Goal: Task Accomplishment & Management: Manage account settings

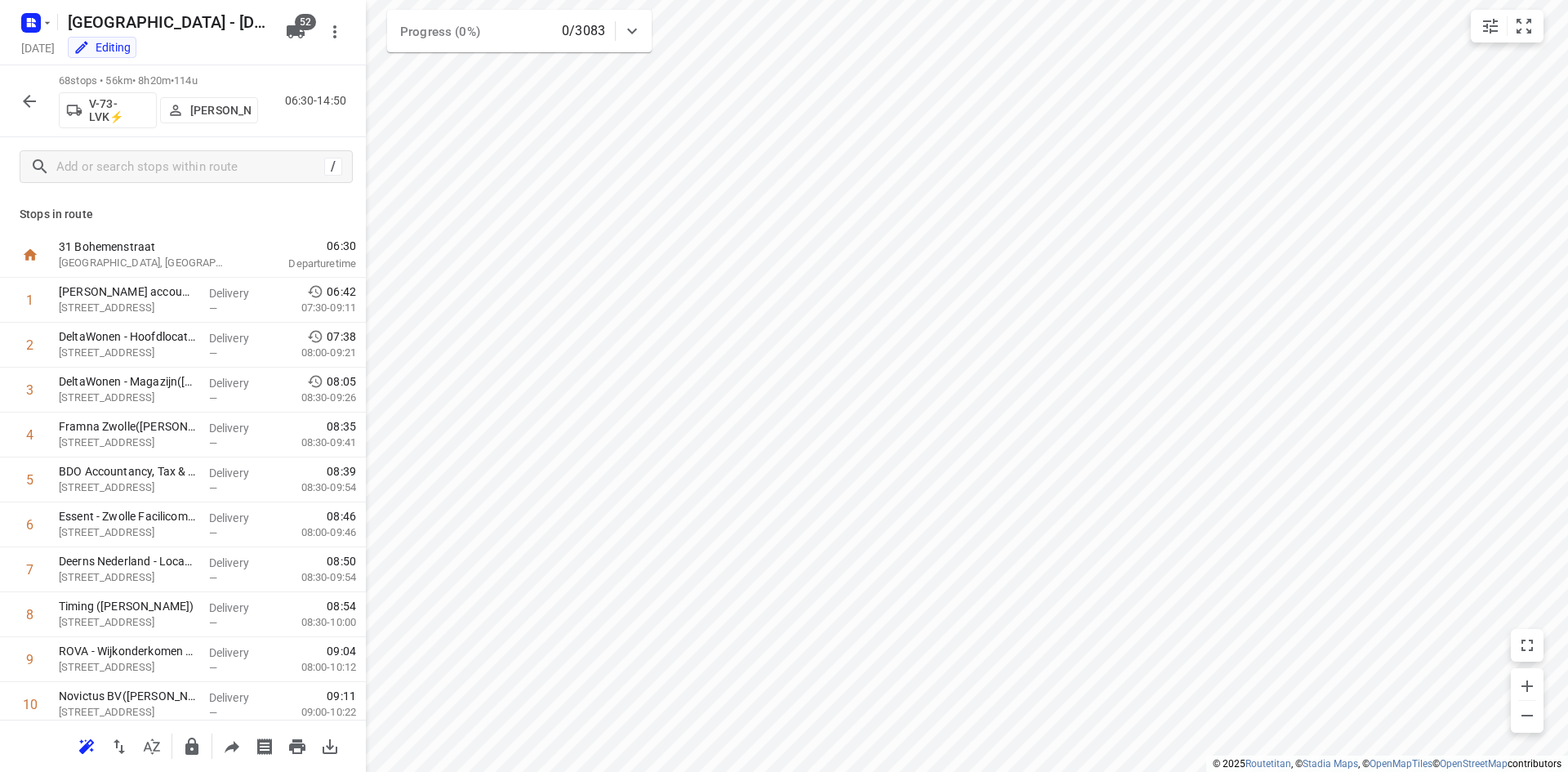
click at [21, 102] on icon "button" at bounding box center [29, 102] width 20 height 20
click at [24, 97] on icon "button" at bounding box center [29, 102] width 20 height 20
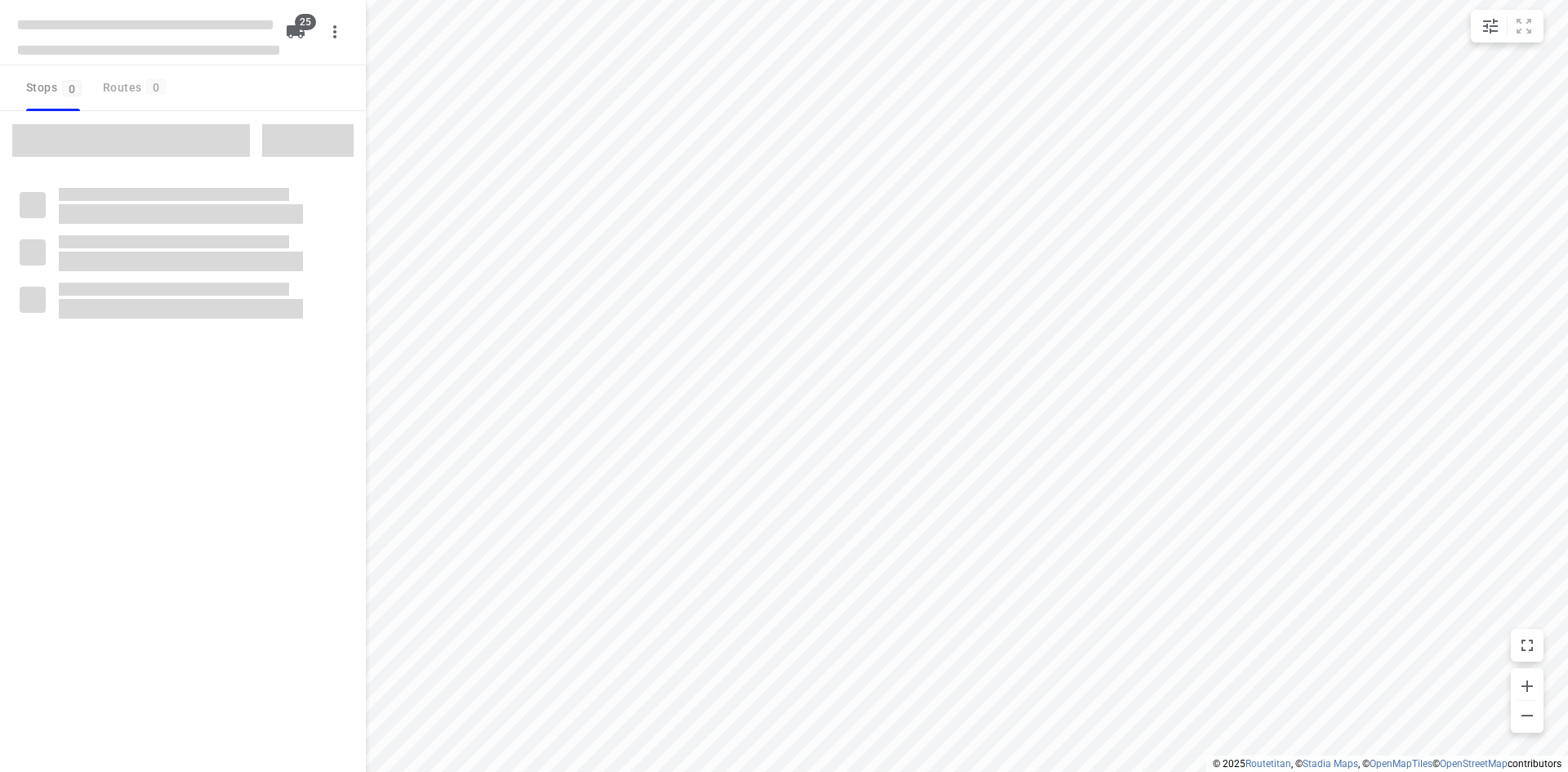
checkbox input "true"
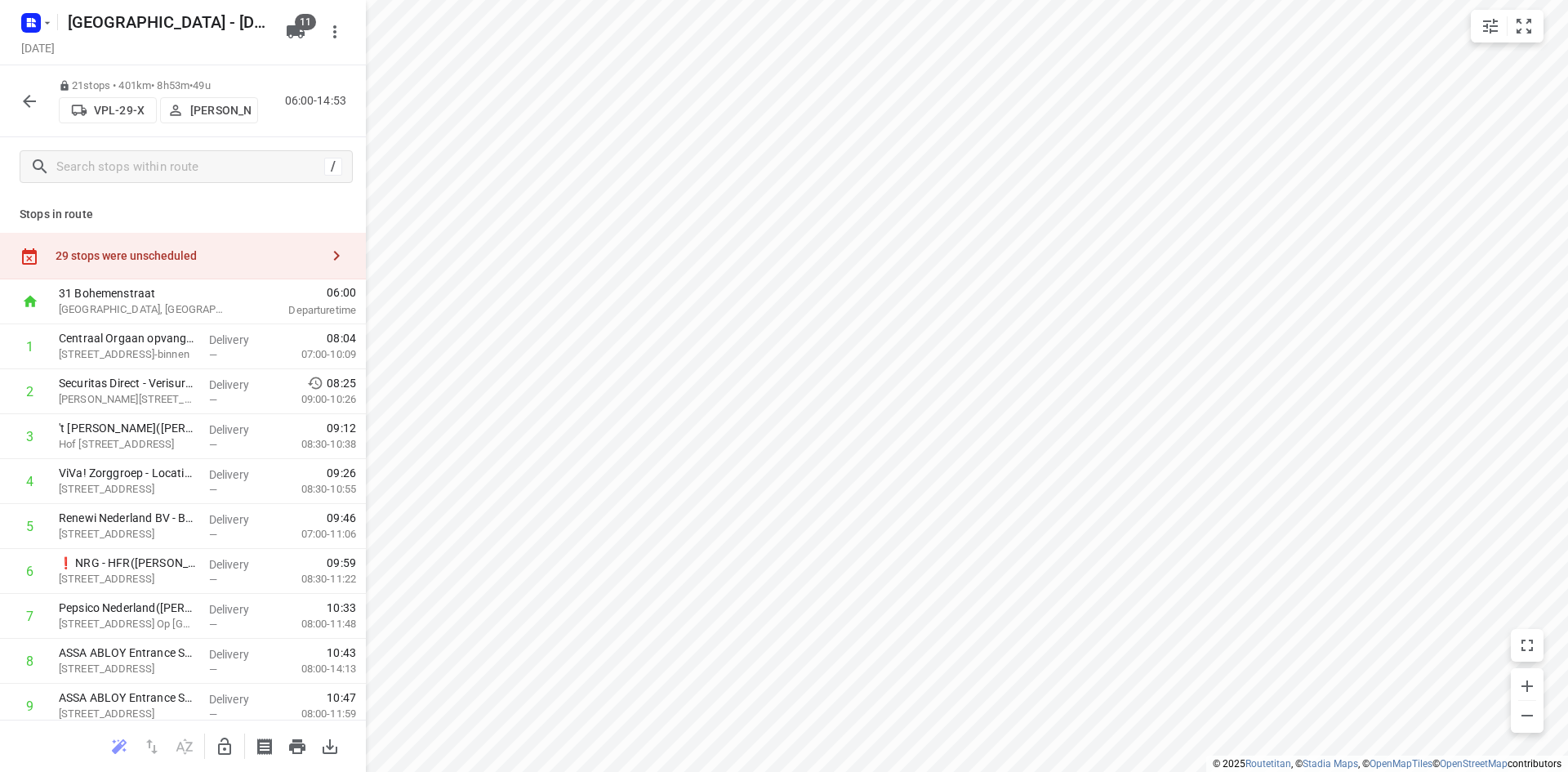
click at [261, 251] on div "29 stops were unscheduled" at bounding box center [188, 255] width 265 height 13
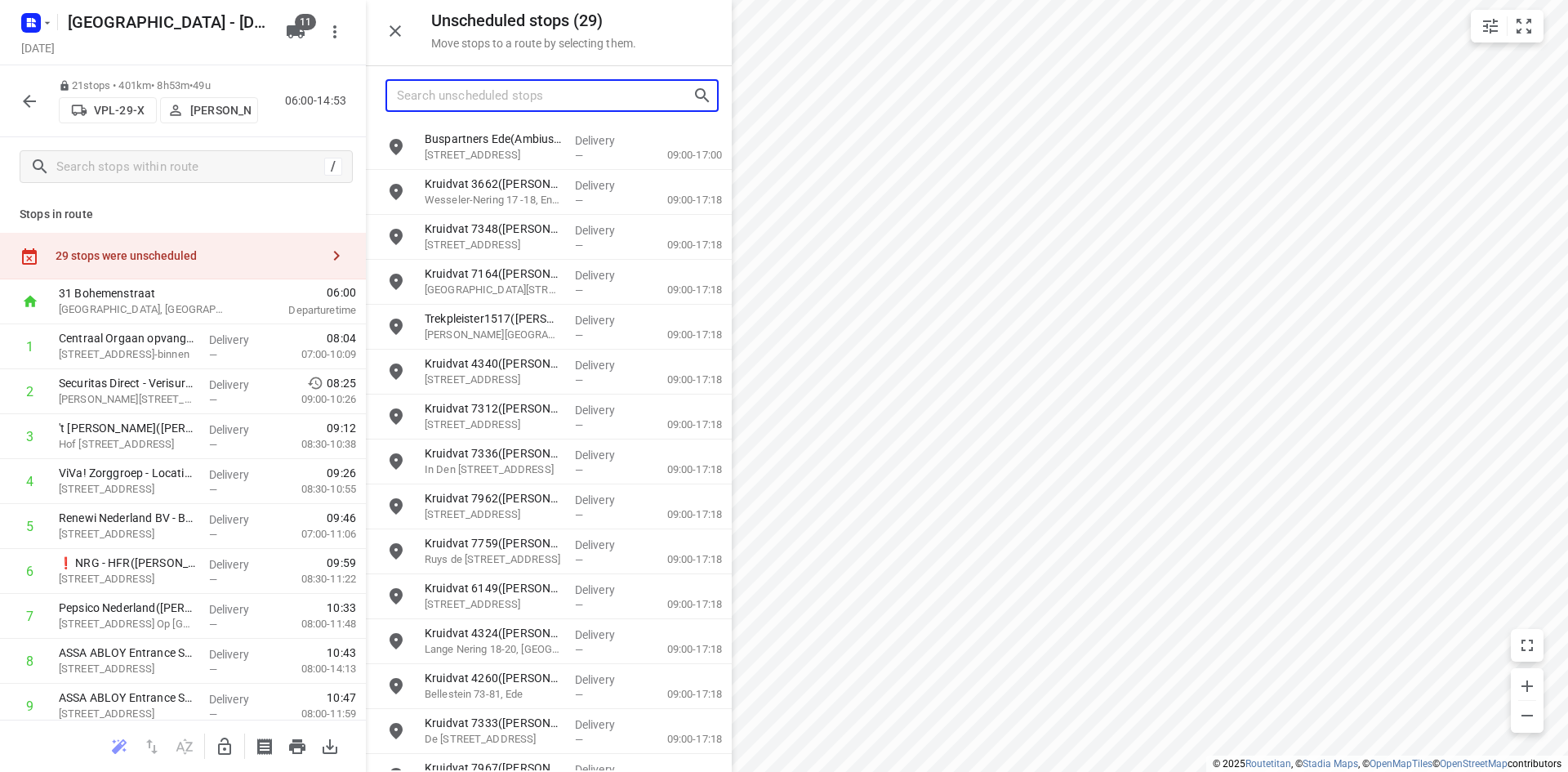
click at [504, 101] on input "Search unscheduled stops" at bounding box center [544, 96] width 296 height 25
type input "o"
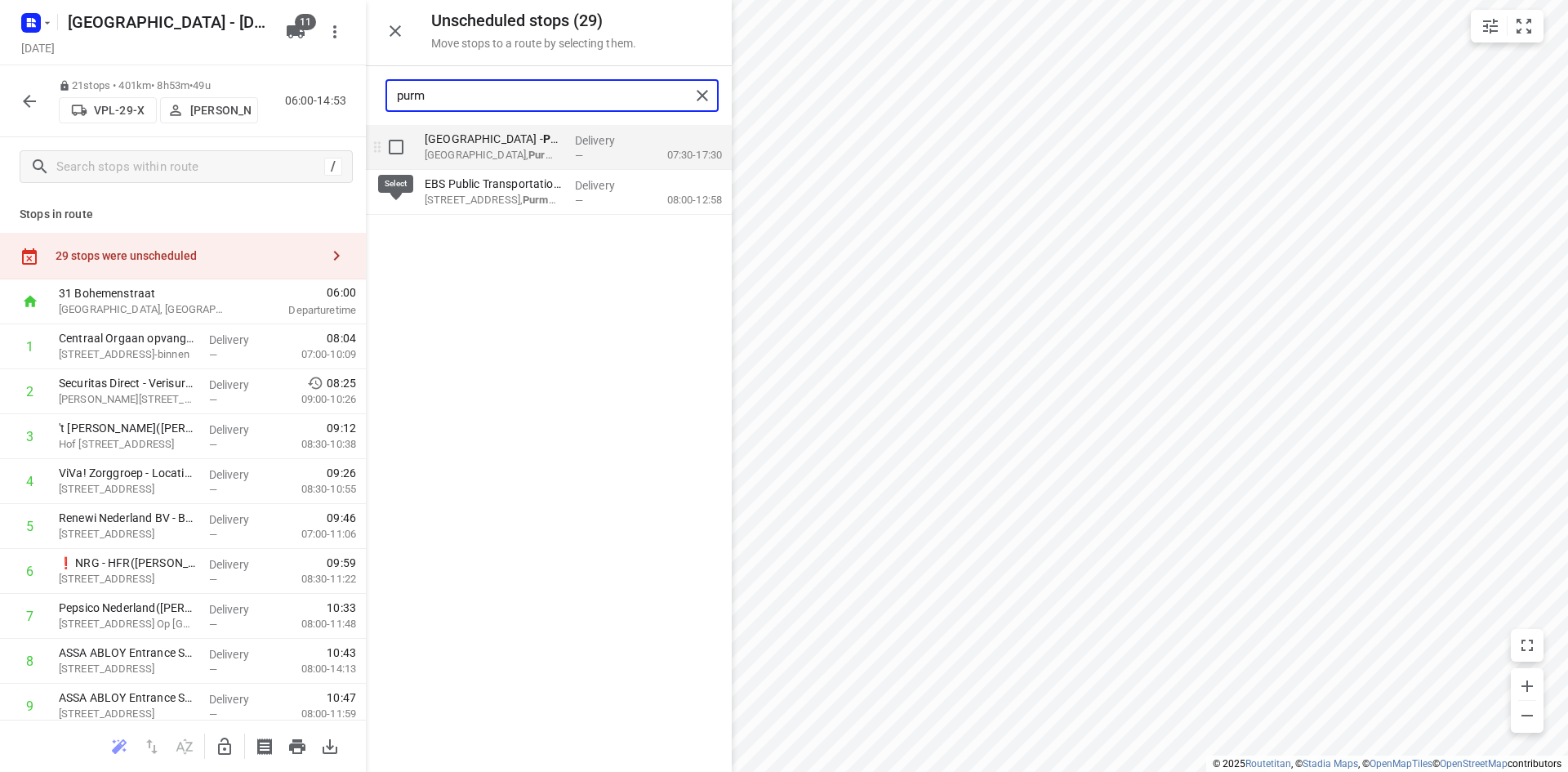
type input "purm"
click at [395, 151] on input "grid" at bounding box center [396, 147] width 32 height 32
checkbox input "true"
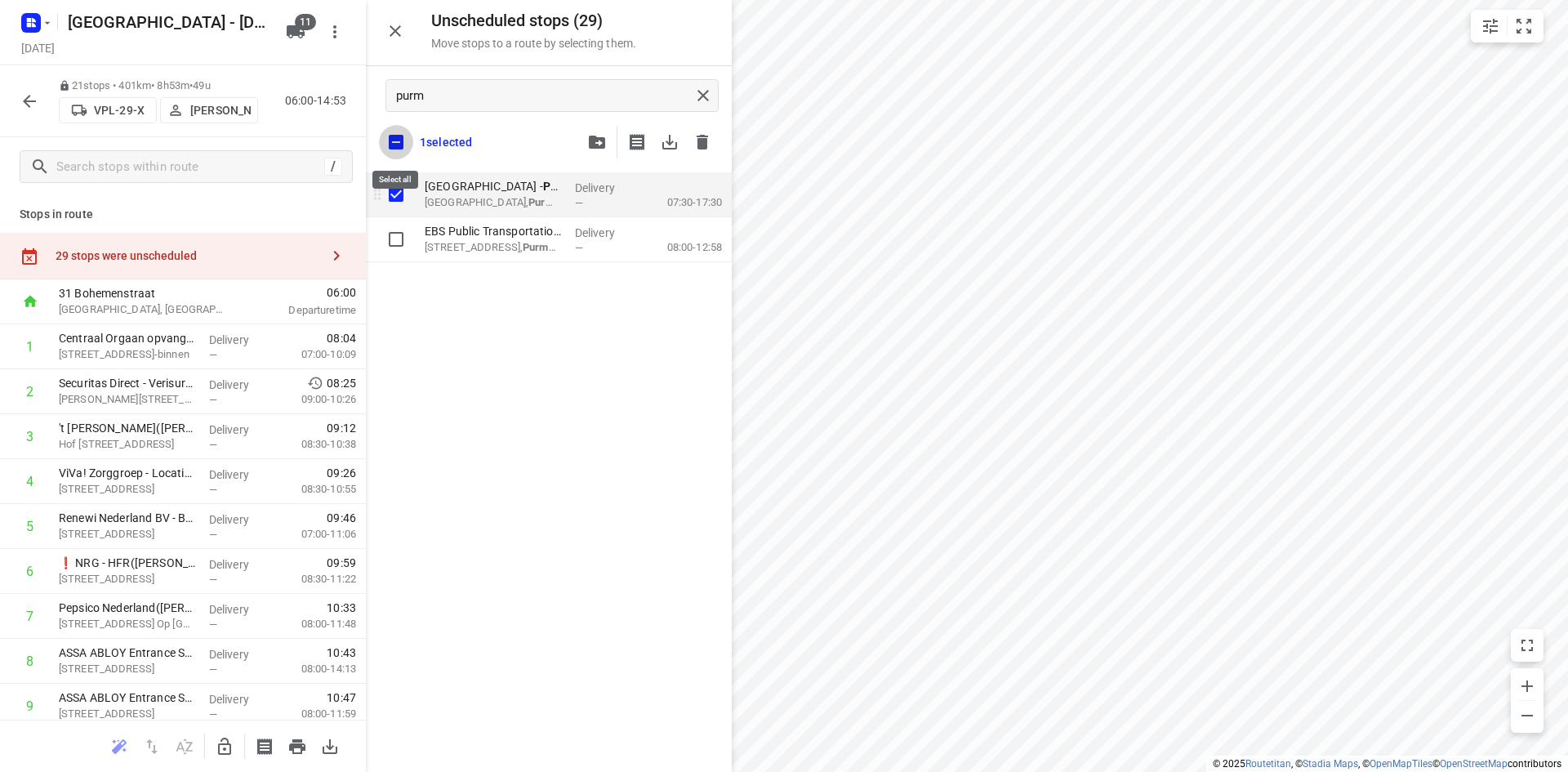
click at [395, 151] on input "checkbox" at bounding box center [396, 142] width 34 height 34
checkbox input "false"
checkbox input "true"
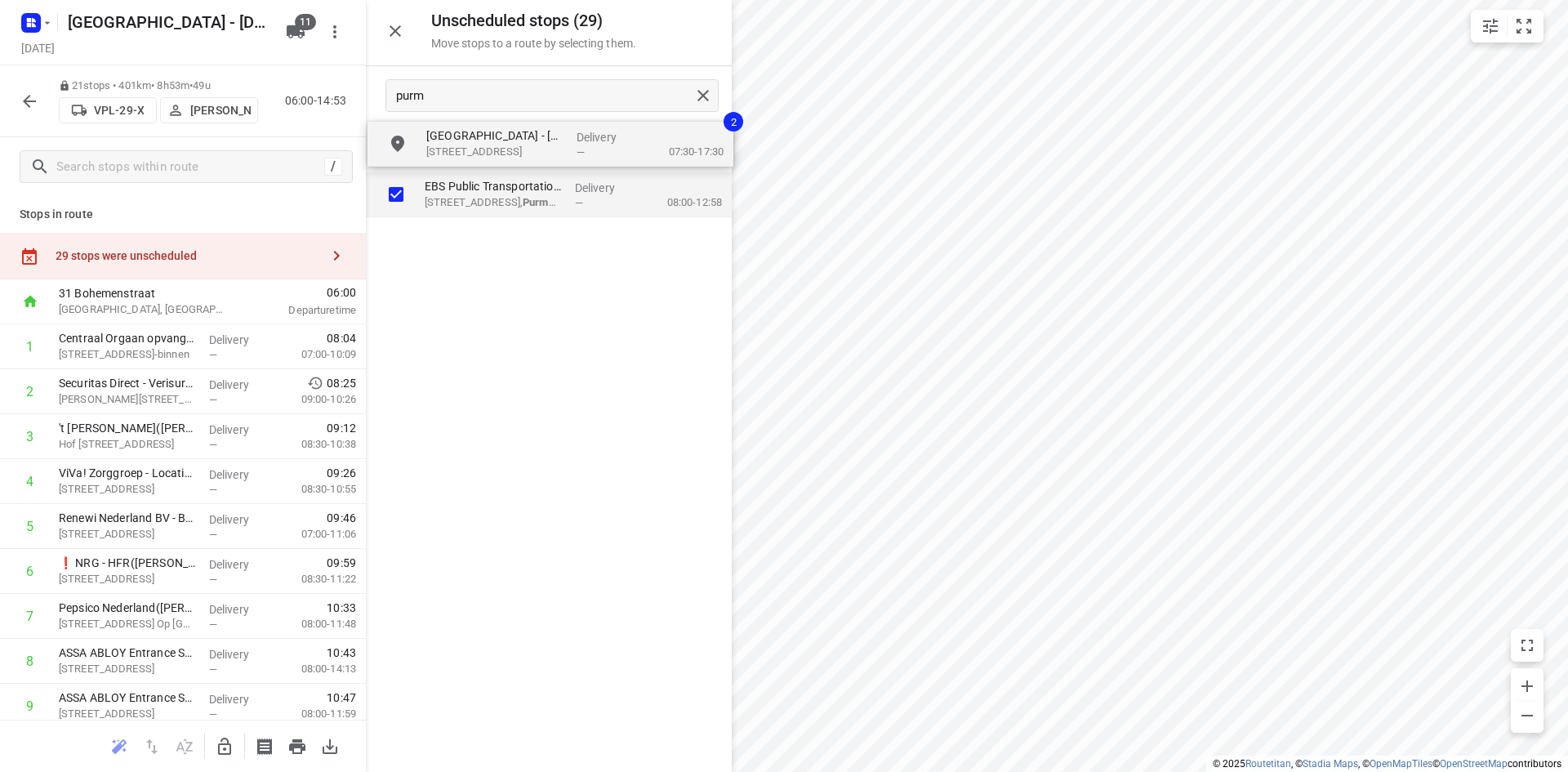
drag, startPoint x: 503, startPoint y: 206, endPoint x: 497, endPoint y: 161, distance: 45.4
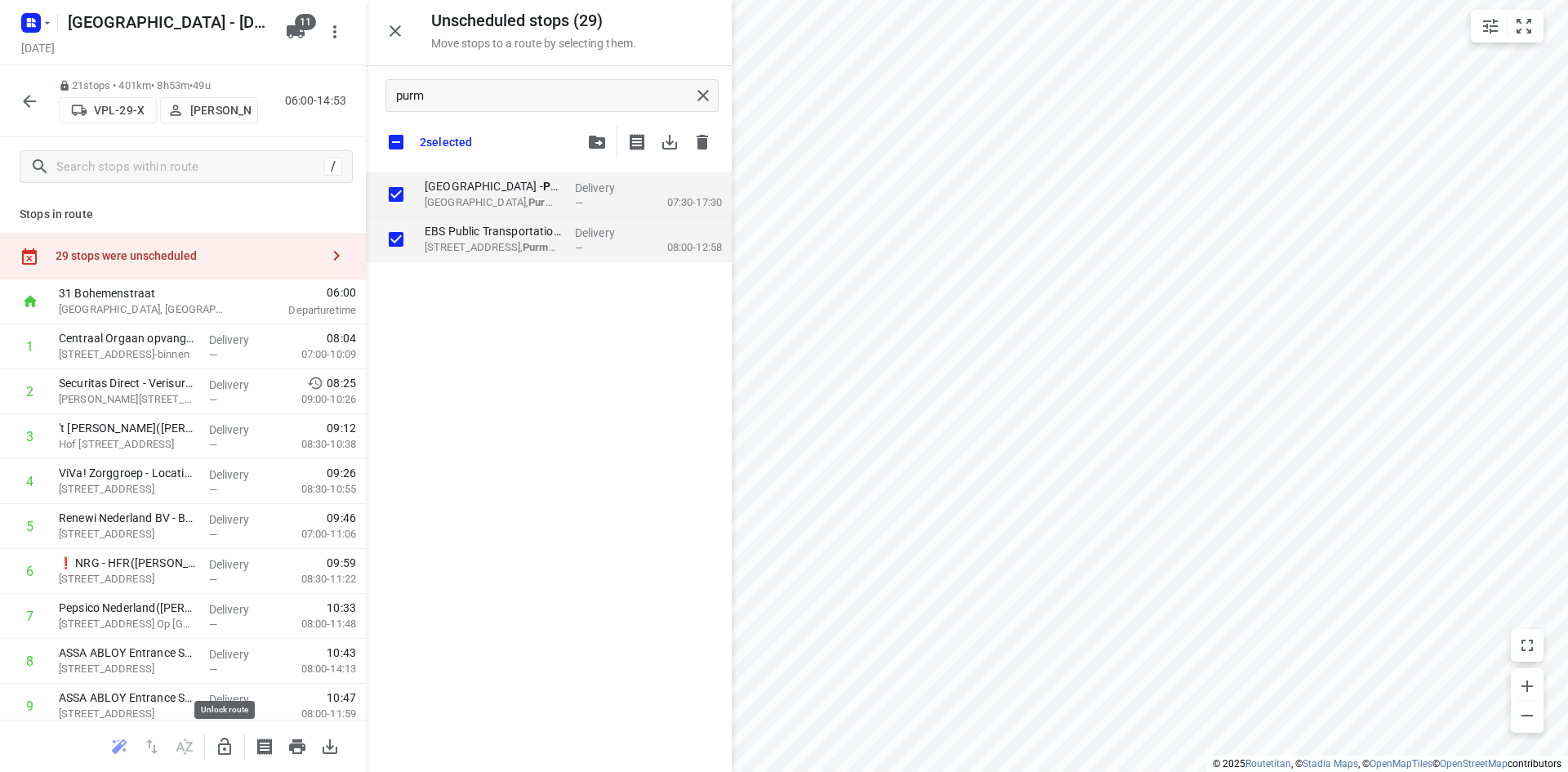
click at [228, 743] on icon "button" at bounding box center [224, 747] width 13 height 18
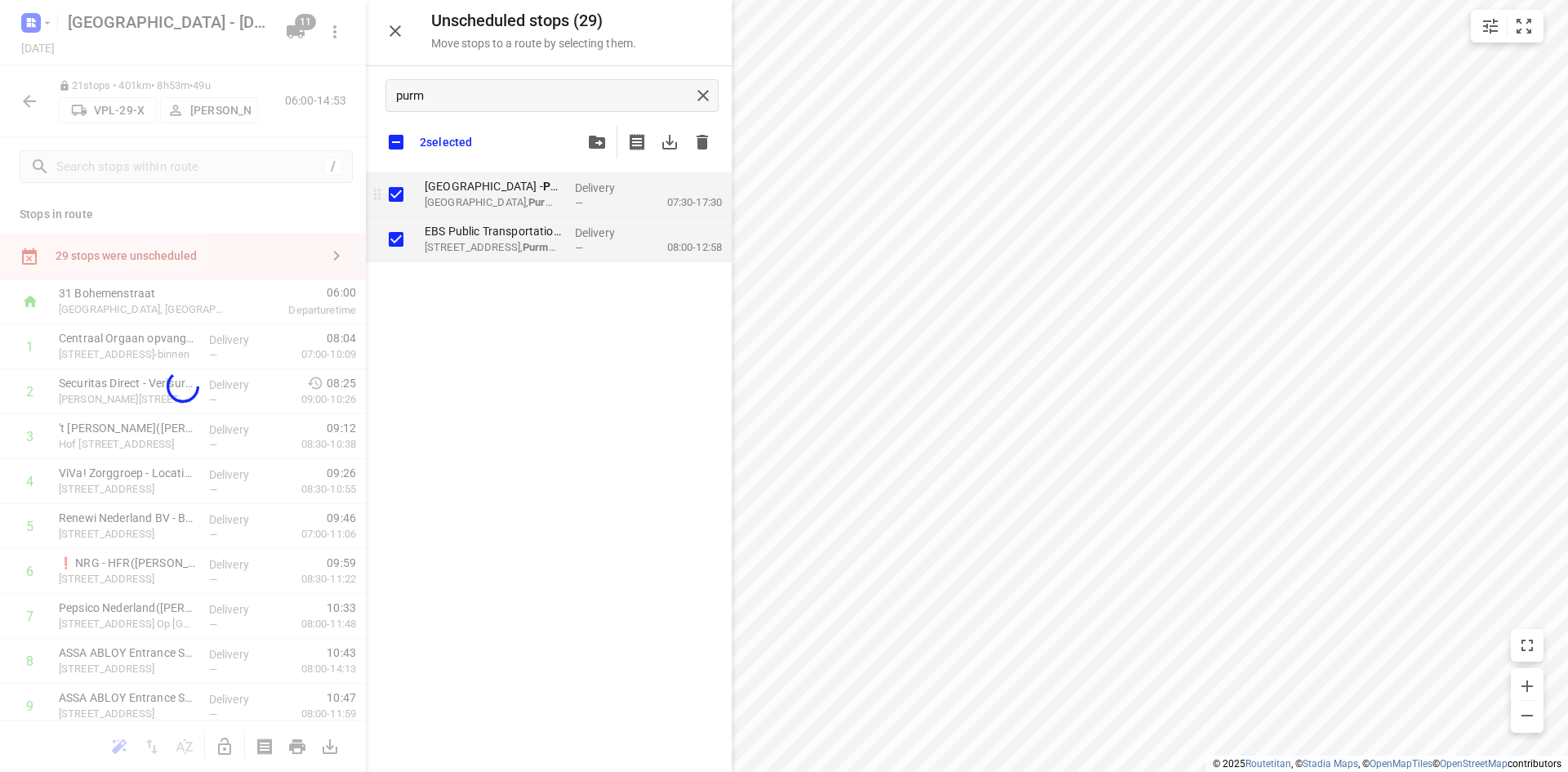
checkbox input "true"
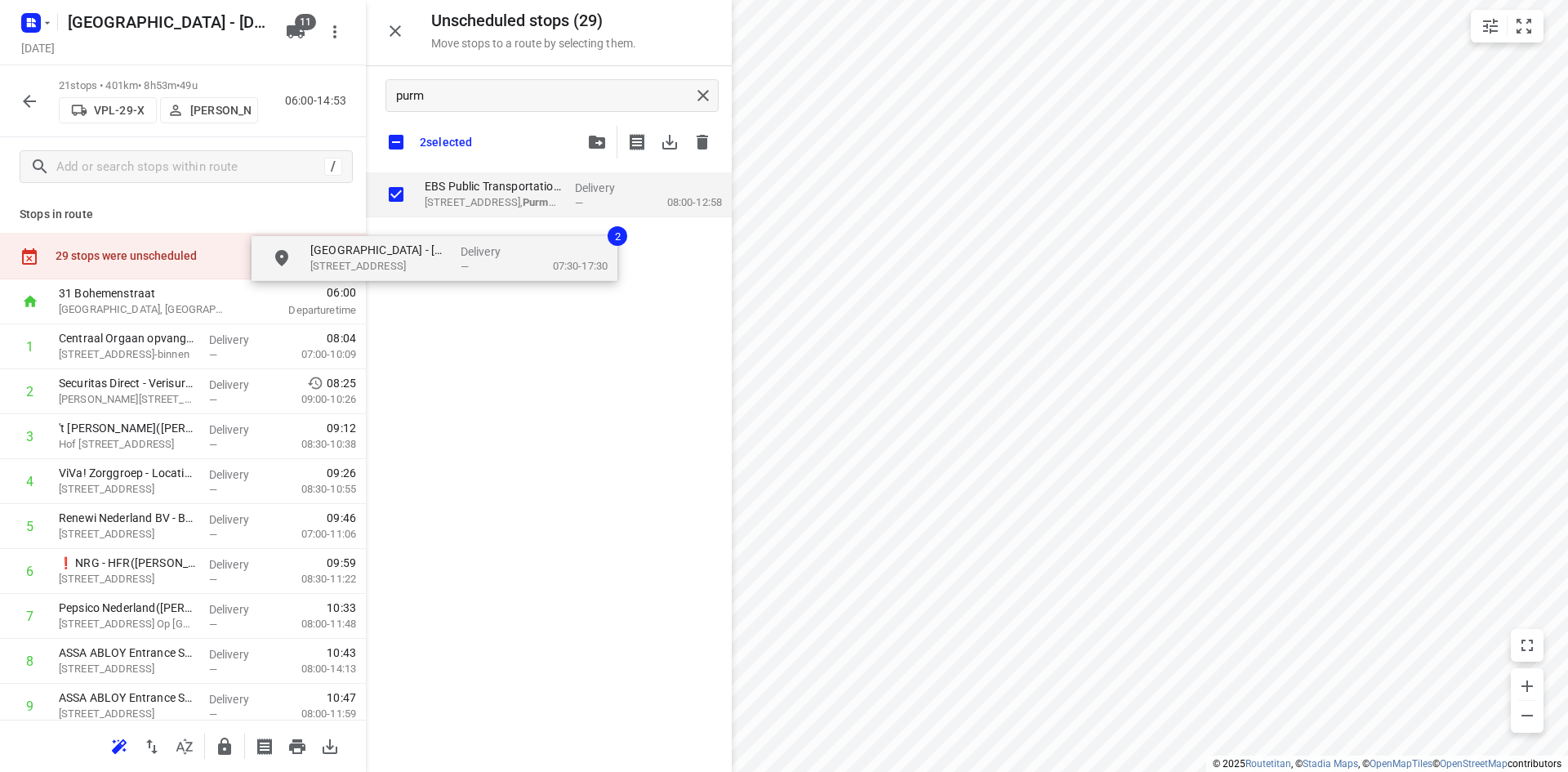
checkbox input "true"
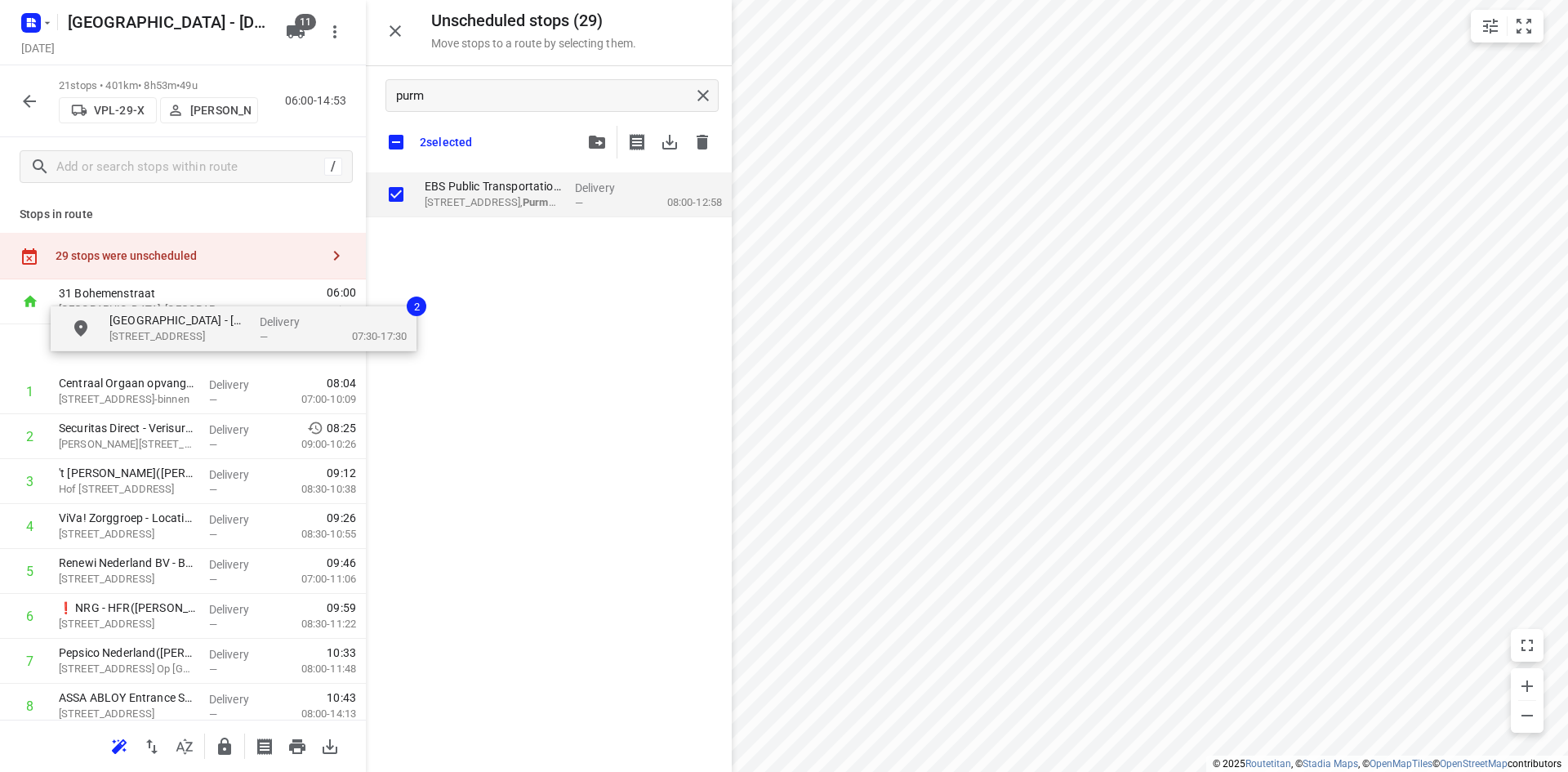
drag, startPoint x: 470, startPoint y: 202, endPoint x: 151, endPoint y: 342, distance: 348.4
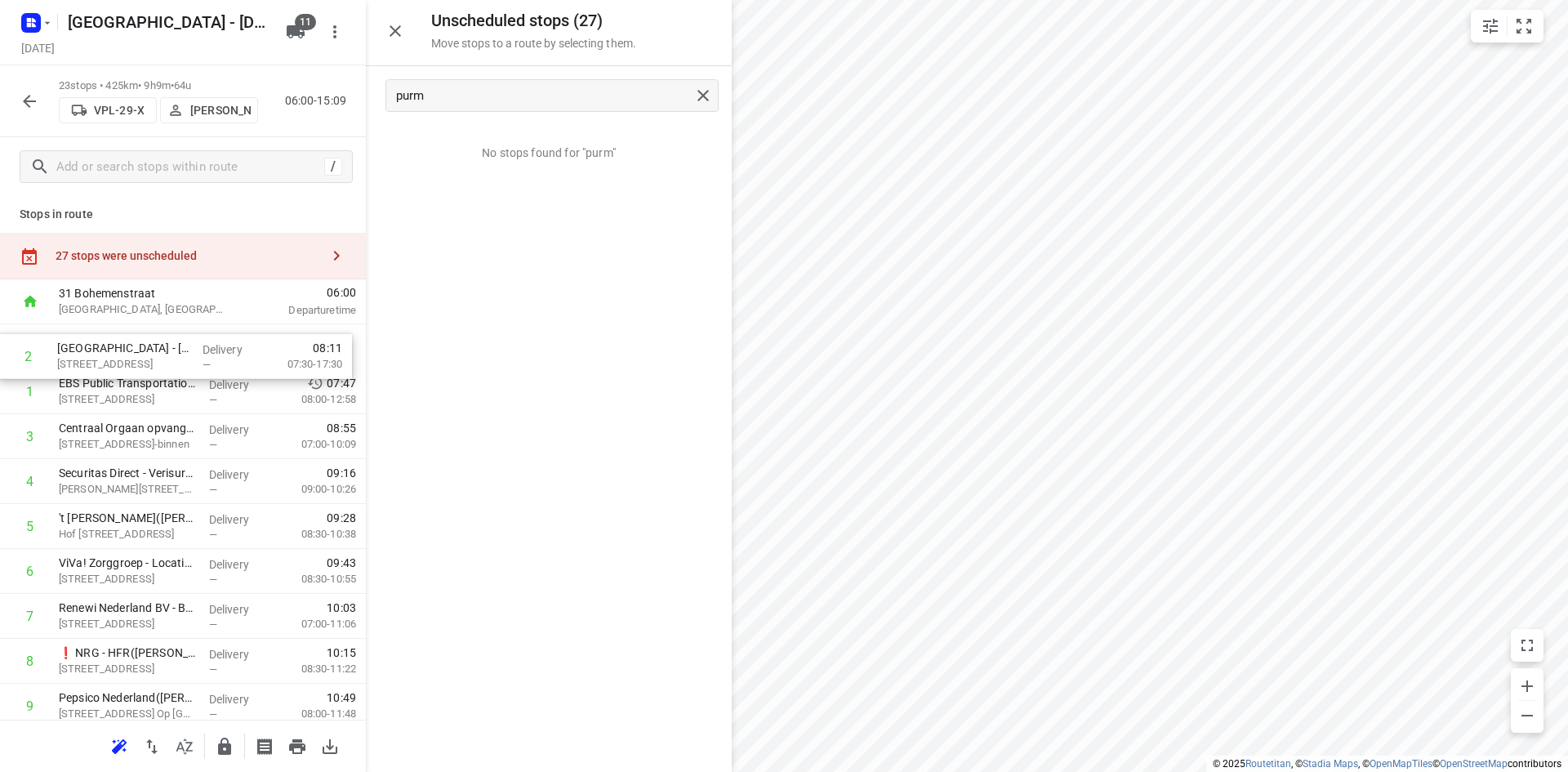
drag, startPoint x: 125, startPoint y: 389, endPoint x: 122, endPoint y: 340, distance: 49.1
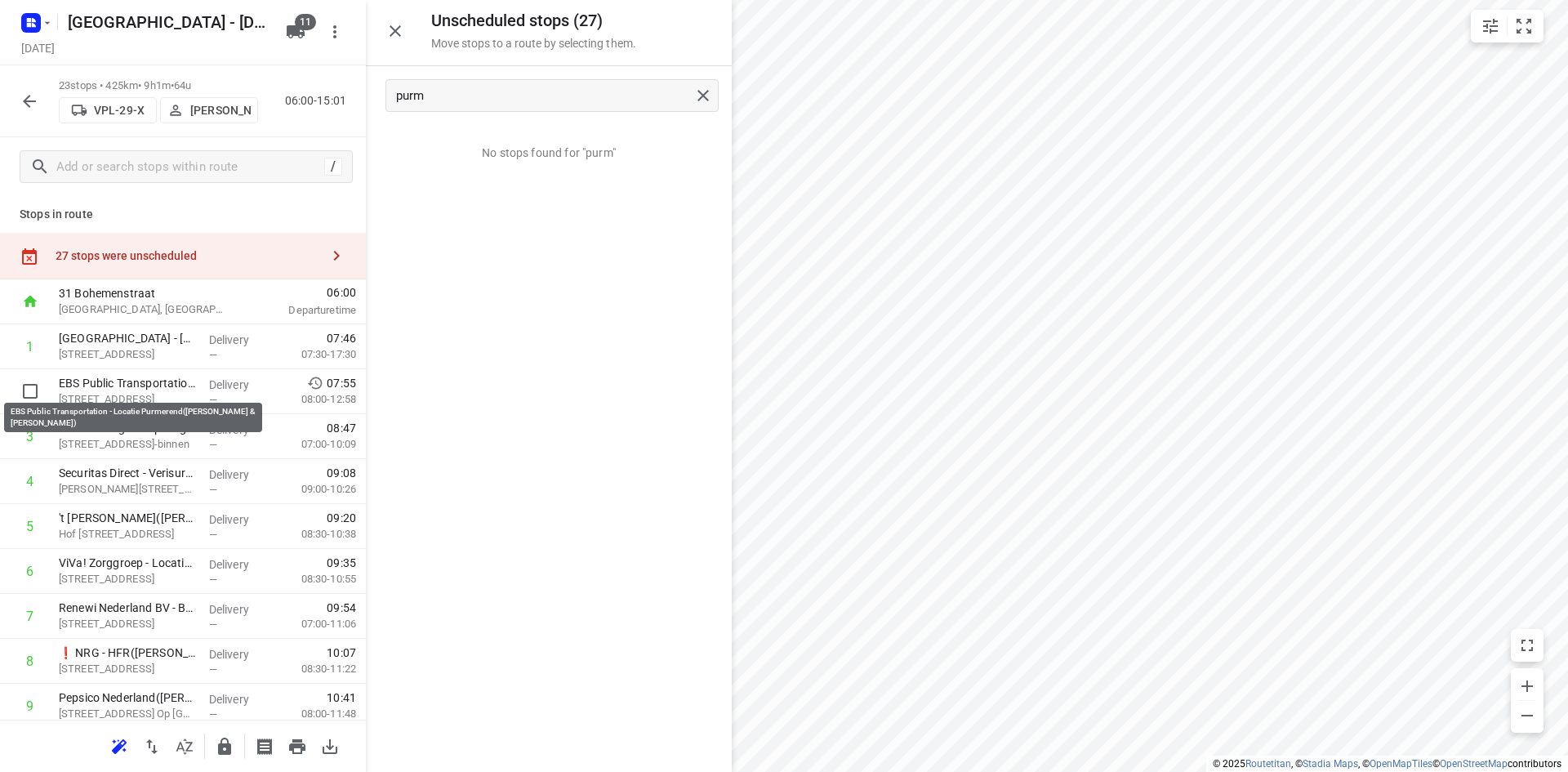
drag, startPoint x: 139, startPoint y: 377, endPoint x: 137, endPoint y: 346, distance: 31.1
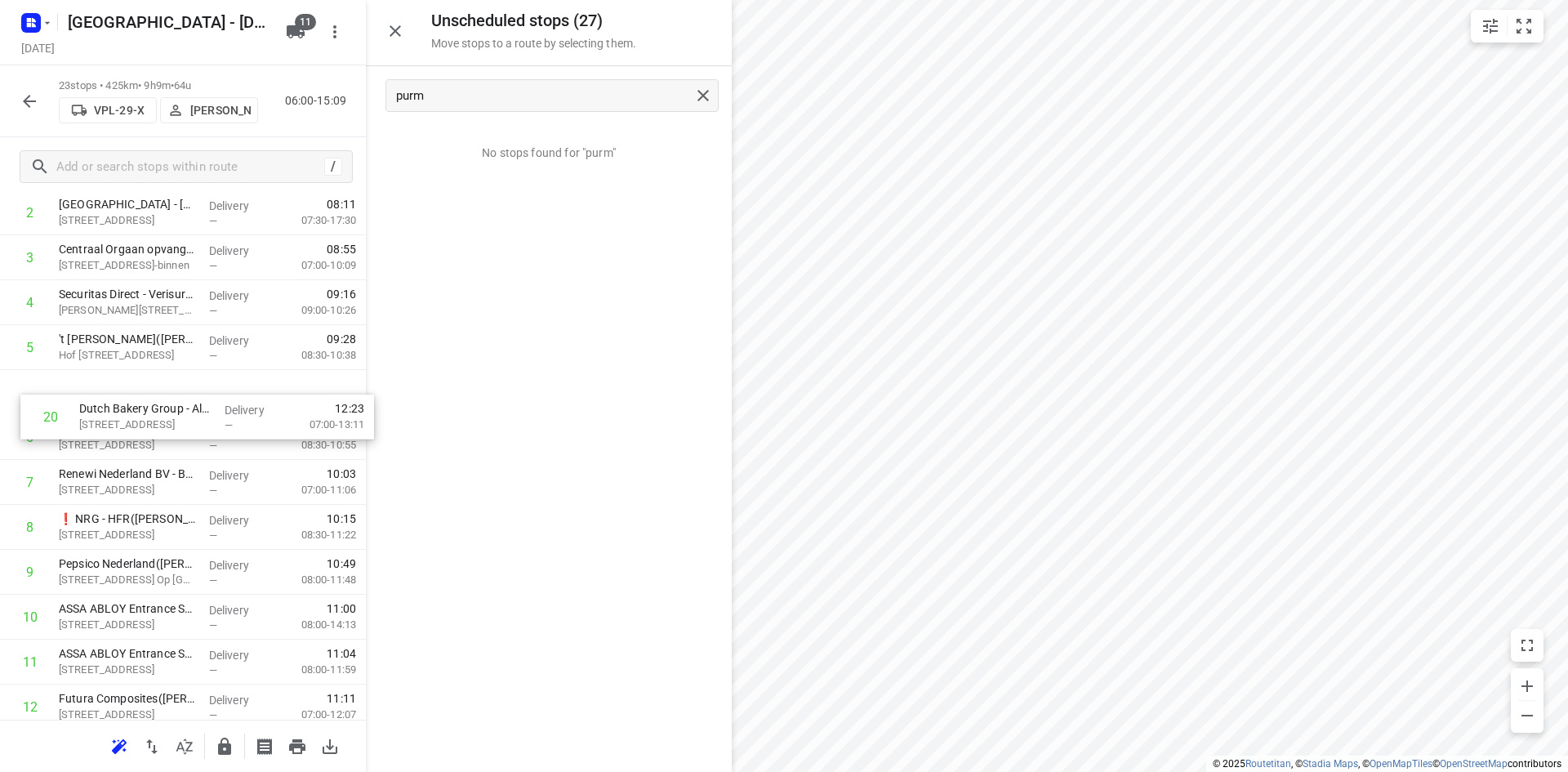
scroll to position [163, 0]
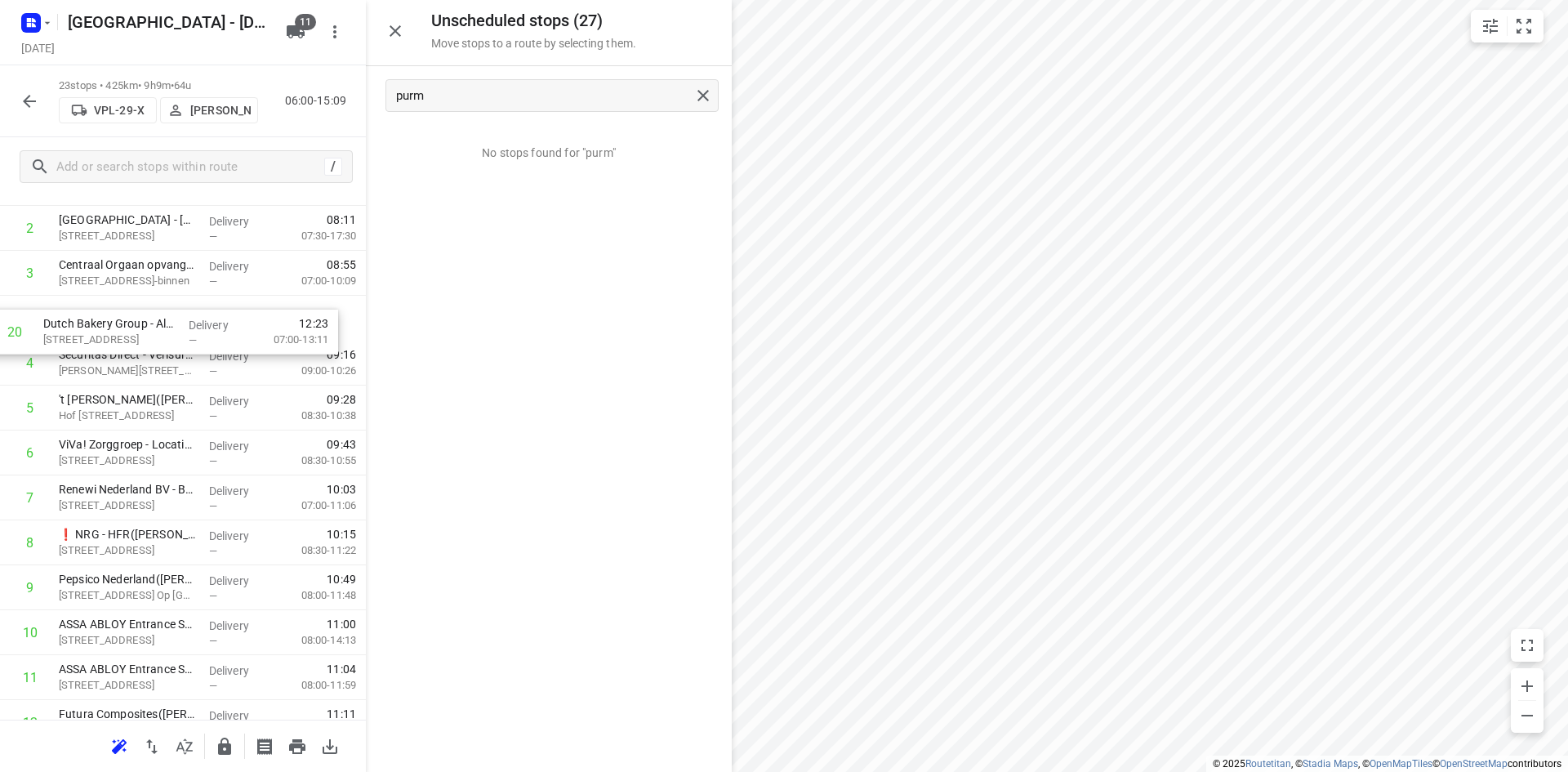
drag, startPoint x: 172, startPoint y: 558, endPoint x: 157, endPoint y: 331, distance: 227.5
click at [157, 331] on div "1 EBS Public Transportation - Locatie Purmerend(Beau Heeremans & Emile Ratelban…" at bounding box center [183, 677] width 365 height 1033
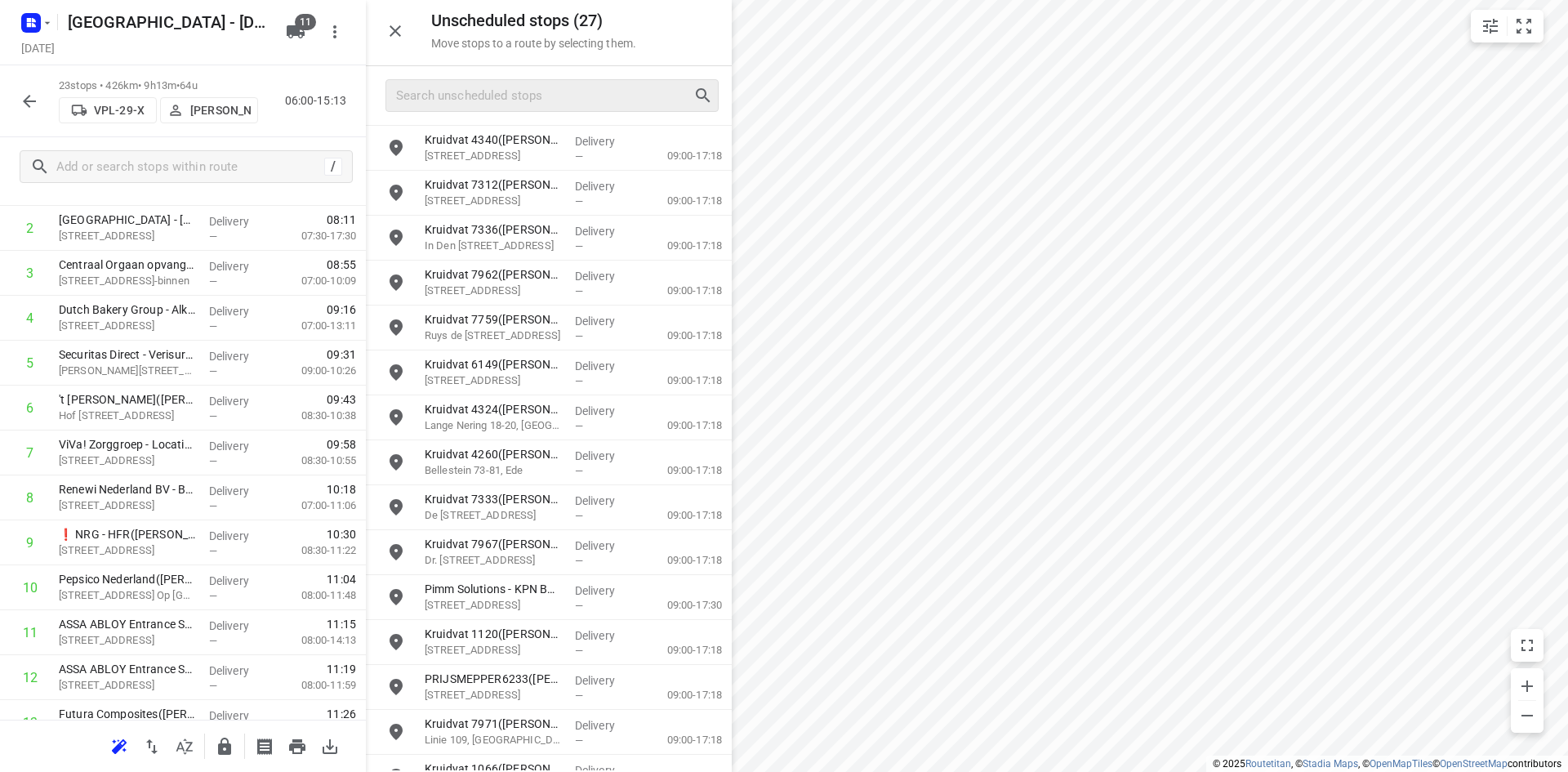
scroll to position [326, 0]
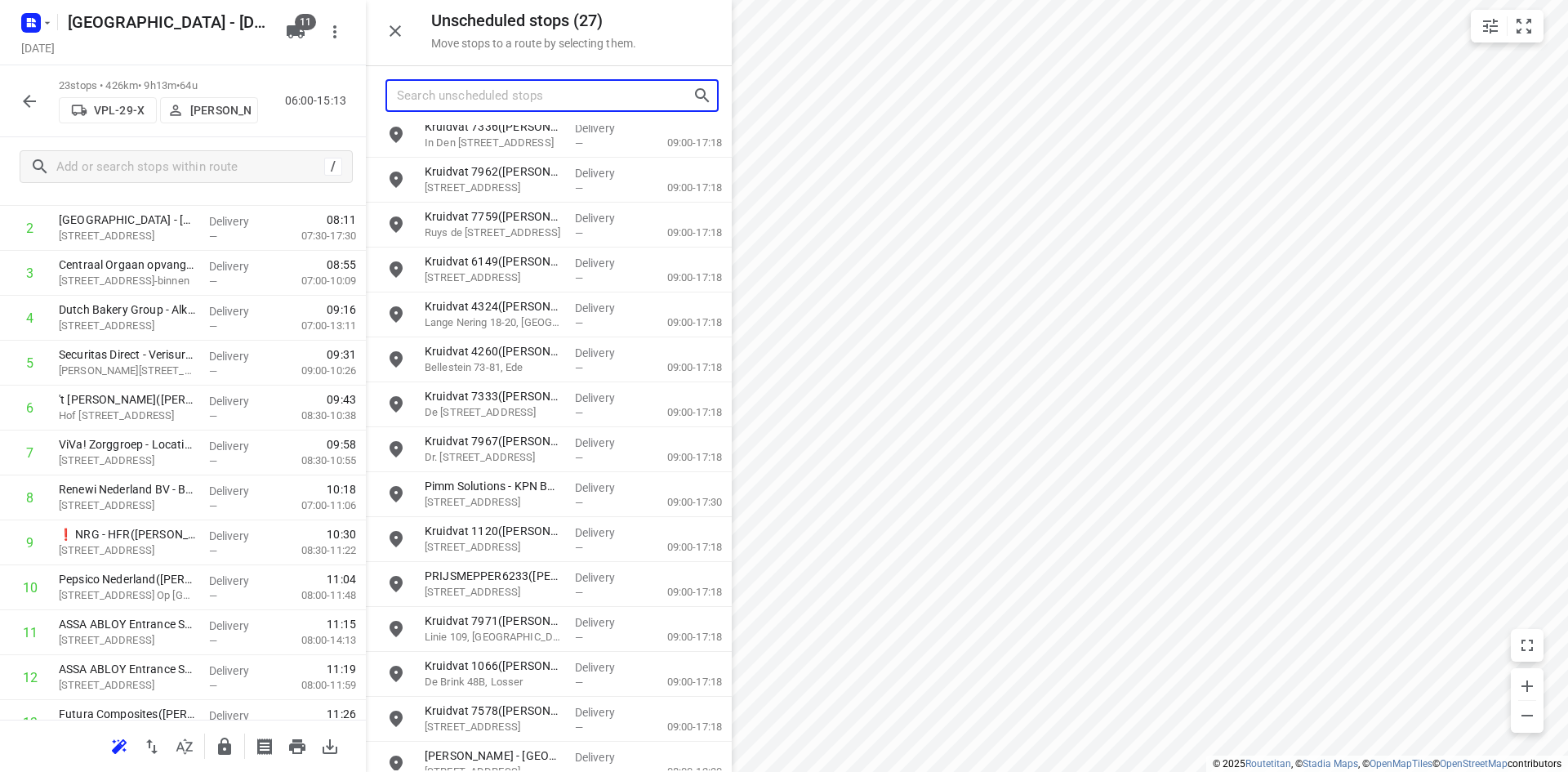
click at [513, 104] on input "Search unscheduled stops" at bounding box center [544, 96] width 296 height 25
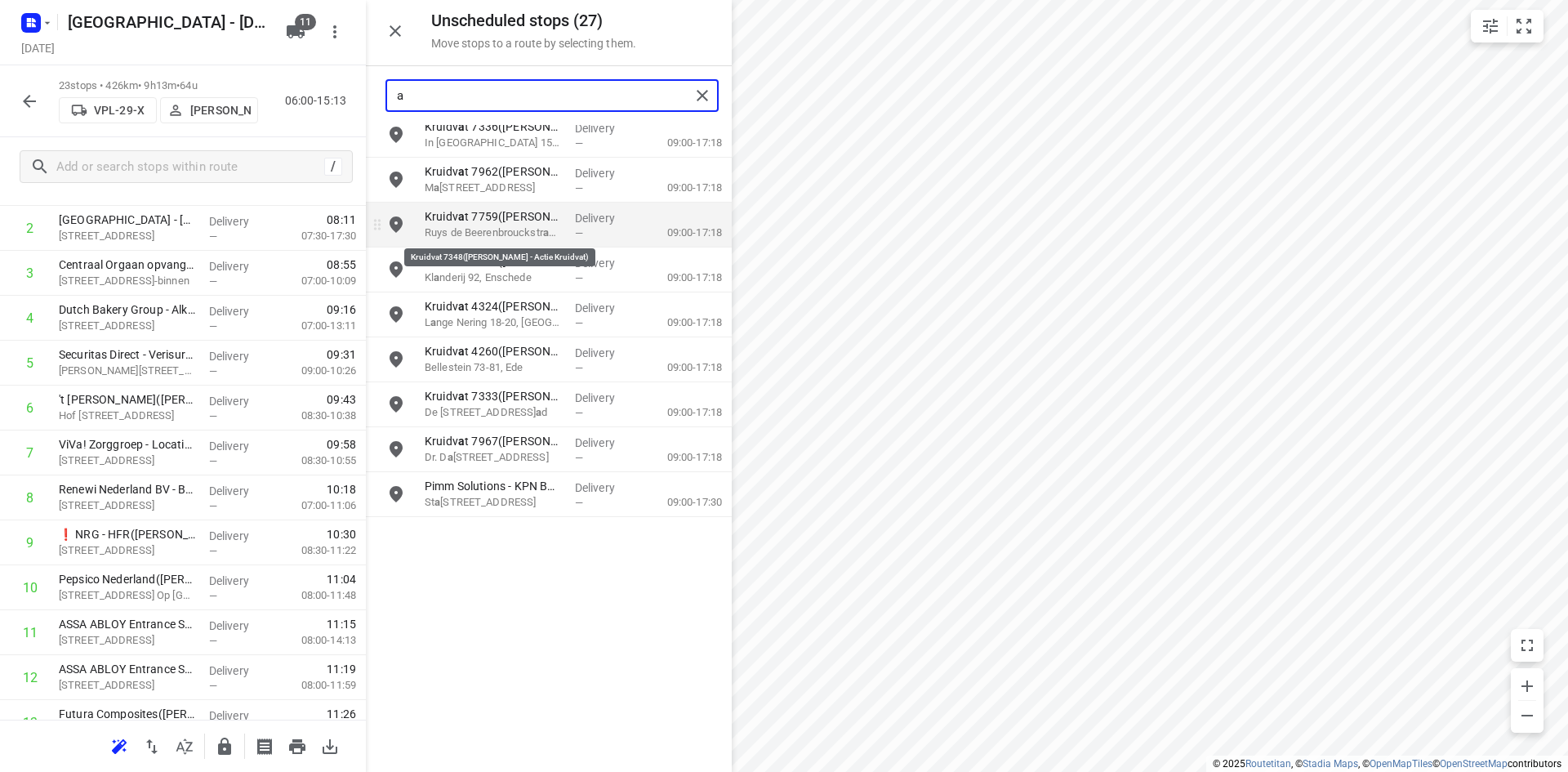
scroll to position [0, 0]
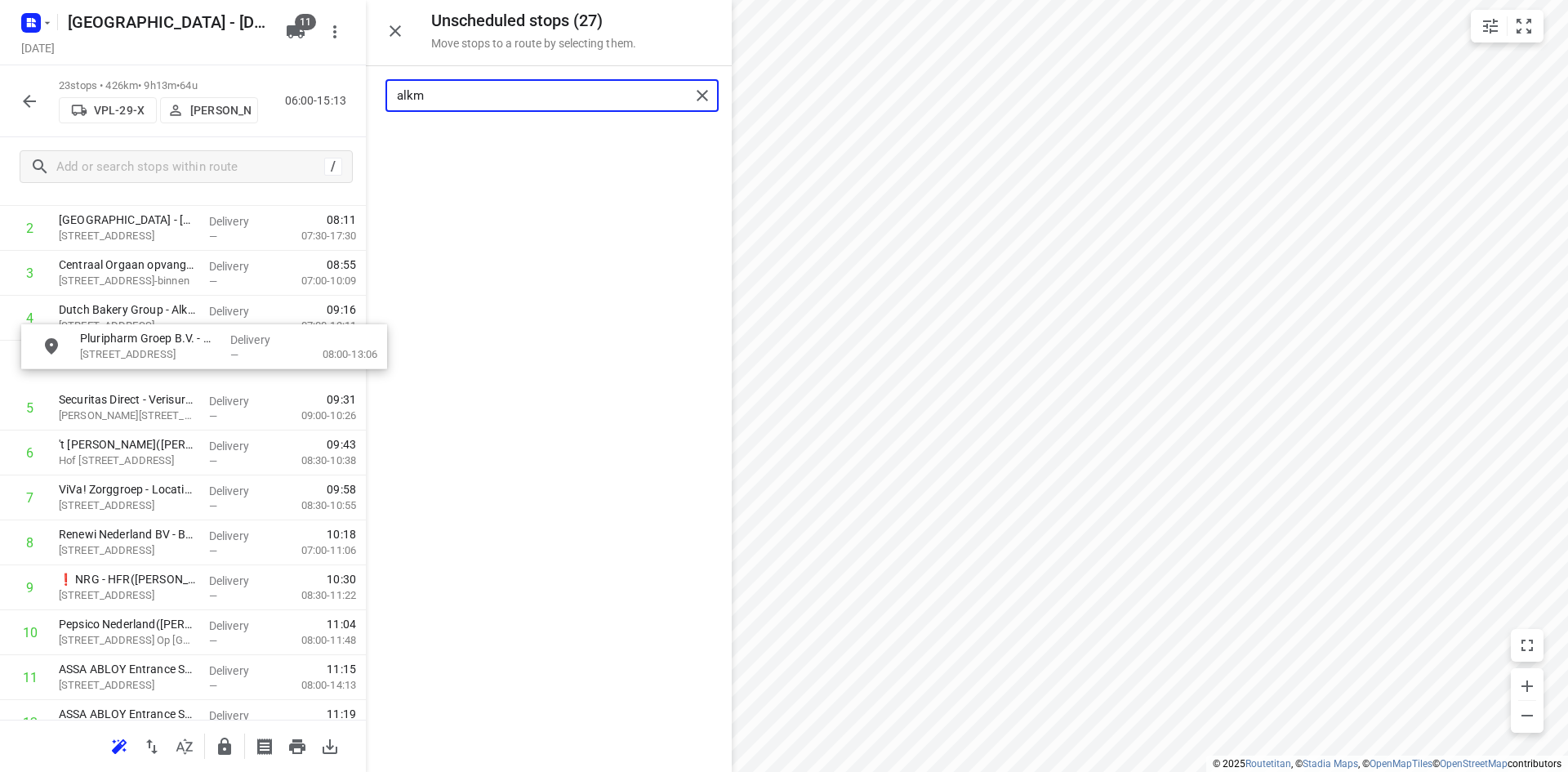
drag, startPoint x: 499, startPoint y: 142, endPoint x: 153, endPoint y: 346, distance: 401.7
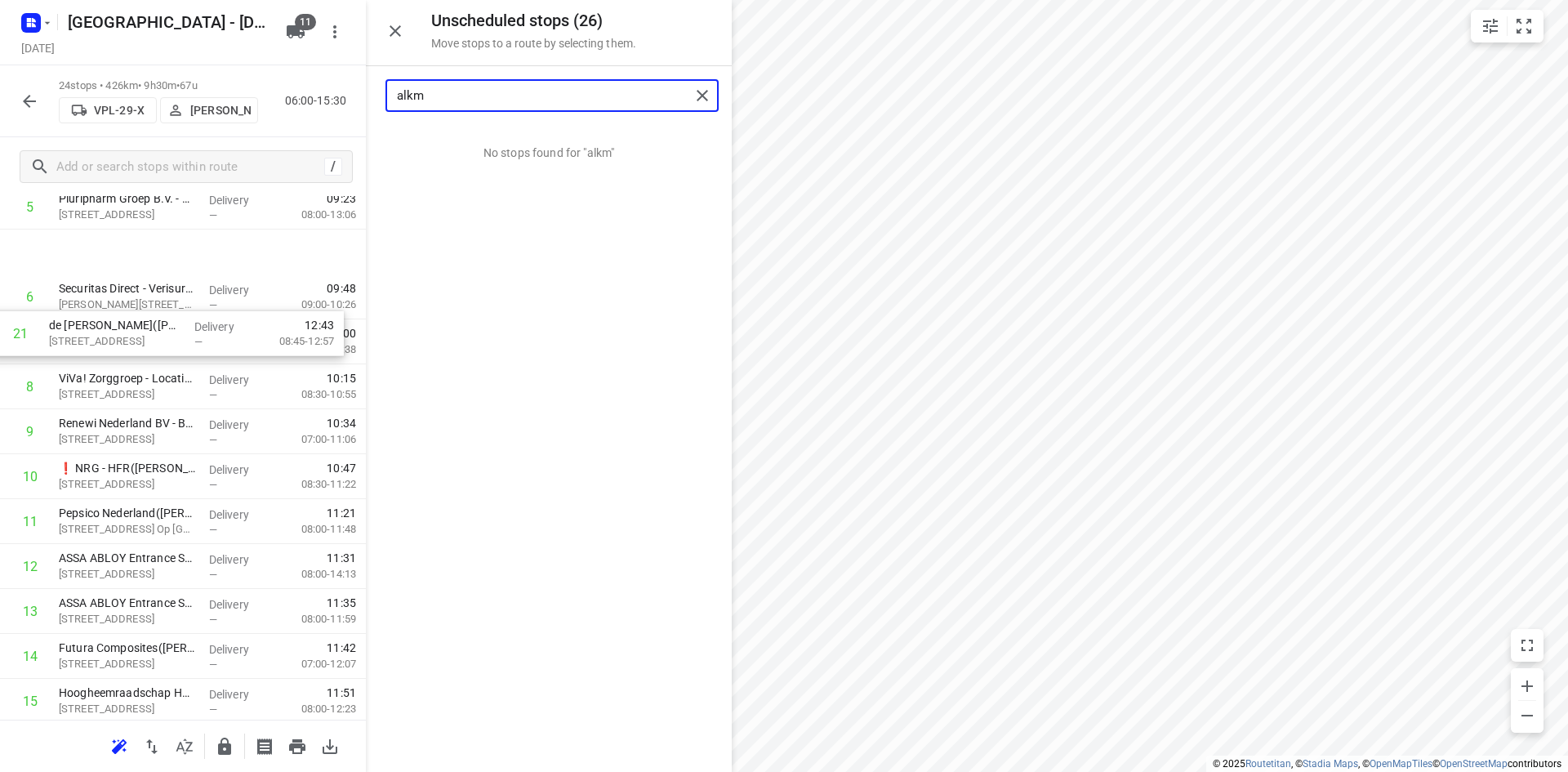
scroll to position [156, 0]
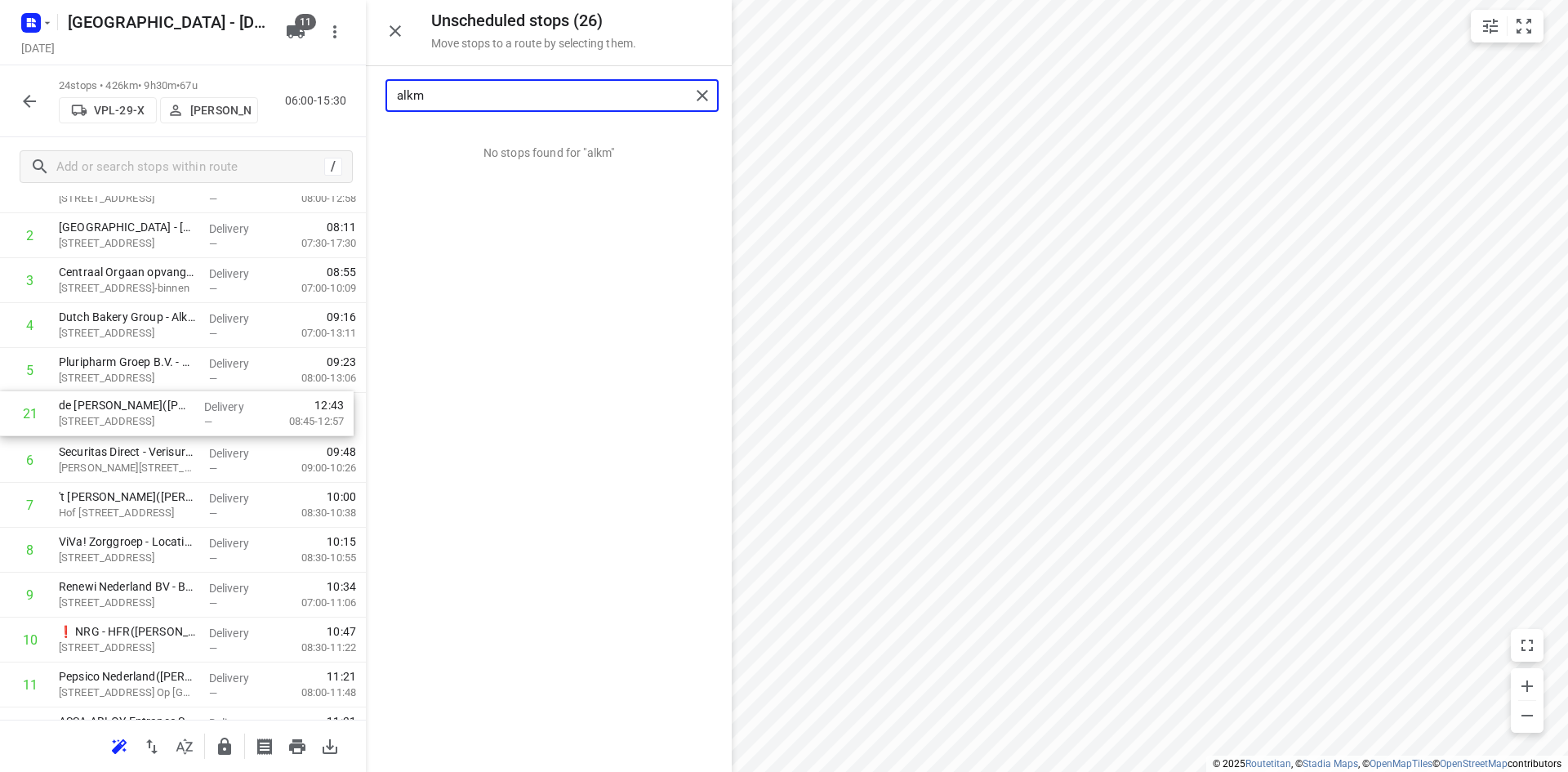
drag, startPoint x: 151, startPoint y: 533, endPoint x: 151, endPoint y: 424, distance: 109.0
click at [151, 424] on div "1 EBS Public Transportation - Locatie Purmerend(Beau Heeremans & Emile Ratelban…" at bounding box center [183, 707] width 365 height 1078
type input "alkm"
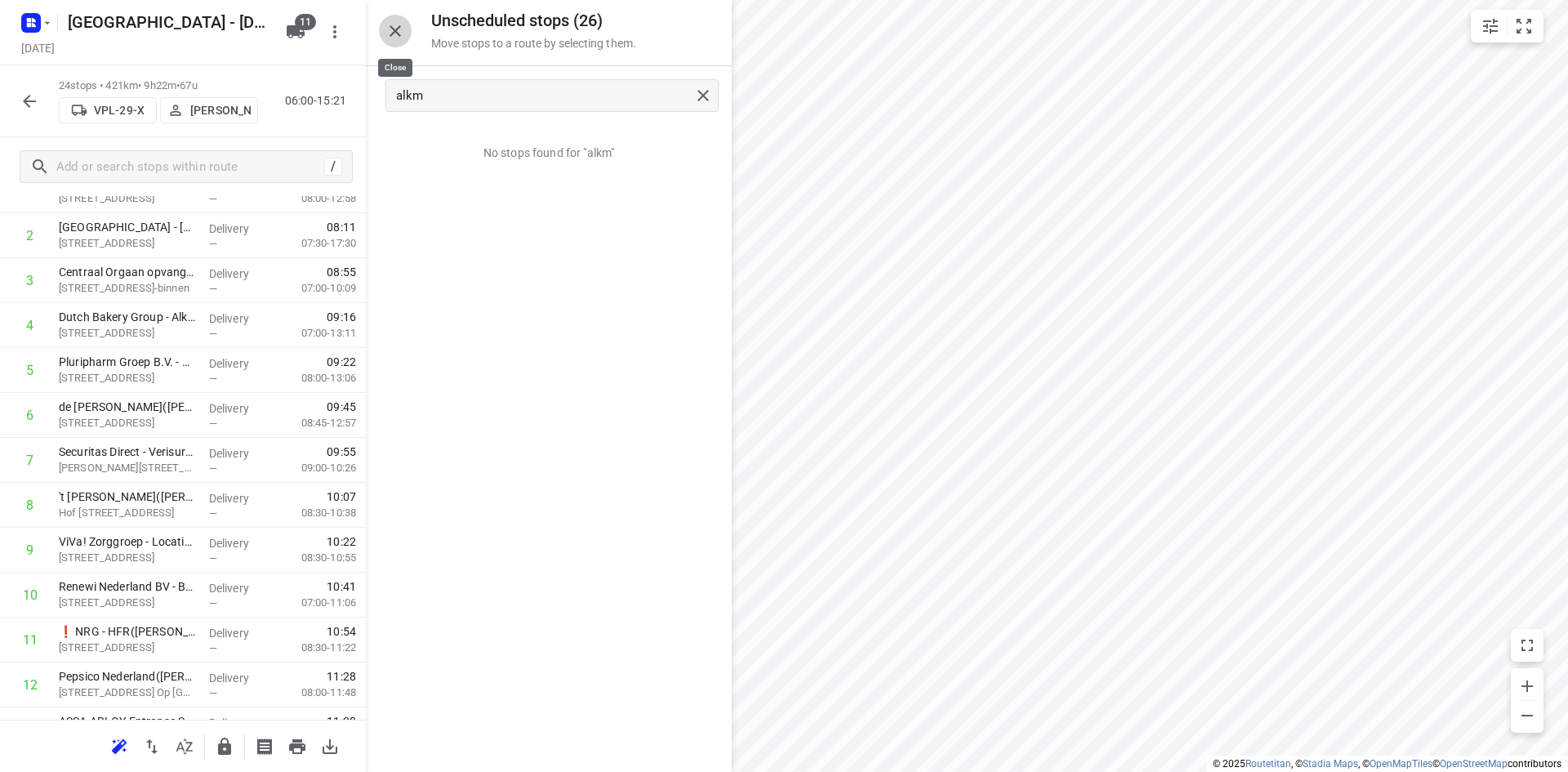
click at [399, 38] on icon "button" at bounding box center [395, 31] width 20 height 20
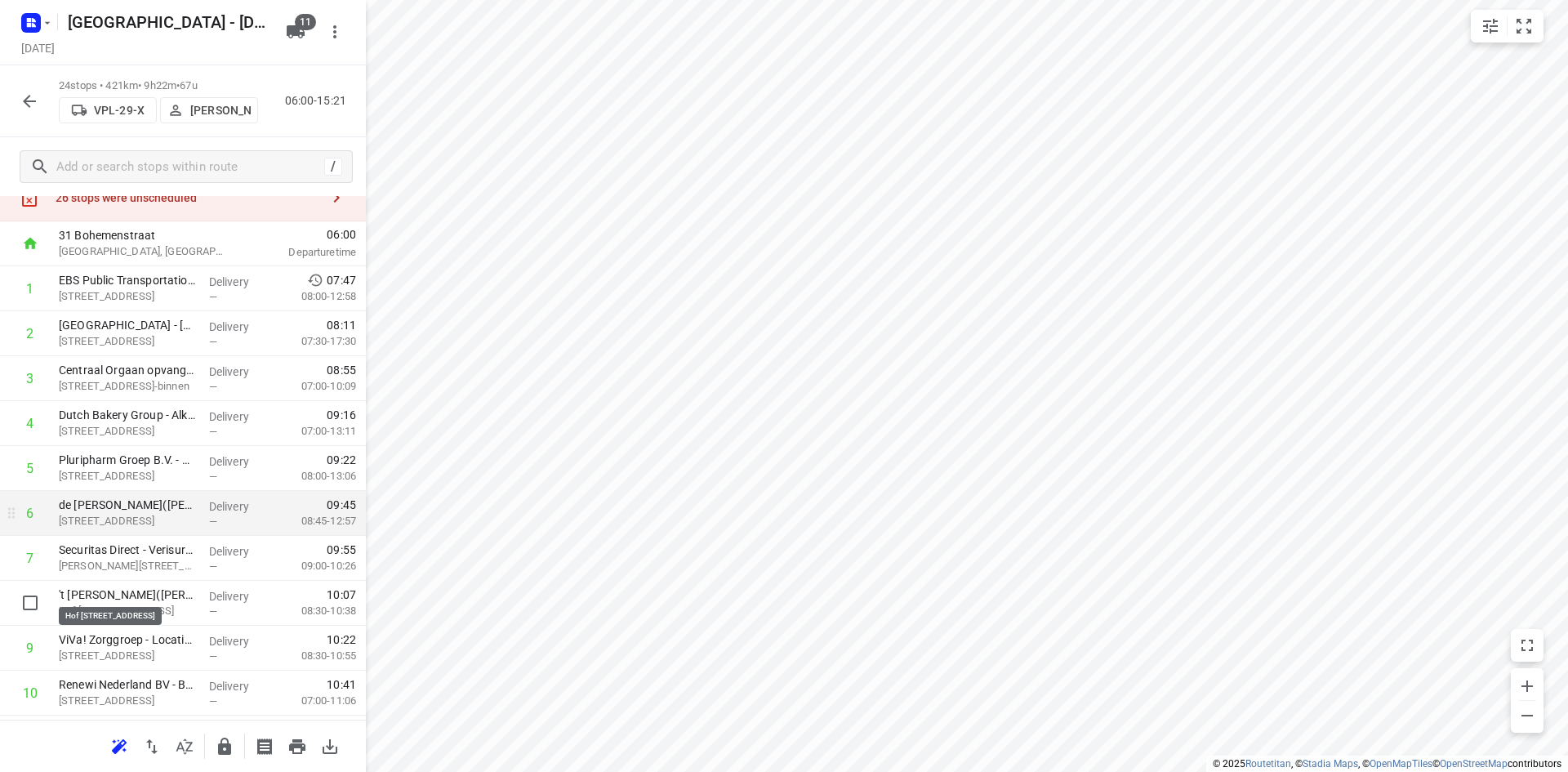
scroll to position [82, 0]
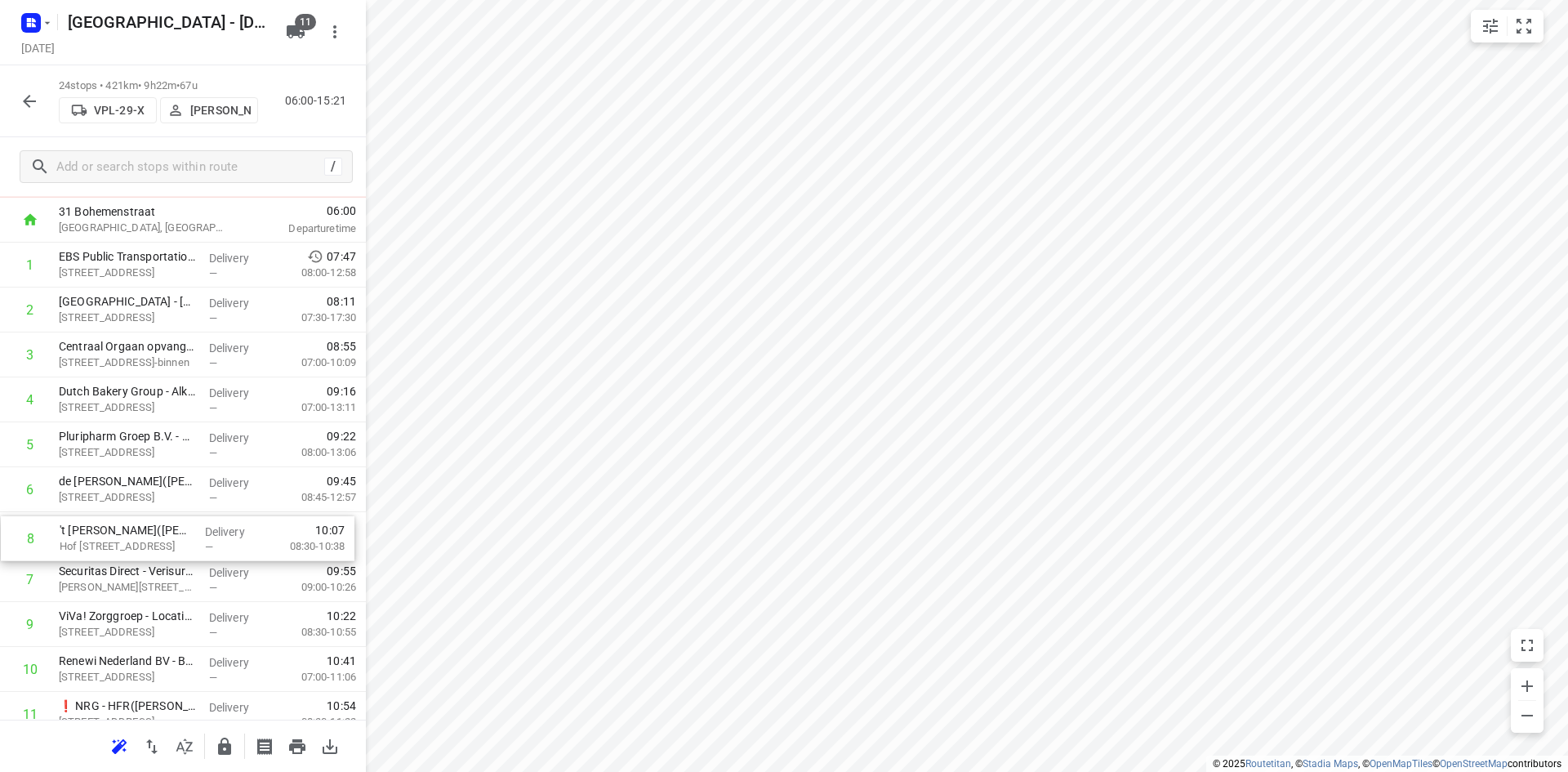
drag, startPoint x: 96, startPoint y: 584, endPoint x: 94, endPoint y: 537, distance: 47.0
click at [94, 537] on div "1 EBS Public Transportation - Locatie Purmerend(Beau Heeremans & Emile Ratelban…" at bounding box center [183, 781] width 365 height 1078
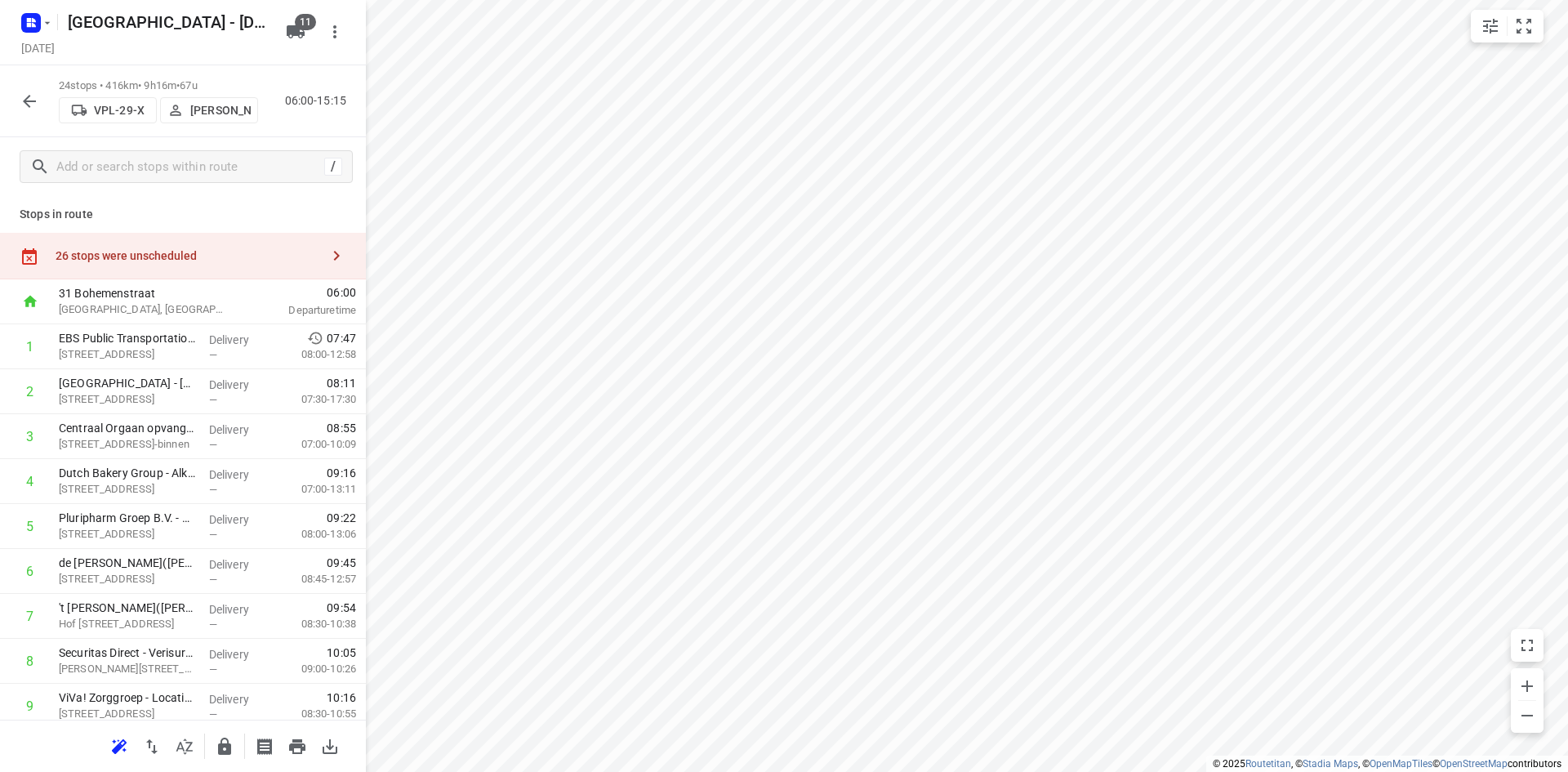
click at [221, 253] on div "26 stops were unscheduled" at bounding box center [188, 255] width 265 height 13
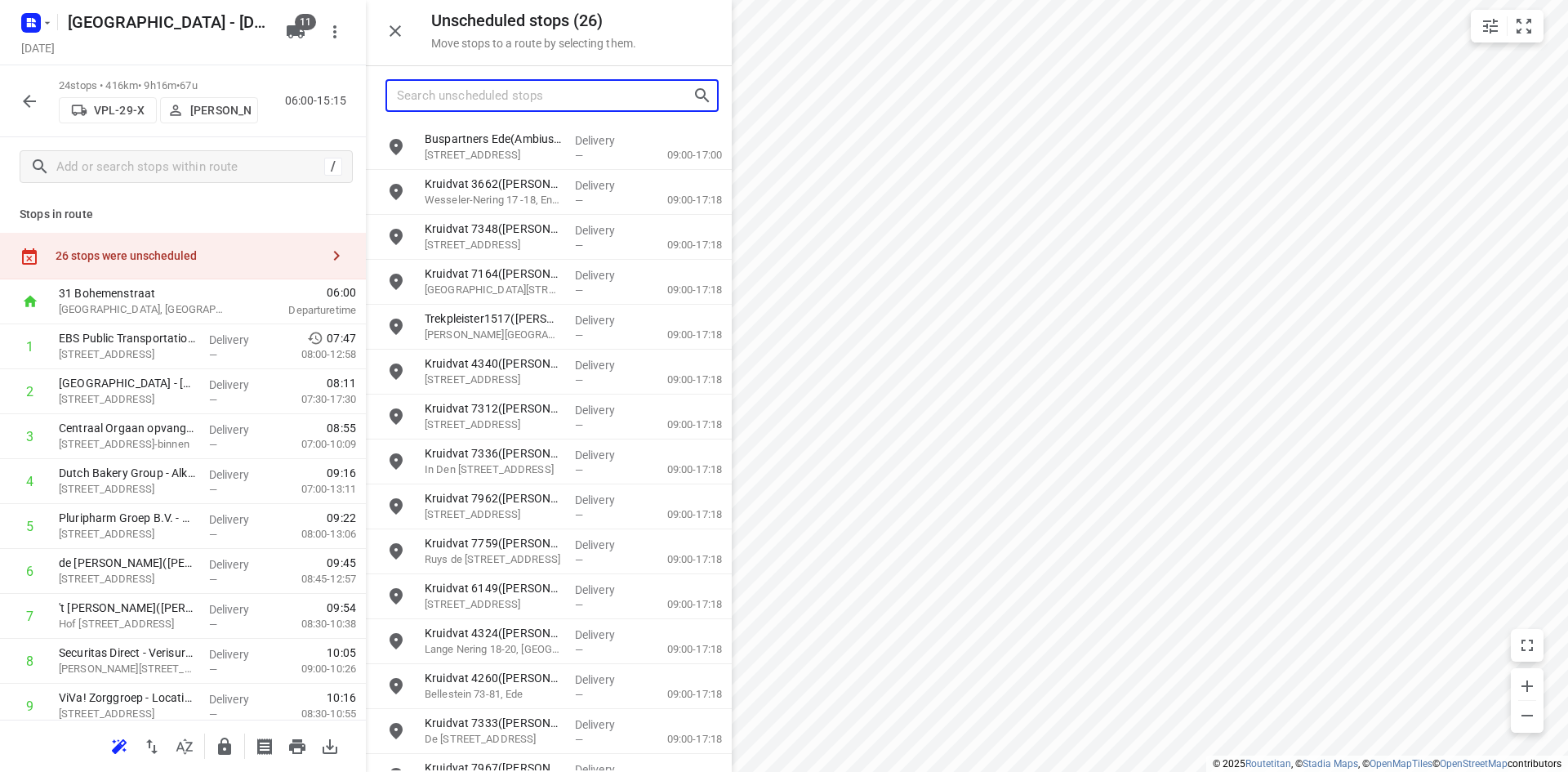
click at [510, 102] on input "Search unscheduled stops" at bounding box center [544, 96] width 296 height 25
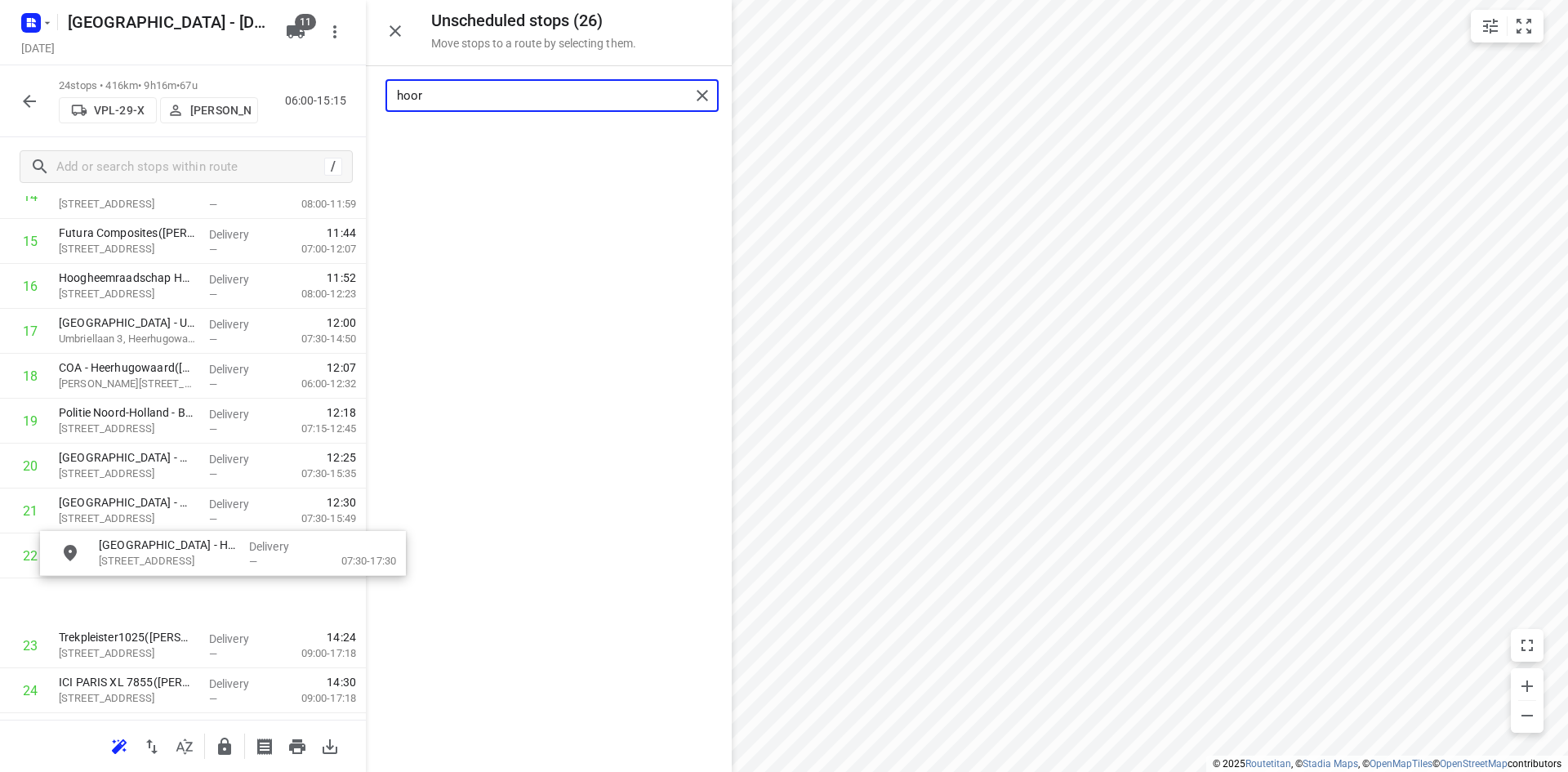
scroll to position [785, 0]
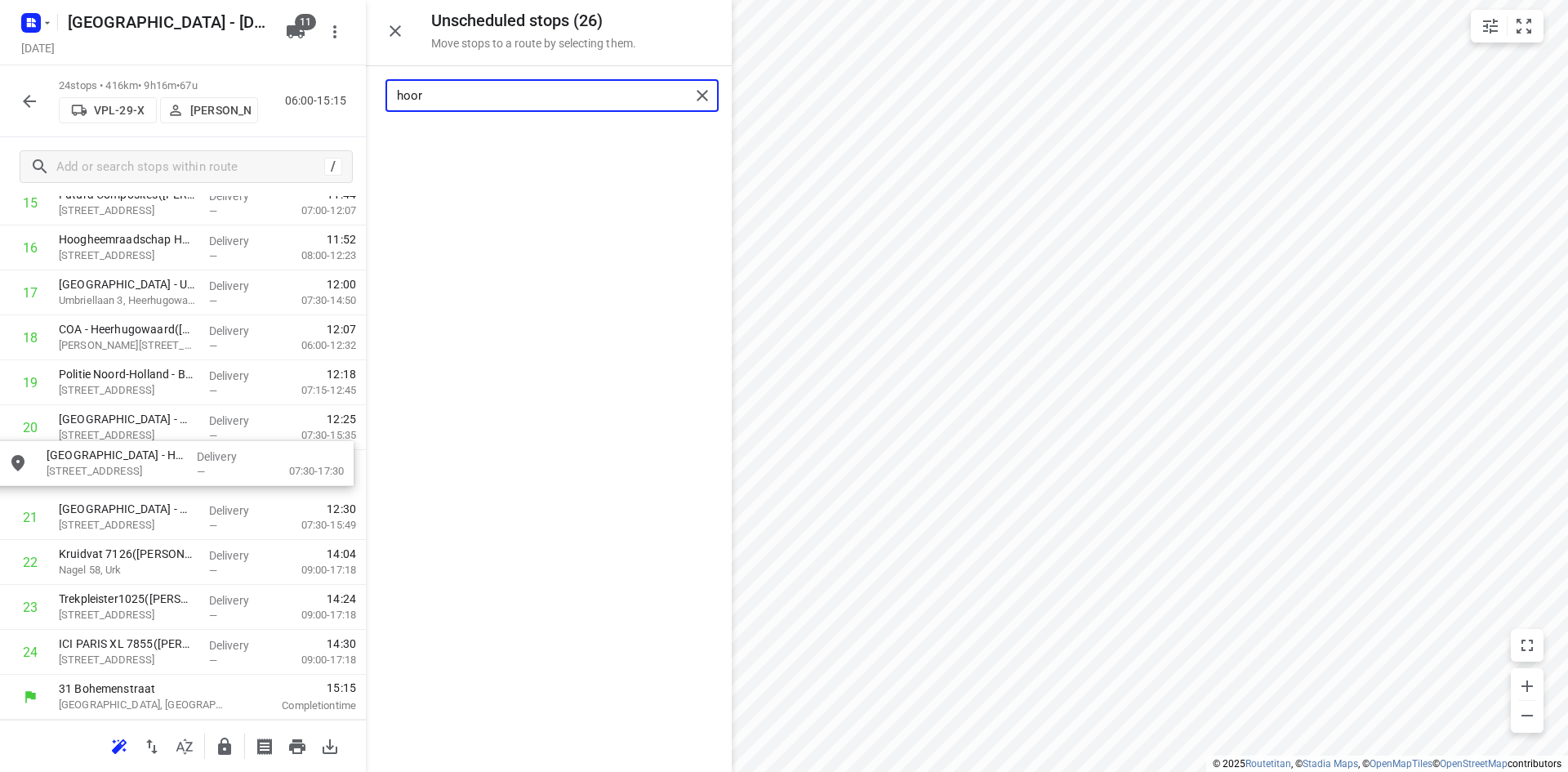
drag, startPoint x: 508, startPoint y: 150, endPoint x: 126, endPoint y: 470, distance: 498.3
type input "hoor"
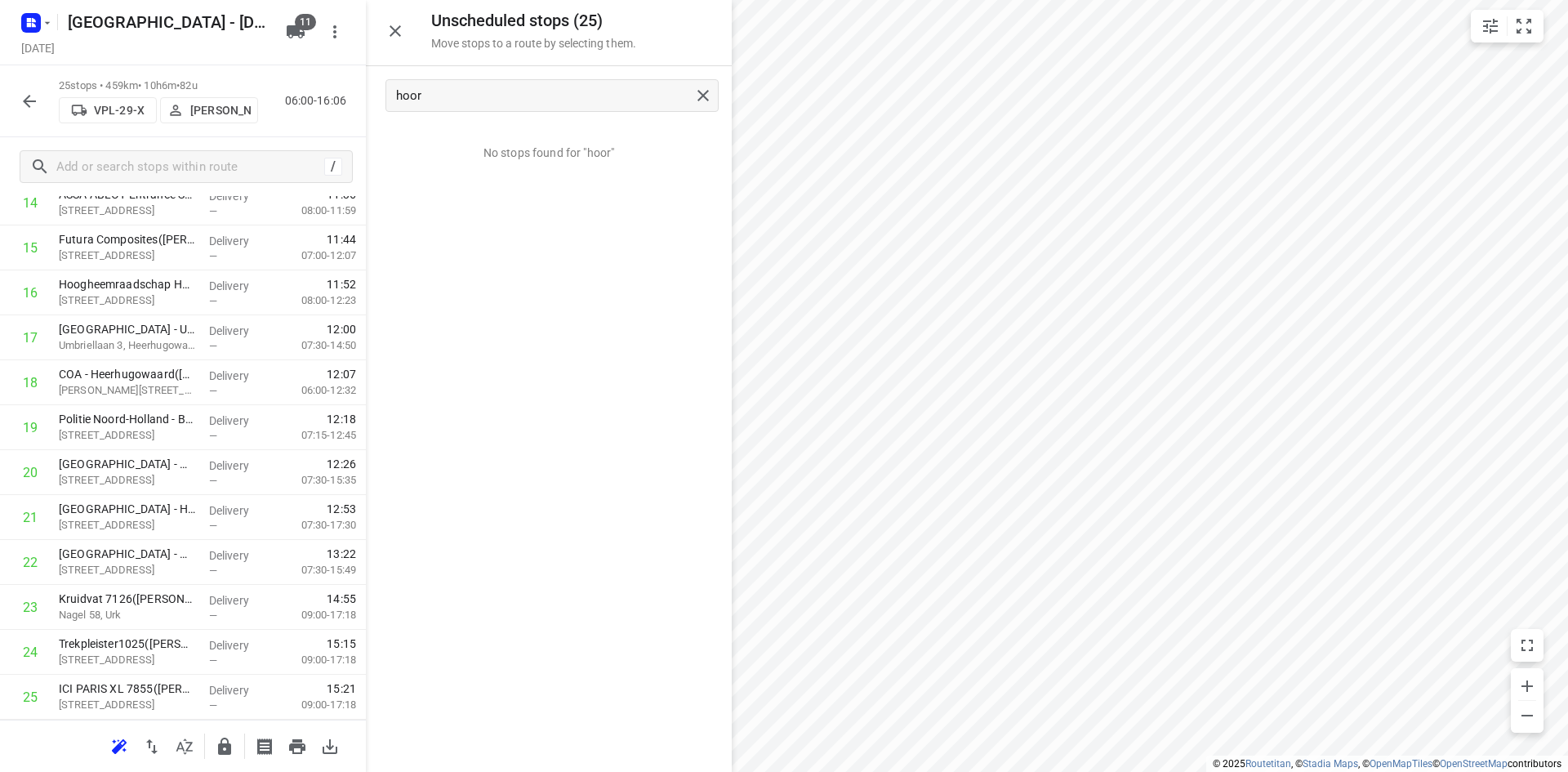
click at [392, 28] on icon "button" at bounding box center [396, 31] width 12 height 12
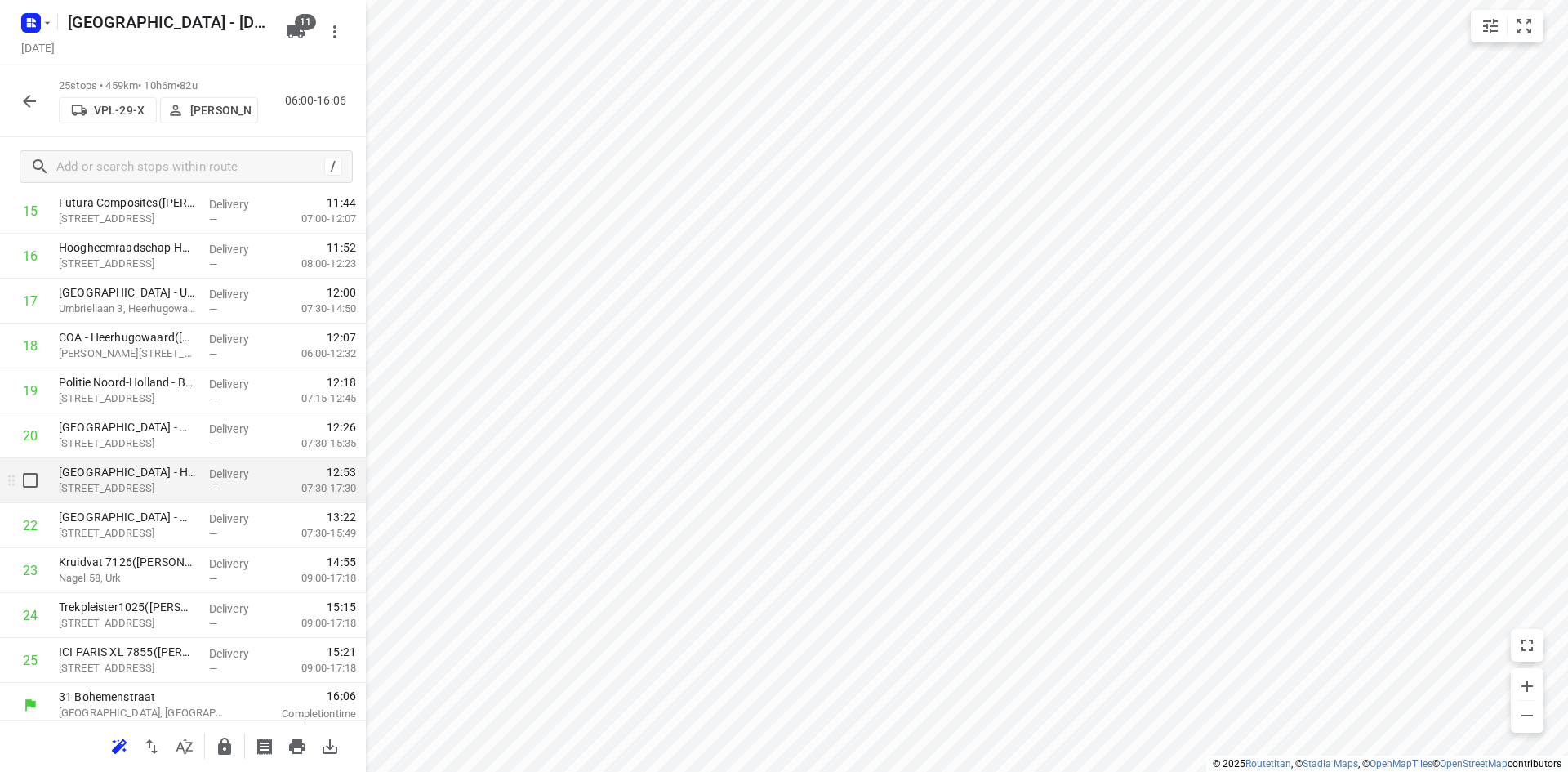
scroll to position [773, 0]
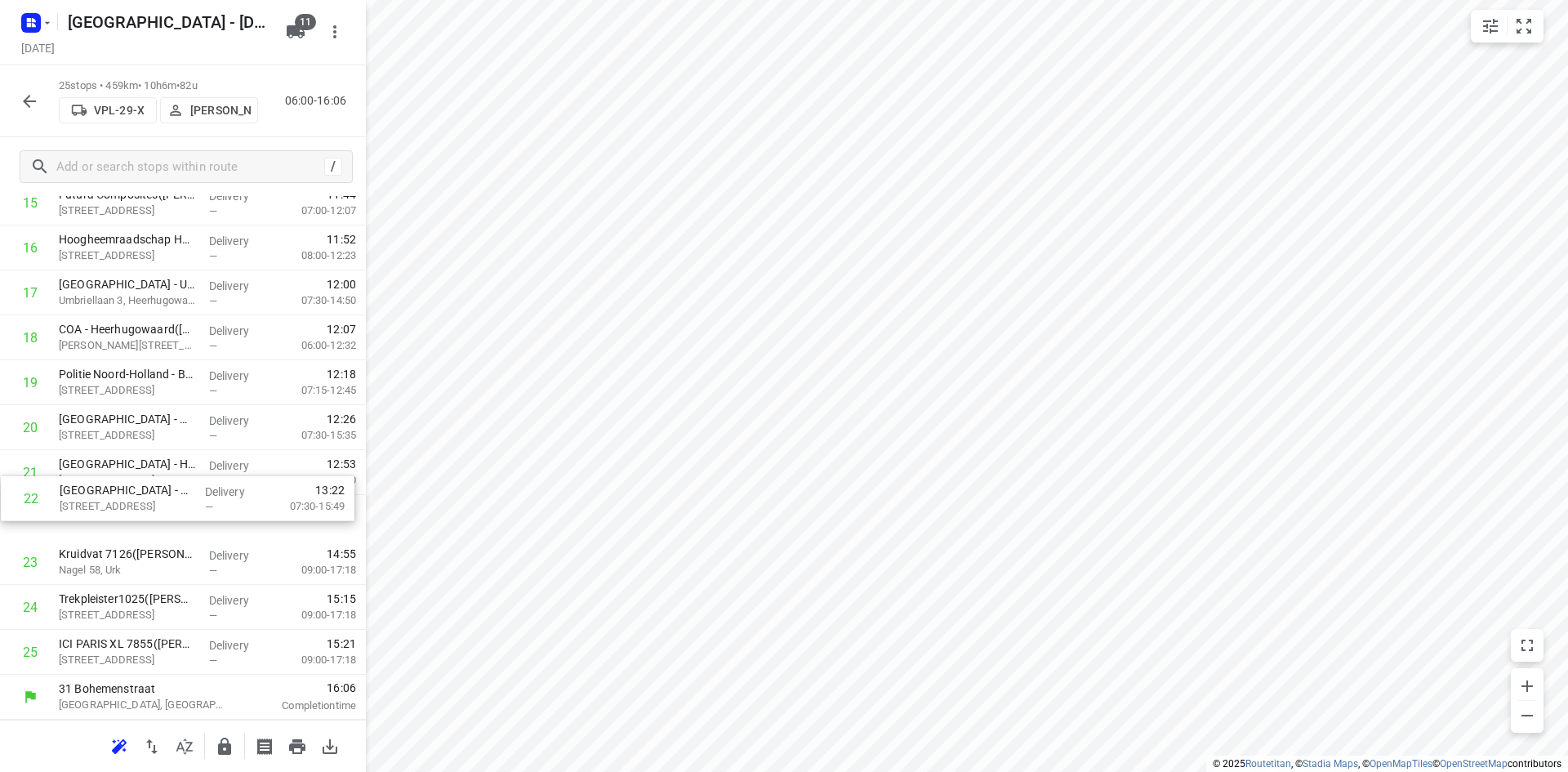
drag, startPoint x: 157, startPoint y: 531, endPoint x: 156, endPoint y: 478, distance: 53.0
click at [156, 478] on div "1 EBS Public Transportation - Locatie Purmerend(Beau Heeremans & Emile Ratelban…" at bounding box center [183, 112] width 365 height 1123
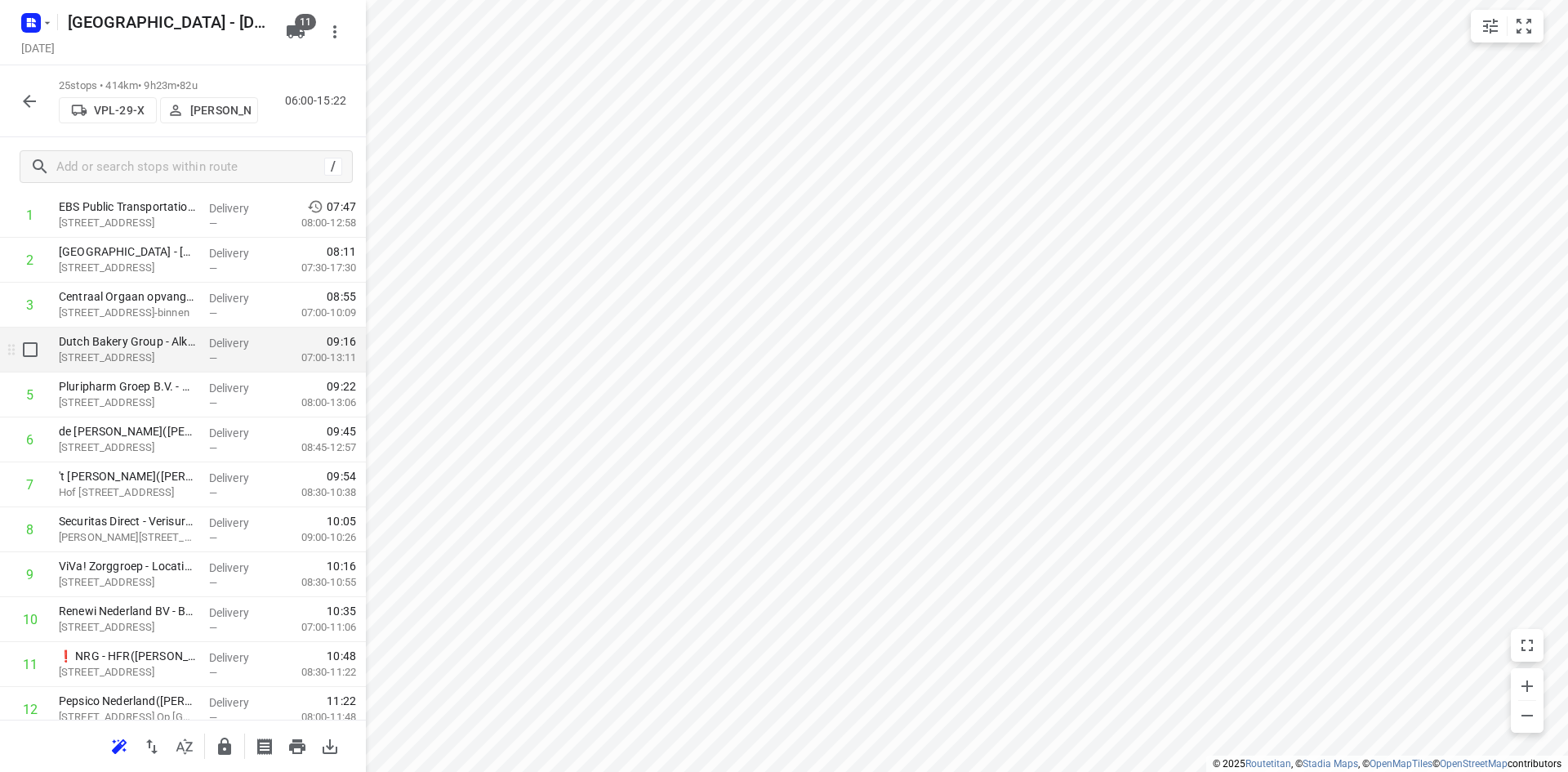
scroll to position [0, 0]
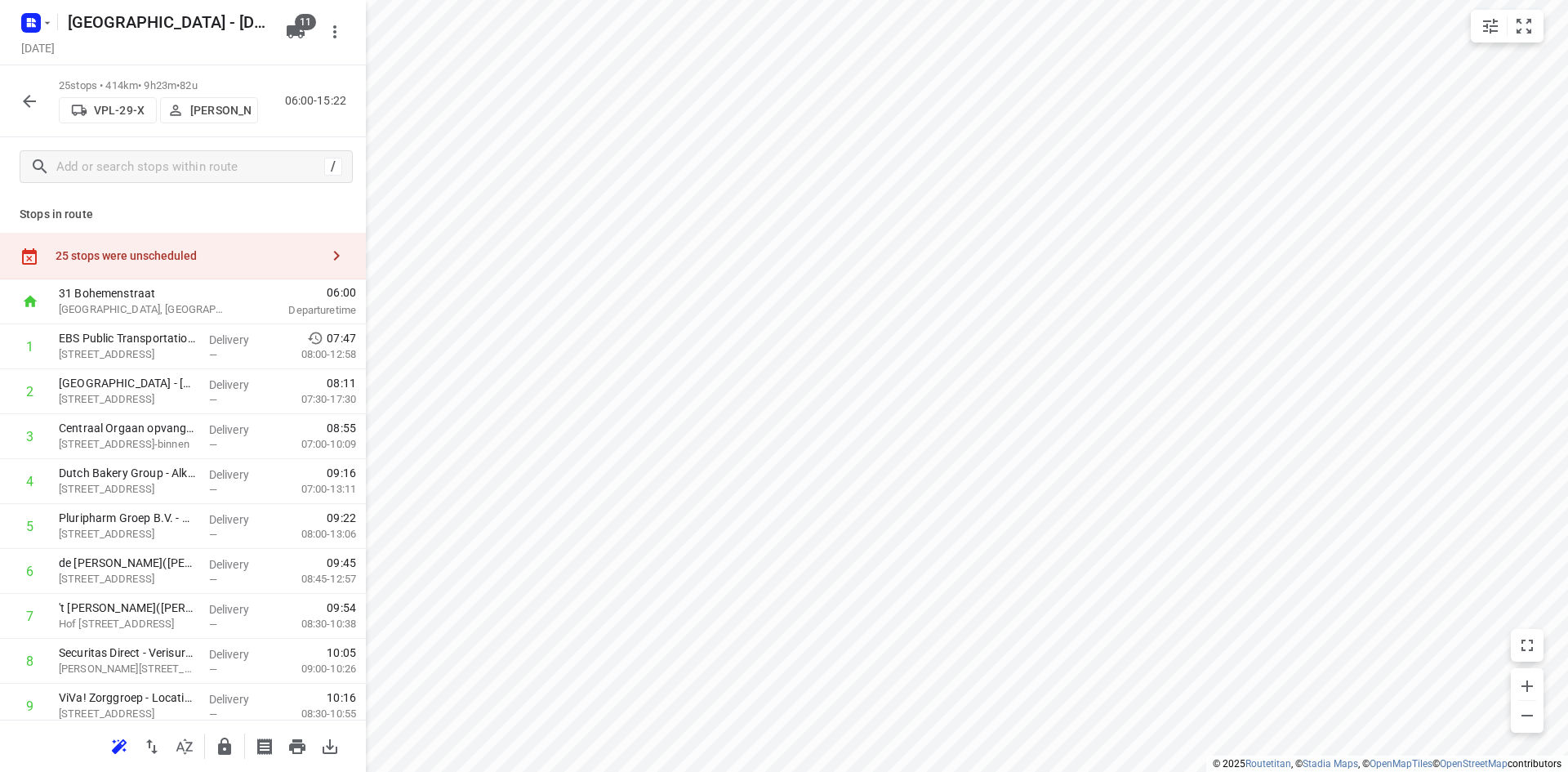
click at [250, 263] on div "25 stops were unscheduled" at bounding box center [183, 256] width 365 height 47
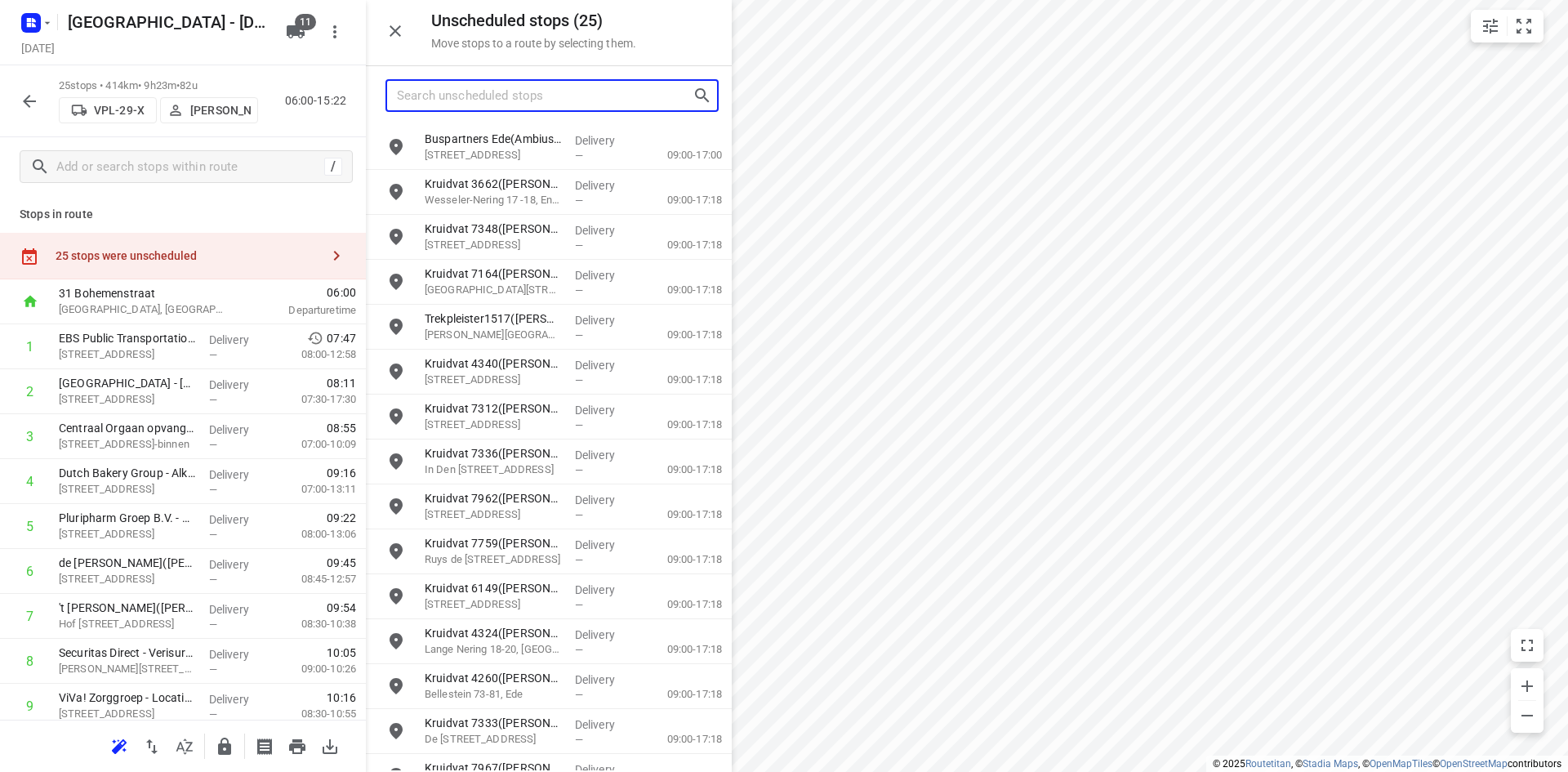
click at [459, 100] on input "Search unscheduled stops" at bounding box center [544, 96] width 296 height 25
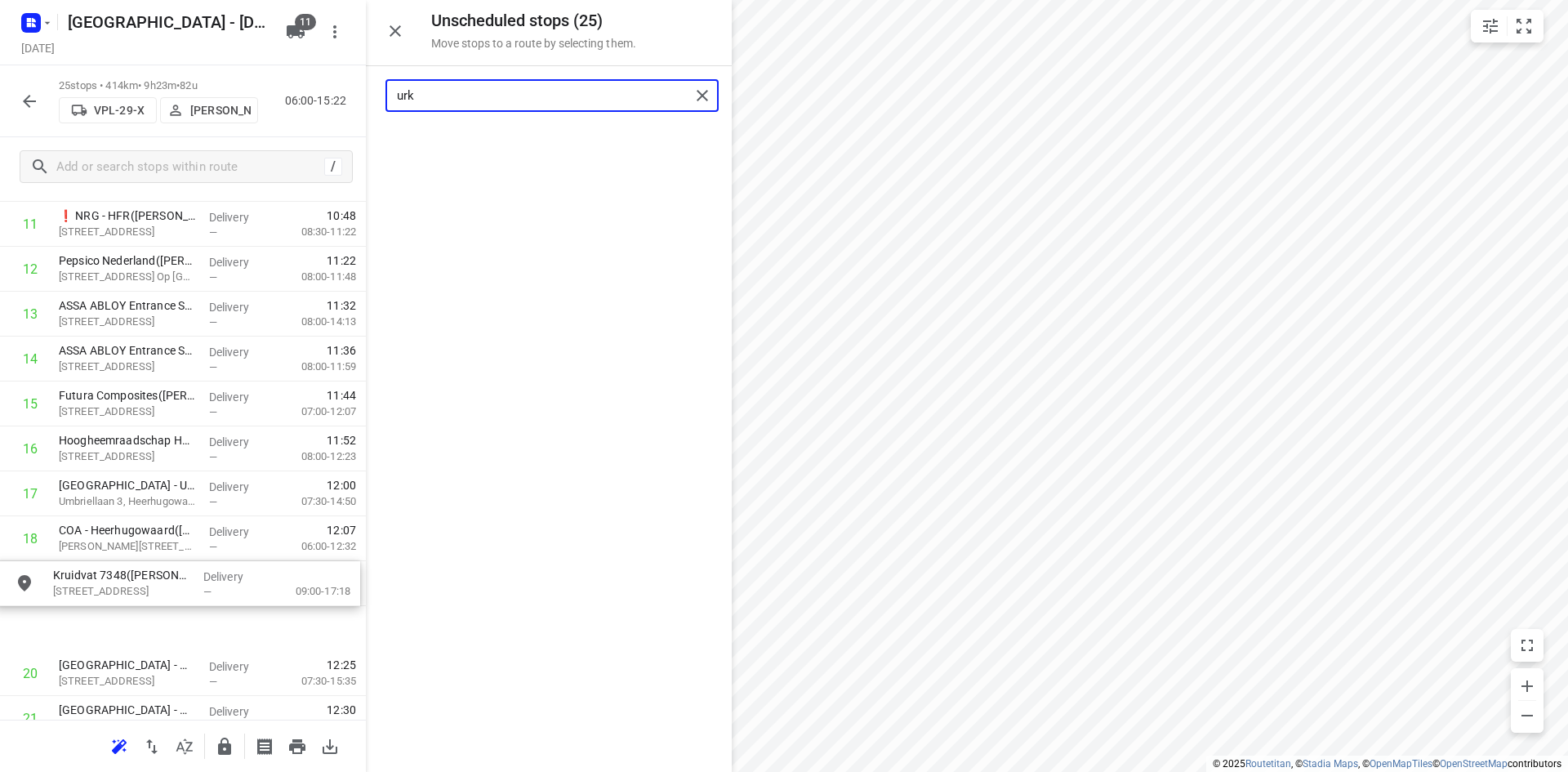
scroll to position [830, 0]
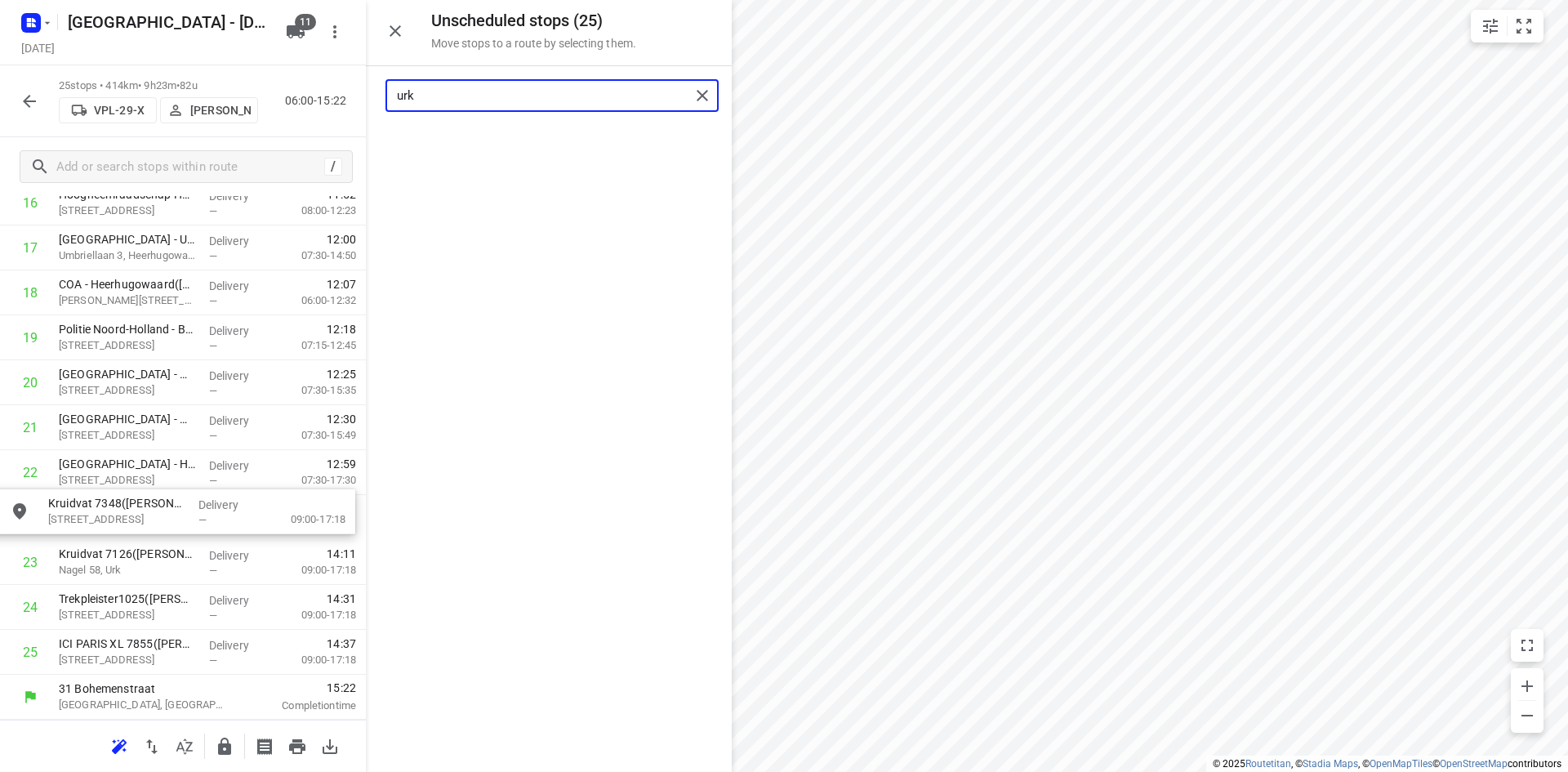
drag, startPoint x: 559, startPoint y: 148, endPoint x: 168, endPoint y: 539, distance: 553.0
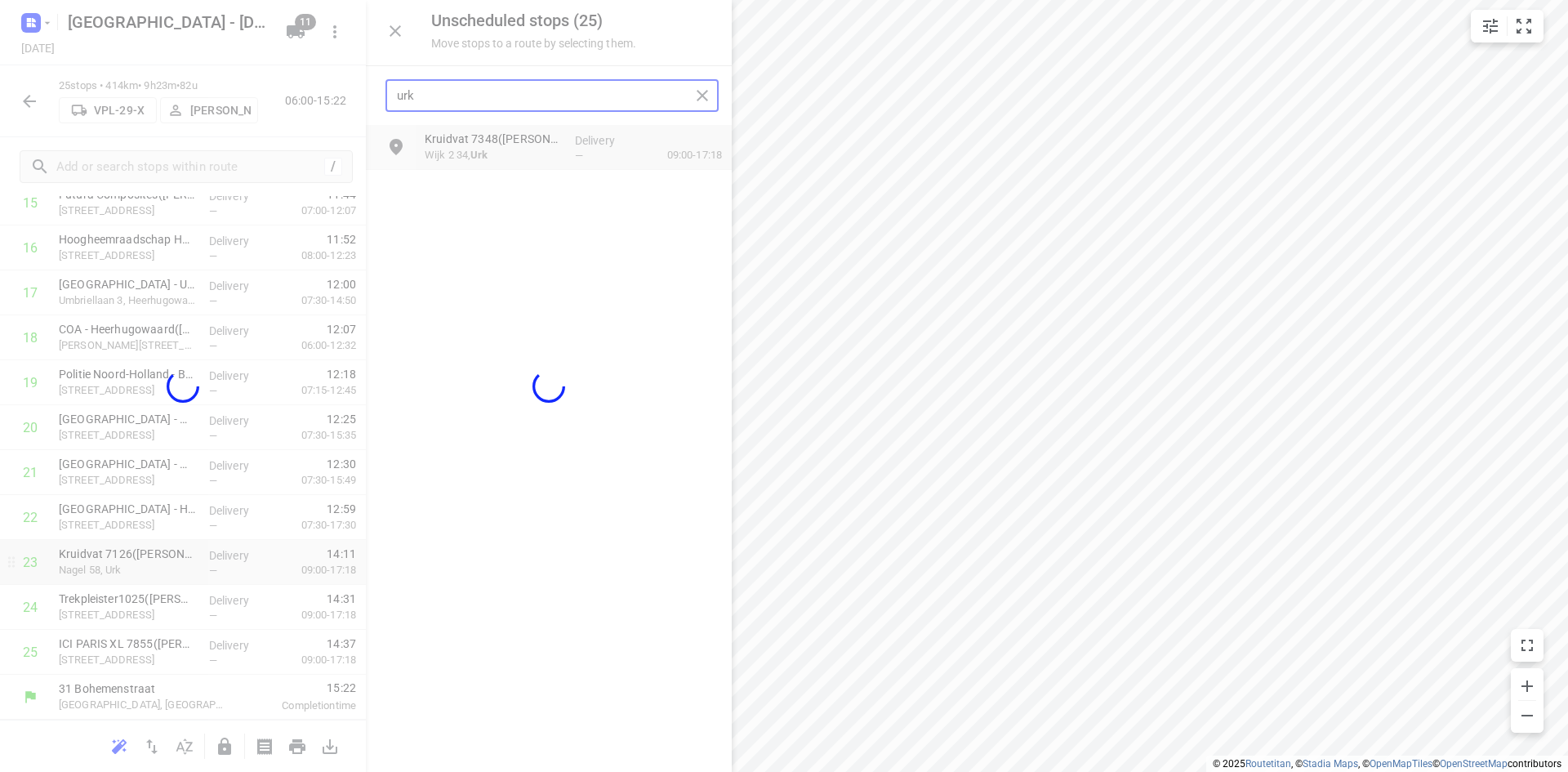
scroll to position [773, 0]
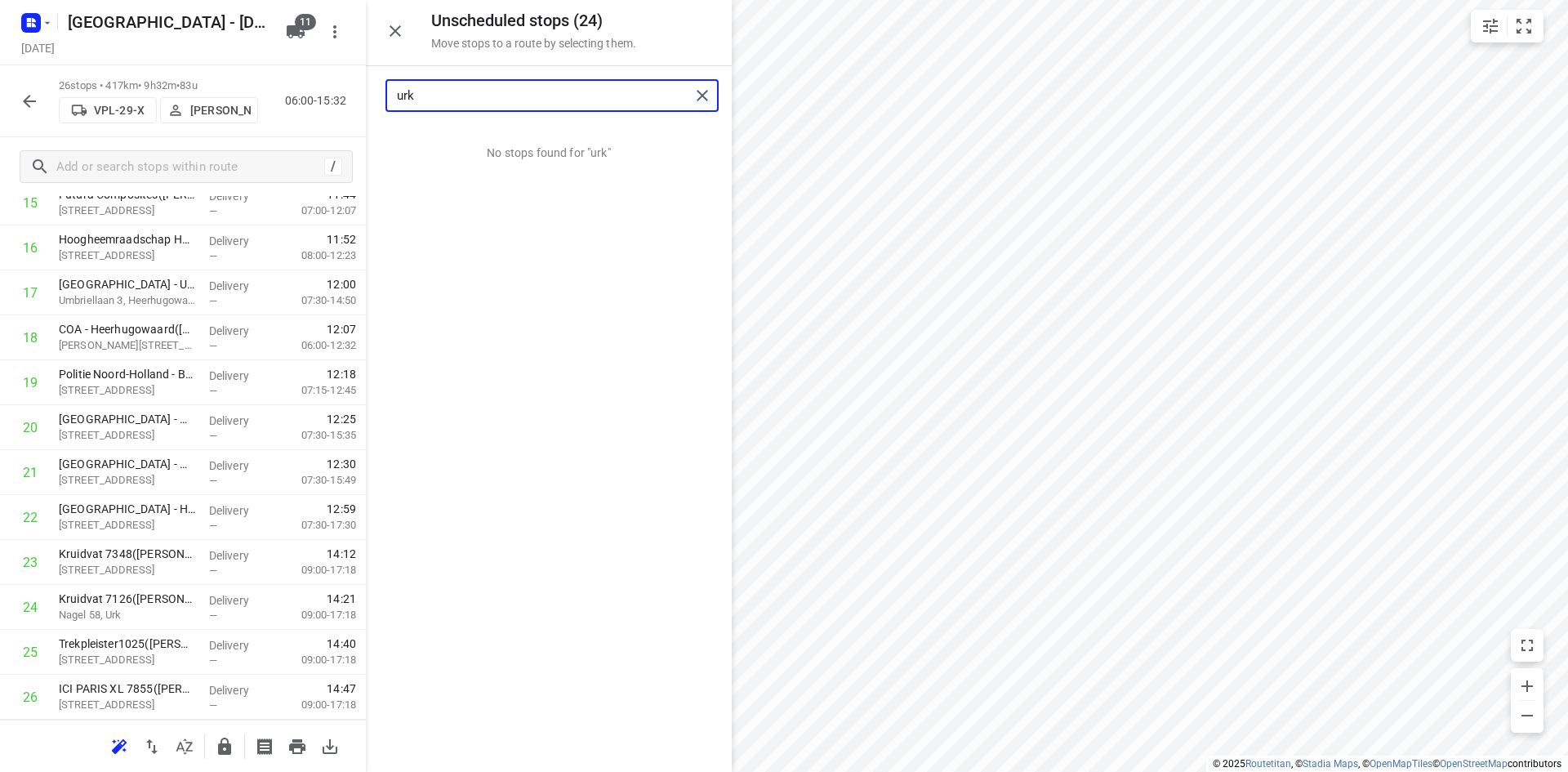
type input "urk"
click at [385, 33] on icon "button" at bounding box center [395, 31] width 20 height 20
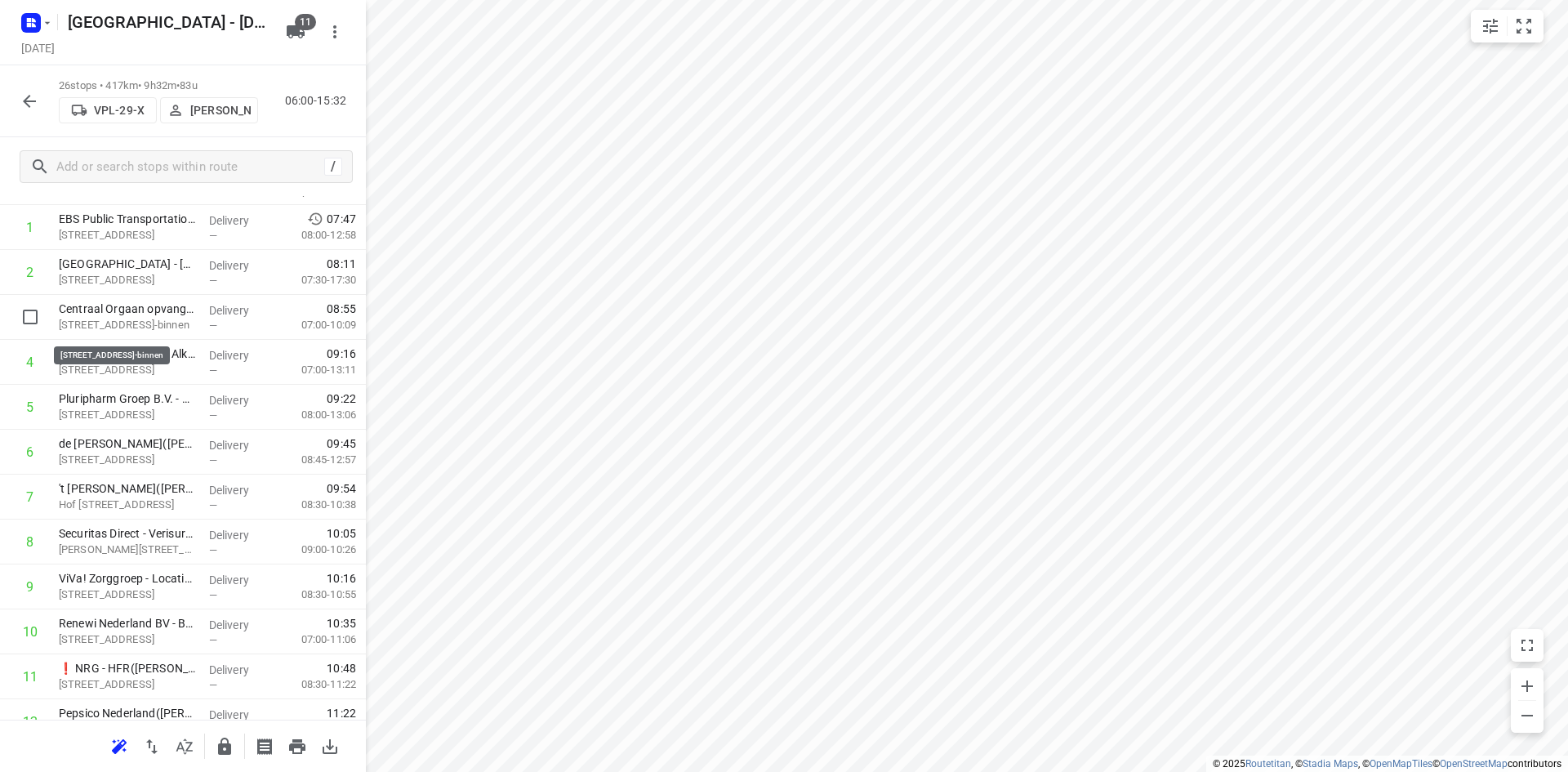
scroll to position [0, 0]
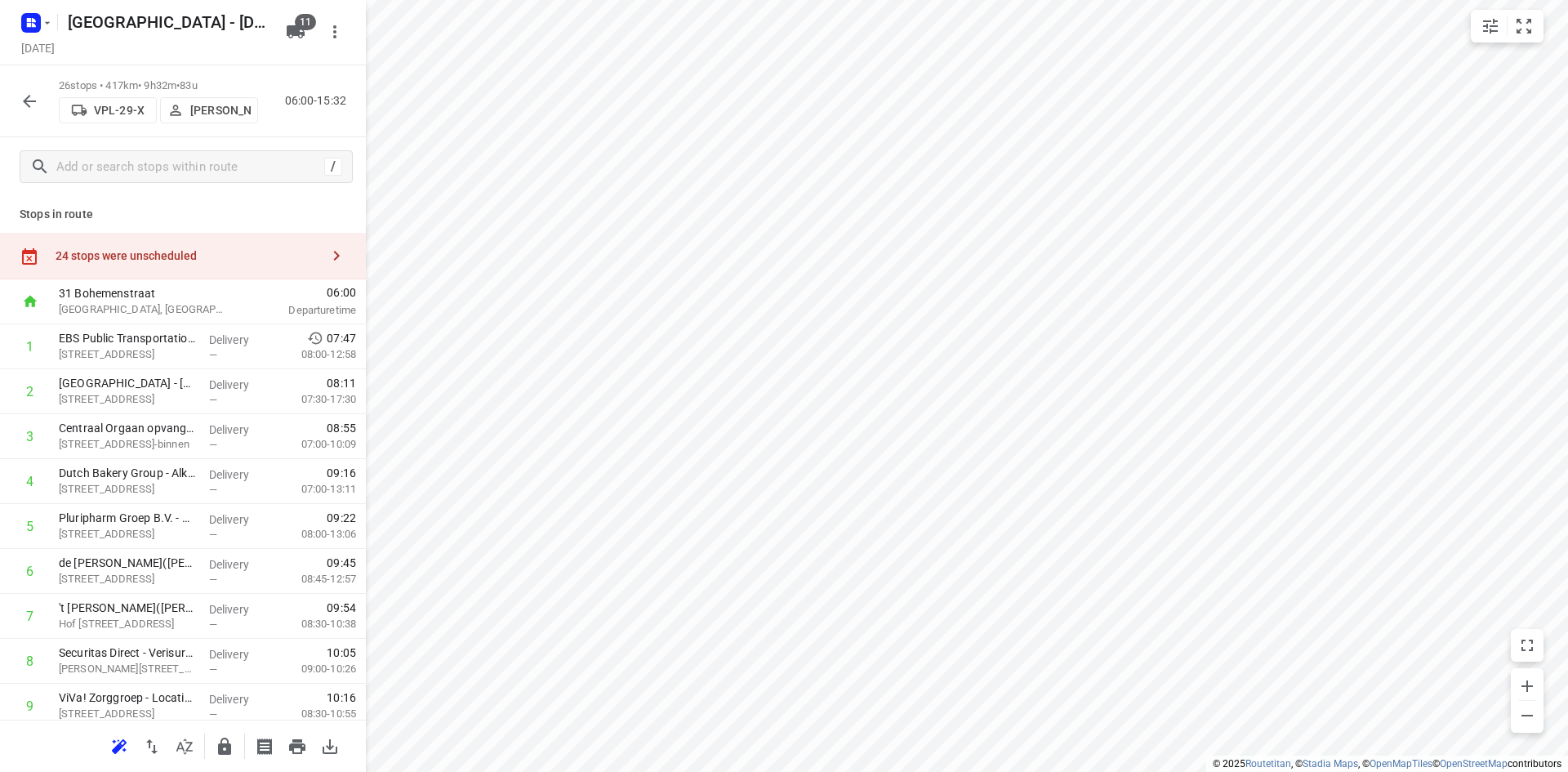
click at [204, 270] on div "24 stops were unscheduled" at bounding box center [183, 256] width 365 height 47
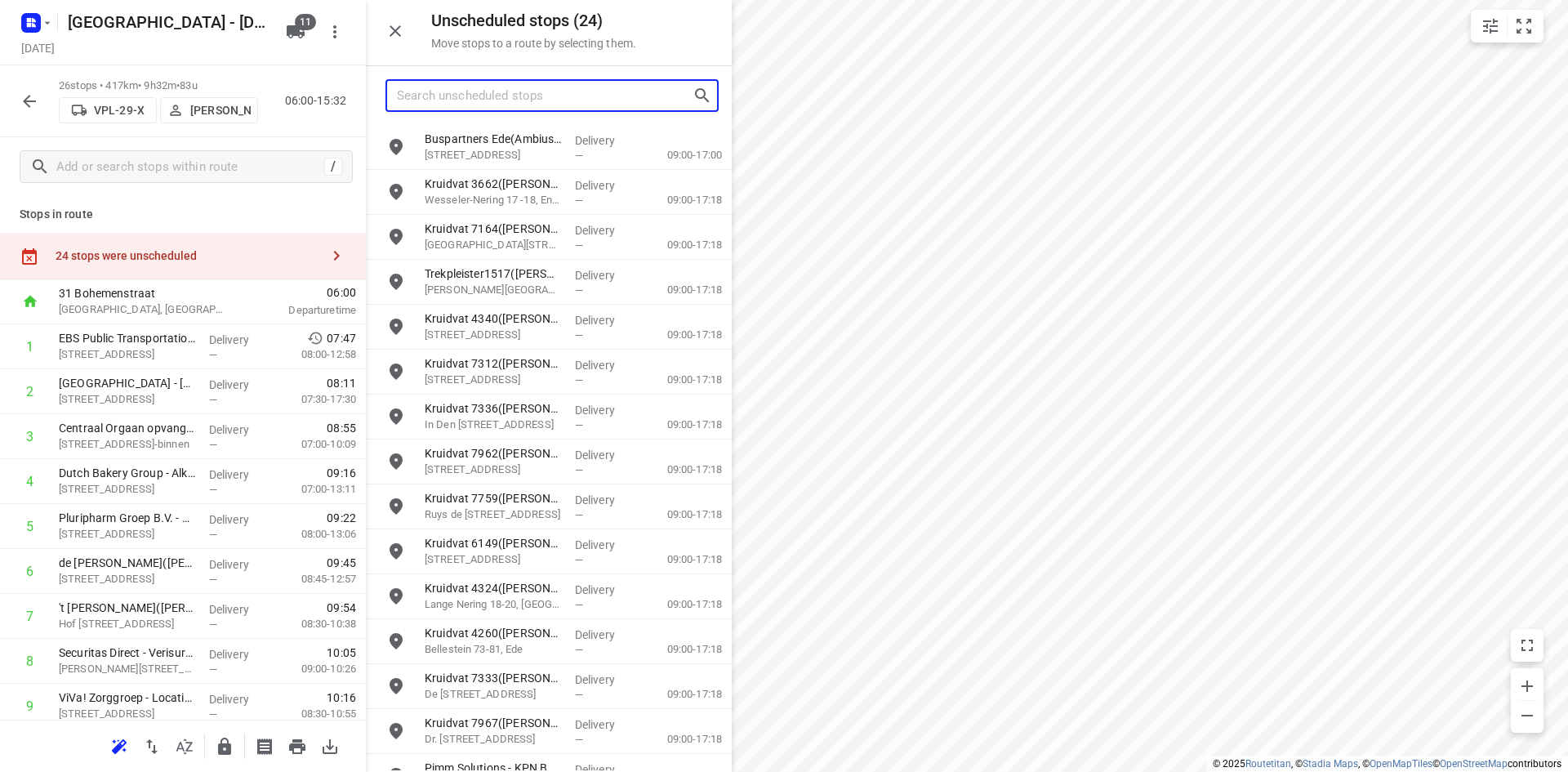
click at [509, 83] on input "Search unscheduled stops" at bounding box center [544, 96] width 296 height 25
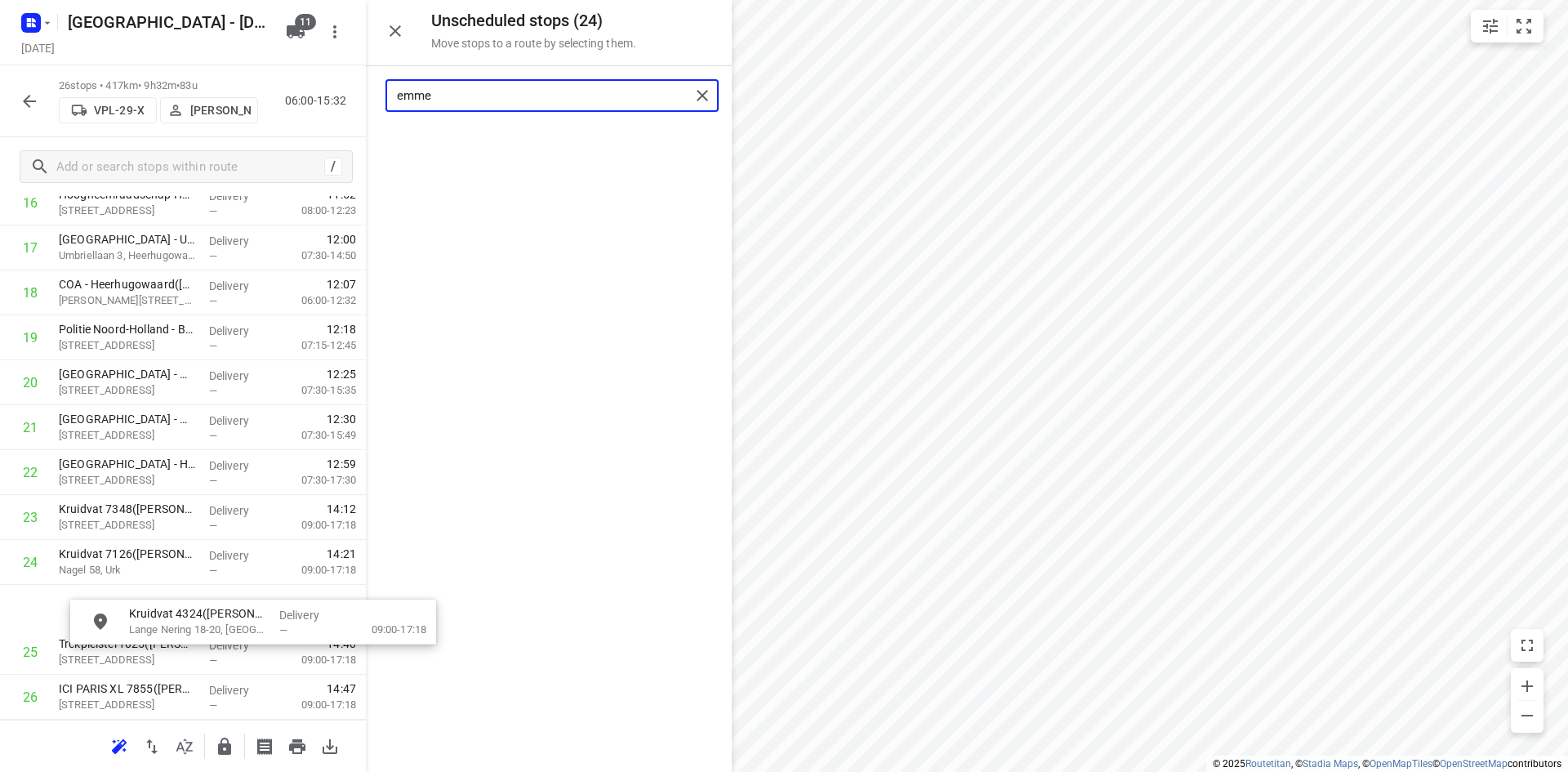
scroll to position [874, 0]
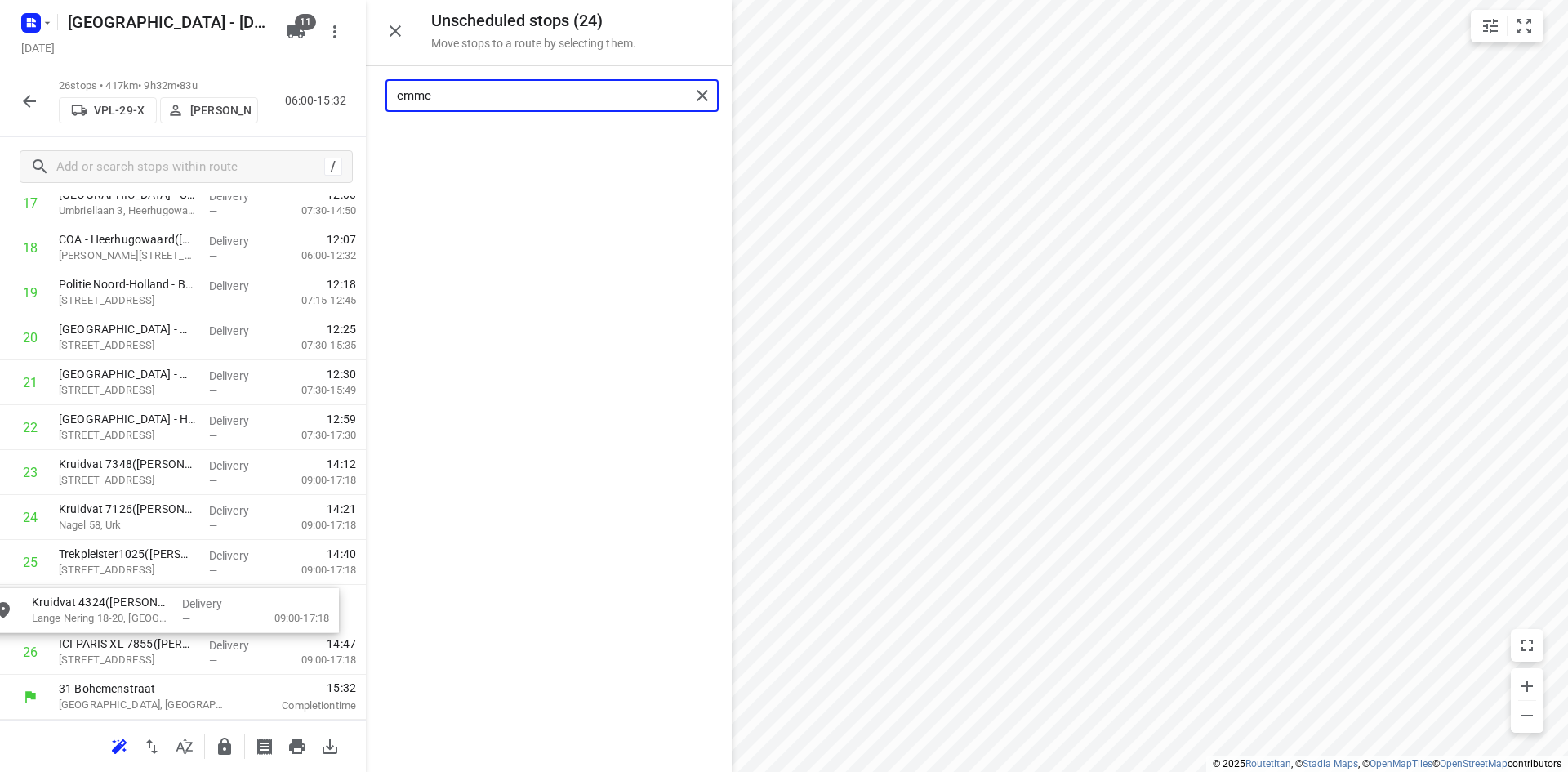
drag, startPoint x: 557, startPoint y: 144, endPoint x: 158, endPoint y: 609, distance: 612.7
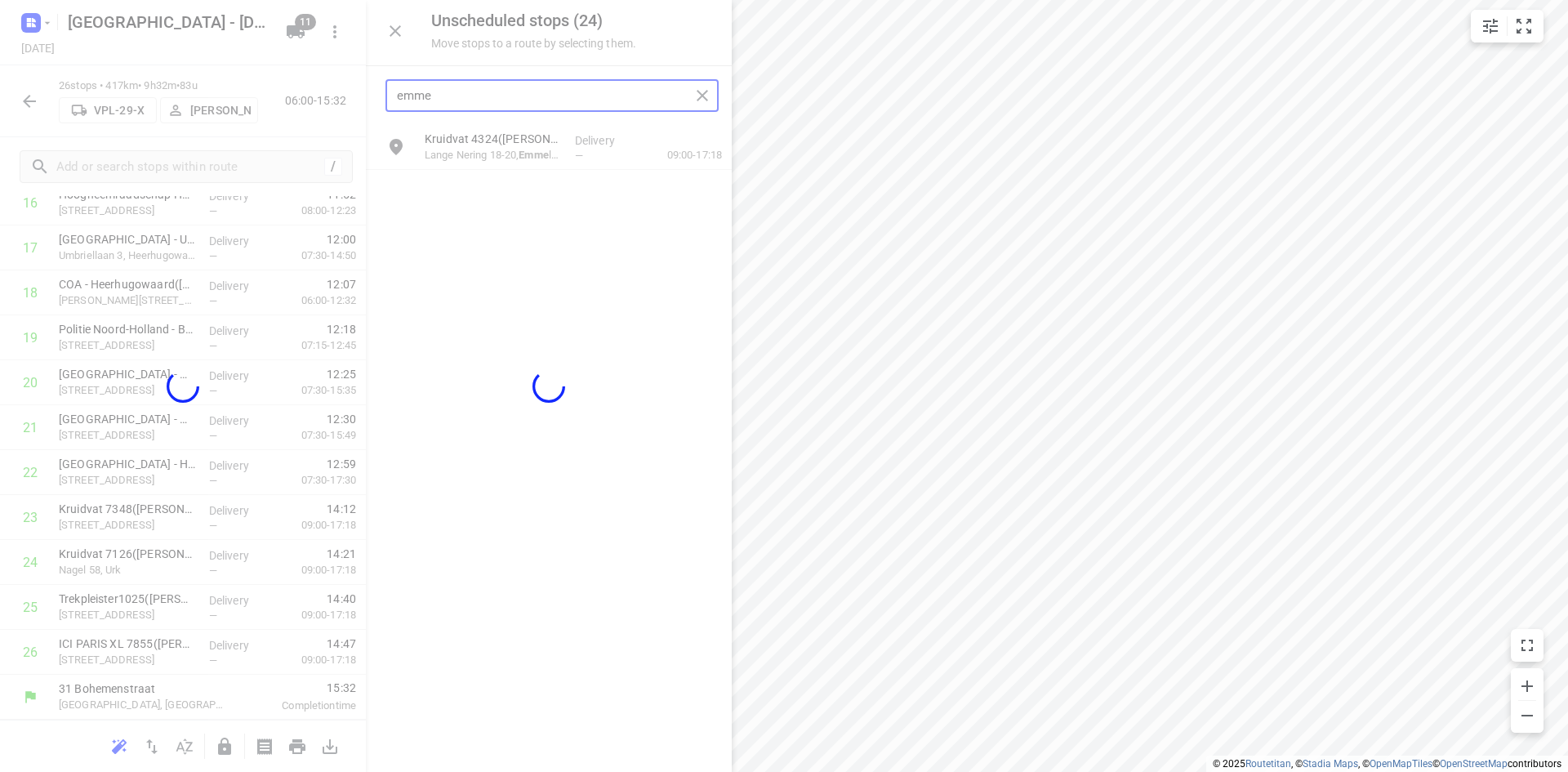
scroll to position [818, 0]
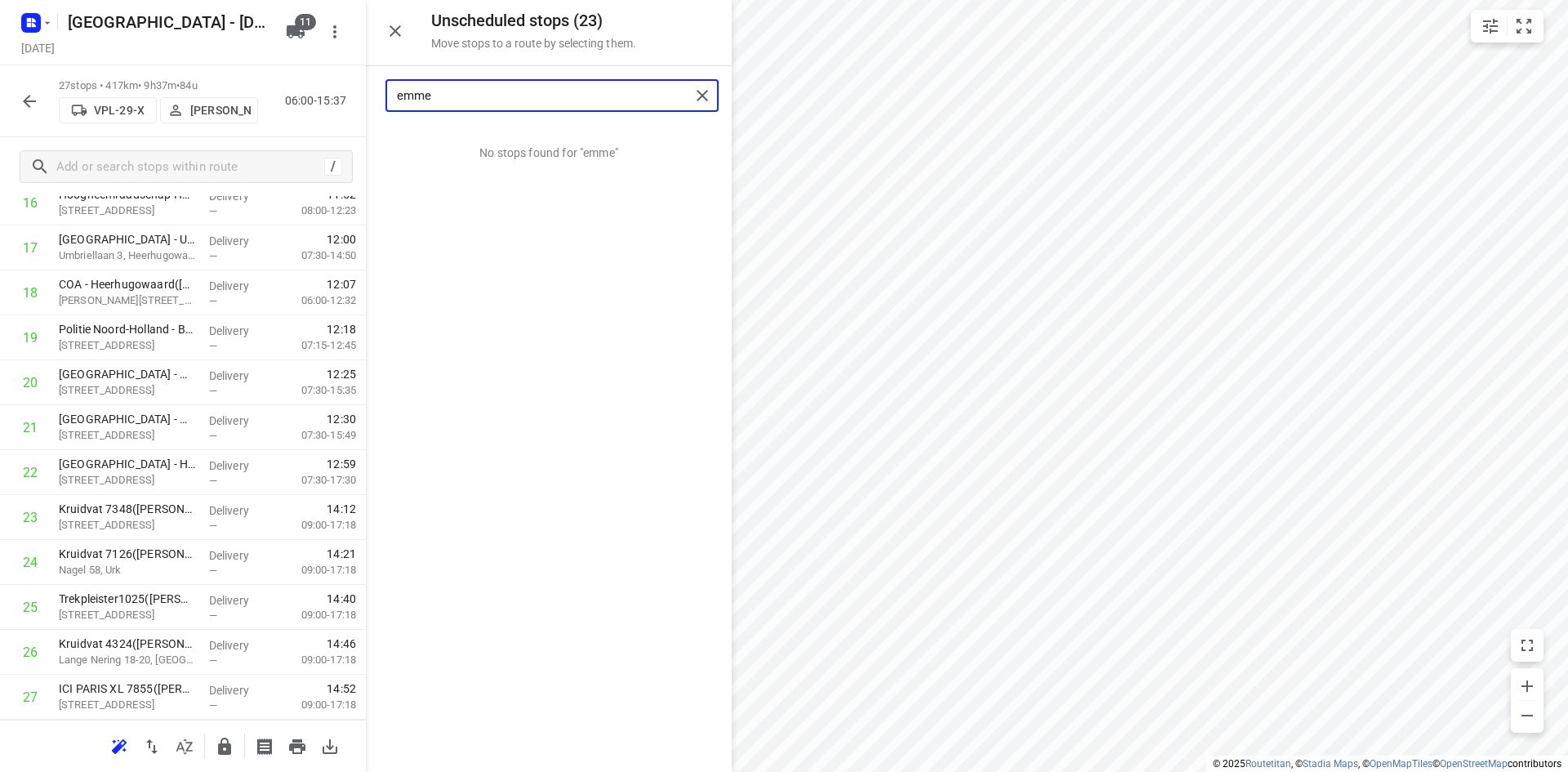
type input "emme"
click at [401, 18] on button "button" at bounding box center [395, 30] width 32 height 32
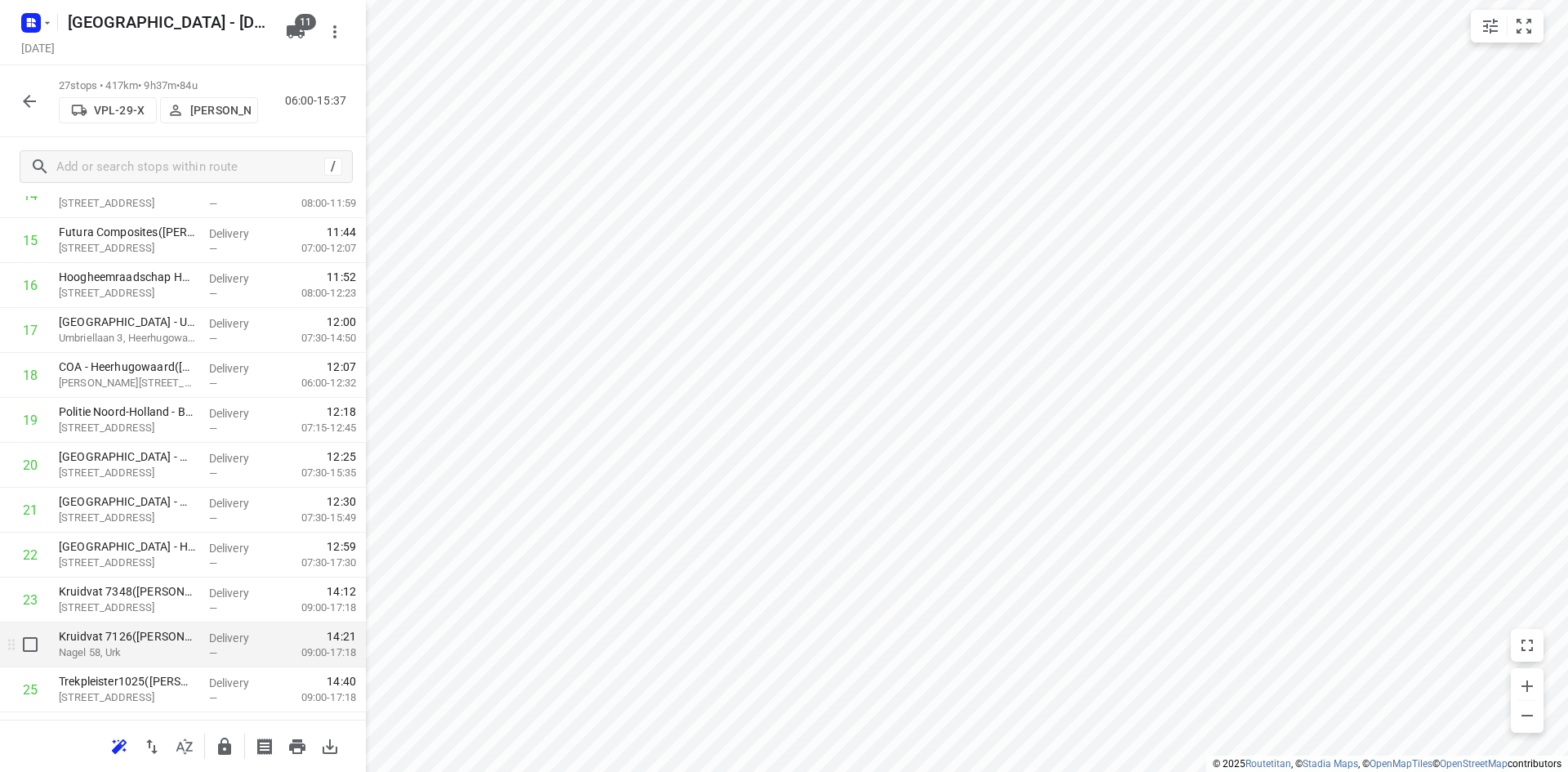
scroll to position [863, 0]
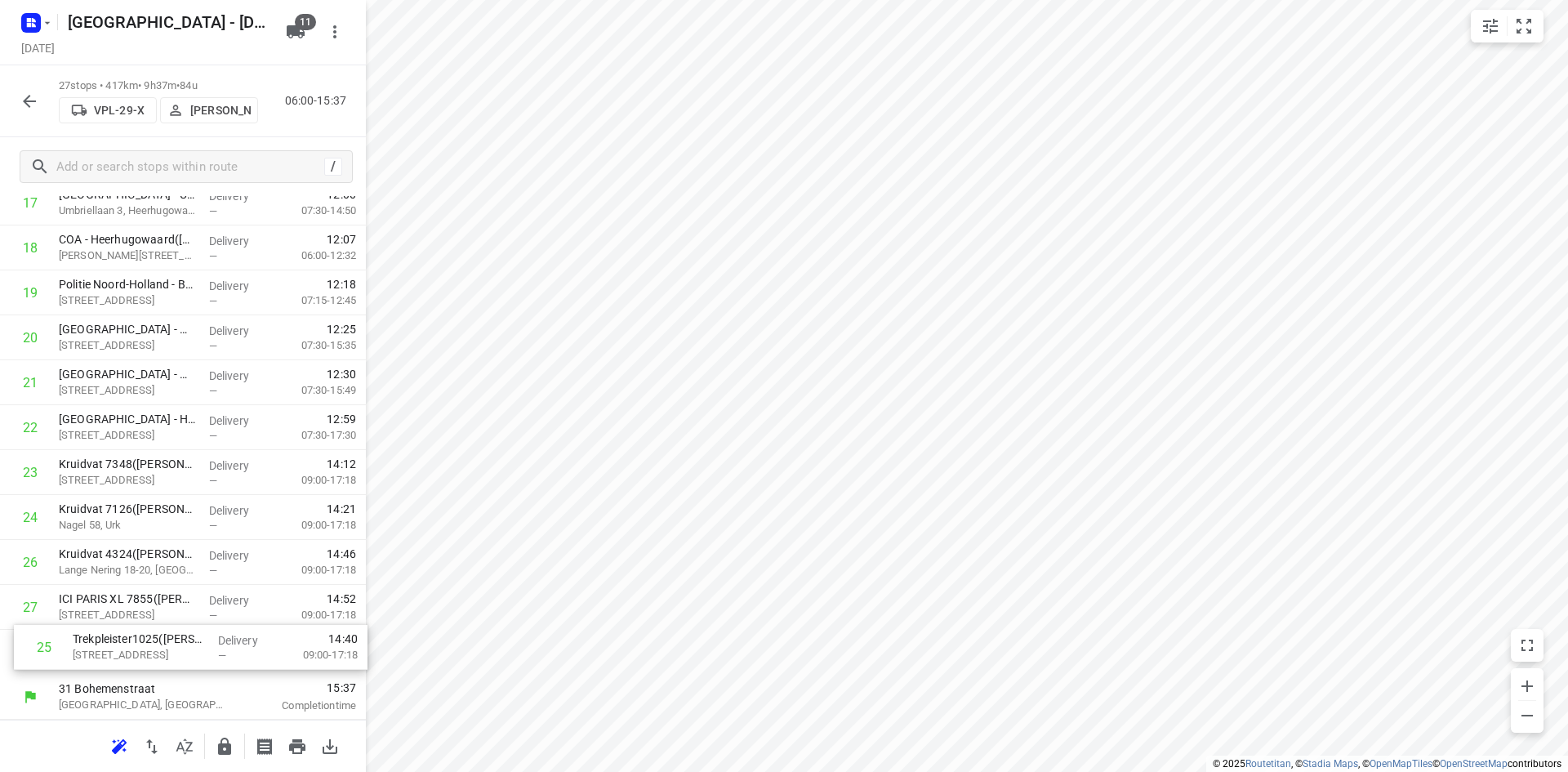
drag, startPoint x: 93, startPoint y: 571, endPoint x: 109, endPoint y: 662, distance: 92.4
click at [109, 662] on div "1 EBS Public Transportation - Locatie Purmerend(Beau Heeremans & Emile Ratelban…" at bounding box center [183, 67] width 365 height 1213
click at [234, 737] on button "button" at bounding box center [224, 746] width 32 height 32
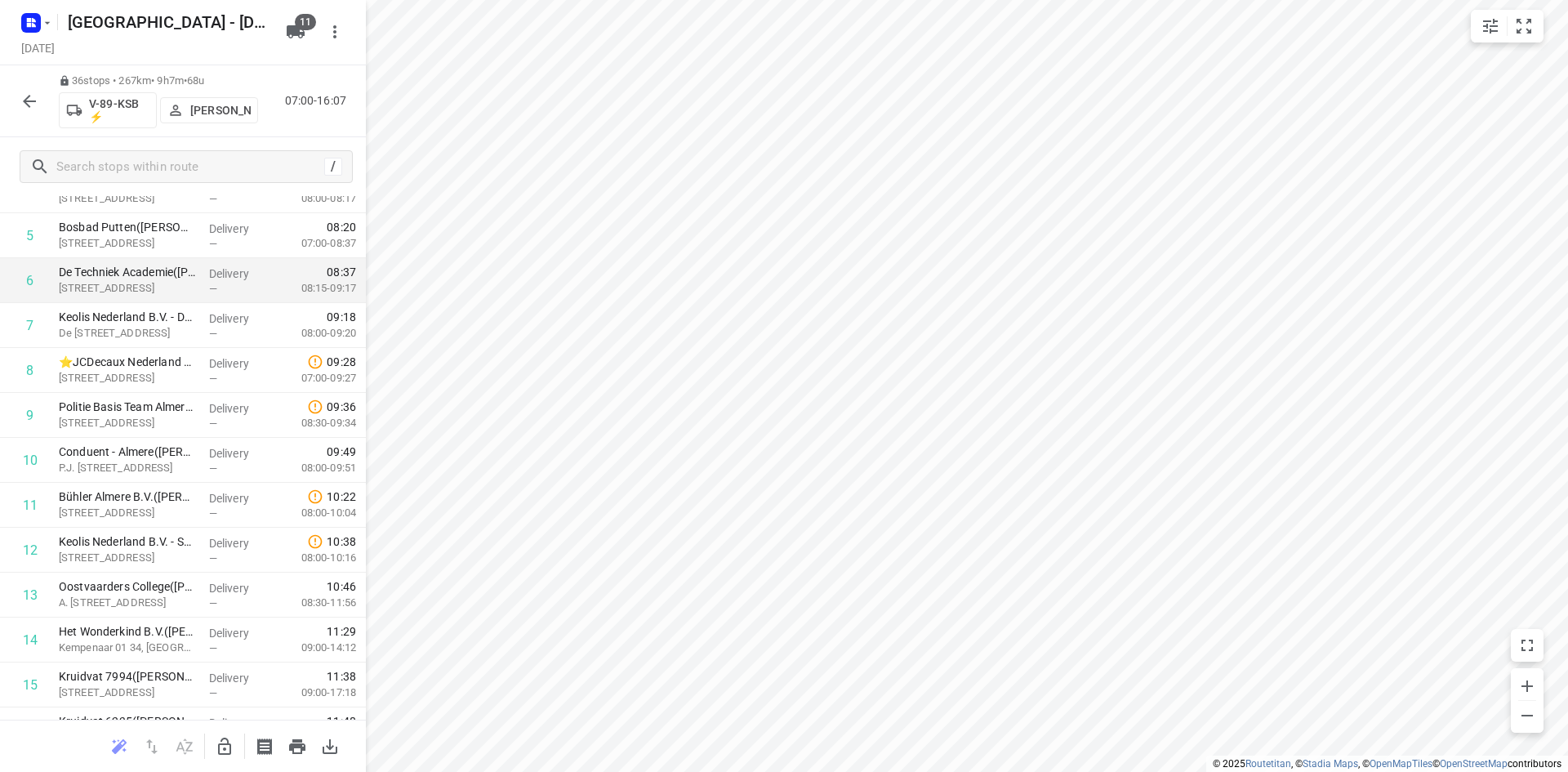
scroll to position [0, 0]
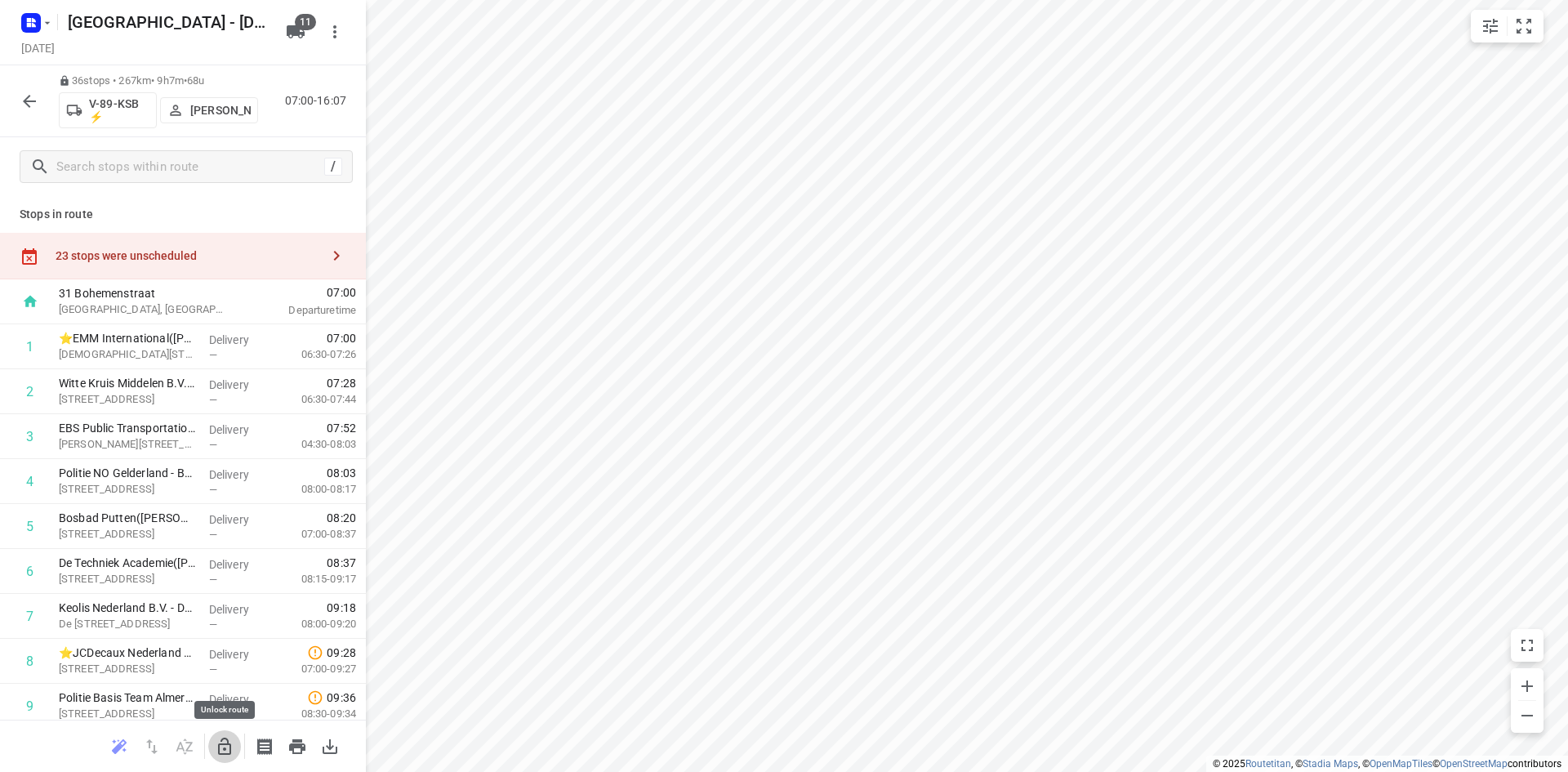
click at [227, 758] on button "button" at bounding box center [224, 746] width 32 height 32
drag, startPoint x: 154, startPoint y: 569, endPoint x: 156, endPoint y: 520, distance: 49.0
click at [232, 256] on div "23 stops were unscheduled" at bounding box center [188, 255] width 265 height 13
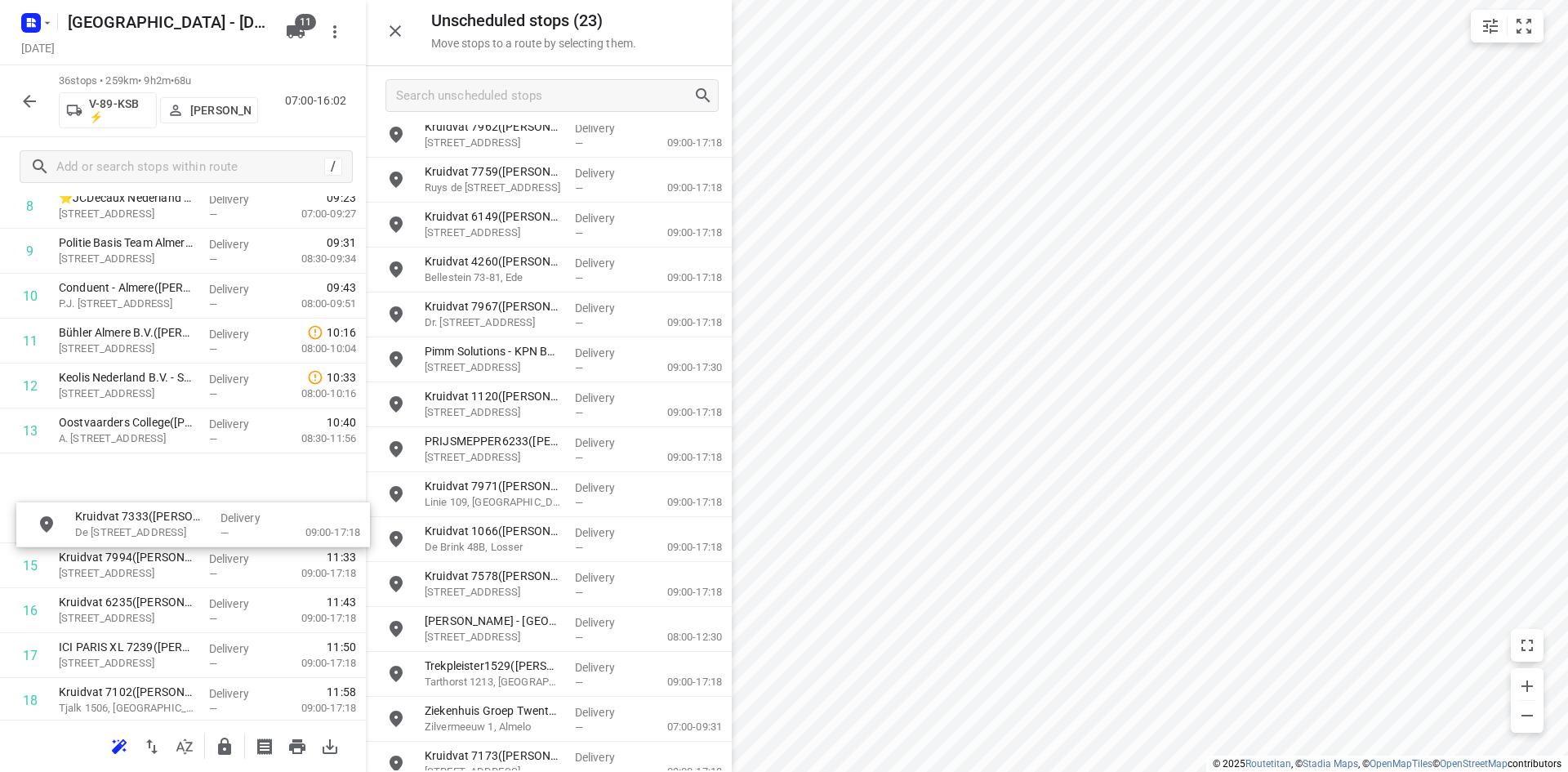
scroll to position [490, 0]
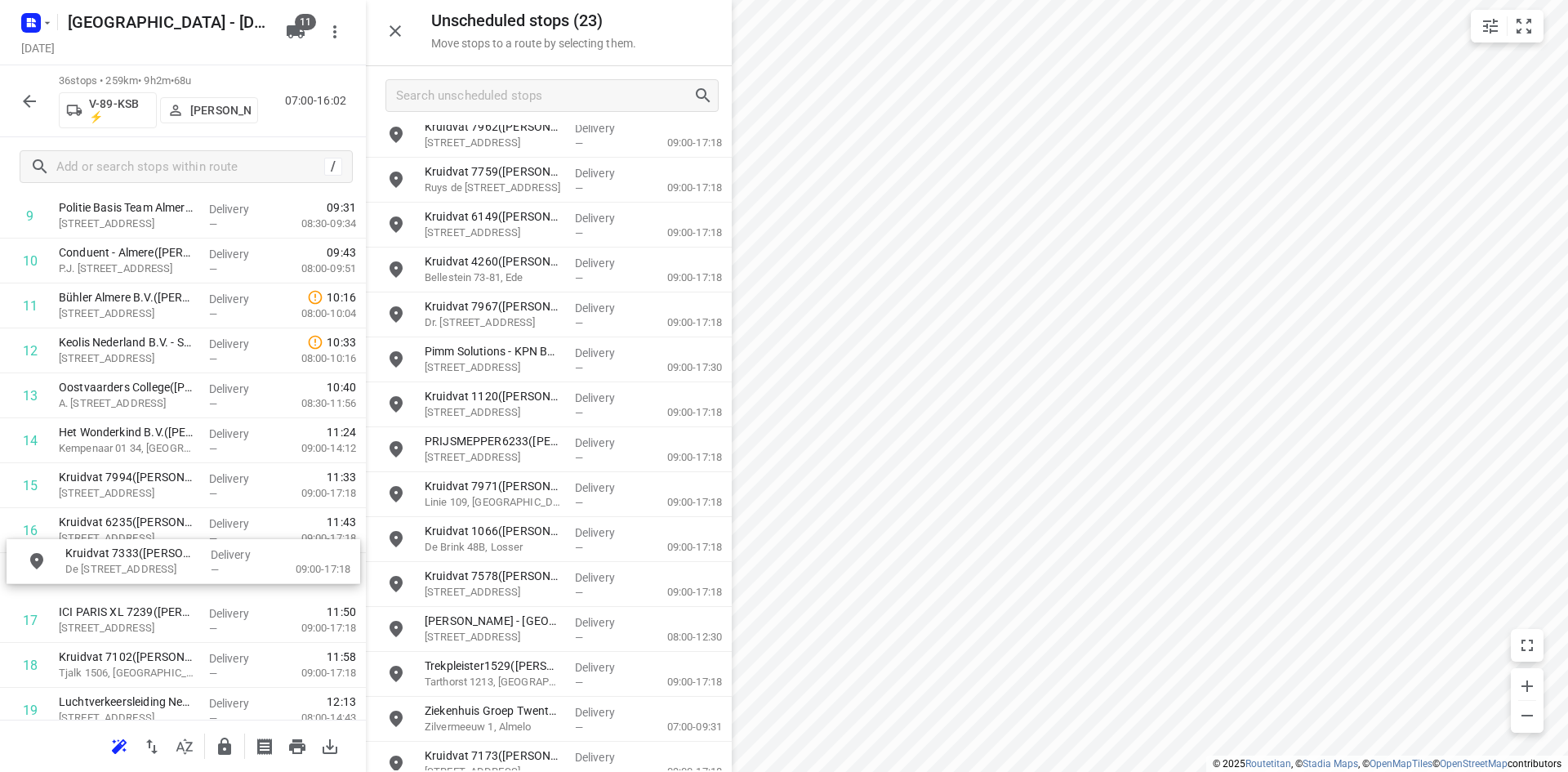
drag, startPoint x: 559, startPoint y: 333, endPoint x: 181, endPoint y: 594, distance: 459.4
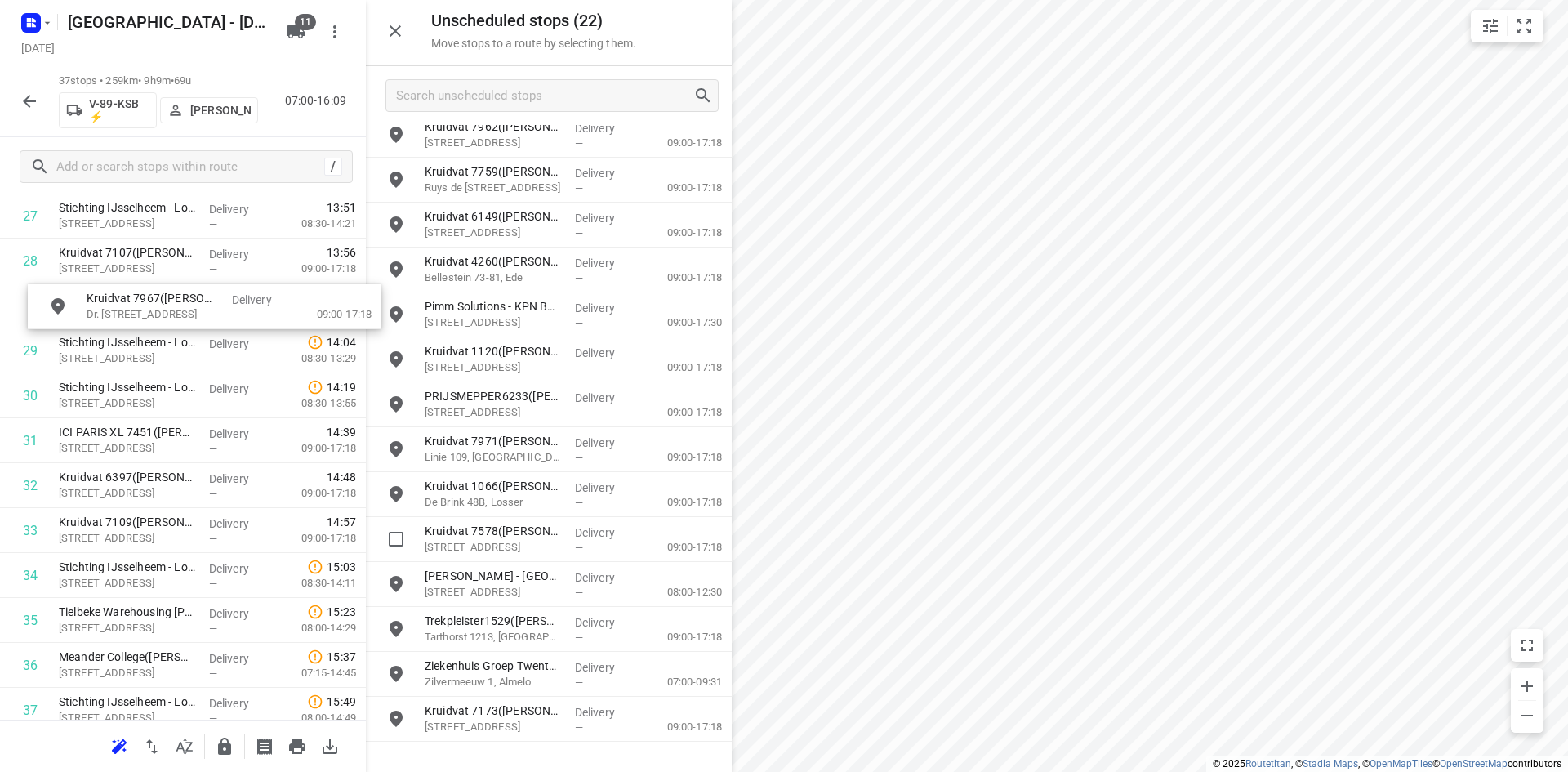
scroll to position [1298, 0]
drag, startPoint x: 564, startPoint y: 313, endPoint x: 215, endPoint y: 346, distance: 350.6
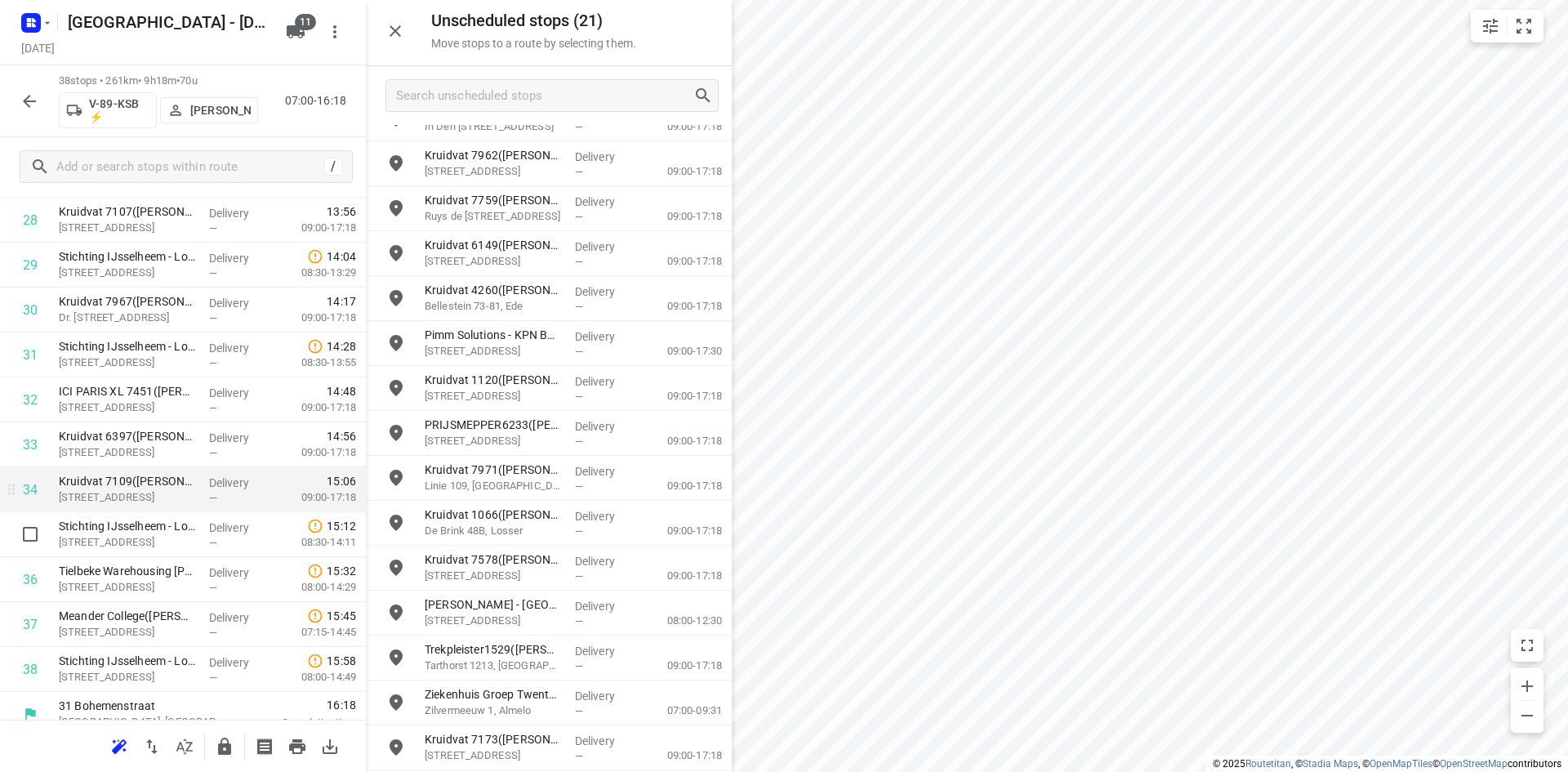
scroll to position [1356, 0]
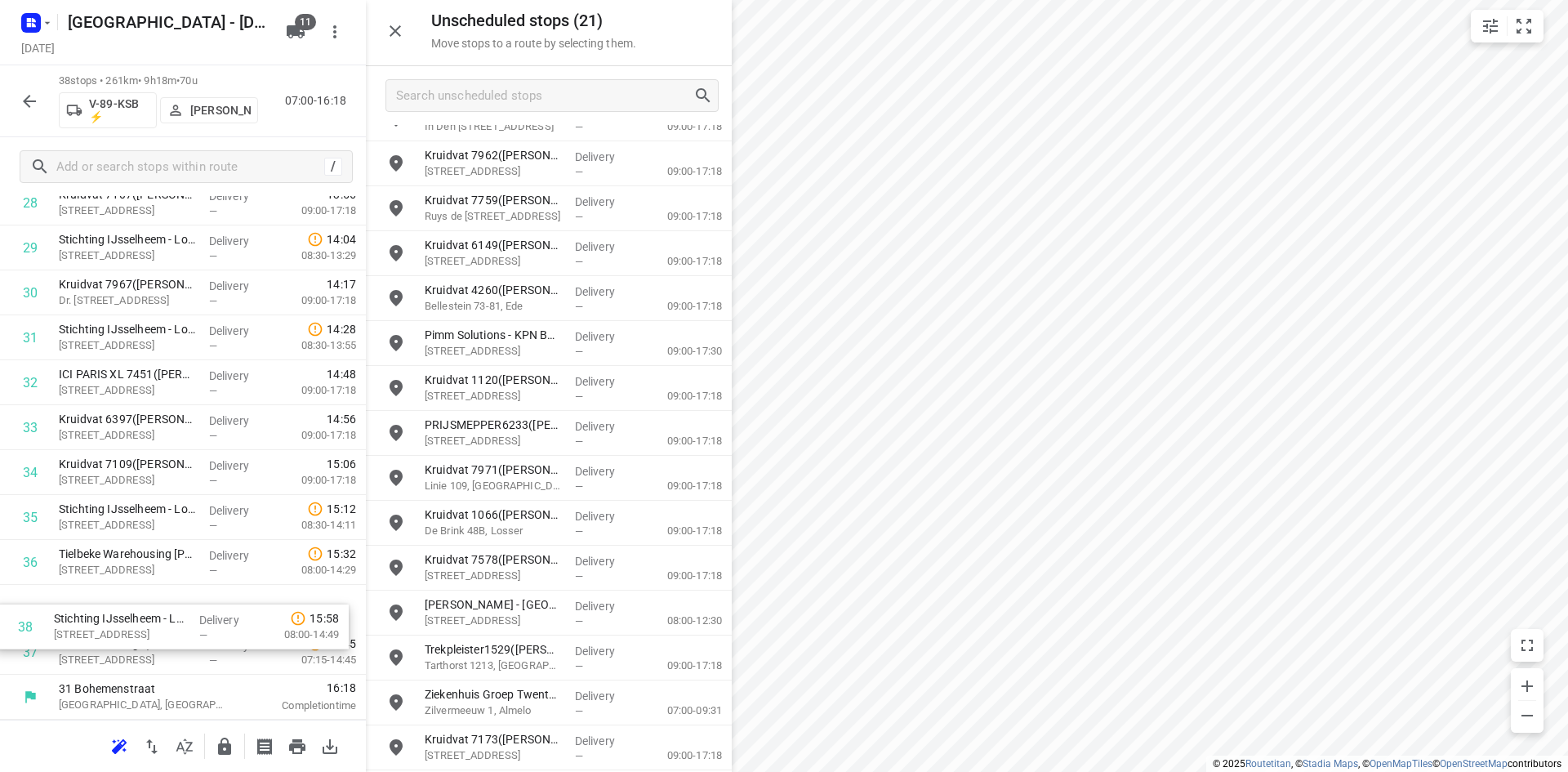
drag, startPoint x: 199, startPoint y: 643, endPoint x: 191, endPoint y: 599, distance: 44.7
click at [390, 48] on div "Unscheduled stops ( 21 ) Move stops to a route by selecting them." at bounding box center [548, 33] width 365 height 66
click at [405, 38] on button "button" at bounding box center [395, 30] width 32 height 32
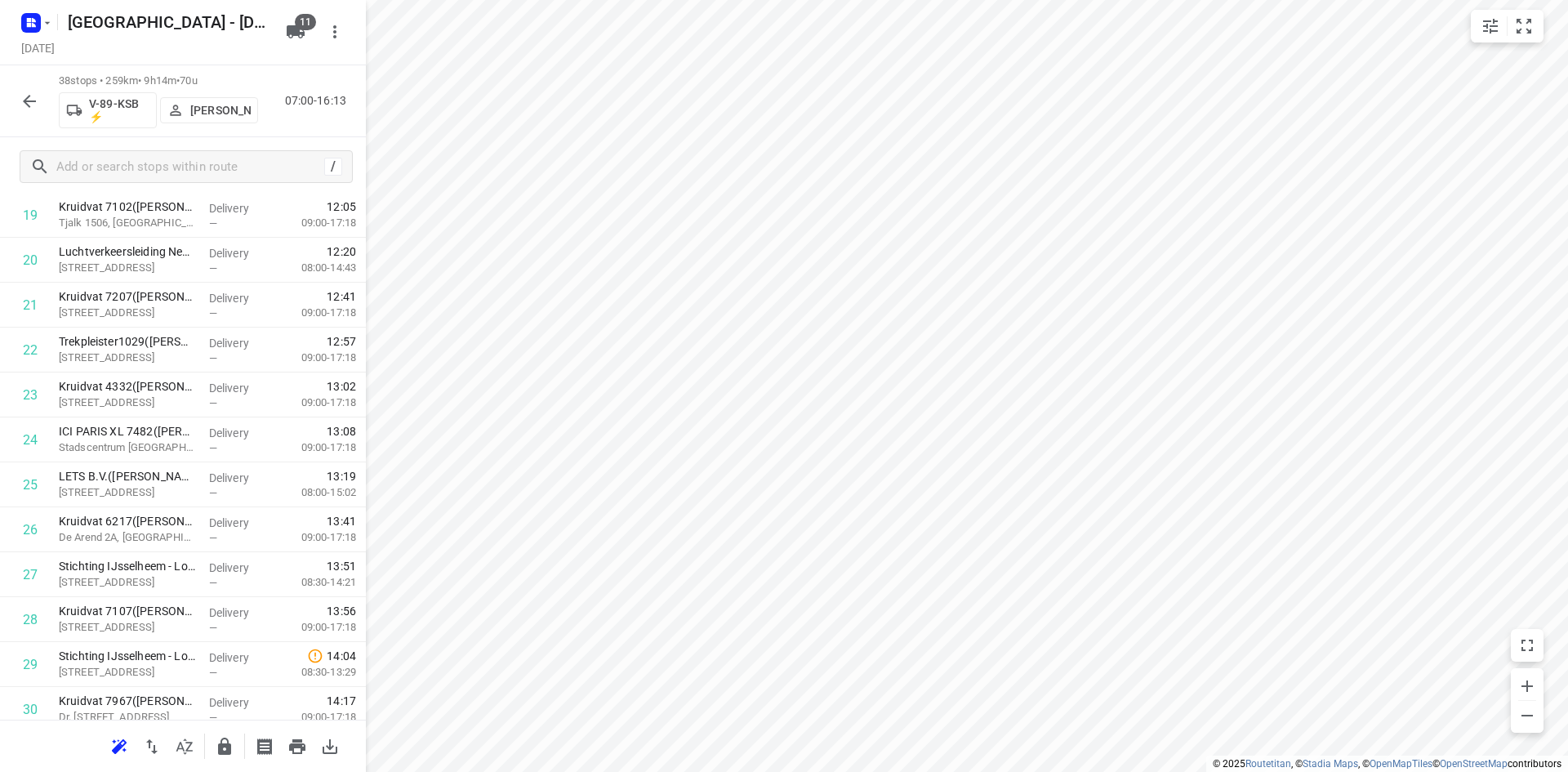
scroll to position [0, 0]
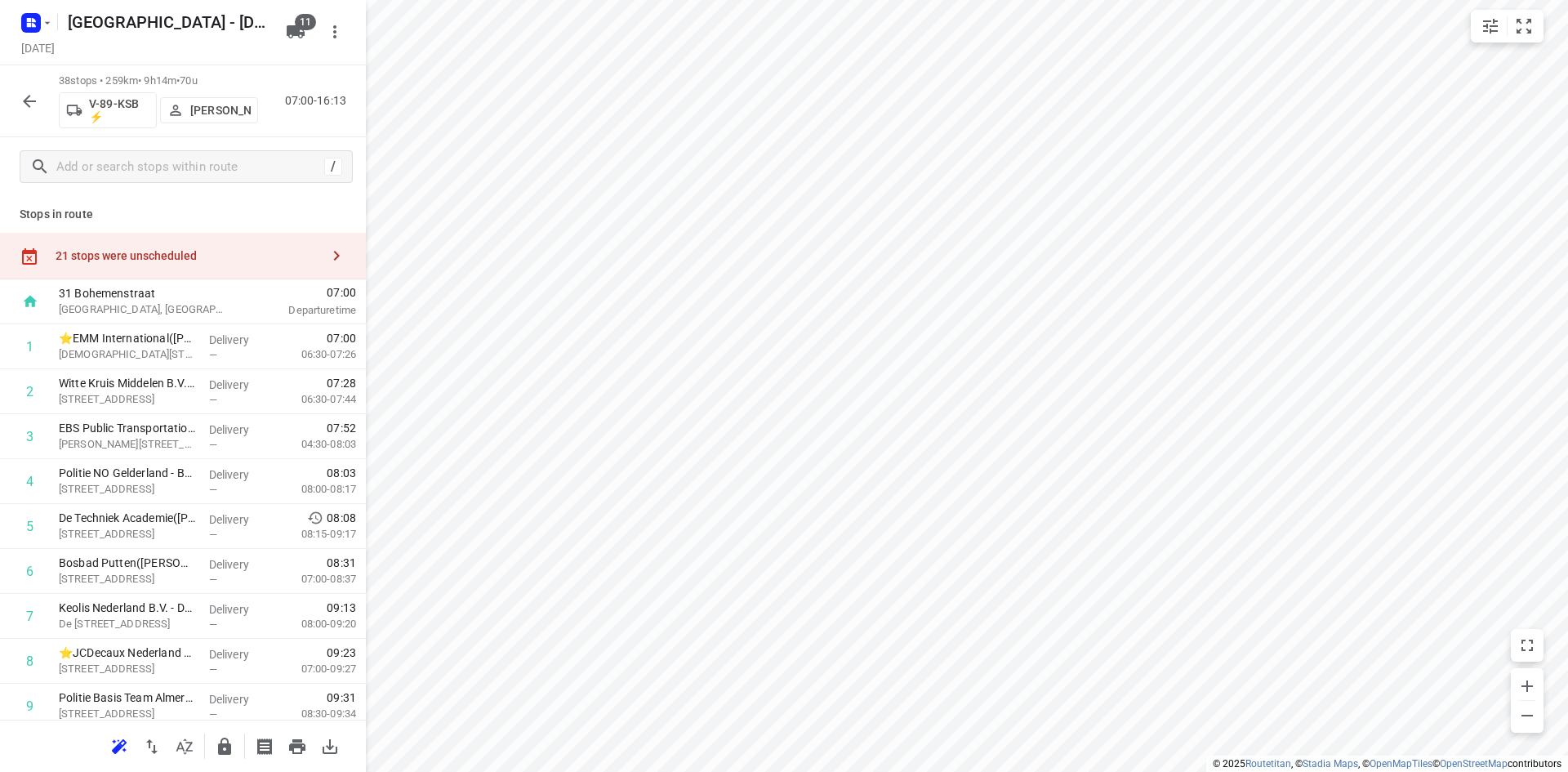
click at [225, 256] on div "21 stops were unscheduled" at bounding box center [188, 255] width 265 height 13
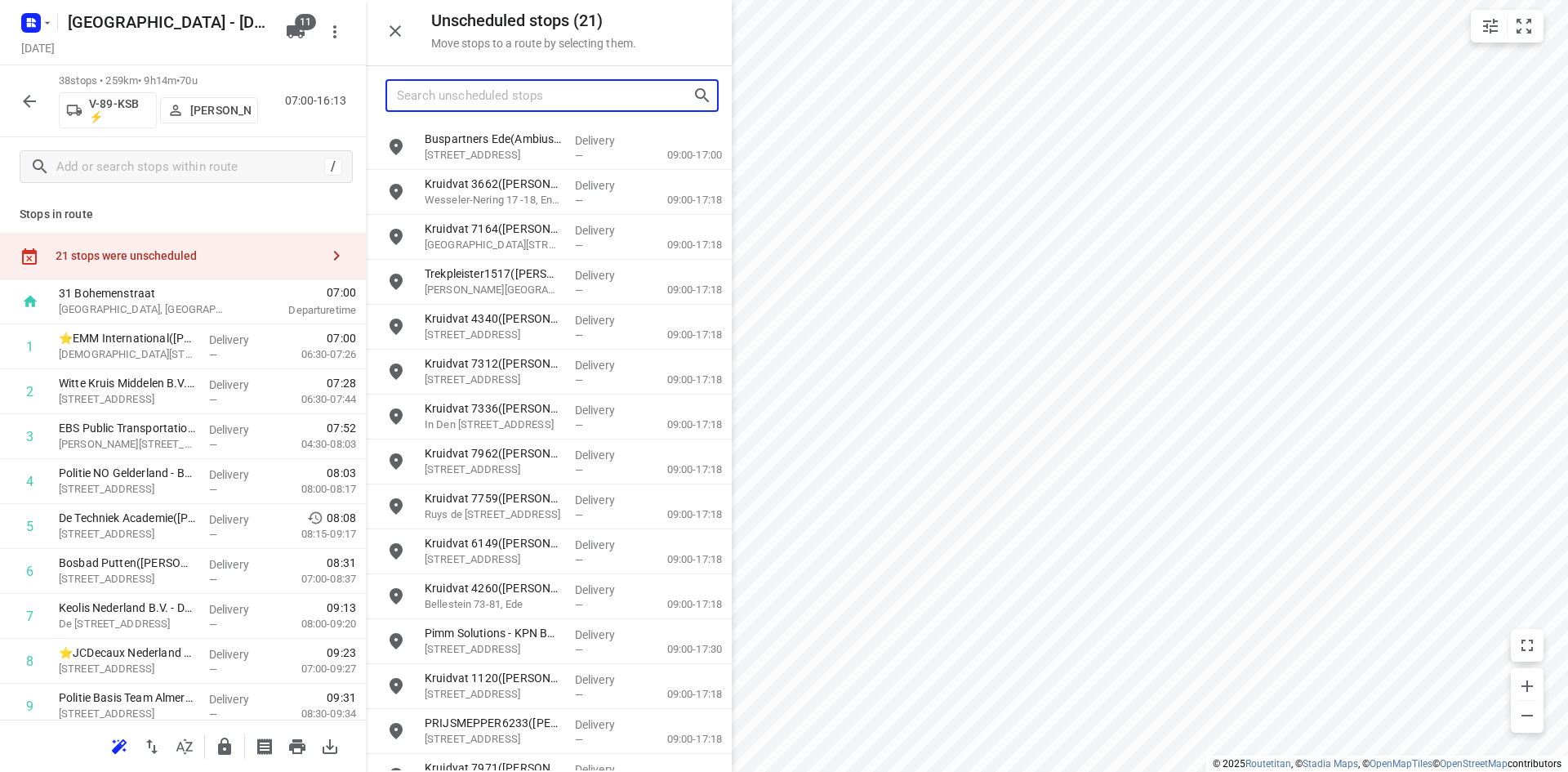
click at [461, 102] on input "Search unscheduled stops" at bounding box center [544, 96] width 296 height 25
type input "a"
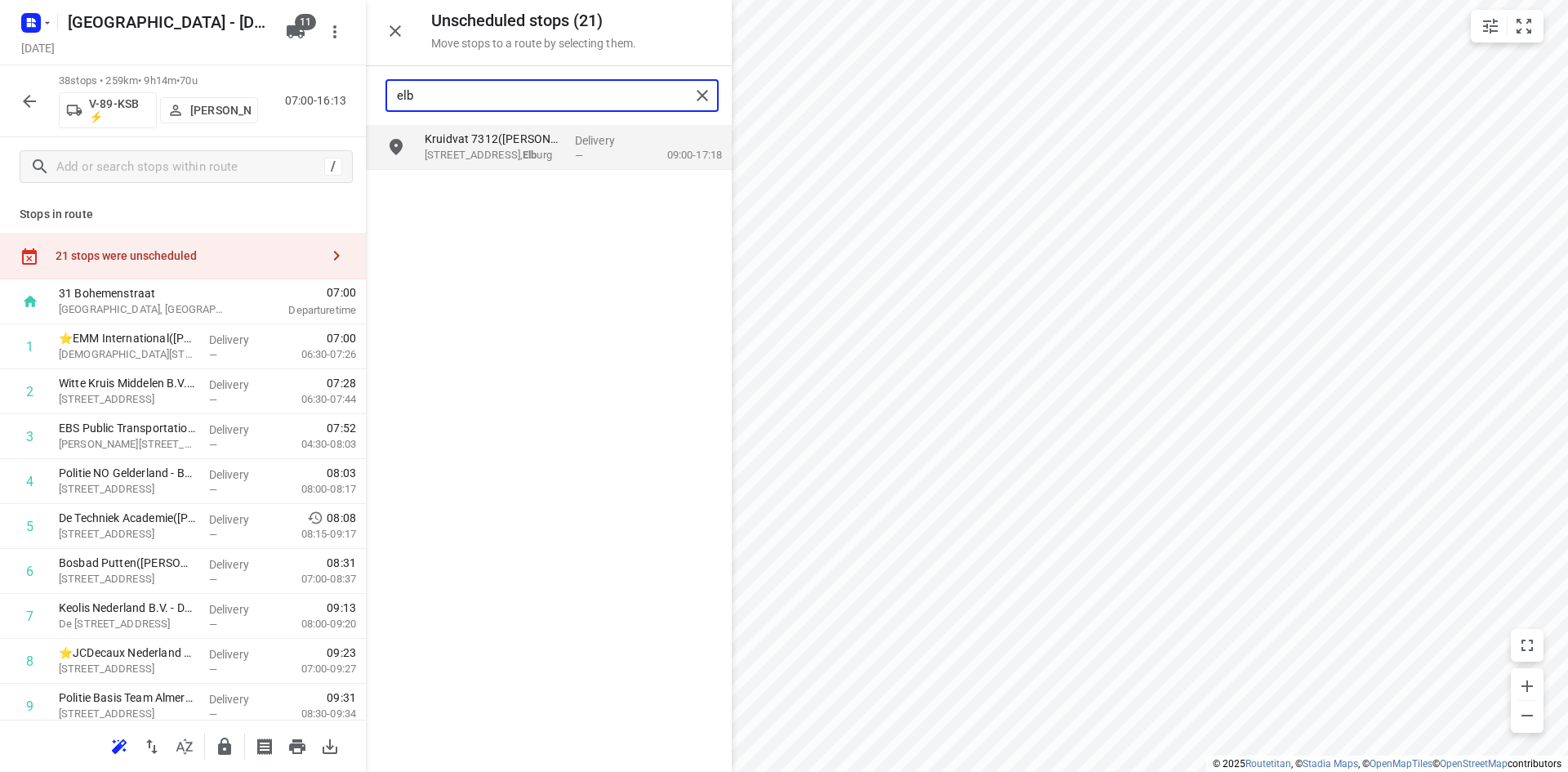
type input "elb"
click at [379, 31] on button "button" at bounding box center [395, 30] width 32 height 32
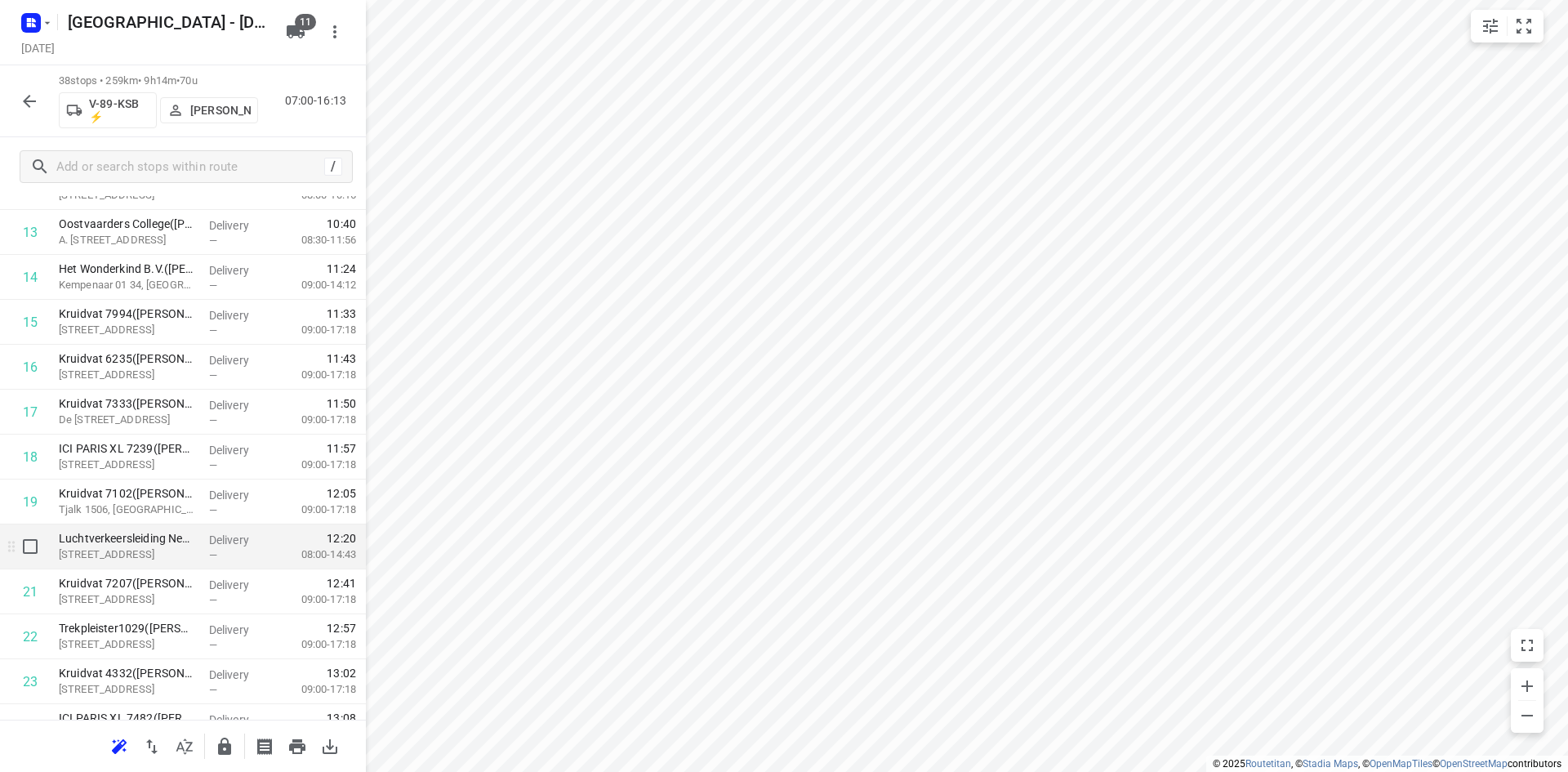
scroll to position [1356, 0]
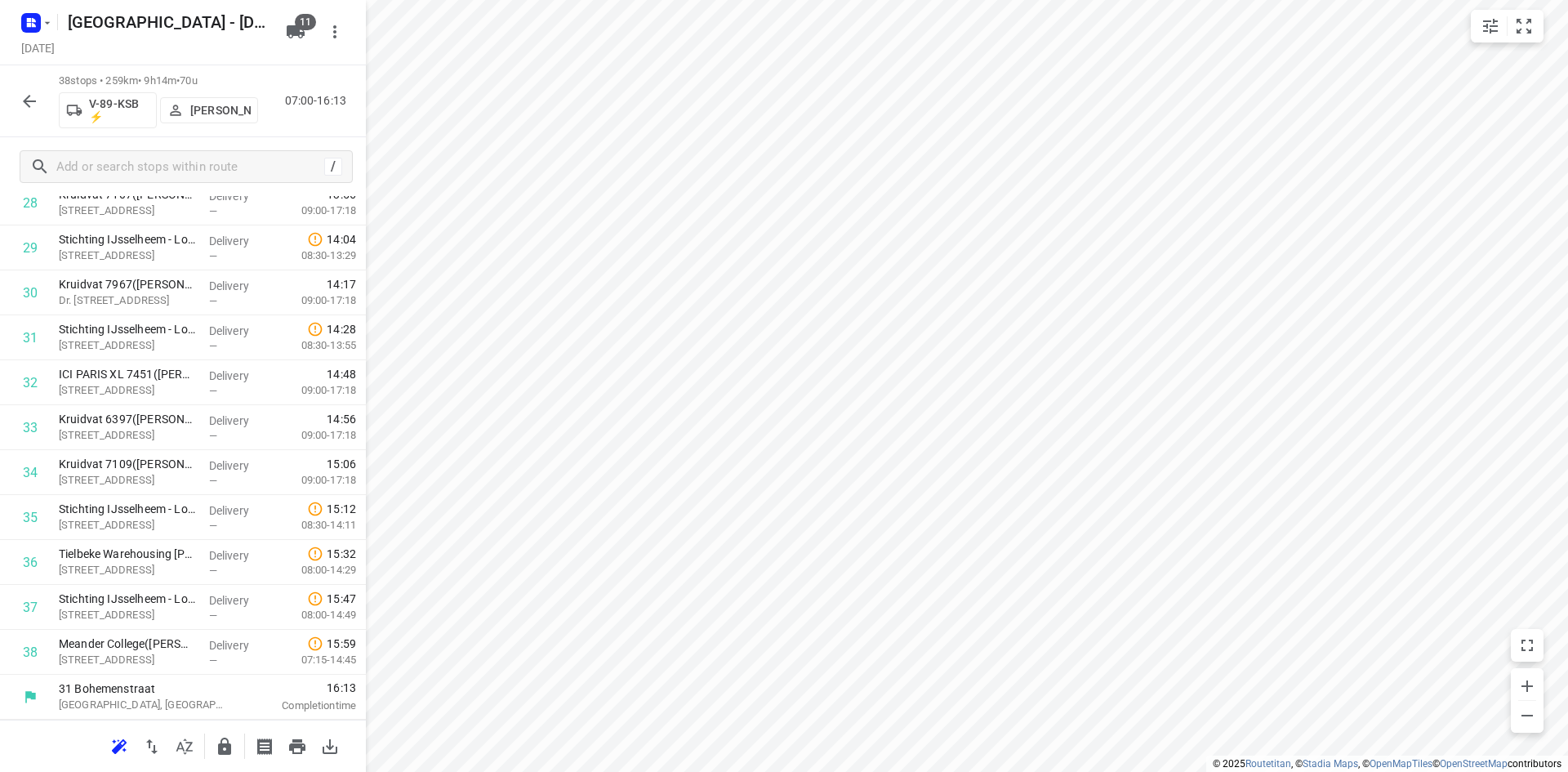
click at [233, 739] on icon "button" at bounding box center [225, 747] width 20 height 20
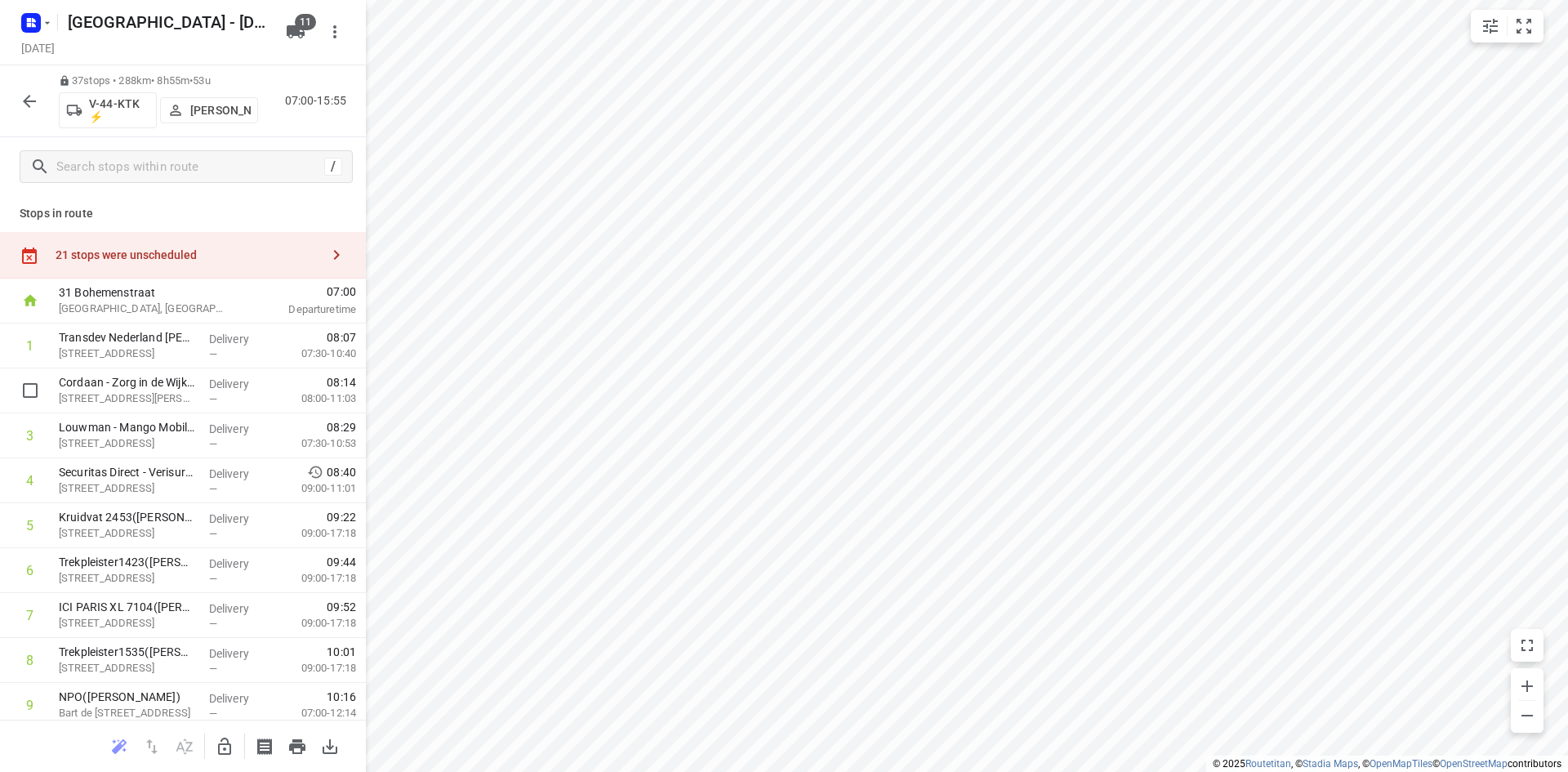
scroll to position [0, 0]
click at [201, 232] on div "Stops in route 21 stops were unscheduled 31 Bohemenstraat Zwolle, Netherlands 0…" at bounding box center [183, 458] width 365 height 524
click at [208, 246] on div "21 stops were unscheduled" at bounding box center [183, 256] width 365 height 47
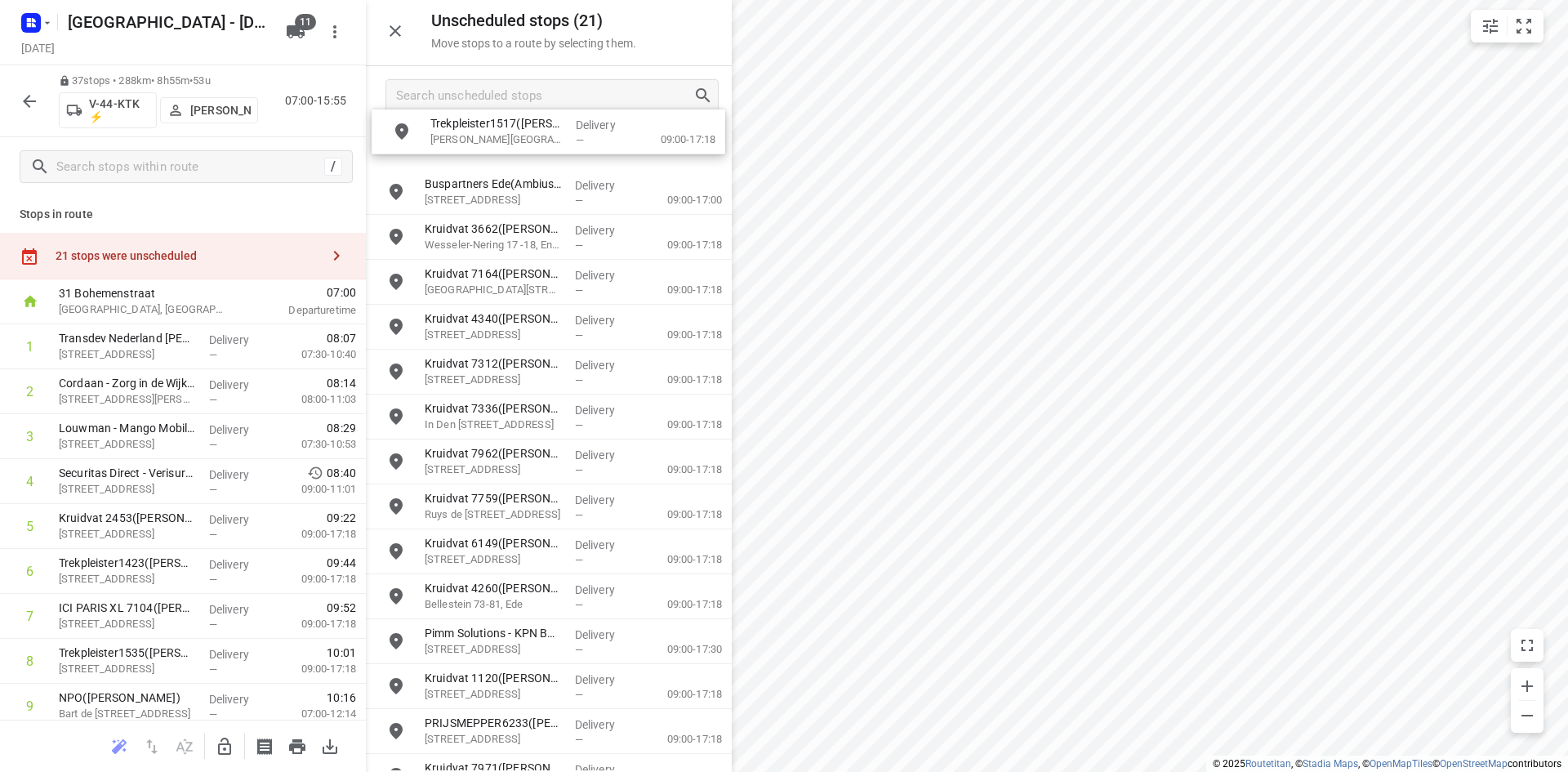
drag, startPoint x: 584, startPoint y: 287, endPoint x: 569, endPoint y: 158, distance: 129.9
click at [220, 751] on icon "button" at bounding box center [224, 747] width 13 height 18
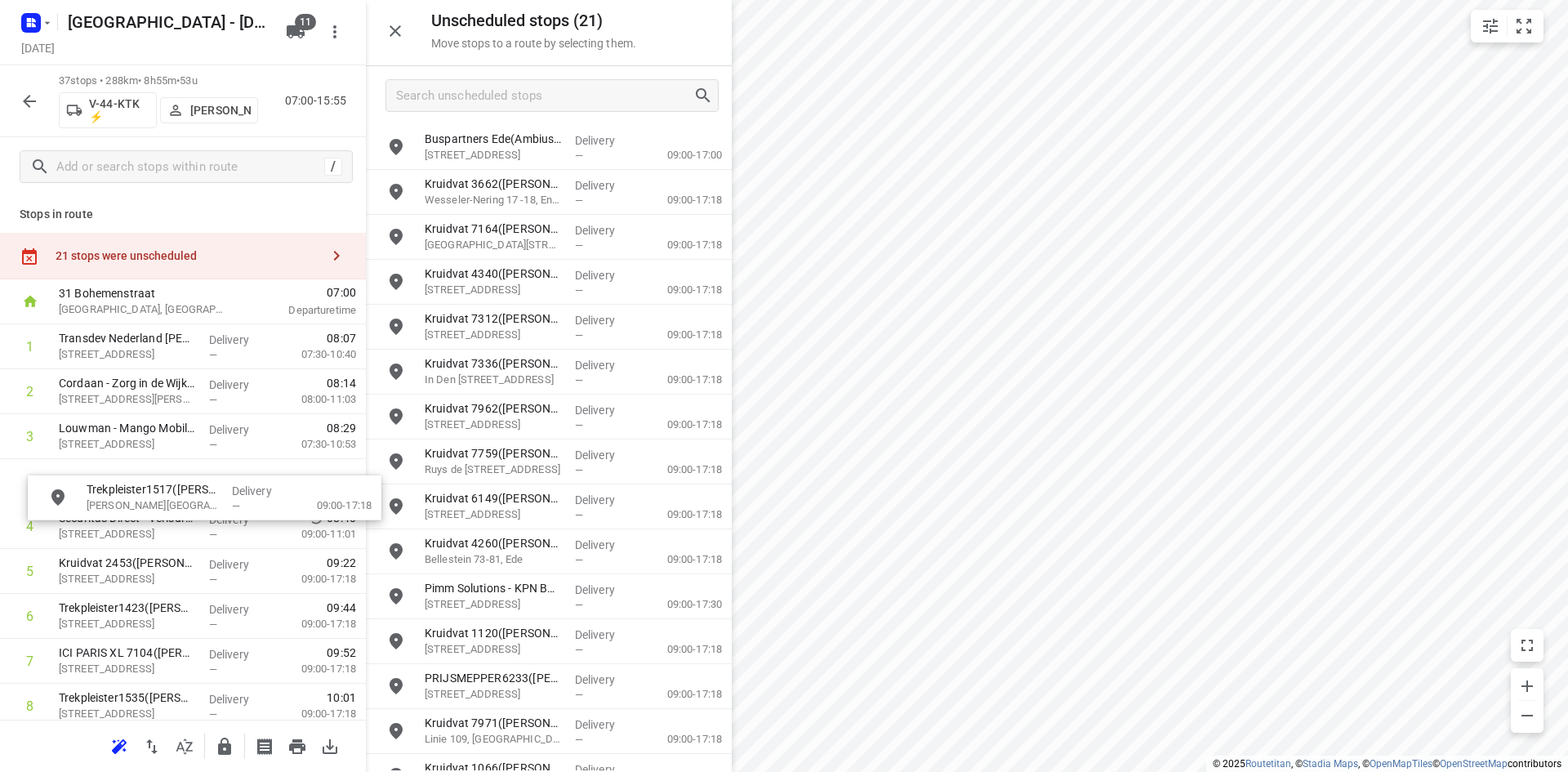
drag, startPoint x: 466, startPoint y: 300, endPoint x: 124, endPoint y: 516, distance: 404.5
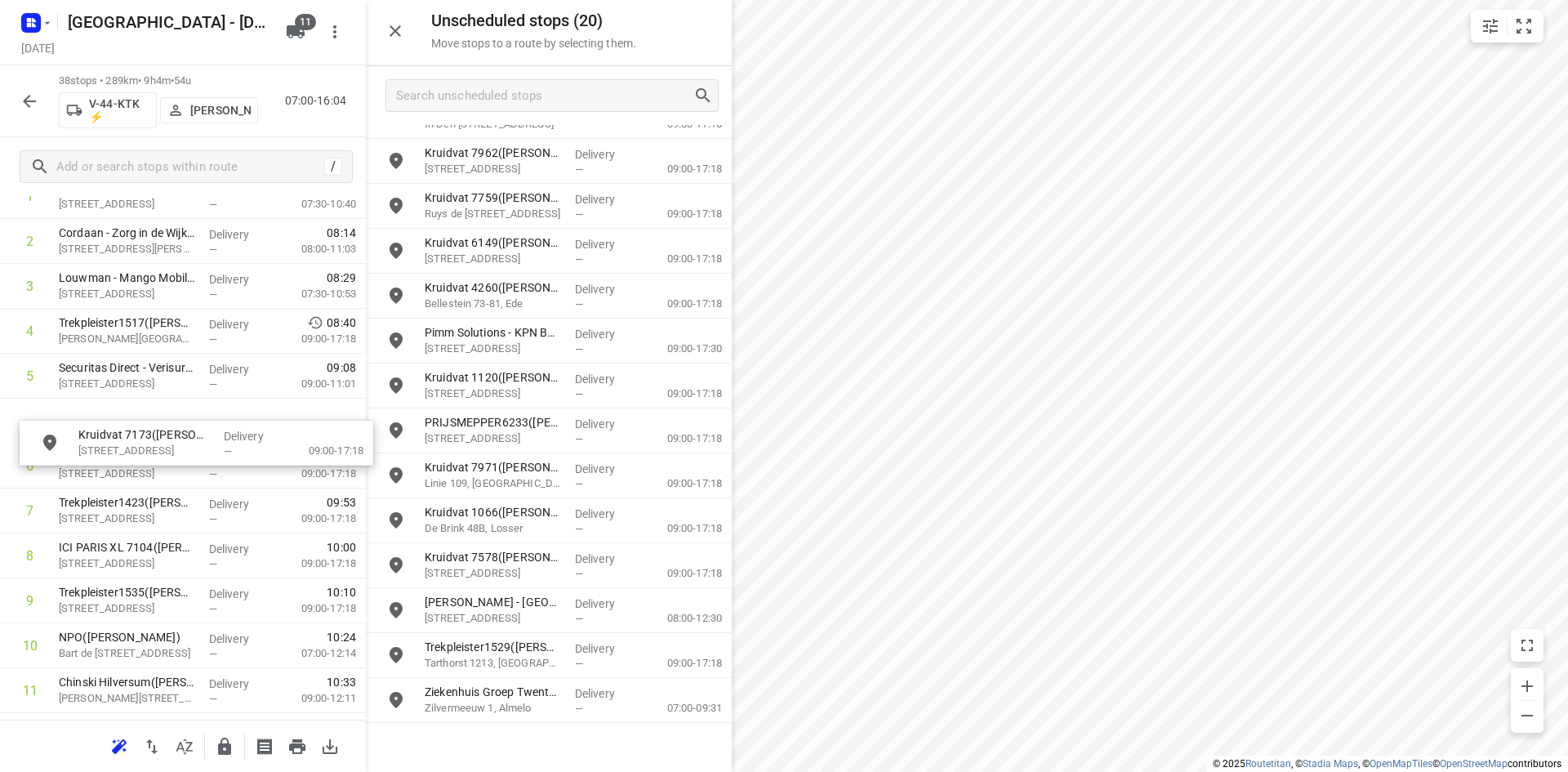
scroll to position [147, 0]
drag, startPoint x: 530, startPoint y: 743, endPoint x: 161, endPoint y: 430, distance: 483.9
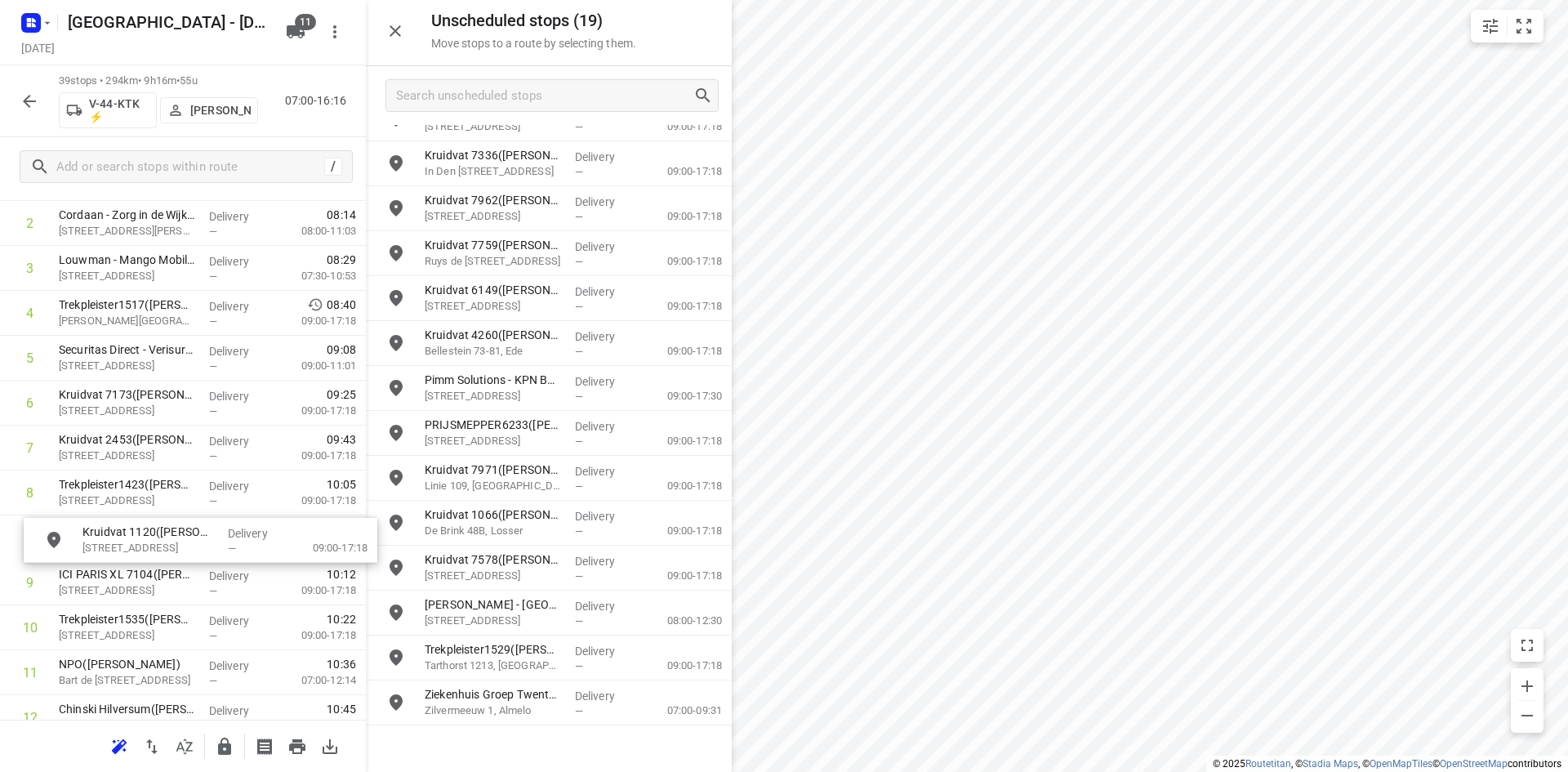
scroll to position [172, 0]
drag, startPoint x: 594, startPoint y: 454, endPoint x: 242, endPoint y: 557, distance: 366.8
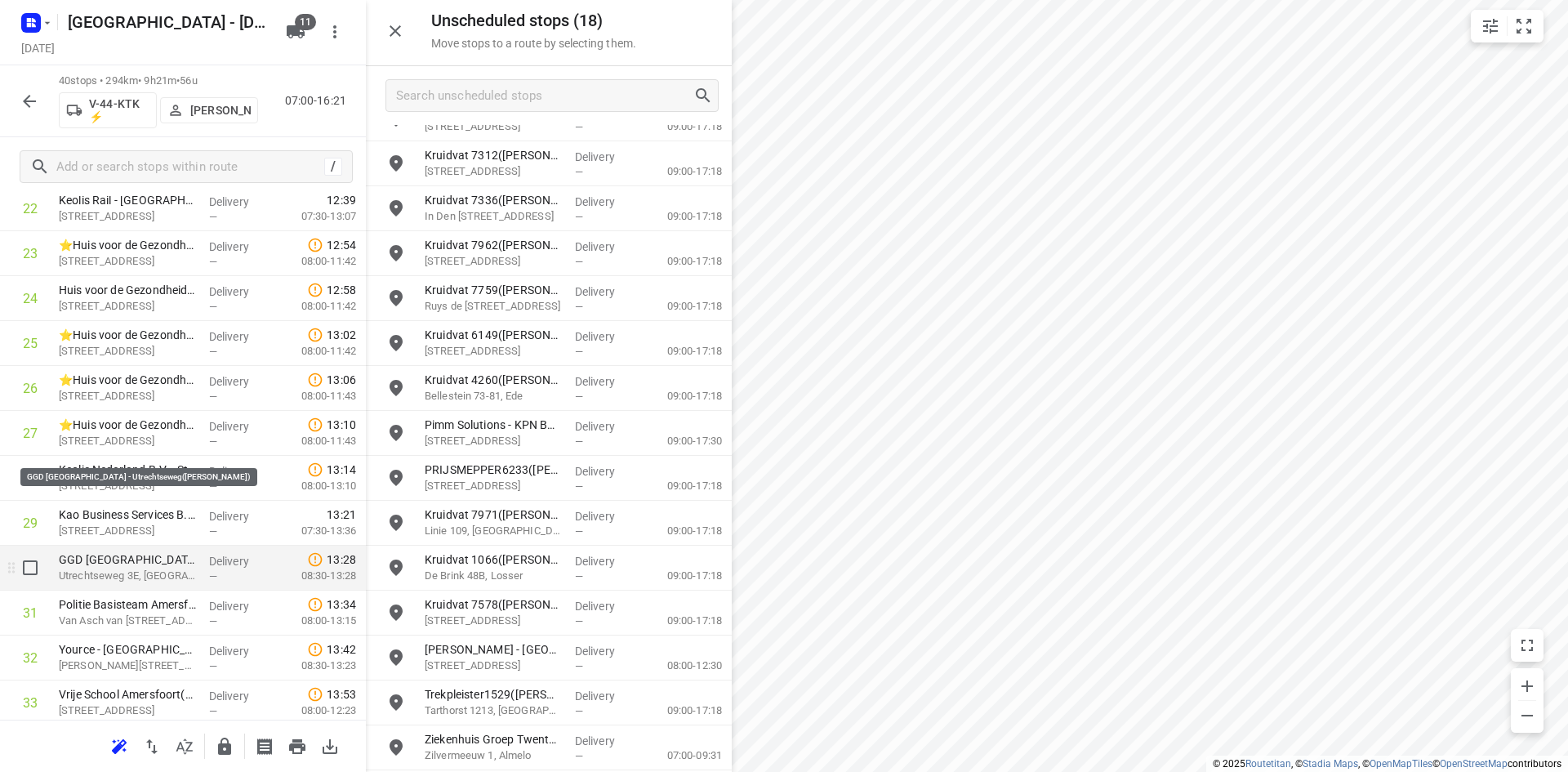
scroll to position [1234, 0]
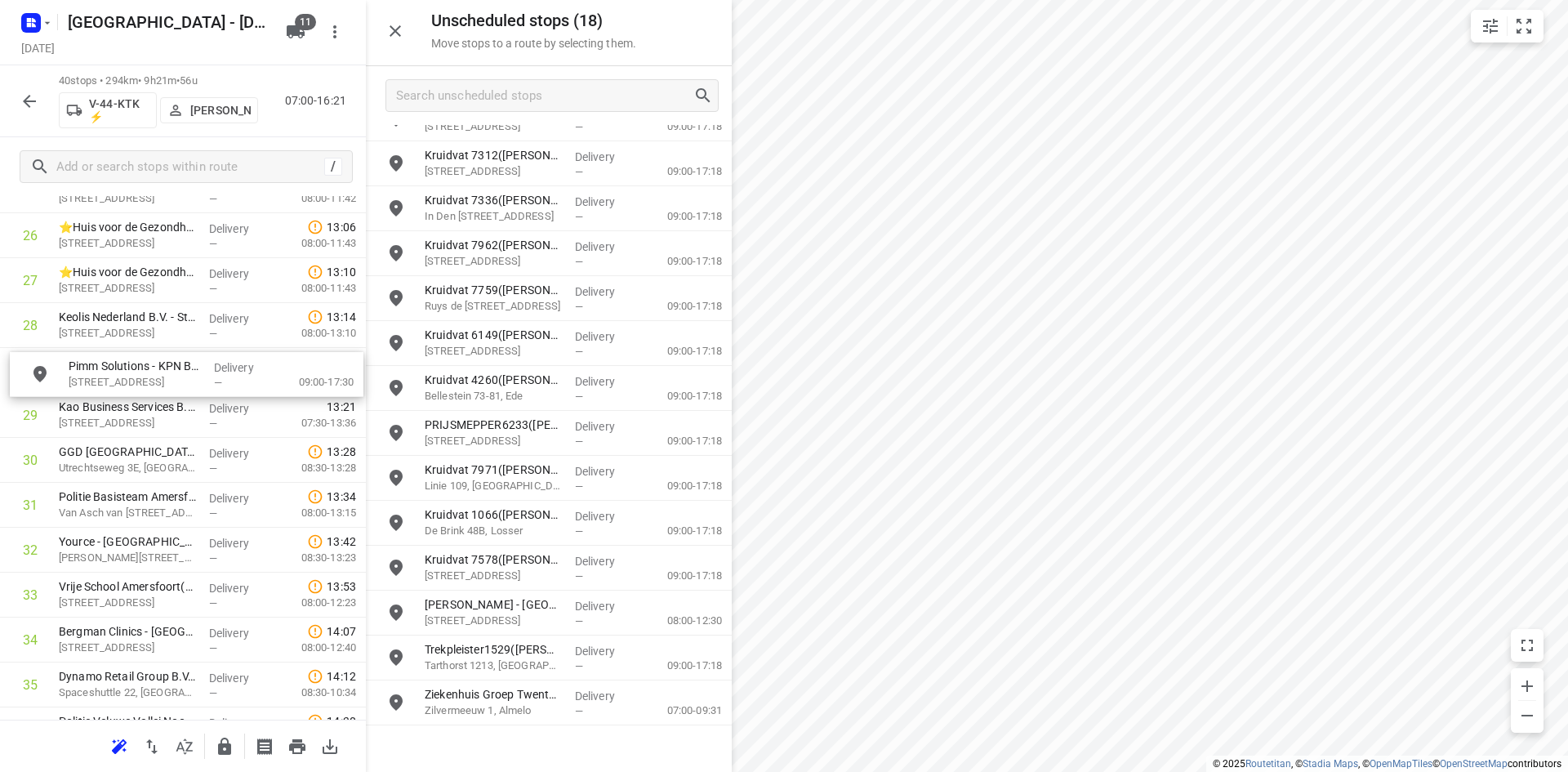
drag, startPoint x: 565, startPoint y: 436, endPoint x: 197, endPoint y: 378, distance: 372.5
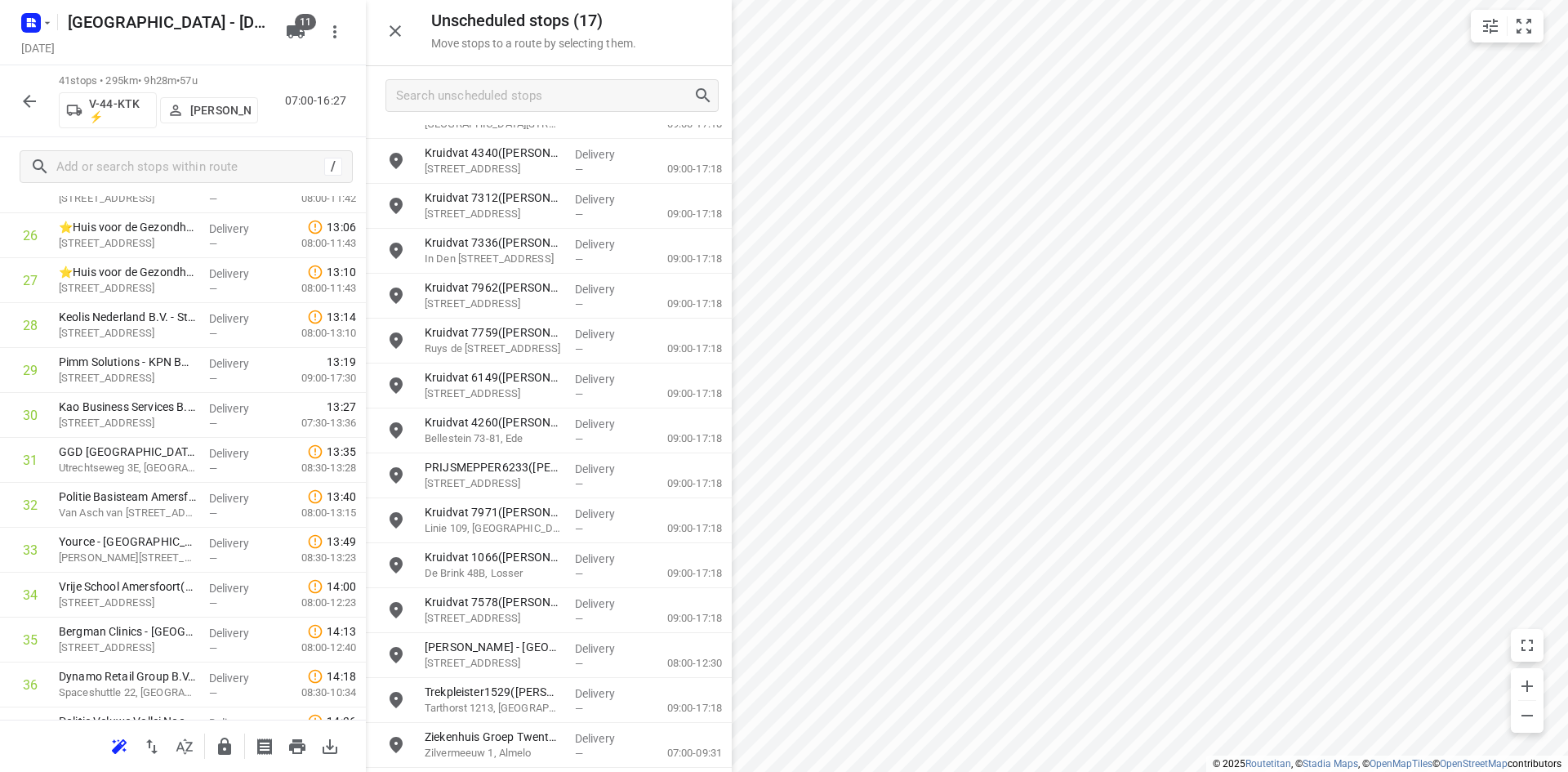
scroll to position [118, 0]
drag, startPoint x: 286, startPoint y: 512, endPoint x: 262, endPoint y: 411, distance: 103.8
click at [262, 411] on div "1 Transdev Nederland N.V. - Huizen(Niki van den Hoek) Randweg 2, Huizen Deliver…" at bounding box center [183, 11] width 365 height 1842
drag, startPoint x: 238, startPoint y: 465, endPoint x: 225, endPoint y: 506, distance: 43.0
click at [225, 506] on div "1 Transdev Nederland N.V. - Huizen(Niki van den Hoek) Randweg 2, Huizen Deliver…" at bounding box center [183, 11] width 365 height 1842
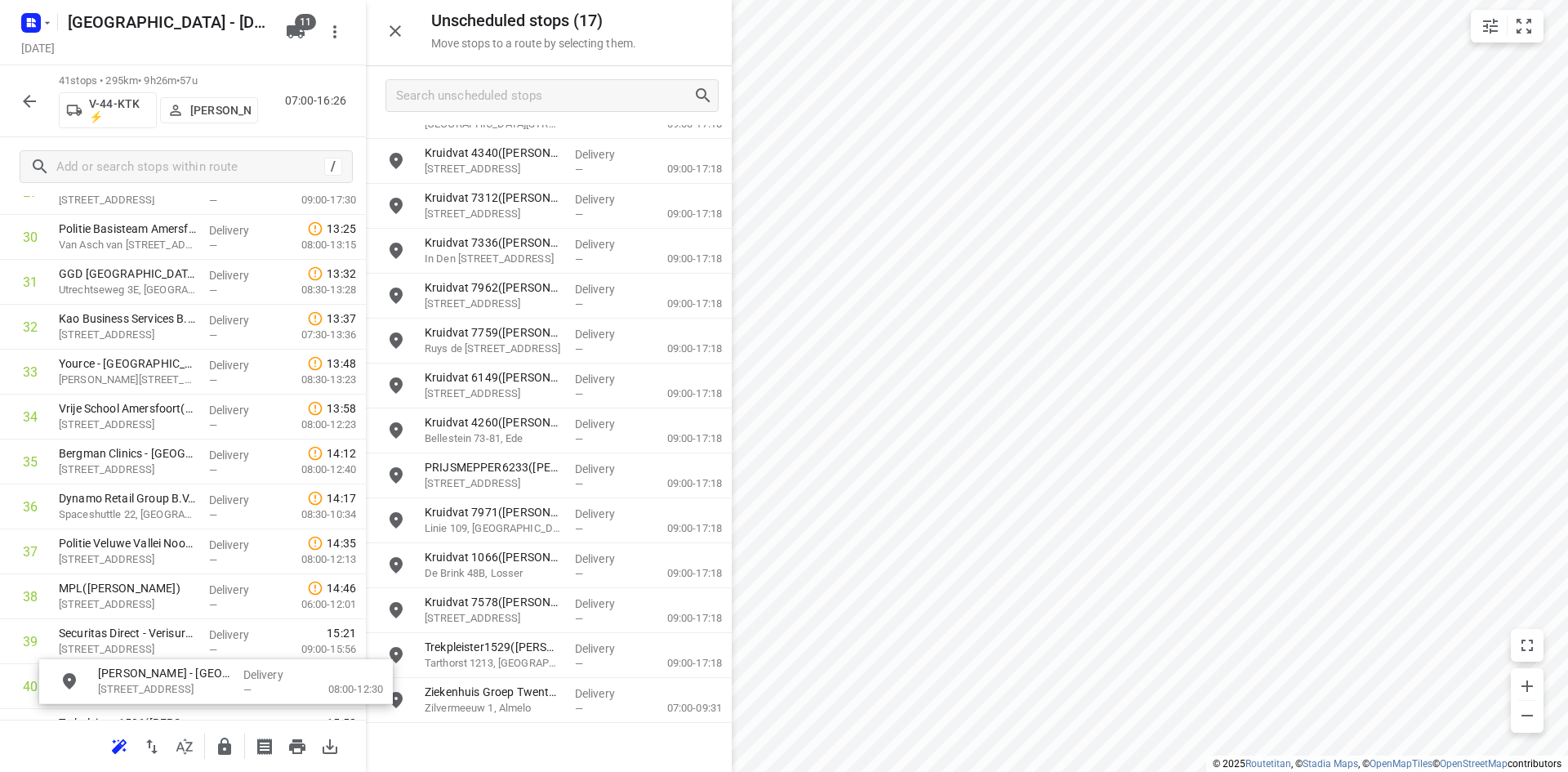
scroll to position [1536, 0]
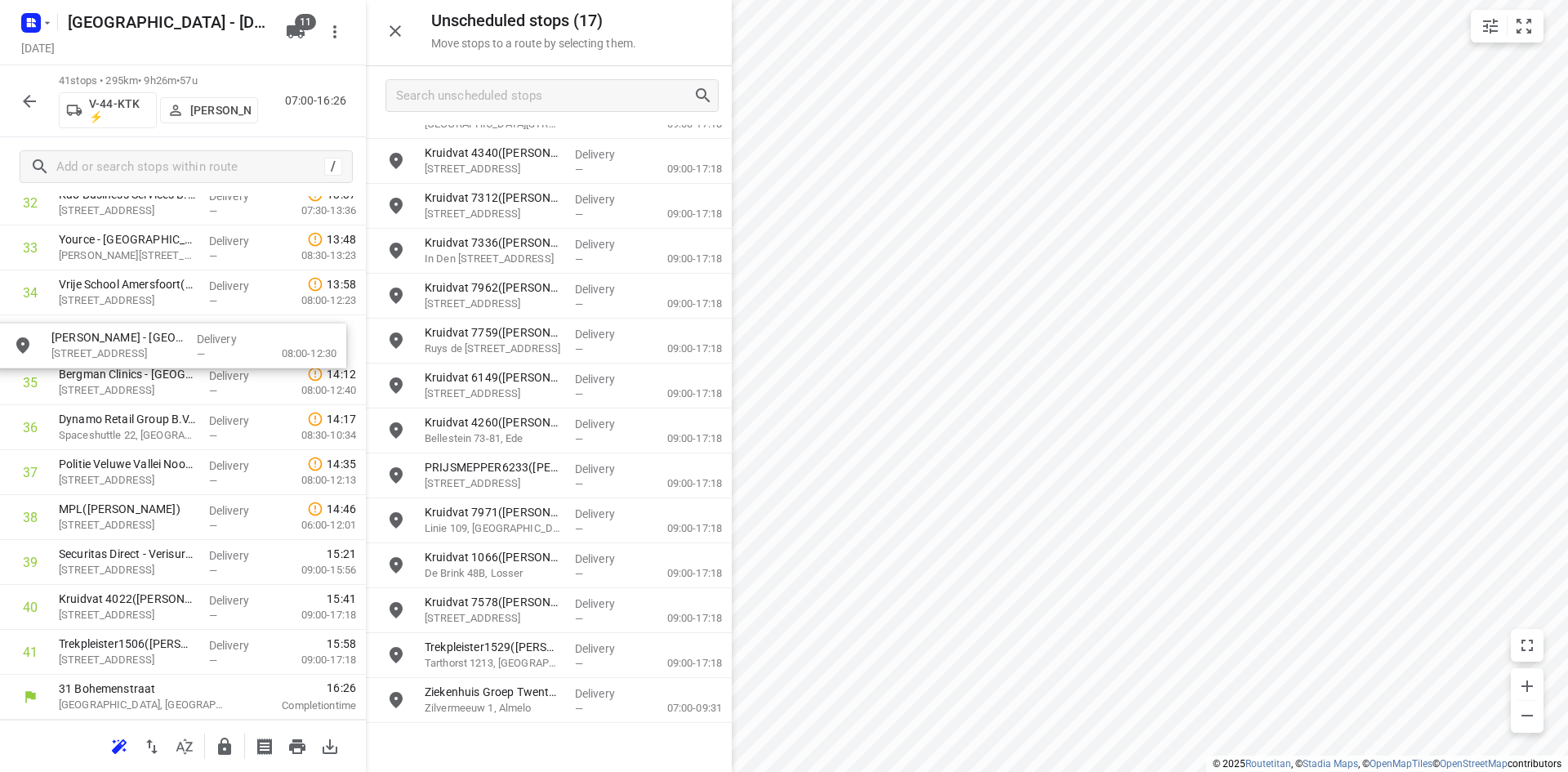
drag, startPoint x: 520, startPoint y: 634, endPoint x: 140, endPoint y: 327, distance: 488.5
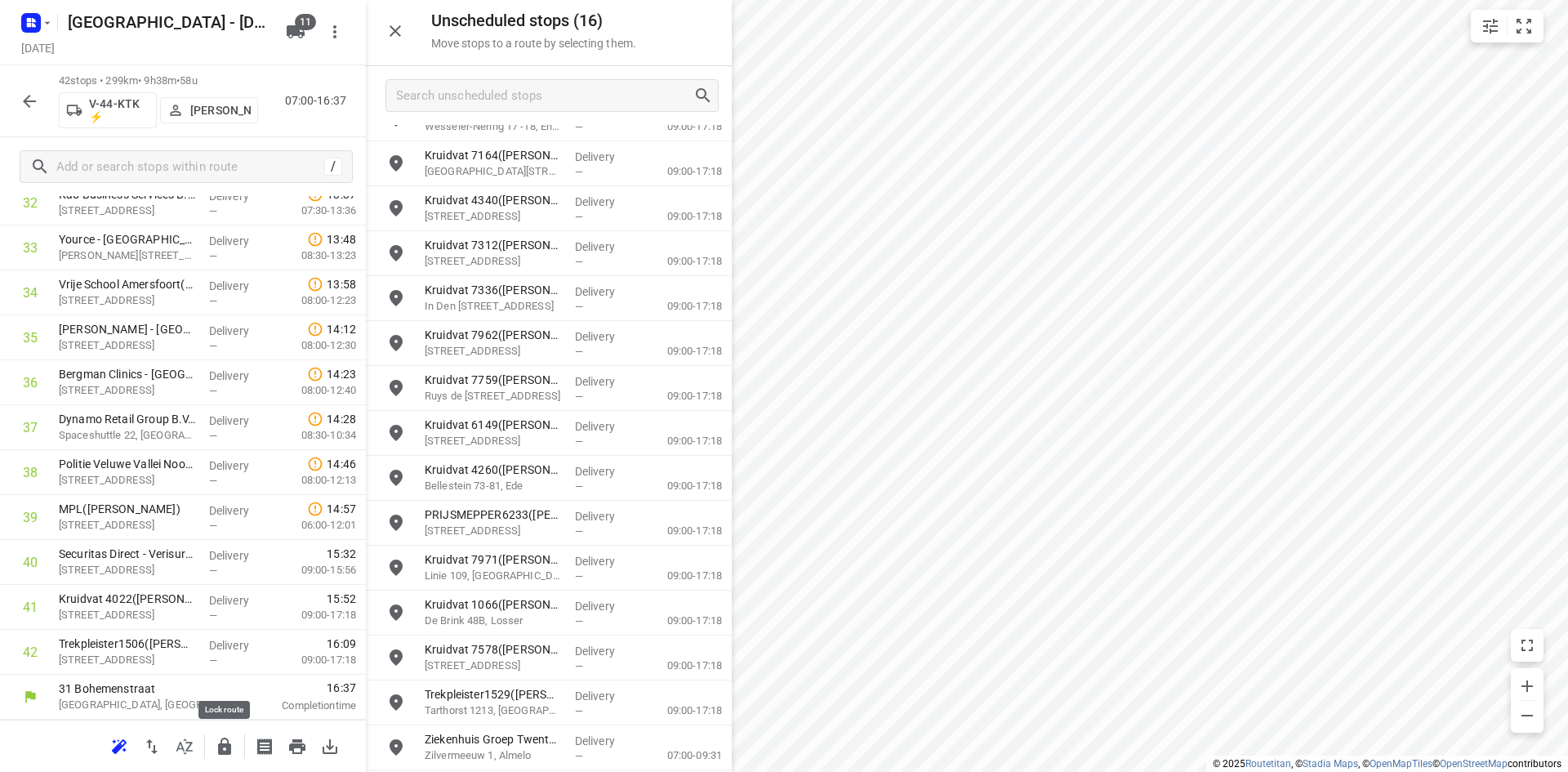
click at [218, 749] on icon "button" at bounding box center [224, 747] width 13 height 18
click at [418, 18] on div "Unscheduled stops ( 16 ) Move stops to a route by selecting them." at bounding box center [548, 33] width 365 height 66
click at [400, 33] on icon "button" at bounding box center [395, 31] width 20 height 20
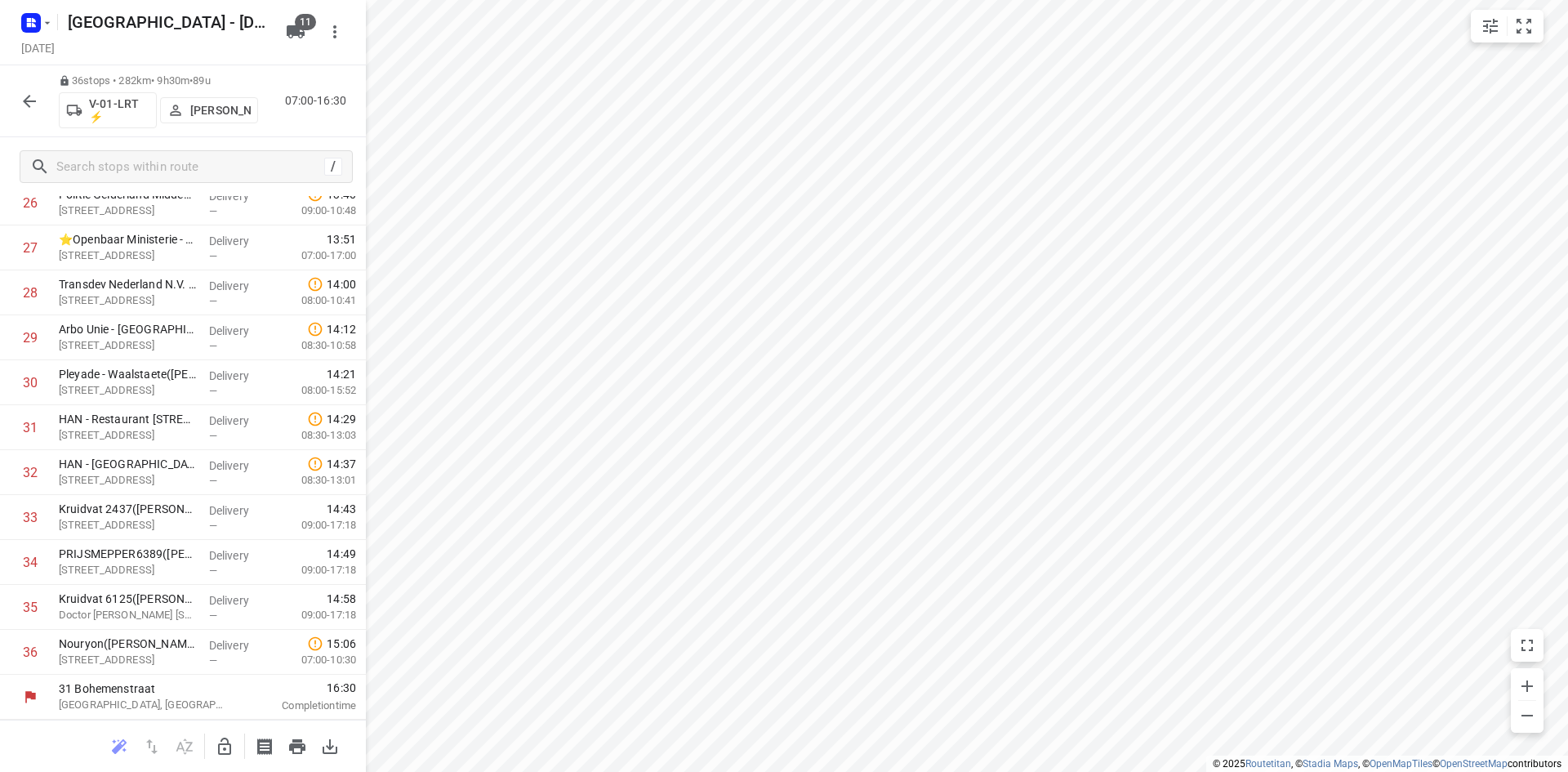
scroll to position [1266, 0]
click at [223, 748] on icon "button" at bounding box center [225, 747] width 20 height 20
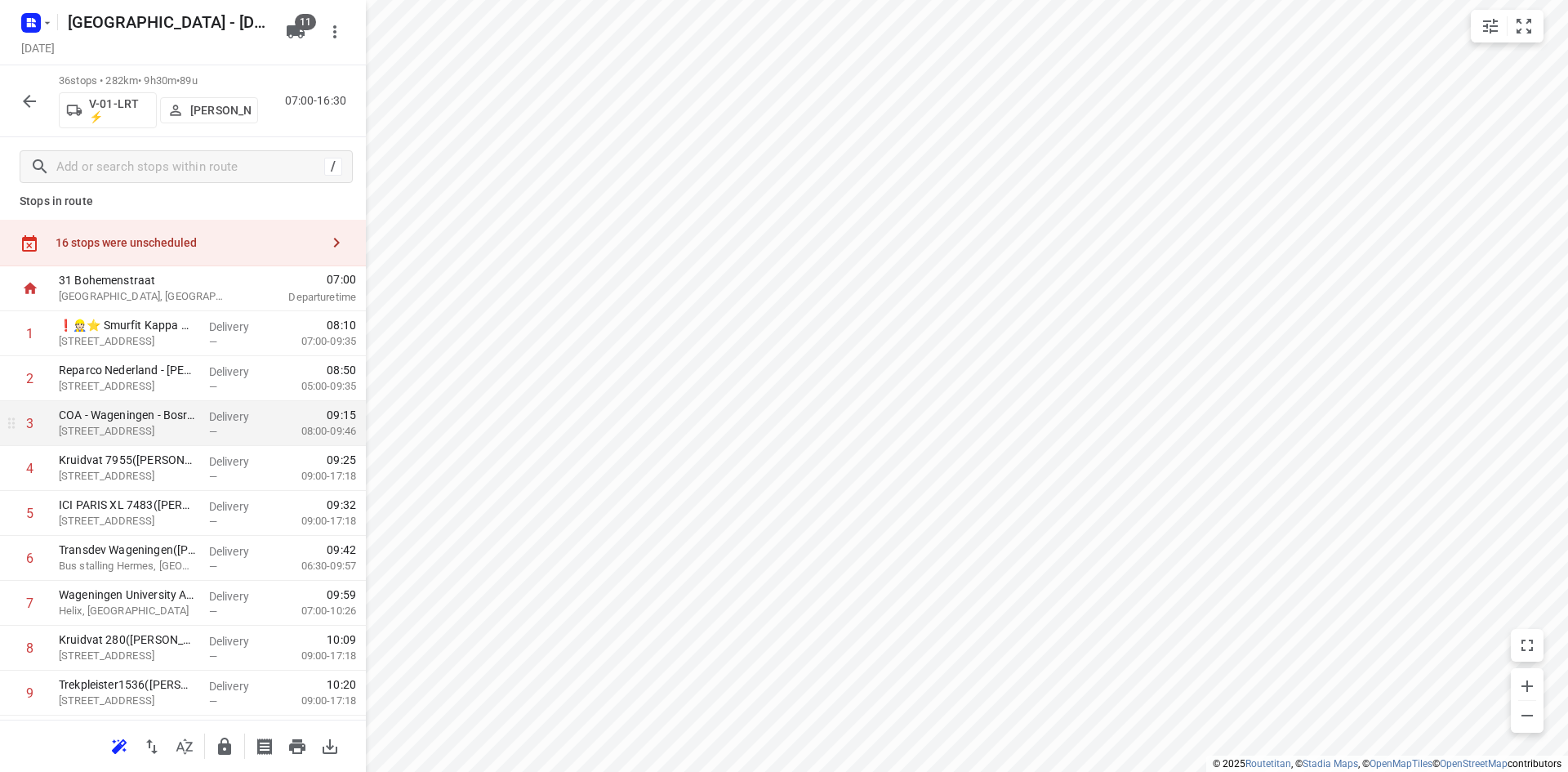
scroll to position [0, 0]
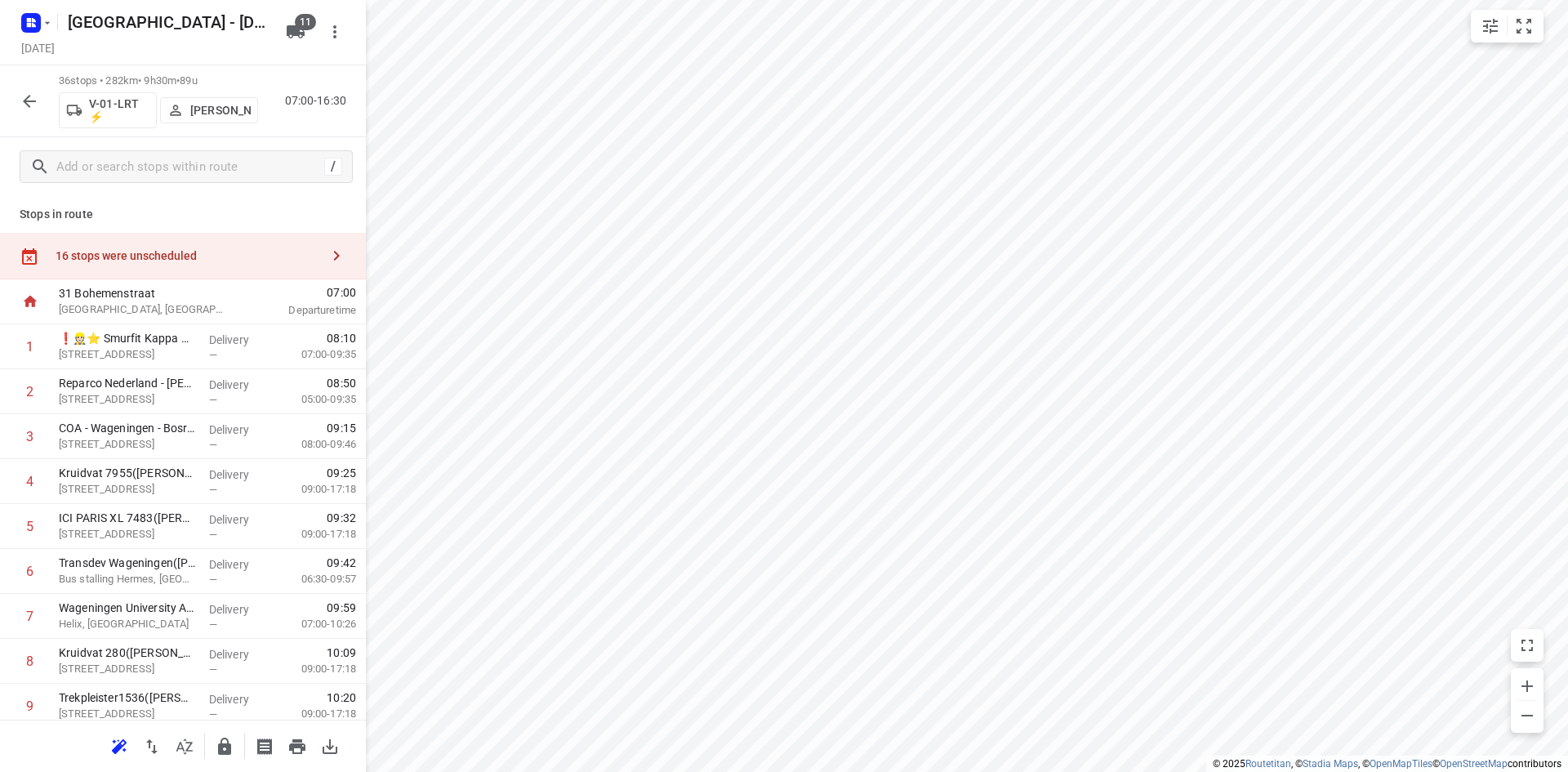
click at [294, 261] on div "16 stops were unscheduled" at bounding box center [188, 255] width 265 height 13
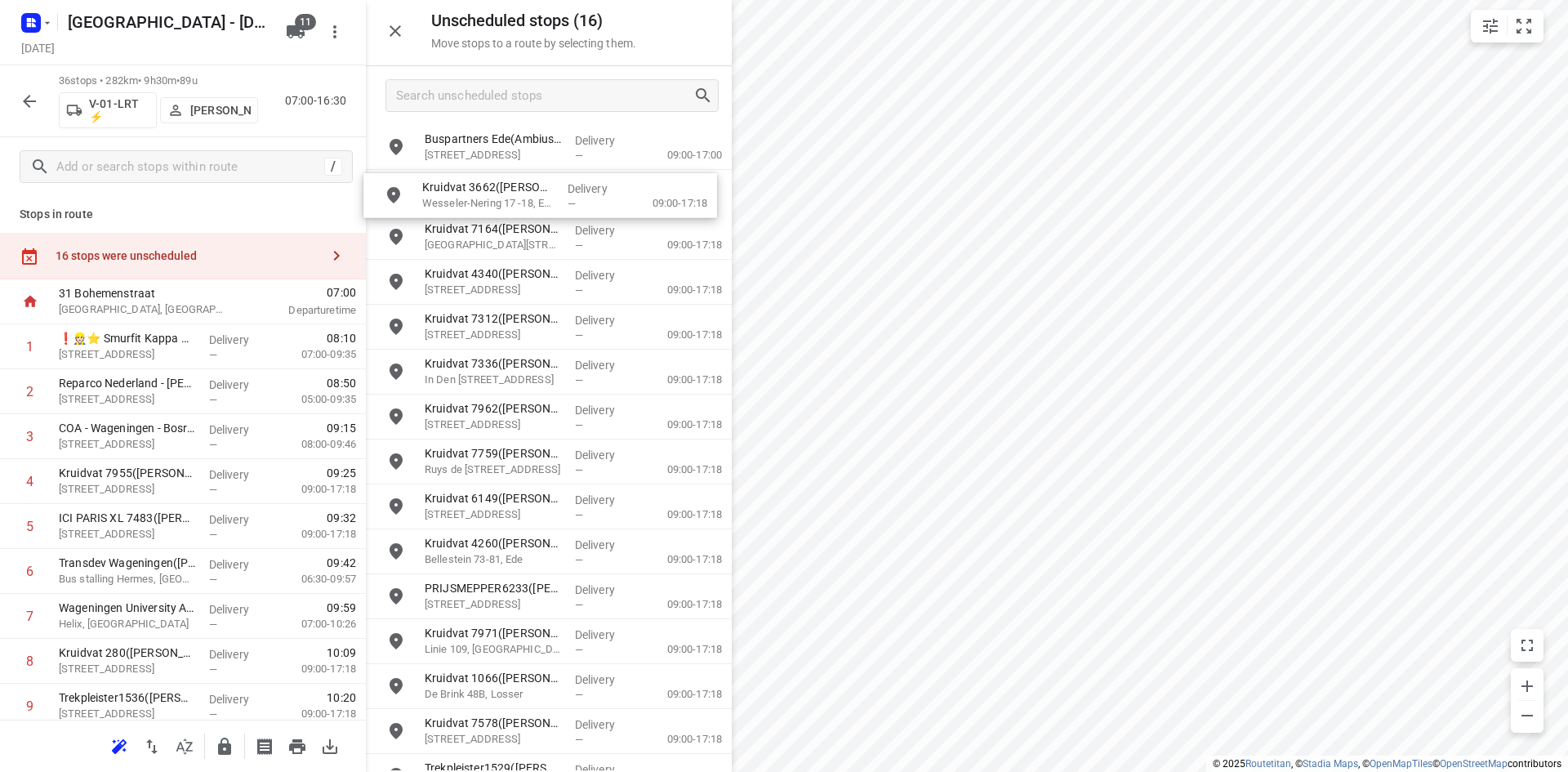
drag, startPoint x: 505, startPoint y: 176, endPoint x: 500, endPoint y: 184, distance: 9.4
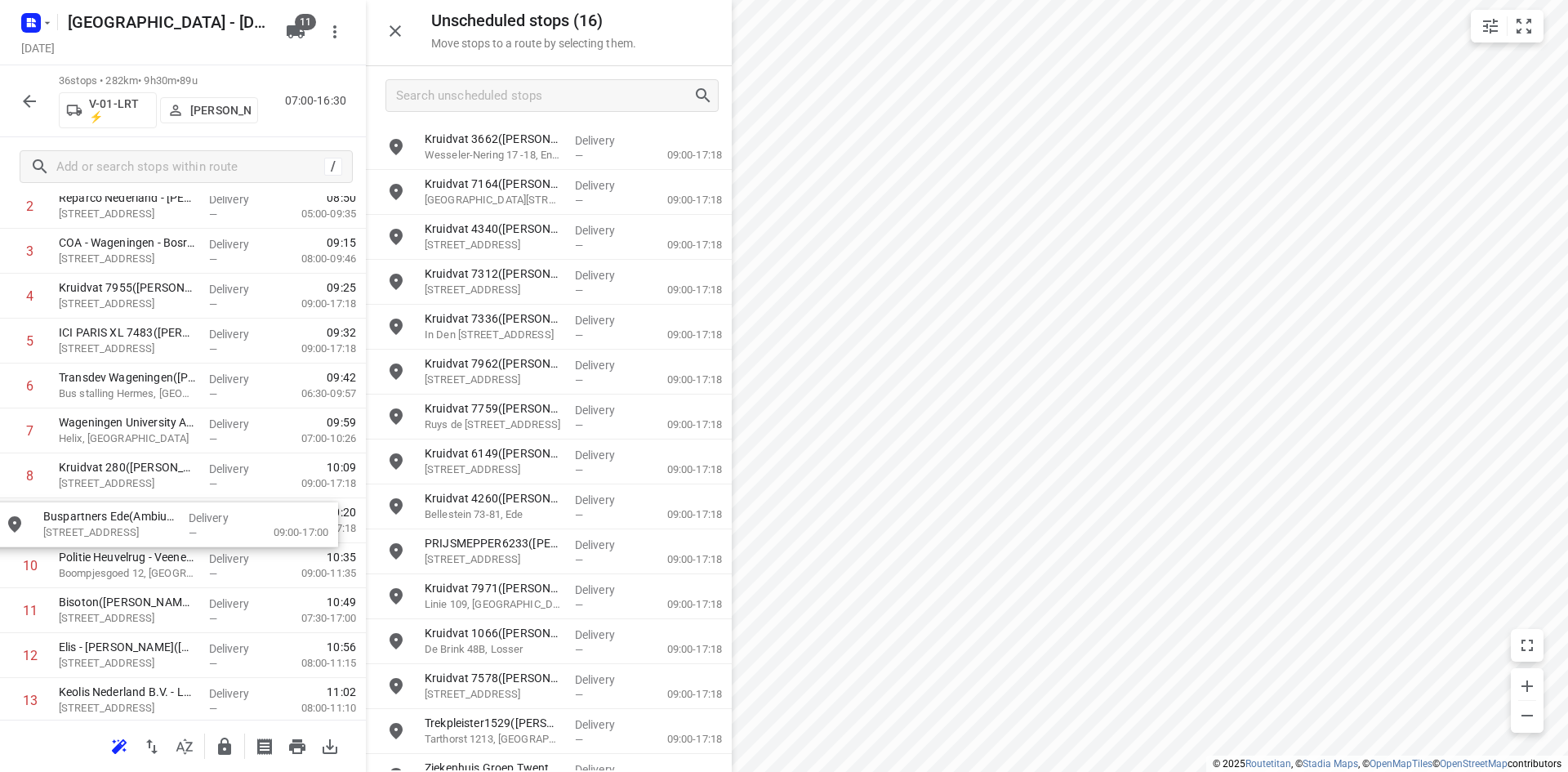
scroll to position [490, 0]
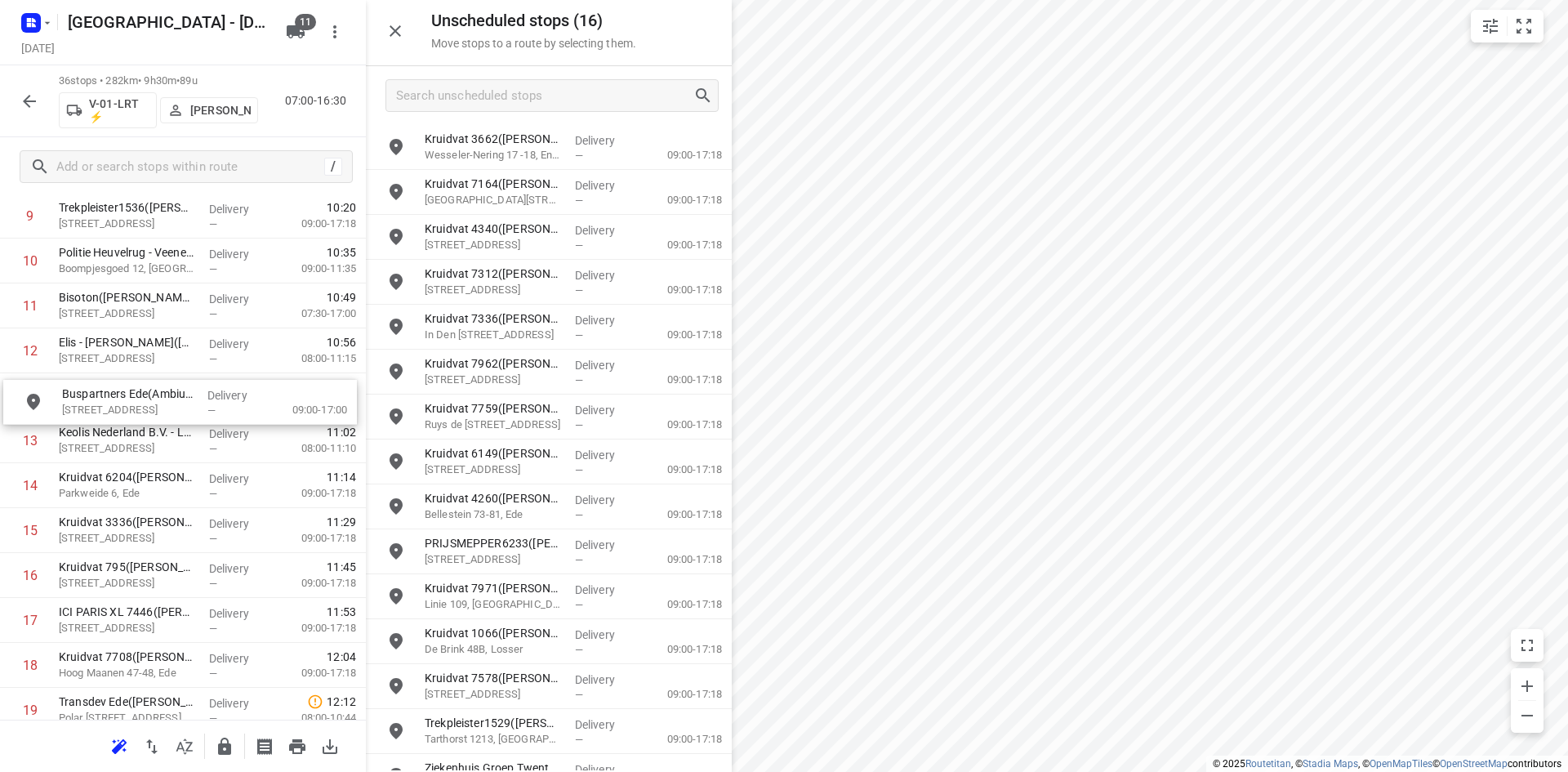
drag, startPoint x: 499, startPoint y: 150, endPoint x: 132, endPoint y: 407, distance: 448.0
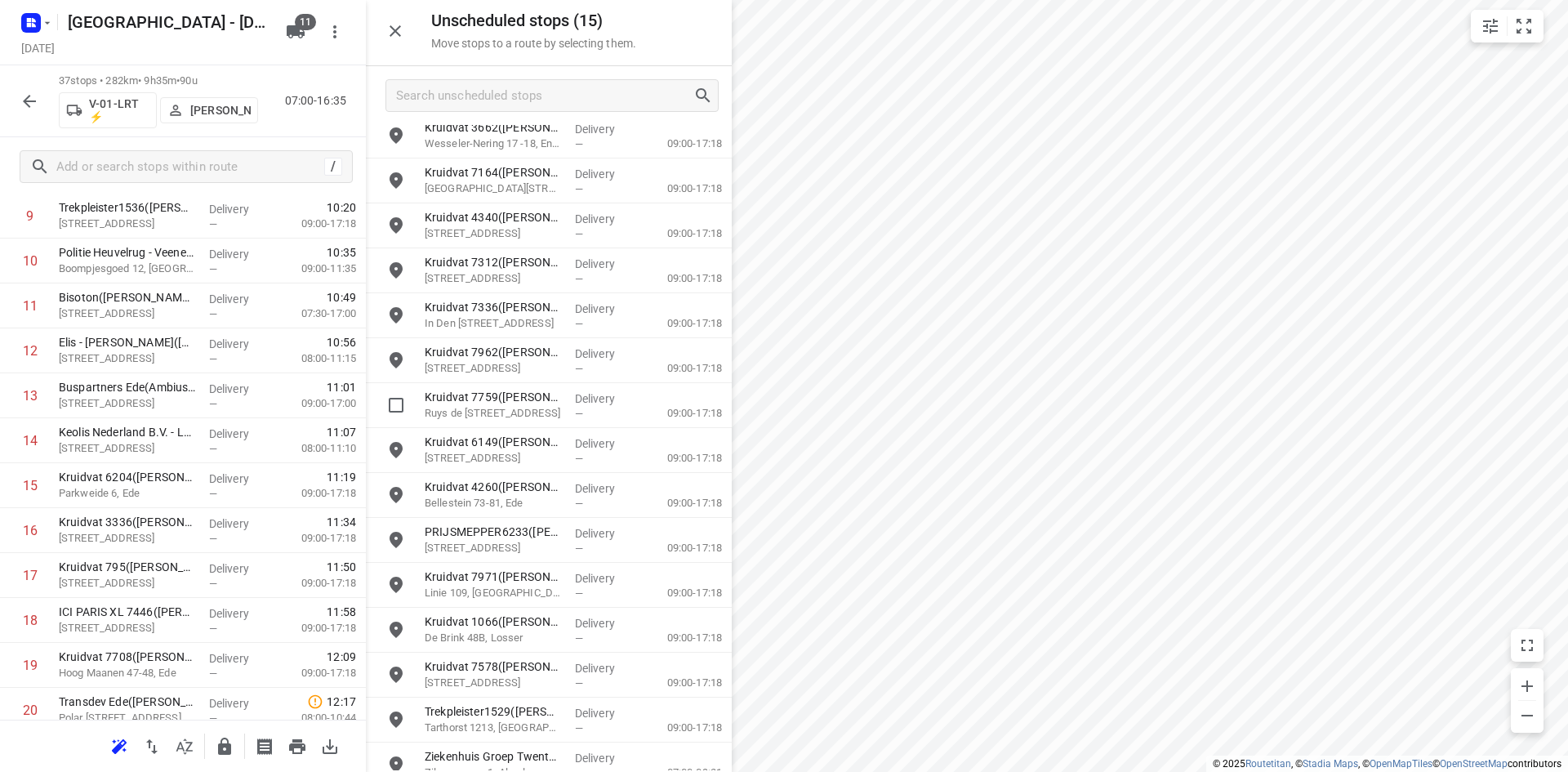
scroll to position [31, 0]
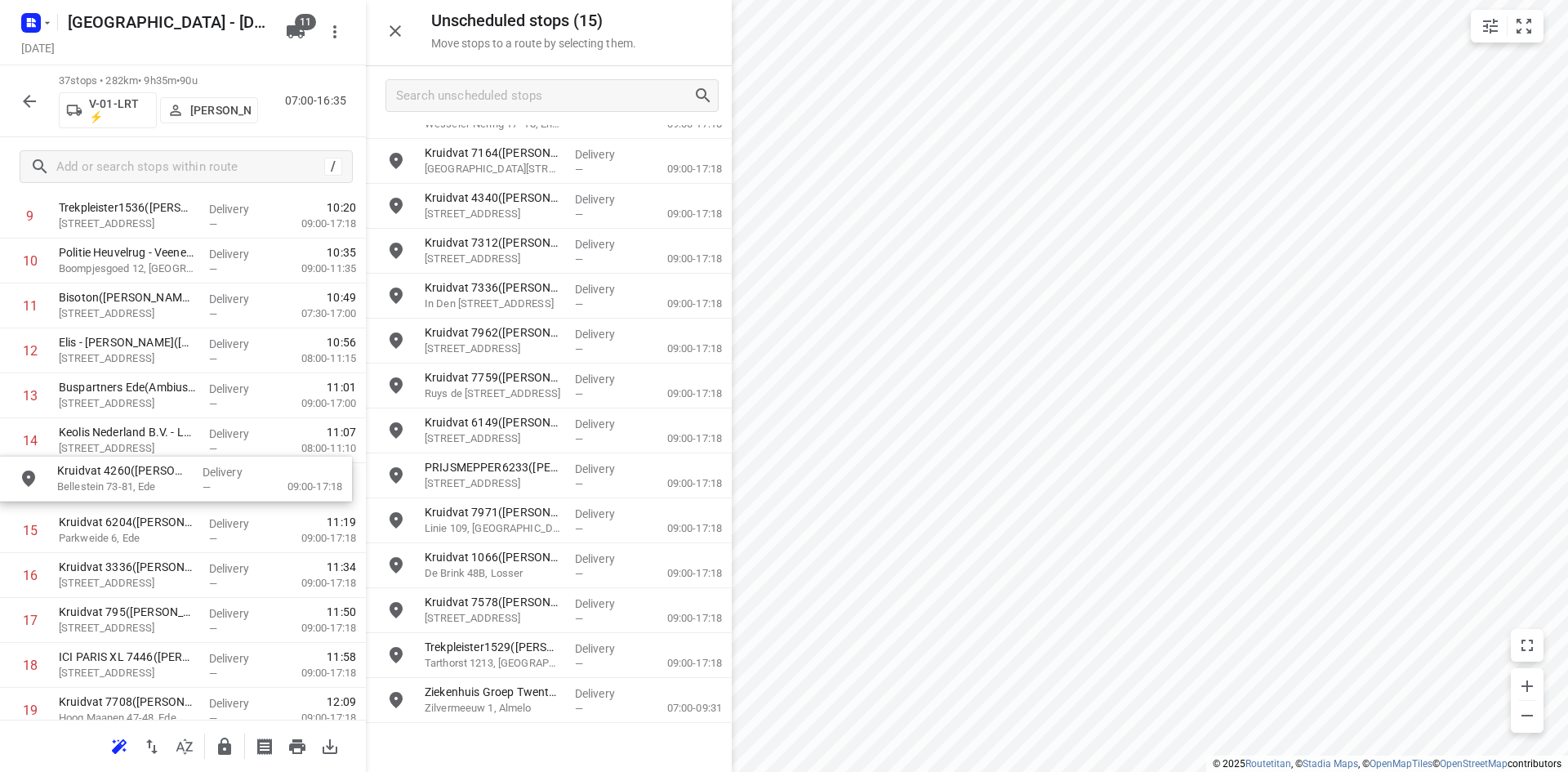
drag, startPoint x: 532, startPoint y: 482, endPoint x: 156, endPoint y: 489, distance: 376.1
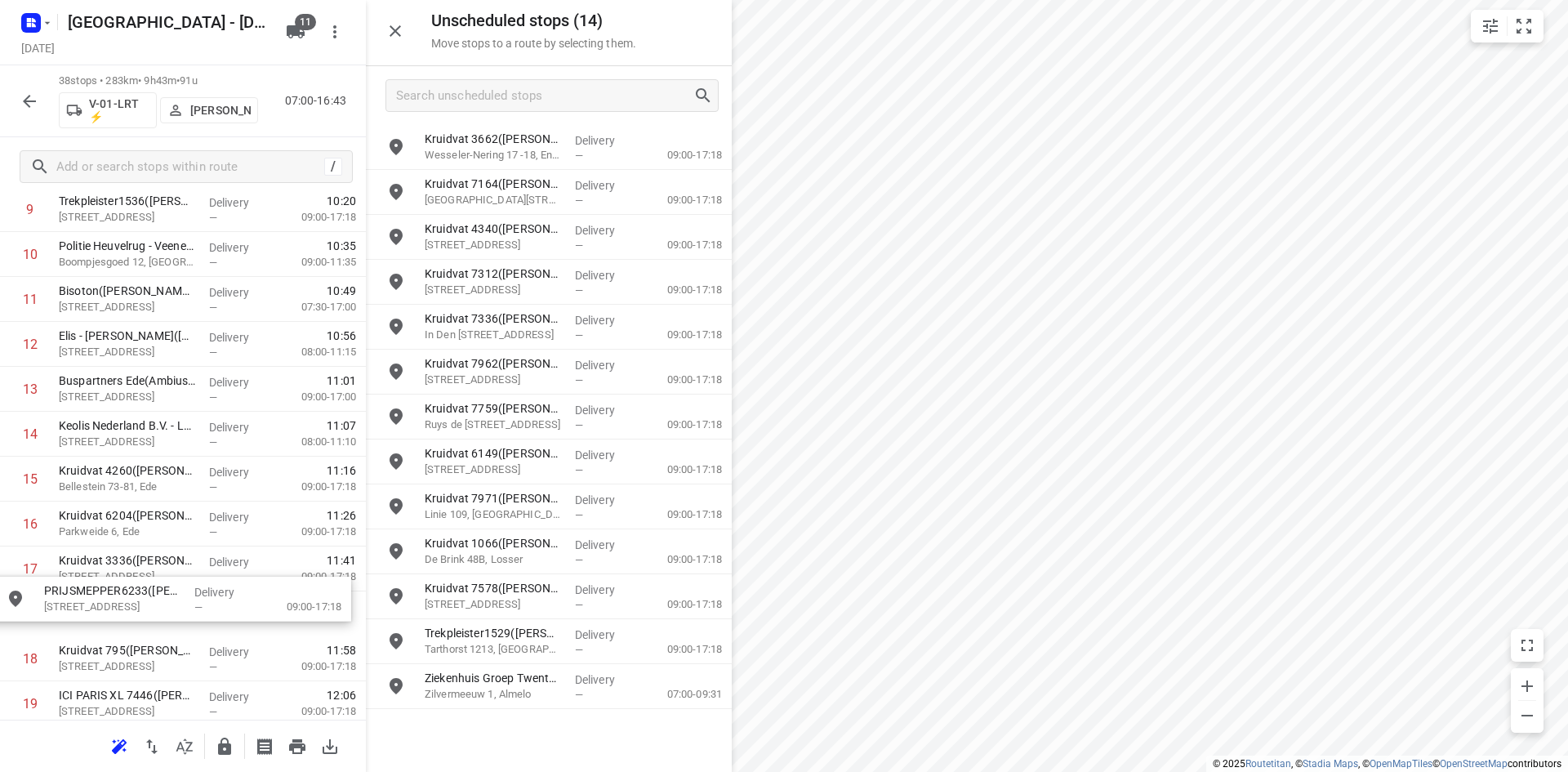
scroll to position [506, 0]
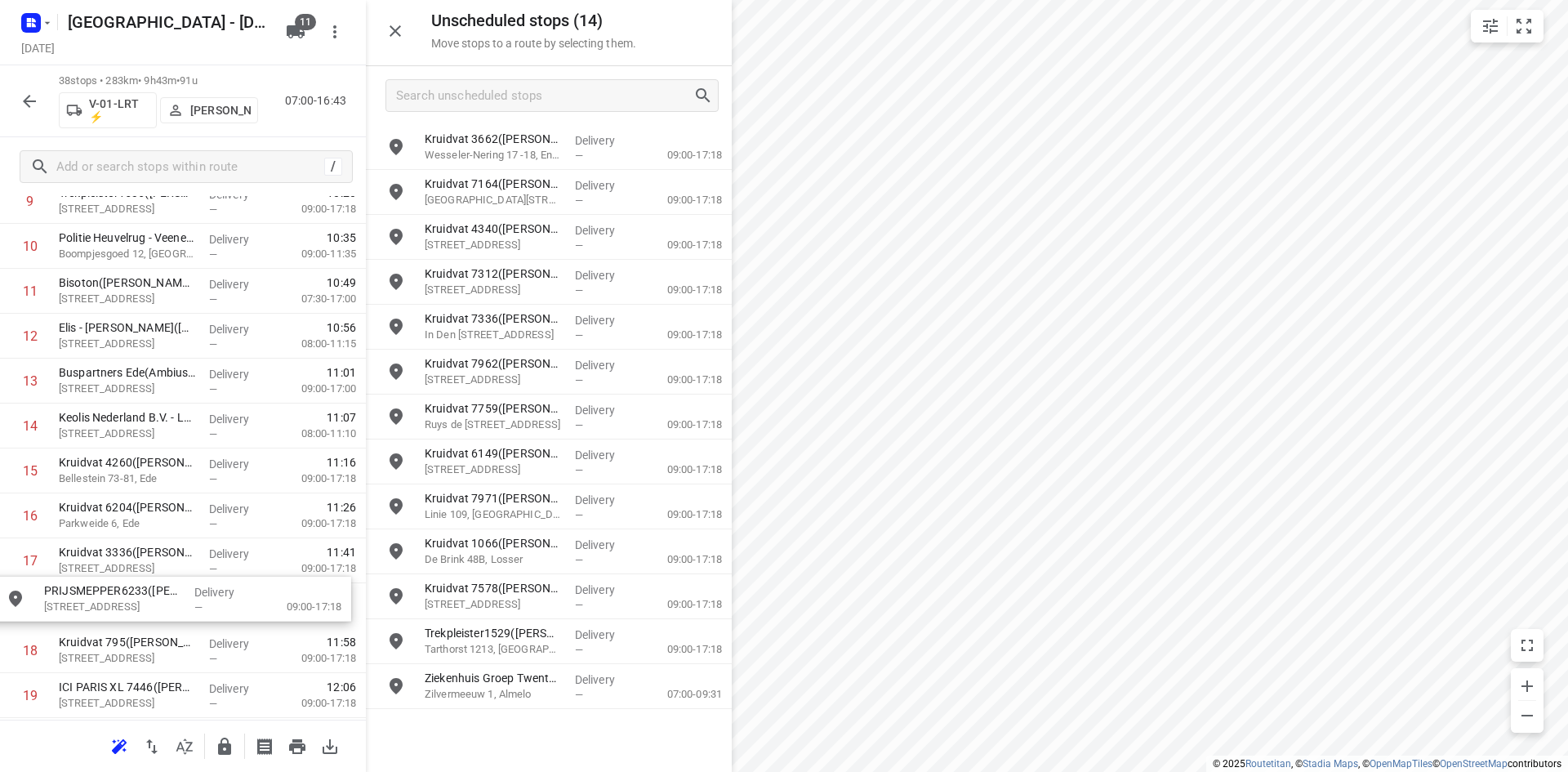
drag, startPoint x: 539, startPoint y: 520, endPoint x: 153, endPoint y: 615, distance: 397.5
click at [386, 18] on button "button" at bounding box center [395, 30] width 32 height 32
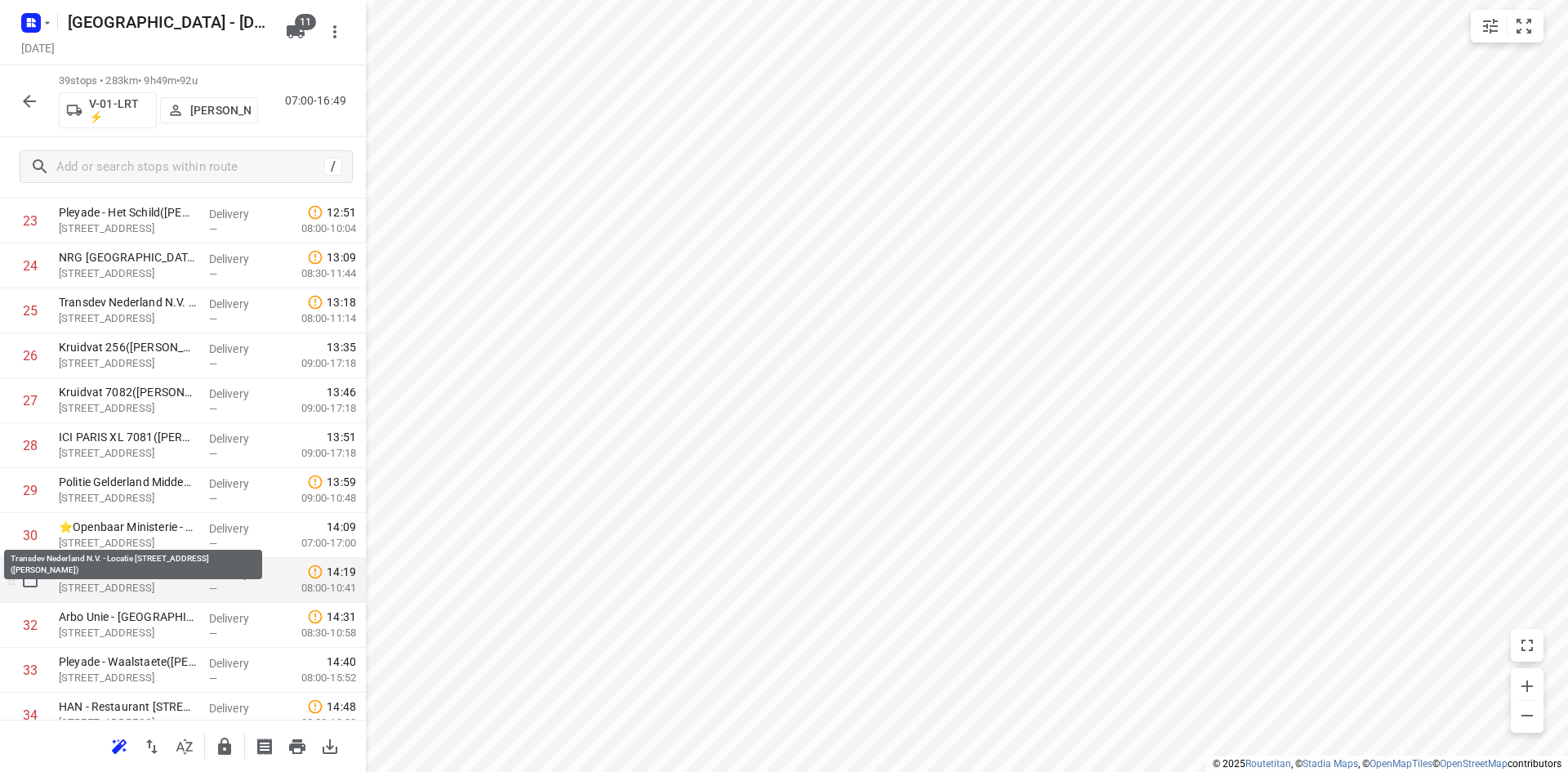
scroll to position [1160, 0]
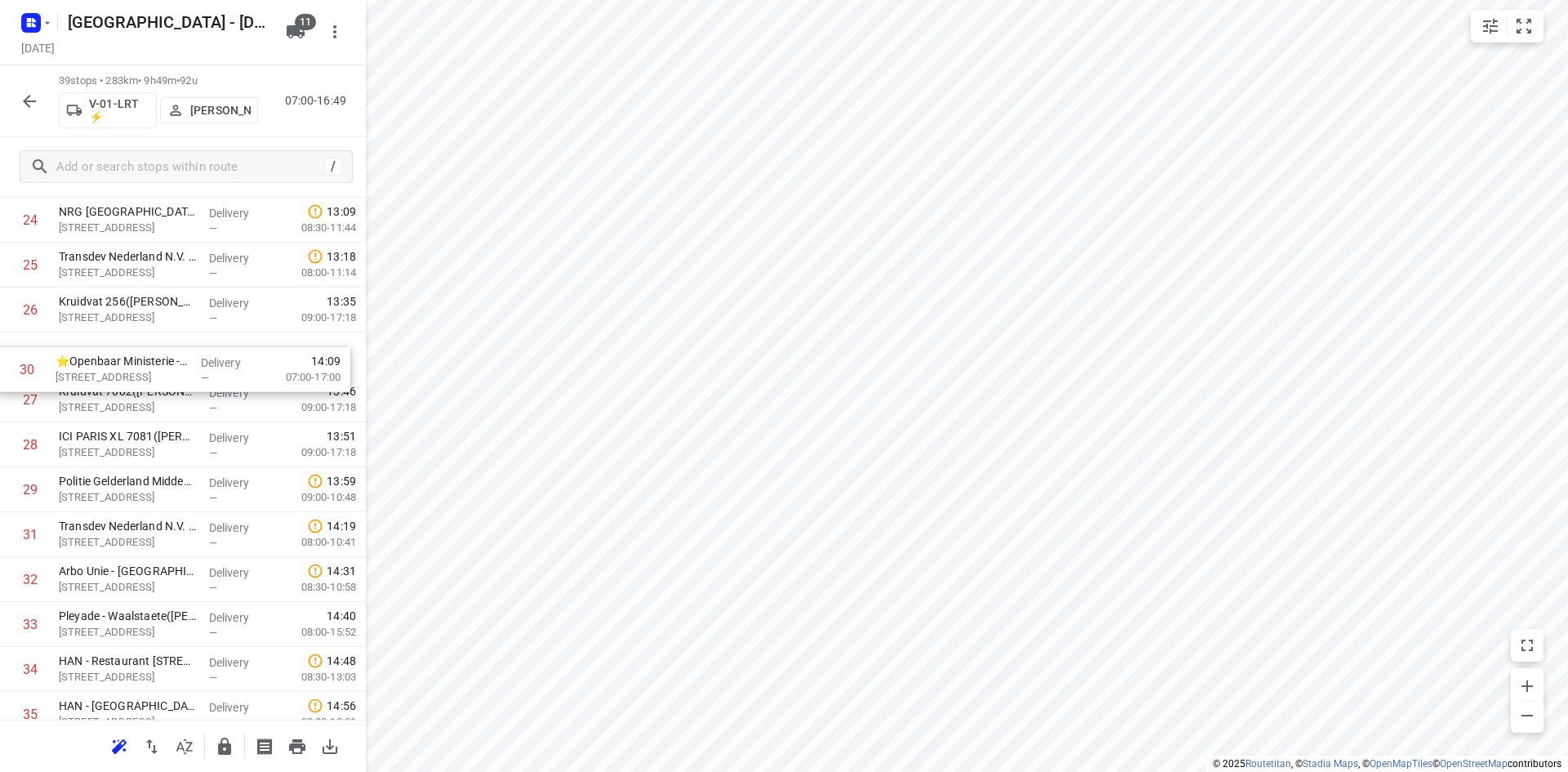
drag, startPoint x: 140, startPoint y: 491, endPoint x: 138, endPoint y: 365, distance: 126.0
click at [138, 365] on div "1 ❗👷🏻⭐ Smurfit Kappa Parenco(Mario Verbeek of Eddy Janssen) Veerweg 1, Renkum D…" at bounding box center [183, 40] width 365 height 1752
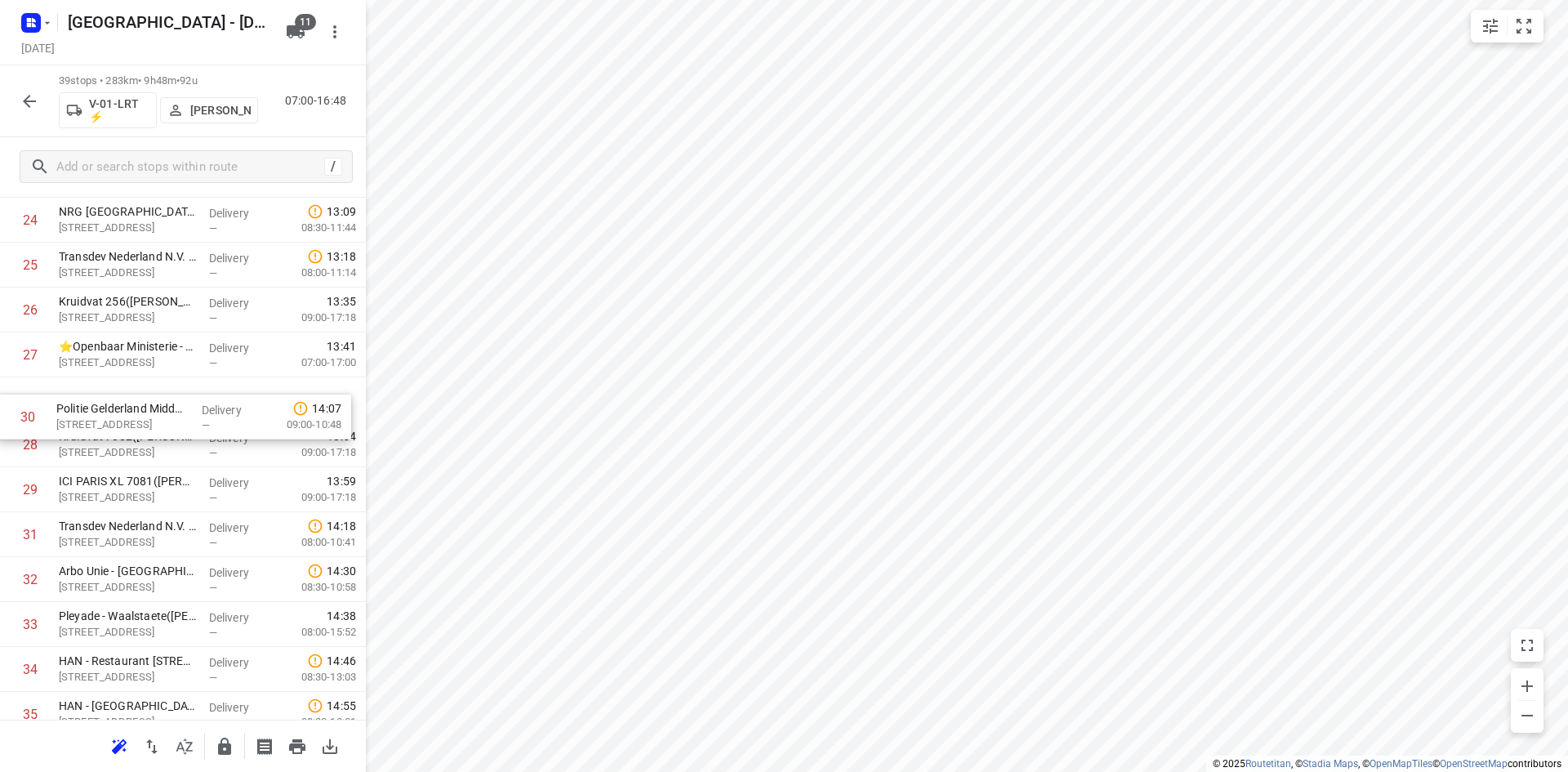
drag, startPoint x: 160, startPoint y: 495, endPoint x: 161, endPoint y: 415, distance: 80.0
click at [161, 415] on div "1 ❗👷🏻⭐ Smurfit Kappa Parenco(Mario Verbeek of Eddy Janssen) Veerweg 1, Renkum D…" at bounding box center [183, 40] width 365 height 1752
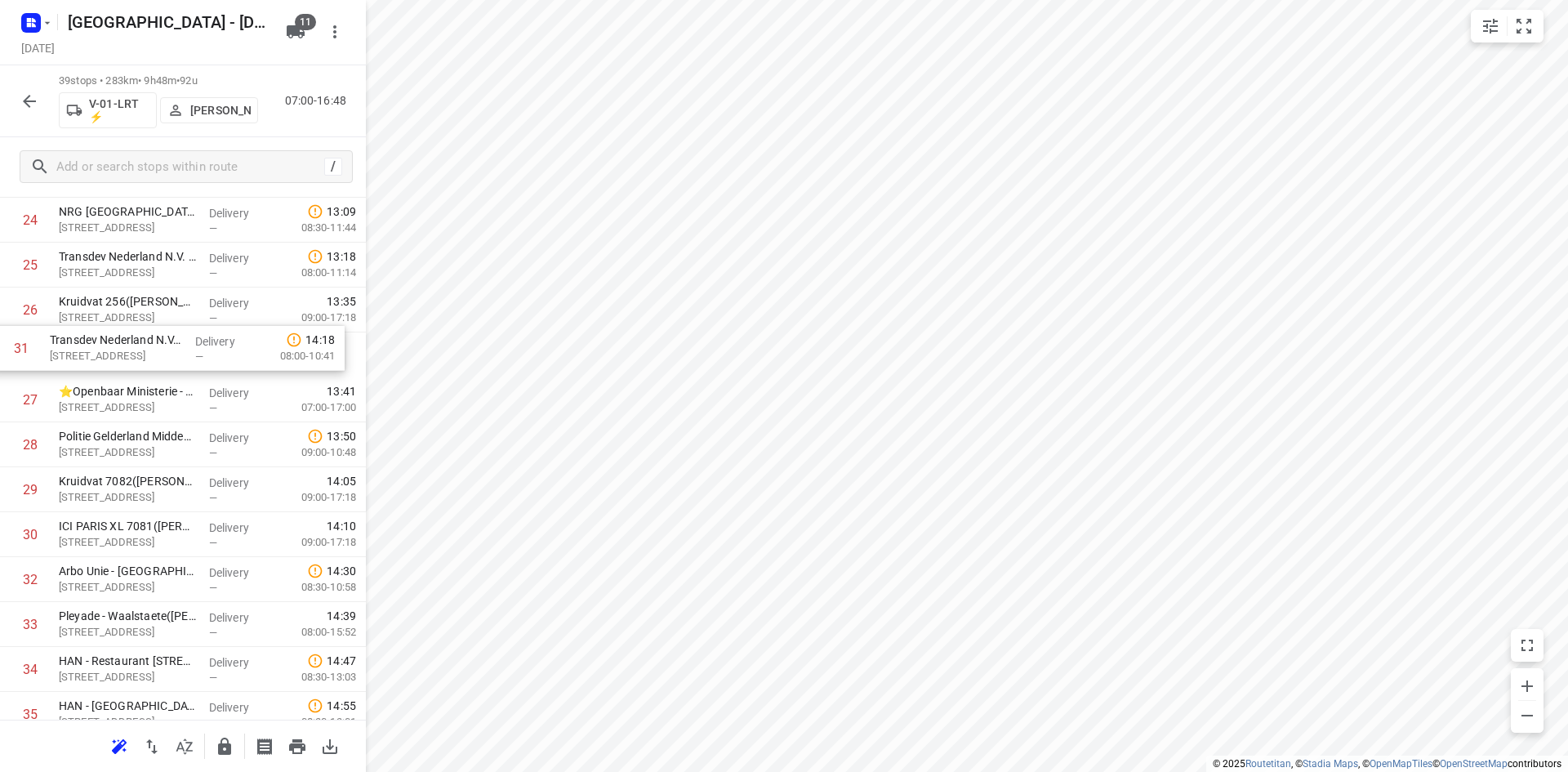
drag, startPoint x: 167, startPoint y: 531, endPoint x: 157, endPoint y: 339, distance: 192.3
click at [157, 339] on div "1 ❗👷🏻⭐ Smurfit Kappa Parenco(Mario Verbeek of Eddy Janssen) Veerweg 1, Renkum D…" at bounding box center [183, 40] width 365 height 1752
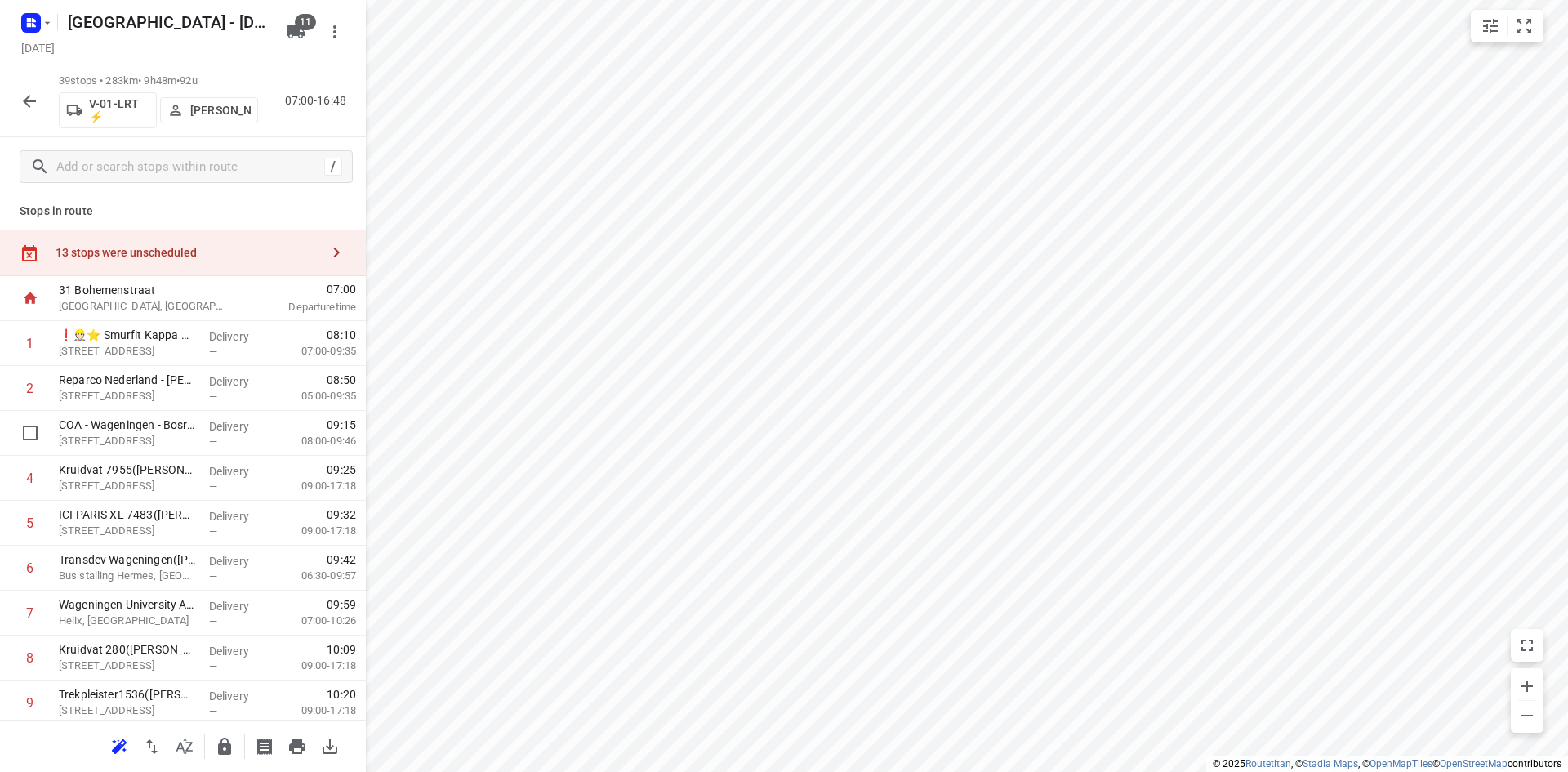
scroll to position [0, 0]
click at [251, 279] on div "07:00 Departure time" at bounding box center [307, 302] width 117 height 45
click at [251, 272] on div "13 stops were unscheduled" at bounding box center [183, 256] width 365 height 47
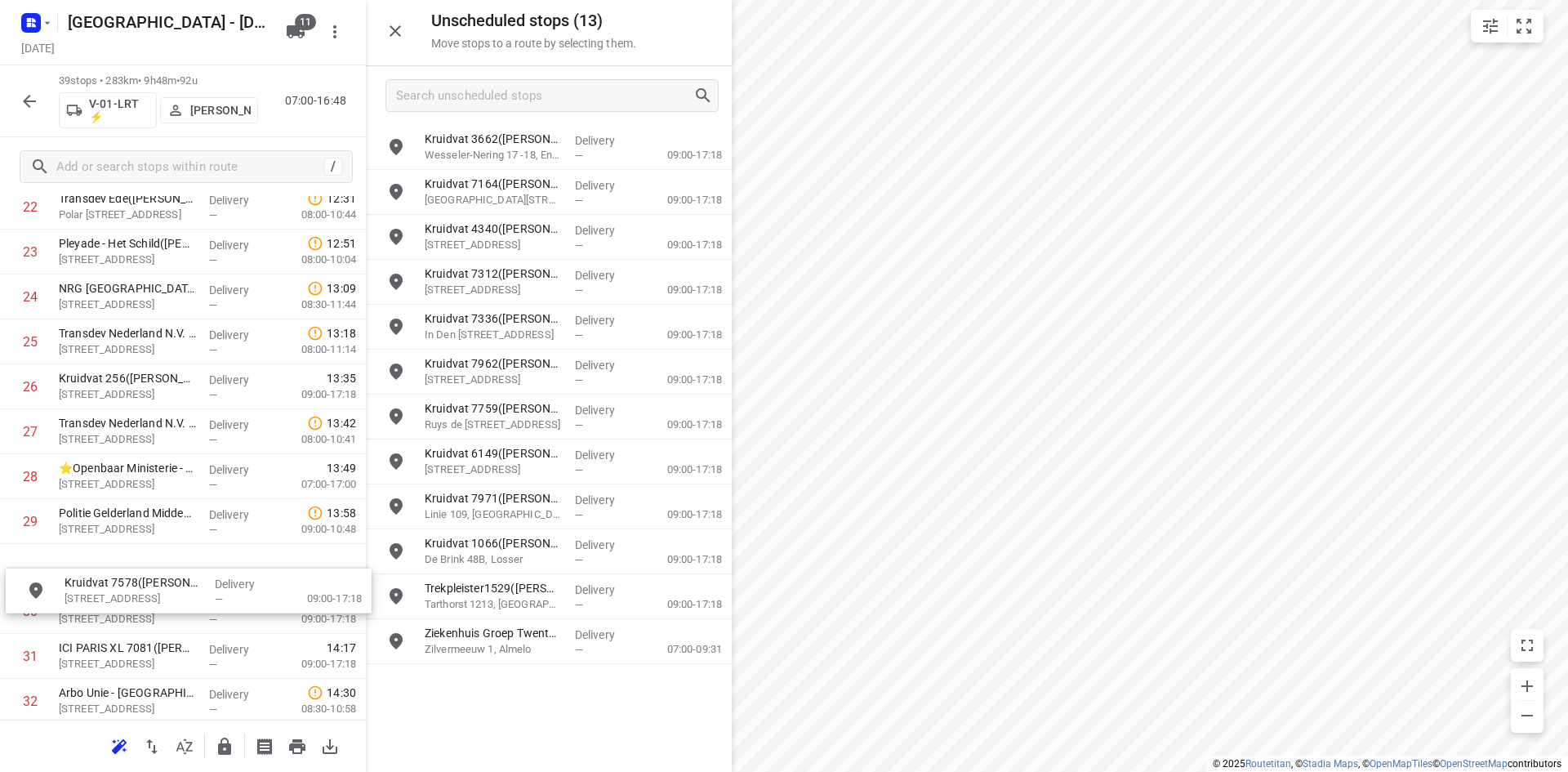
scroll to position [1087, 0]
drag, startPoint x: 535, startPoint y: 589, endPoint x: 160, endPoint y: 579, distance: 375.1
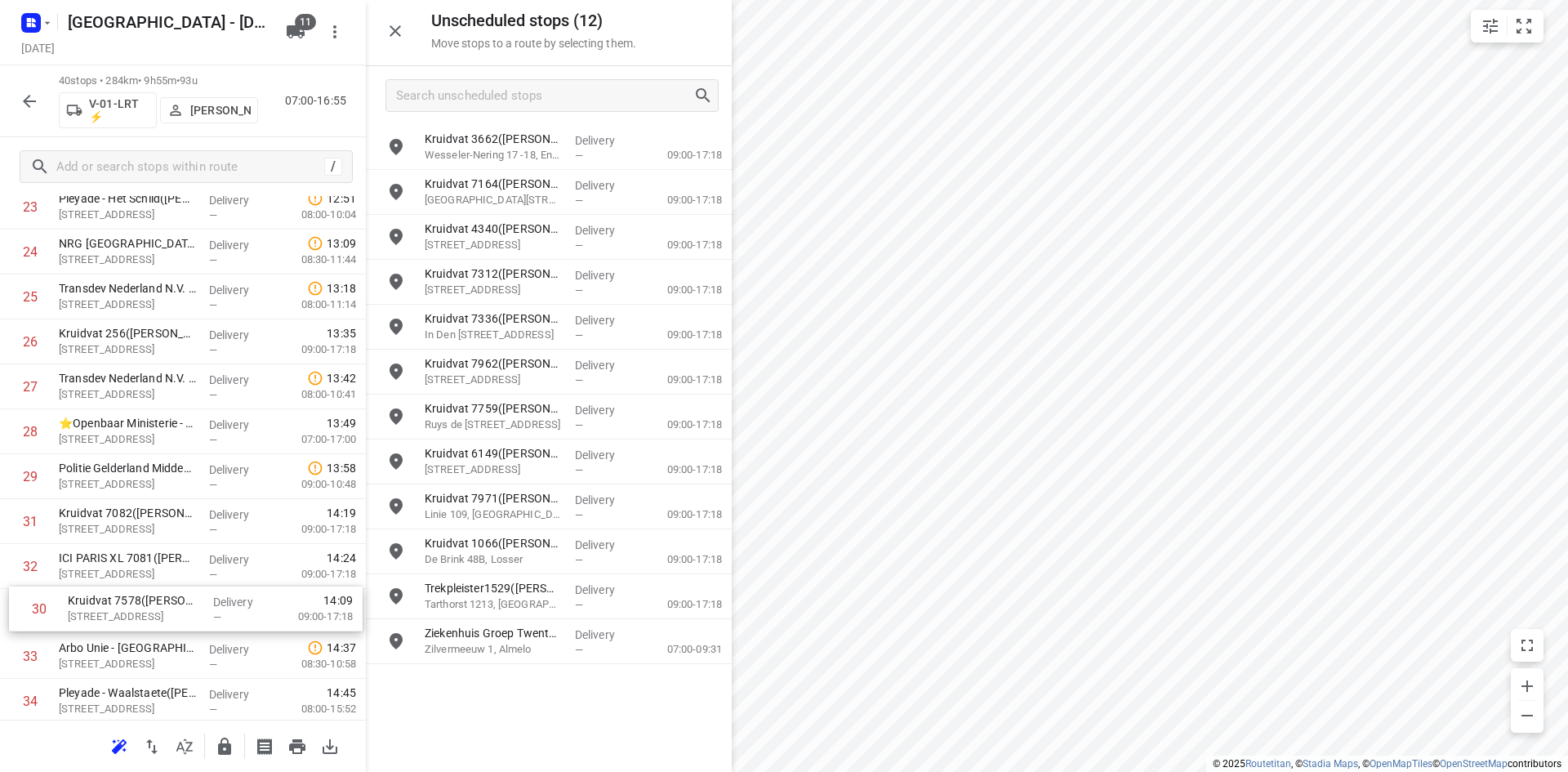
drag, startPoint x: 144, startPoint y: 561, endPoint x: 154, endPoint y: 616, distance: 55.9
click at [154, 616] on div "1 ❗👷🏻⭐ Smurfit Kappa Parenco(Mario Verbeek of Eddy Janssen) Veerweg 1, Renkum D…" at bounding box center [183, 95] width 365 height 1797
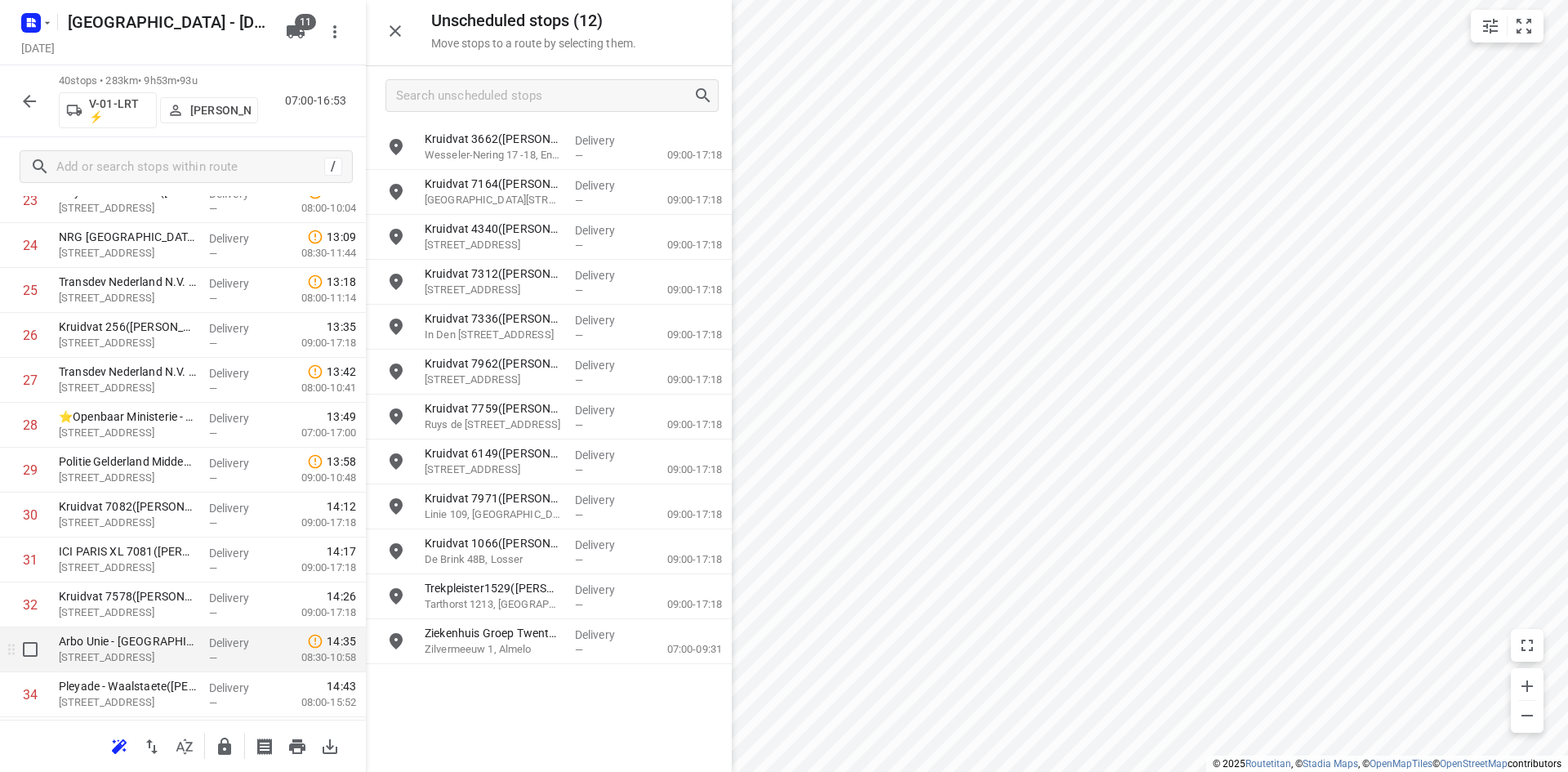
scroll to position [1446, 0]
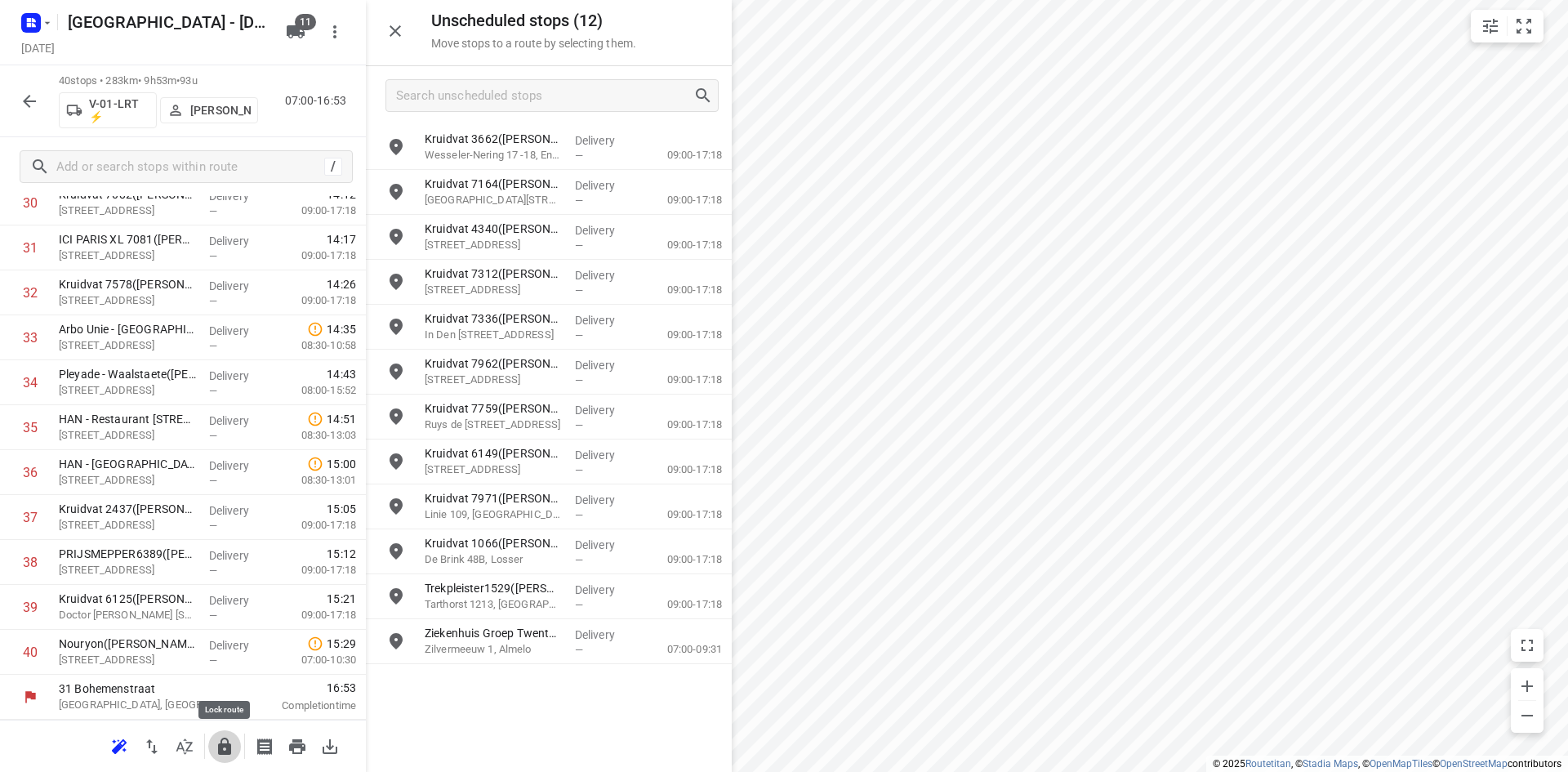
click at [210, 745] on button "button" at bounding box center [224, 746] width 32 height 32
click at [401, 32] on icon "button" at bounding box center [395, 31] width 20 height 20
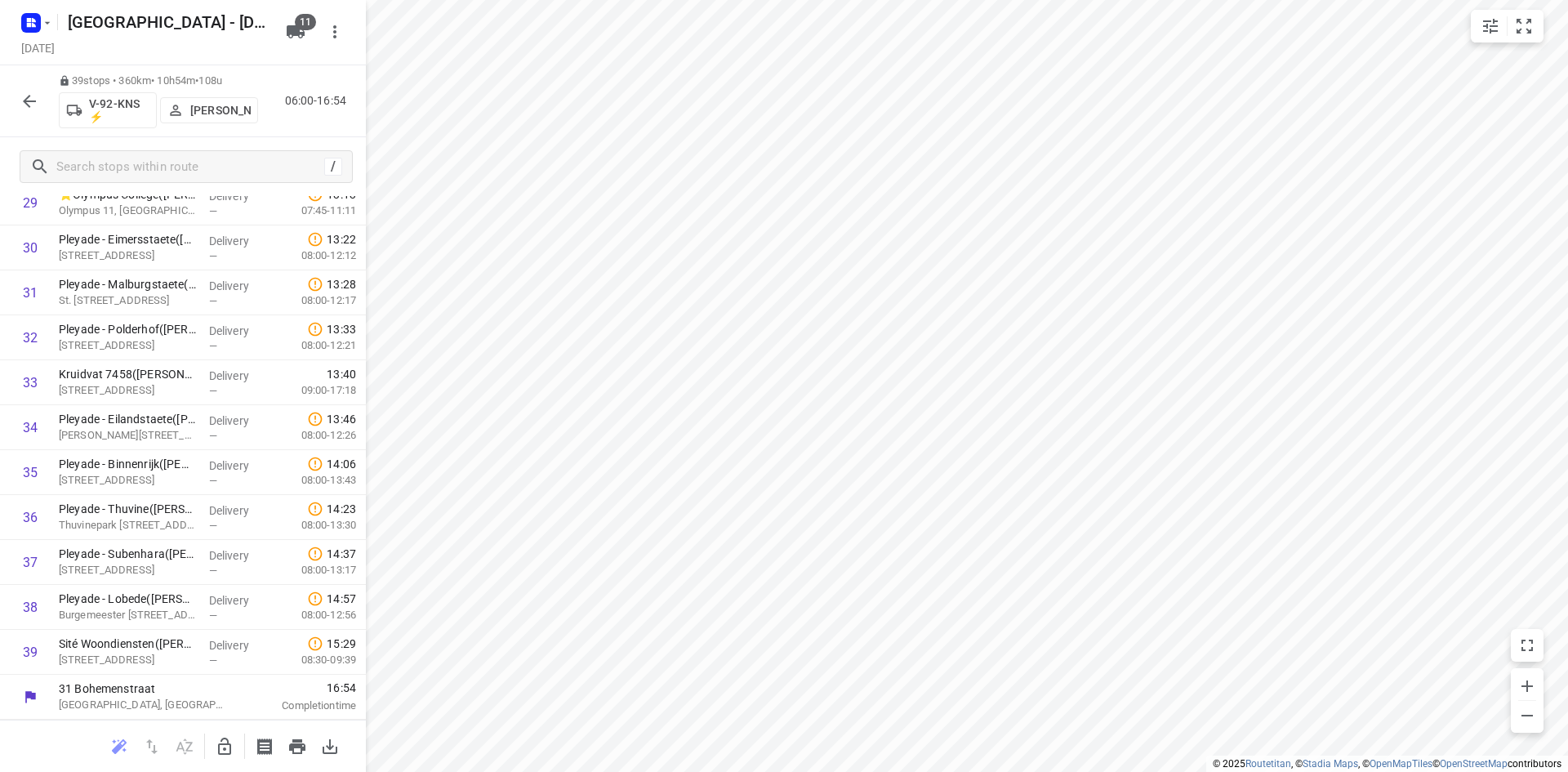
scroll to position [1401, 0]
click at [230, 741] on icon "button" at bounding box center [225, 747] width 20 height 20
click at [232, 740] on icon "button" at bounding box center [225, 747] width 20 height 20
click at [226, 737] on icon "button" at bounding box center [225, 747] width 20 height 20
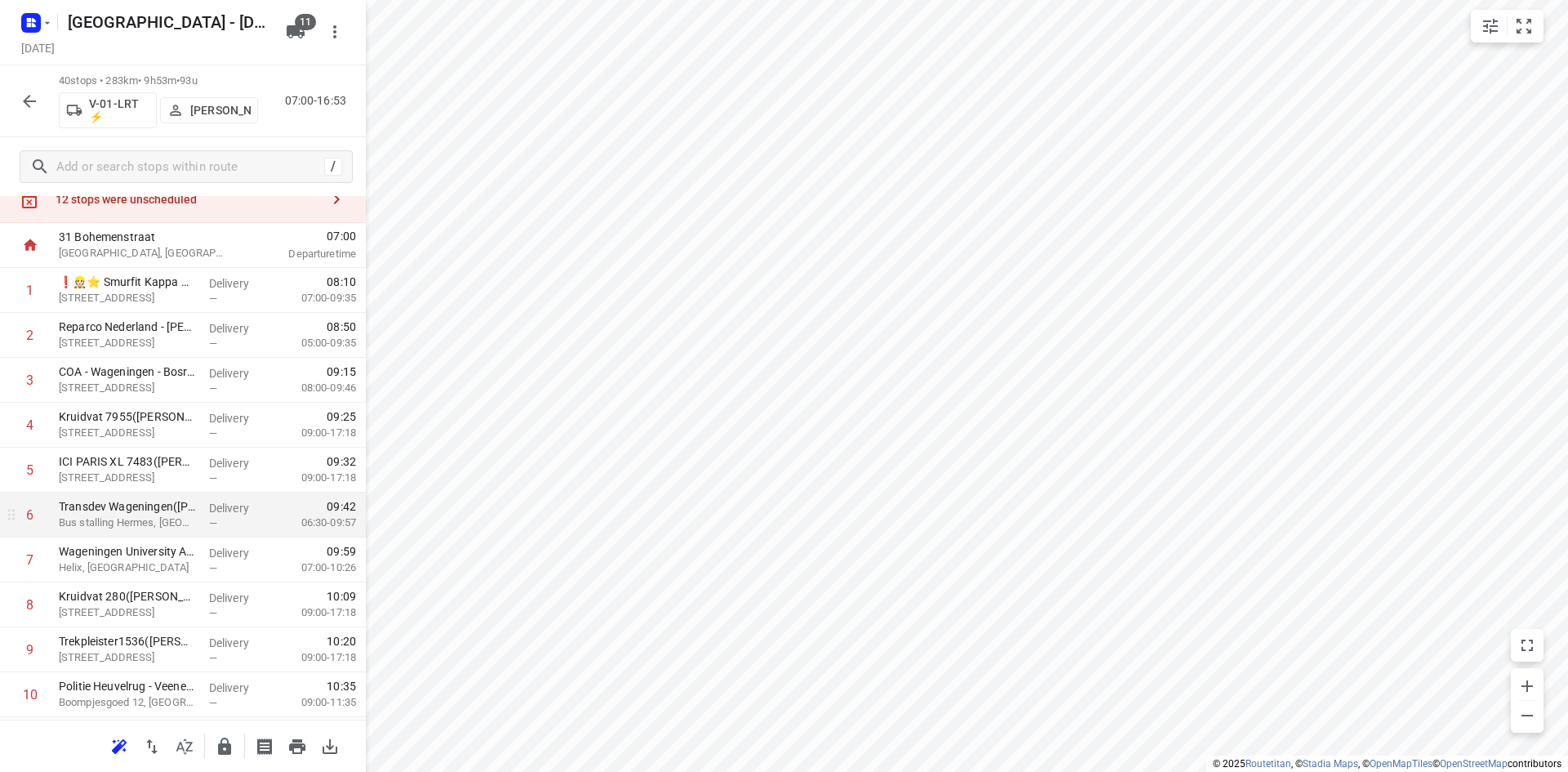
scroll to position [0, 0]
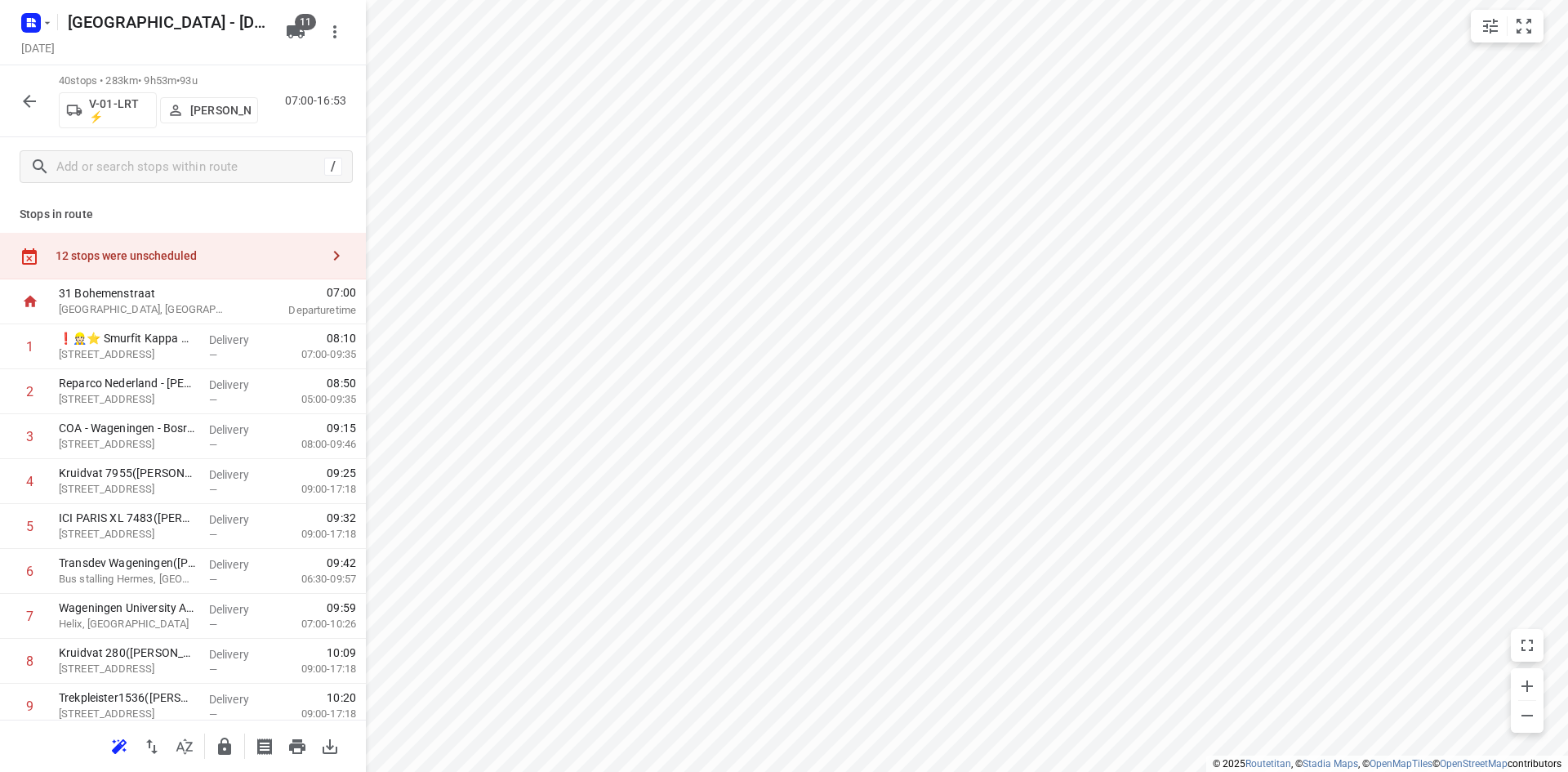
click at [253, 261] on div "12 stops were unscheduled" at bounding box center [188, 255] width 265 height 13
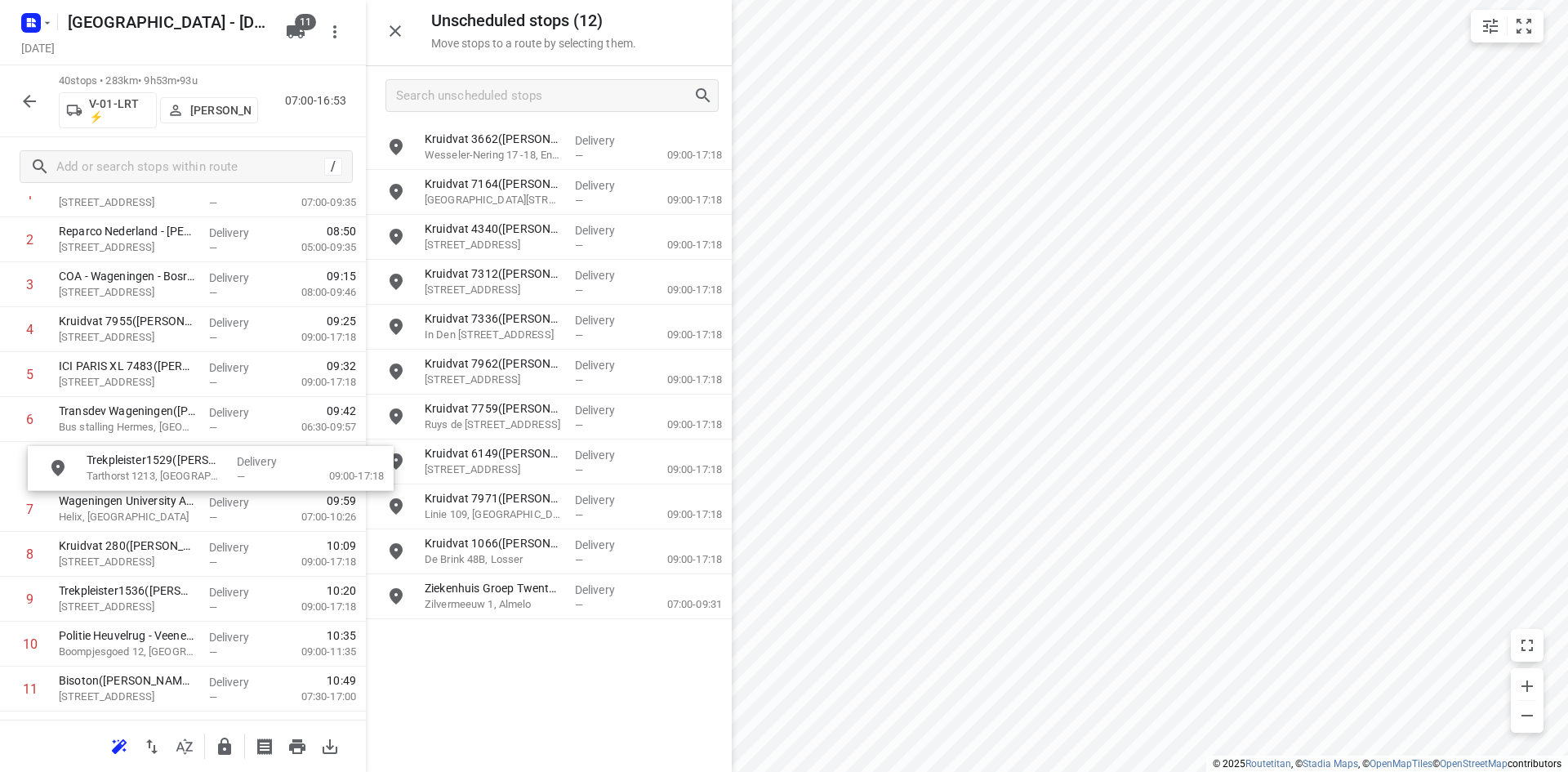
scroll to position [70, 0]
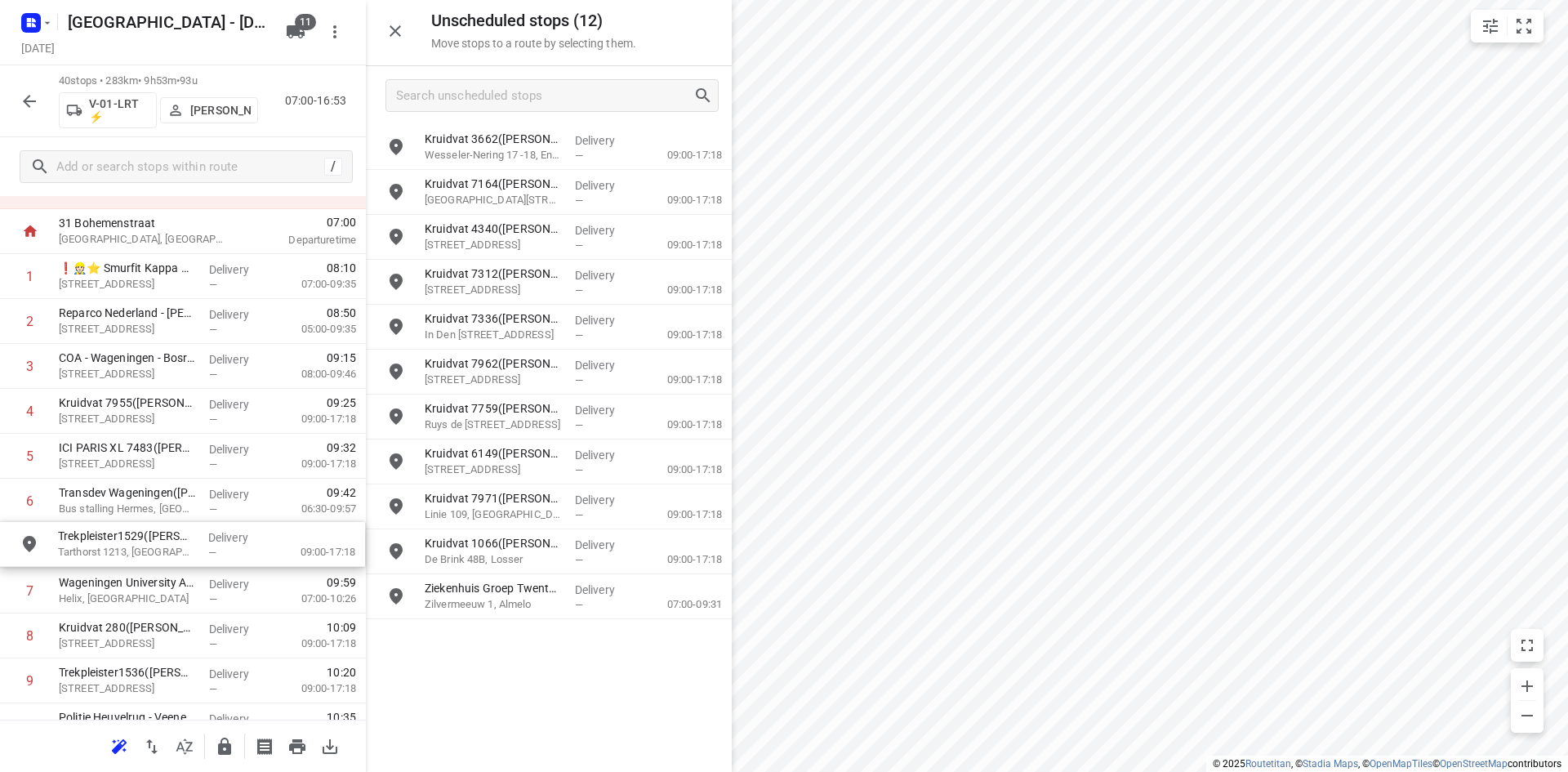
drag, startPoint x: 511, startPoint y: 585, endPoint x: 132, endPoint y: 543, distance: 381.3
click at [240, 751] on button "button" at bounding box center [224, 746] width 32 height 32
click at [402, 40] on icon "button" at bounding box center [395, 31] width 20 height 20
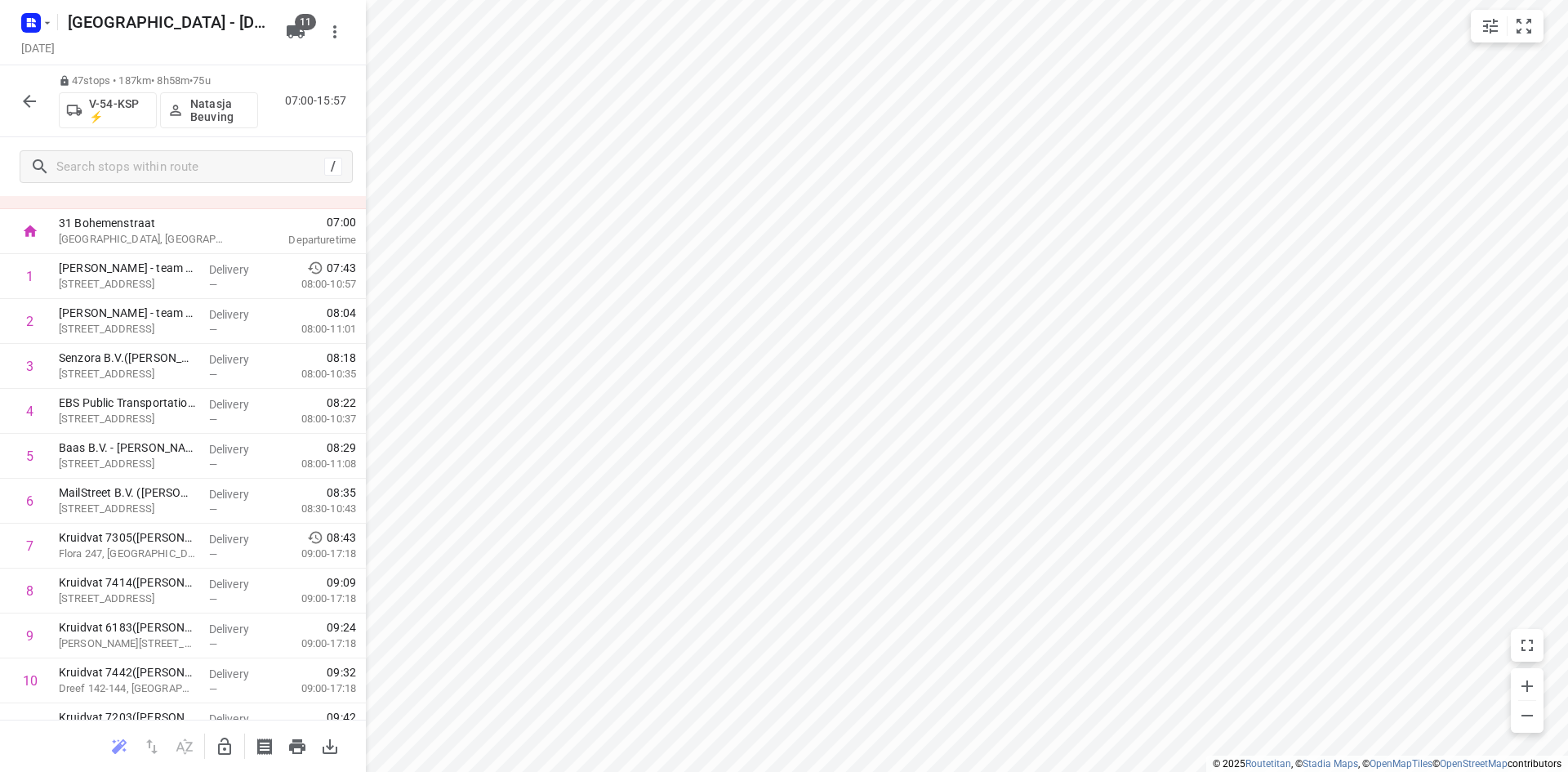
scroll to position [0, 0]
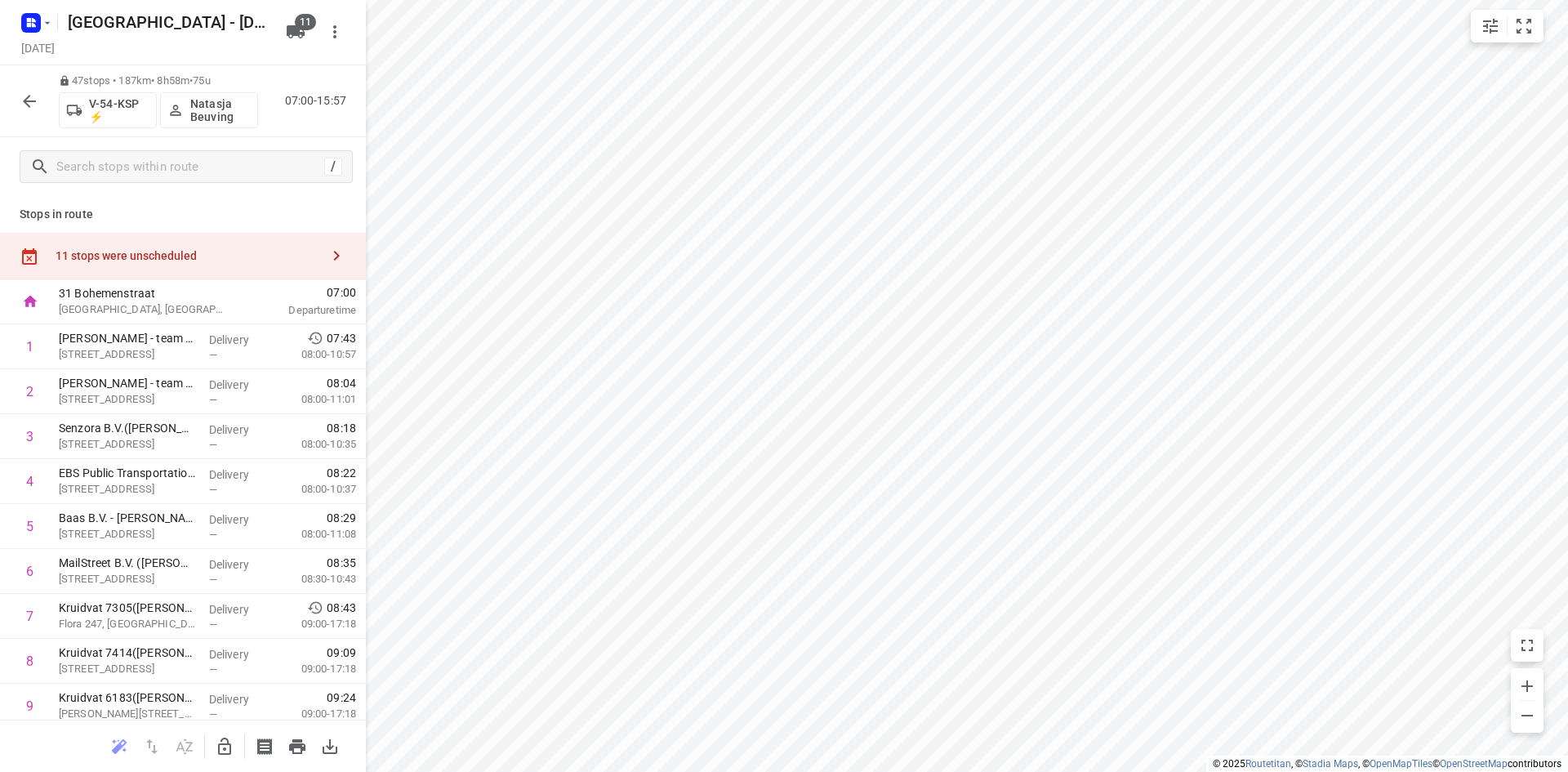
click at [238, 250] on div "11 stops were unscheduled" at bounding box center [188, 255] width 265 height 13
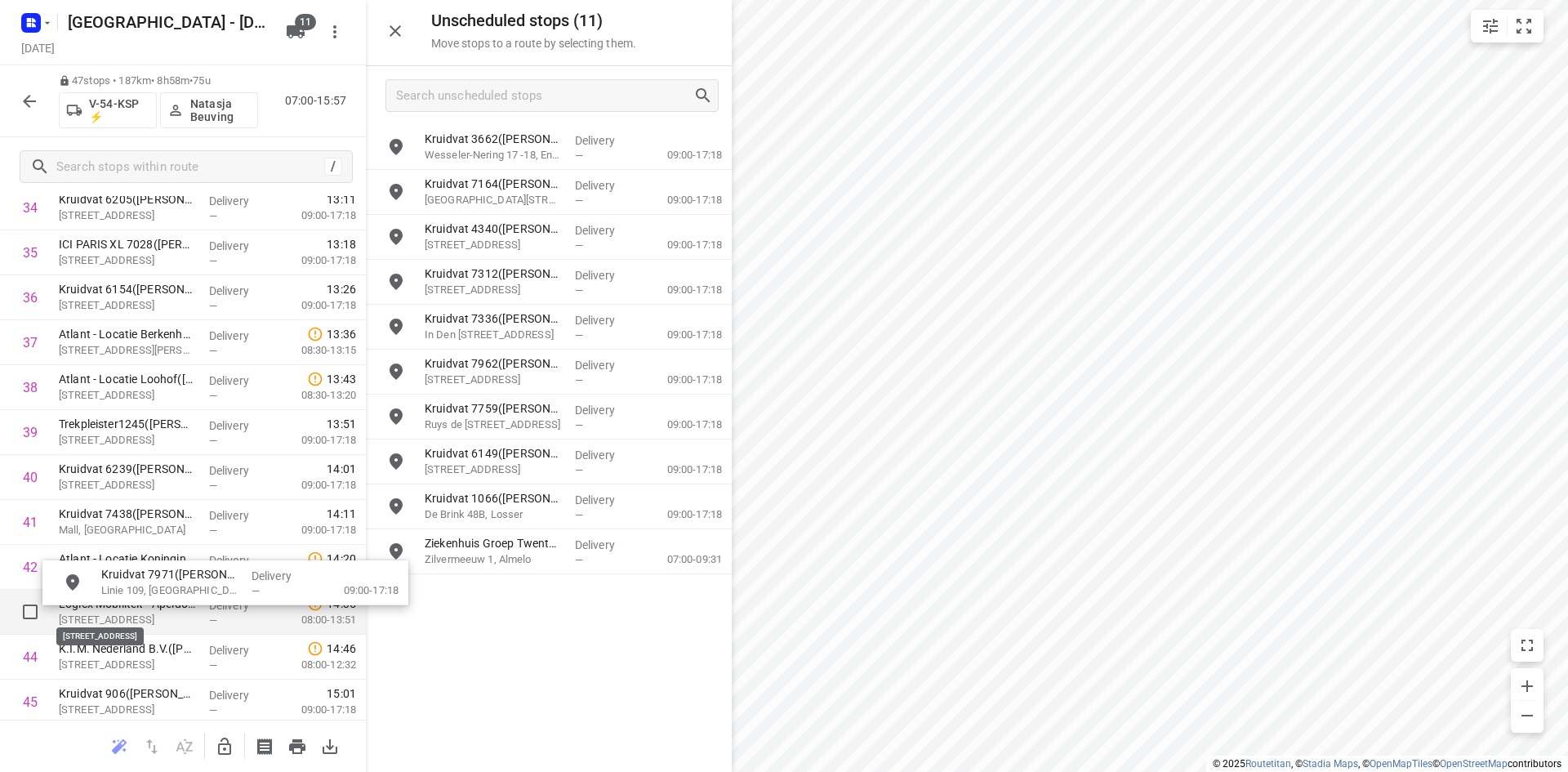
scroll to position [1633, 0]
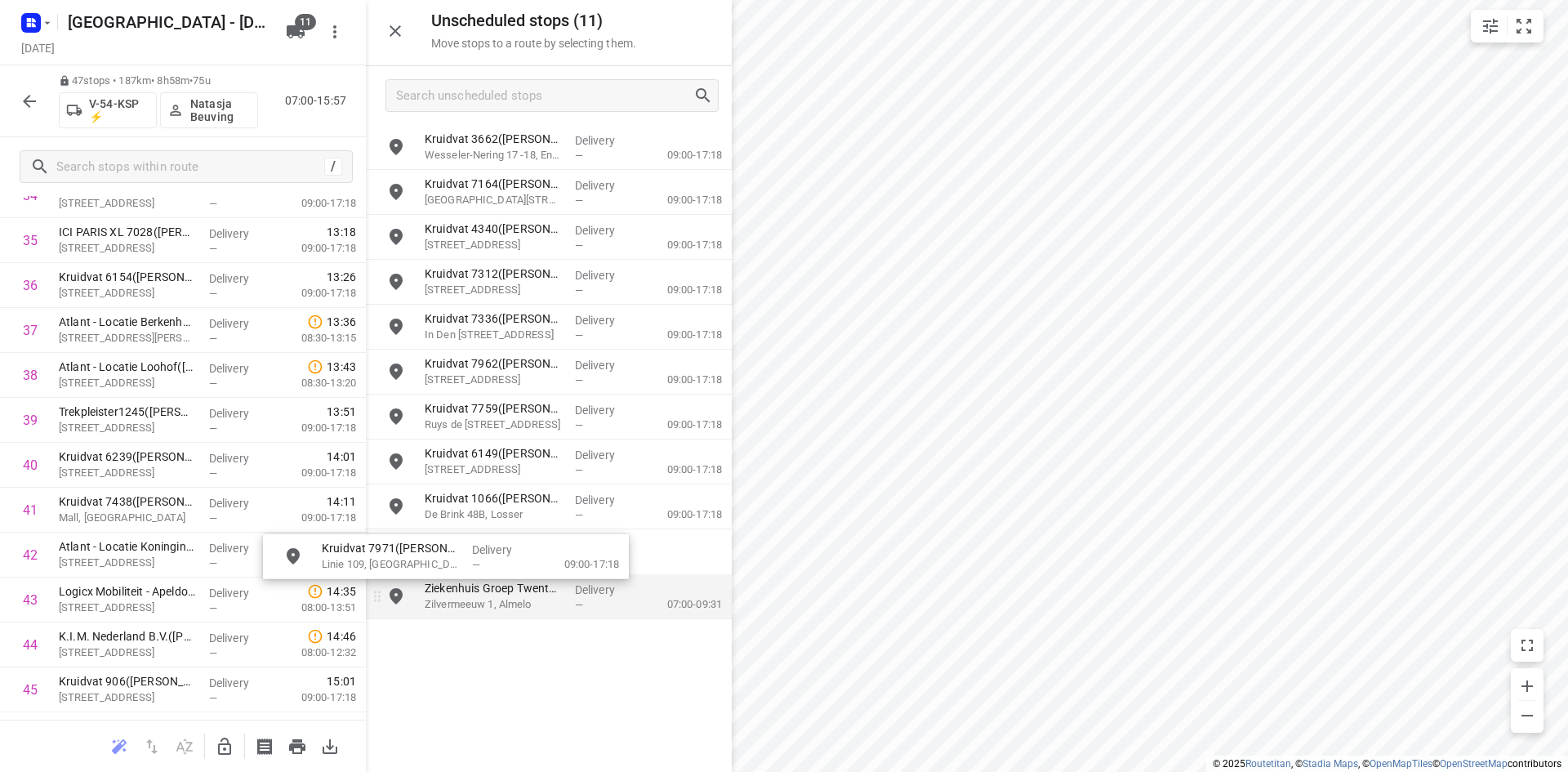
drag, startPoint x: 521, startPoint y: 527, endPoint x: 408, endPoint y: 583, distance: 126.1
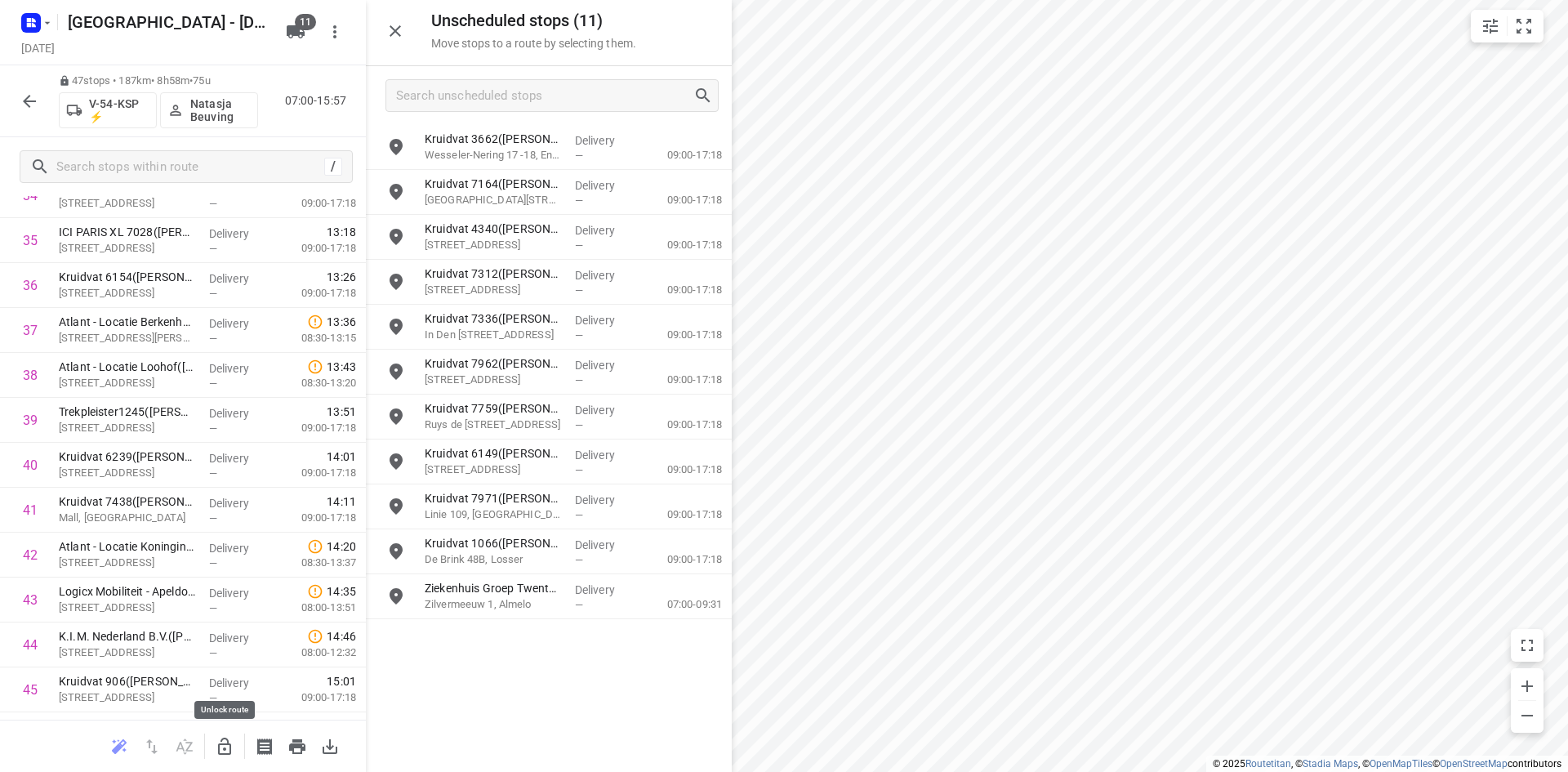
click at [217, 750] on icon "button" at bounding box center [225, 747] width 20 height 20
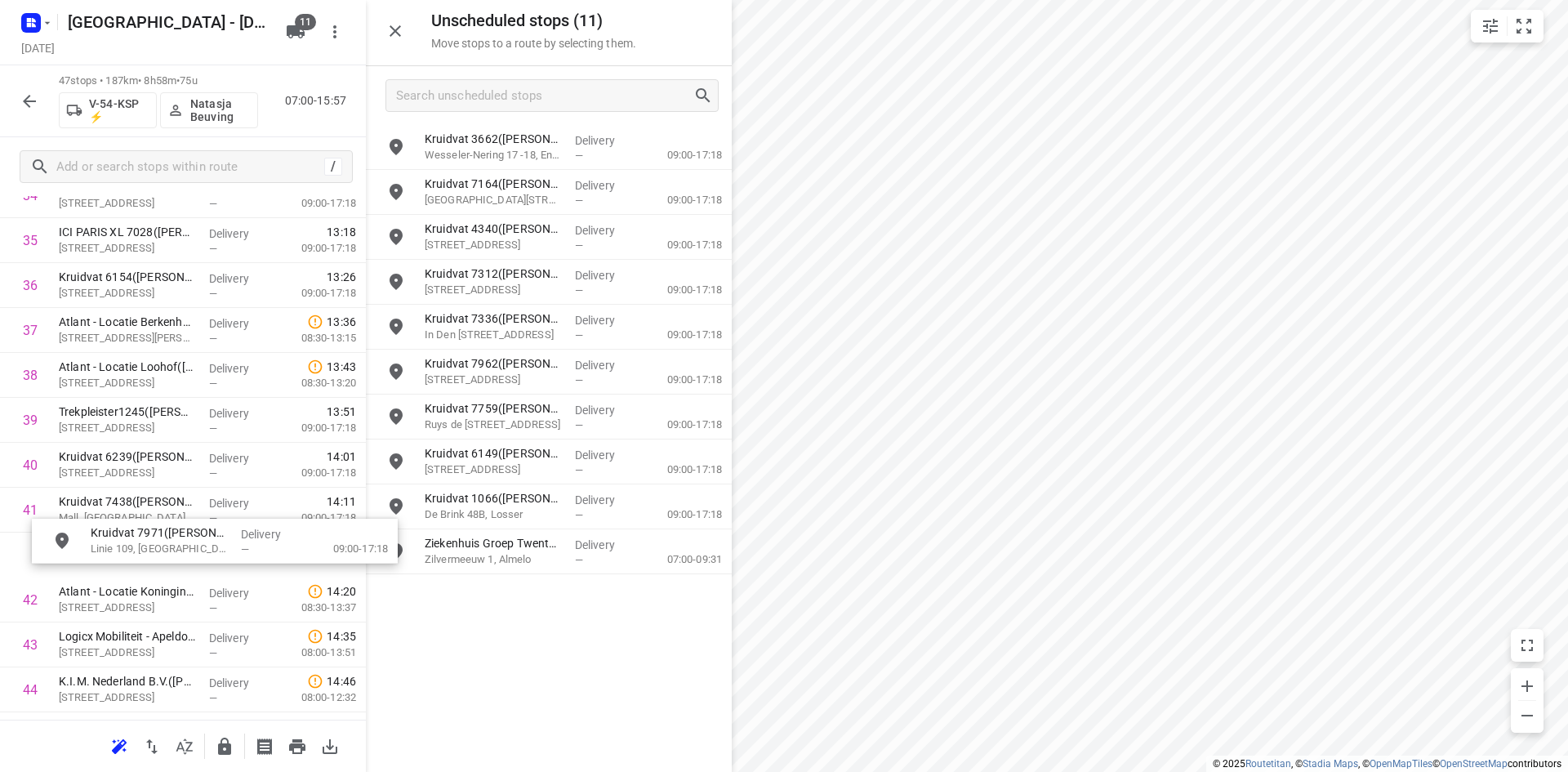
drag, startPoint x: 608, startPoint y: 526, endPoint x: 256, endPoint y: 568, distance: 354.5
drag, startPoint x: 151, startPoint y: 475, endPoint x: 142, endPoint y: 584, distance: 109.4
click at [389, 33] on icon "button" at bounding box center [395, 31] width 20 height 20
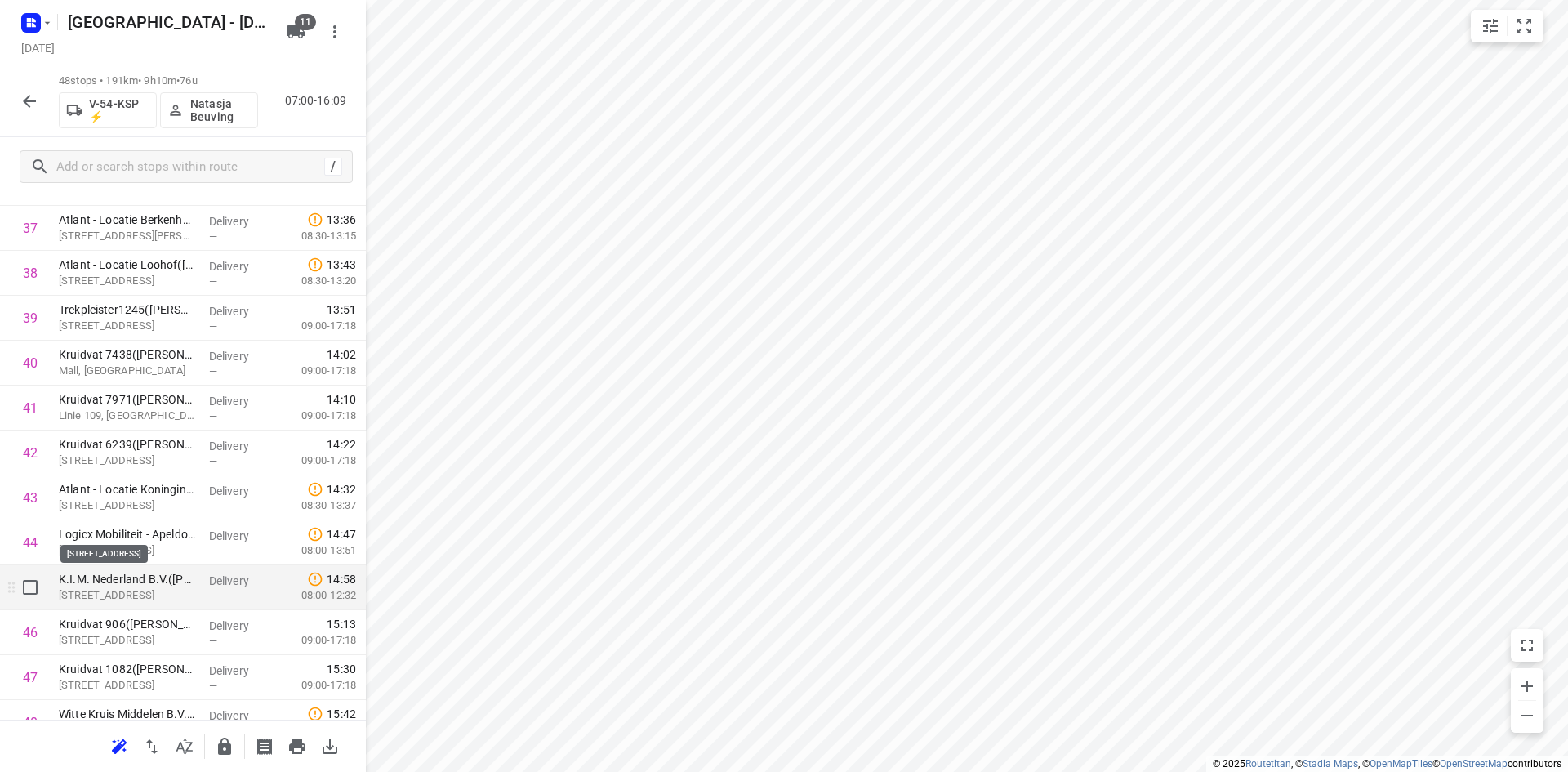
scroll to position [1806, 0]
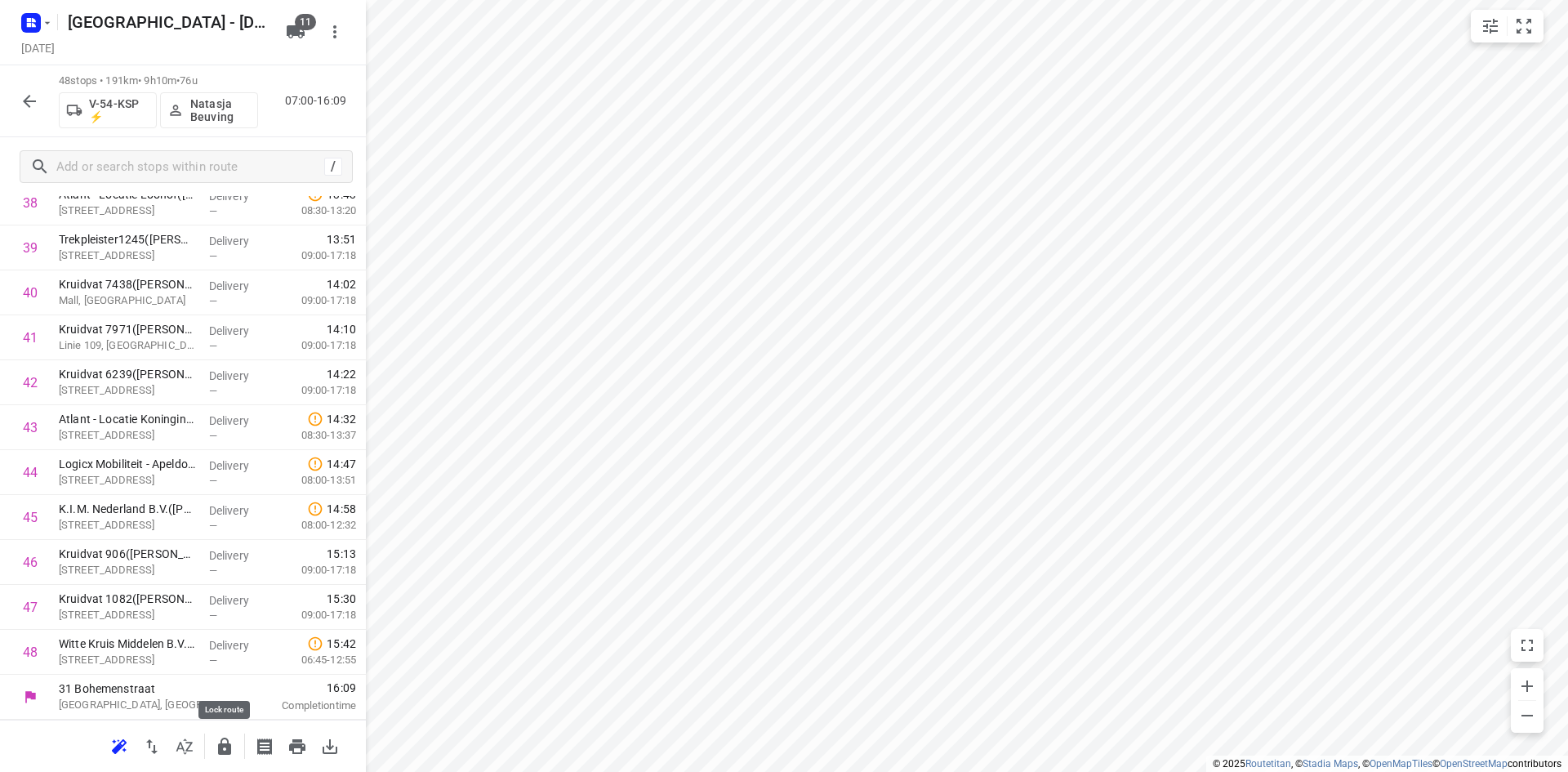
click at [231, 750] on icon "button" at bounding box center [224, 747] width 13 height 18
click at [223, 746] on icon "button" at bounding box center [225, 747] width 20 height 20
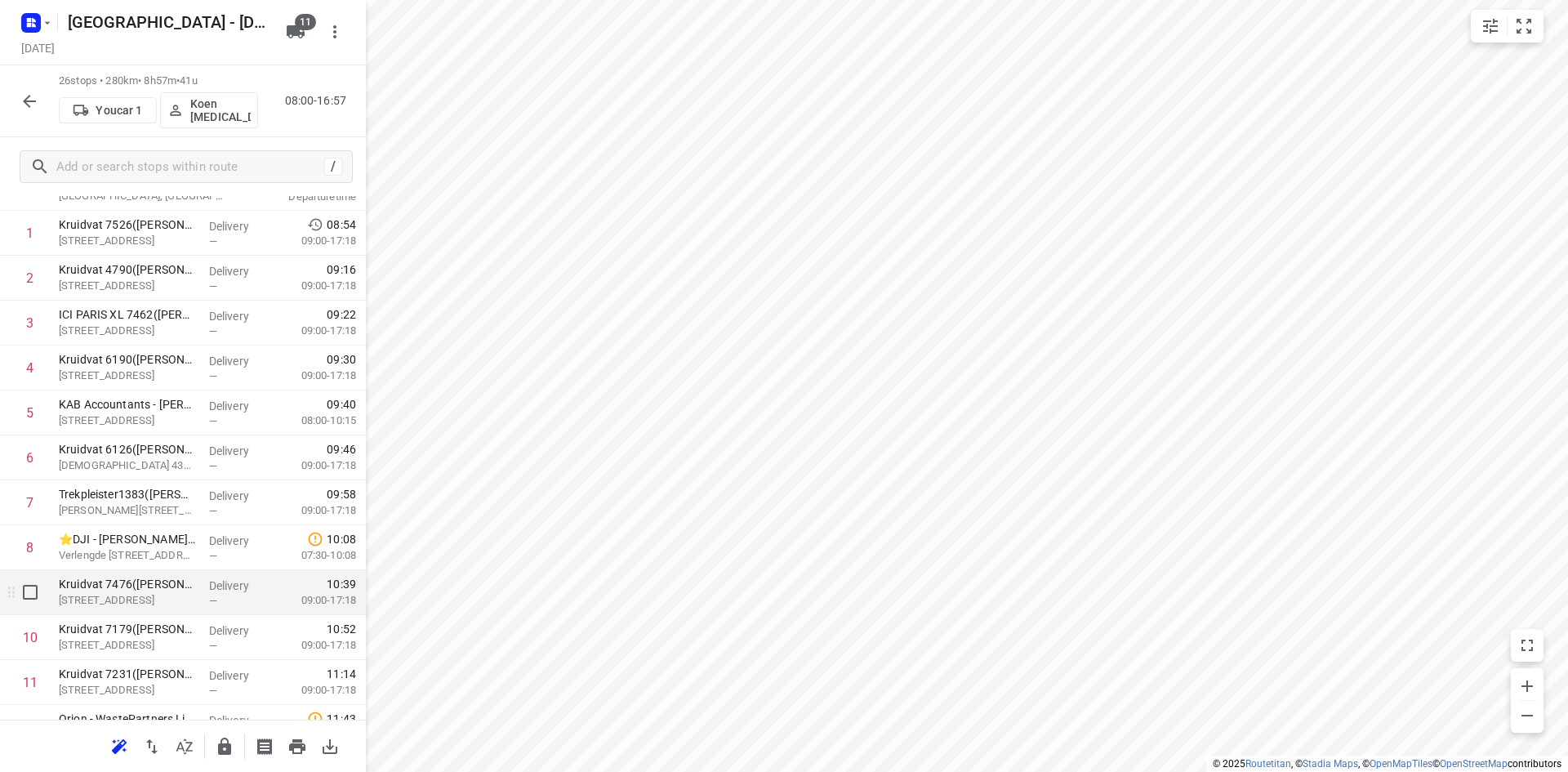
scroll to position [0, 0]
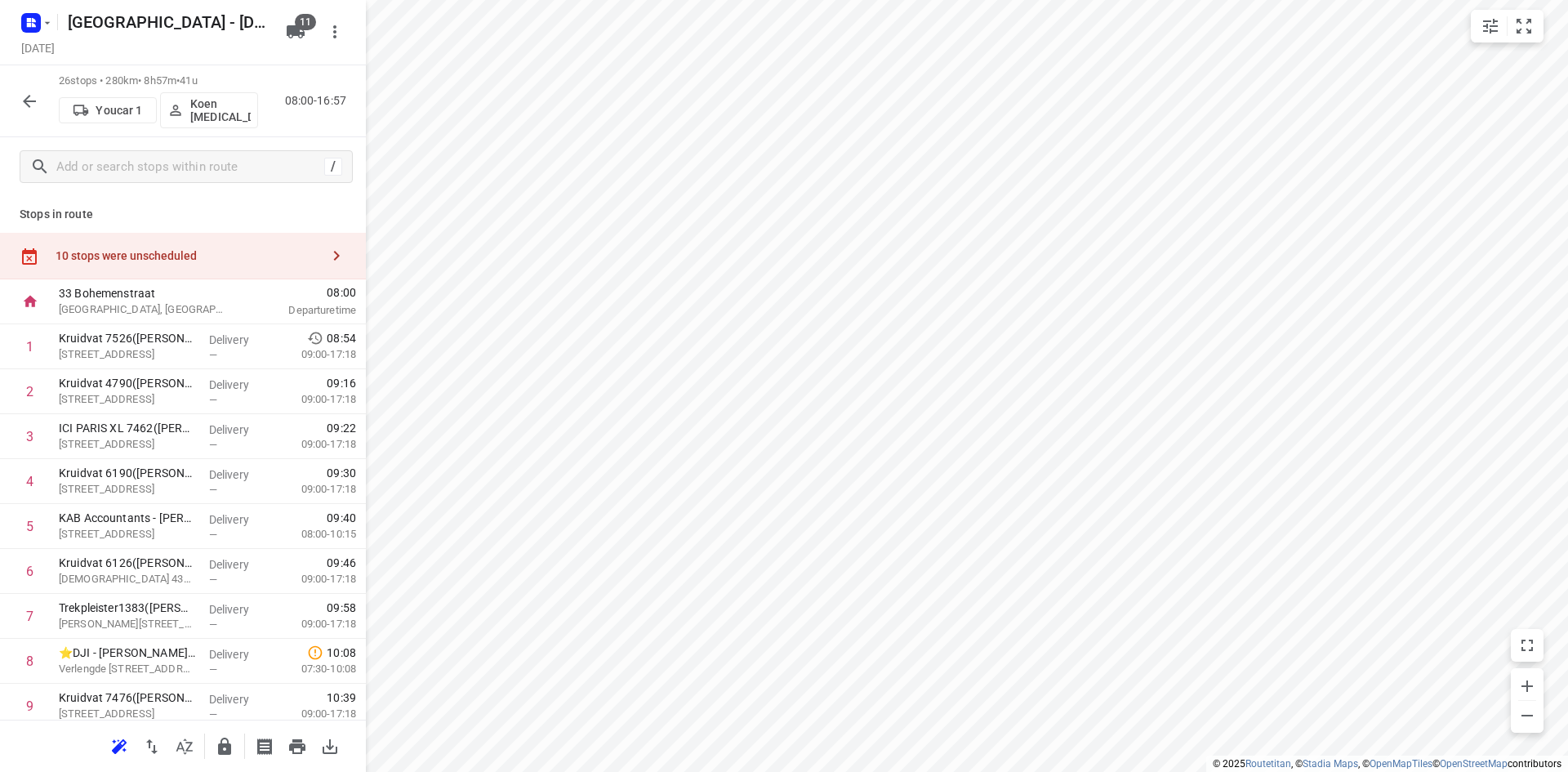
click at [205, 278] on div "10 stops were unscheduled" at bounding box center [183, 256] width 365 height 47
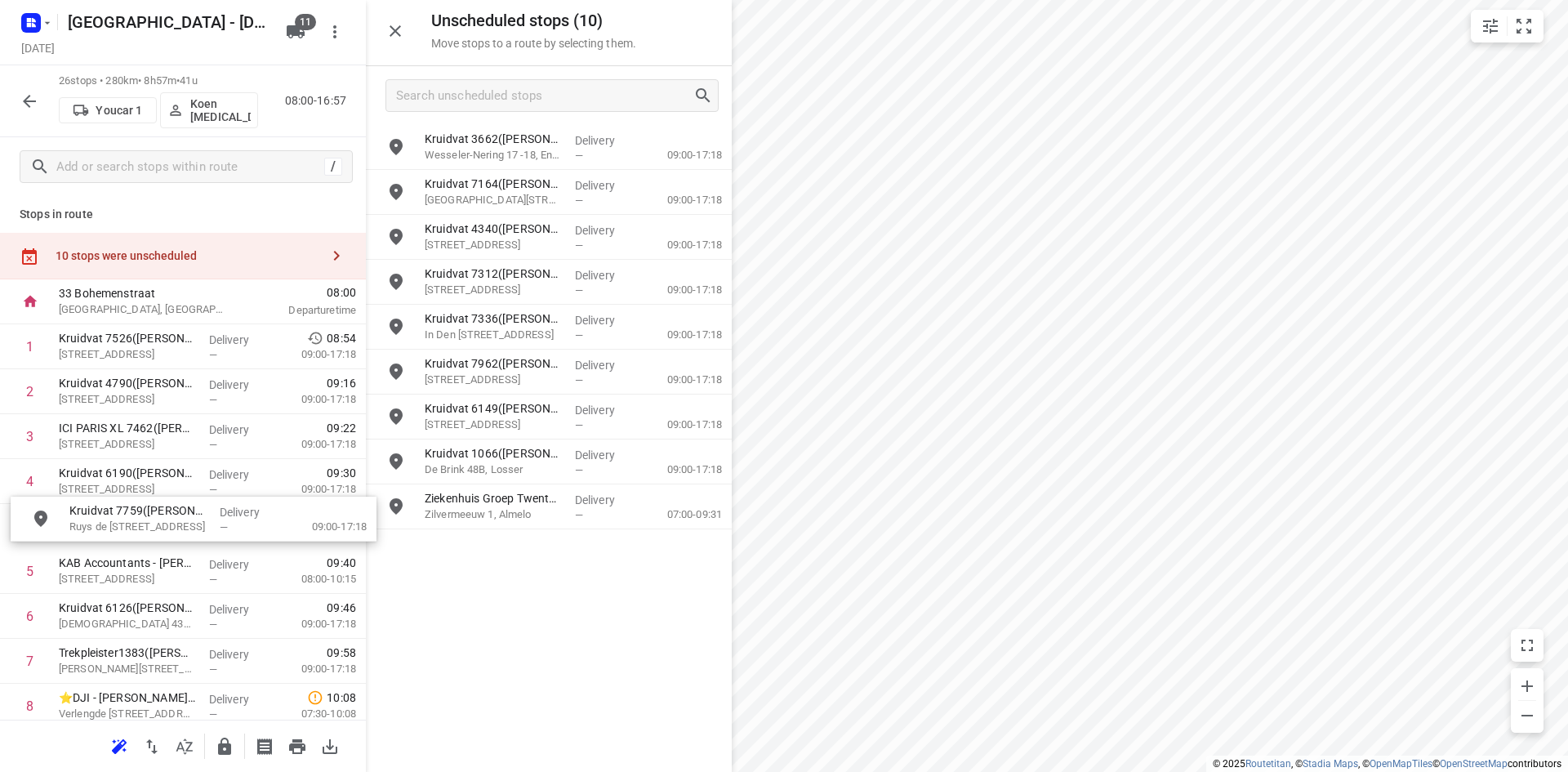
drag, startPoint x: 474, startPoint y: 427, endPoint x: 97, endPoint y: 539, distance: 393.3
click at [395, 33] on icon "button" at bounding box center [395, 31] width 20 height 20
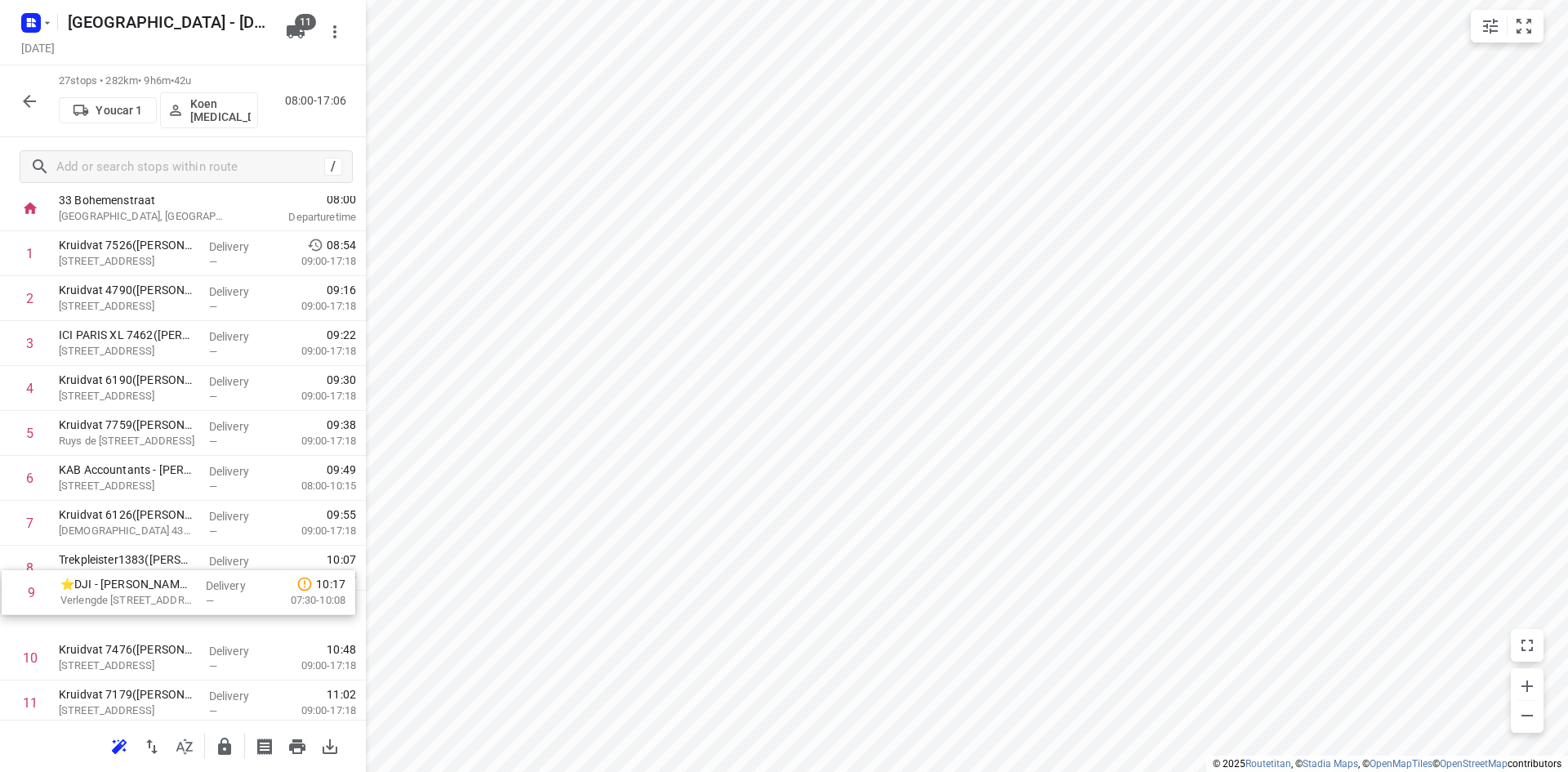
scroll to position [97, 0]
drag, startPoint x: 132, startPoint y: 636, endPoint x: 133, endPoint y: 568, distance: 68.0
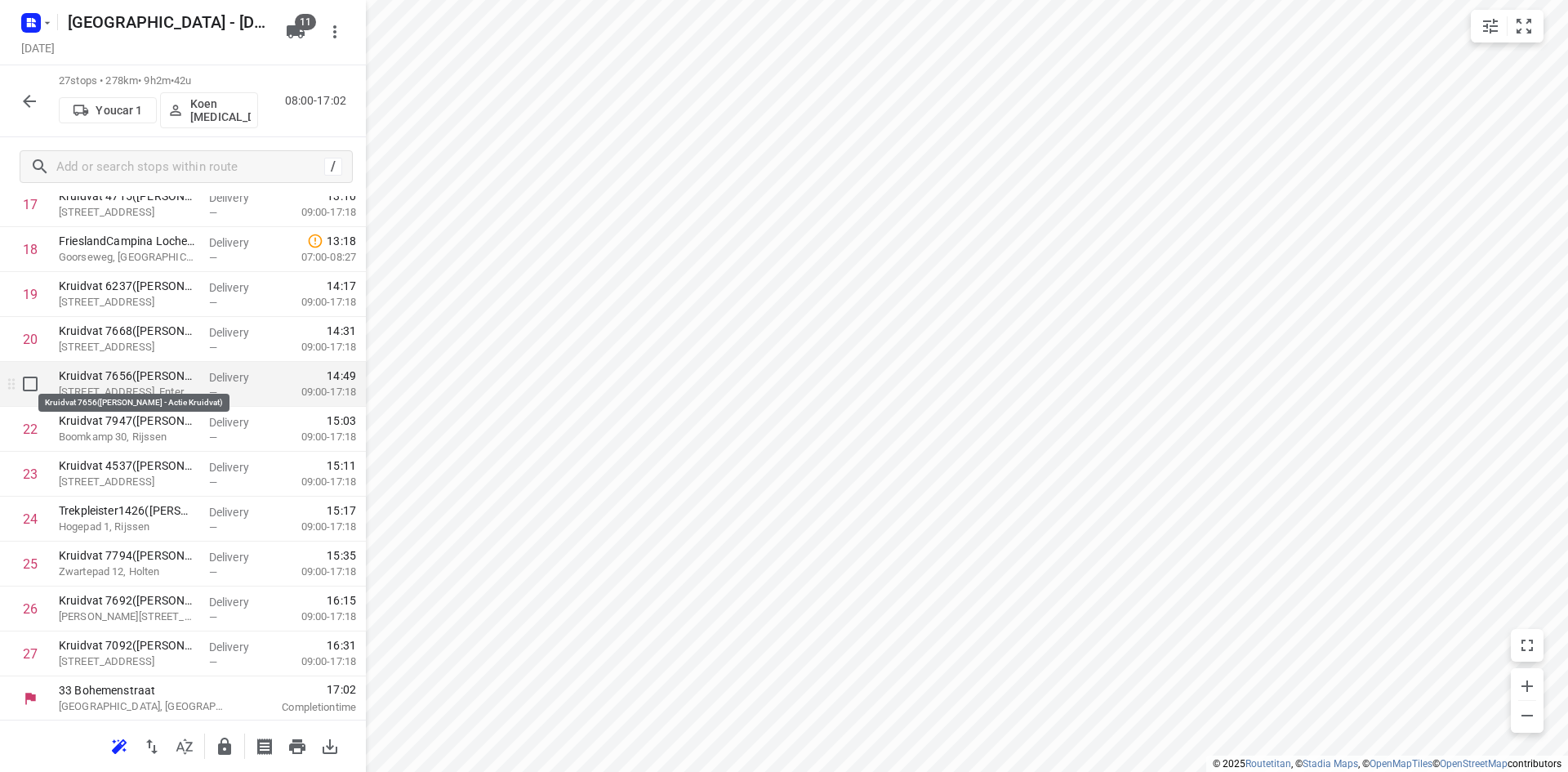
scroll to position [863, 0]
click at [228, 733] on button "button" at bounding box center [224, 746] width 32 height 32
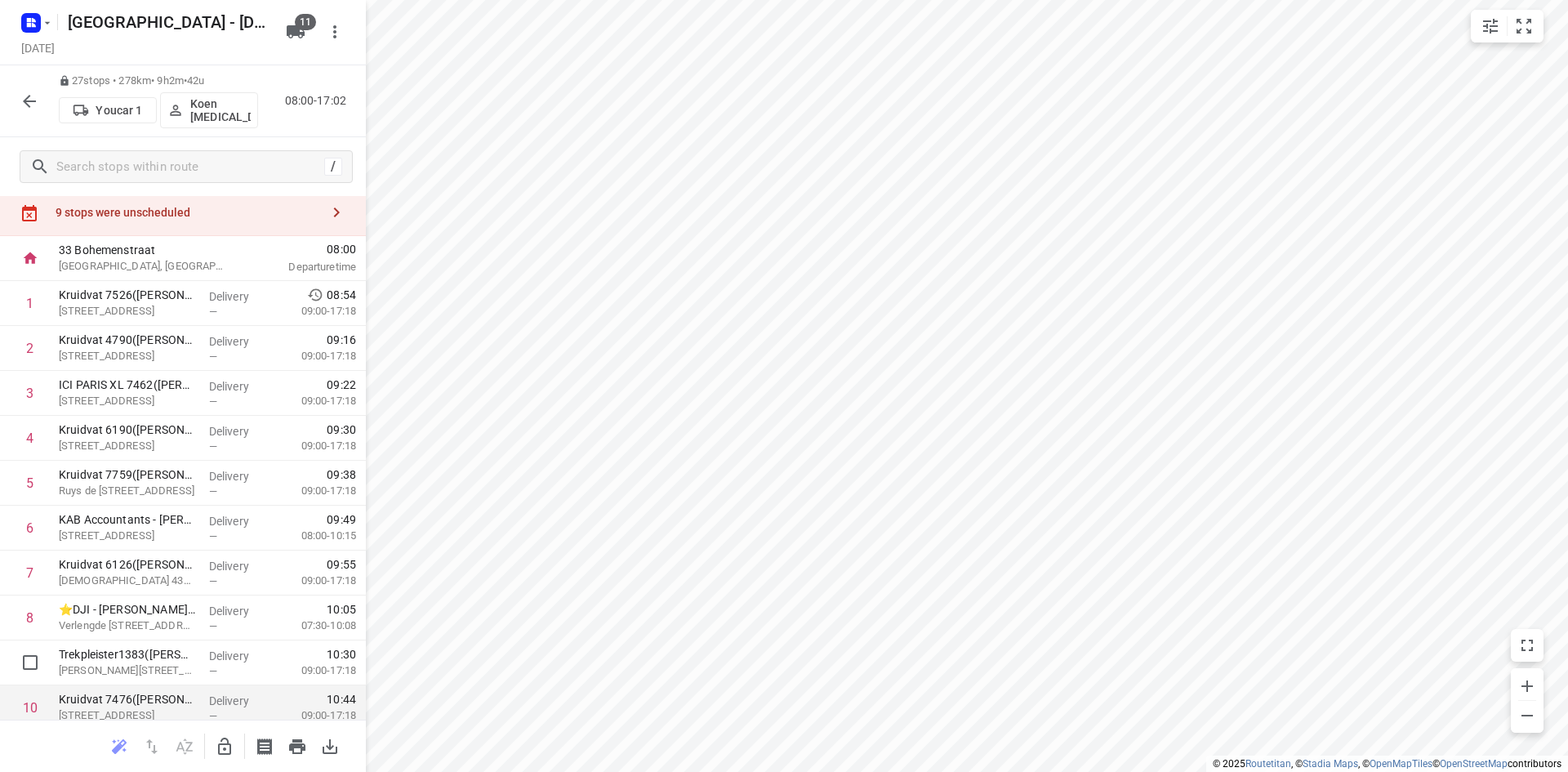
scroll to position [0, 0]
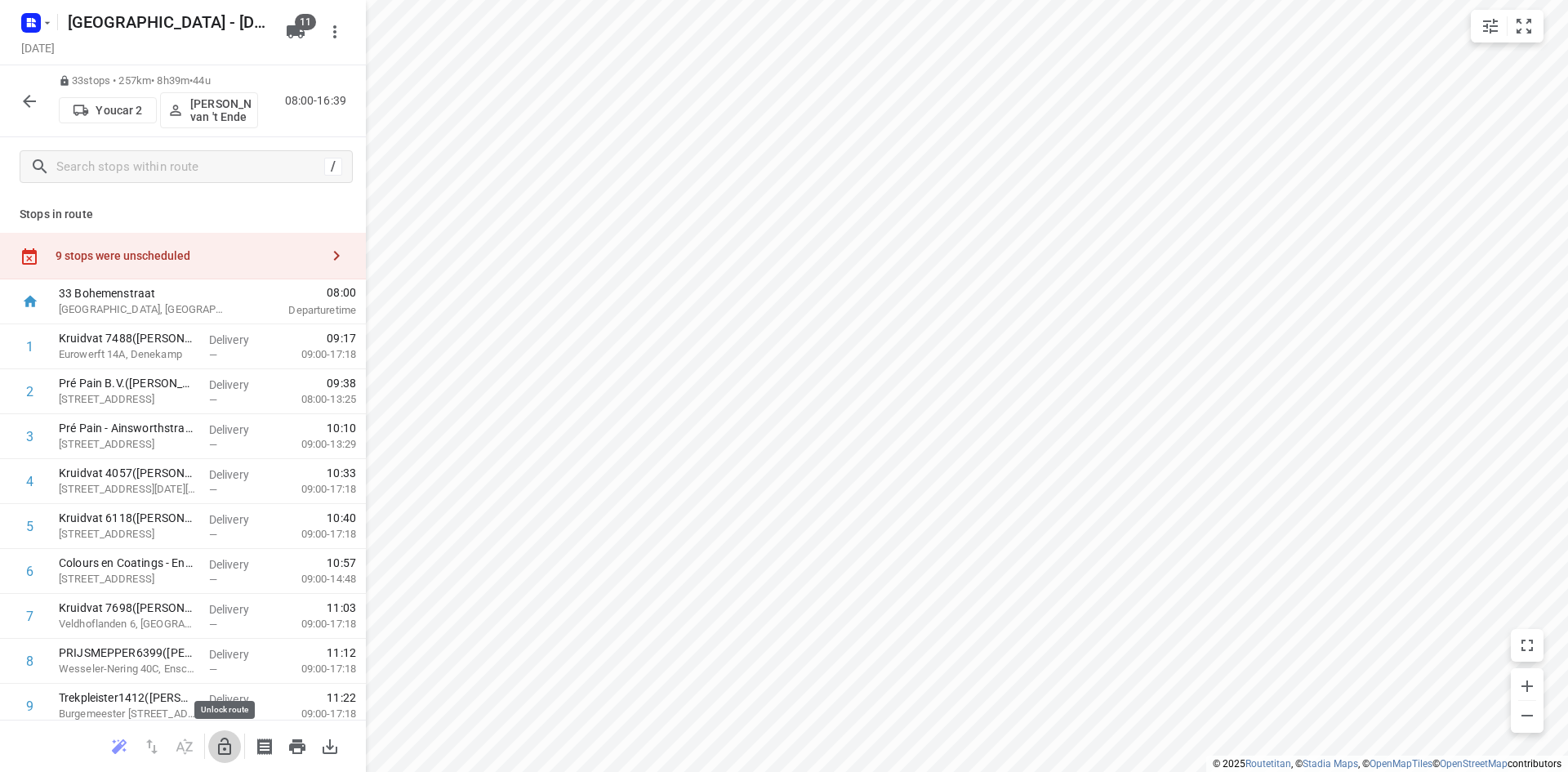
click at [216, 753] on icon "button" at bounding box center [225, 747] width 20 height 20
click at [244, 246] on div "9 stops were unscheduled" at bounding box center [183, 256] width 365 height 47
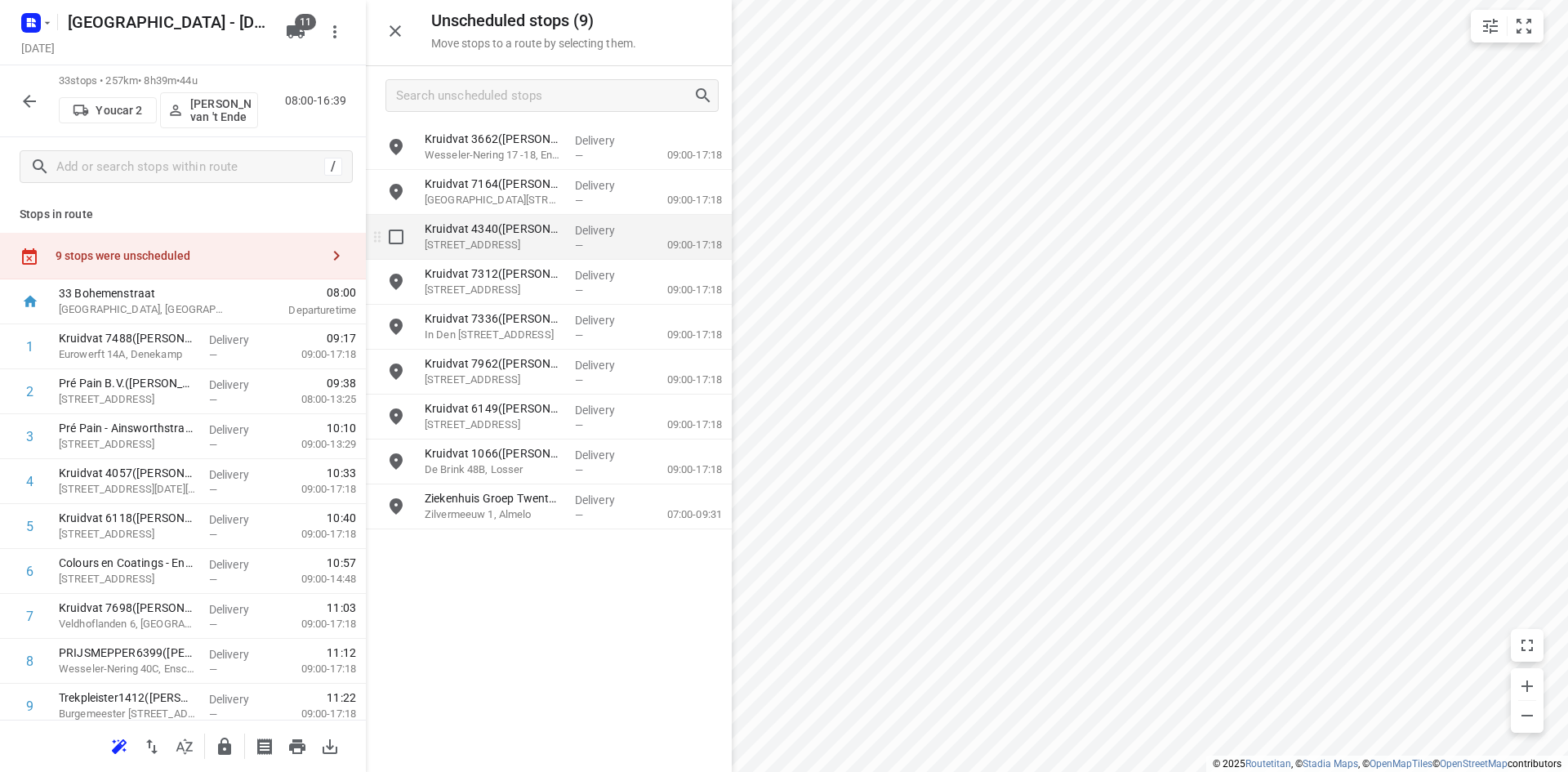
click at [466, 250] on p "Driehoek 23, Oldenzaal" at bounding box center [493, 244] width 137 height 17
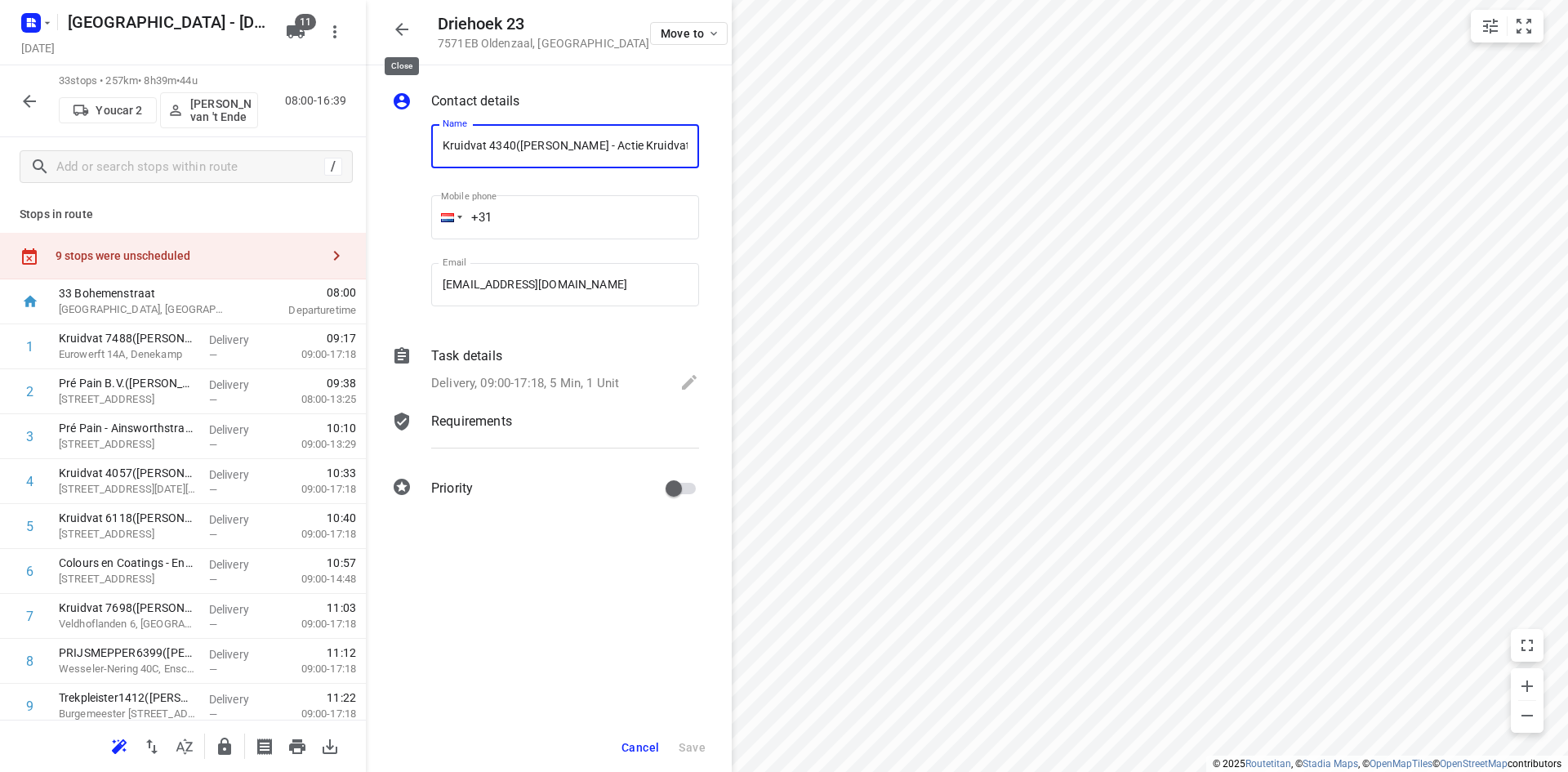
click at [401, 29] on icon "button" at bounding box center [401, 28] width 13 height 13
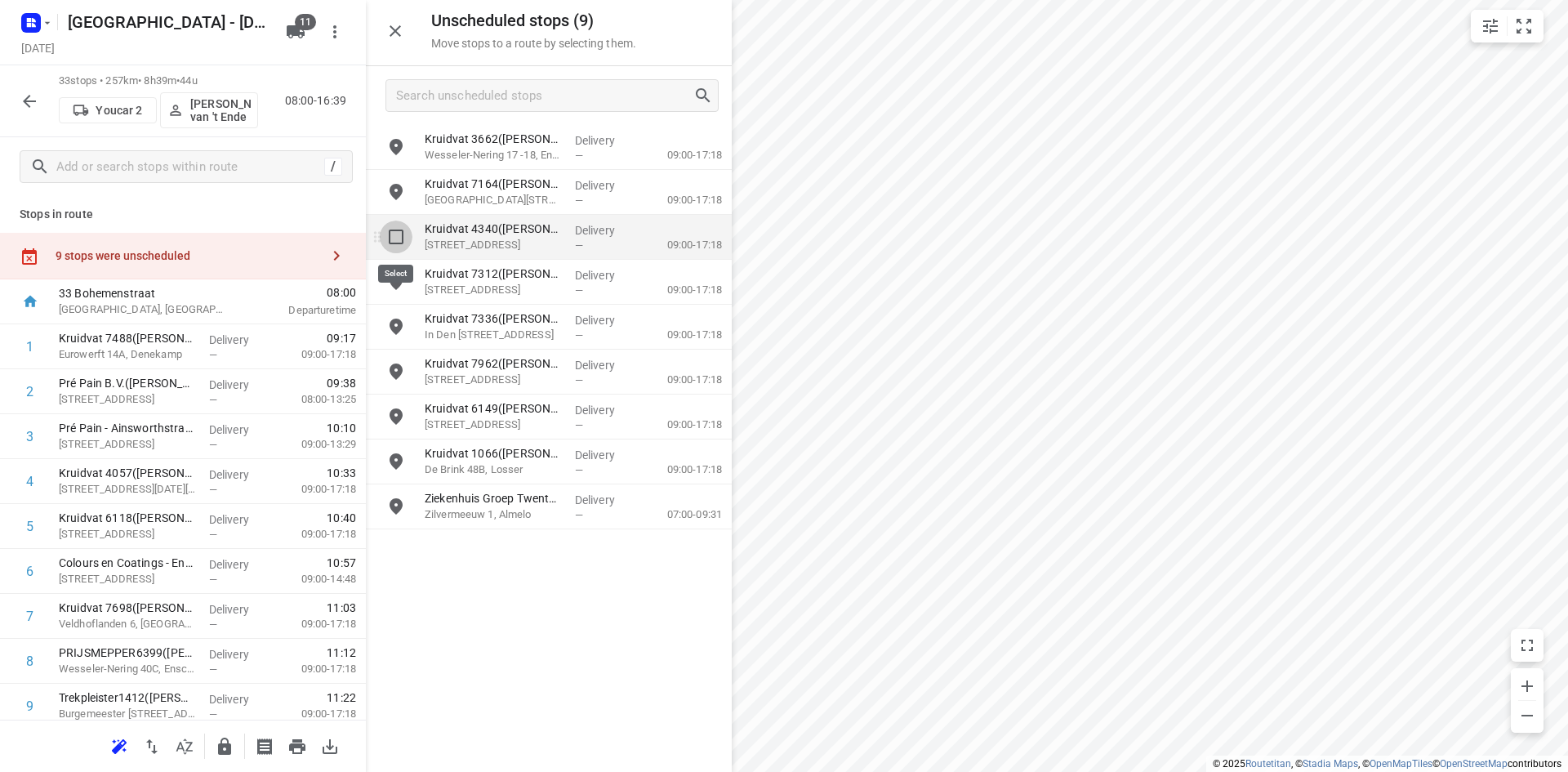
click at [391, 243] on input "grid" at bounding box center [396, 236] width 32 height 32
checkbox input "true"
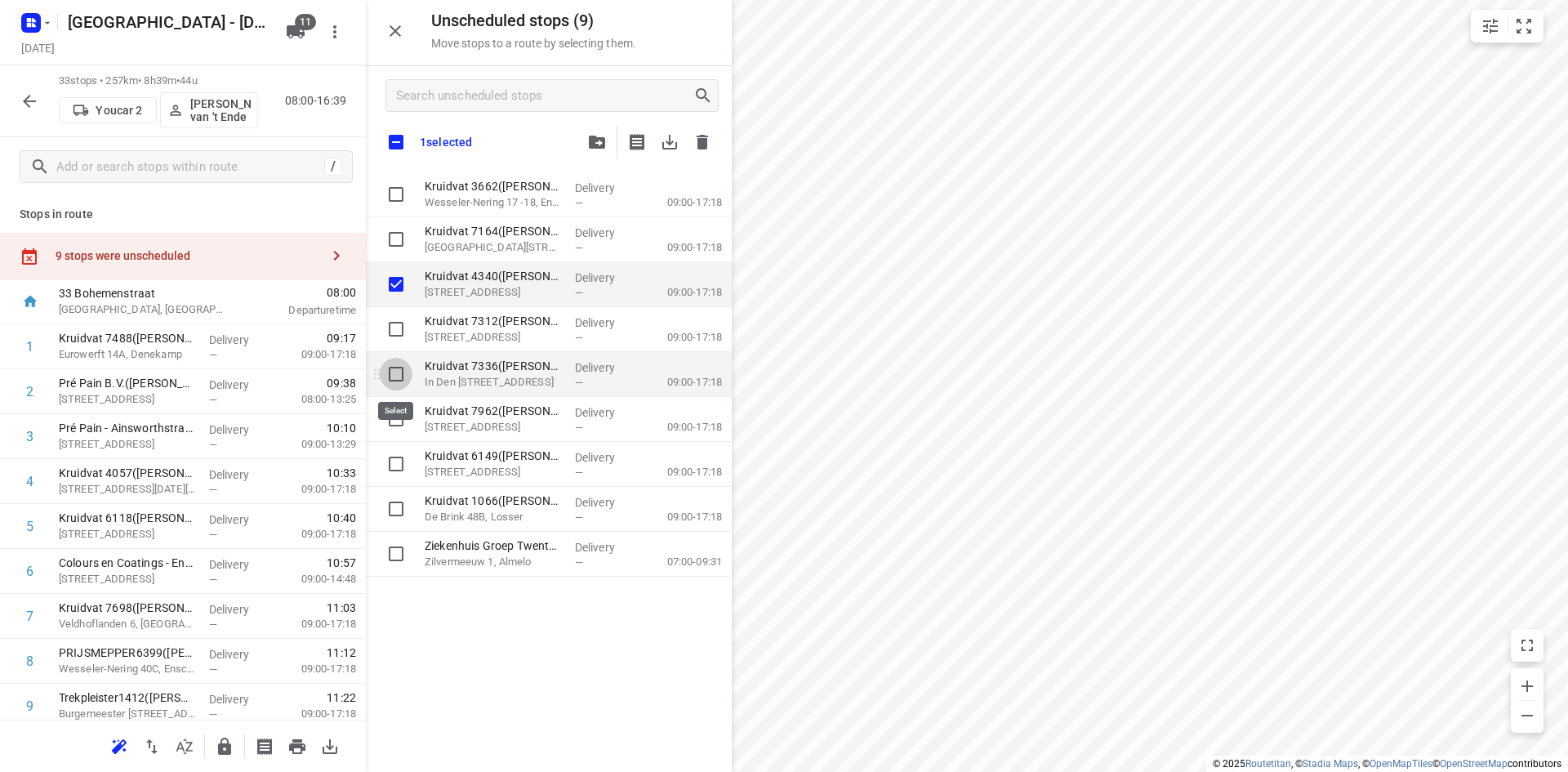
click at [392, 375] on input "grid" at bounding box center [396, 373] width 32 height 32
checkbox input "true"
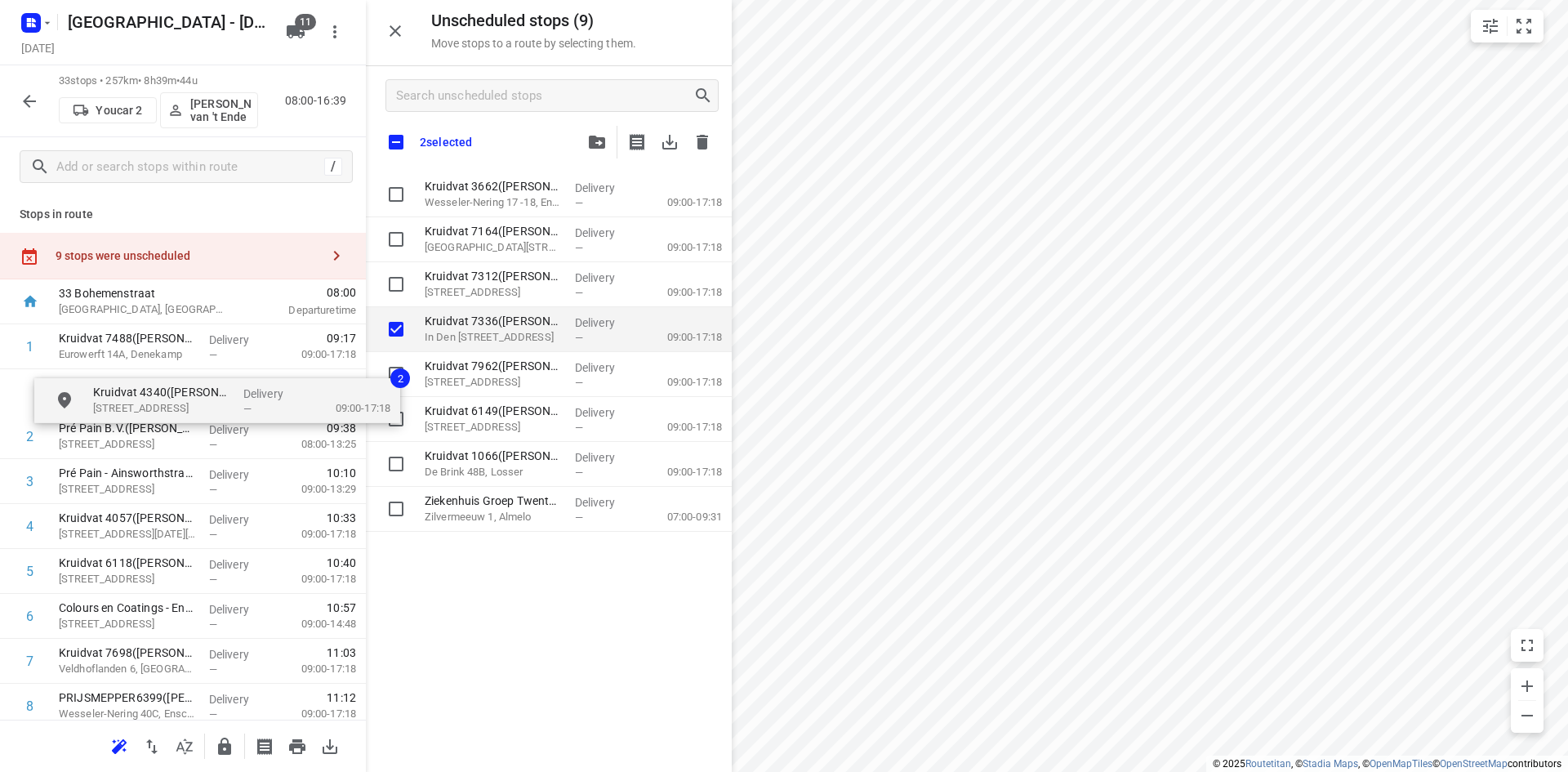
drag, startPoint x: 469, startPoint y: 292, endPoint x: 128, endPoint y: 415, distance: 362.5
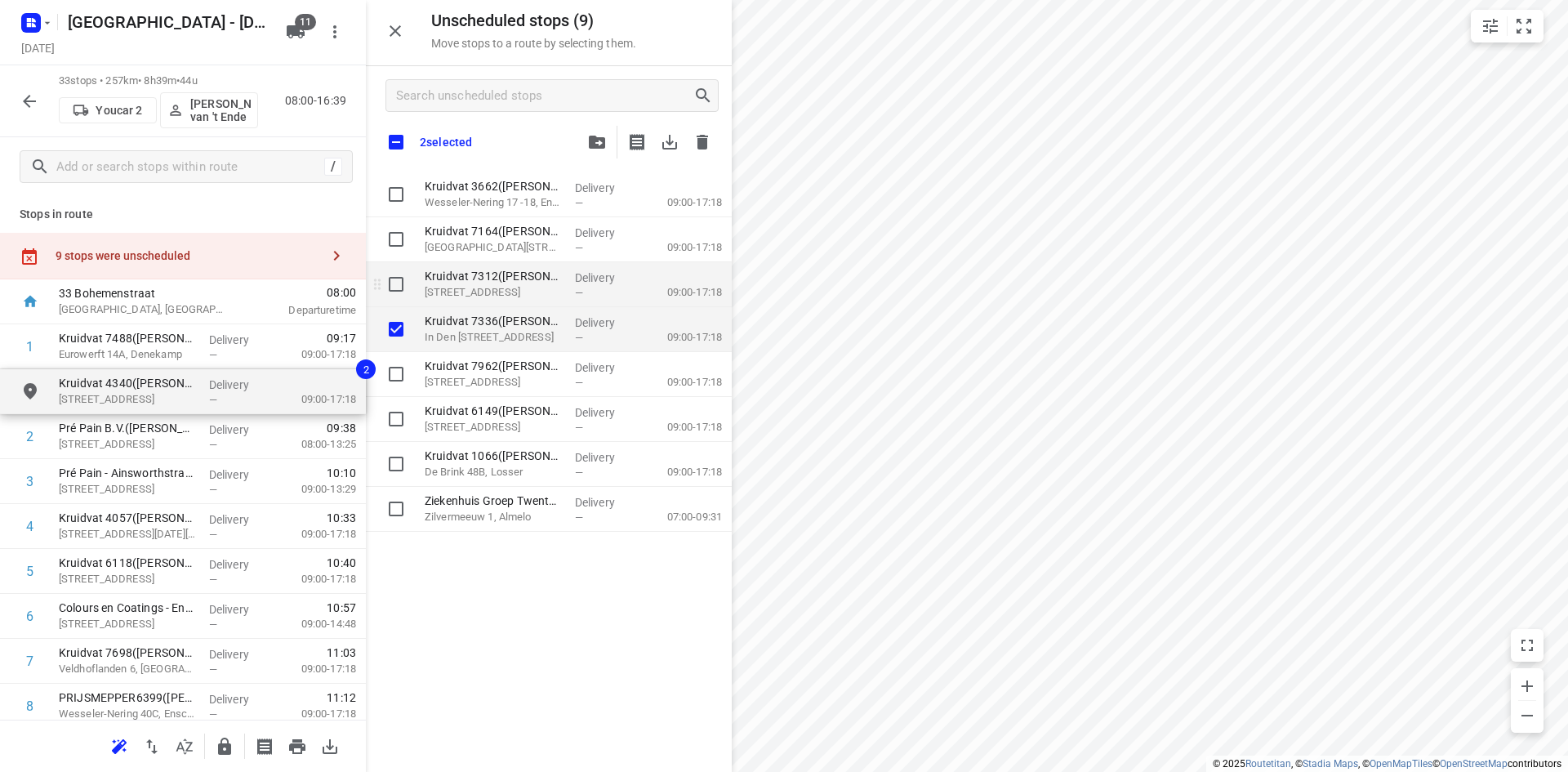
checkbox input "true"
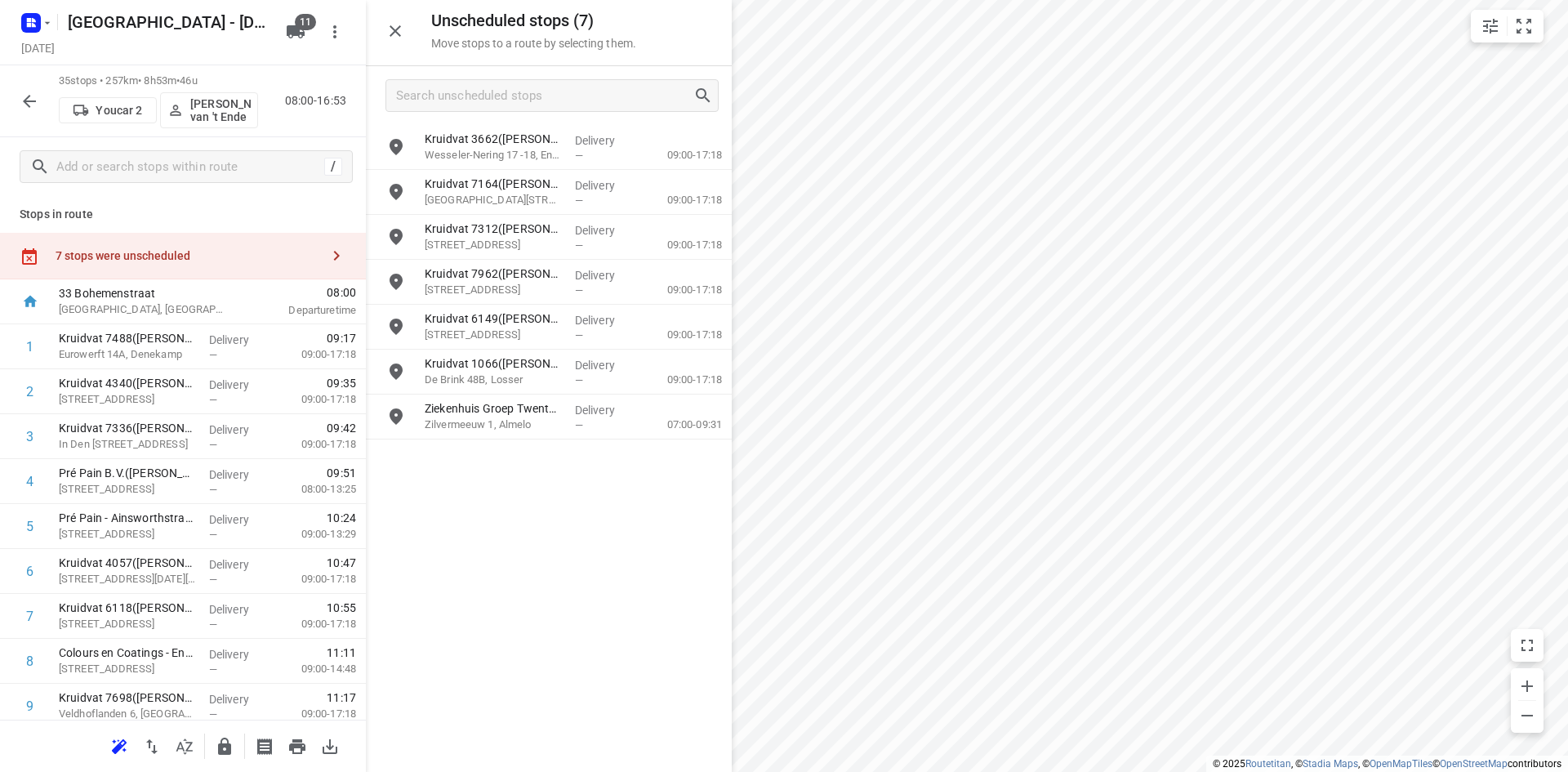
click at [393, 39] on icon "button" at bounding box center [395, 31] width 20 height 20
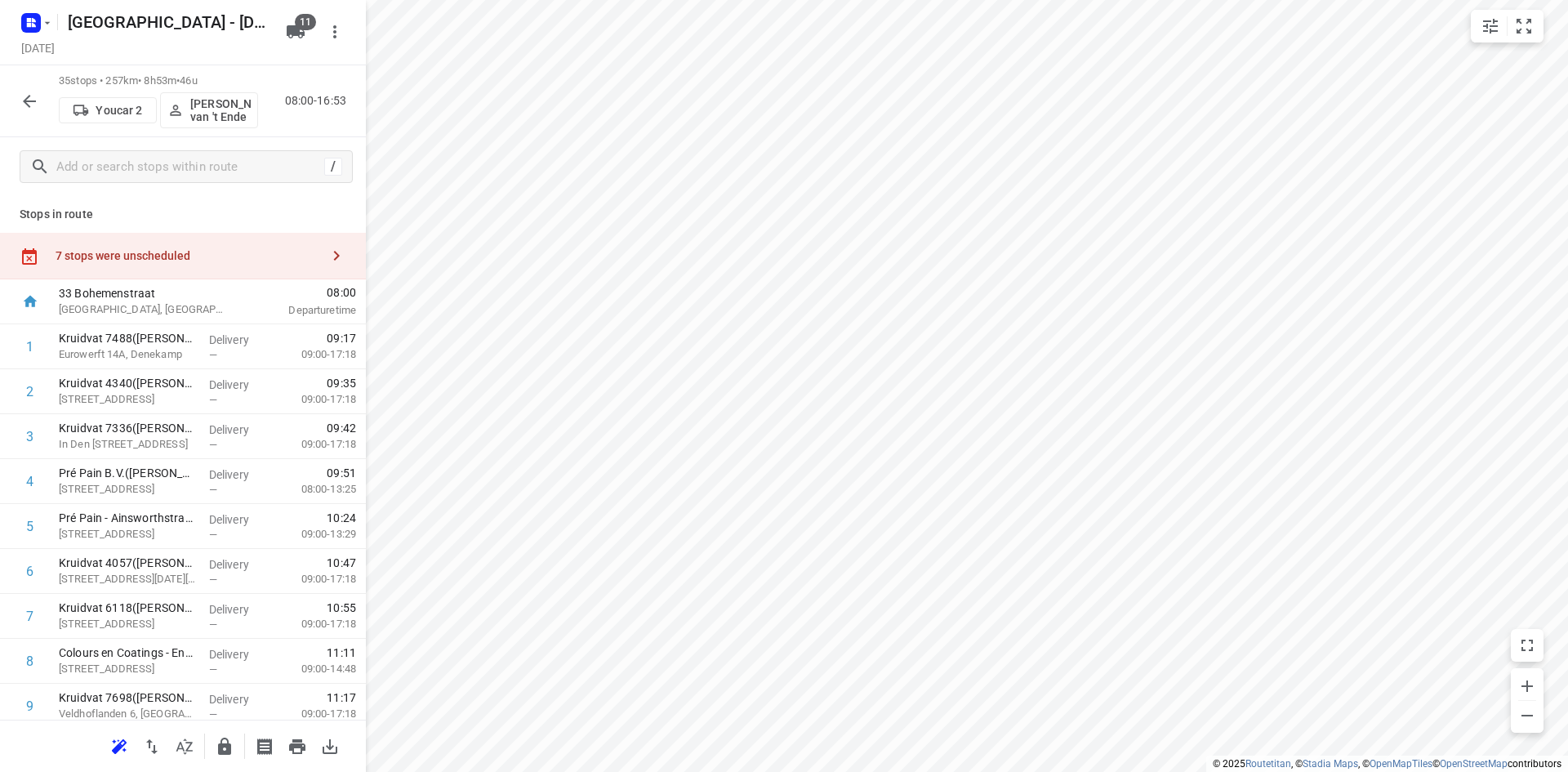
click at [262, 249] on div "7 stops were unscheduled" at bounding box center [188, 255] width 265 height 13
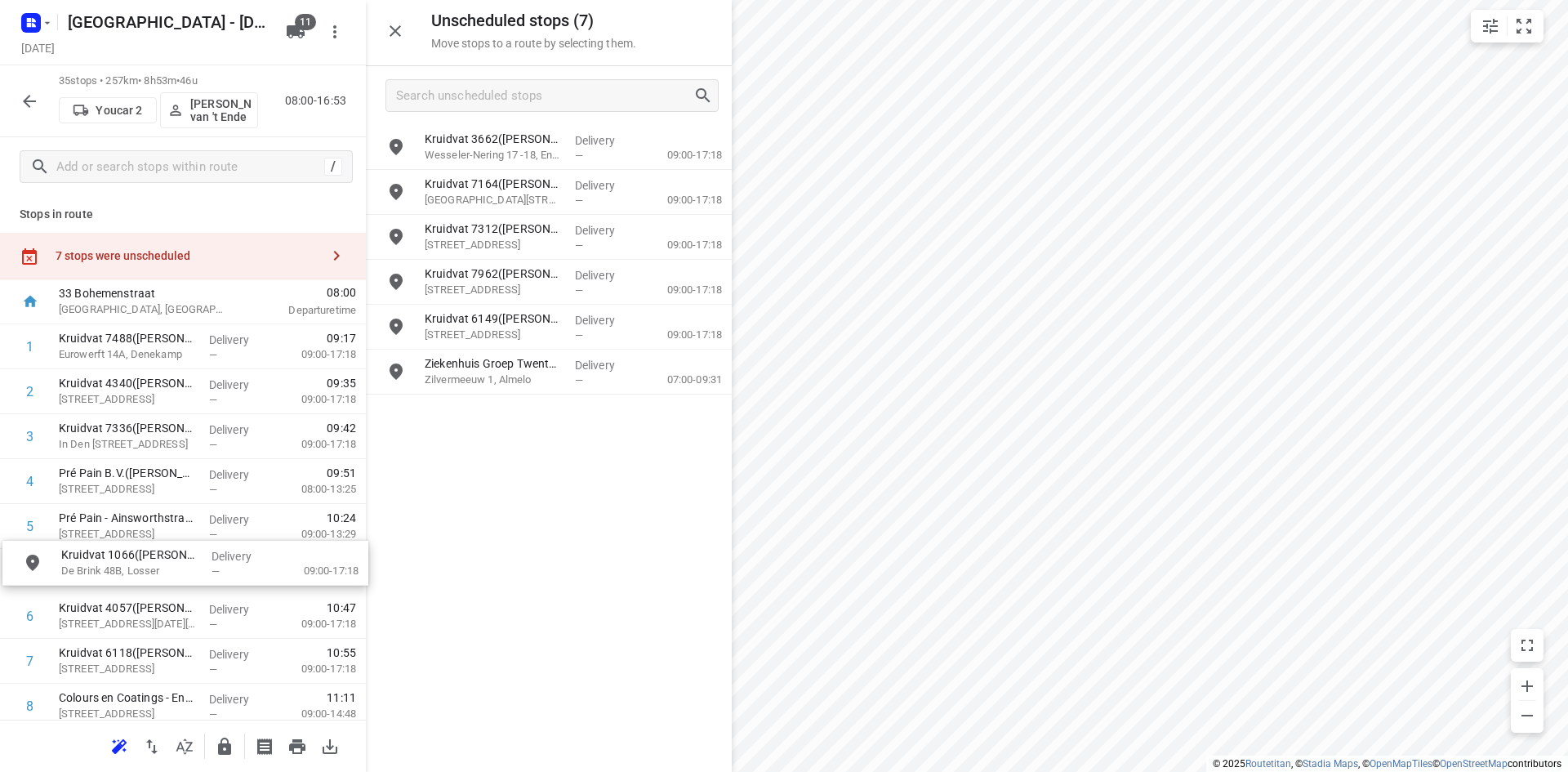
drag, startPoint x: 515, startPoint y: 381, endPoint x: 143, endPoint y: 579, distance: 421.4
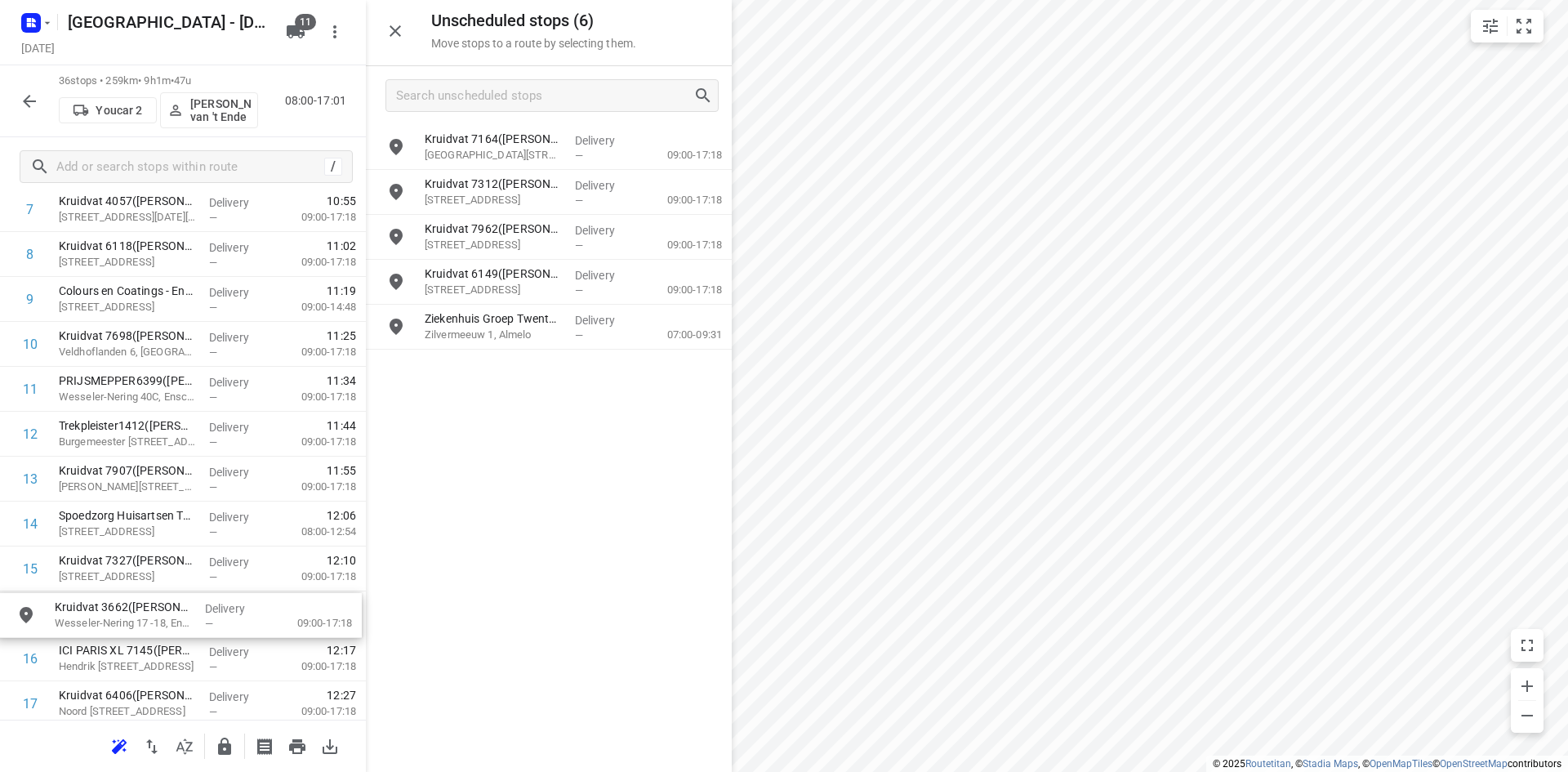
scroll to position [413, 0]
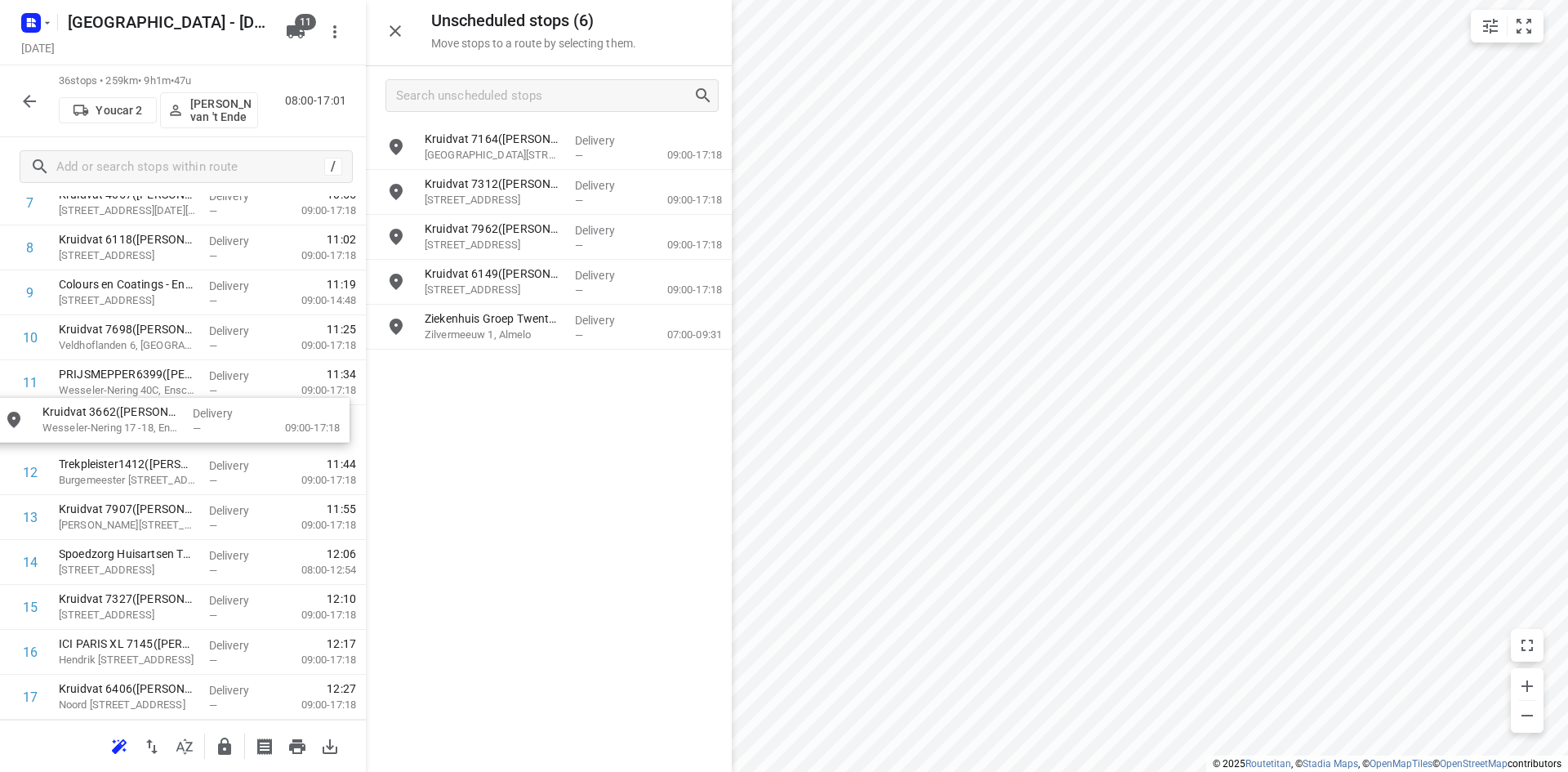
drag, startPoint x: 529, startPoint y: 144, endPoint x: 137, endPoint y: 437, distance: 489.4
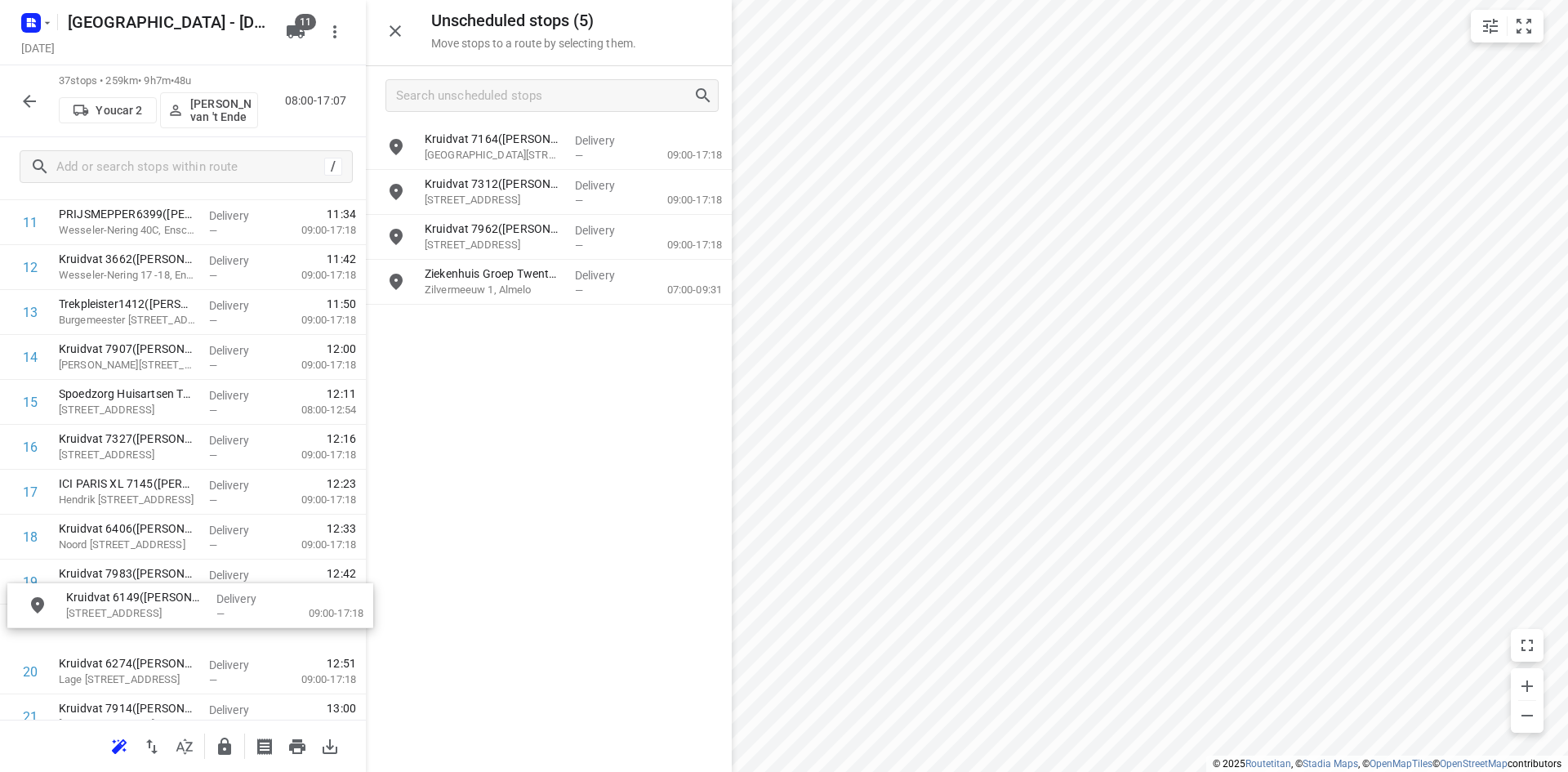
scroll to position [580, 0]
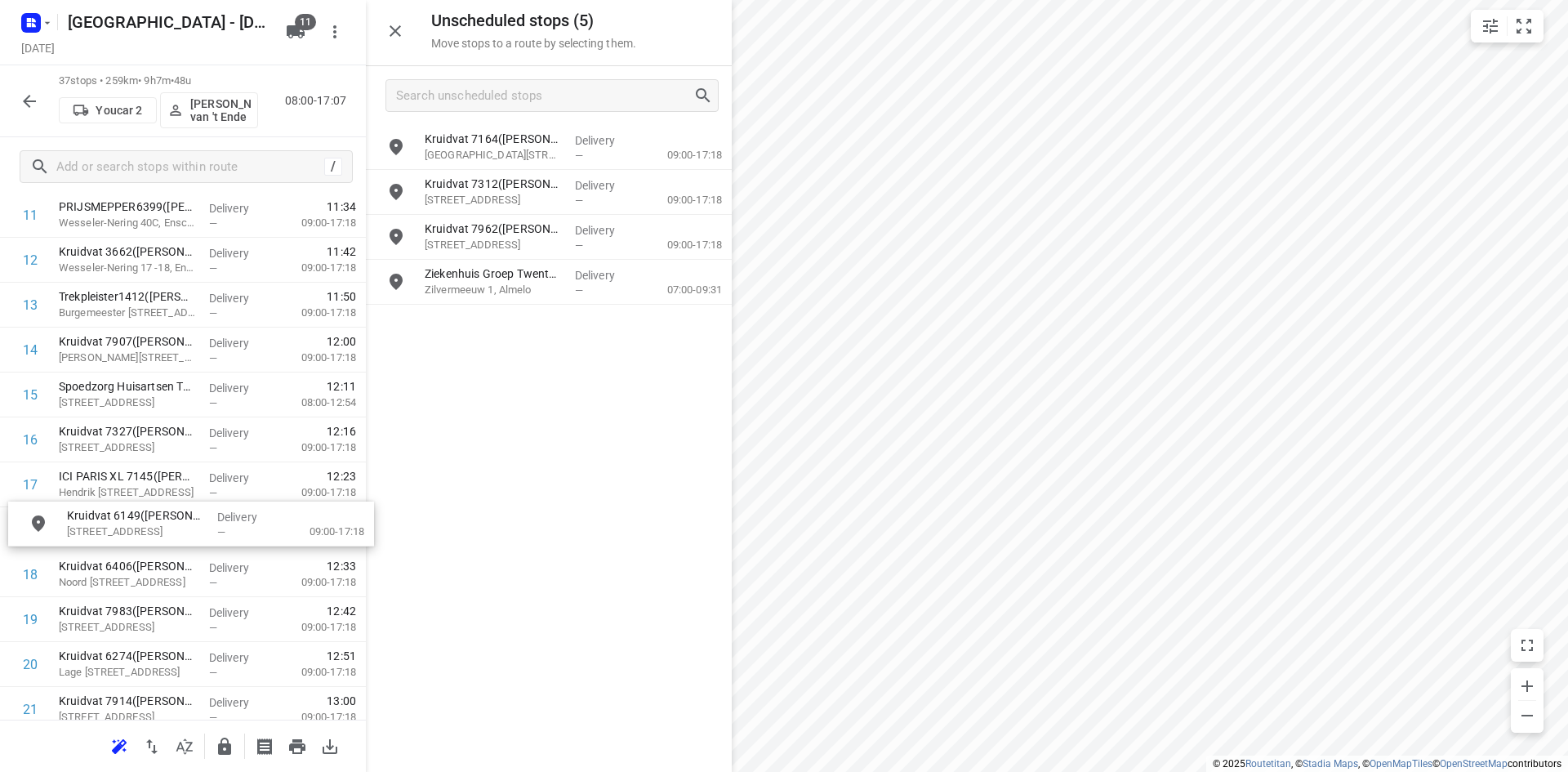
drag, startPoint x: 575, startPoint y: 296, endPoint x: 209, endPoint y: 540, distance: 439.9
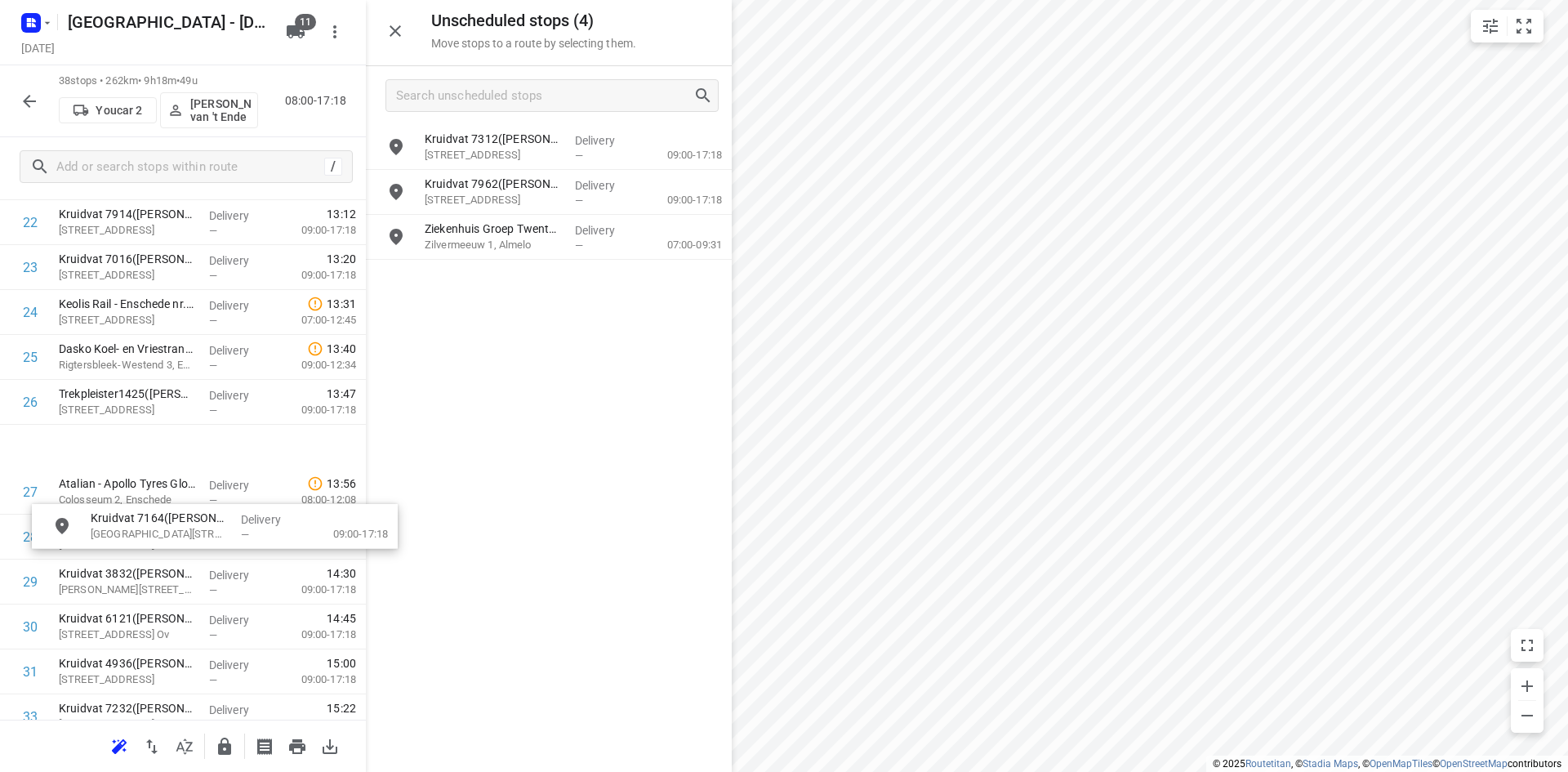
scroll to position [1071, 0]
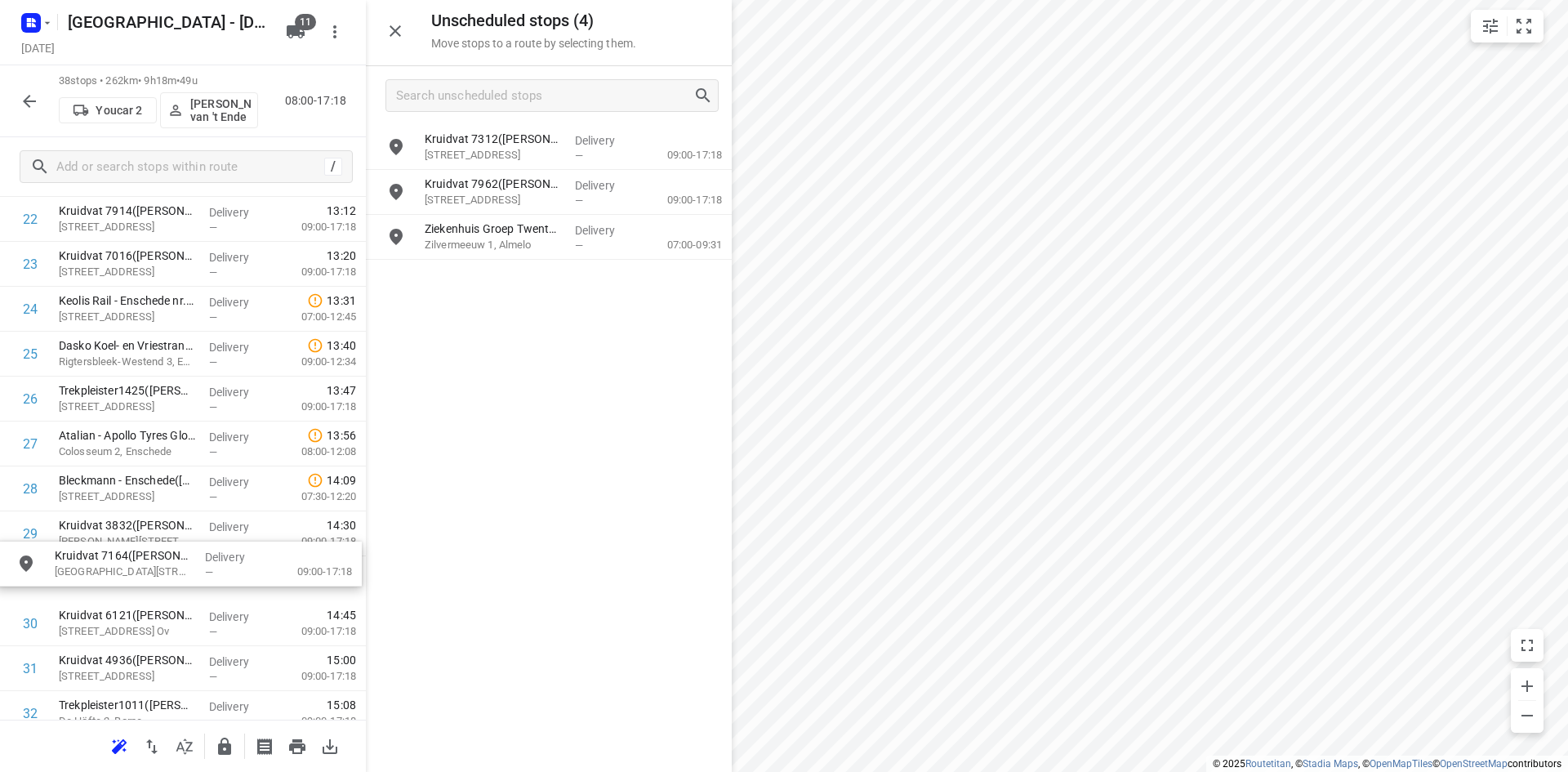
drag, startPoint x: 535, startPoint y: 149, endPoint x: 164, endPoint y: 571, distance: 561.9
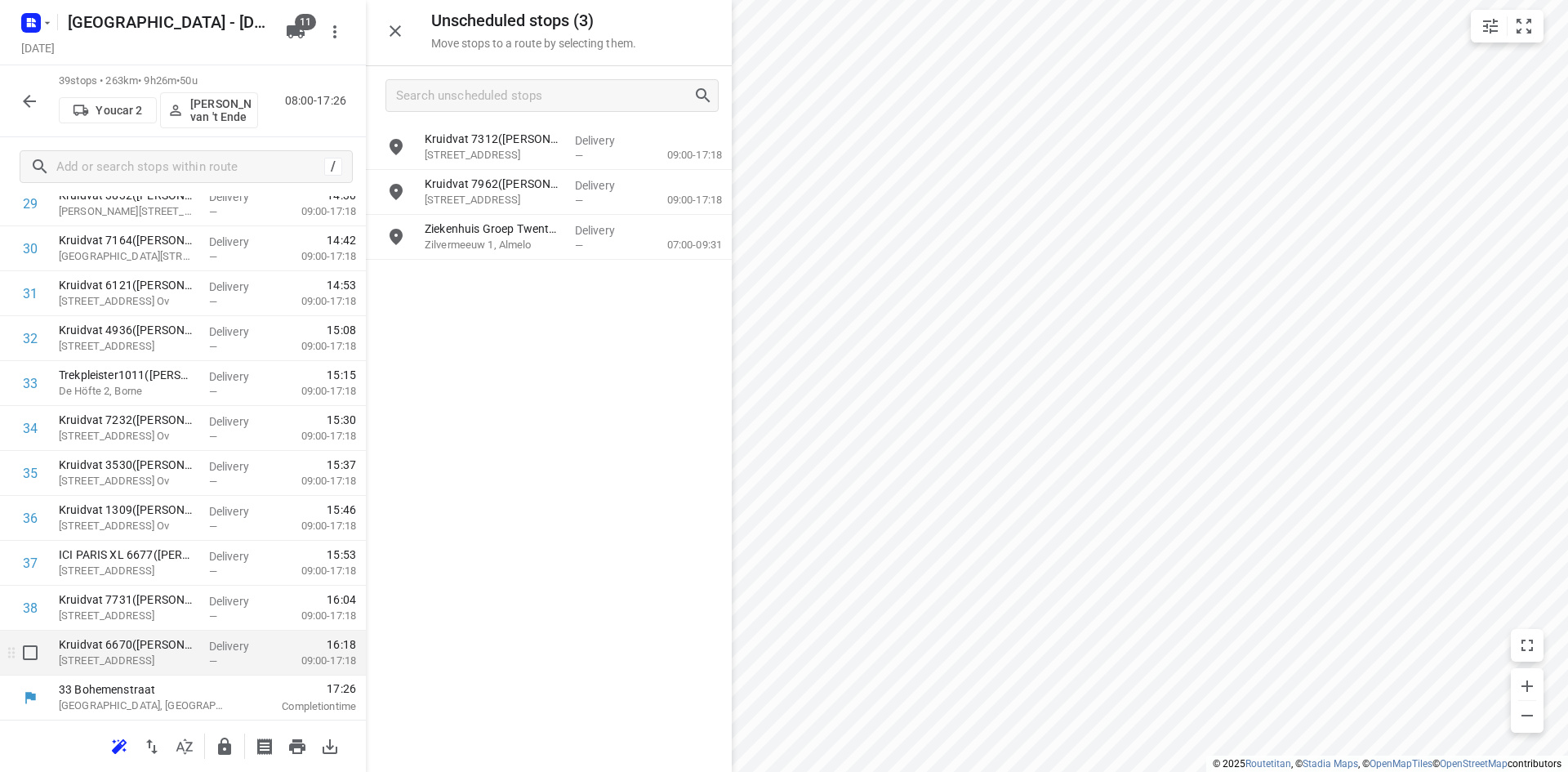
scroll to position [1401, 0]
click at [241, 751] on div at bounding box center [183, 745] width 365 height 52
click at [230, 749] on icon "button" at bounding box center [224, 747] width 13 height 18
click at [402, 29] on icon "button" at bounding box center [395, 31] width 20 height 20
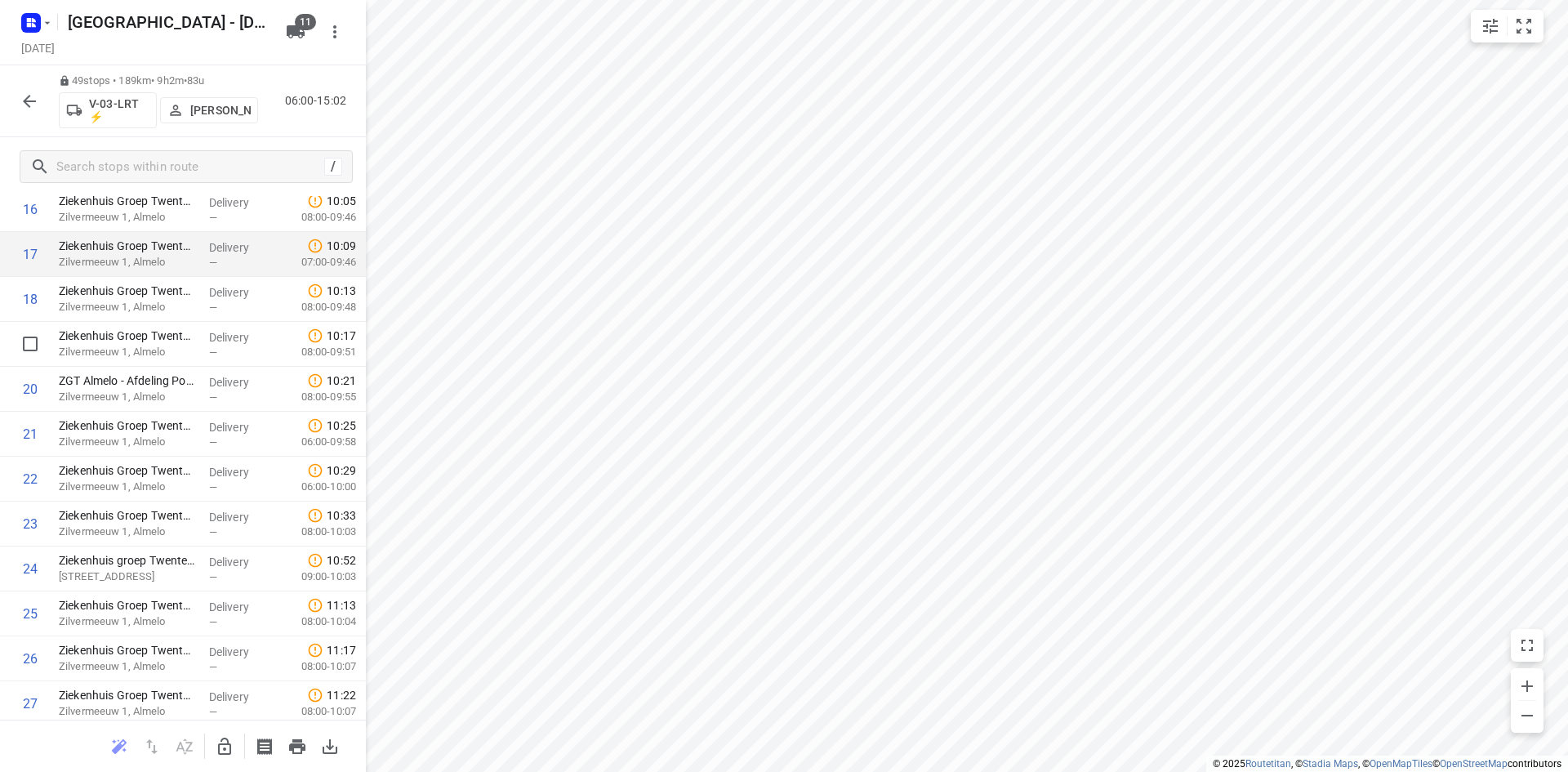
scroll to position [817, 0]
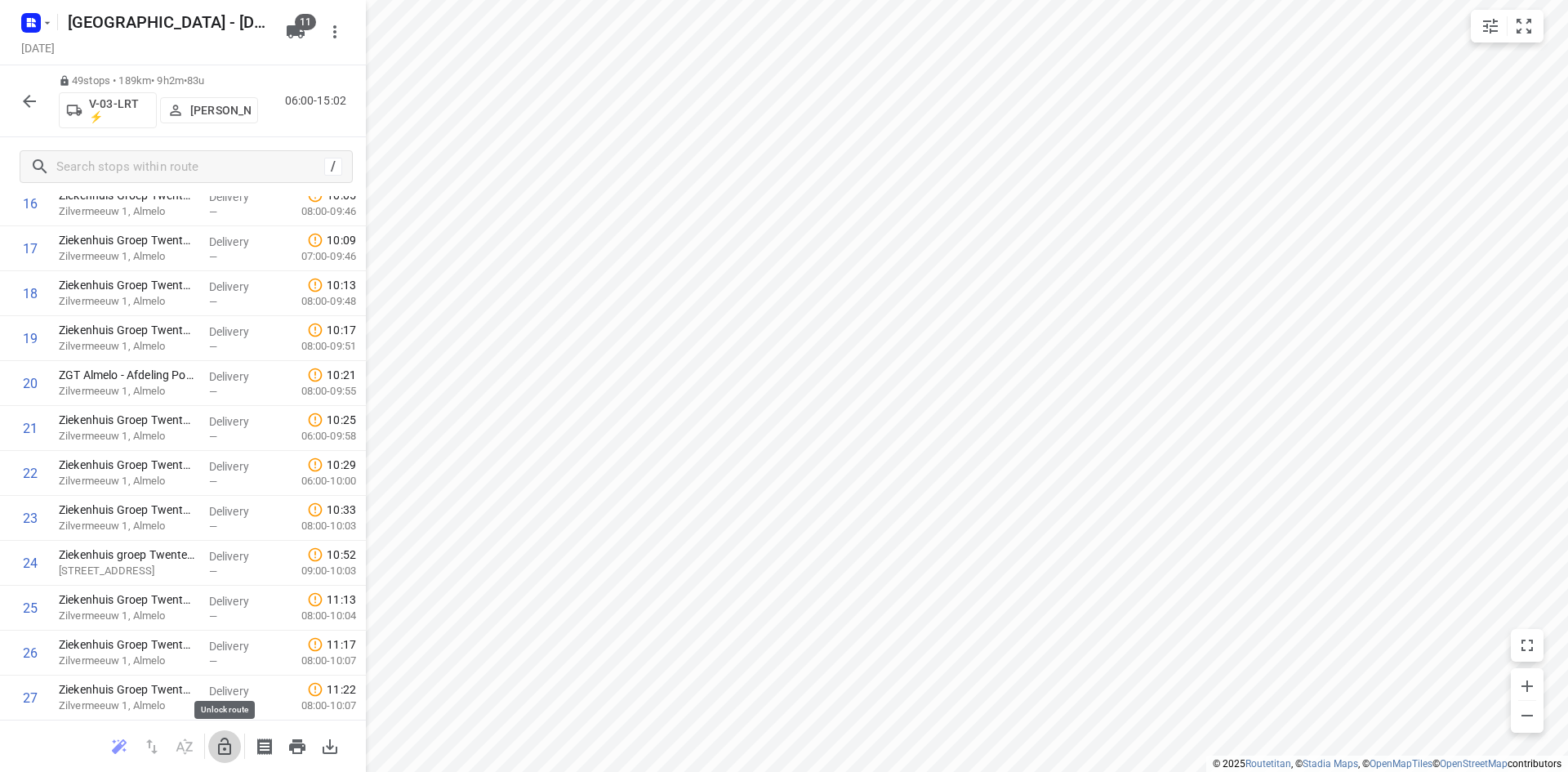
click at [232, 737] on icon "button" at bounding box center [225, 747] width 20 height 20
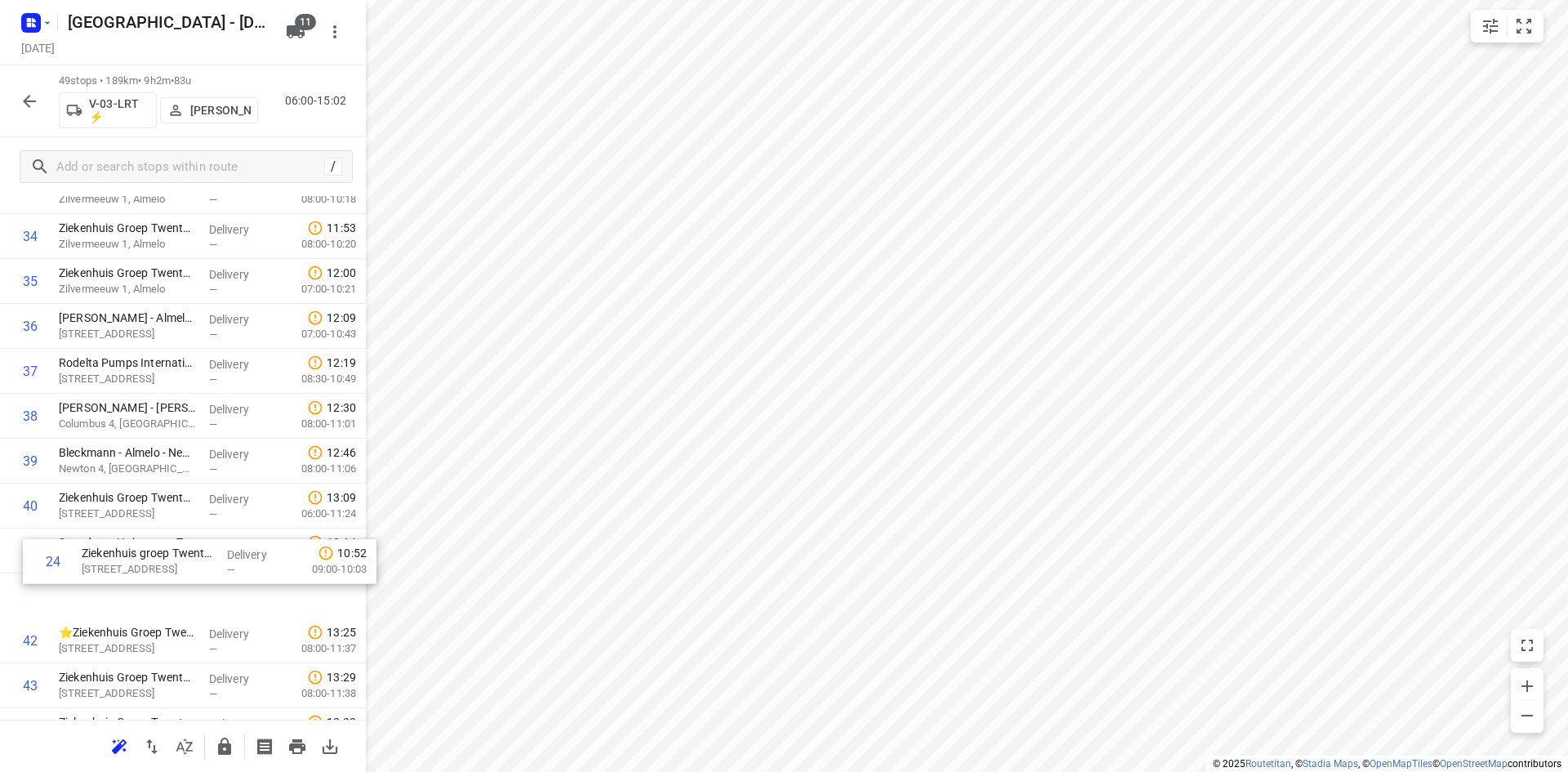
scroll to position [1564, 0]
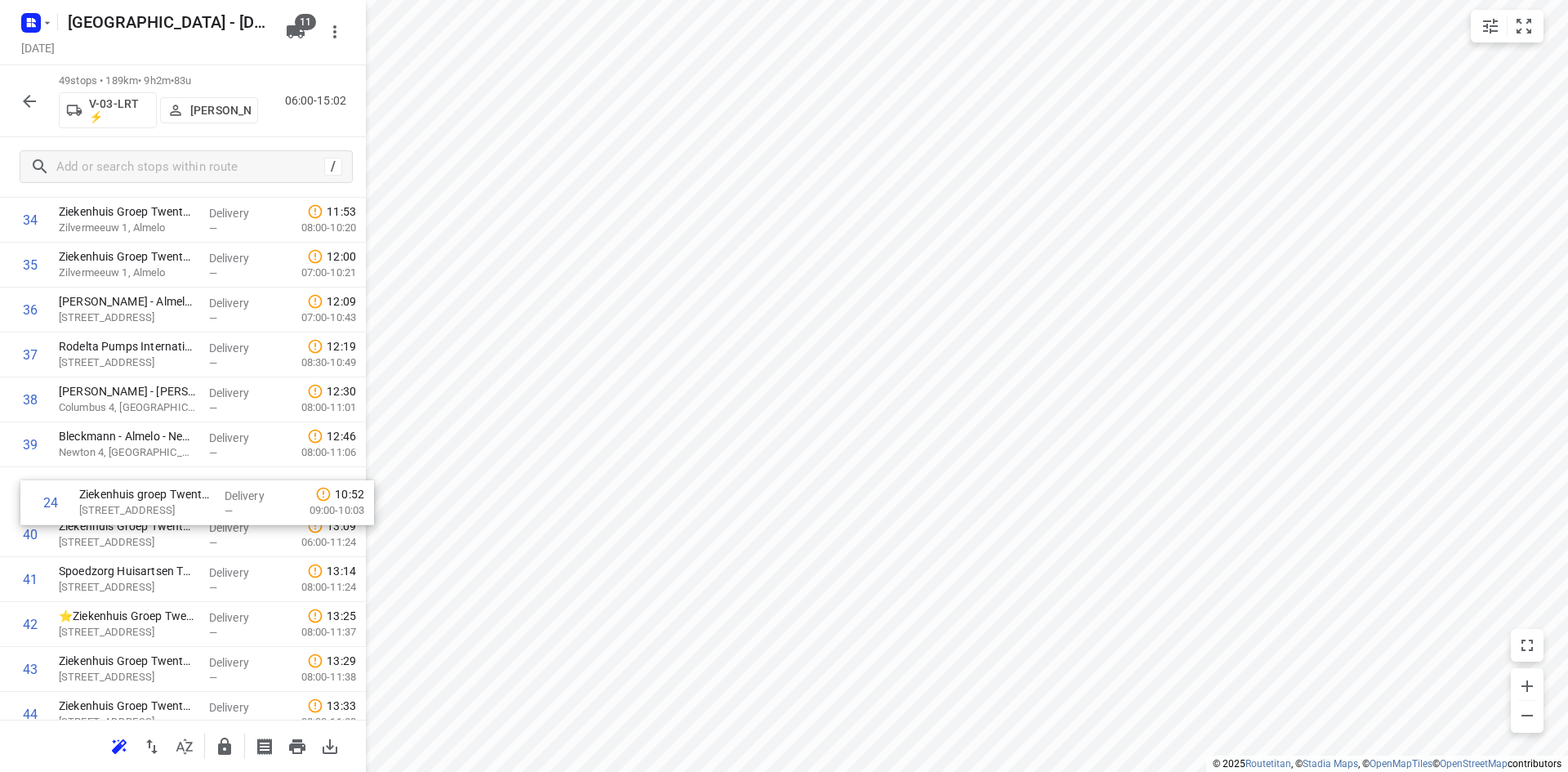
drag, startPoint x: 177, startPoint y: 566, endPoint x: 197, endPoint y: 513, distance: 56.6
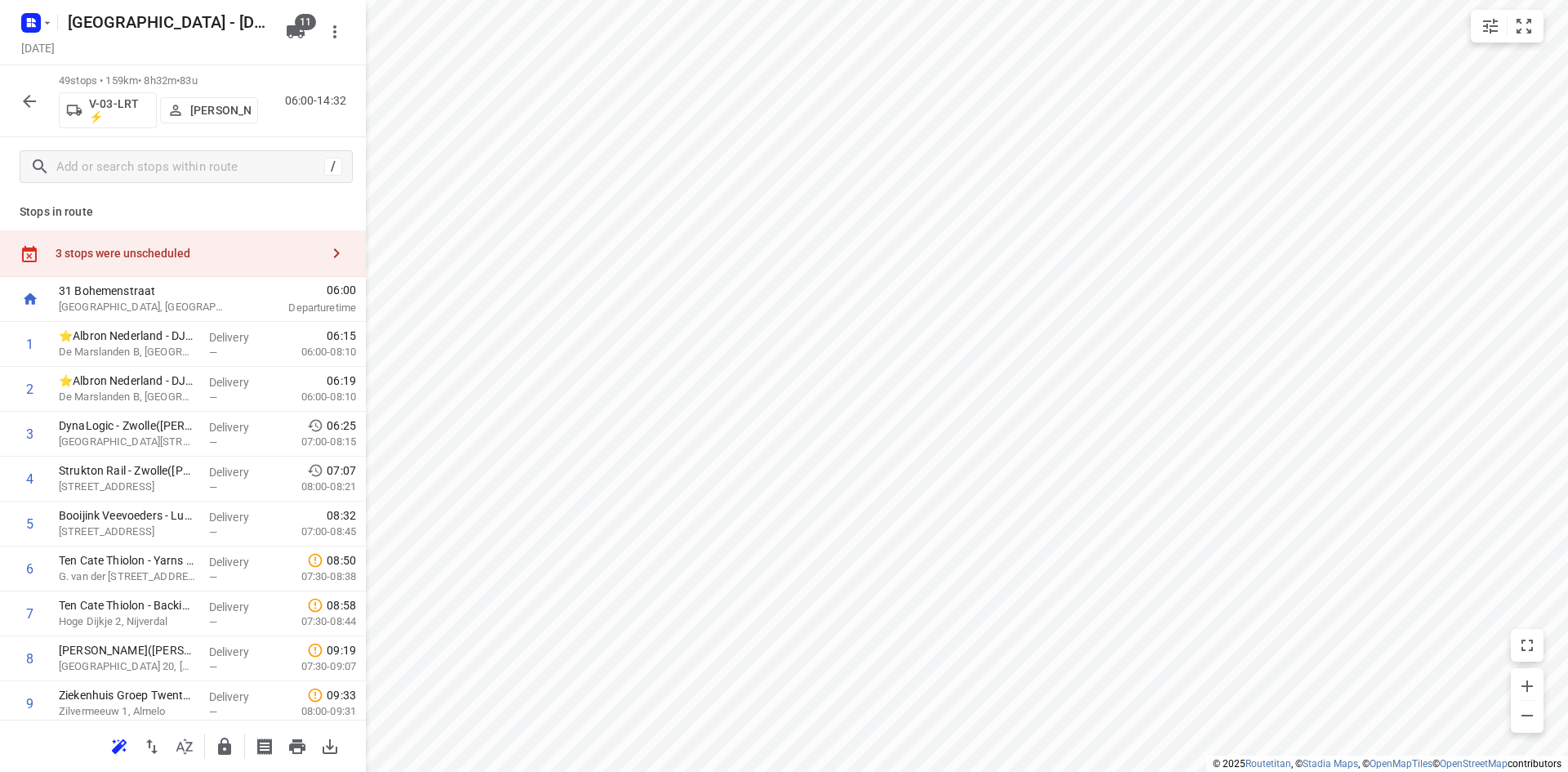
scroll to position [0, 0]
click at [211, 261] on div "3 stops were unscheduled" at bounding box center [188, 255] width 265 height 13
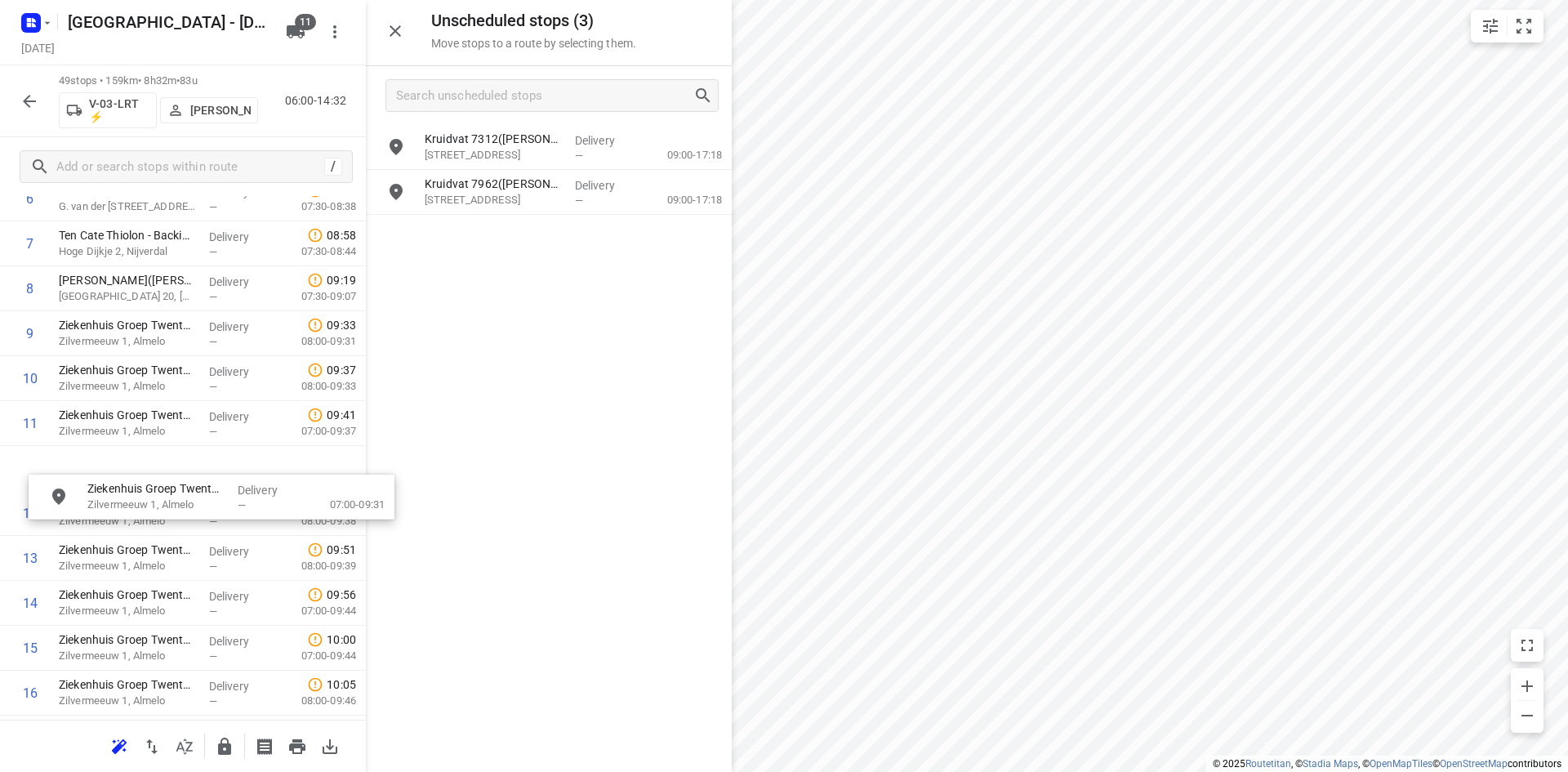
scroll to position [326, 0]
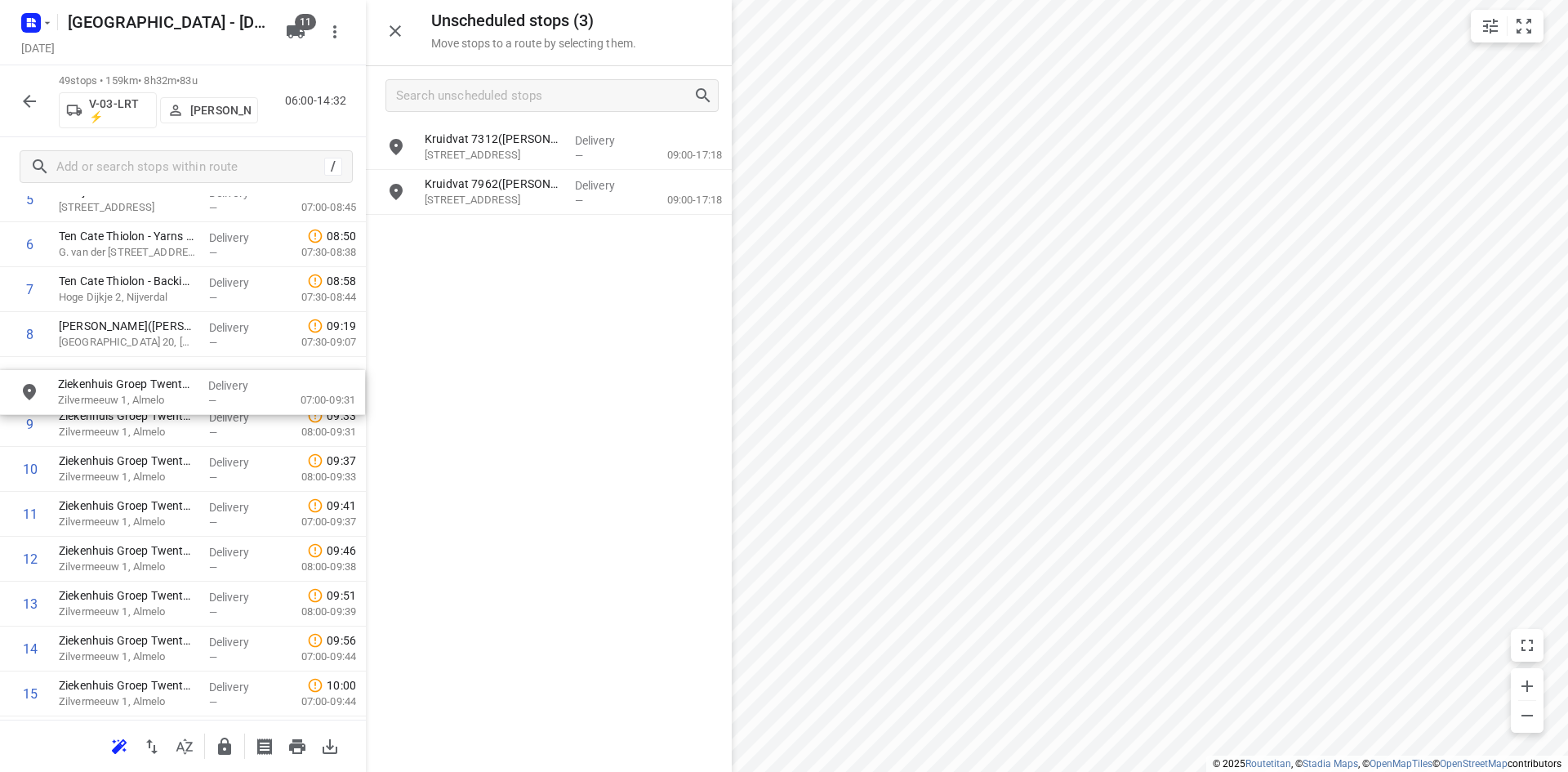
drag, startPoint x: 471, startPoint y: 250, endPoint x: 98, endPoint y: 416, distance: 408.3
click at [395, 31] on icon "button" at bounding box center [396, 31] width 12 height 12
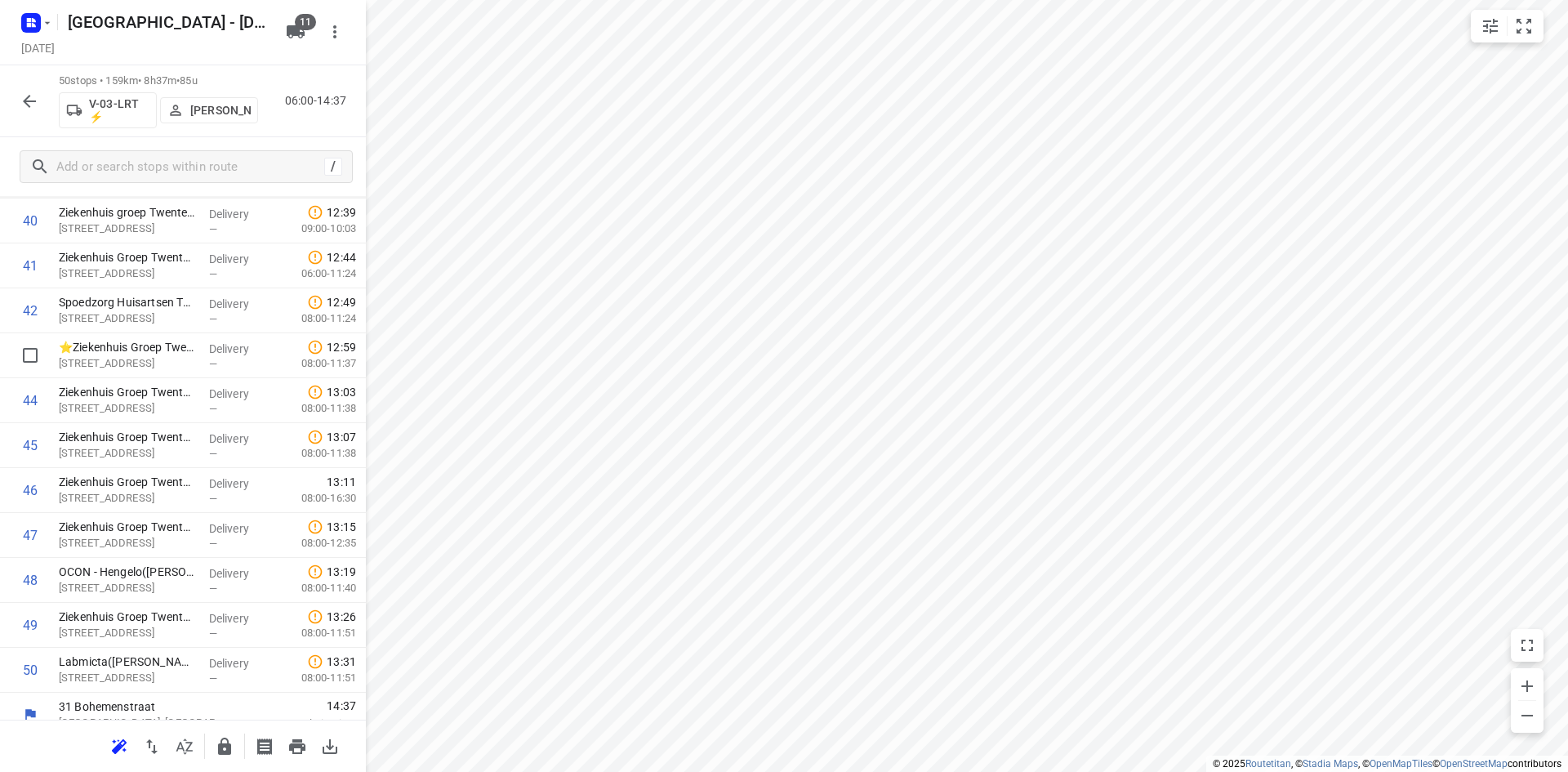
scroll to position [1878, 0]
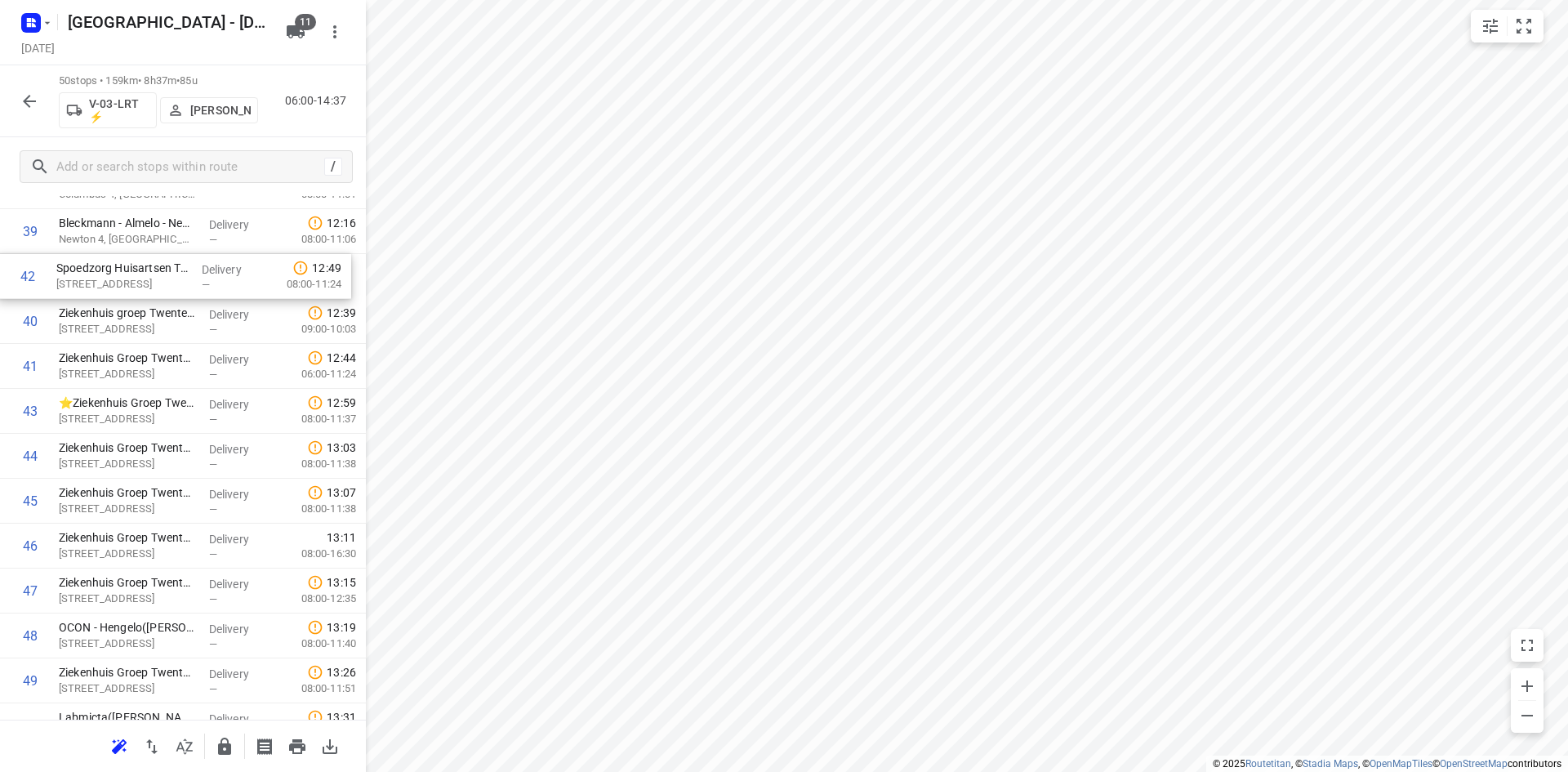
drag, startPoint x: 100, startPoint y: 308, endPoint x: 97, endPoint y: 270, distance: 38.1
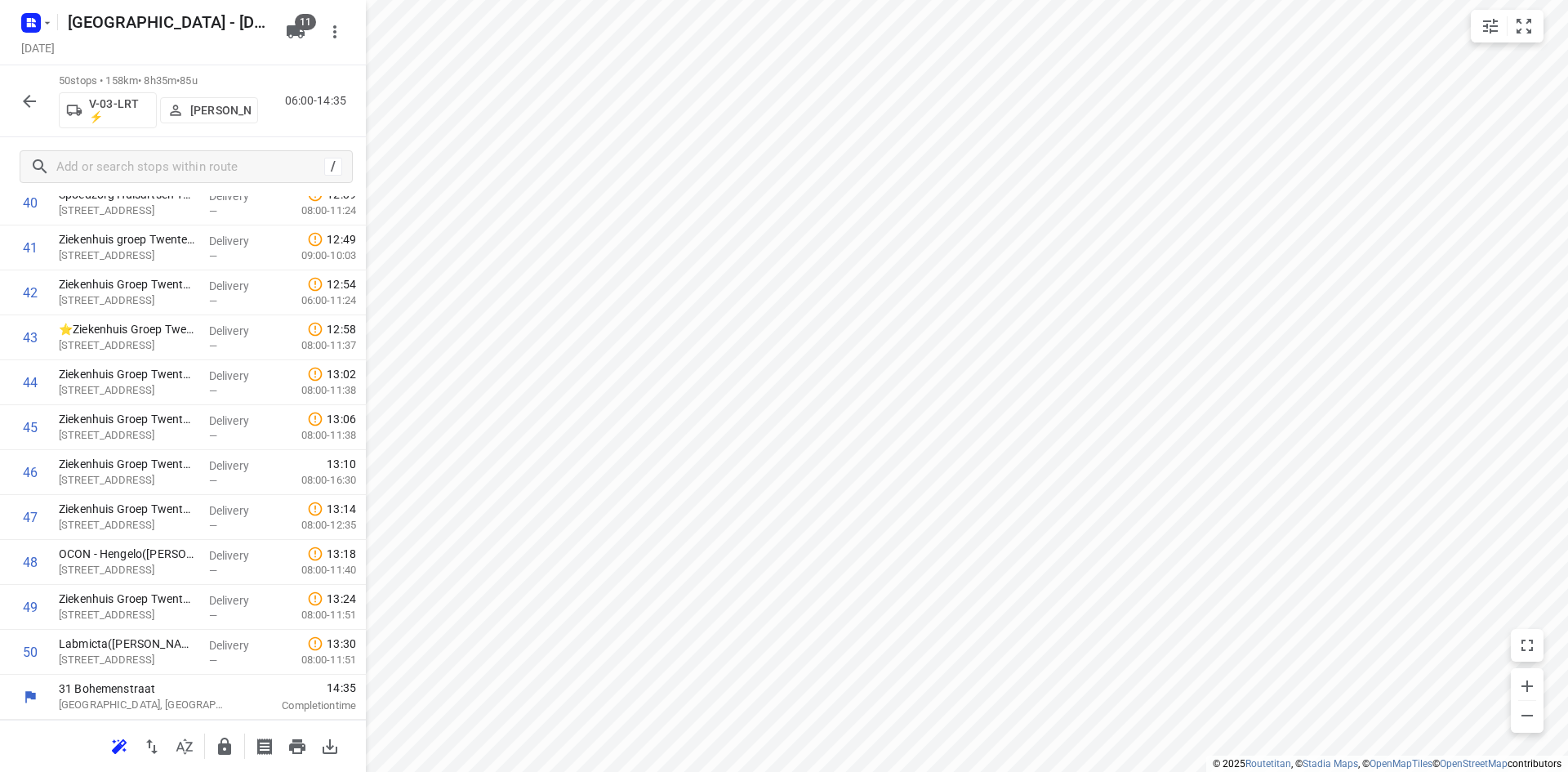
scroll to position [1401, 0]
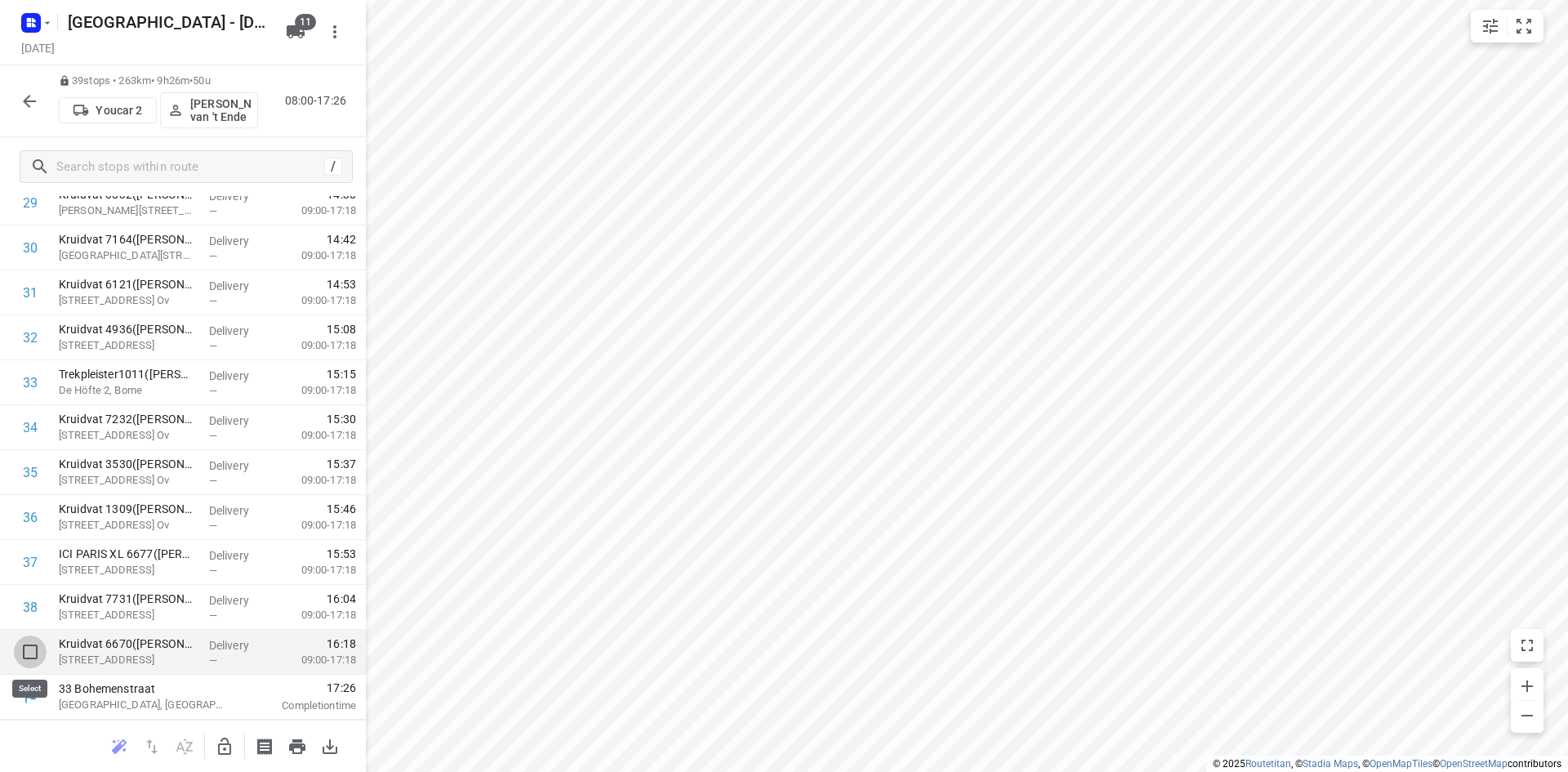
click at [28, 643] on input "checkbox" at bounding box center [29, 651] width 32 height 32
checkbox input "true"
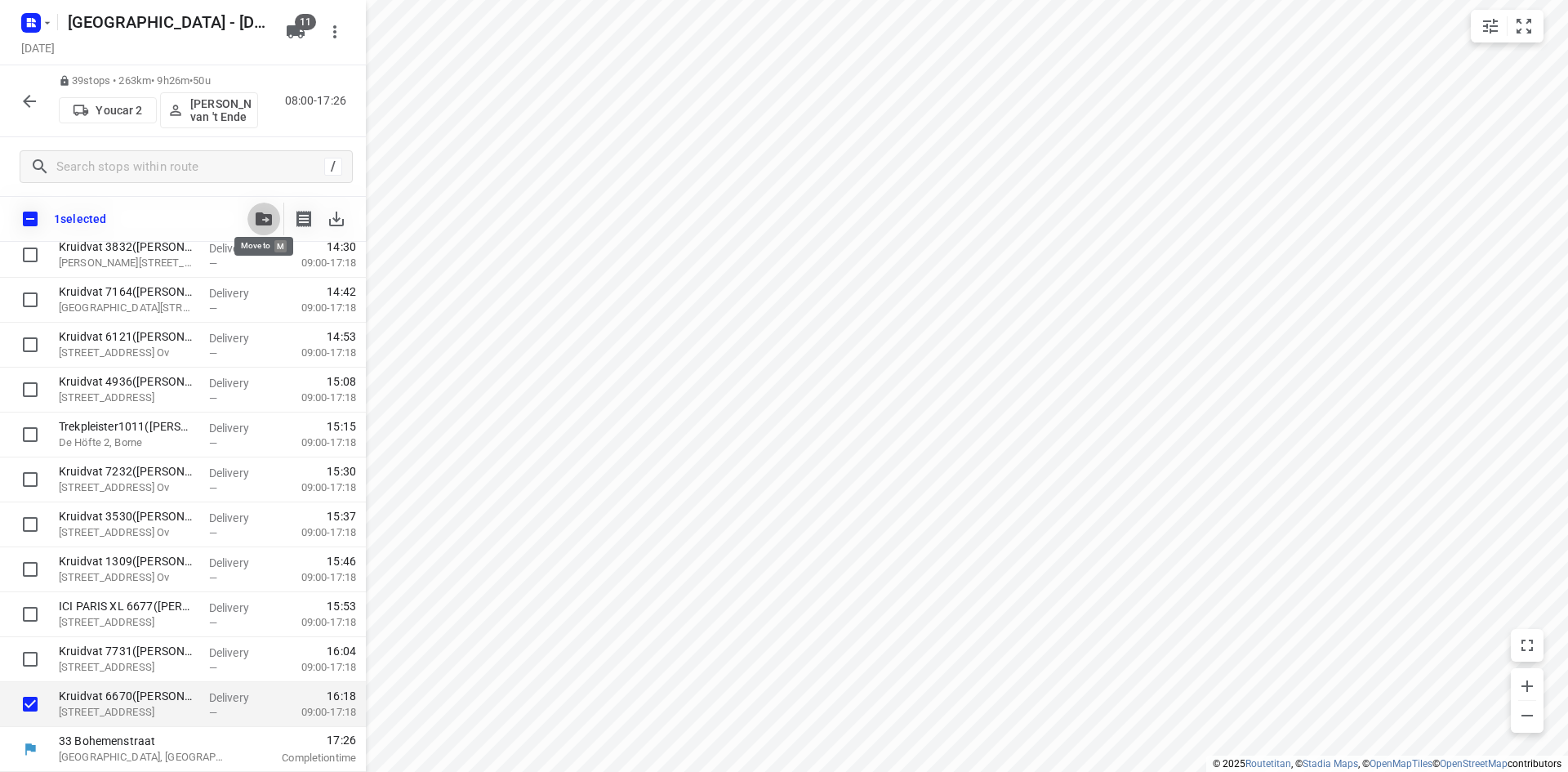
click at [257, 211] on button "button" at bounding box center [263, 218] width 32 height 32
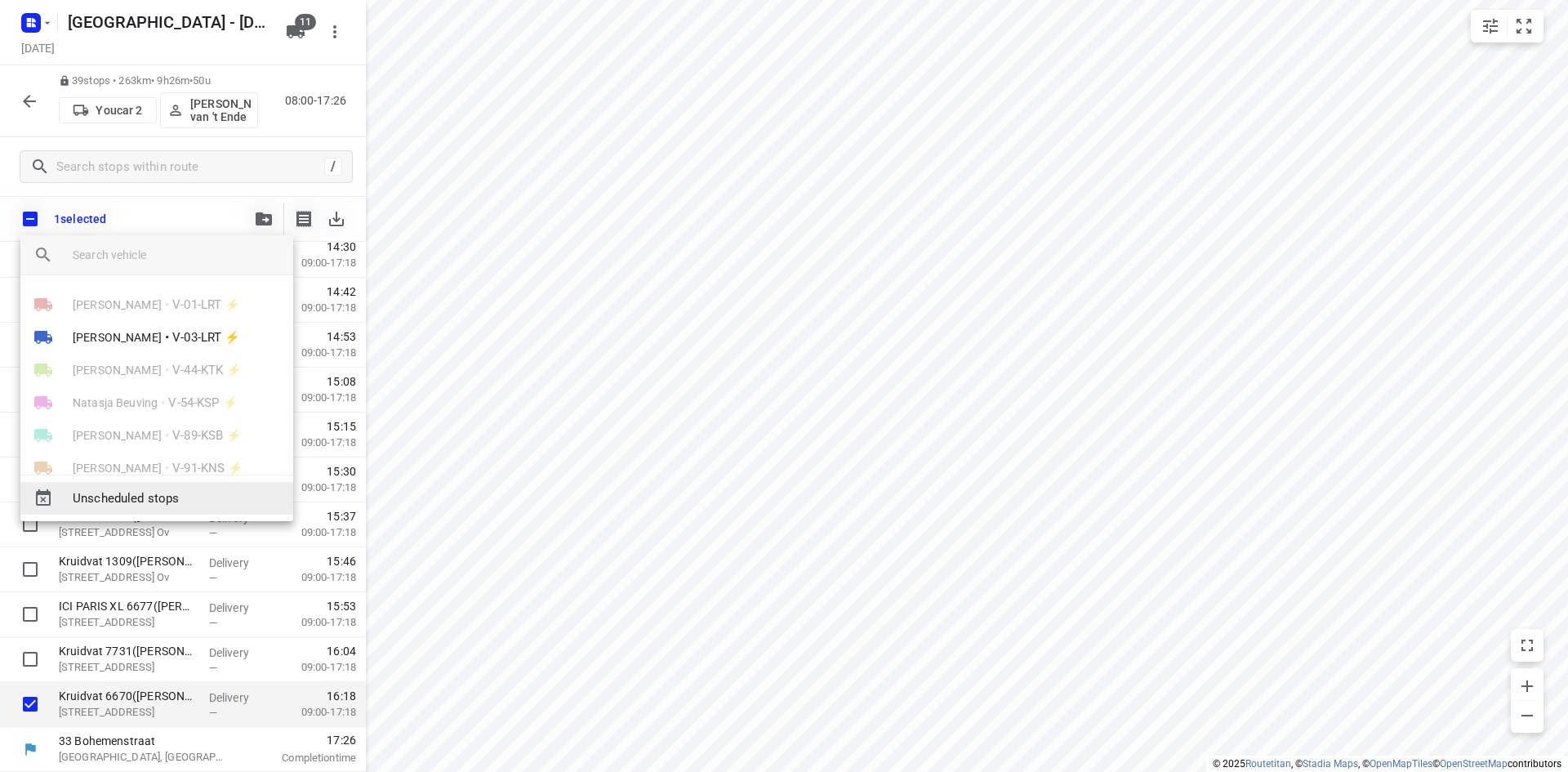
click at [208, 494] on span "Unscheduled stops" at bounding box center [176, 498] width 207 height 19
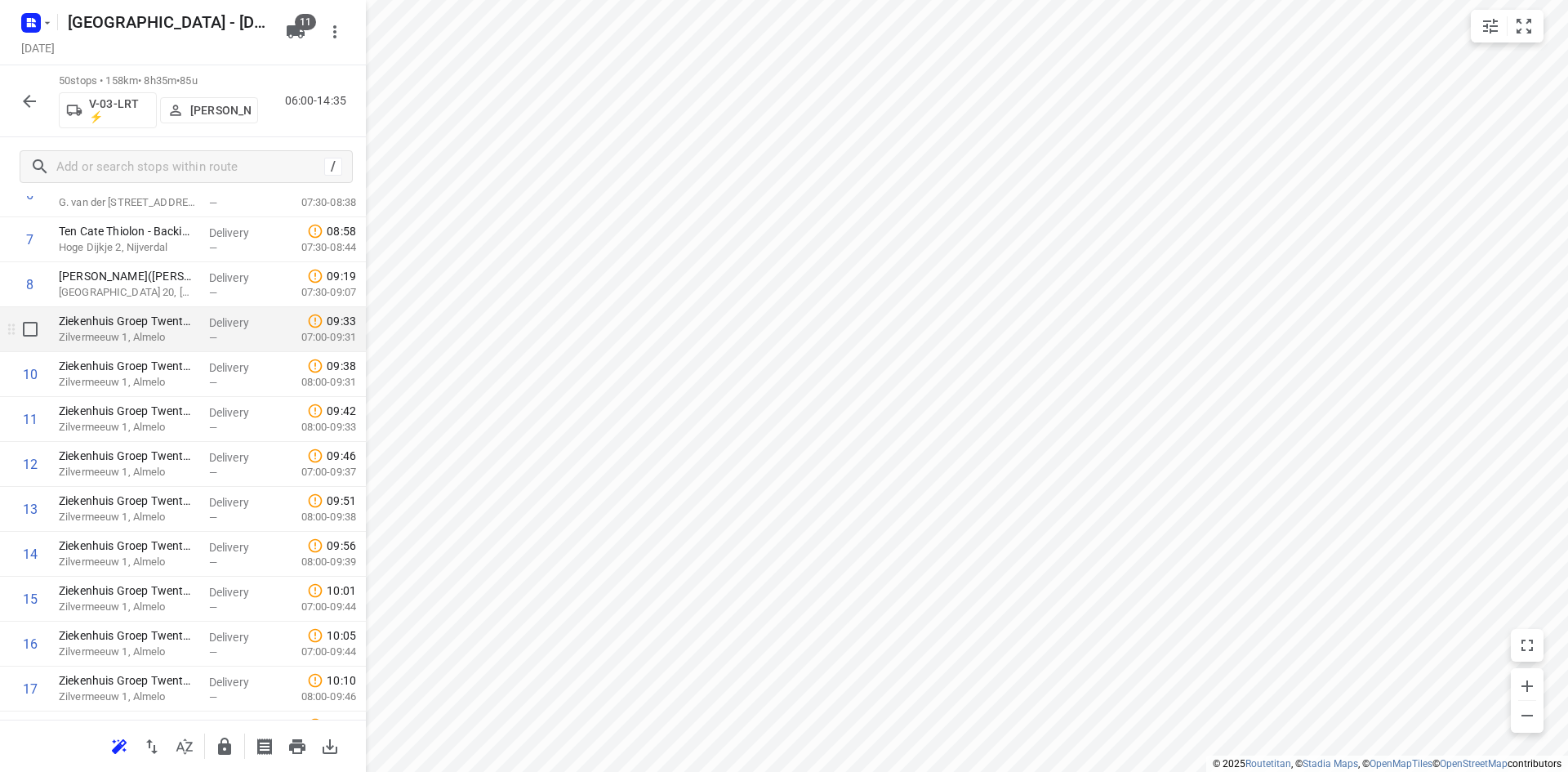
scroll to position [0, 0]
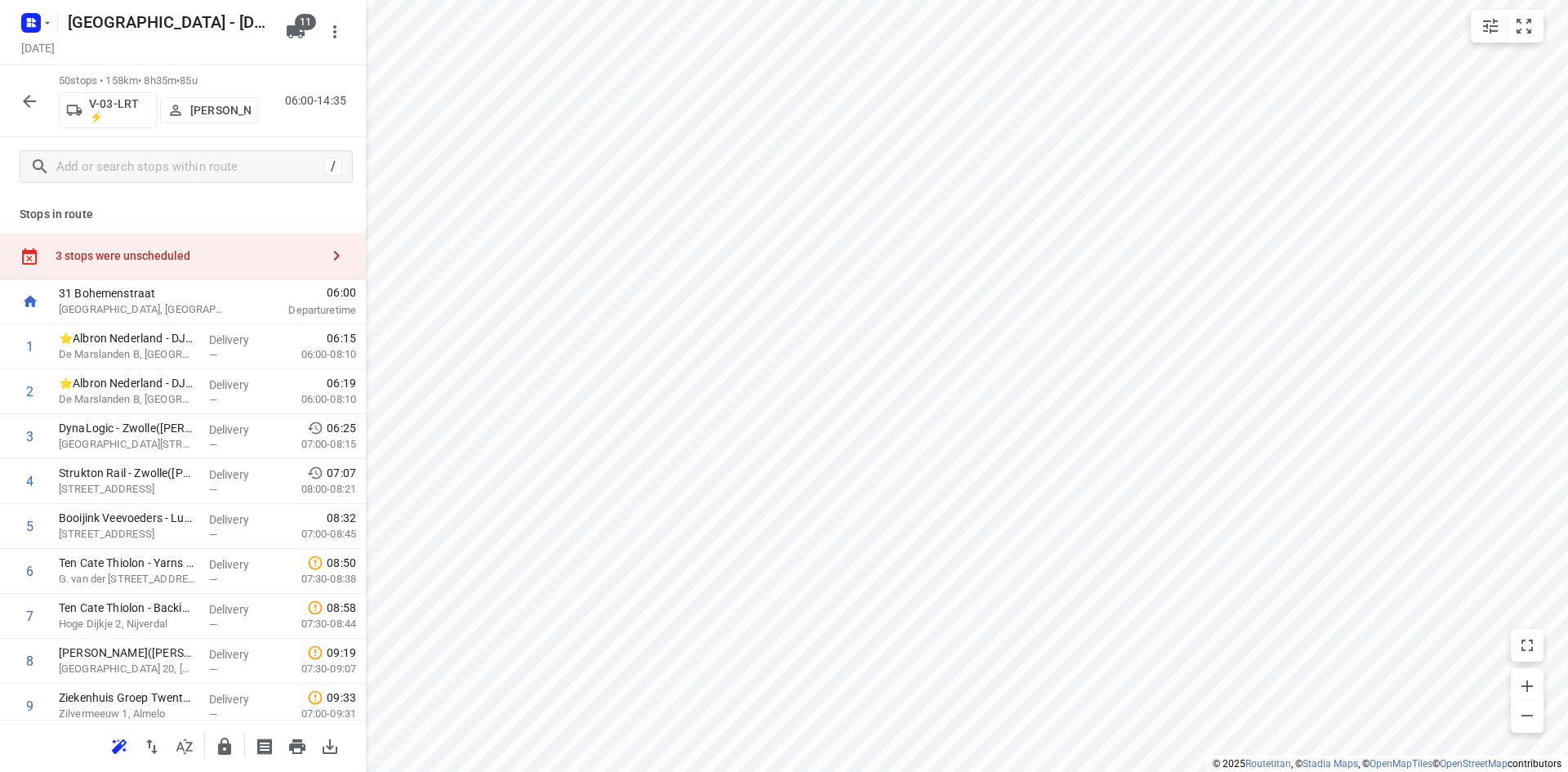
click at [197, 262] on div "3 stops were unscheduled" at bounding box center [188, 255] width 265 height 13
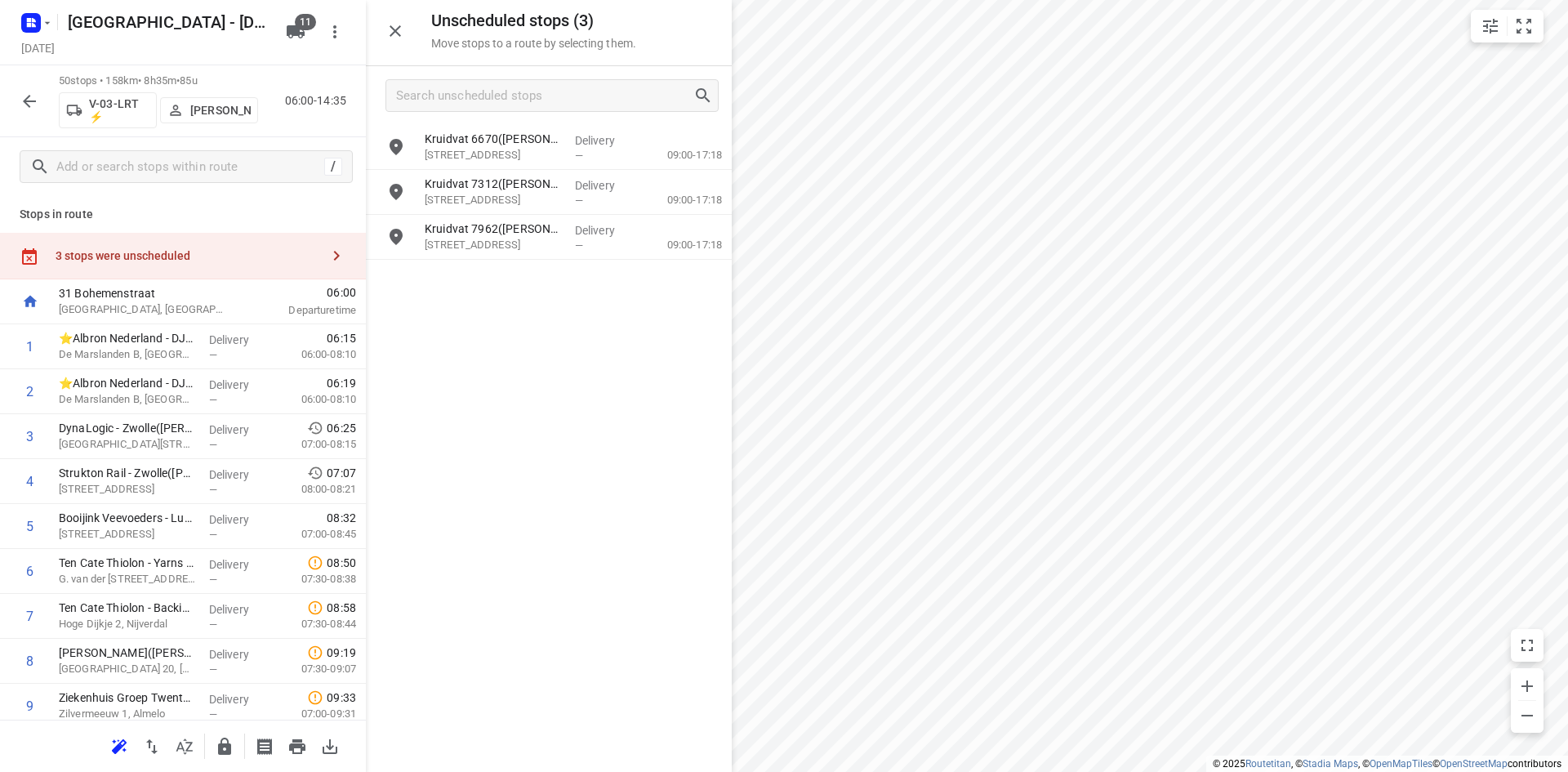
scroll to position [1896, 0]
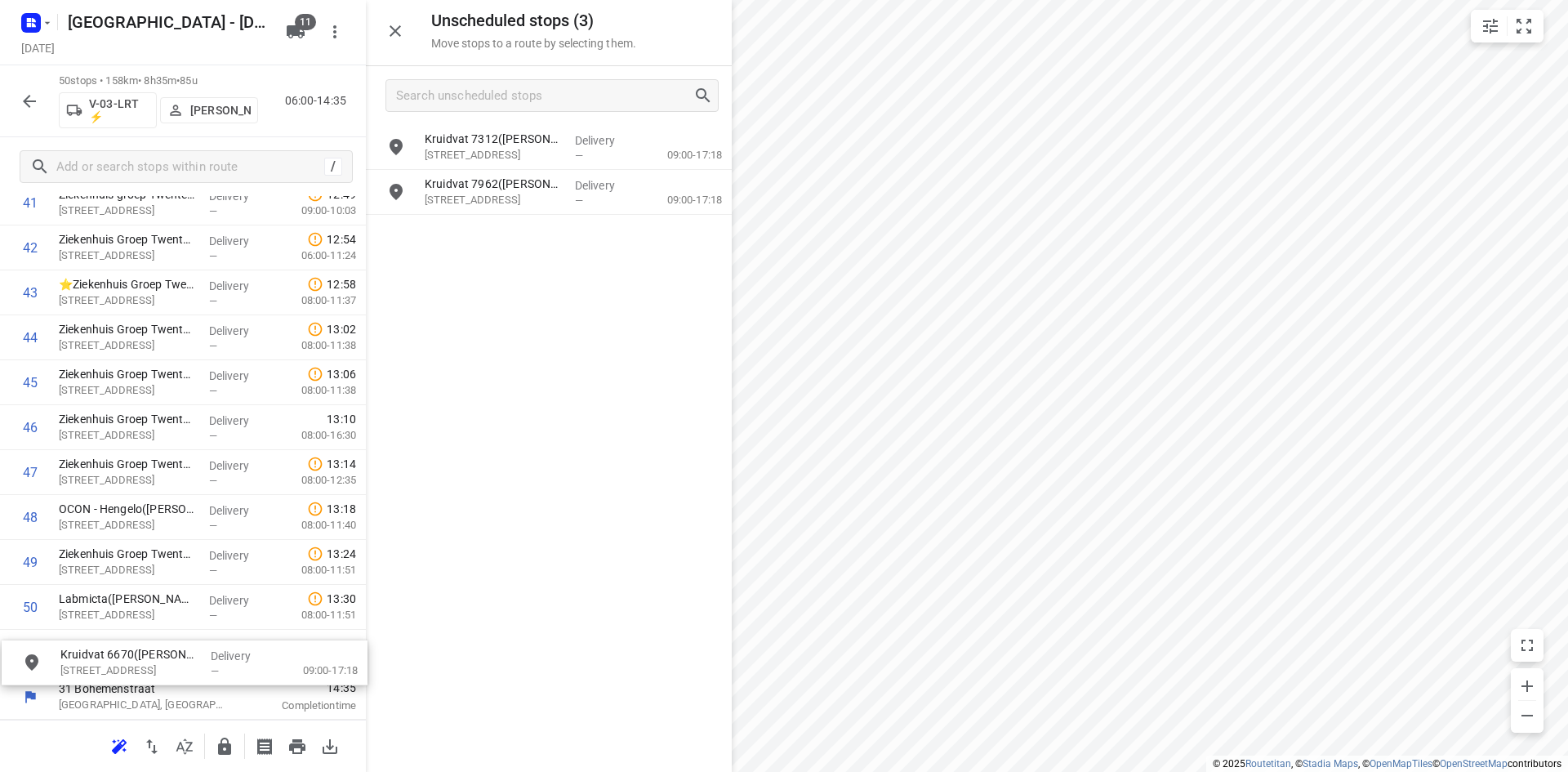
drag, startPoint x: 514, startPoint y: 152, endPoint x: 147, endPoint y: 672, distance: 636.5
click at [399, 35] on icon "button" at bounding box center [396, 31] width 12 height 12
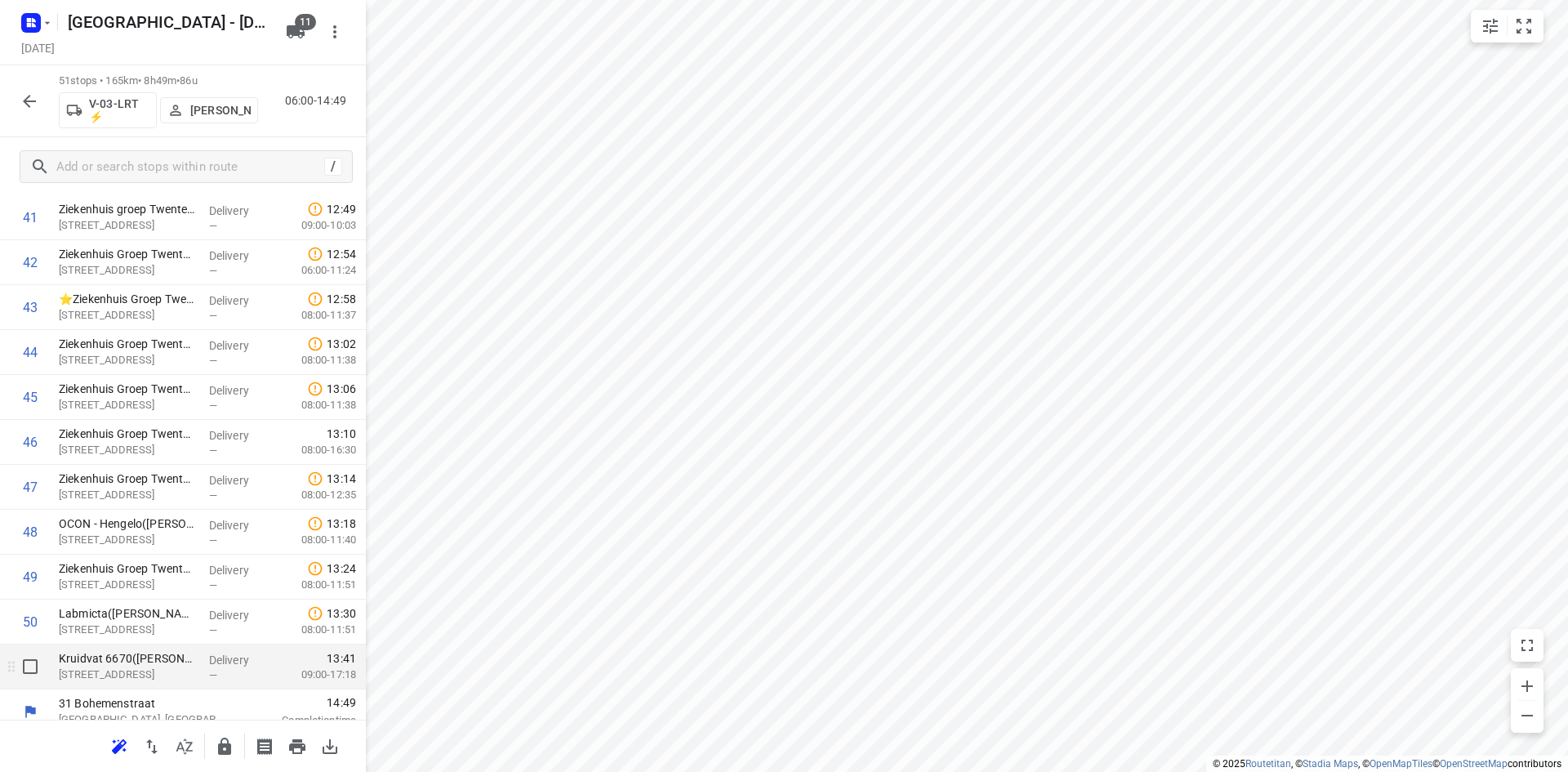
scroll to position [1941, 0]
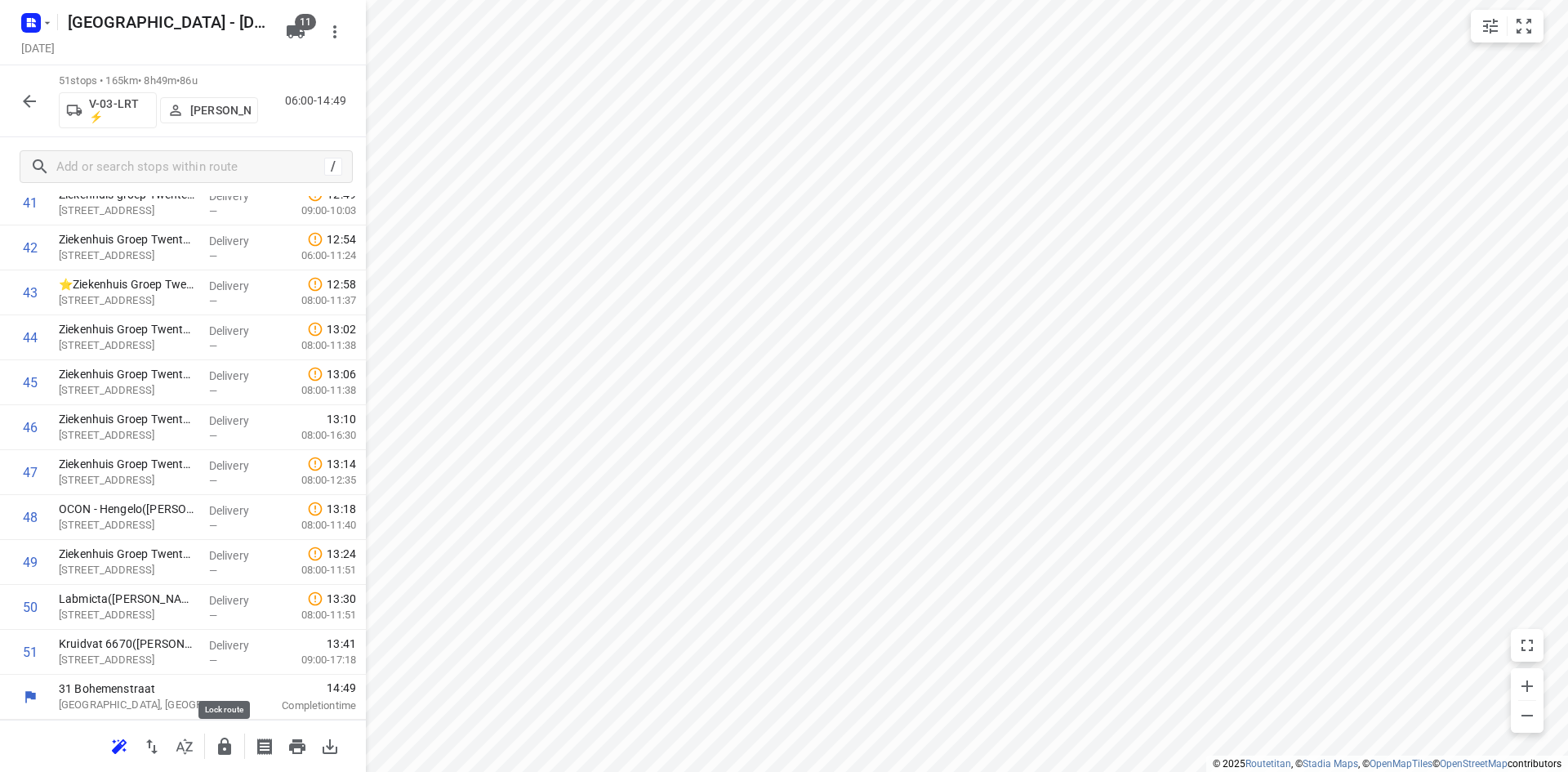
click at [221, 745] on icon "button" at bounding box center [224, 747] width 13 height 18
click at [27, 106] on icon "button" at bounding box center [29, 102] width 20 height 20
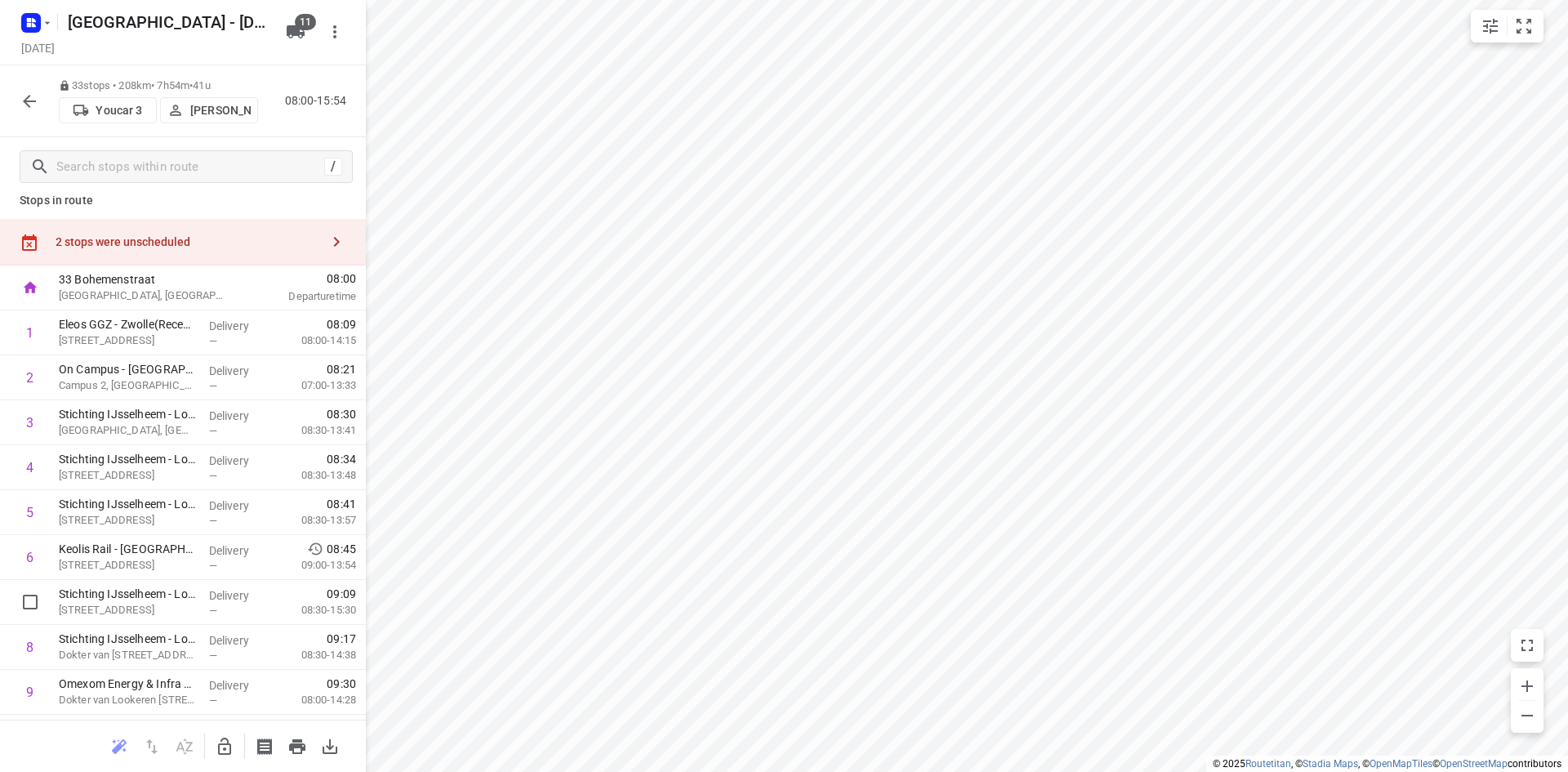
scroll to position [0, 0]
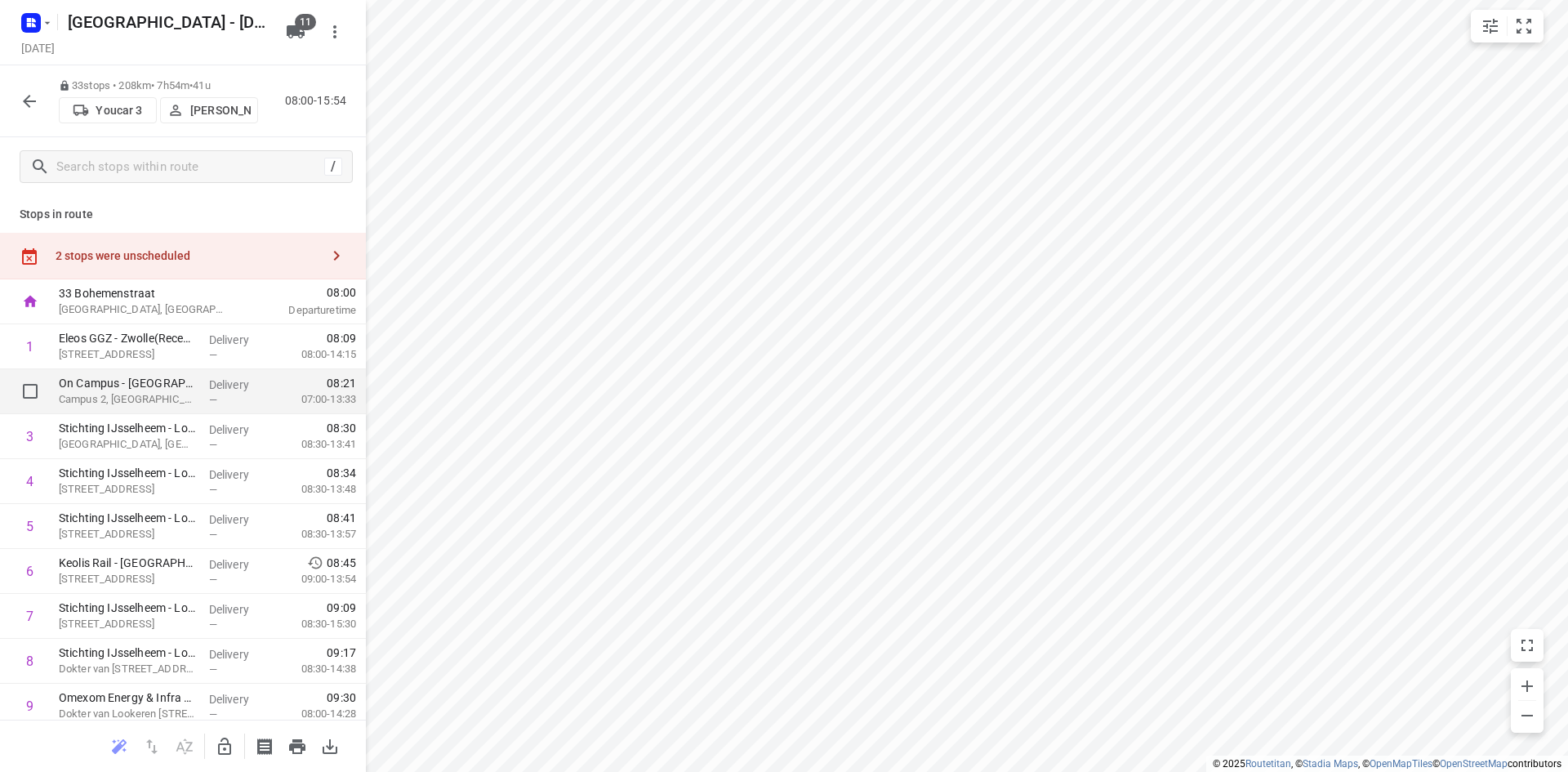
click at [155, 394] on p "Campus 2, Zwolle" at bounding box center [127, 399] width 137 height 17
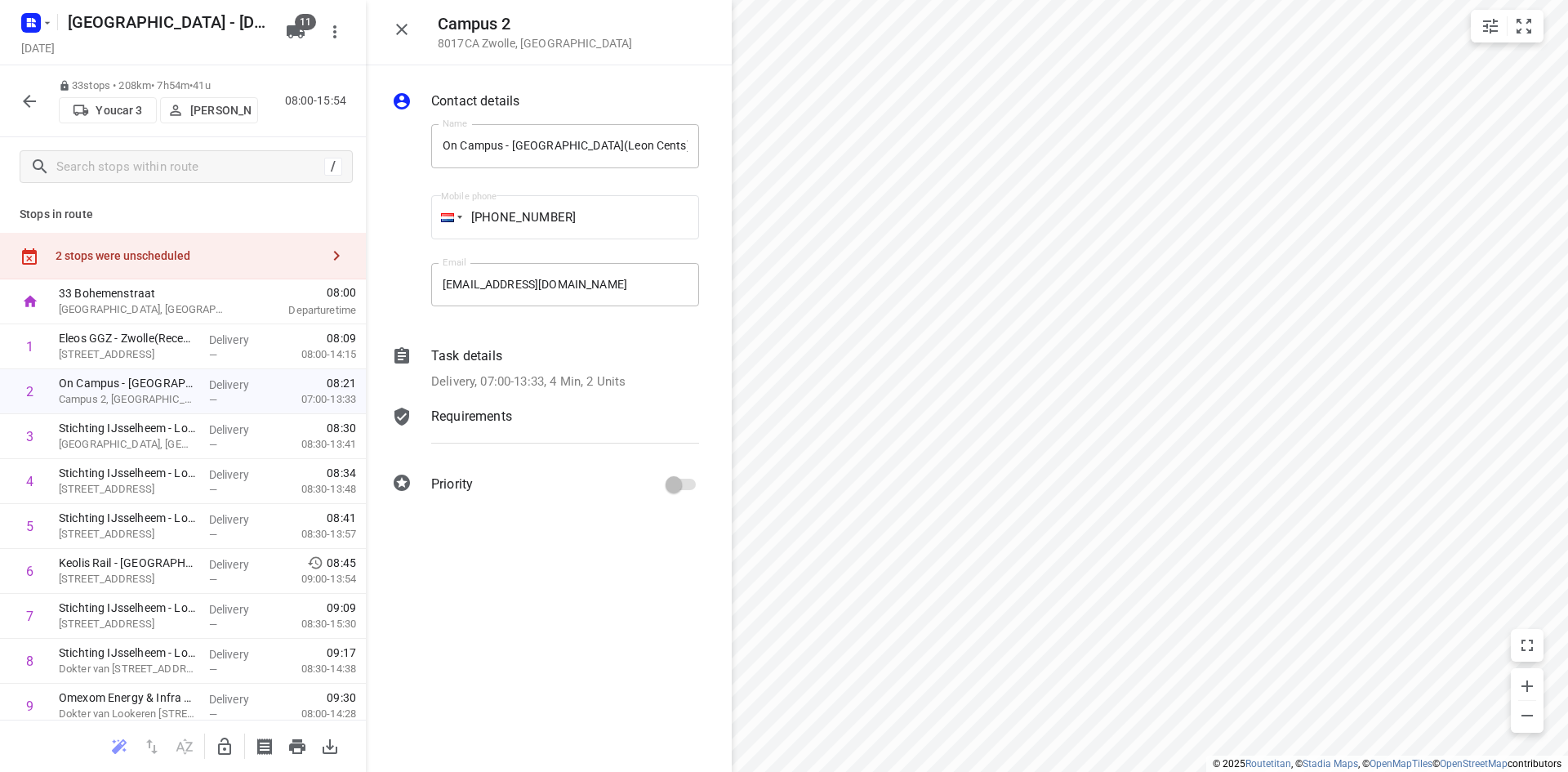
click at [485, 373] on p "Delivery, 07:00-13:33, 4 Min, 2 Units" at bounding box center [528, 381] width 194 height 19
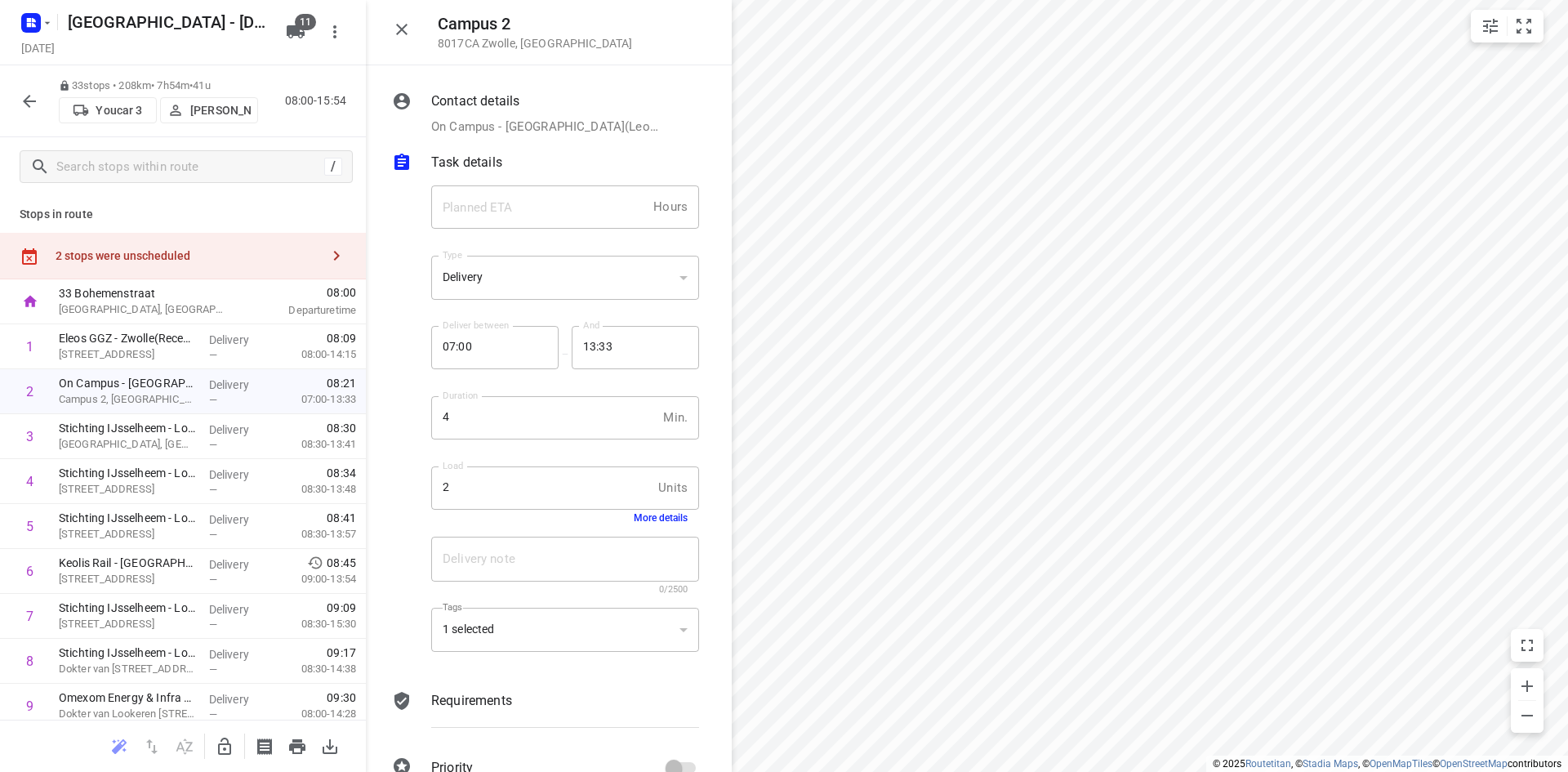
click at [410, 32] on icon "button" at bounding box center [402, 29] width 20 height 20
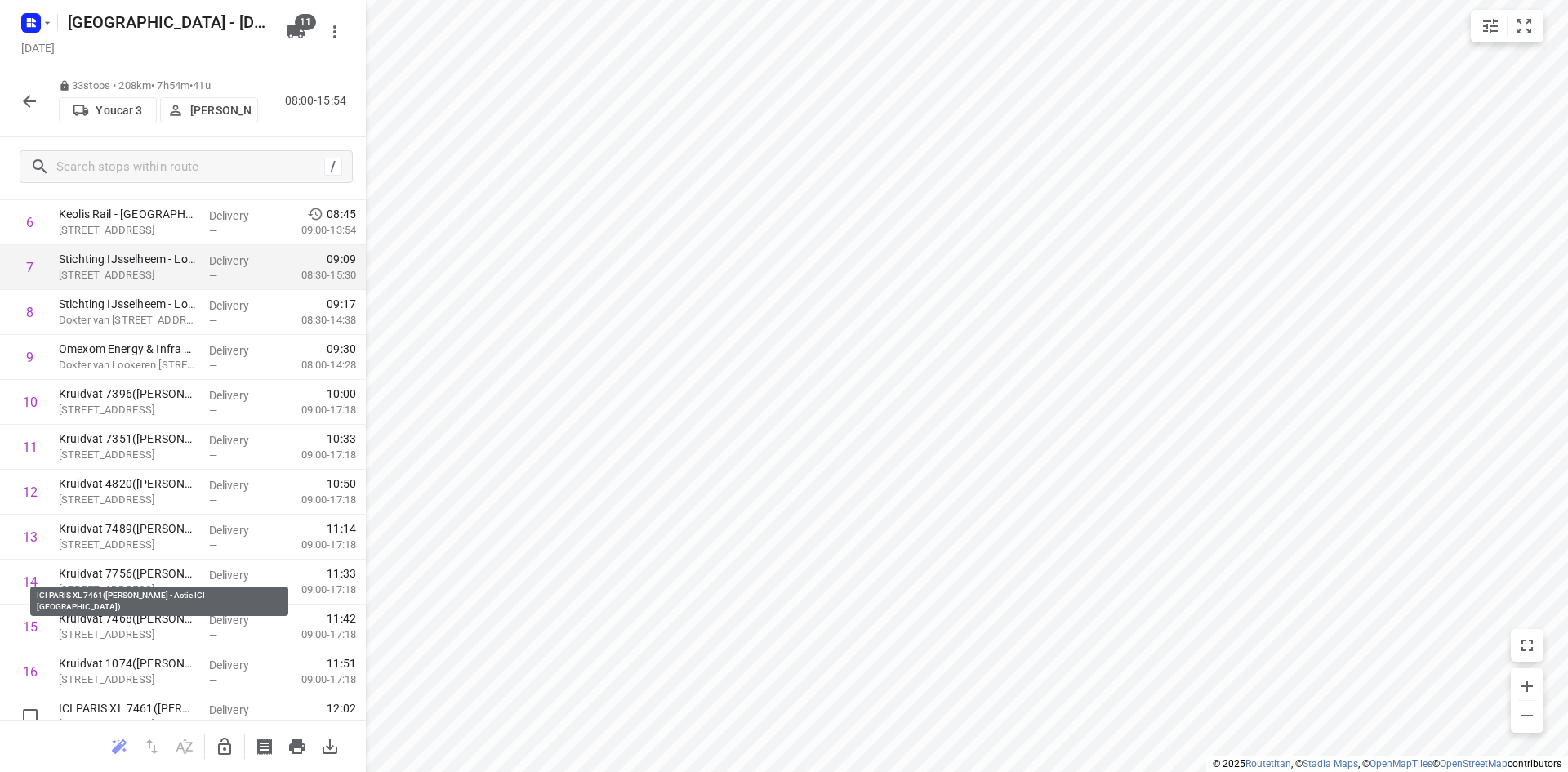
scroll to position [490, 0]
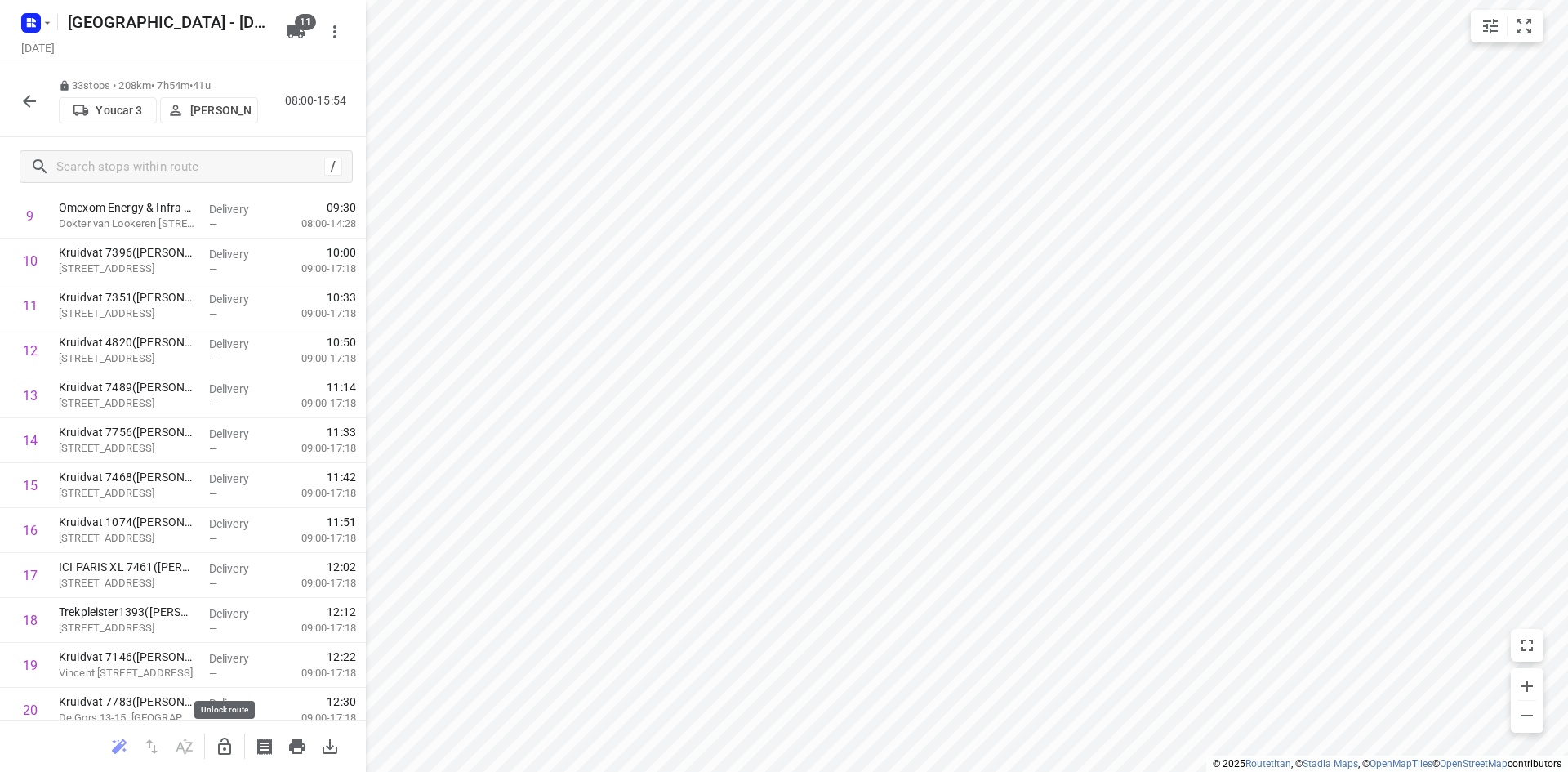
click at [233, 749] on icon "button" at bounding box center [225, 747] width 20 height 20
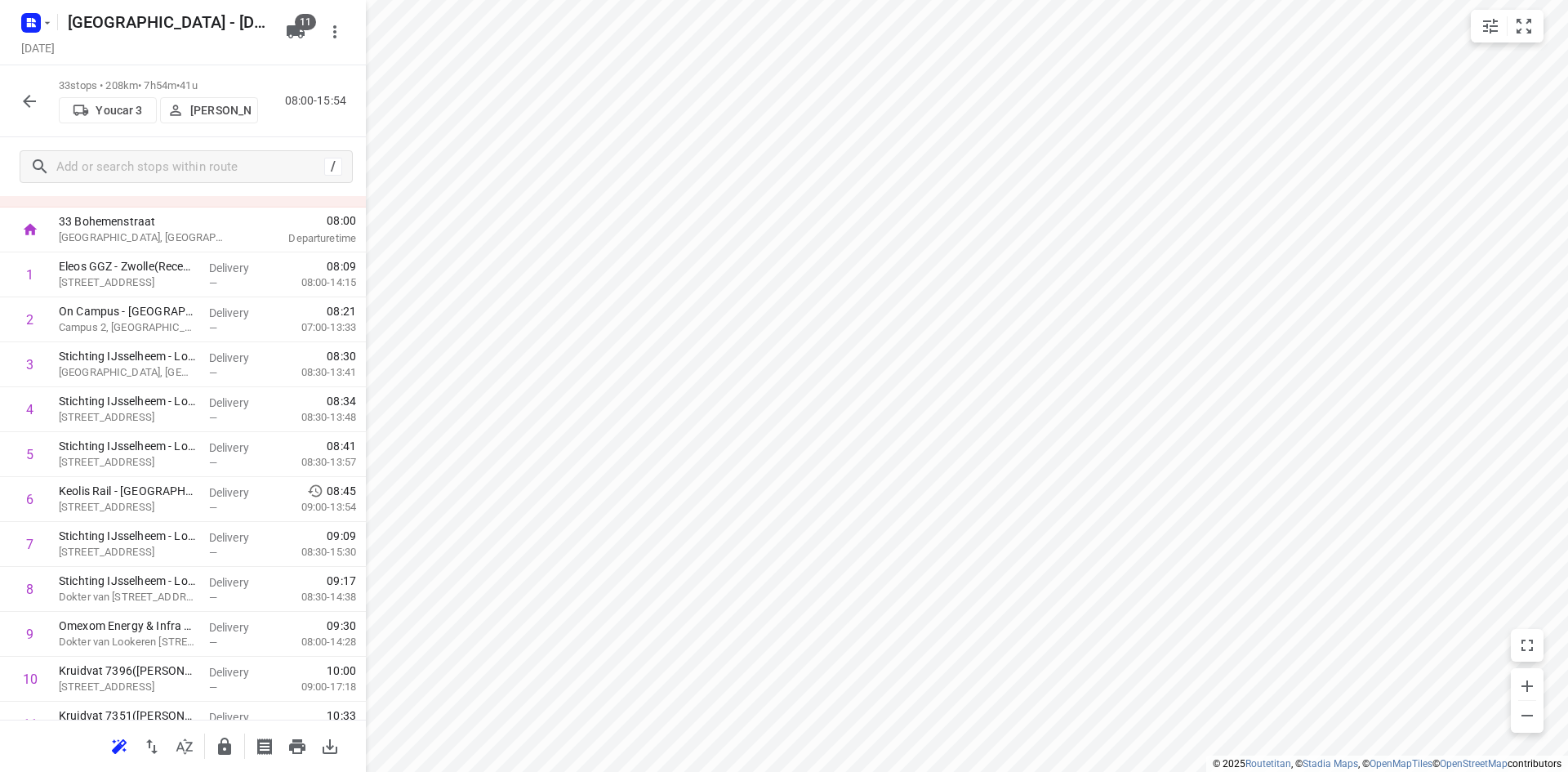
scroll to position [0, 0]
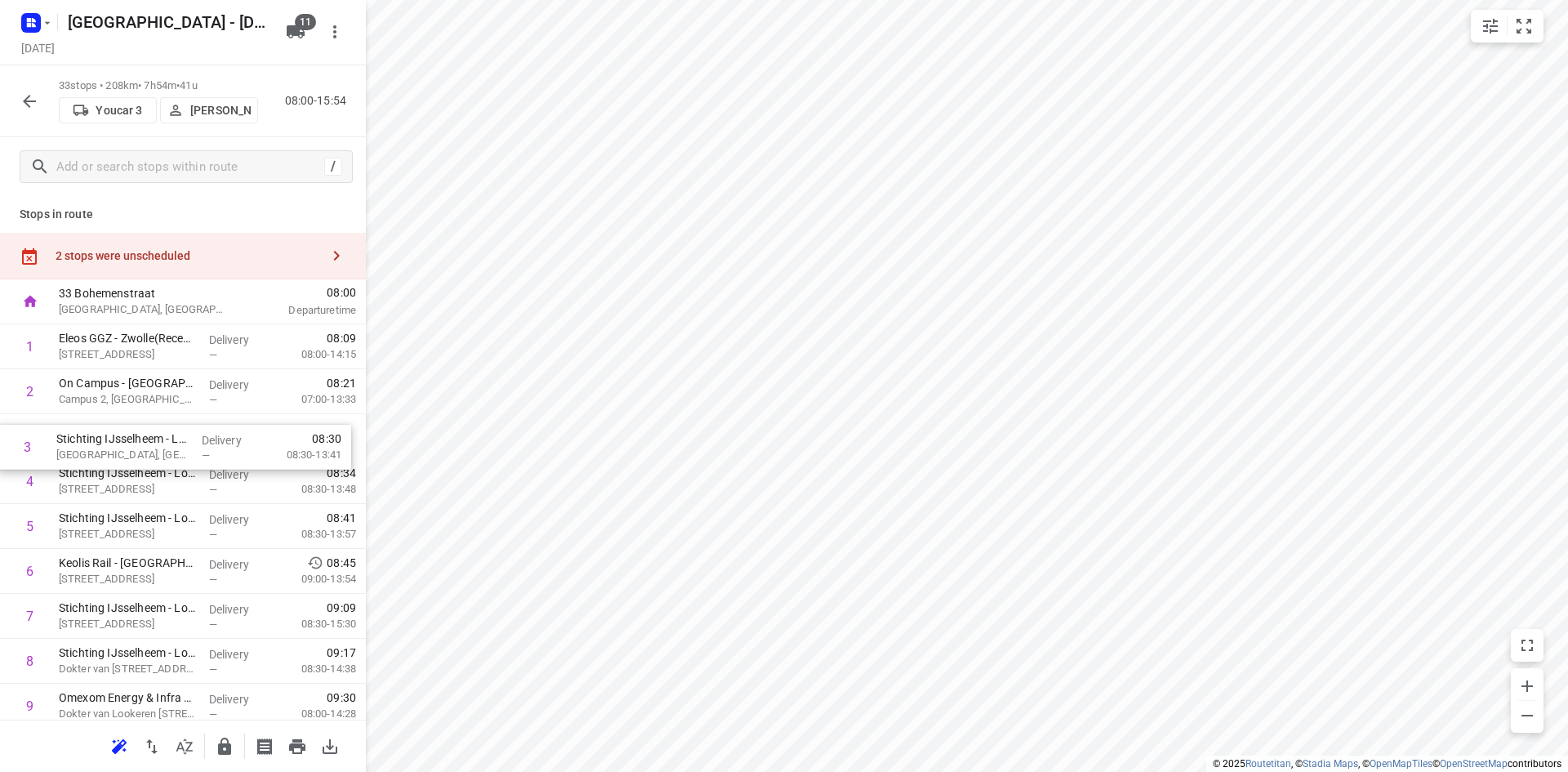
drag, startPoint x: 192, startPoint y: 430, endPoint x: 189, endPoint y: 447, distance: 17.3
drag, startPoint x: 184, startPoint y: 405, endPoint x: 176, endPoint y: 498, distance: 93.3
drag, startPoint x: 186, startPoint y: 244, endPoint x: 266, endPoint y: 234, distance: 80.6
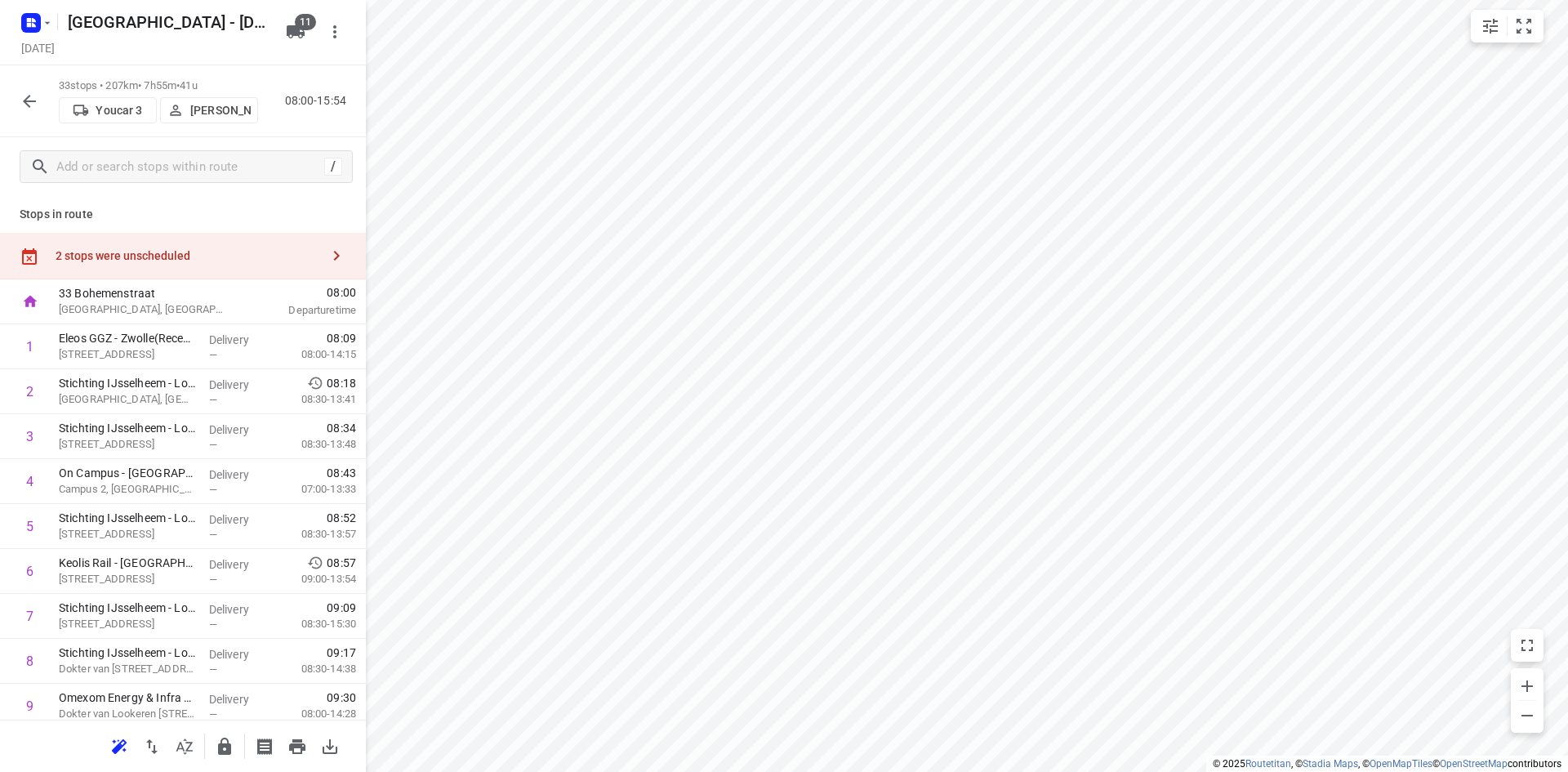
click at [187, 244] on div "2 stops were unscheduled" at bounding box center [183, 256] width 365 height 47
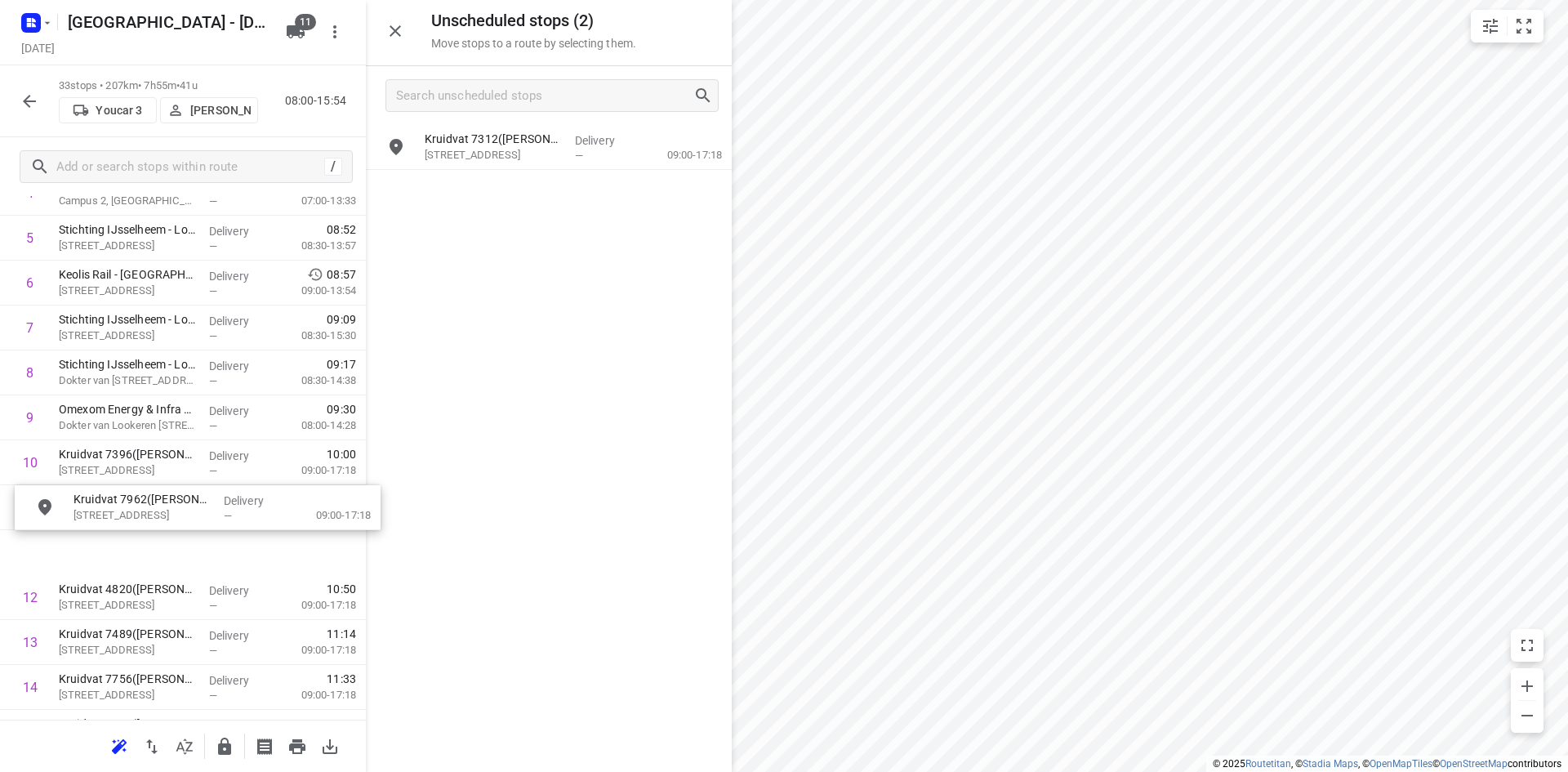
scroll to position [245, 0]
drag, startPoint x: 523, startPoint y: 191, endPoint x: 152, endPoint y: 507, distance: 487.3
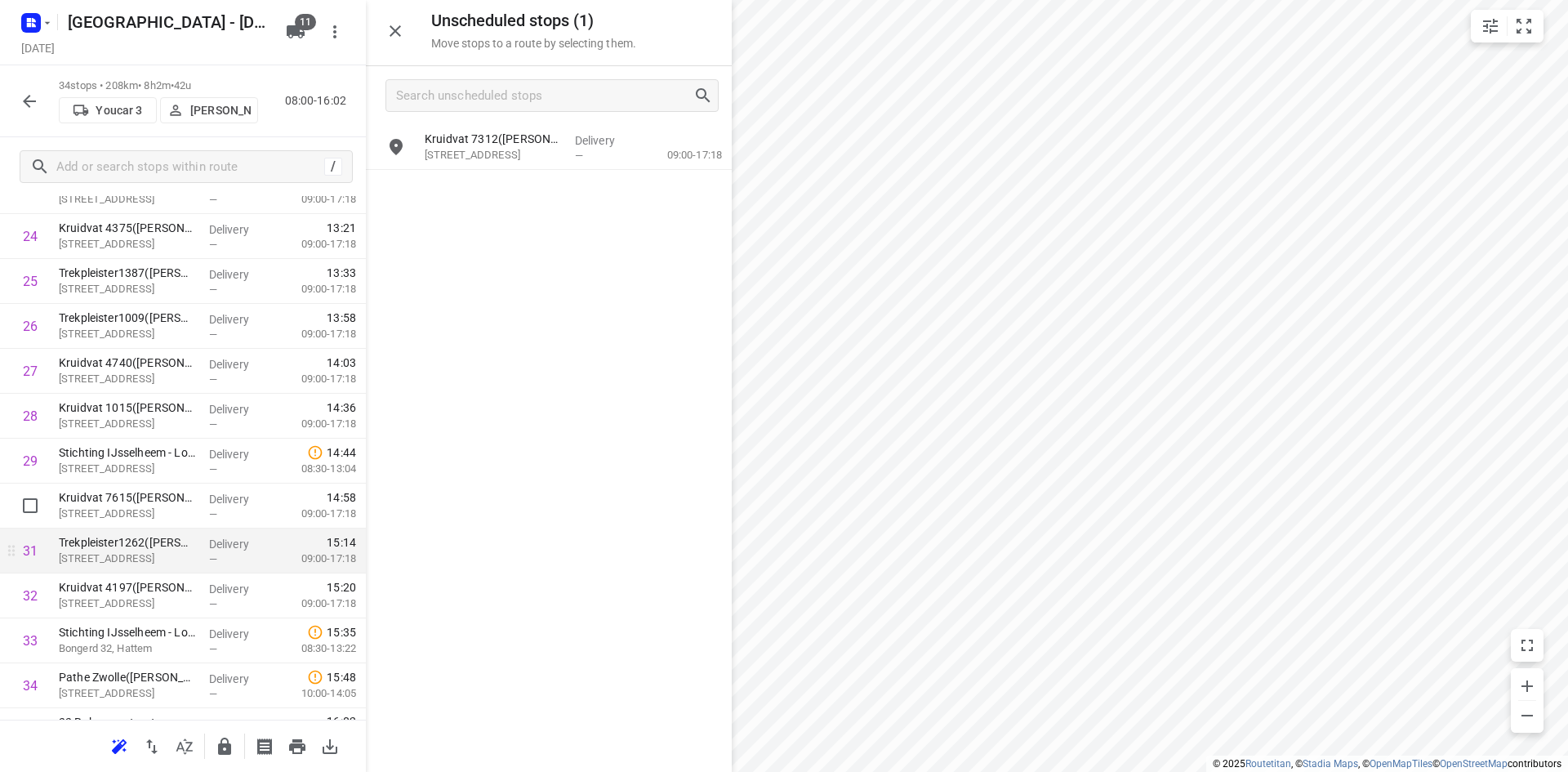
scroll to position [1177, 0]
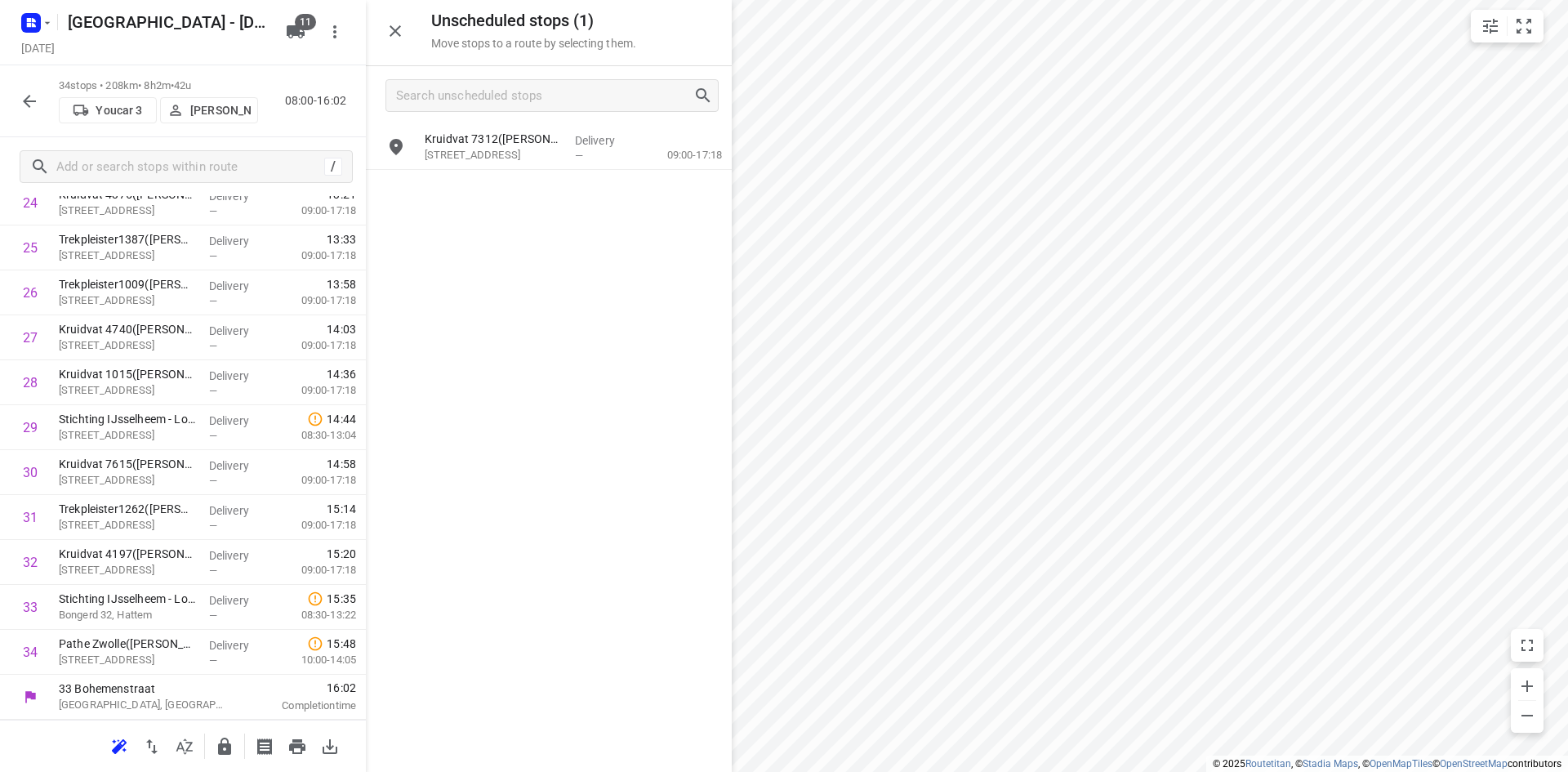
click at [395, 21] on icon "button" at bounding box center [395, 31] width 20 height 20
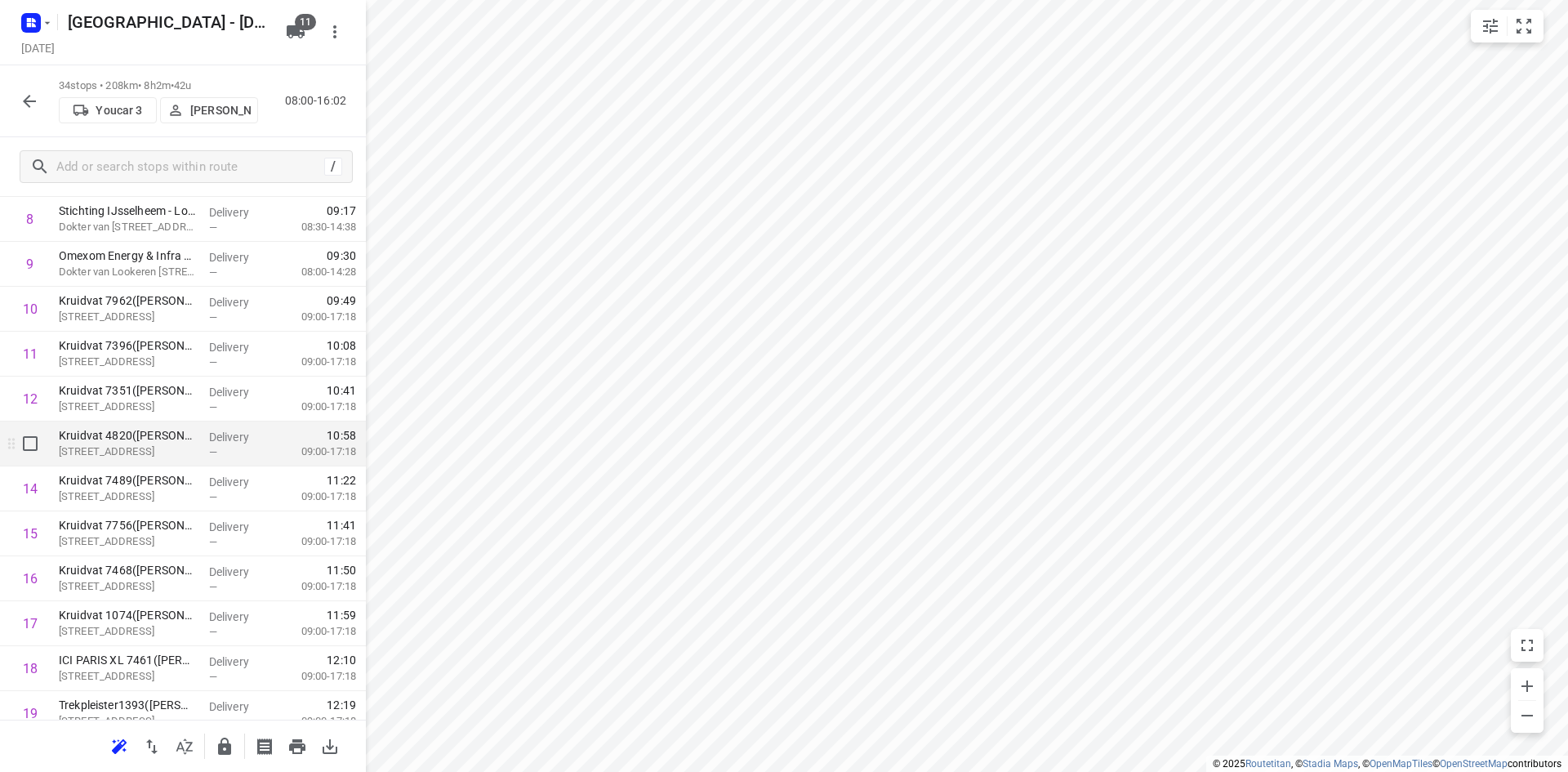
scroll to position [0, 0]
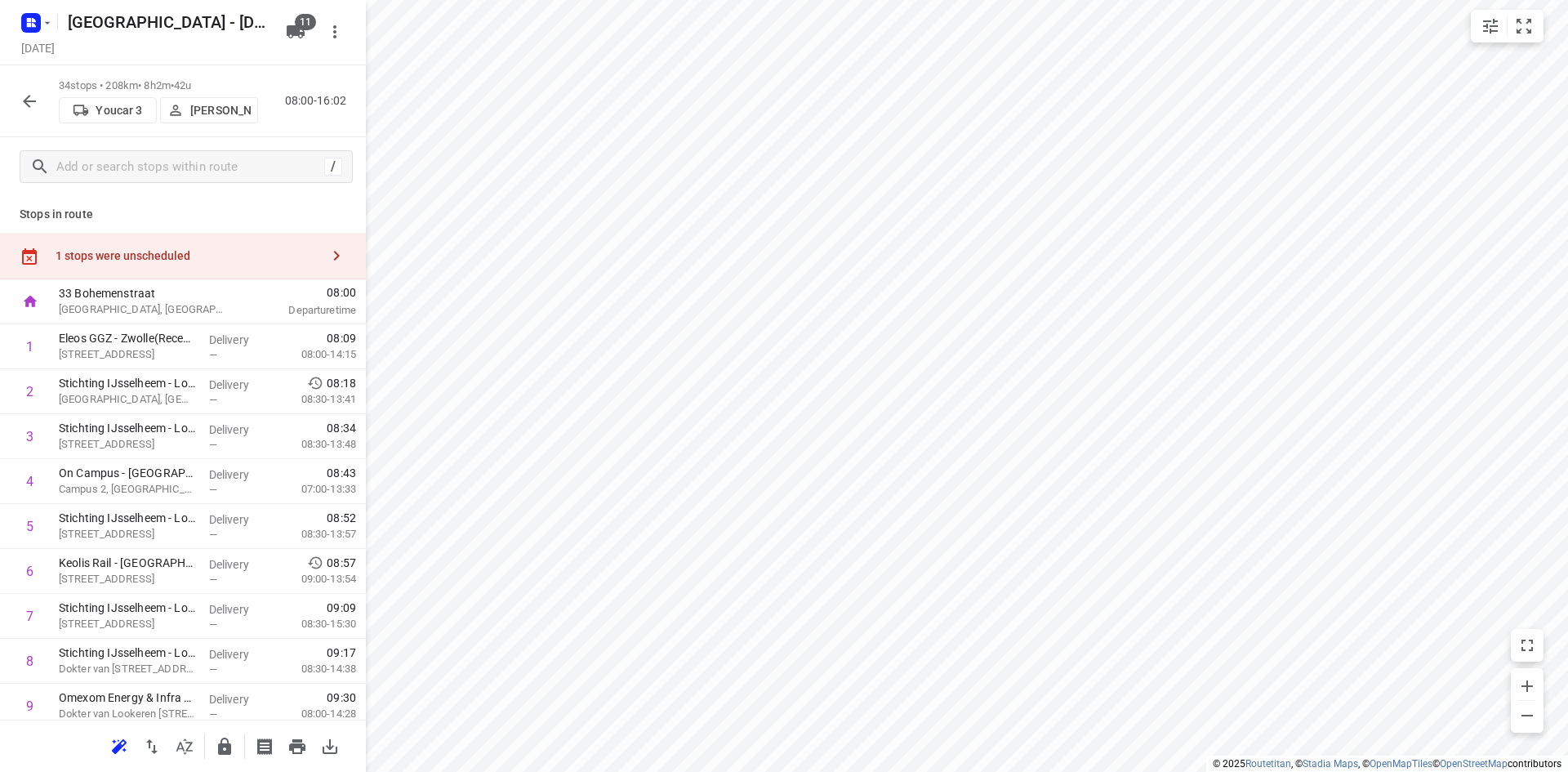
click at [212, 256] on div "1 stops were unscheduled" at bounding box center [188, 255] width 265 height 13
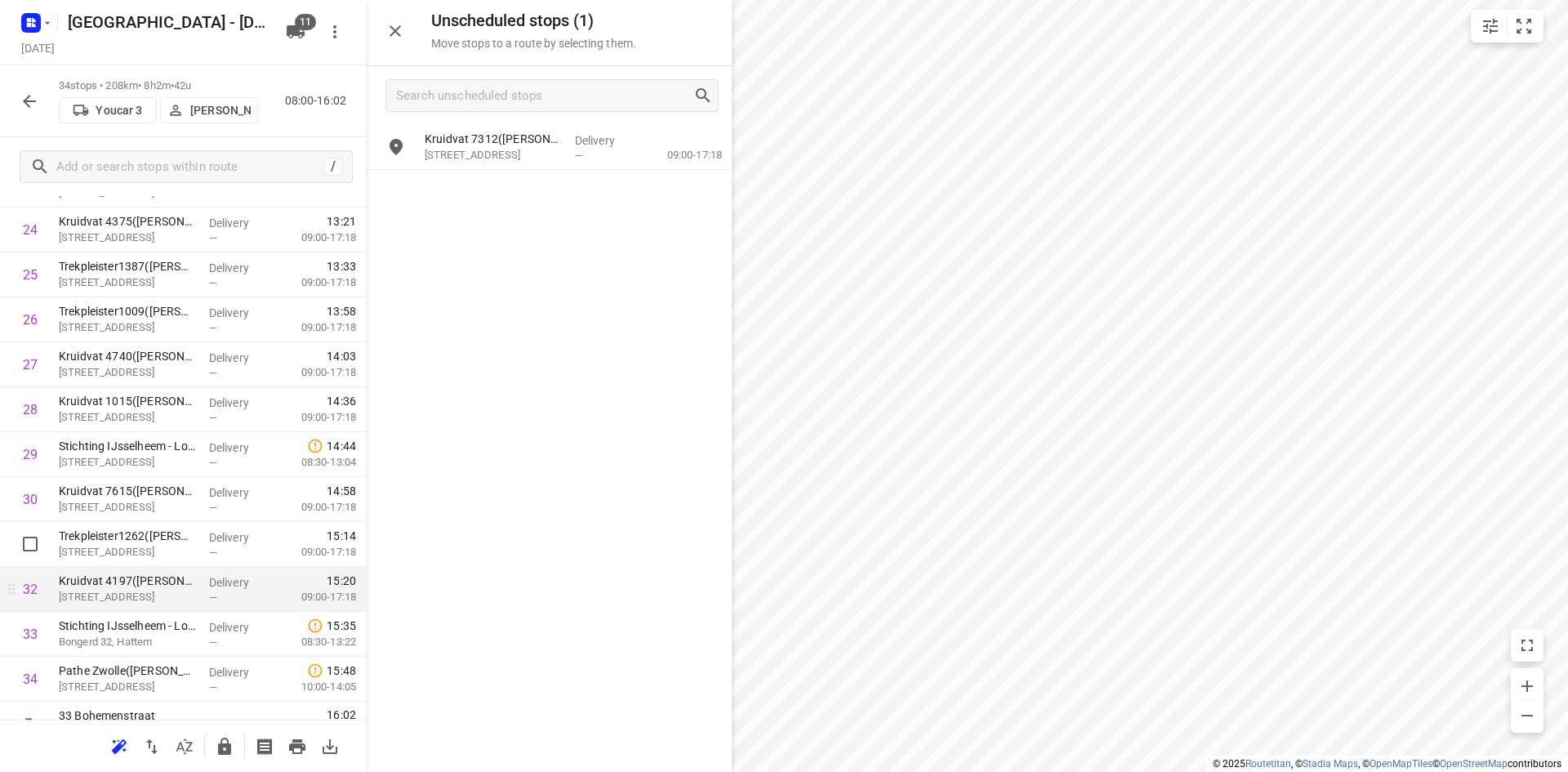
scroll to position [1177, 0]
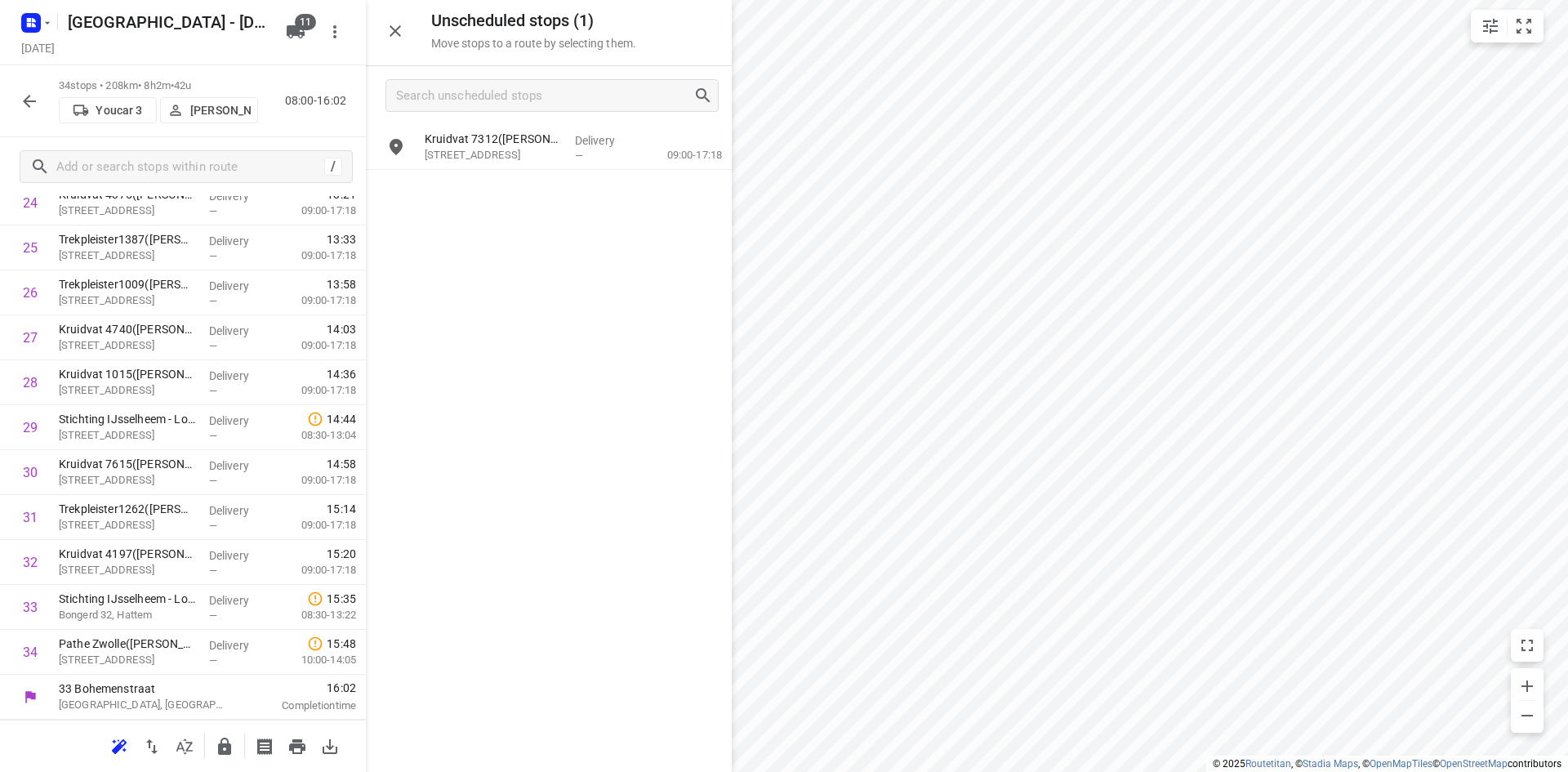
click at [220, 751] on icon "button" at bounding box center [224, 747] width 13 height 18
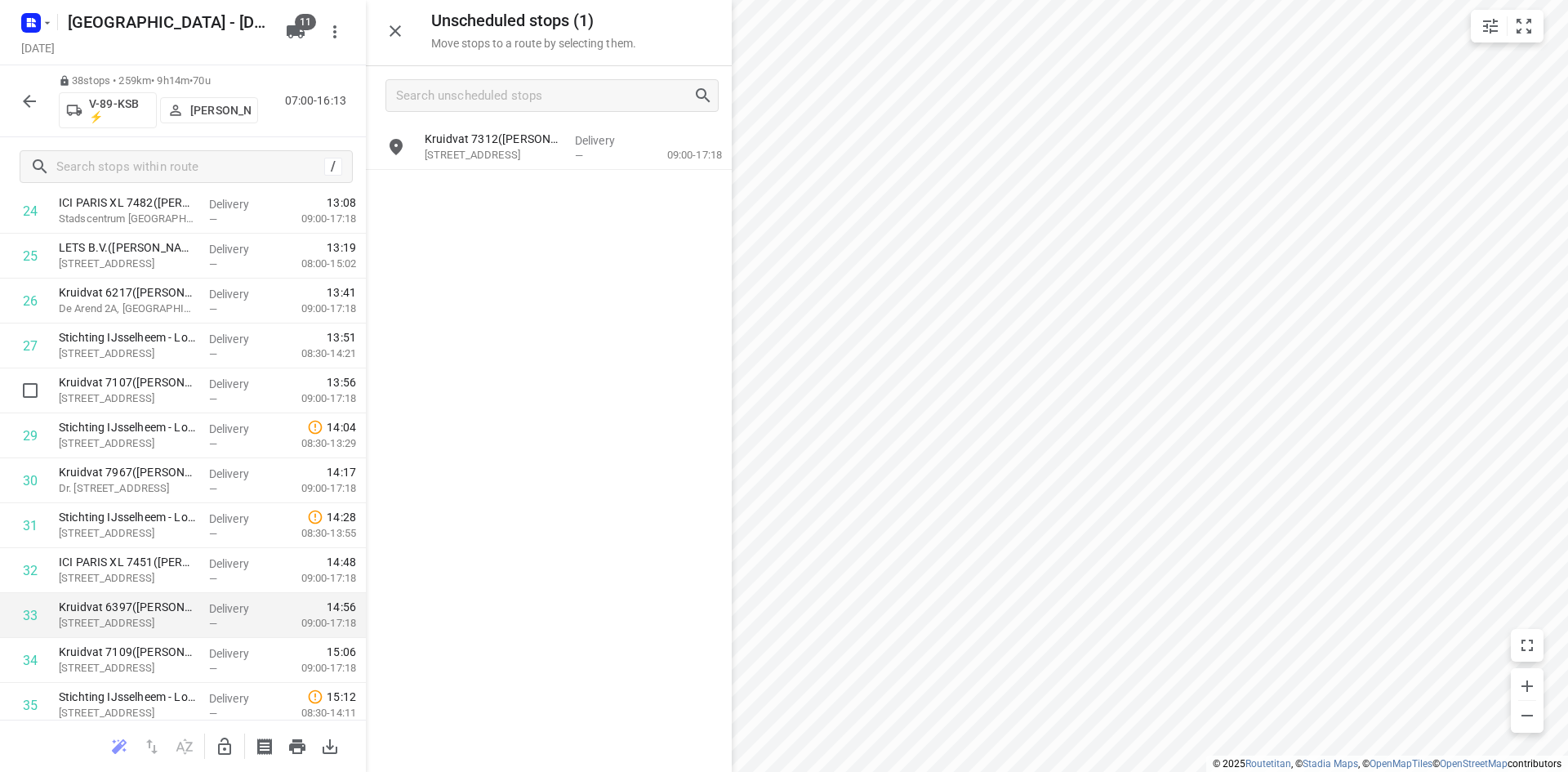
scroll to position [1356, 0]
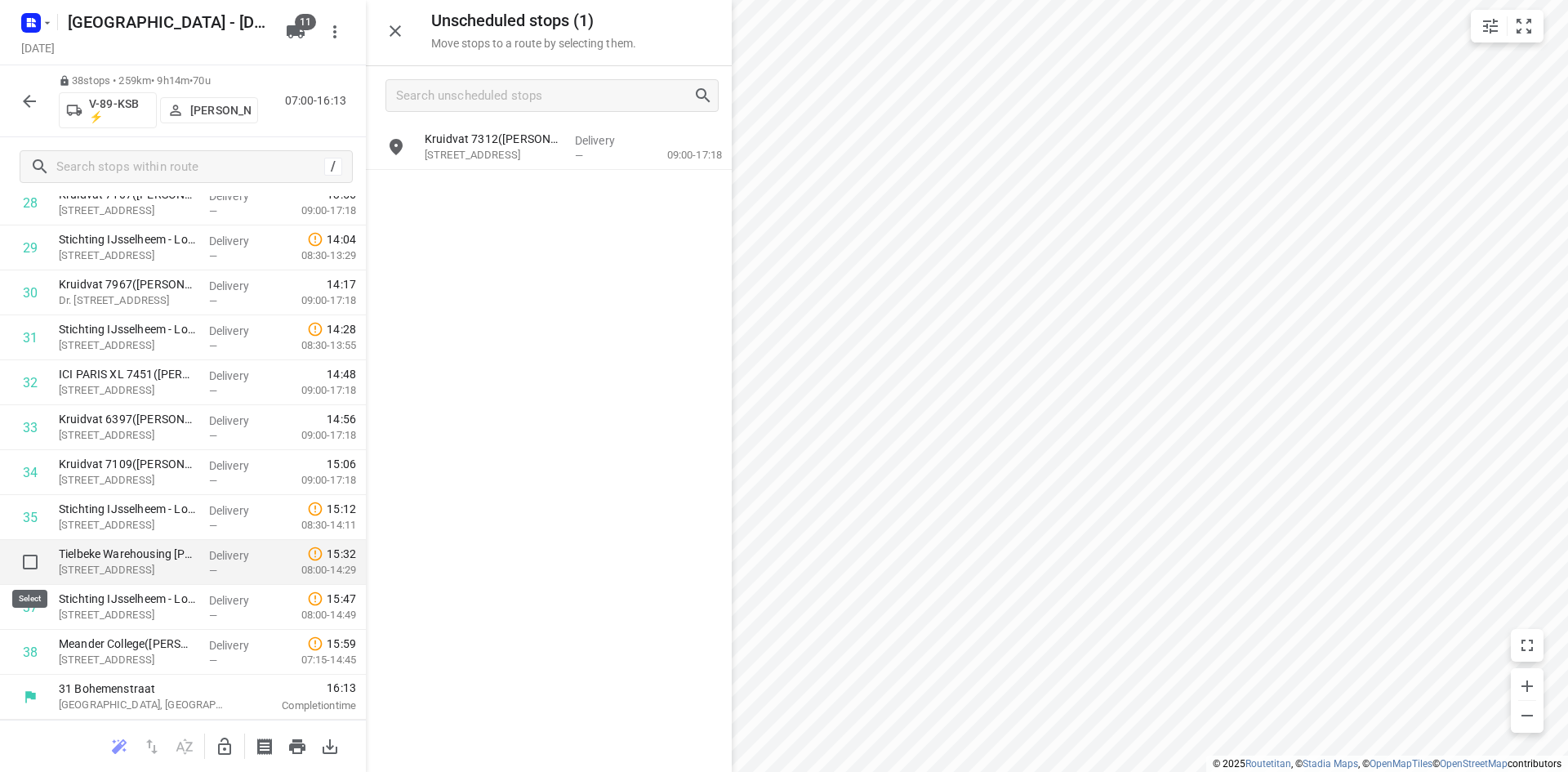
click at [21, 560] on input "checkbox" at bounding box center [29, 561] width 32 height 32
checkbox input "true"
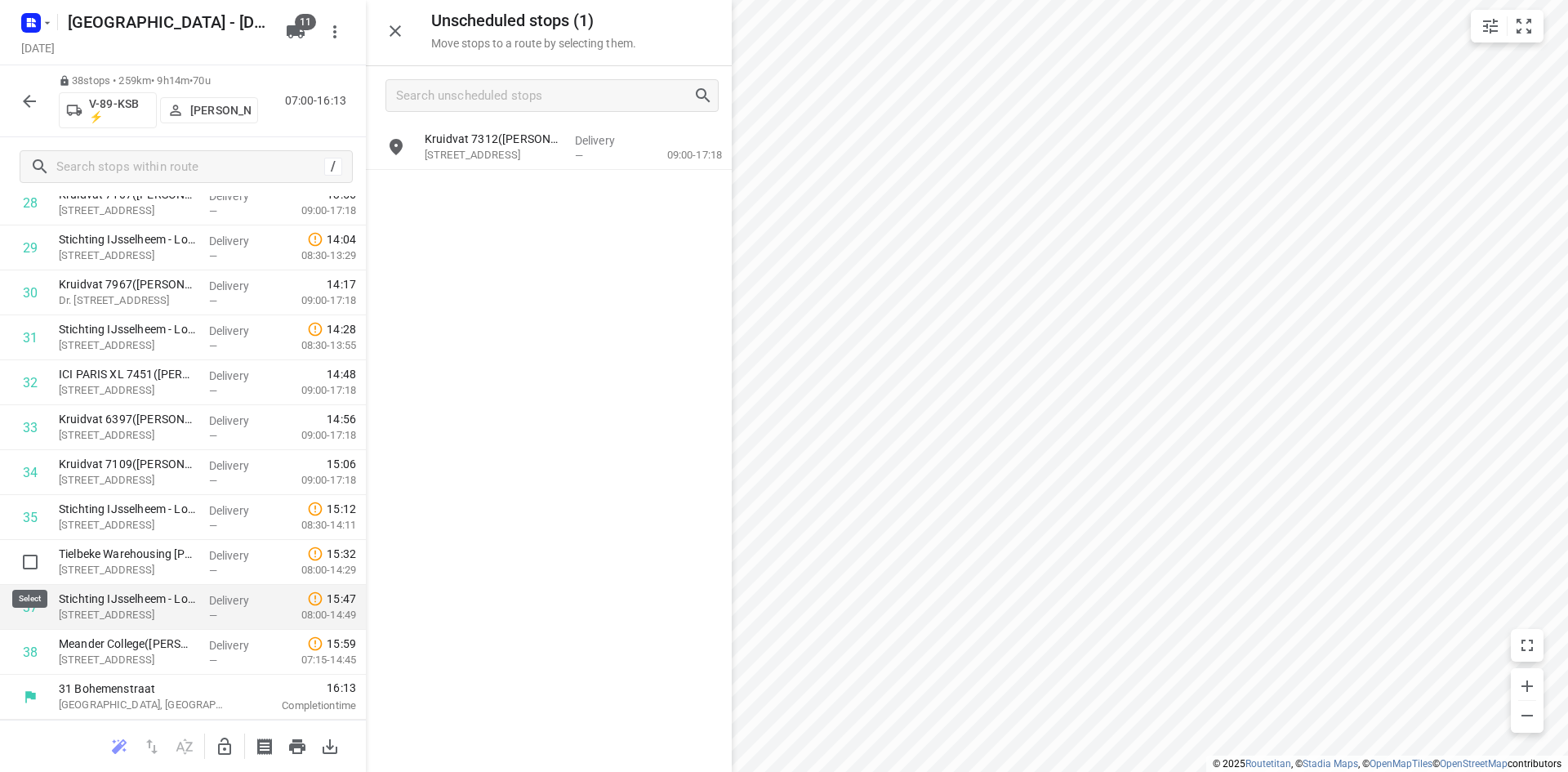
scroll to position [1350, 0]
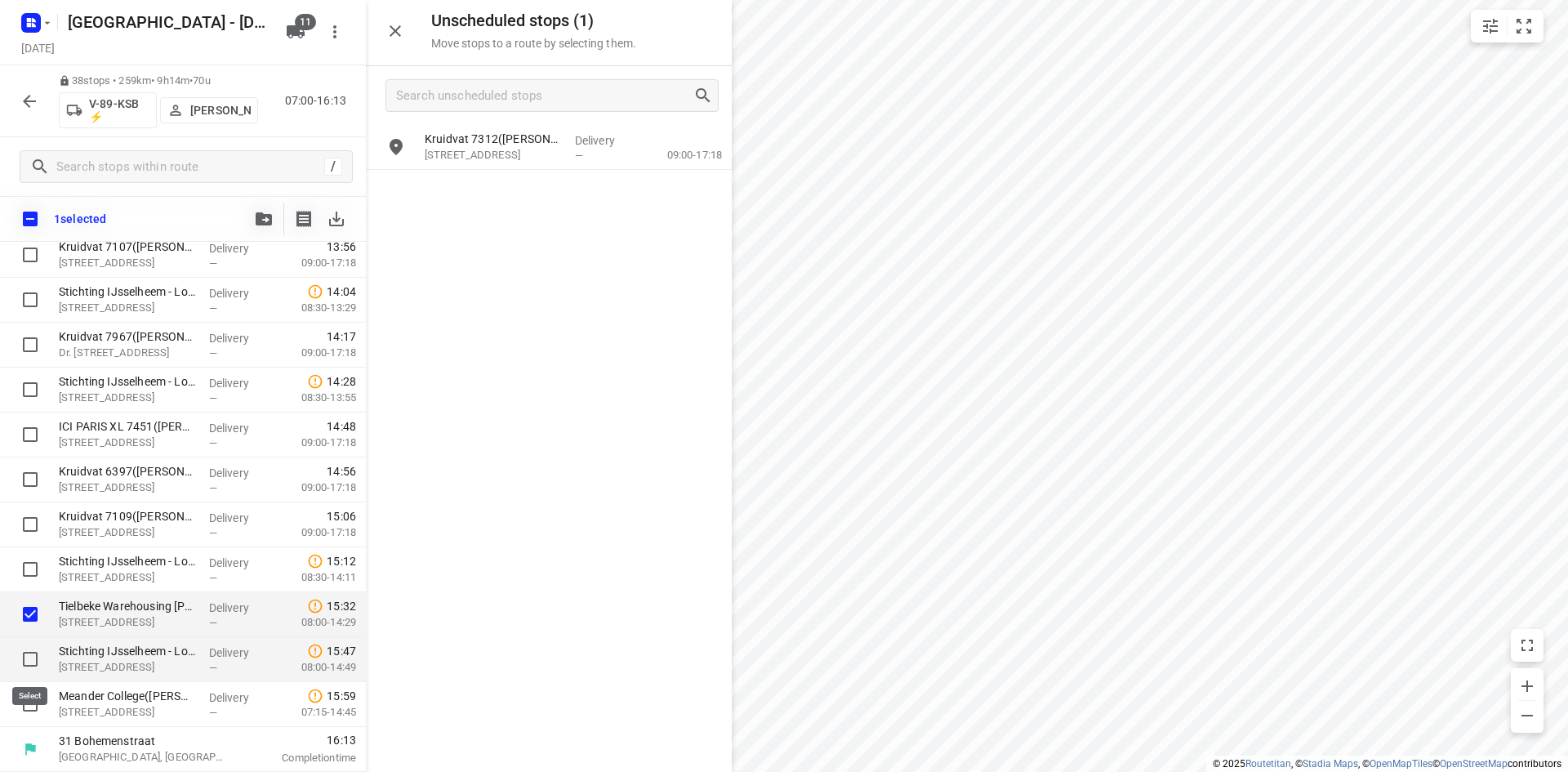
click at [32, 656] on input "checkbox" at bounding box center [29, 659] width 32 height 32
checkbox input "true"
click at [27, 709] on input "checkbox" at bounding box center [29, 704] width 32 height 32
checkbox input "true"
click at [262, 217] on icon "button" at bounding box center [264, 218] width 17 height 13
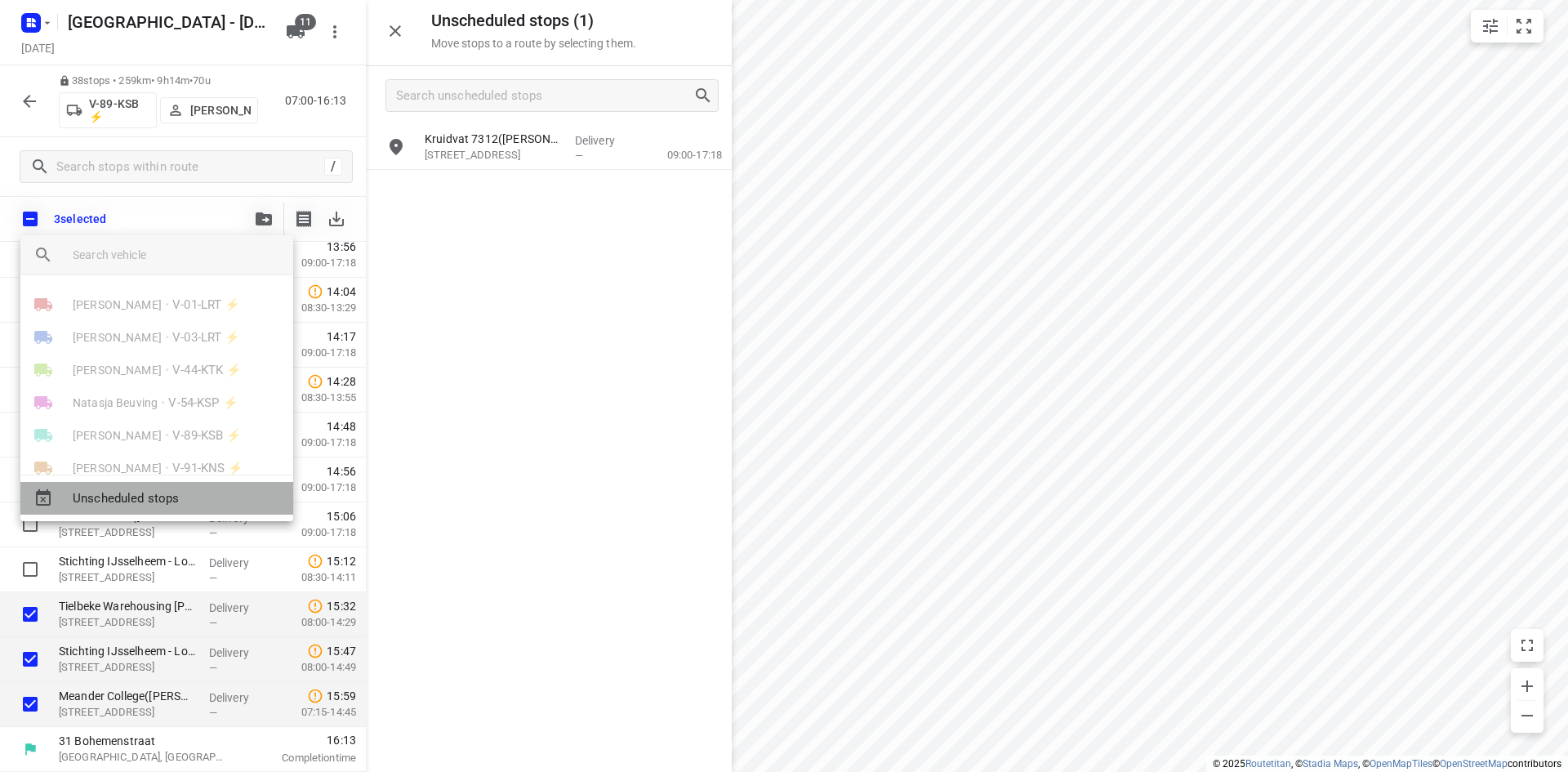
click at [168, 505] on span "Unscheduled stops" at bounding box center [176, 498] width 207 height 19
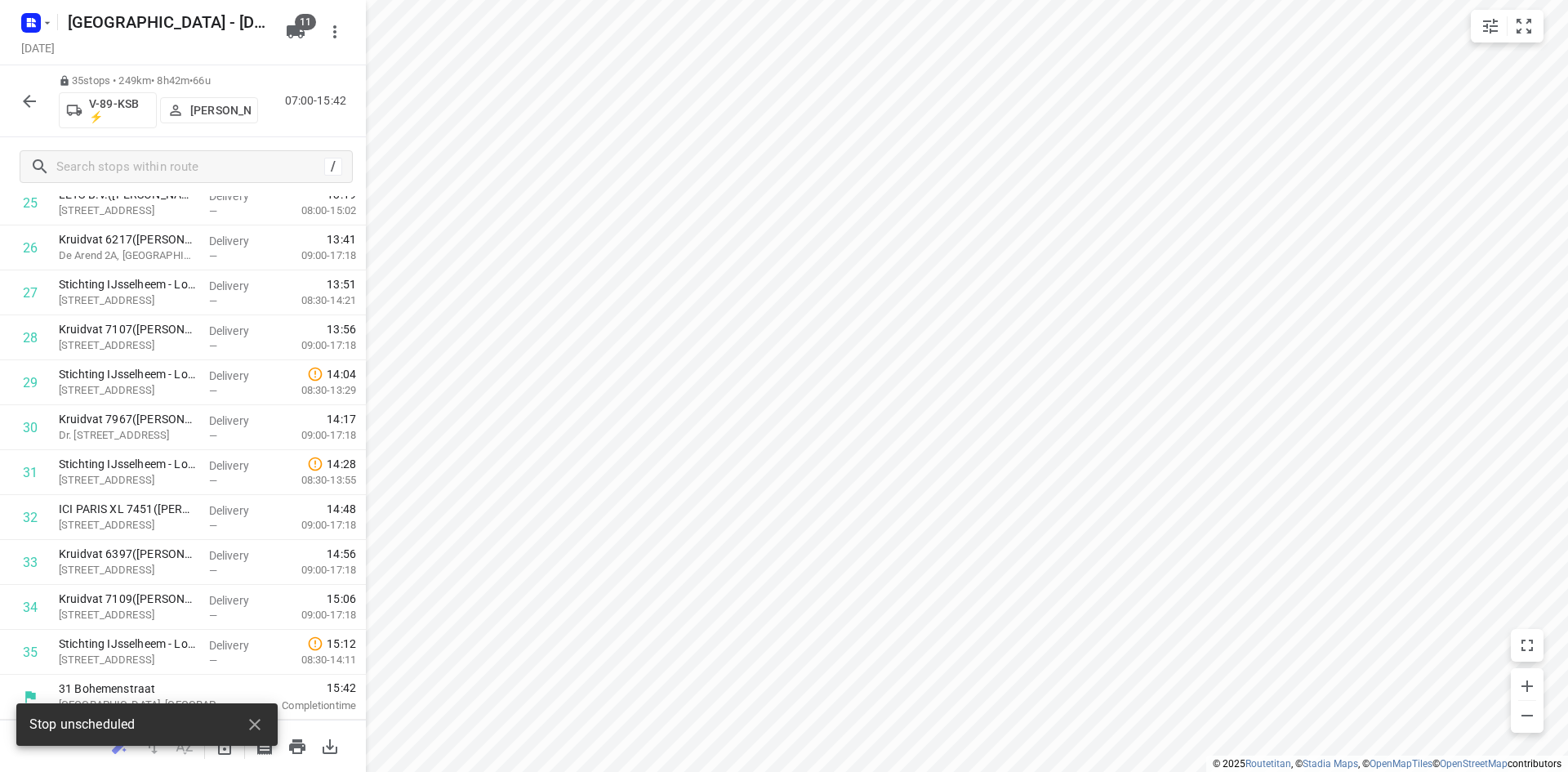
scroll to position [1222, 0]
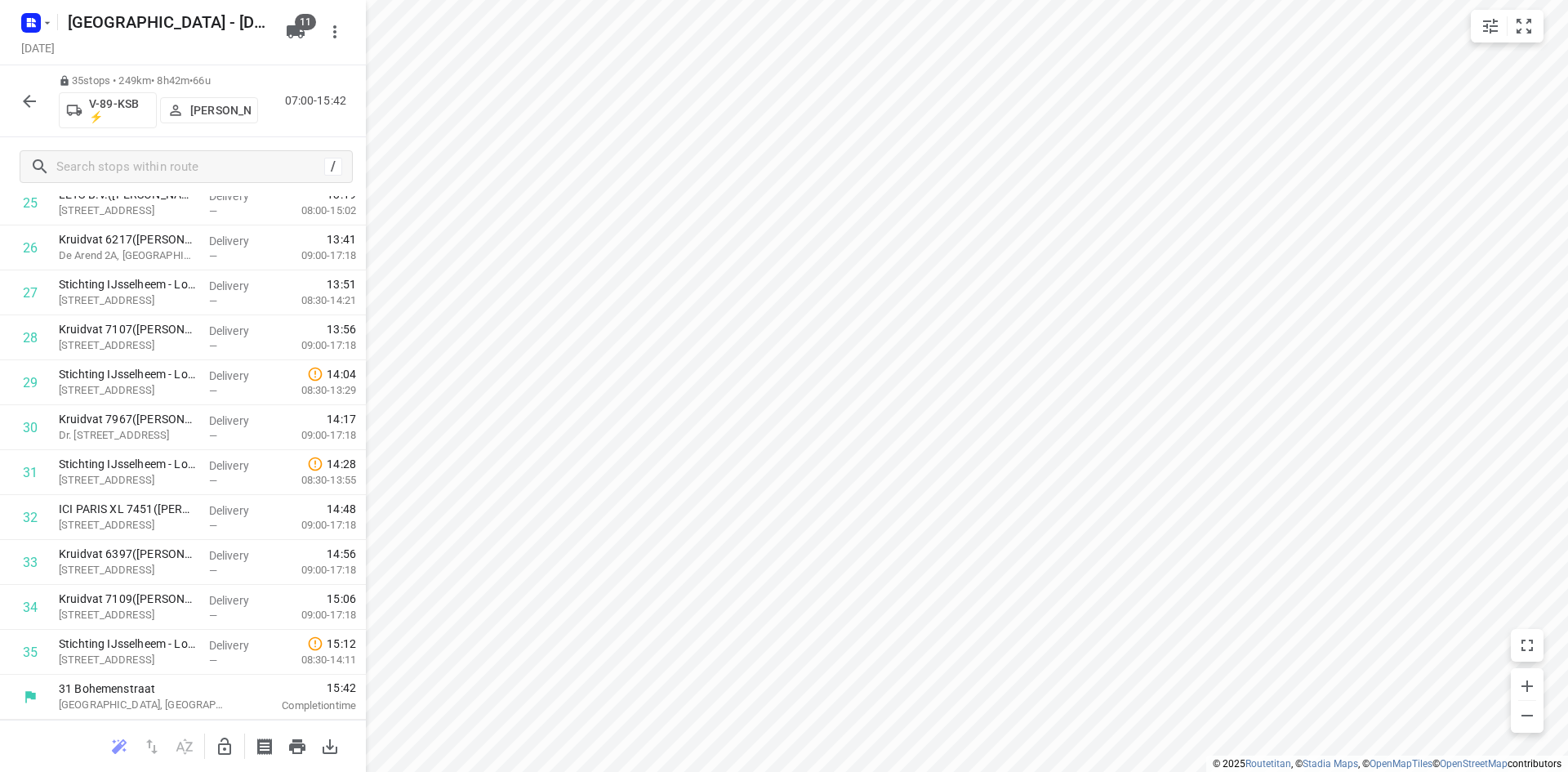
click at [241, 747] on div at bounding box center [183, 745] width 365 height 52
click at [238, 748] on button "button" at bounding box center [224, 746] width 32 height 32
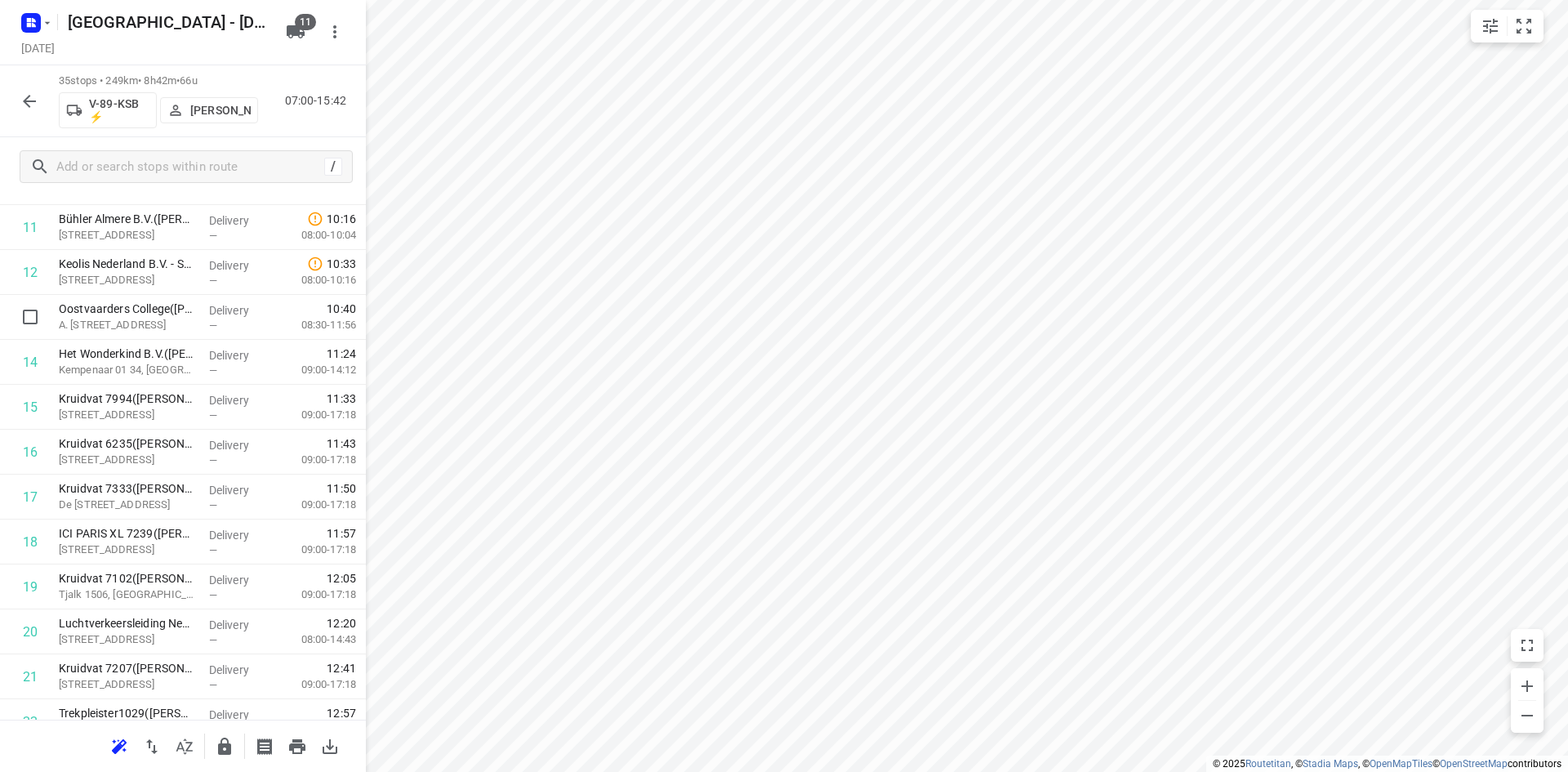
scroll to position [0, 0]
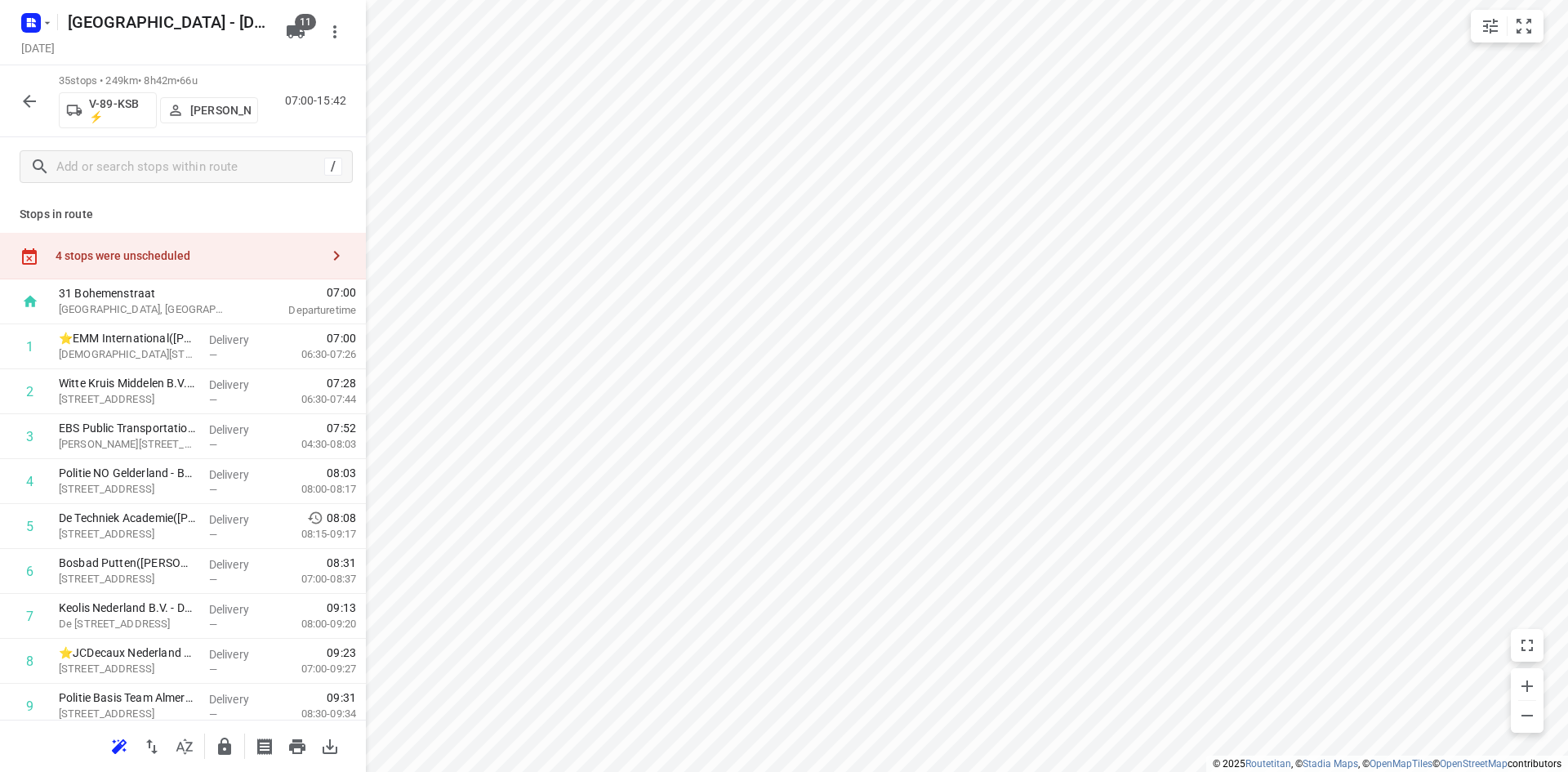
click at [233, 253] on div "4 stops were unscheduled" at bounding box center [188, 255] width 265 height 13
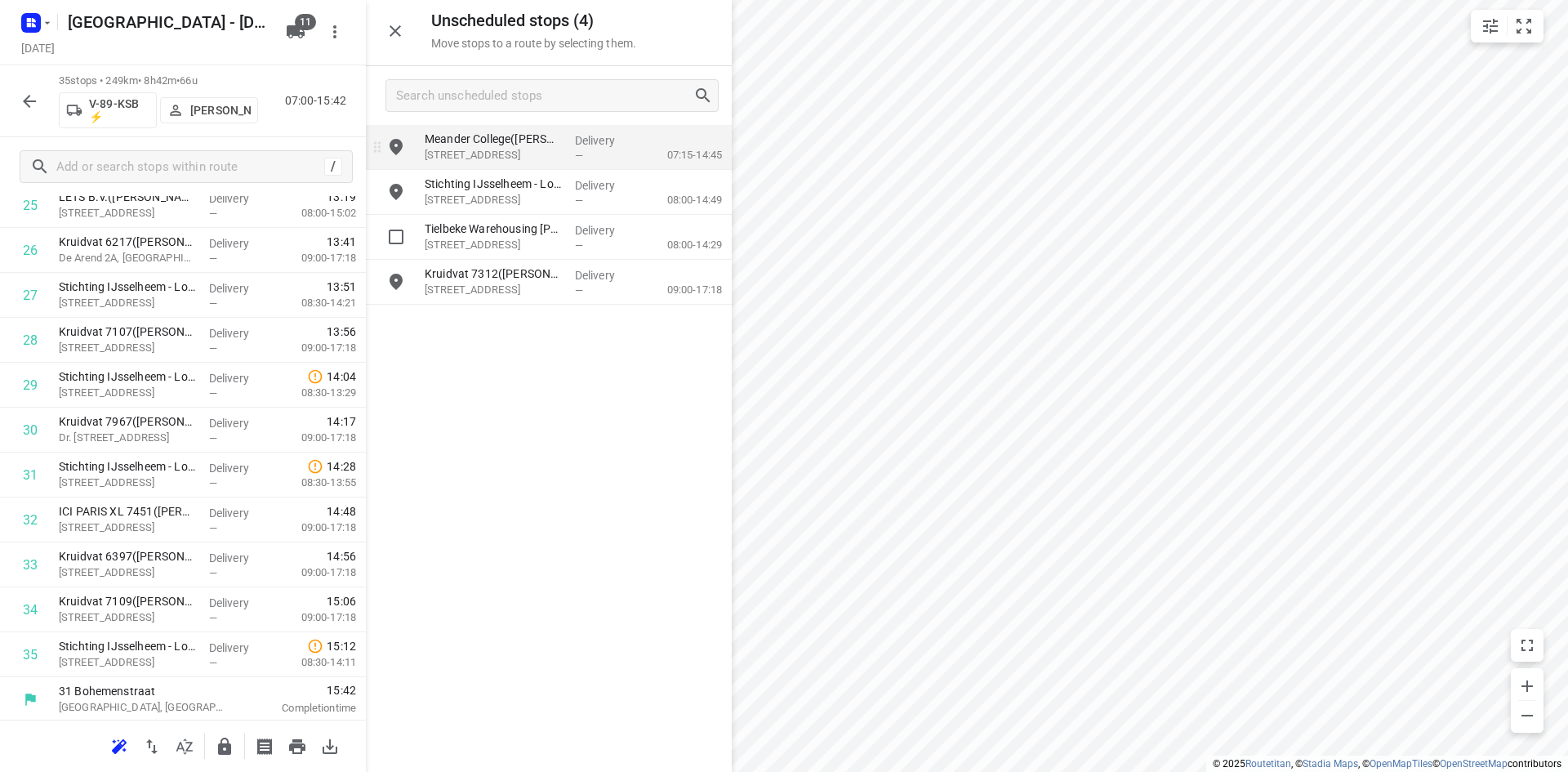
scroll to position [1222, 0]
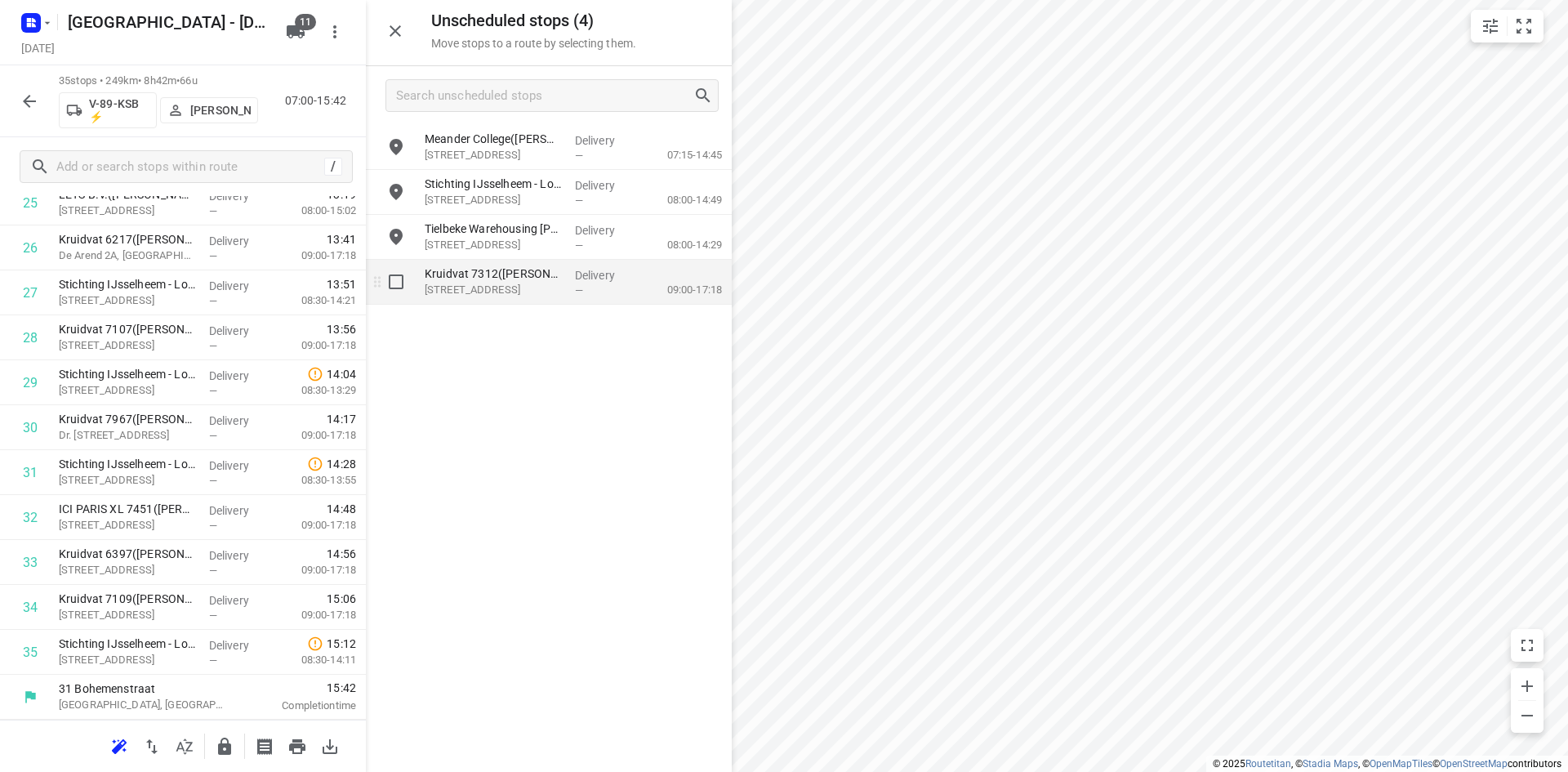
click at [483, 301] on div "Meander College(Jan van Vilsteren) Dobbe 37, Zwolle Delivery — 07:15-14:45 Stic…" at bounding box center [548, 216] width 365 height 182
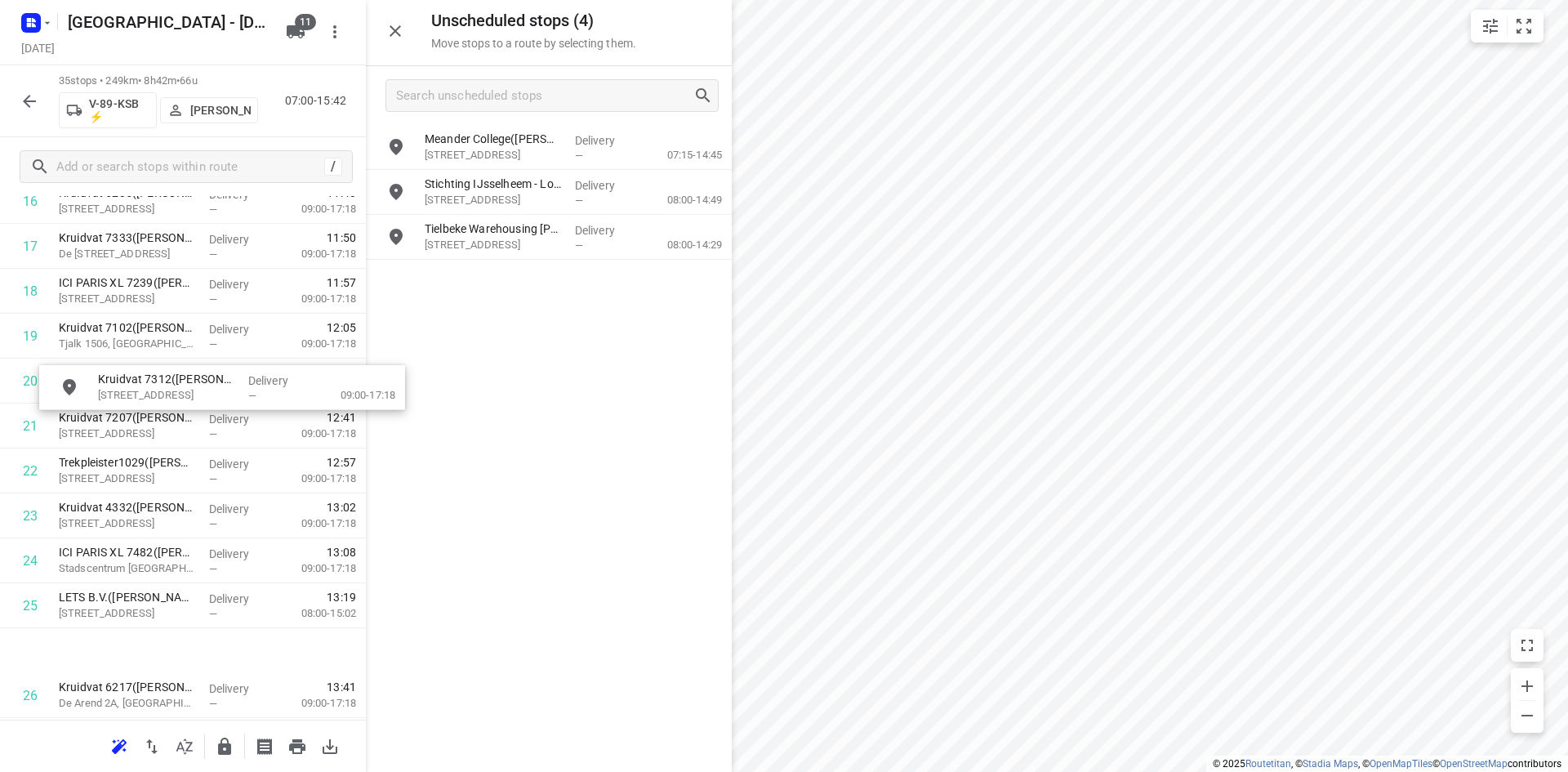
scroll to position [813, 0]
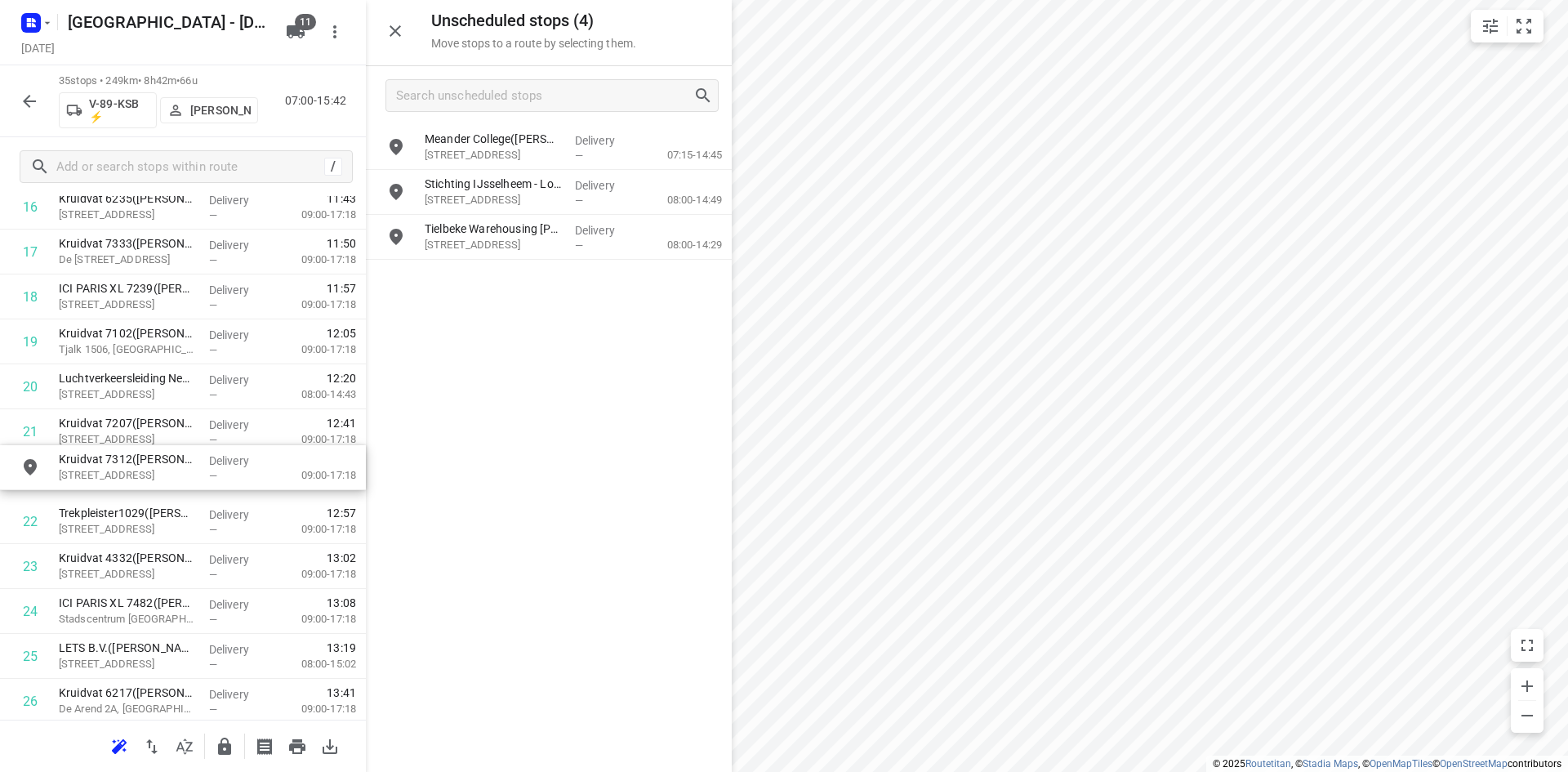
drag, startPoint x: 445, startPoint y: 321, endPoint x: 108, endPoint y: 483, distance: 373.9
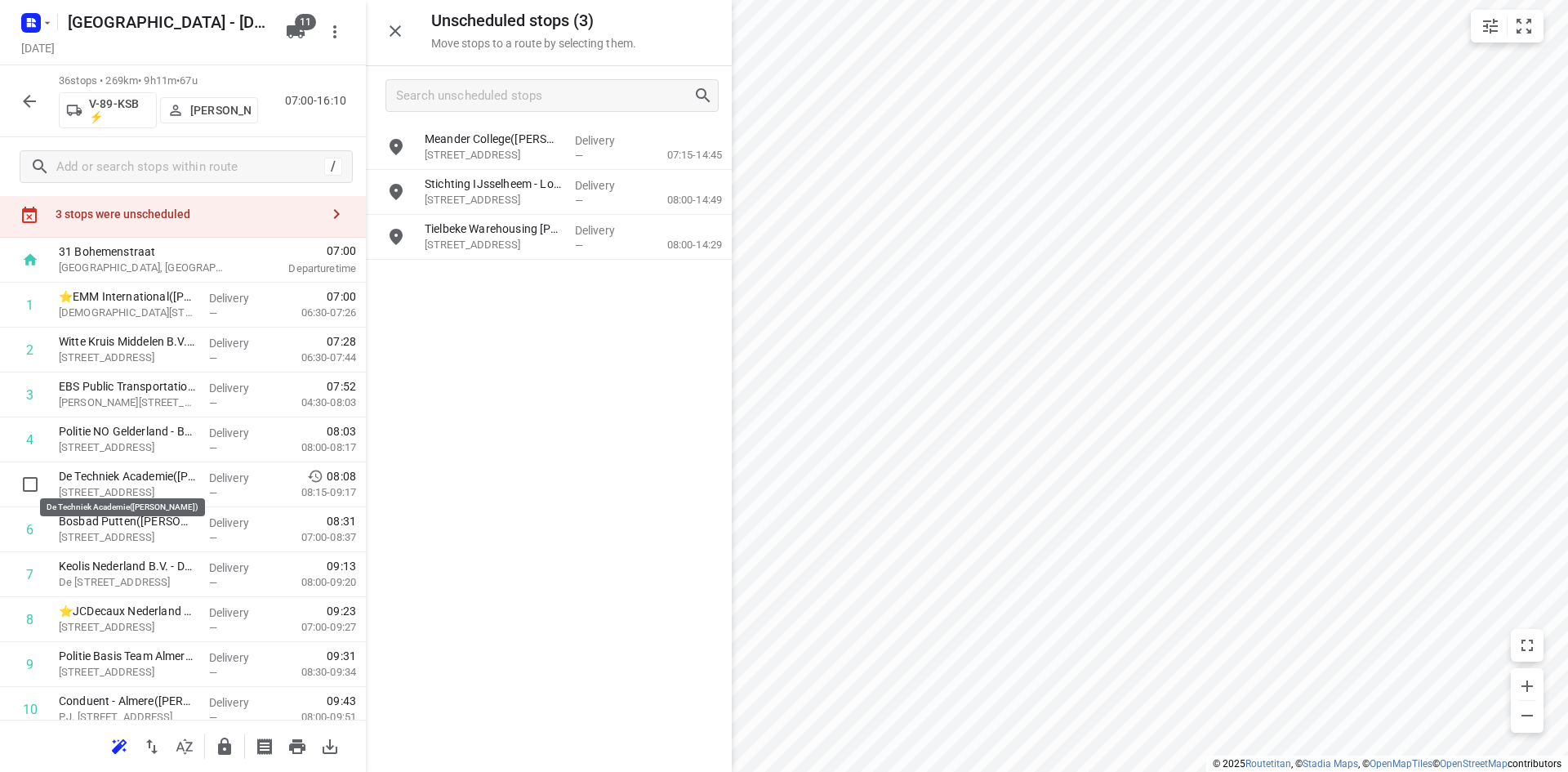
scroll to position [0, 0]
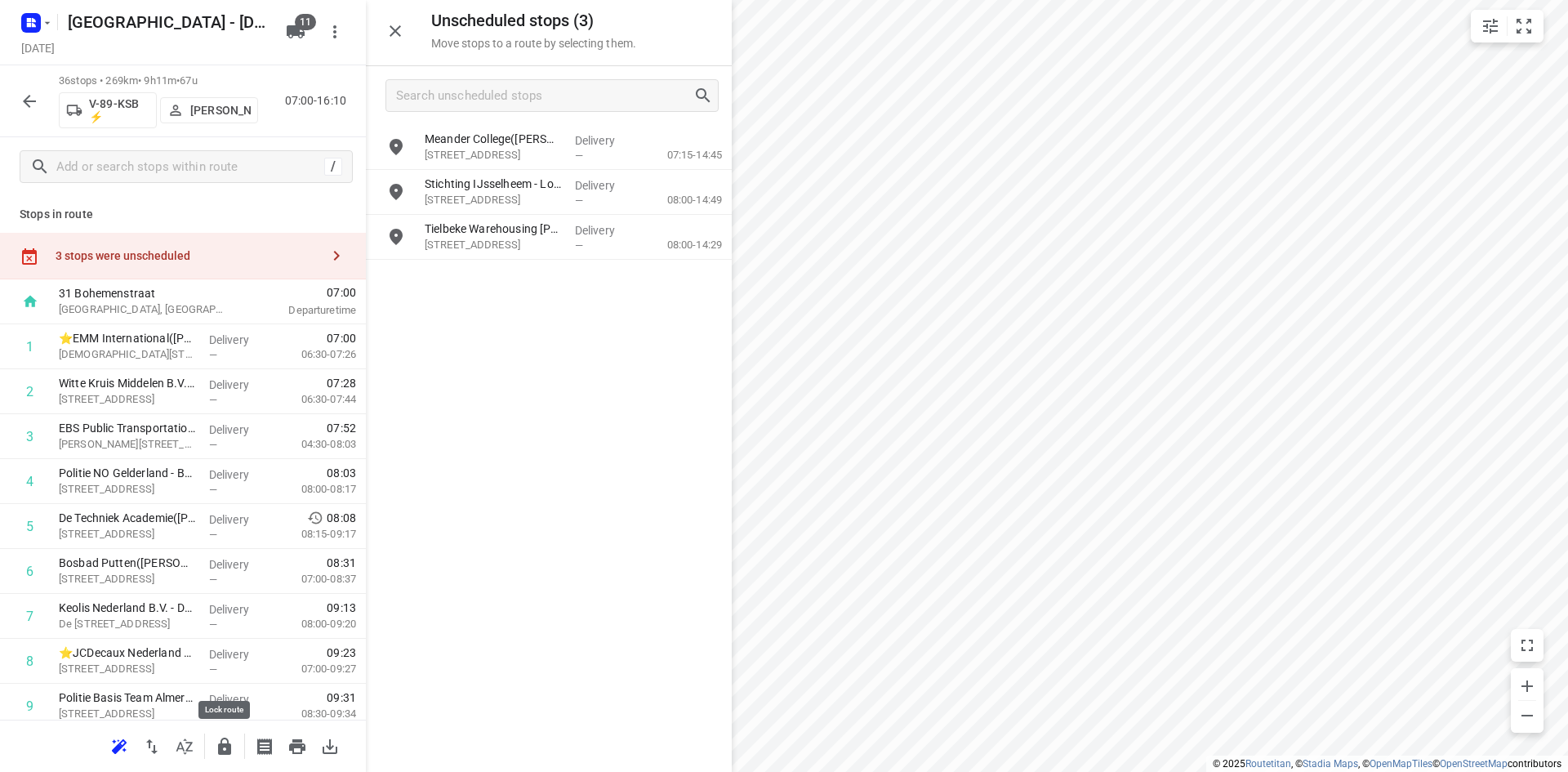
click at [232, 743] on icon "button" at bounding box center [225, 747] width 20 height 20
click at [395, 38] on icon "button" at bounding box center [395, 31] width 20 height 20
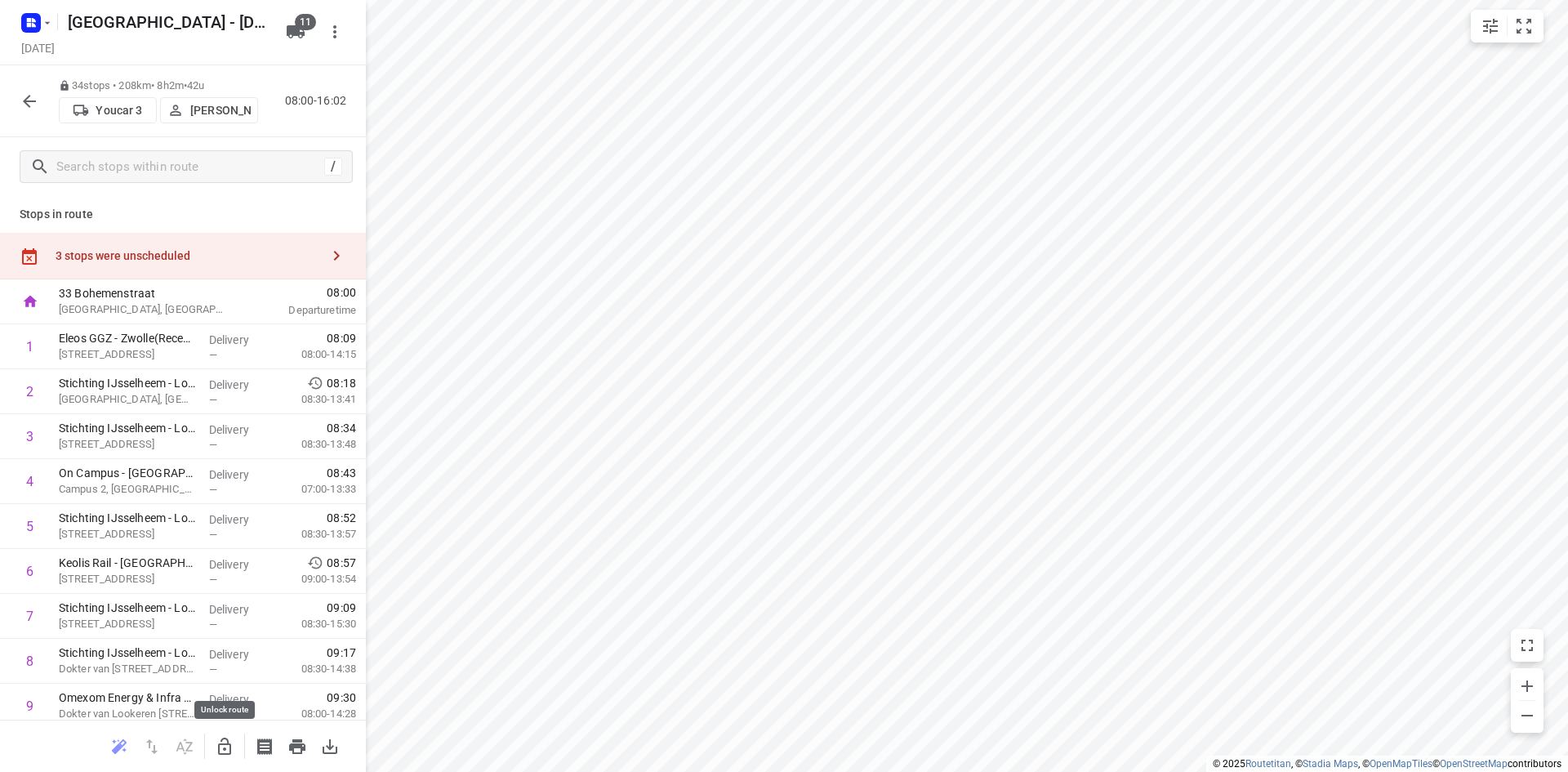
click at [232, 745] on icon "button" at bounding box center [225, 747] width 20 height 20
click at [334, 252] on icon "button" at bounding box center [337, 256] width 6 height 10
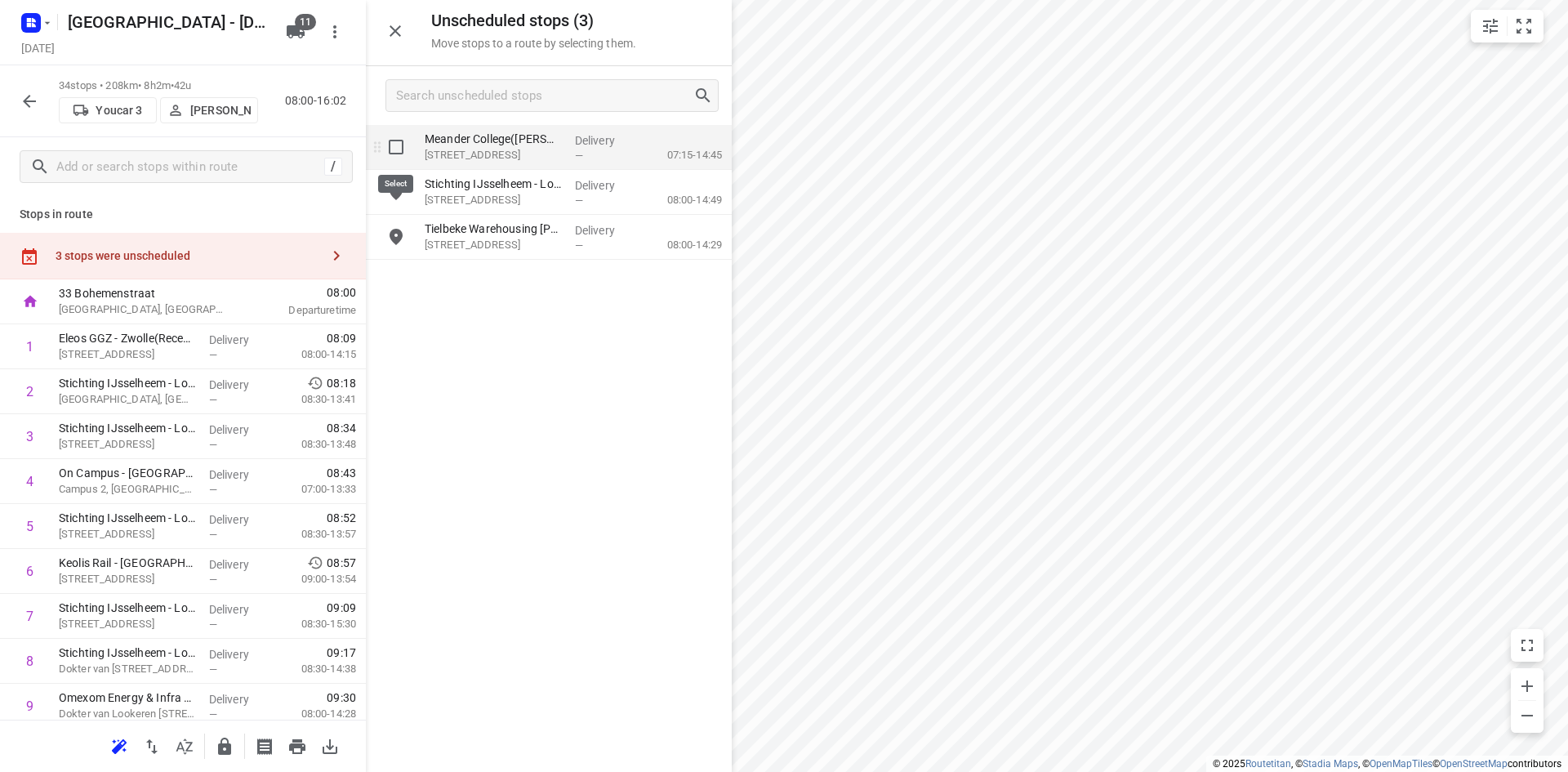
click at [399, 157] on input "grid" at bounding box center [396, 147] width 32 height 32
checkbox input "true"
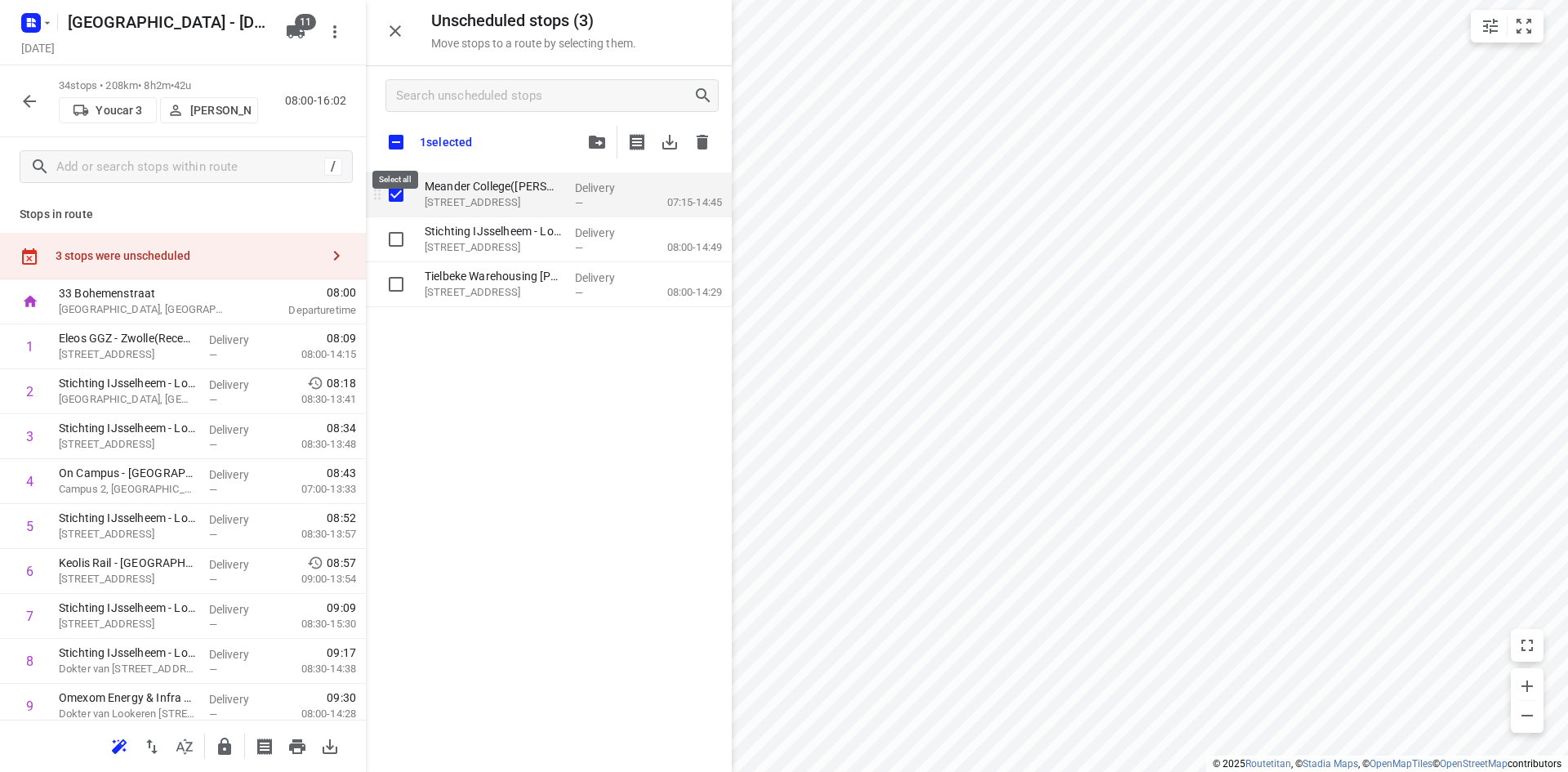
click at [399, 157] on input "checkbox" at bounding box center [396, 142] width 34 height 34
checkbox input "true"
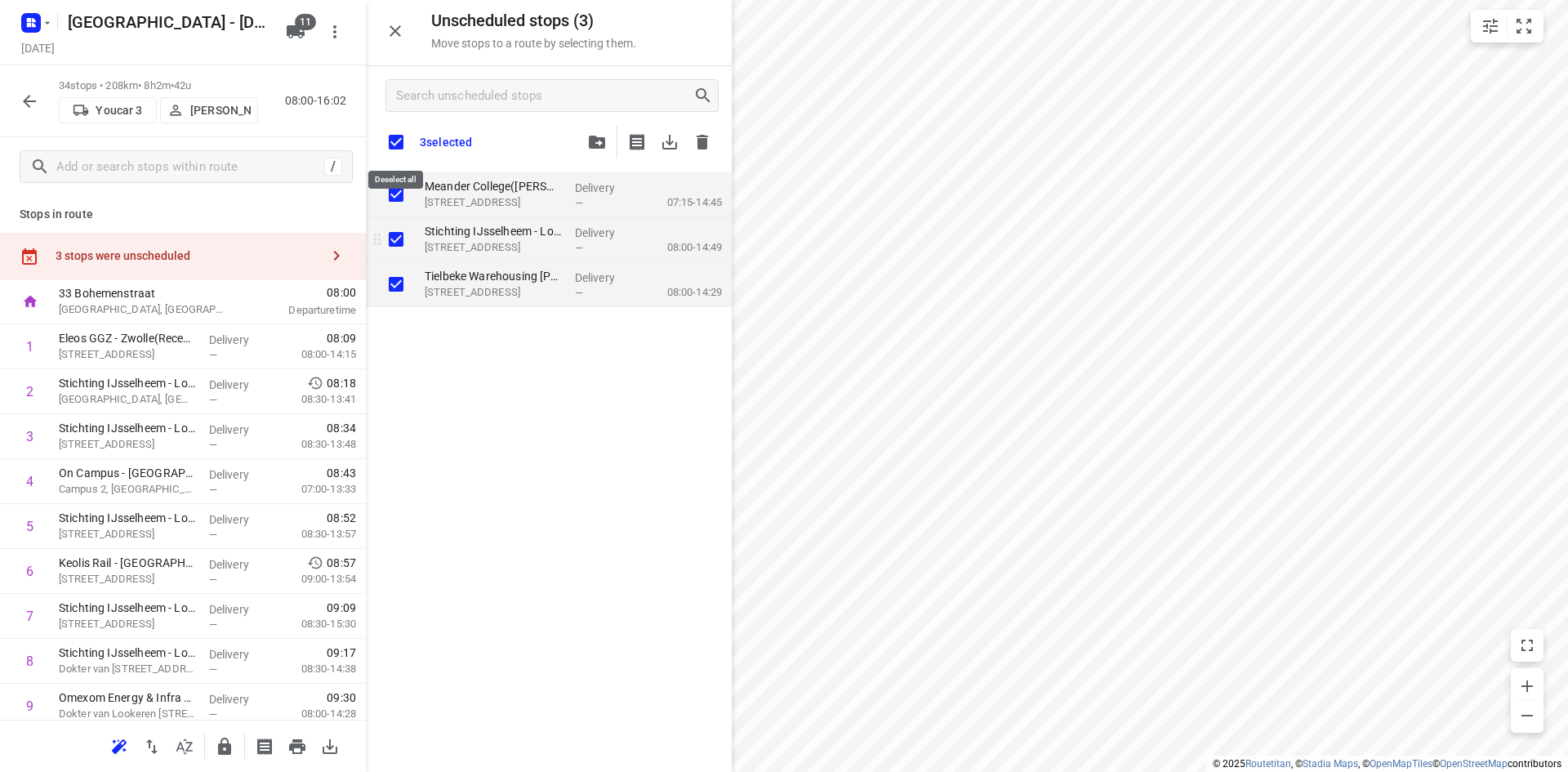
checkbox input "true"
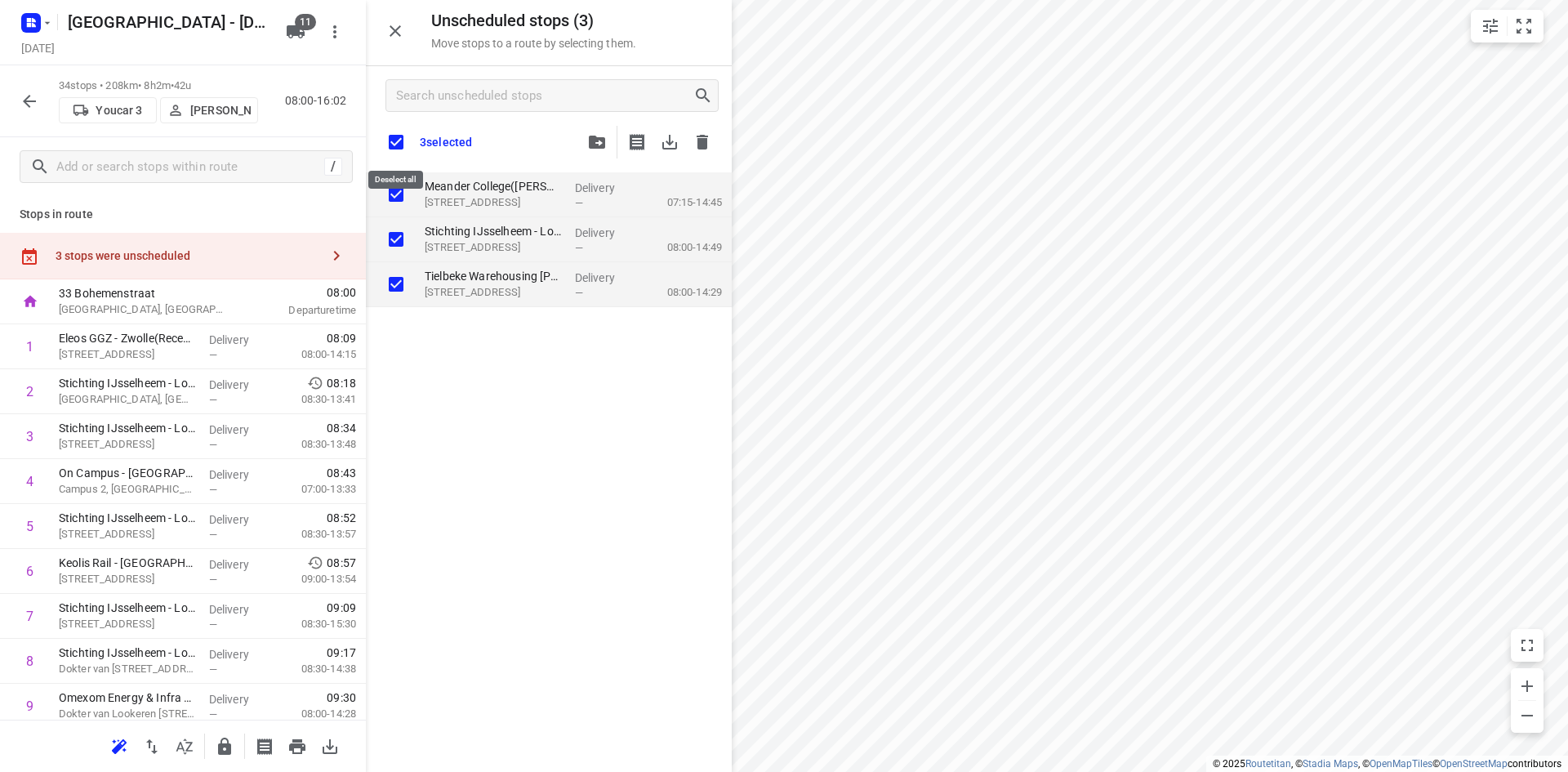
checkbox input "true"
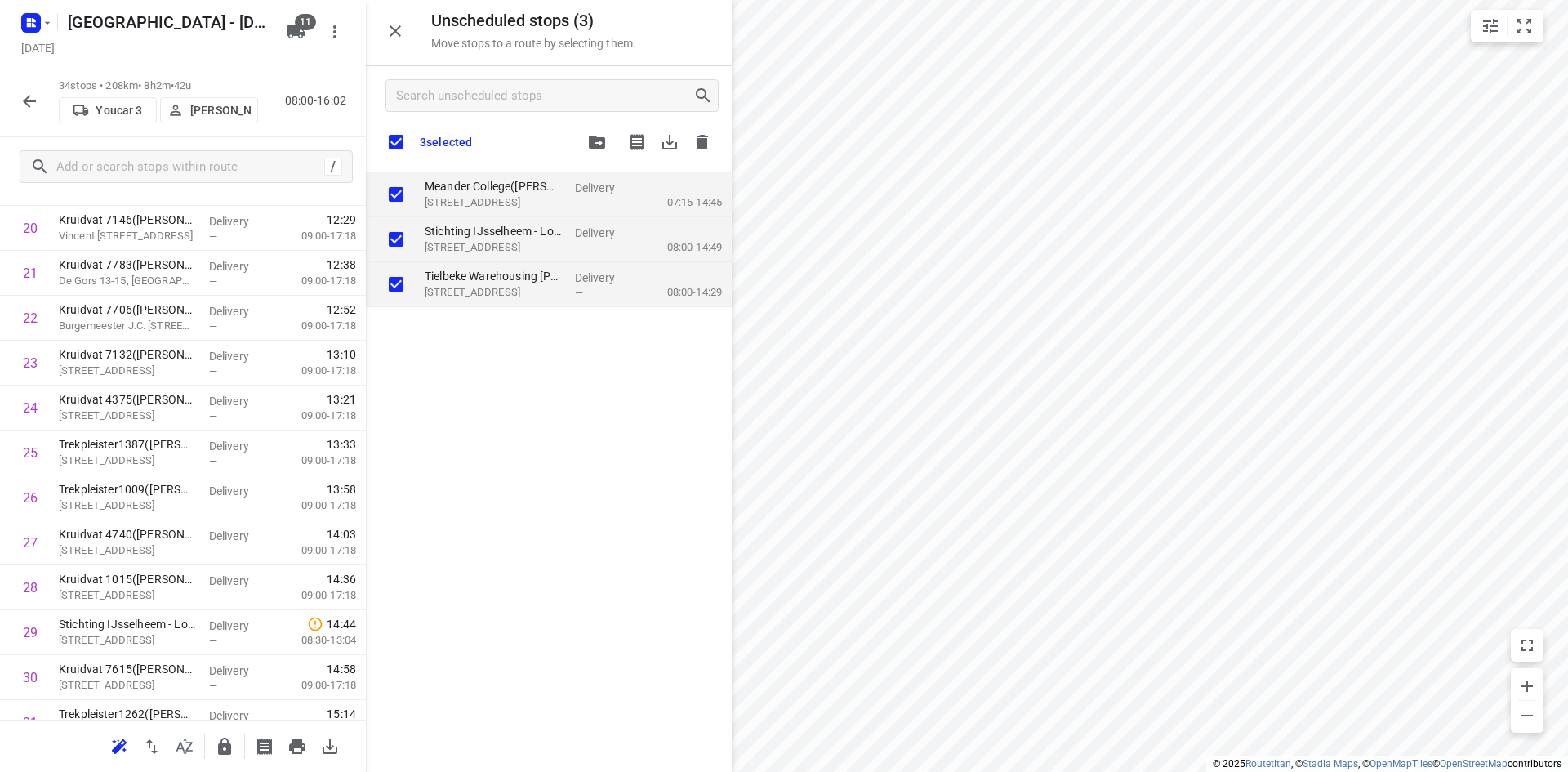
scroll to position [1177, 0]
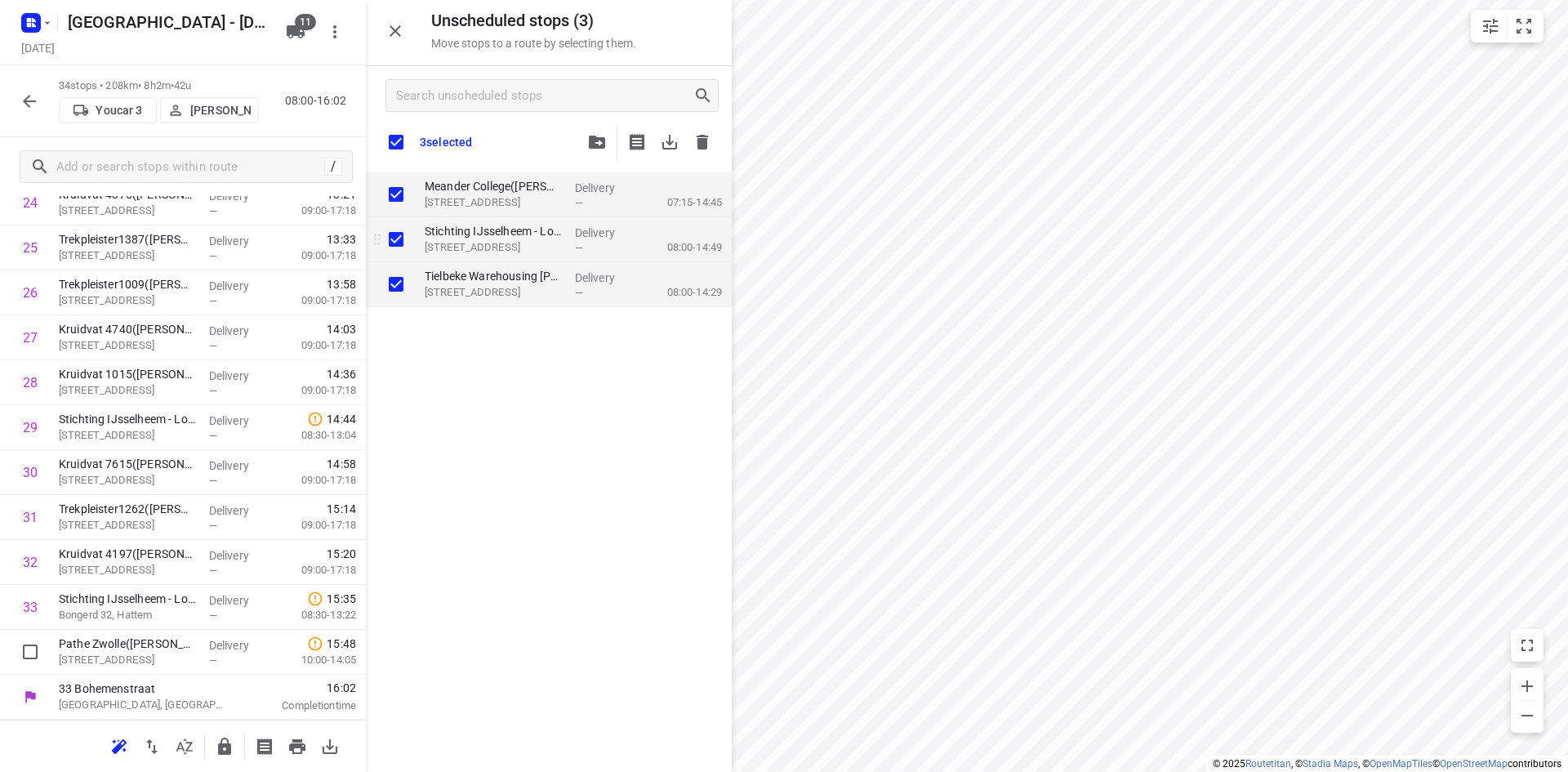
checkbox input "true"
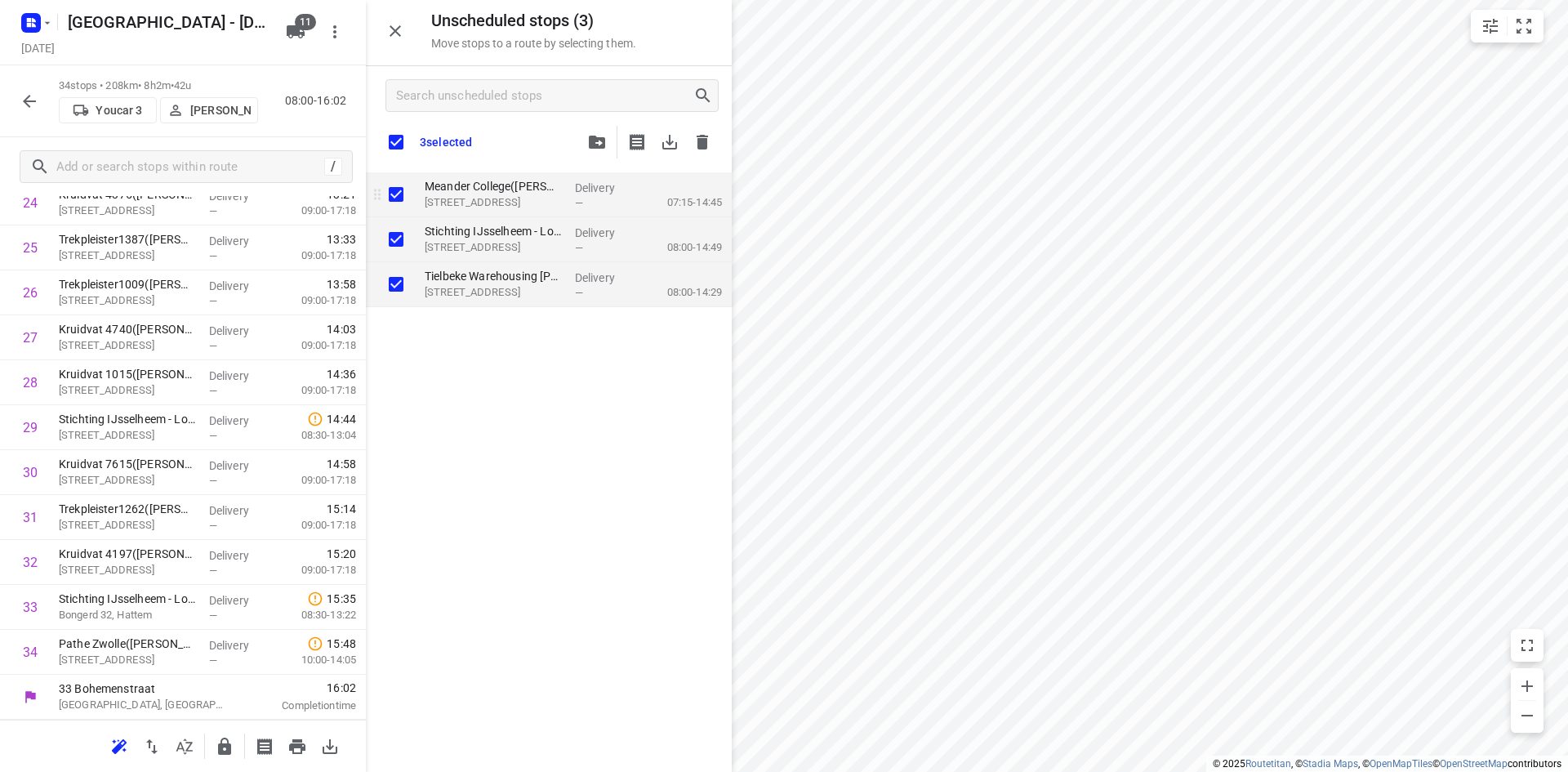
checkbox input "true"
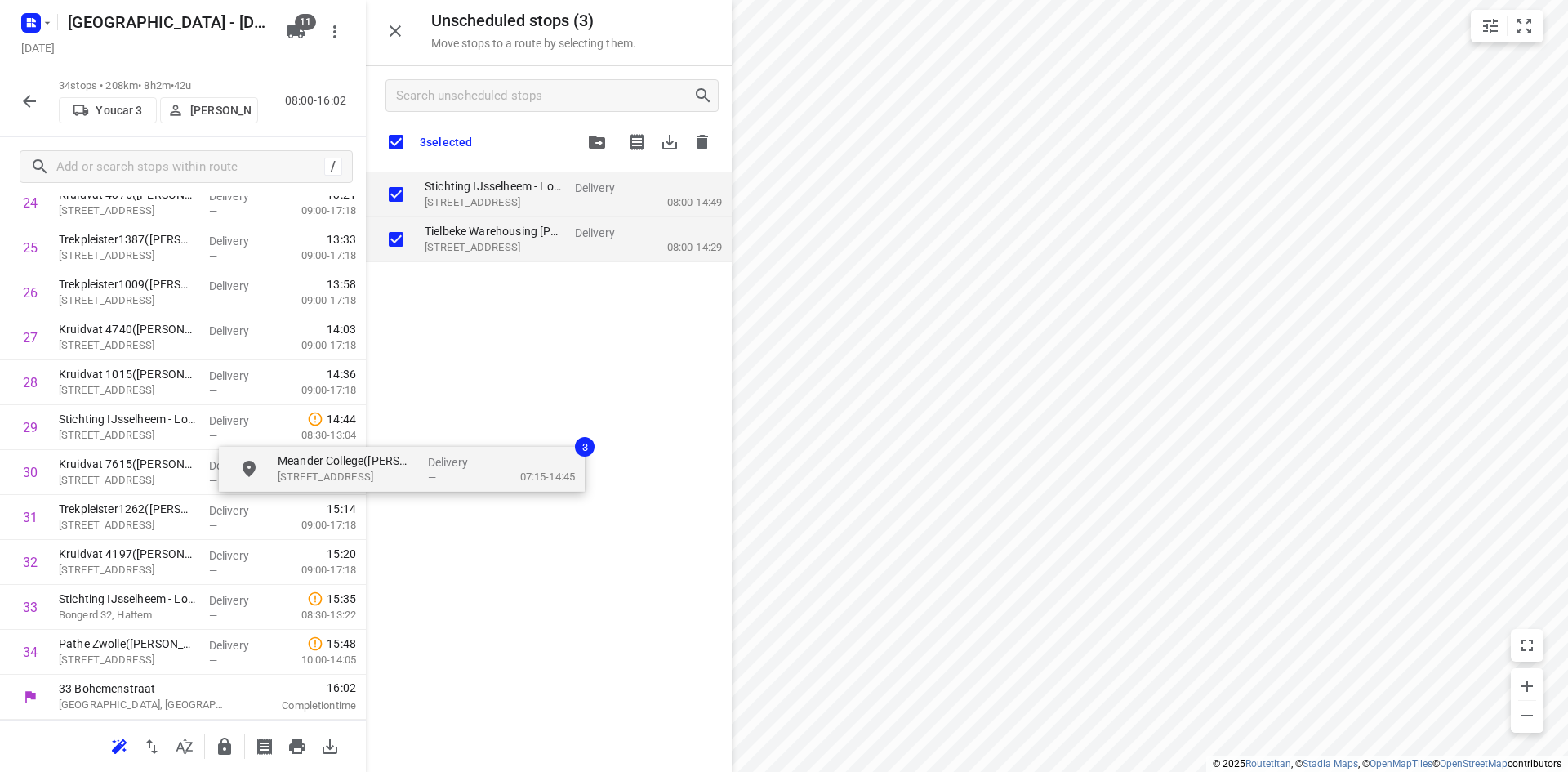
checkbox input "true"
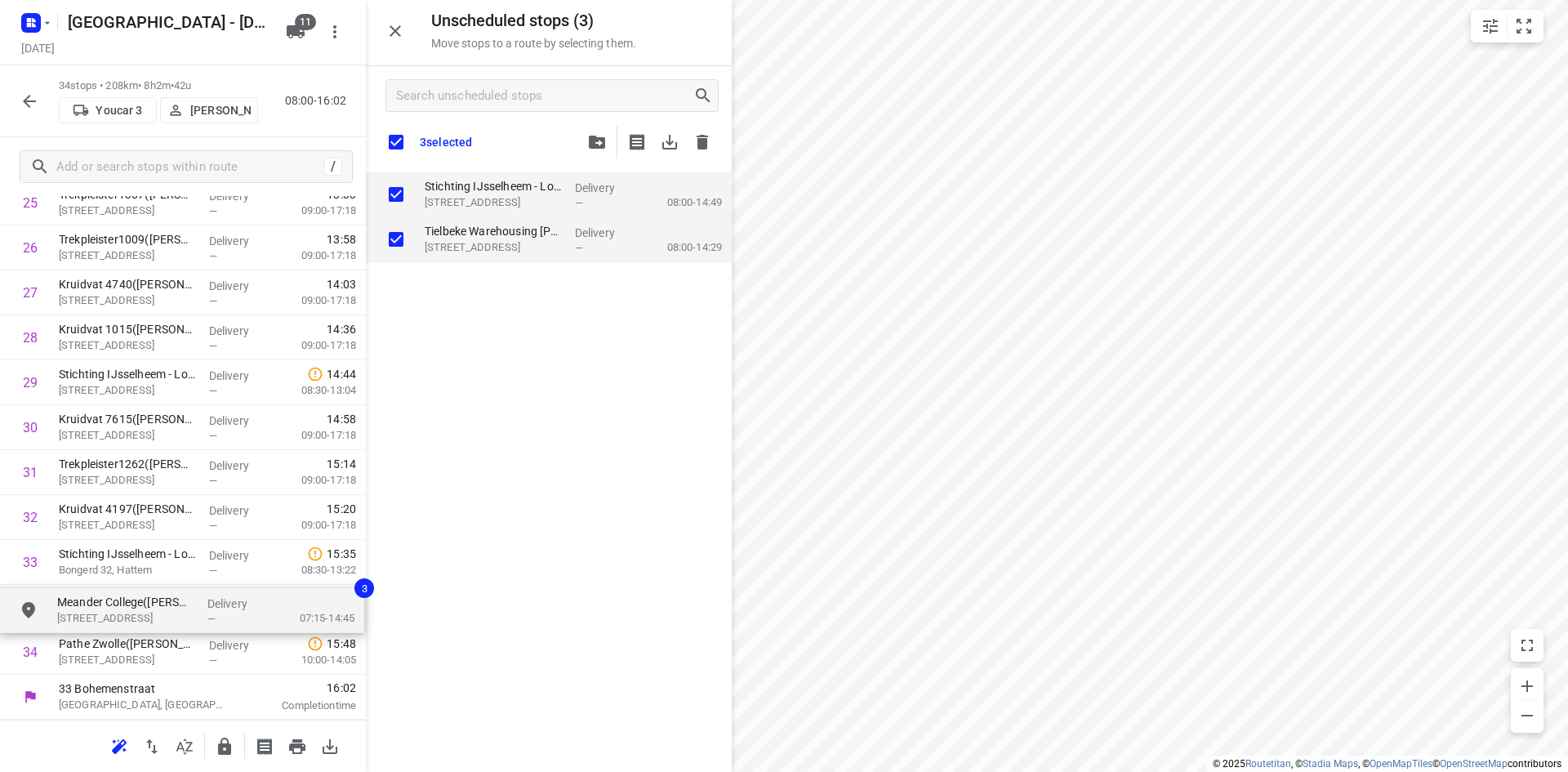
drag, startPoint x: 456, startPoint y: 194, endPoint x: 89, endPoint y: 616, distance: 559.3
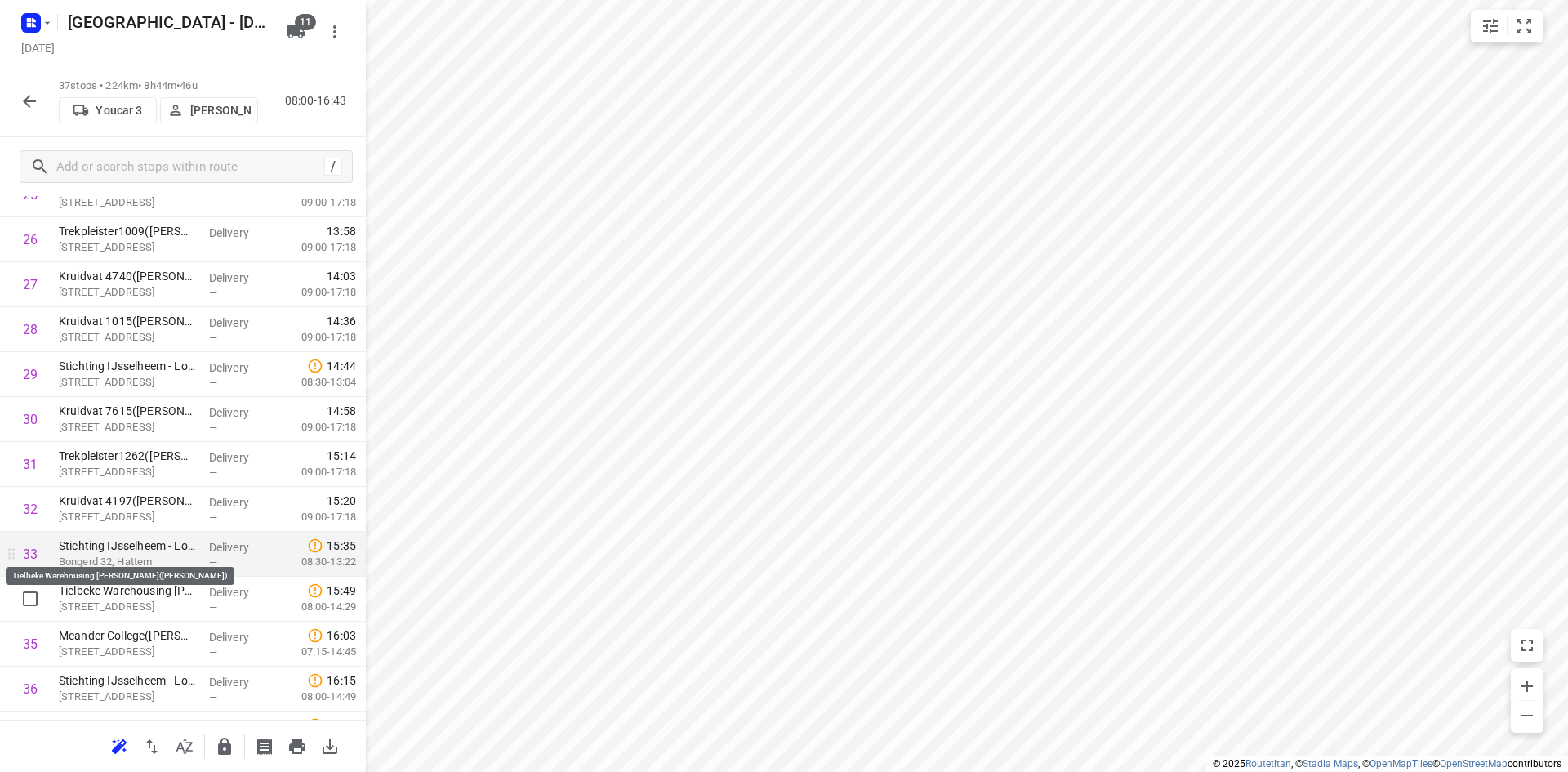
scroll to position [1265, 0]
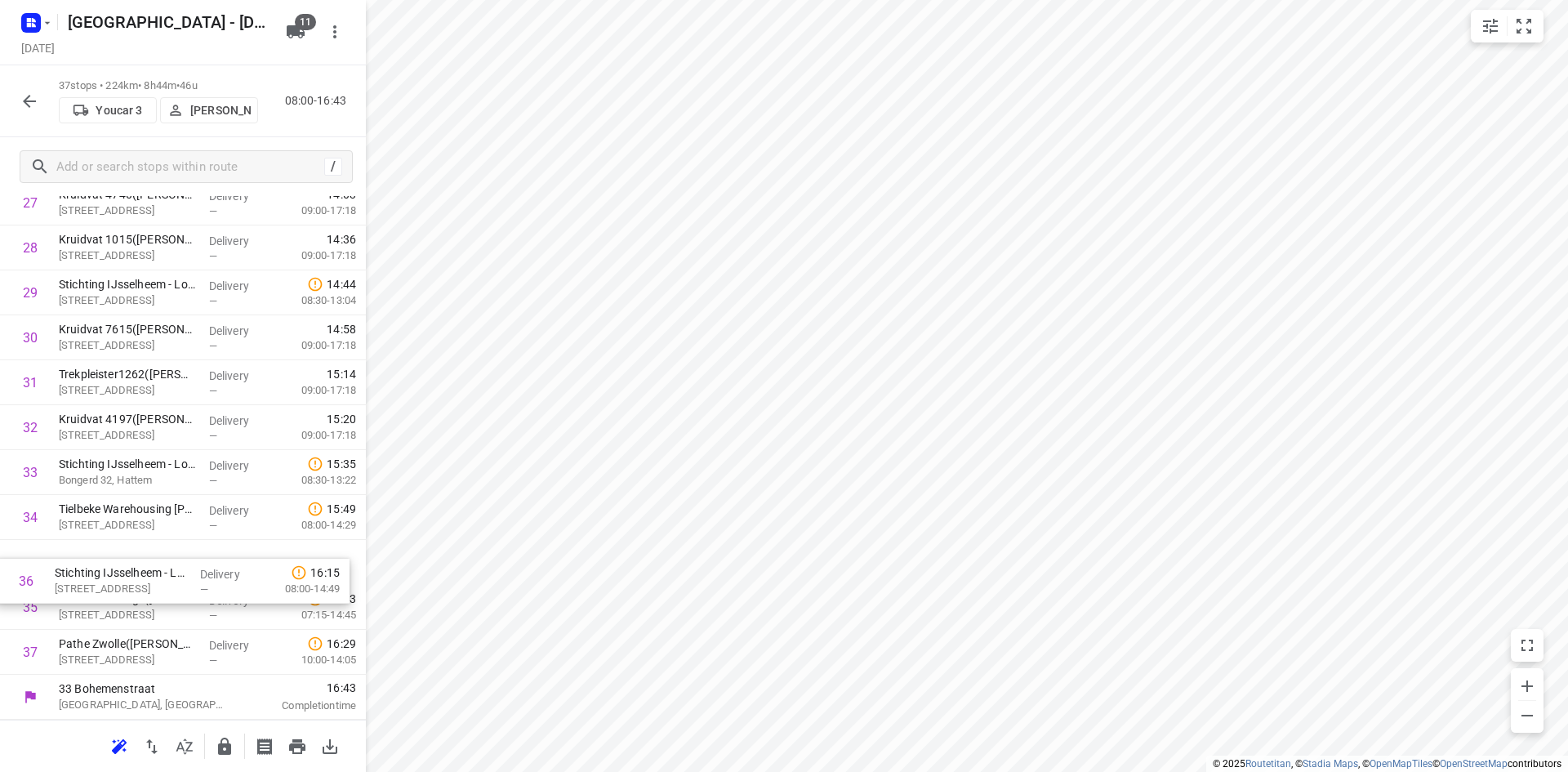
drag, startPoint x: 211, startPoint y: 612, endPoint x: 204, endPoint y: 569, distance: 43.6
click at [216, 750] on icon "button" at bounding box center [225, 747] width 20 height 20
click at [22, 92] on icon "button" at bounding box center [29, 102] width 20 height 20
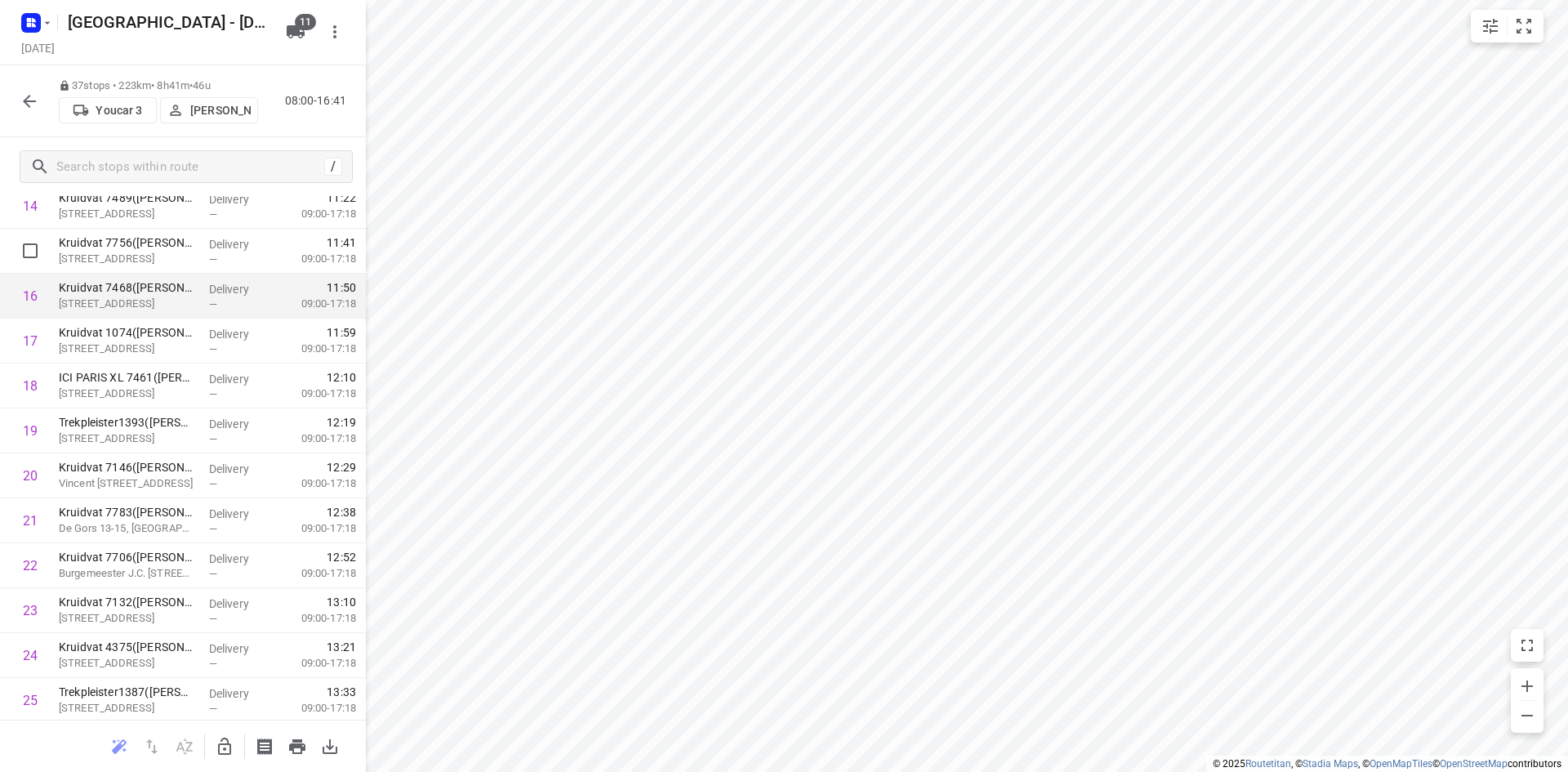
scroll to position [612, 0]
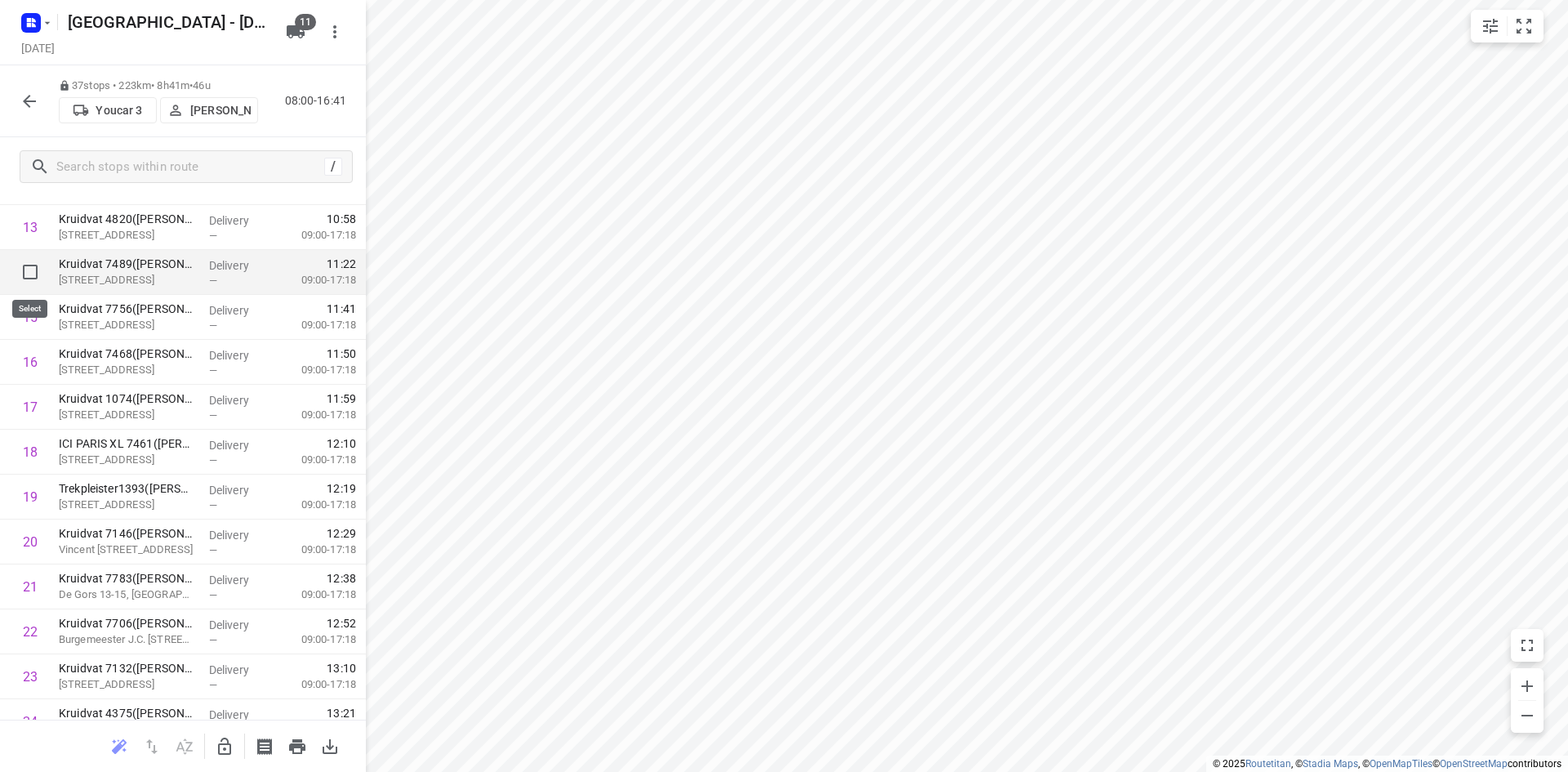
click at [32, 269] on input "checkbox" at bounding box center [29, 272] width 32 height 32
checkbox input "true"
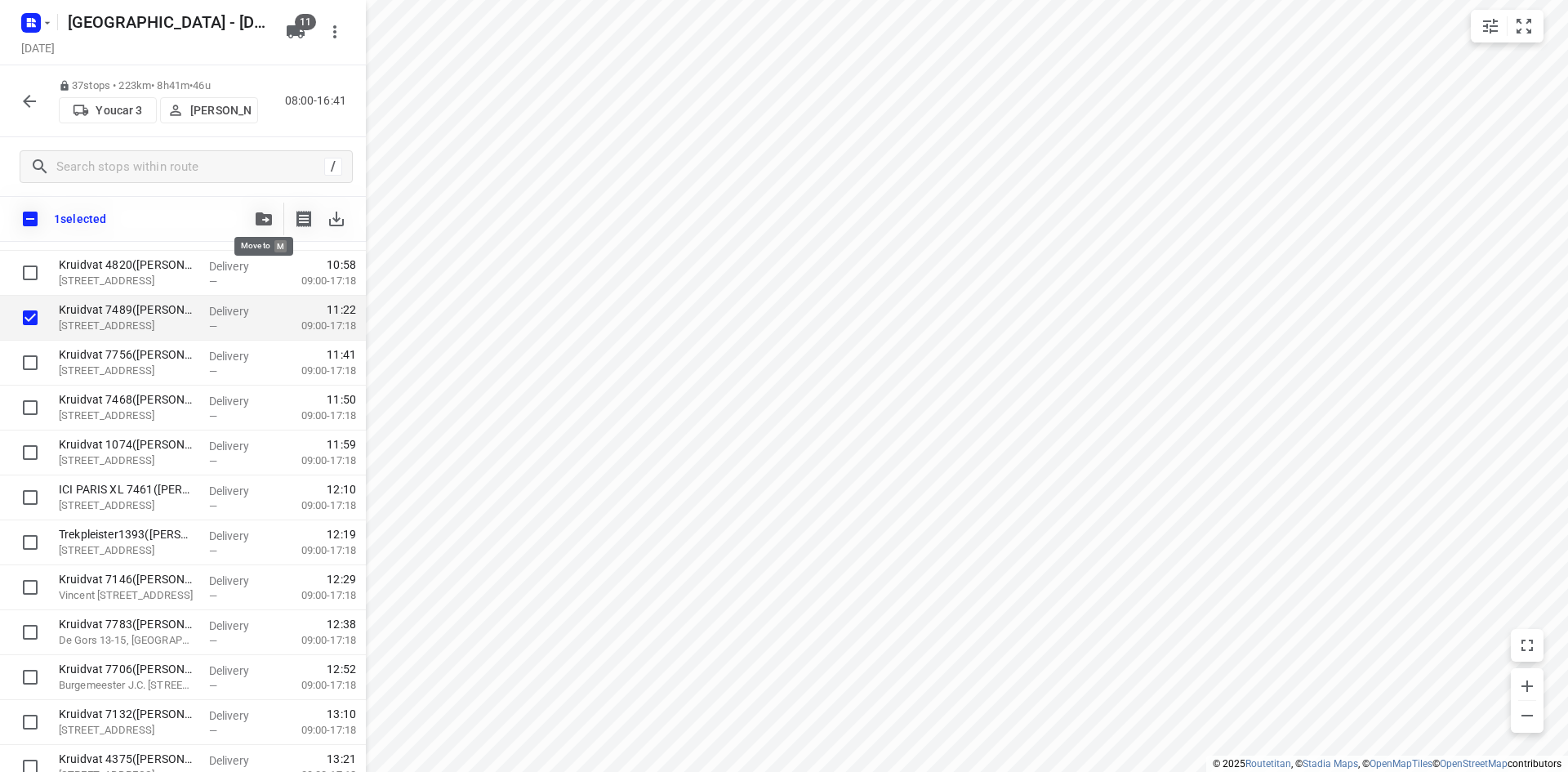
click at [265, 211] on button "button" at bounding box center [263, 218] width 32 height 32
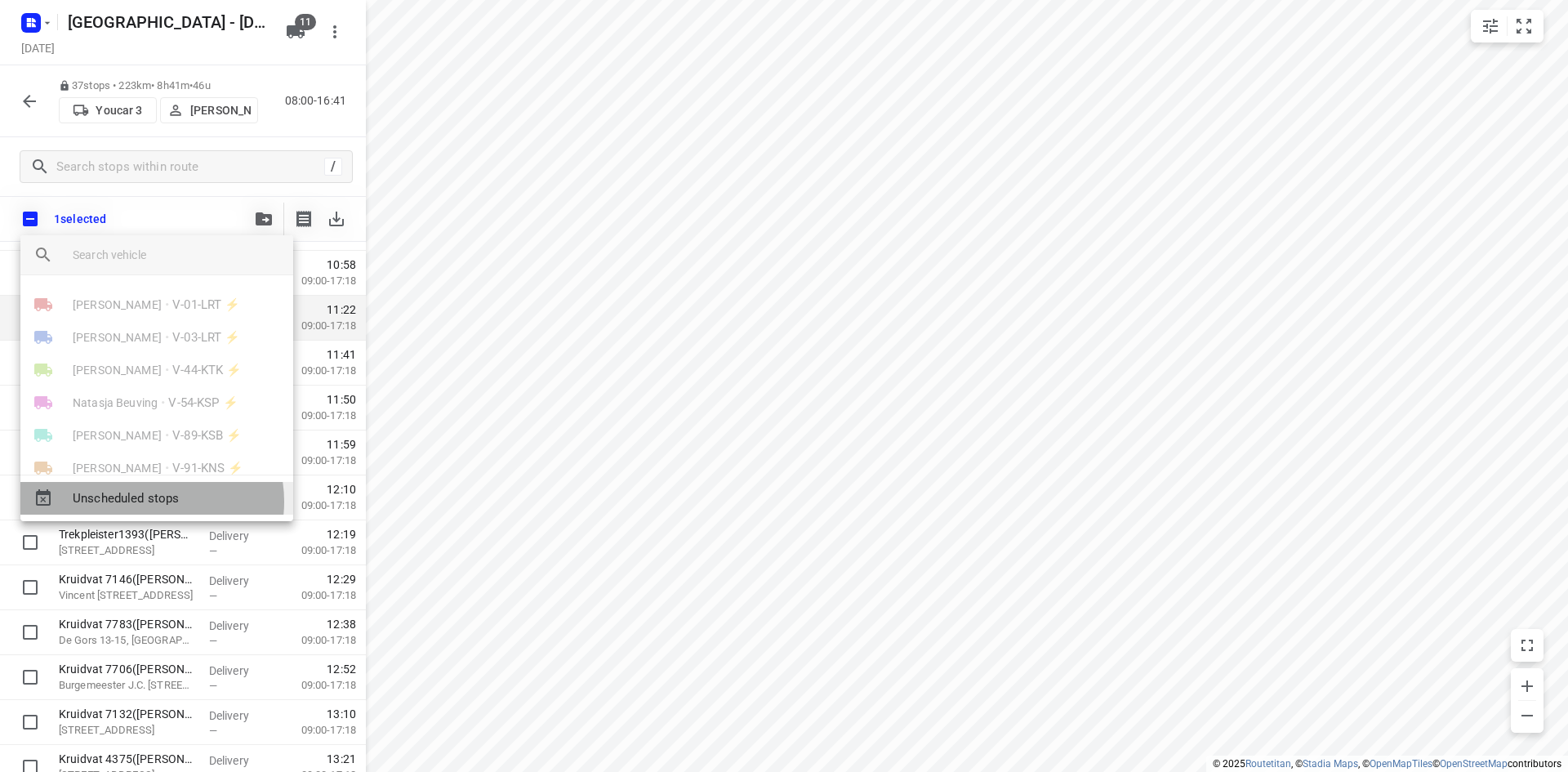
click at [151, 501] on span "Unscheduled stops" at bounding box center [176, 498] width 207 height 19
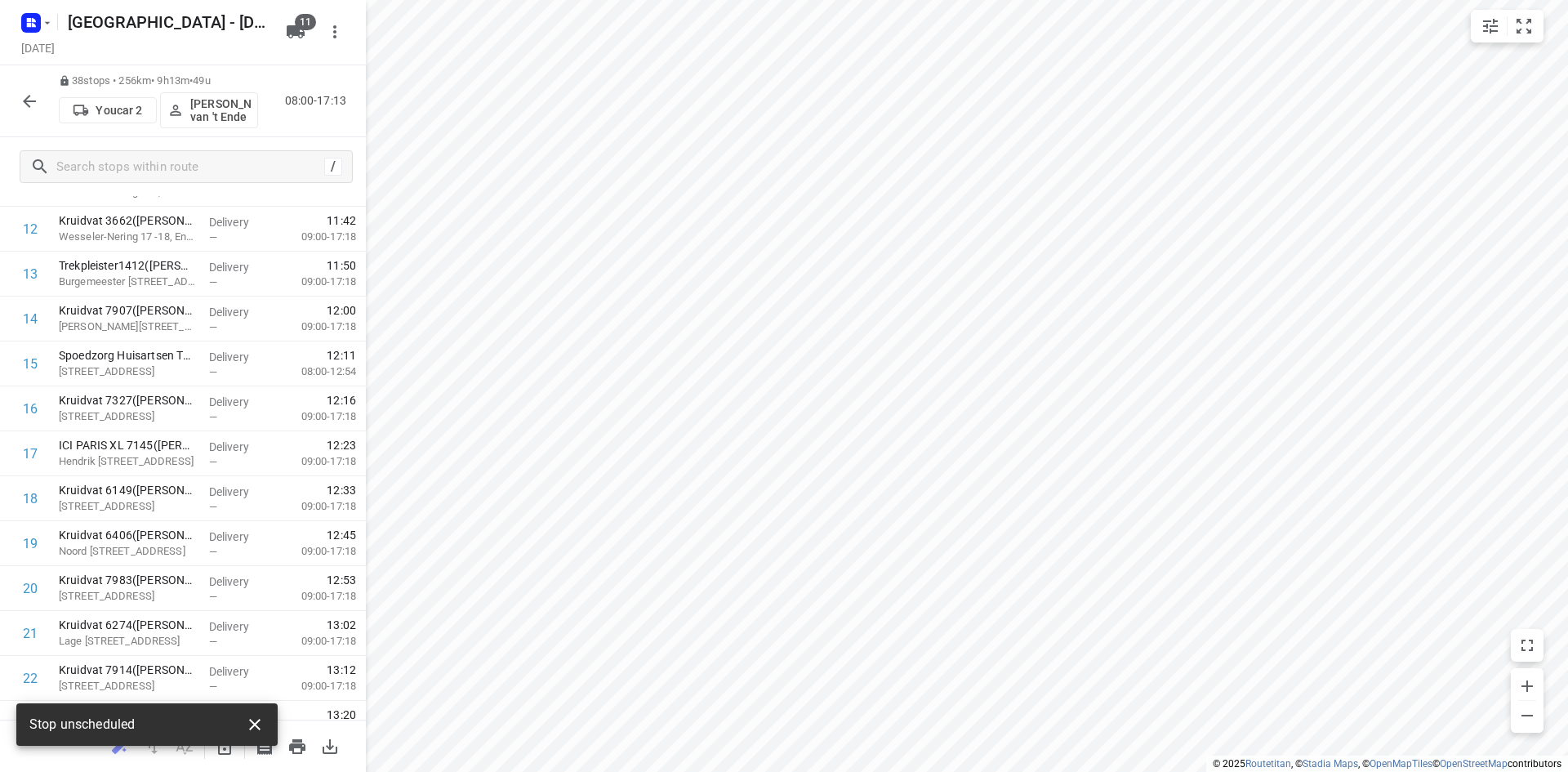
click at [253, 721] on icon "button" at bounding box center [255, 724] width 20 height 20
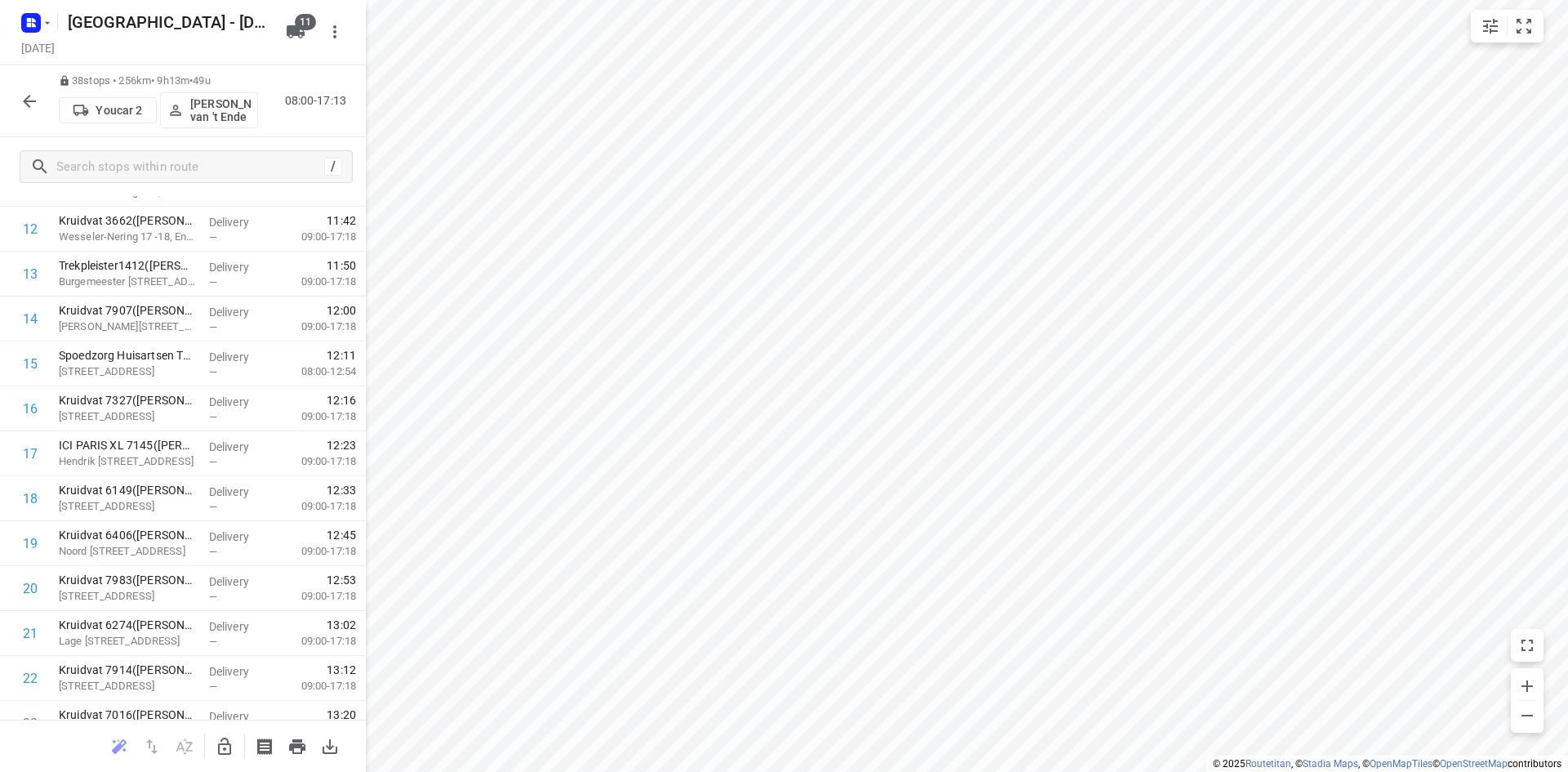
click at [229, 751] on body "i © 2025 Routetitan , © Stadia Maps , © OpenMapTiles © OpenStreetMap contributo…" at bounding box center [784, 386] width 1568 height 772
click at [226, 751] on icon "button" at bounding box center [225, 747] width 20 height 20
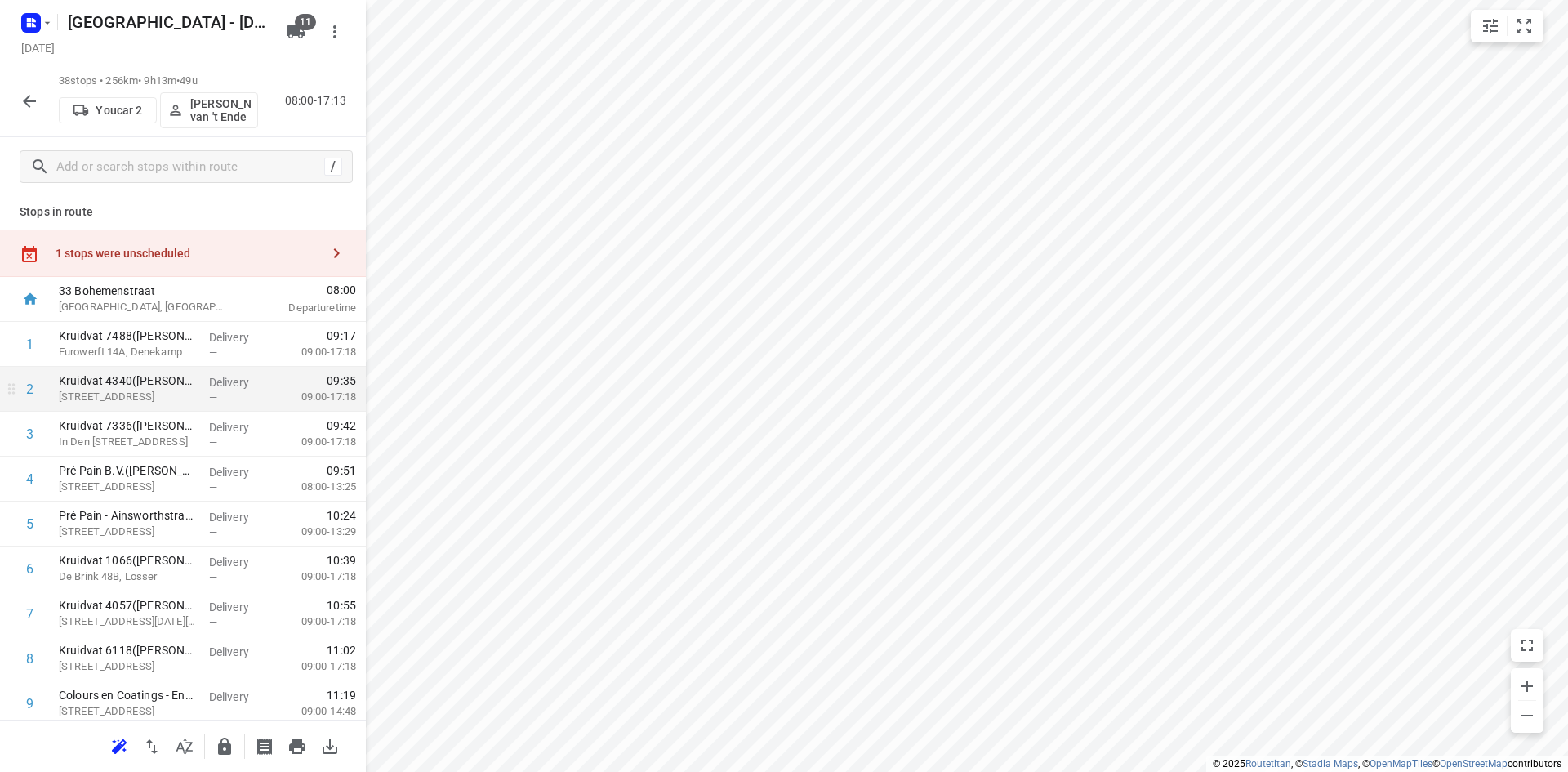
scroll to position [0, 0]
click at [221, 255] on div "1 stops were unscheduled" at bounding box center [188, 255] width 265 height 13
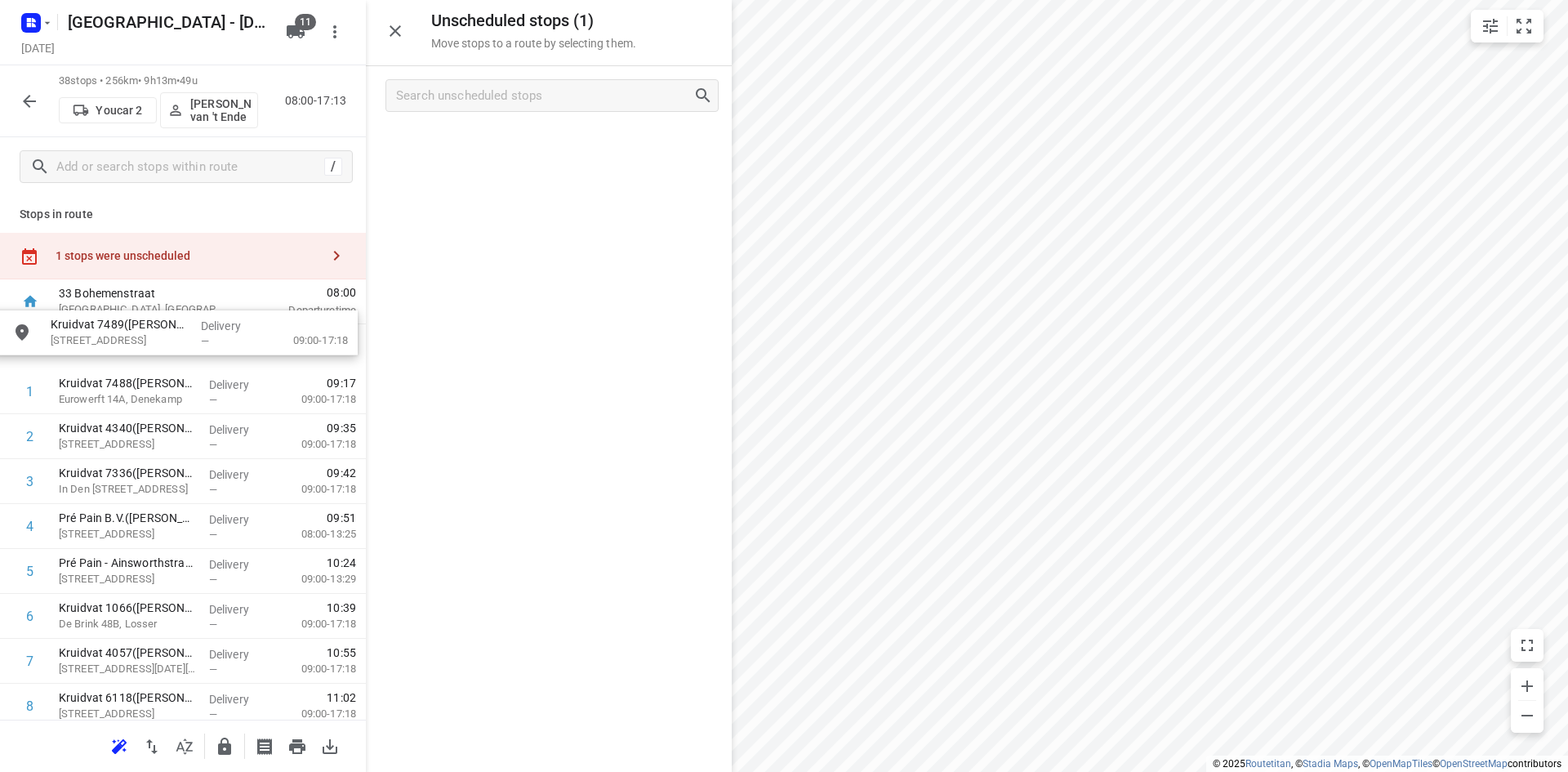
drag, startPoint x: 525, startPoint y: 166, endPoint x: 162, endPoint y: 343, distance: 403.9
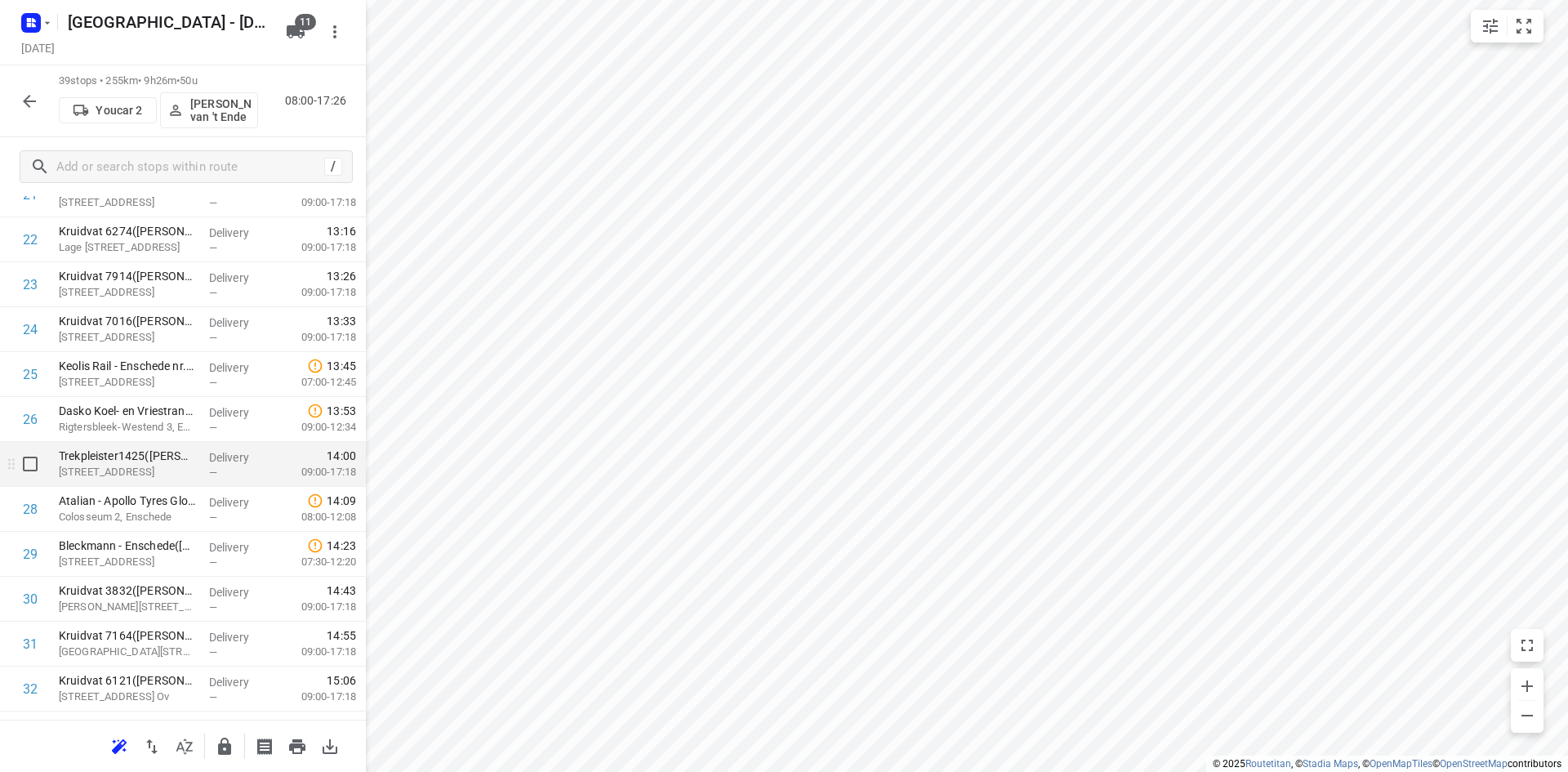
scroll to position [1354, 0]
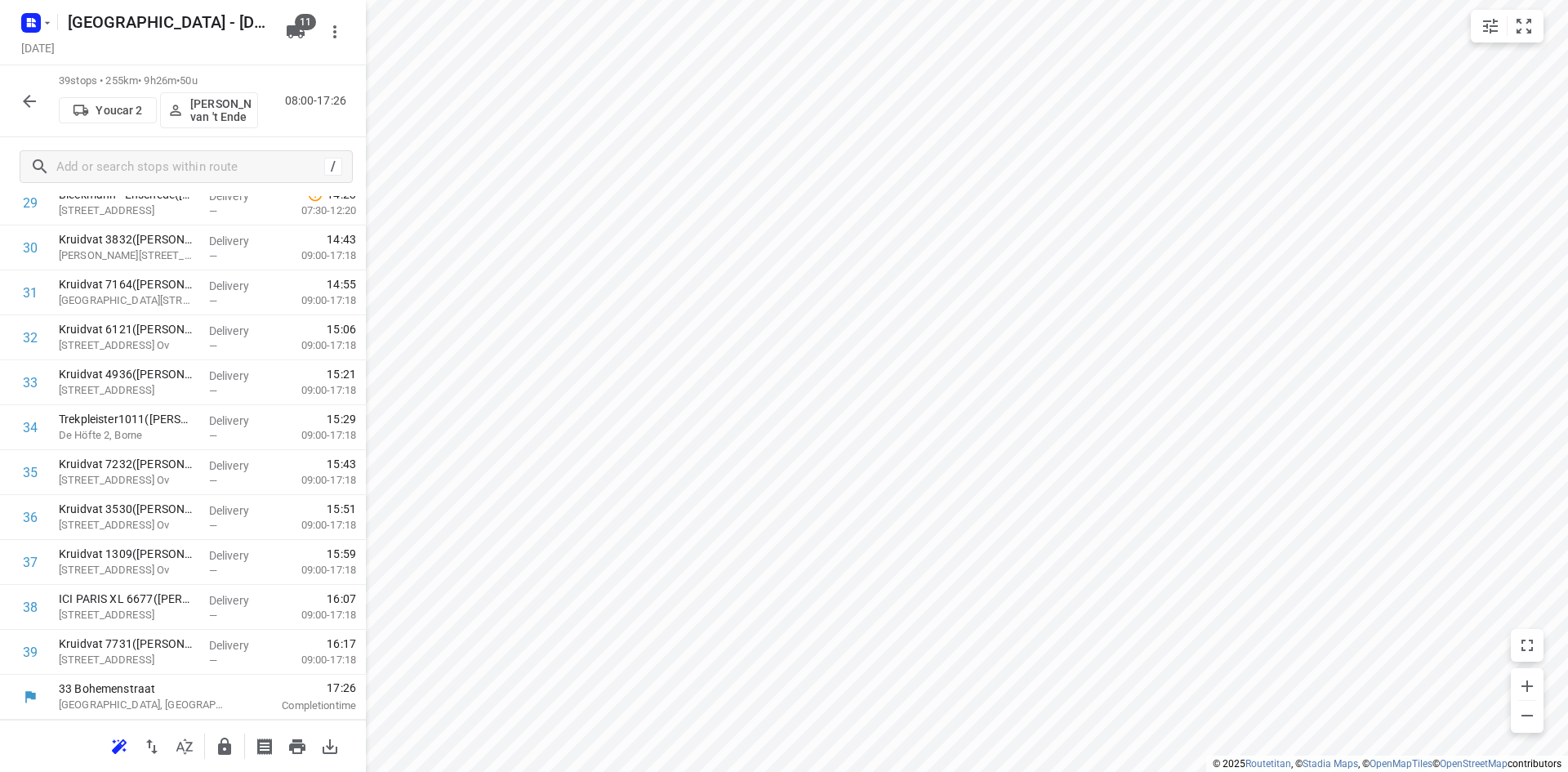
click at [230, 737] on icon "button" at bounding box center [225, 747] width 20 height 20
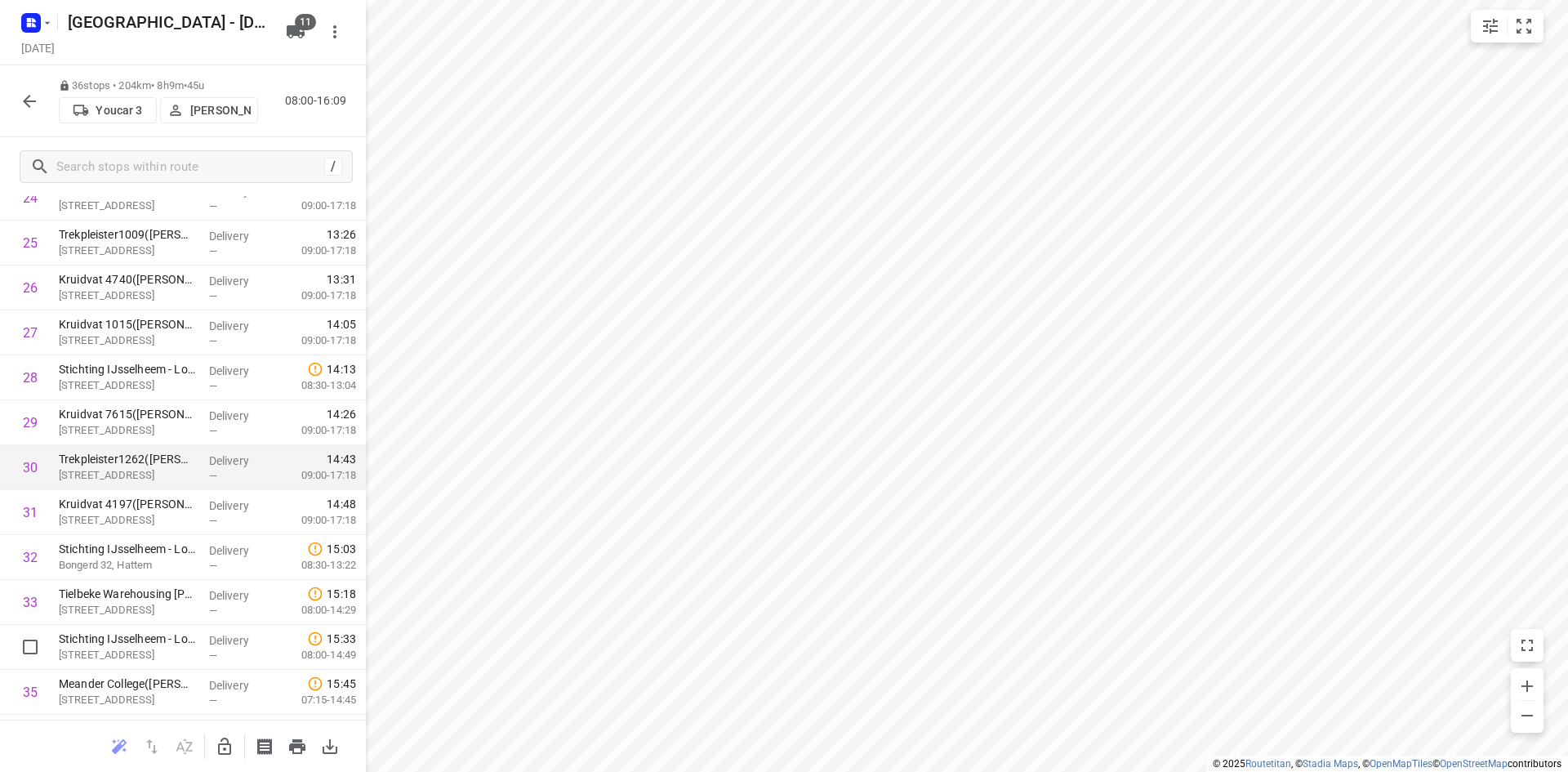
scroll to position [1221, 0]
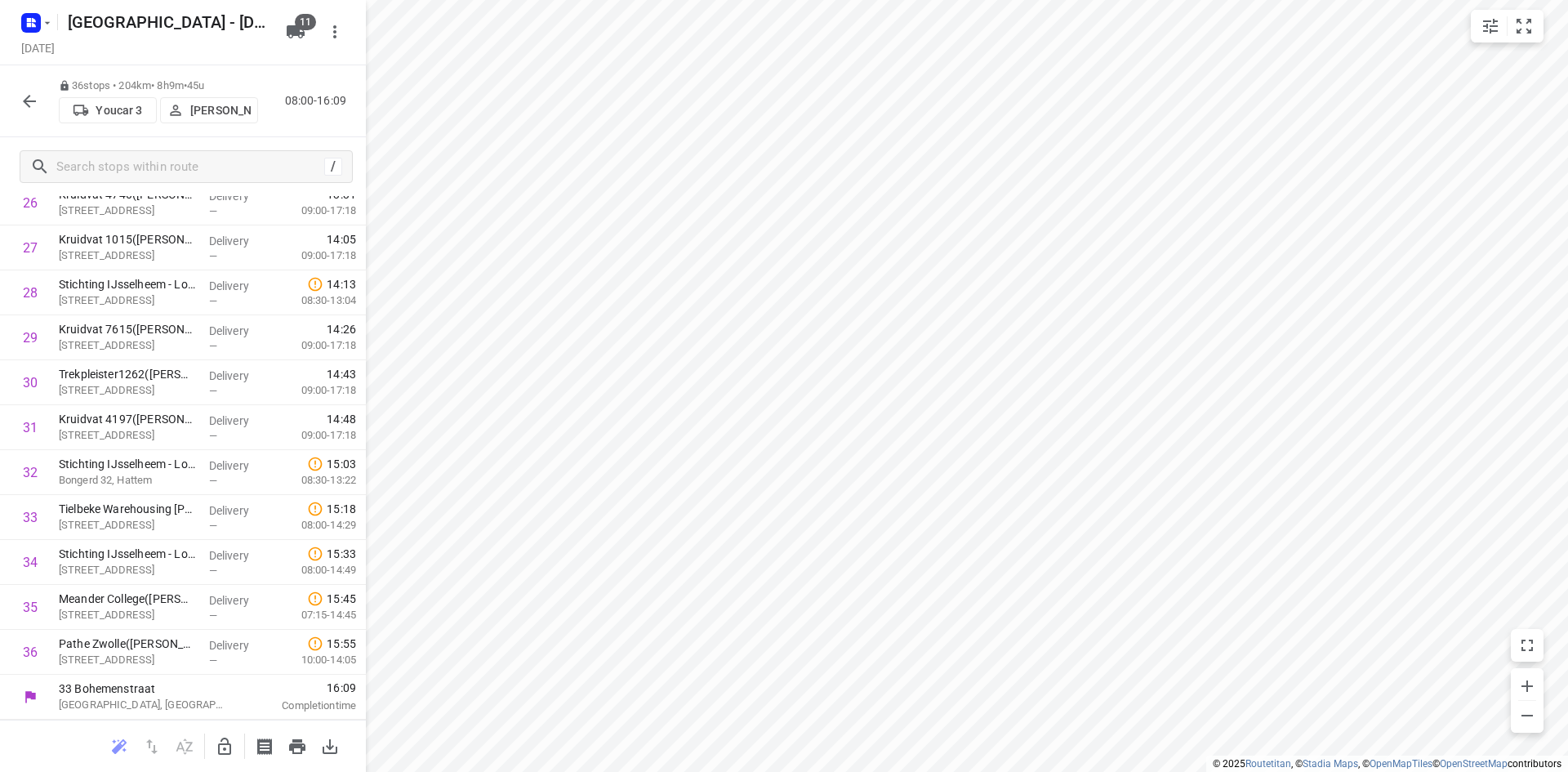
click at [39, 97] on button "button" at bounding box center [28, 101] width 32 height 32
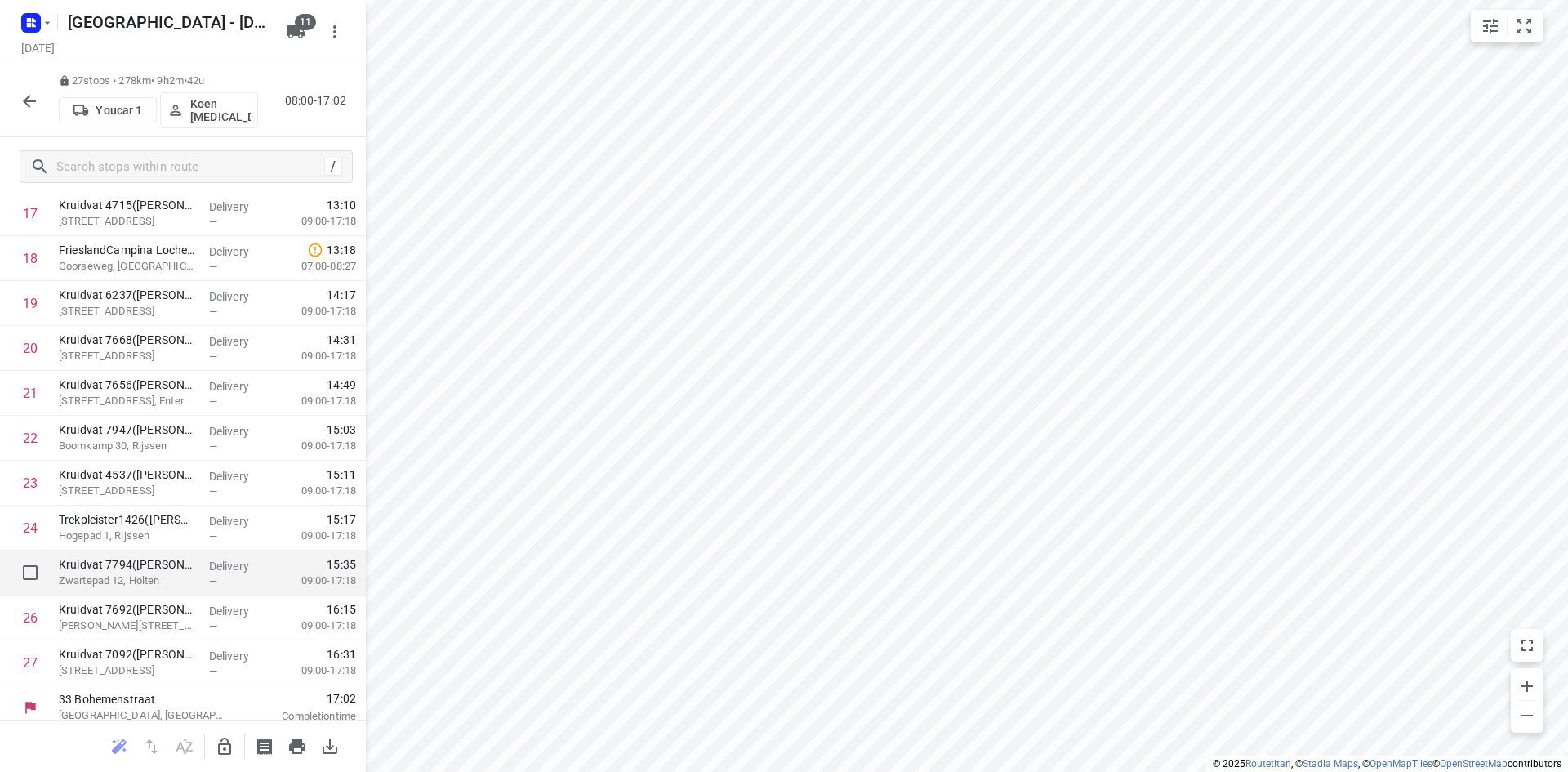
scroll to position [816, 0]
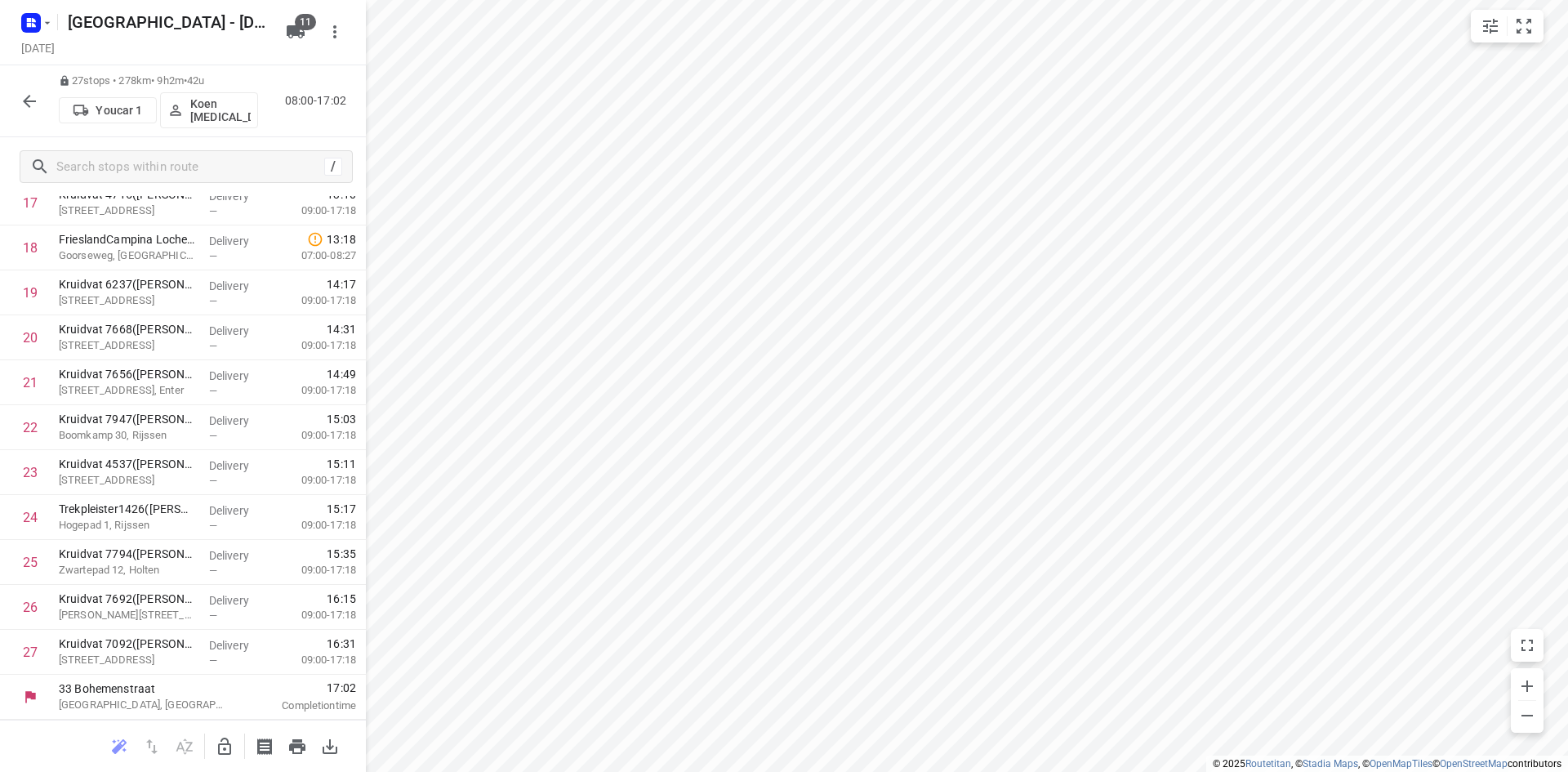
click at [42, 107] on button "button" at bounding box center [28, 101] width 32 height 32
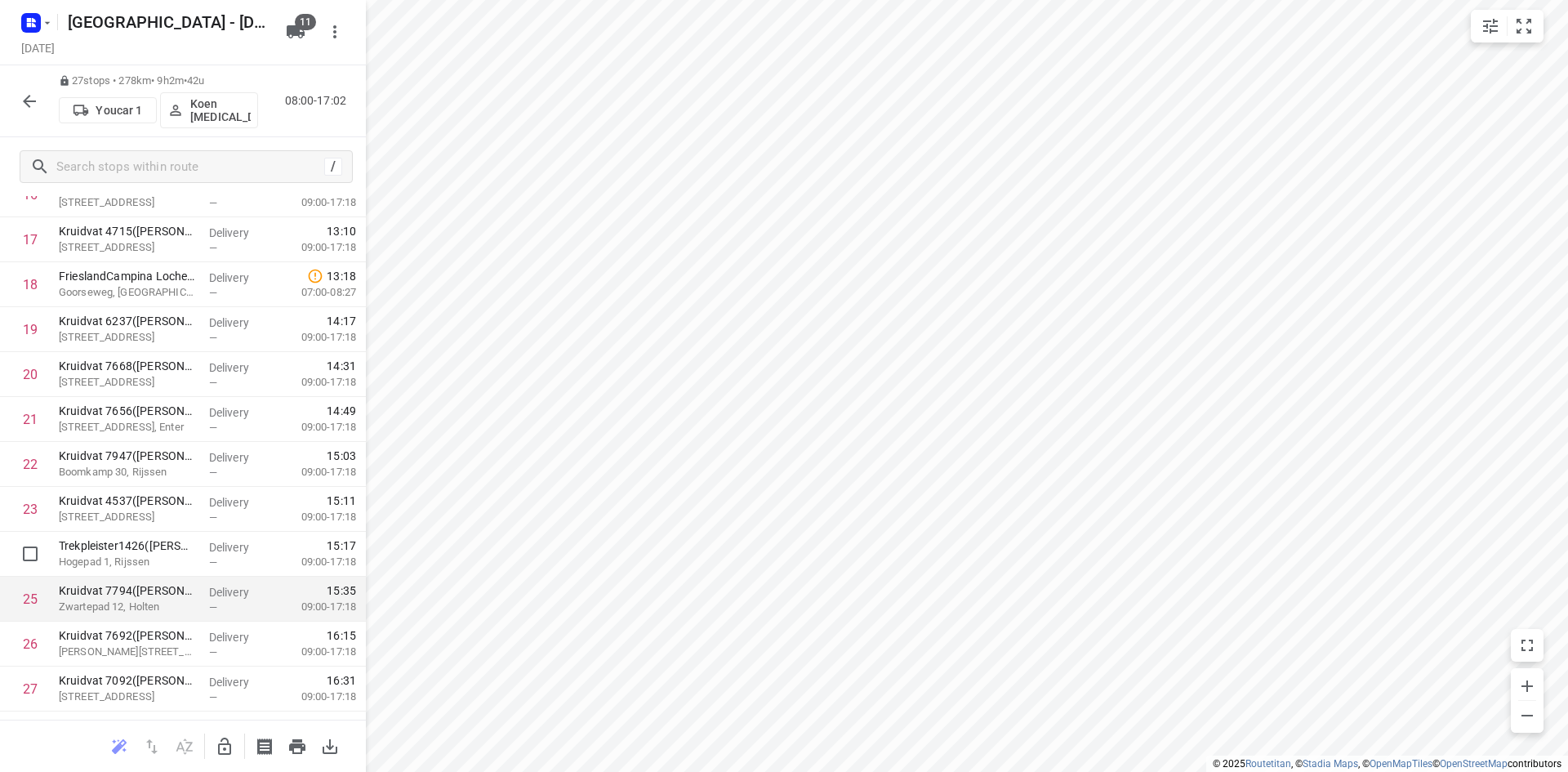
scroll to position [816, 0]
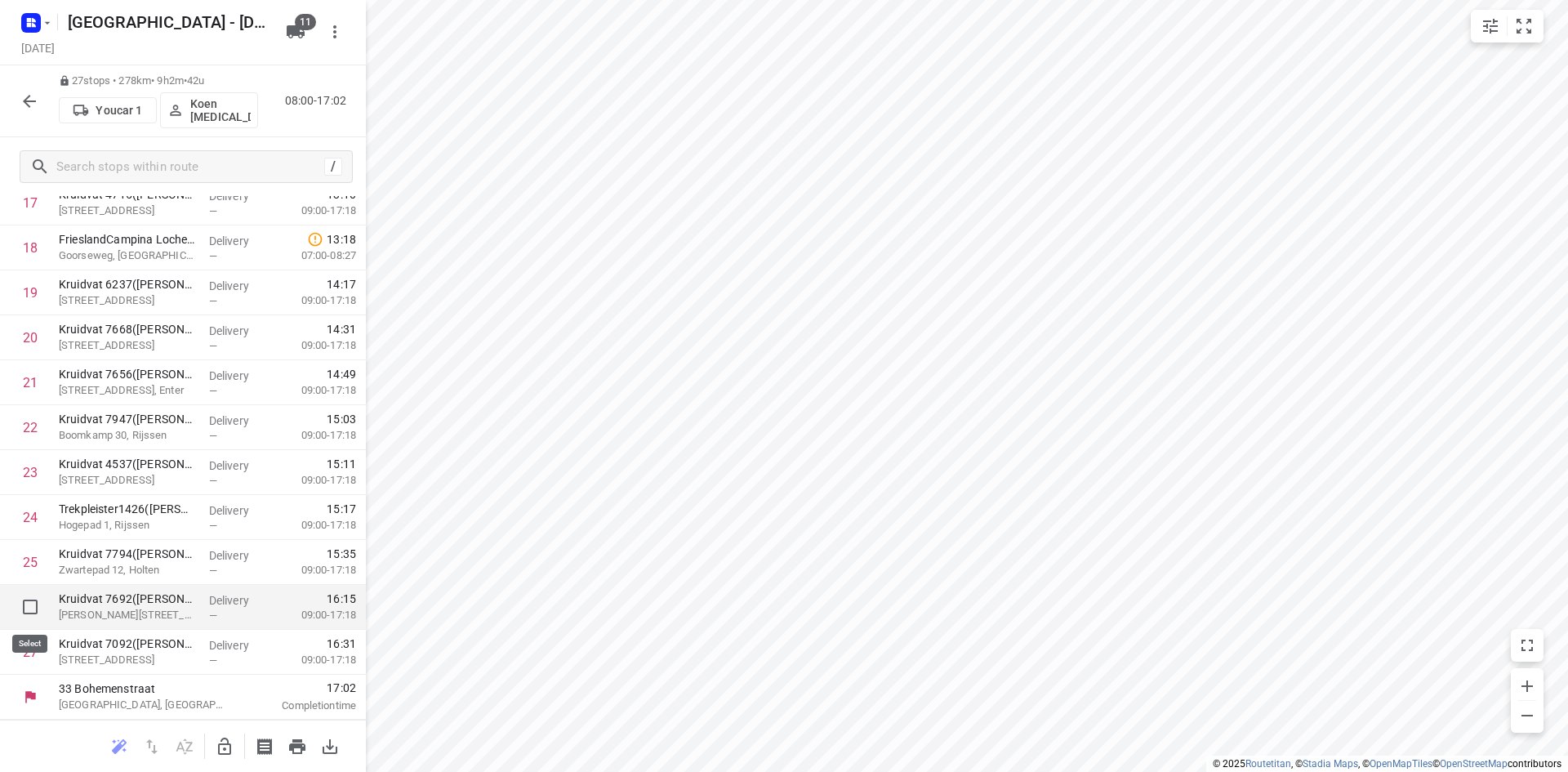
click at [21, 608] on input "checkbox" at bounding box center [29, 606] width 32 height 32
checkbox input "true"
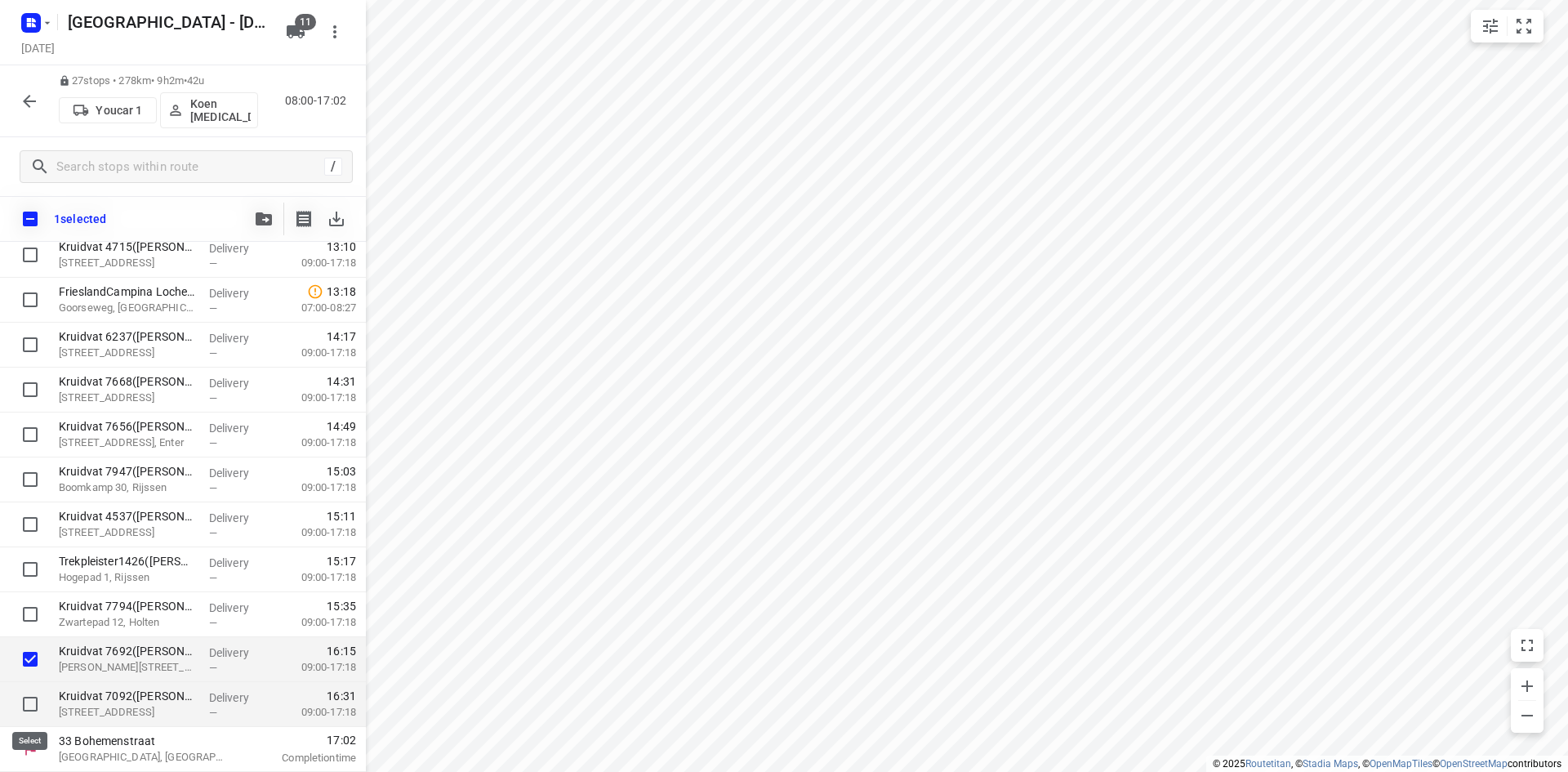
click at [34, 696] on input "checkbox" at bounding box center [29, 704] width 32 height 32
checkbox input "true"
click at [261, 223] on icon "button" at bounding box center [264, 218] width 17 height 13
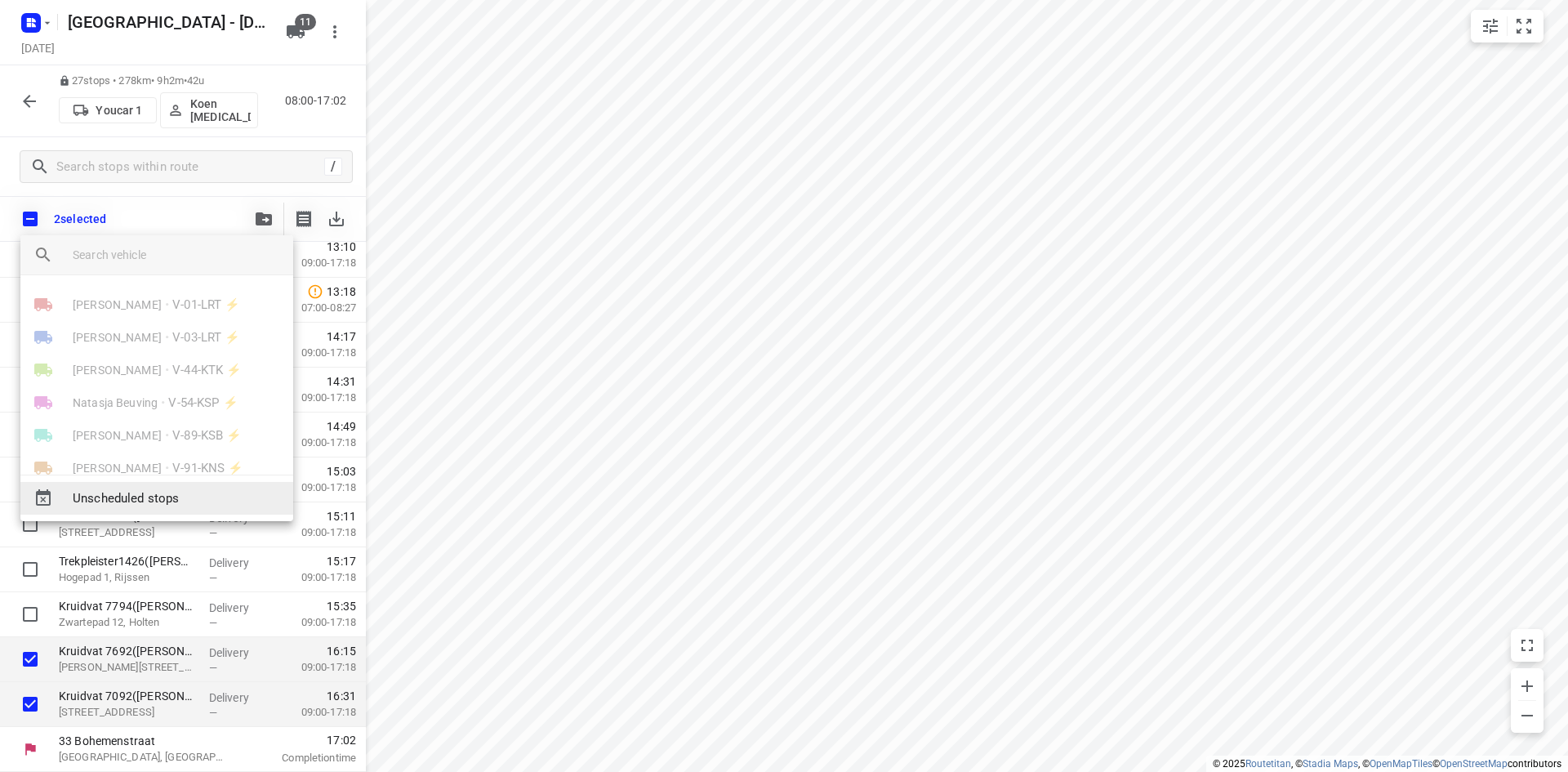
click at [183, 500] on span "Unscheduled stops" at bounding box center [176, 498] width 207 height 19
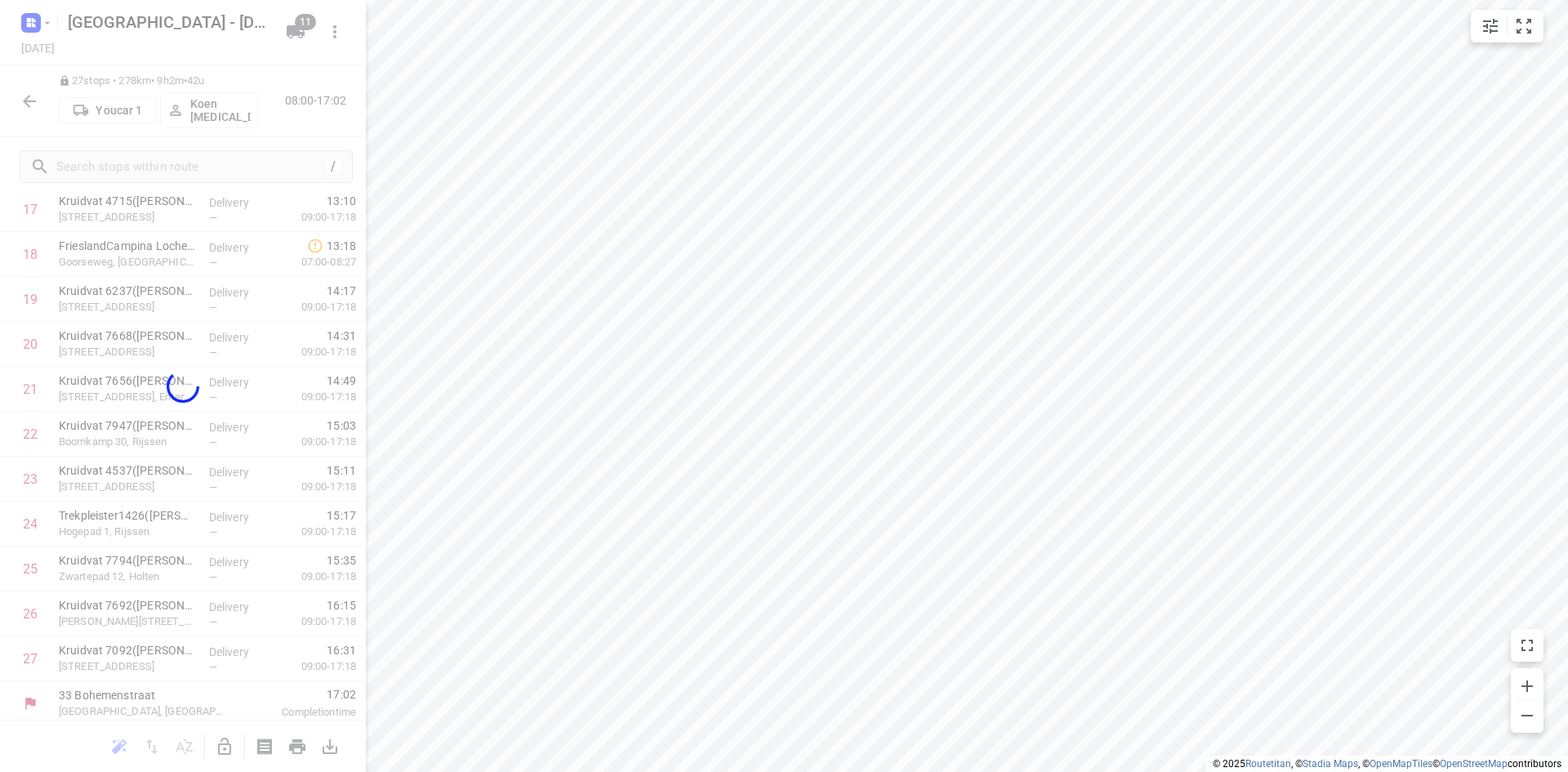
scroll to position [773, 0]
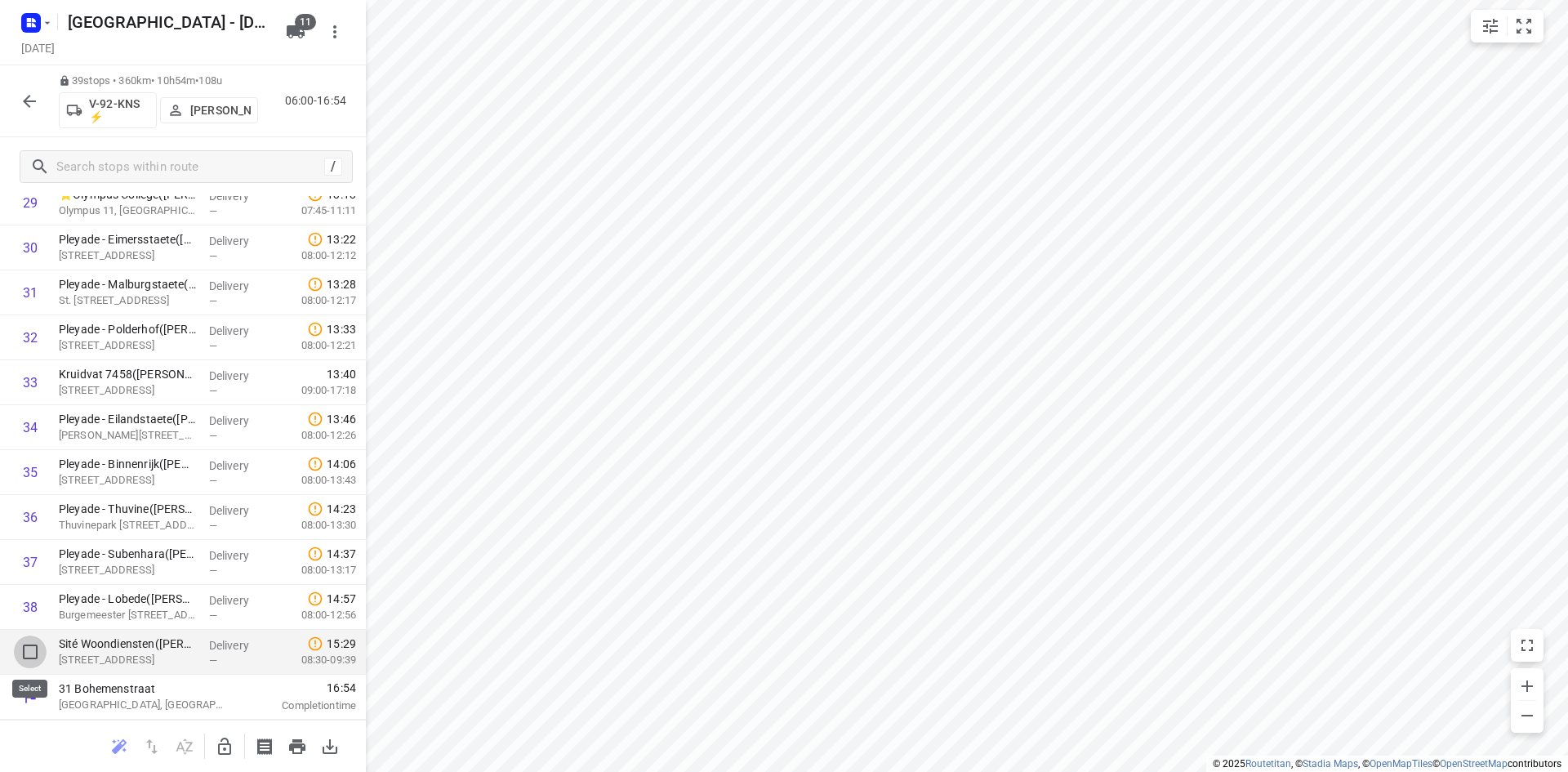
click at [34, 655] on input "checkbox" at bounding box center [29, 651] width 32 height 32
checkbox input "true"
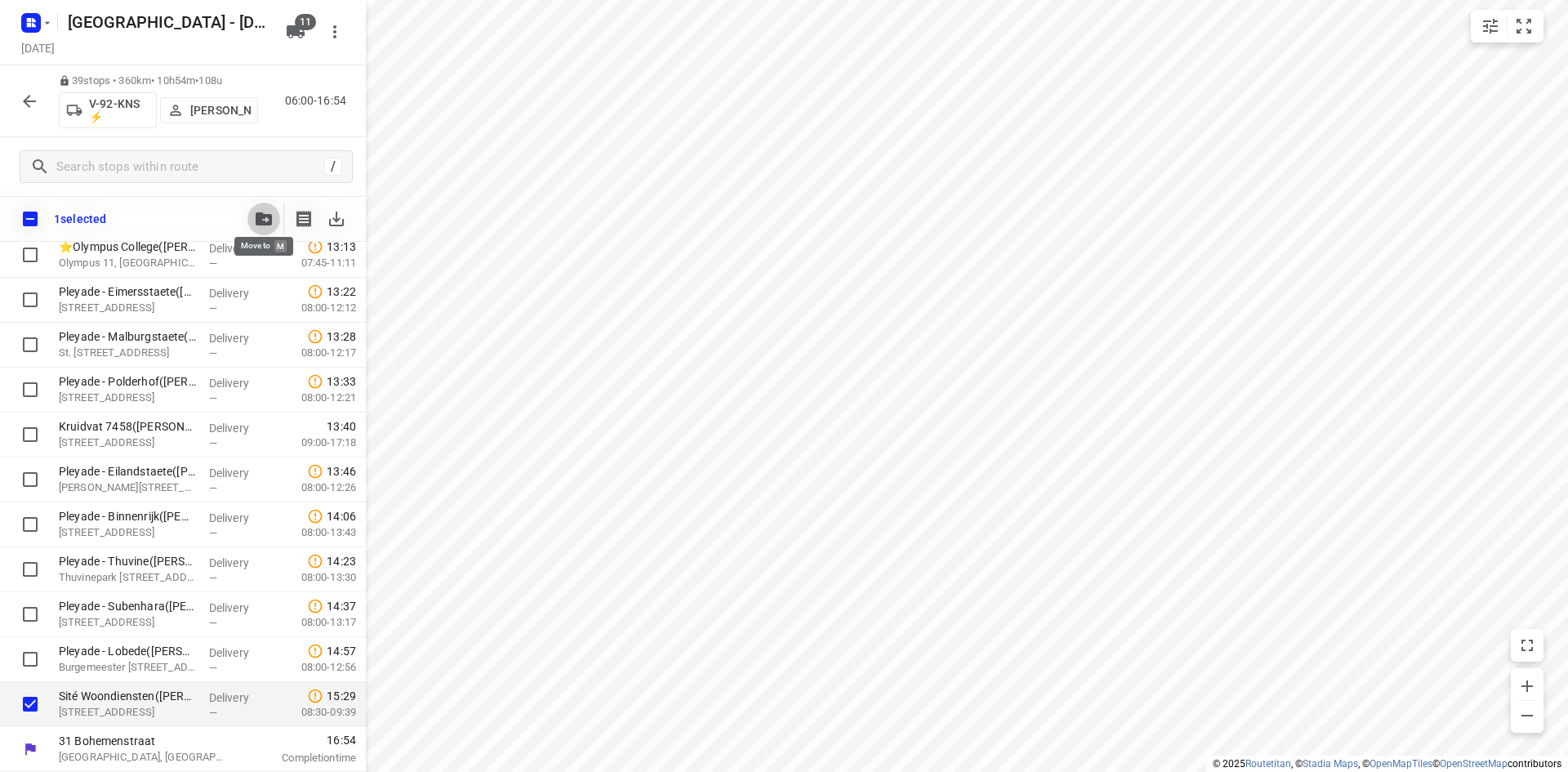
click at [261, 212] on icon "button" at bounding box center [264, 218] width 17 height 13
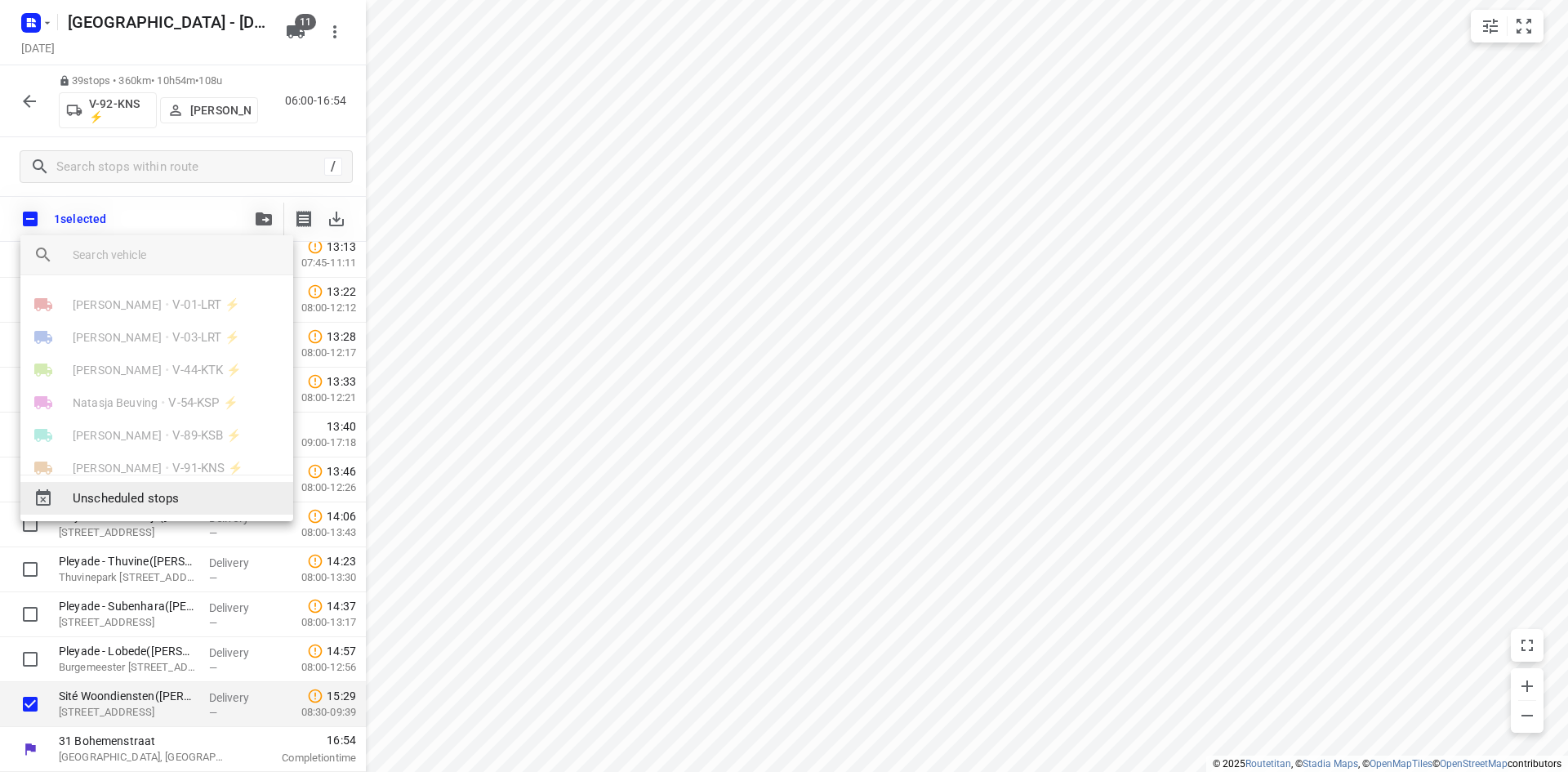
click at [221, 499] on span "Unscheduled stops" at bounding box center [176, 498] width 207 height 19
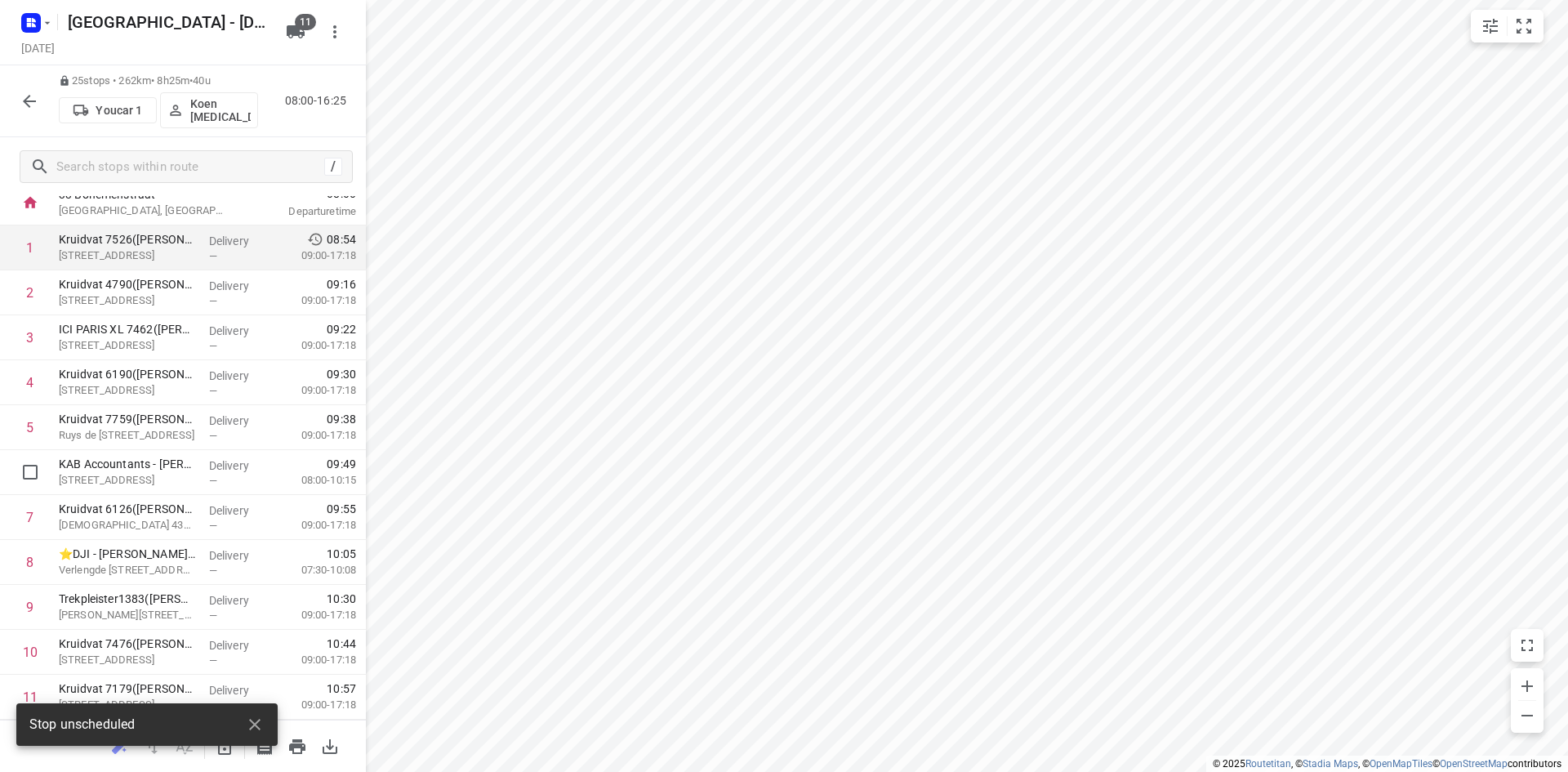
scroll to position [0, 0]
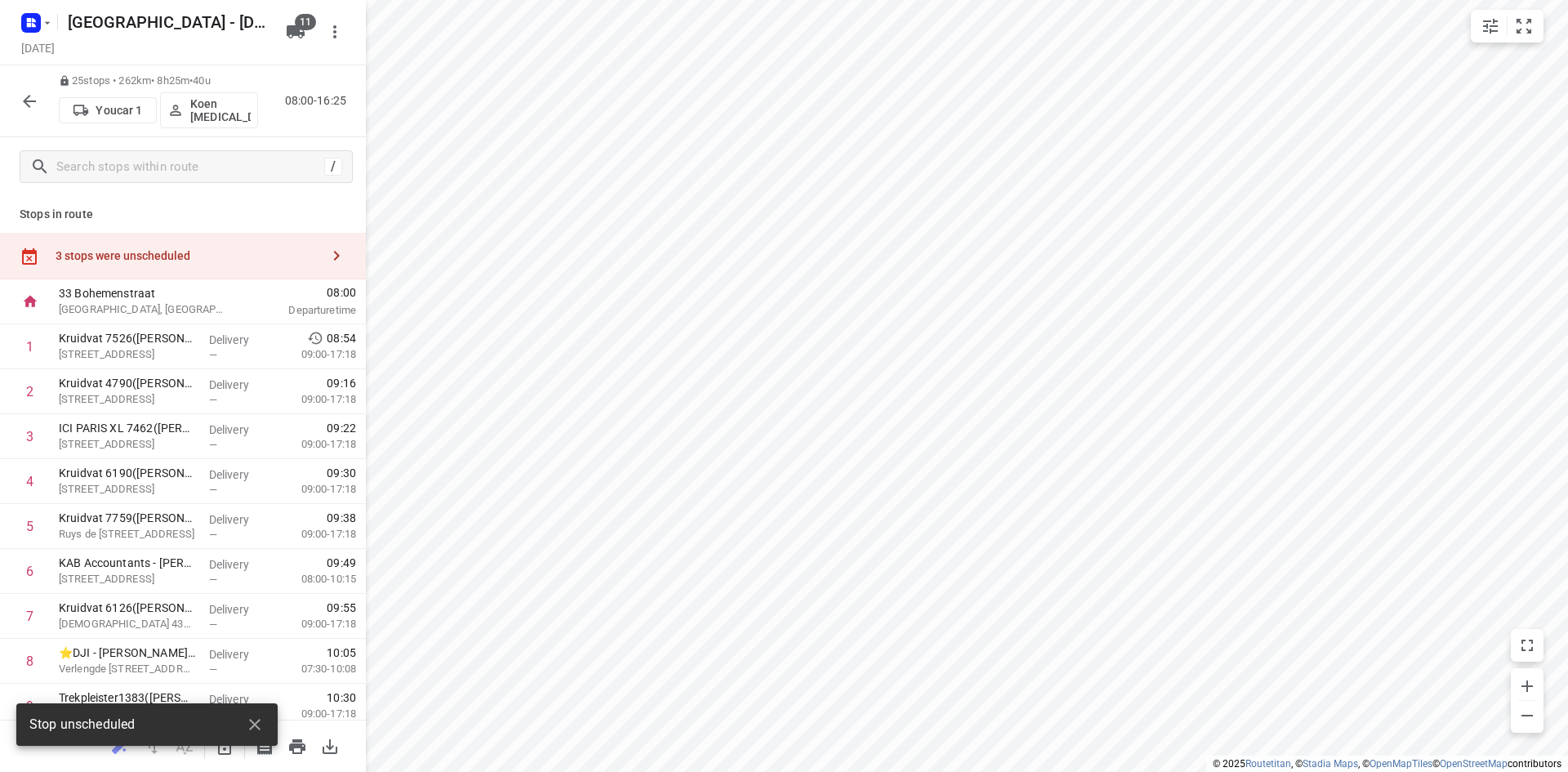
click at [220, 257] on div "3 stops were unscheduled" at bounding box center [188, 255] width 265 height 13
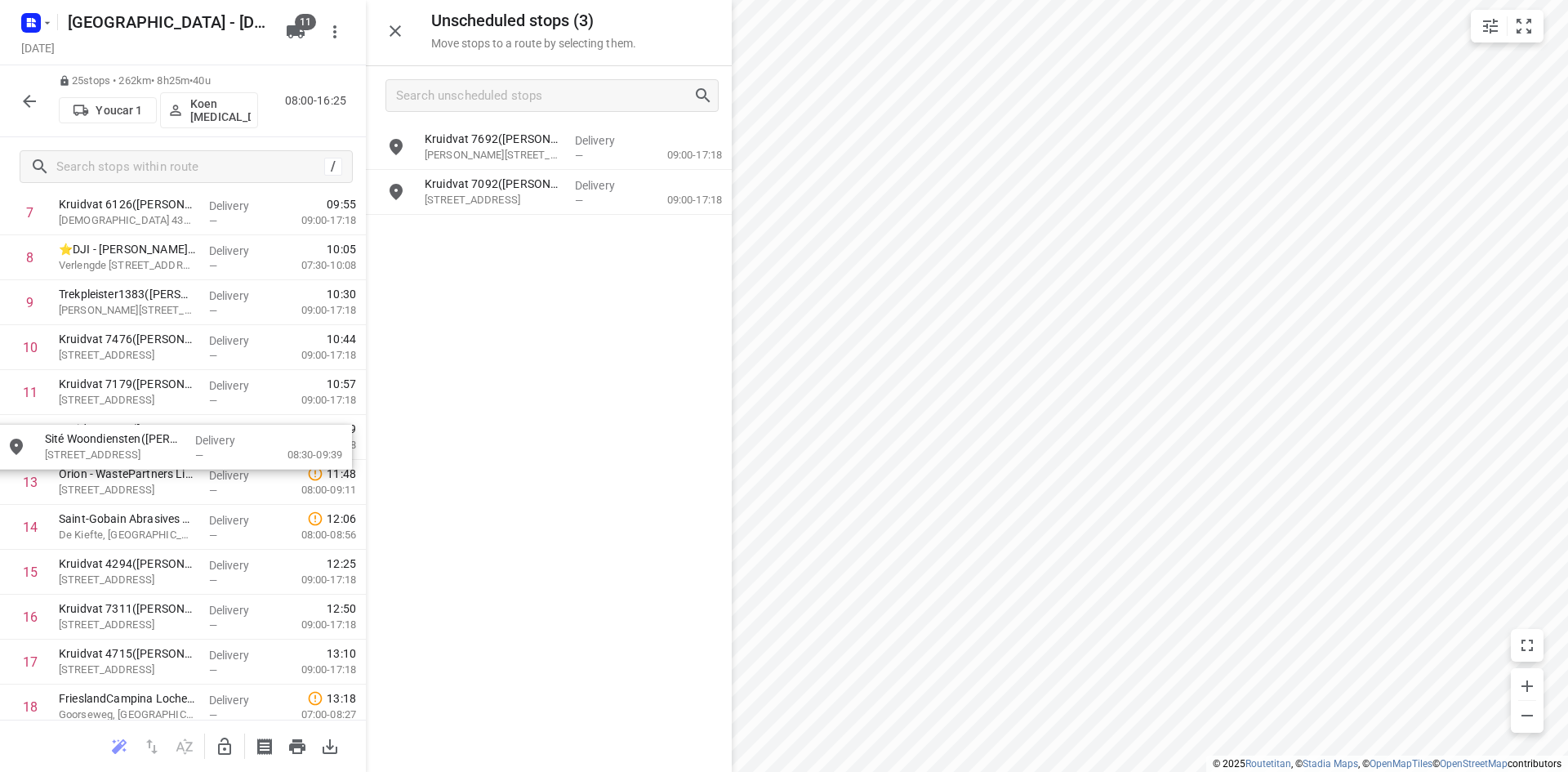
scroll to position [365, 0]
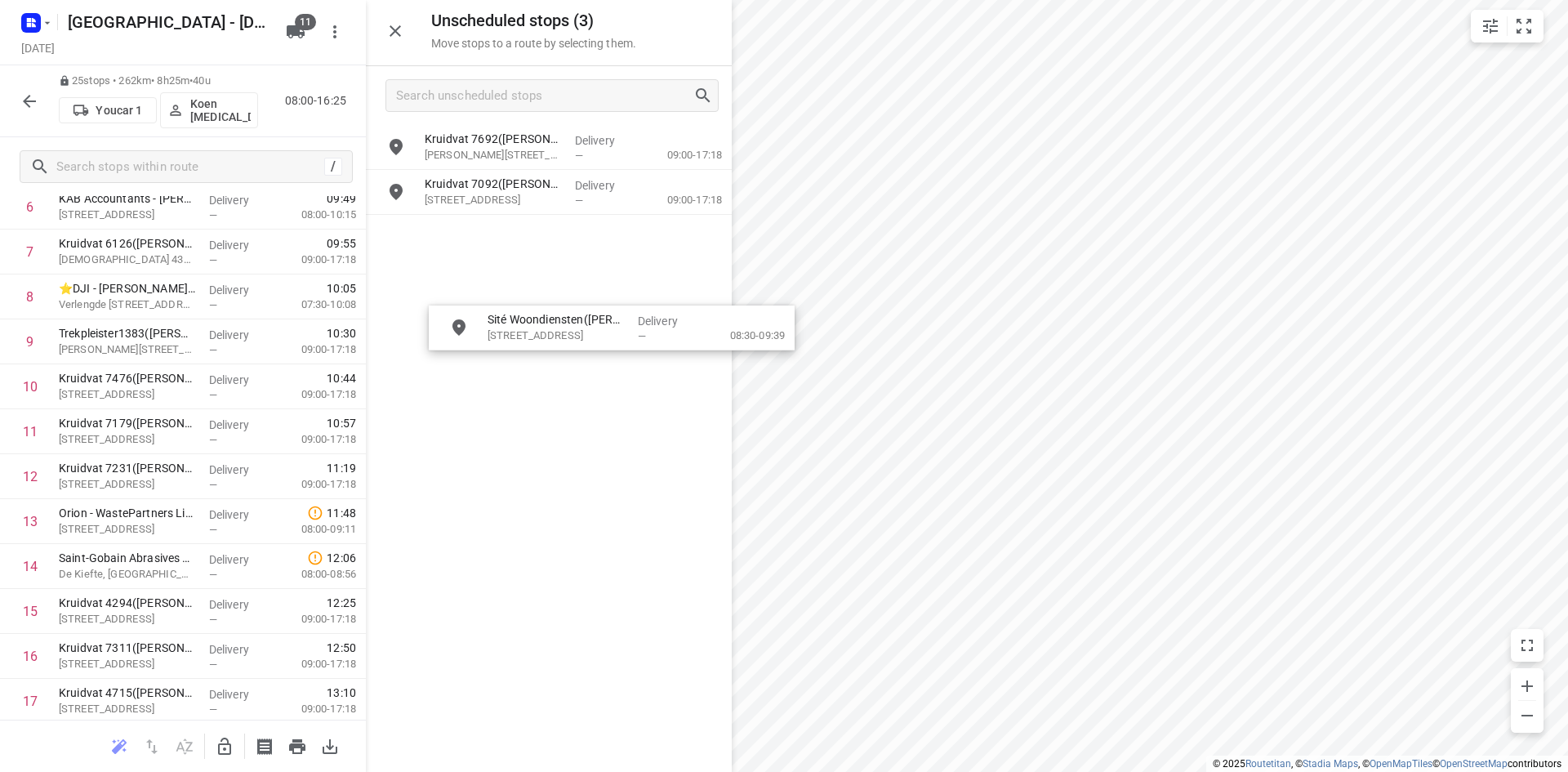
drag, startPoint x: 603, startPoint y: 161, endPoint x: 676, endPoint y: 335, distance: 188.7
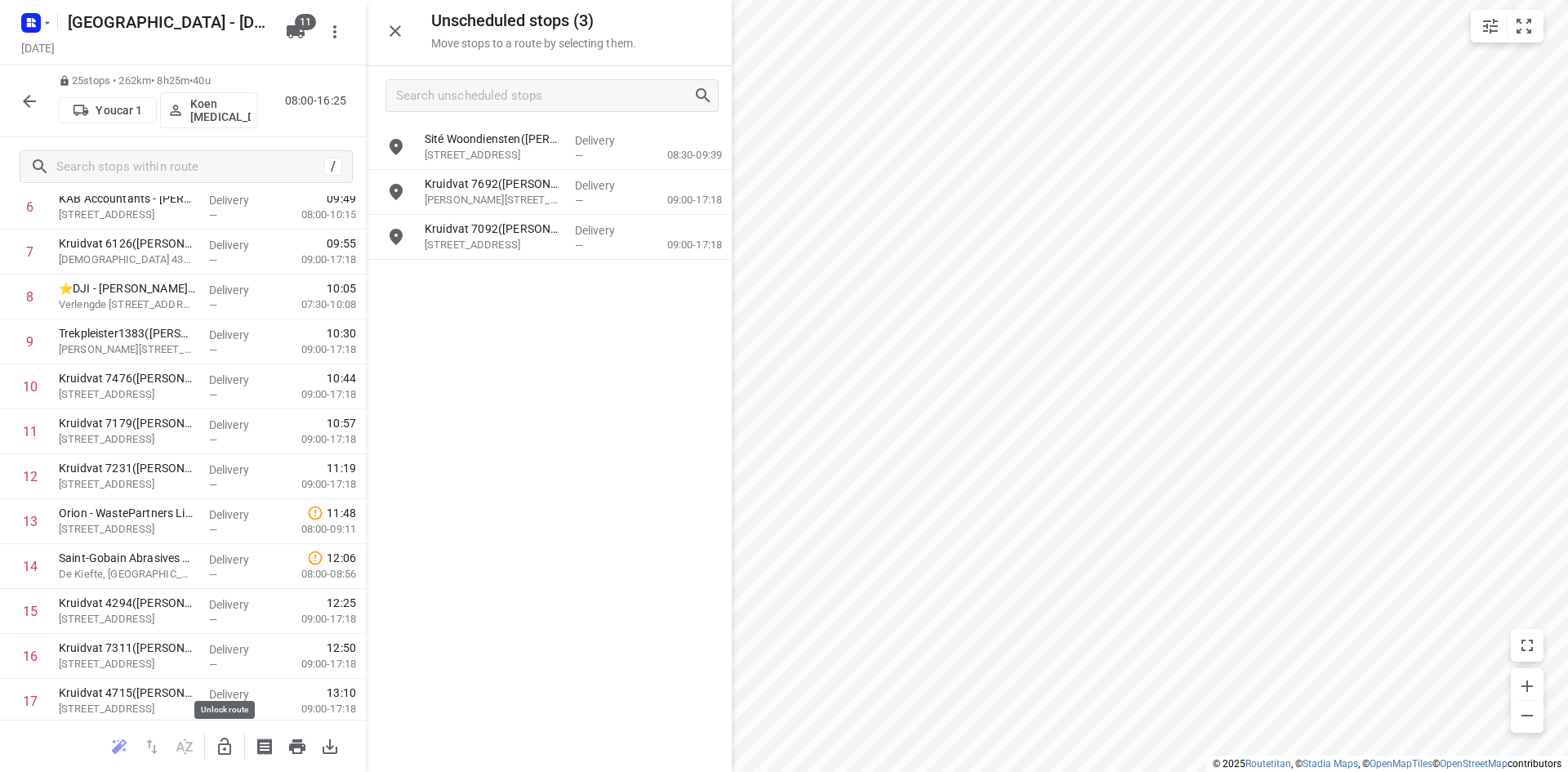
click at [233, 744] on icon "button" at bounding box center [225, 747] width 20 height 20
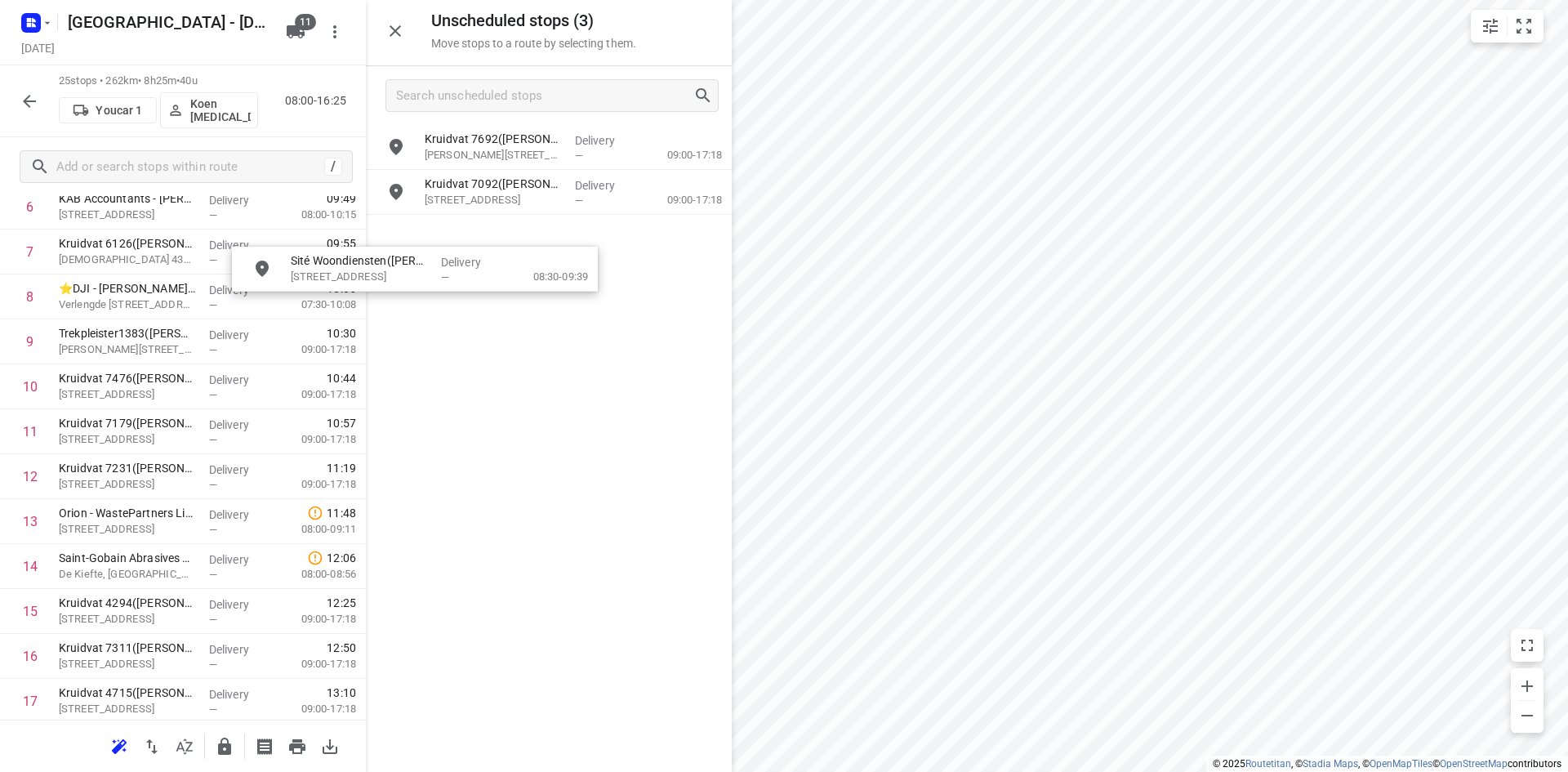
scroll to position [361, 0]
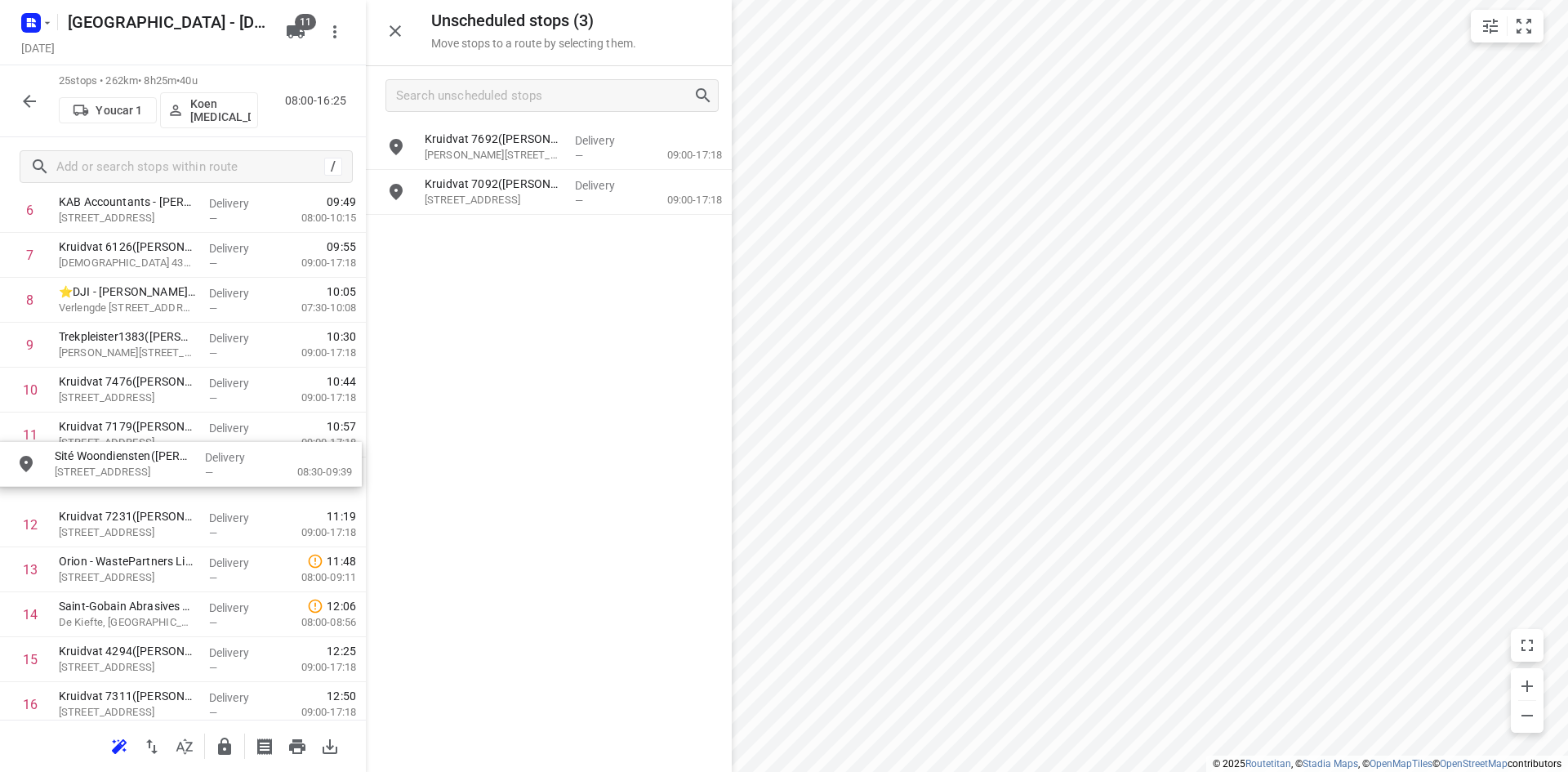
drag, startPoint x: 538, startPoint y: 148, endPoint x: 161, endPoint y: 478, distance: 501.0
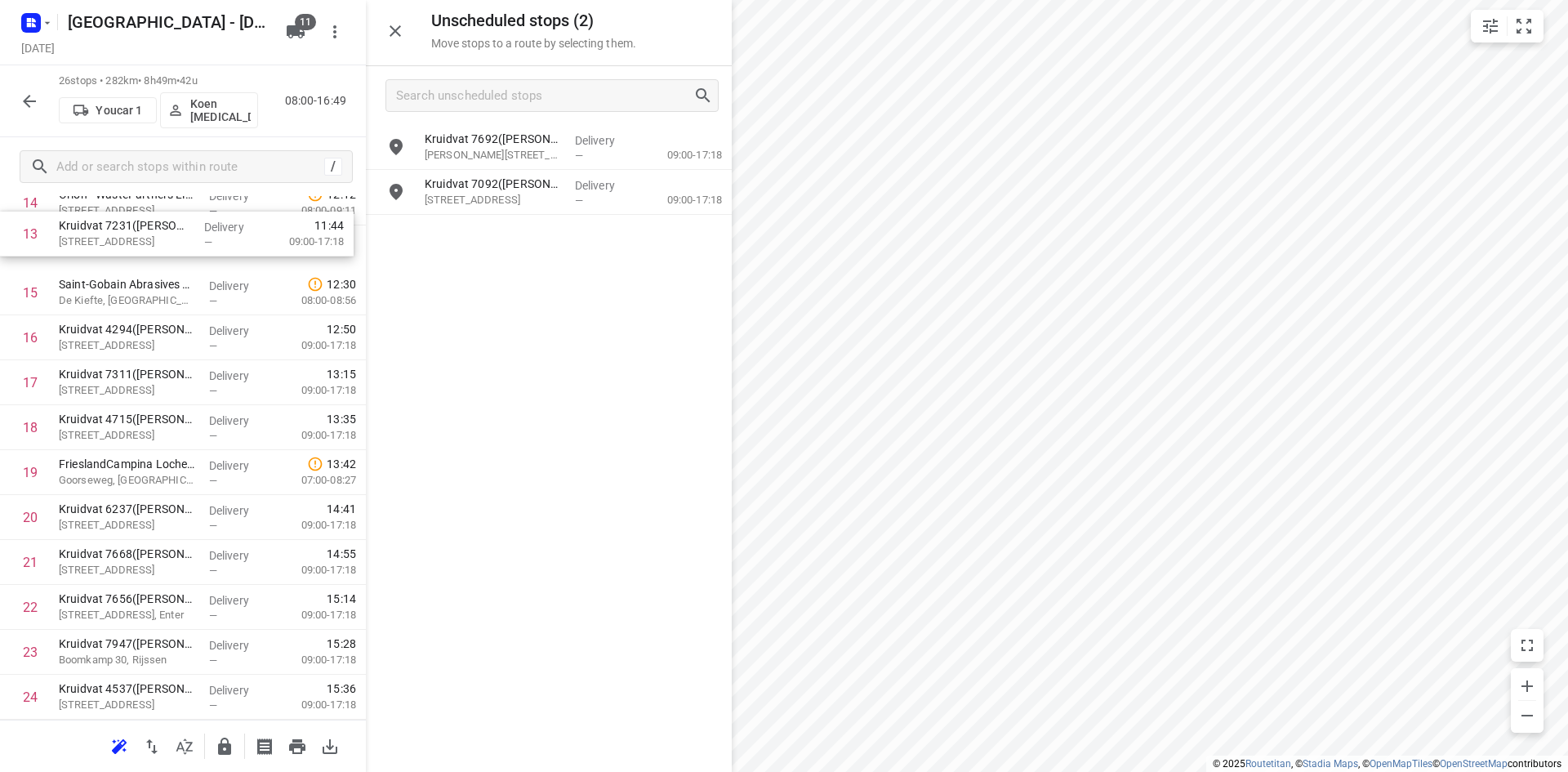
scroll to position [680, 0]
drag, startPoint x: 107, startPoint y: 209, endPoint x: 108, endPoint y: 392, distance: 183.0
click at [108, 392] on div "1 Kruidvat 7526(A.S. Watson - Actie Kruidvat) Hoofdstraat 48A, Gorssel Delivery…" at bounding box center [183, 228] width 365 height 1168
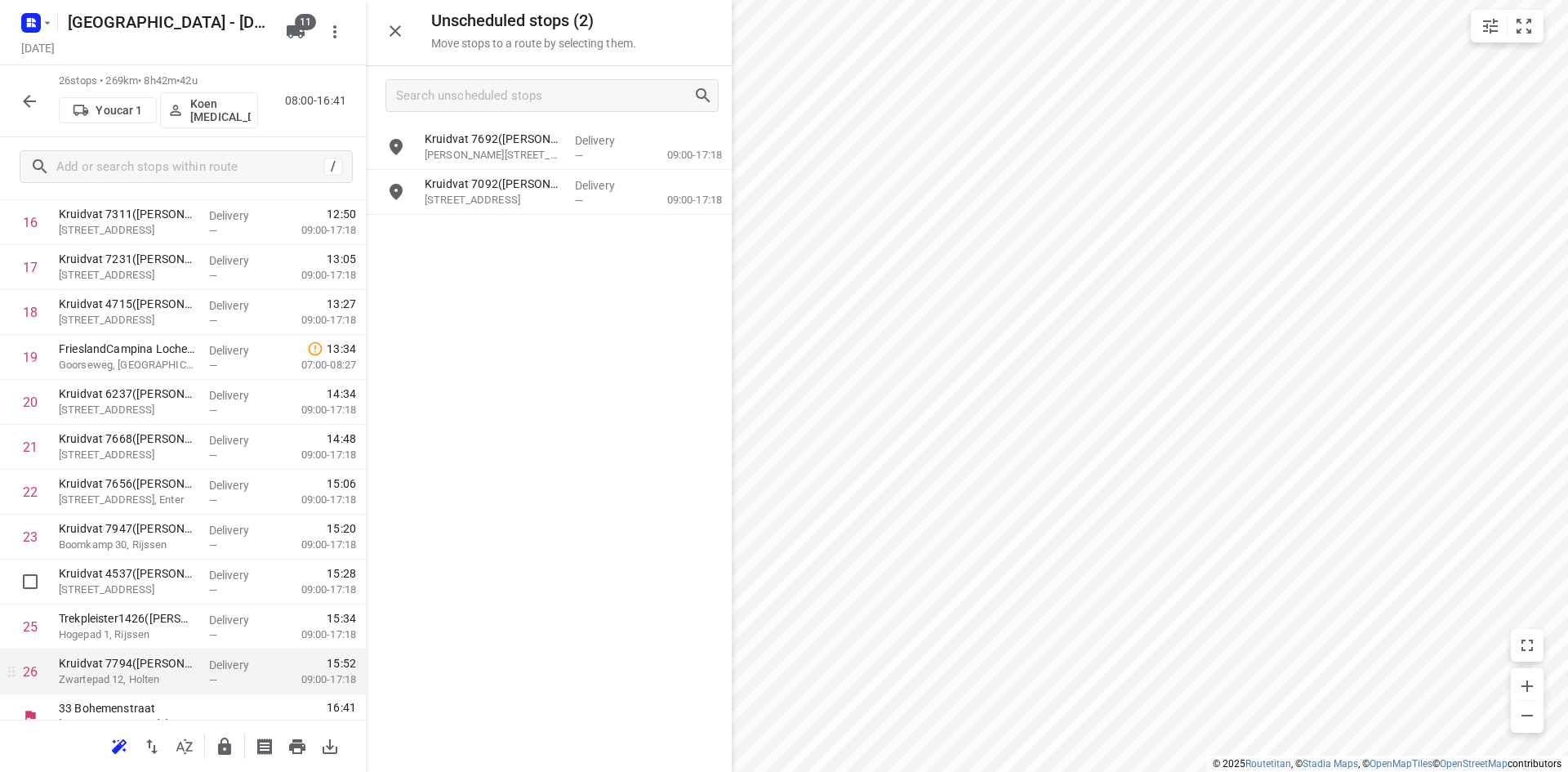
scroll to position [818, 0]
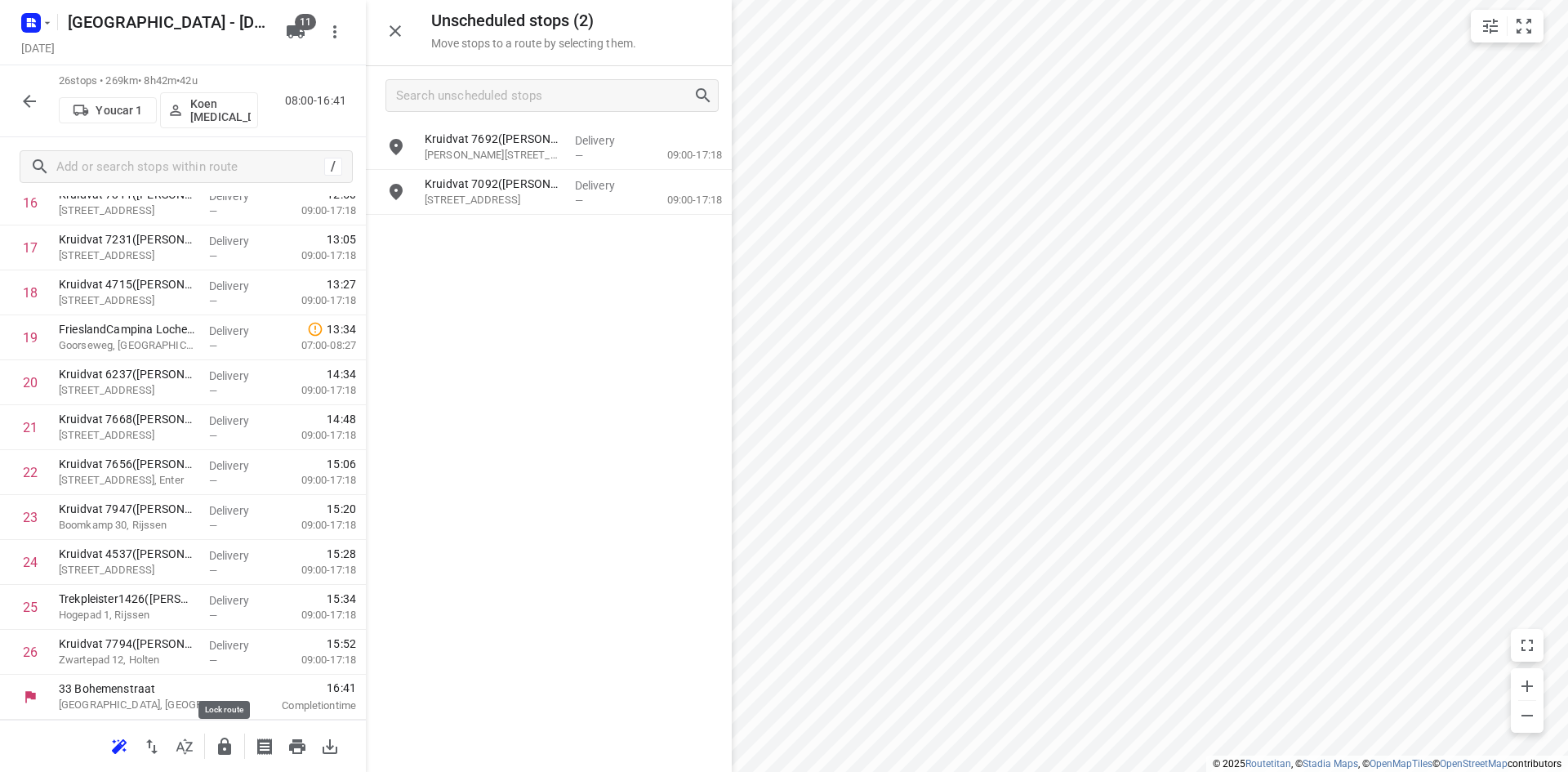
click at [222, 739] on icon "button" at bounding box center [224, 747] width 13 height 18
click at [225, 755] on icon "button" at bounding box center [225, 747] width 20 height 20
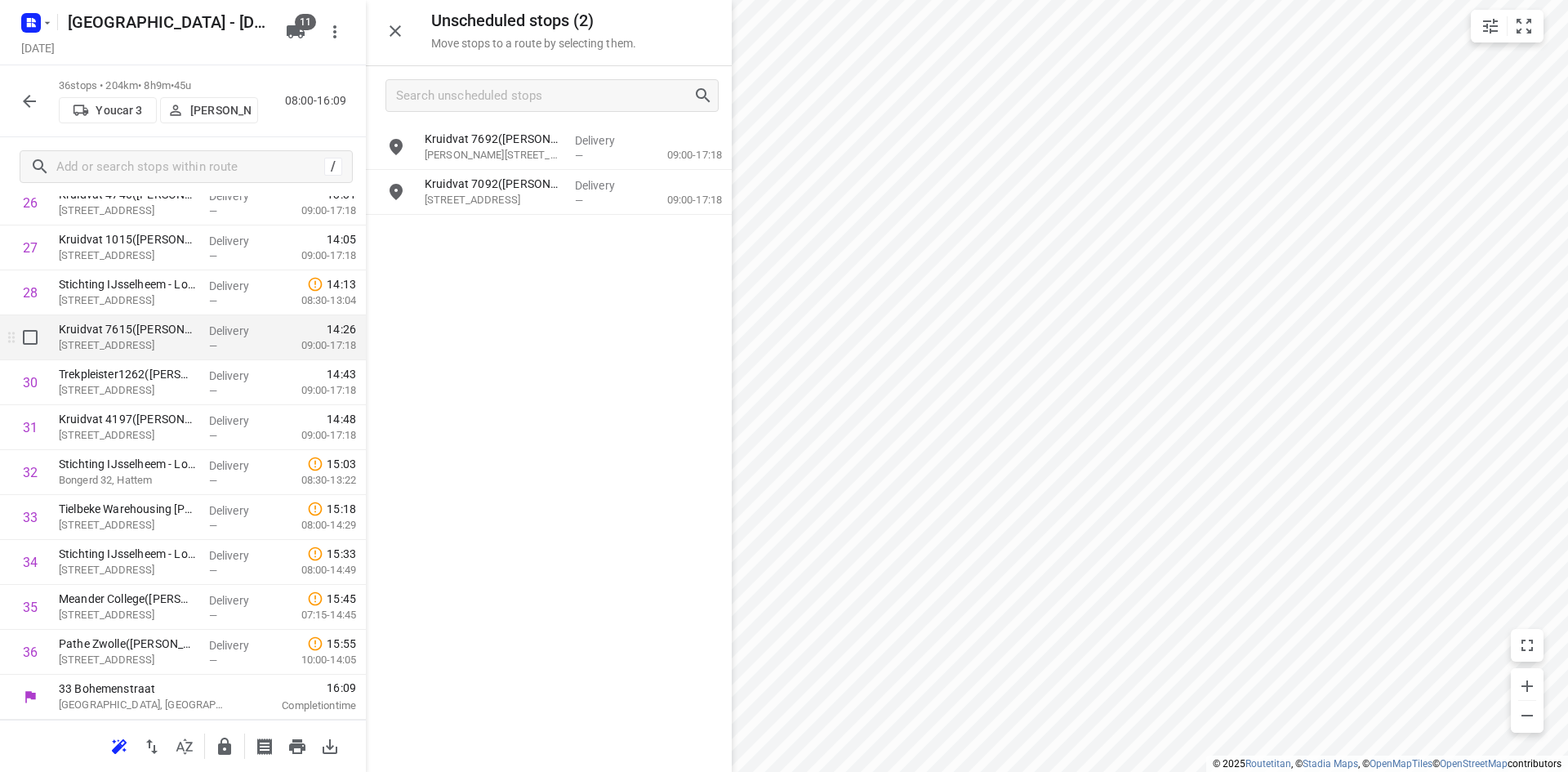
scroll to position [1185, 0]
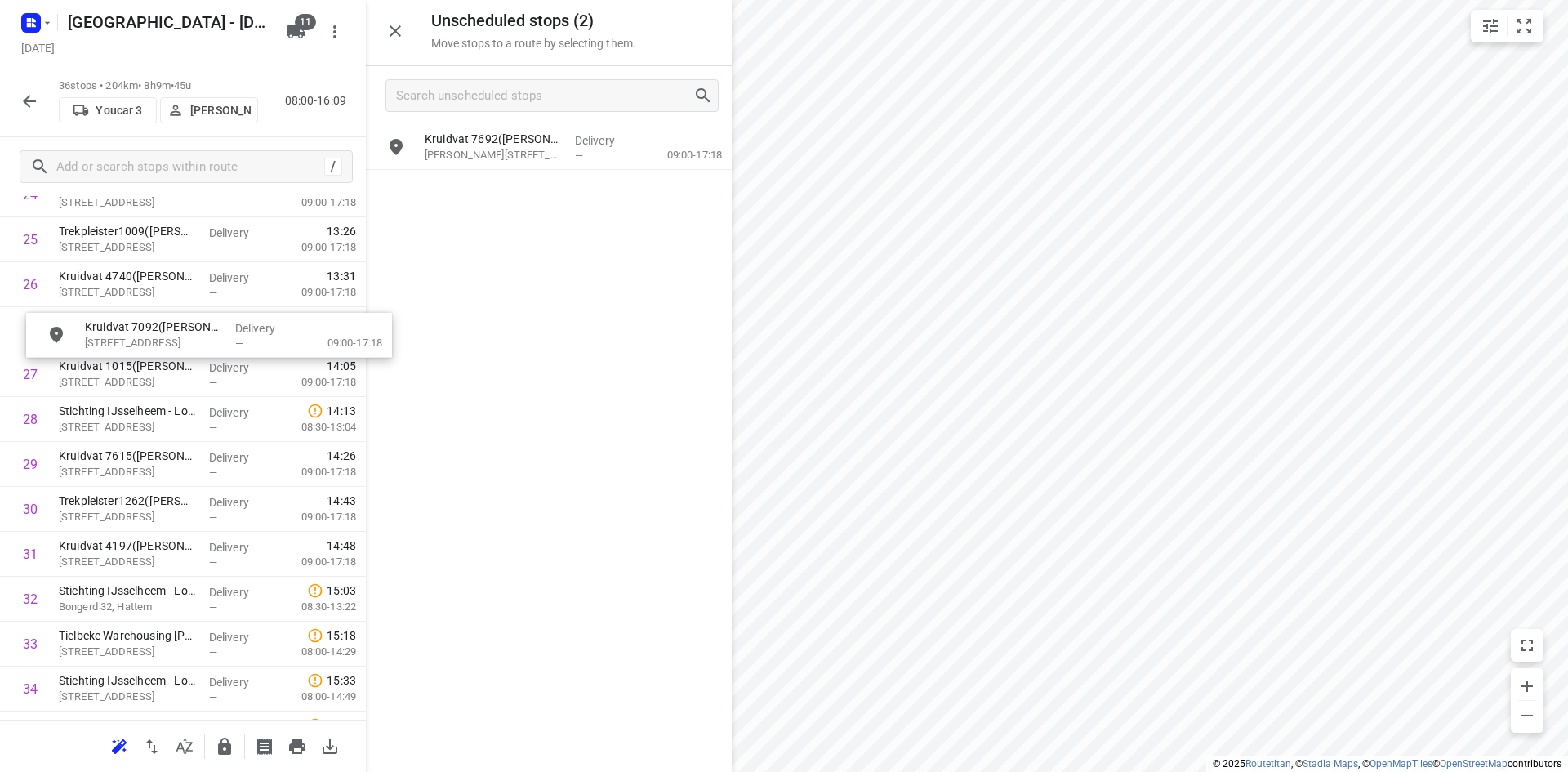
drag, startPoint x: 530, startPoint y: 186, endPoint x: 182, endPoint y: 340, distance: 380.6
click at [380, 23] on button "button" at bounding box center [395, 30] width 32 height 32
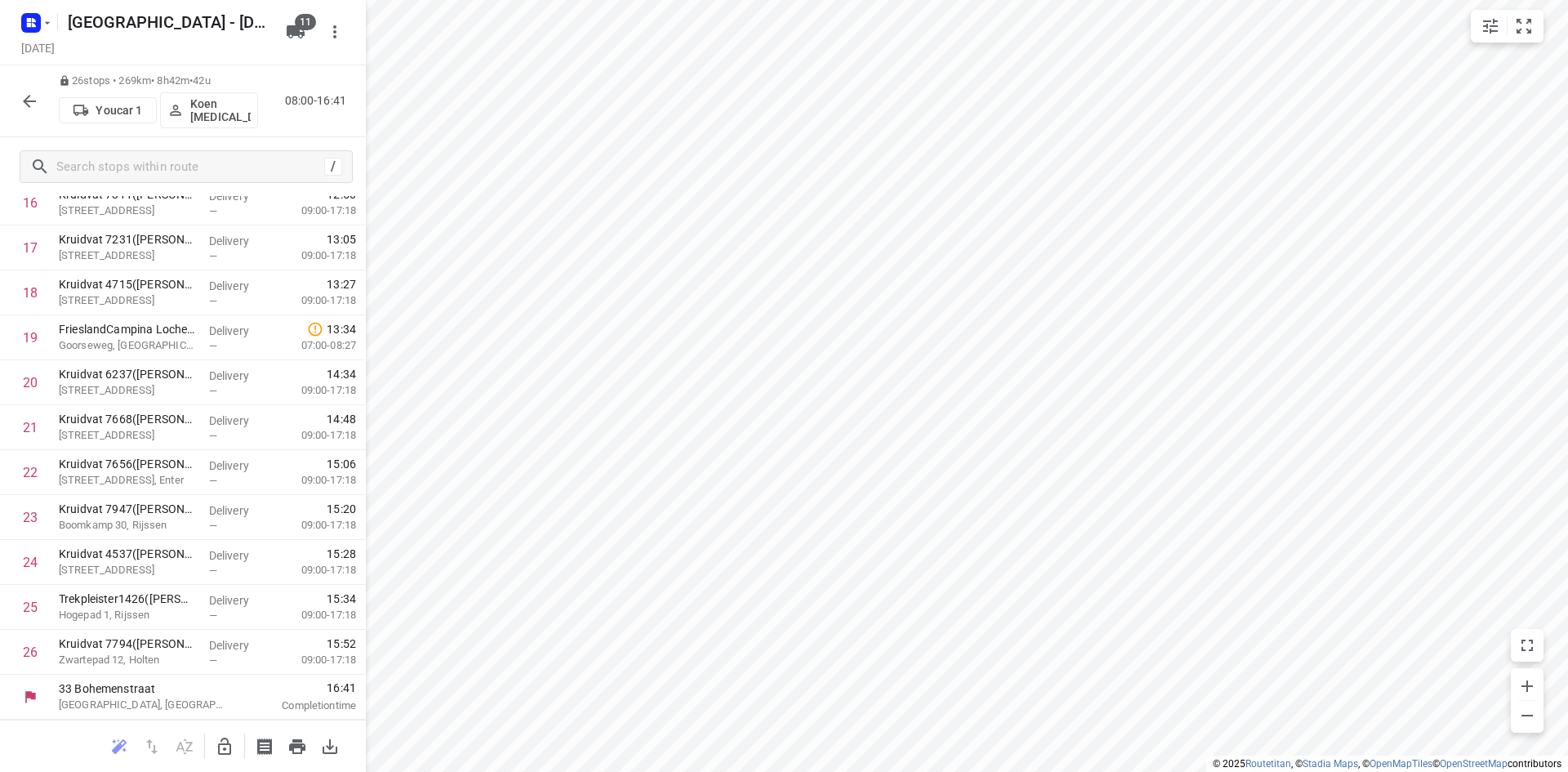
scroll to position [818, 0]
click at [32, 375] on input "checkbox" at bounding box center [29, 381] width 32 height 32
checkbox input "true"
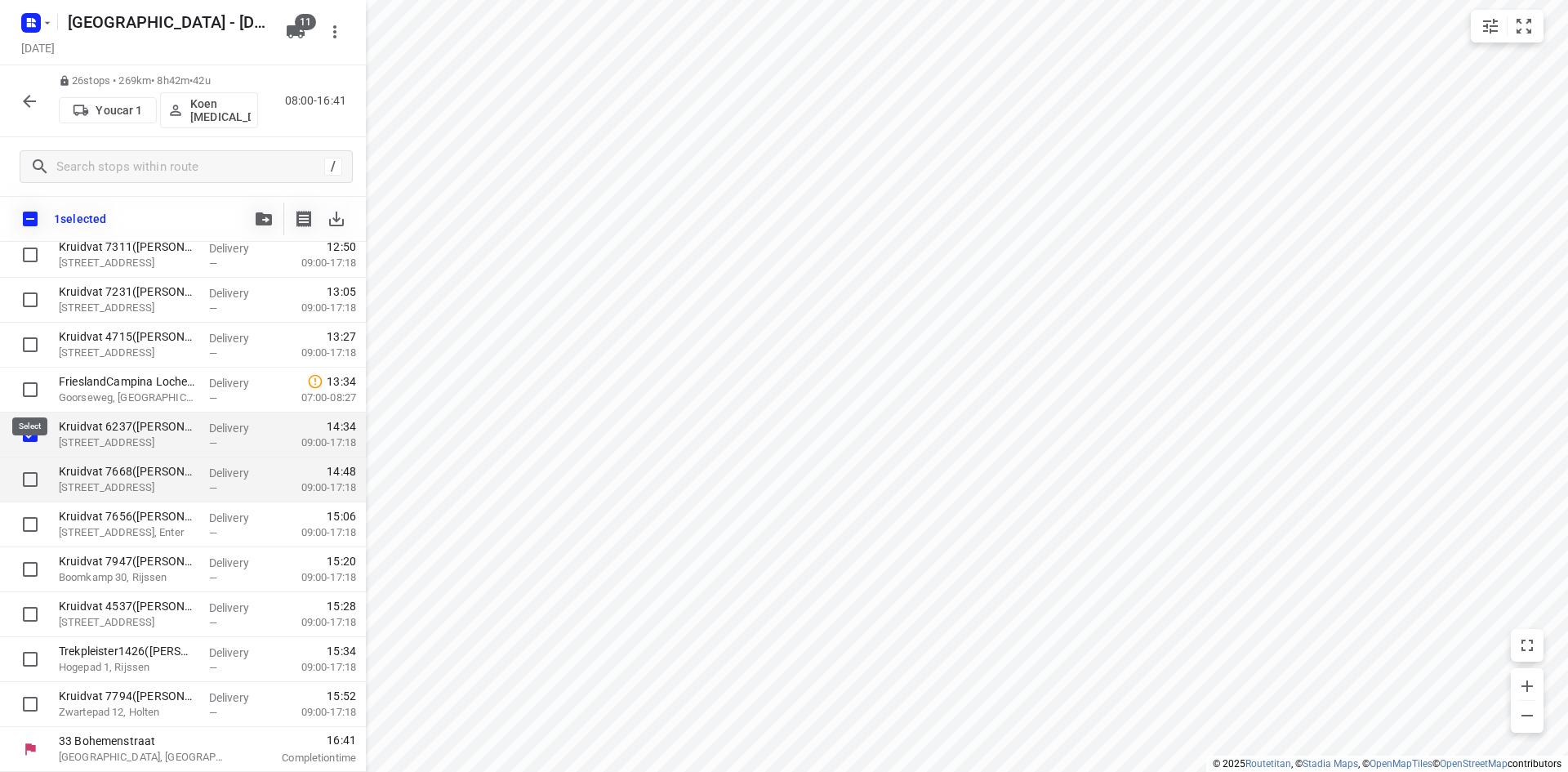
scroll to position [811, 0]
click at [26, 471] on input "checkbox" at bounding box center [29, 479] width 32 height 32
checkbox input "true"
click at [23, 537] on input "checkbox" at bounding box center [29, 524] width 32 height 32
checkbox input "true"
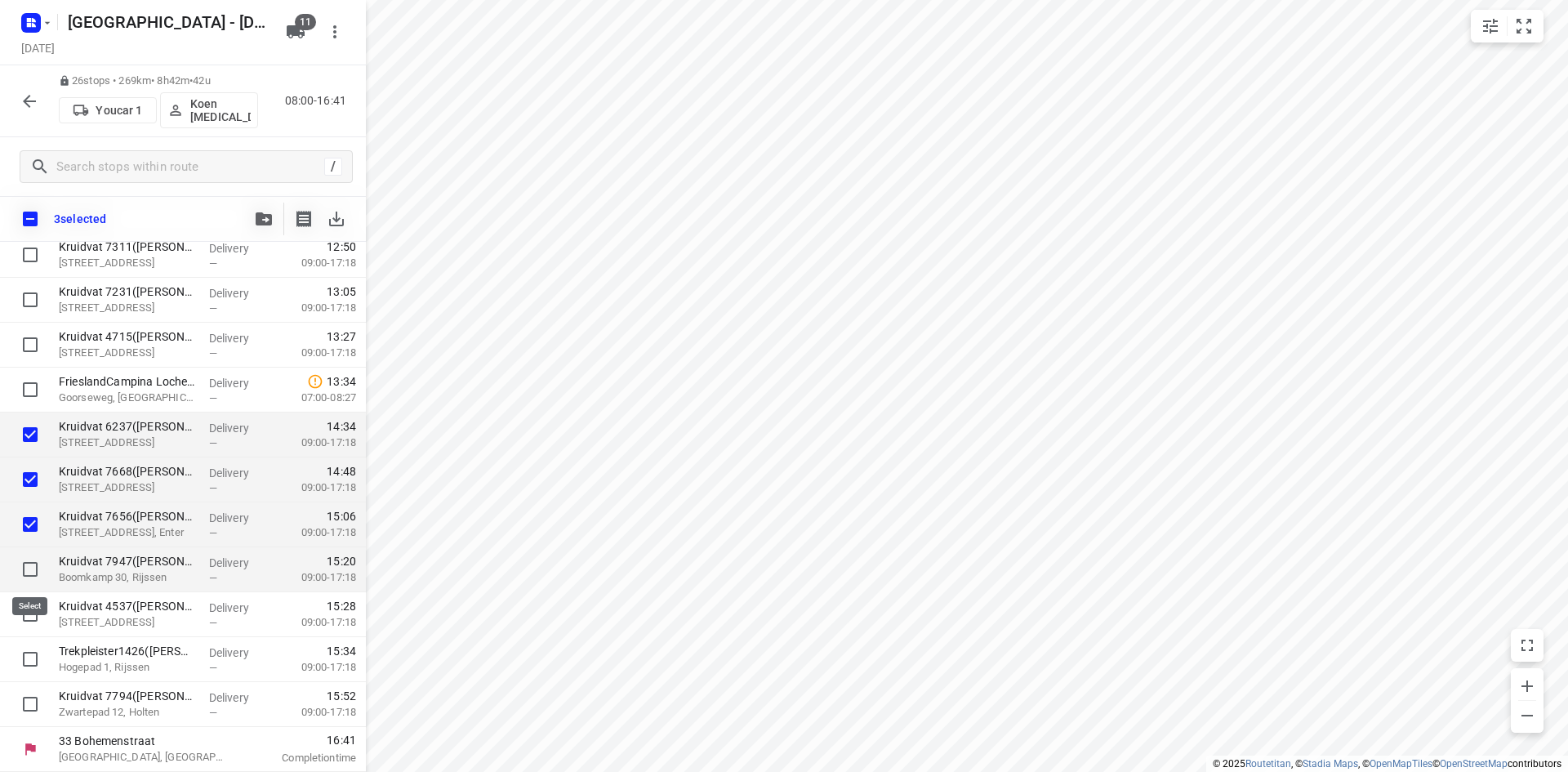
click at [20, 574] on input "checkbox" at bounding box center [29, 569] width 32 height 32
checkbox input "true"
click at [24, 612] on input "checkbox" at bounding box center [29, 614] width 32 height 32
checkbox input "true"
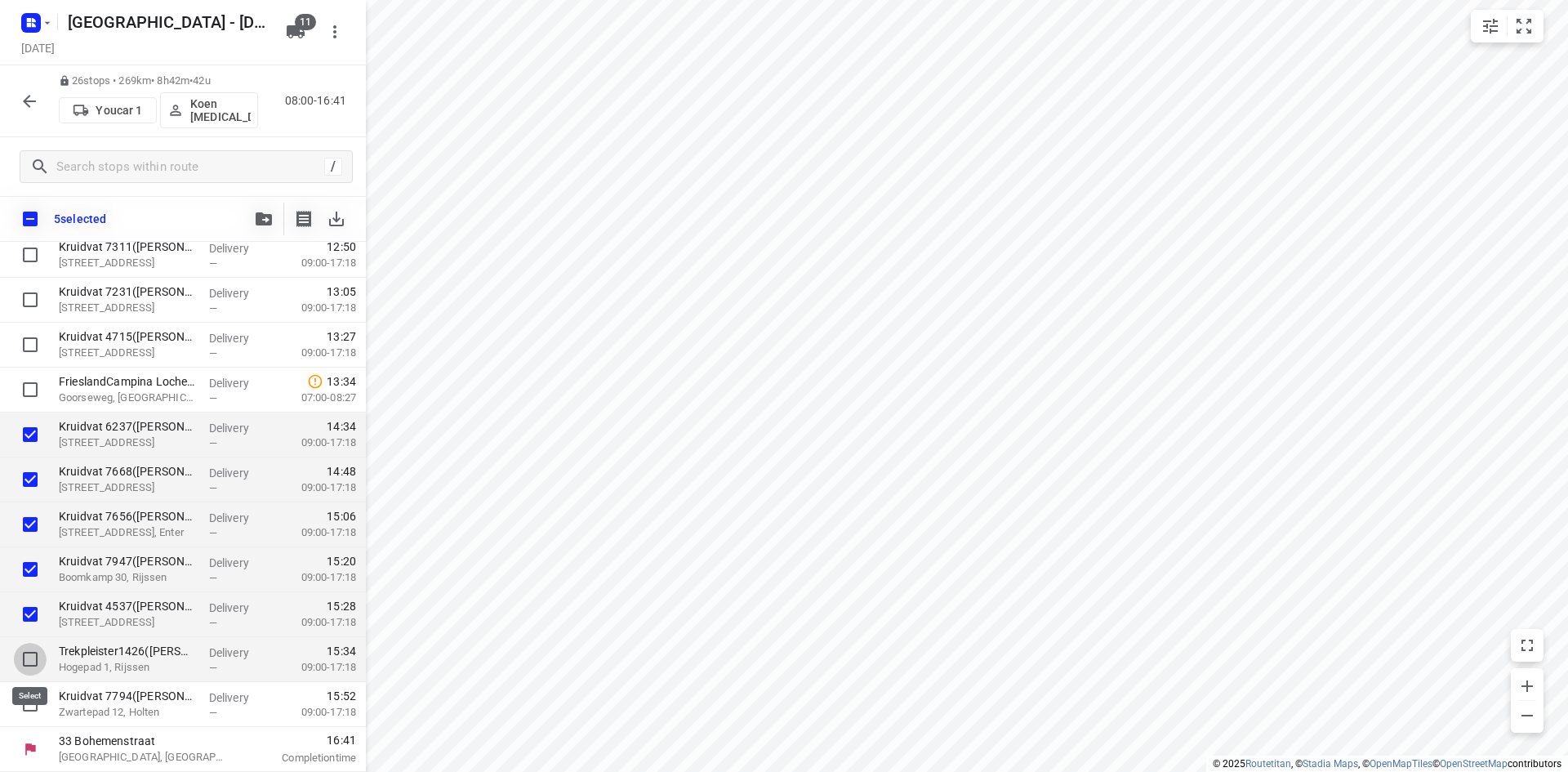
click at [29, 649] on input "checkbox" at bounding box center [29, 659] width 32 height 32
checkbox input "true"
click at [21, 687] on div at bounding box center [25, 705] width 52 height 45
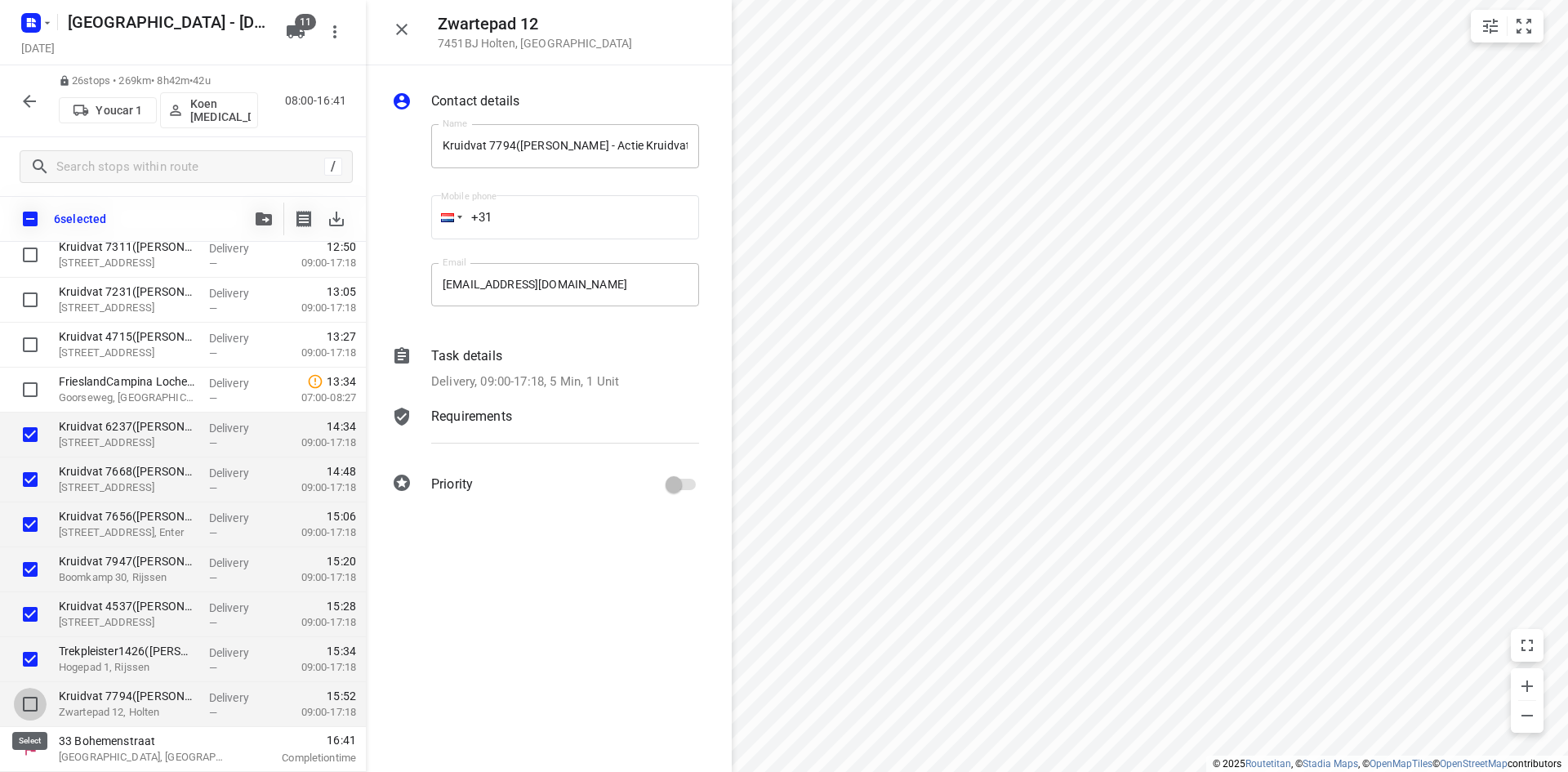
click at [33, 699] on input "checkbox" at bounding box center [29, 704] width 32 height 32
checkbox input "true"
click at [256, 220] on icon "button" at bounding box center [264, 218] width 17 height 13
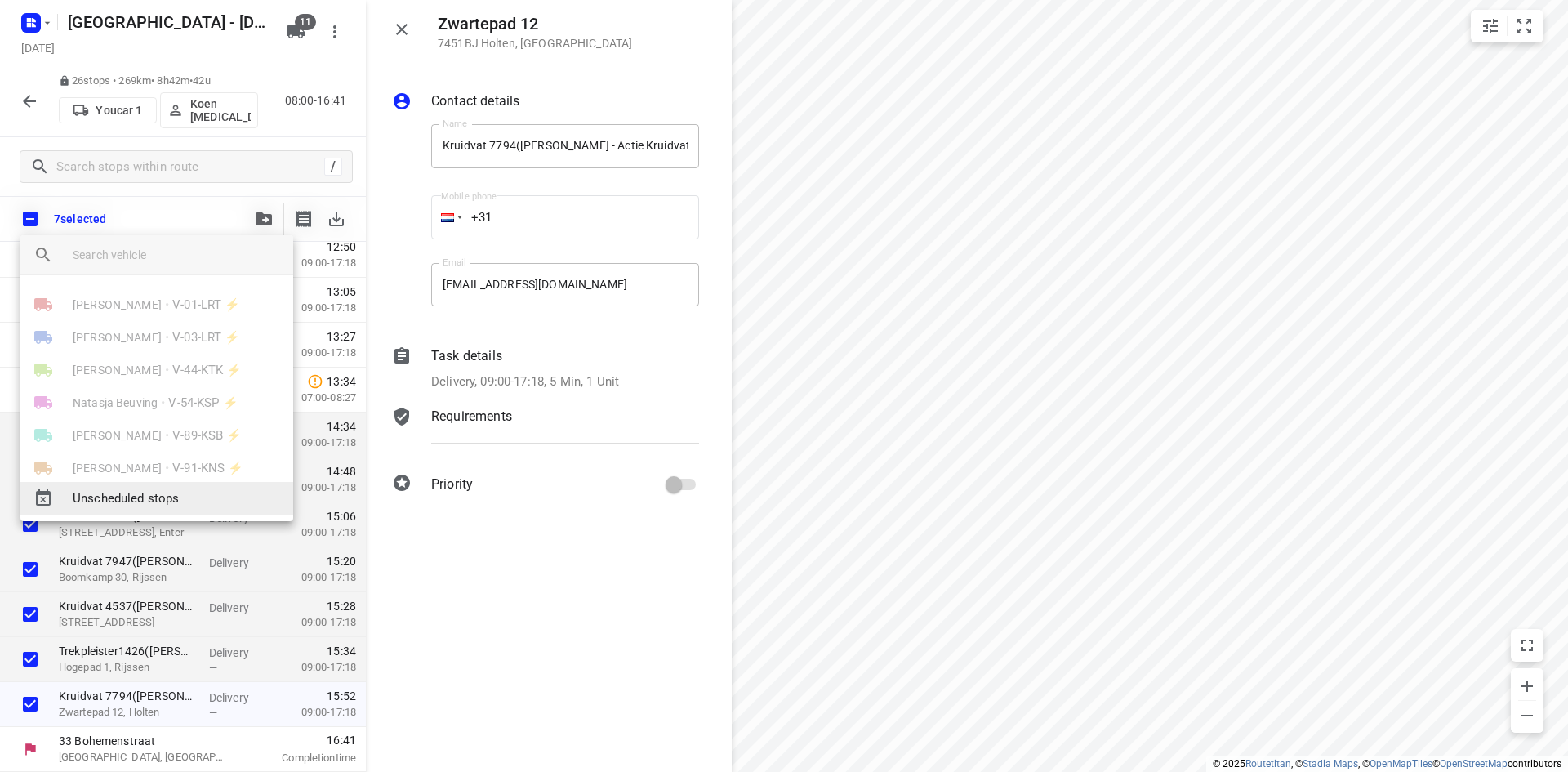
click at [193, 499] on span "Unscheduled stops" at bounding box center [176, 498] width 207 height 19
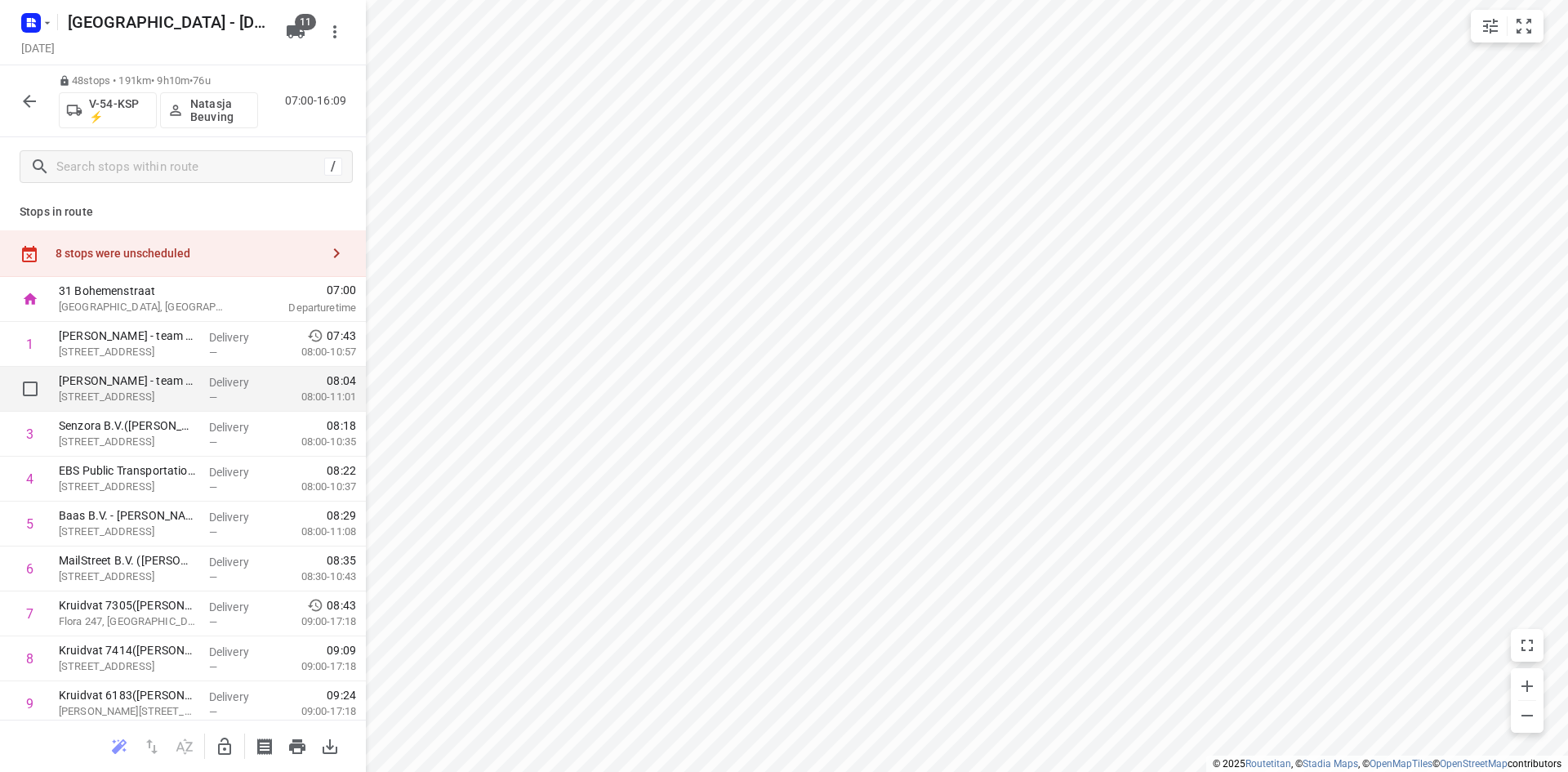
scroll to position [0, 0]
click at [30, 355] on input "checkbox" at bounding box center [29, 346] width 32 height 32
checkbox input "true"
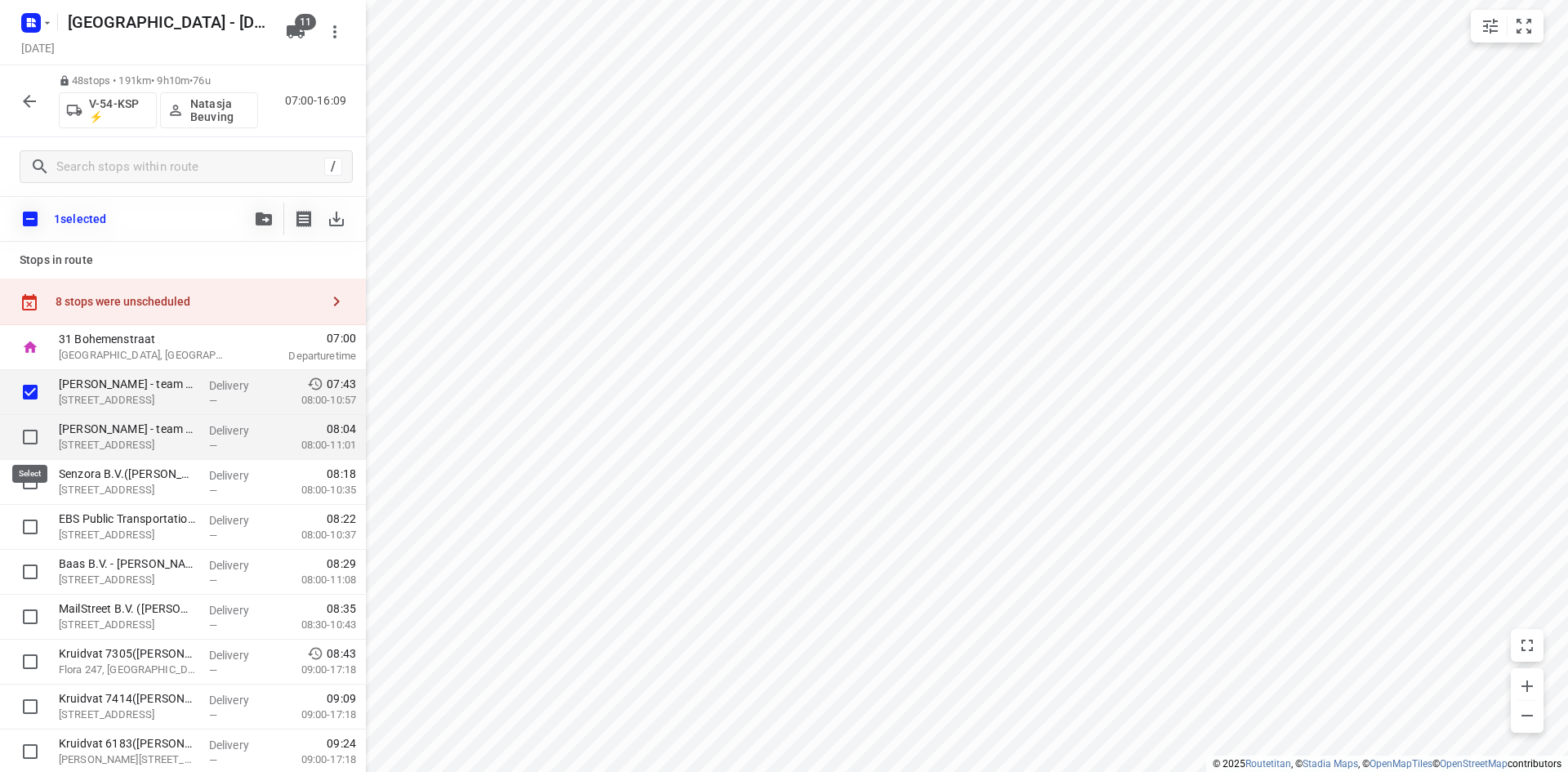
click at [34, 435] on input "checkbox" at bounding box center [29, 436] width 32 height 32
checkbox input "true"
click at [33, 470] on input "checkbox" at bounding box center [29, 481] width 32 height 32
checkbox input "true"
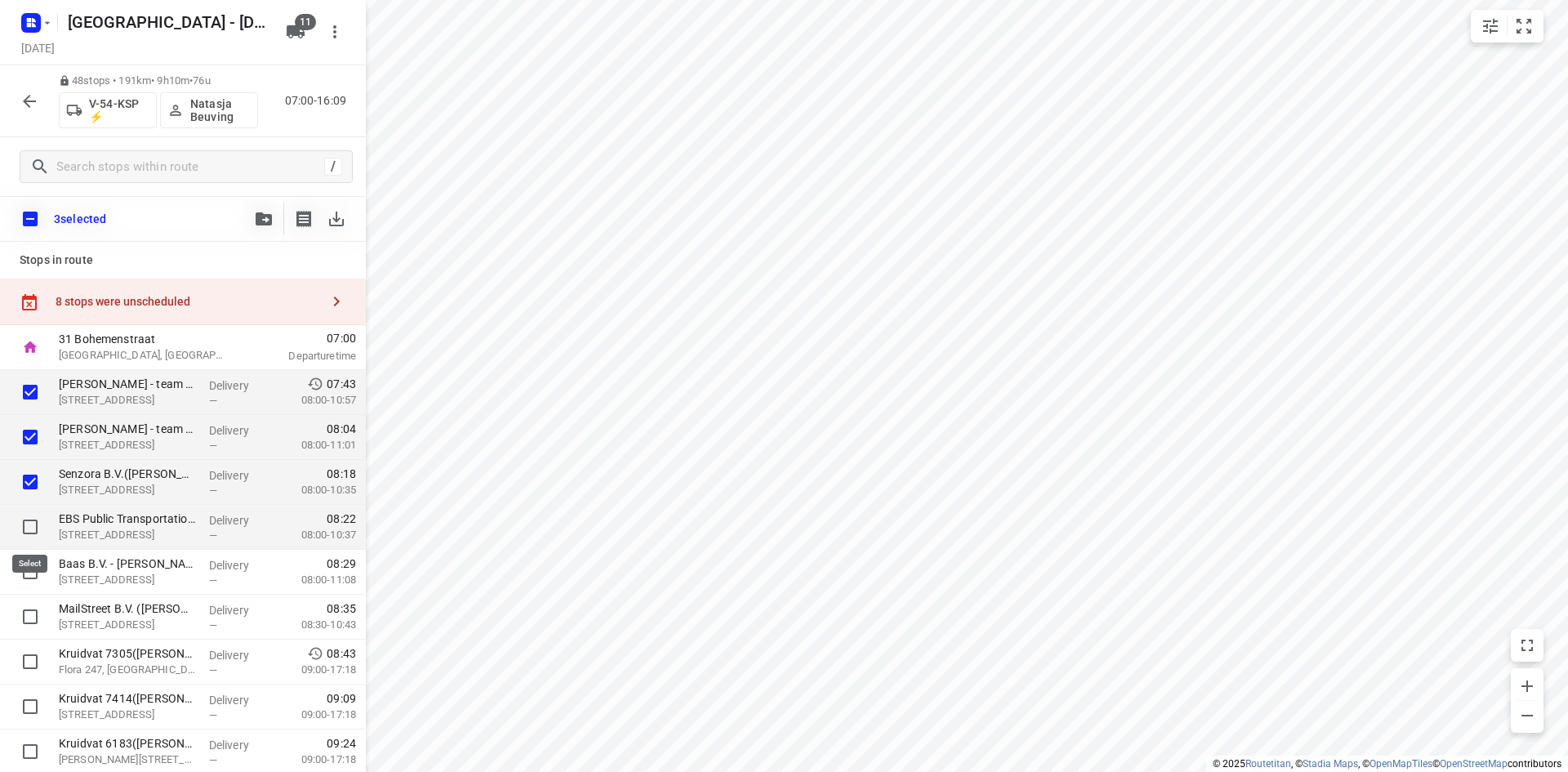
click at [25, 520] on input "checkbox" at bounding box center [29, 526] width 32 height 32
checkbox input "true"
click at [35, 553] on div at bounding box center [25, 572] width 52 height 45
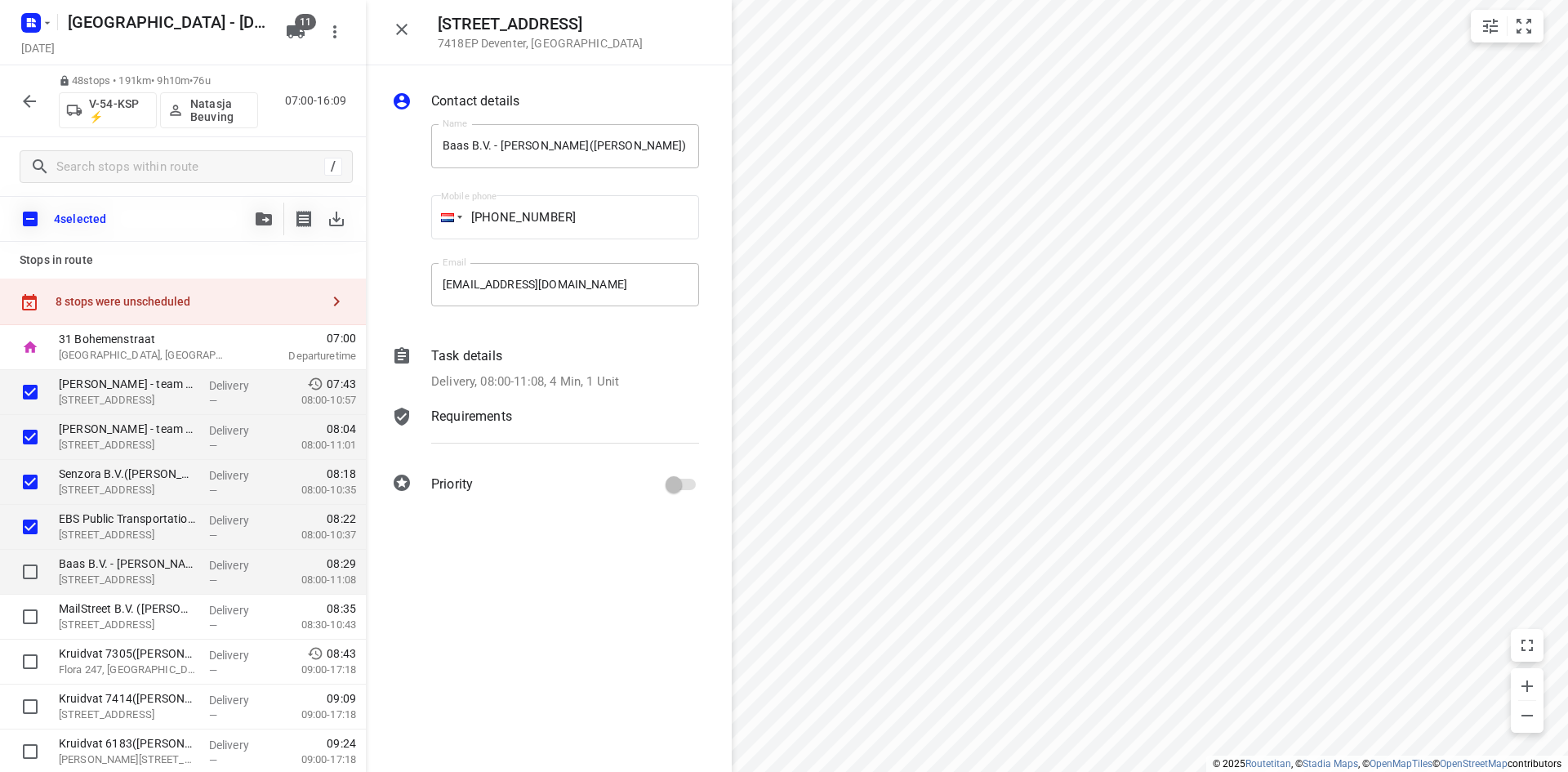
click at [40, 575] on input "checkbox" at bounding box center [29, 571] width 32 height 32
checkbox input "true"
click at [386, 16] on div at bounding box center [401, 28] width 32 height 32
click at [399, 29] on icon "button" at bounding box center [402, 29] width 20 height 20
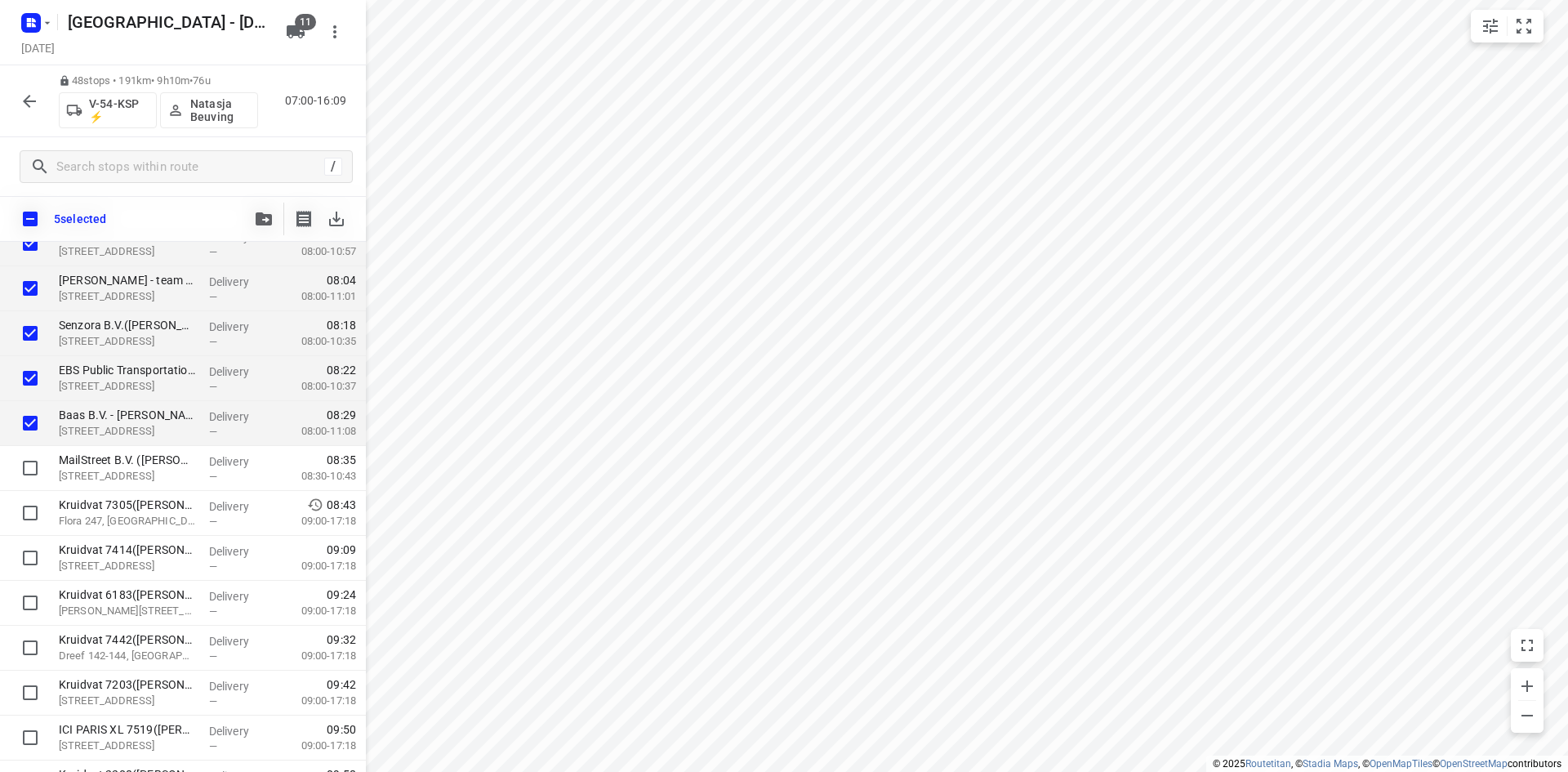
scroll to position [245, 0]
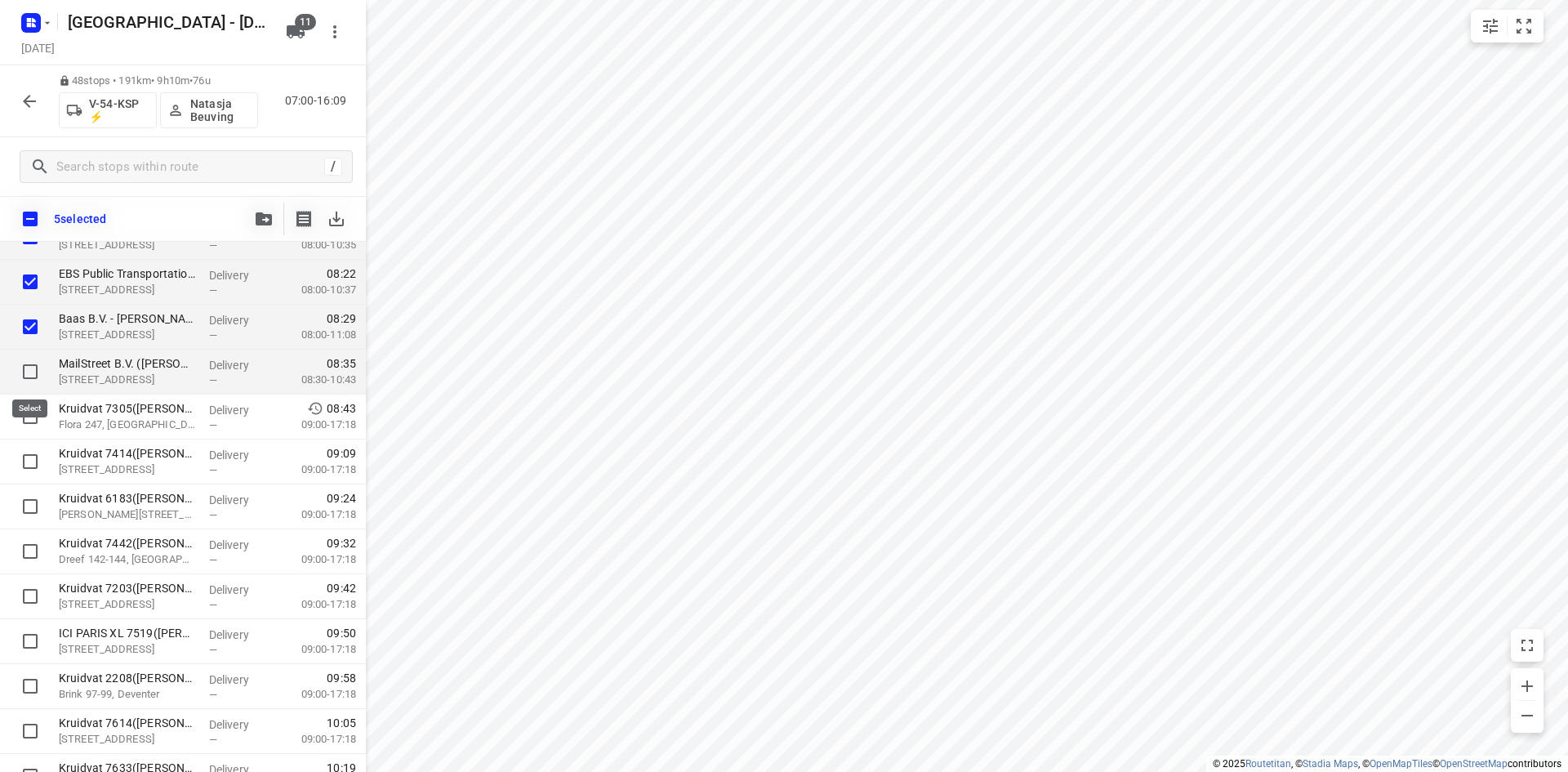
drag, startPoint x: 27, startPoint y: 368, endPoint x: 25, endPoint y: 376, distance: 8.2
click at [28, 369] on input "checkbox" at bounding box center [29, 371] width 32 height 32
checkbox input "true"
click at [22, 420] on input "checkbox" at bounding box center [29, 415] width 32 height 32
checkbox input "true"
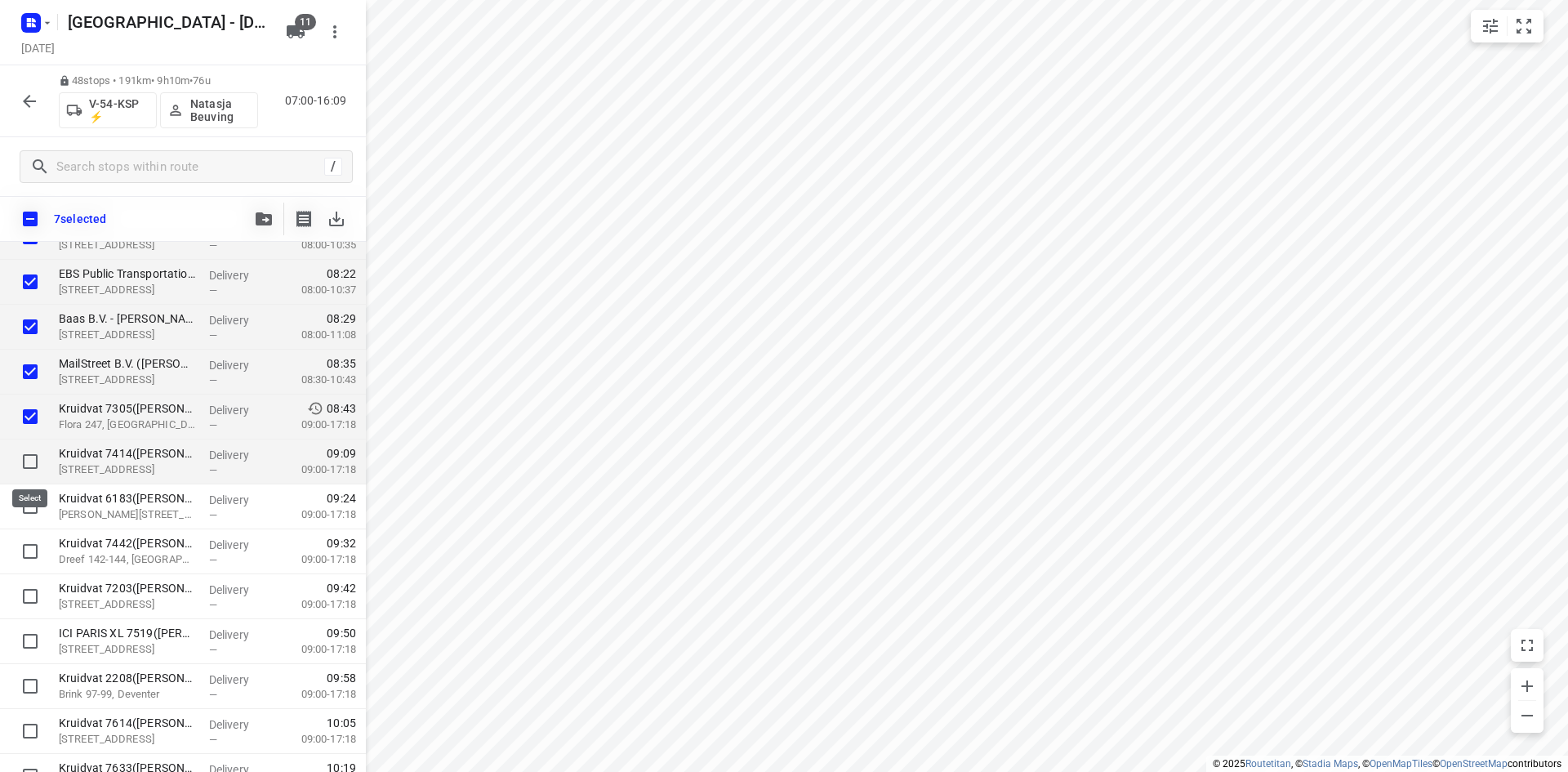
click at [23, 454] on input "checkbox" at bounding box center [29, 460] width 32 height 32
checkbox input "true"
click at [31, 511] on input "checkbox" at bounding box center [29, 505] width 32 height 32
checkbox input "true"
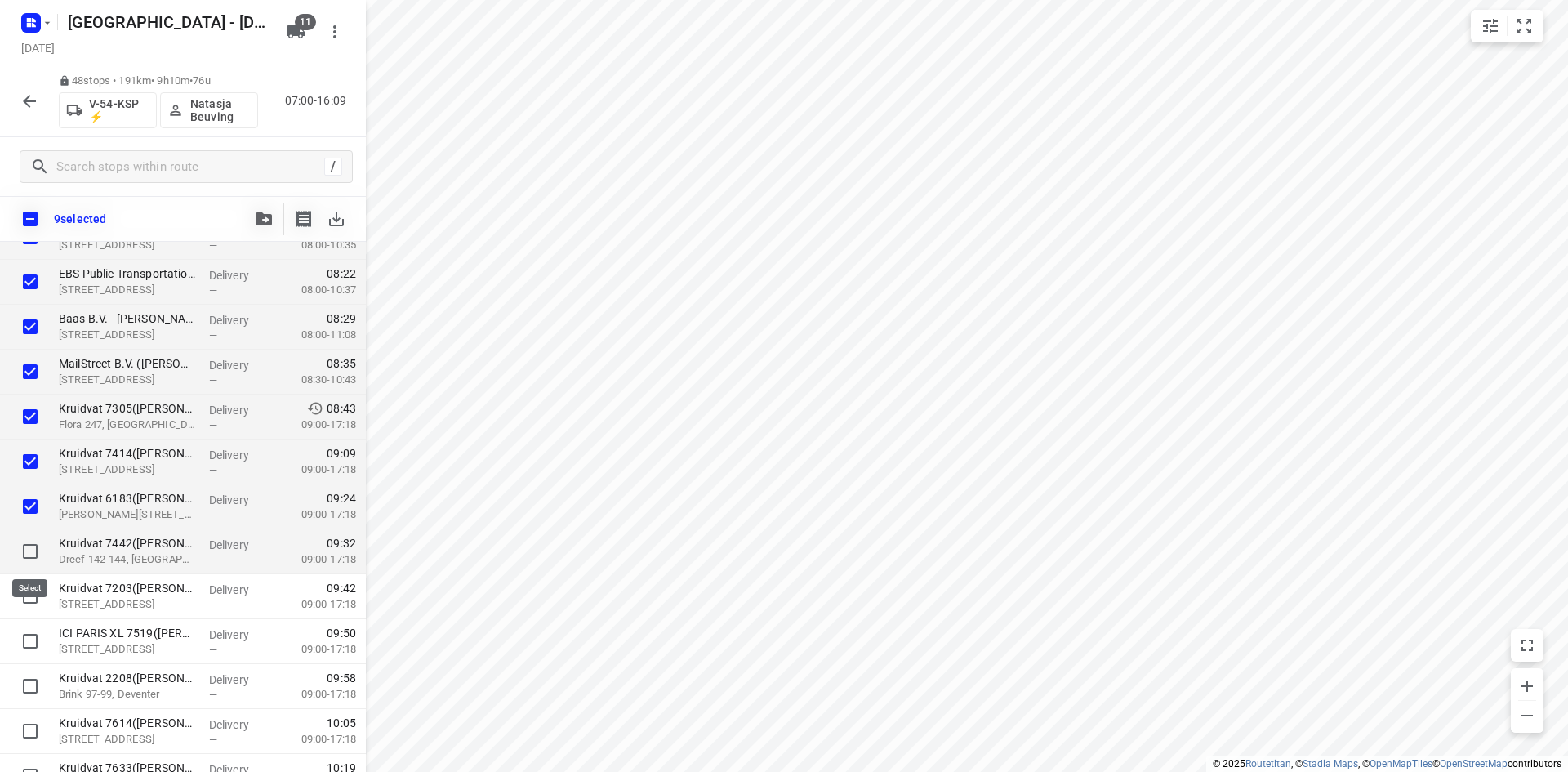
click at [29, 545] on input "checkbox" at bounding box center [29, 550] width 32 height 32
checkbox input "true"
drag, startPoint x: 27, startPoint y: 594, endPoint x: 27, endPoint y: 623, distance: 29.0
click at [26, 594] on input "checkbox" at bounding box center [29, 595] width 32 height 32
checkbox input "true"
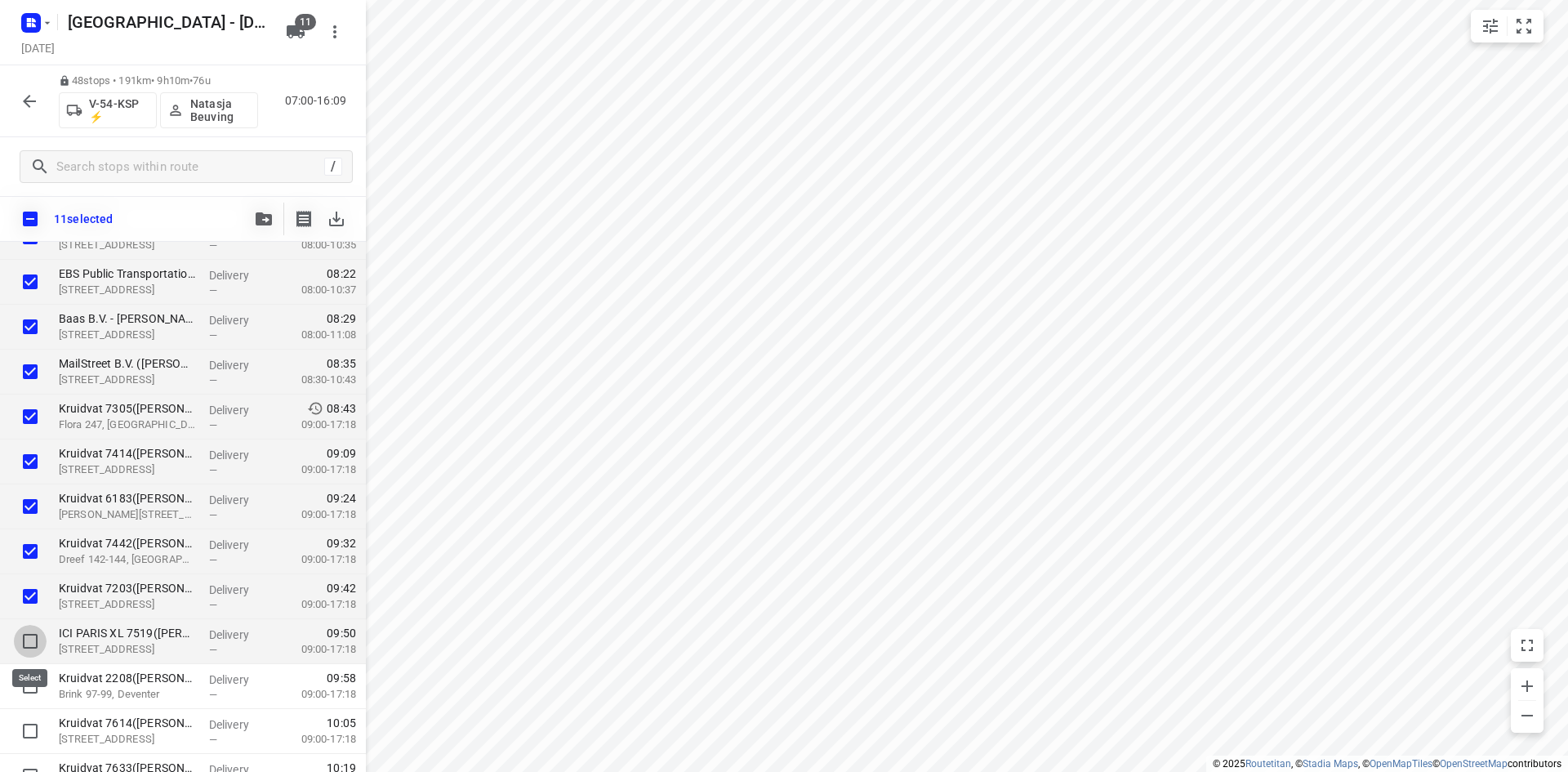
click at [27, 637] on input "checkbox" at bounding box center [29, 640] width 32 height 32
checkbox input "true"
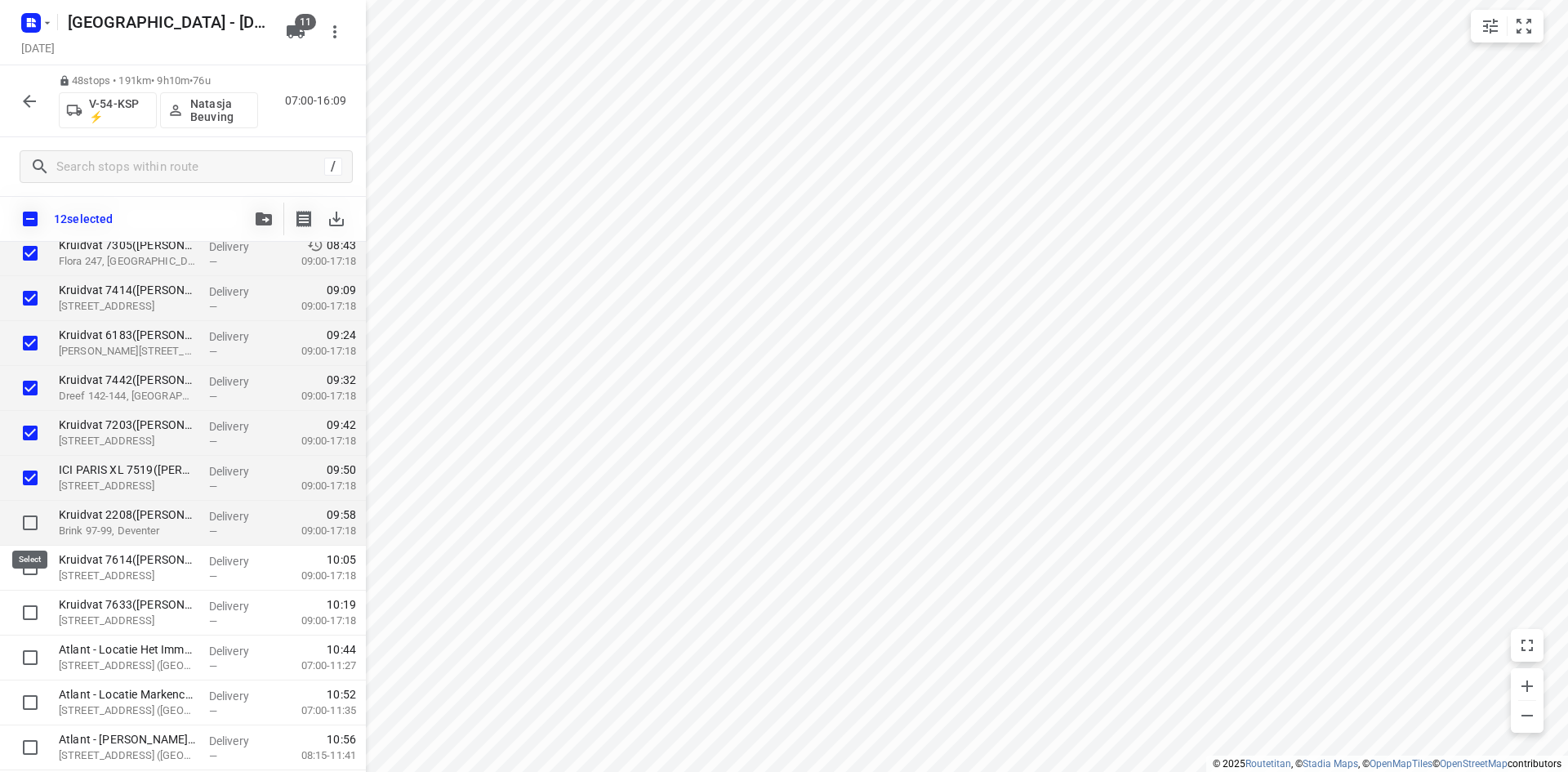
click at [30, 515] on input "checkbox" at bounding box center [29, 522] width 32 height 32
checkbox input "true"
click at [25, 569] on input "checkbox" at bounding box center [29, 567] width 32 height 32
checkbox input "true"
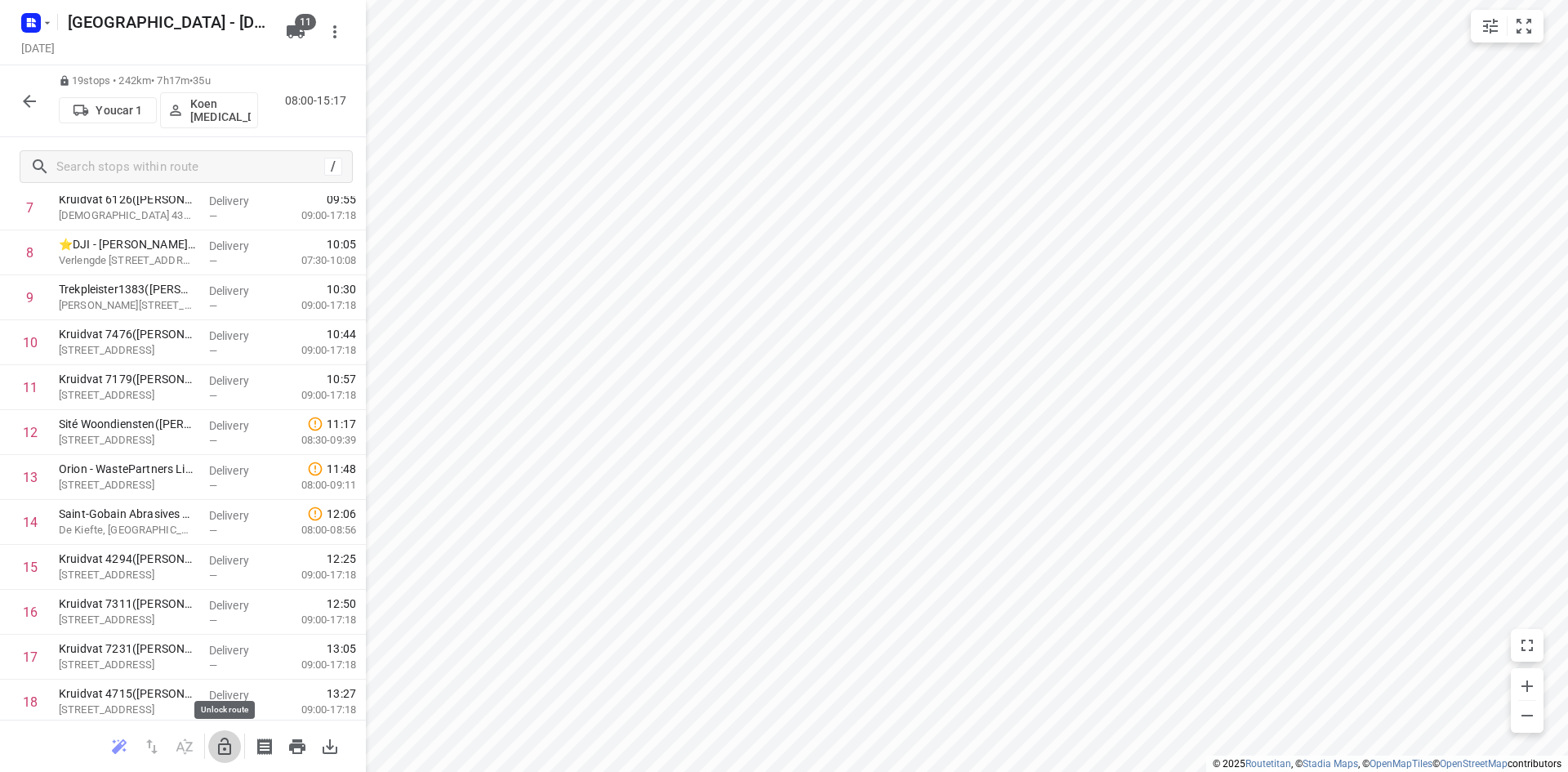
click at [220, 748] on icon "button" at bounding box center [224, 747] width 13 height 18
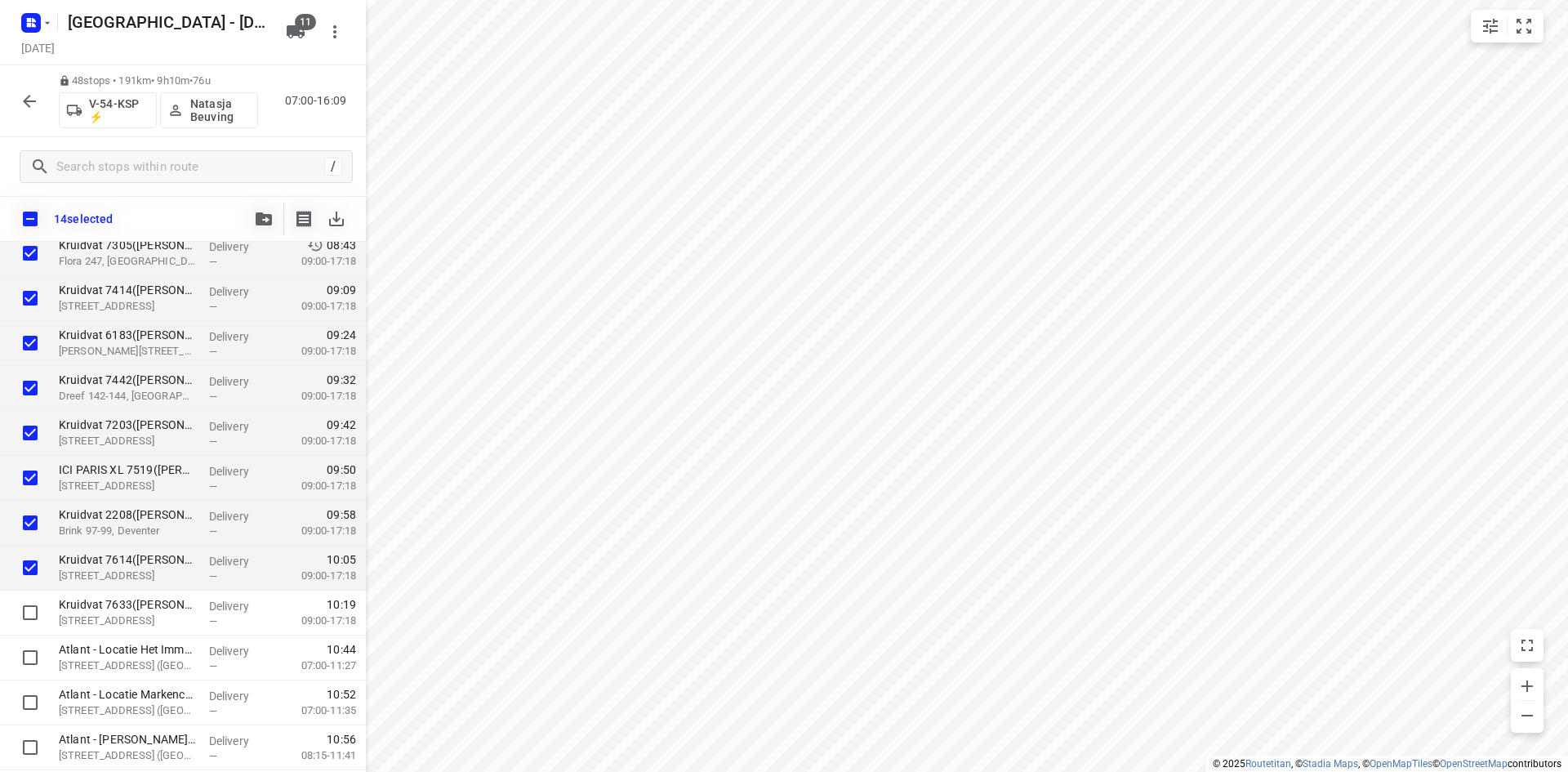
click at [261, 222] on icon "button" at bounding box center [264, 218] width 17 height 13
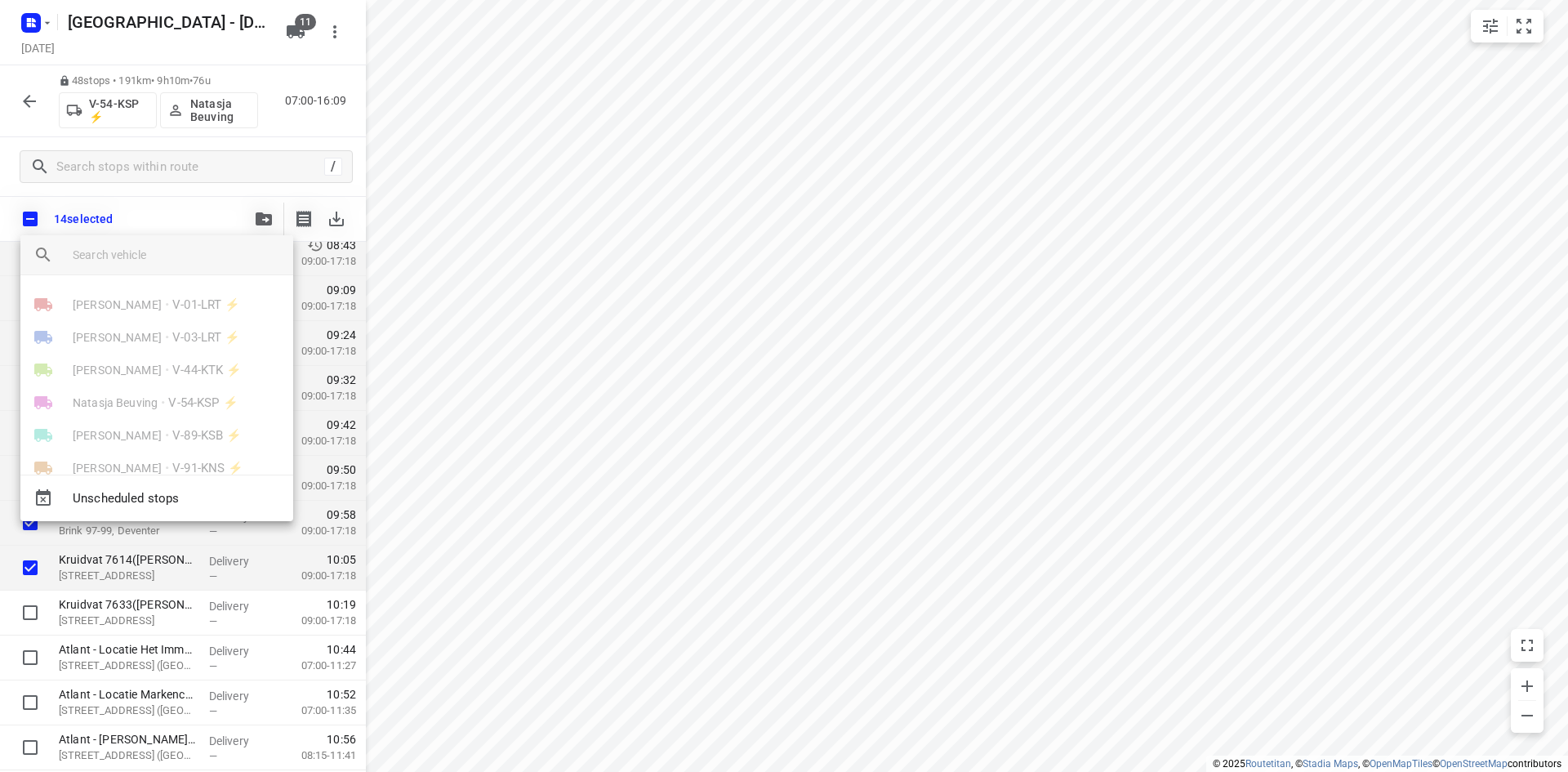
click at [167, 256] on input "search vehicle" at bounding box center [176, 254] width 207 height 24
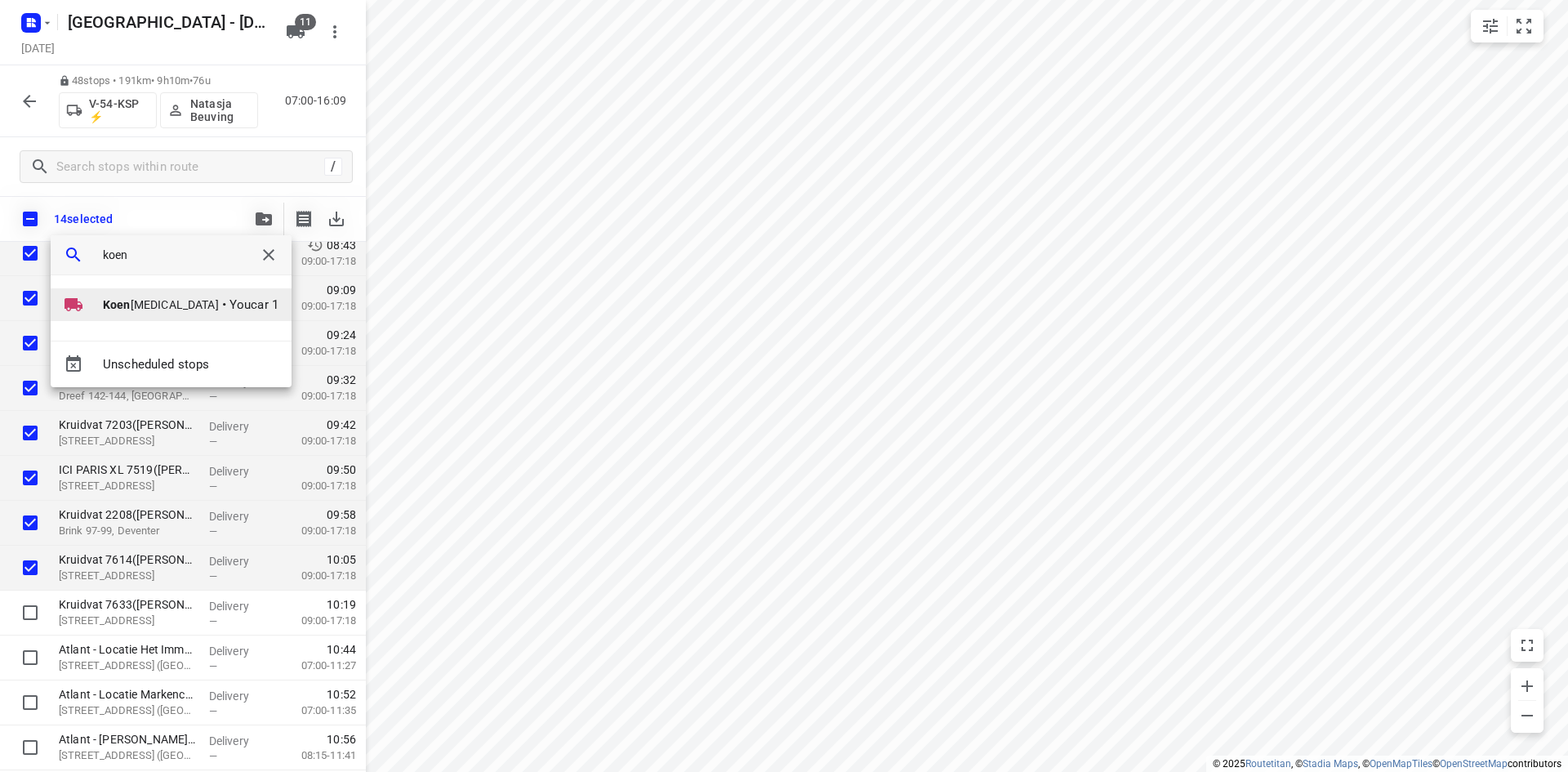
type input "koen"
click at [116, 301] on b "Koen" at bounding box center [116, 304] width 27 height 13
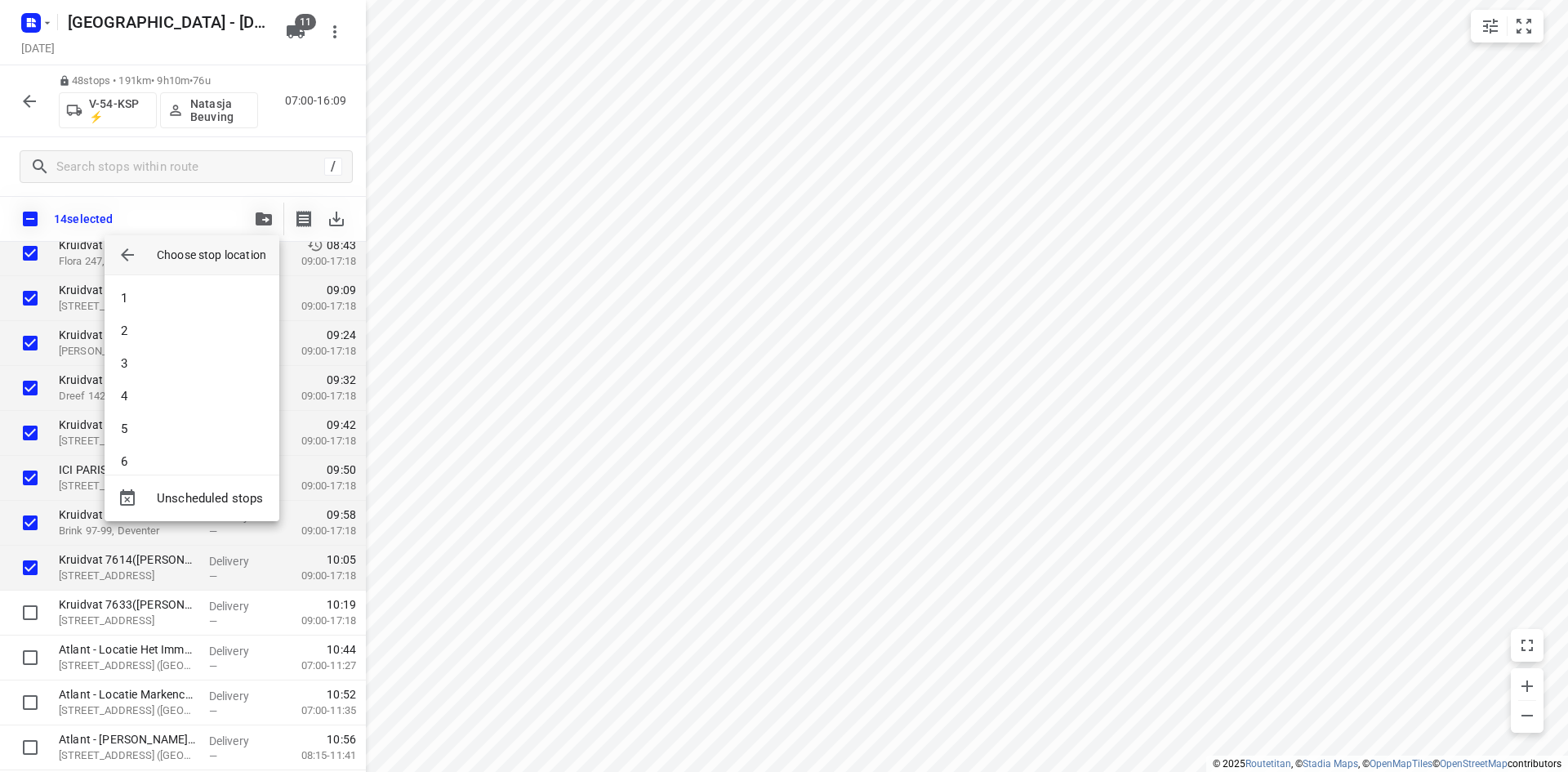
click at [116, 301] on li "1" at bounding box center [191, 297] width 175 height 32
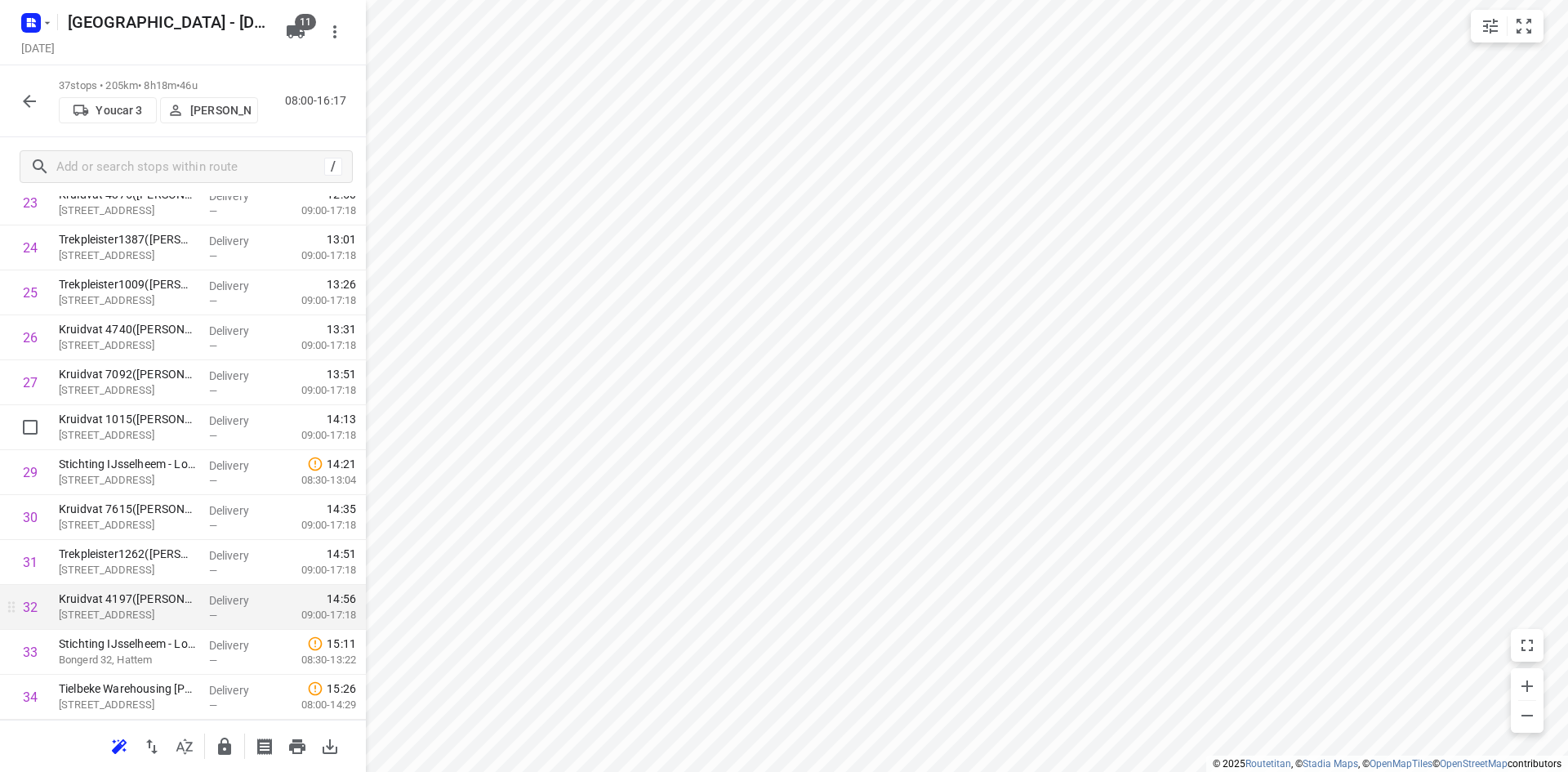
scroll to position [1311, 0]
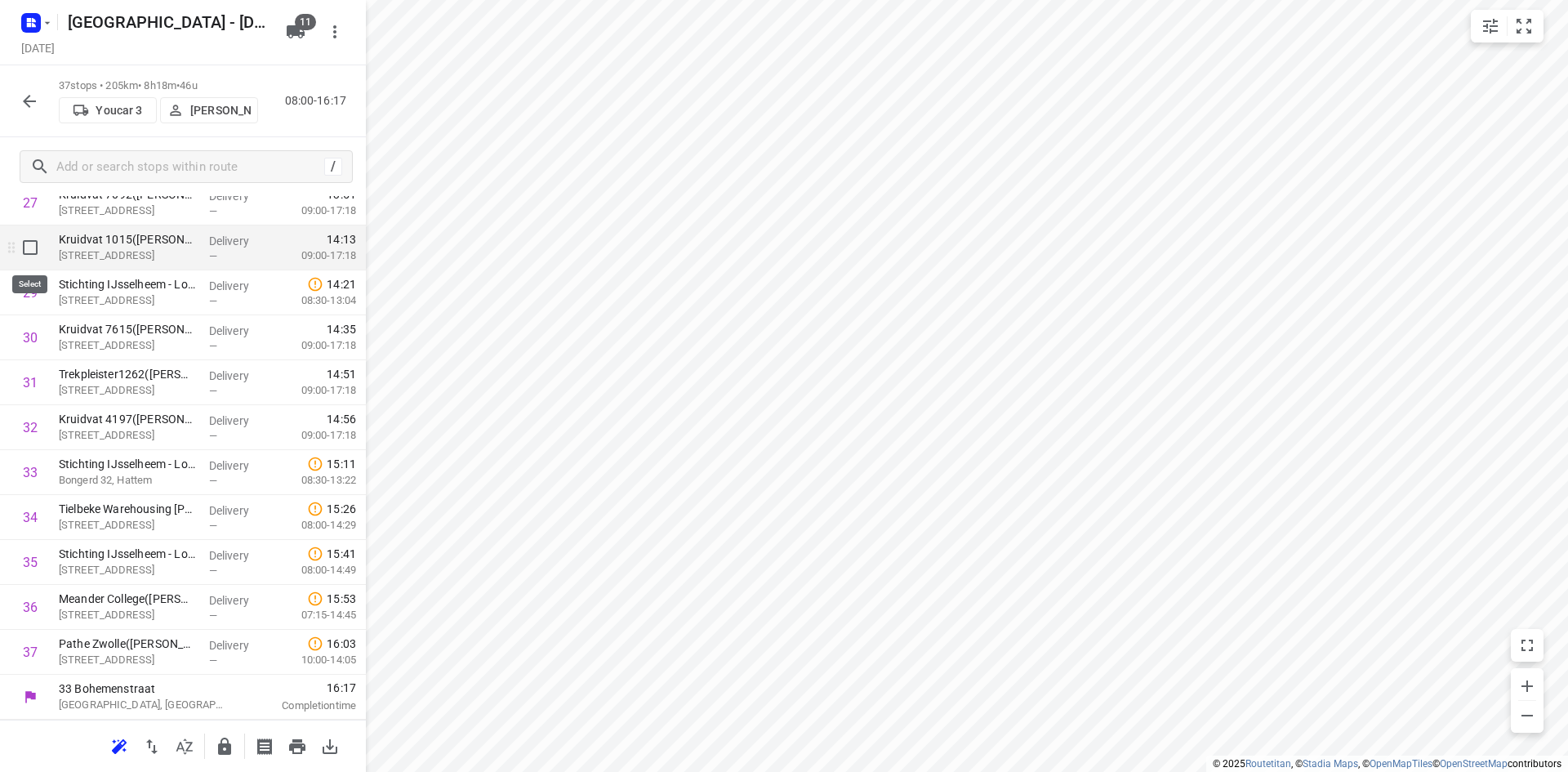
click at [27, 250] on input "checkbox" at bounding box center [29, 247] width 32 height 32
checkbox input "true"
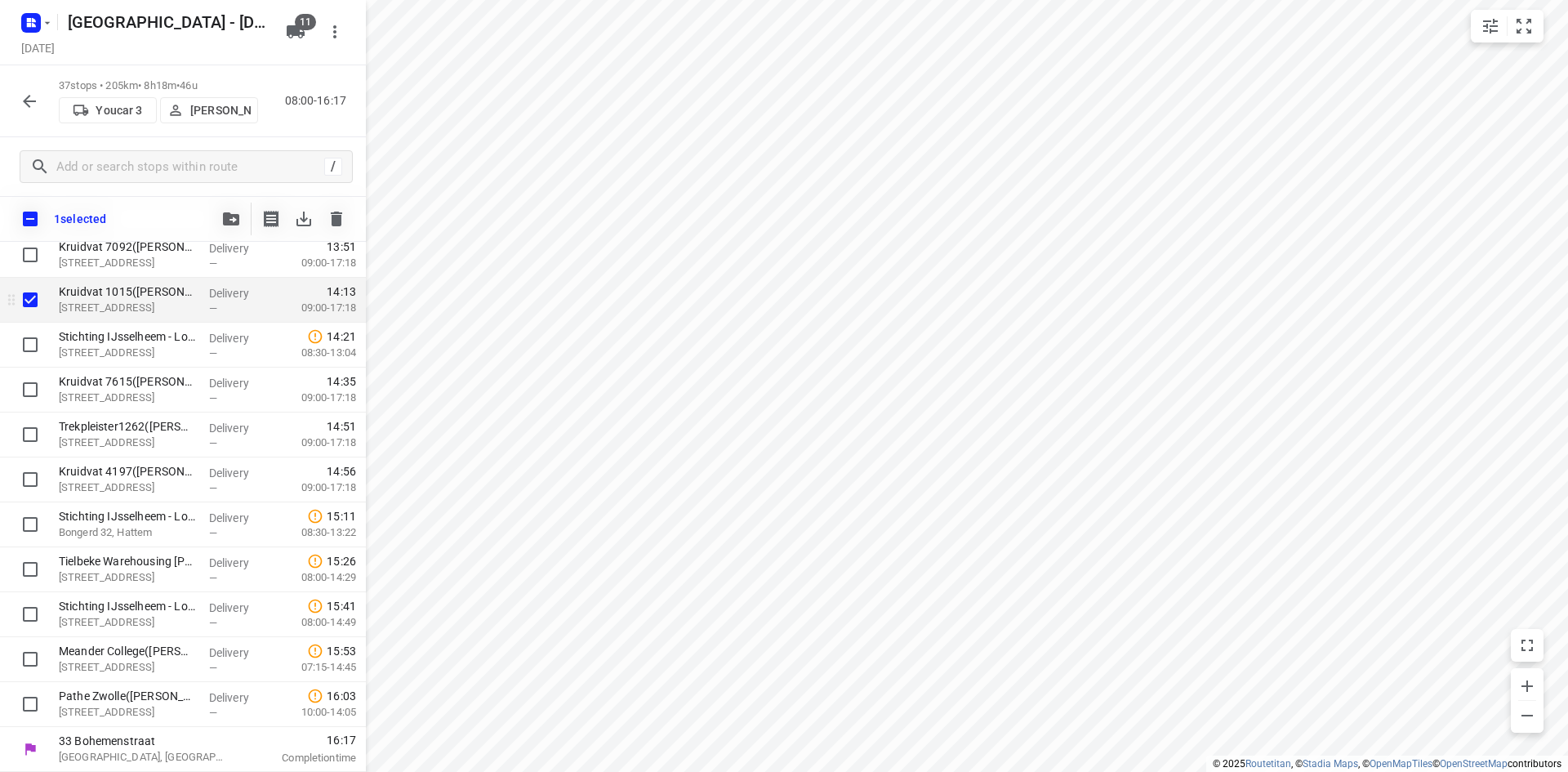
scroll to position [1305, 0]
click at [32, 358] on input "checkbox" at bounding box center [29, 344] width 32 height 32
checkbox input "true"
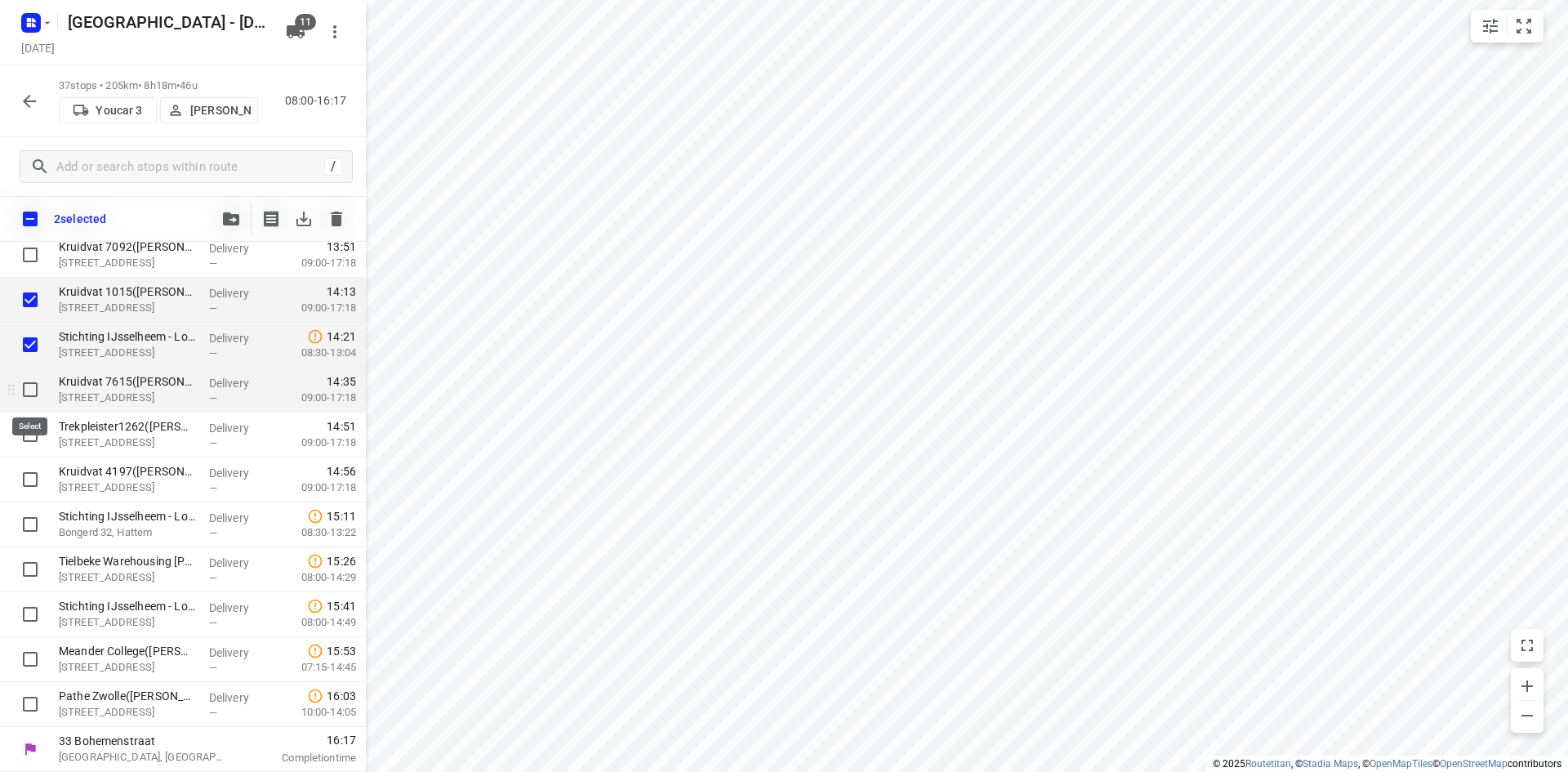
click at [34, 393] on input "checkbox" at bounding box center [29, 389] width 32 height 32
checkbox input "true"
click at [31, 430] on input "checkbox" at bounding box center [29, 434] width 32 height 32
checkbox input "true"
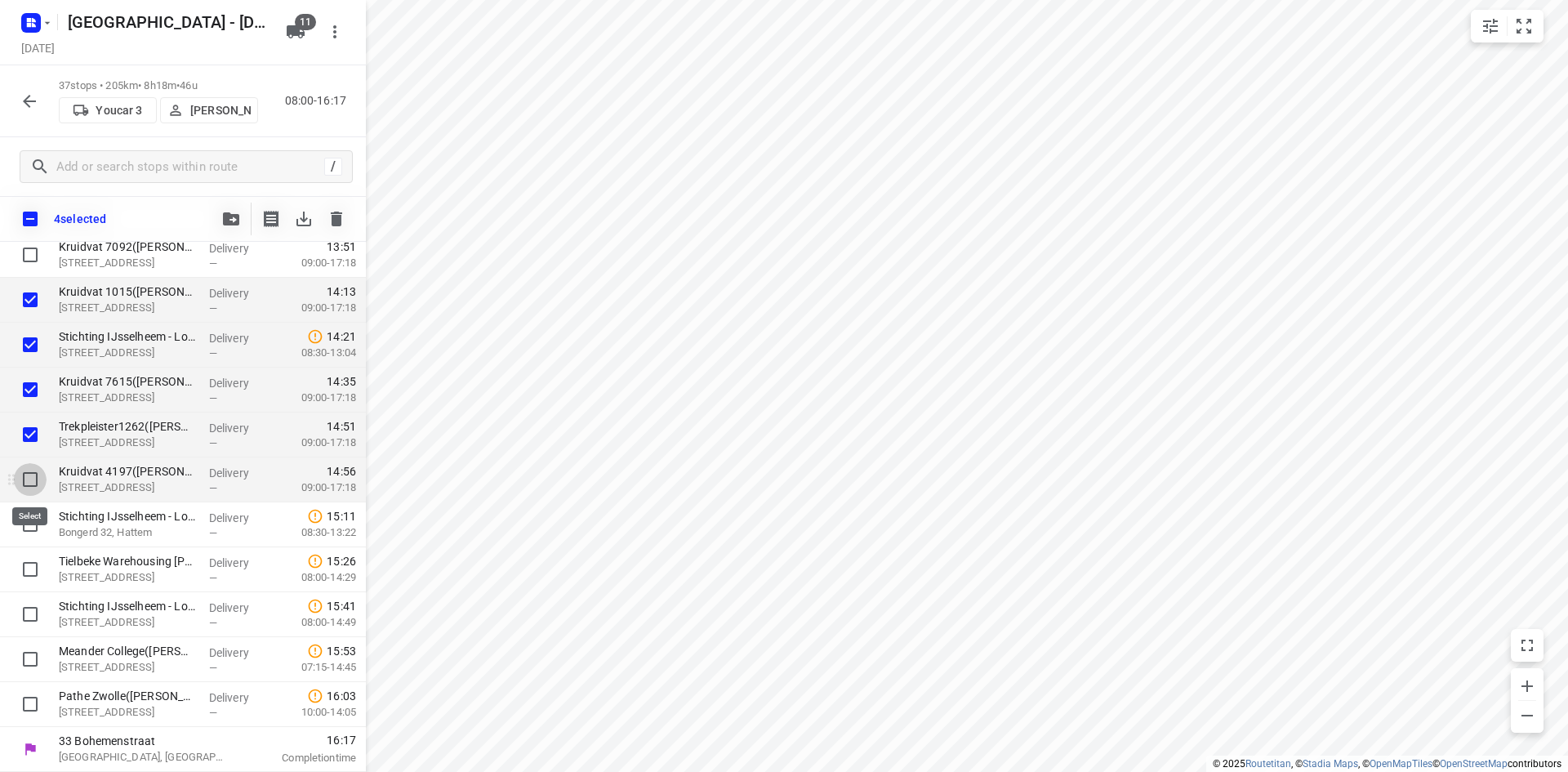
click at [30, 476] on input "checkbox" at bounding box center [29, 479] width 32 height 32
checkbox input "true"
click at [45, 532] on input "checkbox" at bounding box center [29, 524] width 32 height 32
checkbox input "true"
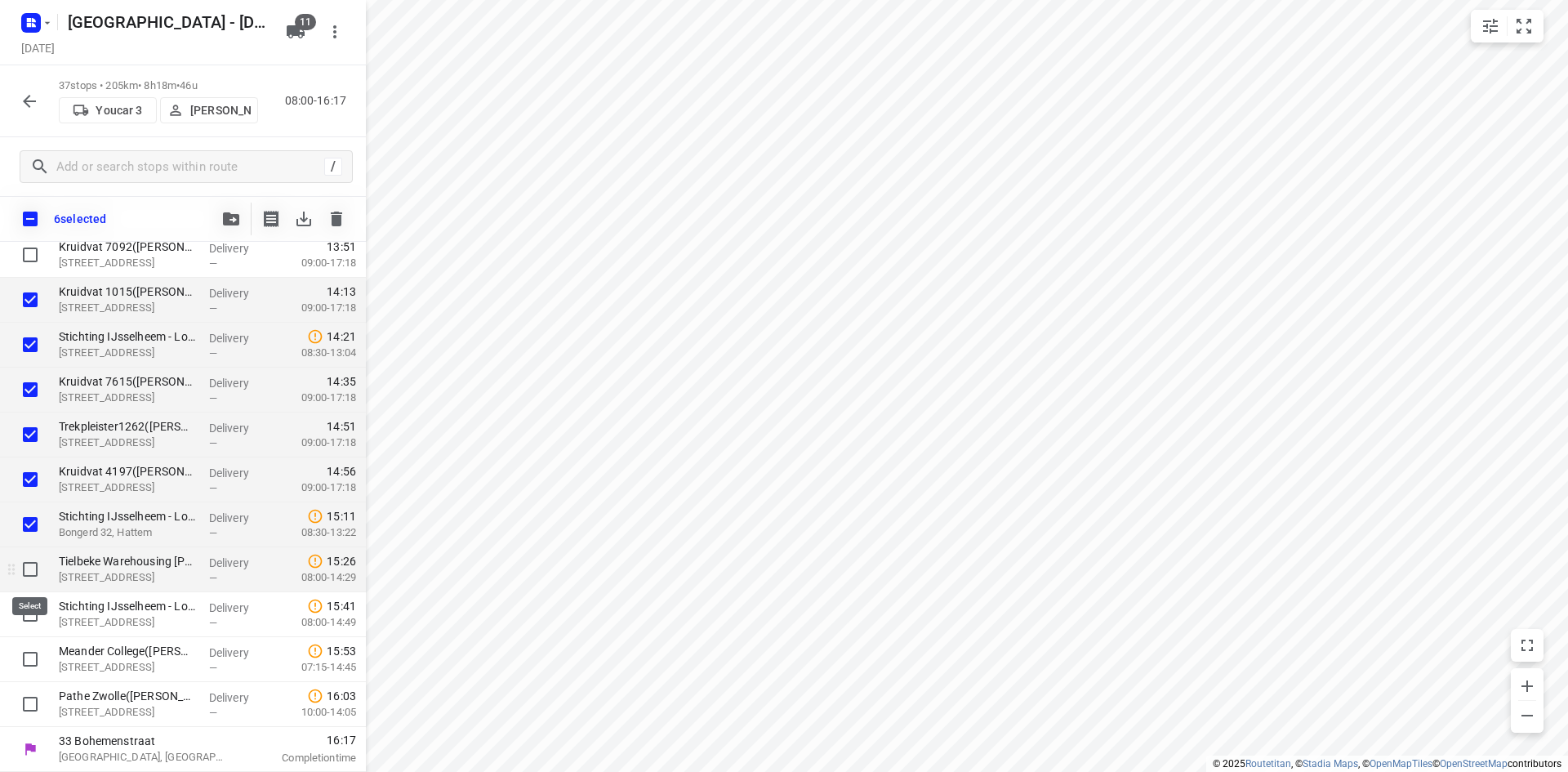
click at [37, 564] on input "checkbox" at bounding box center [29, 569] width 32 height 32
checkbox input "true"
drag, startPoint x: 26, startPoint y: 614, endPoint x: 35, endPoint y: 651, distance: 38.1
click at [26, 614] on input "checkbox" at bounding box center [29, 614] width 32 height 32
checkbox input "true"
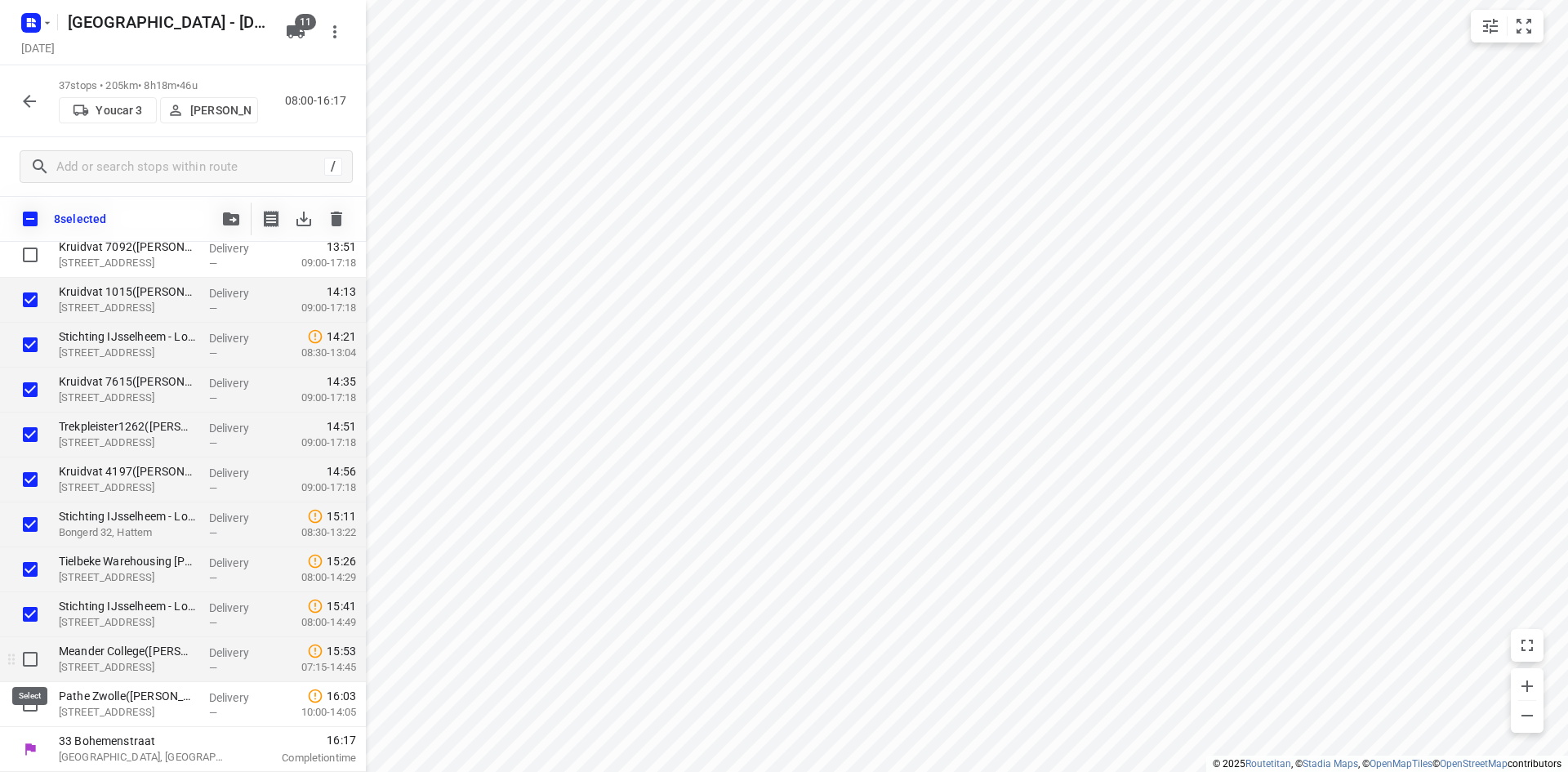
click at [36, 652] on input "checkbox" at bounding box center [29, 659] width 32 height 32
checkbox input "true"
click at [27, 704] on input "checkbox" at bounding box center [29, 704] width 32 height 32
checkbox input "true"
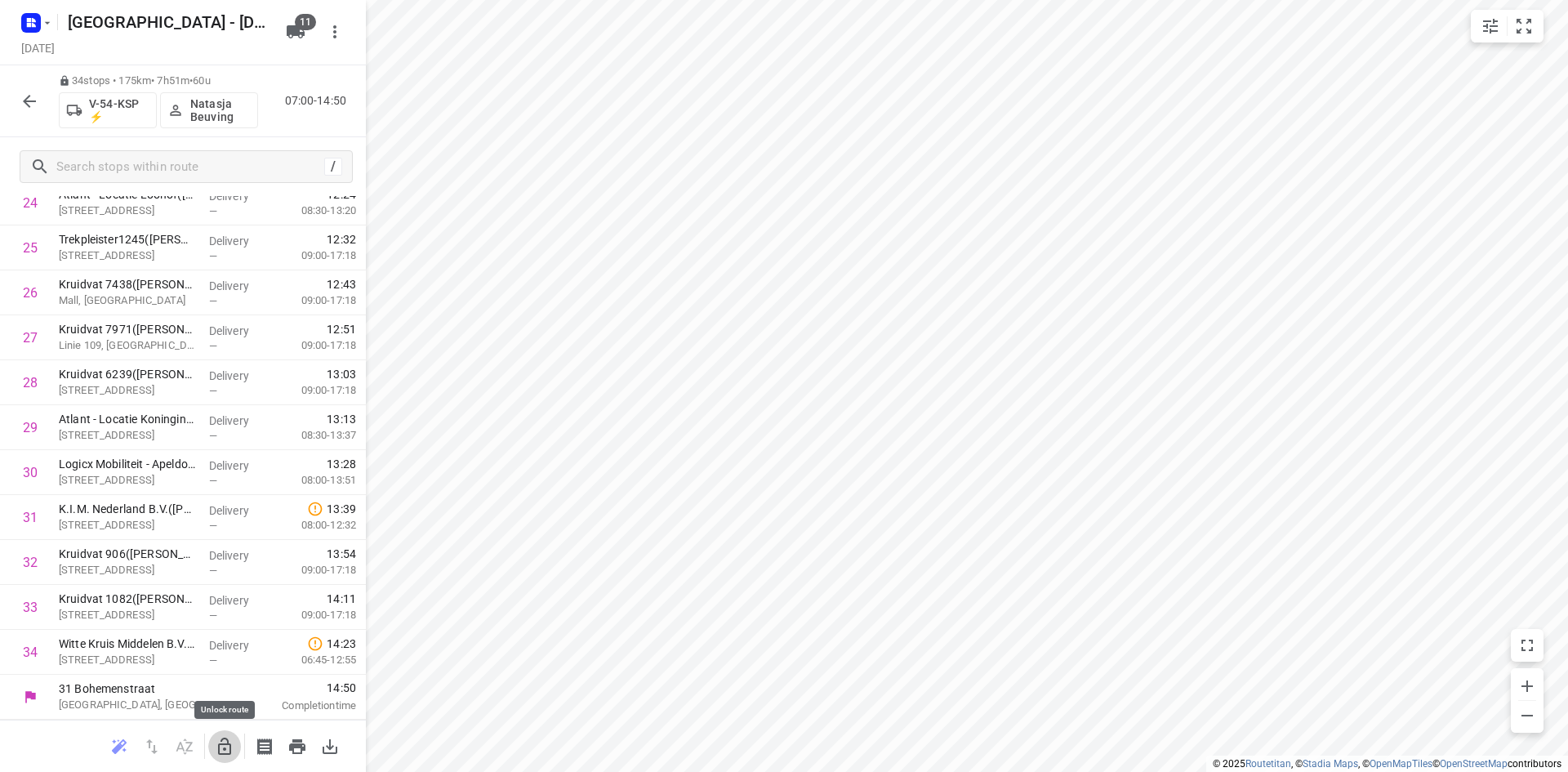
click at [217, 742] on icon "button" at bounding box center [225, 747] width 20 height 20
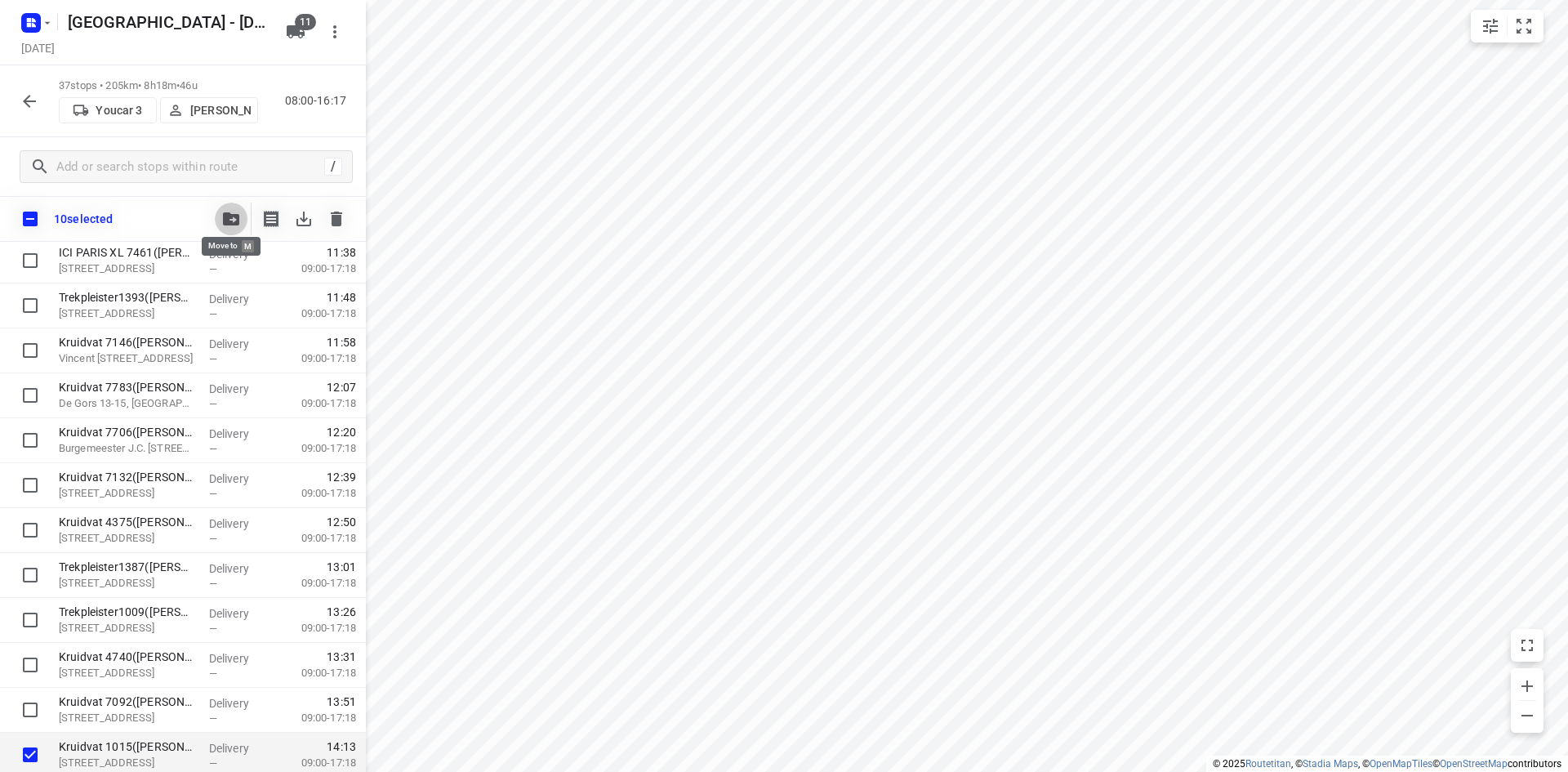
click at [230, 206] on button "button" at bounding box center [231, 218] width 32 height 32
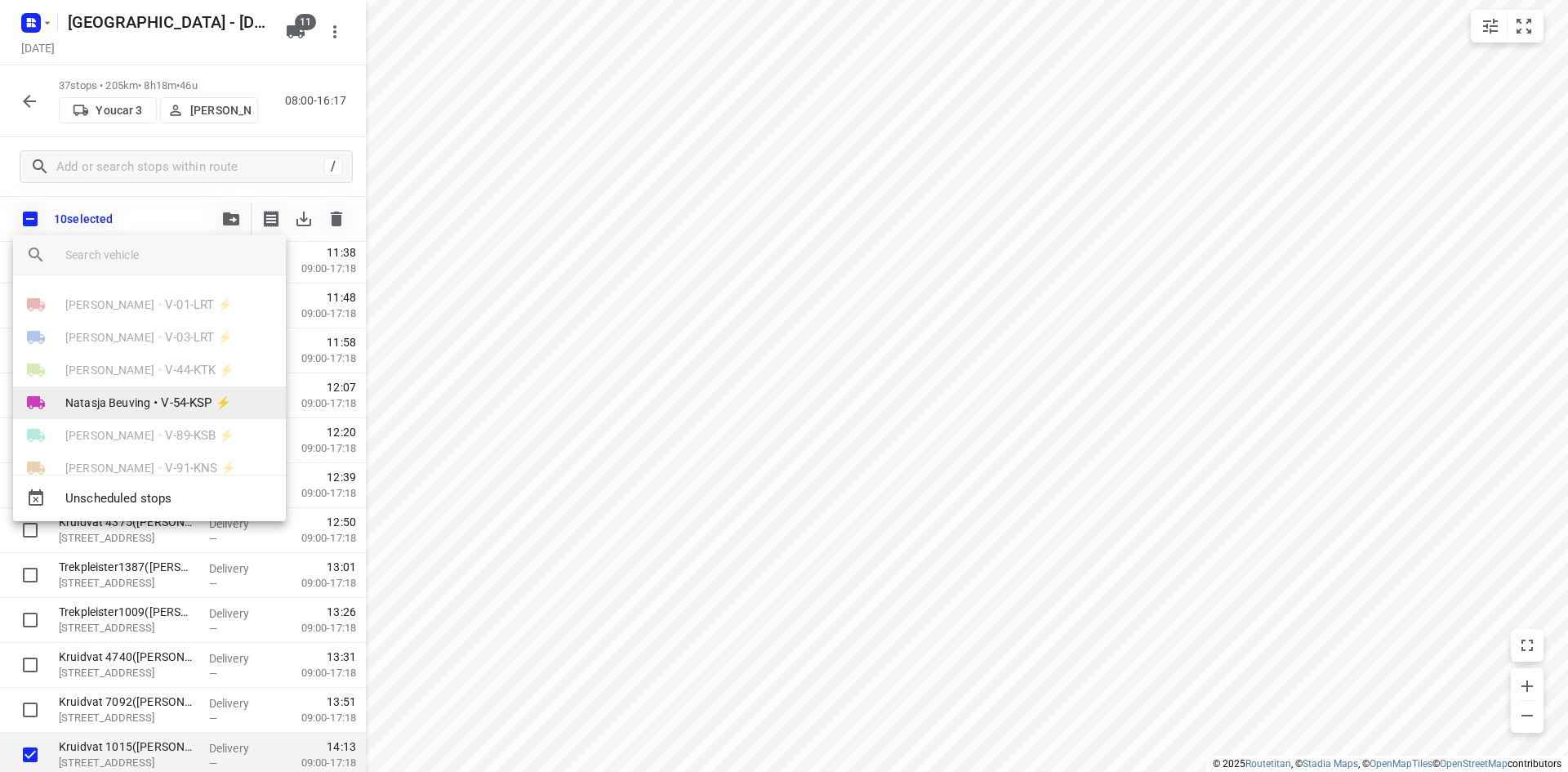
click at [134, 395] on span "Natasja Beuving" at bounding box center [107, 403] width 85 height 17
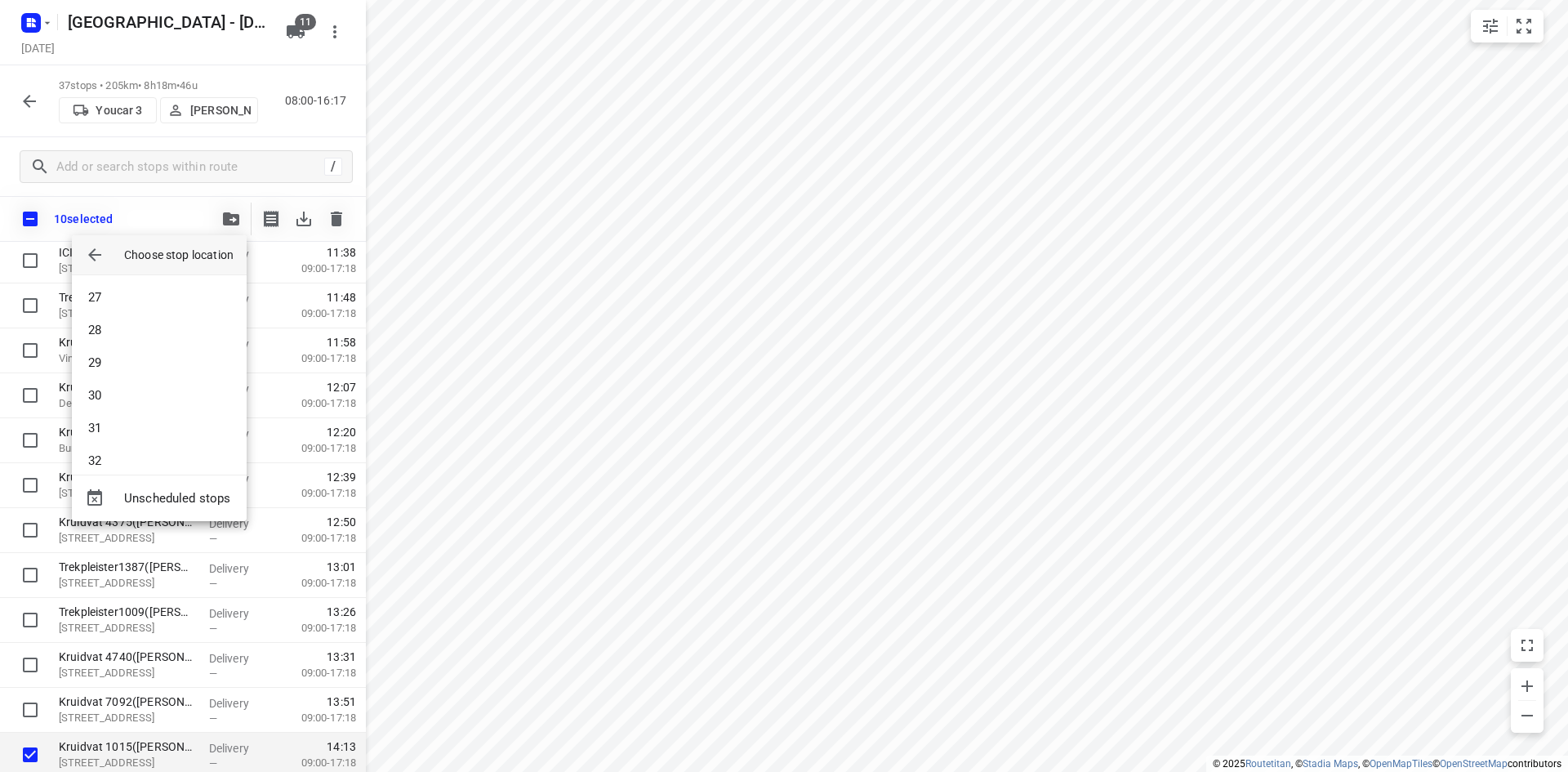
scroll to position [931, 0]
click at [142, 448] on li "34" at bounding box center [159, 445] width 175 height 32
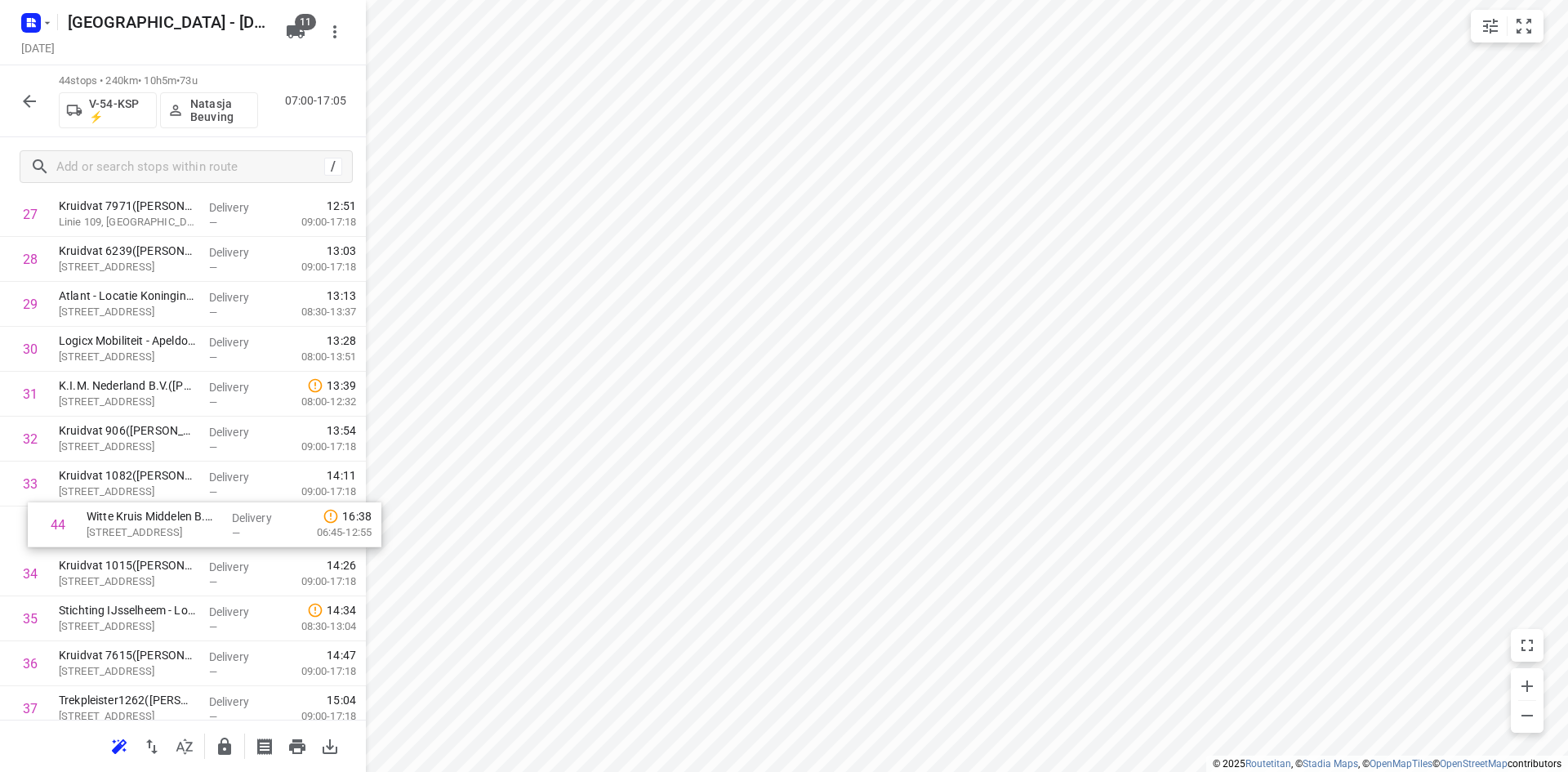
scroll to position [1300, 0]
drag, startPoint x: 129, startPoint y: 654, endPoint x: 130, endPoint y: 518, distance: 136.0
click at [130, 518] on div "1 Kruidvat 7633(A.S. Watson - Actie Kruidvat) Marktplein 38, Twello Delivery — …" at bounding box center [183, 13] width 365 height 1976
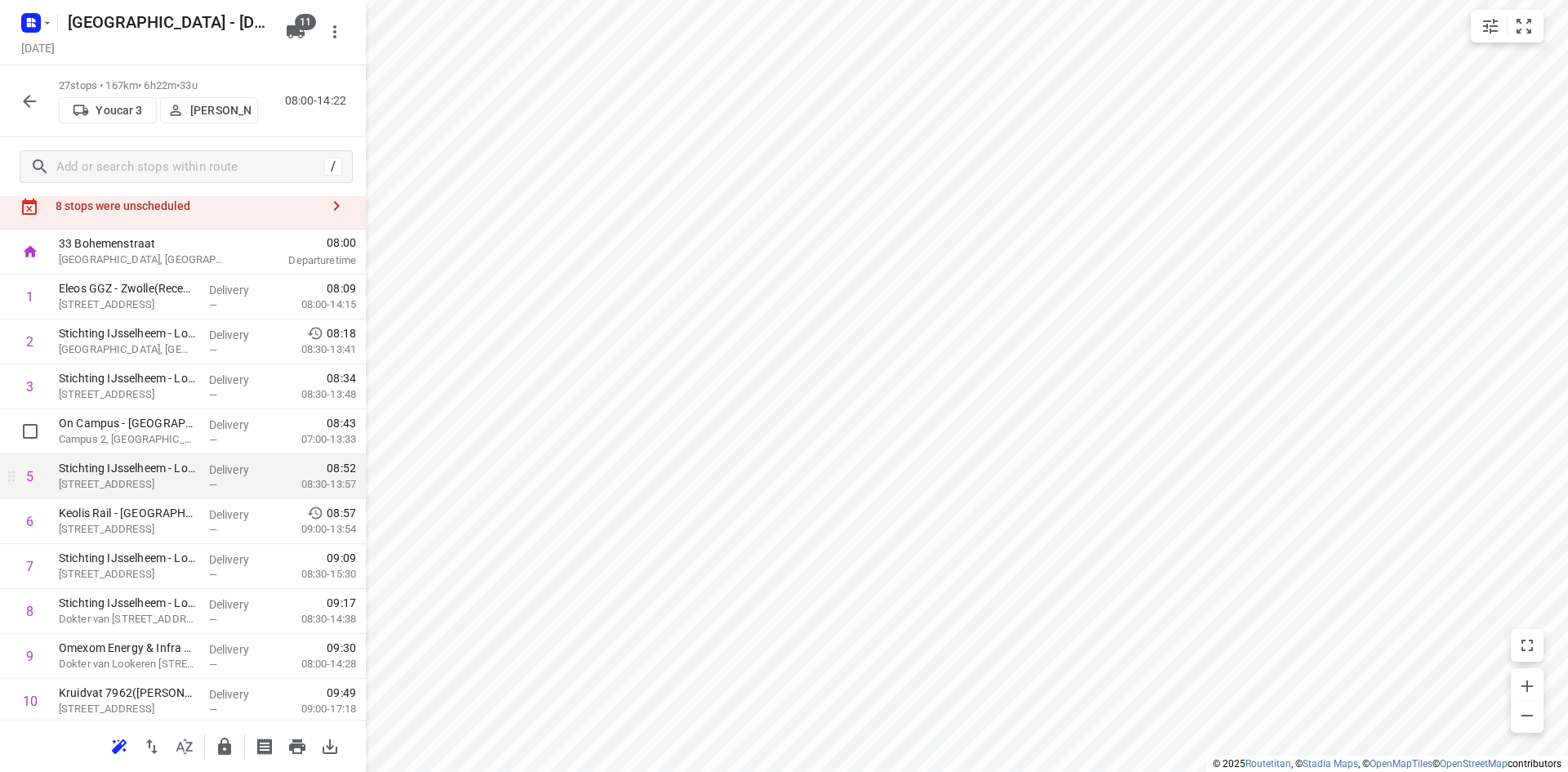
scroll to position [0, 0]
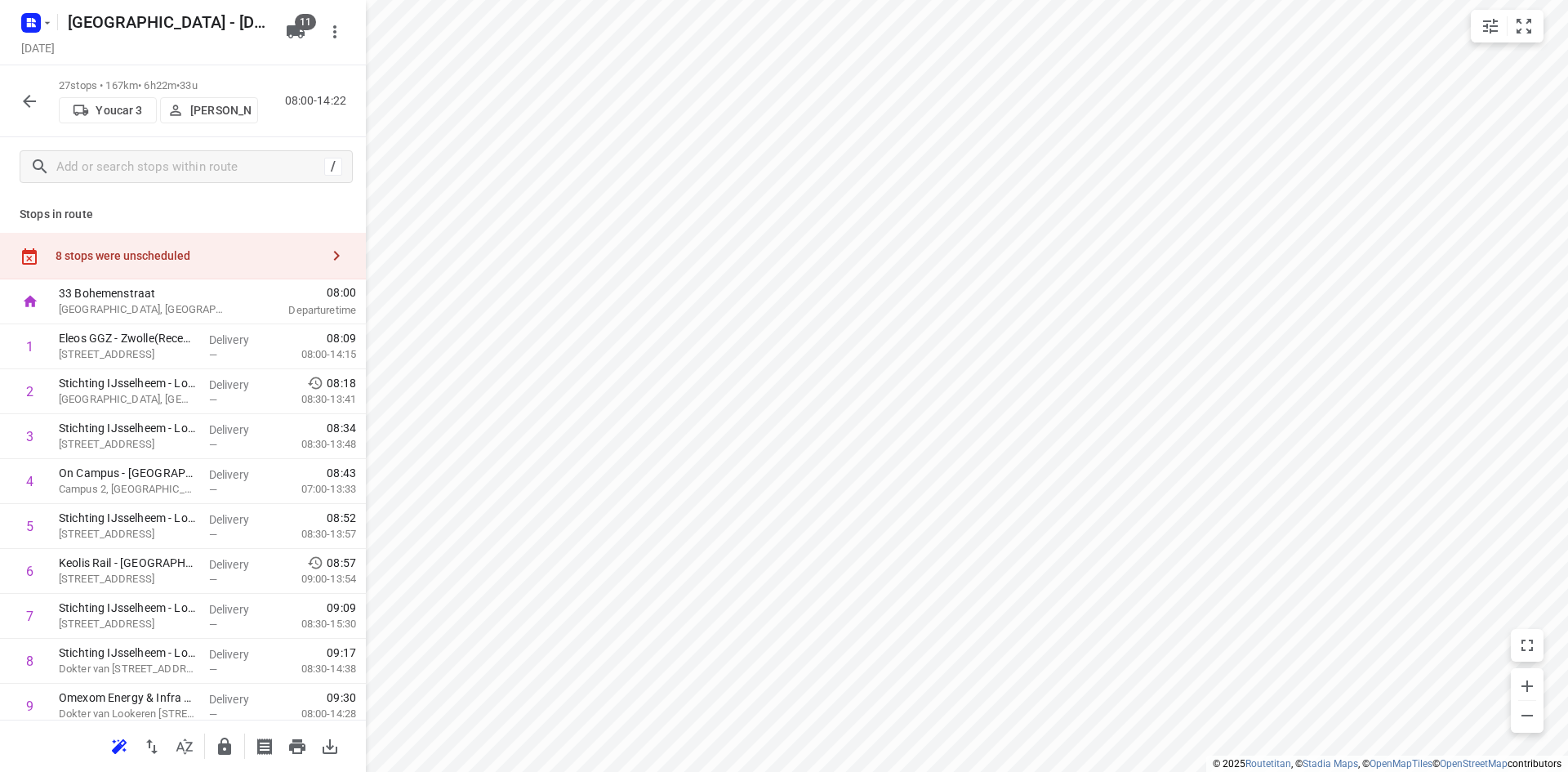
click at [216, 264] on div "8 stops were unscheduled" at bounding box center [183, 256] width 365 height 47
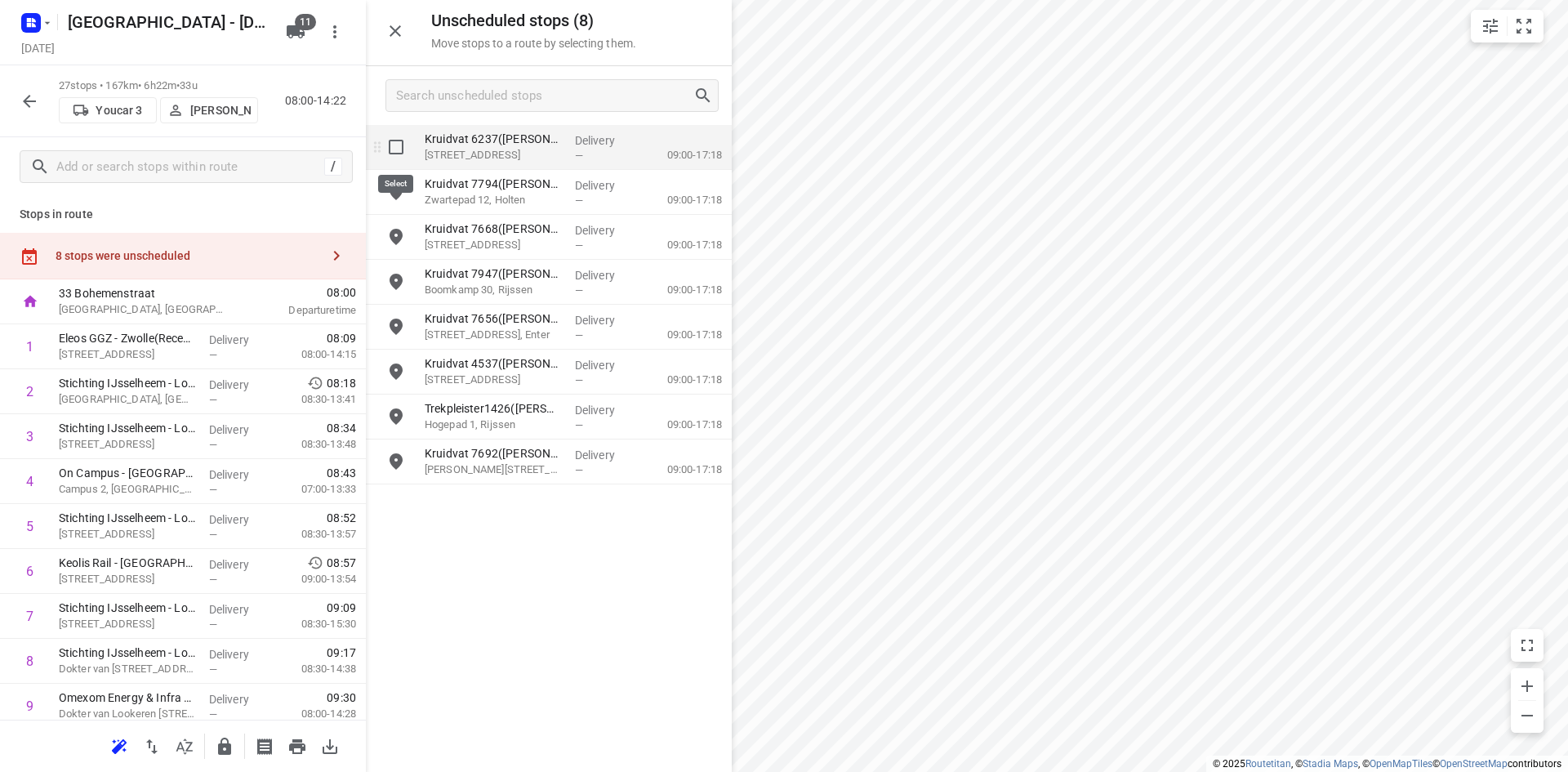
click at [398, 152] on input "grid" at bounding box center [396, 147] width 32 height 32
checkbox input "true"
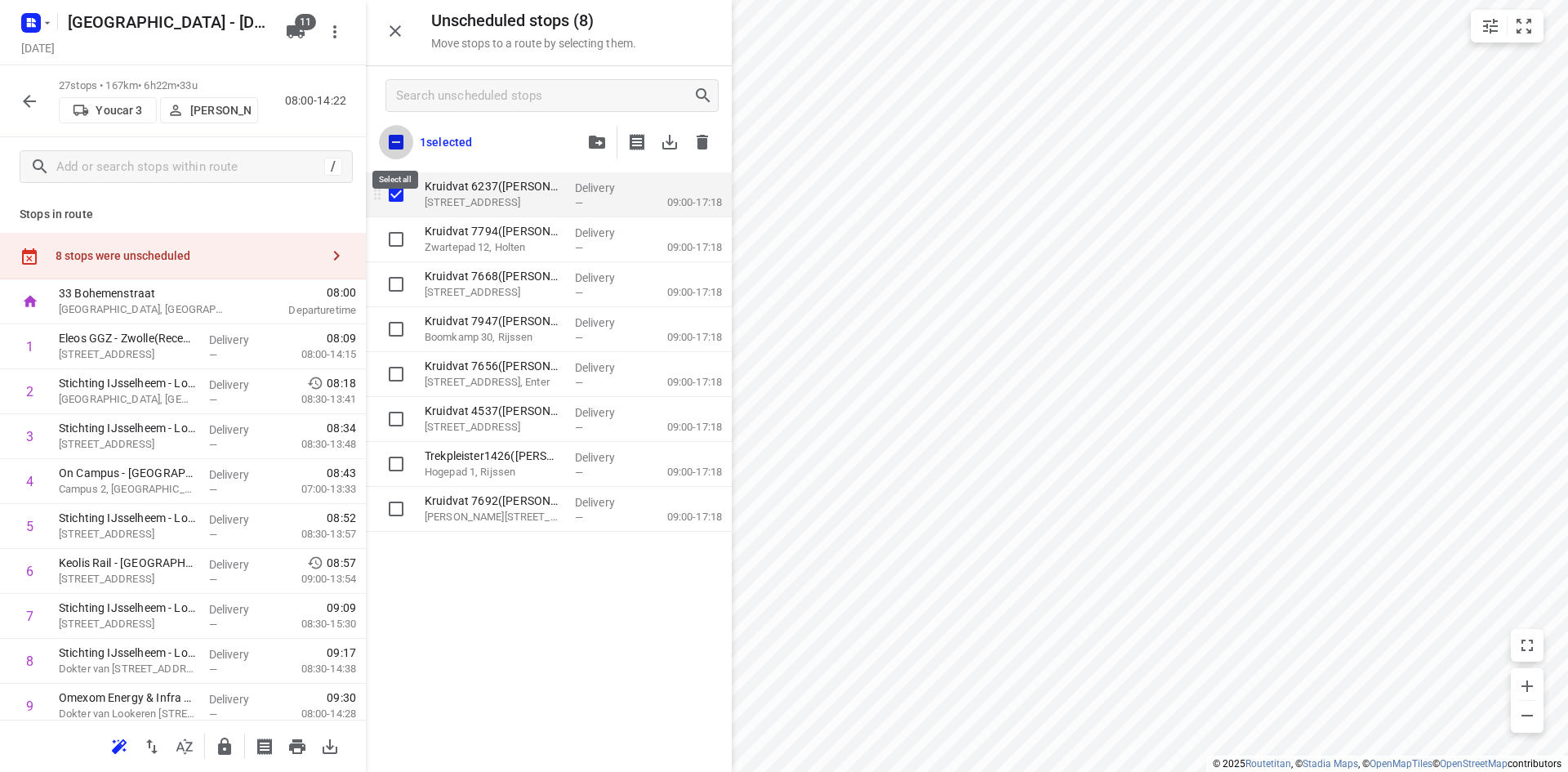
click at [398, 152] on input "checkbox" at bounding box center [396, 142] width 34 height 34
checkbox input "true"
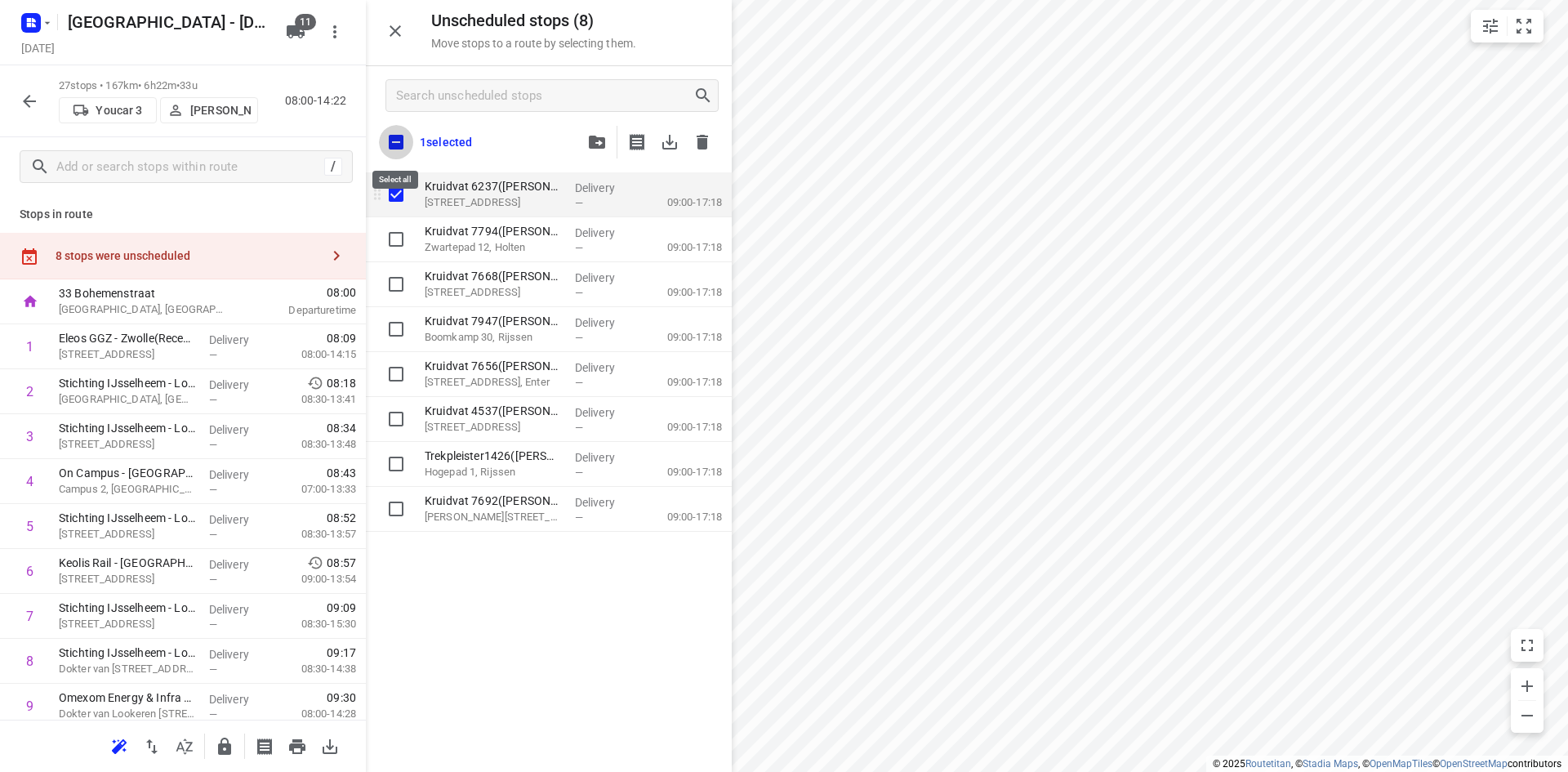
checkbox input "true"
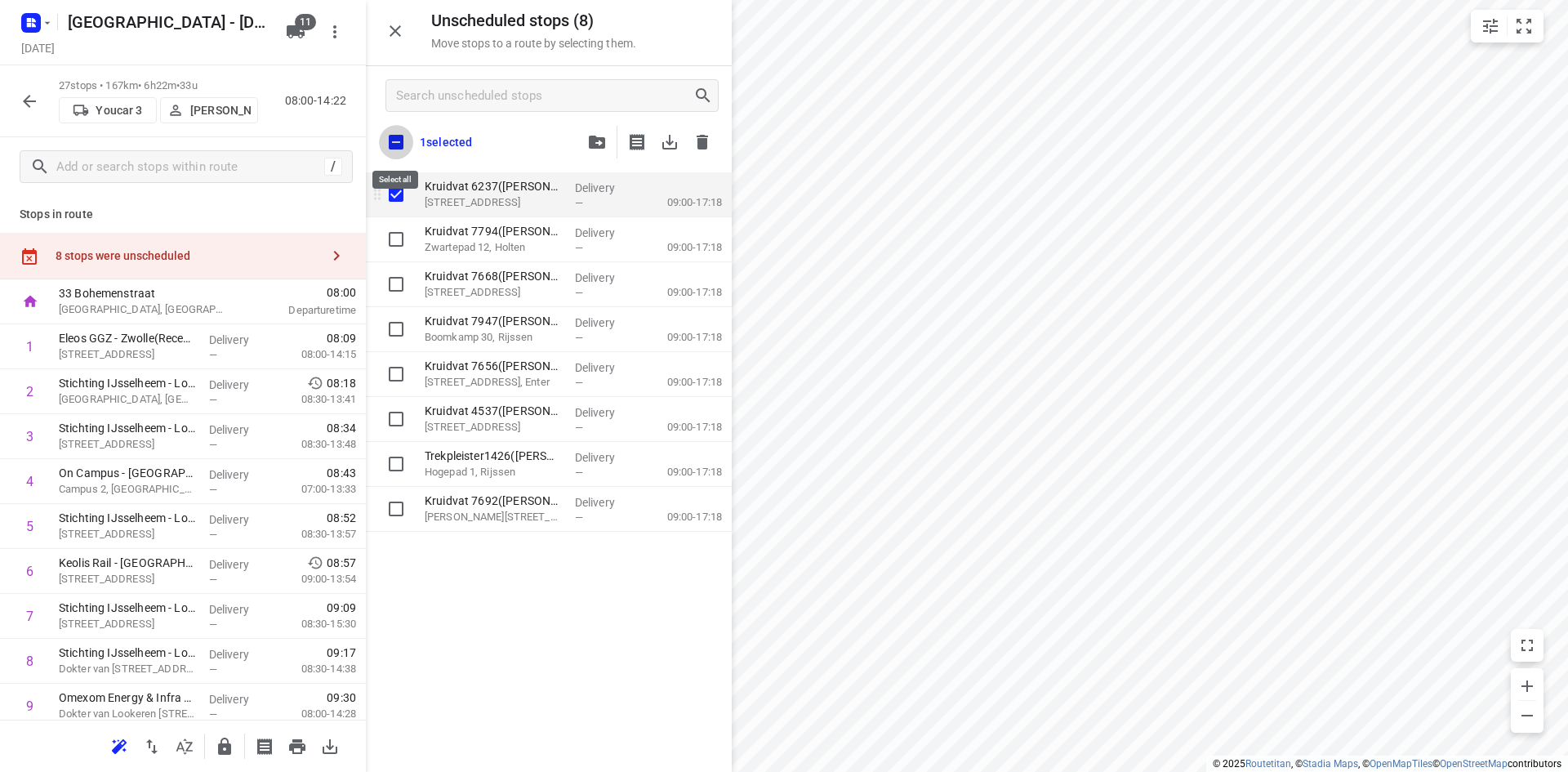
checkbox input "true"
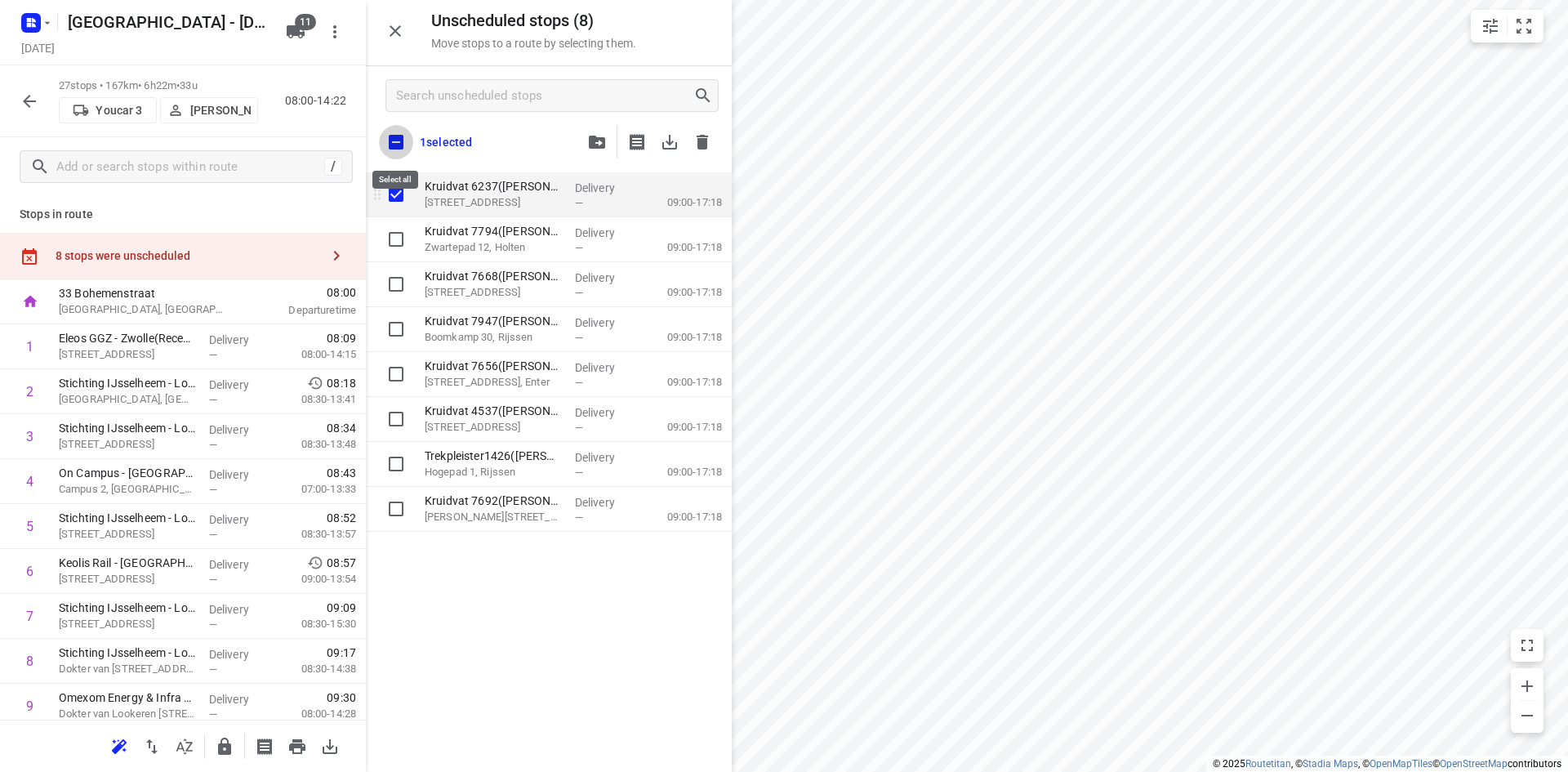
checkbox input "true"
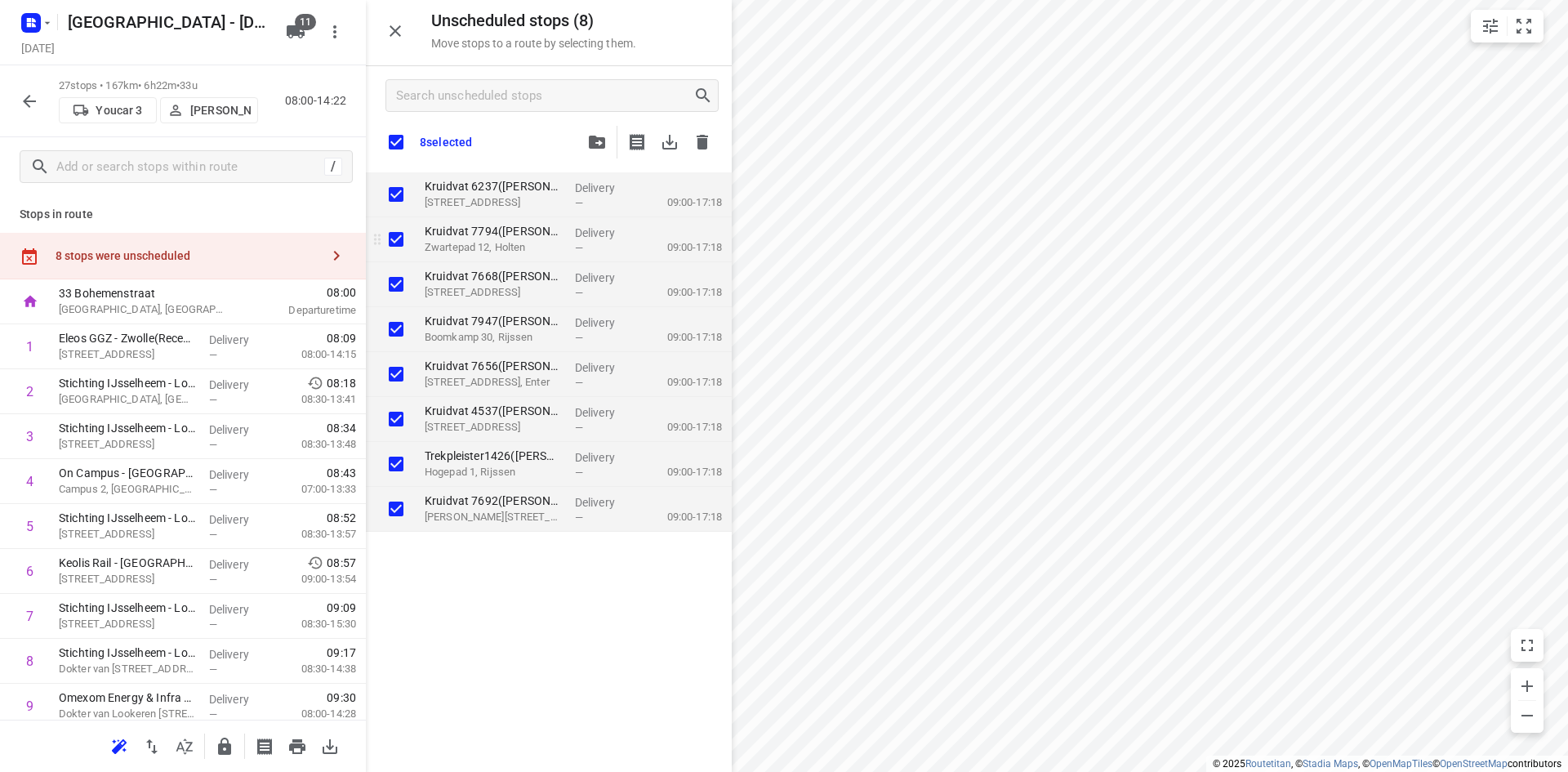
checkbox input "true"
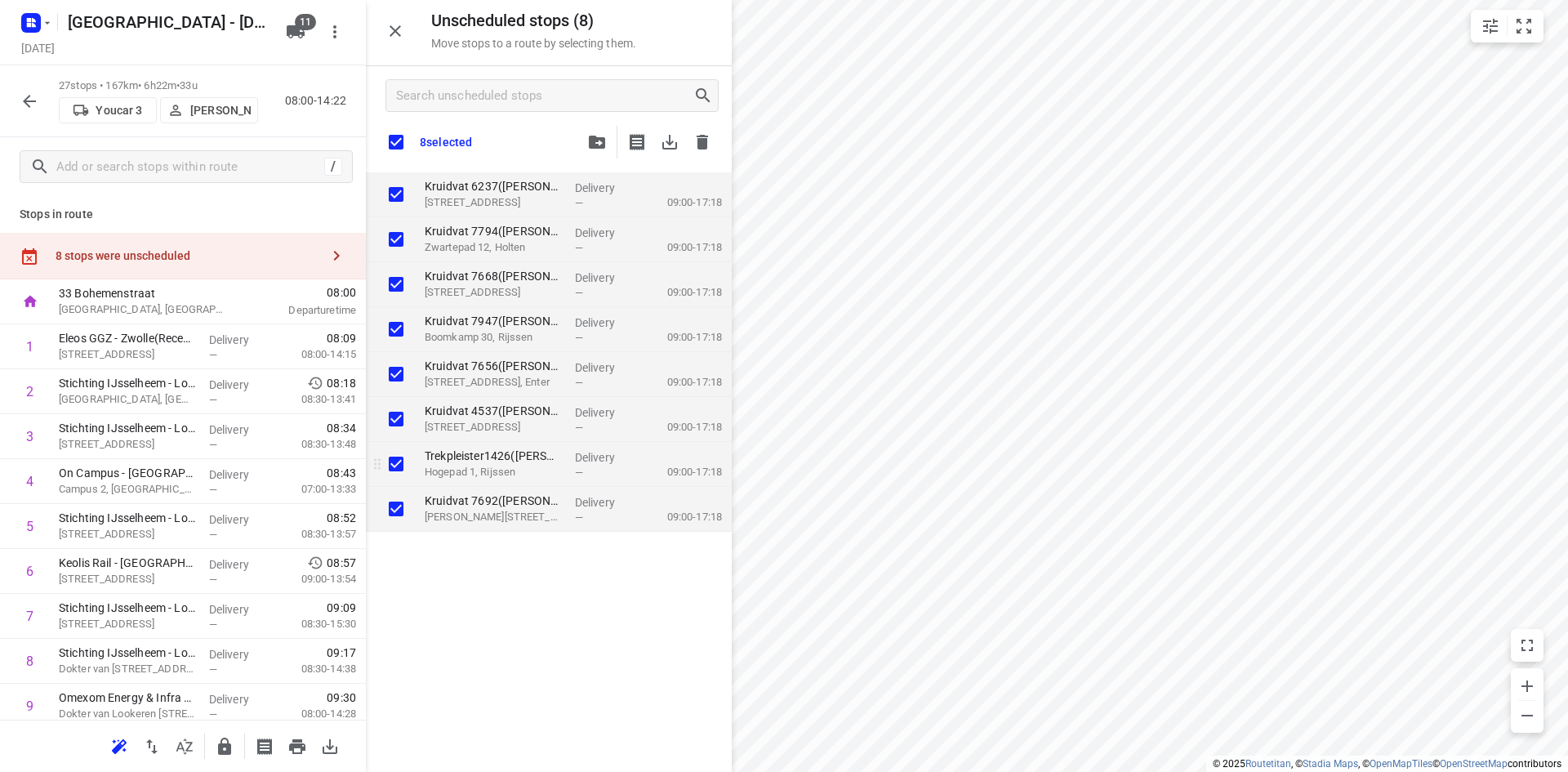
checkbox input "true"
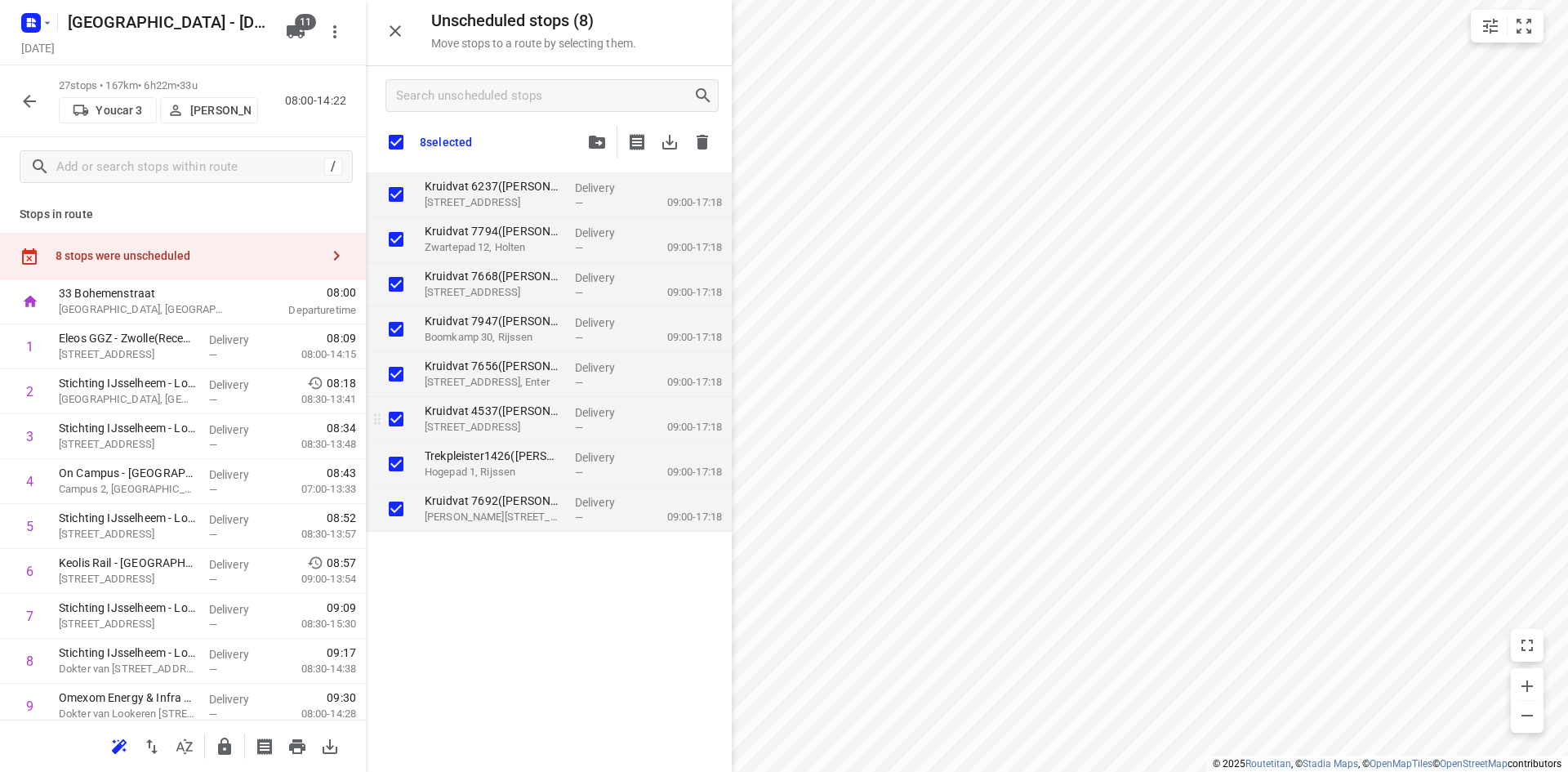
checkbox input "true"
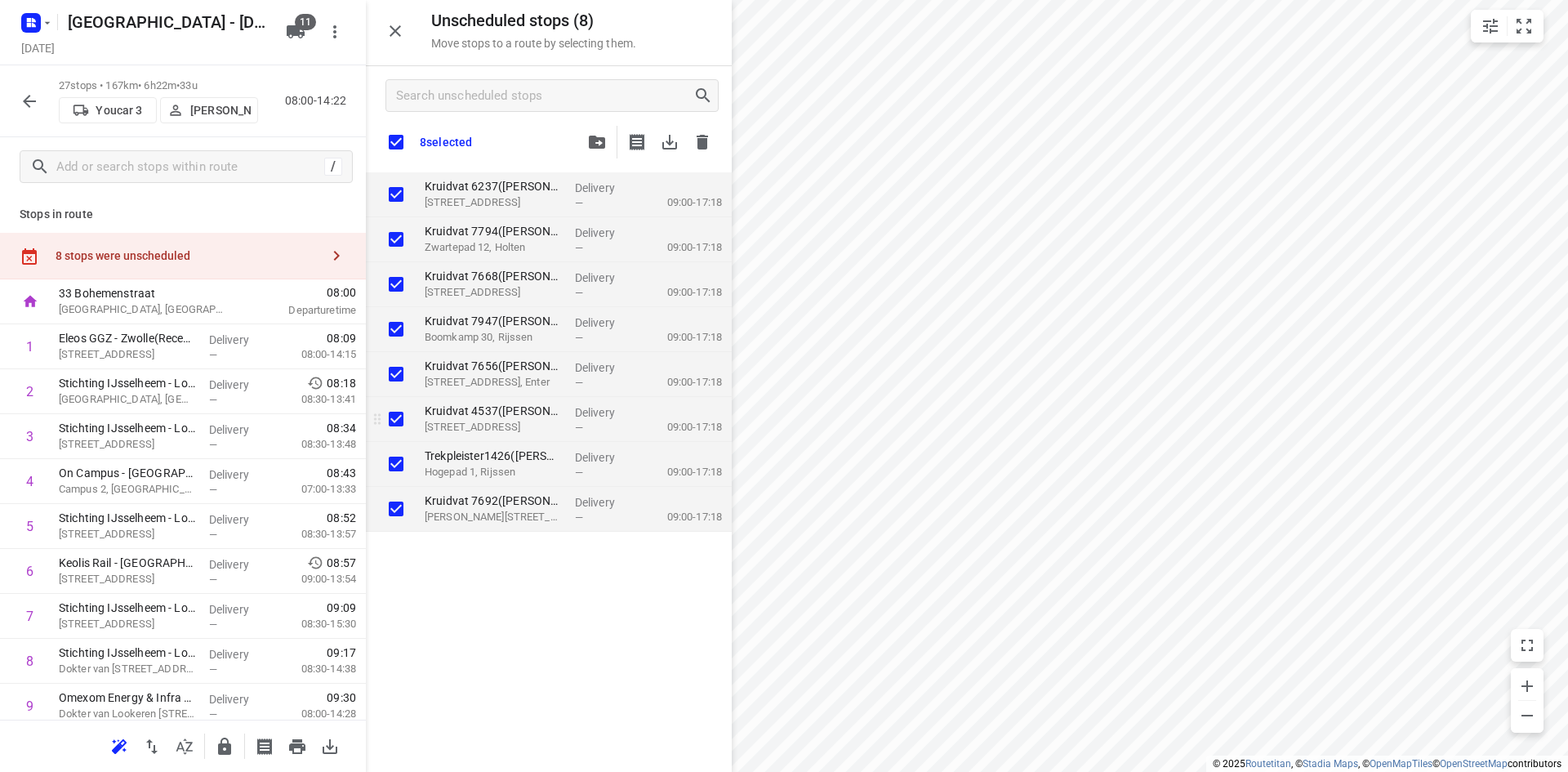
checkbox input "true"
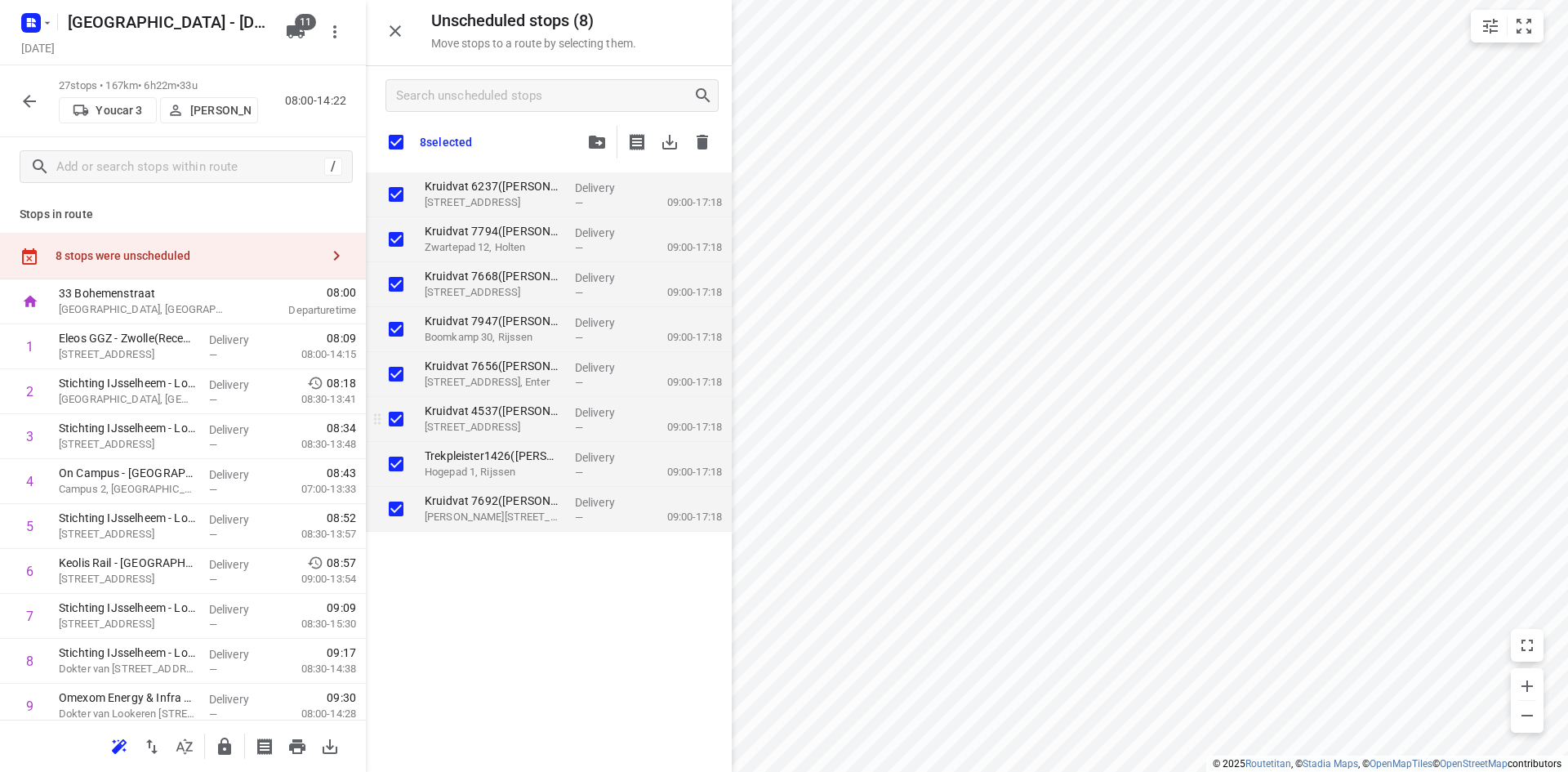
checkbox input "true"
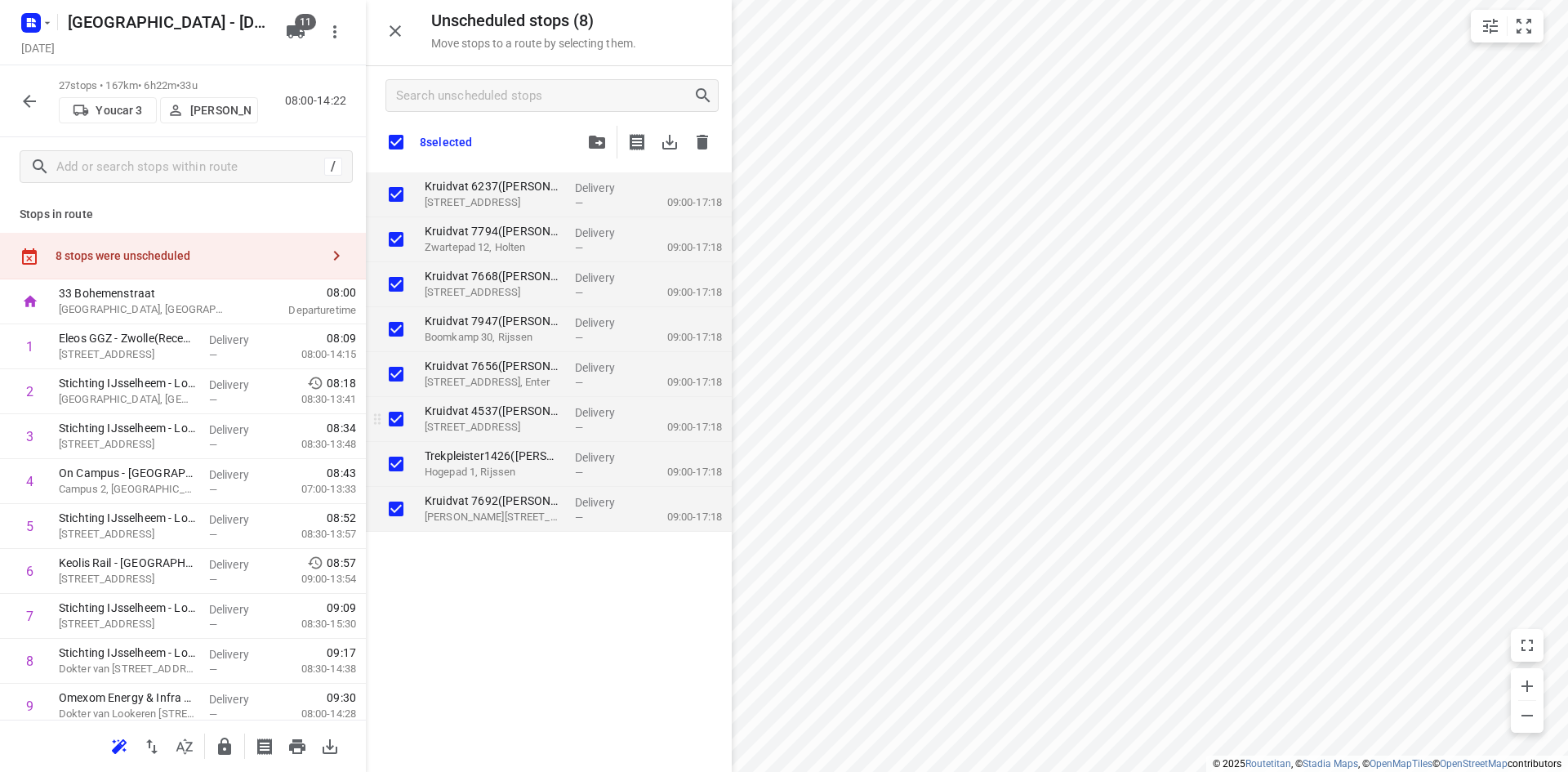
checkbox input "true"
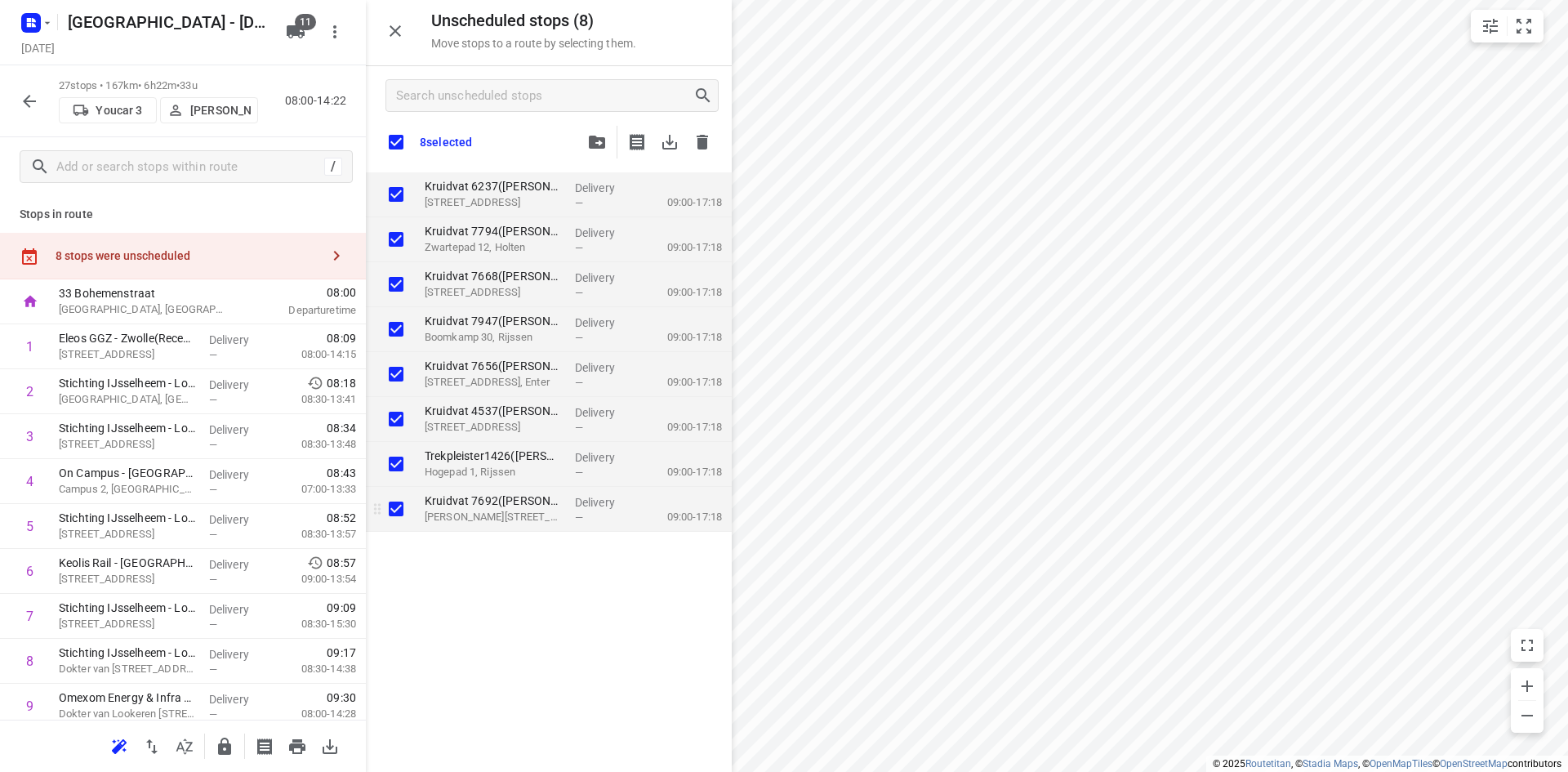
checkbox input "true"
click at [400, 515] on input "grid" at bounding box center [396, 508] width 32 height 32
checkbox input "false"
checkbox input "true"
checkbox input "false"
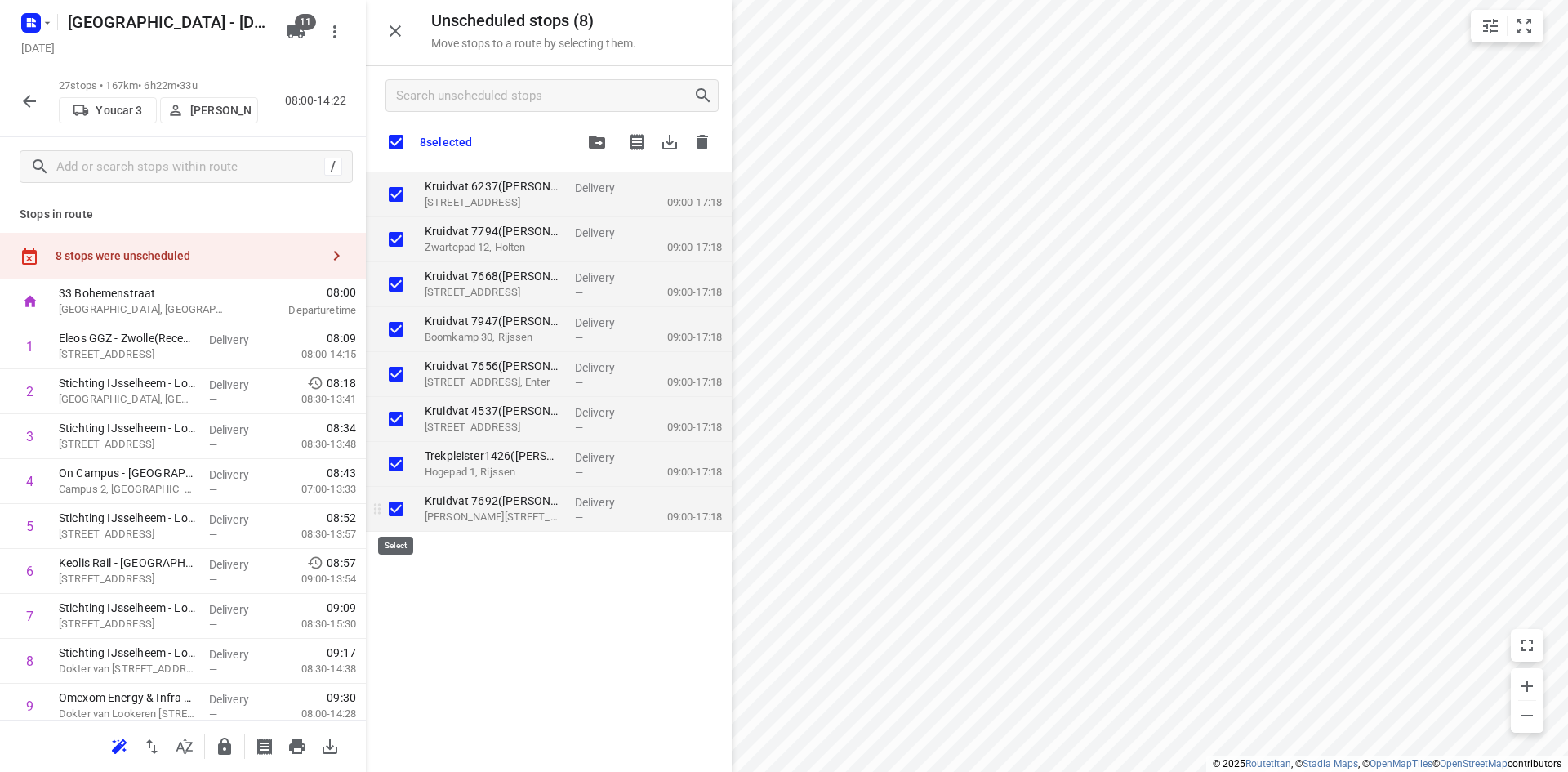
checkbox input "true"
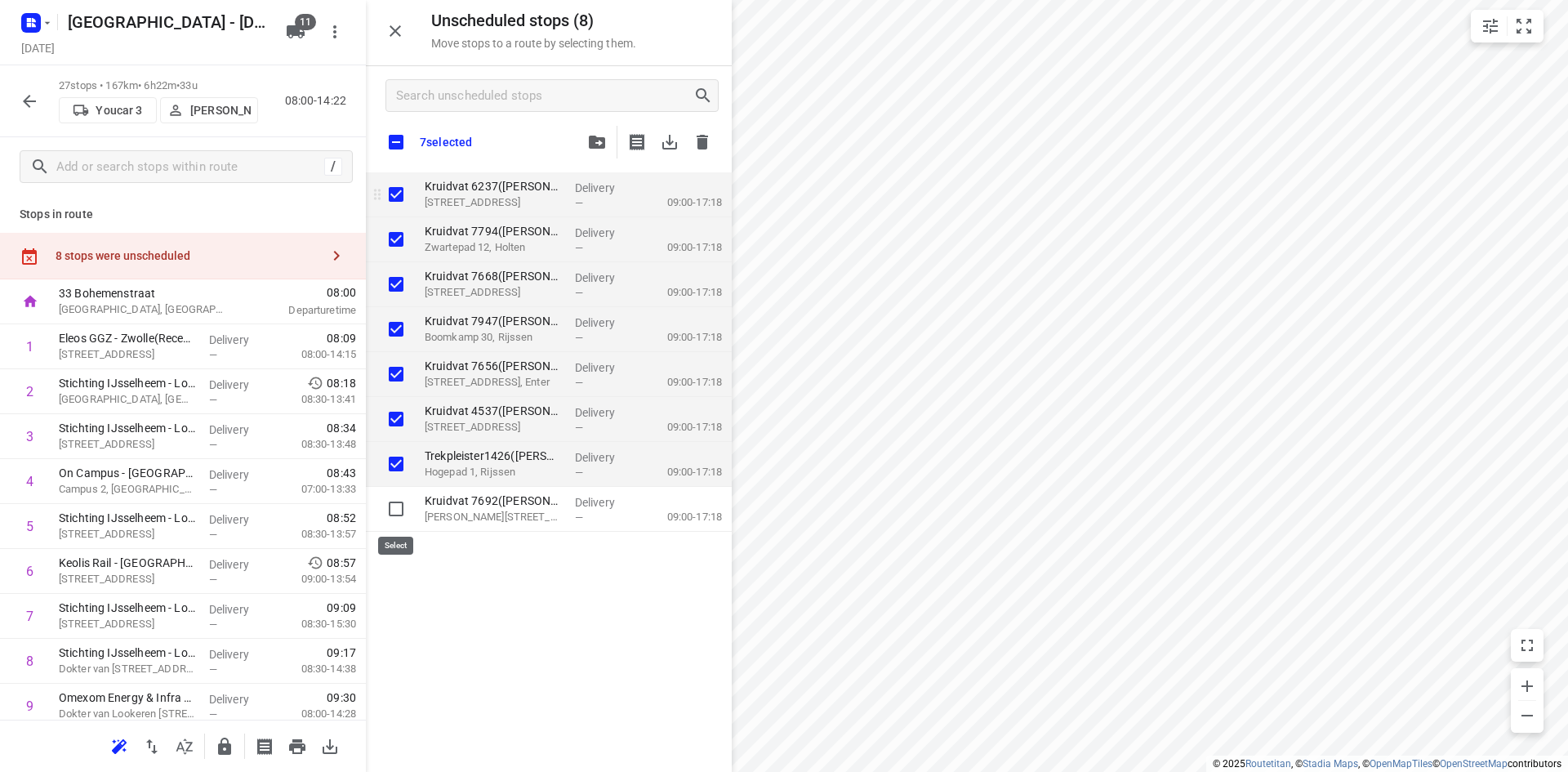
checkbox input "true"
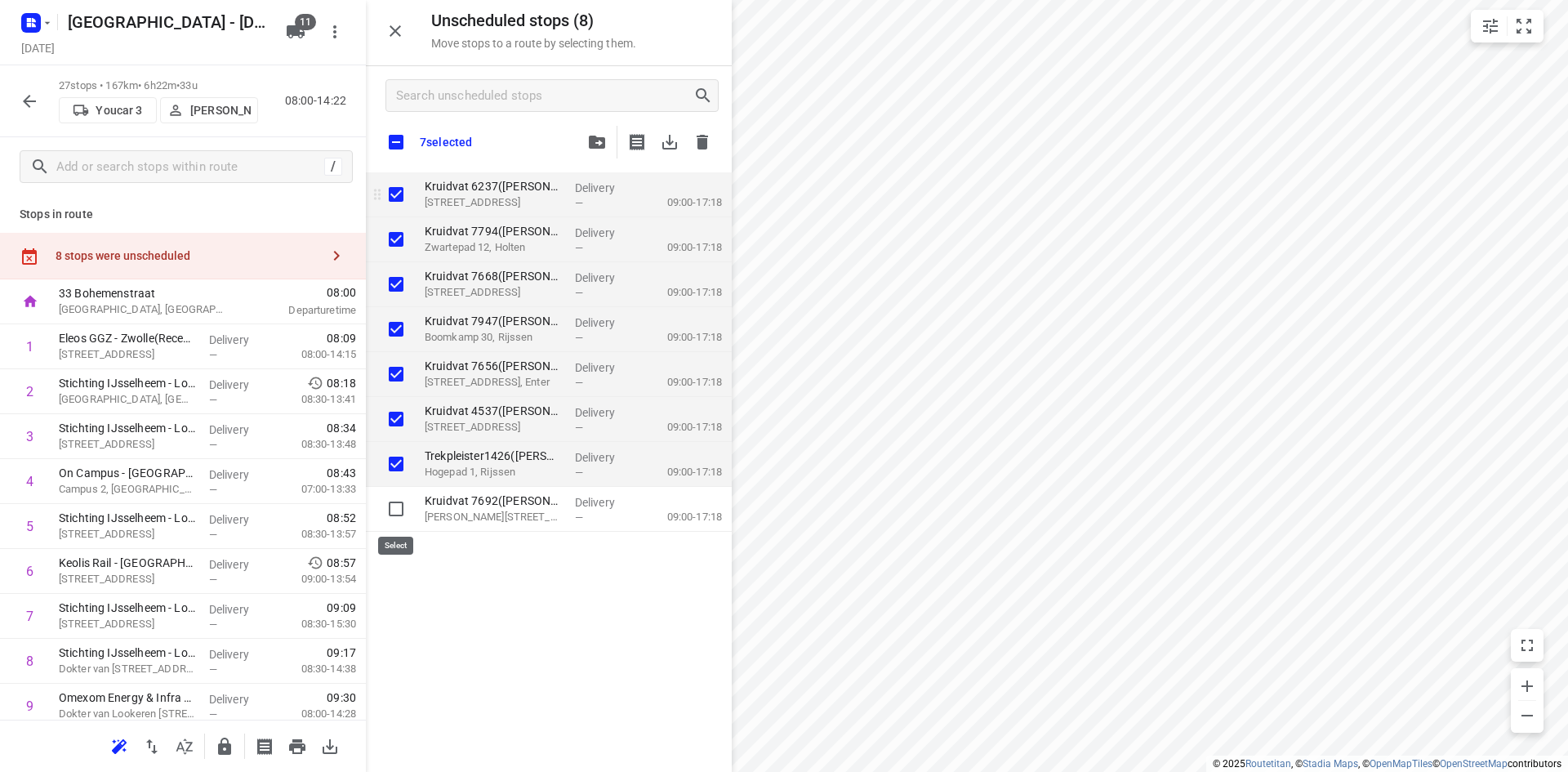
checkbox input "true"
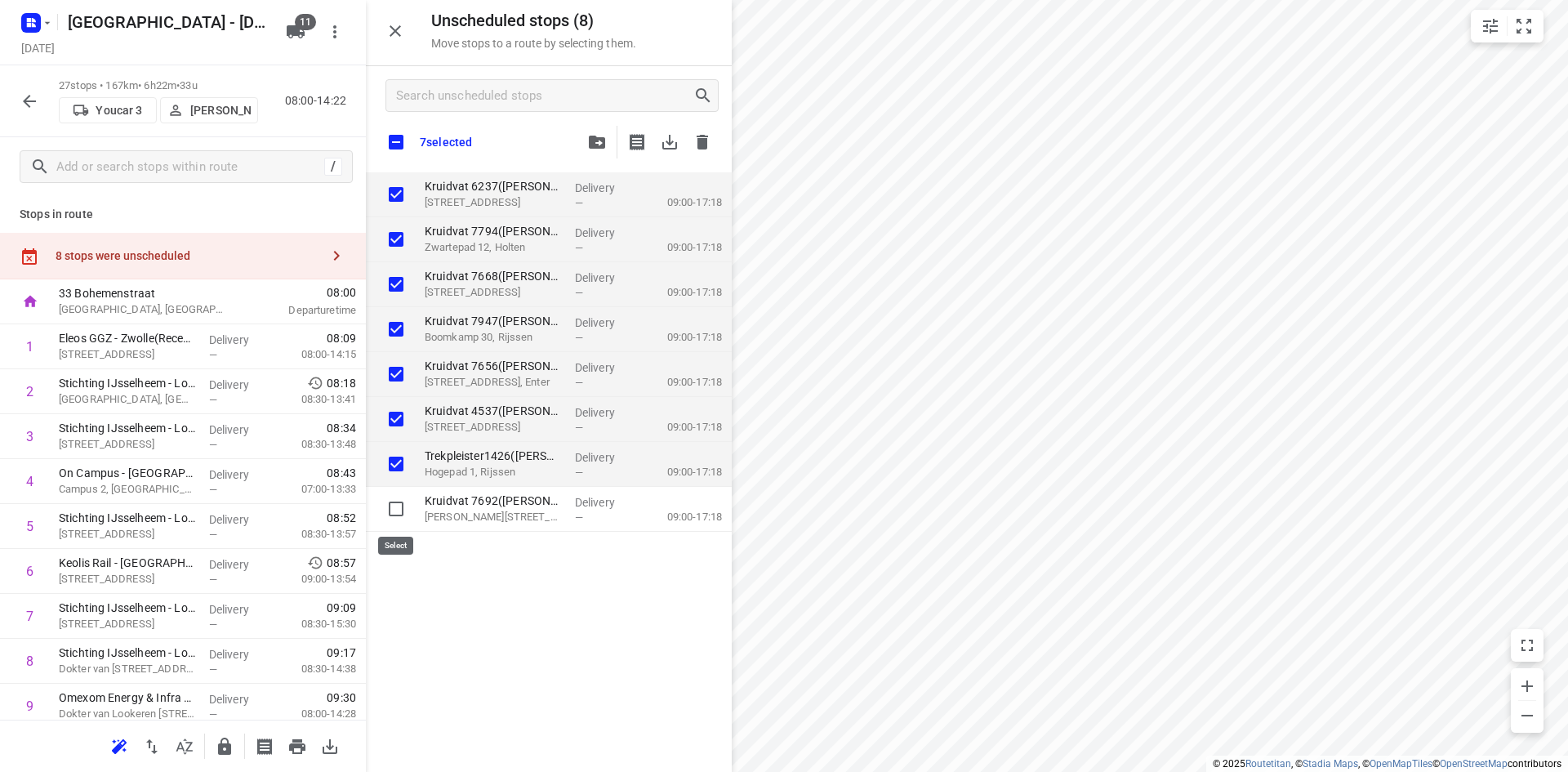
checkbox input "true"
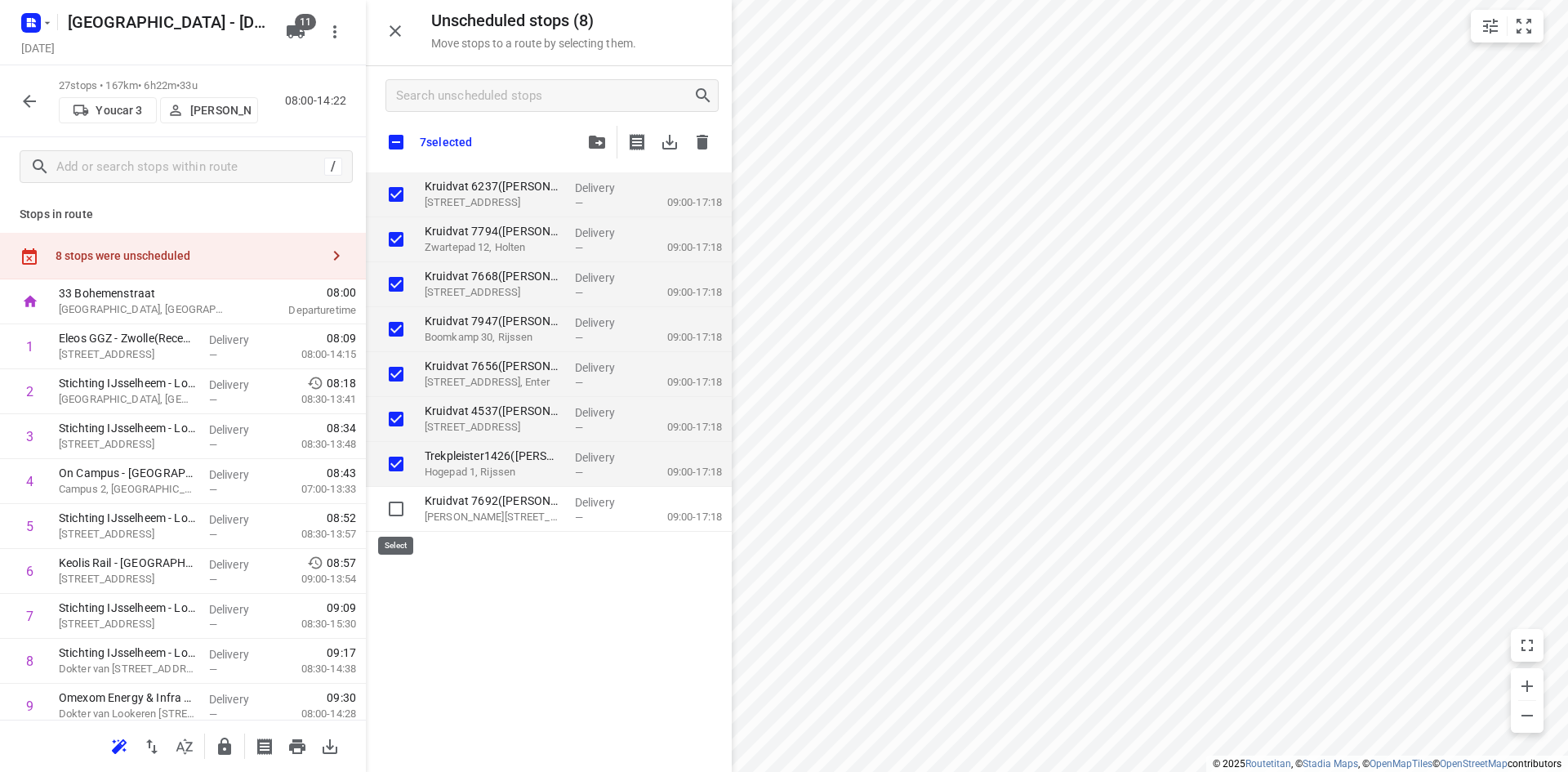
checkbox input "true"
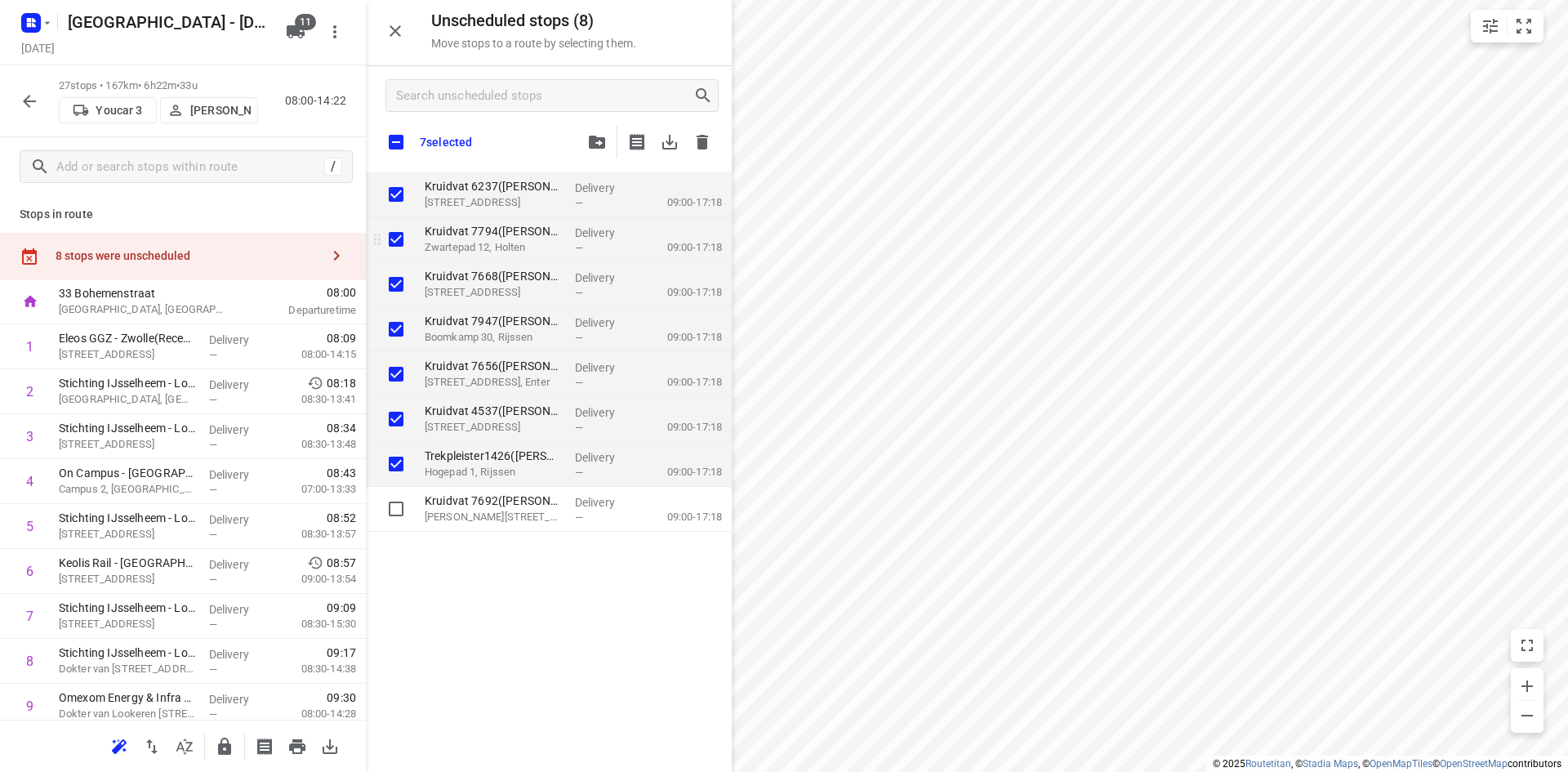
checkbox input "true"
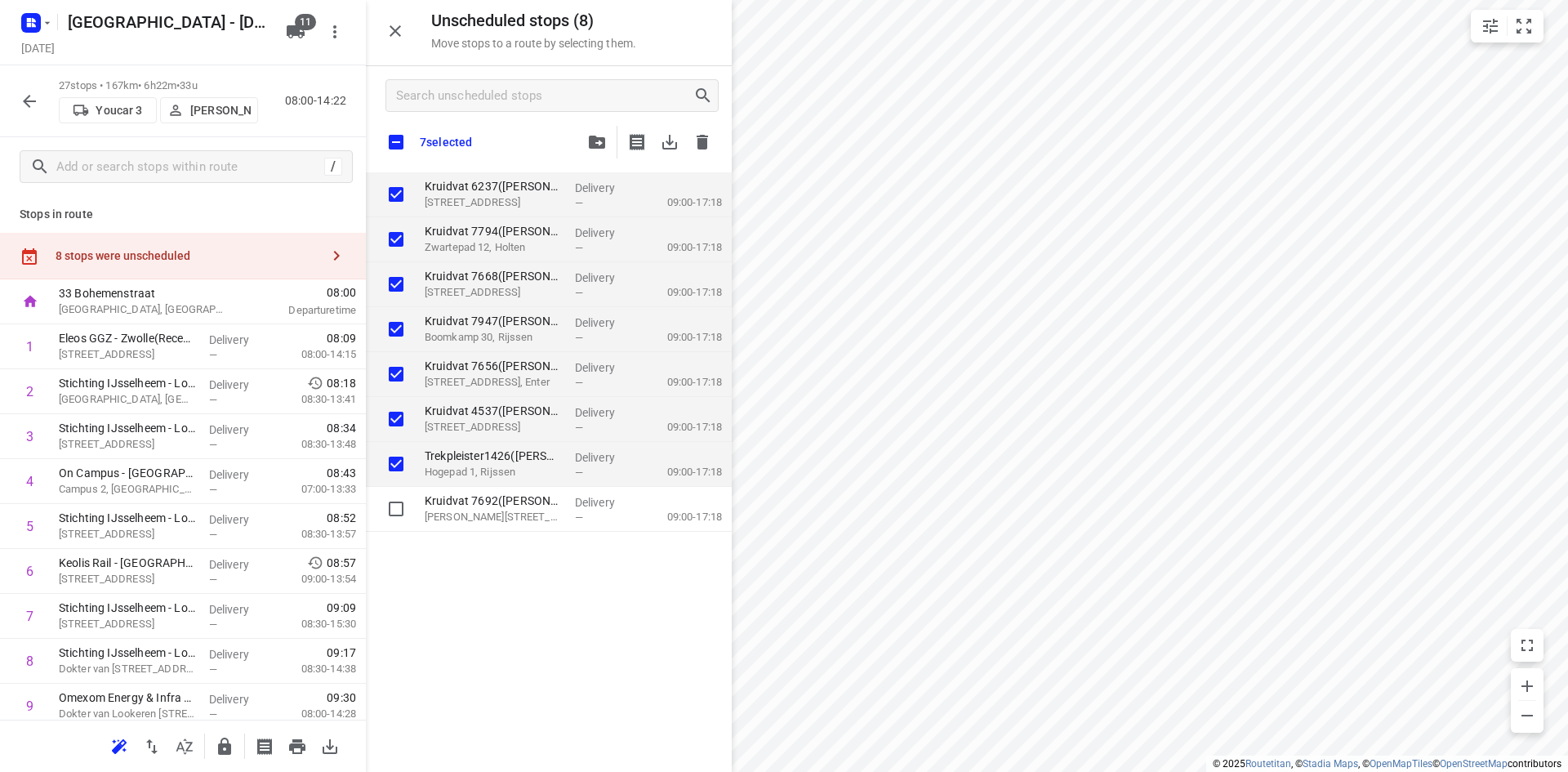
checkbox input "true"
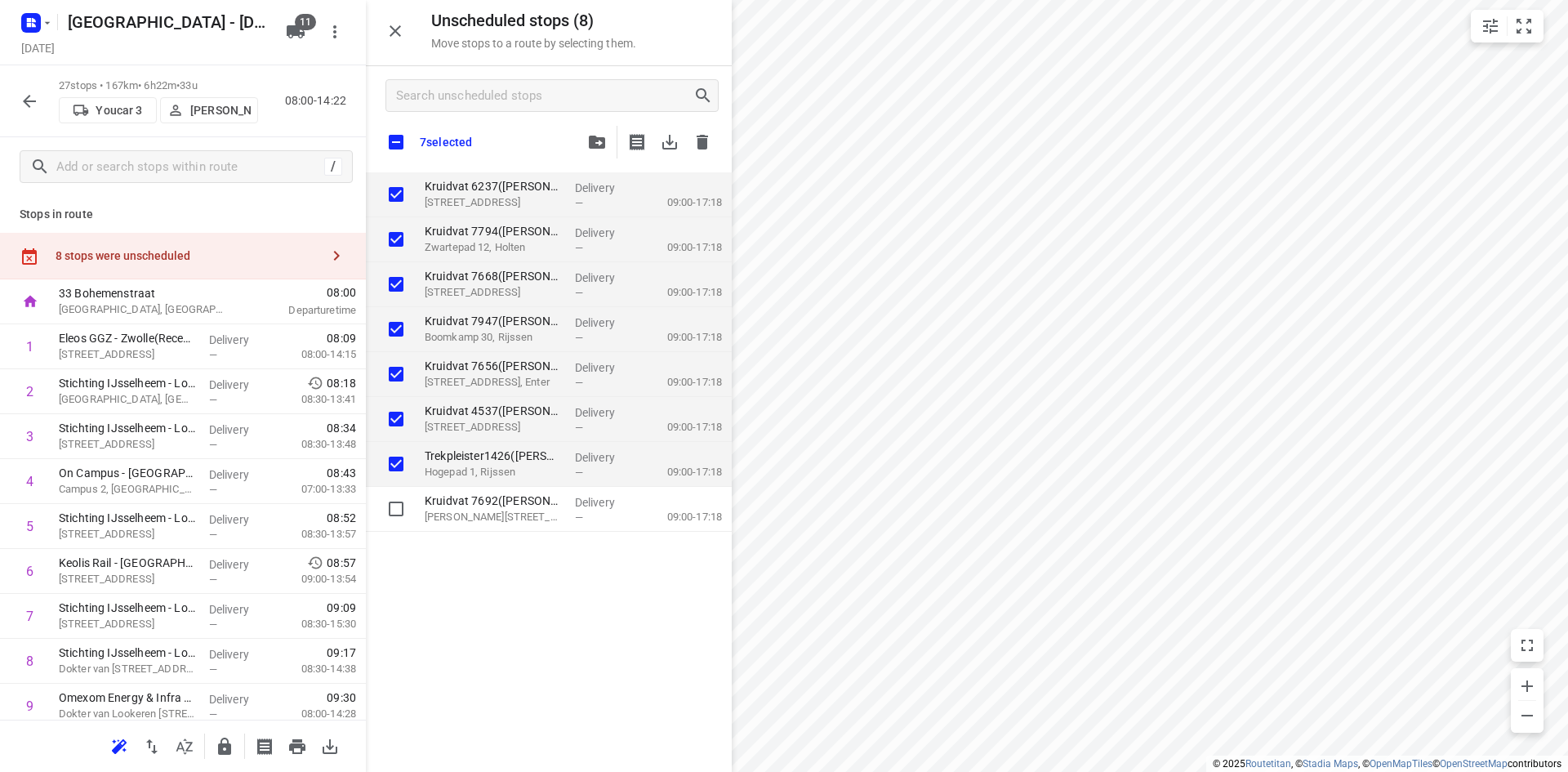
checkbox input "true"
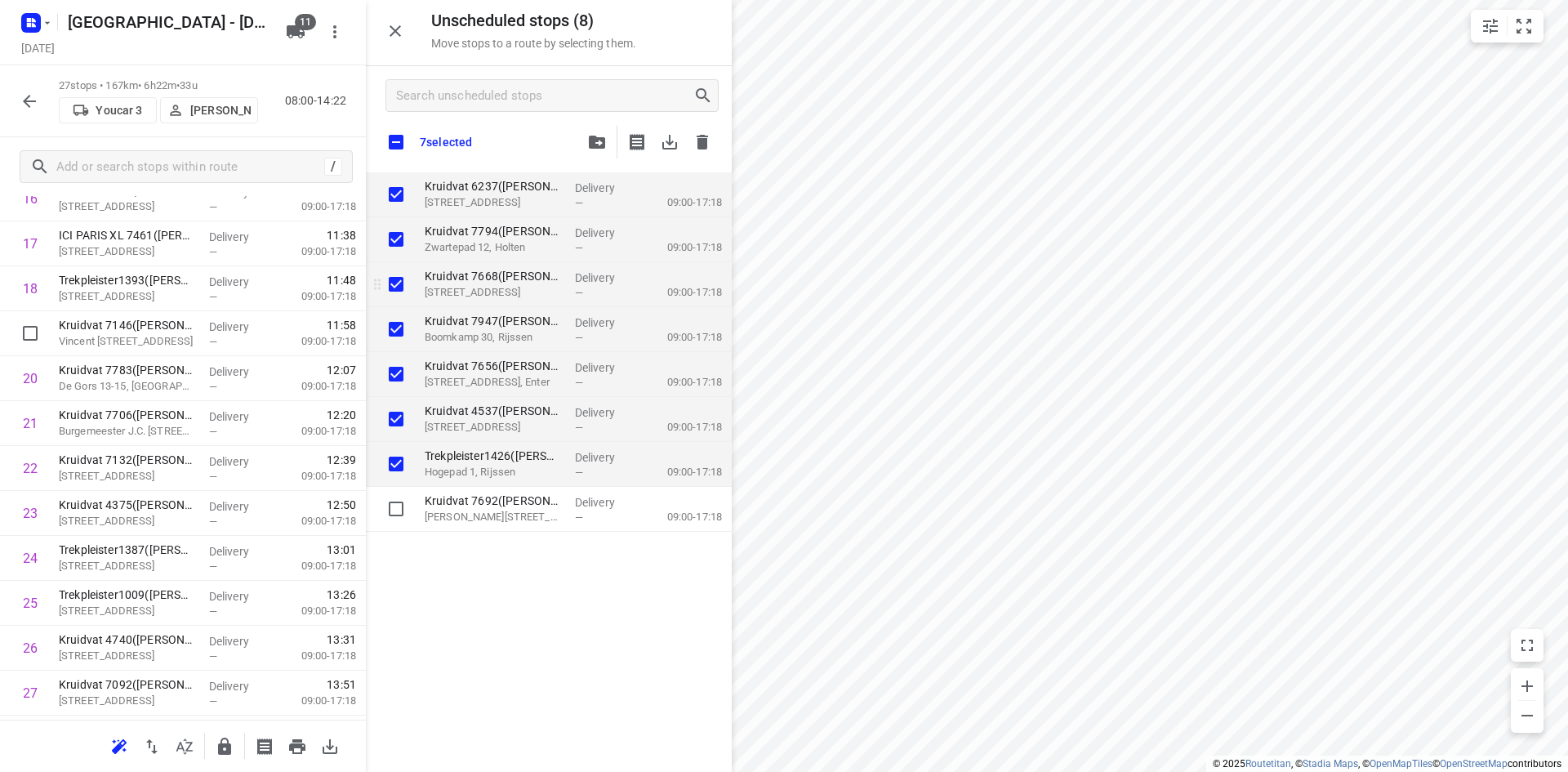
scroll to position [863, 0]
checkbox input "true"
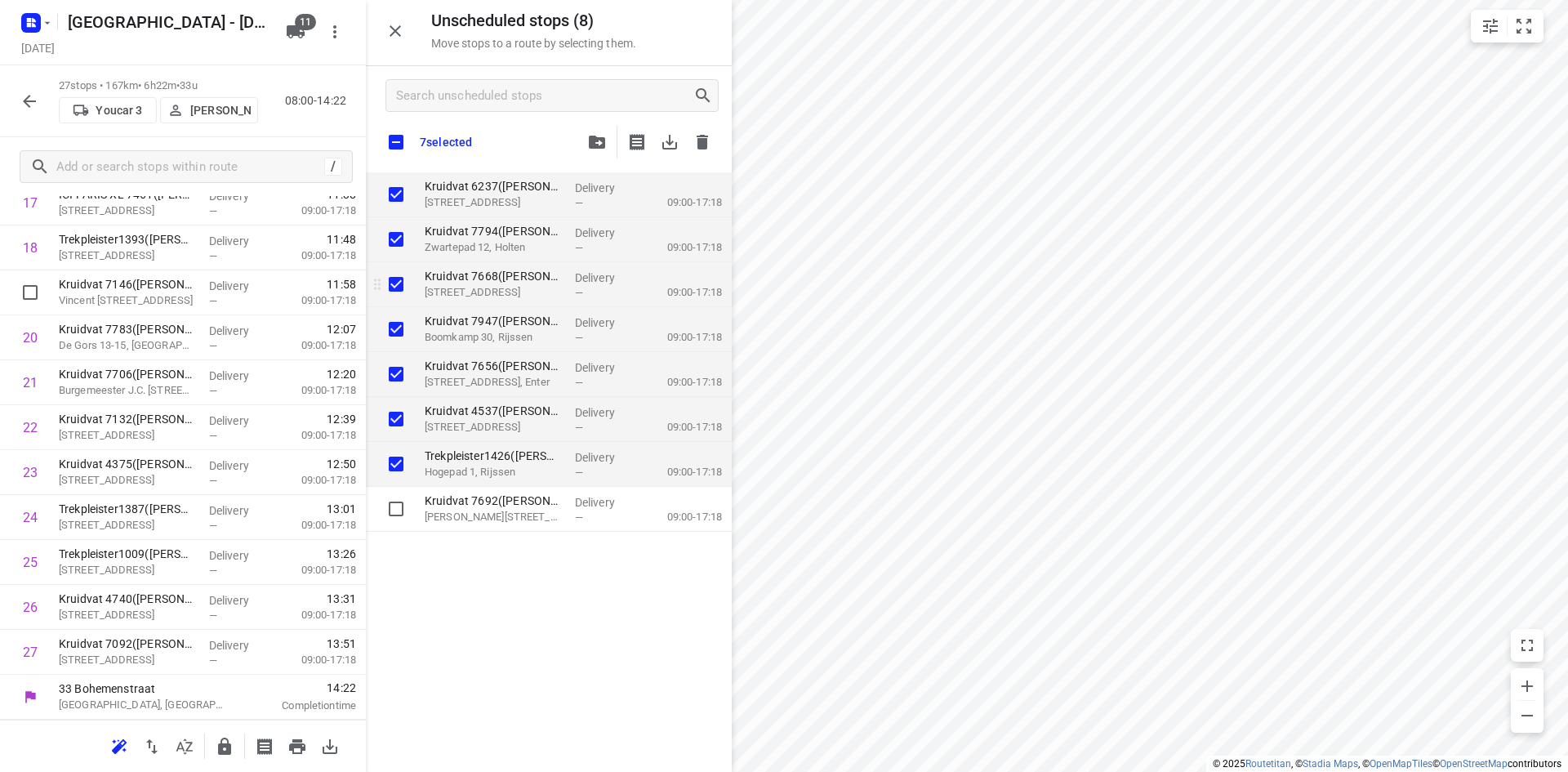
checkbox input "true"
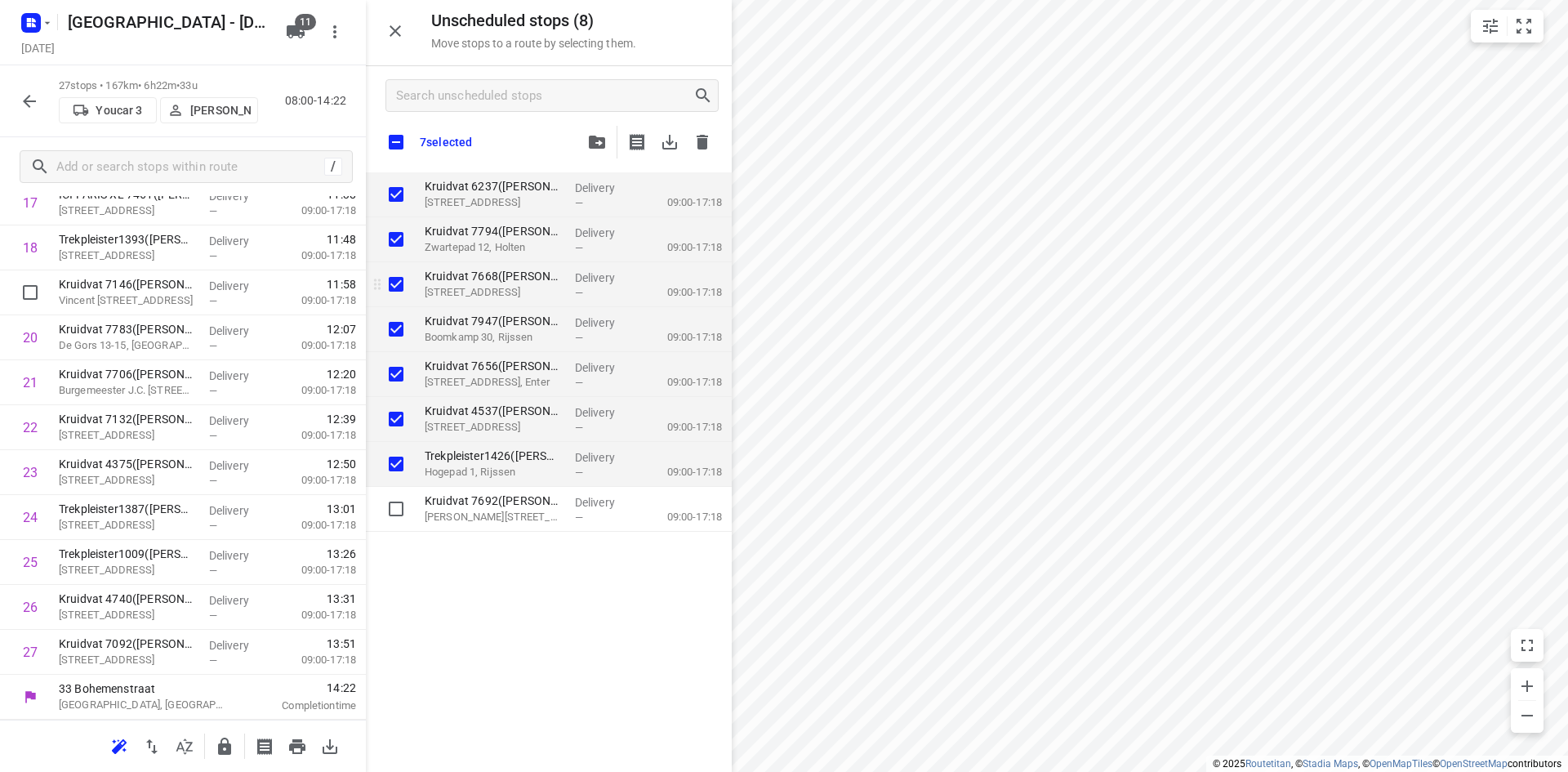
checkbox input "true"
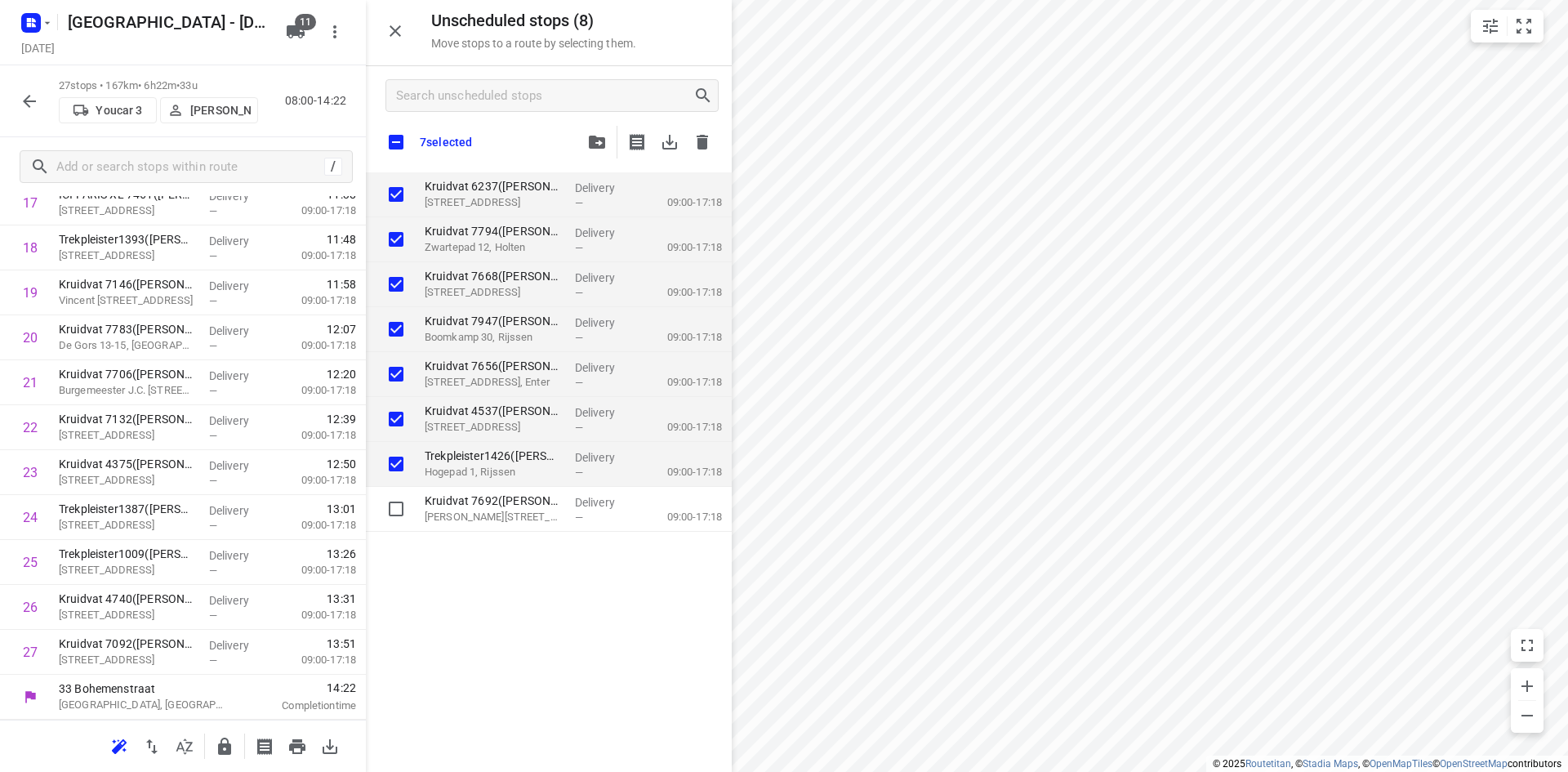
checkbox input "true"
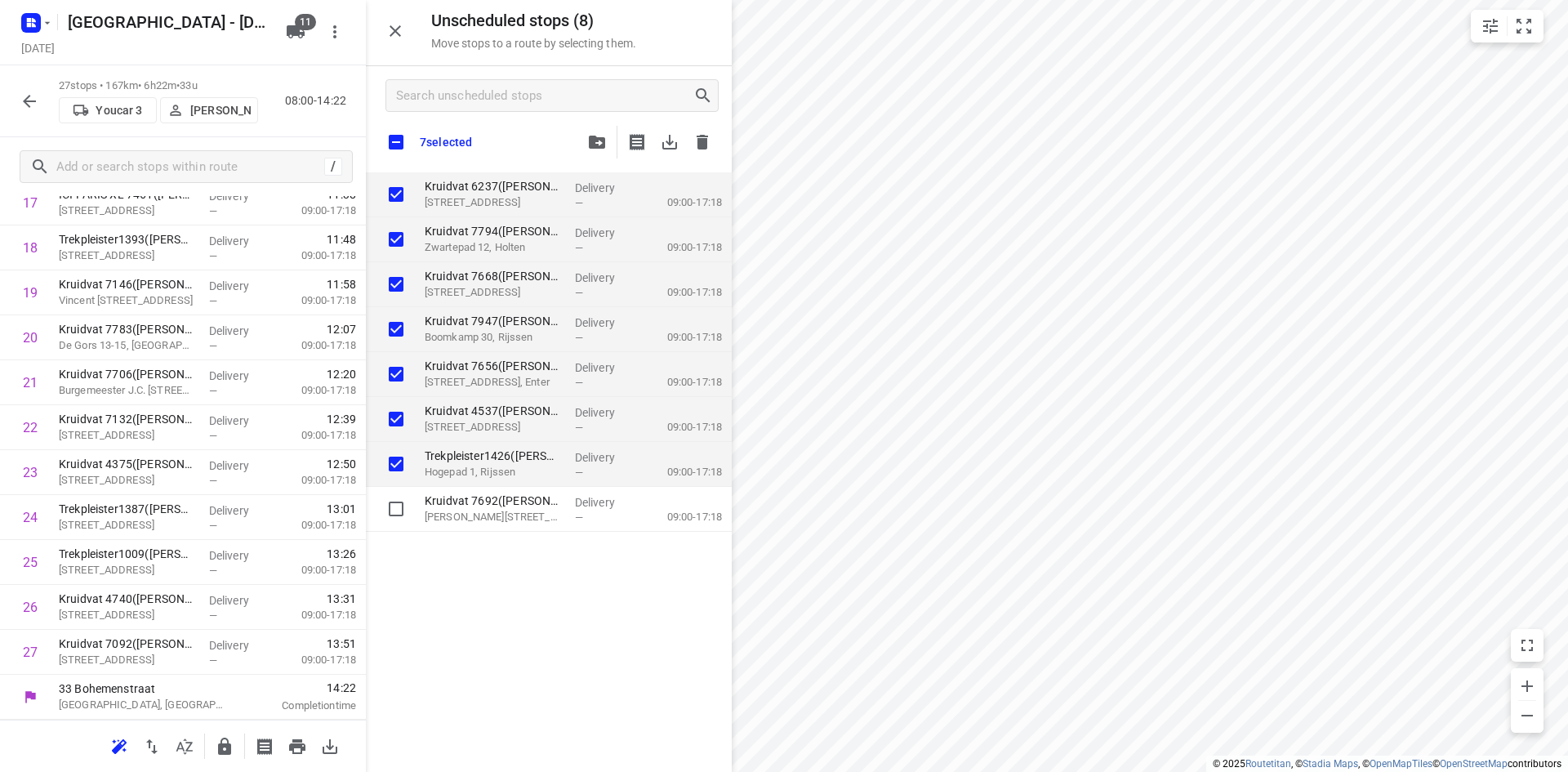
checkbox input "true"
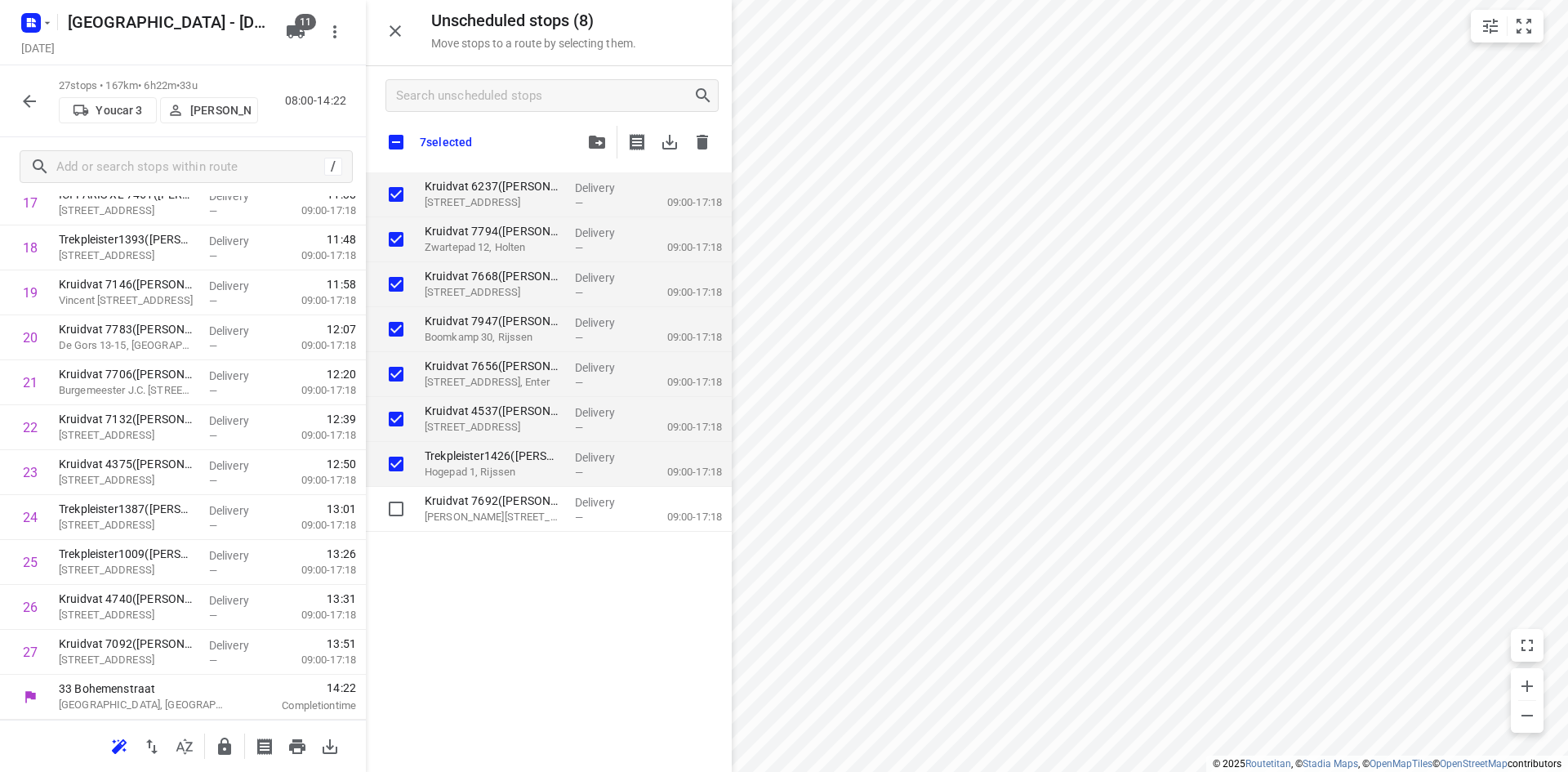
checkbox input "true"
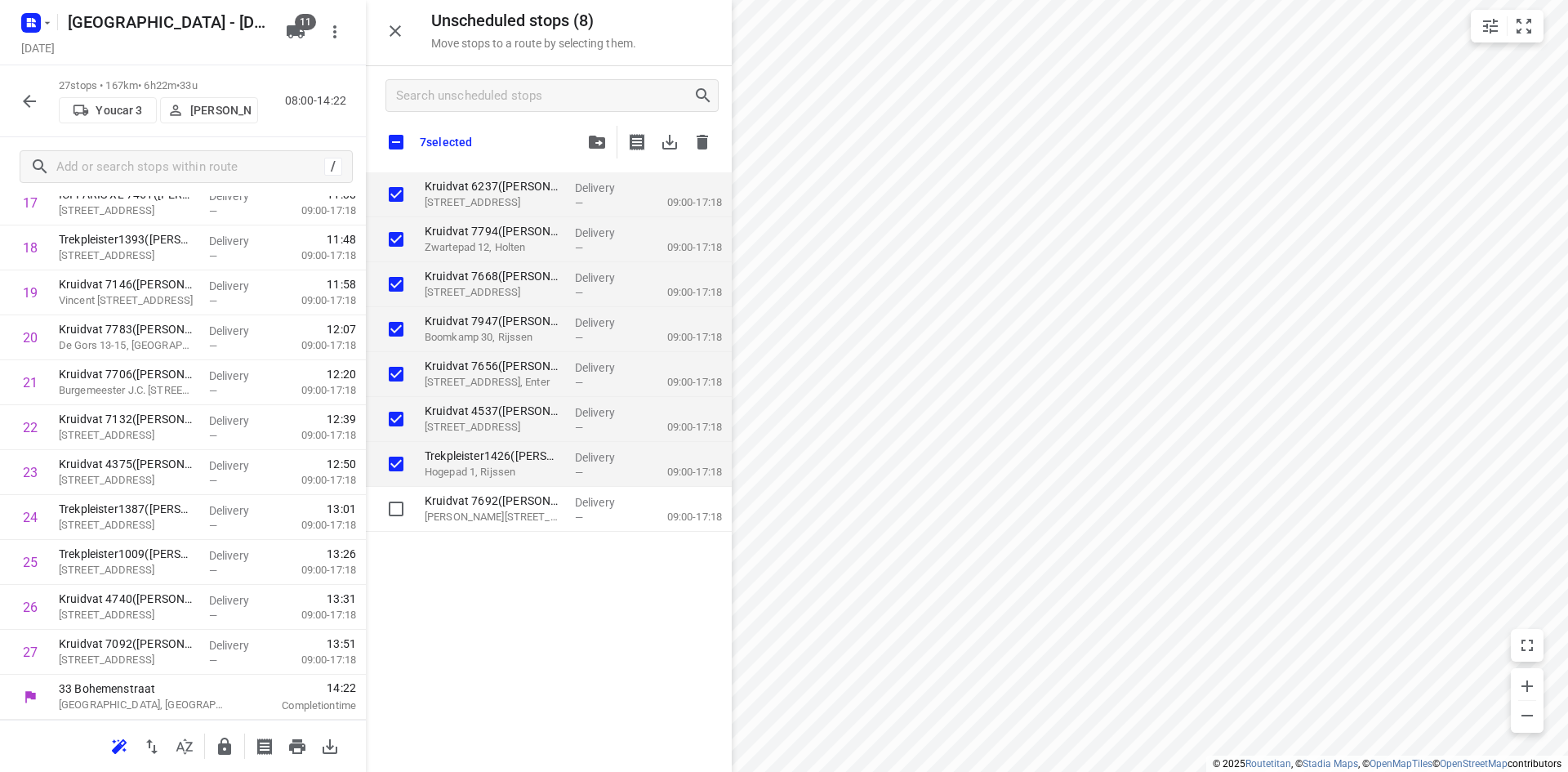
checkbox input "true"
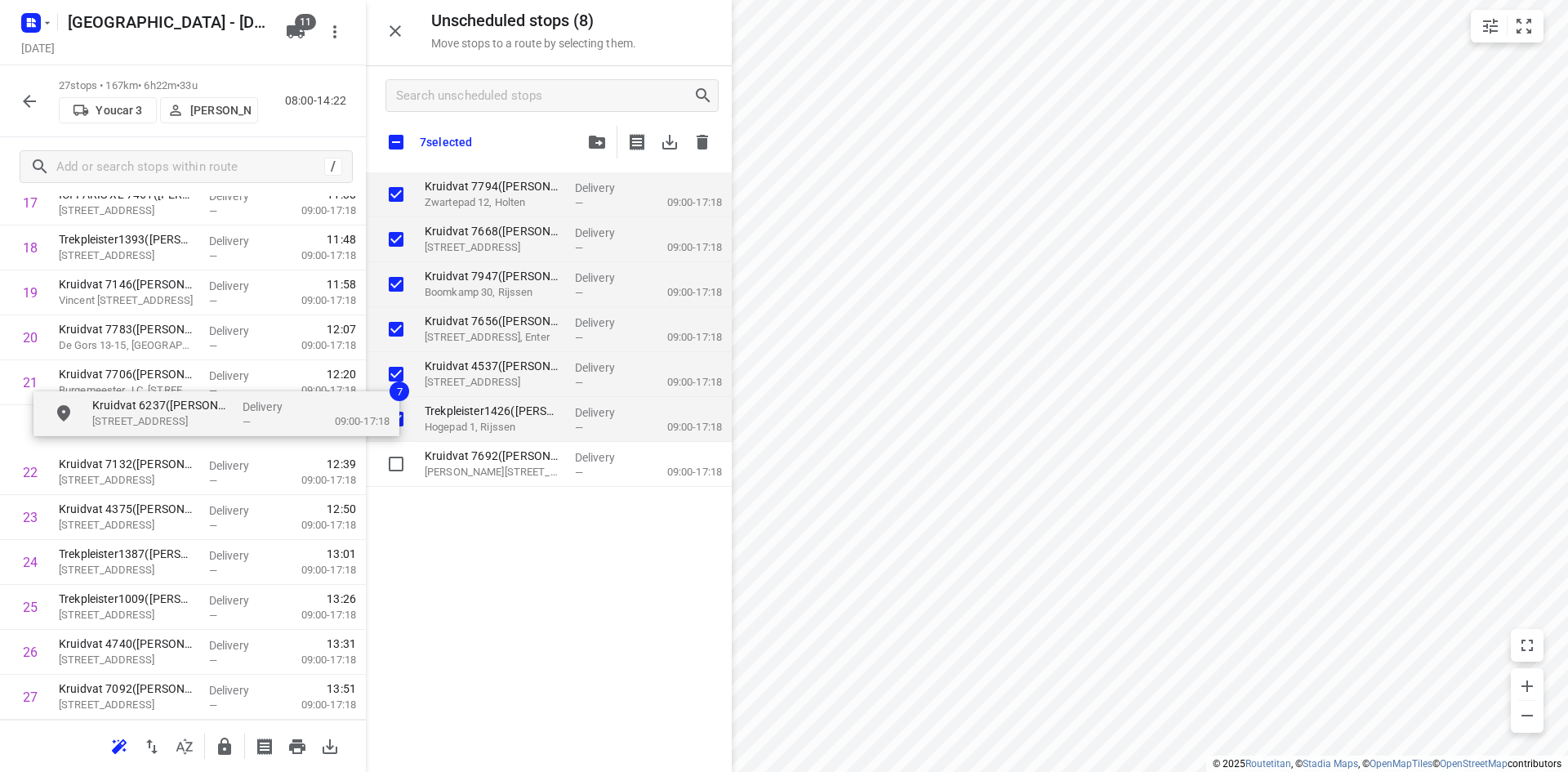
drag, startPoint x: 492, startPoint y: 193, endPoint x: 159, endPoint y: 423, distance: 404.7
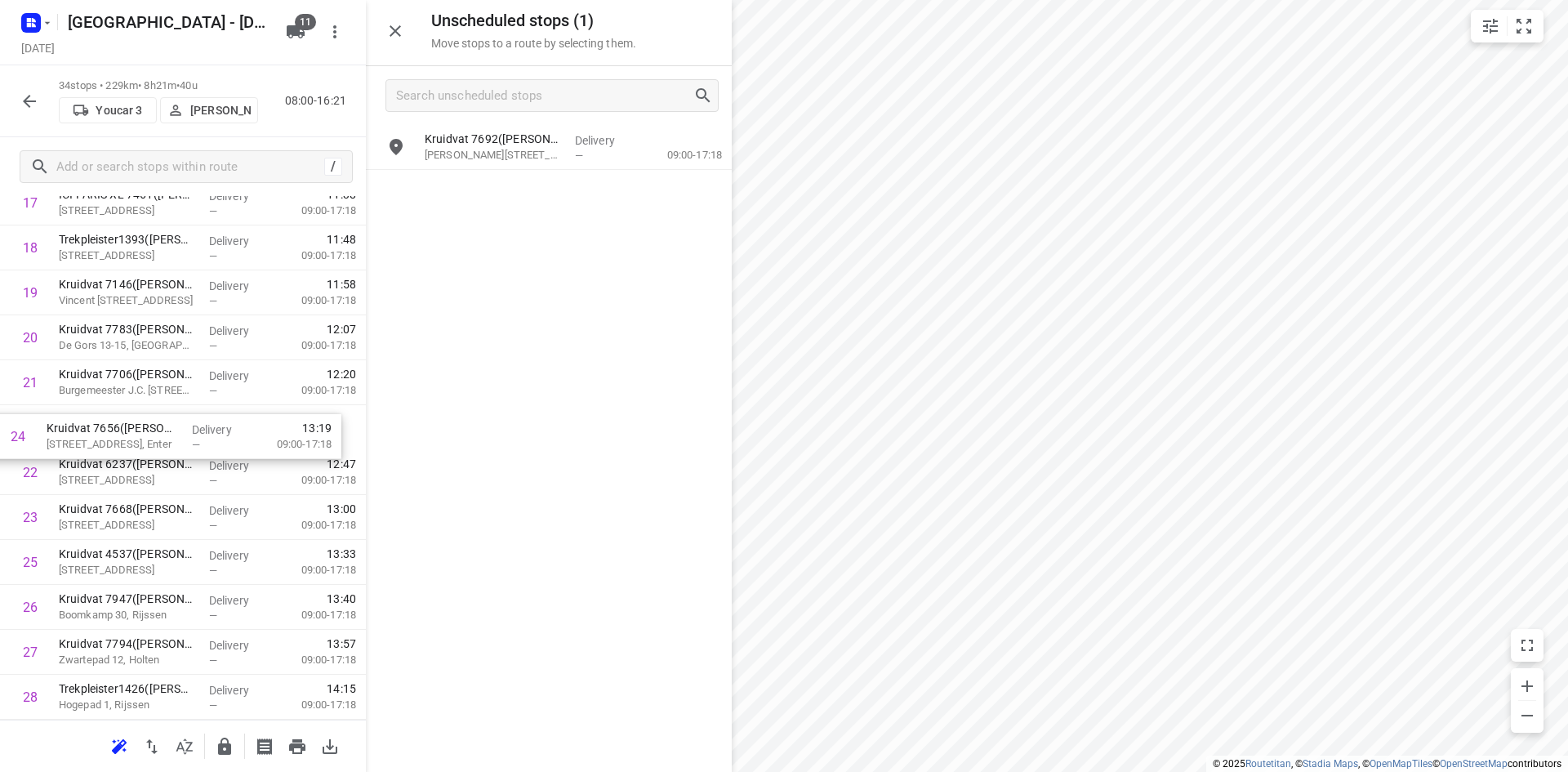
drag, startPoint x: 112, startPoint y: 534, endPoint x: 101, endPoint y: 437, distance: 97.6
click at [101, 437] on div "1 Eleos GGZ - Zwolle(Receptie) Zwartewaterallee 25, Zwolle Delivery — 08:09 08:…" at bounding box center [183, 225] width 365 height 1527
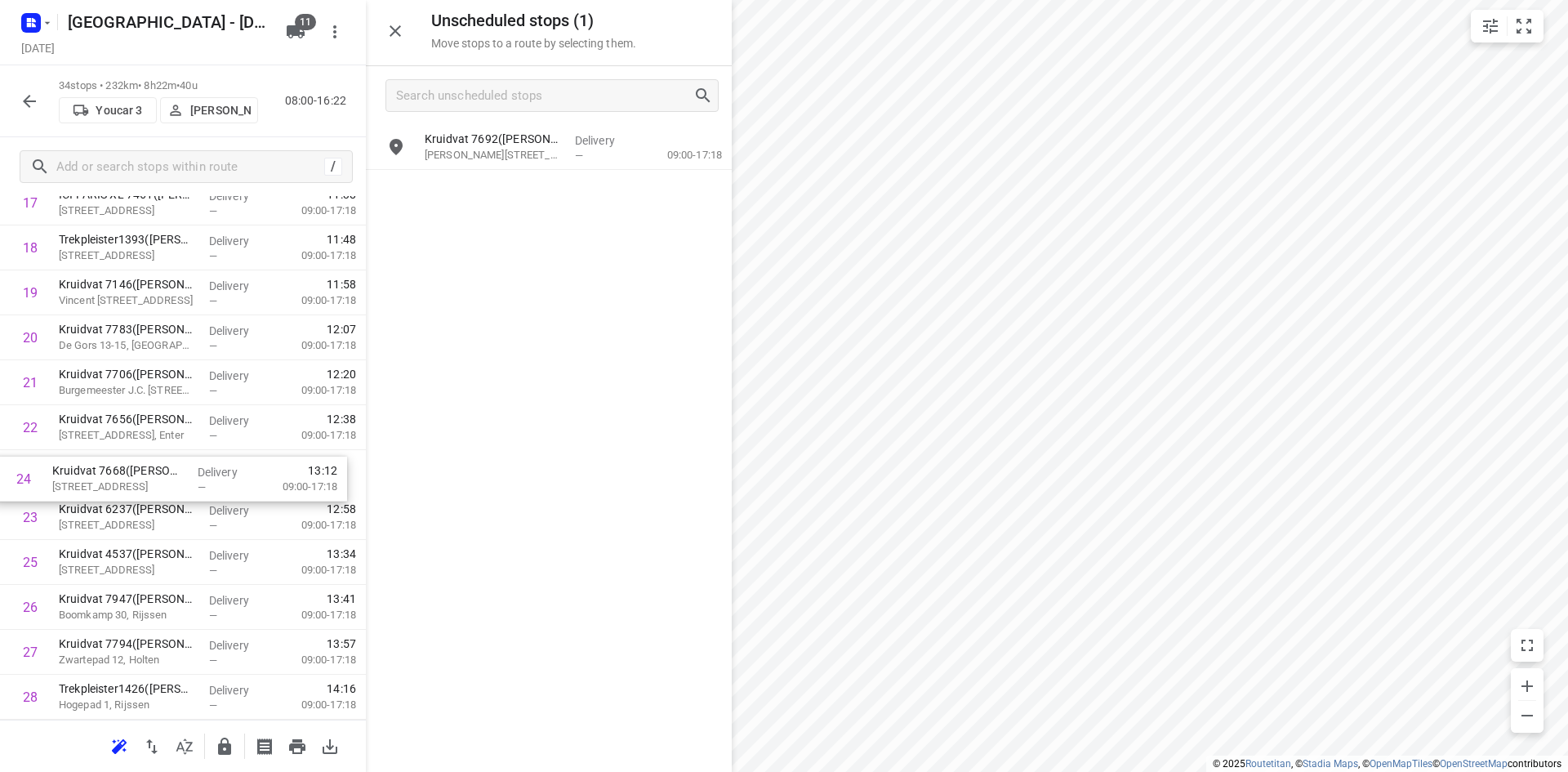
drag, startPoint x: 191, startPoint y: 535, endPoint x: 184, endPoint y: 490, distance: 45.5
click at [184, 490] on div "1 Eleos GGZ - Zwolle(Receptie) Zwartewaterallee 25, Zwolle Delivery — 08:09 08:…" at bounding box center [183, 225] width 365 height 1527
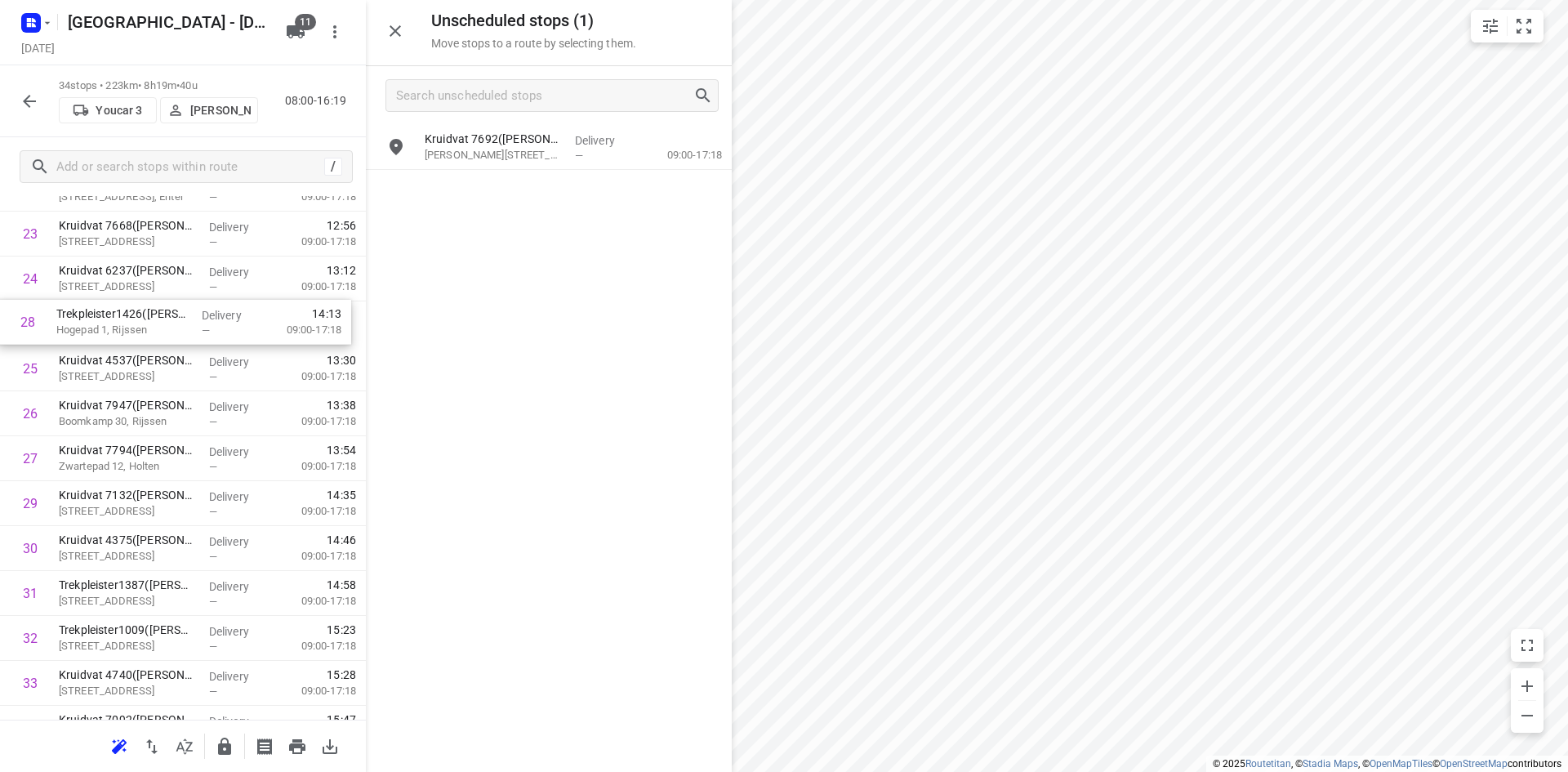
scroll to position [1094, 0]
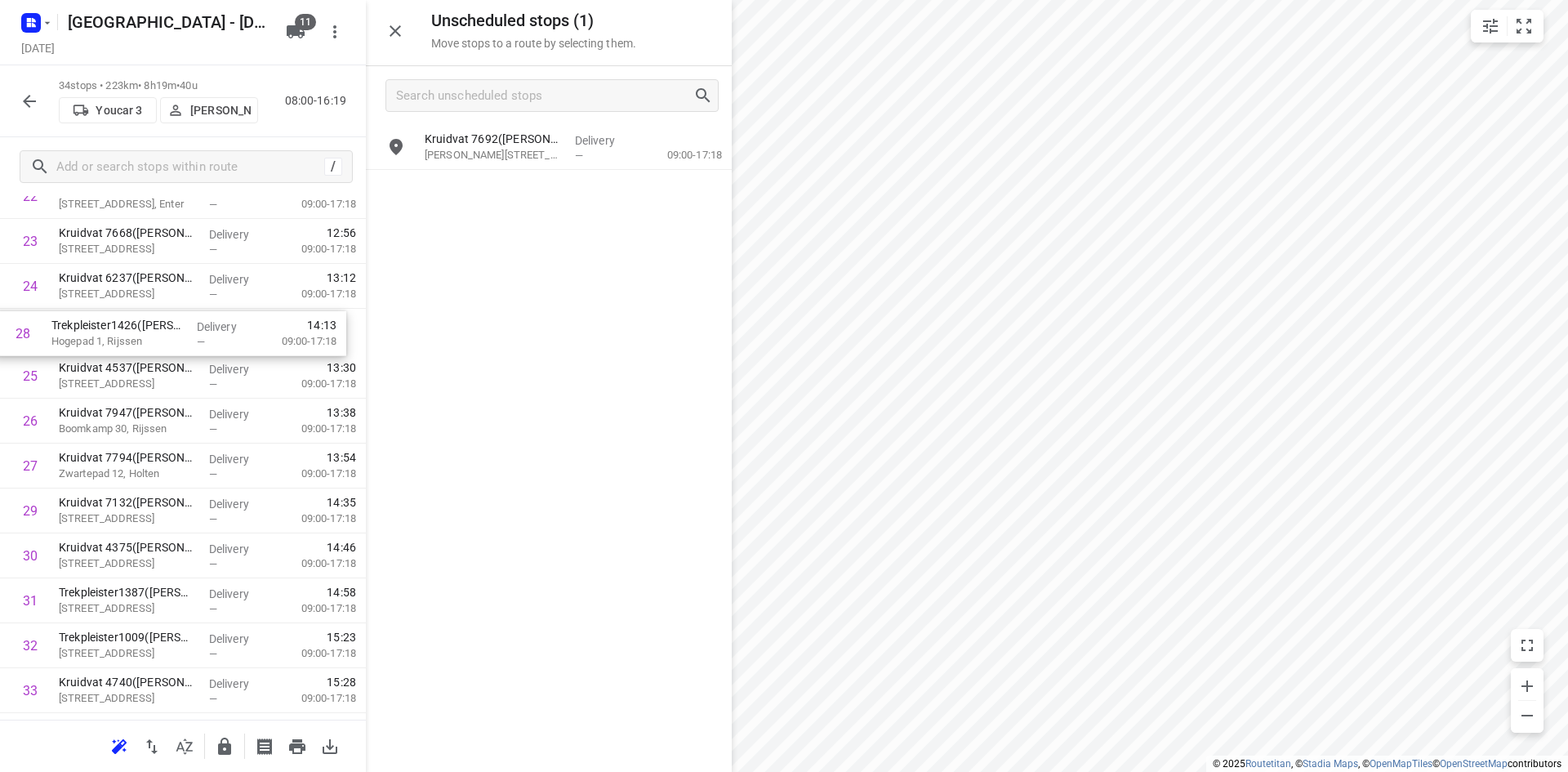
drag, startPoint x: 210, startPoint y: 461, endPoint x: 203, endPoint y: 336, distance: 125.2
drag, startPoint x: 123, startPoint y: 485, endPoint x: 137, endPoint y: 353, distance: 132.7
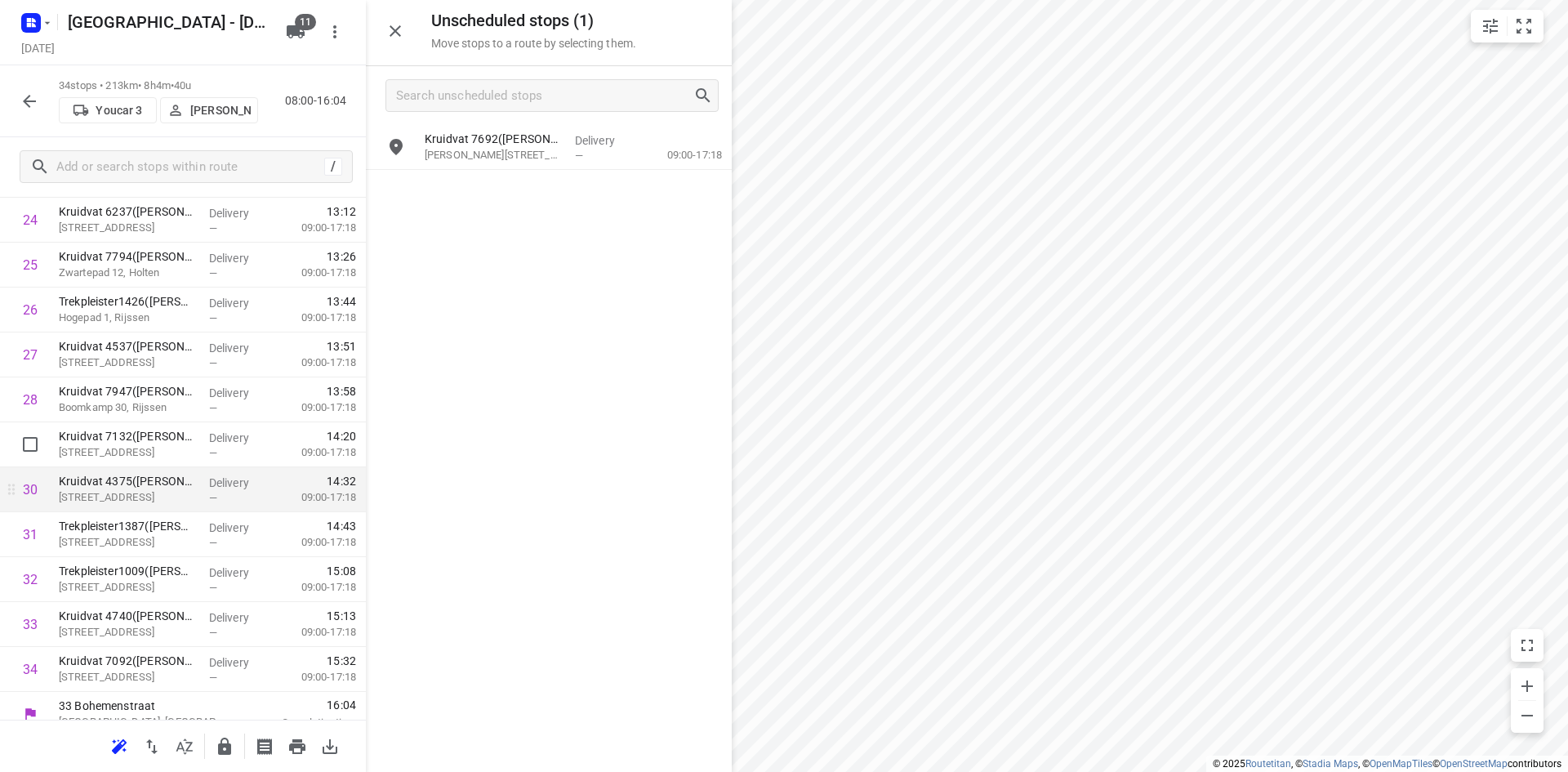
scroll to position [1177, 0]
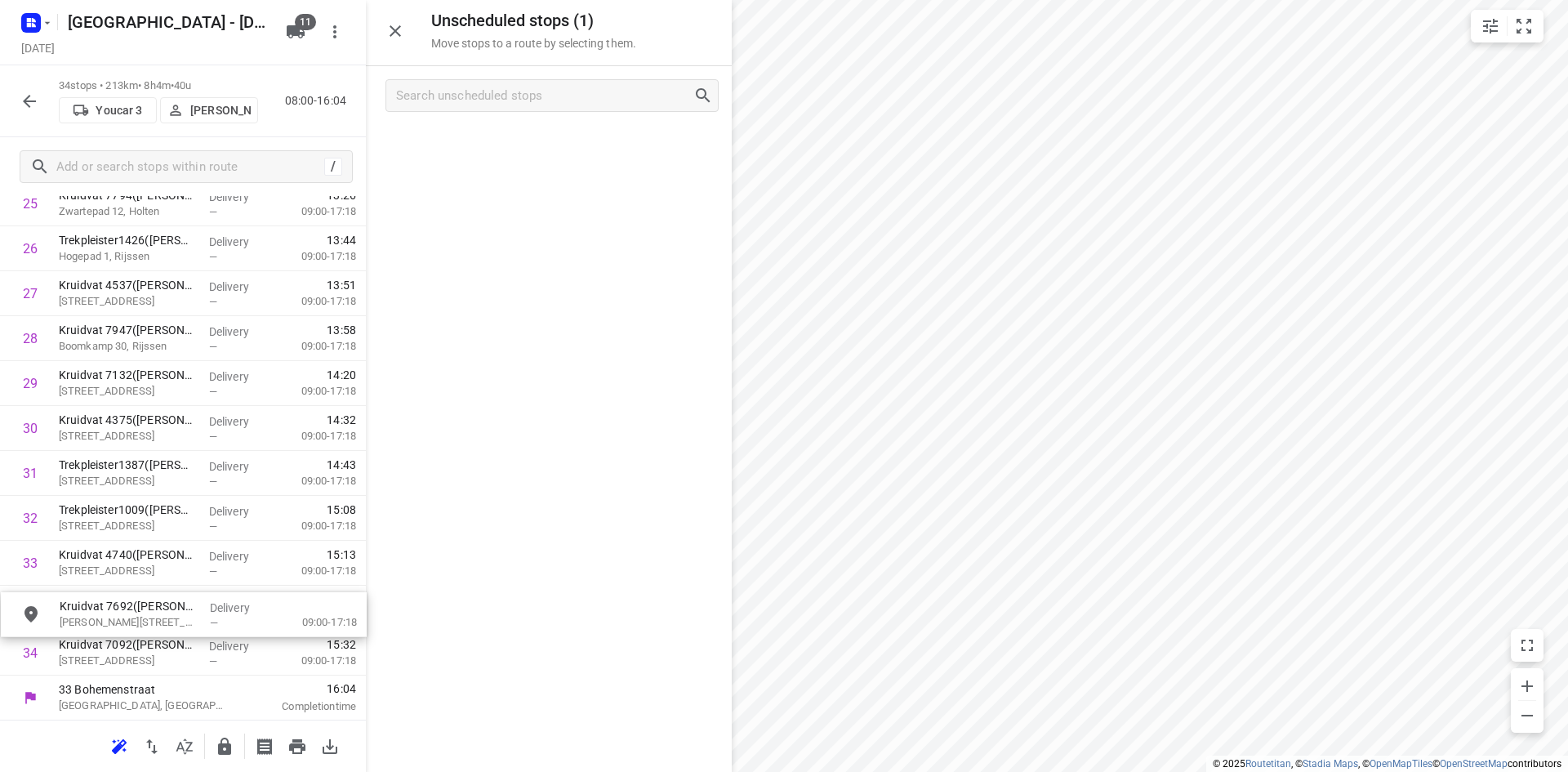
drag, startPoint x: 565, startPoint y: 156, endPoint x: 191, endPoint y: 638, distance: 610.1
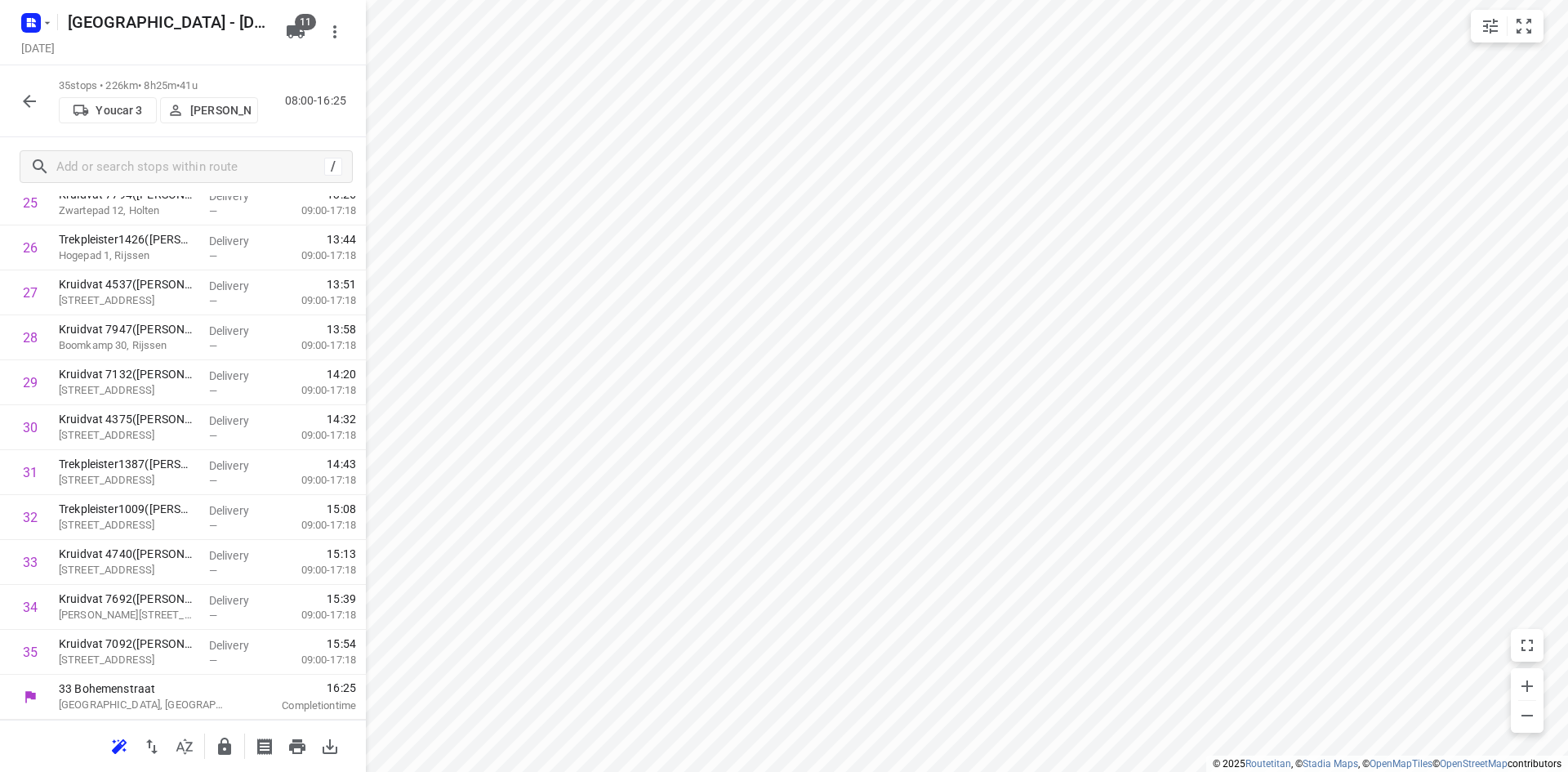
scroll to position [1176, 0]
click at [224, 740] on icon "button" at bounding box center [225, 747] width 20 height 20
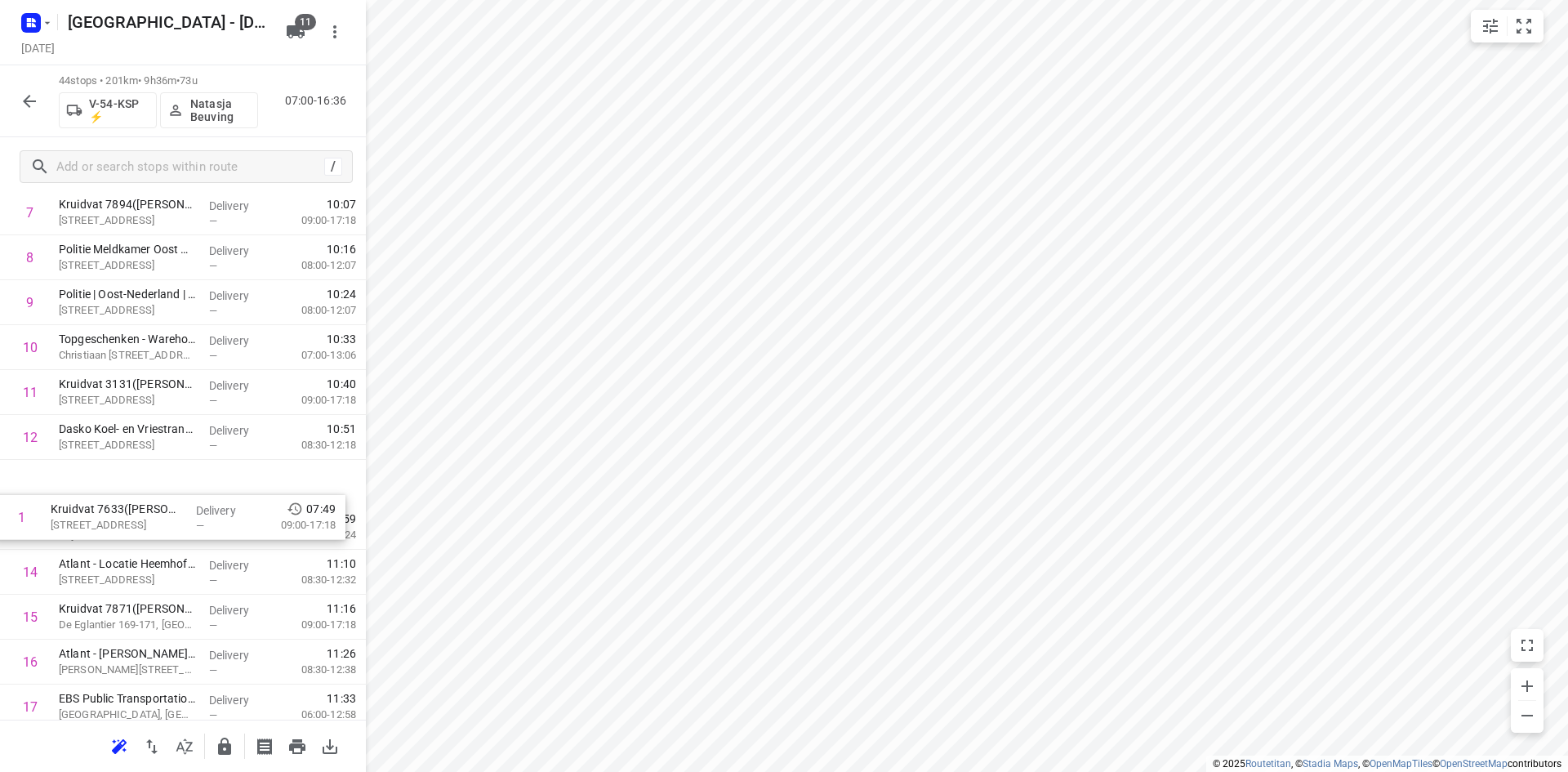
scroll to position [326, 0]
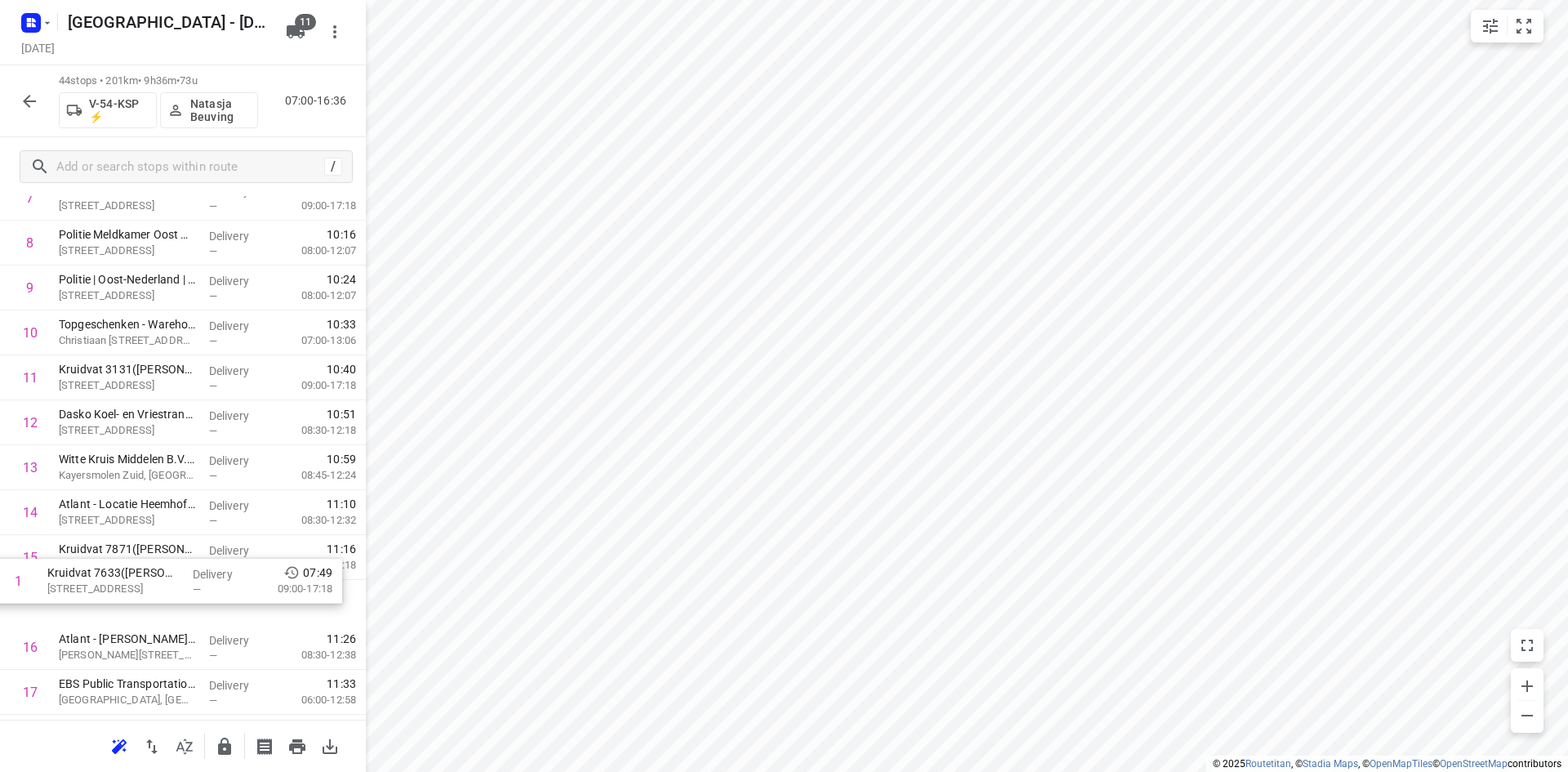
drag, startPoint x: 133, startPoint y: 303, endPoint x: 122, endPoint y: 595, distance: 292.2
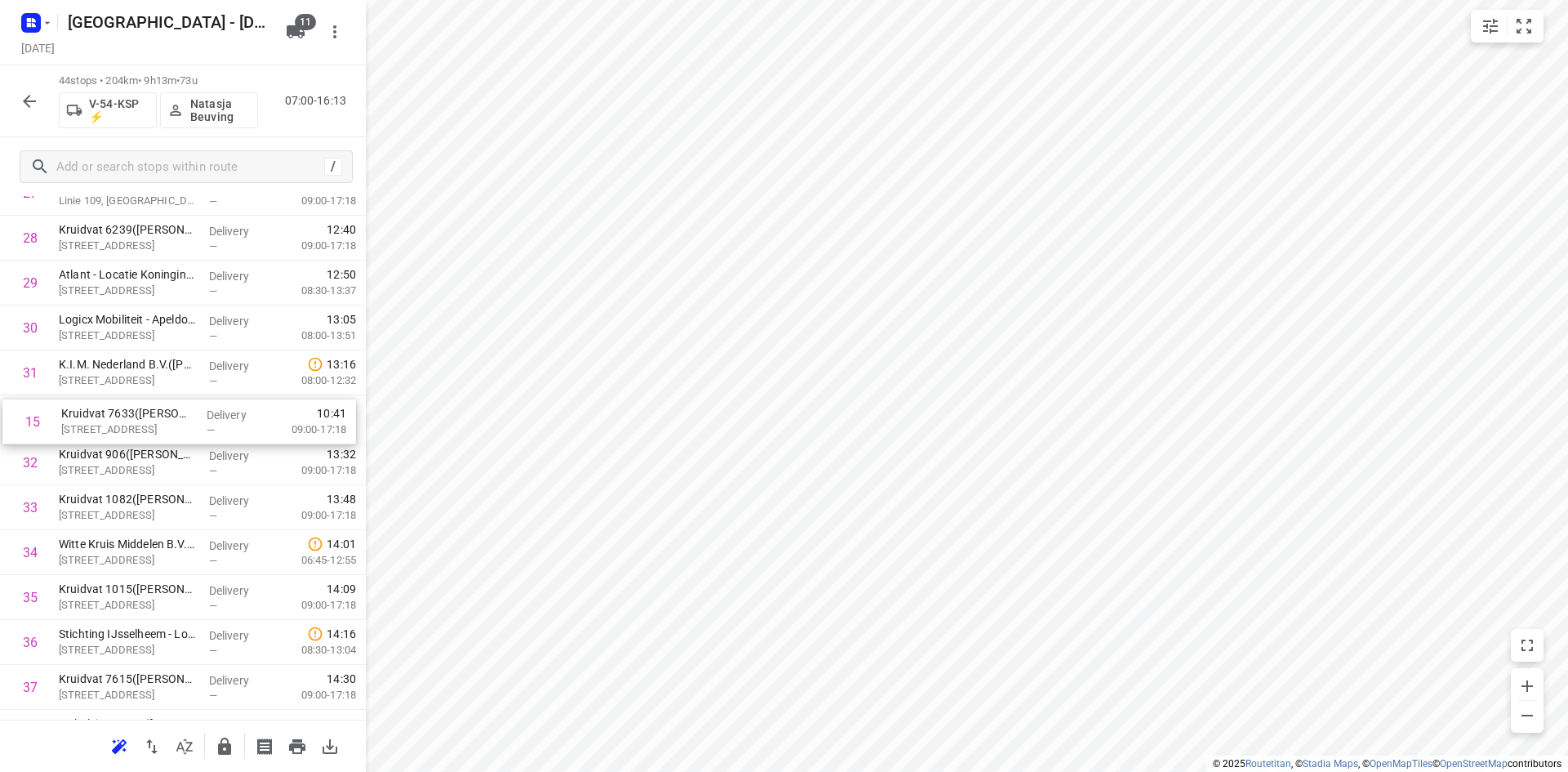
drag, startPoint x: 106, startPoint y: 597, endPoint x: 111, endPoint y: 425, distance: 172.1
click at [111, 425] on div "1 Atlant - Locatie Het Immendaal/Coolsingel(Zorgpersoneel/Teampost) Loenenseweg…" at bounding box center [183, 36] width 365 height 1976
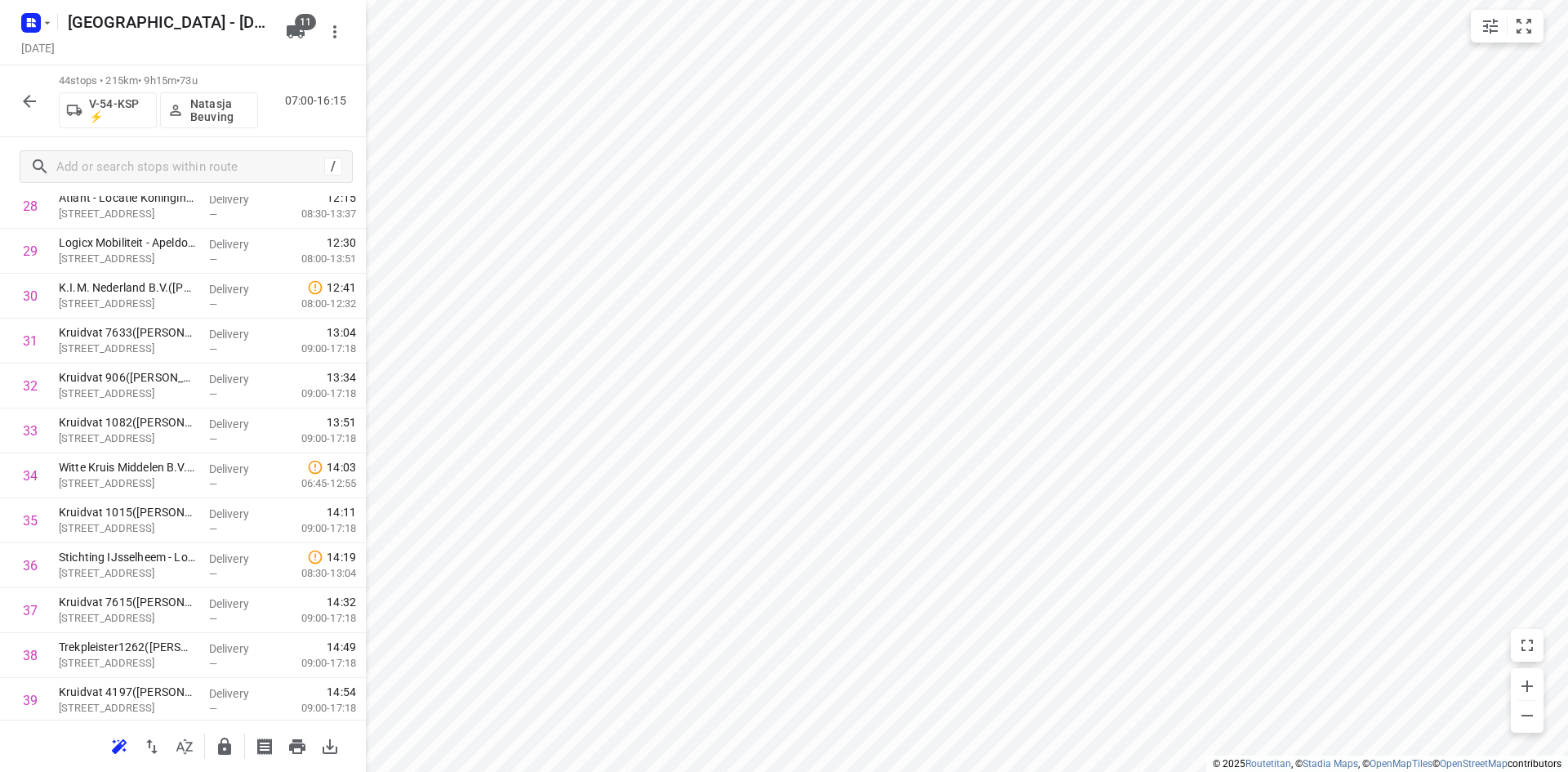
scroll to position [1579, 0]
click at [229, 747] on icon "button" at bounding box center [224, 747] width 13 height 18
click at [32, 108] on icon "button" at bounding box center [29, 102] width 20 height 20
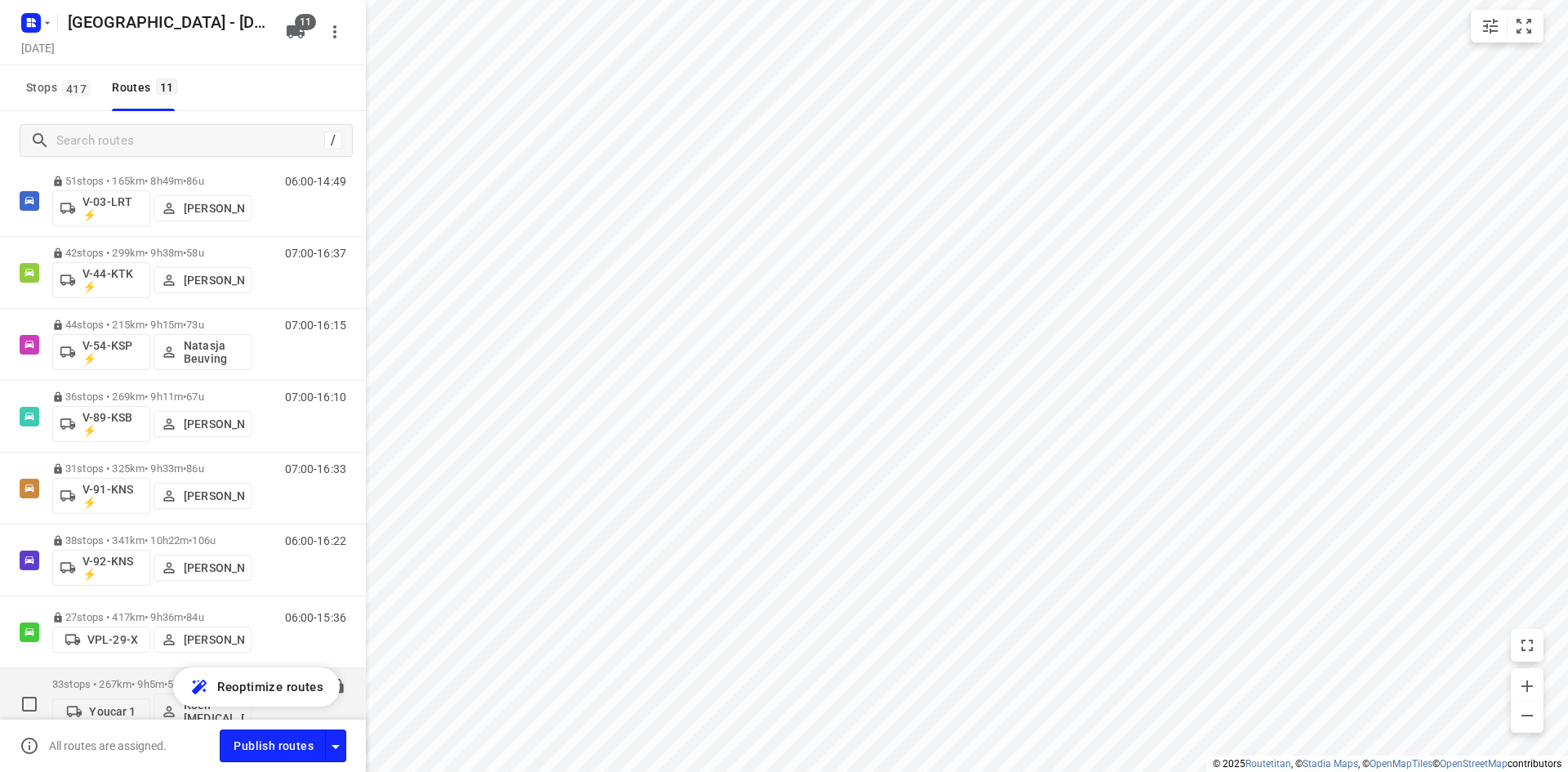
scroll to position [343, 0]
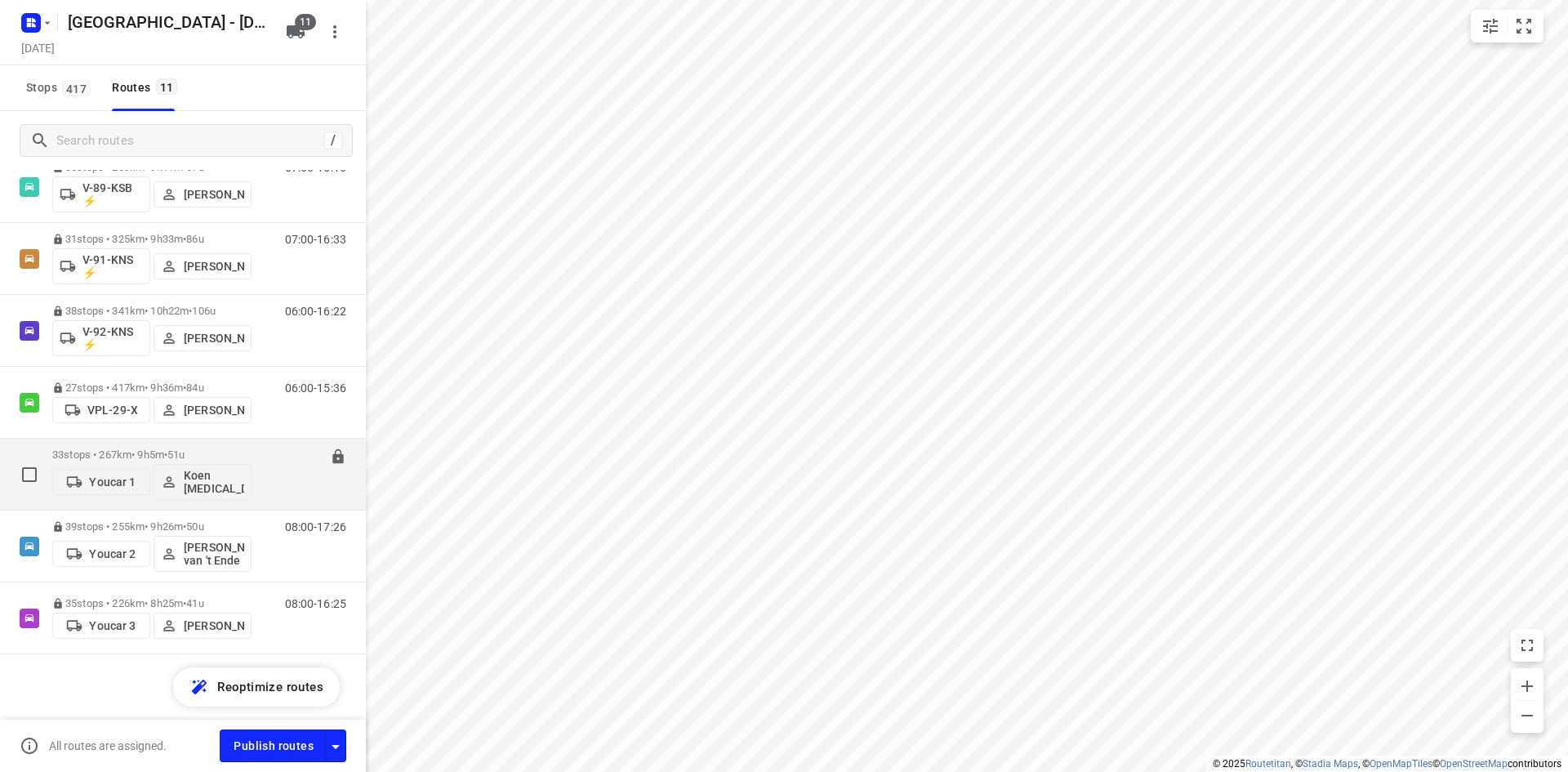
click at [180, 442] on div "33 stops • 267km • 9h5m • 51u Youcar 1 Koen Logen" at bounding box center [151, 473] width 199 height 67
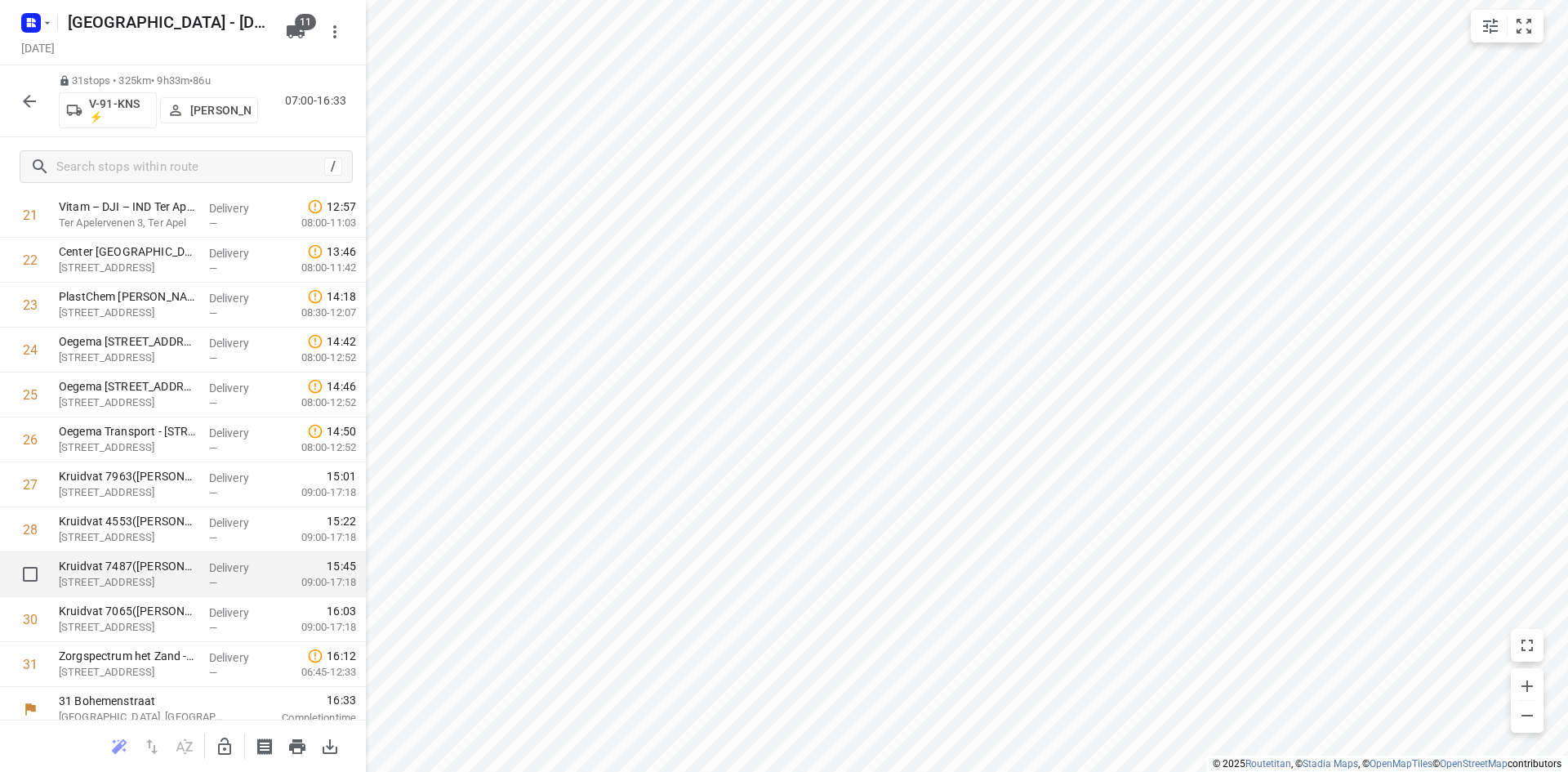
scroll to position [996, 0]
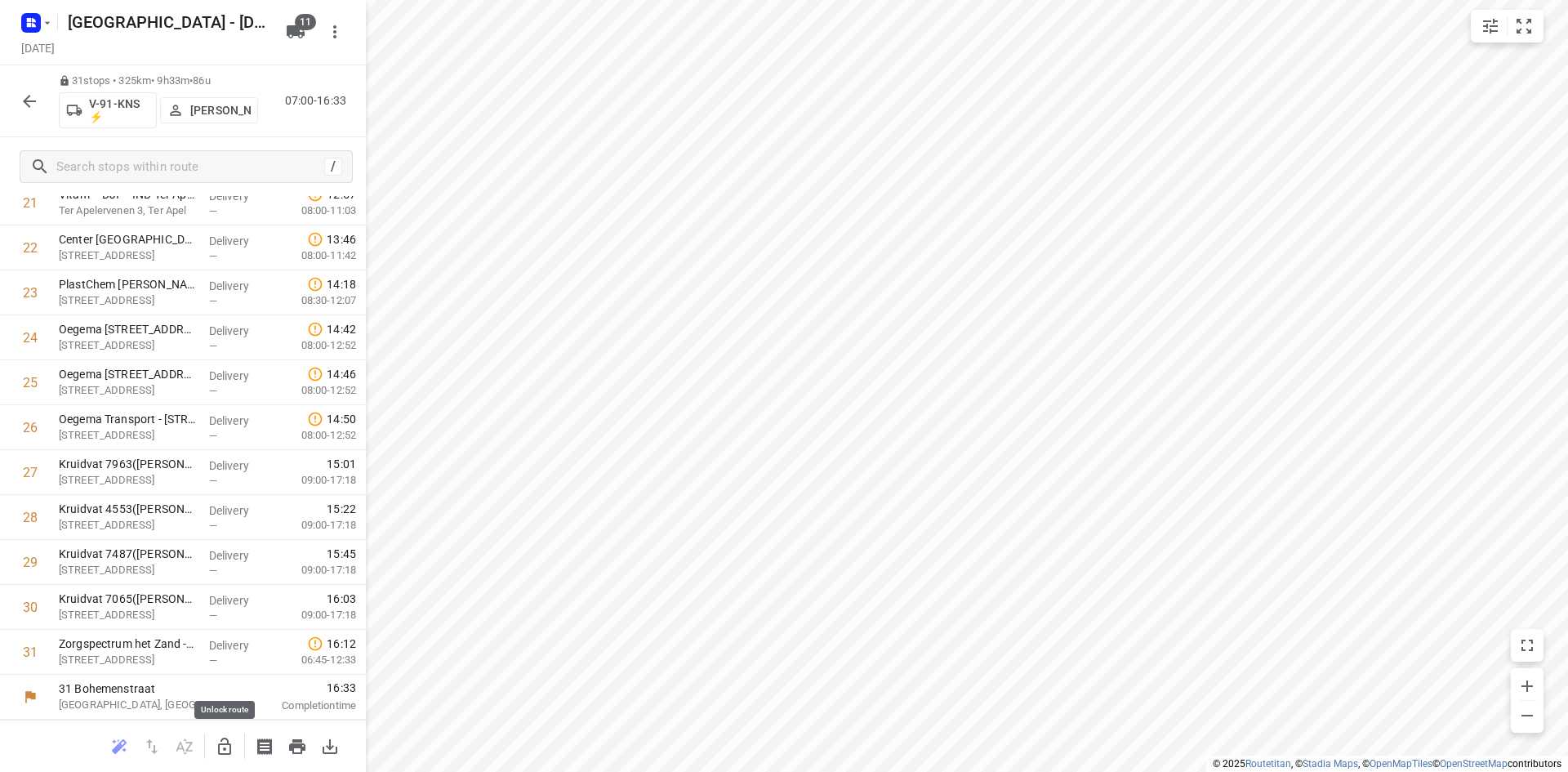
click at [216, 735] on button "button" at bounding box center [224, 746] width 32 height 32
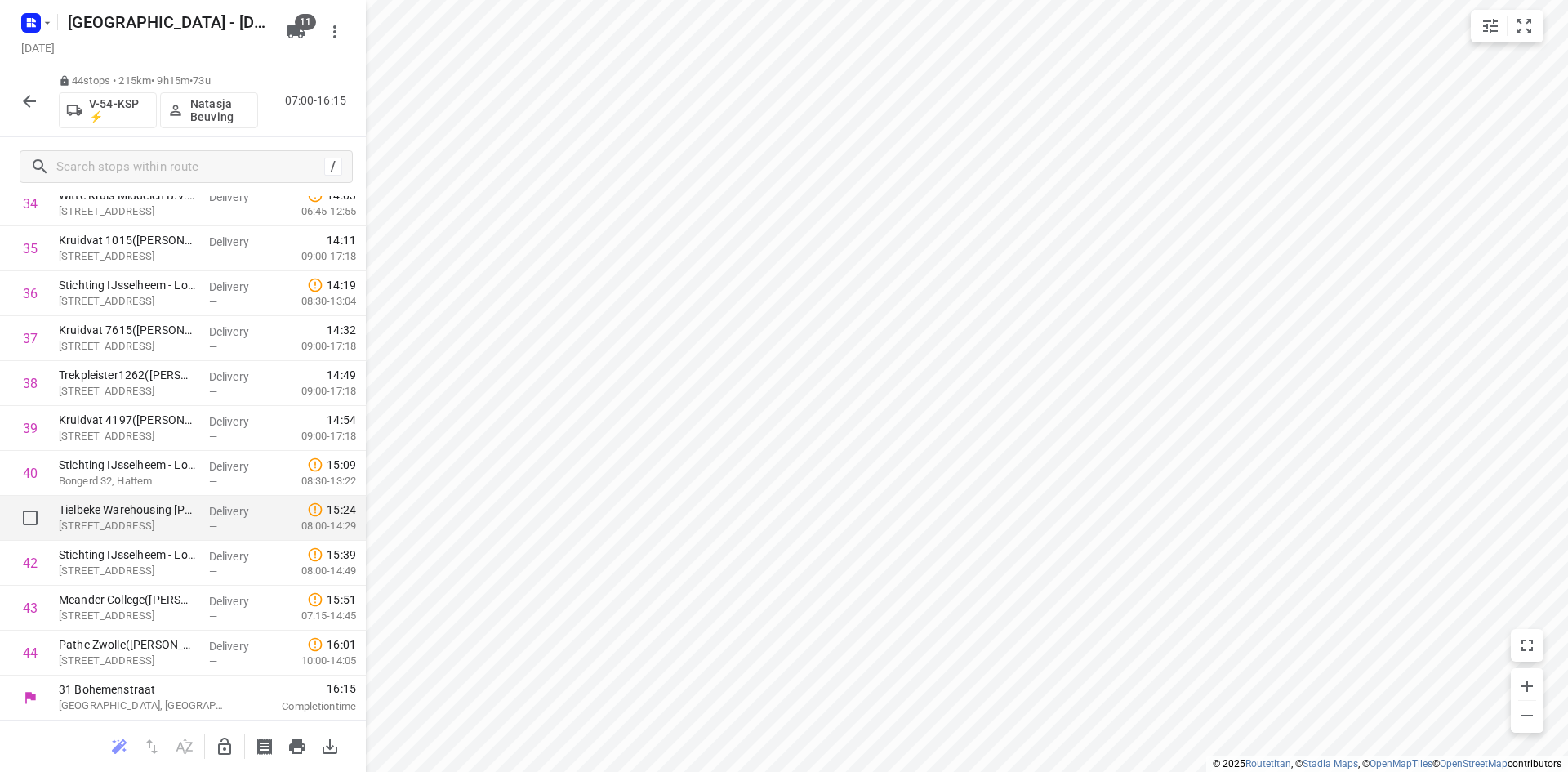
scroll to position [1579, 0]
click at [32, 512] on input "checkbox" at bounding box center [29, 516] width 32 height 32
checkbox input "true"
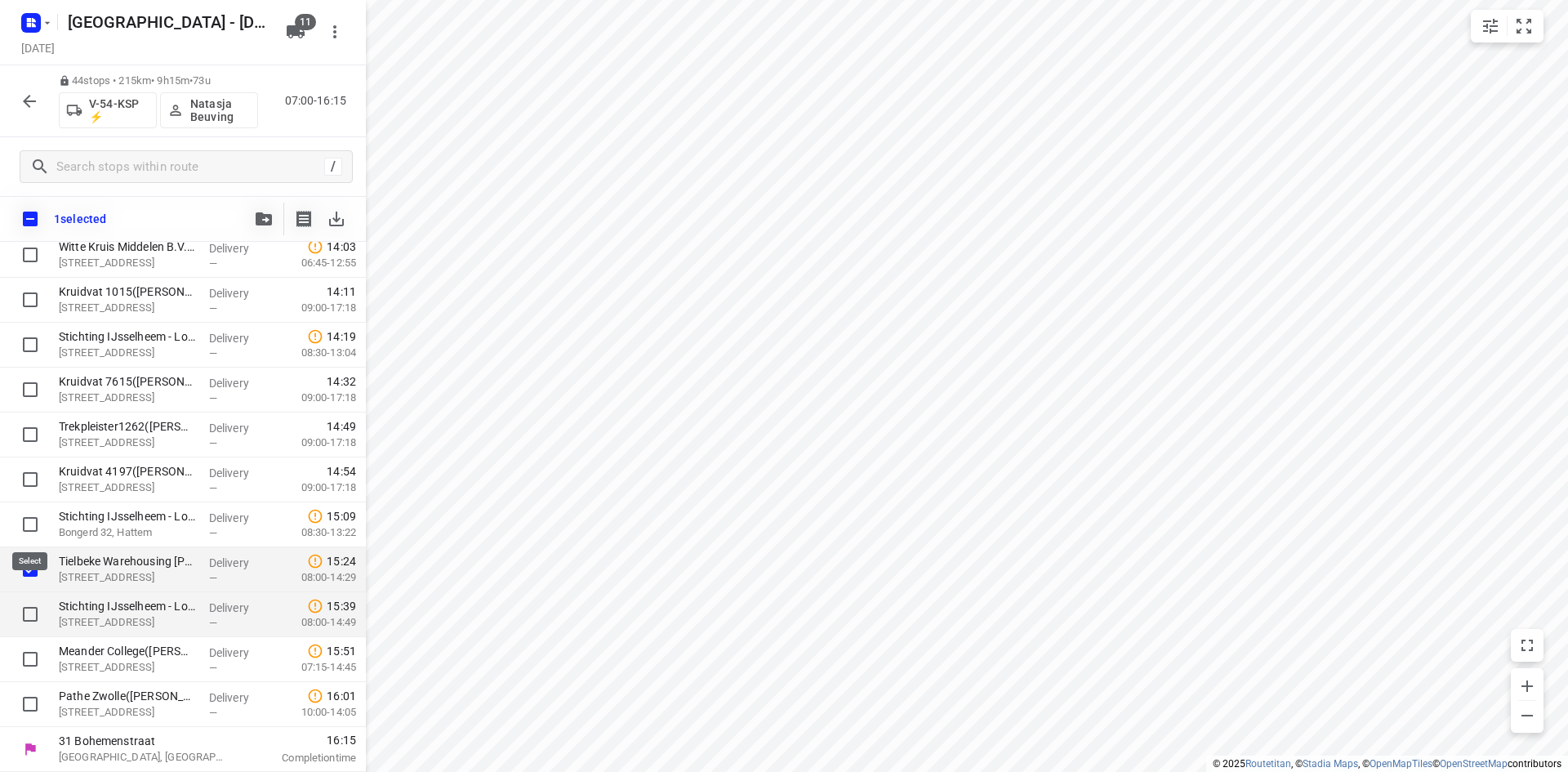
scroll to position [1573, 0]
click at [28, 609] on input "checkbox" at bounding box center [29, 614] width 32 height 32
checkbox input "true"
click at [31, 663] on input "checkbox" at bounding box center [29, 659] width 32 height 32
checkbox input "true"
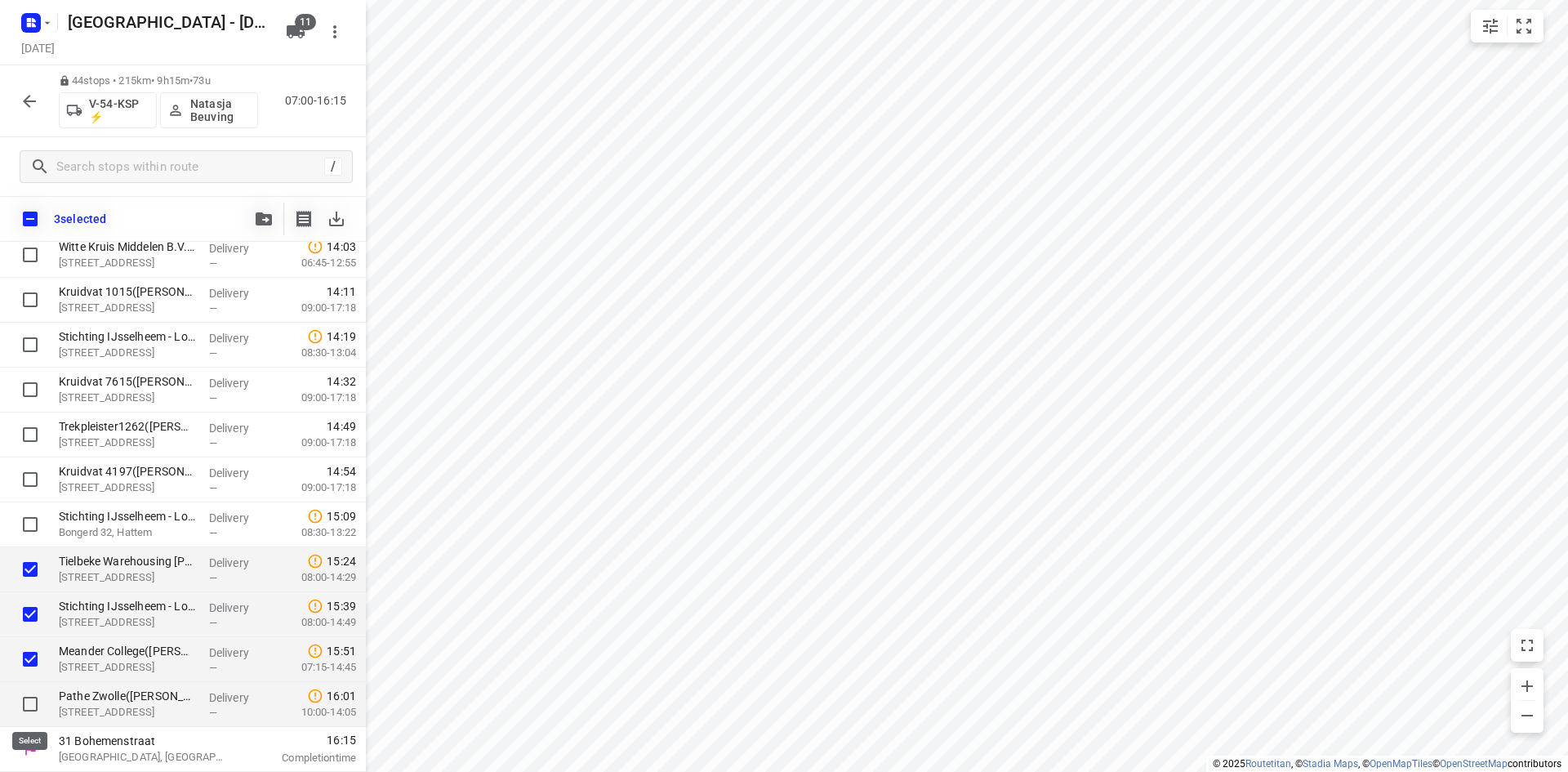
click at [27, 704] on input "checkbox" at bounding box center [29, 704] width 32 height 32
checkbox input "true"
click at [251, 216] on button "button" at bounding box center [263, 218] width 32 height 32
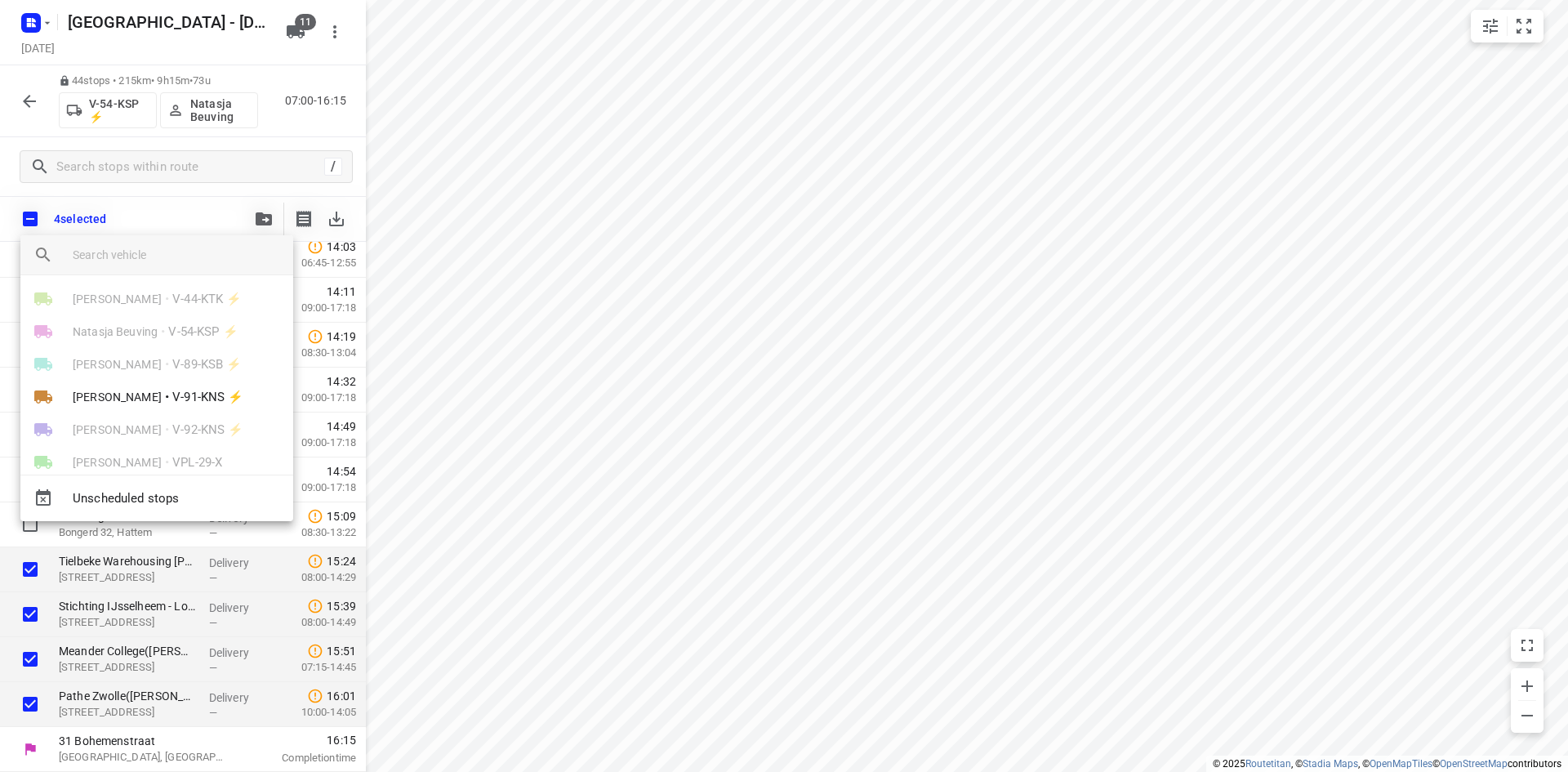
scroll to position [163, 0]
click at [166, 318] on li "Milan Rave • V-91-KNS ⚡" at bounding box center [156, 304] width 273 height 32
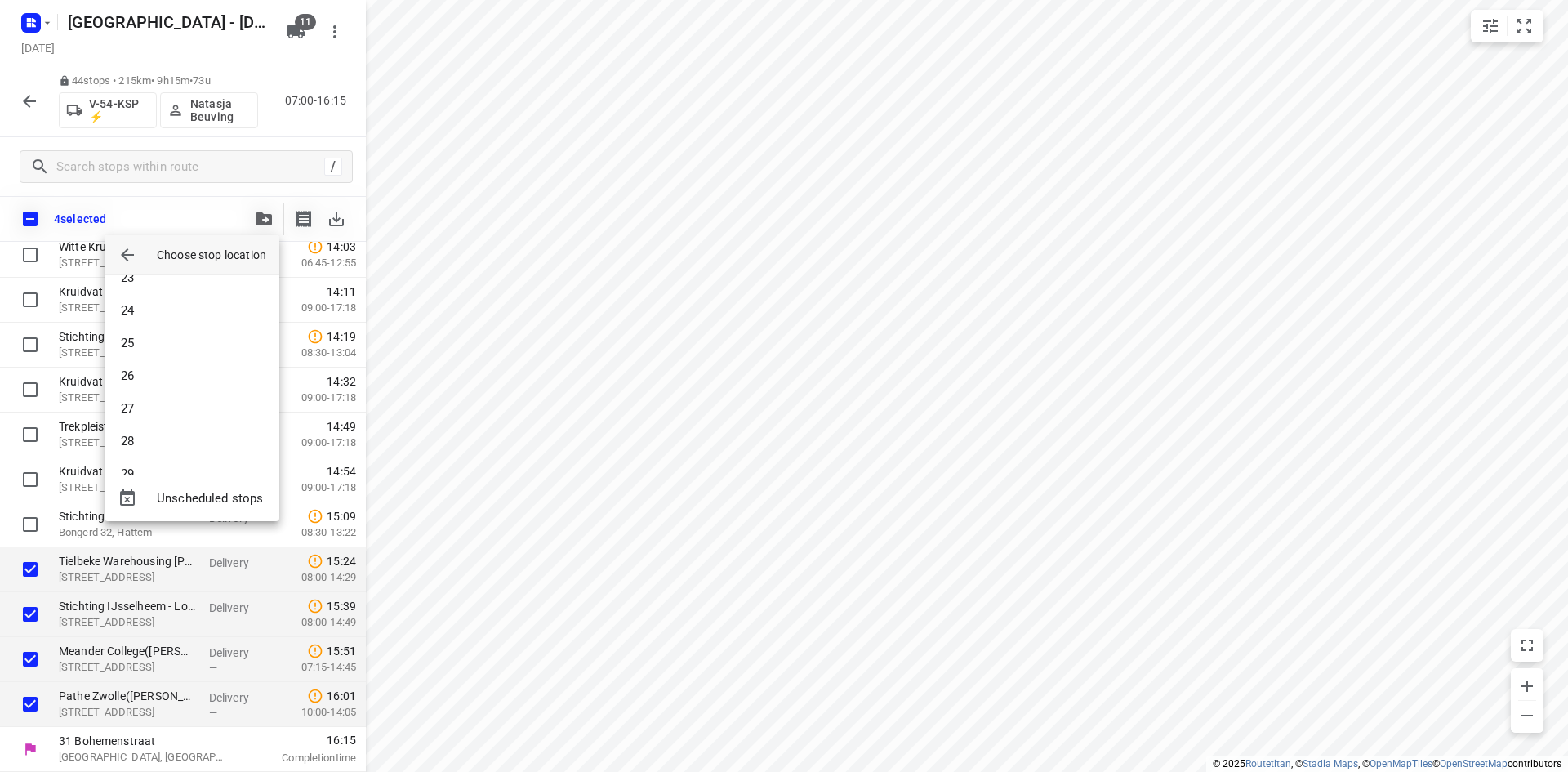
scroll to position [833, 0]
click at [172, 450] on li "31" at bounding box center [191, 445] width 175 height 32
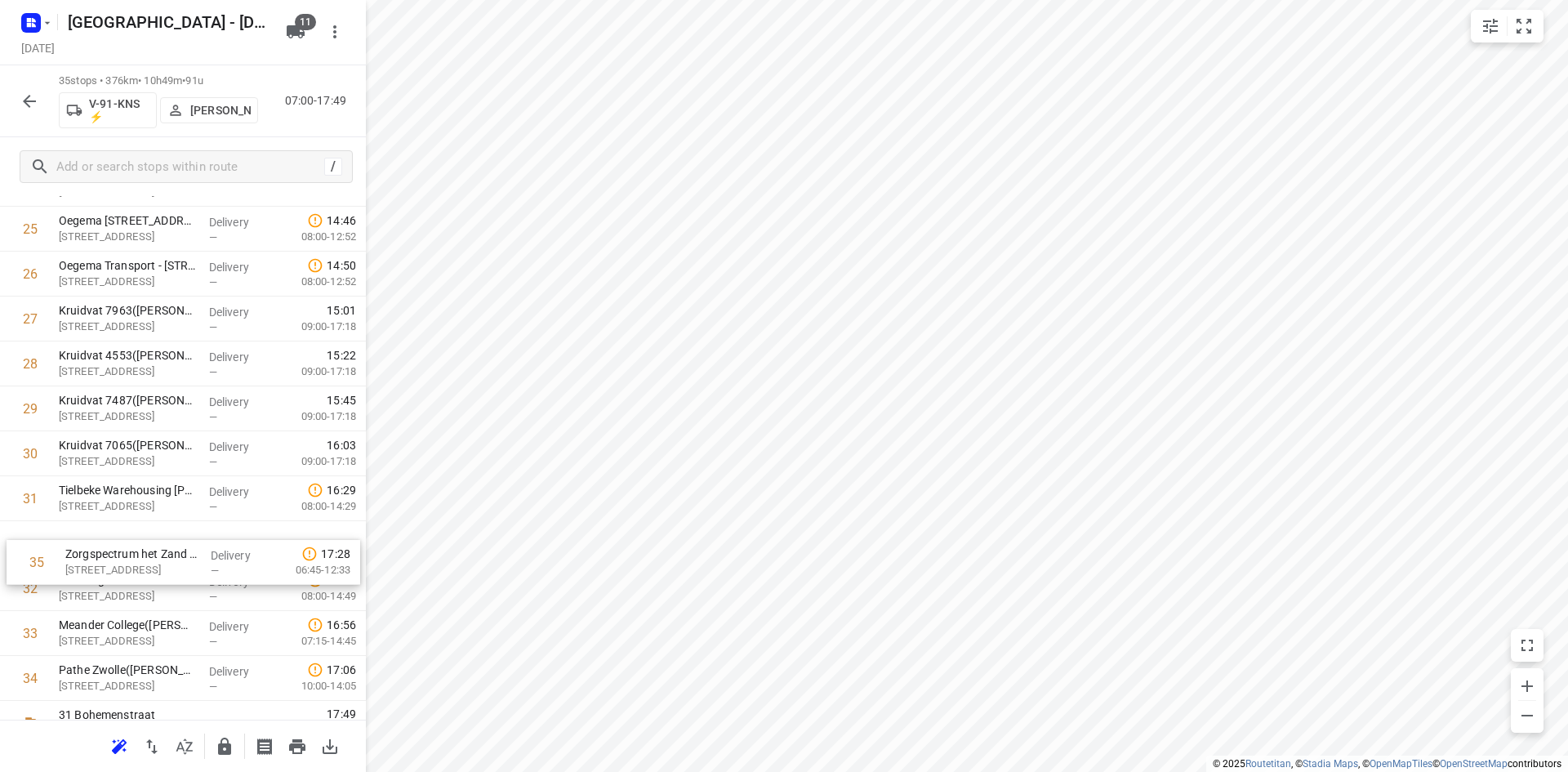
scroll to position [1149, 0]
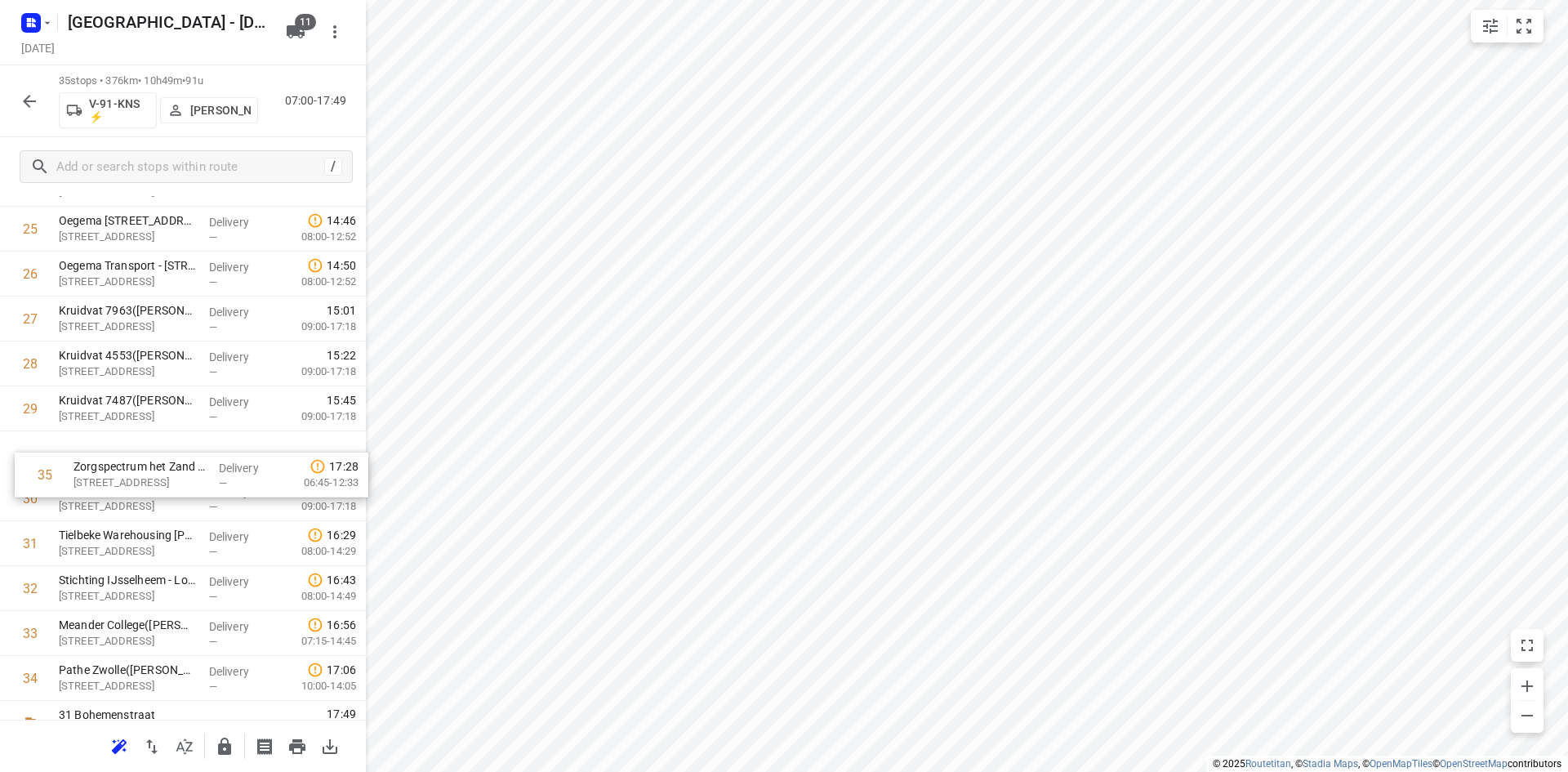
drag, startPoint x: 153, startPoint y: 675, endPoint x: 168, endPoint y: 471, distance: 204.6
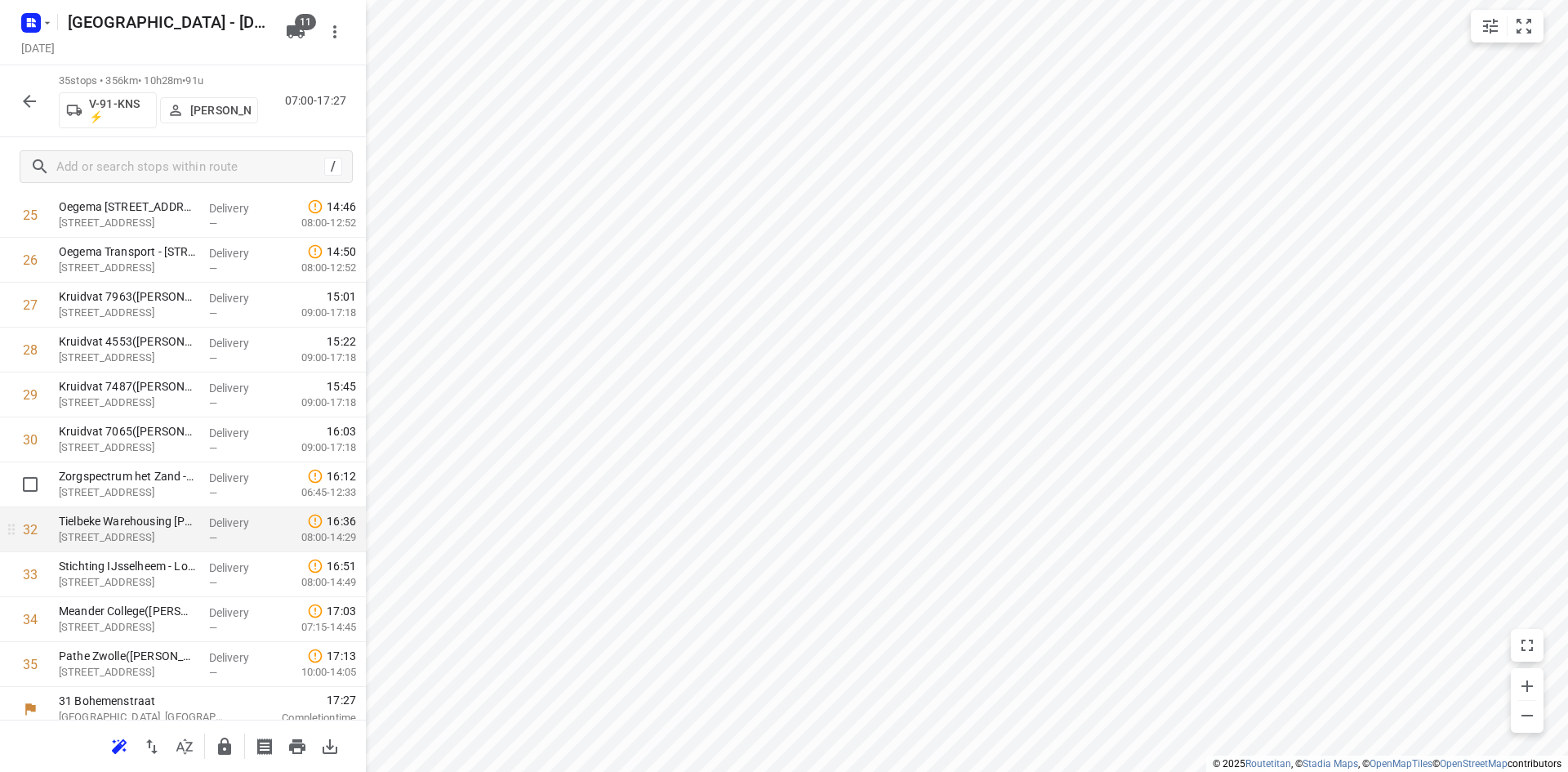
scroll to position [1176, 0]
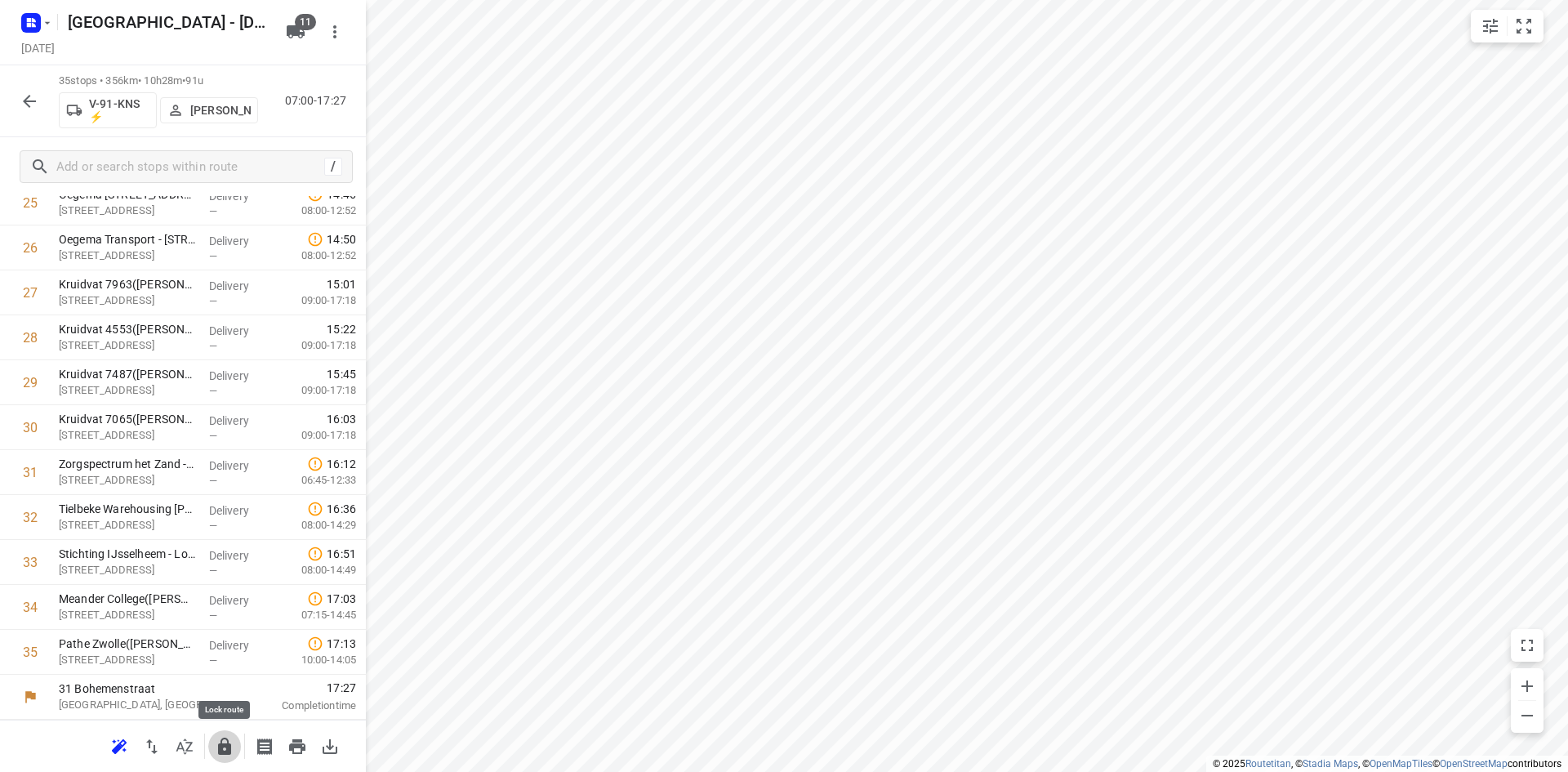
click at [223, 750] on icon "button" at bounding box center [224, 747] width 13 height 18
click at [14, 97] on button "button" at bounding box center [28, 101] width 32 height 32
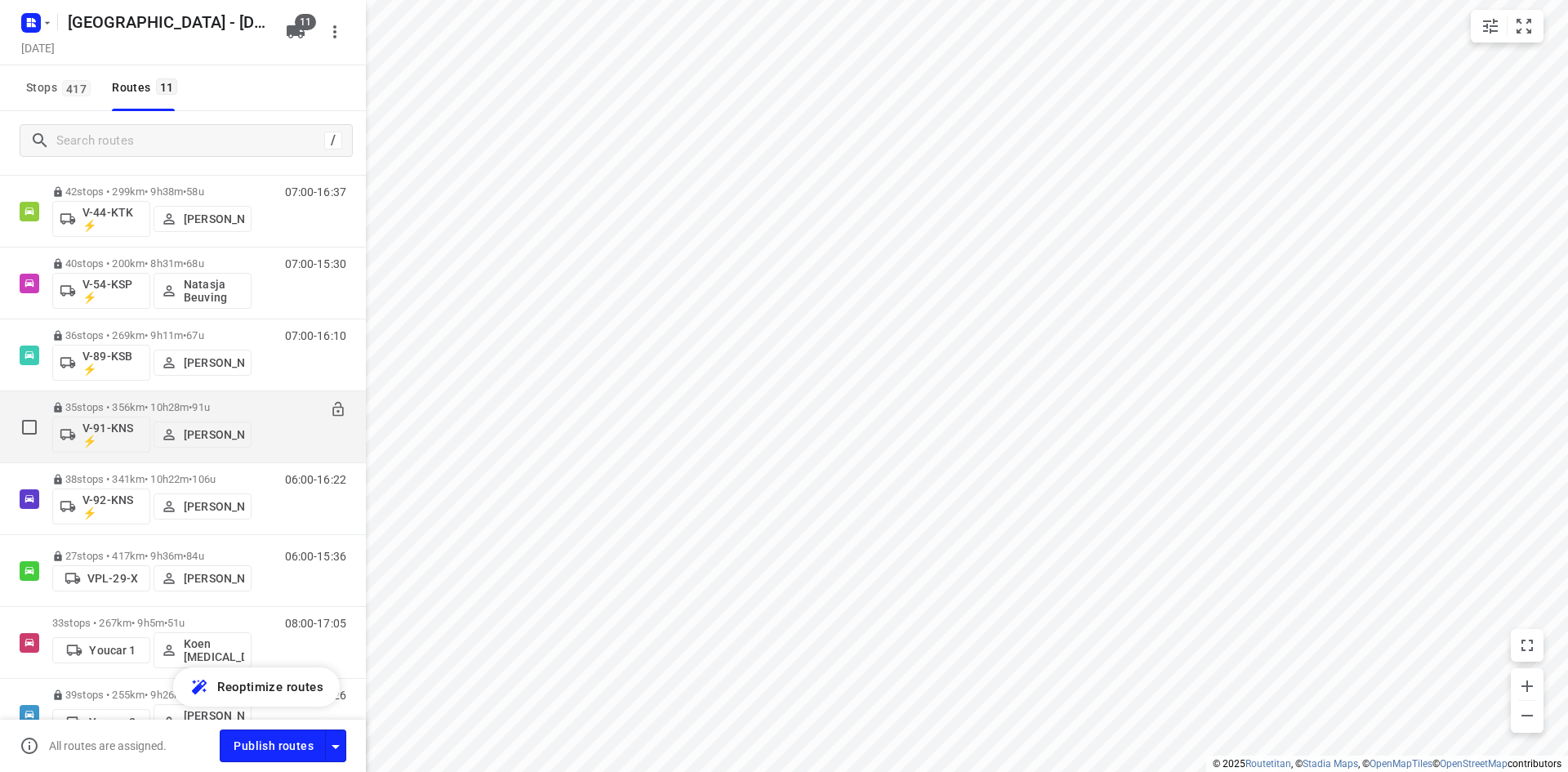
scroll to position [326, 0]
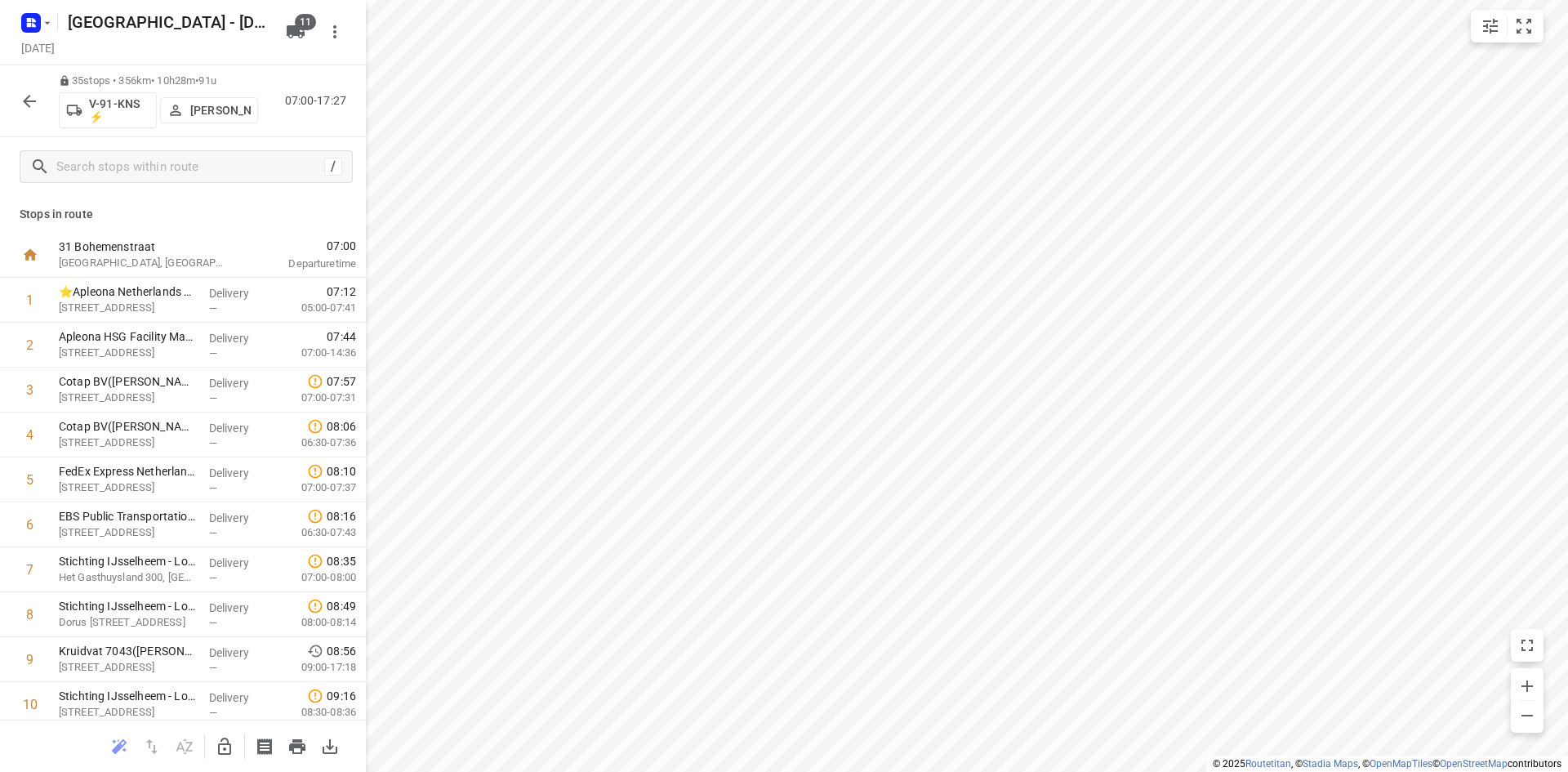
click at [34, 100] on icon "button" at bounding box center [29, 102] width 20 height 20
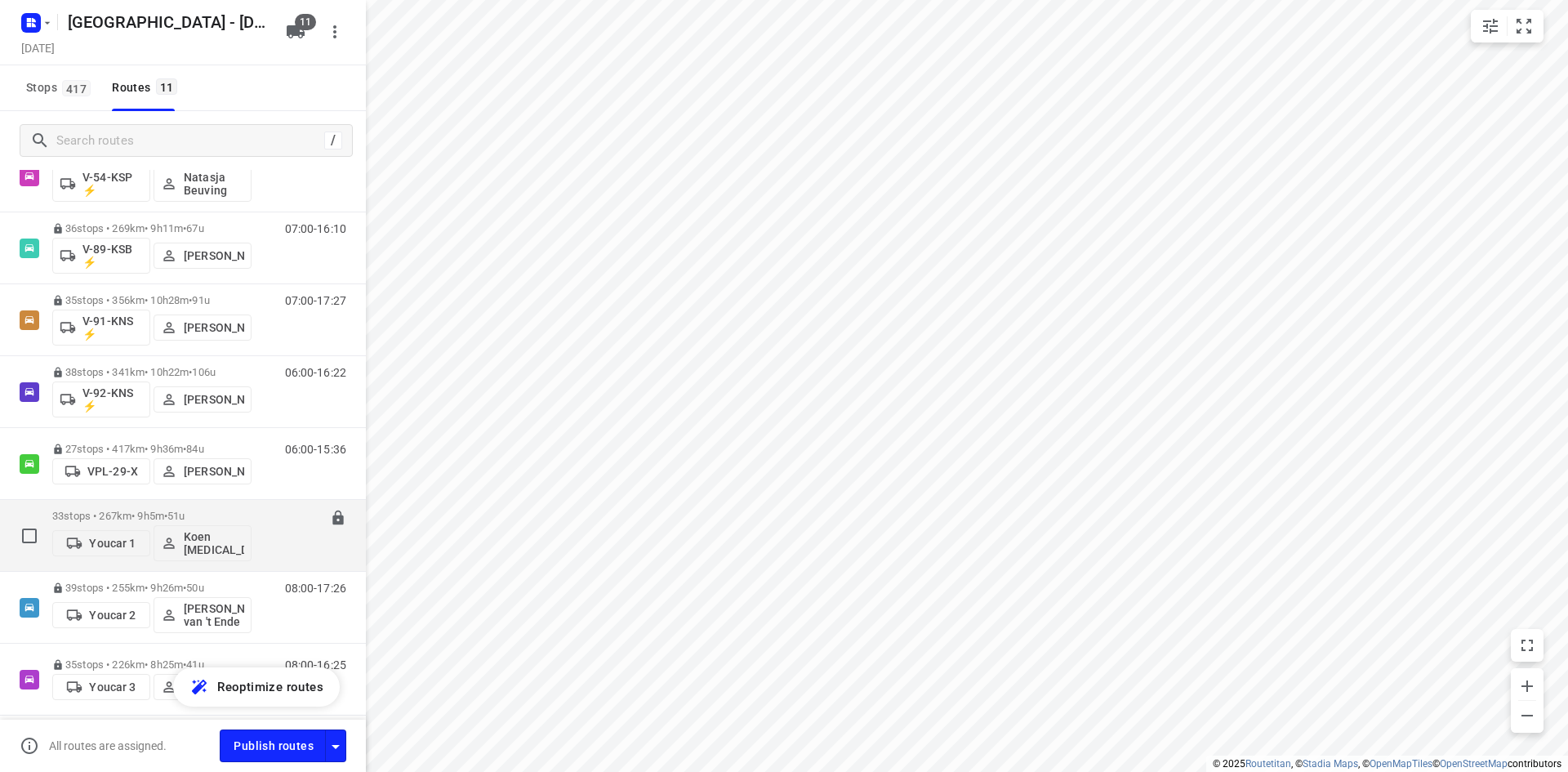
scroll to position [180, 0]
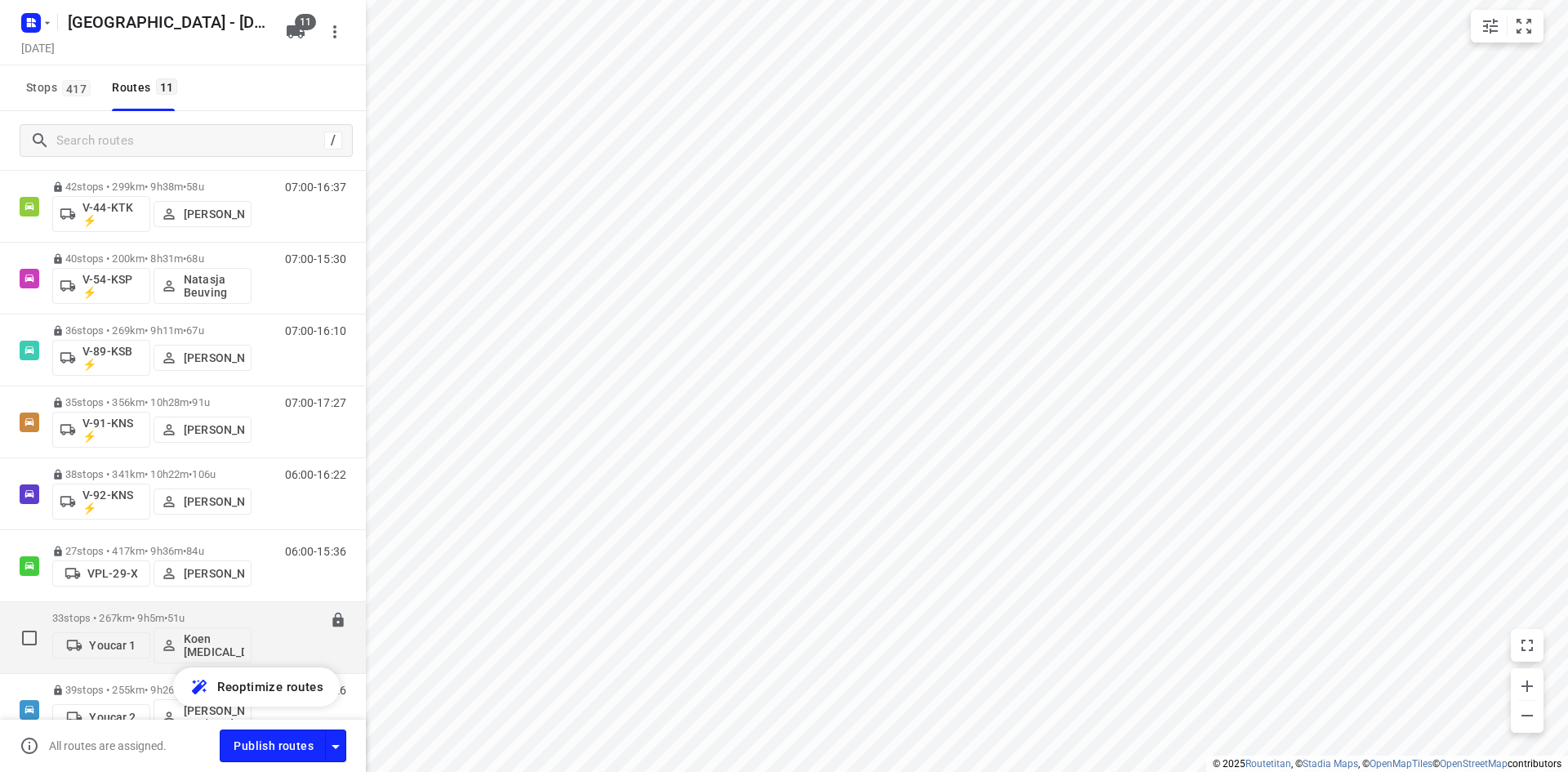
click at [238, 611] on div "33 stops • 267km • 9h5m • 51u Youcar 1 Koen Logen" at bounding box center [151, 637] width 199 height 67
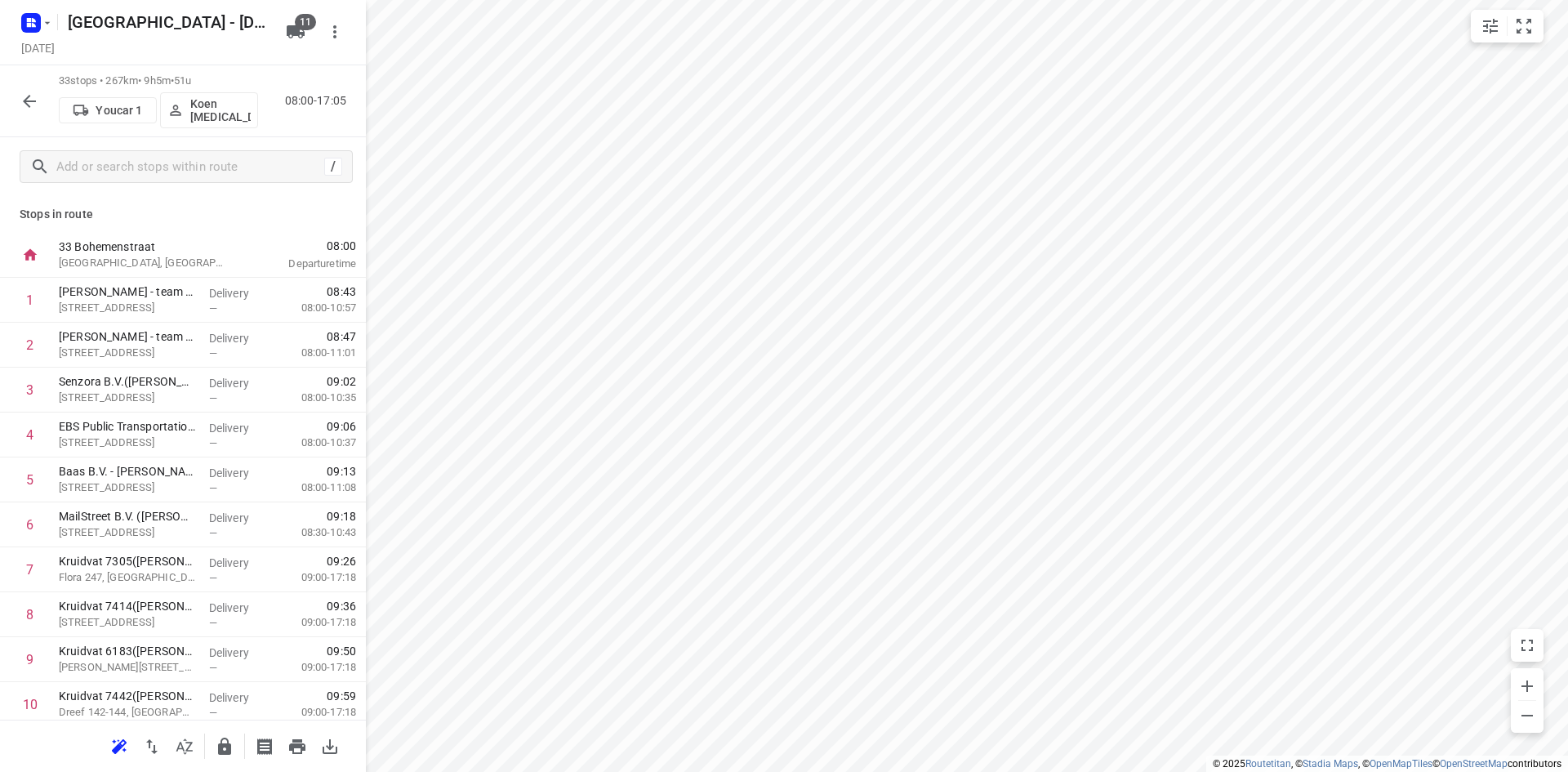
click at [225, 743] on icon "button" at bounding box center [225, 747] width 20 height 20
click at [42, 107] on button "button" at bounding box center [28, 101] width 32 height 32
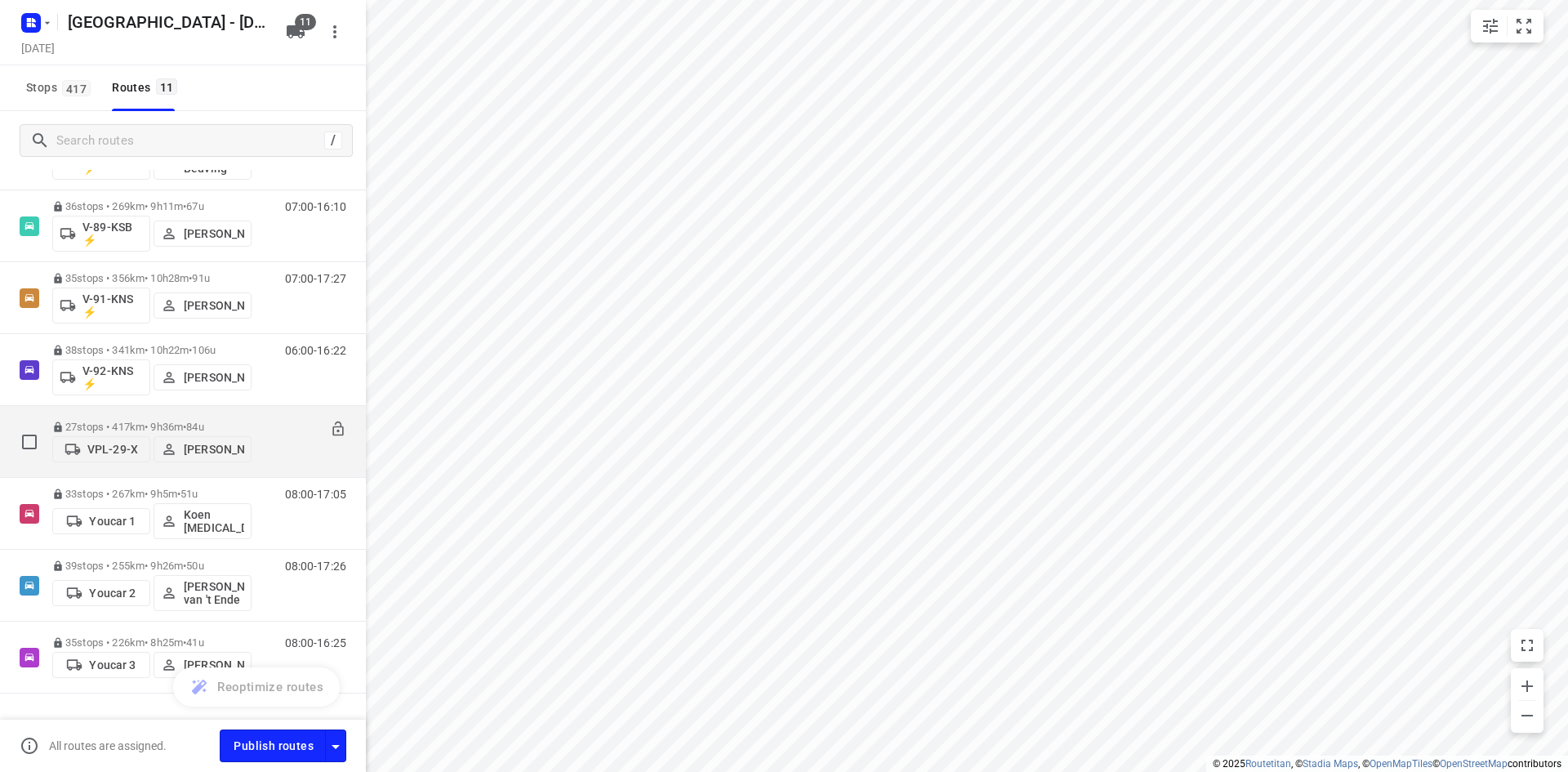
scroll to position [326, 0]
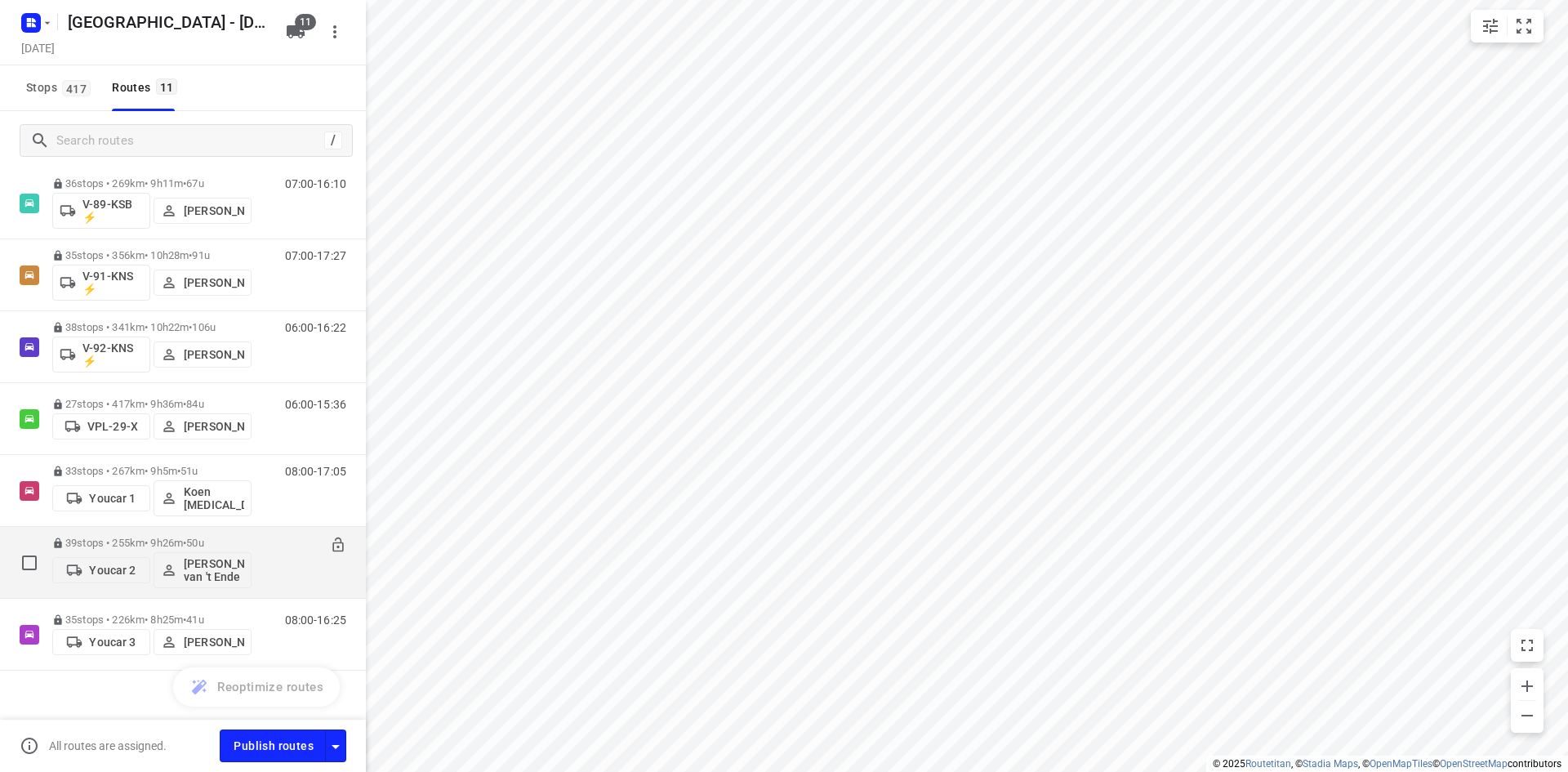
click at [203, 538] on span "50u" at bounding box center [195, 542] width 18 height 13
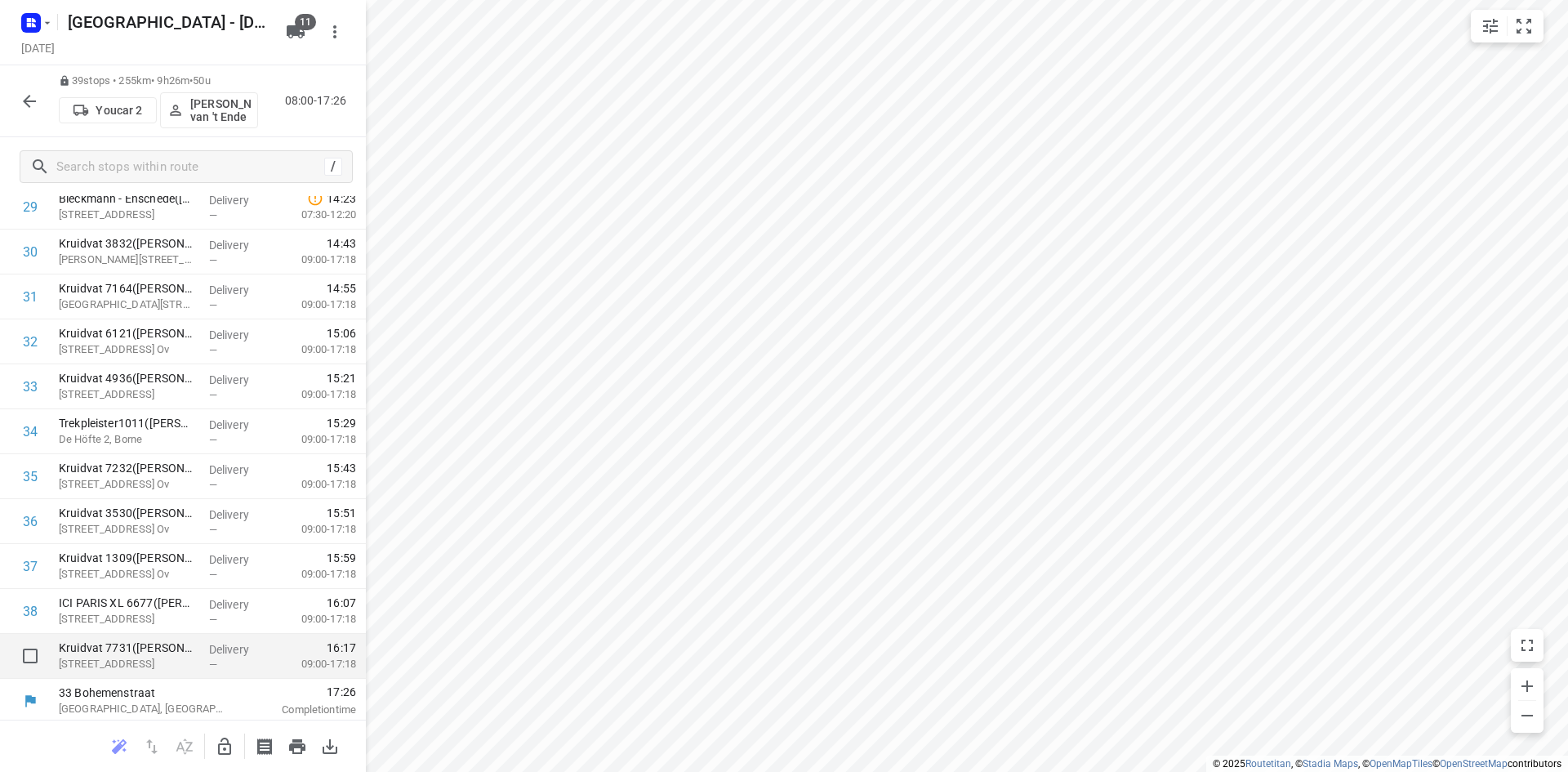
scroll to position [1354, 0]
click at [20, 104] on icon "button" at bounding box center [29, 102] width 20 height 20
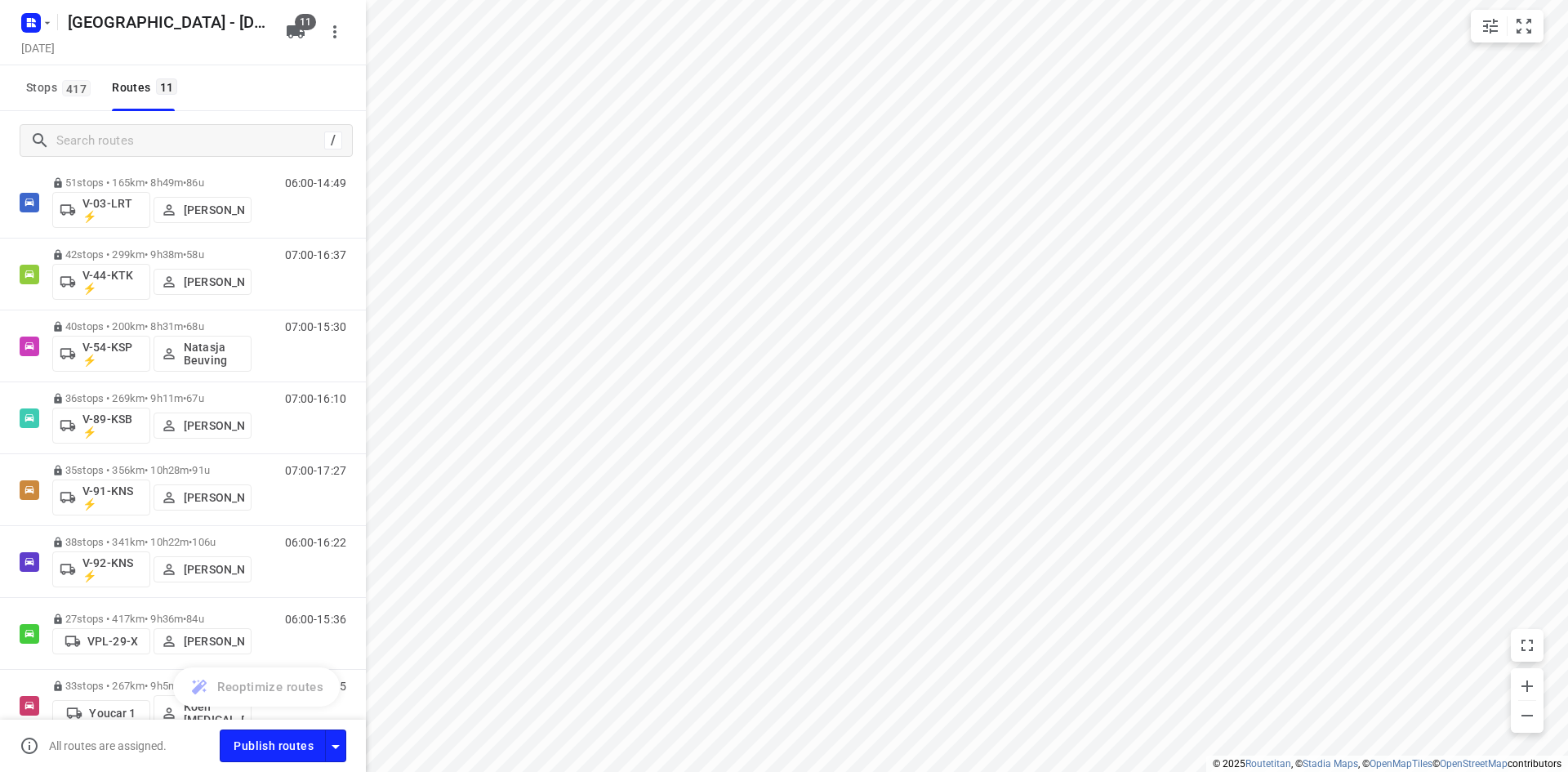
scroll to position [0, 0]
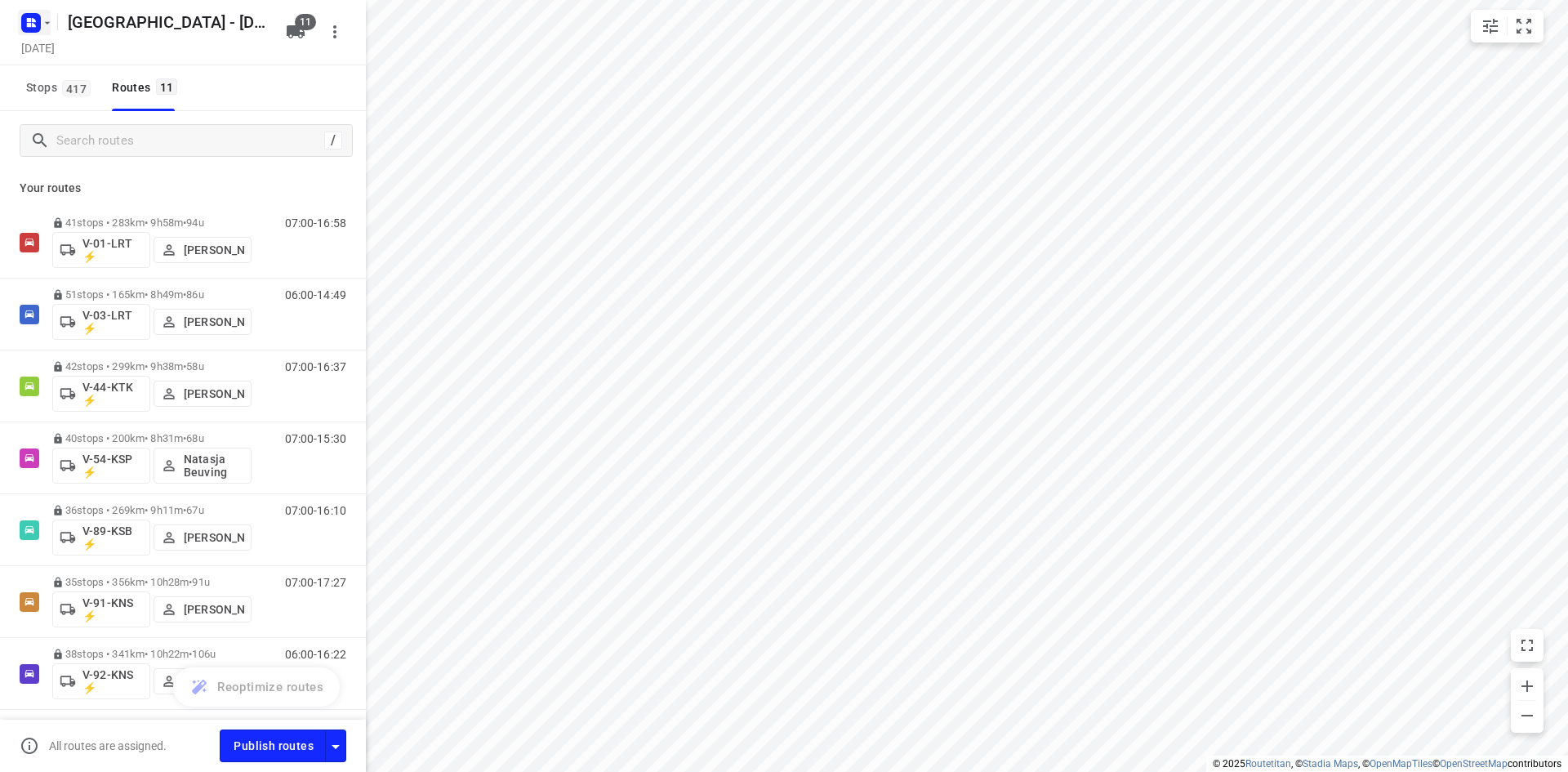
click at [32, 28] on rect "button" at bounding box center [31, 22] width 20 height 20
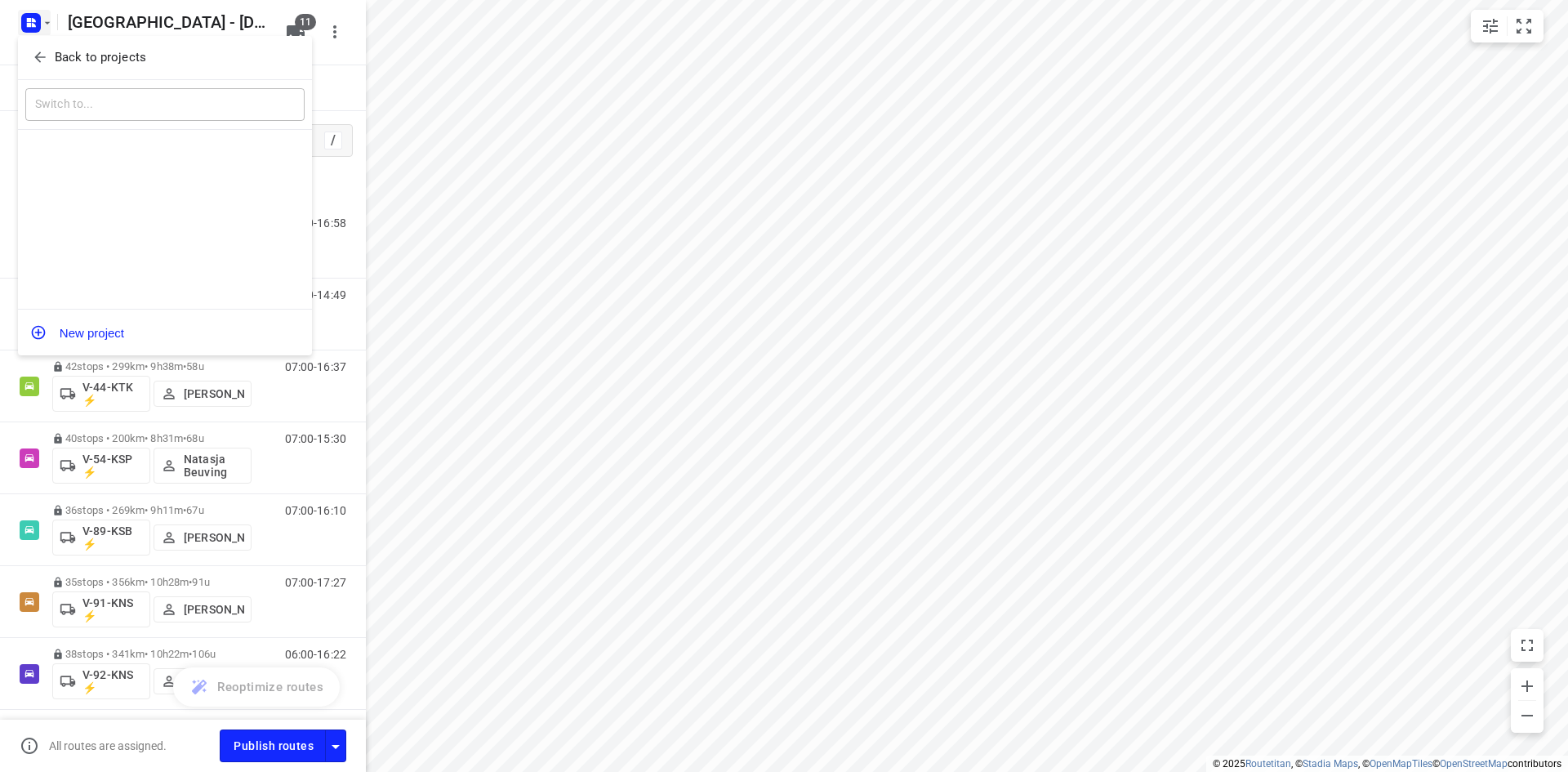
click at [75, 58] on p "Back to projects" at bounding box center [101, 57] width 92 height 19
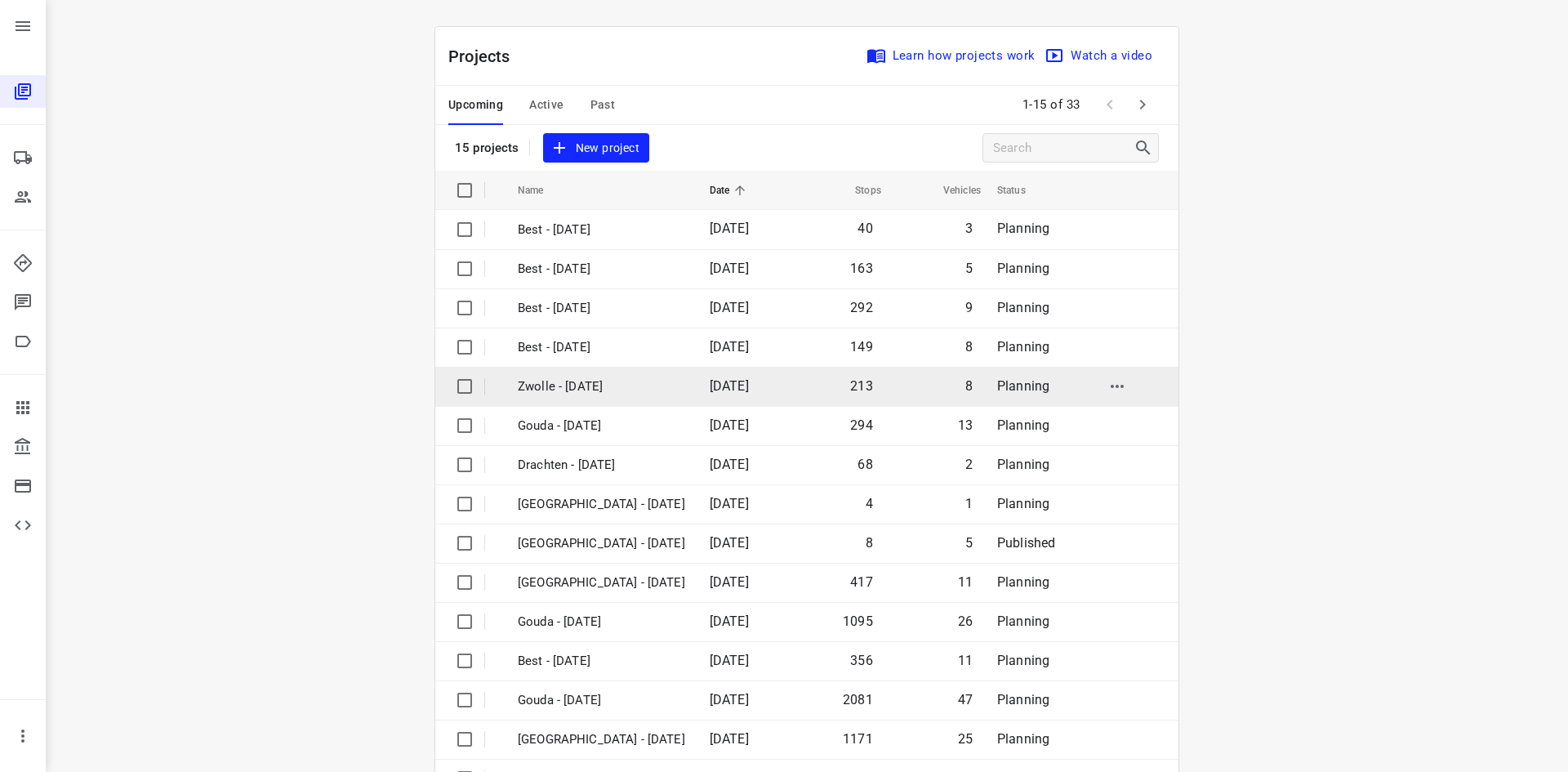
click at [748, 381] on span "[DATE]" at bounding box center [729, 386] width 39 height 16
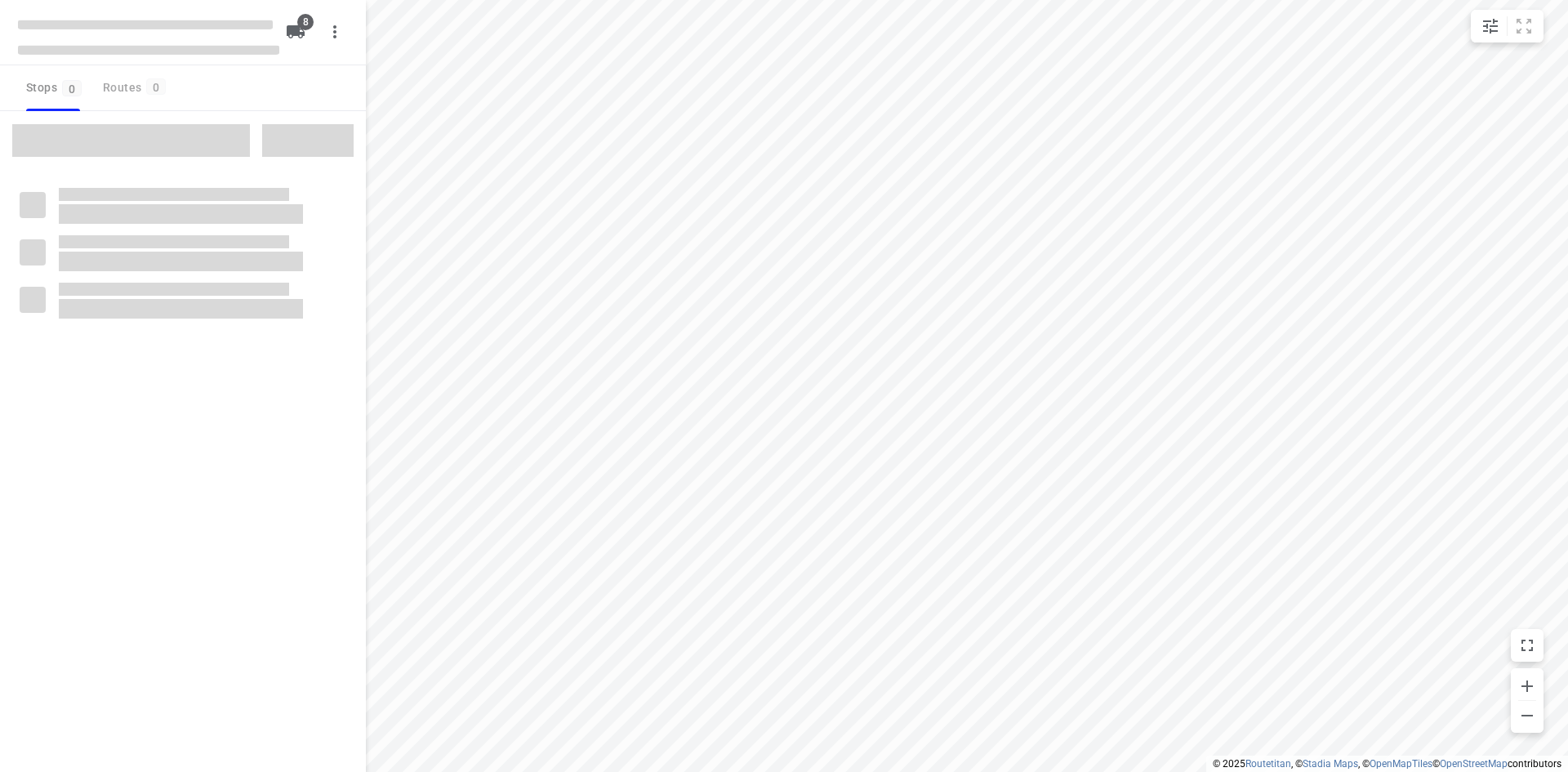
checkbox input "true"
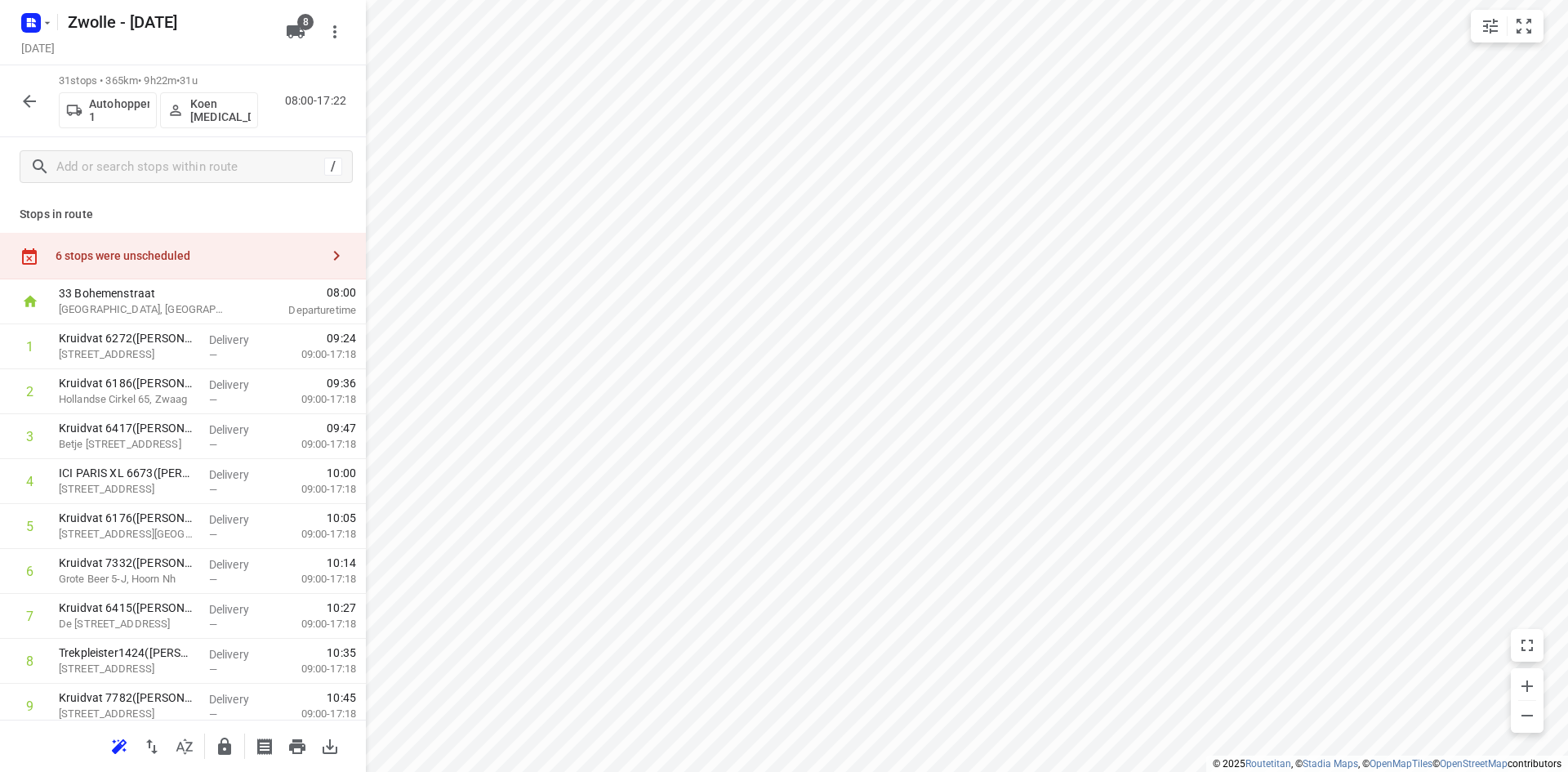
click at [207, 247] on div "6 stops were unscheduled" at bounding box center [183, 256] width 365 height 47
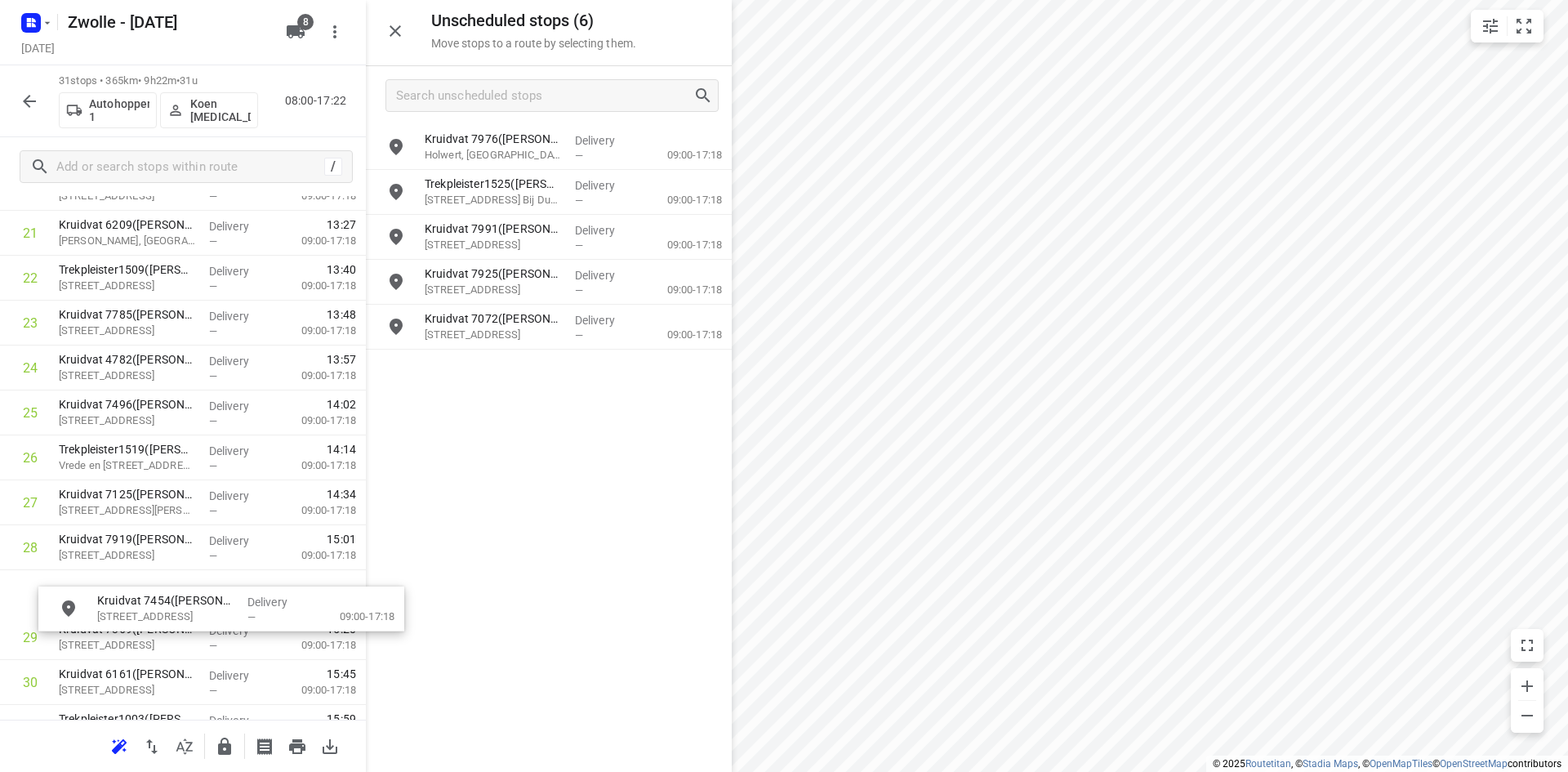
scroll to position [1099, 0]
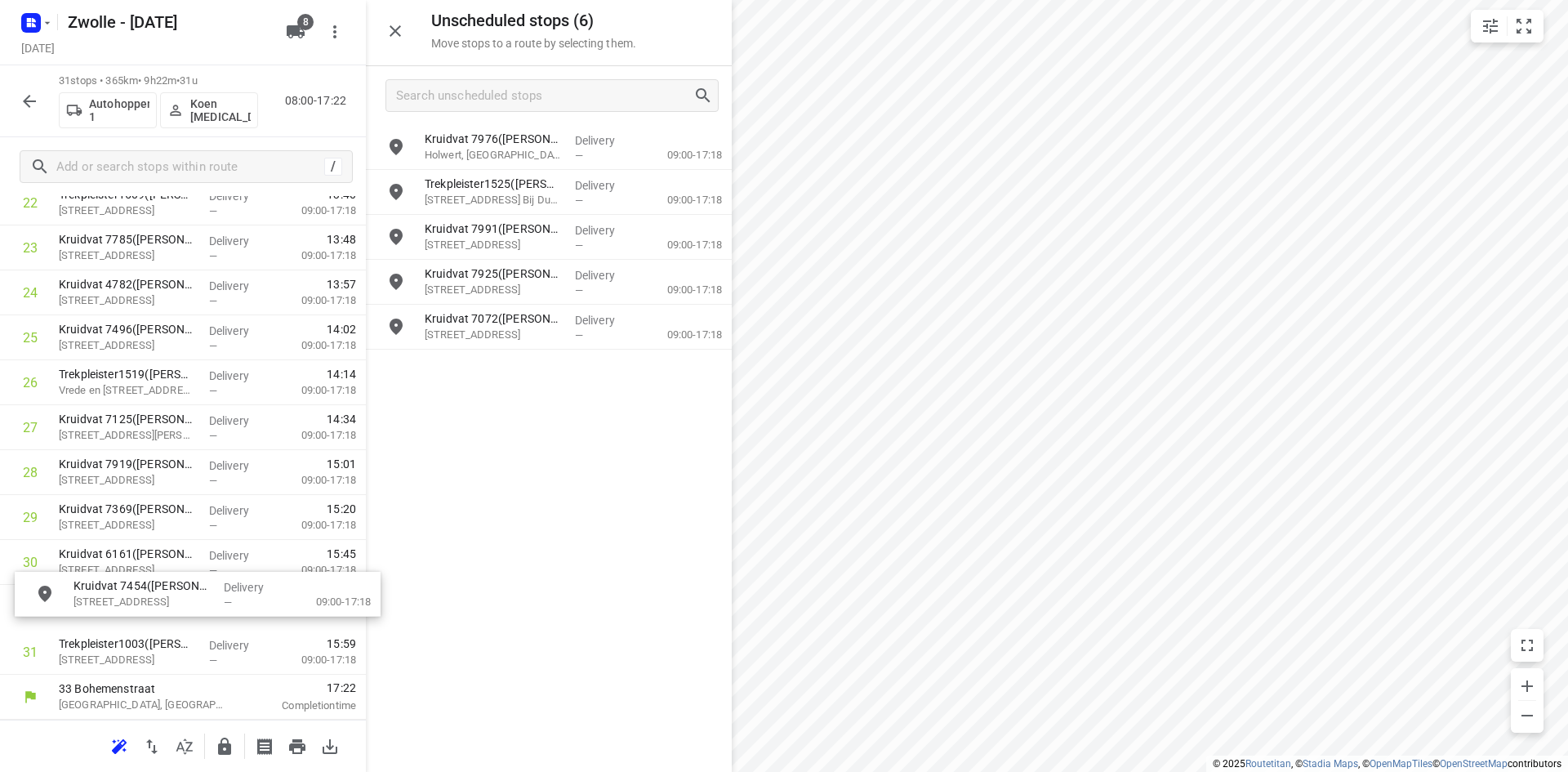
drag, startPoint x: 499, startPoint y: 181, endPoint x: 134, endPoint y: 603, distance: 558.0
click at [225, 756] on button "button" at bounding box center [224, 746] width 32 height 32
click at [396, 21] on icon "button" at bounding box center [395, 31] width 20 height 20
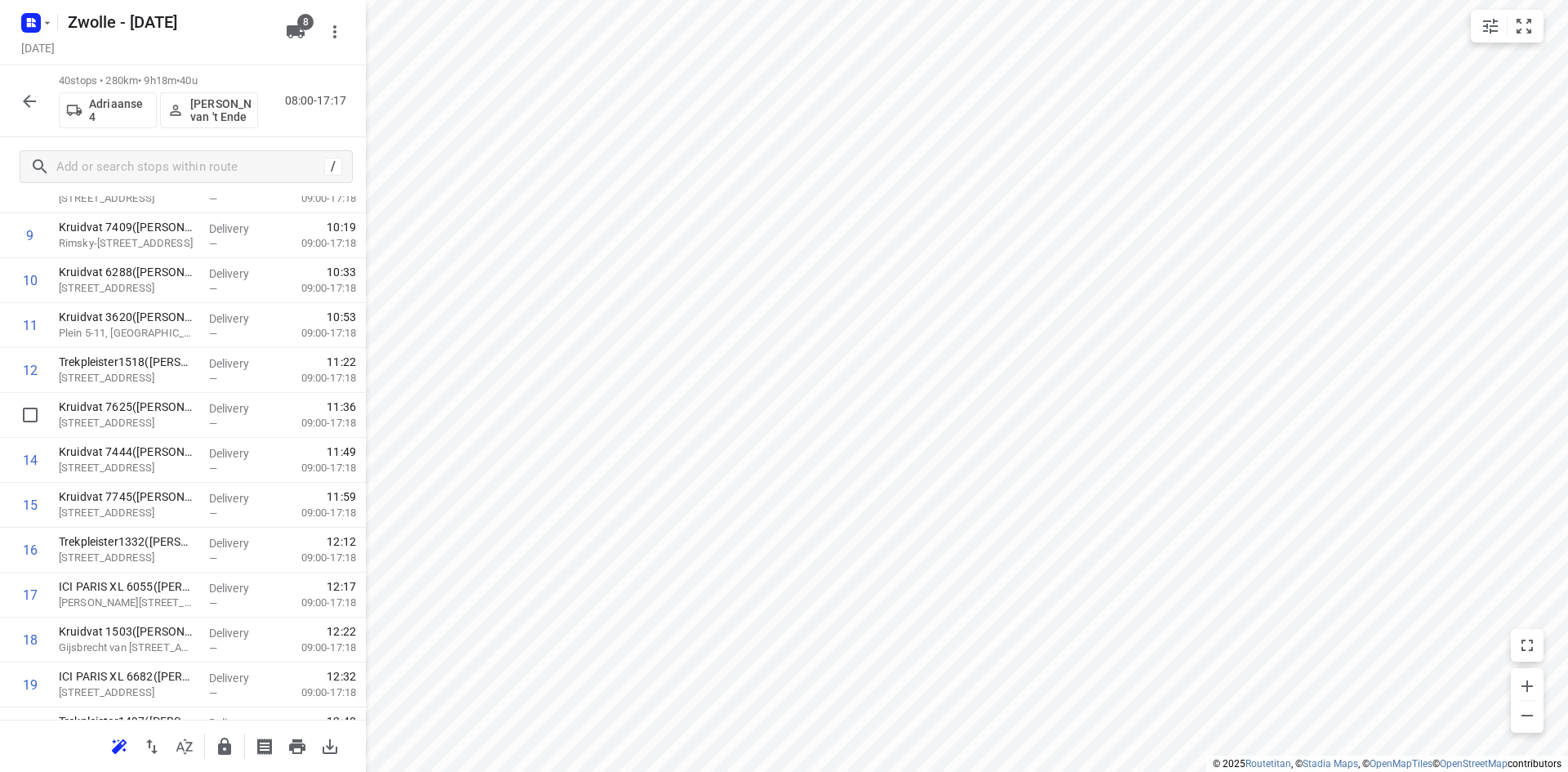
scroll to position [0, 0]
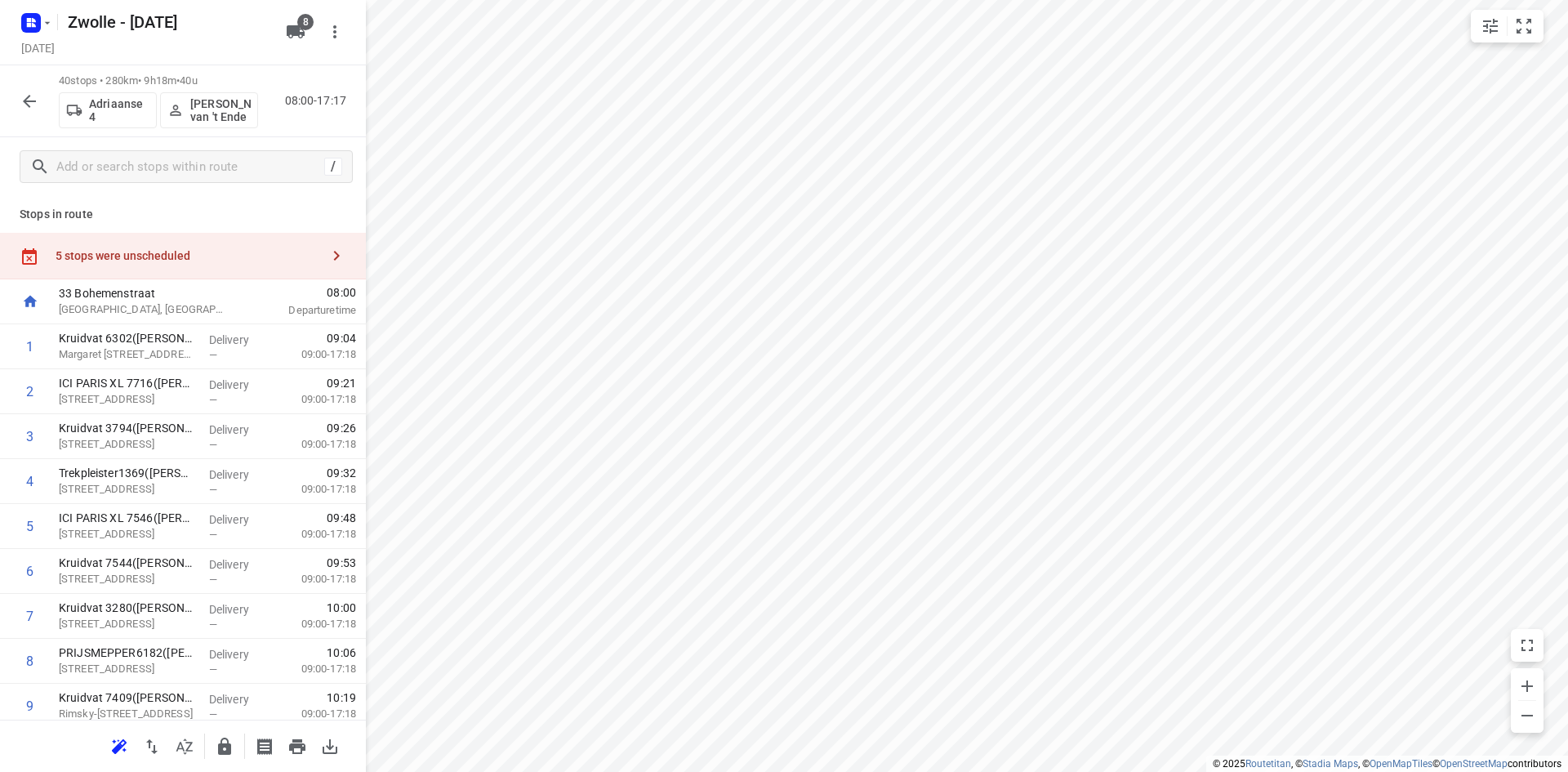
click at [118, 246] on div "5 stops were unscheduled" at bounding box center [183, 256] width 365 height 47
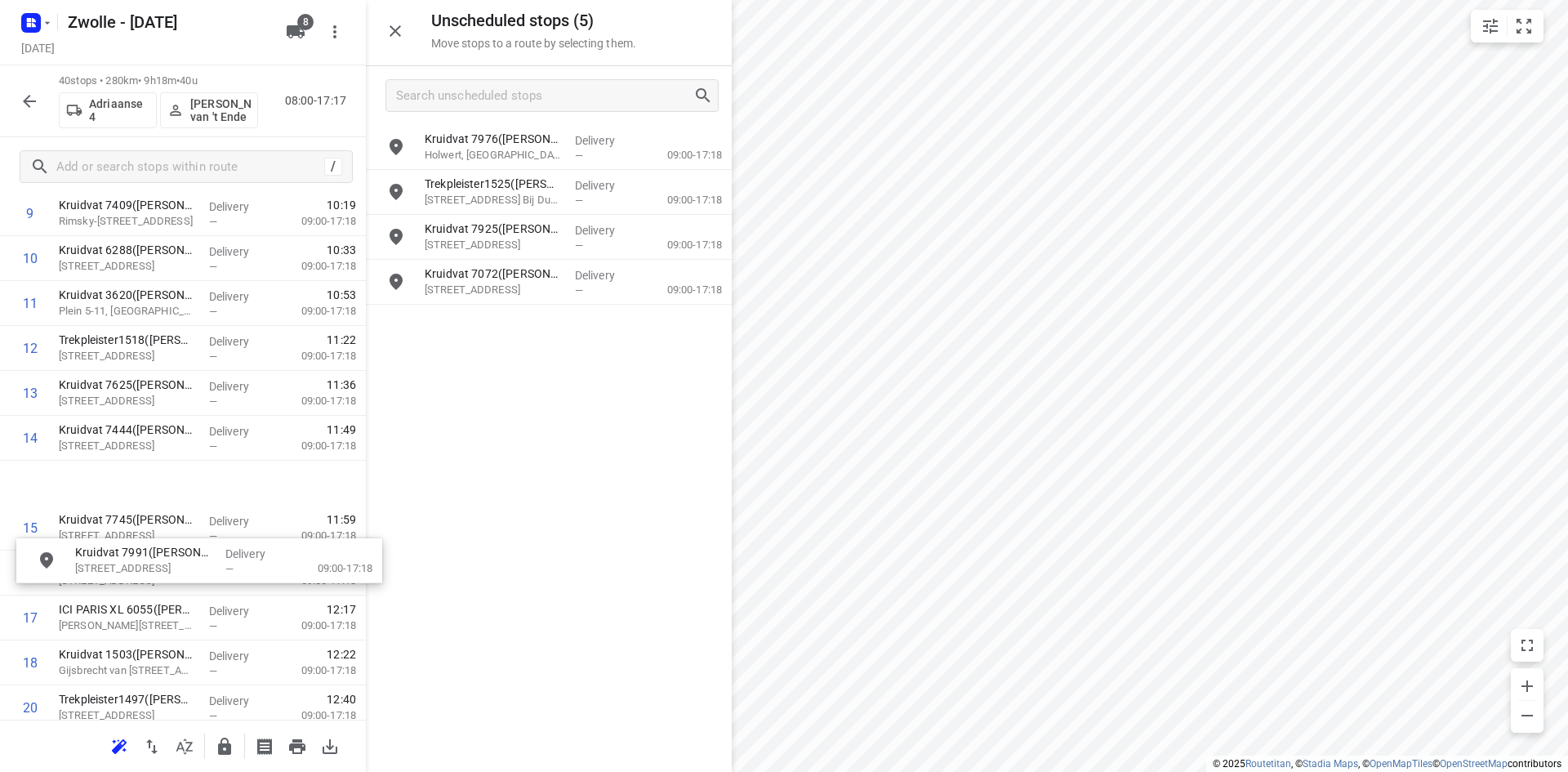
scroll to position [572, 0]
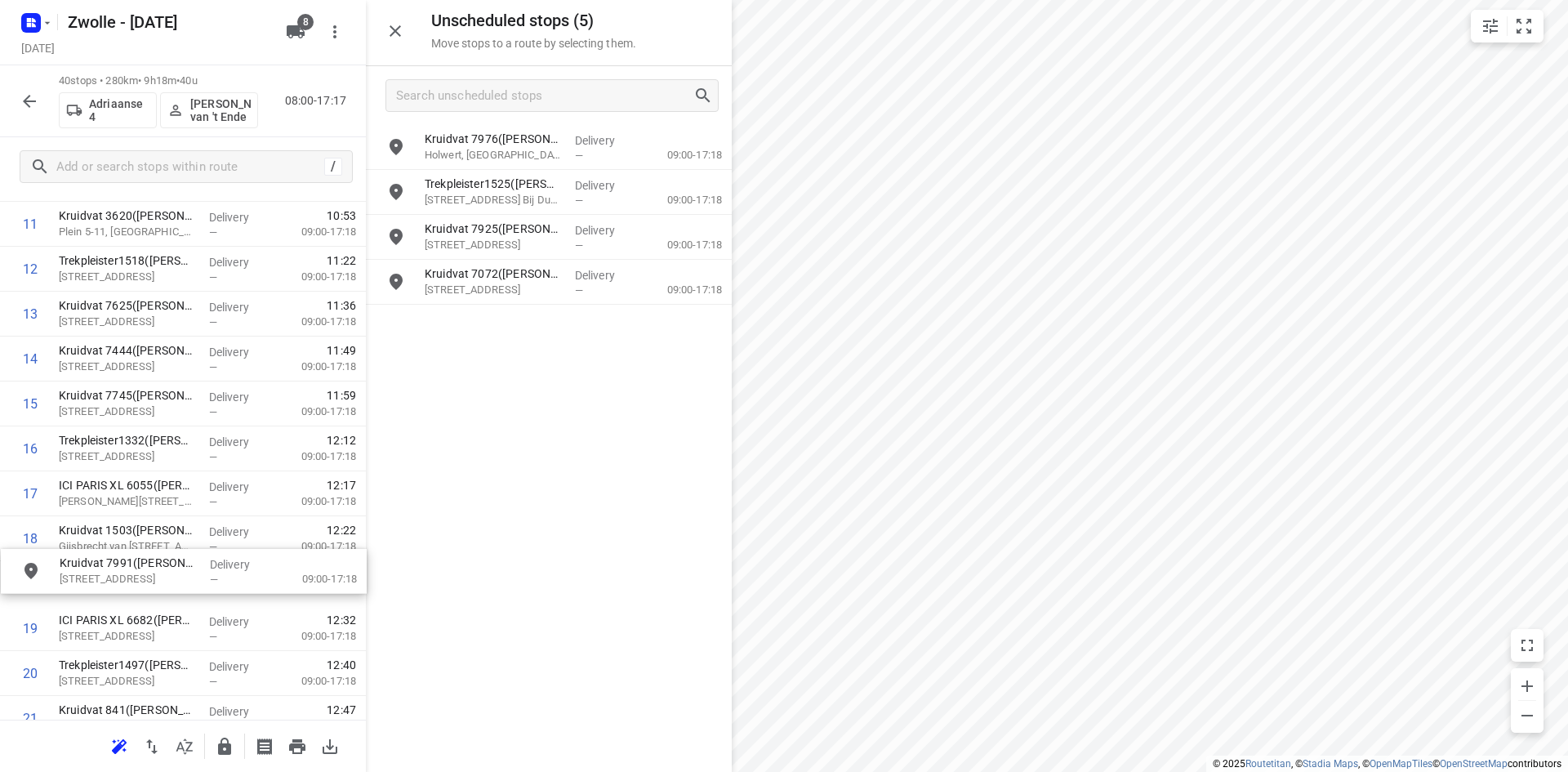
drag, startPoint x: 542, startPoint y: 226, endPoint x: 178, endPoint y: 575, distance: 504.3
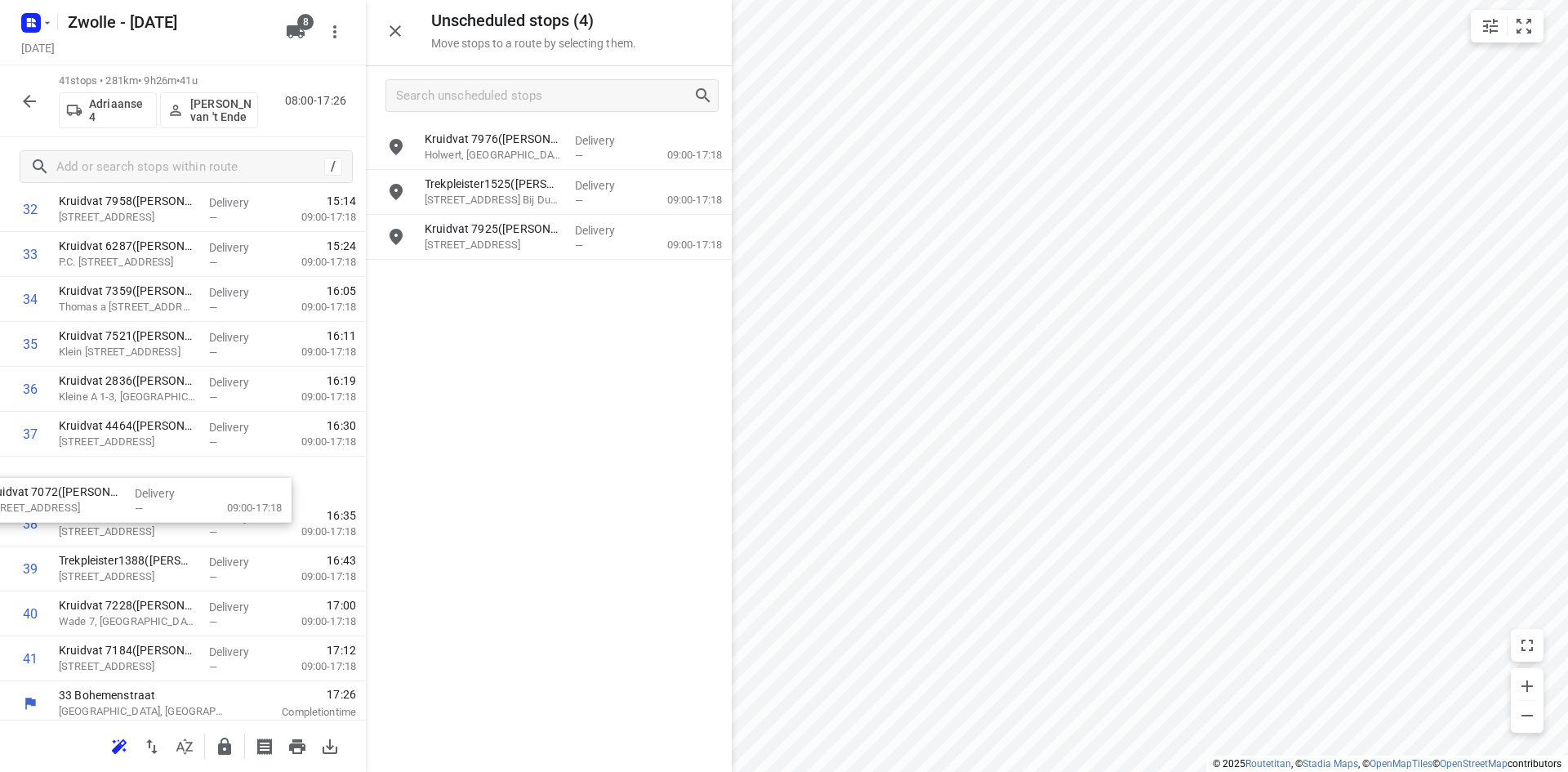
scroll to position [1548, 0]
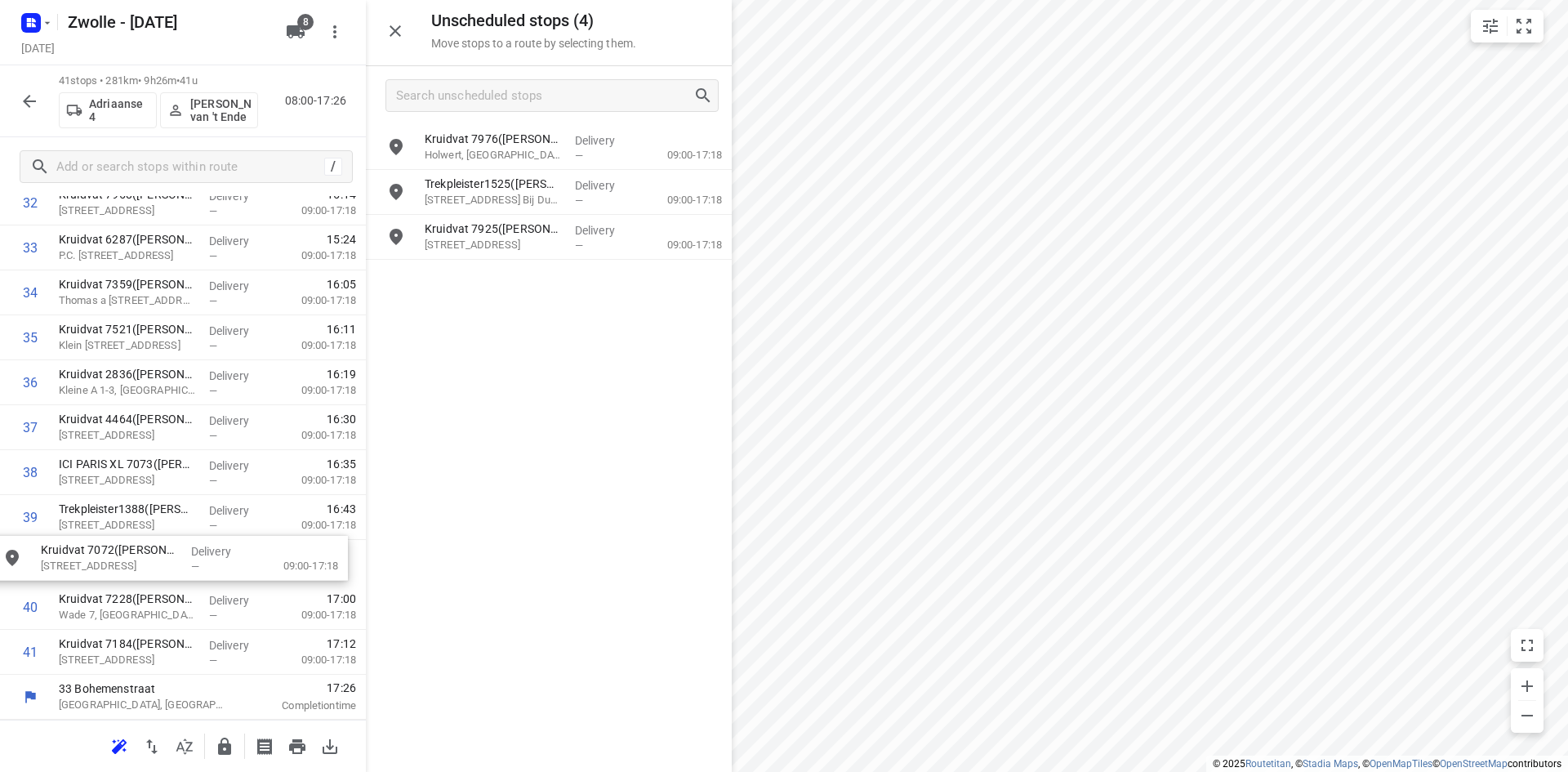
drag, startPoint x: 545, startPoint y: 287, endPoint x: 157, endPoint y: 573, distance: 482.0
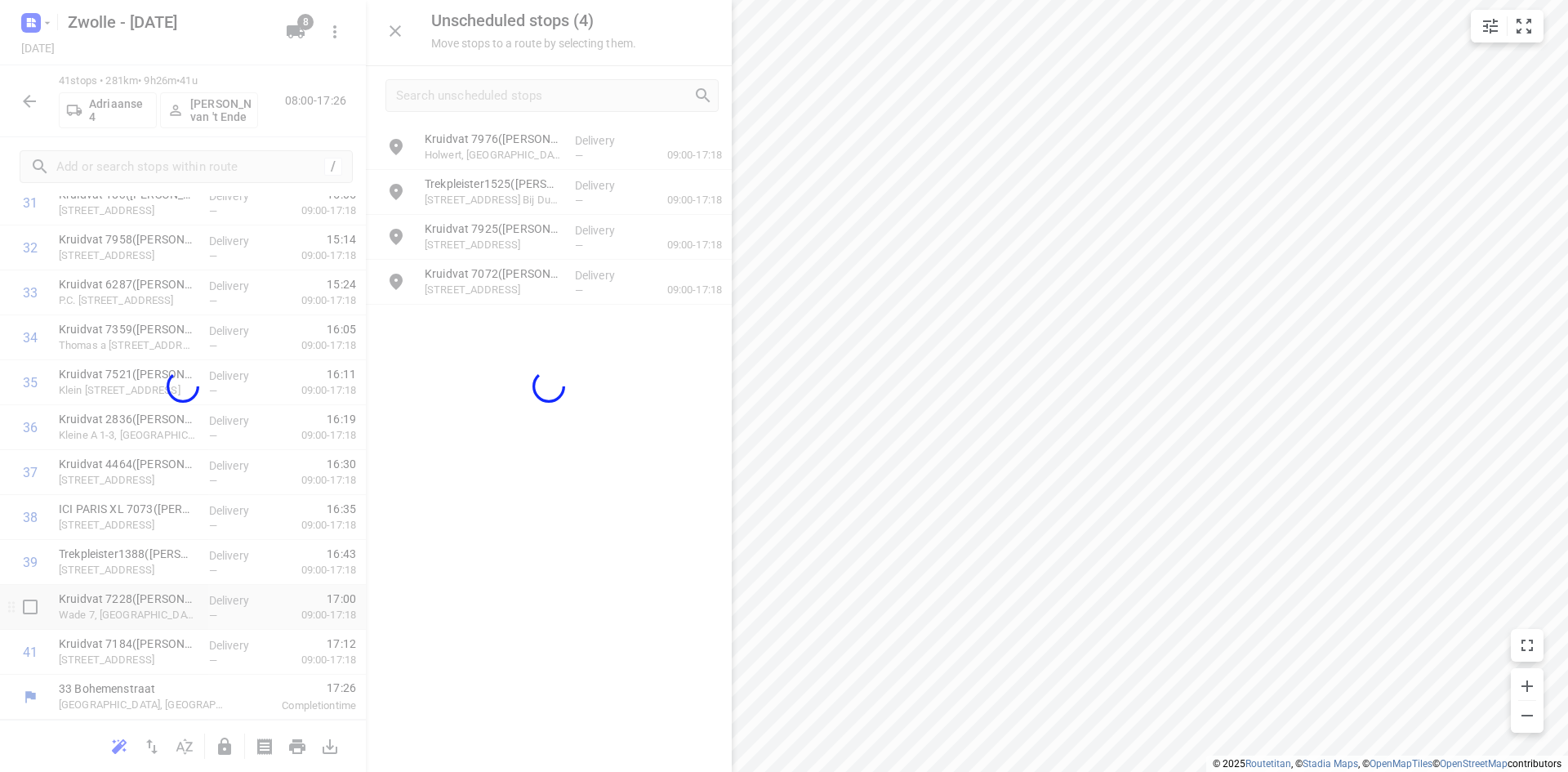
scroll to position [1491, 0]
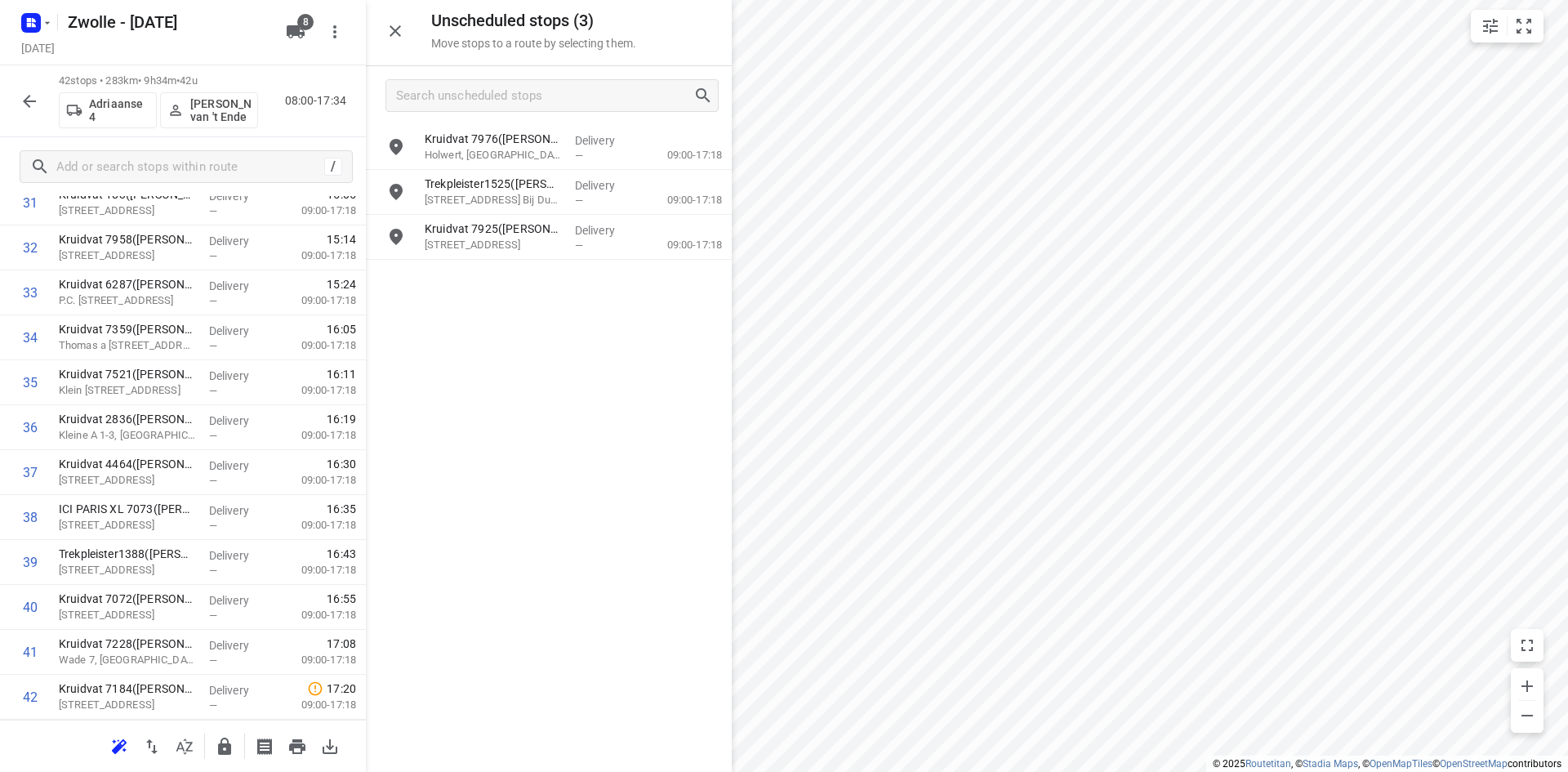
click at [390, 38] on icon "button" at bounding box center [395, 31] width 20 height 20
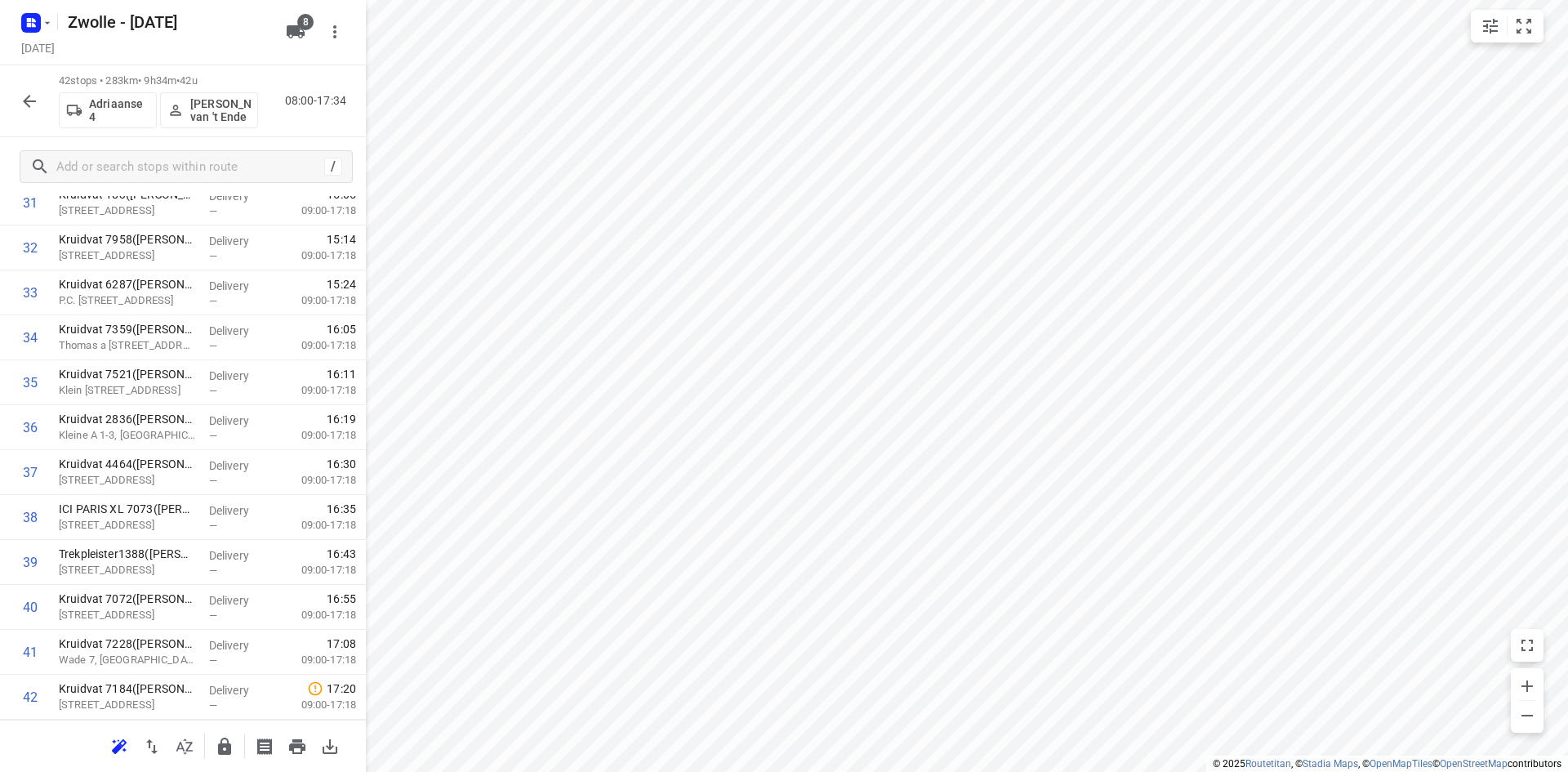
click at [232, 750] on icon "button" at bounding box center [224, 747] width 13 height 18
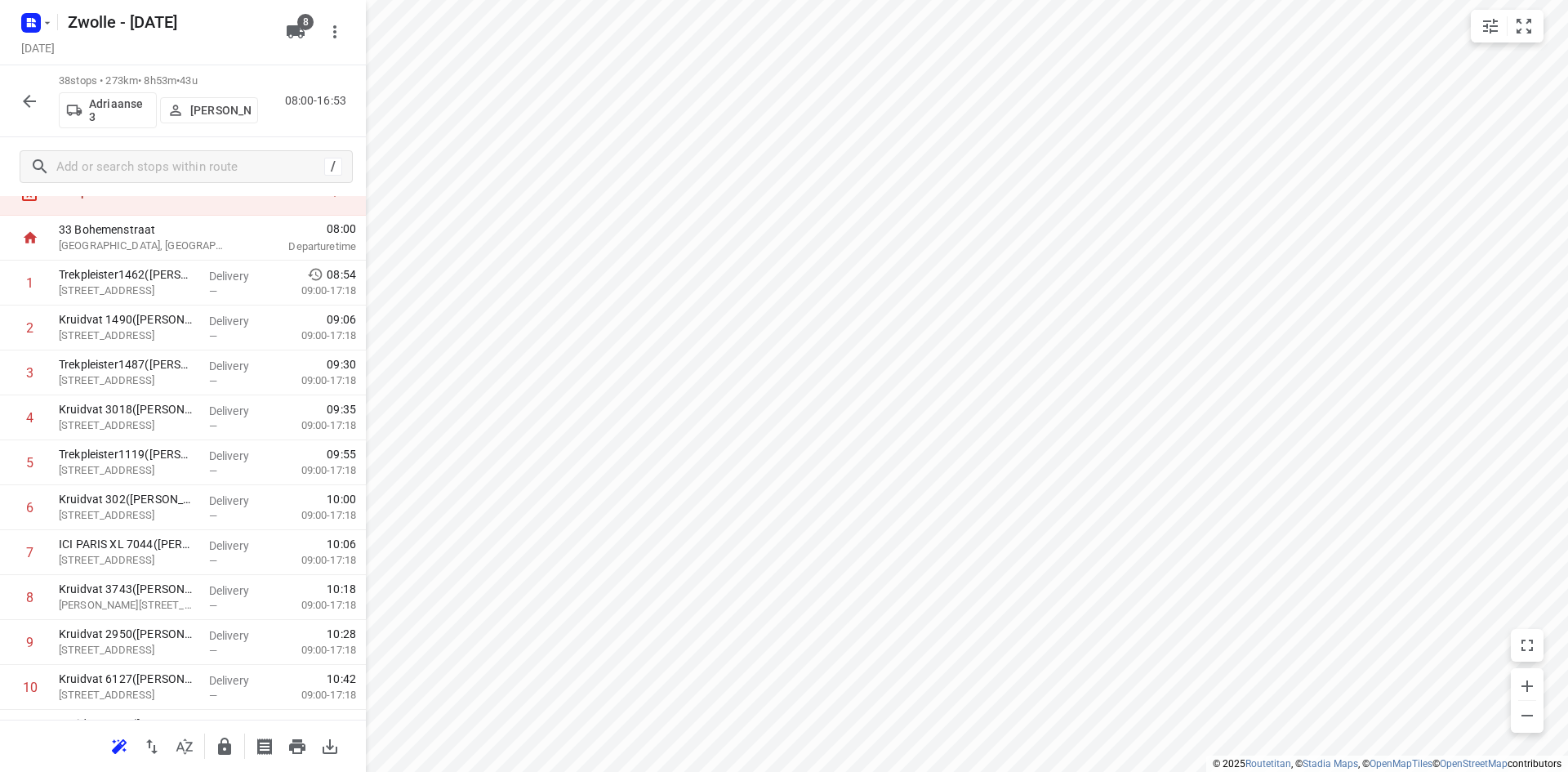
scroll to position [0, 0]
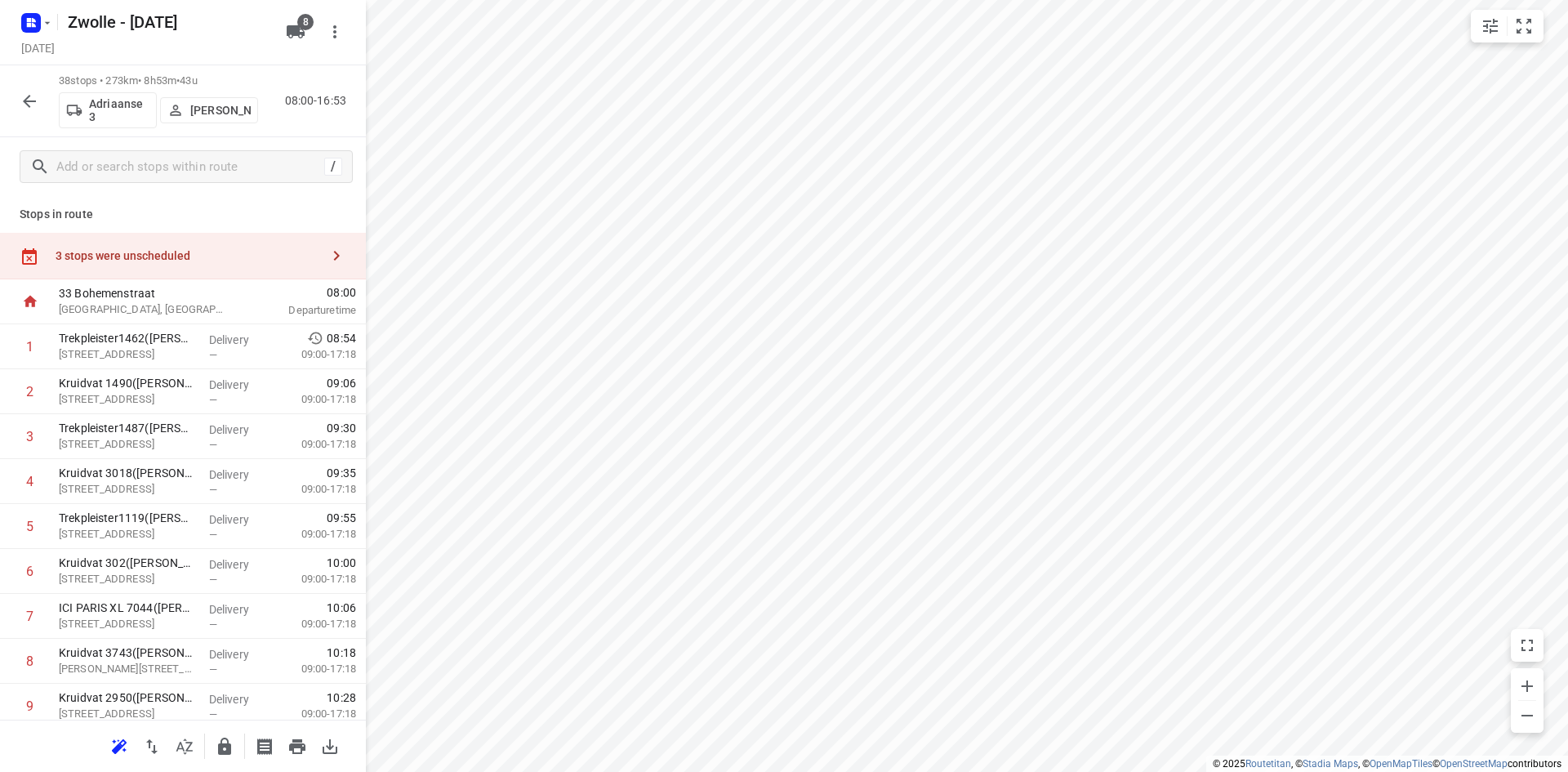
click at [240, 237] on div "3 stops were unscheduled" at bounding box center [183, 256] width 365 height 47
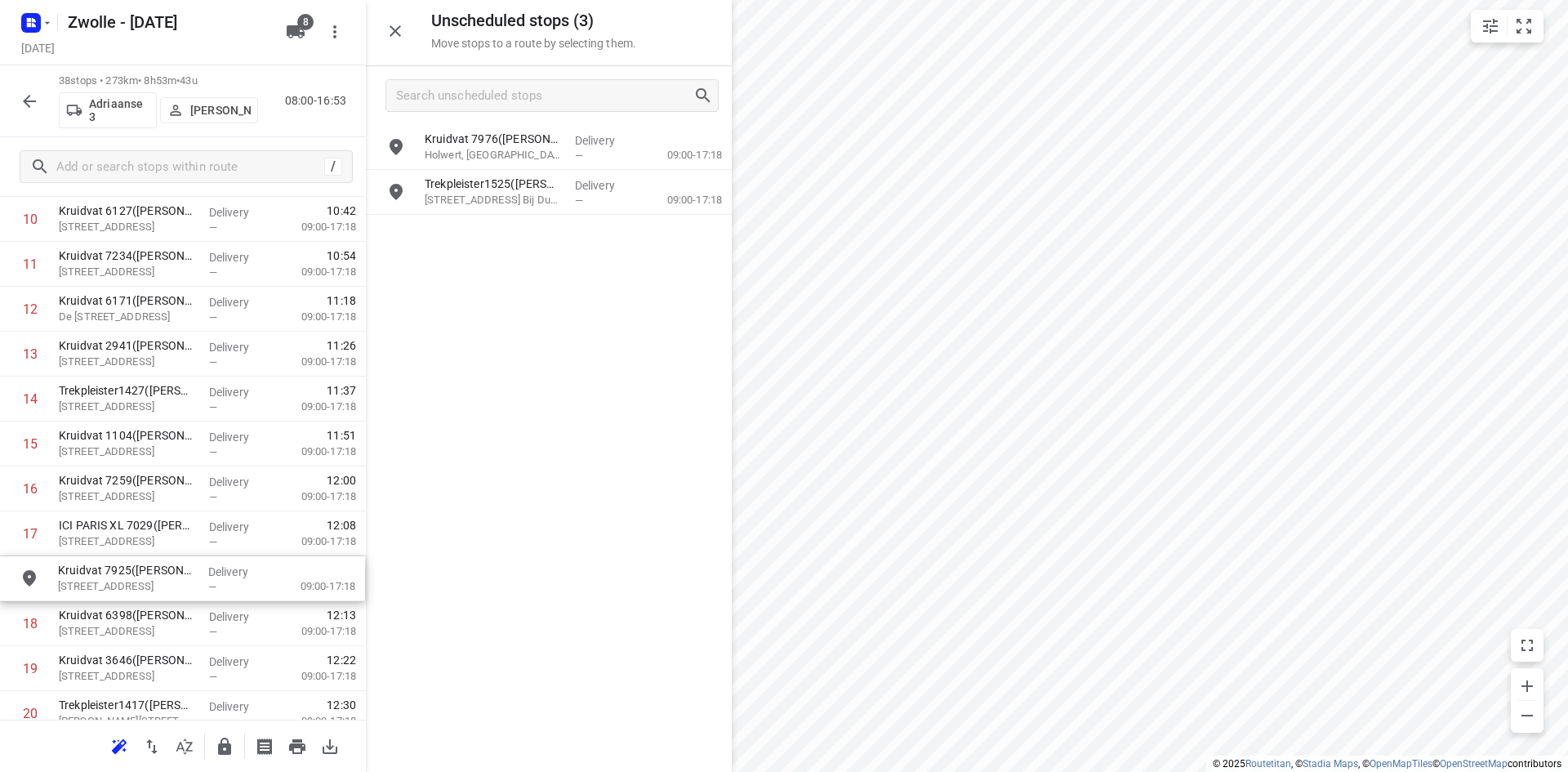
scroll to position [546, 0]
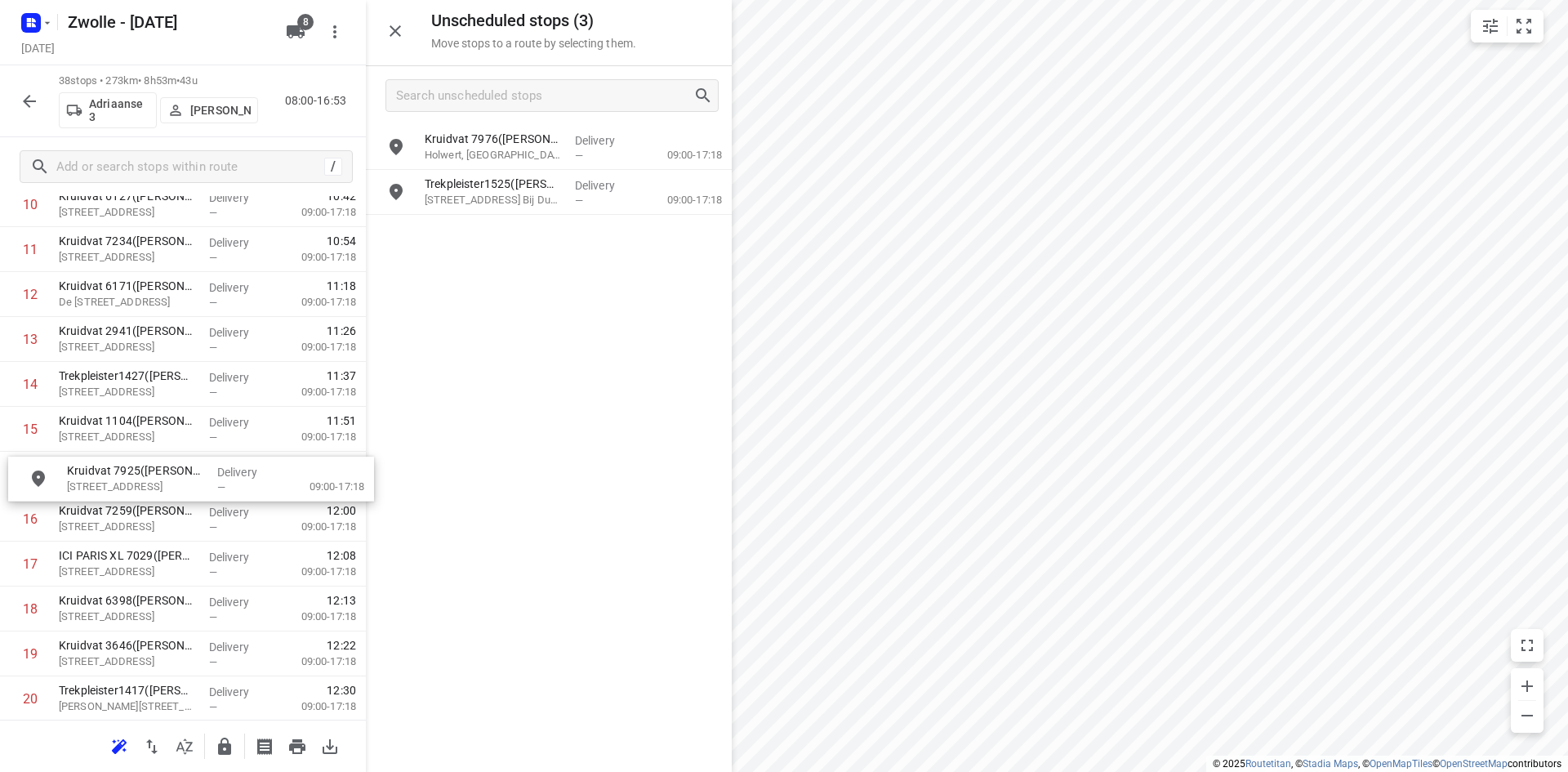
drag, startPoint x: 549, startPoint y: 231, endPoint x: 188, endPoint y: 480, distance: 438.5
click at [395, 25] on icon "button" at bounding box center [395, 31] width 20 height 20
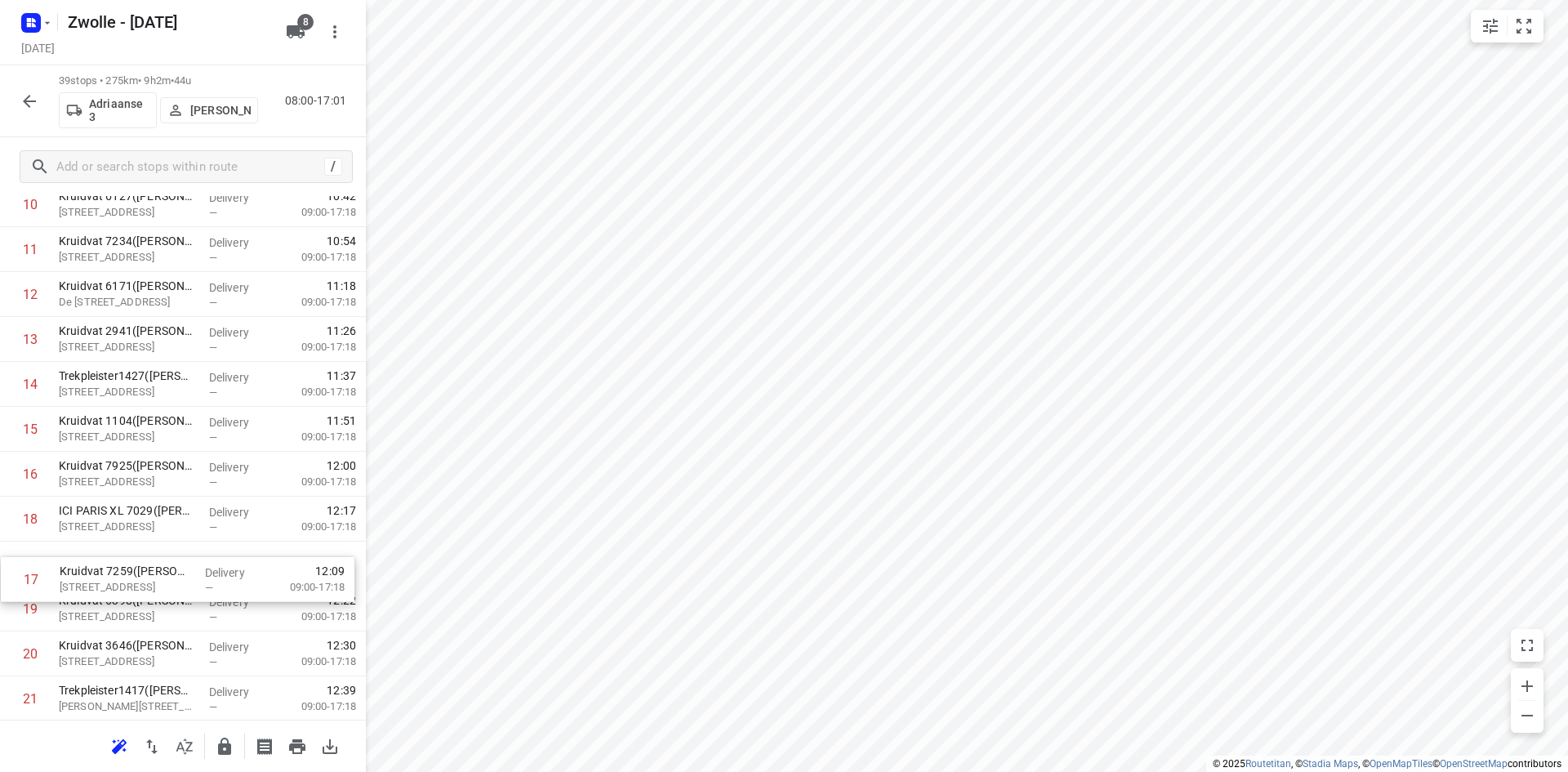
drag, startPoint x: 163, startPoint y: 528, endPoint x: 161, endPoint y: 604, distance: 76.0
click at [161, 604] on div "1 Trekpleister1462(A.S. Watson - Actie Trekpleister) Molenplein 17, Nijkerk Del…" at bounding box center [183, 654] width 365 height 1752
drag, startPoint x: 146, startPoint y: 601, endPoint x: 148, endPoint y: 504, distance: 97.0
click at [148, 504] on div "1 Trekpleister1462(A.S. Watson - Actie Trekpleister) Molenplein 17, Nijkerk Del…" at bounding box center [183, 652] width 365 height 1752
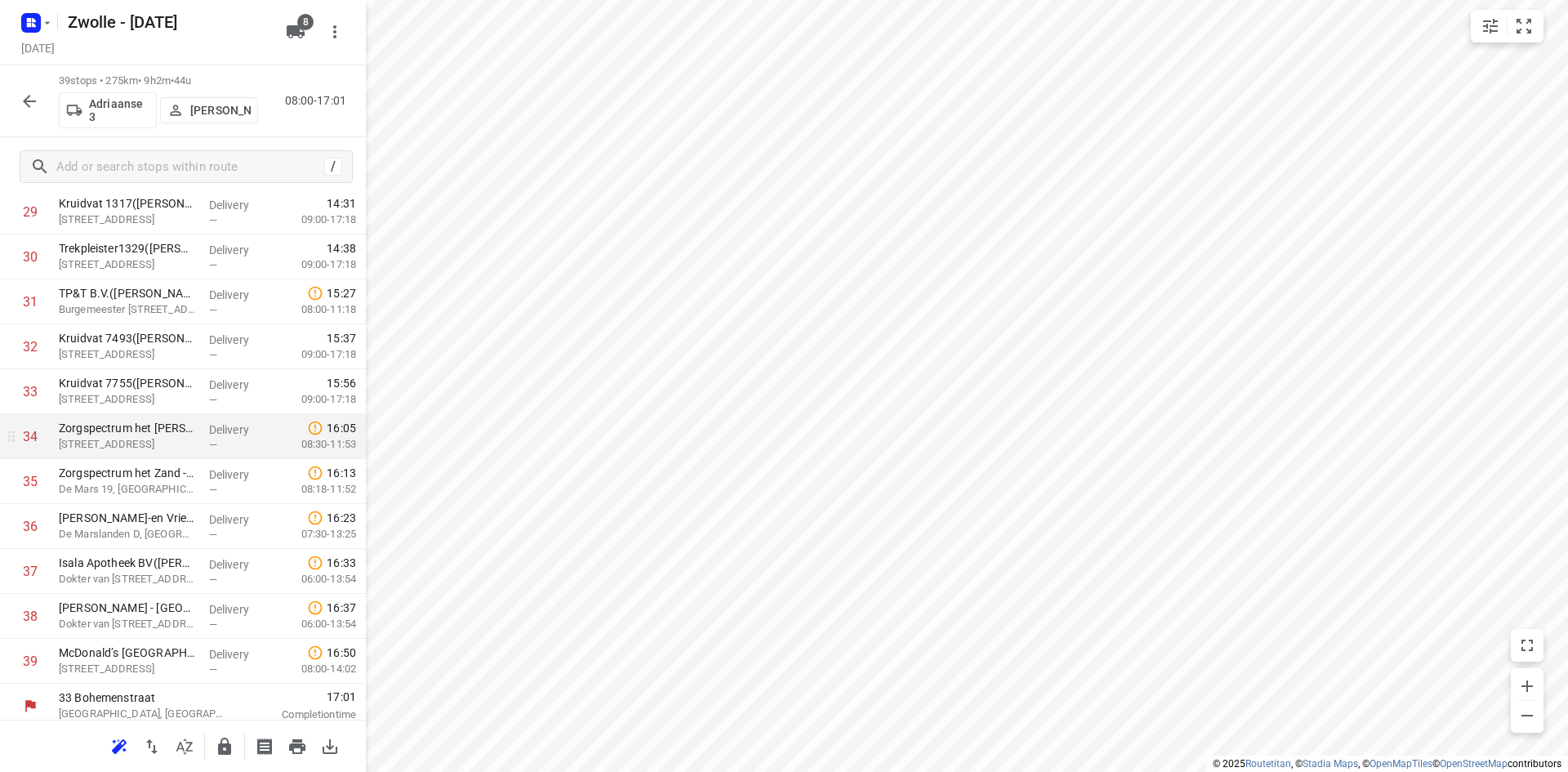
scroll to position [1401, 0]
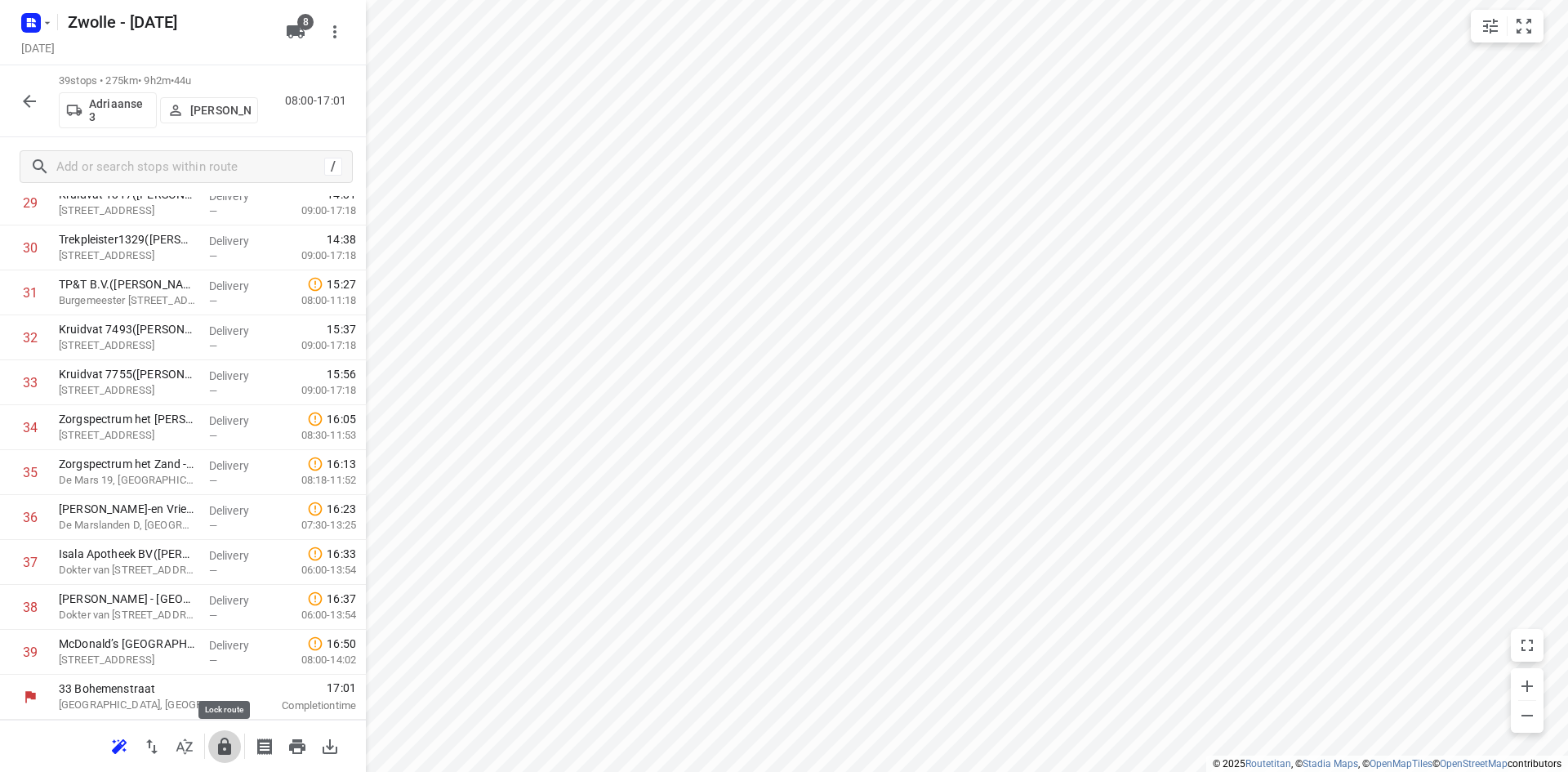
click at [216, 745] on icon "button" at bounding box center [225, 747] width 20 height 20
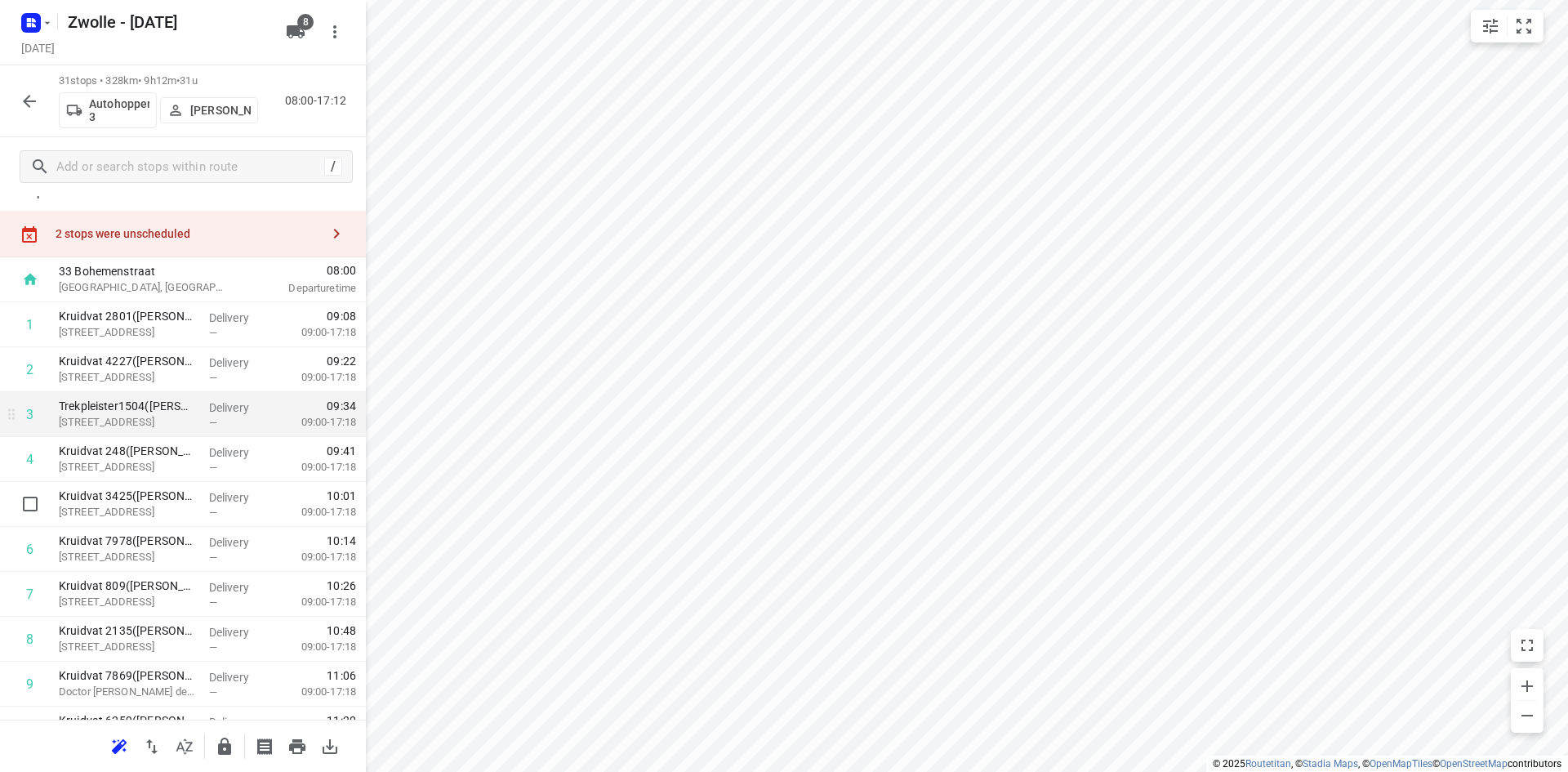
scroll to position [0, 0]
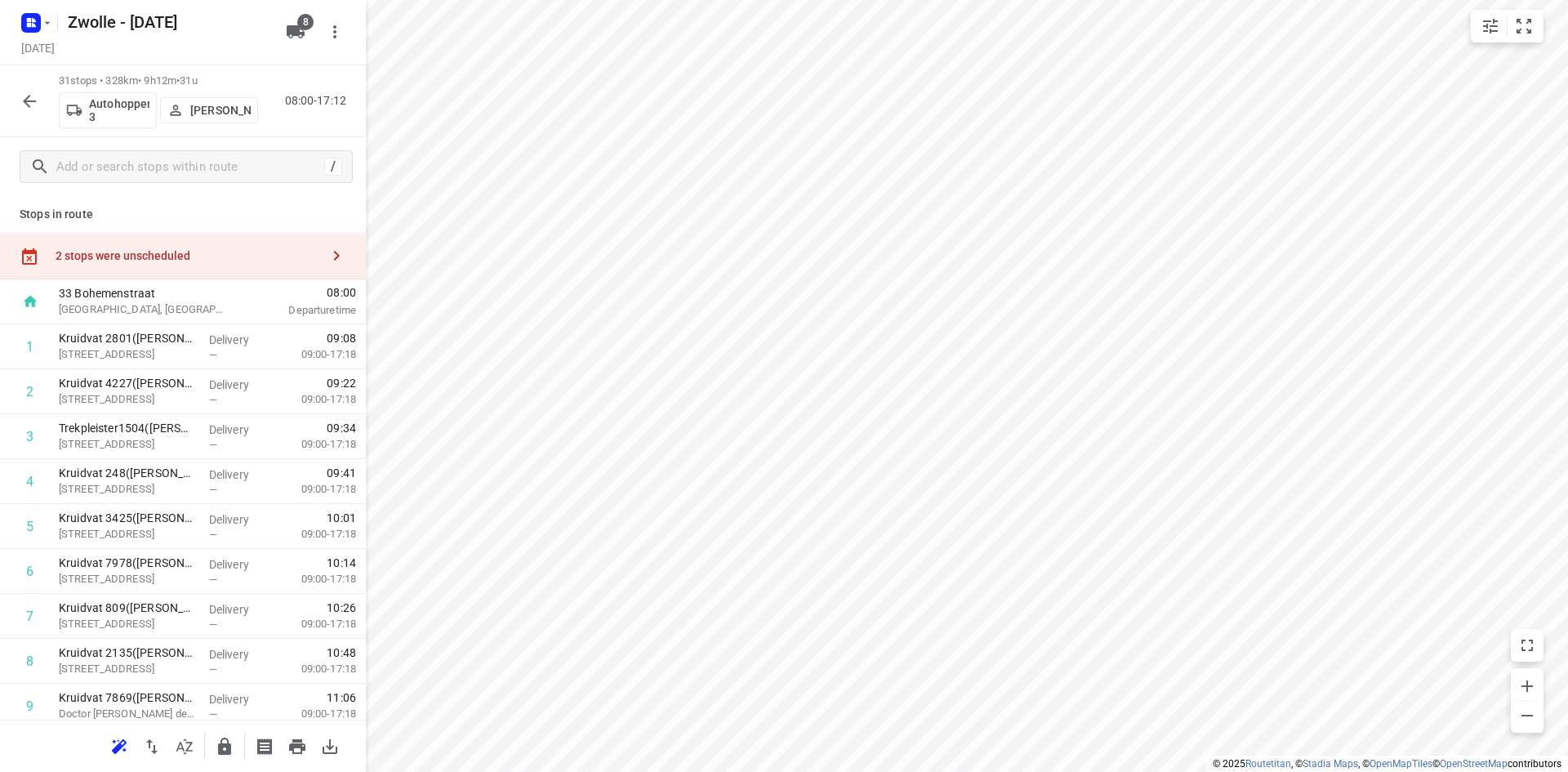
click at [234, 254] on div "2 stops were unscheduled" at bounding box center [188, 255] width 265 height 13
drag, startPoint x: 536, startPoint y: 216, endPoint x: 411, endPoint y: 336, distance: 173.3
click at [370, 397] on div "Kruidvat 7976(A.S. Watson - Actie Kruidvat) Holwert, Coevorden Delivery — 09:00…" at bounding box center [548, 448] width 365 height 645
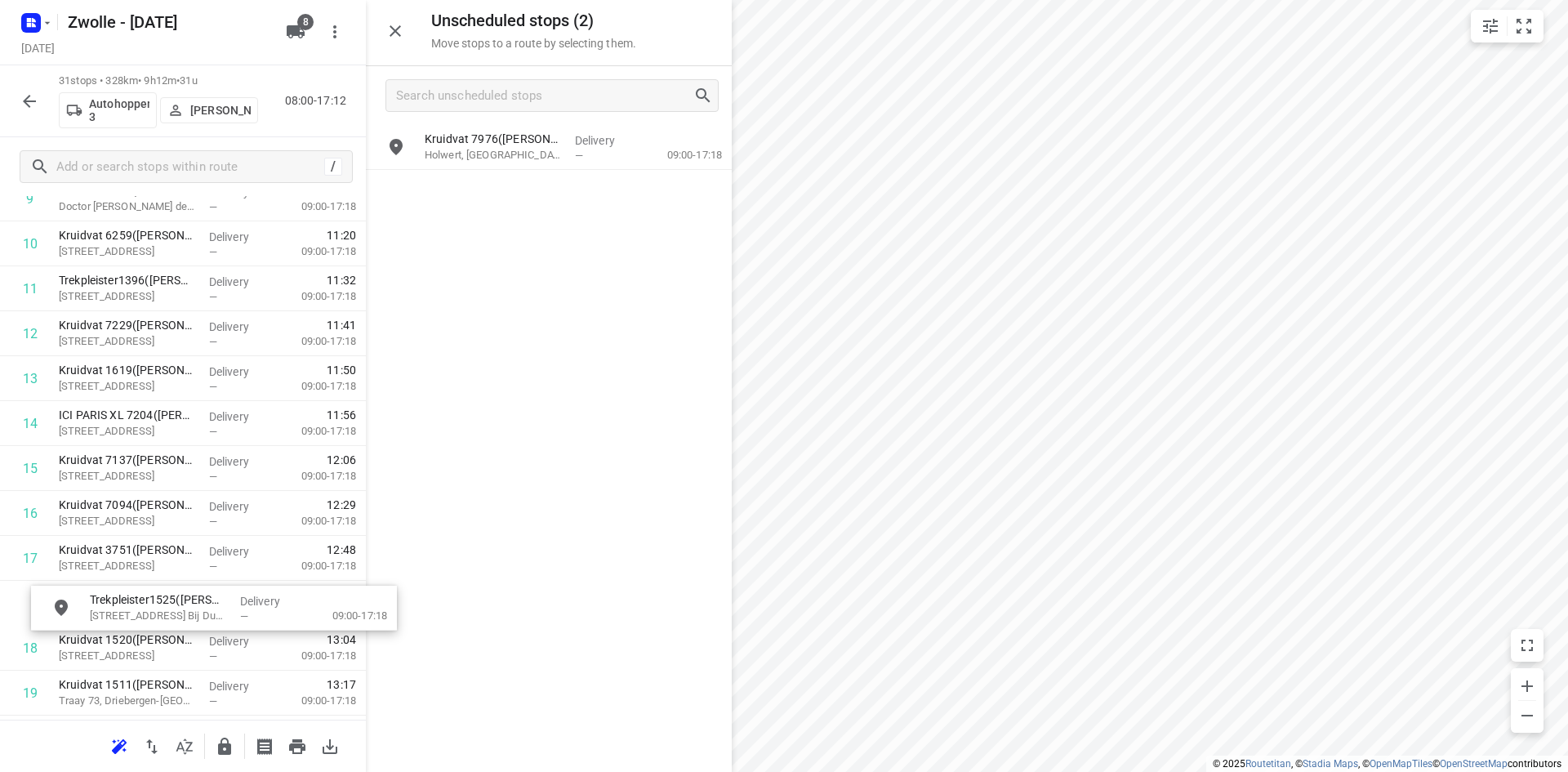
scroll to position [517, 0]
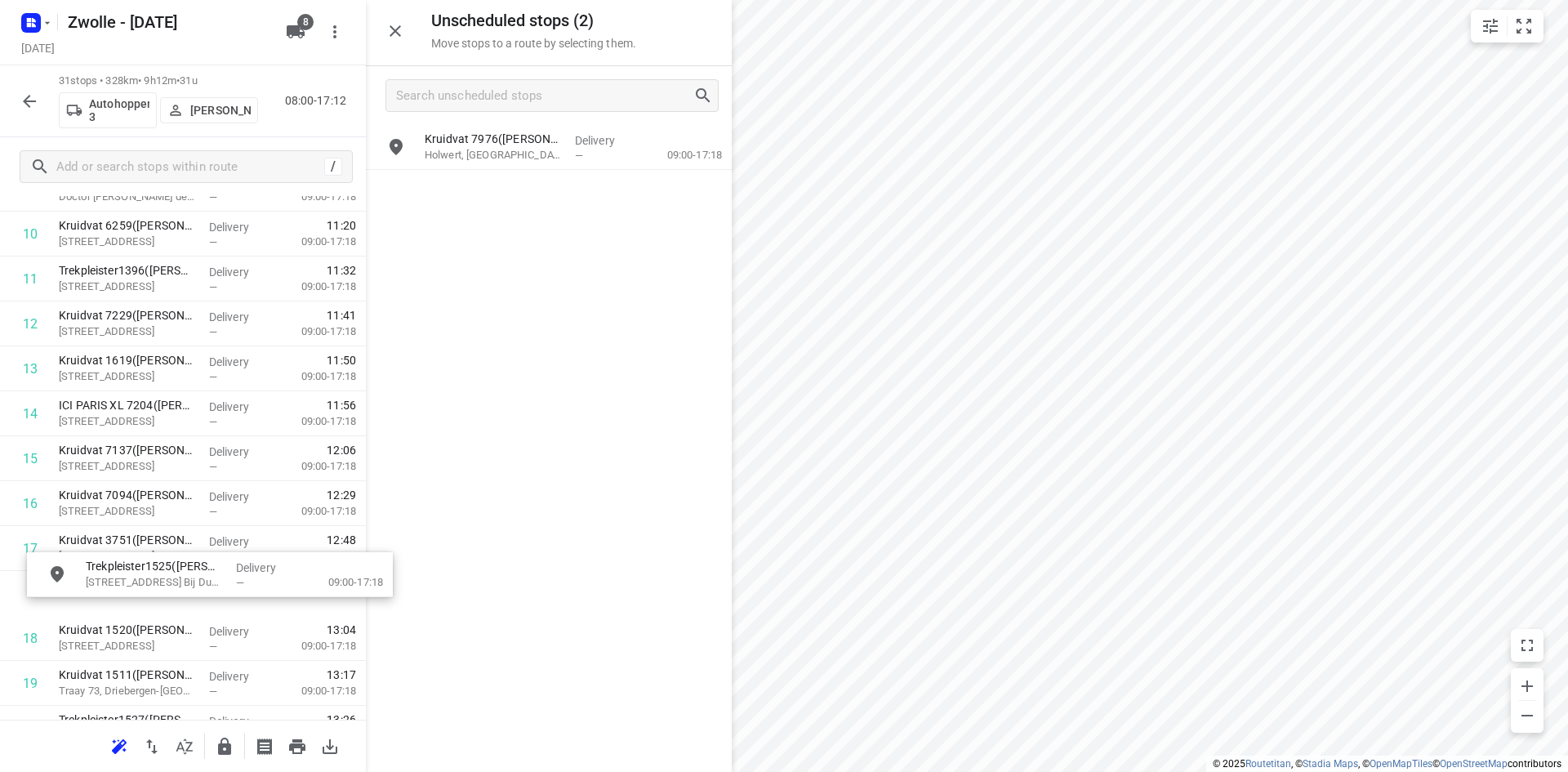
drag, startPoint x: 476, startPoint y: 226, endPoint x: 147, endPoint y: 592, distance: 492.1
click at [389, 35] on icon "button" at bounding box center [395, 31] width 20 height 20
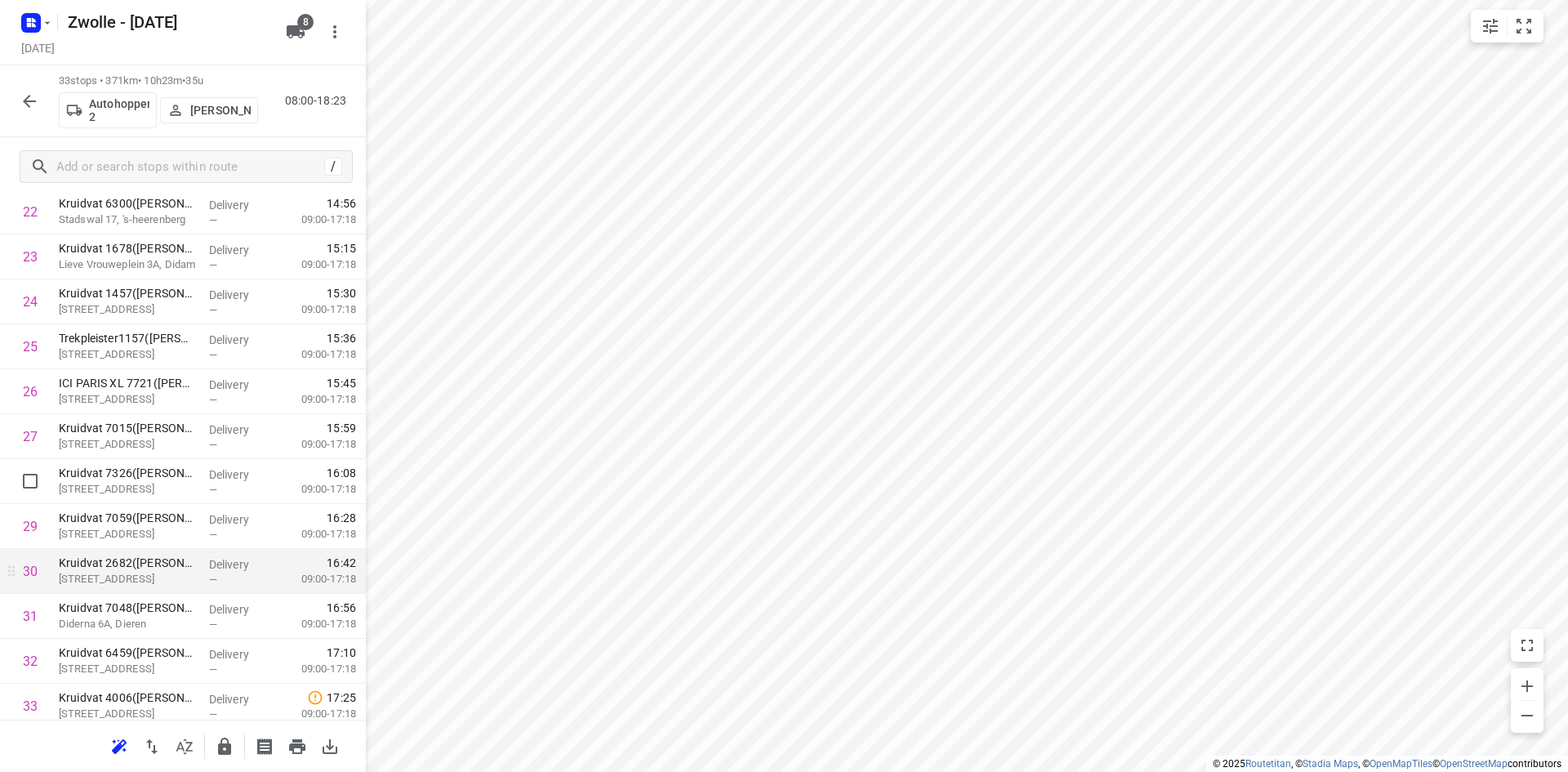
scroll to position [1132, 0]
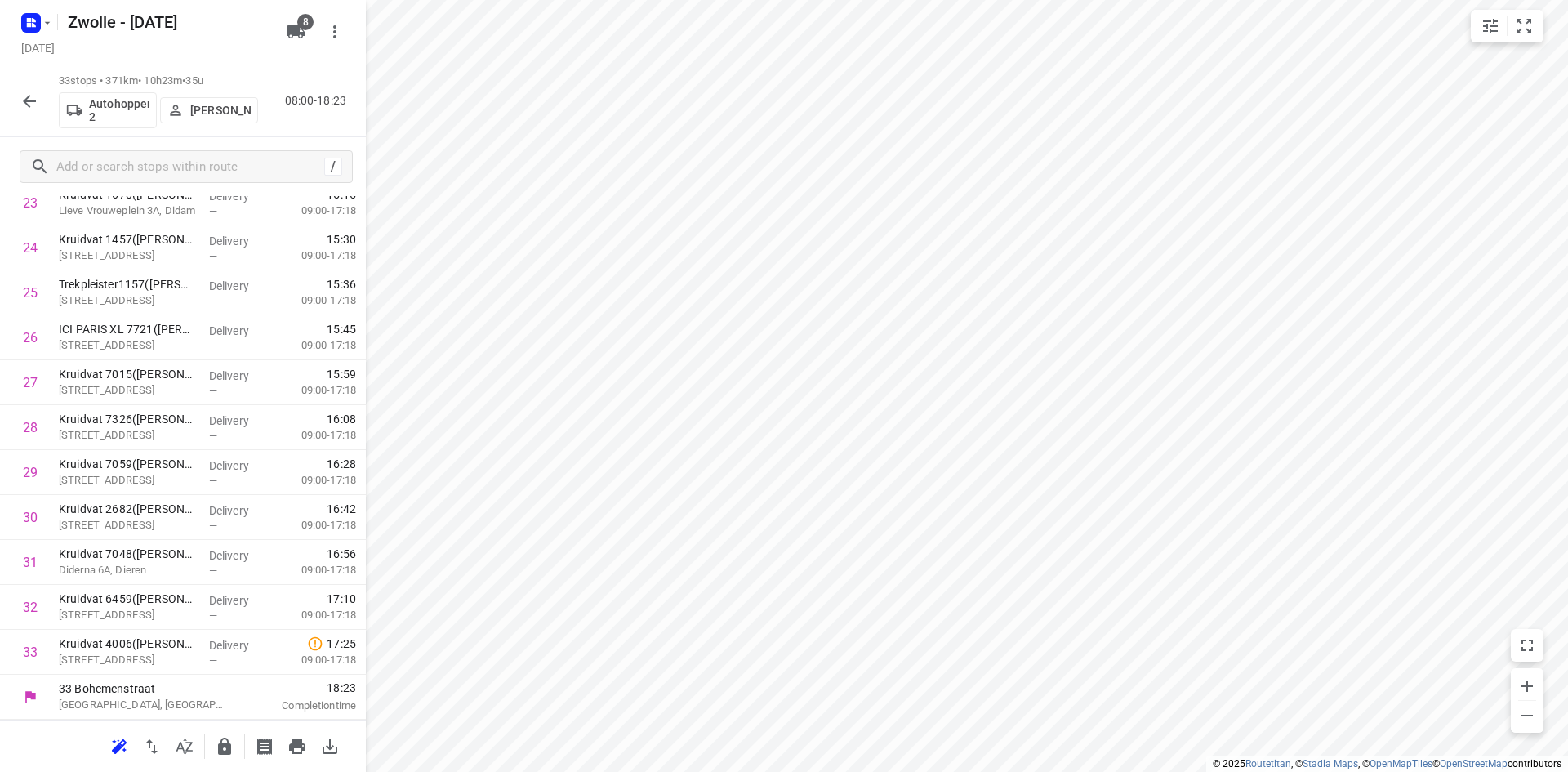
click at [220, 747] on icon "button" at bounding box center [224, 747] width 13 height 18
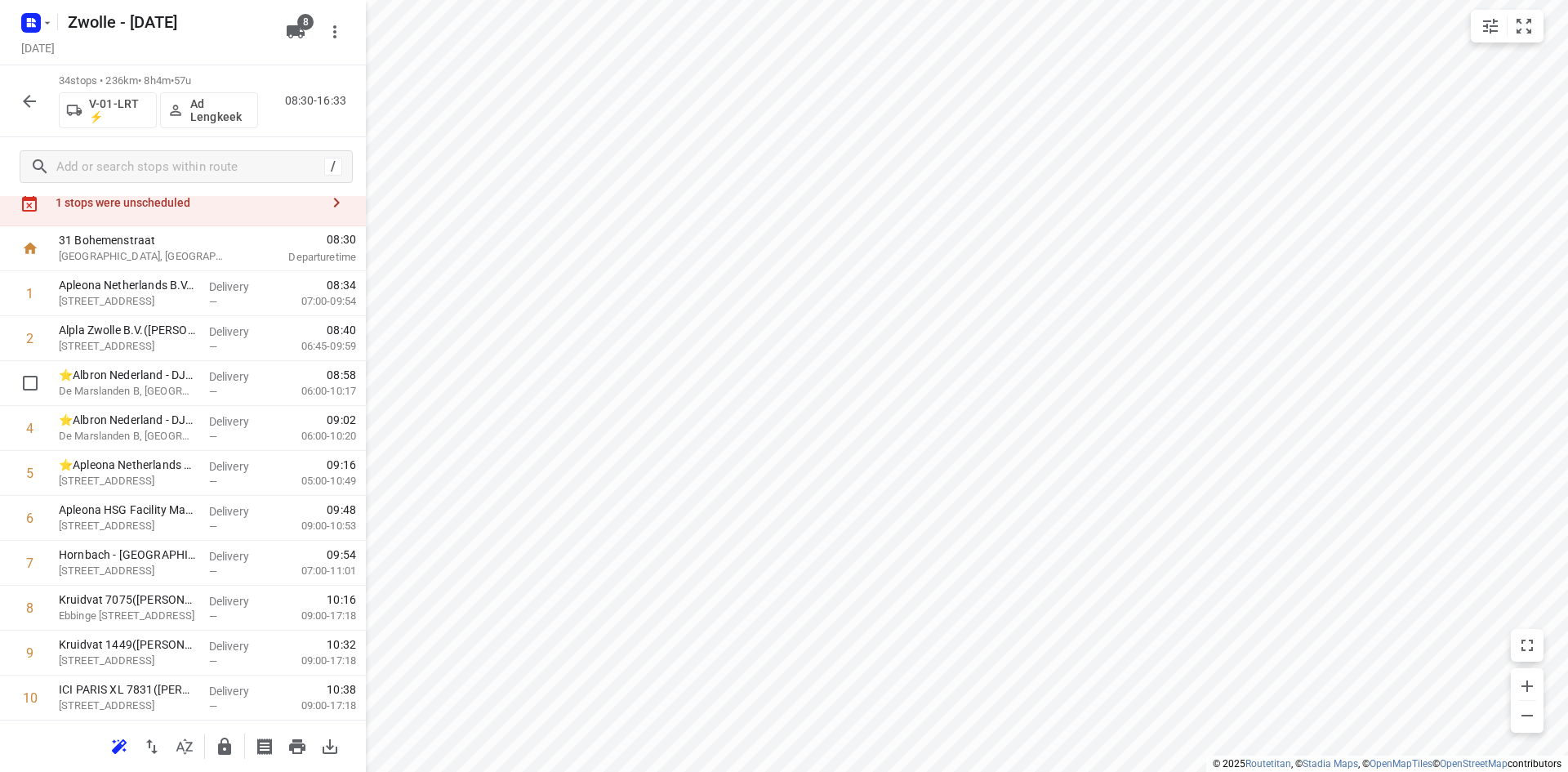
scroll to position [0, 0]
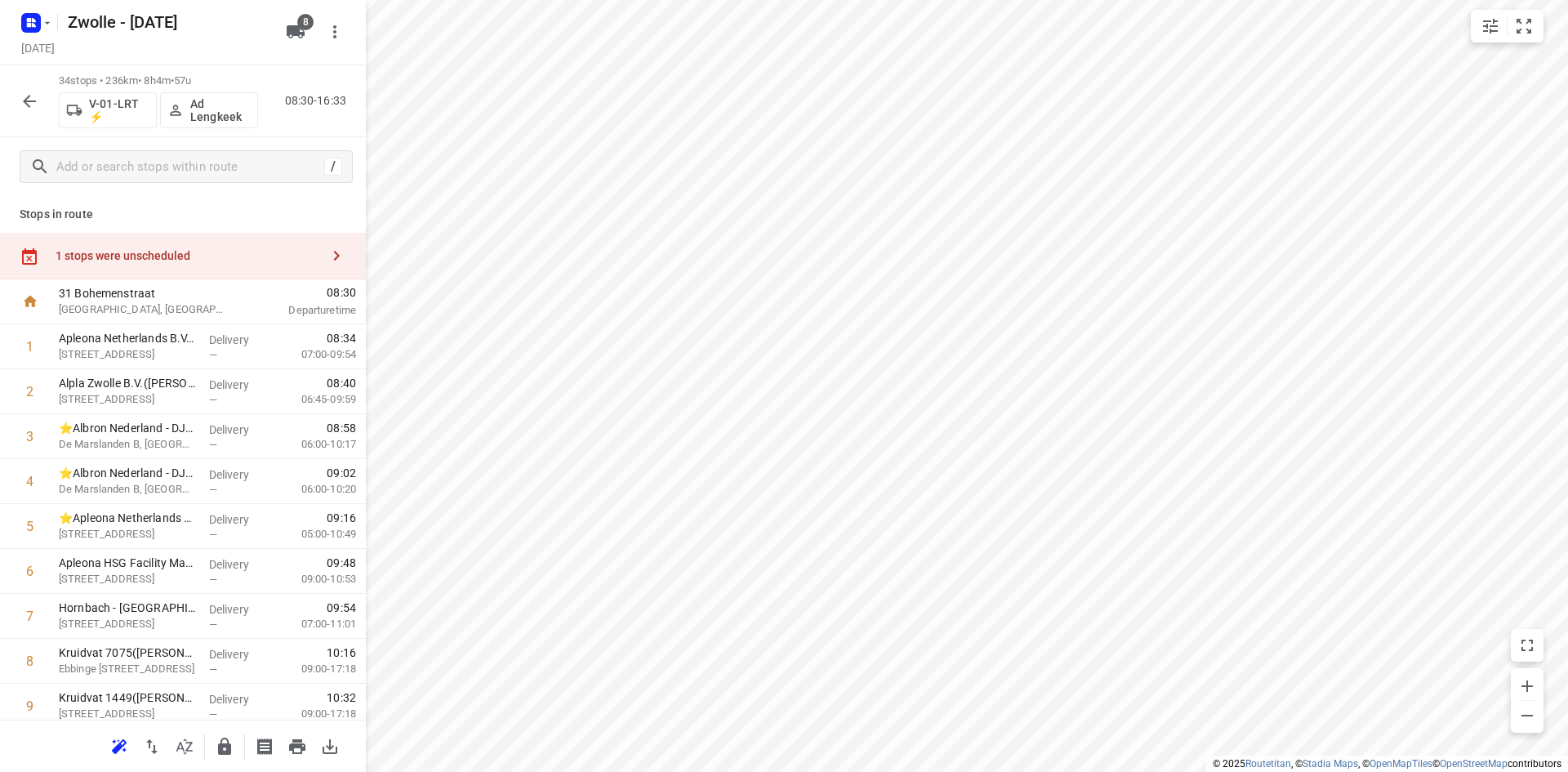
click at [129, 246] on div "1 stops were unscheduled" at bounding box center [183, 256] width 365 height 47
click at [497, 171] on div "Kruidvat 7976(A.S. Watson - Actie Kruidvat) Holwert, Coevorden Delivery — 09:00…" at bounding box center [548, 149] width 365 height 47
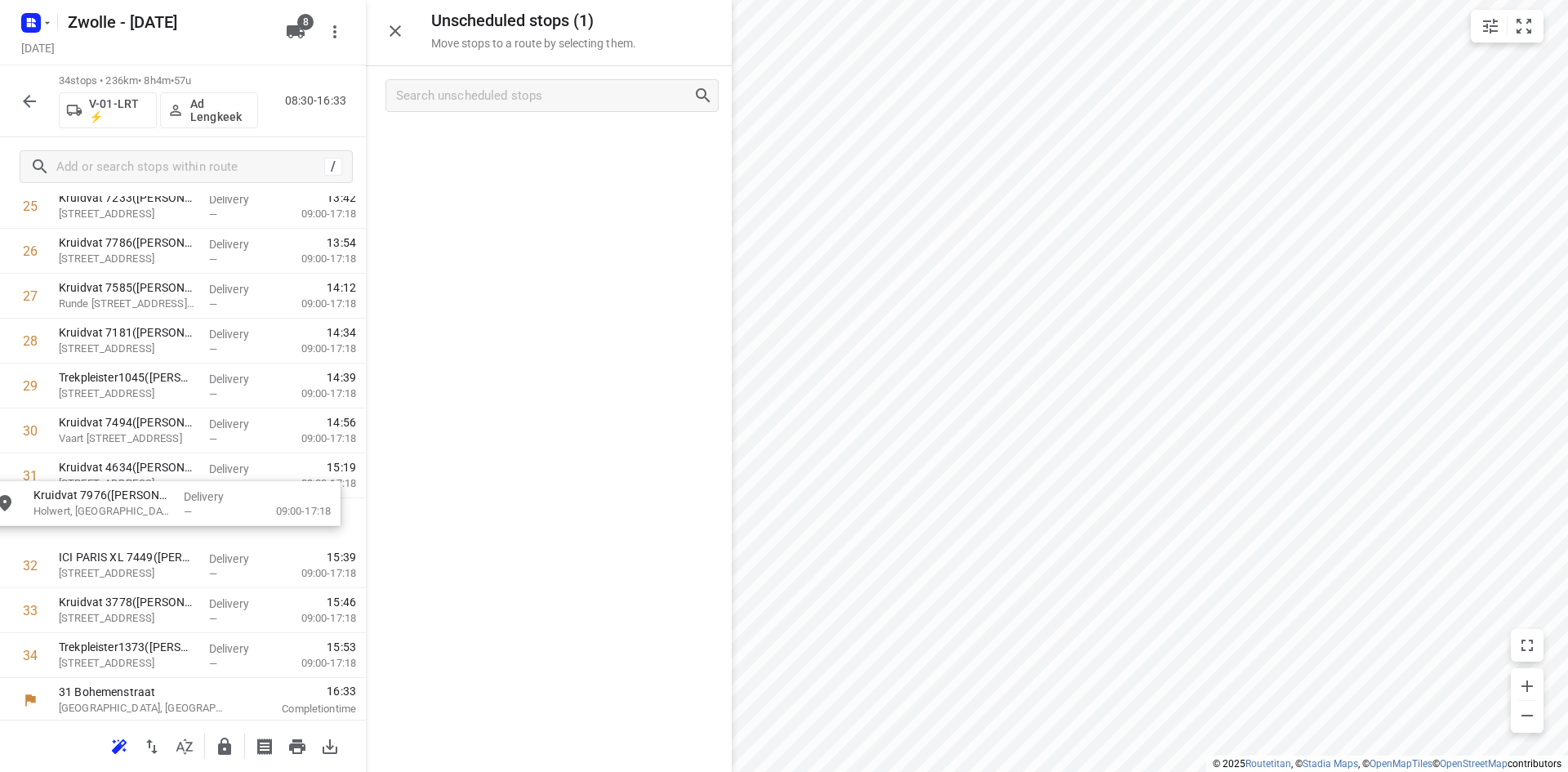
drag, startPoint x: 507, startPoint y: 153, endPoint x: 111, endPoint y: 523, distance: 542.0
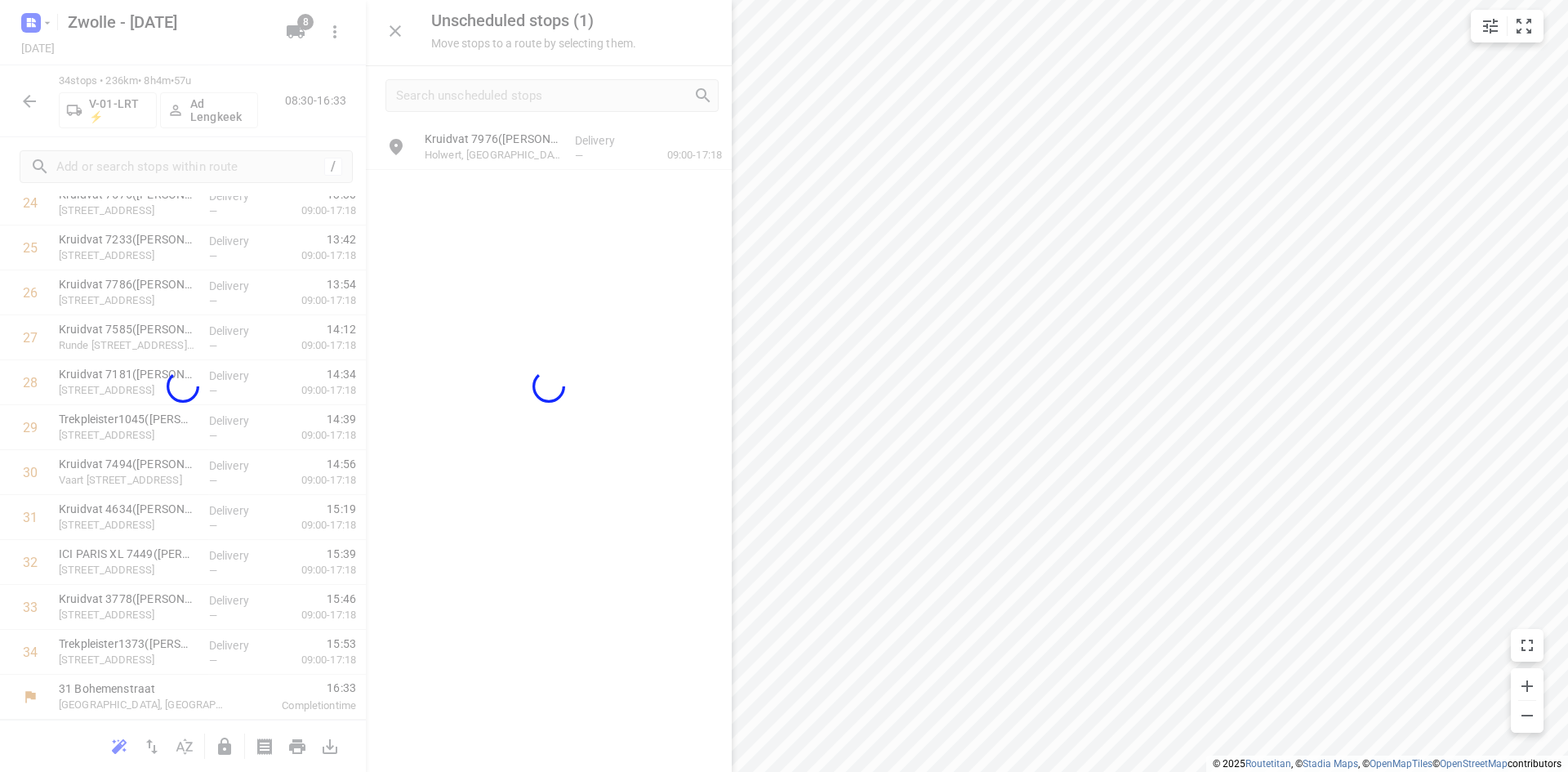
scroll to position [1176, 0]
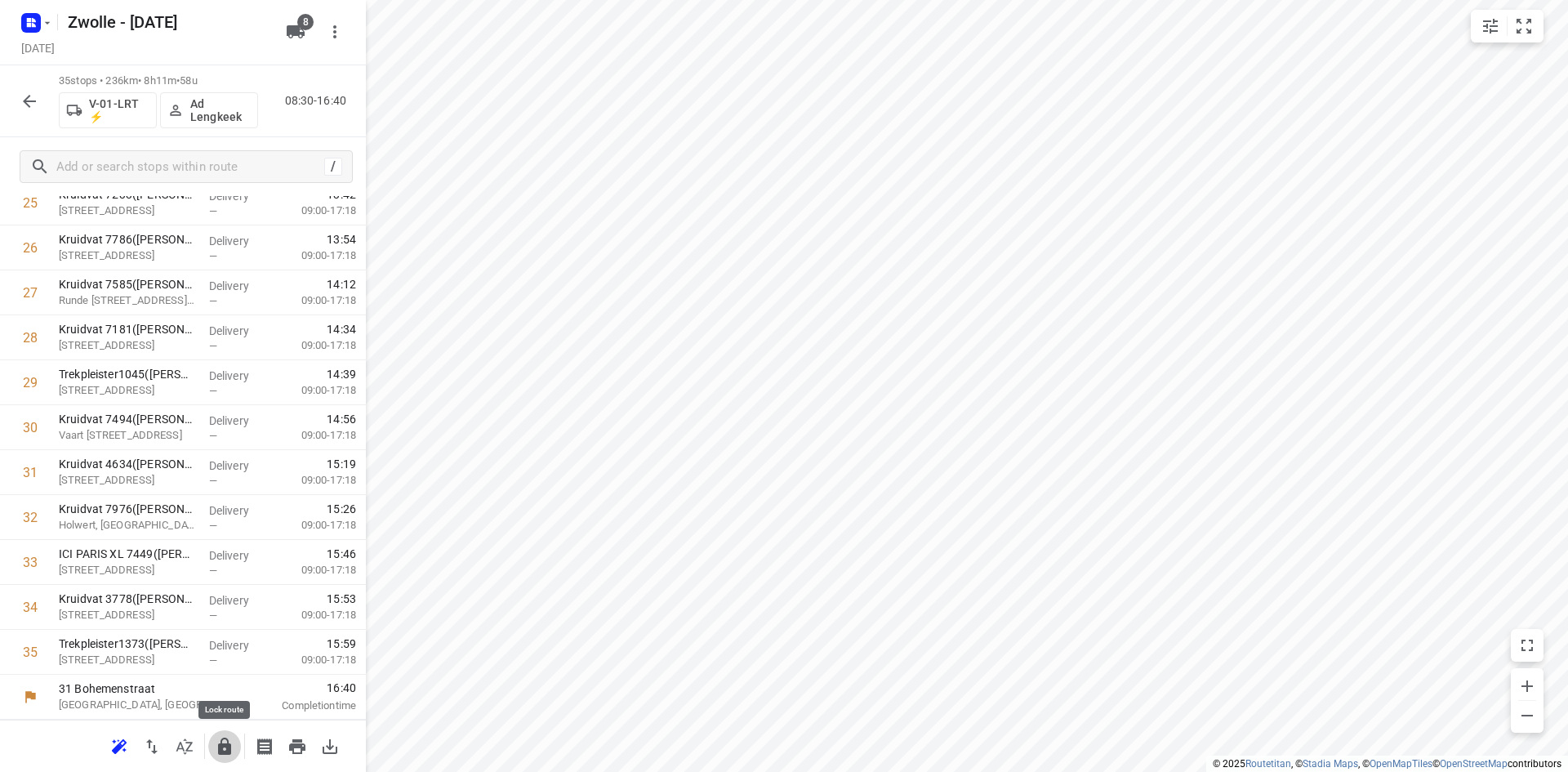
click at [224, 749] on icon "button" at bounding box center [225, 747] width 20 height 20
click at [20, 101] on icon "button" at bounding box center [29, 102] width 20 height 20
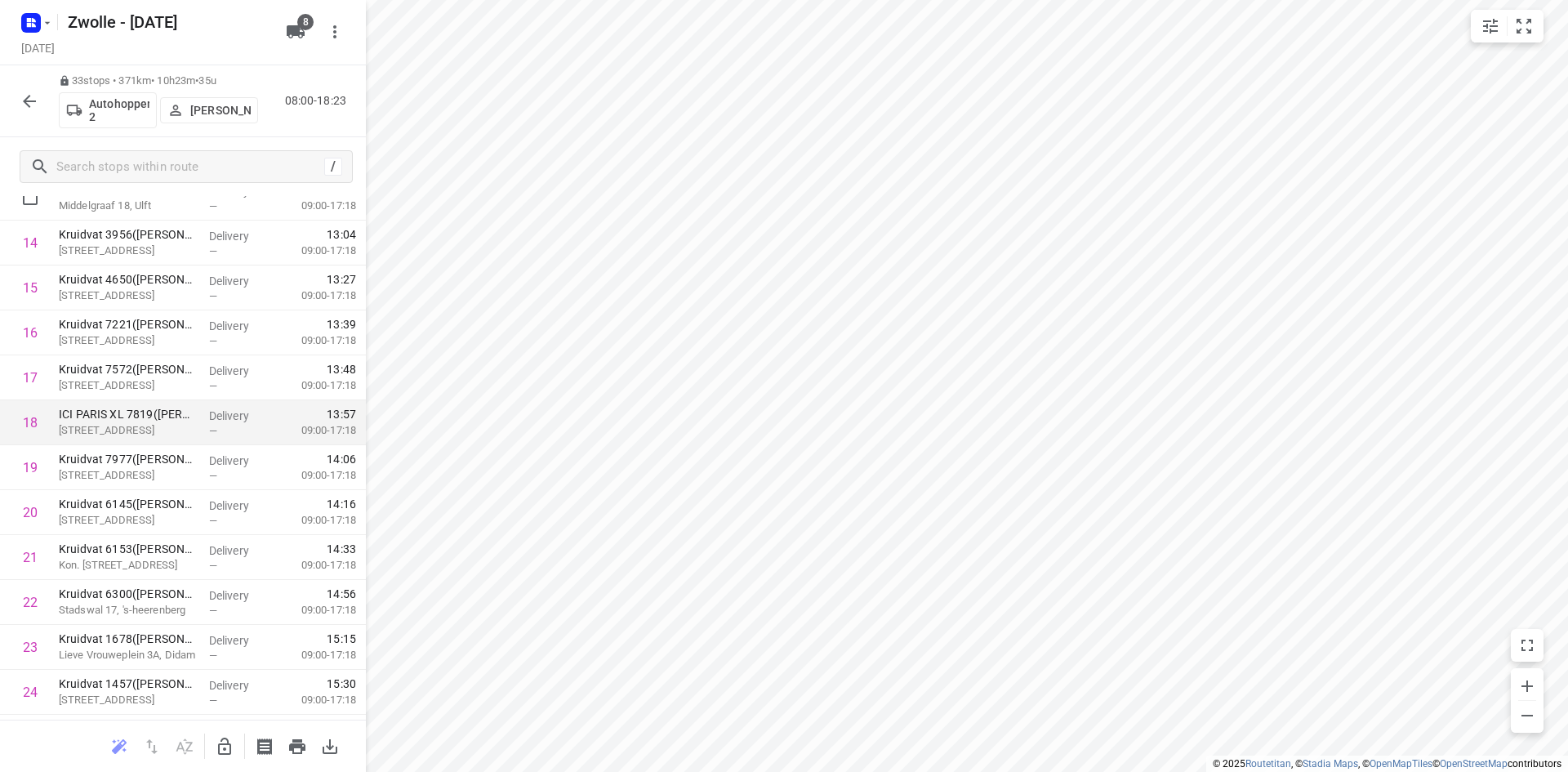
scroll to position [654, 0]
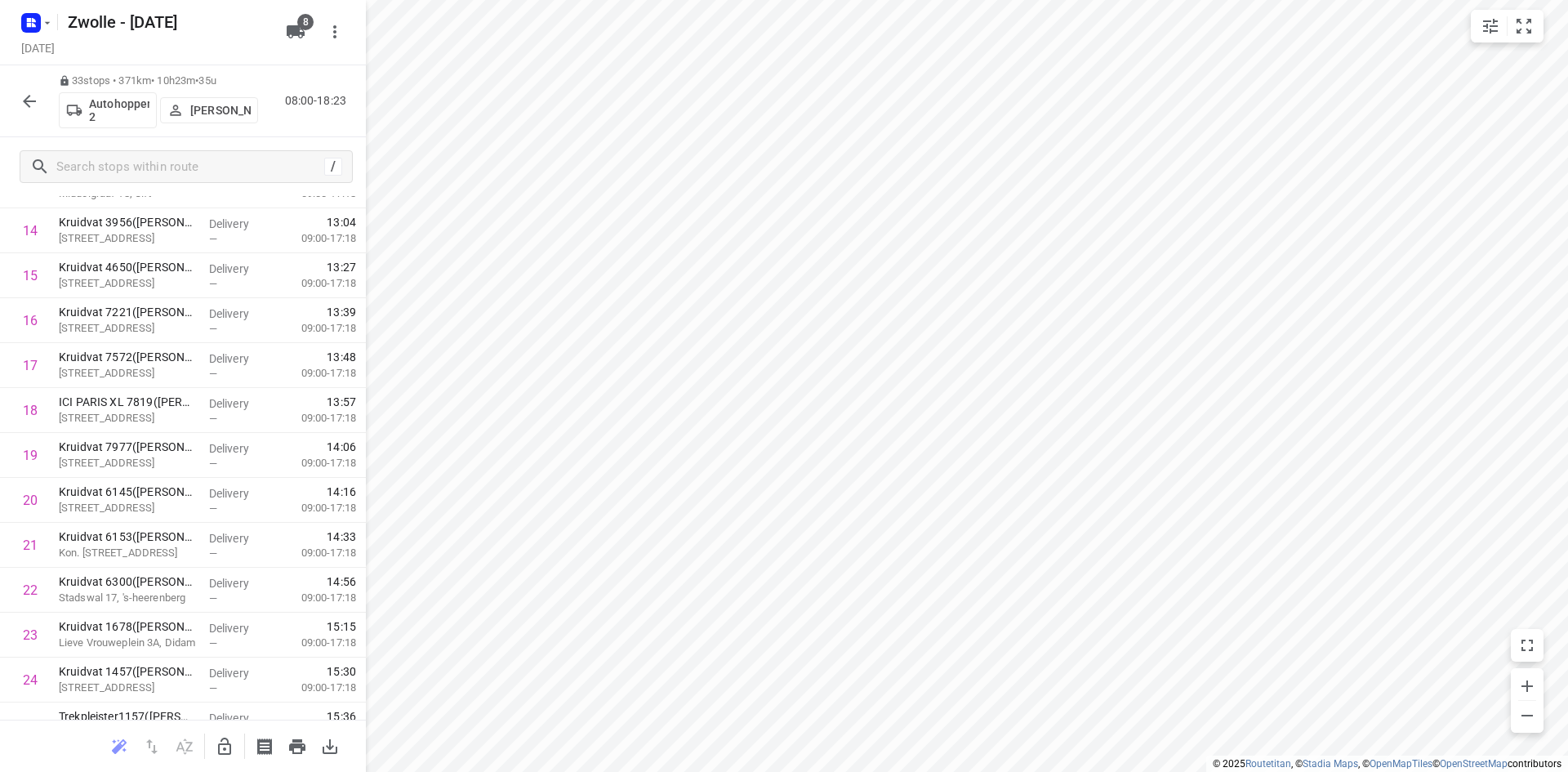
click at [36, 110] on button "button" at bounding box center [28, 101] width 32 height 32
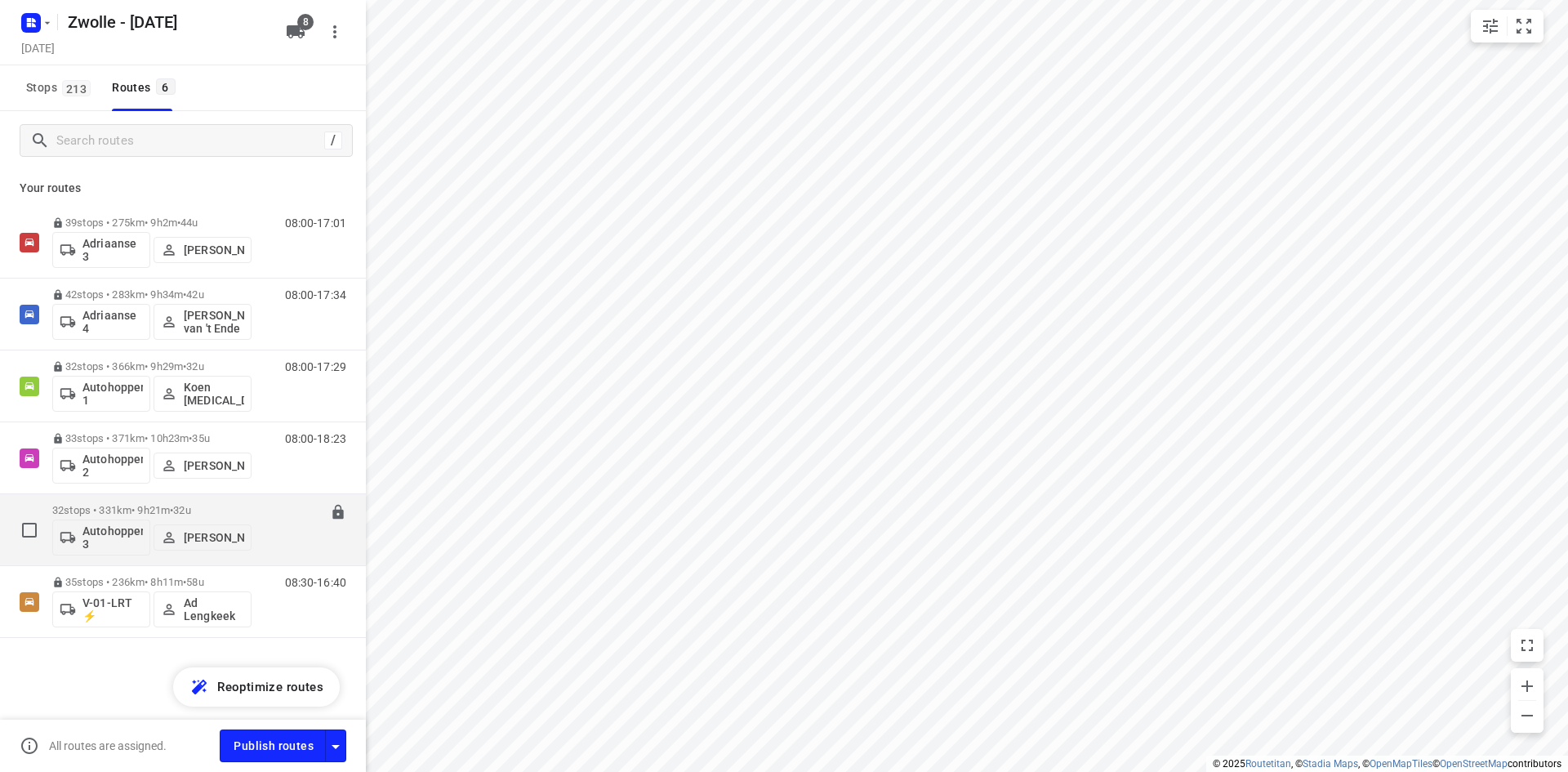
click at [196, 499] on div "32 stops • 331km • 9h21m • 32u Autohopper 3 Niels Sonsma" at bounding box center [151, 529] width 199 height 67
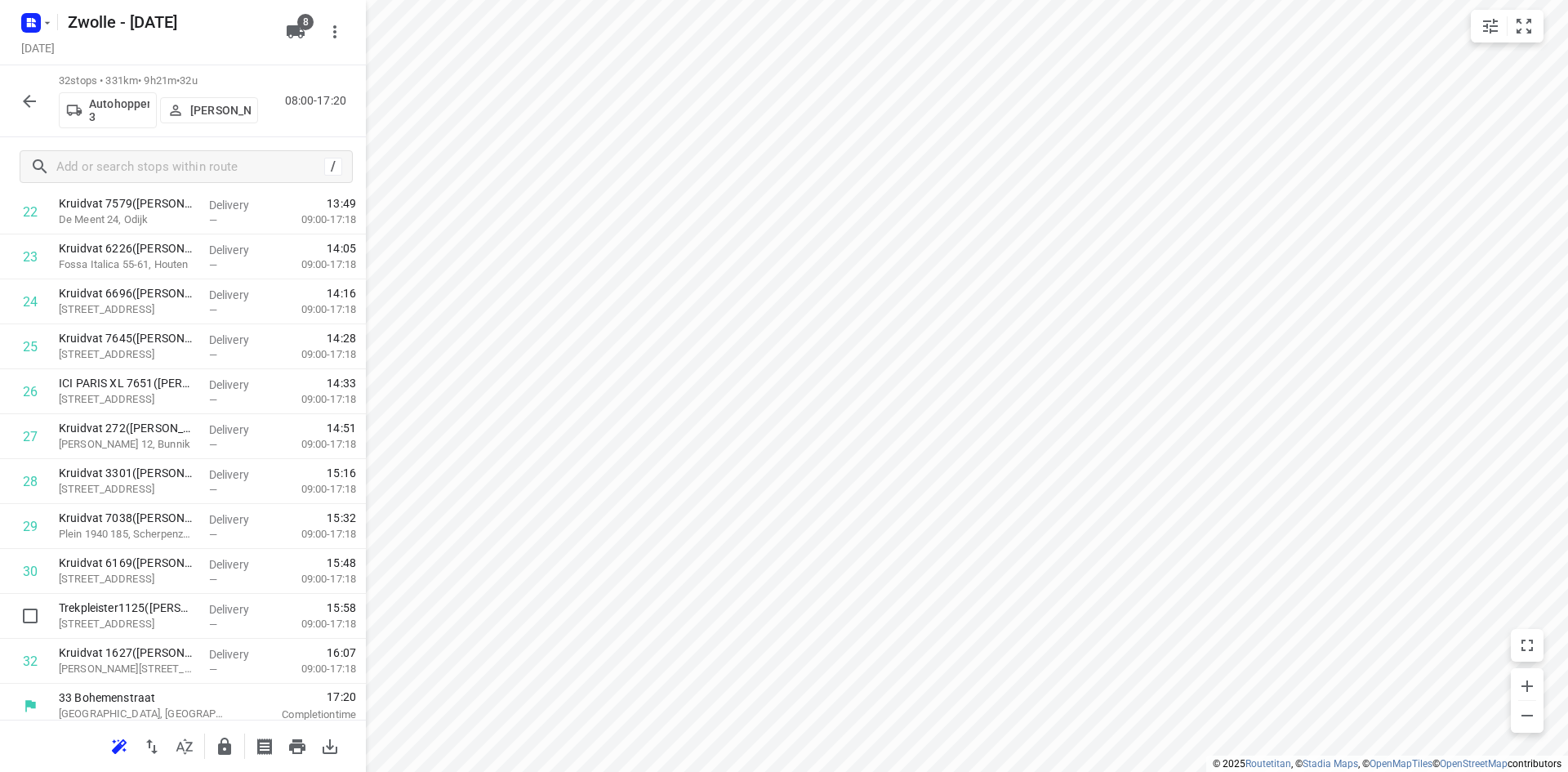
scroll to position [1041, 0]
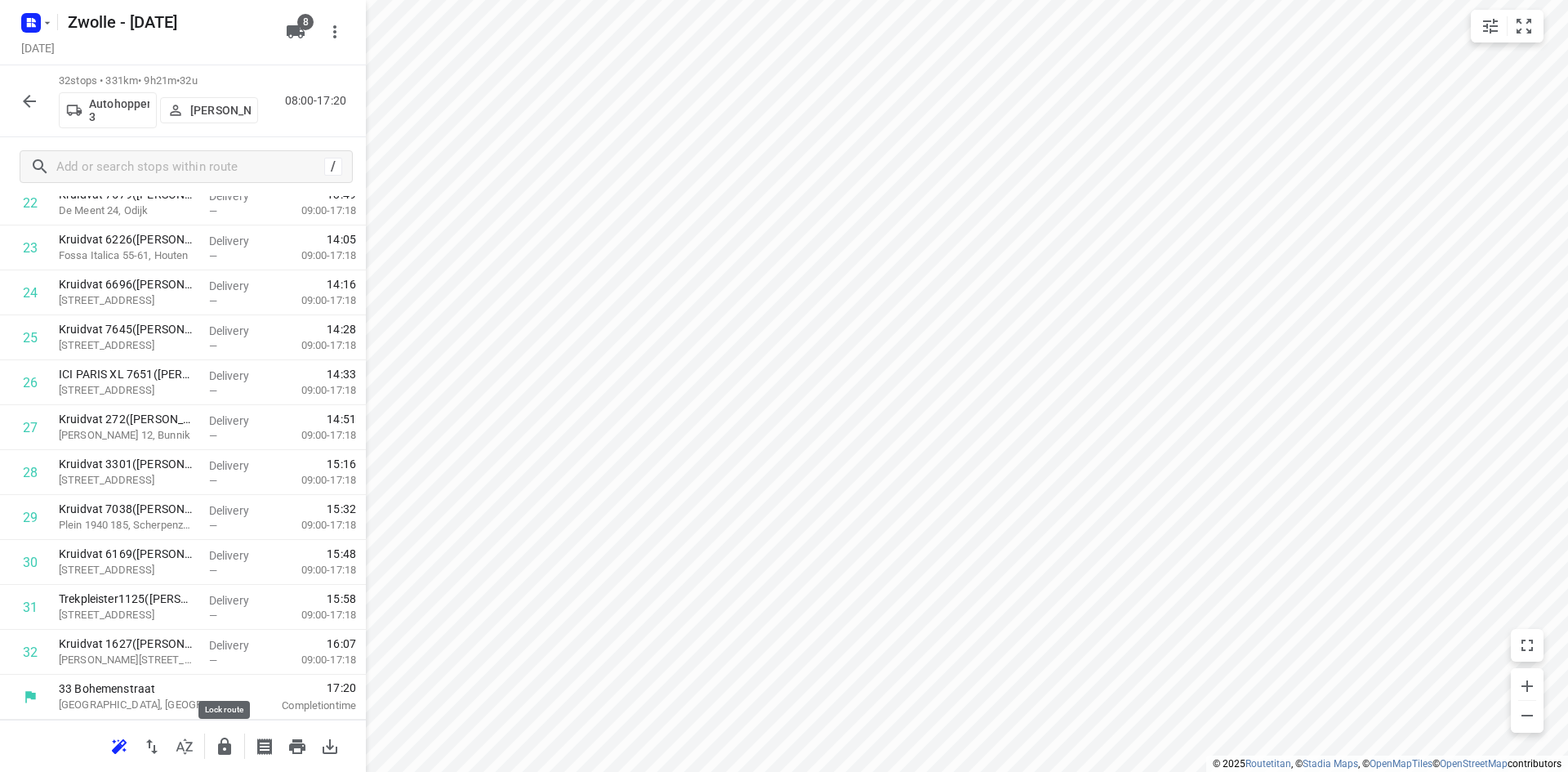
click at [229, 735] on button "button" at bounding box center [224, 746] width 32 height 32
click at [39, 98] on button "button" at bounding box center [28, 101] width 32 height 32
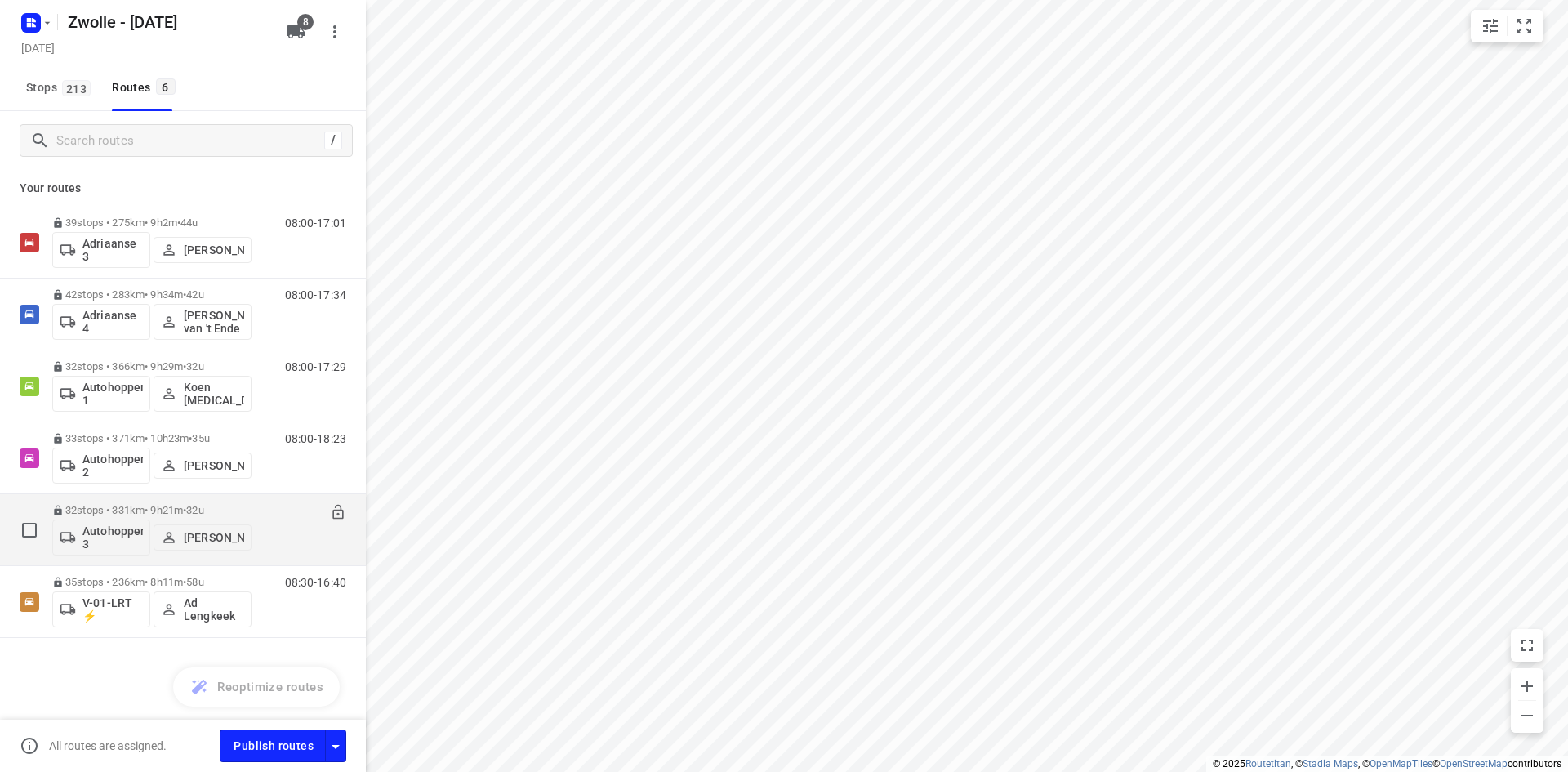
click at [149, 499] on div "32 stops • 331km • 9h21m • 32u Autohopper 3 Niels Sonsma" at bounding box center [151, 529] width 199 height 67
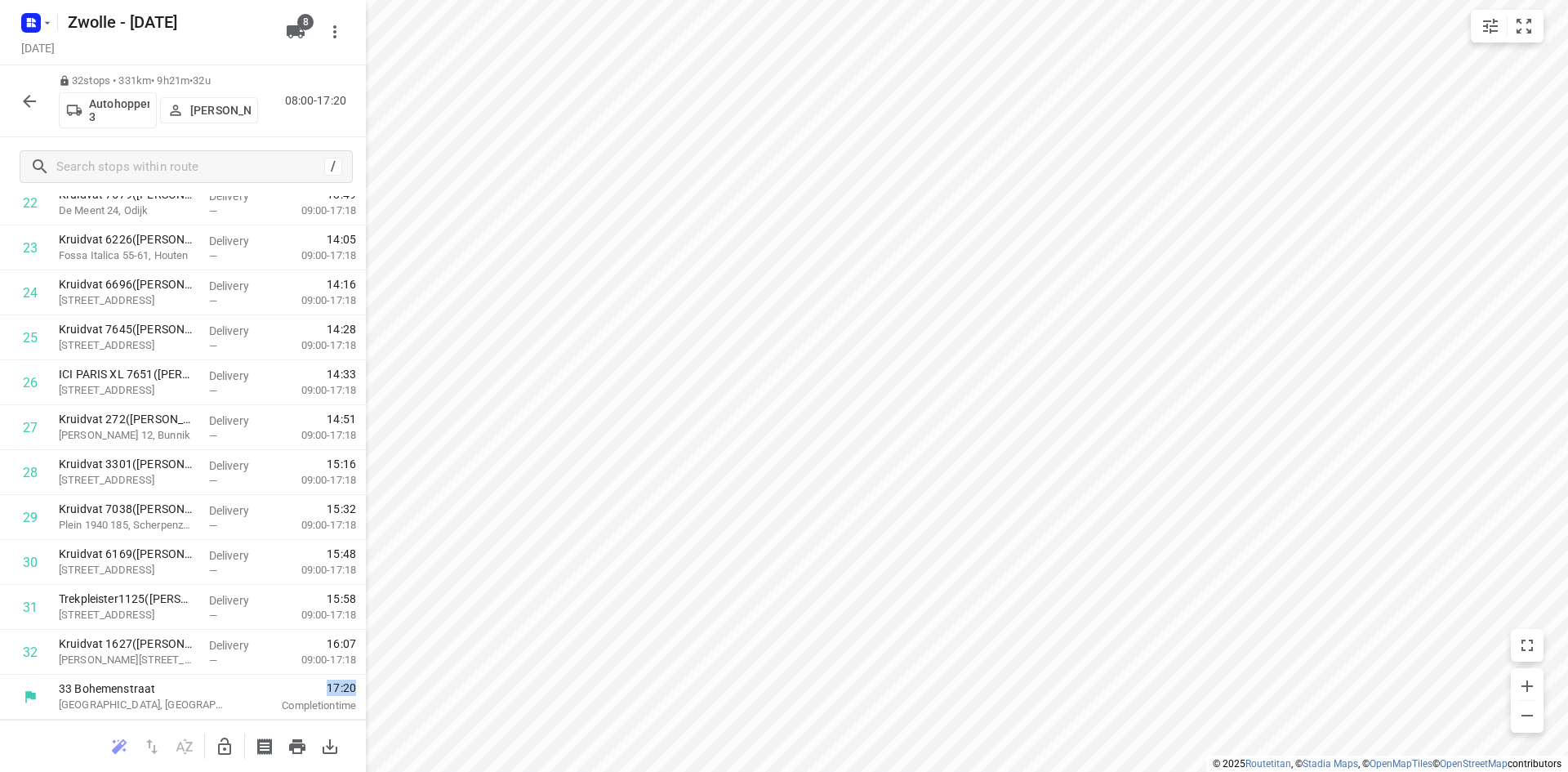
drag, startPoint x: 311, startPoint y: 695, endPoint x: 350, endPoint y: 695, distance: 39.0
click at [350, 695] on div "17:20 Completion time" at bounding box center [307, 697] width 117 height 45
drag, startPoint x: 301, startPoint y: 680, endPoint x: 360, endPoint y: 692, distance: 60.2
click at [360, 692] on div "Stops in route 33 Bohemenstraat Zwolle, Netherlands 08:00 Departure time 1 Zorg…" at bounding box center [183, 458] width 365 height 524
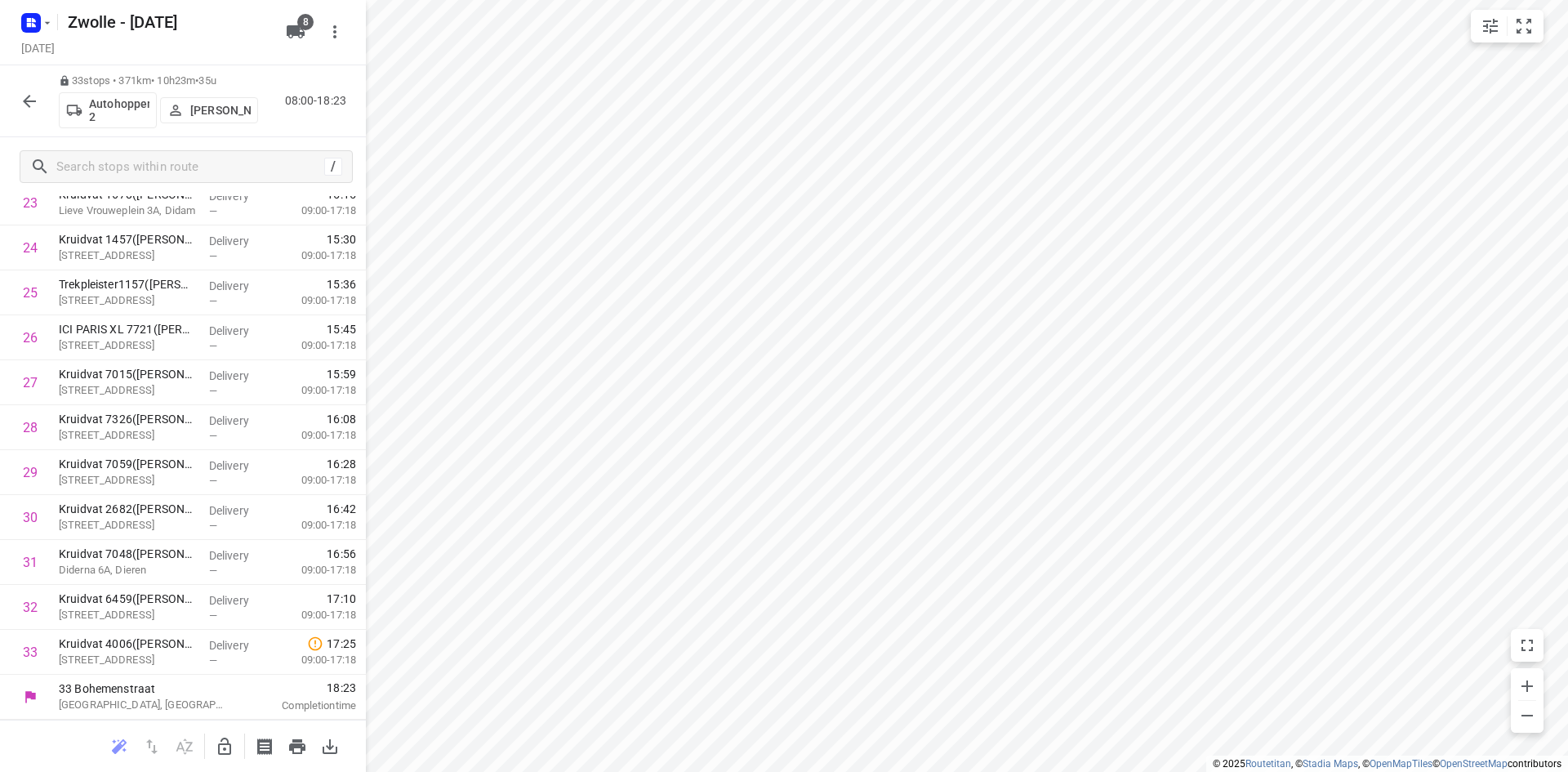
click at [284, 700] on p "Completion time" at bounding box center [302, 706] width 107 height 17
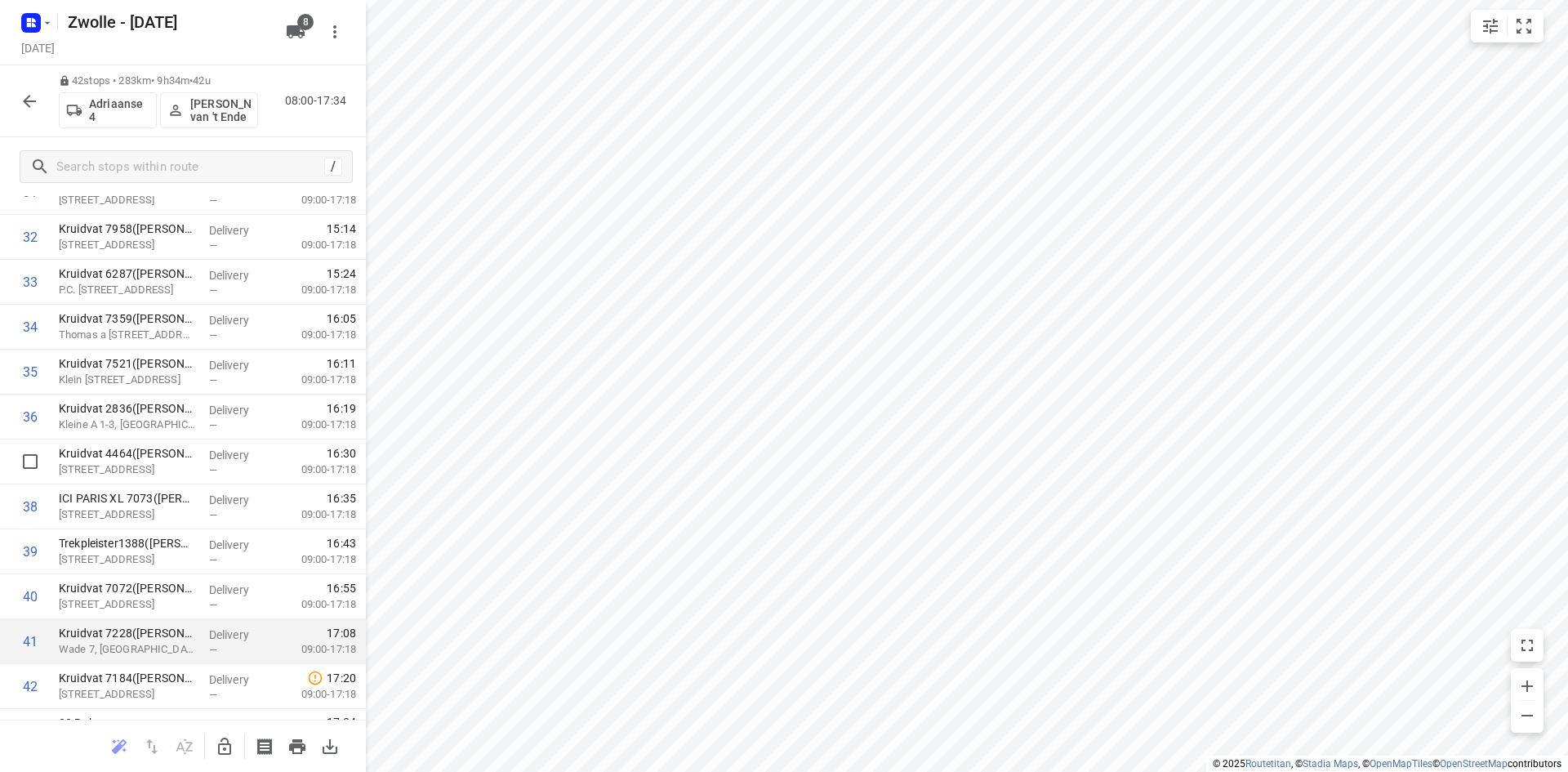
scroll to position [1489, 0]
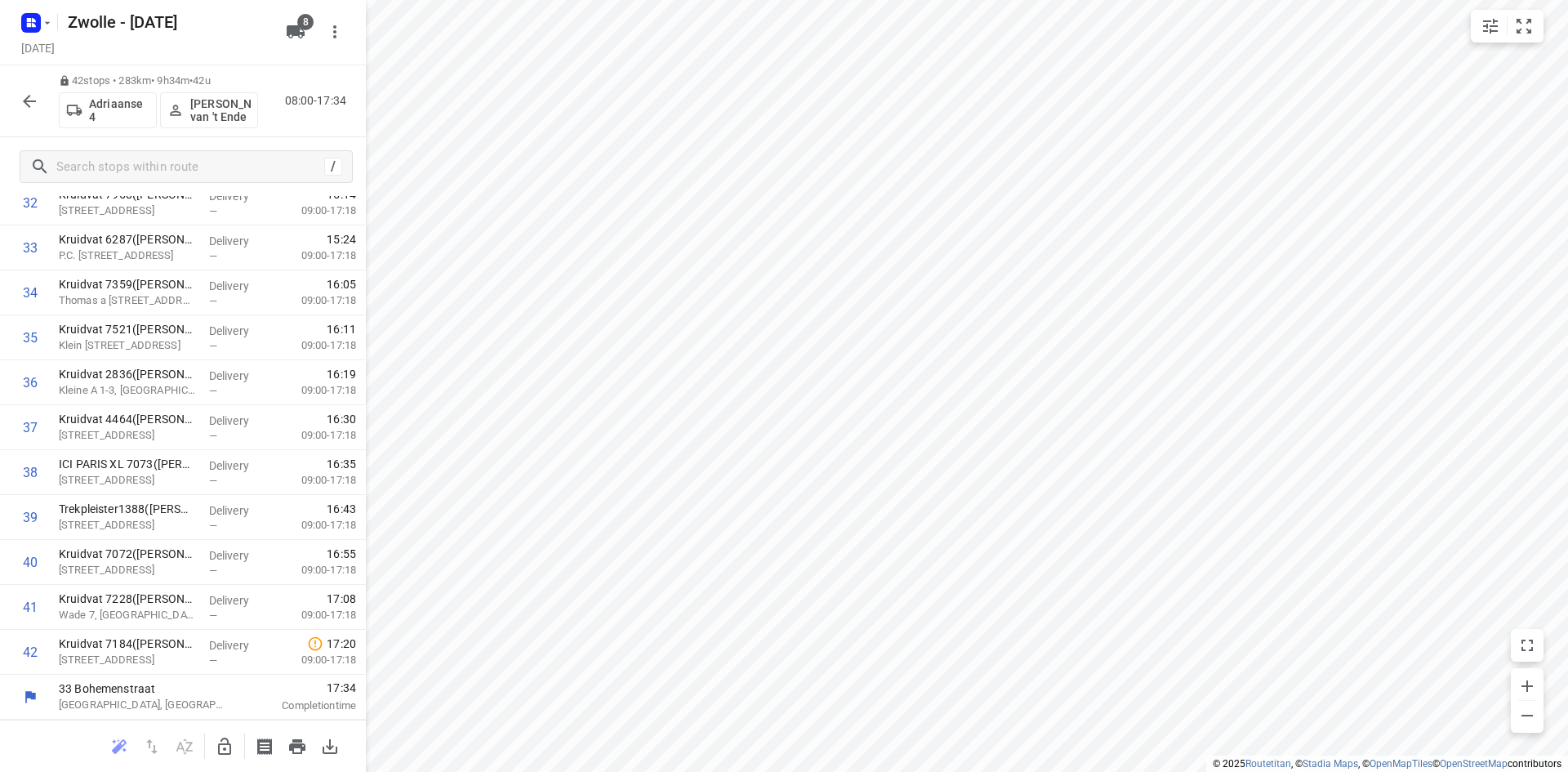
click at [36, 107] on icon "button" at bounding box center [29, 102] width 20 height 20
click at [42, 112] on div at bounding box center [28, 101] width 32 height 32
click at [31, 107] on icon "button" at bounding box center [29, 102] width 20 height 20
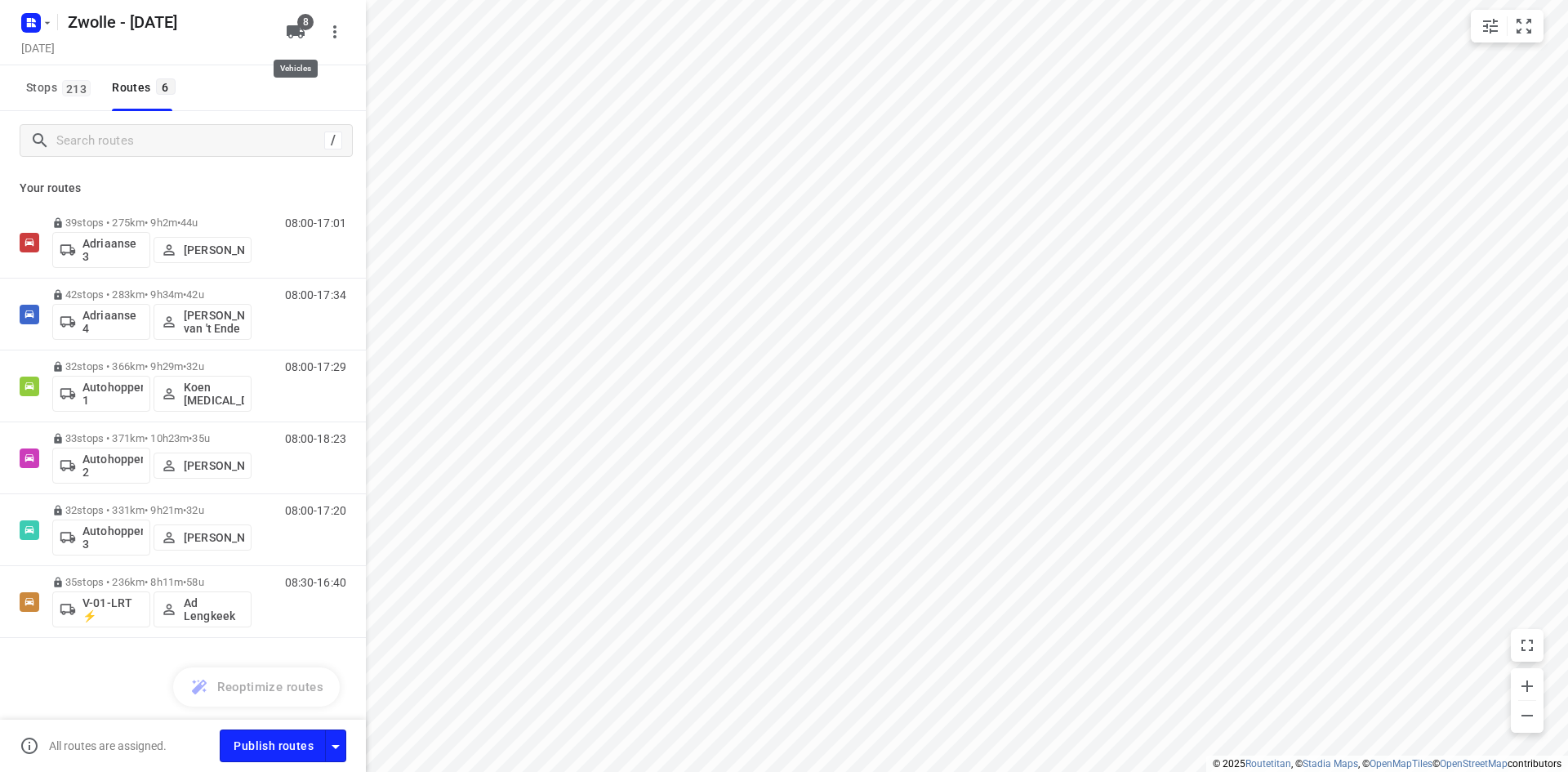
click at [287, 20] on button "8" at bounding box center [295, 31] width 32 height 32
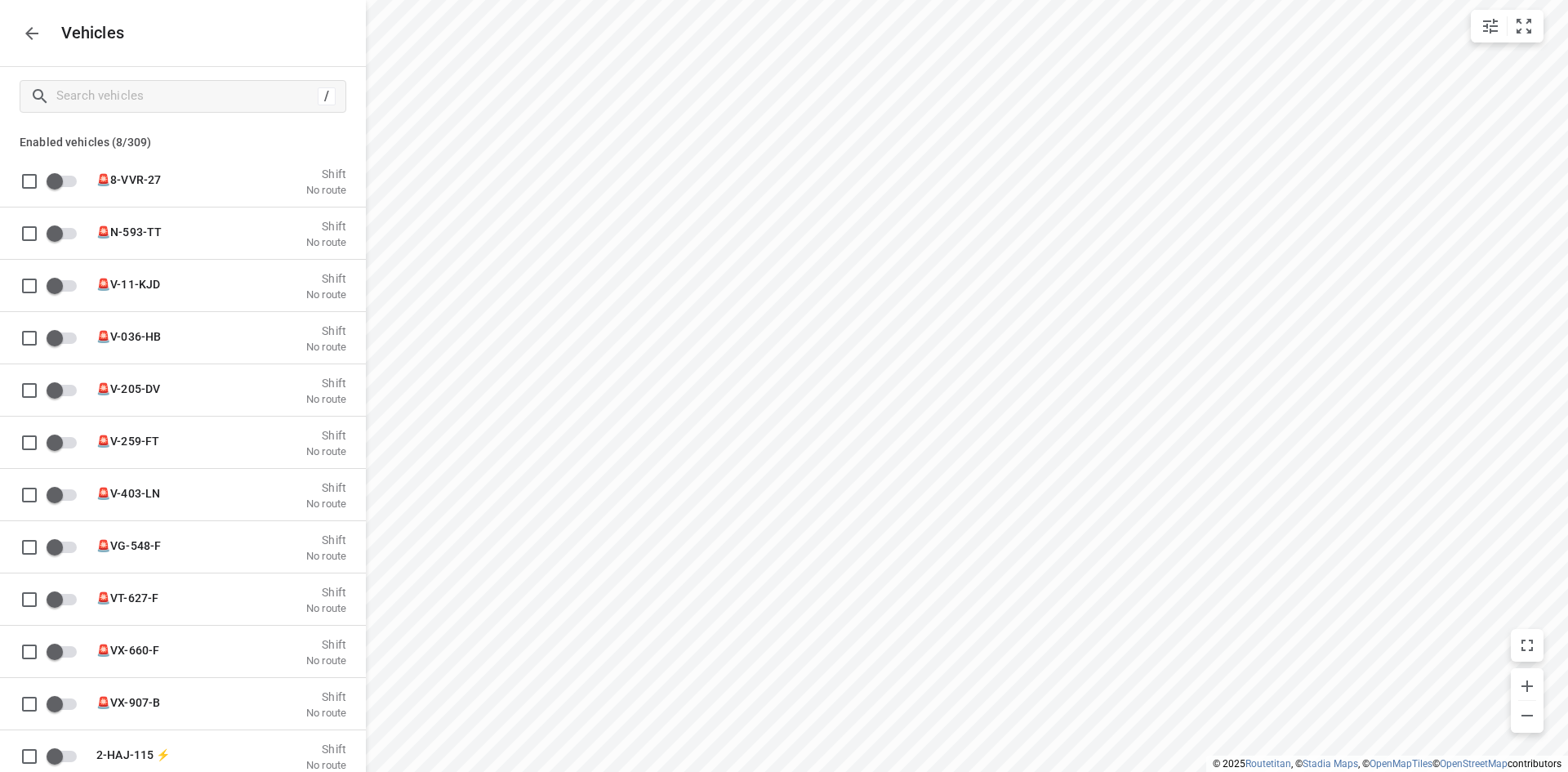
click at [25, 34] on icon "button" at bounding box center [32, 33] width 20 height 20
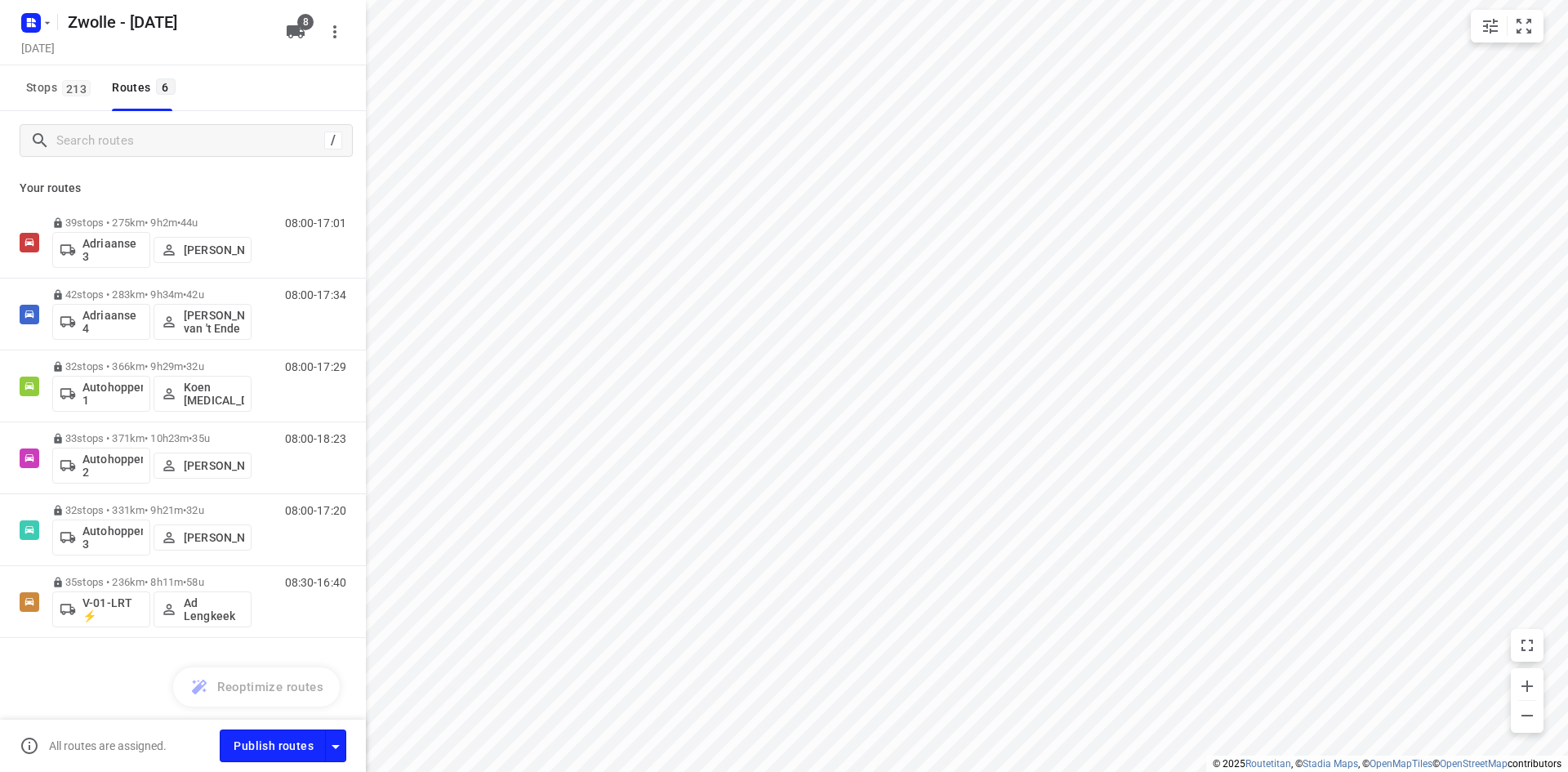
click at [347, 739] on div "Publish routes" at bounding box center [293, 745] width 147 height 32
click at [344, 741] on icon "button" at bounding box center [335, 747] width 20 height 20
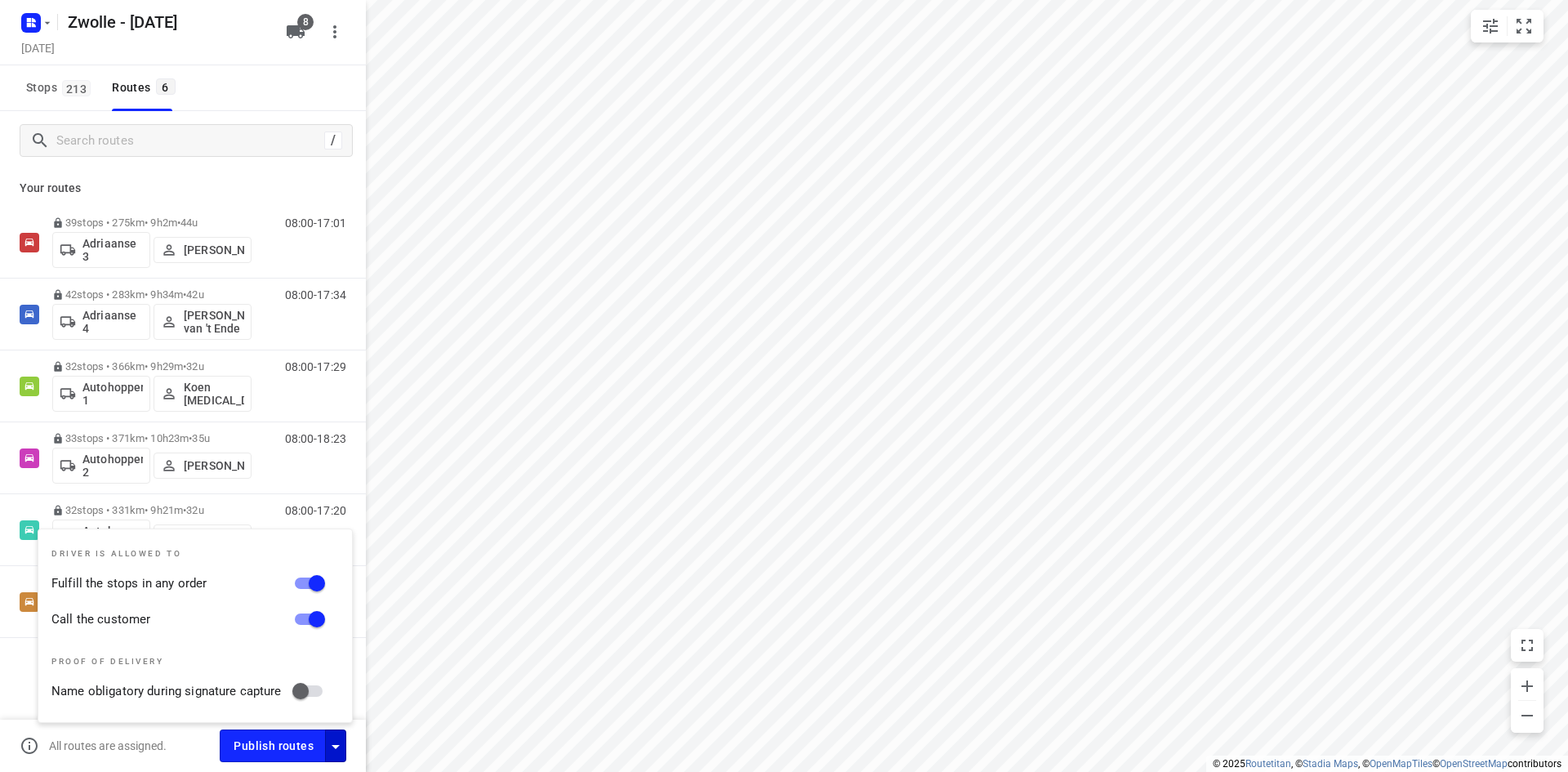
click at [262, 69] on div "Stops 213 Routes 6" at bounding box center [183, 88] width 365 height 46
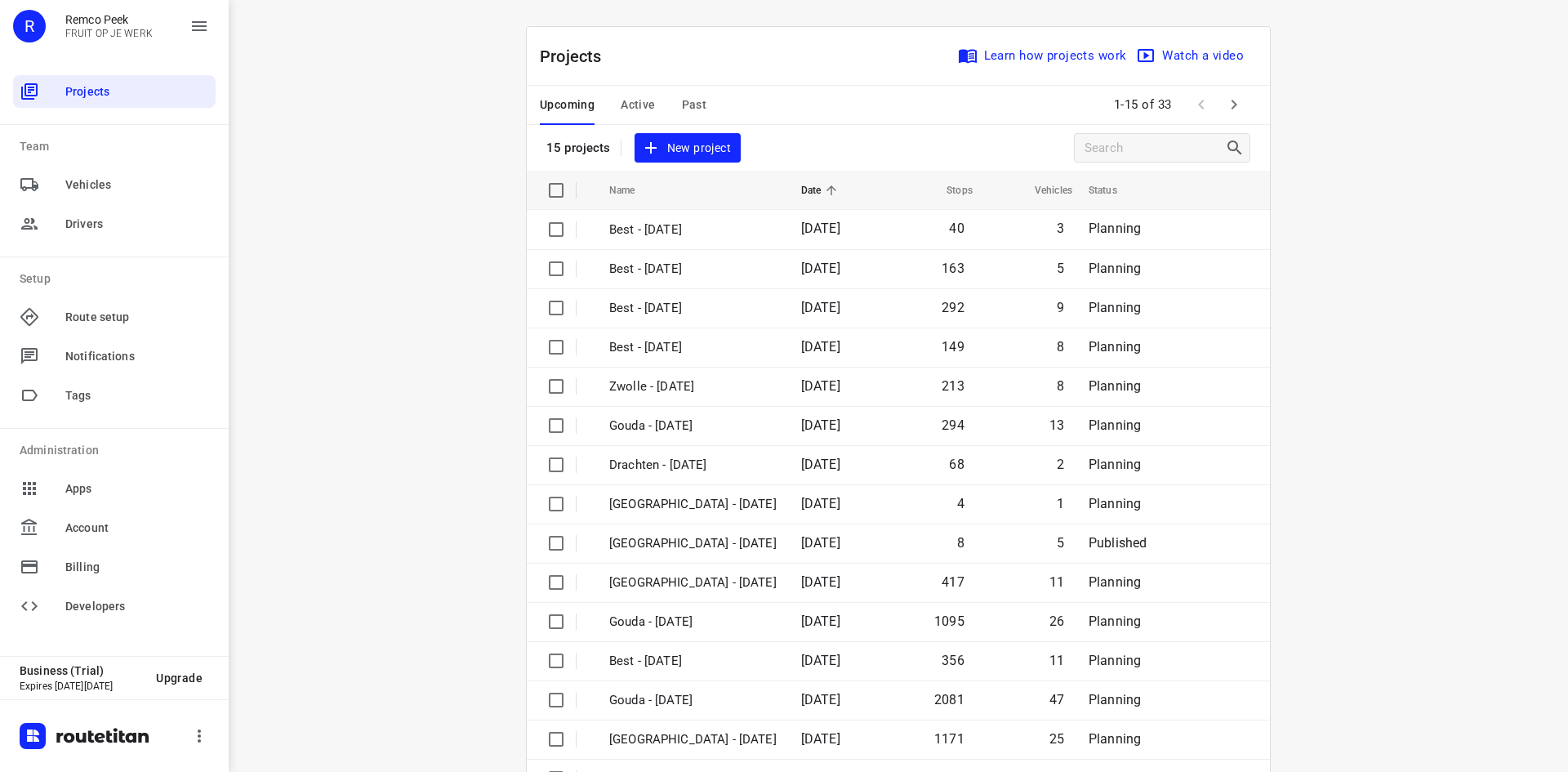
click at [709, 115] on div "Upcoming Active Past" at bounding box center [635, 106] width 192 height 39
click at [699, 109] on div "Upcoming Active Past" at bounding box center [635, 106] width 192 height 39
click at [684, 106] on span "Past" at bounding box center [695, 105] width 25 height 21
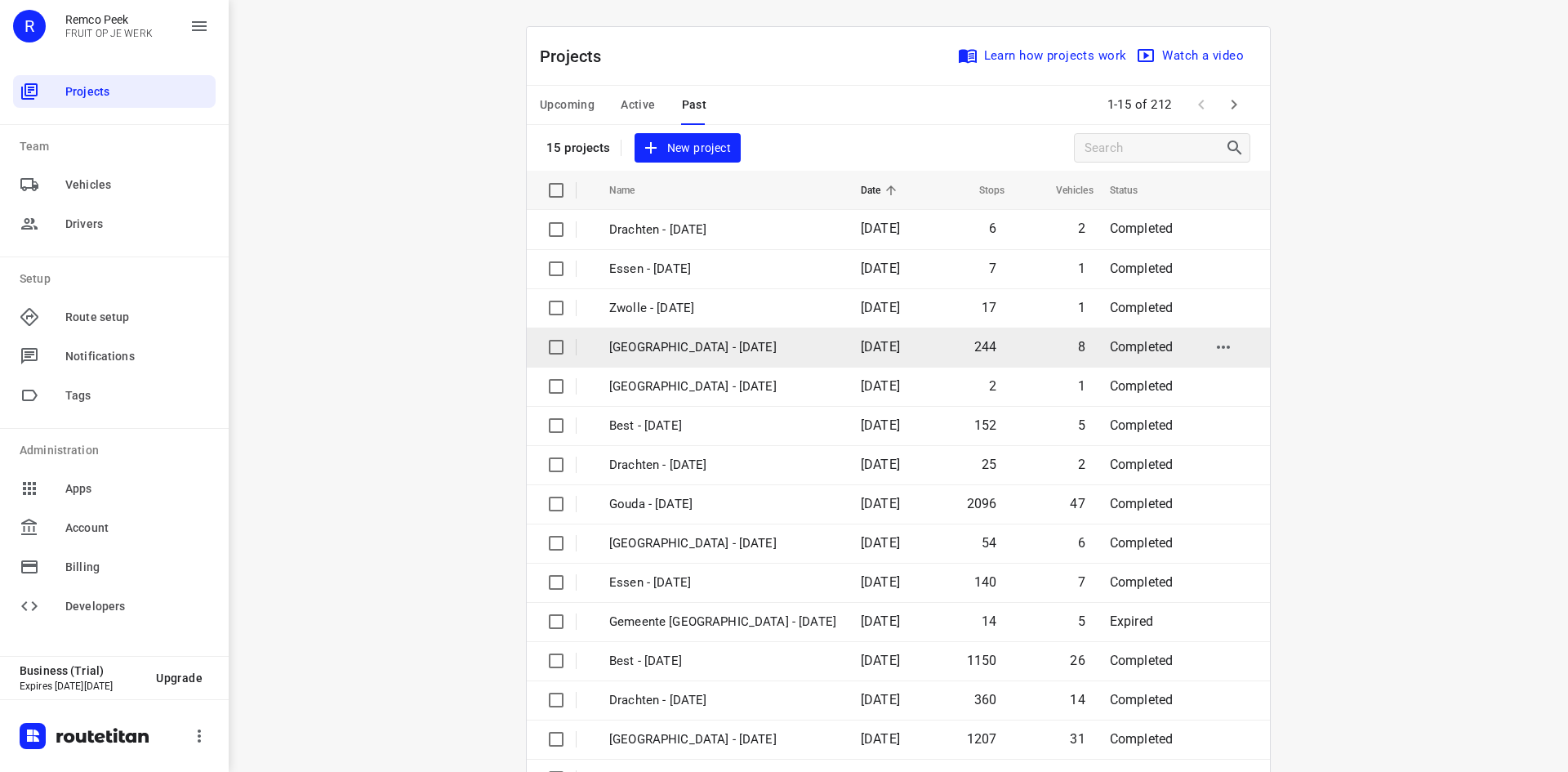
click at [707, 333] on td "Zwolle - Thursday" at bounding box center [720, 347] width 255 height 39
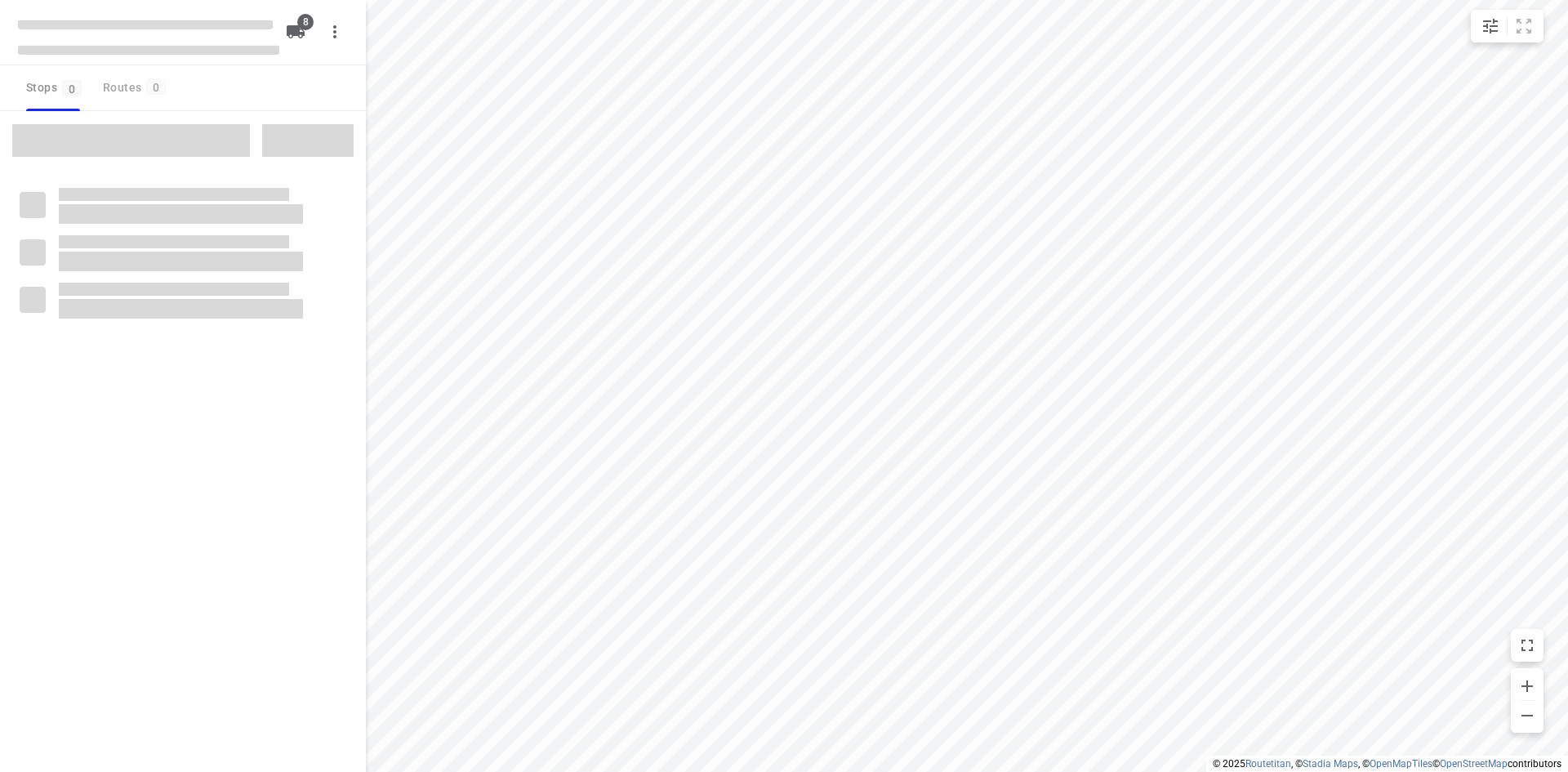
checkbox input "true"
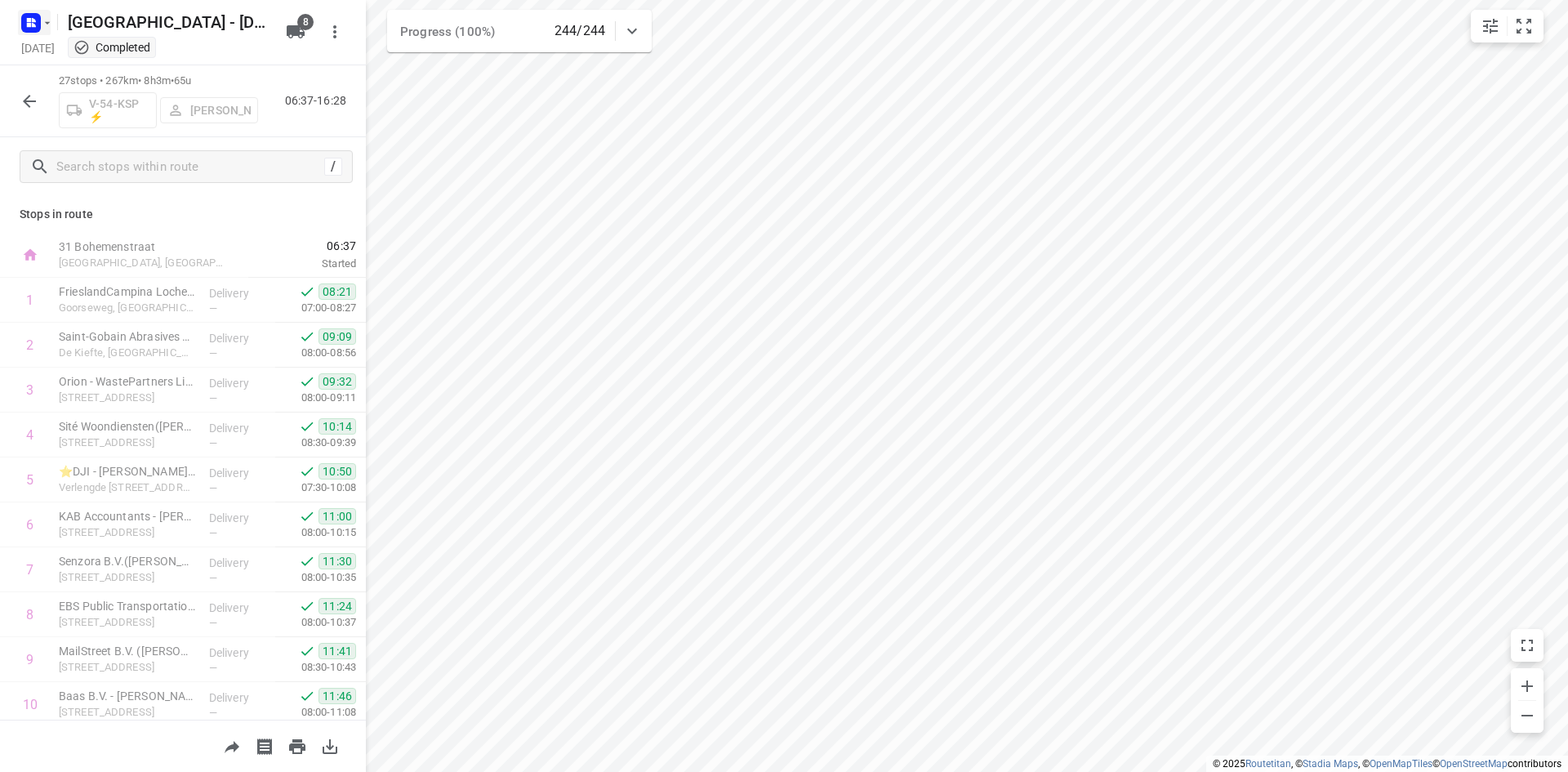
click at [22, 27] on rect "button" at bounding box center [31, 22] width 20 height 20
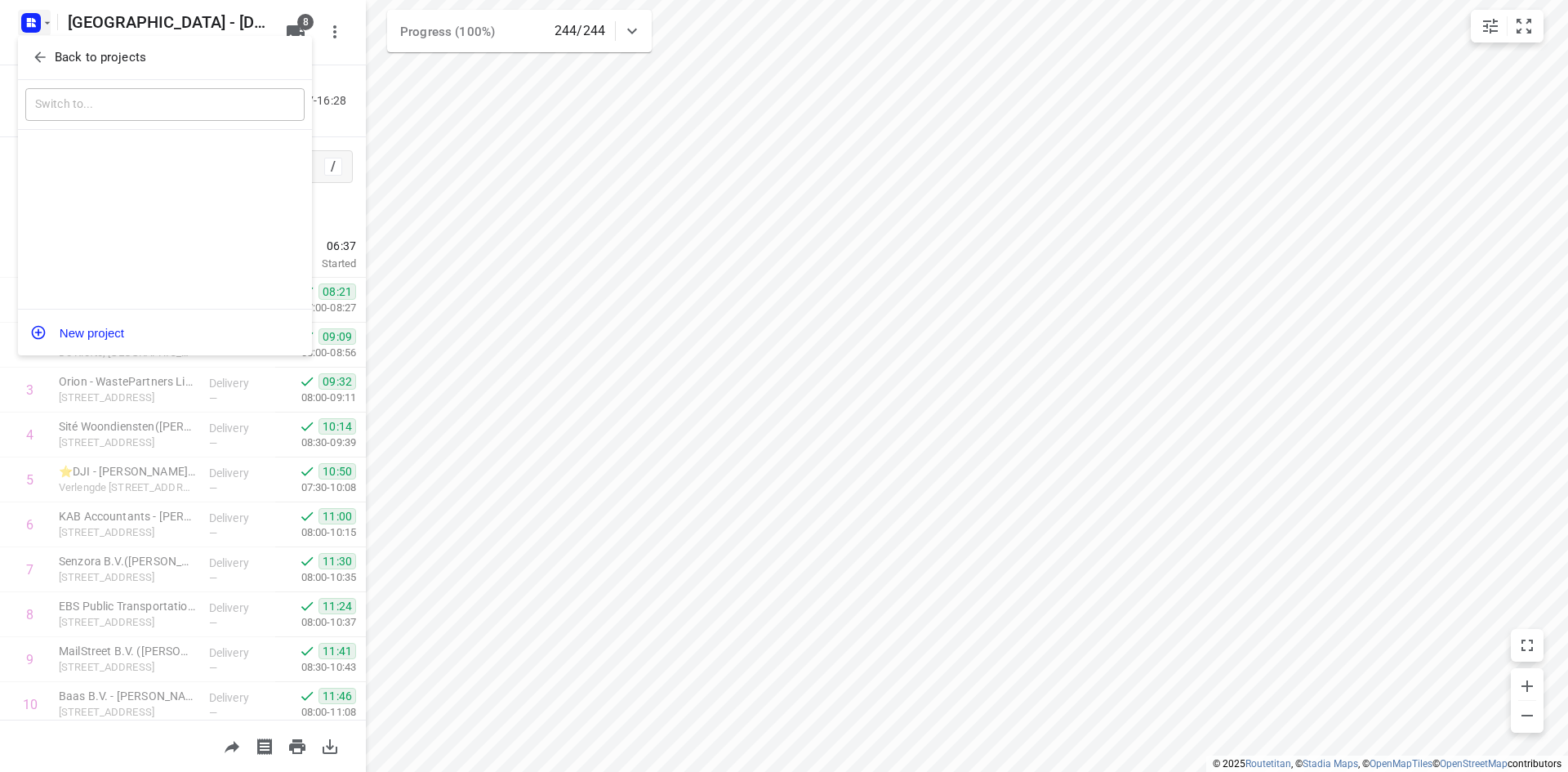
click at [76, 55] on p "Back to projects" at bounding box center [101, 57] width 92 height 19
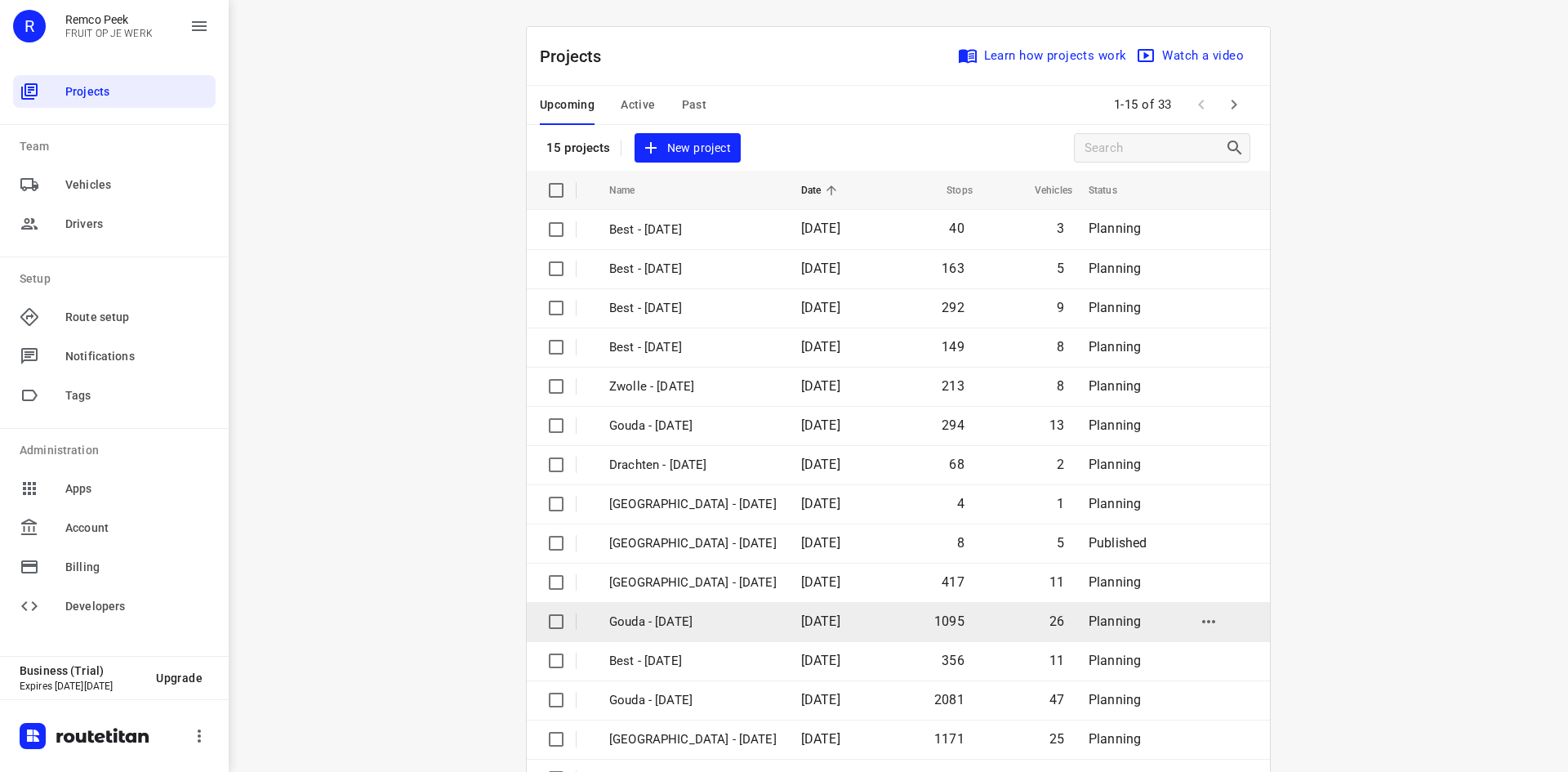
click at [723, 630] on p "Gouda - Thursday" at bounding box center [692, 622] width 167 height 19
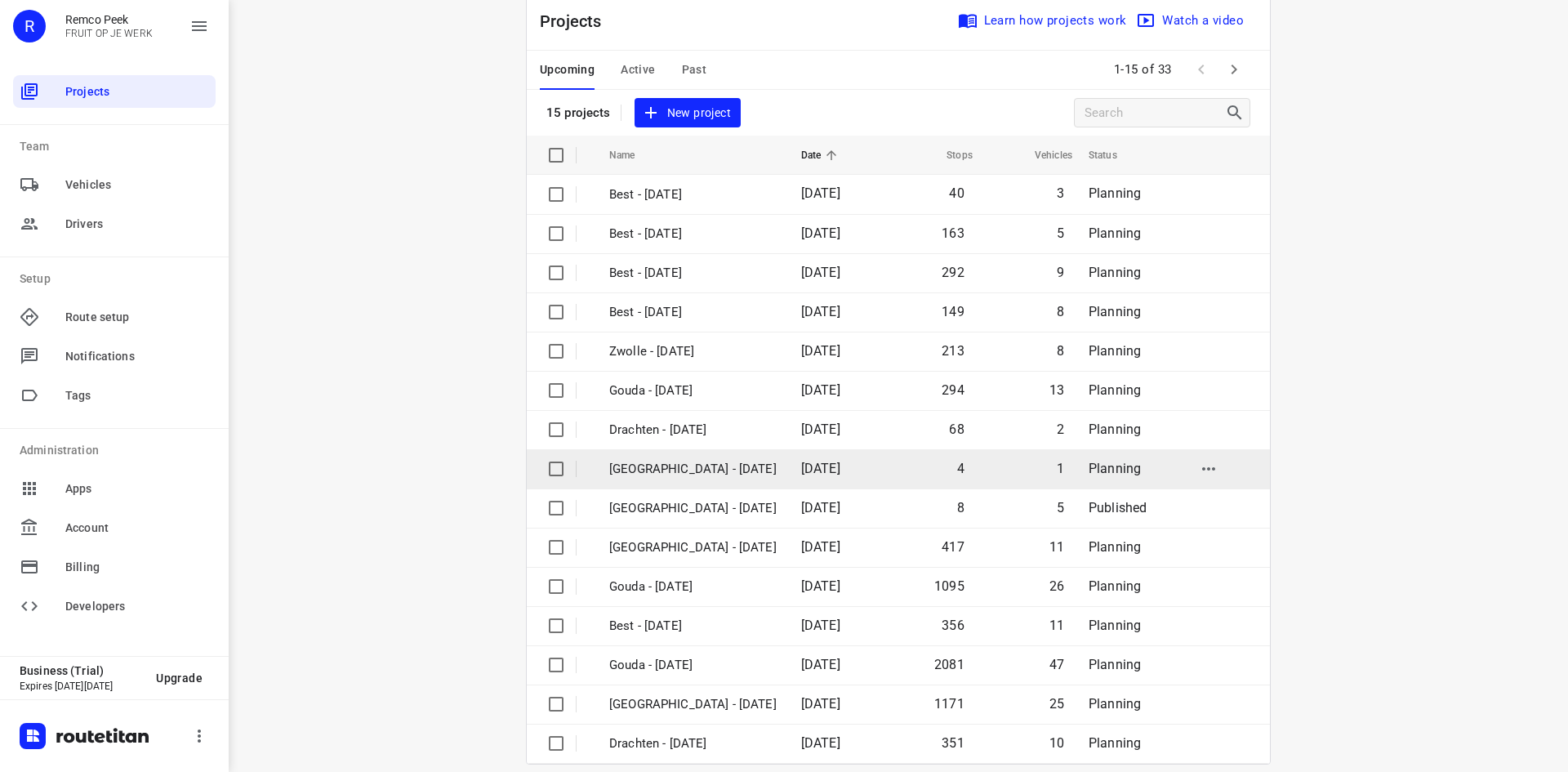
scroll to position [54, 0]
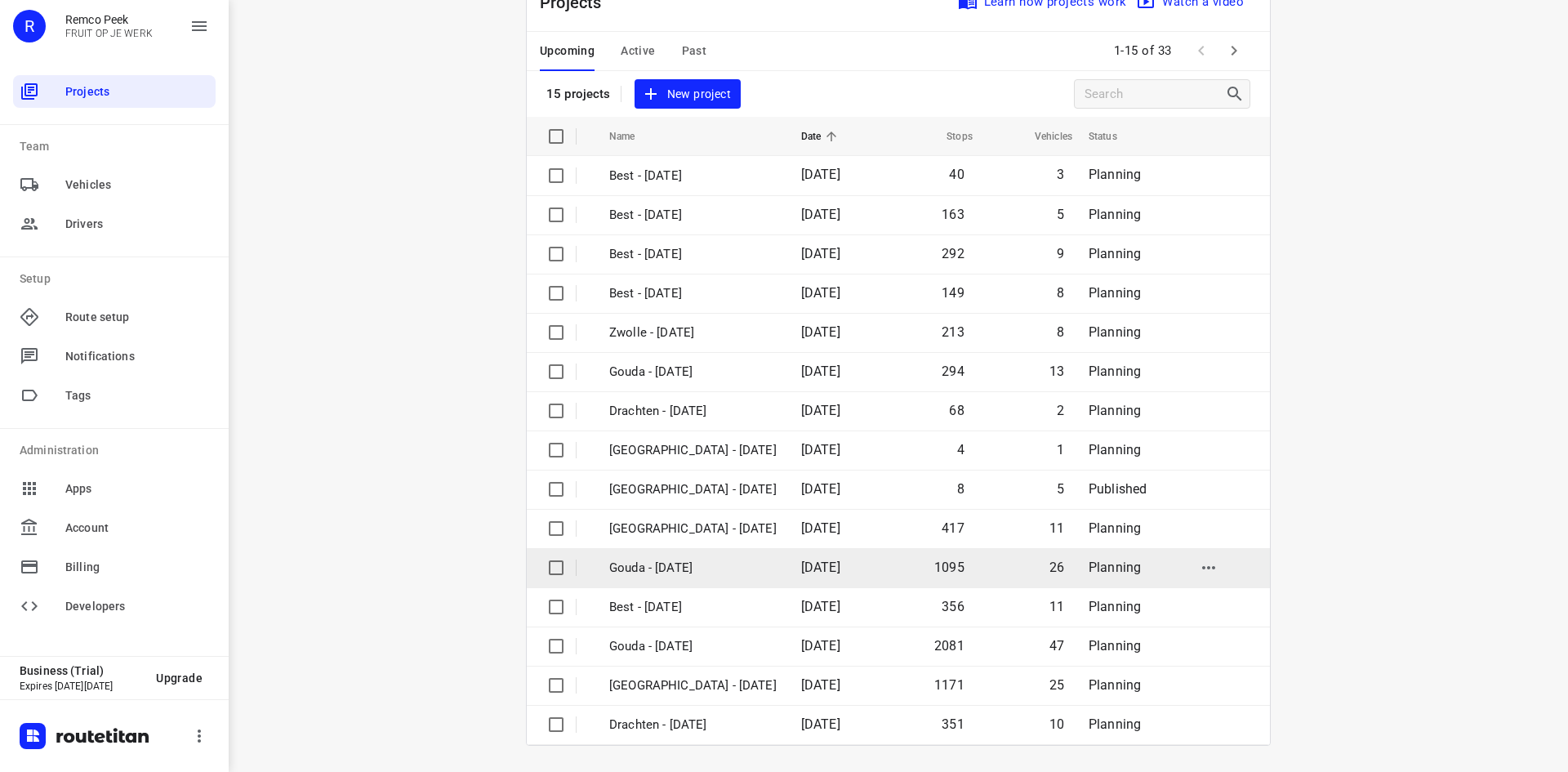
click at [718, 569] on p "Gouda - [DATE]" at bounding box center [692, 568] width 167 height 19
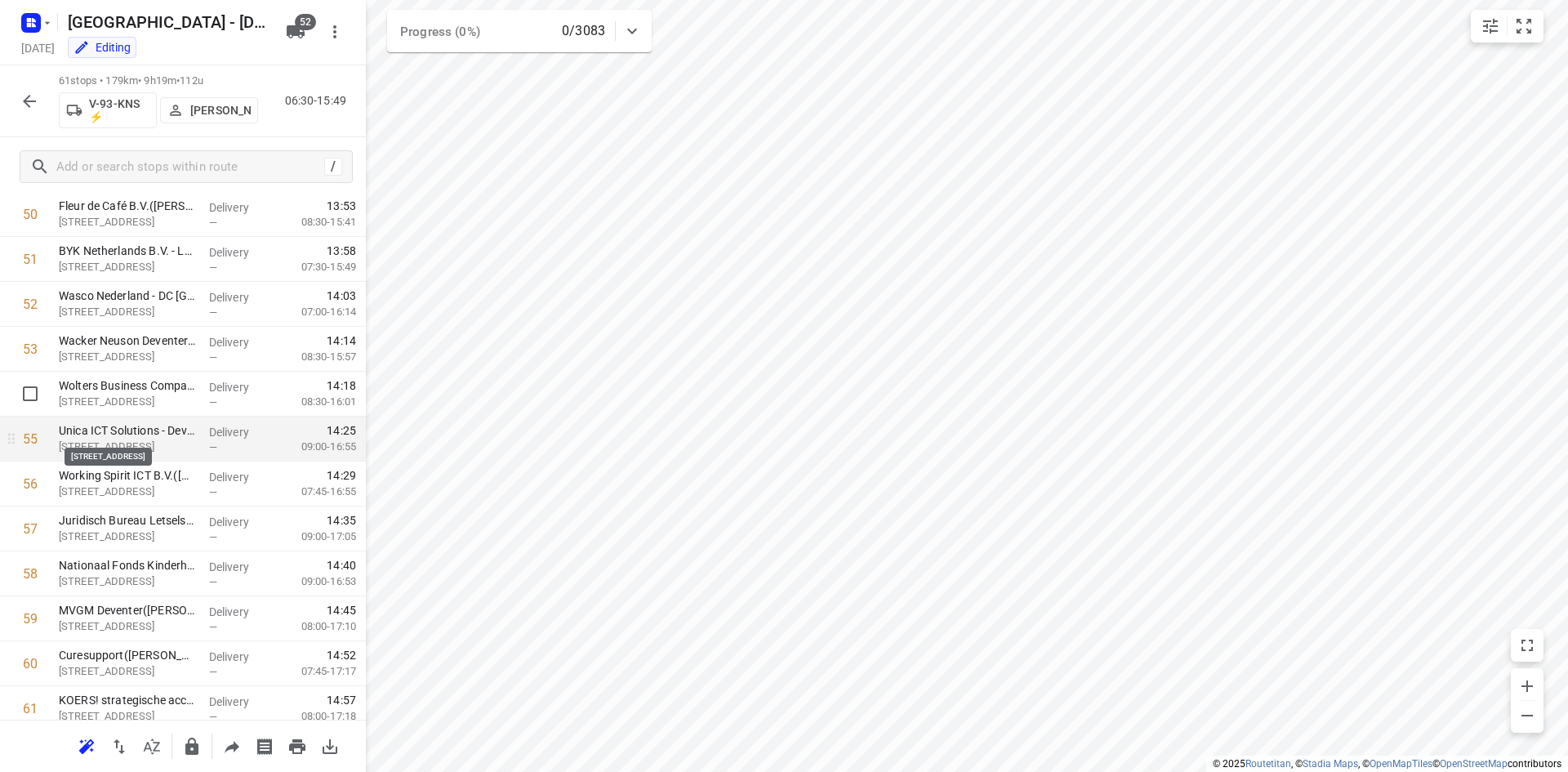
scroll to position [1960, 0]
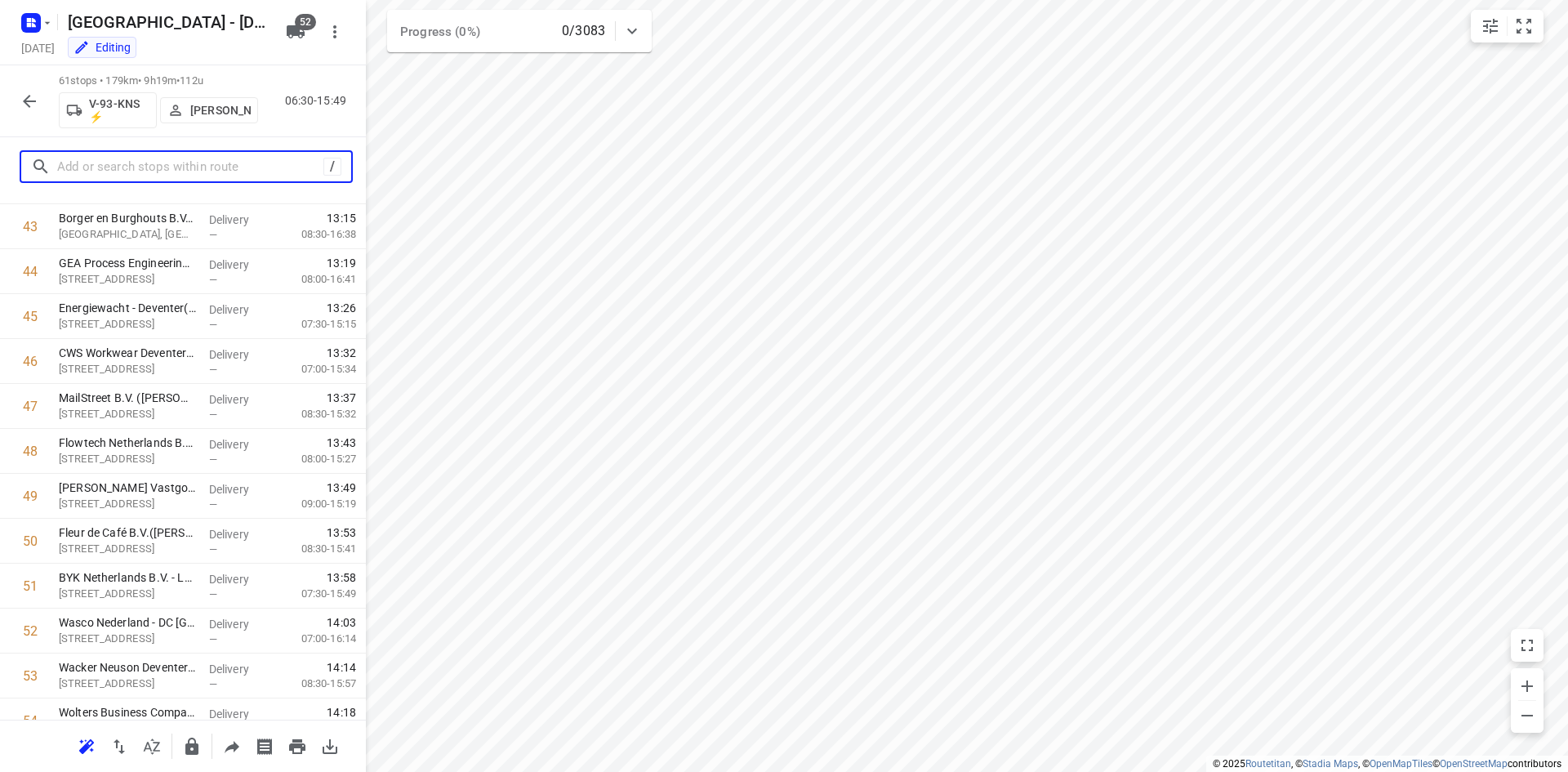
click at [142, 169] on input "text" at bounding box center [190, 167] width 266 height 25
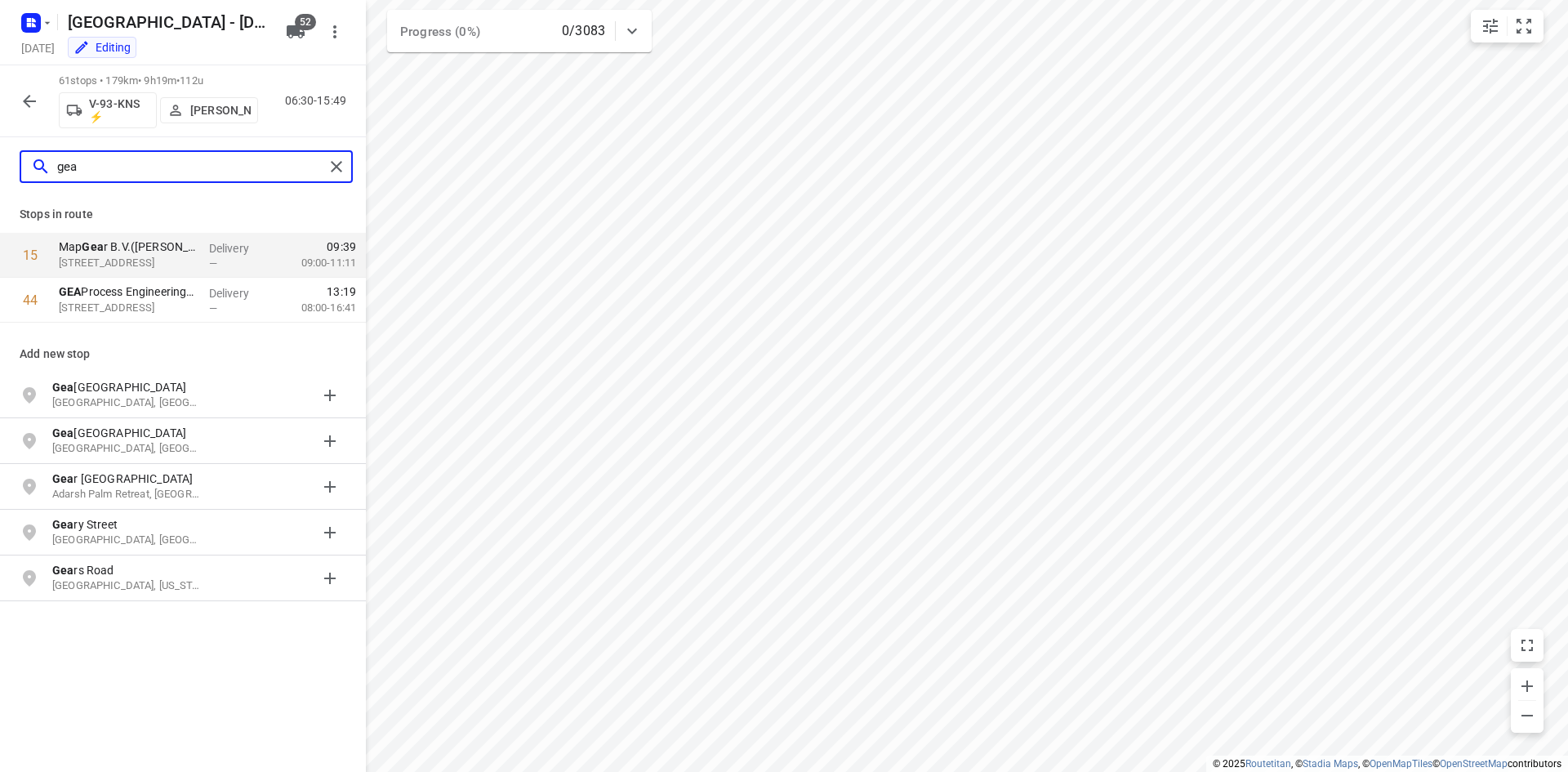
type input "gea"
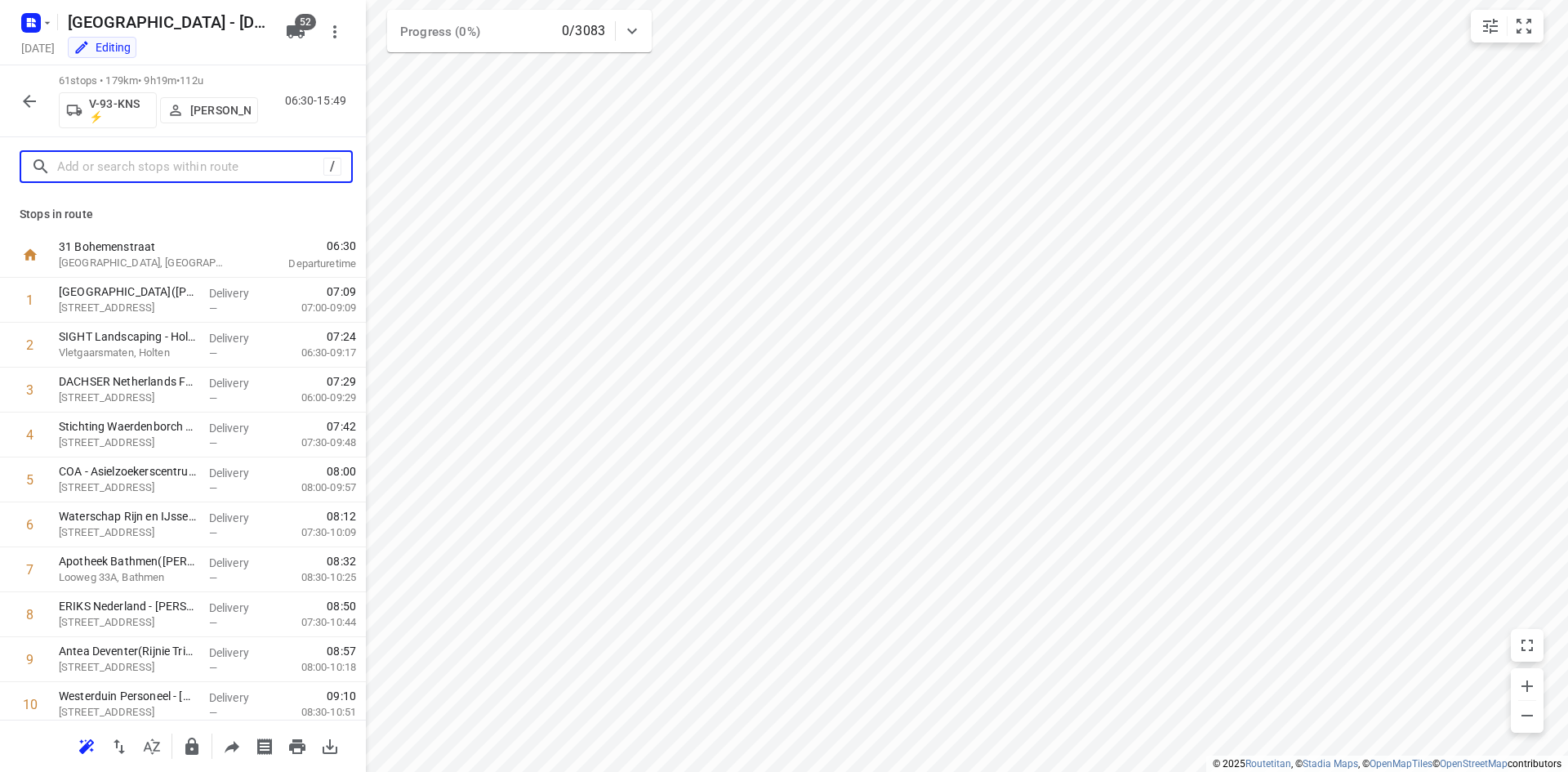
click at [97, 163] on input "text" at bounding box center [190, 167] width 266 height 25
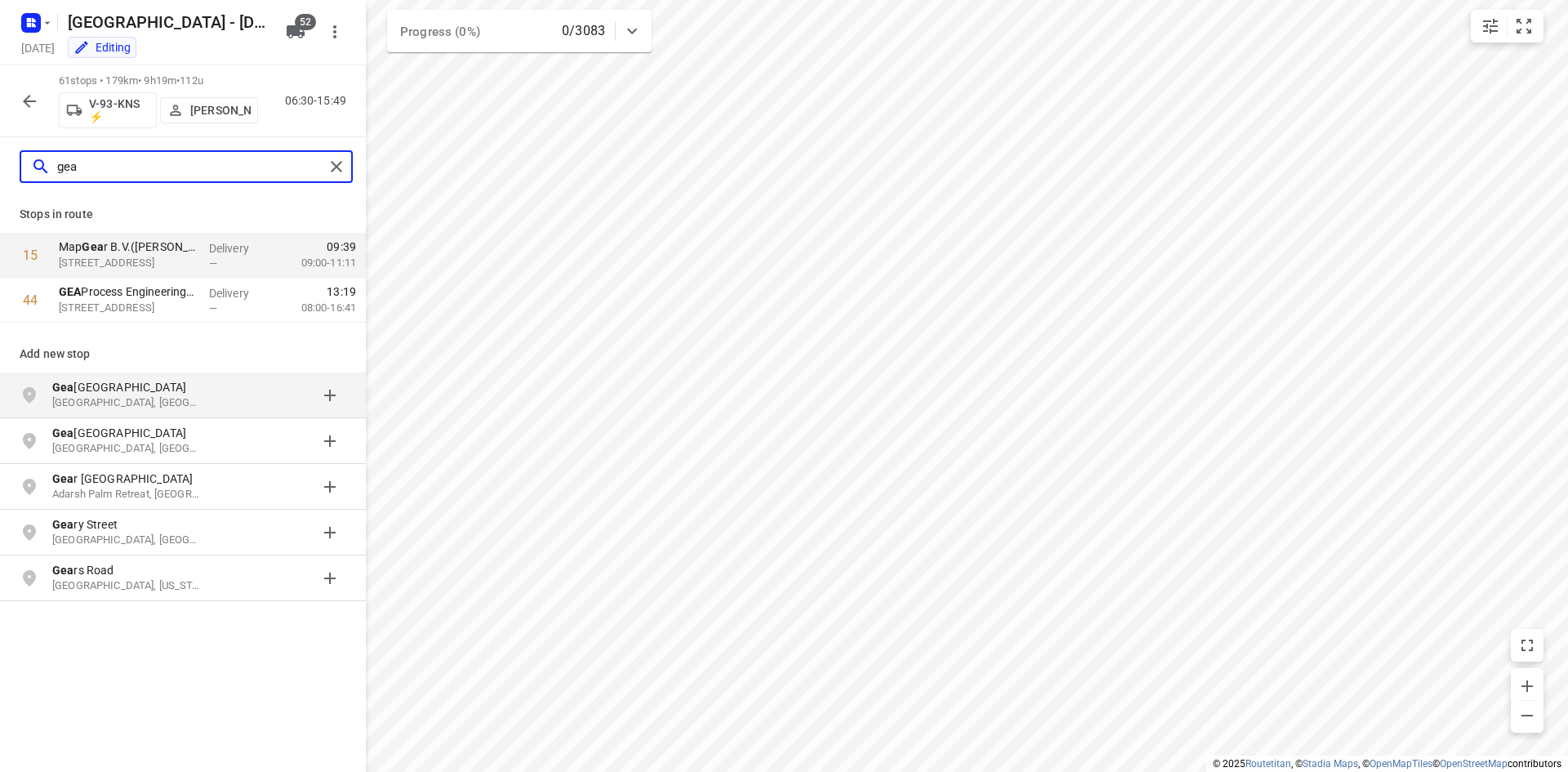
type input "gea"
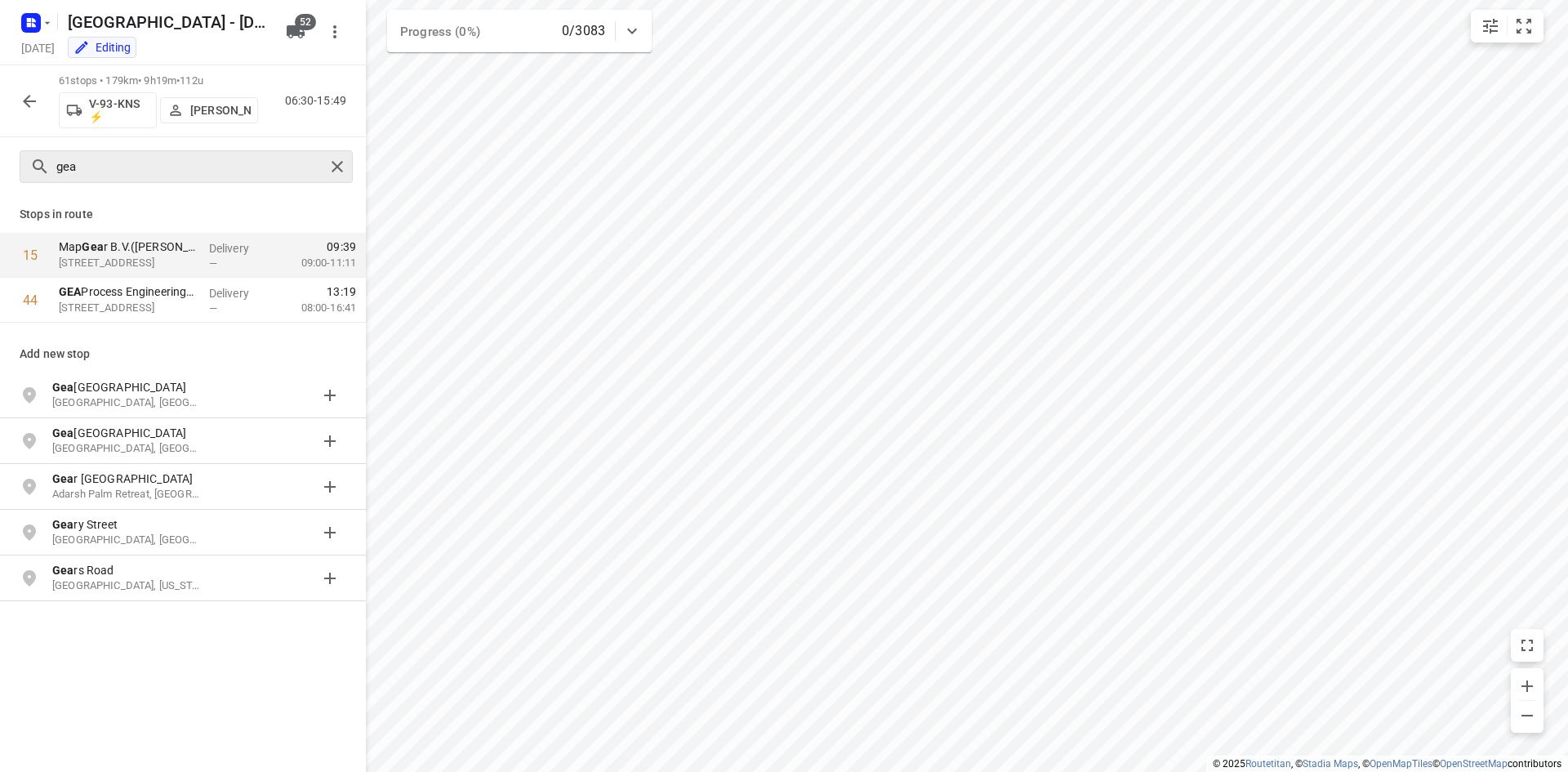
click at [342, 181] on div "gea" at bounding box center [186, 166] width 333 height 32
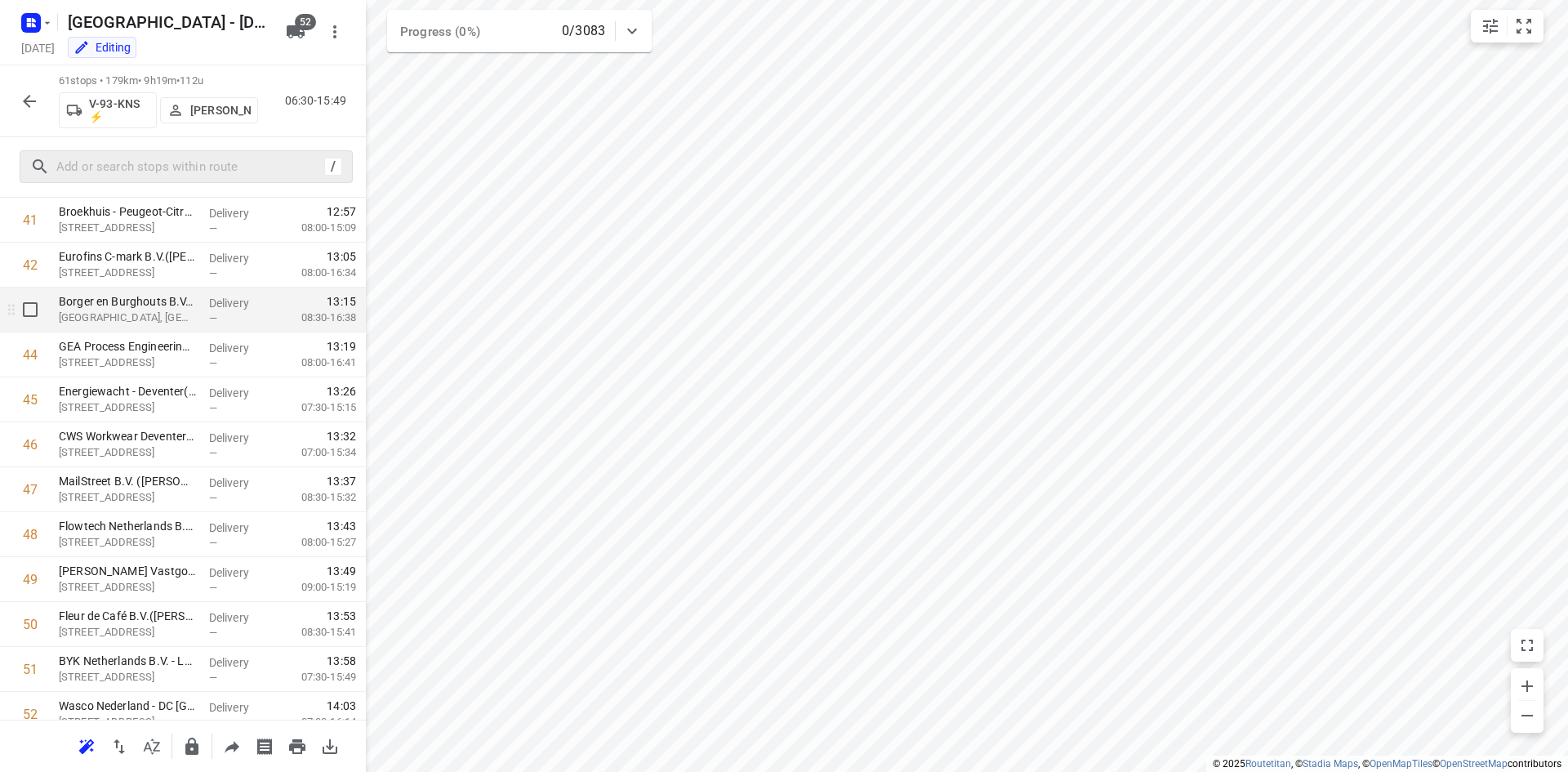
scroll to position [1853, 0]
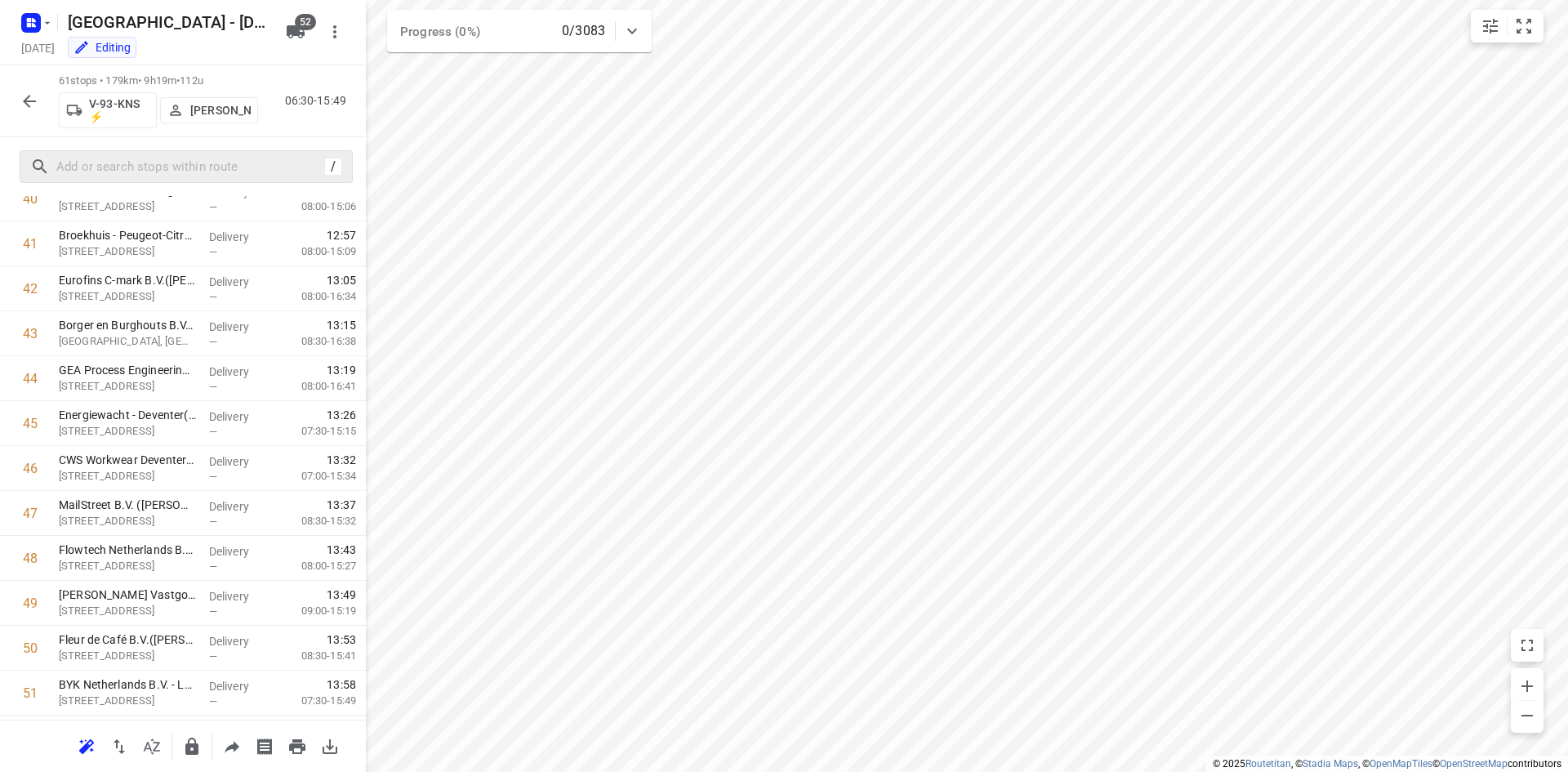
click at [77, 142] on div "/" at bounding box center [183, 166] width 365 height 59
click at [76, 158] on input "text" at bounding box center [187, 167] width 261 height 25
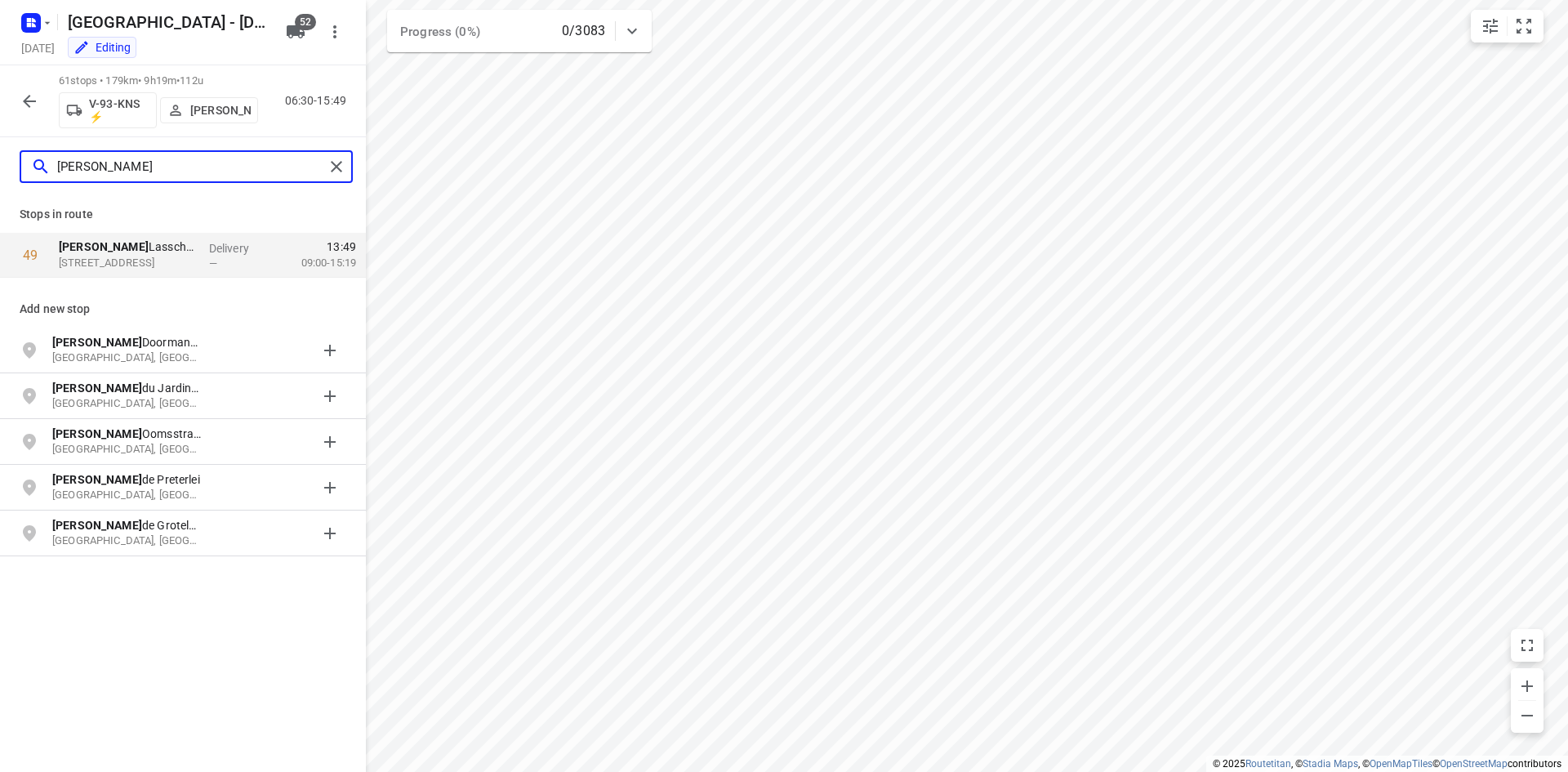
type input "[PERSON_NAME]"
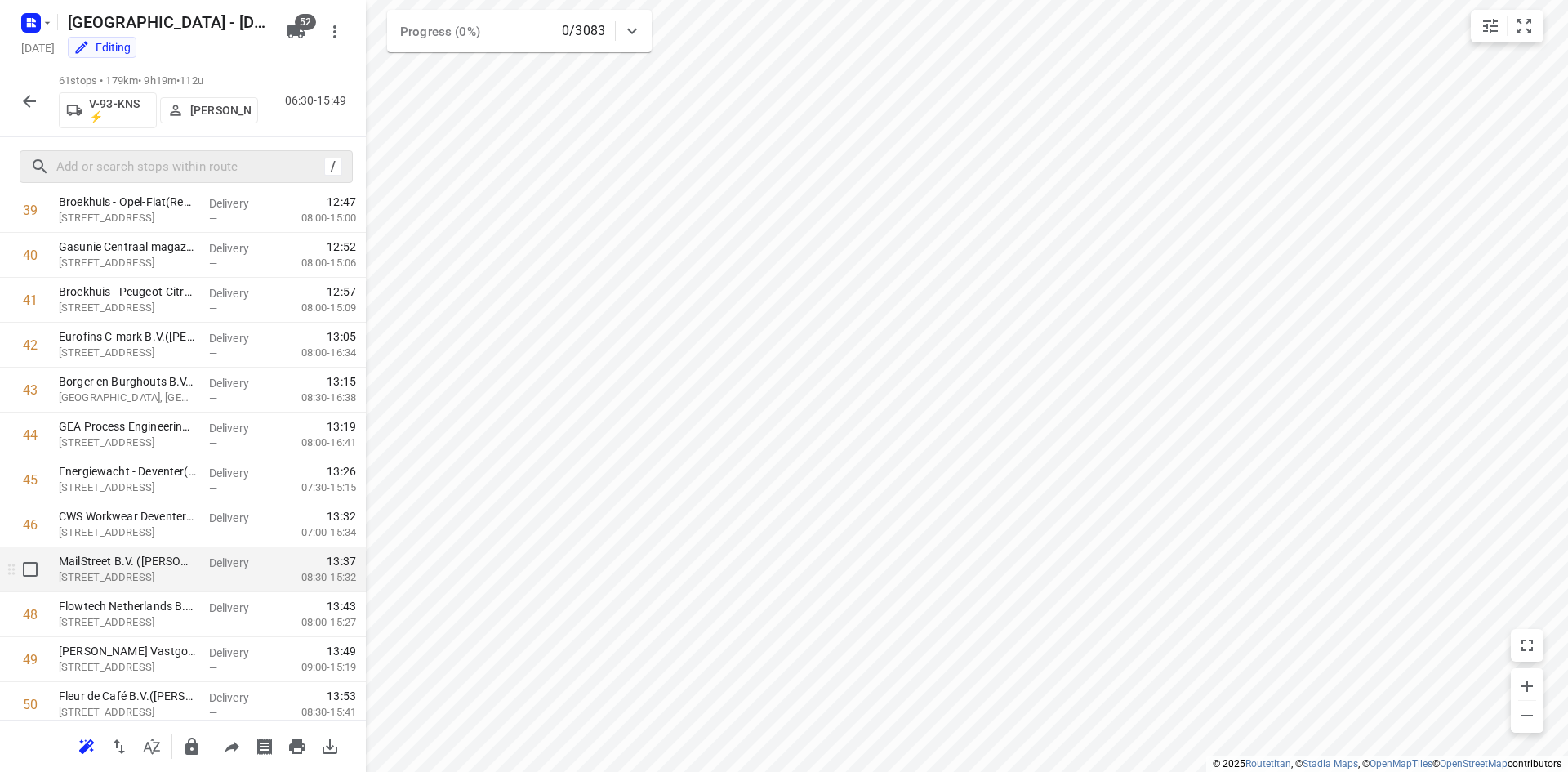
scroll to position [1878, 0]
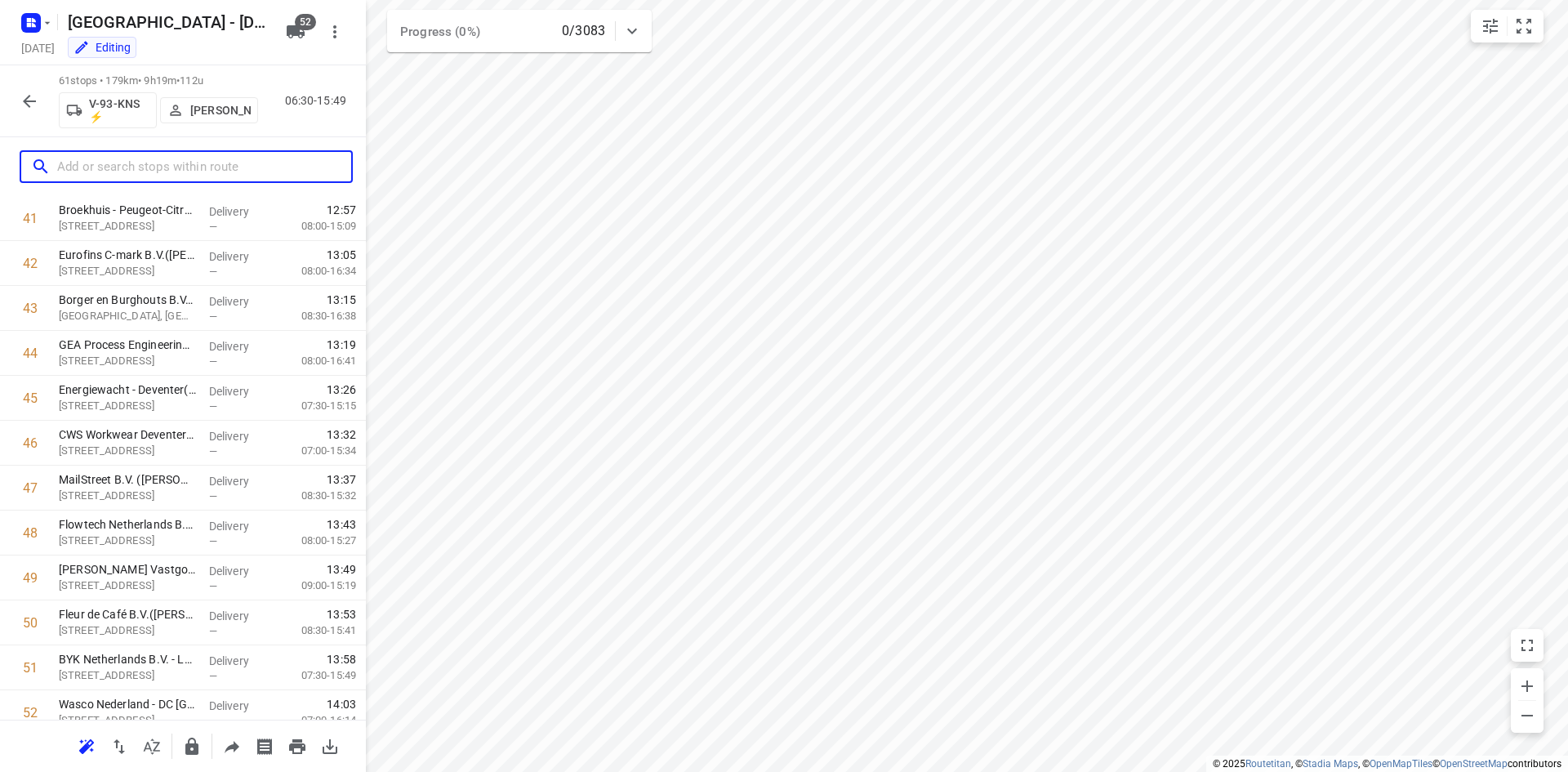
click at [176, 177] on input "text" at bounding box center [203, 167] width 294 height 25
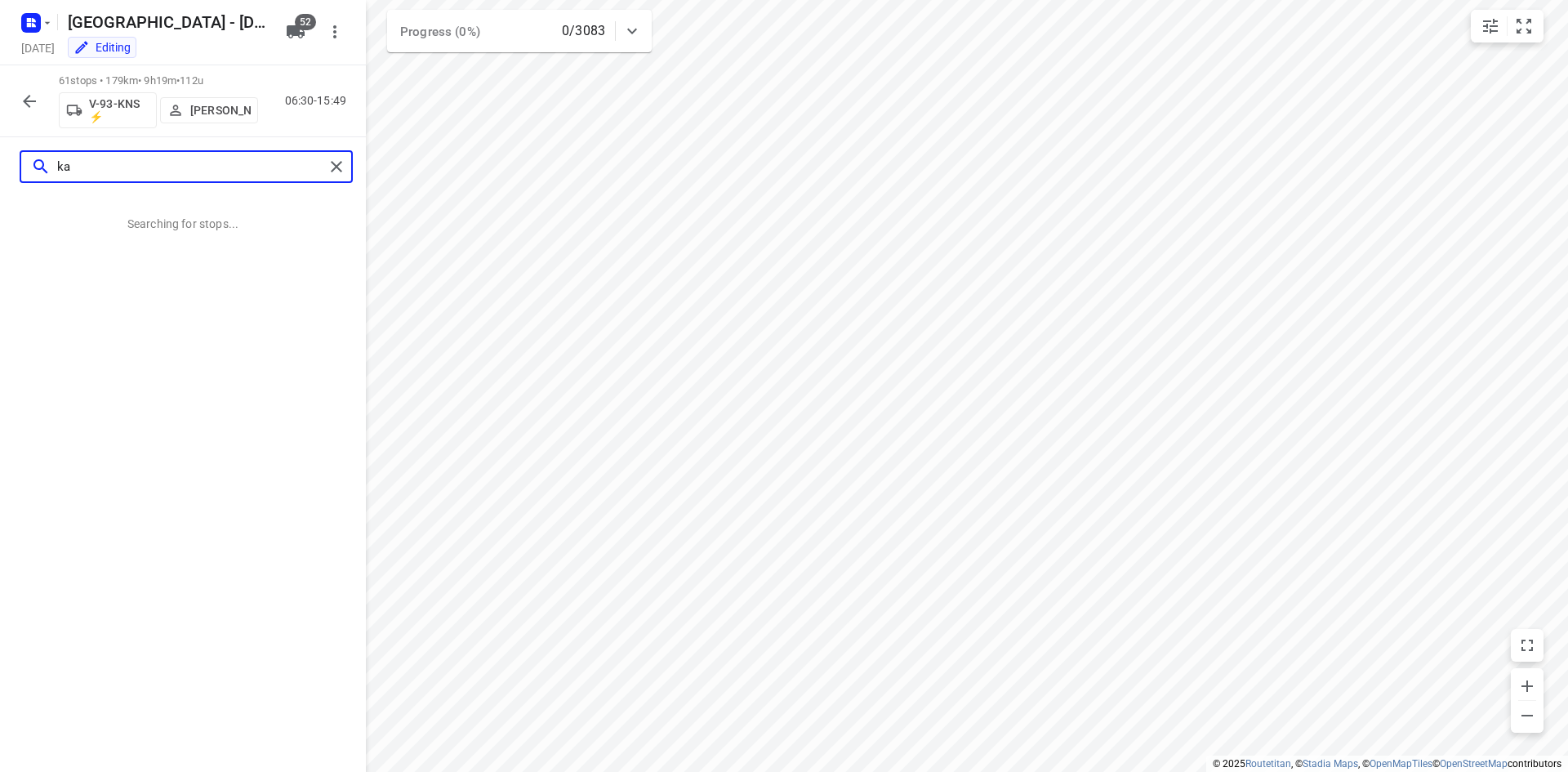
scroll to position [0, 0]
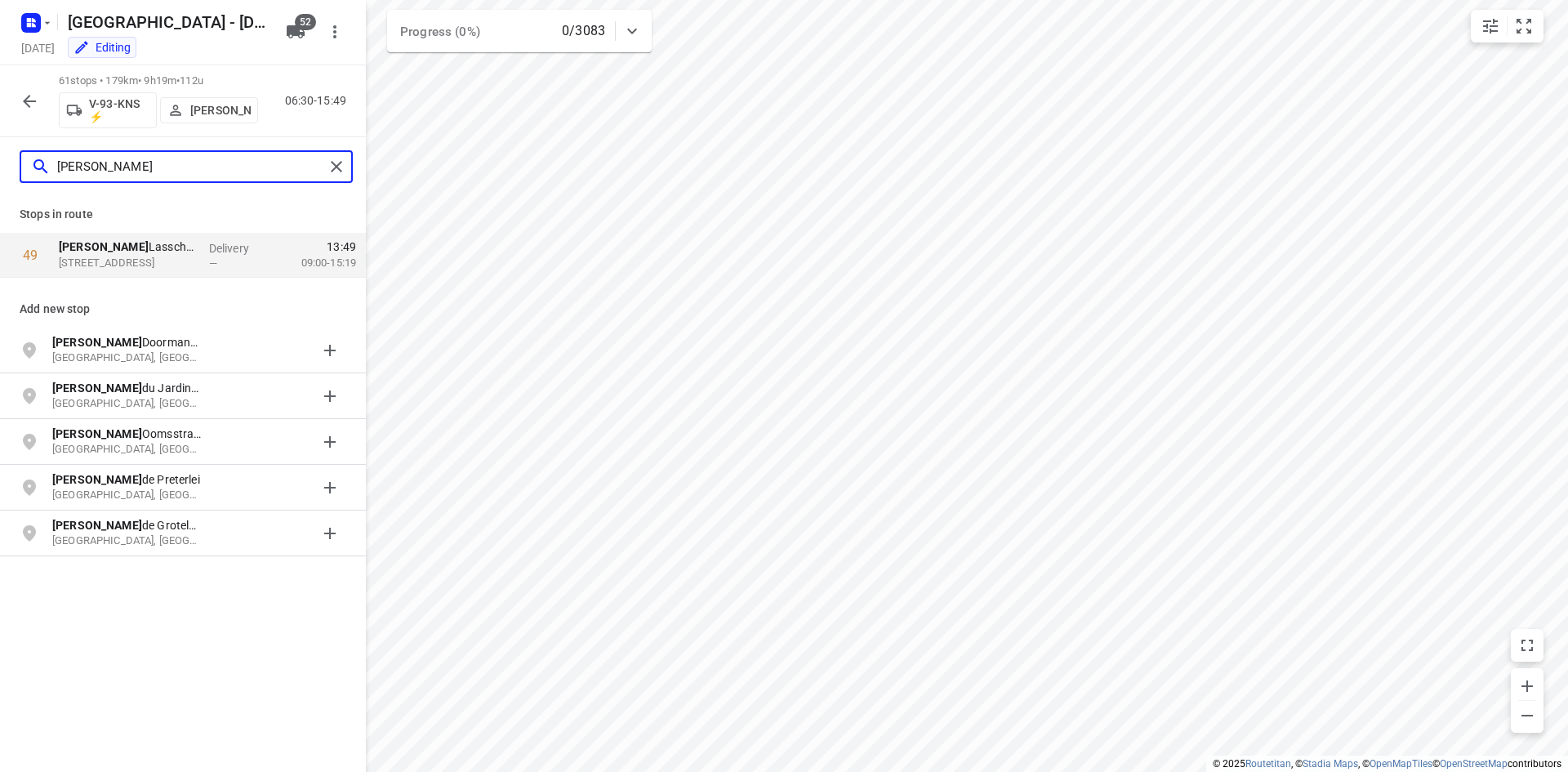
type input "[PERSON_NAME]"
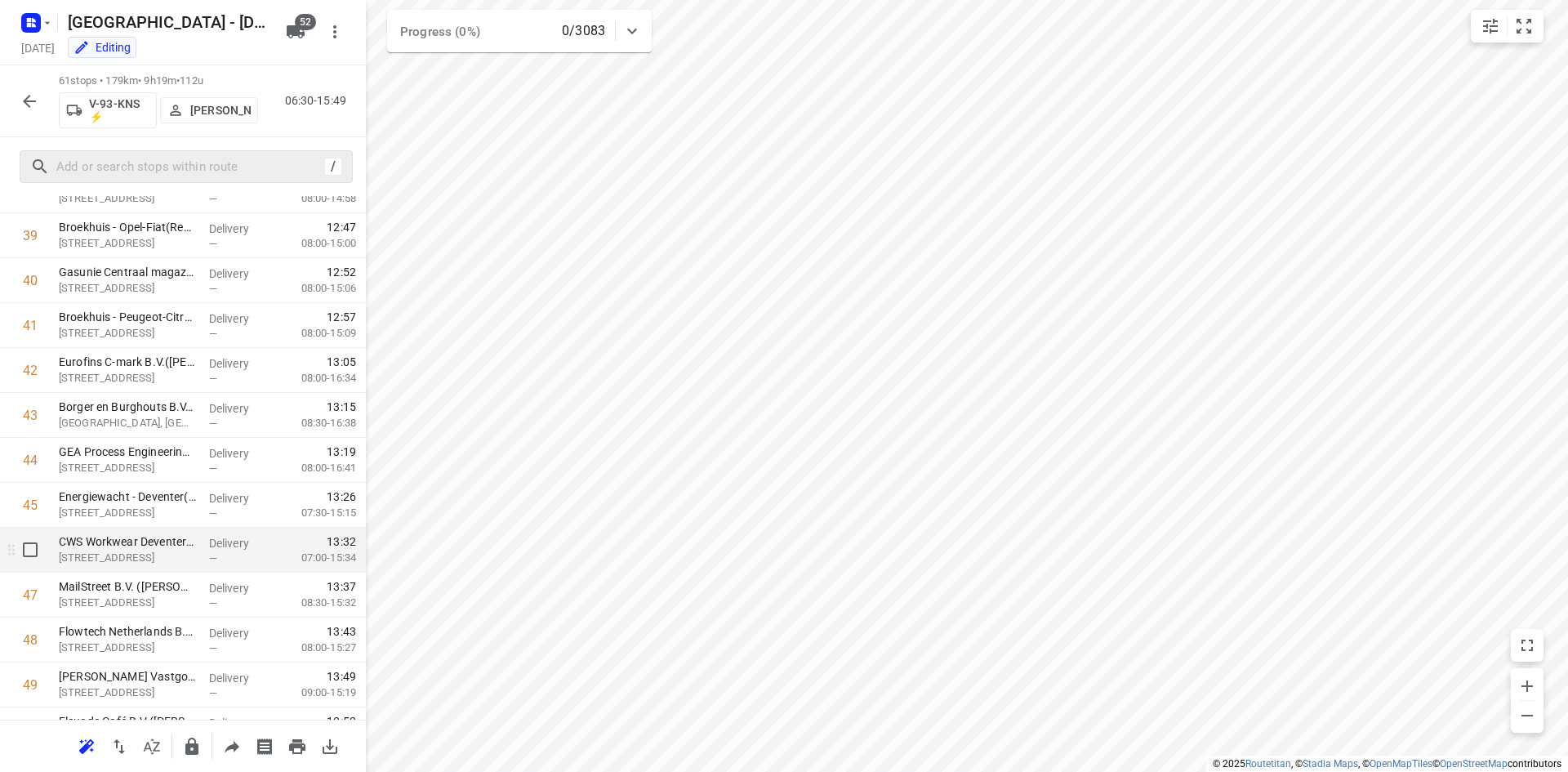
scroll to position [1853, 0]
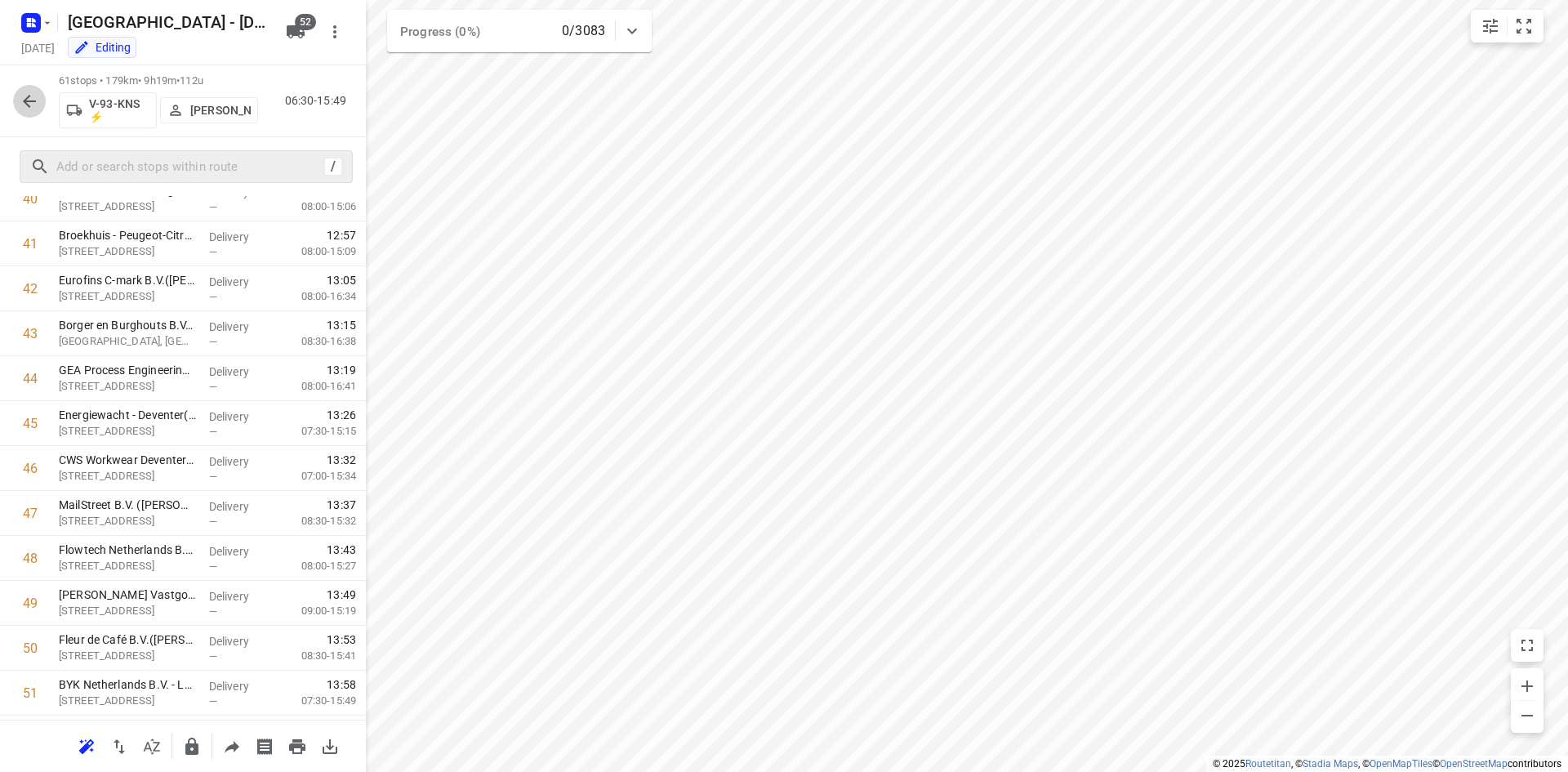
click at [16, 99] on button "button" at bounding box center [28, 101] width 32 height 32
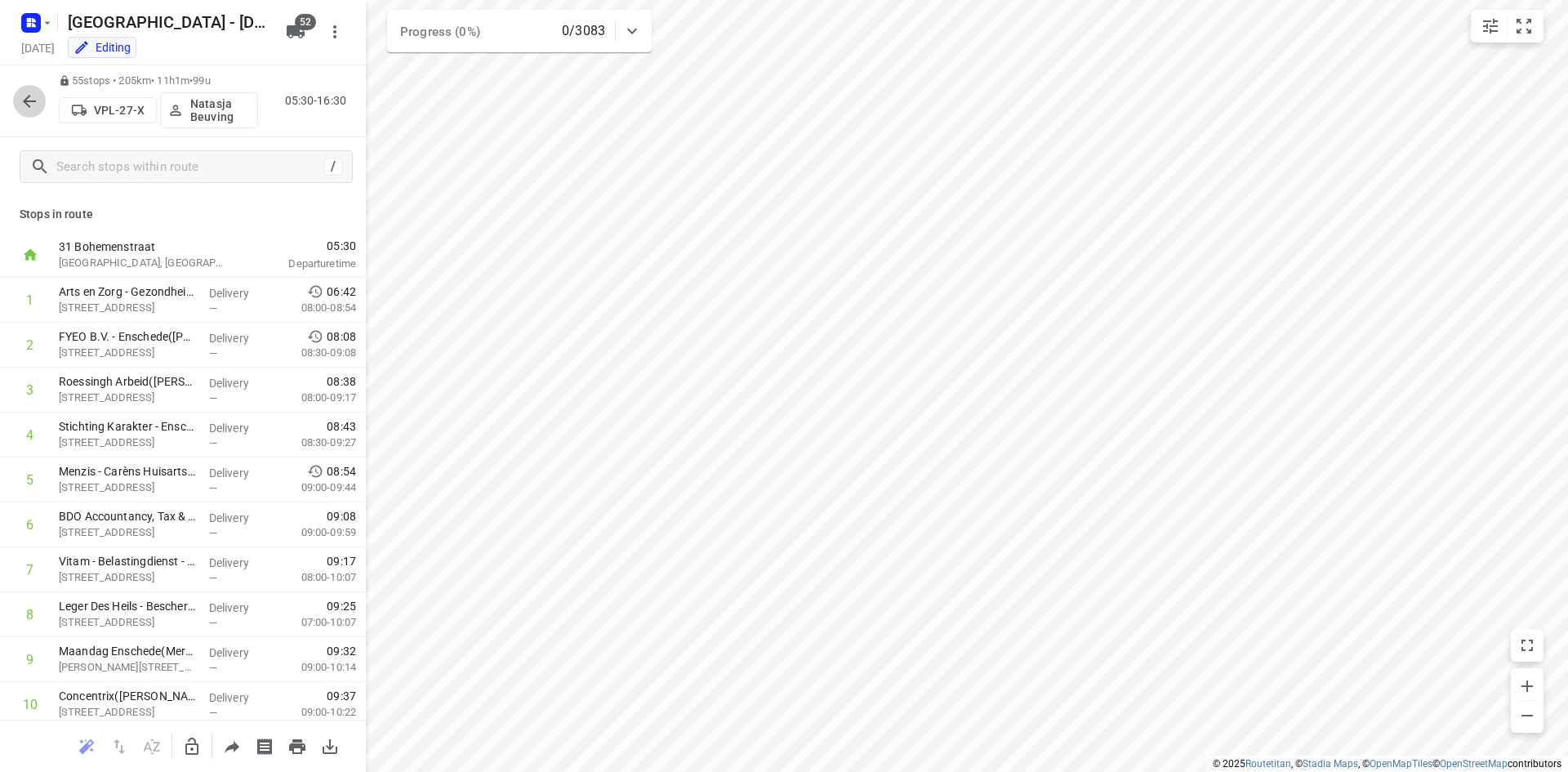
click at [27, 102] on icon "button" at bounding box center [29, 102] width 20 height 20
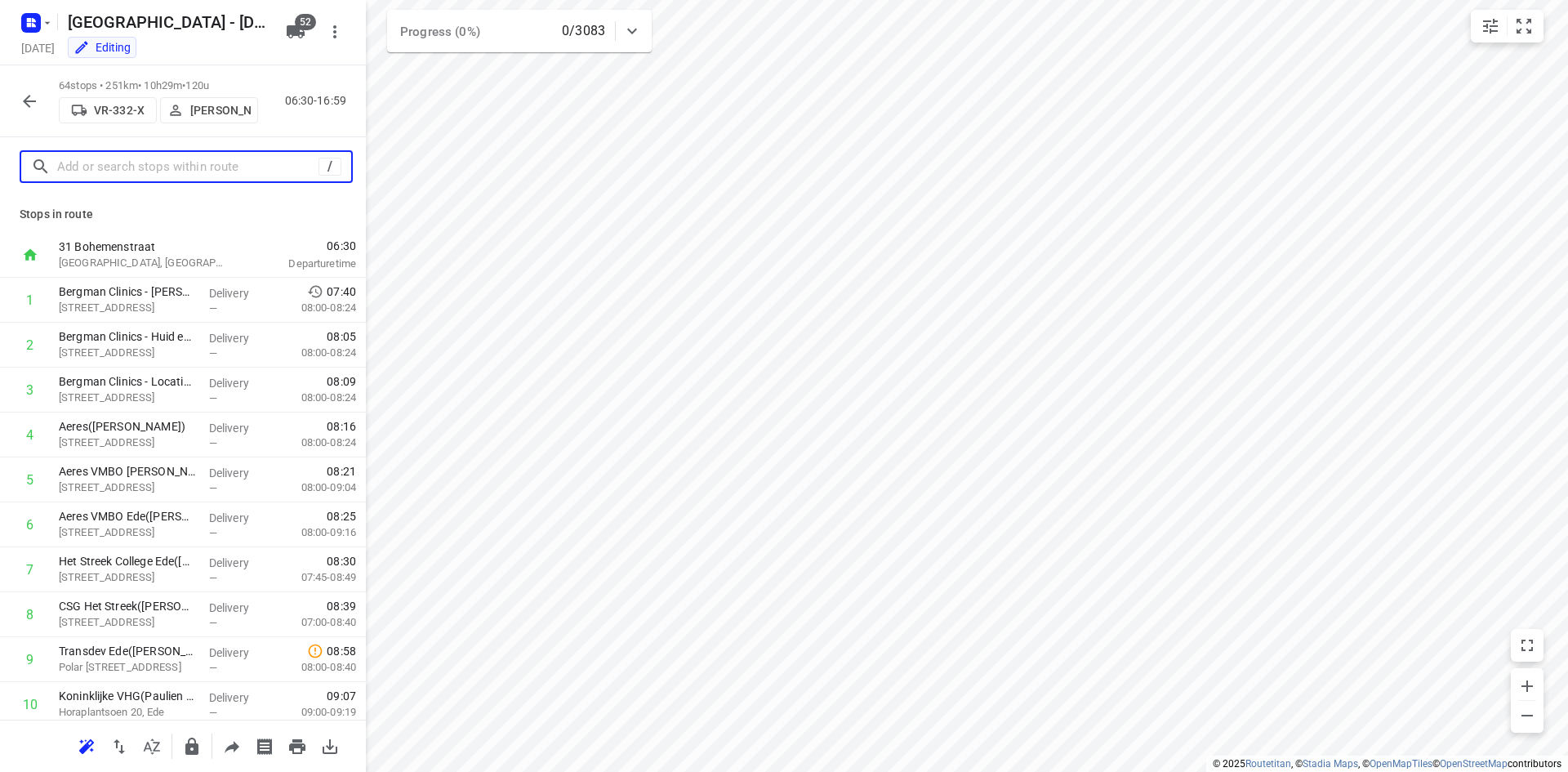
click at [87, 158] on input "text" at bounding box center [187, 167] width 261 height 25
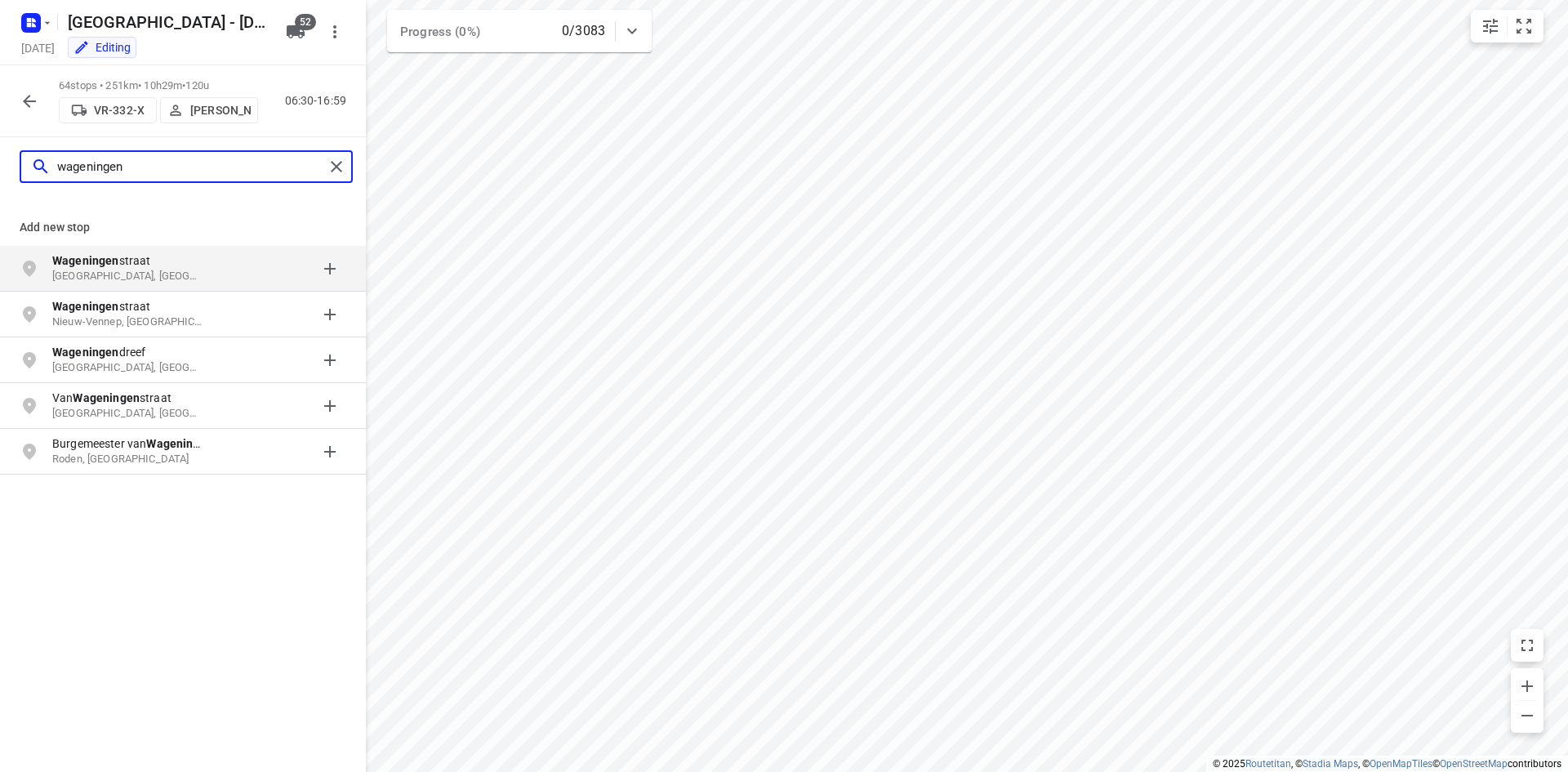
type input "wageningen"
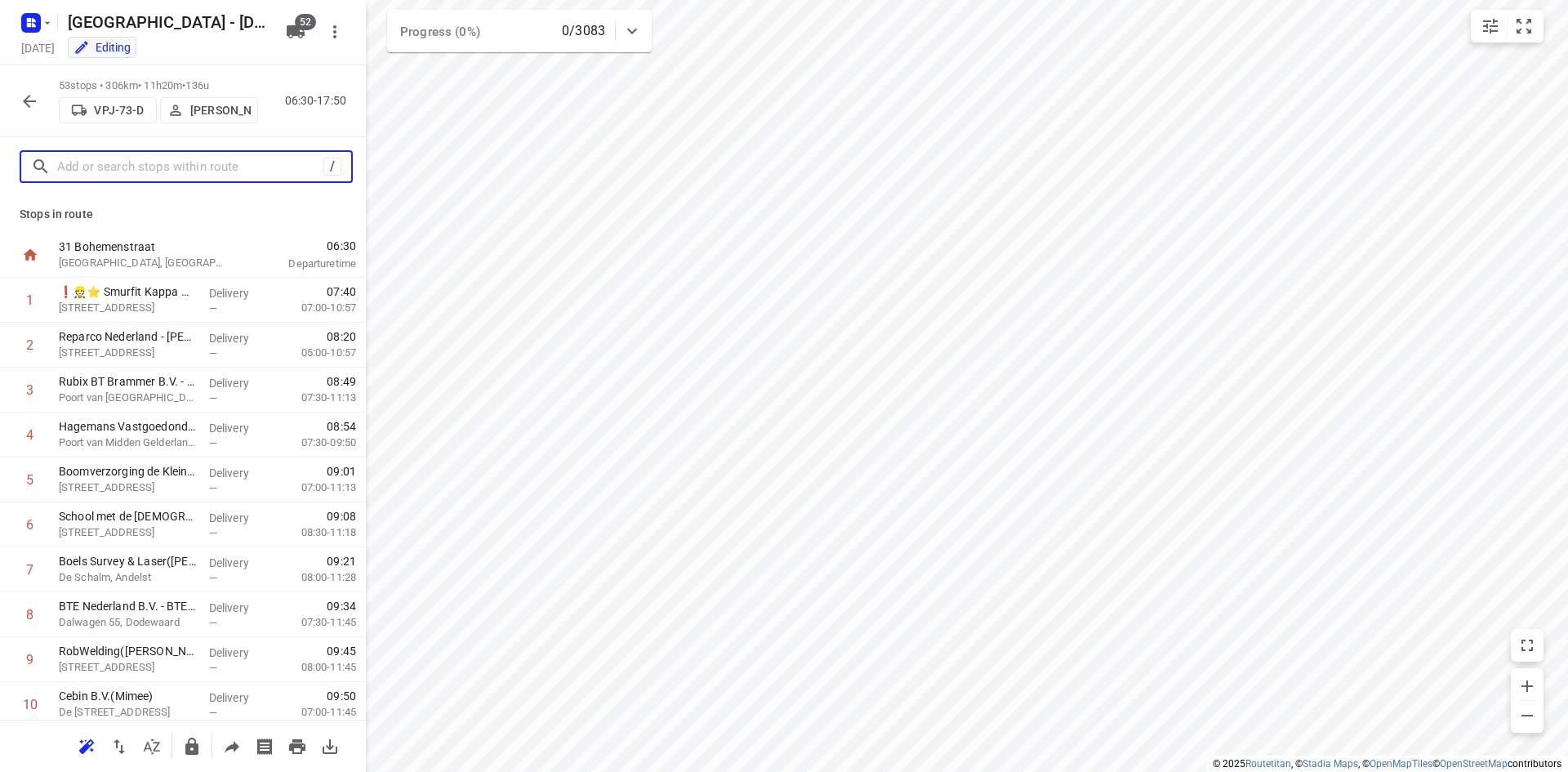
click at [137, 174] on input "text" at bounding box center [190, 167] width 266 height 25
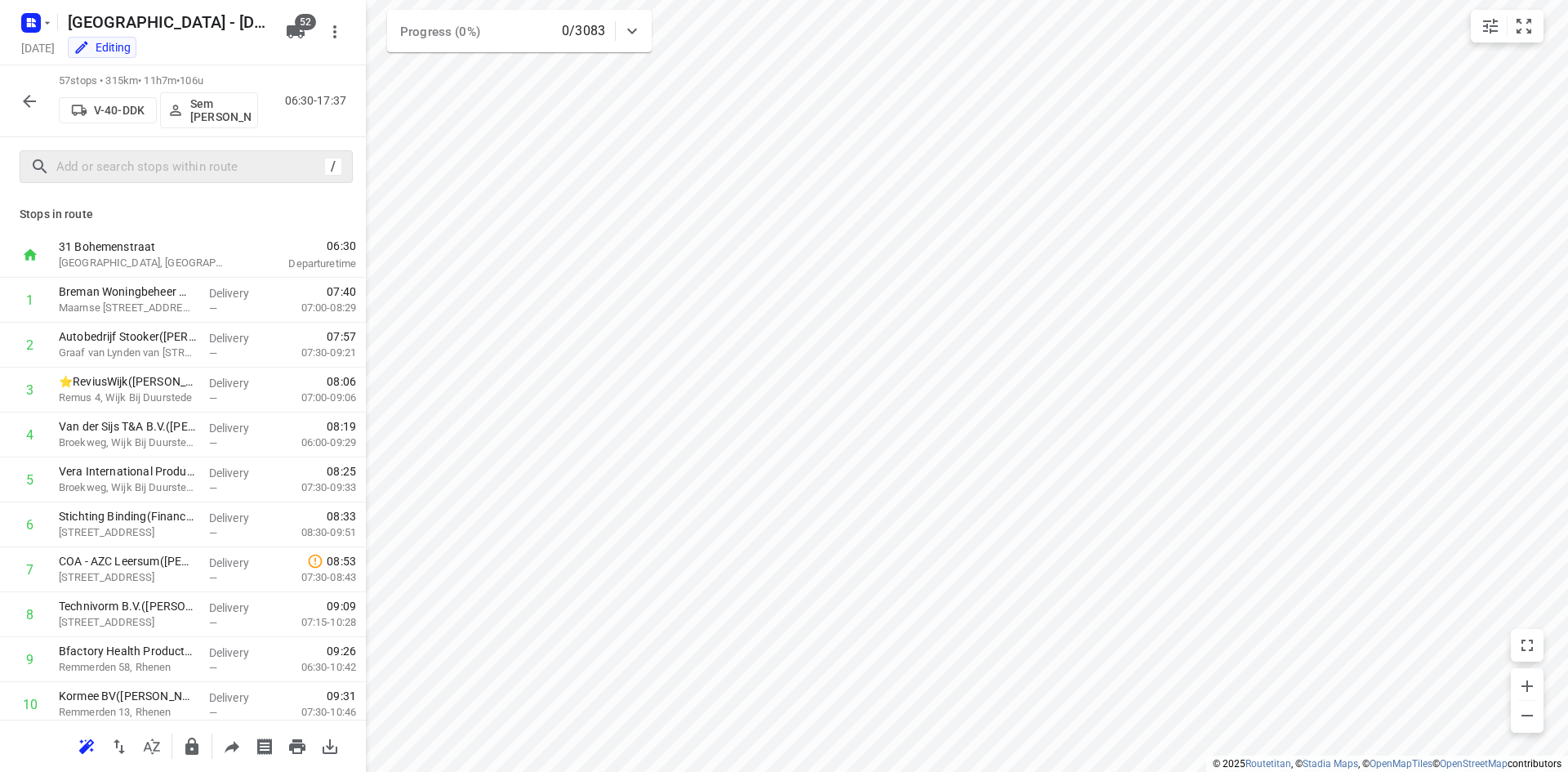
click at [96, 151] on div "/" at bounding box center [186, 166] width 333 height 32
click at [102, 164] on input "text" at bounding box center [190, 167] width 266 height 25
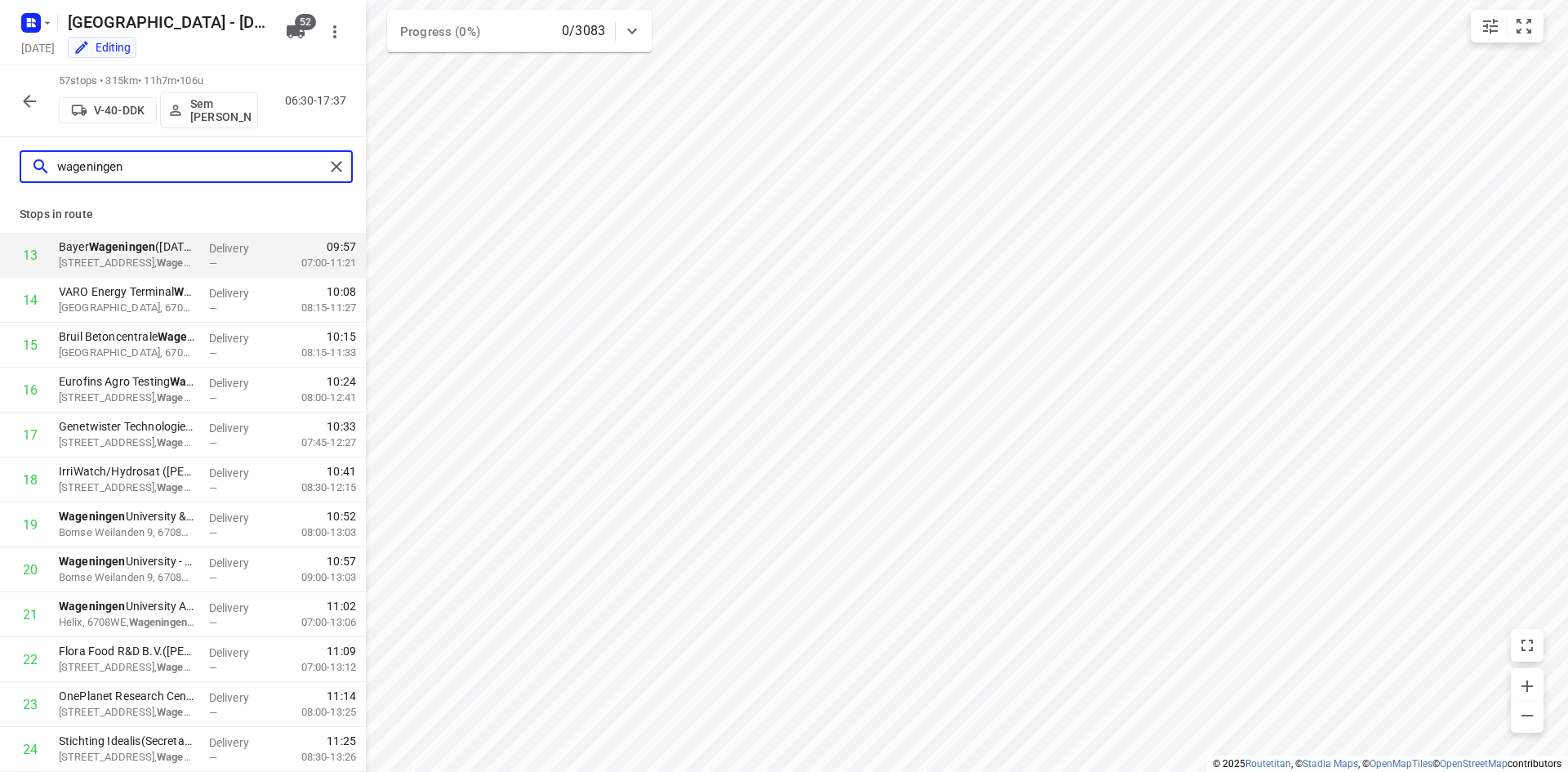
type input "wageningen"
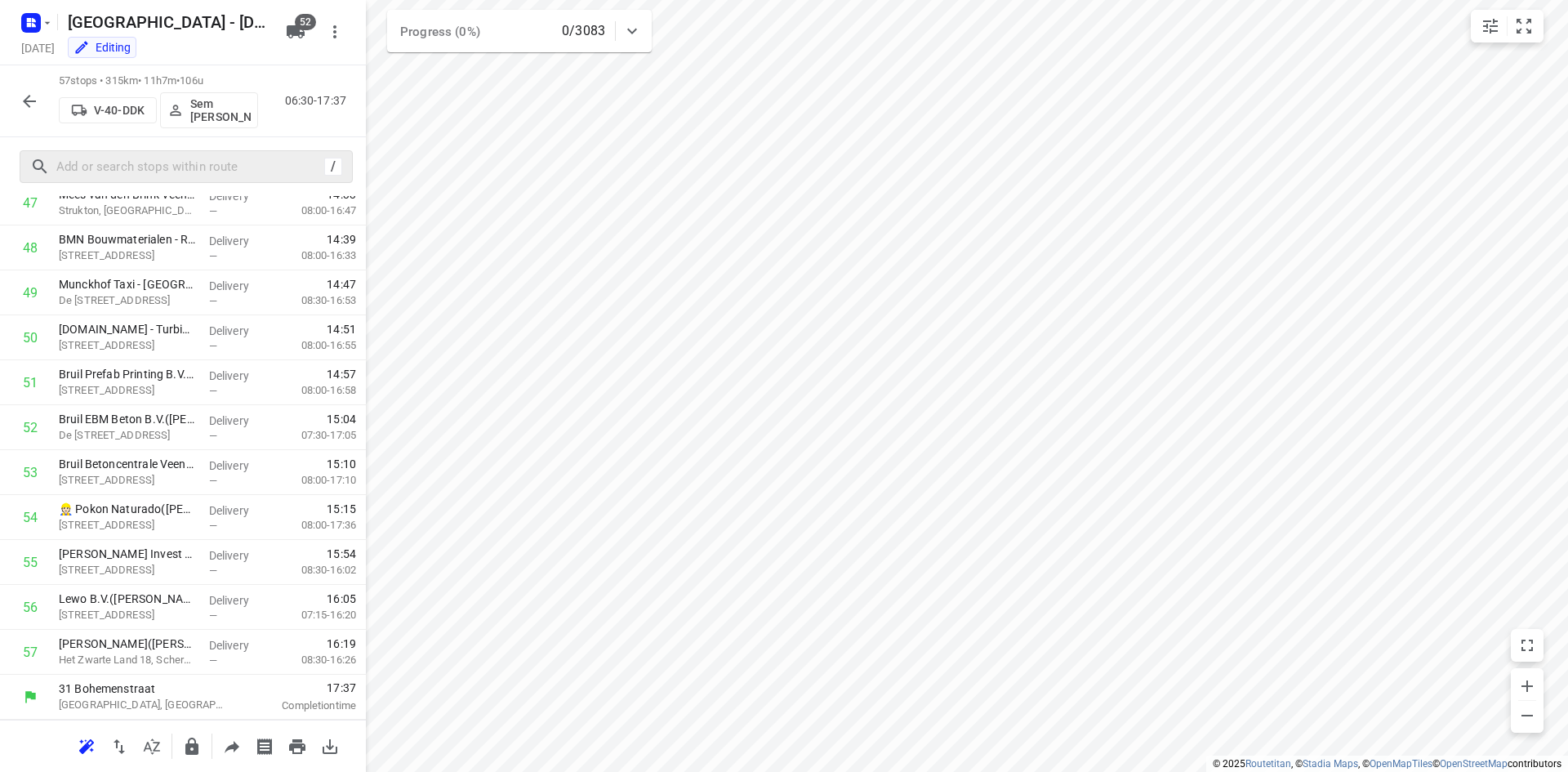
scroll to position [2164, 0]
click at [36, 107] on icon "button" at bounding box center [29, 102] width 20 height 20
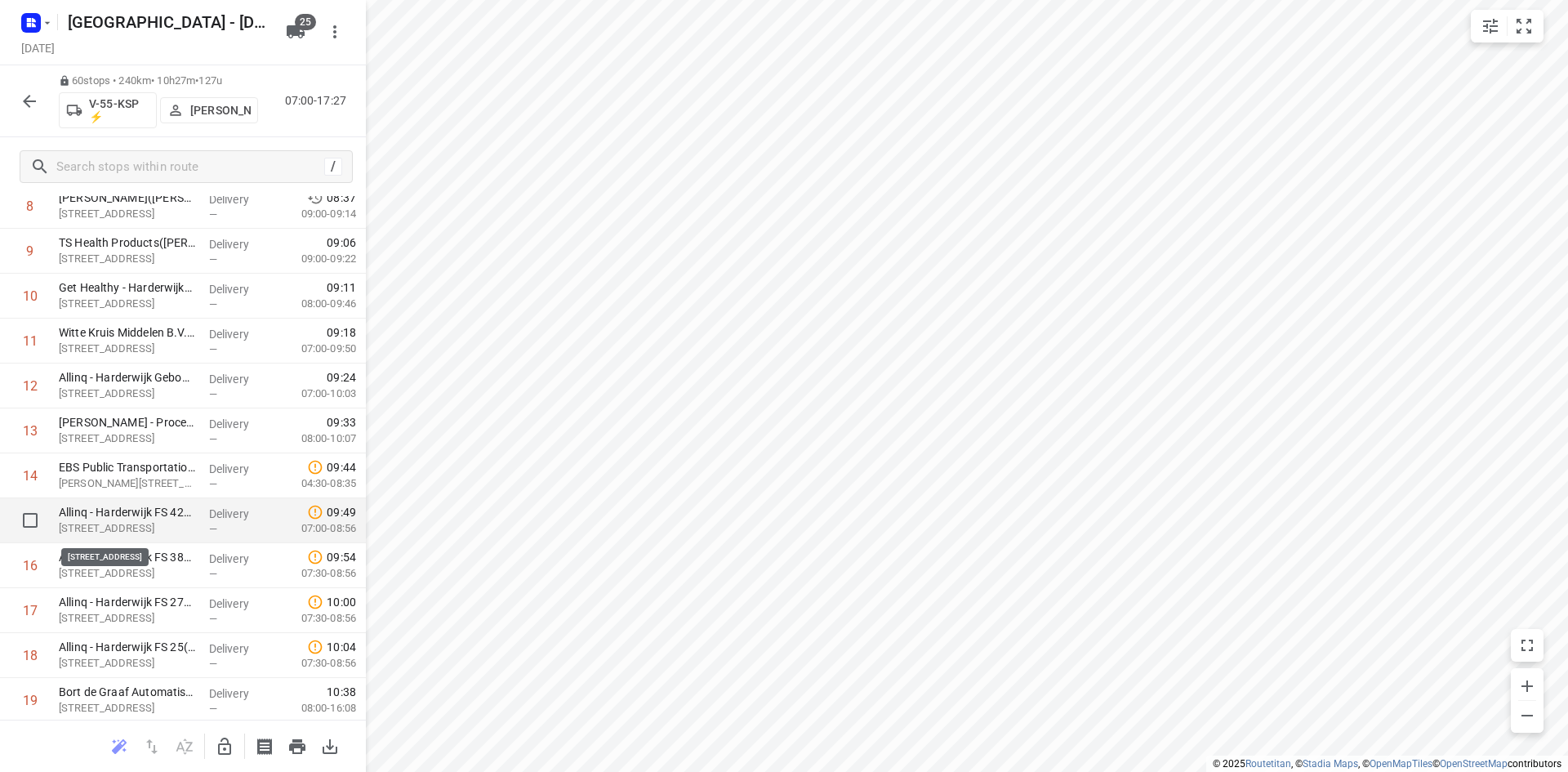
scroll to position [490, 0]
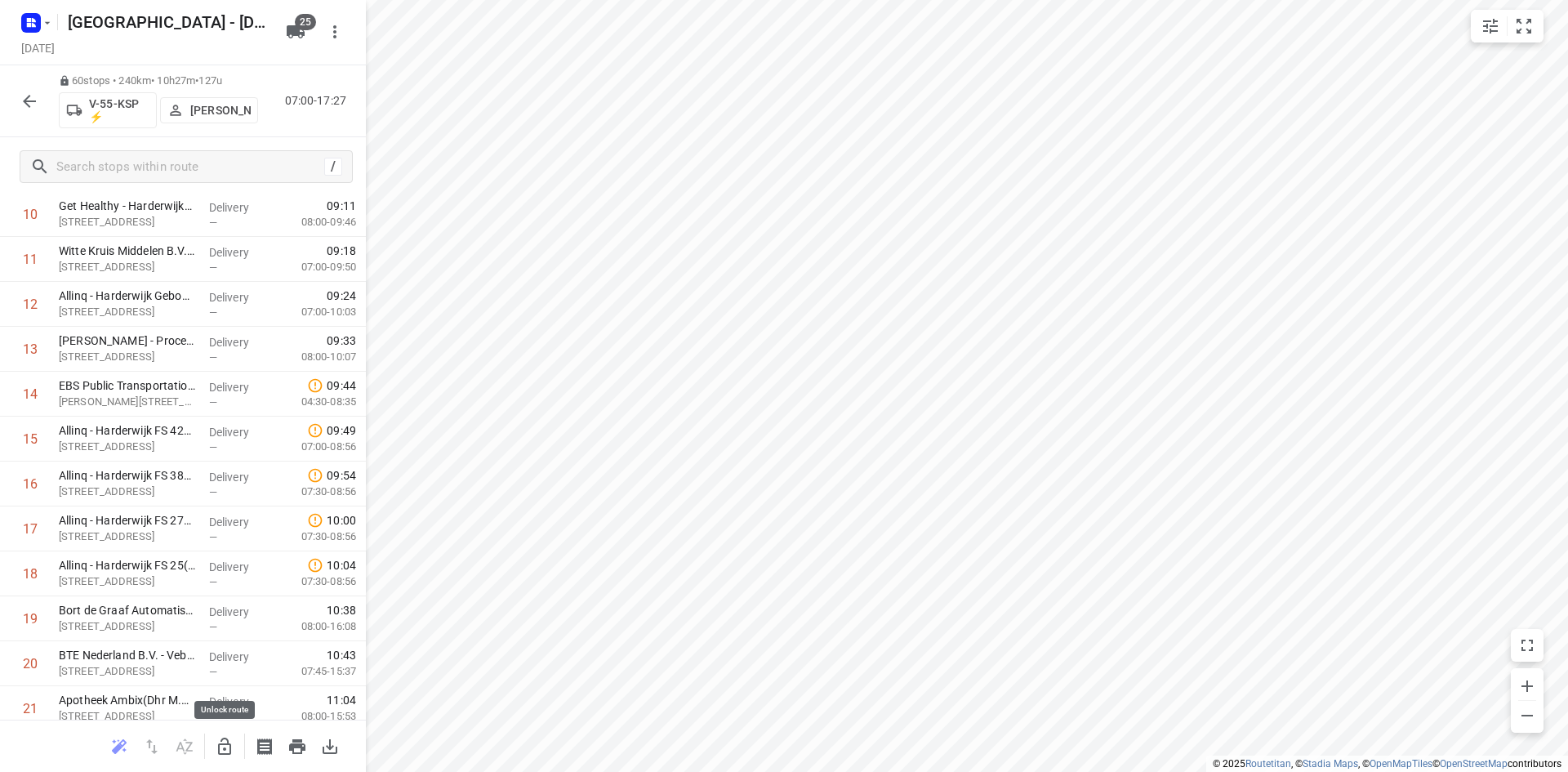
click at [221, 738] on icon "button" at bounding box center [225, 747] width 20 height 20
click at [29, 400] on input "checkbox" at bounding box center [29, 393] width 32 height 32
checkbox input "true"
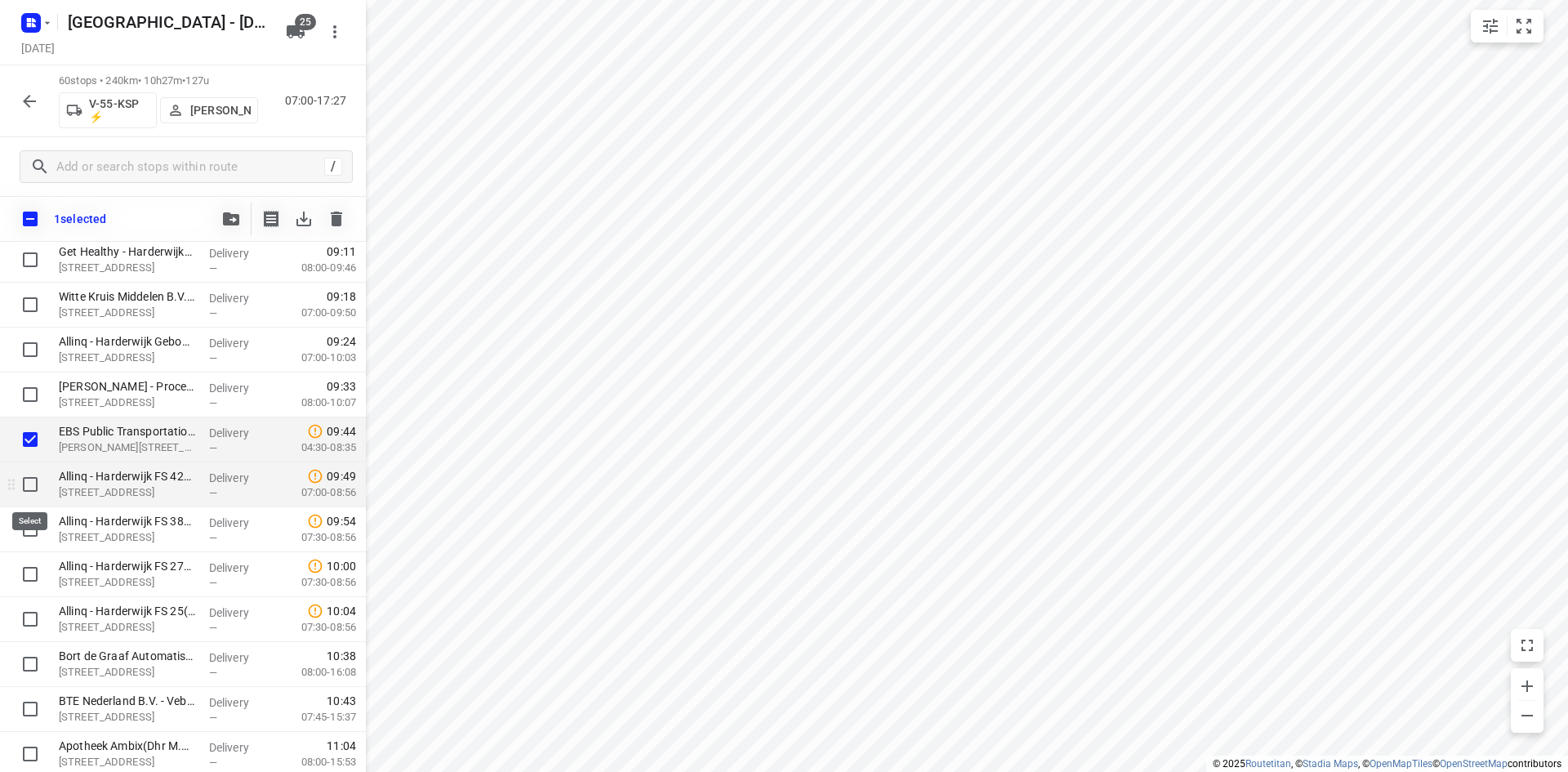
click at [36, 485] on input "checkbox" at bounding box center [29, 484] width 32 height 32
checkbox input "true"
drag, startPoint x: 28, startPoint y: 523, endPoint x: 27, endPoint y: 559, distance: 36.0
click at [28, 524] on input "checkbox" at bounding box center [29, 529] width 32 height 32
checkbox input "true"
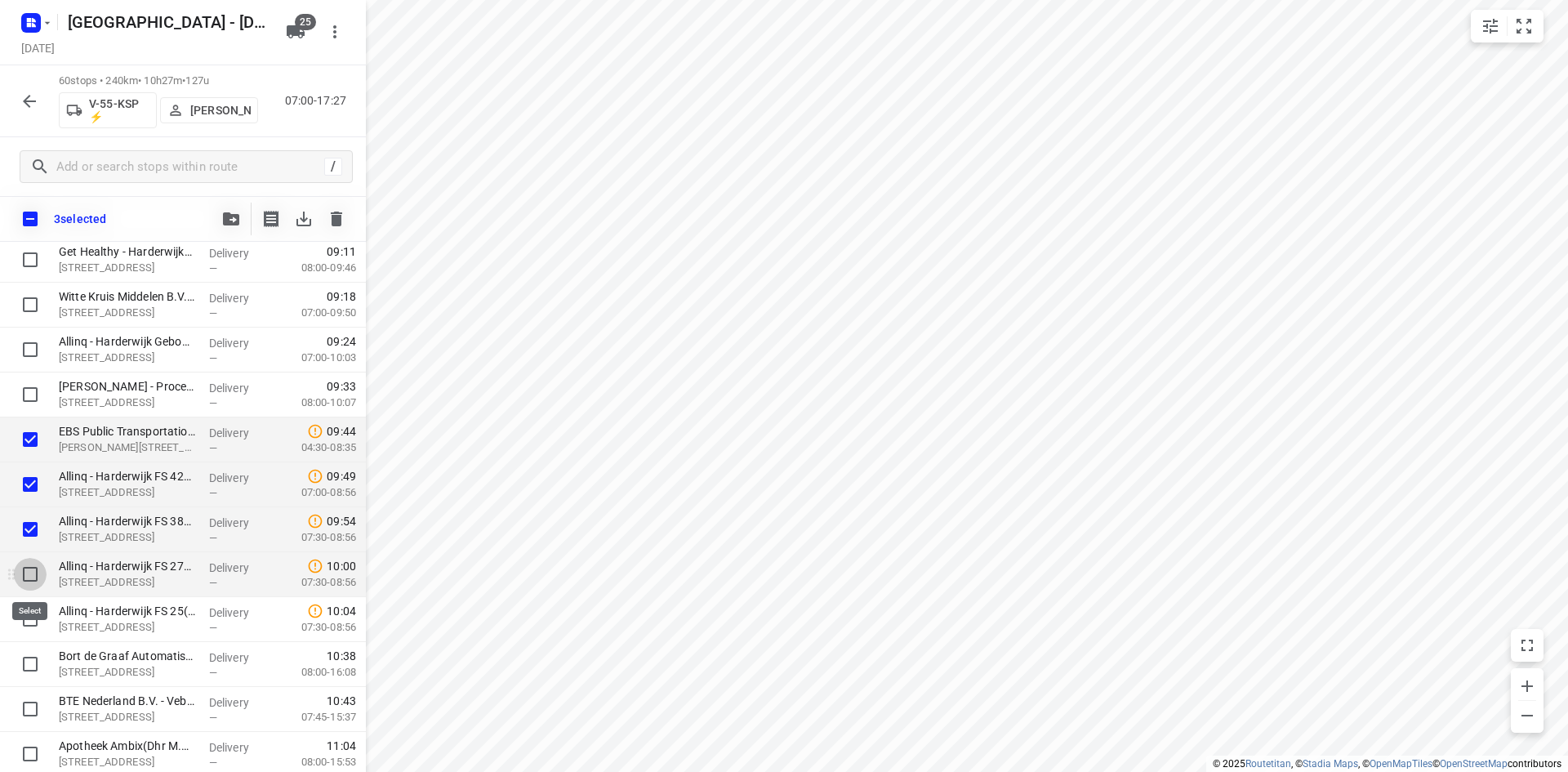
click at [27, 575] on input "checkbox" at bounding box center [29, 574] width 32 height 32
checkbox input "true"
click at [24, 611] on input "checkbox" at bounding box center [29, 619] width 32 height 32
checkbox input "true"
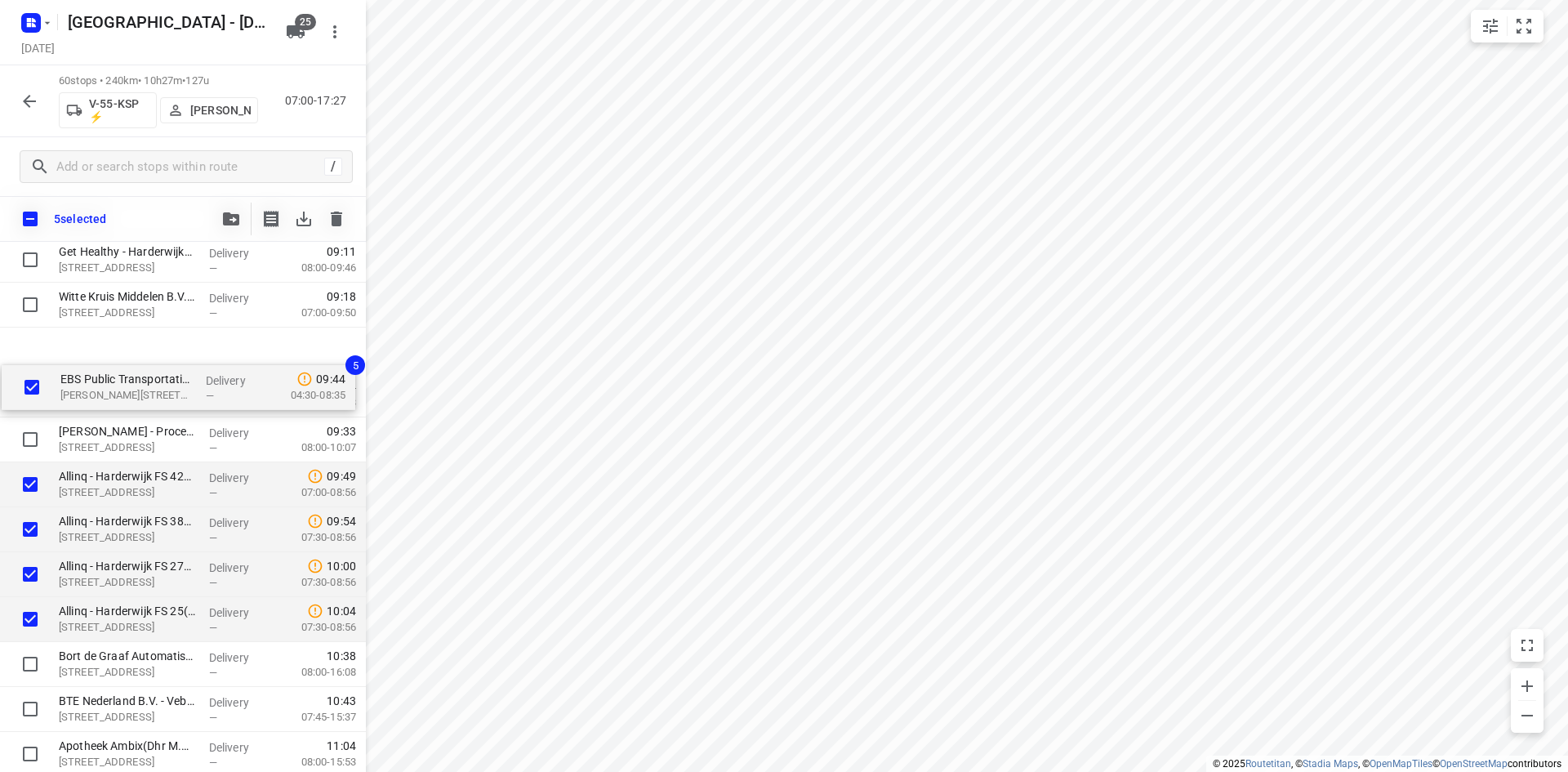
scroll to position [0, 0]
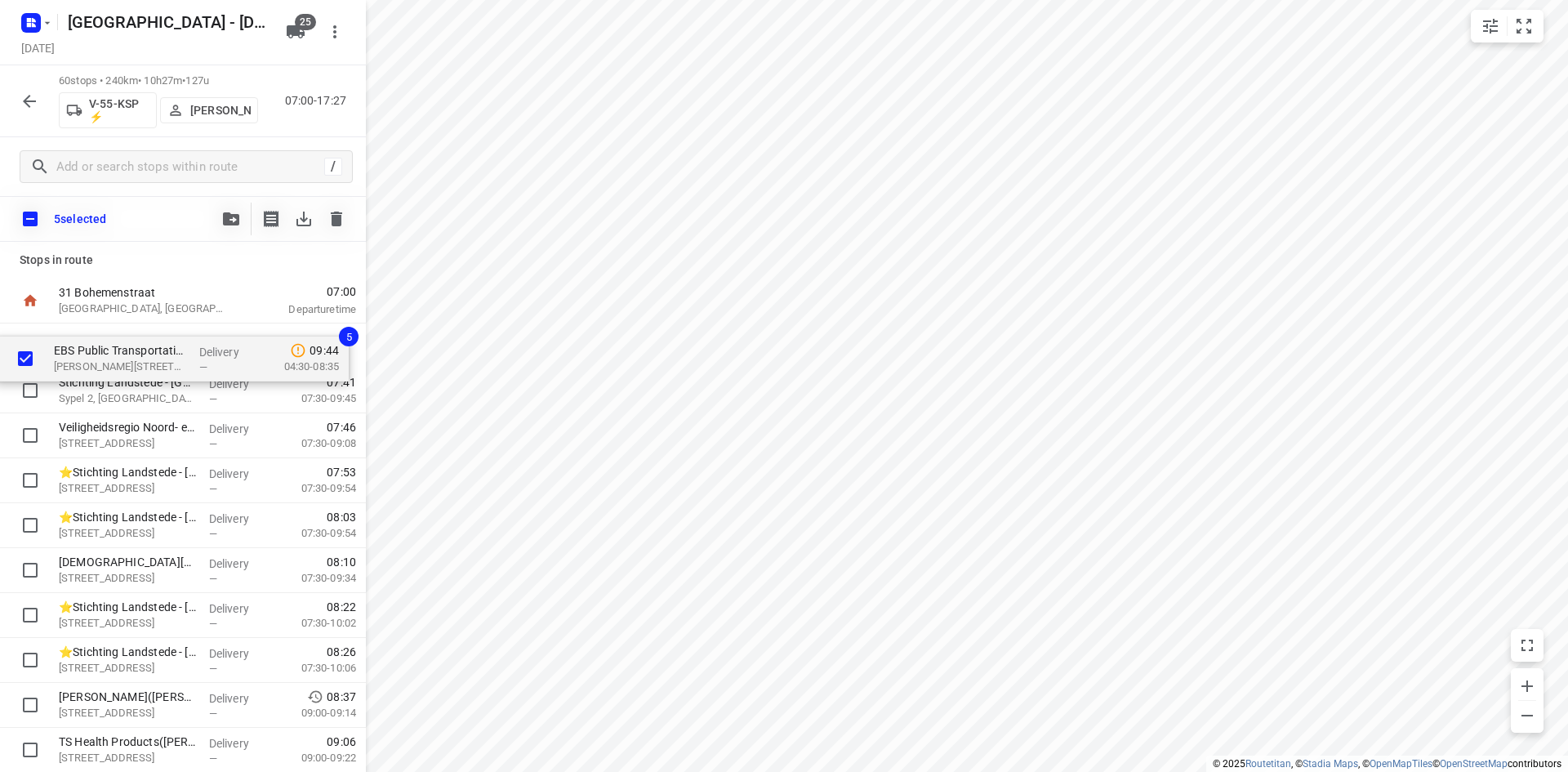
drag, startPoint x: 142, startPoint y: 445, endPoint x: 137, endPoint y: 356, distance: 89.1
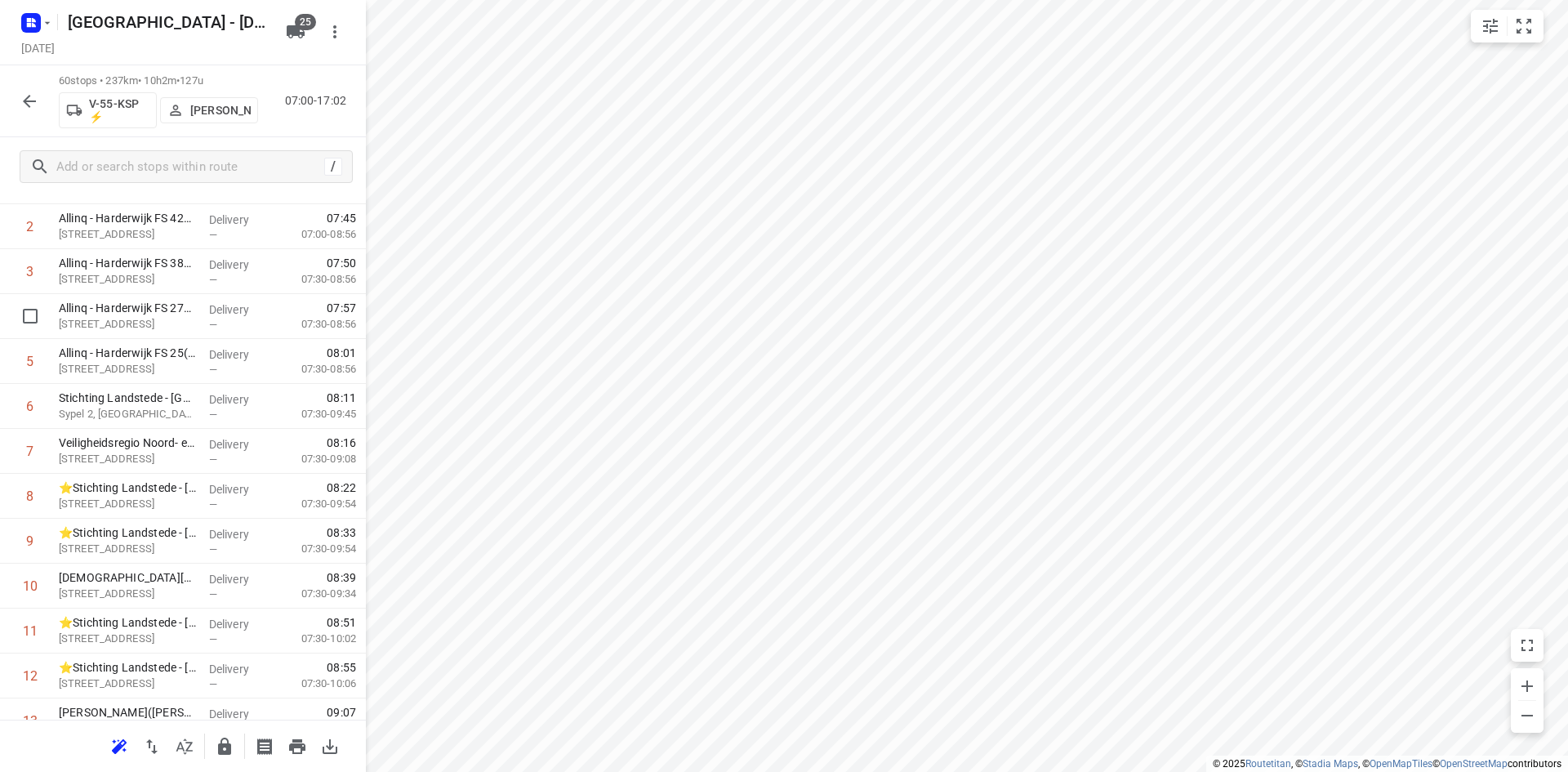
scroll to position [326, 0]
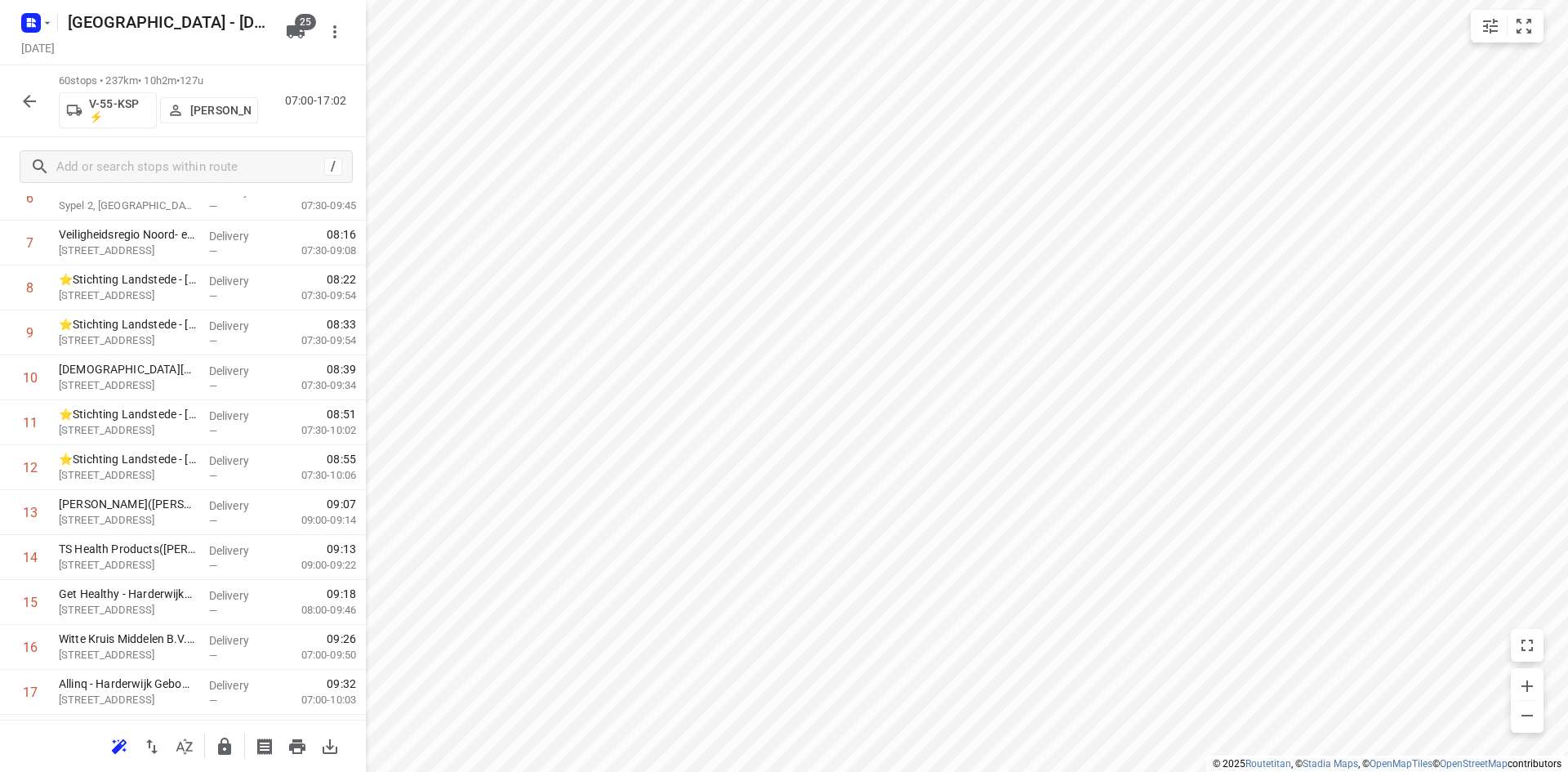
click at [220, 740] on icon "button" at bounding box center [225, 747] width 20 height 20
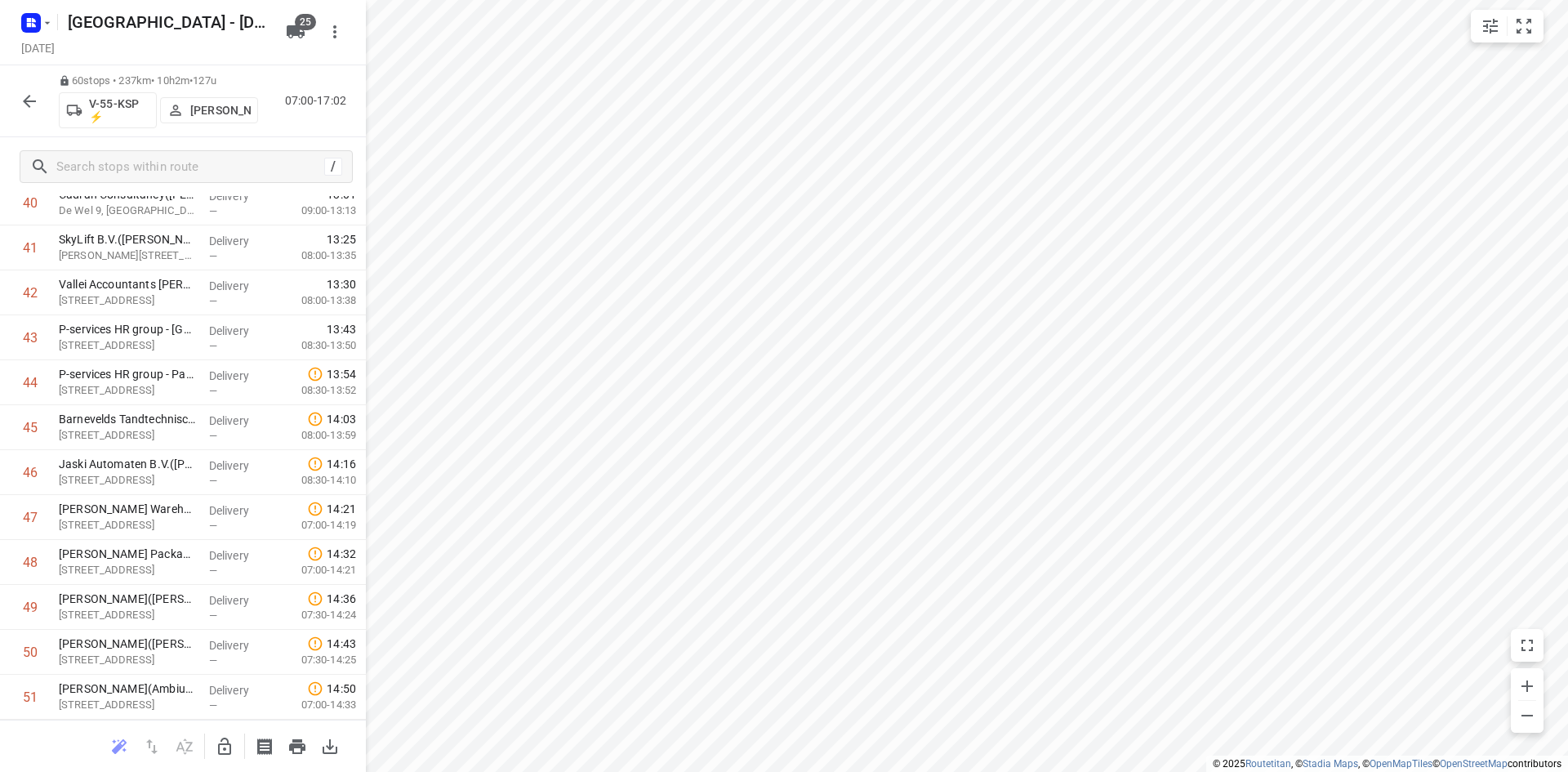
scroll to position [2298, 0]
click at [28, 92] on icon "button" at bounding box center [29, 102] width 20 height 20
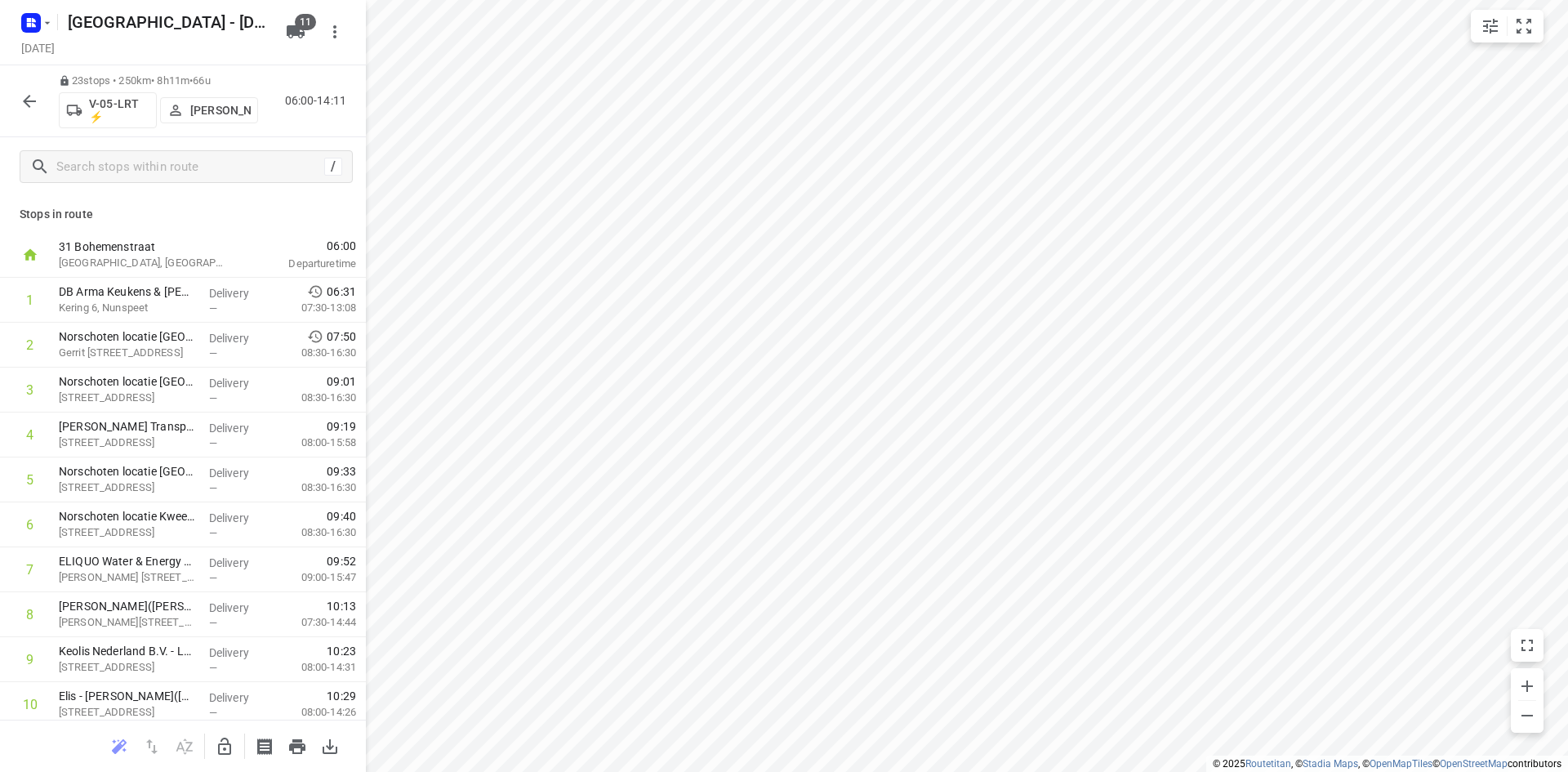
scroll to position [326, 0]
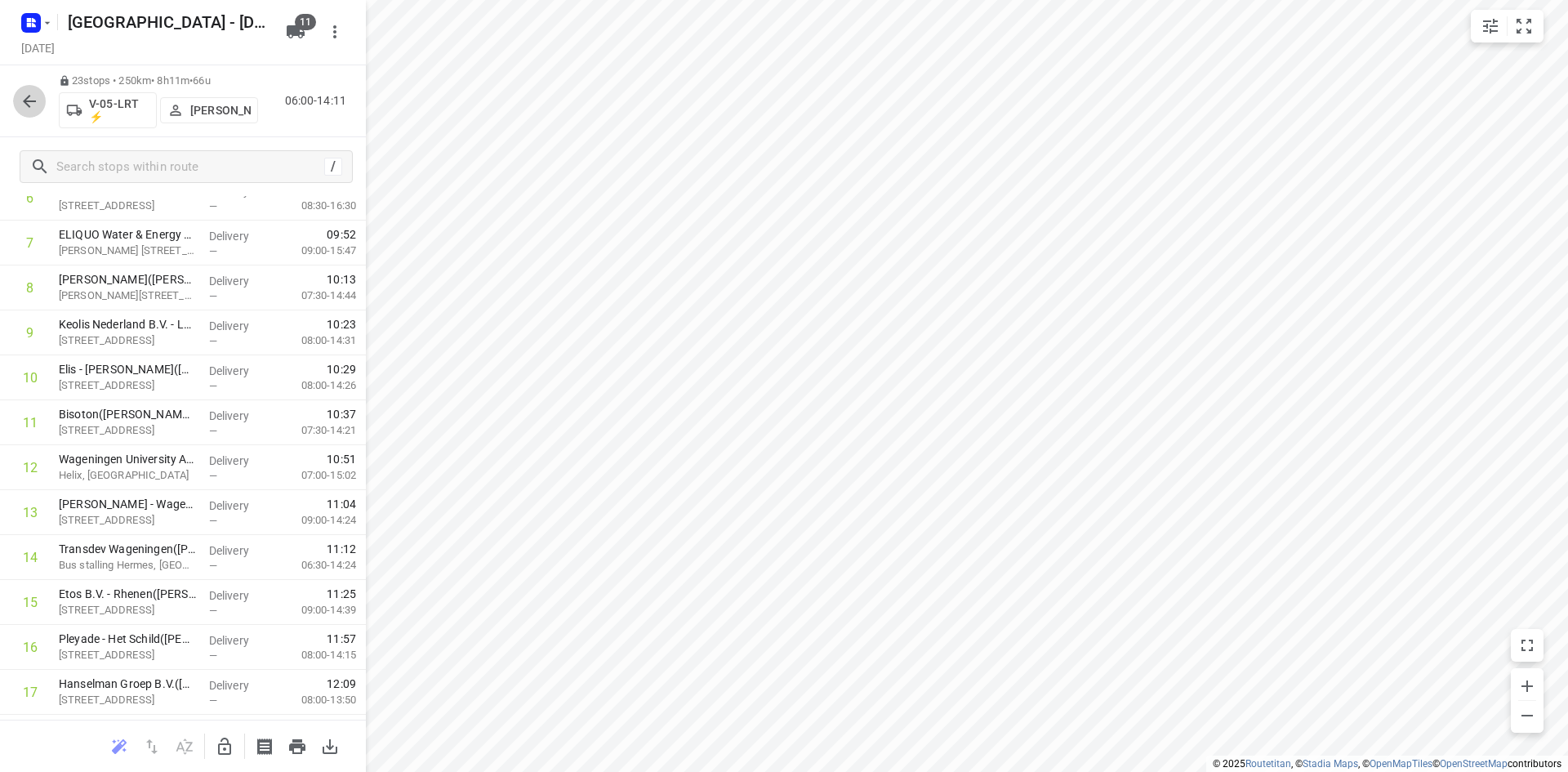
click at [35, 107] on icon "button" at bounding box center [29, 102] width 20 height 20
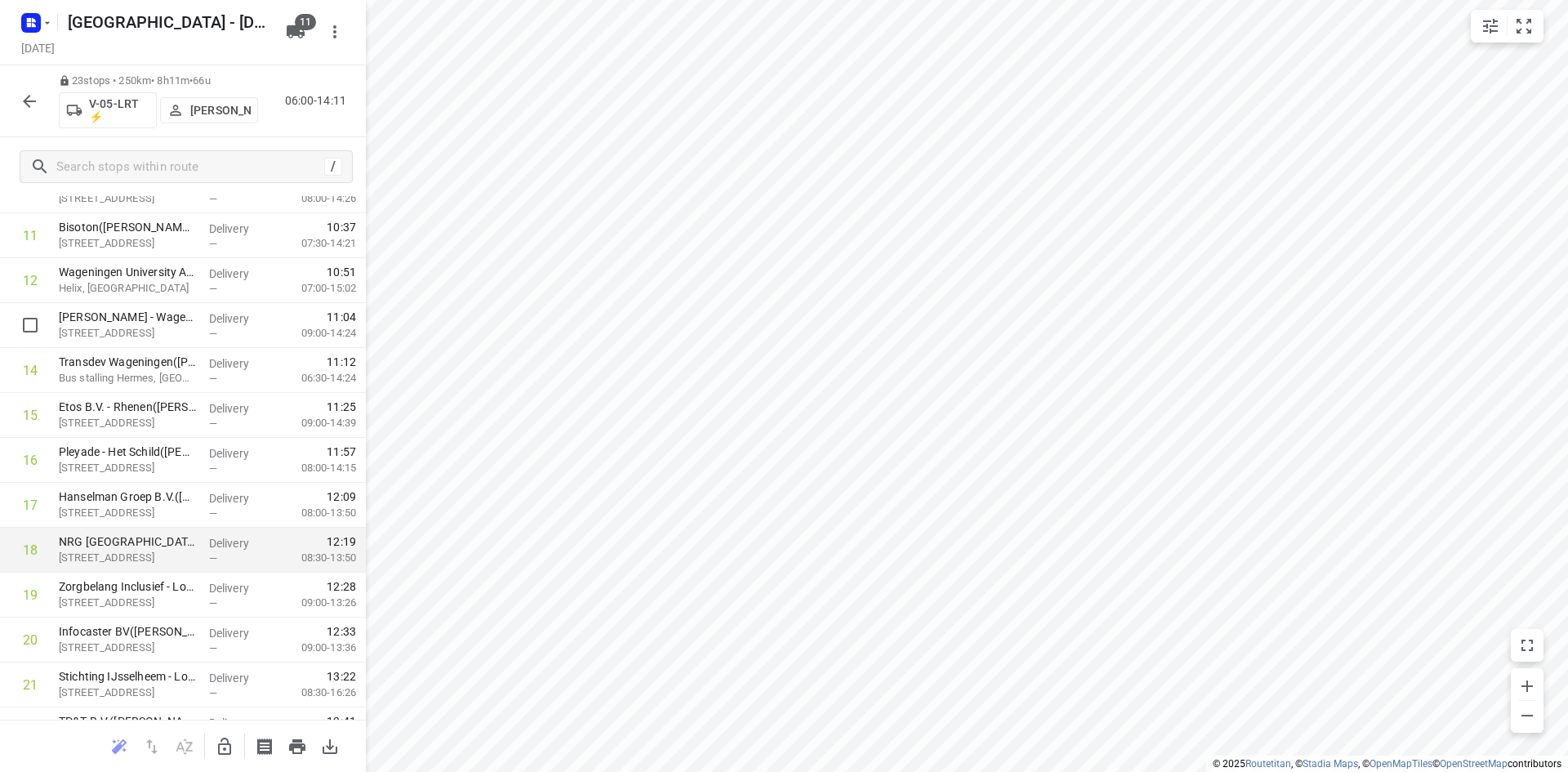
scroll to position [636, 0]
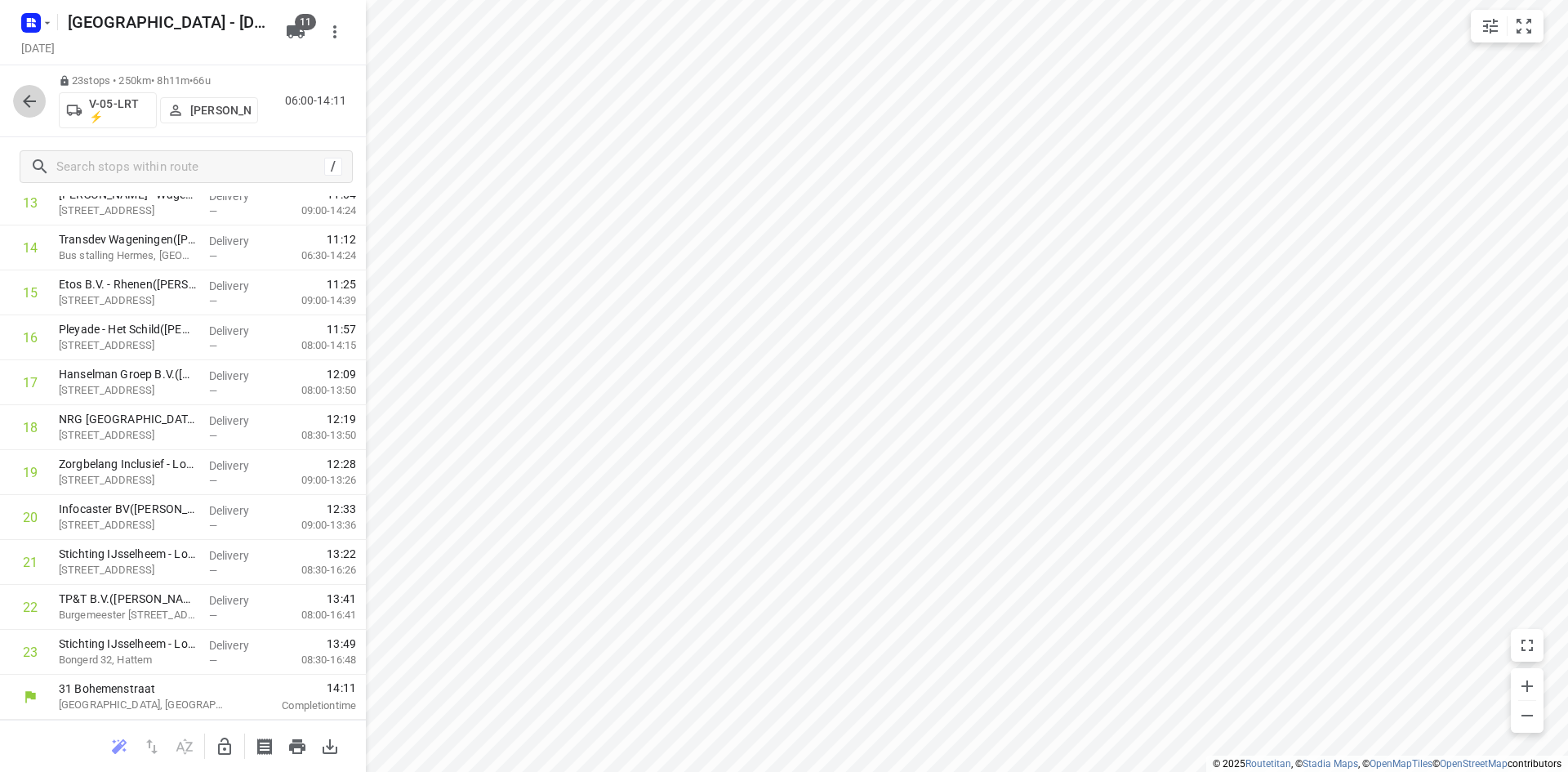
click at [42, 91] on button "button" at bounding box center [28, 101] width 32 height 32
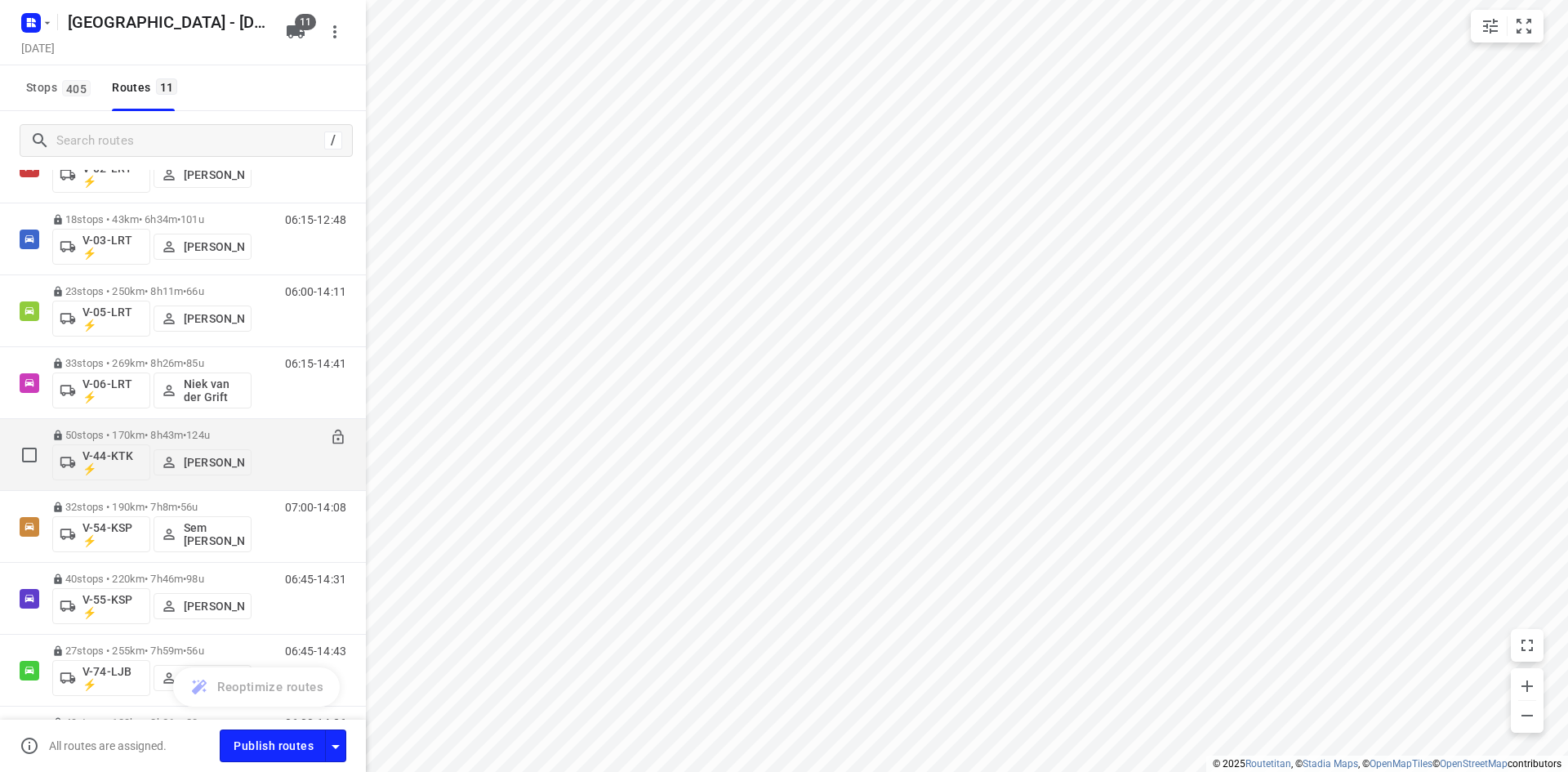
scroll to position [0, 0]
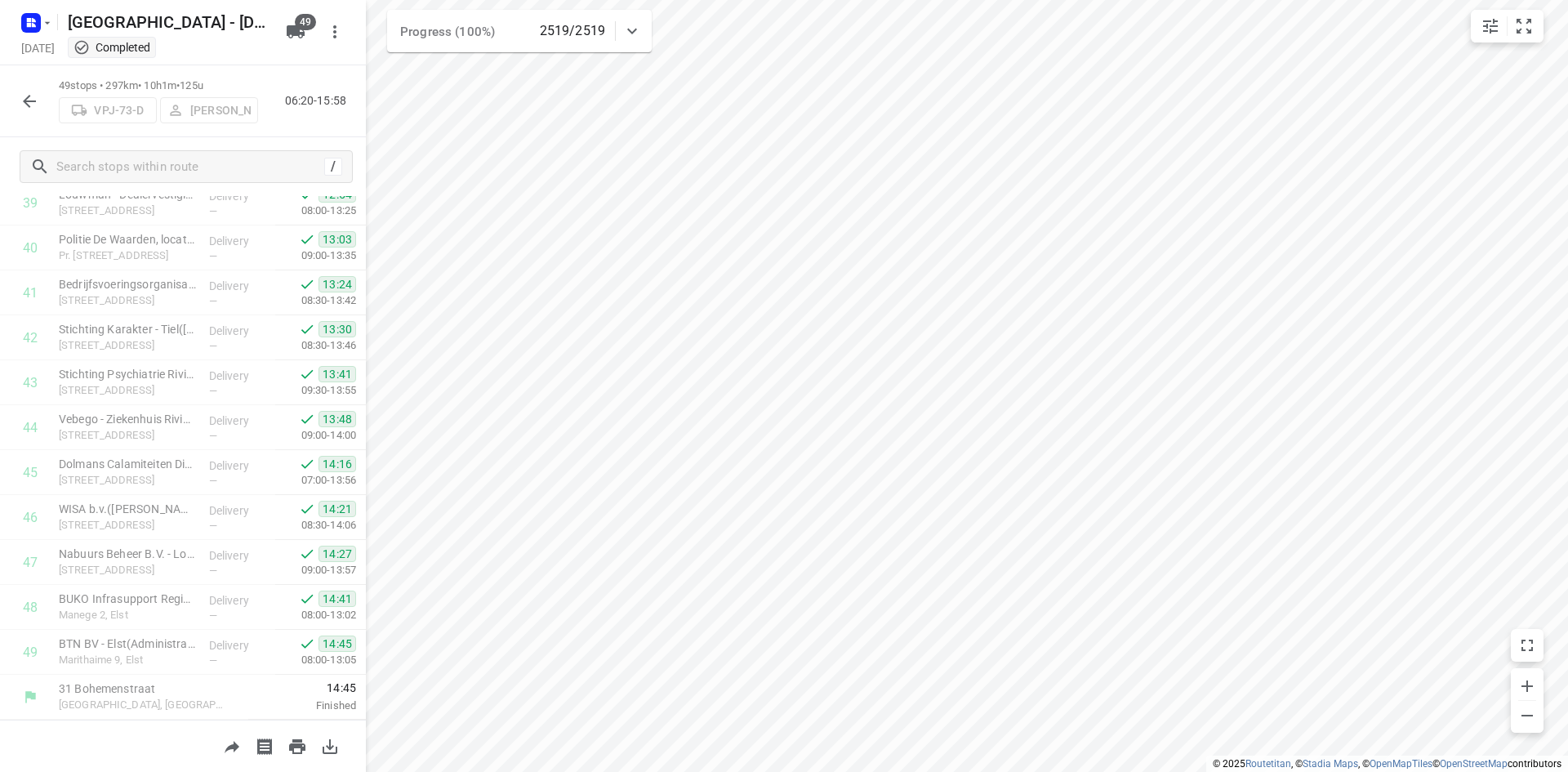
scroll to position [1851, 0]
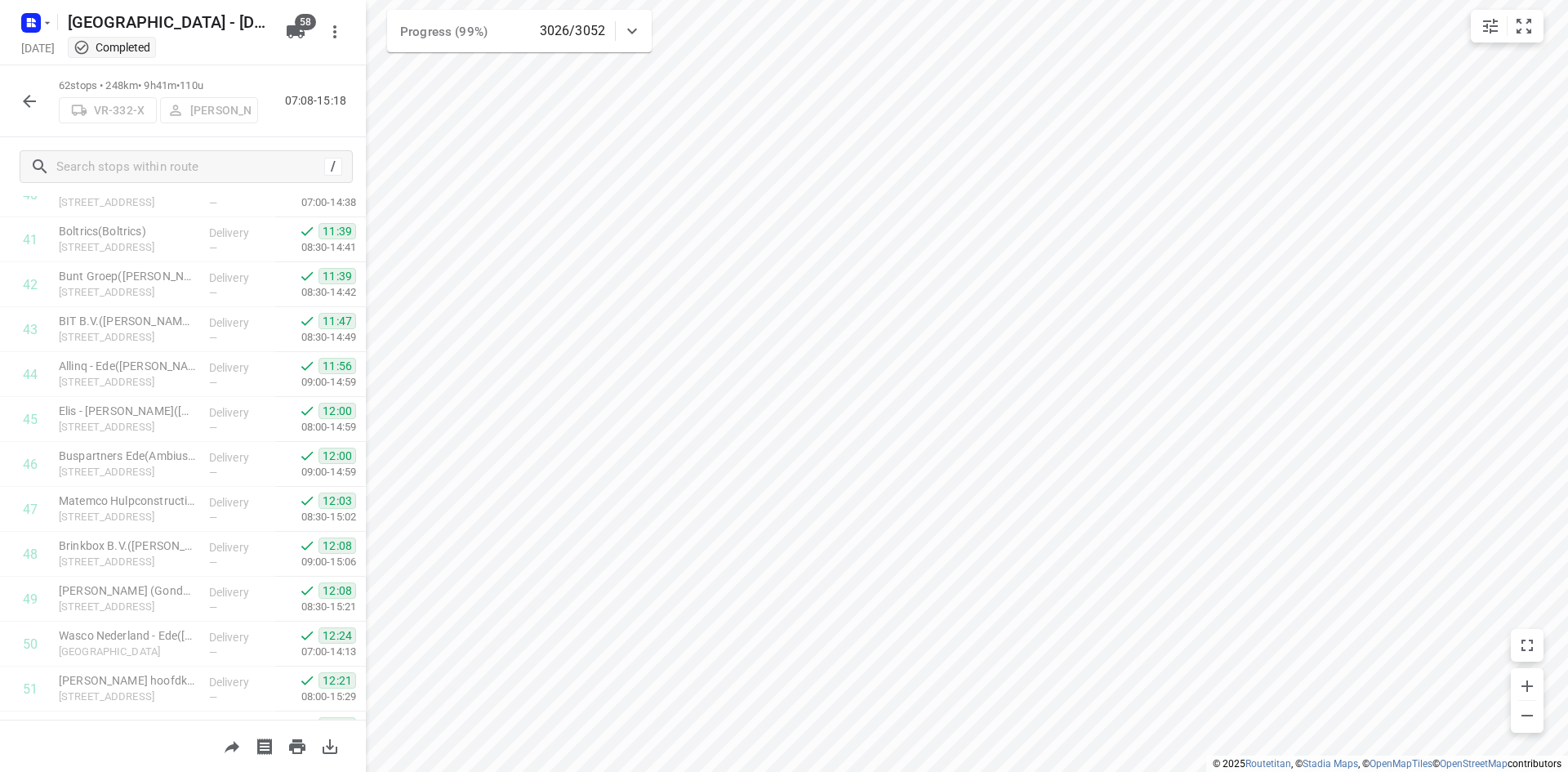
scroll to position [2434, 0]
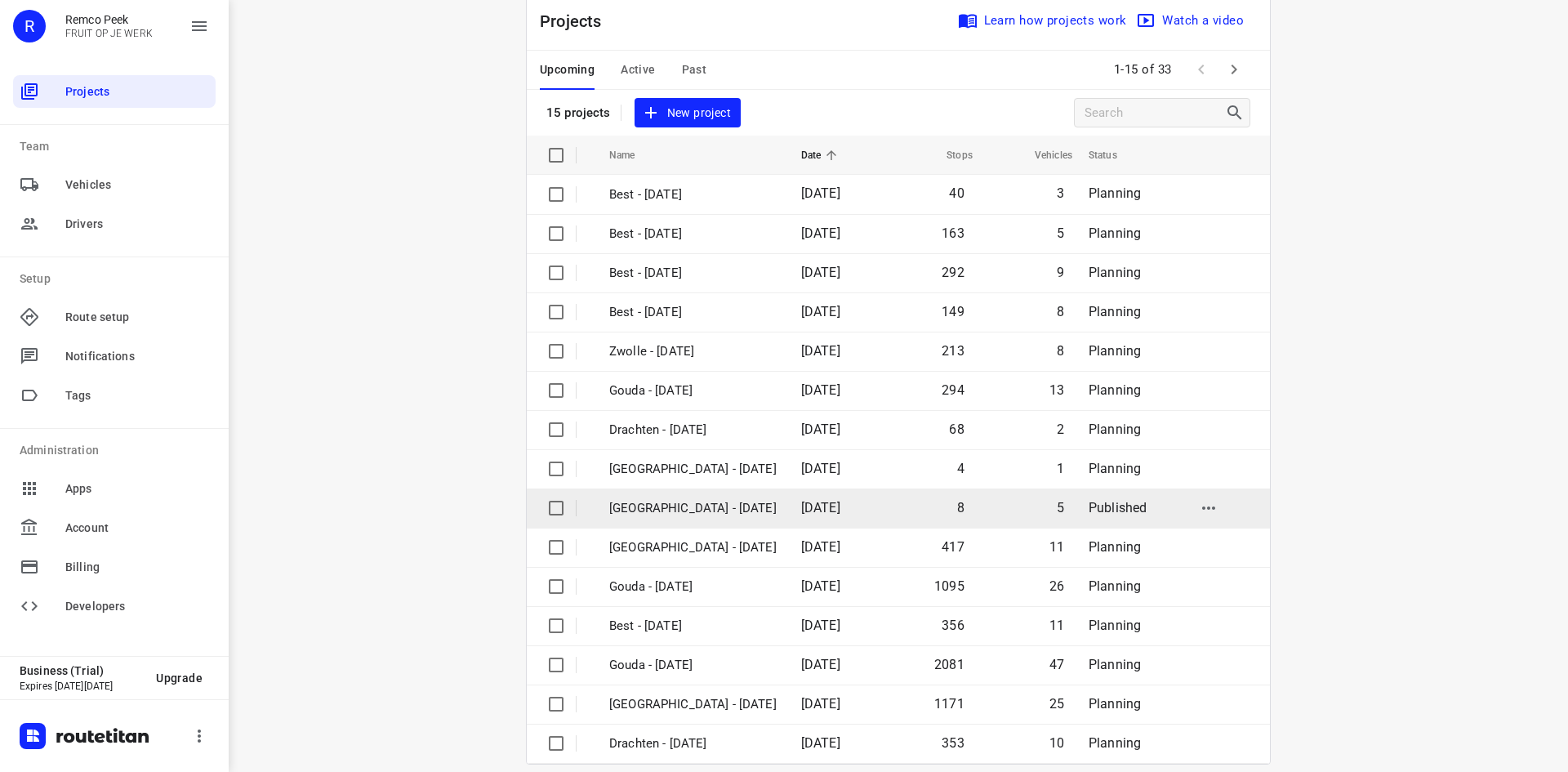
scroll to position [54, 0]
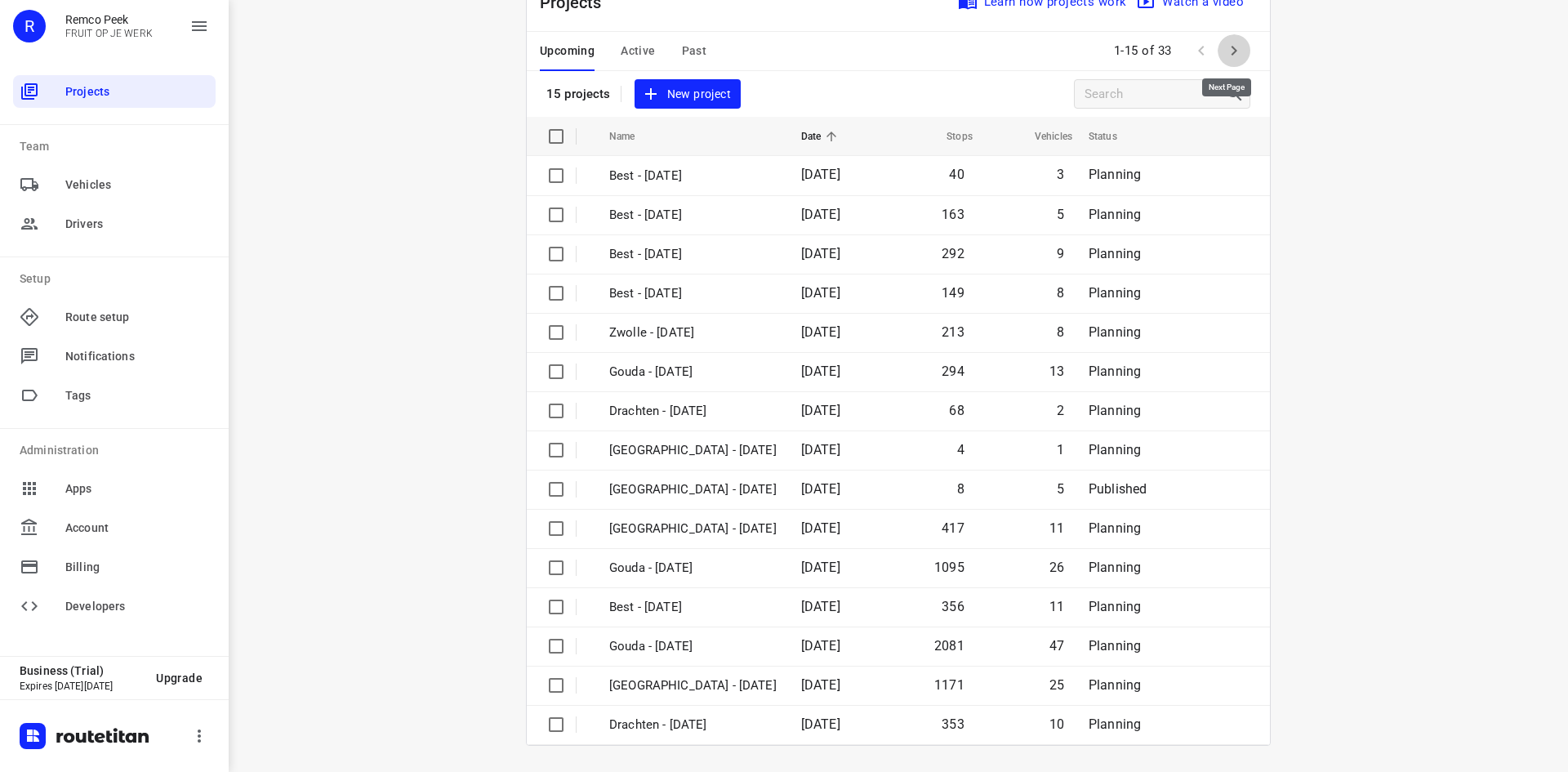
click at [1225, 50] on icon "button" at bounding box center [1234, 51] width 20 height 20
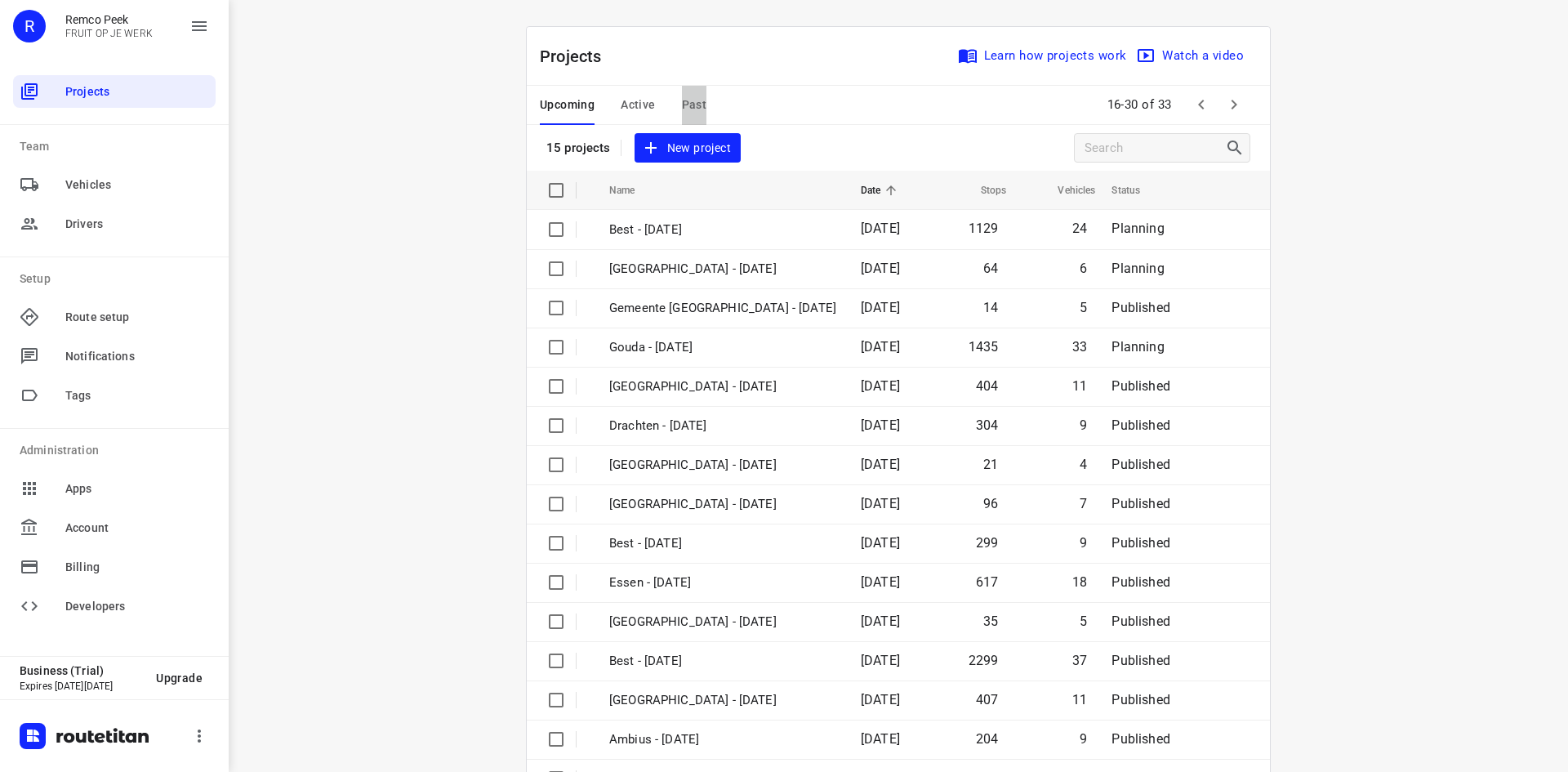
click at [695, 105] on span "Past" at bounding box center [695, 105] width 25 height 21
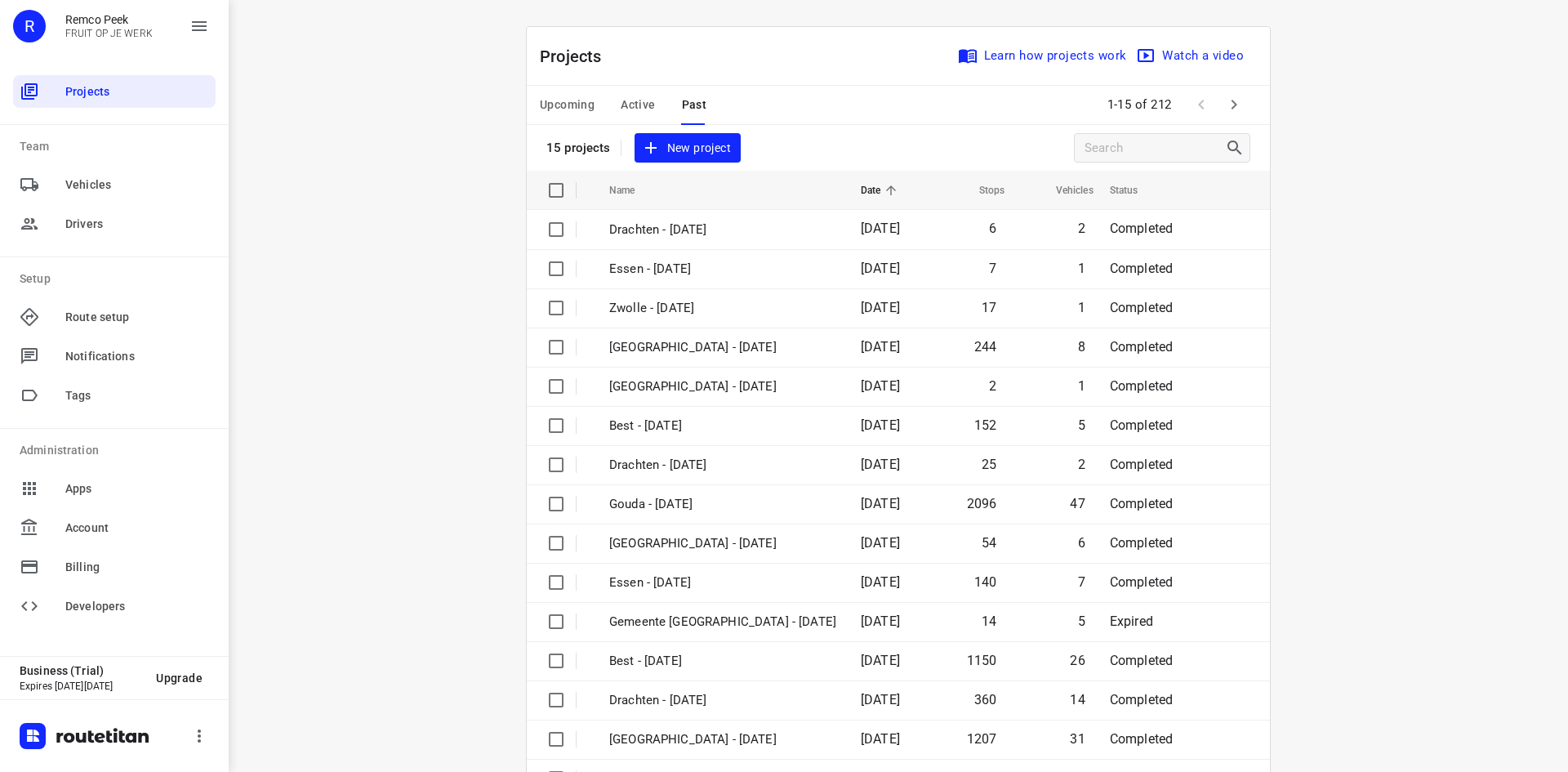
click at [1232, 96] on icon "button" at bounding box center [1234, 105] width 20 height 20
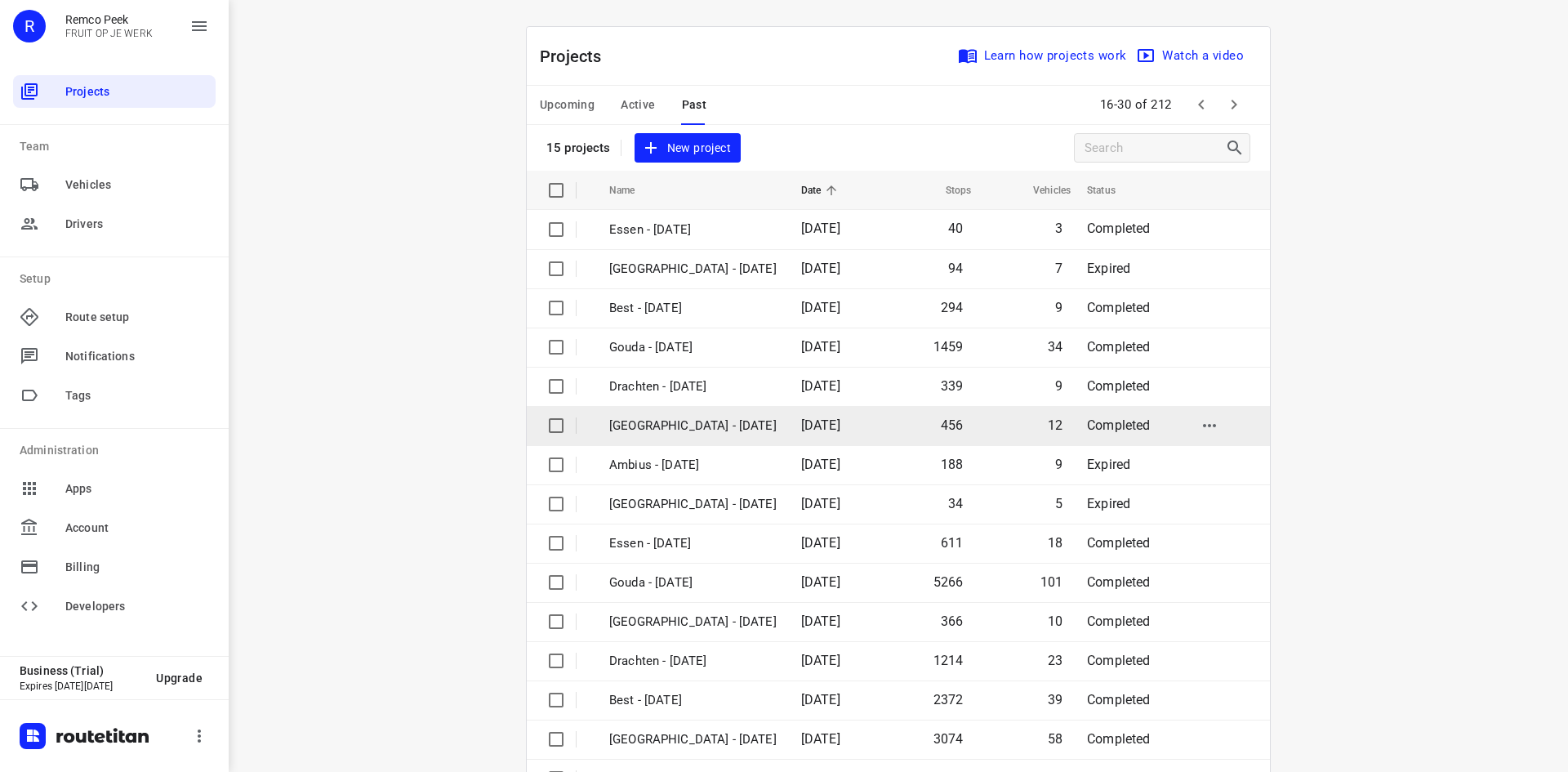
click at [814, 435] on td "[DATE]" at bounding box center [834, 425] width 94 height 39
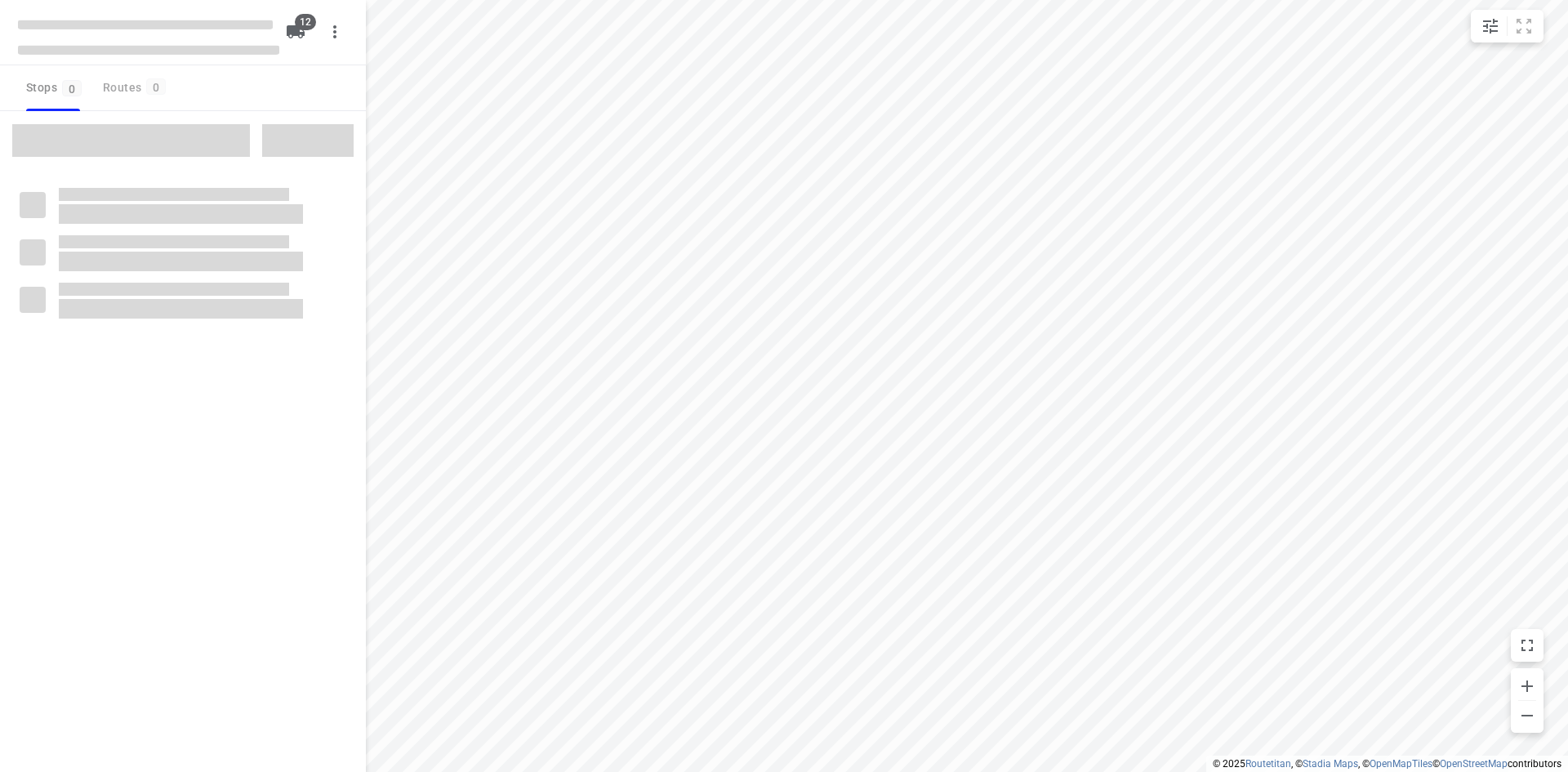
checkbox input "true"
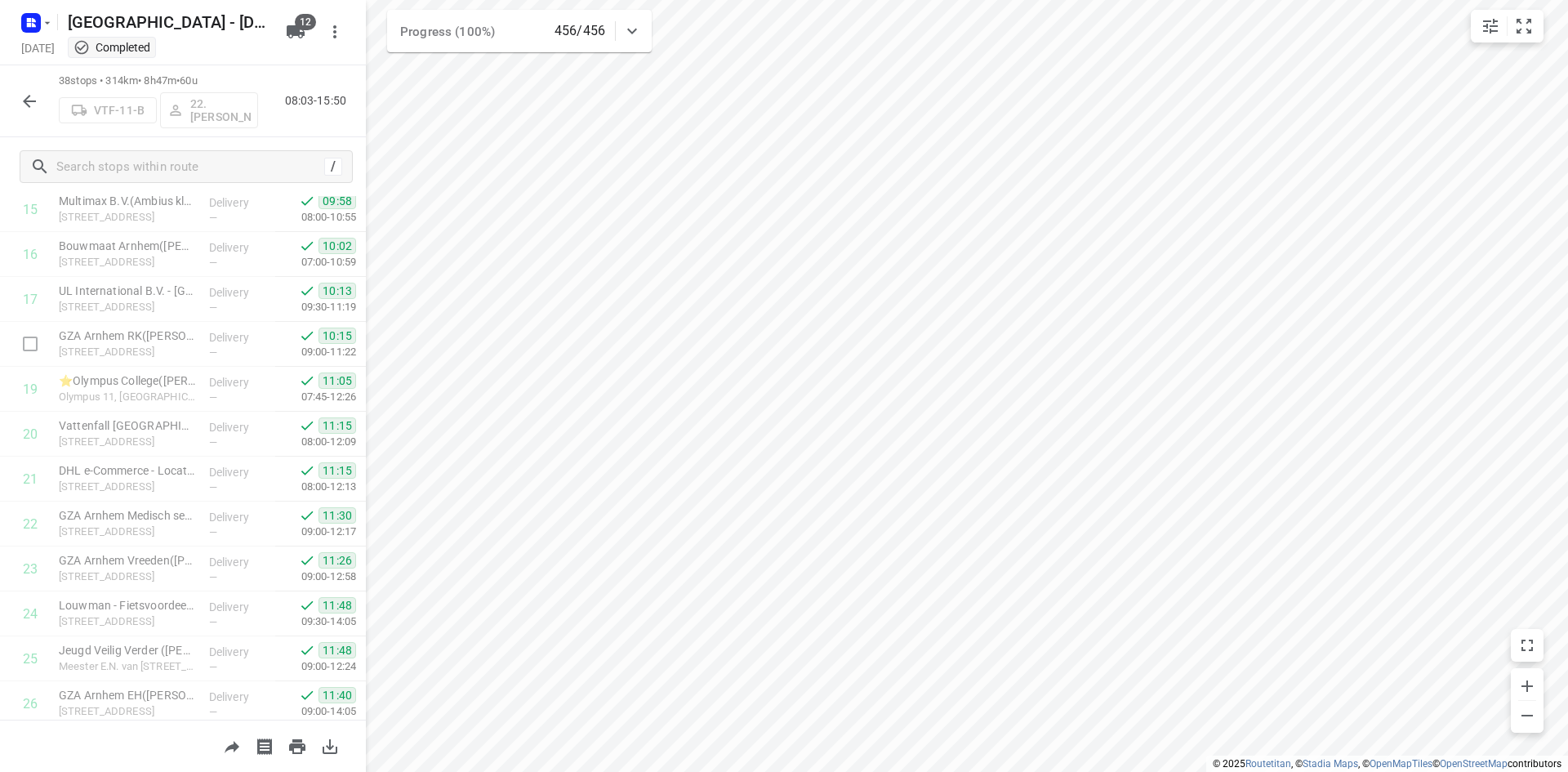
scroll to position [817, 0]
click at [44, 36] on div "[GEOGRAPHIC_DATA] - [DATE] [DATE] Completed" at bounding box center [148, 31] width 261 height 57
click at [44, 32] on button "button" at bounding box center [33, 22] width 32 height 26
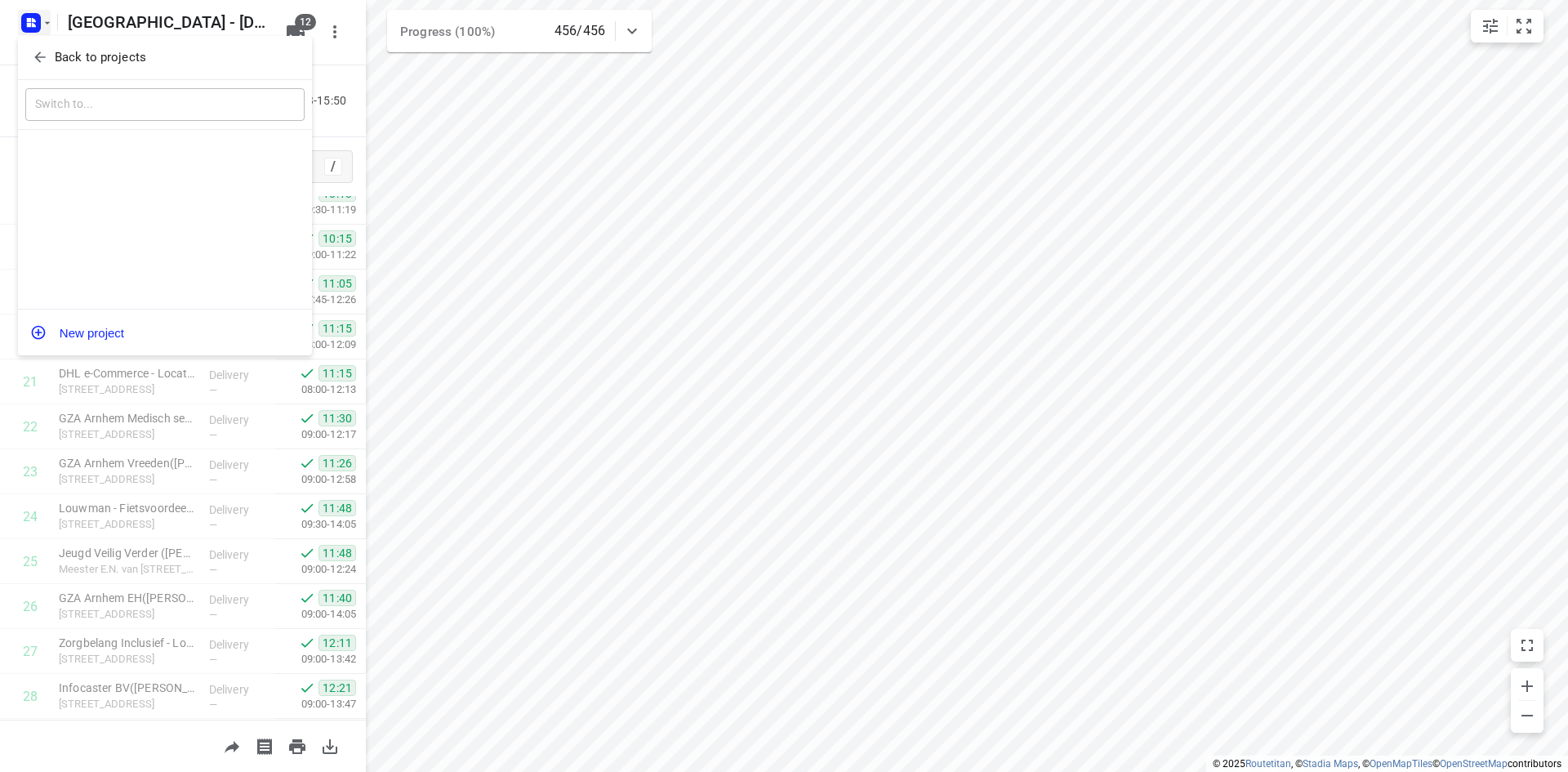
click at [60, 53] on p "Back to projects" at bounding box center [101, 57] width 92 height 19
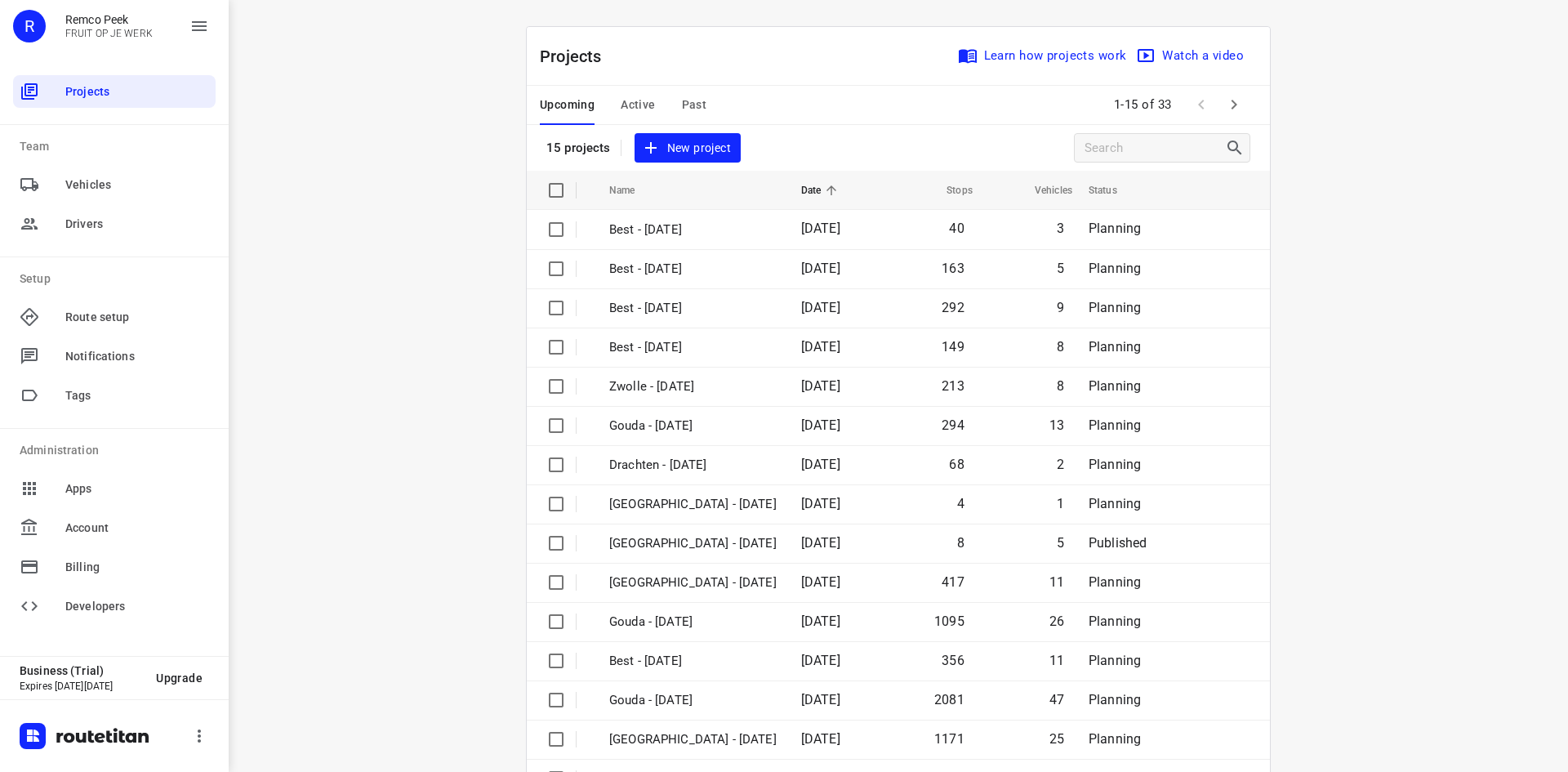
click at [695, 106] on span "Past" at bounding box center [695, 105] width 25 height 21
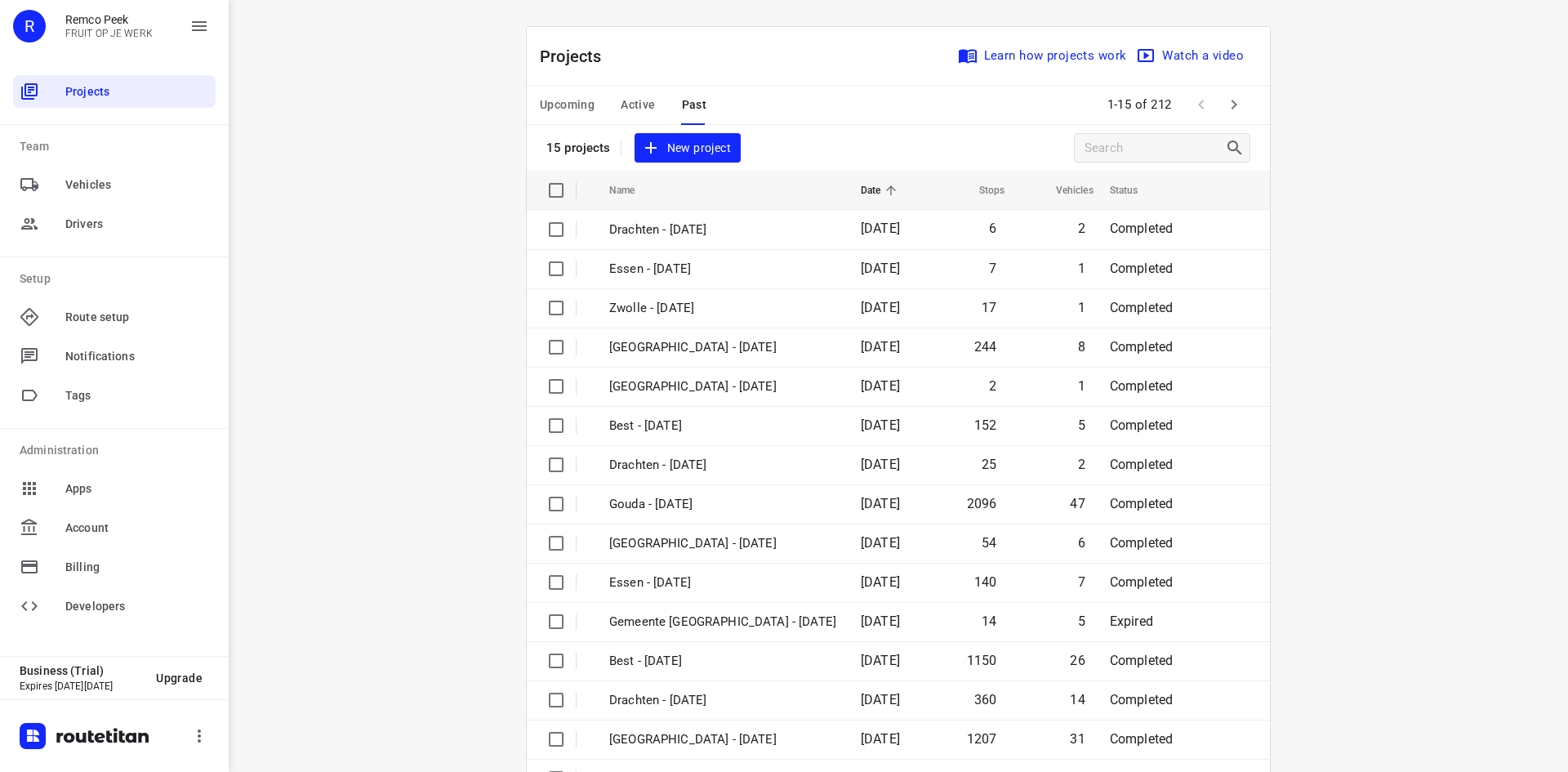
click at [1242, 101] on button "button" at bounding box center [1233, 104] width 32 height 32
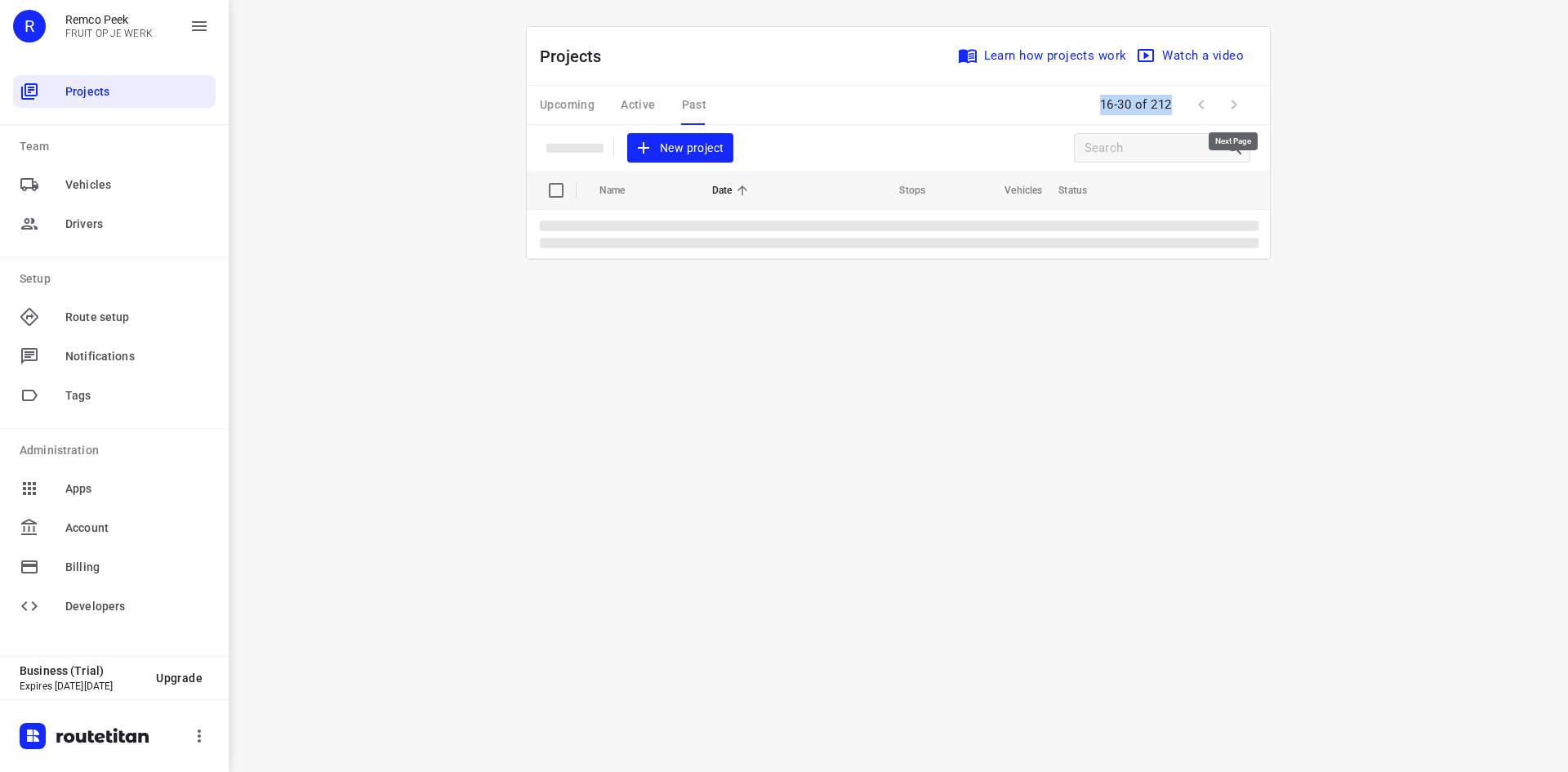
click at [1242, 101] on span at bounding box center [1233, 104] width 32 height 32
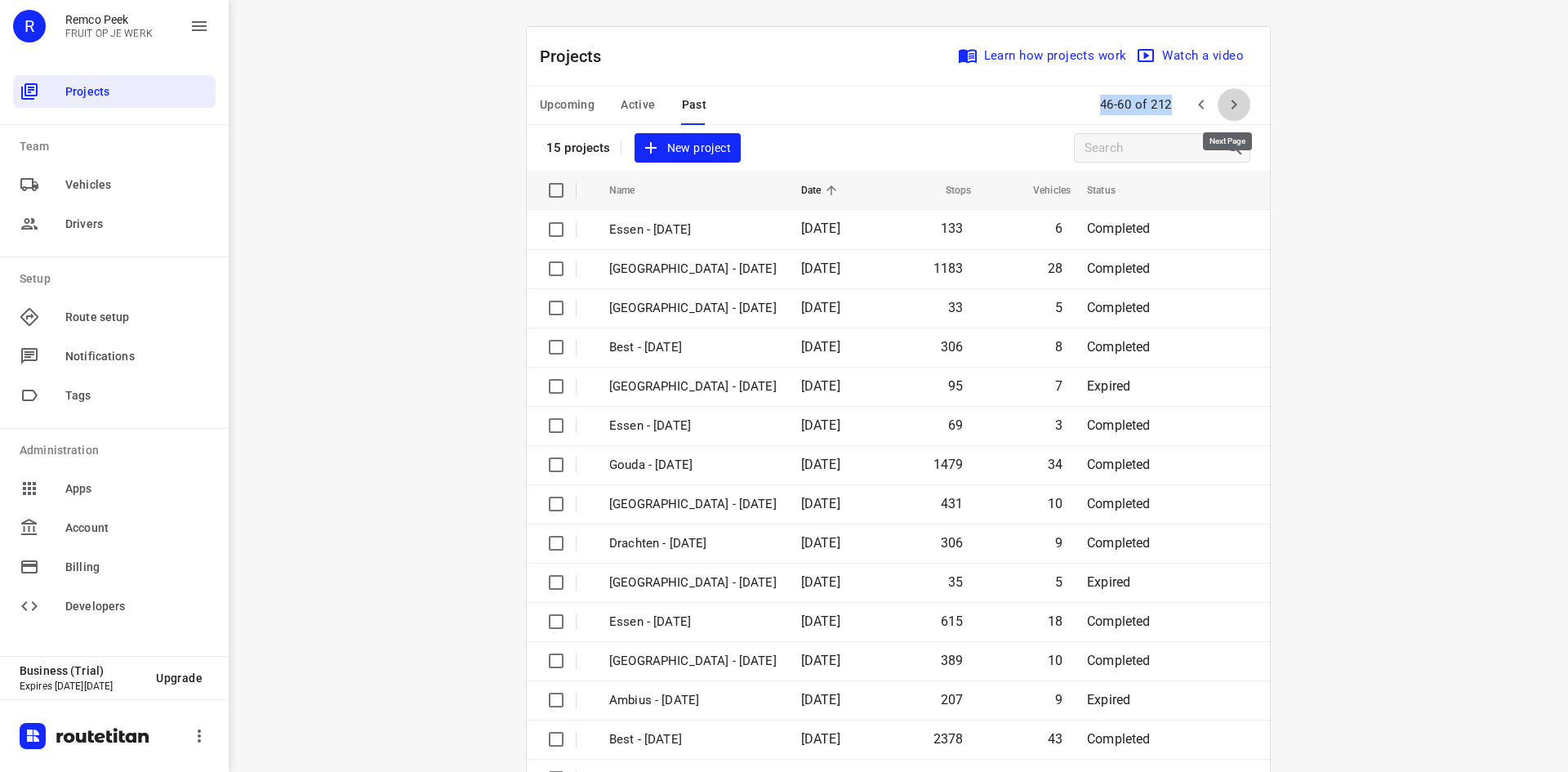
click at [1242, 101] on button "button" at bounding box center [1233, 104] width 32 height 32
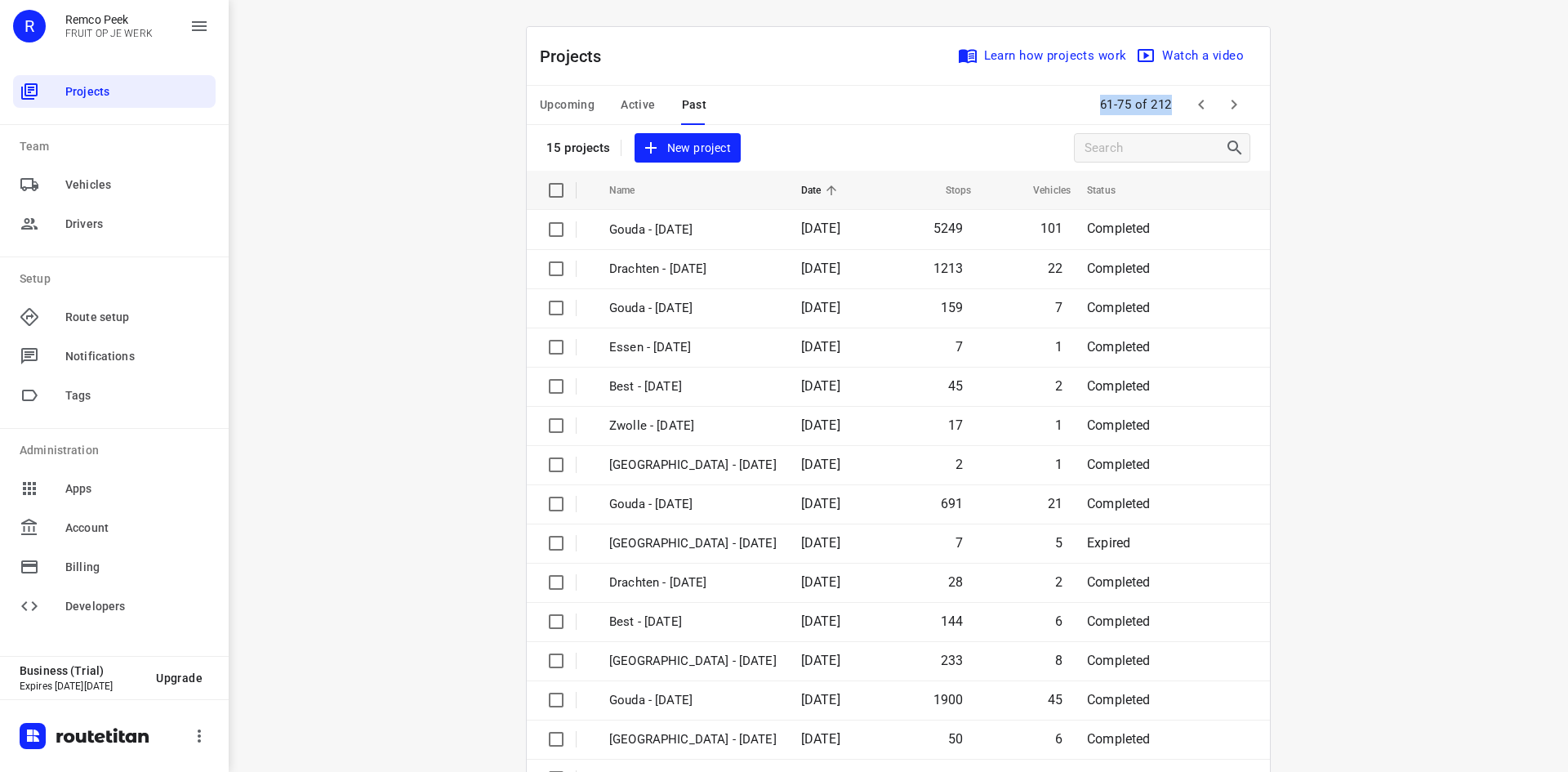
click at [1231, 106] on icon "button" at bounding box center [1234, 105] width 6 height 10
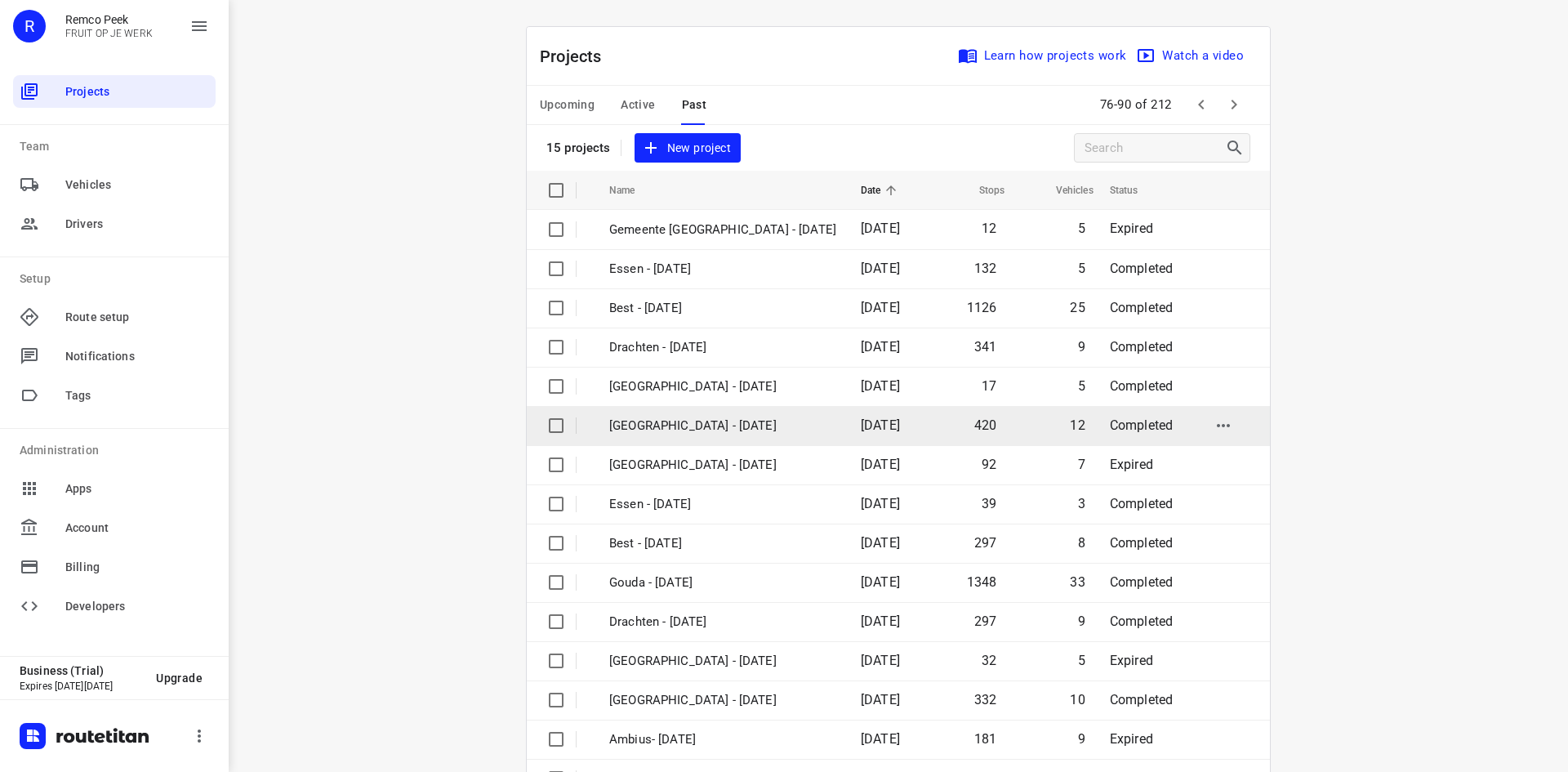
click at [891, 422] on span "[DATE]" at bounding box center [880, 425] width 39 height 16
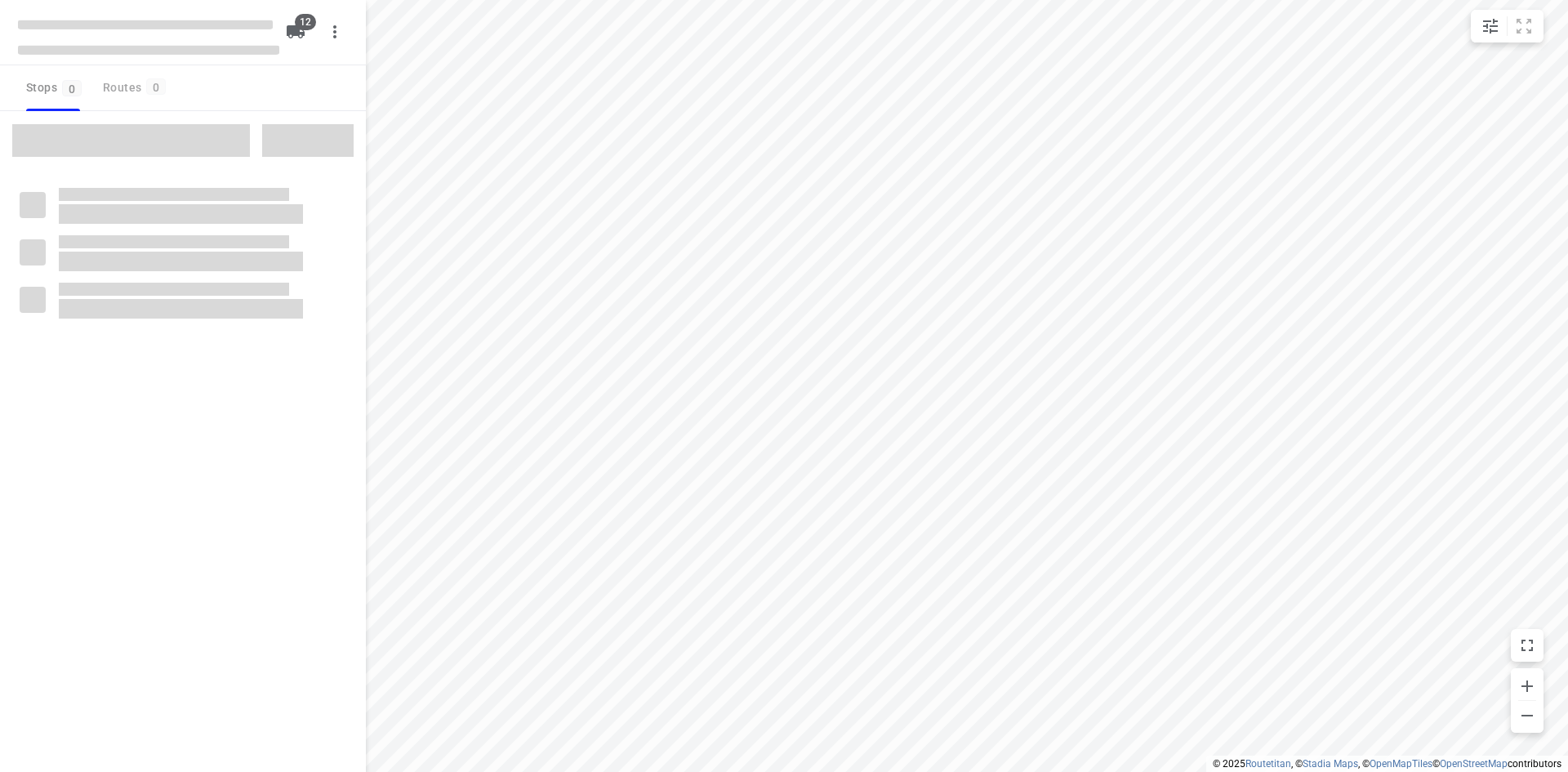
checkbox input "true"
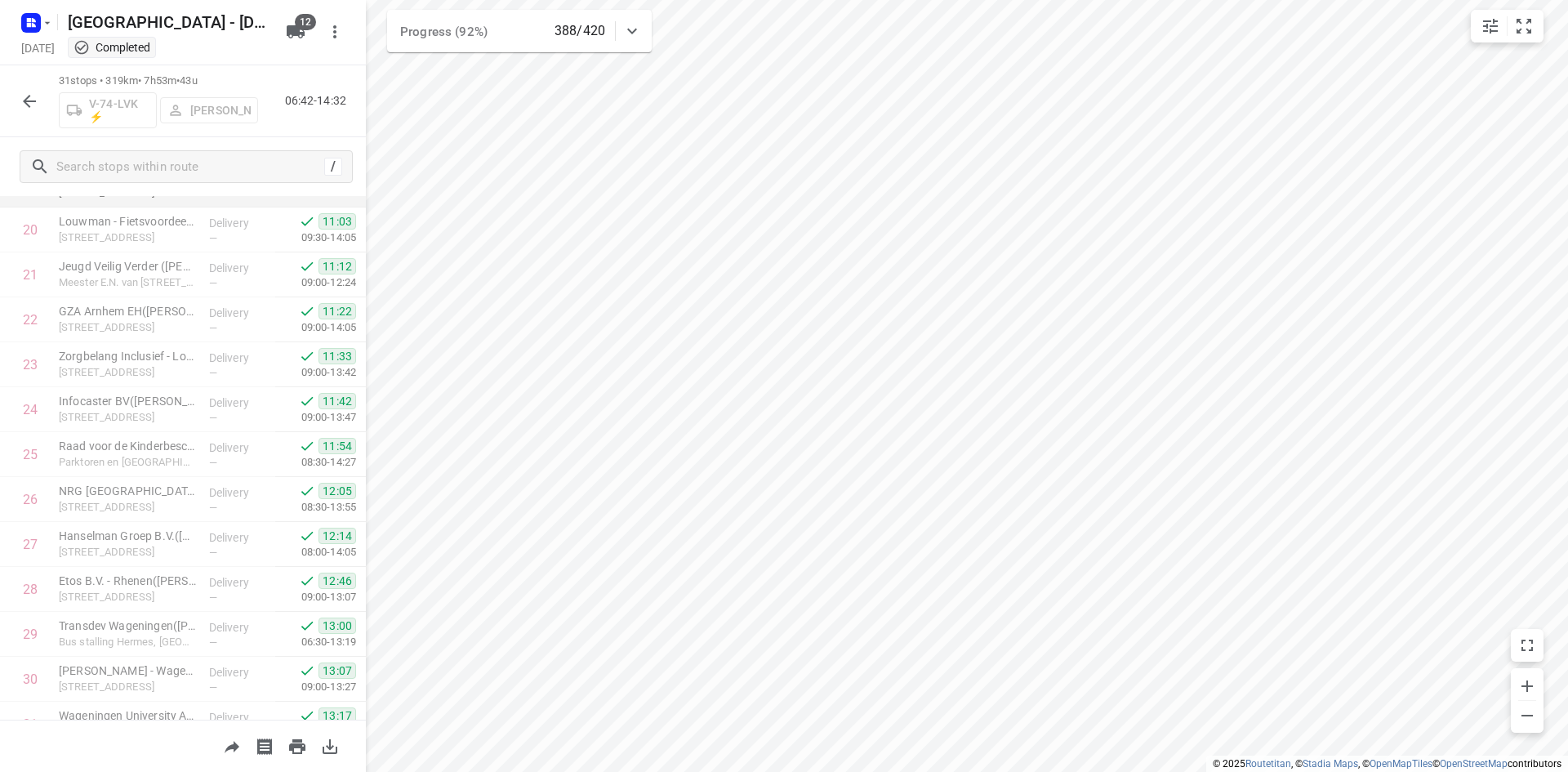
scroll to position [996, 0]
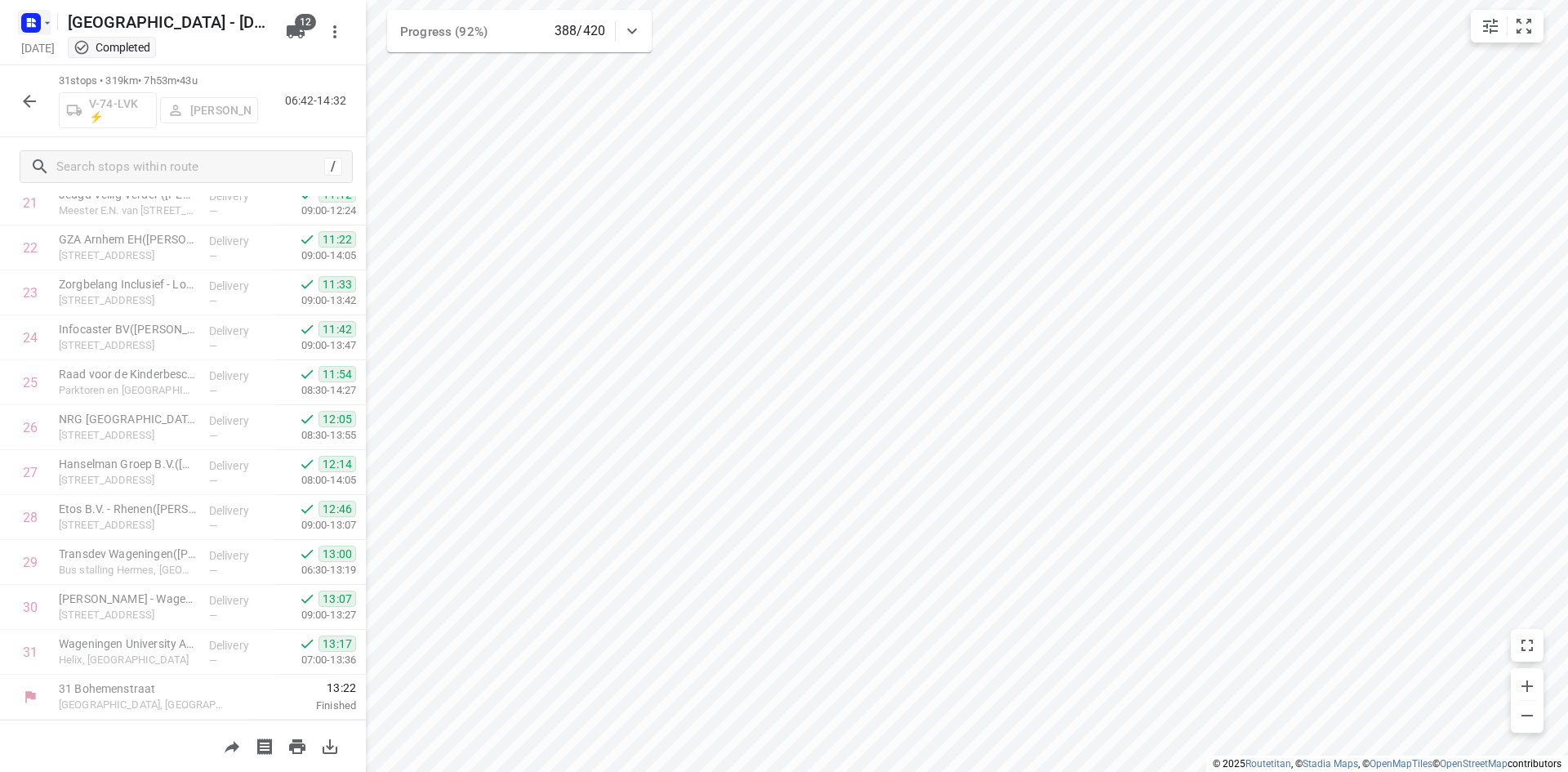
click at [27, 21] on icon "button" at bounding box center [29, 20] width 4 height 4
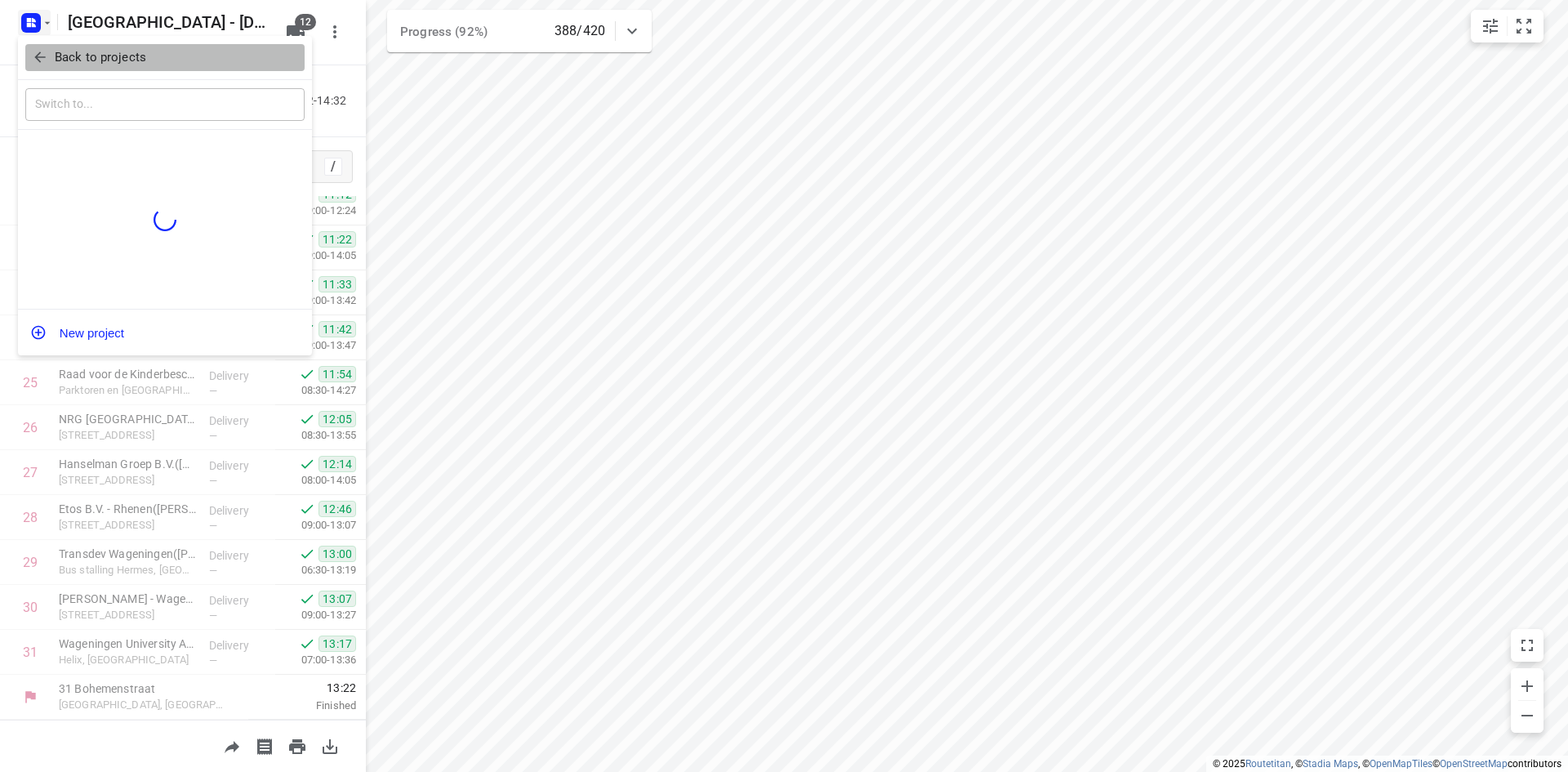
click at [53, 48] on span "Back to projects" at bounding box center [165, 57] width 266 height 19
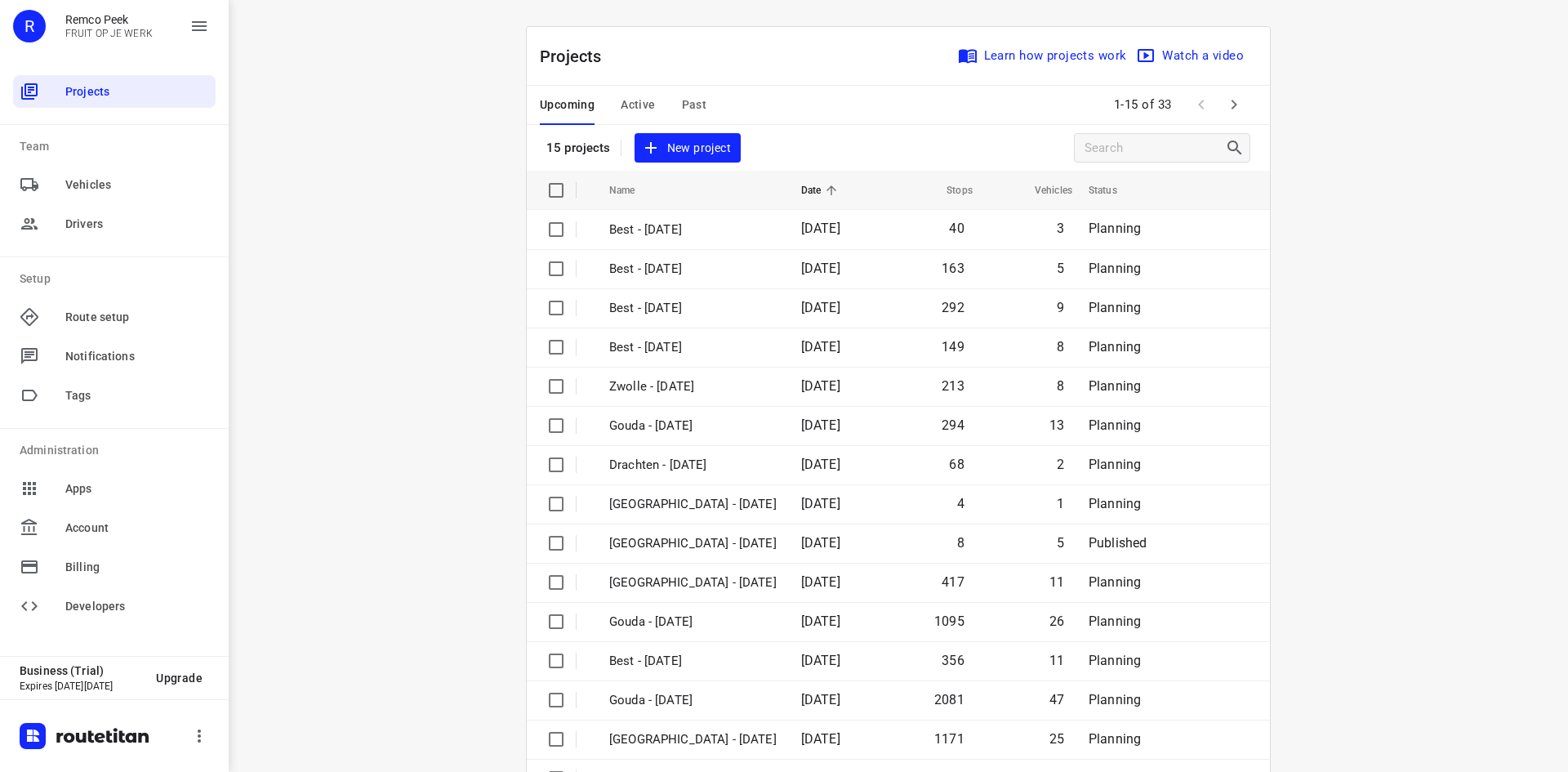
click at [1212, 84] on div "Projects Learn how projects work Watch a video" at bounding box center [898, 57] width 742 height 59
click at [1224, 97] on icon "button" at bounding box center [1234, 105] width 20 height 20
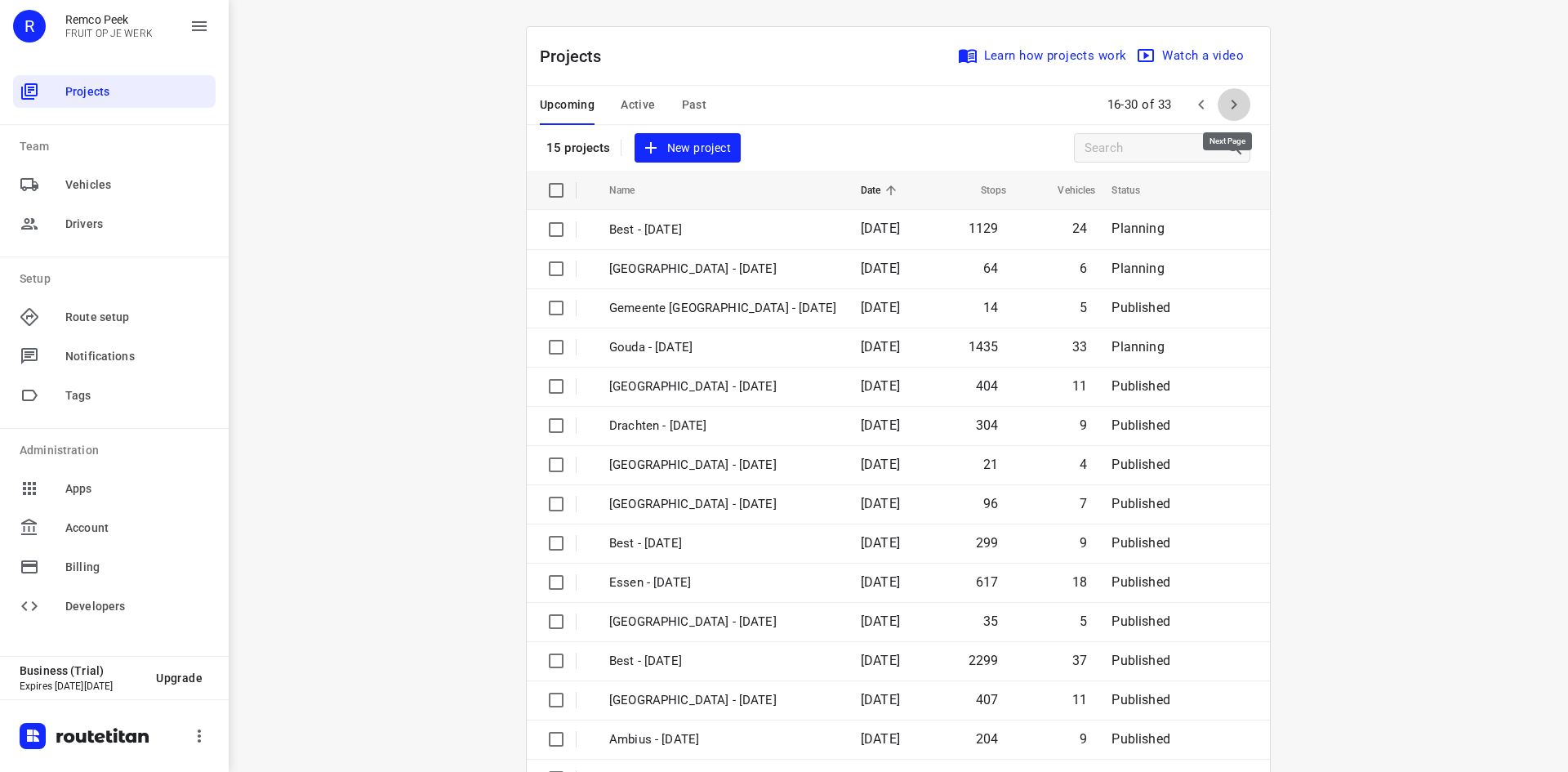
click at [1224, 97] on icon "button" at bounding box center [1234, 105] width 20 height 20
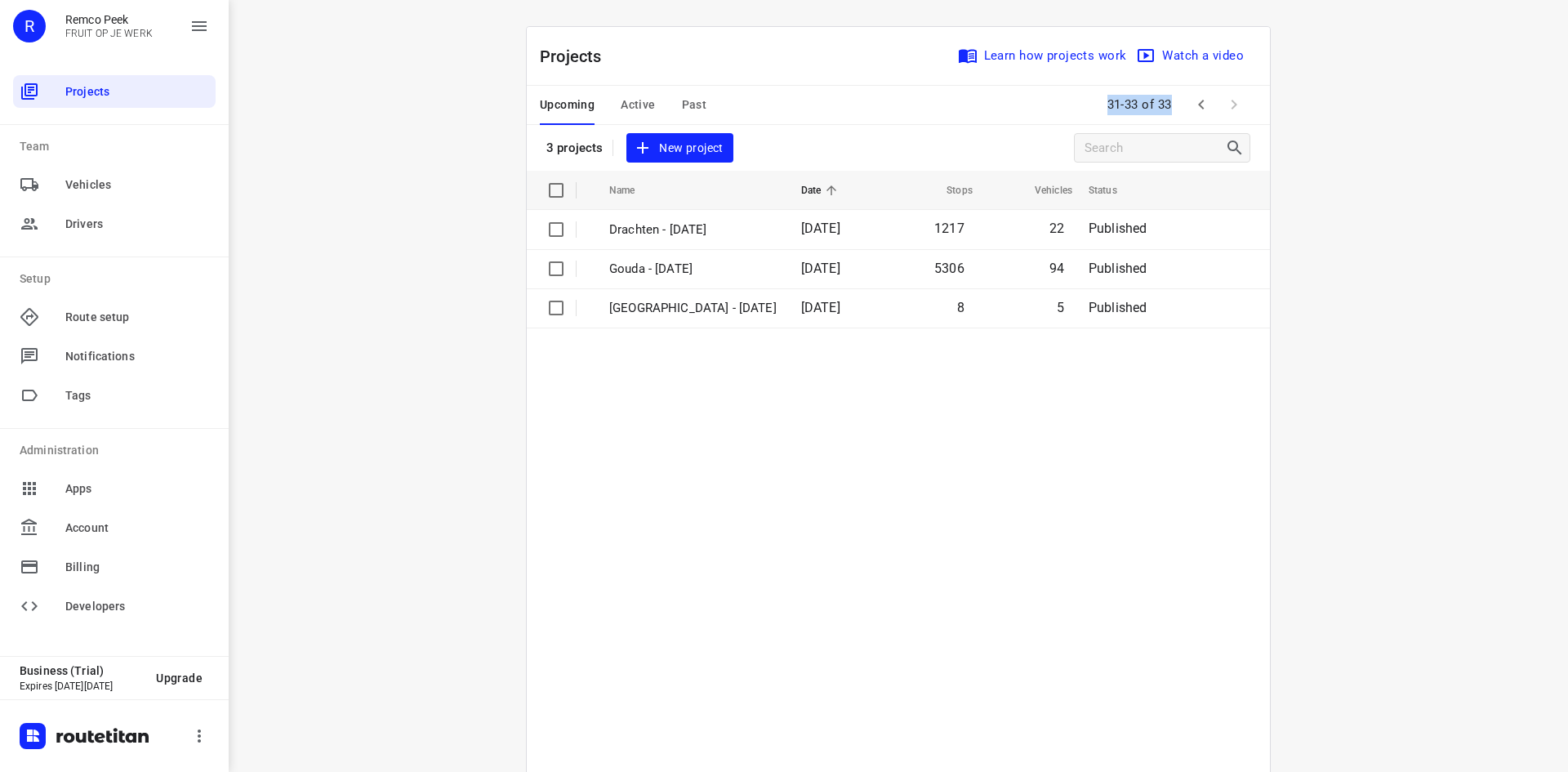
click at [1220, 97] on span at bounding box center [1233, 104] width 32 height 32
click at [685, 97] on span "Past" at bounding box center [695, 105] width 25 height 21
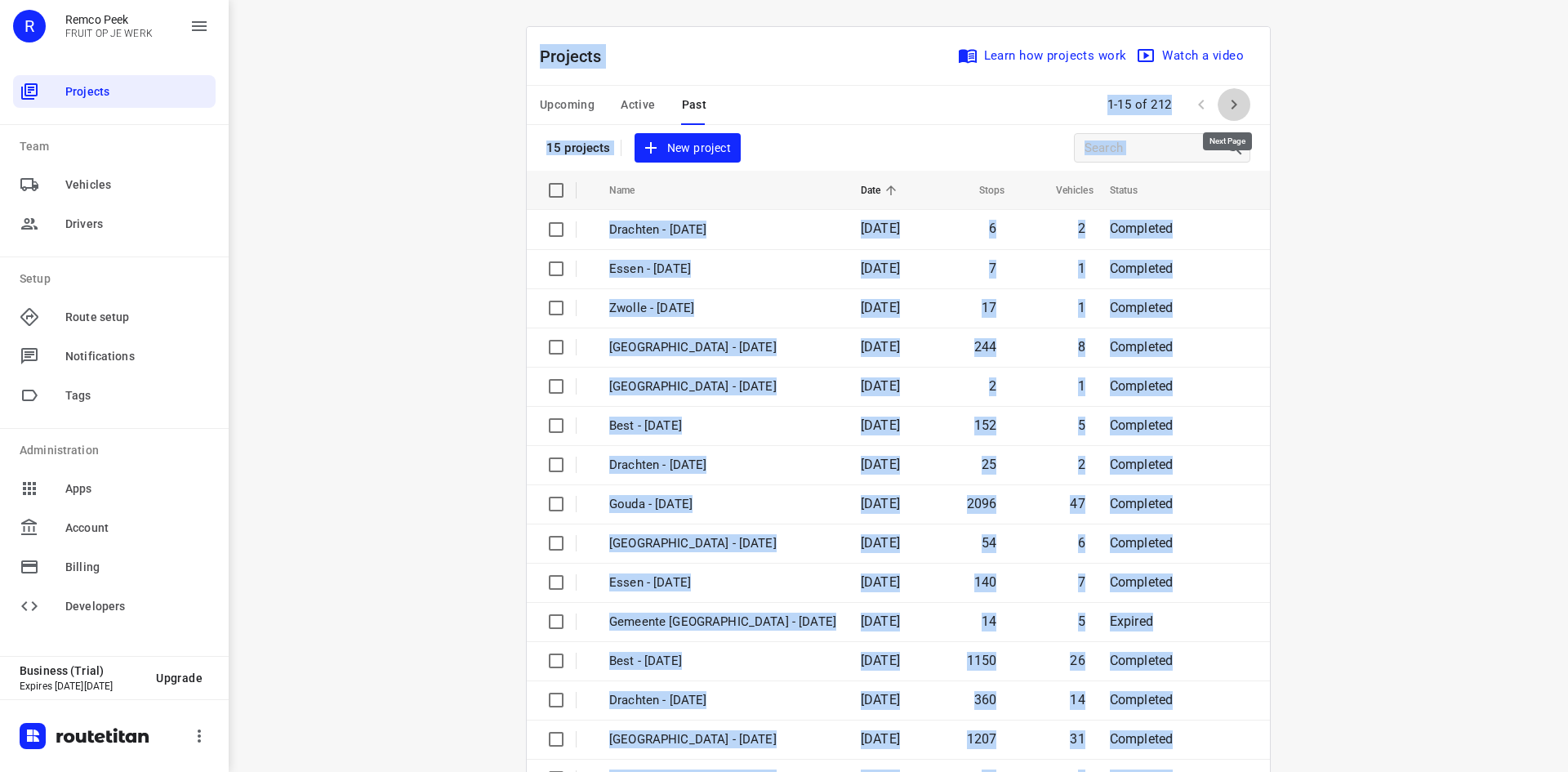
click at [1231, 103] on icon "button" at bounding box center [1234, 105] width 20 height 20
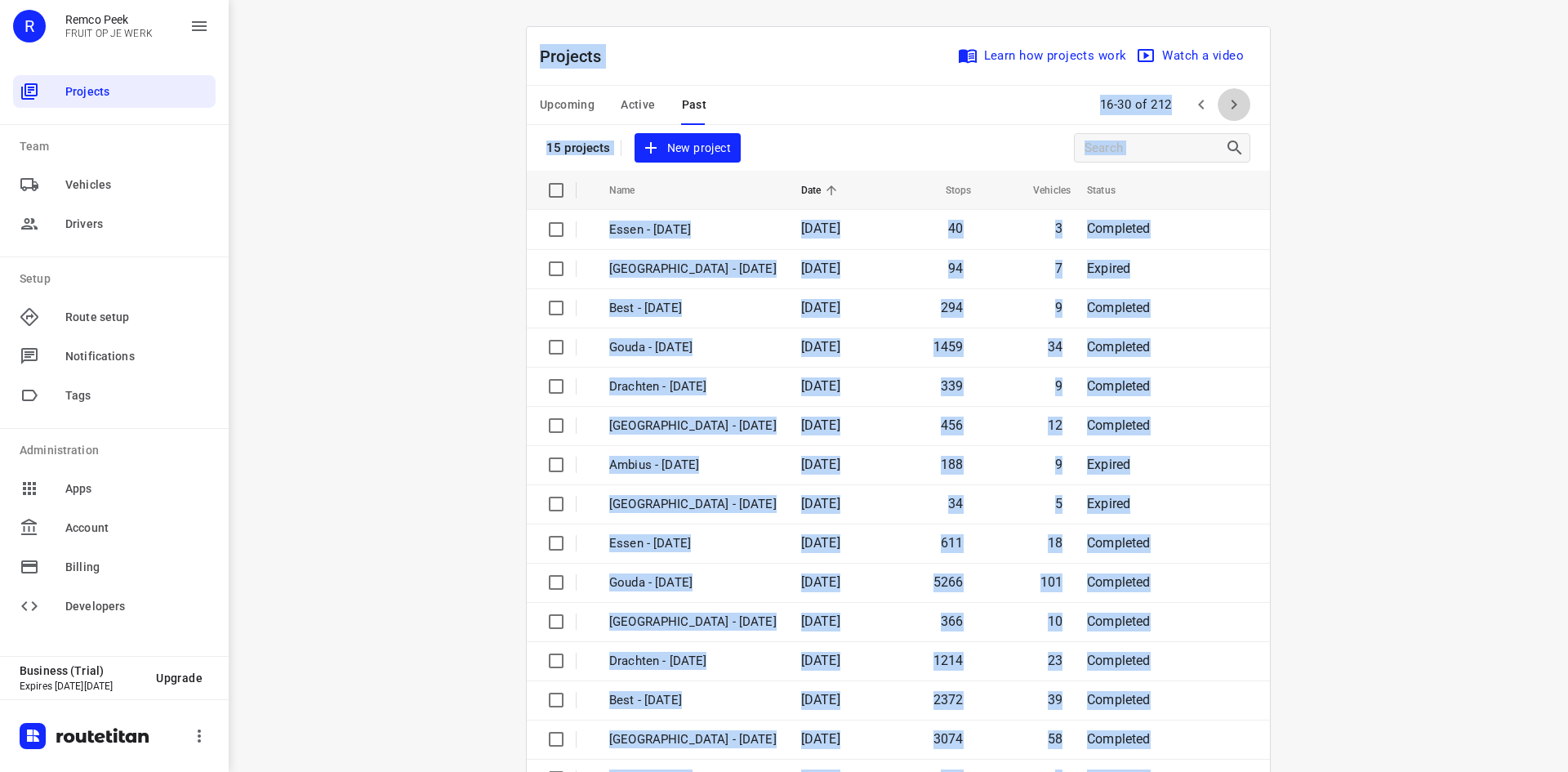
click at [1231, 103] on icon "button" at bounding box center [1234, 105] width 20 height 20
click at [1447, 124] on div "i © 2025 Routetitan , © Stadia Maps , © OpenMapTiles © OpenStreetMap contributo…" at bounding box center [898, 386] width 1339 height 772
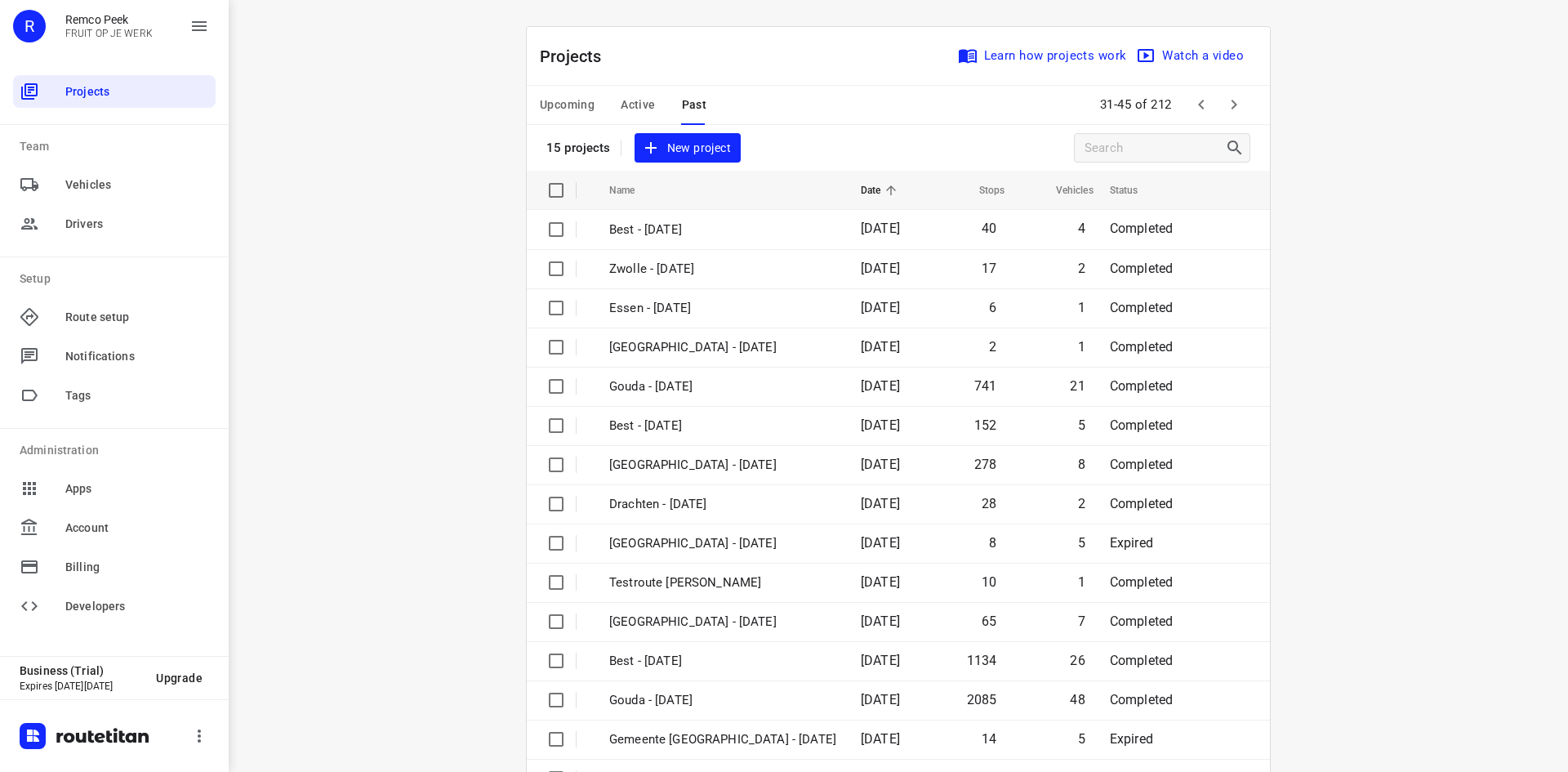
click at [1240, 115] on button "button" at bounding box center [1233, 104] width 32 height 32
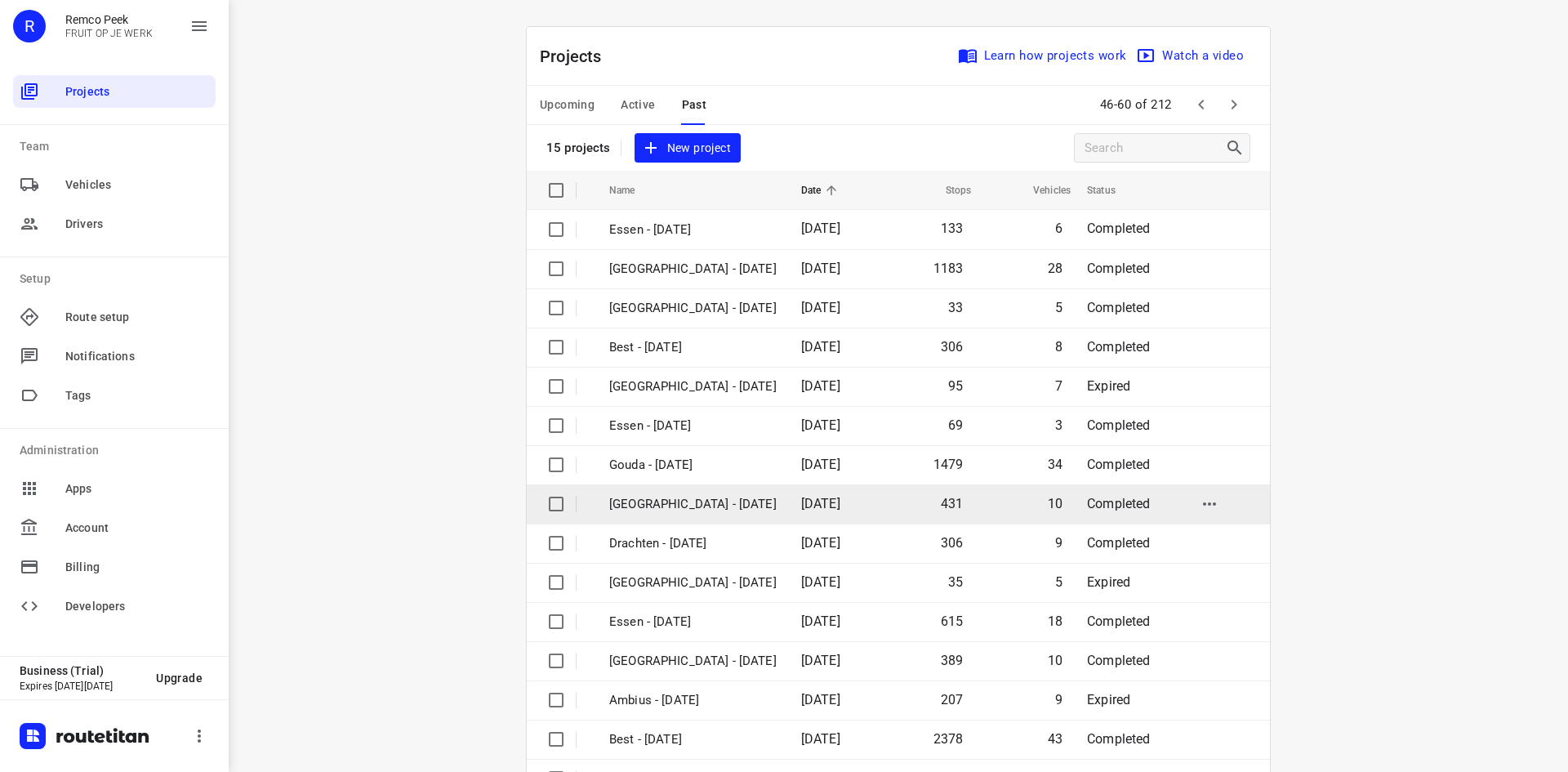
click at [788, 498] on td "[DATE]" at bounding box center [834, 504] width 94 height 39
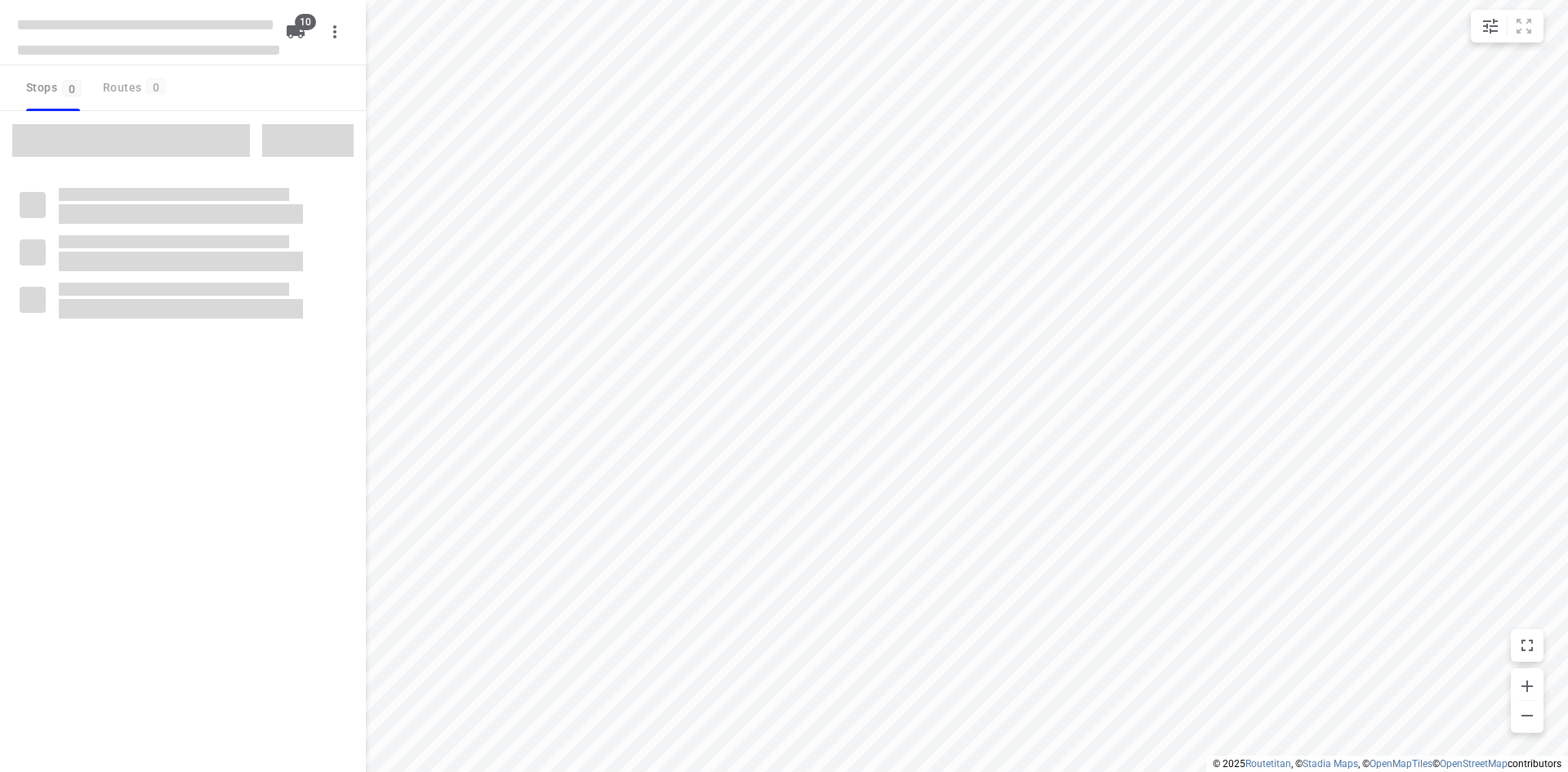
checkbox input "true"
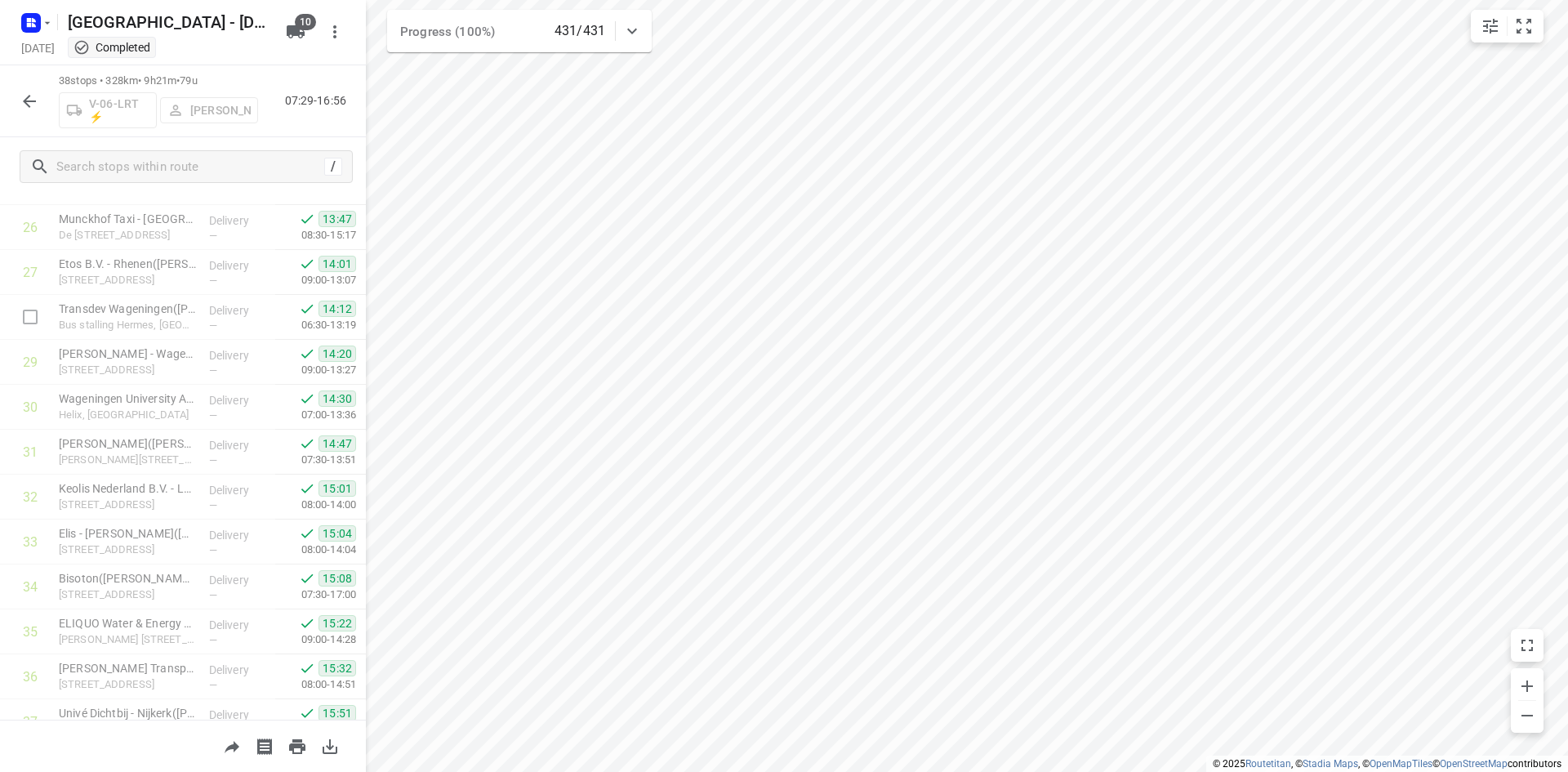
scroll to position [1309, 0]
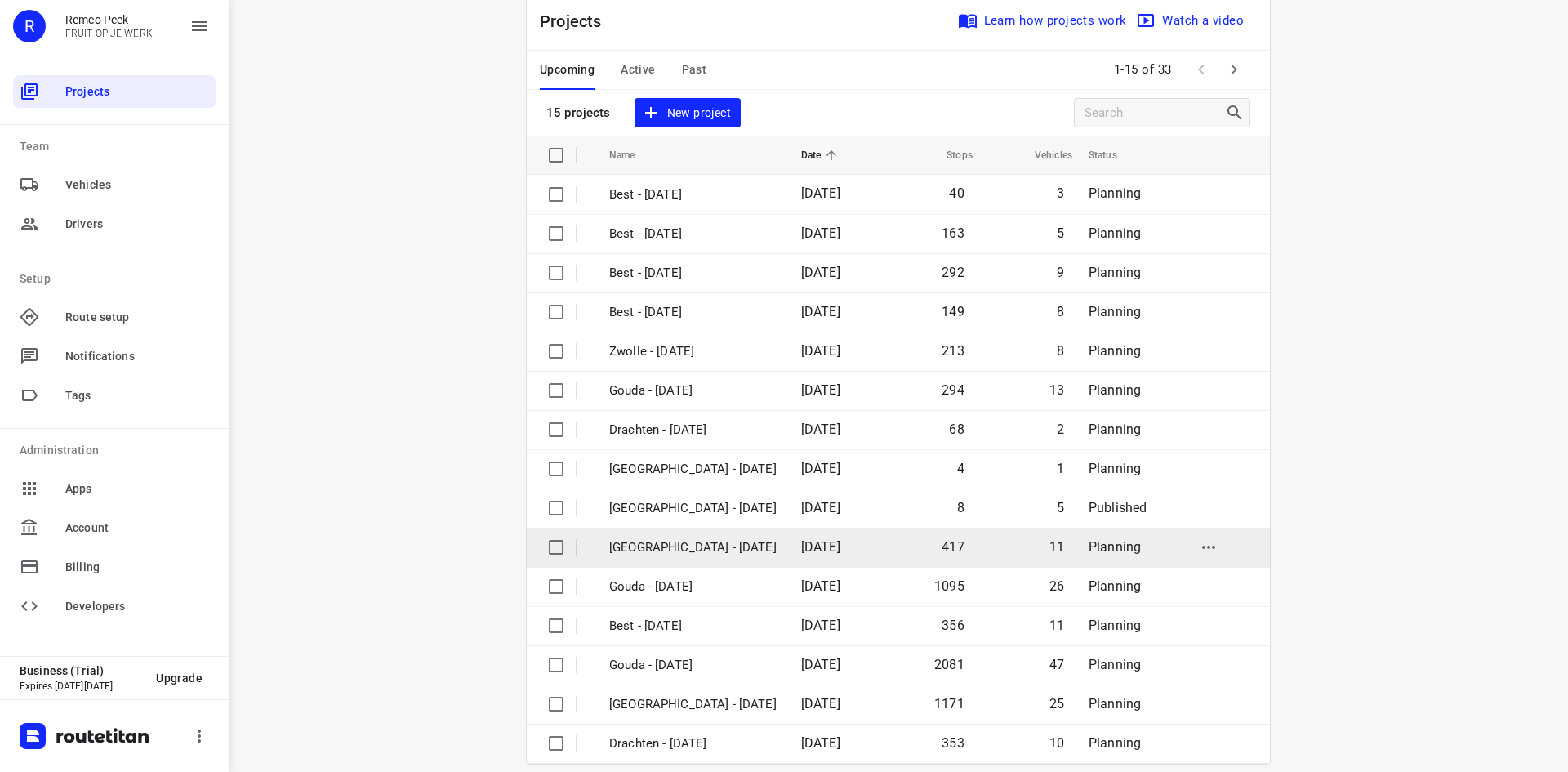
scroll to position [54, 0]
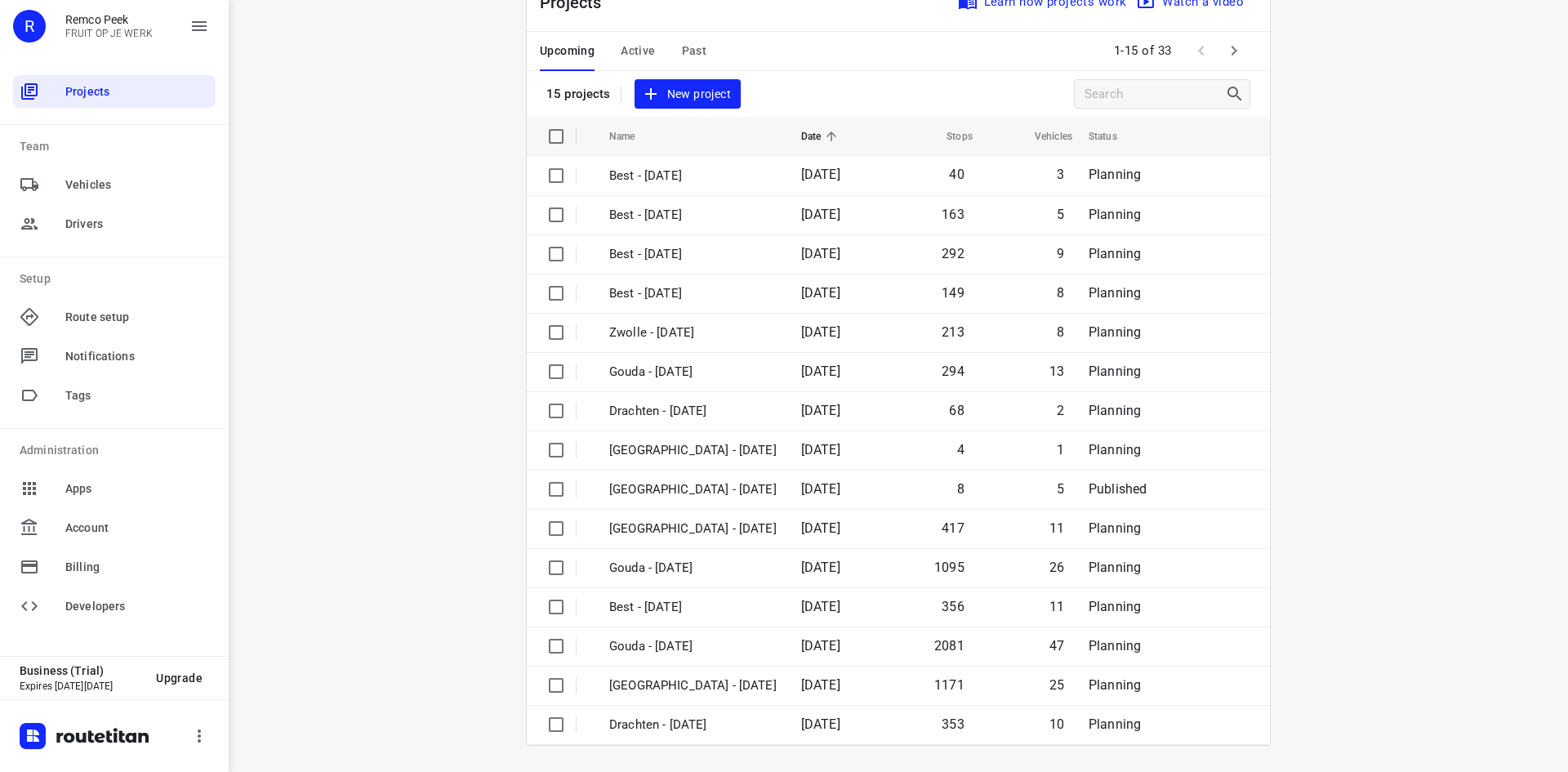
click at [1232, 52] on icon "button" at bounding box center [1234, 51] width 20 height 20
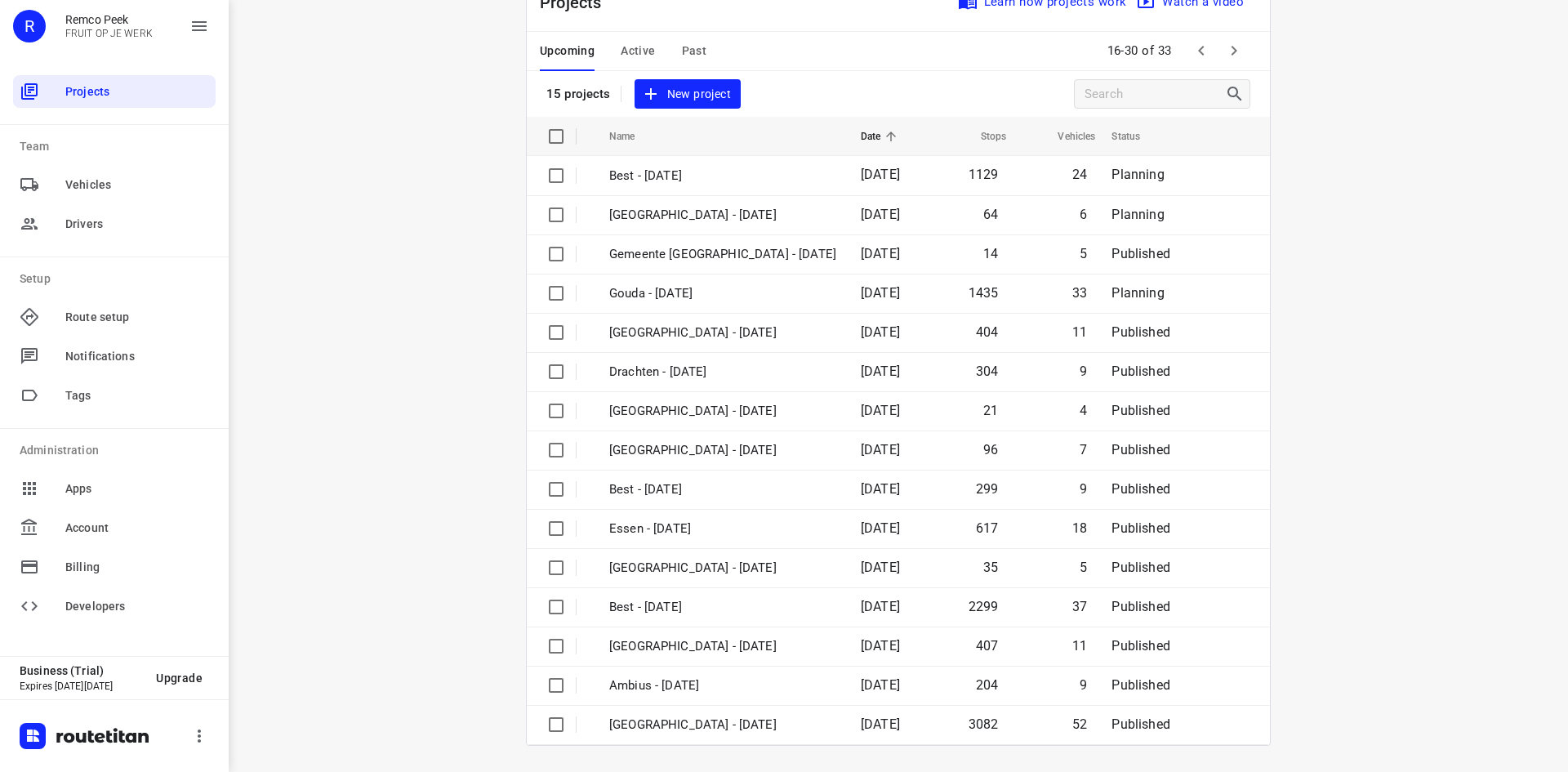
scroll to position [0, 0]
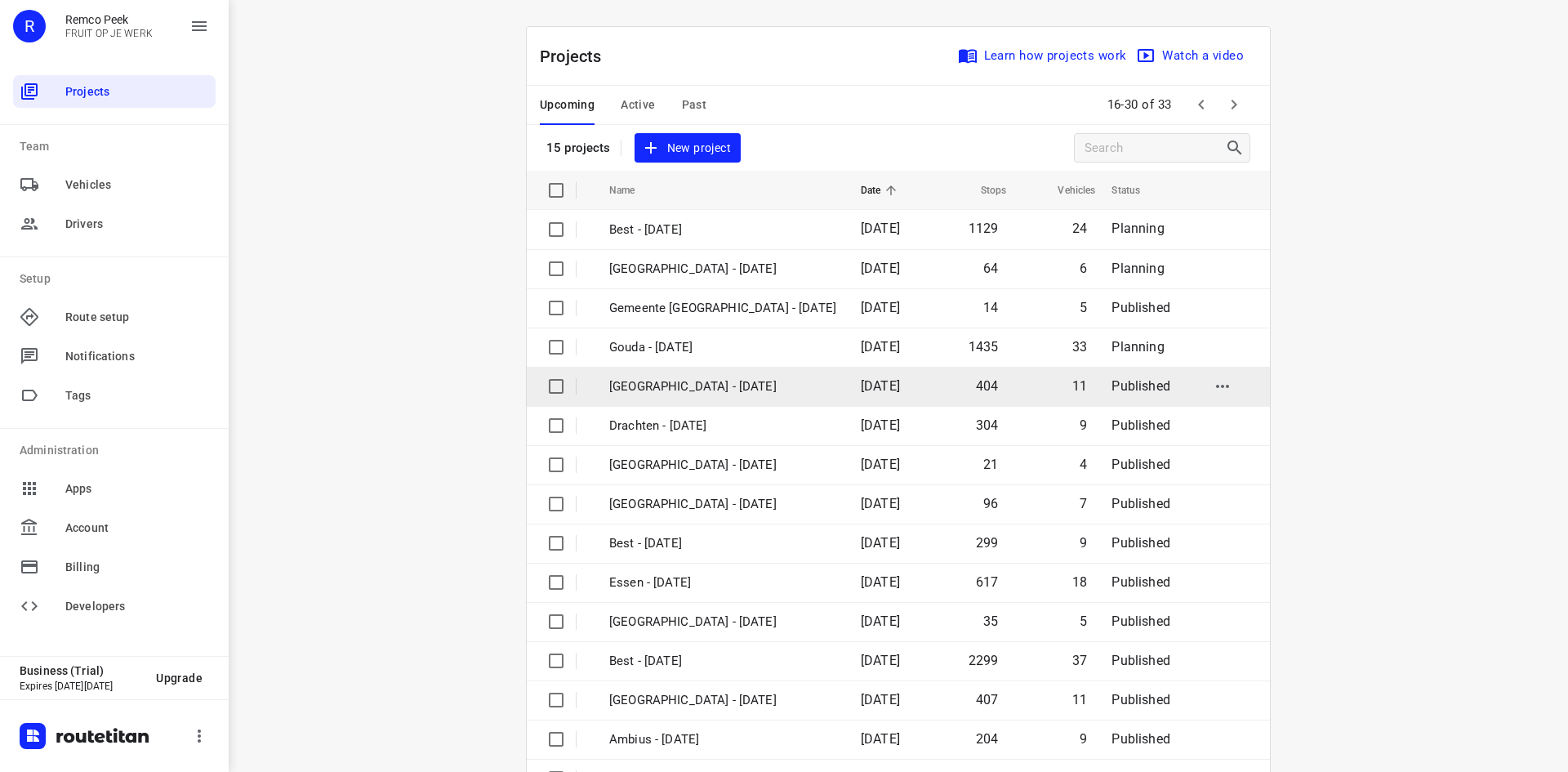
click at [797, 385] on td "[GEOGRAPHIC_DATA] - [DATE]" at bounding box center [720, 386] width 255 height 39
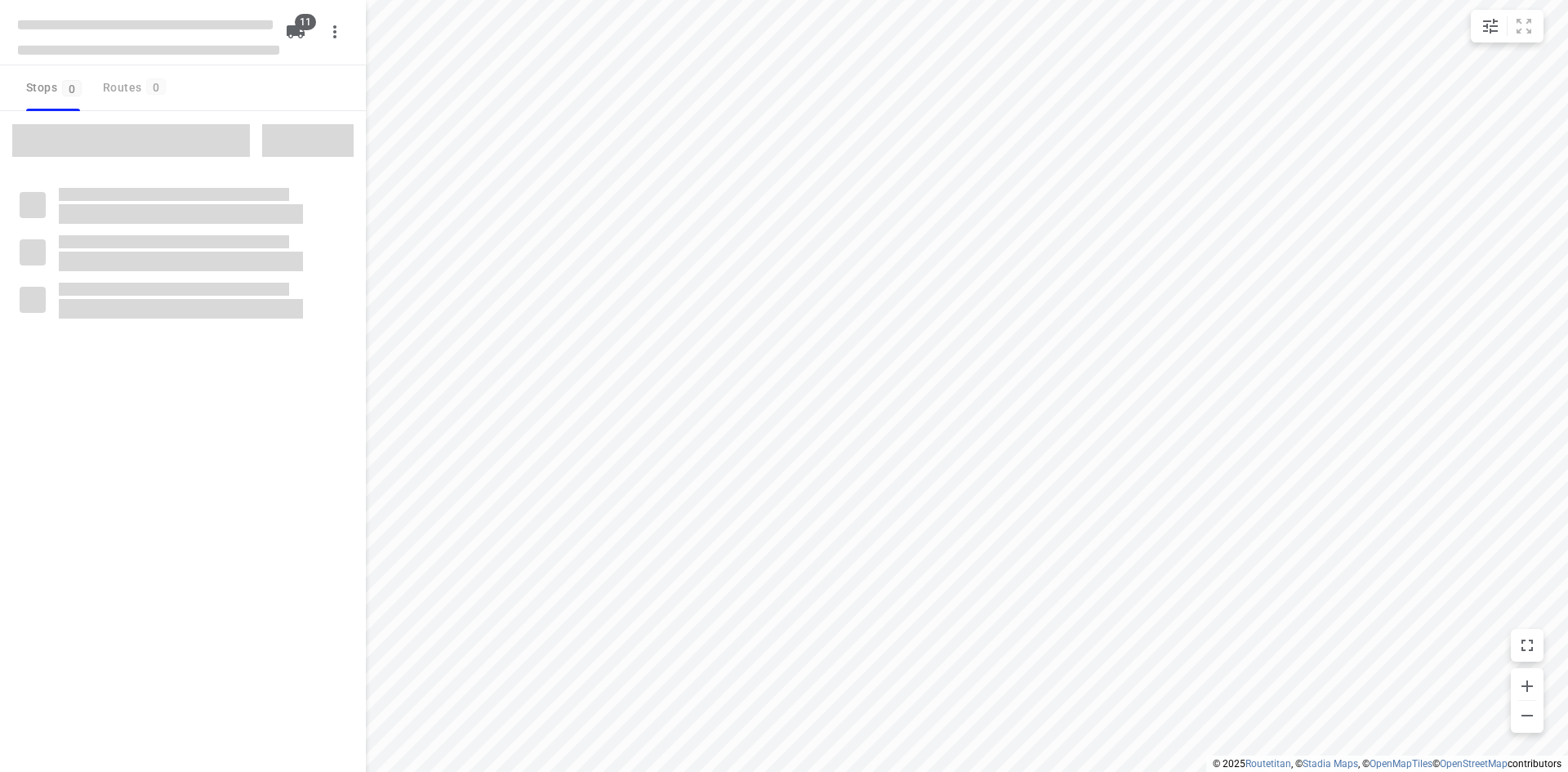
checkbox input "true"
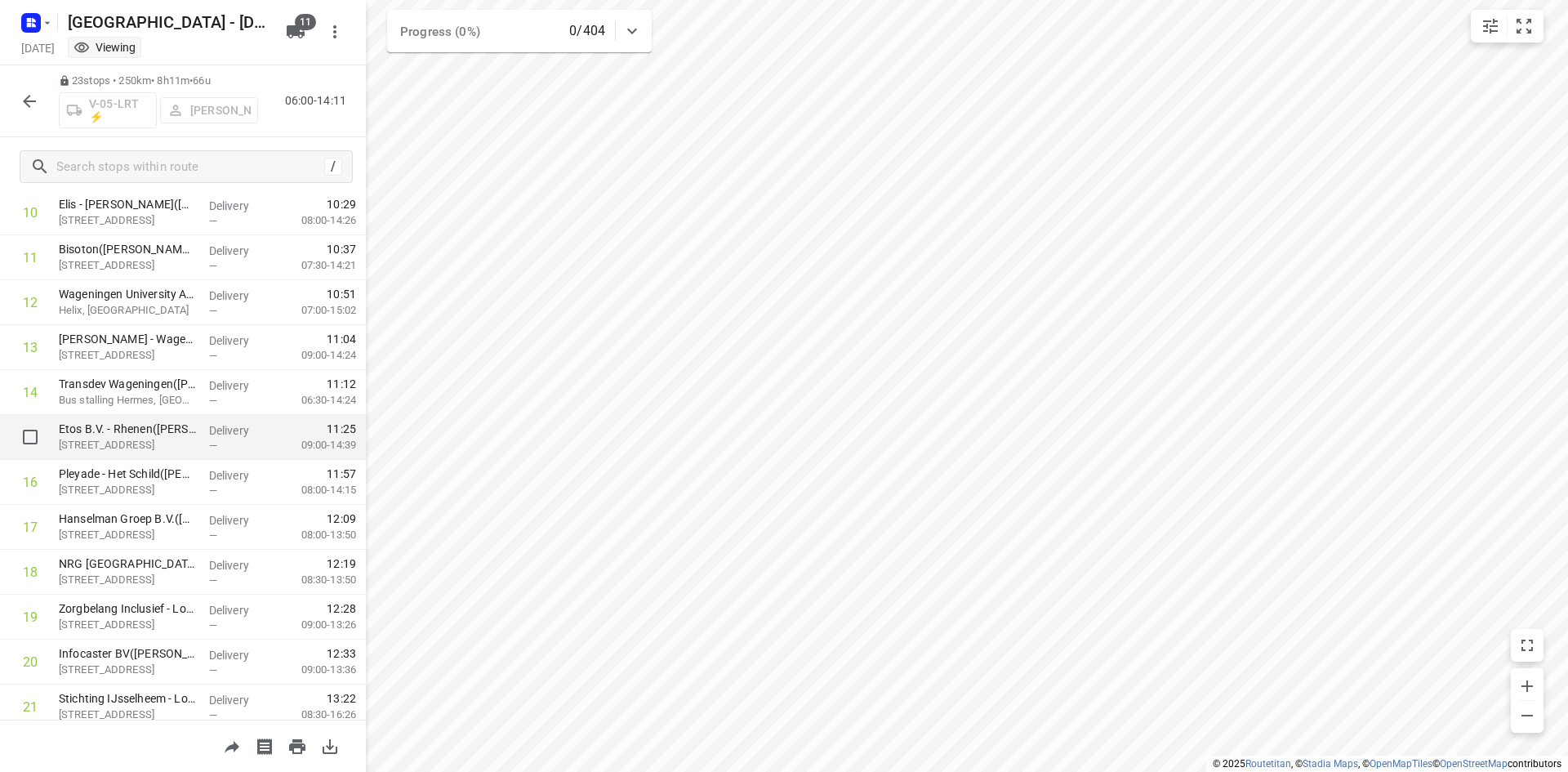
scroll to position [473, 0]
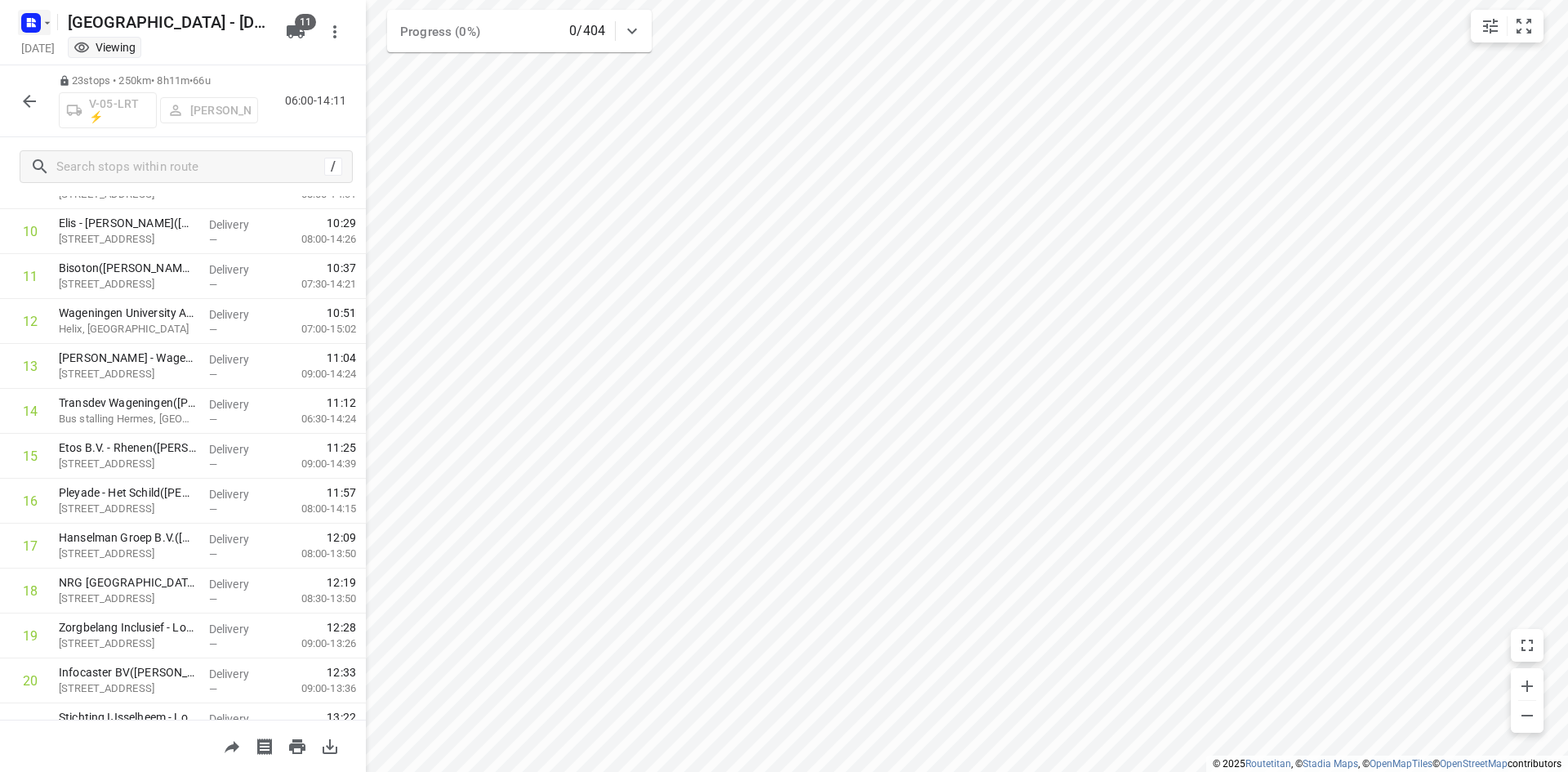
click at [39, 28] on rect "button" at bounding box center [31, 22] width 20 height 20
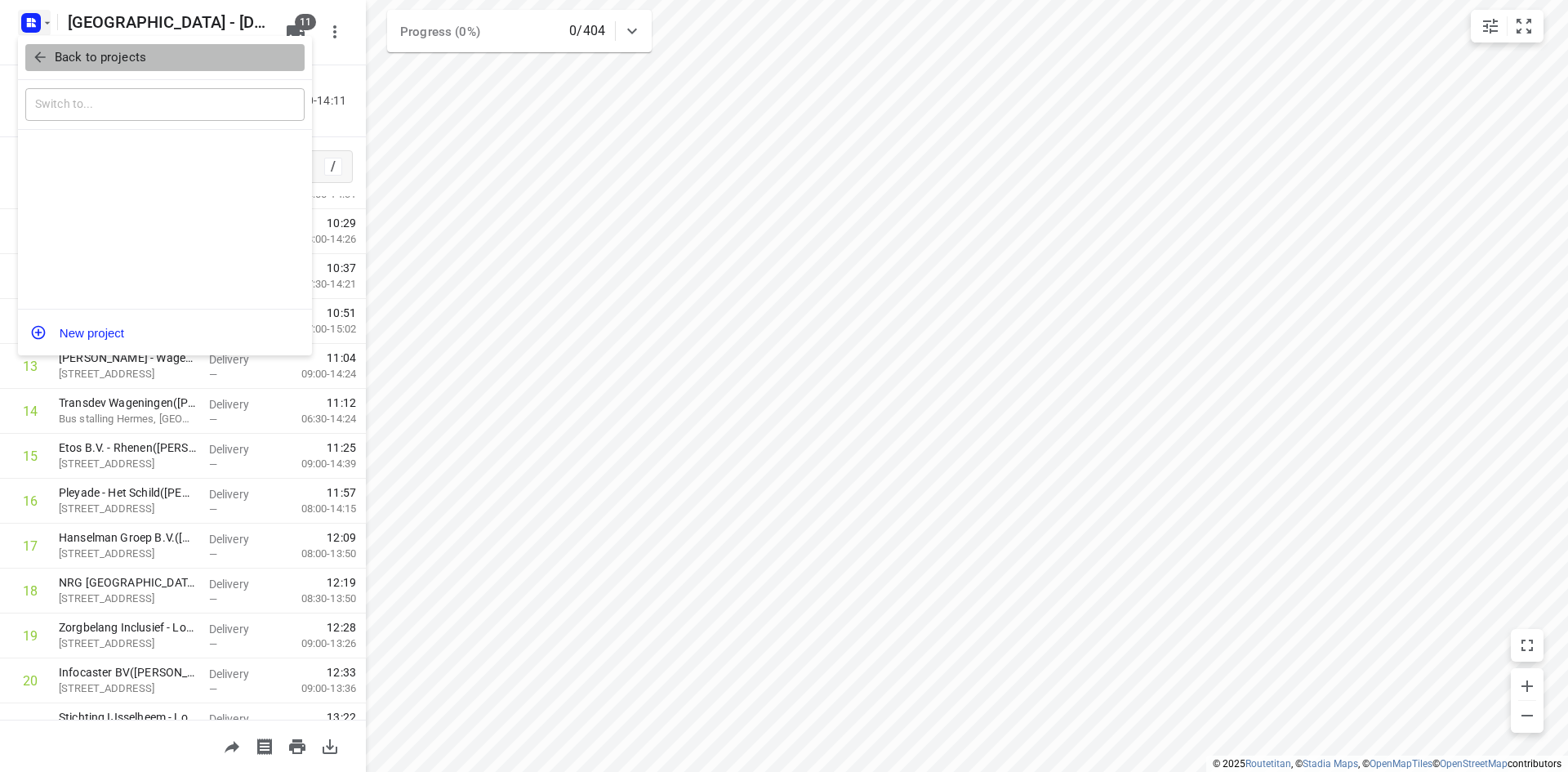
click at [71, 57] on p "Back to projects" at bounding box center [101, 57] width 92 height 19
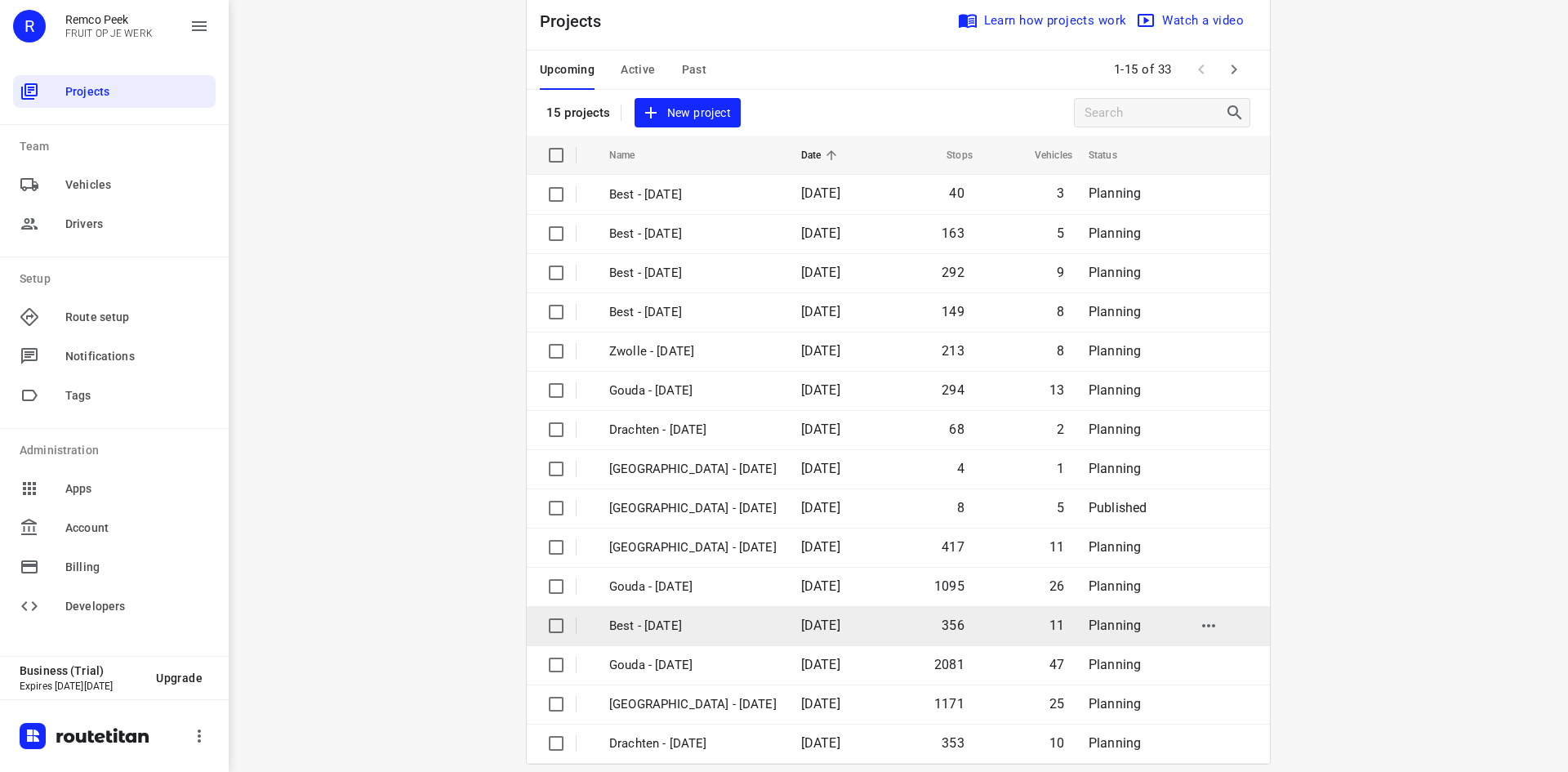
scroll to position [54, 0]
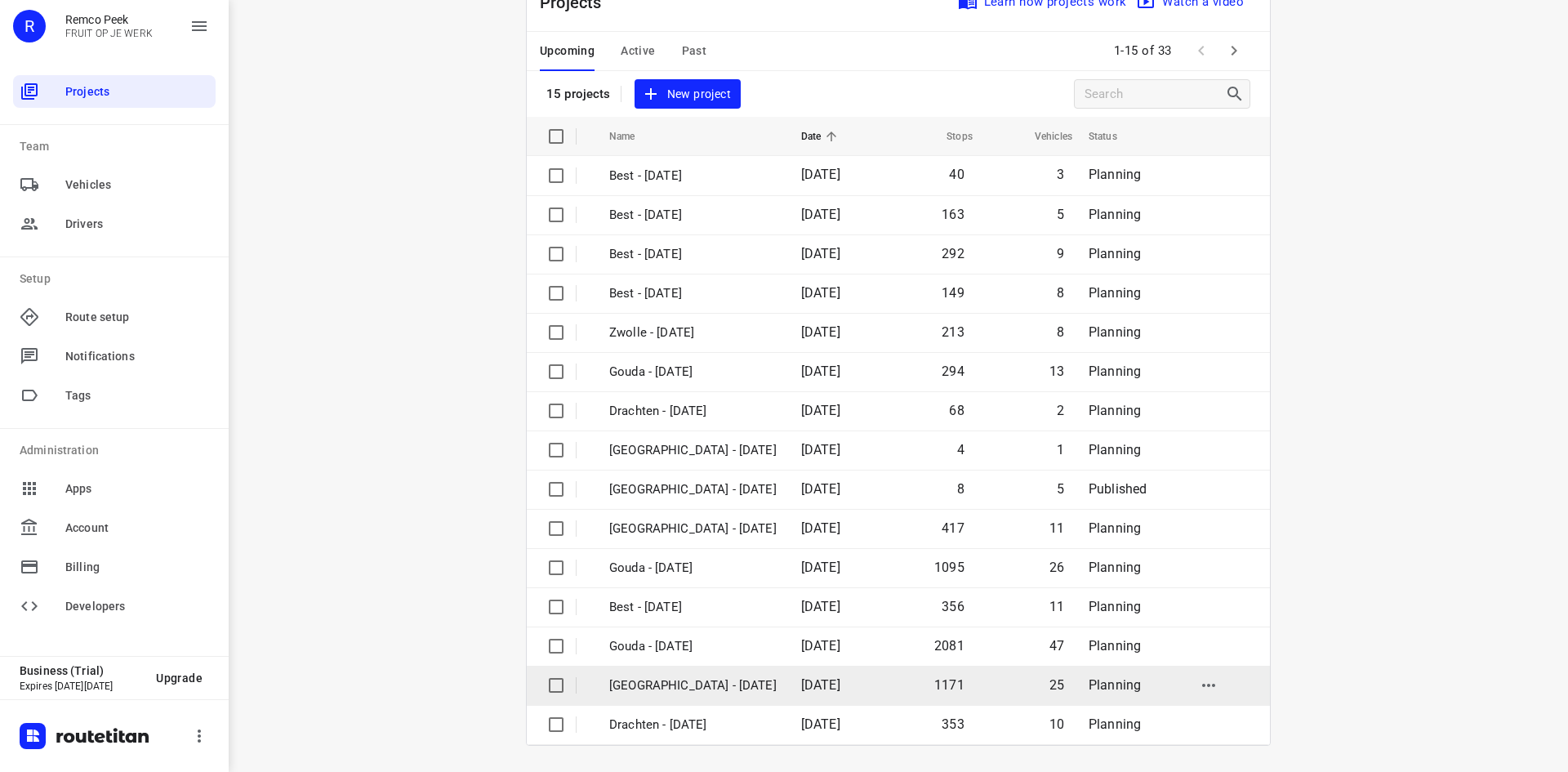
click at [777, 683] on p "[GEOGRAPHIC_DATA] - [DATE]" at bounding box center [692, 685] width 167 height 19
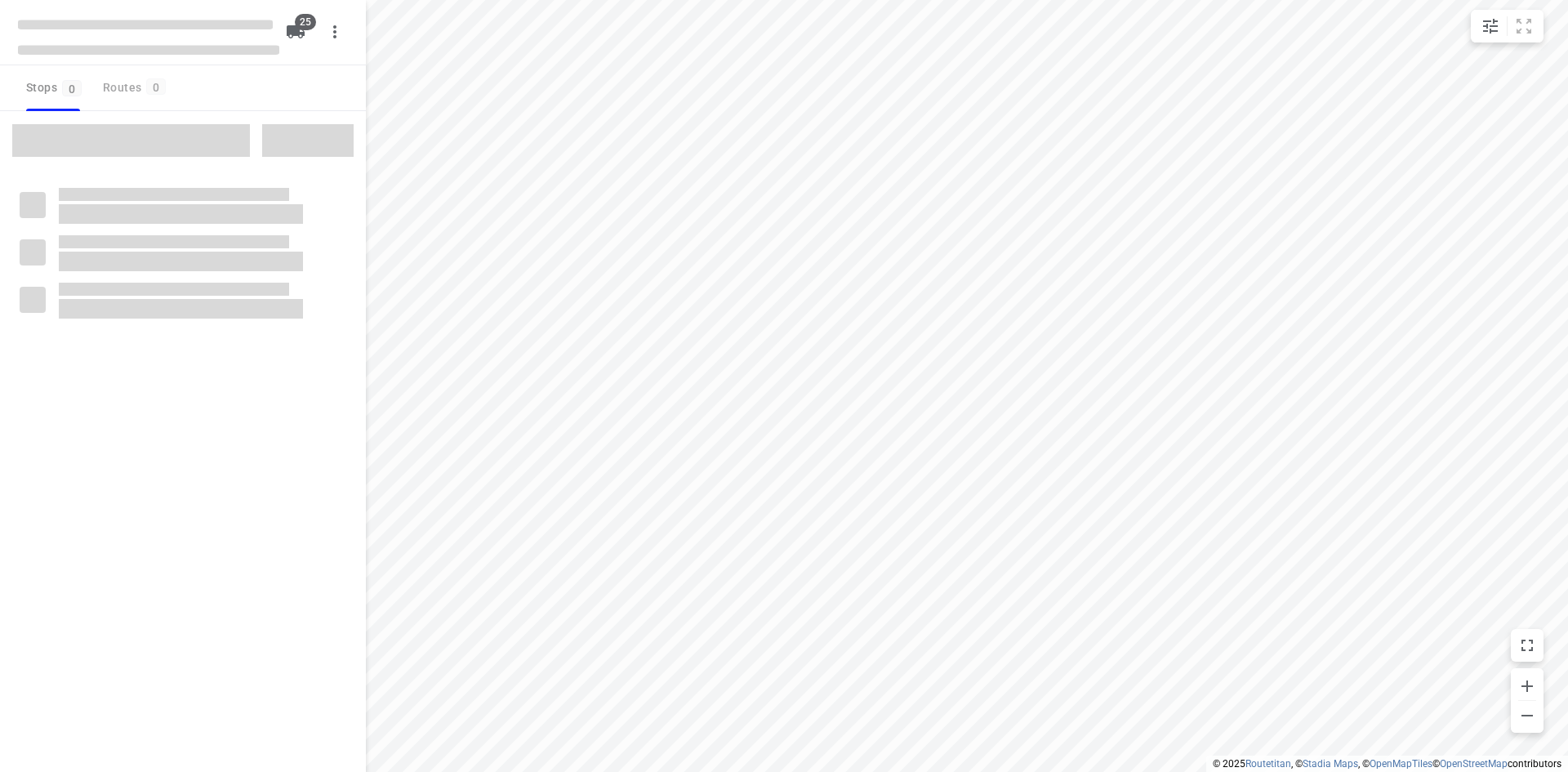
checkbox input "true"
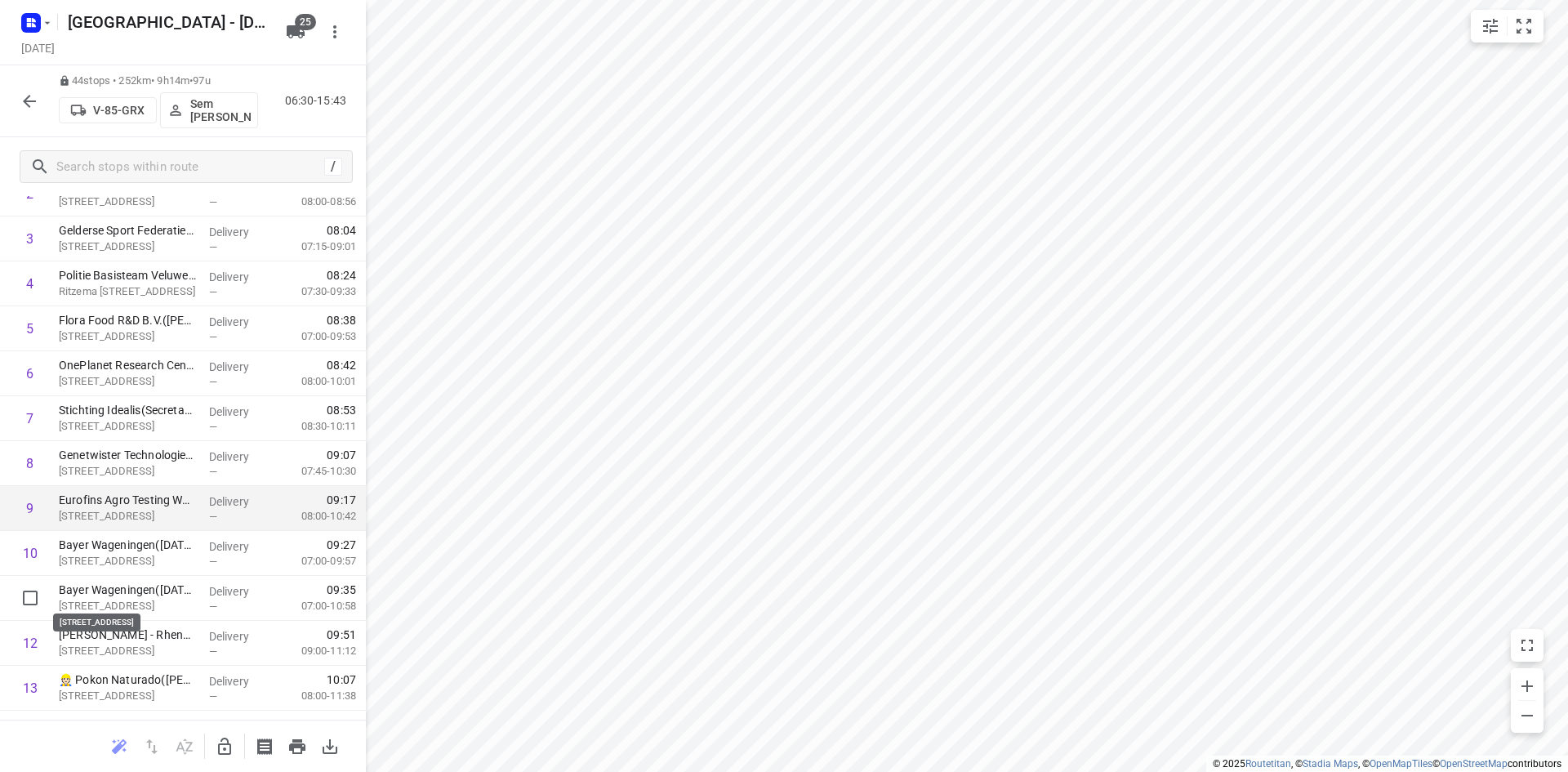
scroll to position [163, 0]
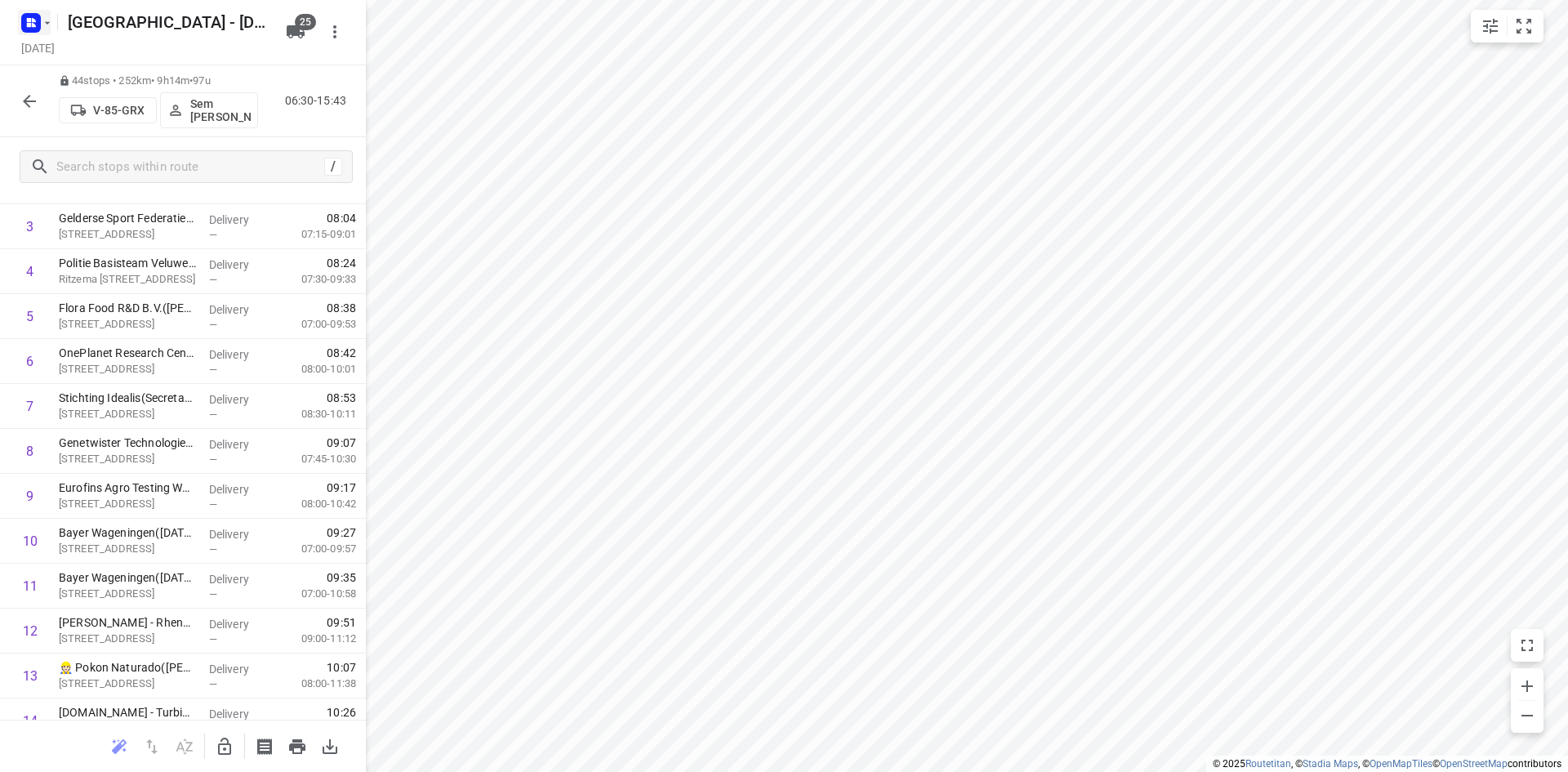
click at [52, 19] on div "[GEOGRAPHIC_DATA] - [DATE]" at bounding box center [145, 21] width 261 height 29
click at [65, 36] on div "[GEOGRAPHIC_DATA] - [DATE] [DATE]" at bounding box center [148, 31] width 261 height 57
click at [52, 31] on div at bounding box center [34, 22] width 39 height 32
click at [47, 23] on icon "button" at bounding box center [48, 22] width 6 height 3
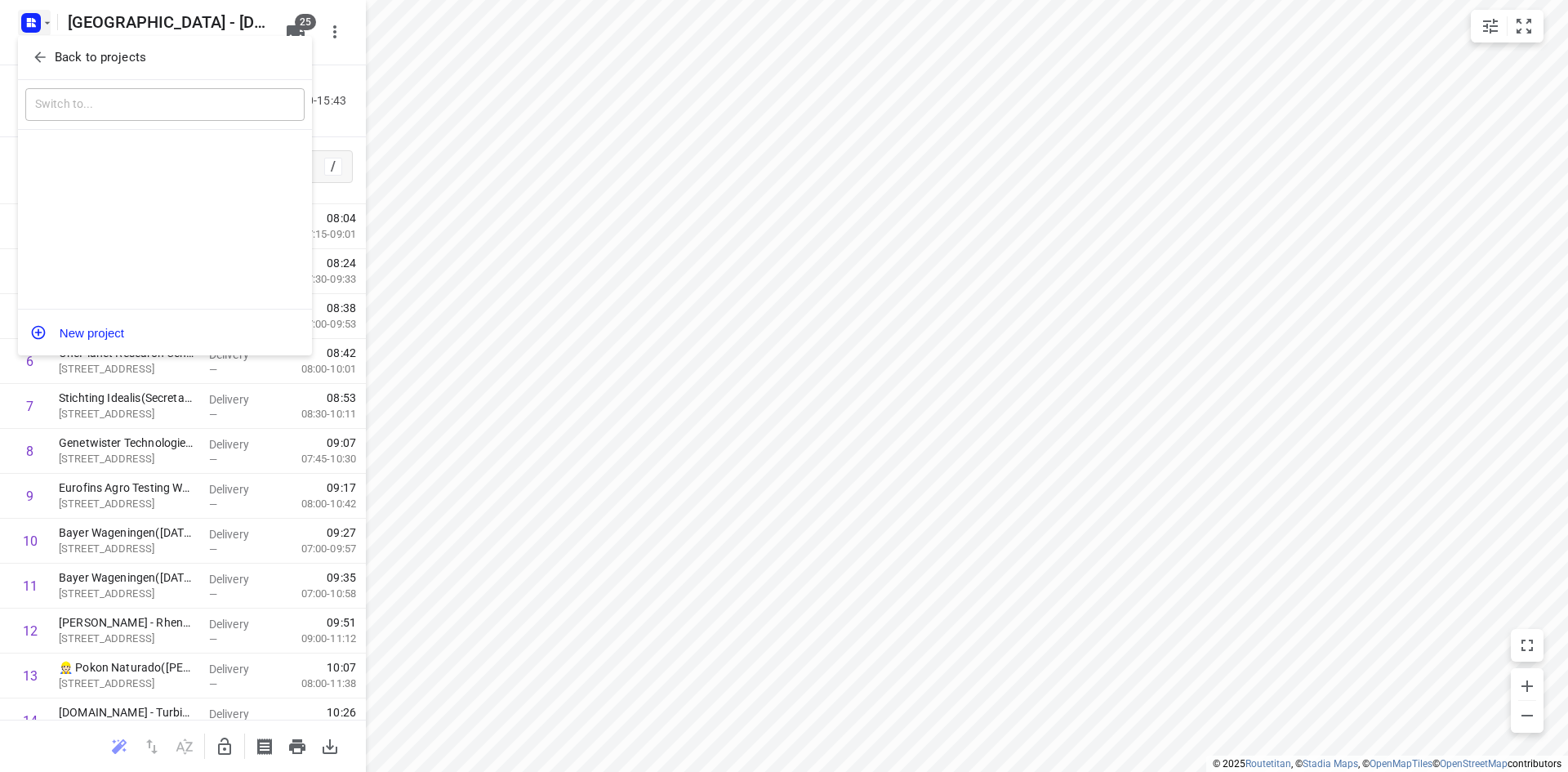
click at [74, 34] on div at bounding box center [784, 386] width 1568 height 772
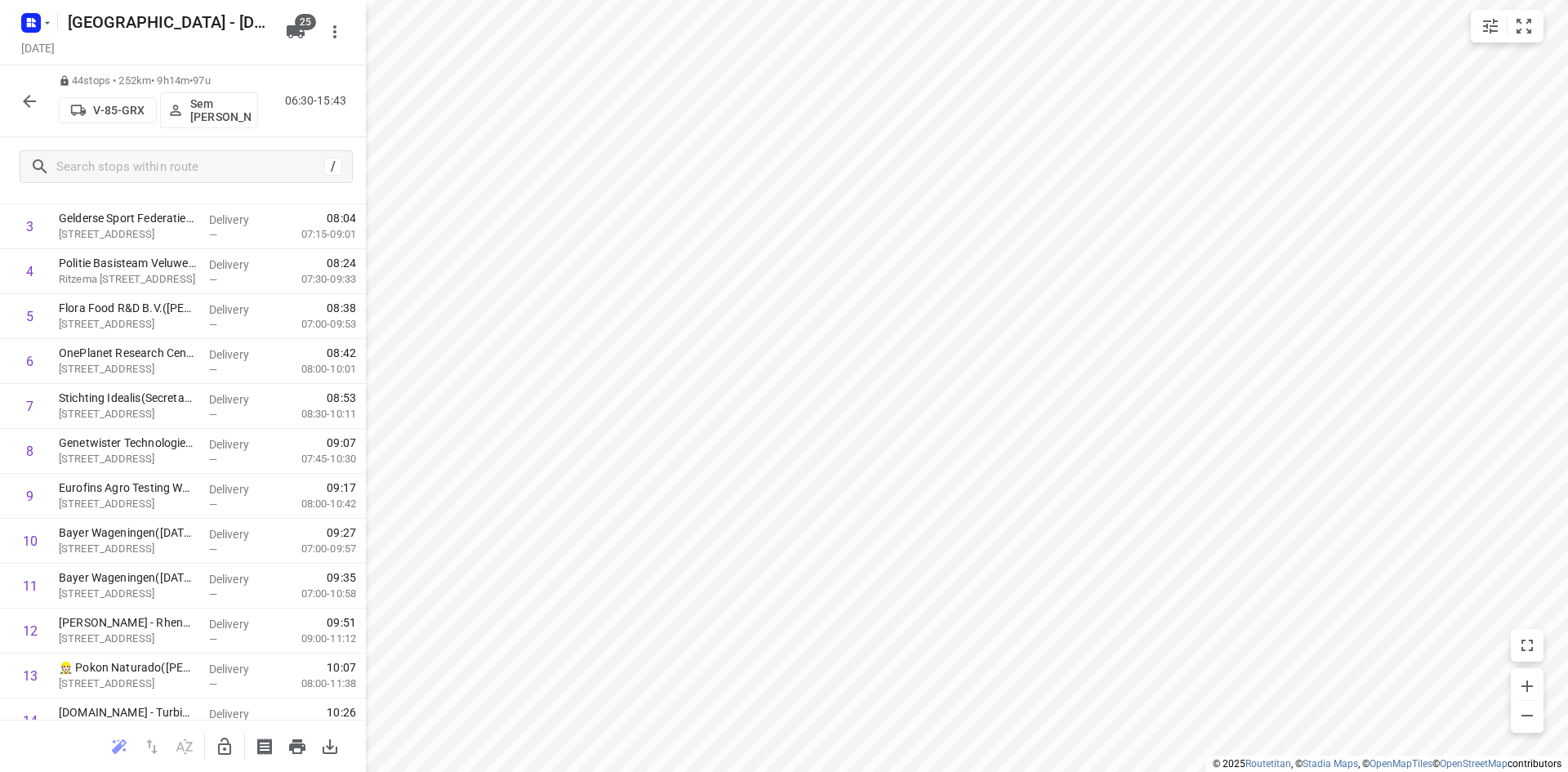
click at [72, 51] on p "Back to projects" at bounding box center [80, 47] width 68 height 11
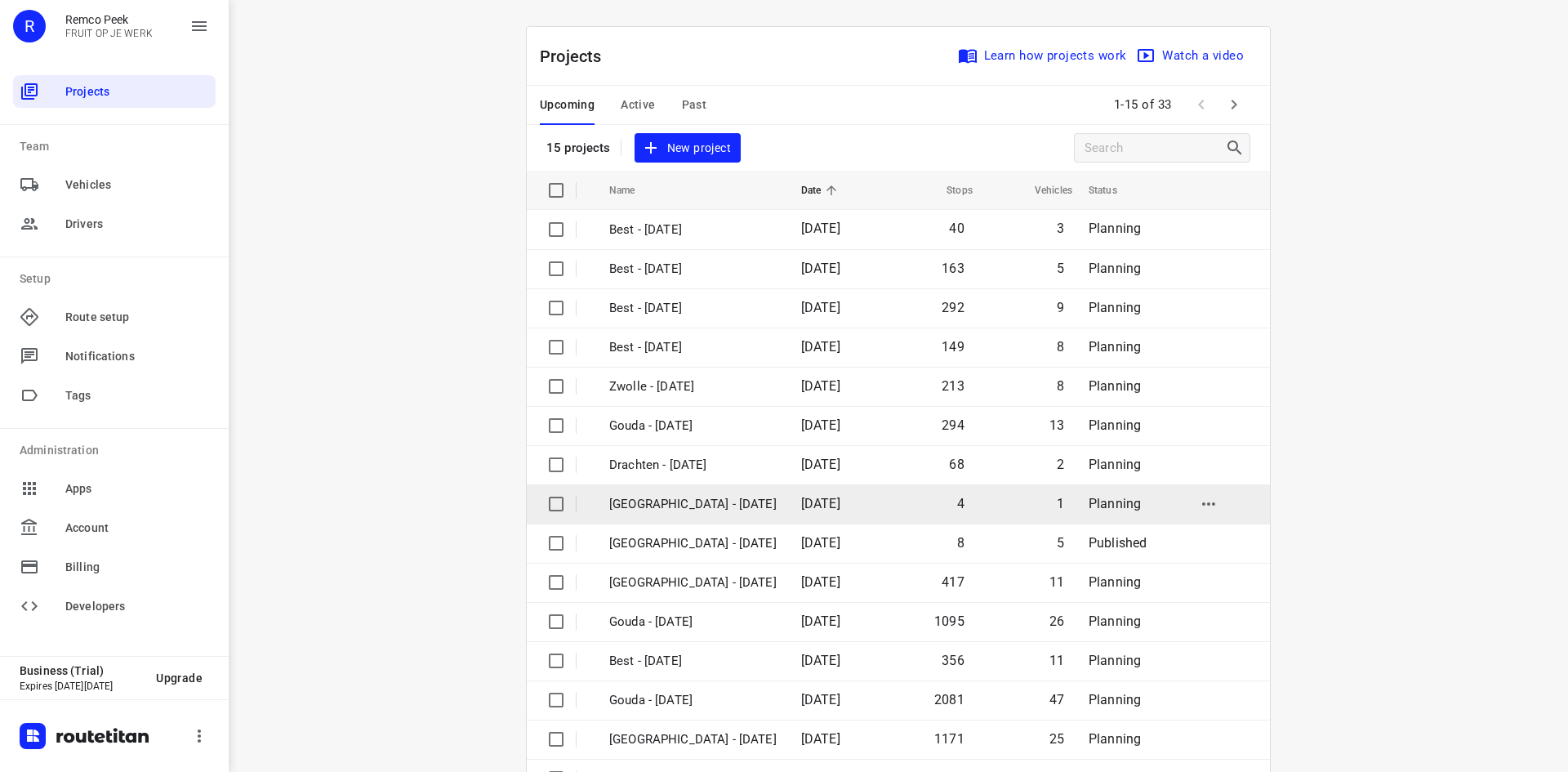
scroll to position [54, 0]
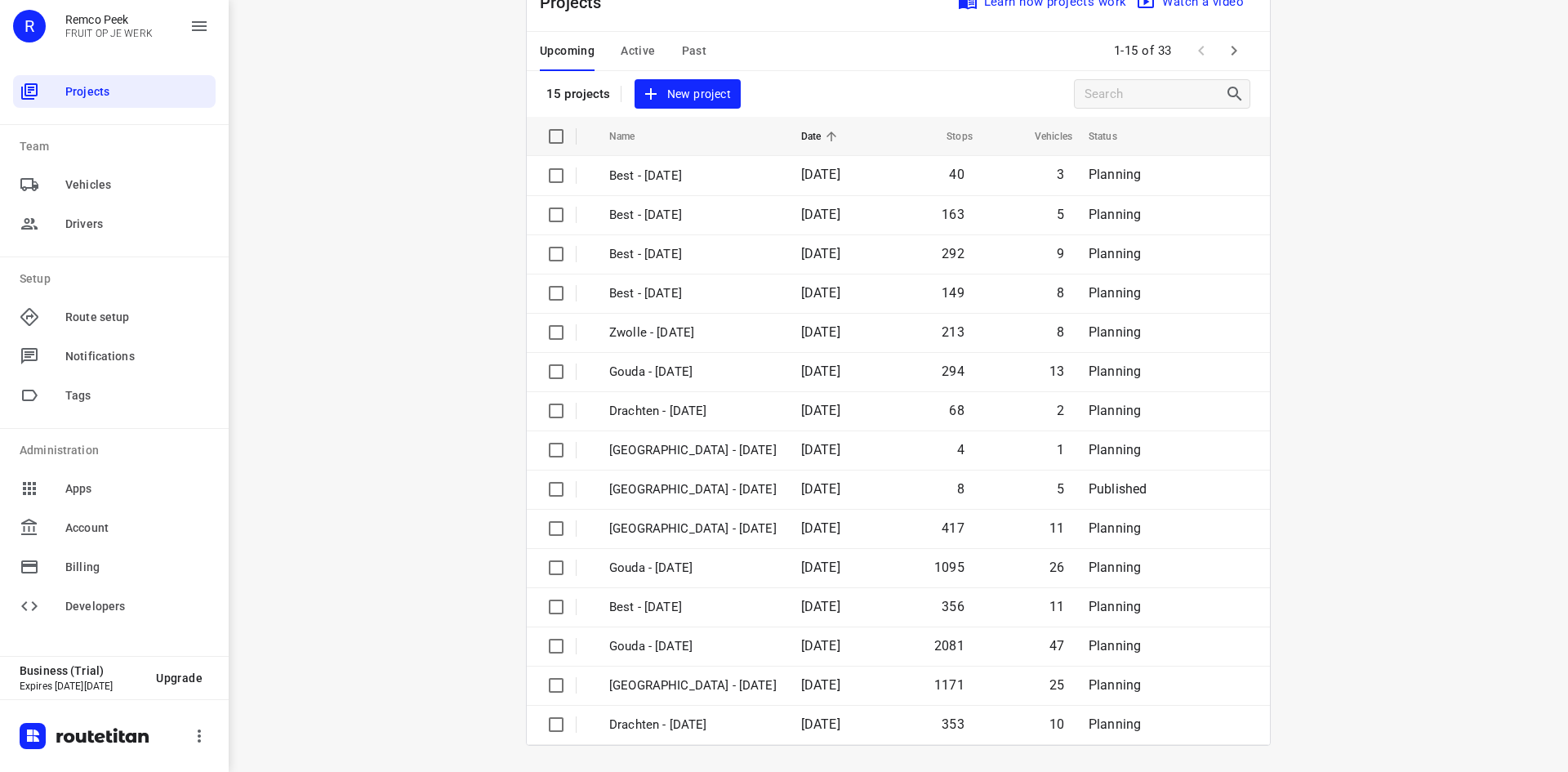
click at [686, 39] on button "Past" at bounding box center [695, 52] width 25 height 39
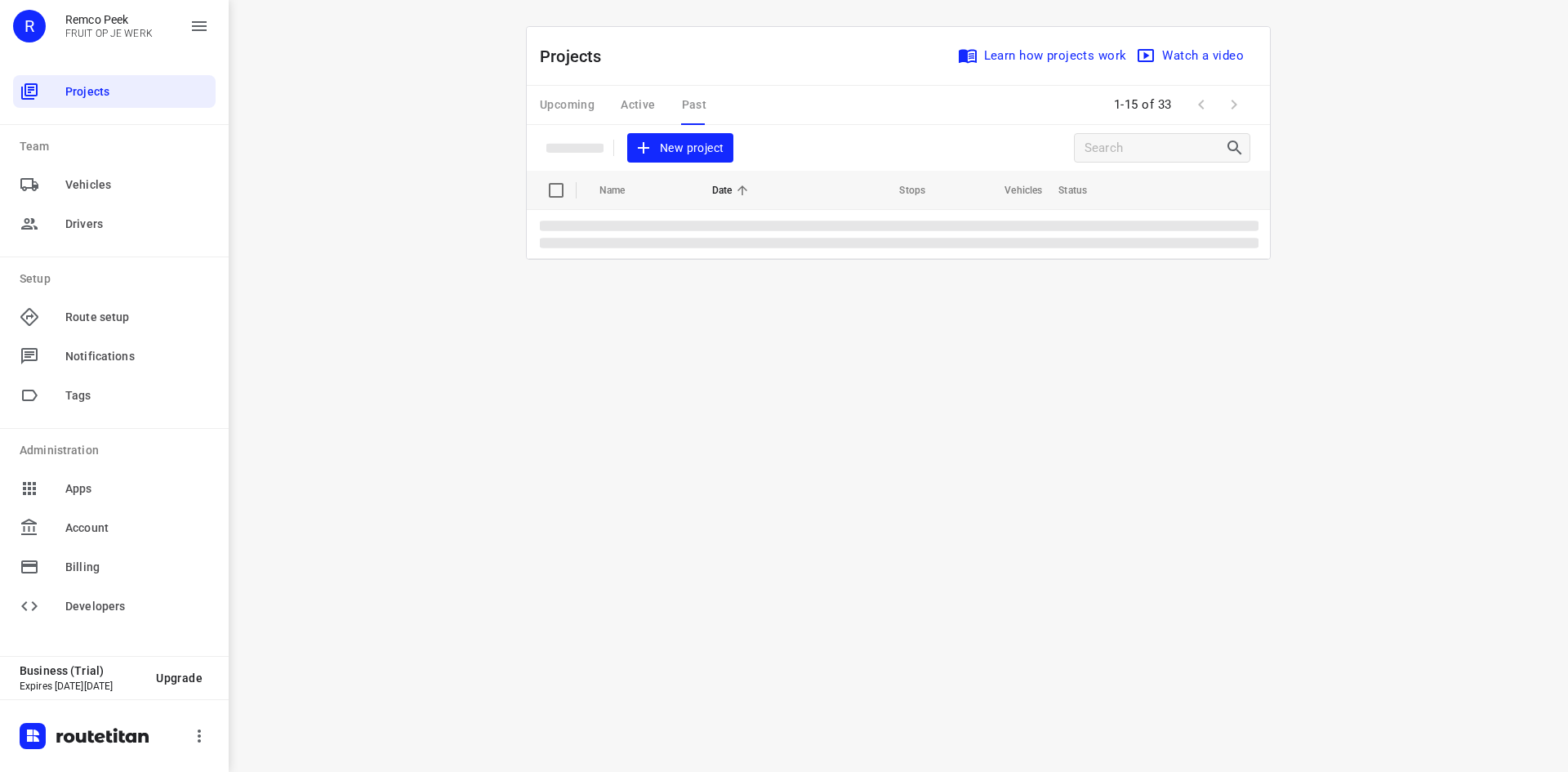
scroll to position [0, 0]
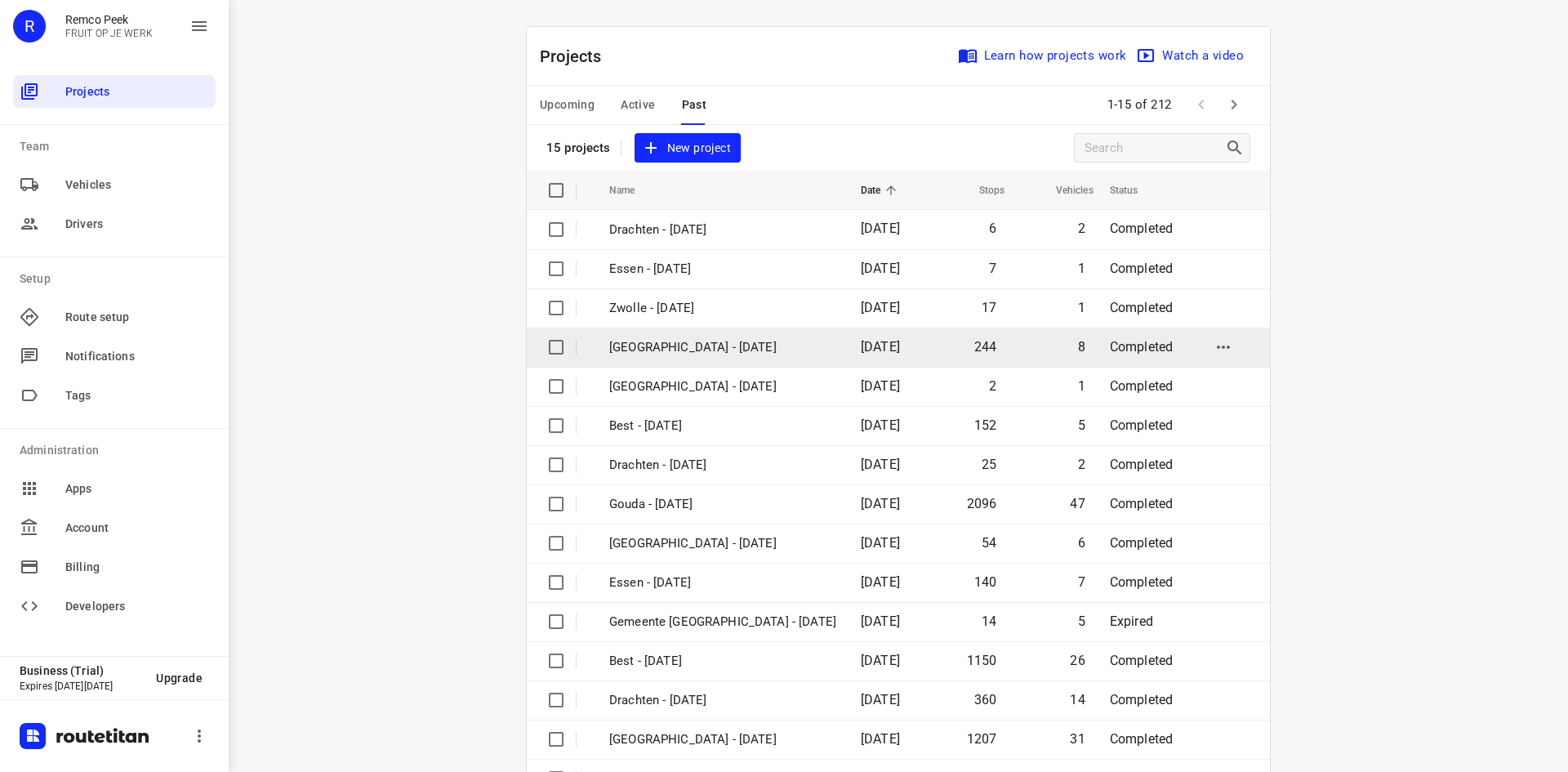
click at [760, 356] on p "[GEOGRAPHIC_DATA] - [DATE]" at bounding box center [722, 347] width 227 height 19
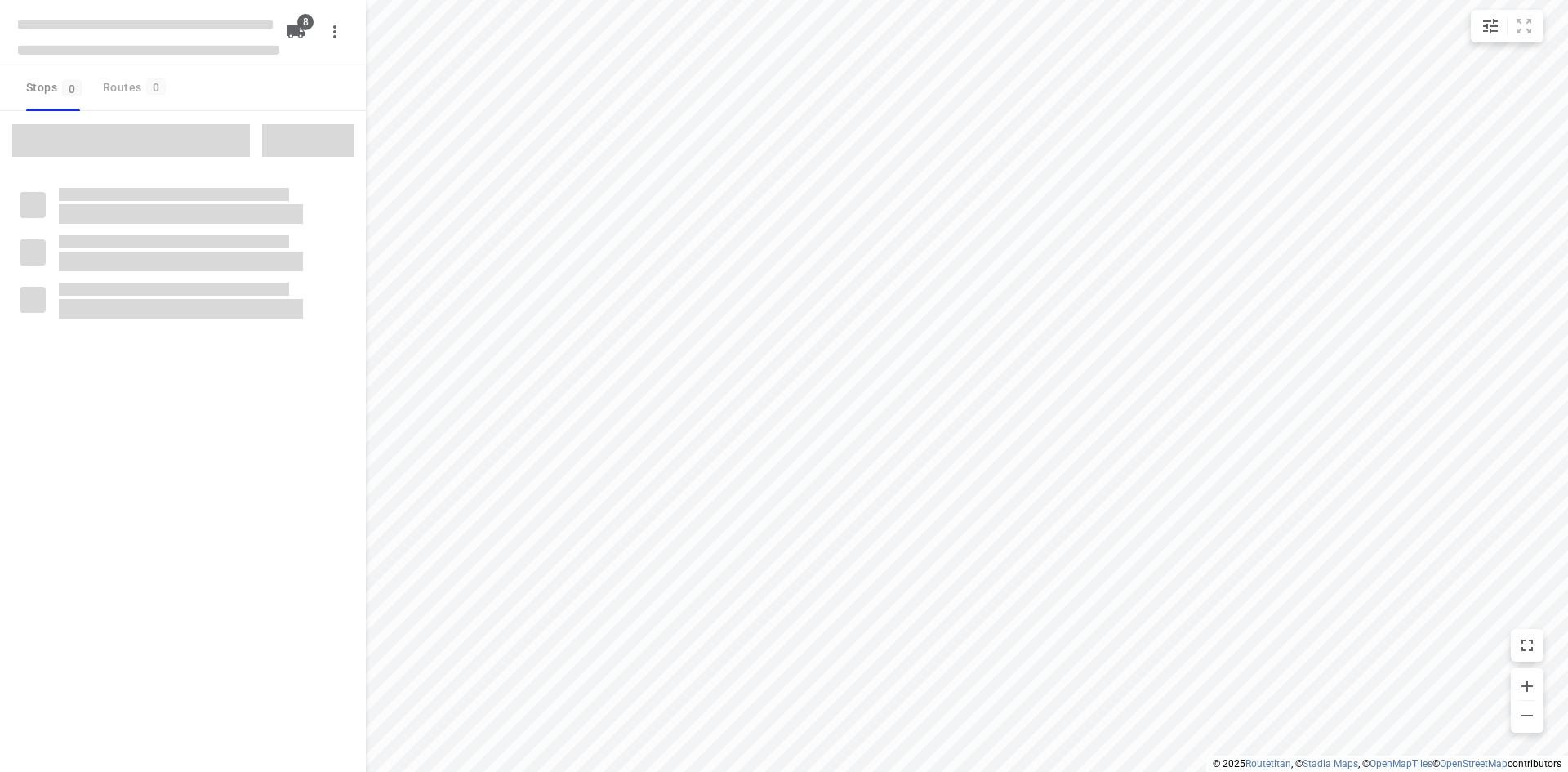
checkbox input "true"
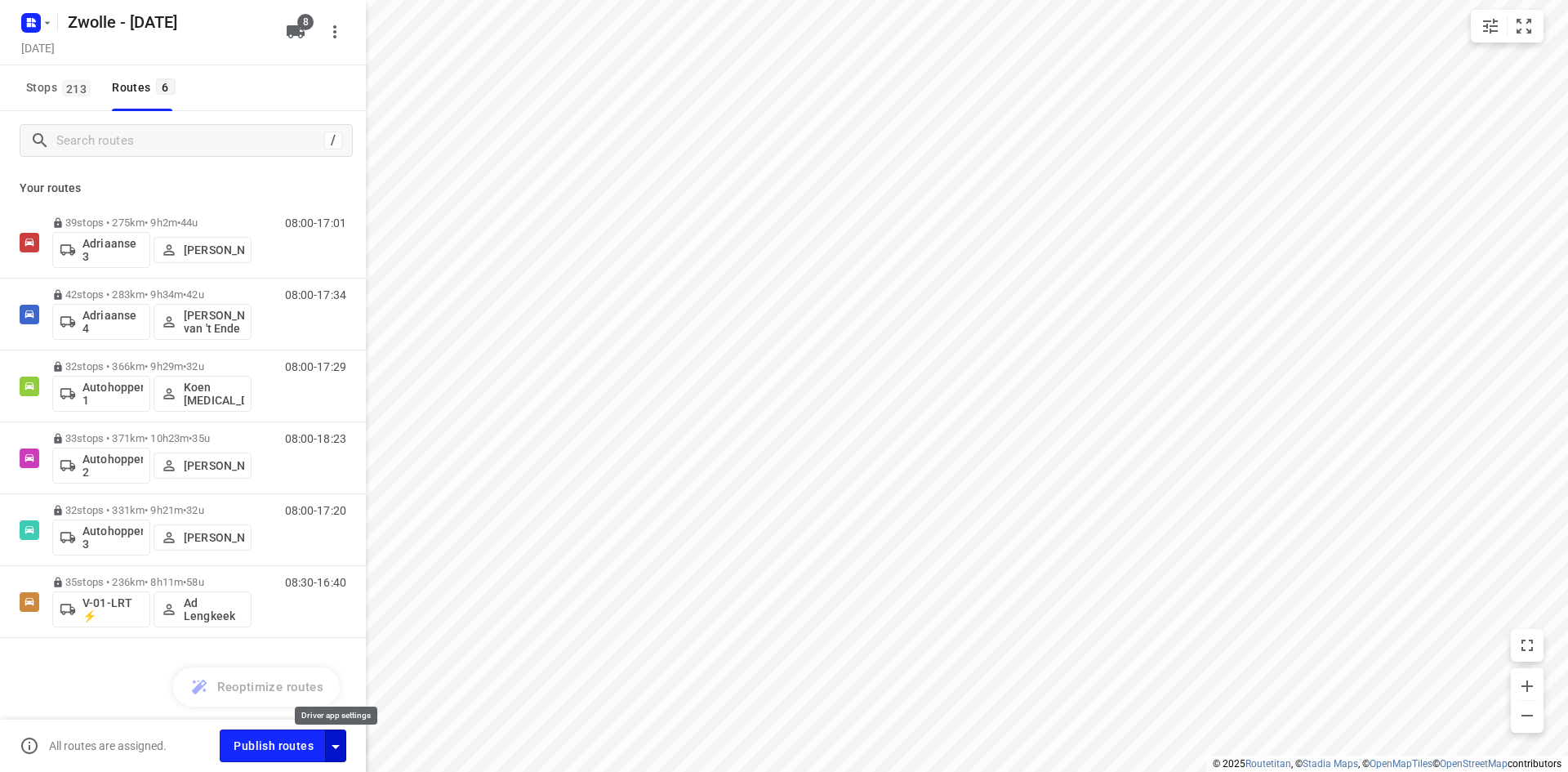
click at [339, 750] on icon "button" at bounding box center [335, 747] width 20 height 20
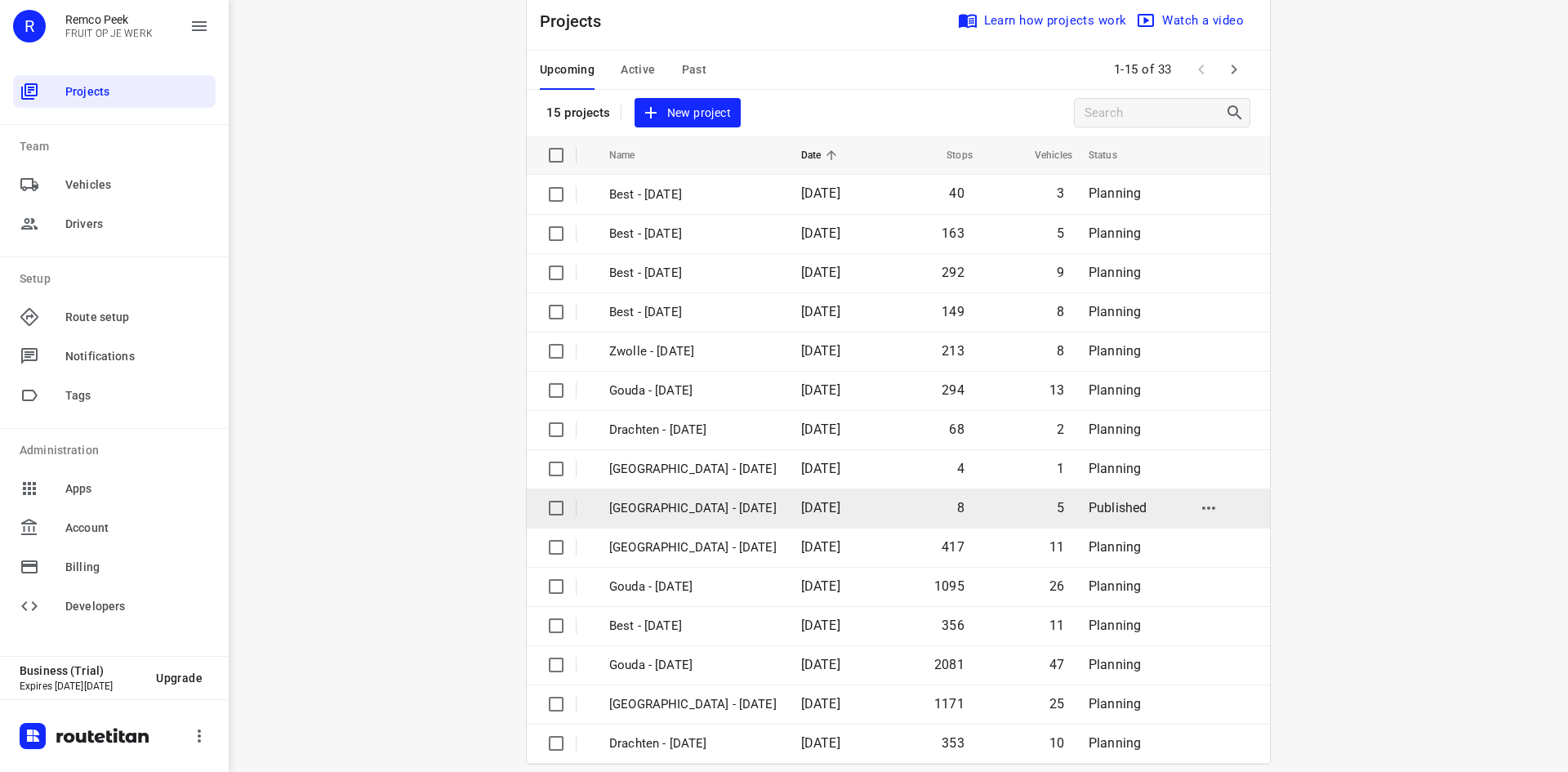
scroll to position [54, 0]
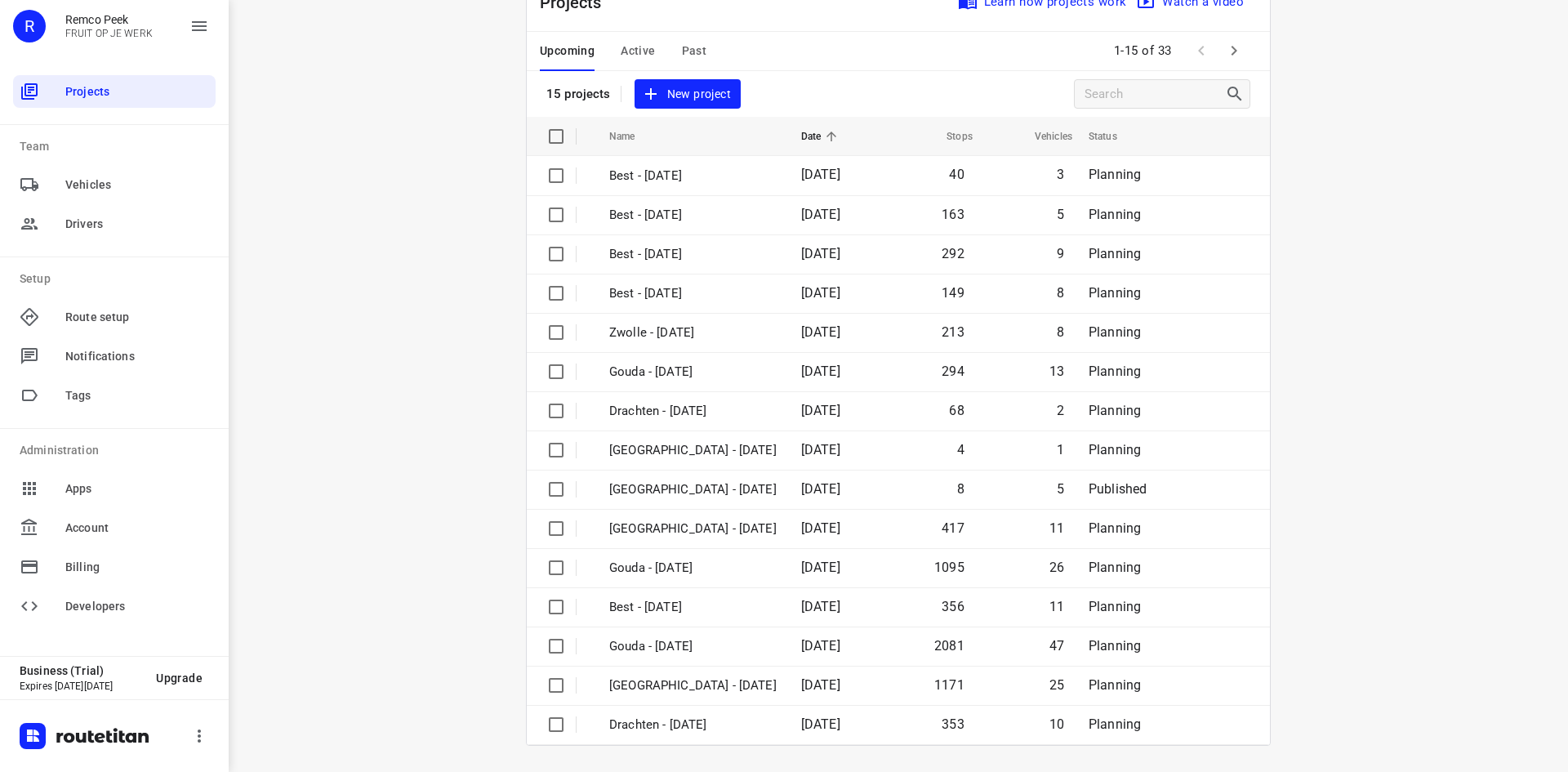
click at [1236, 49] on icon "button" at bounding box center [1234, 51] width 20 height 20
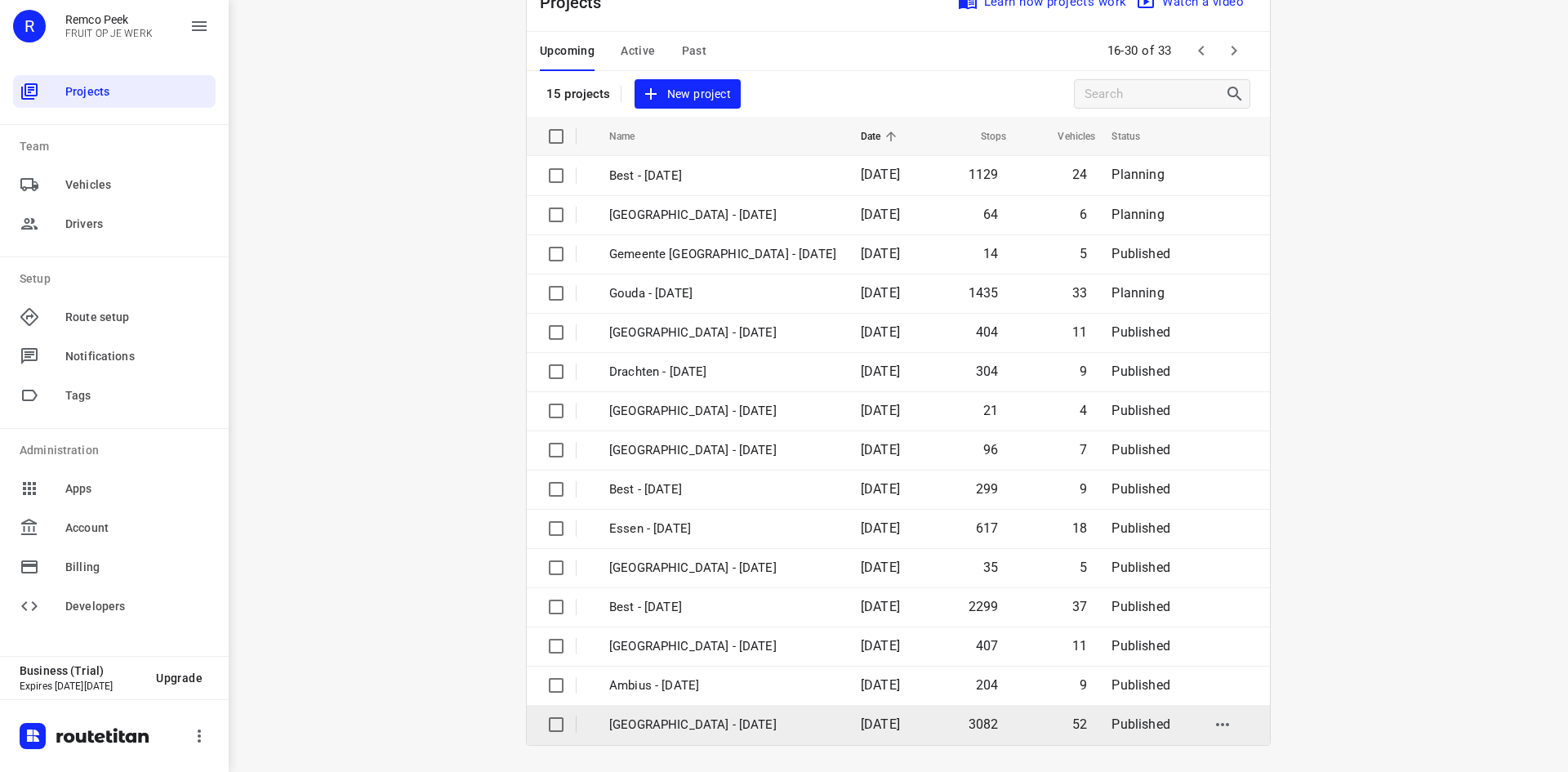
click at [760, 718] on p "[GEOGRAPHIC_DATA] - [DATE]" at bounding box center [722, 724] width 227 height 19
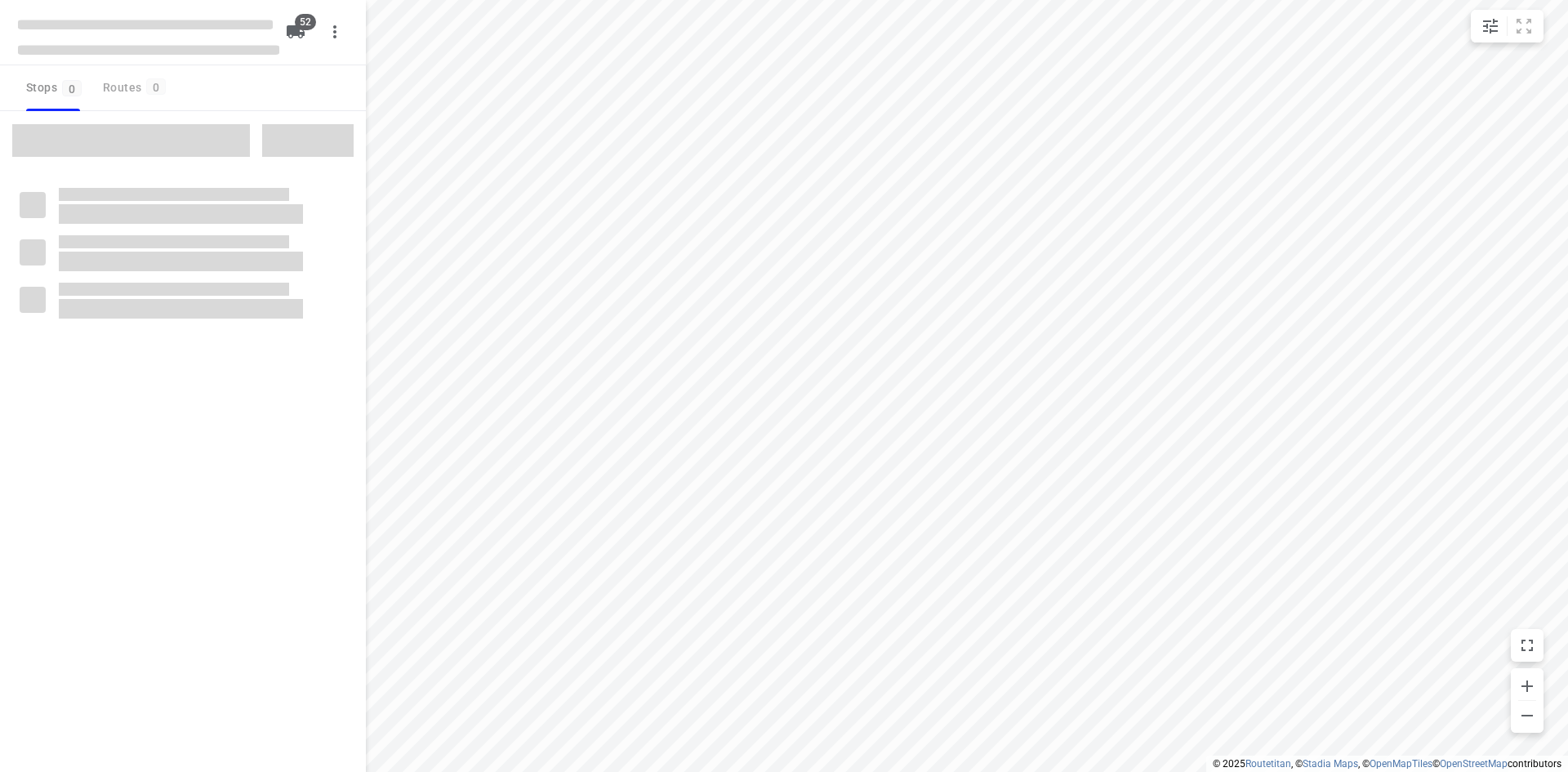
checkbox input "true"
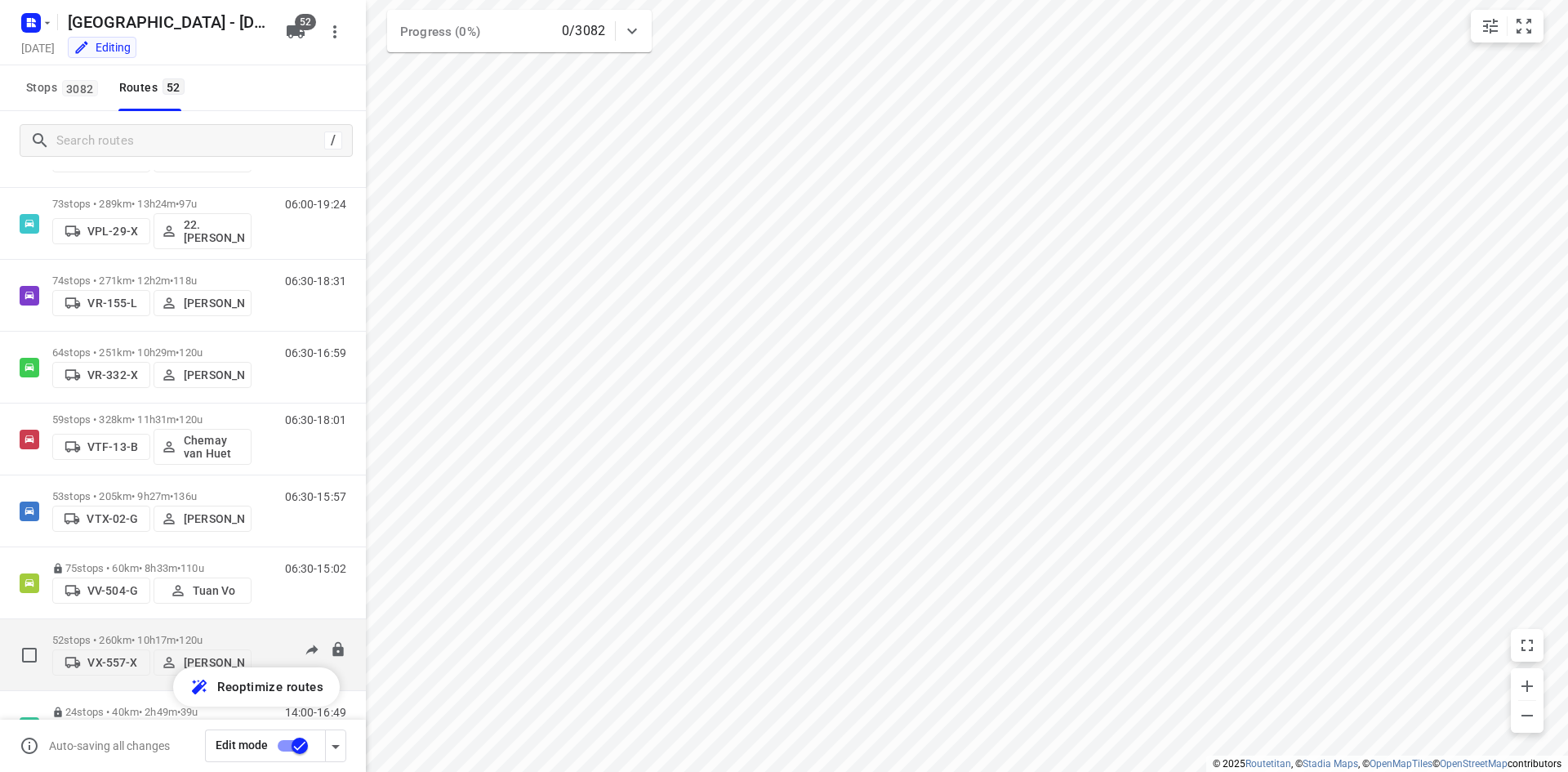
scroll to position [3240, 0]
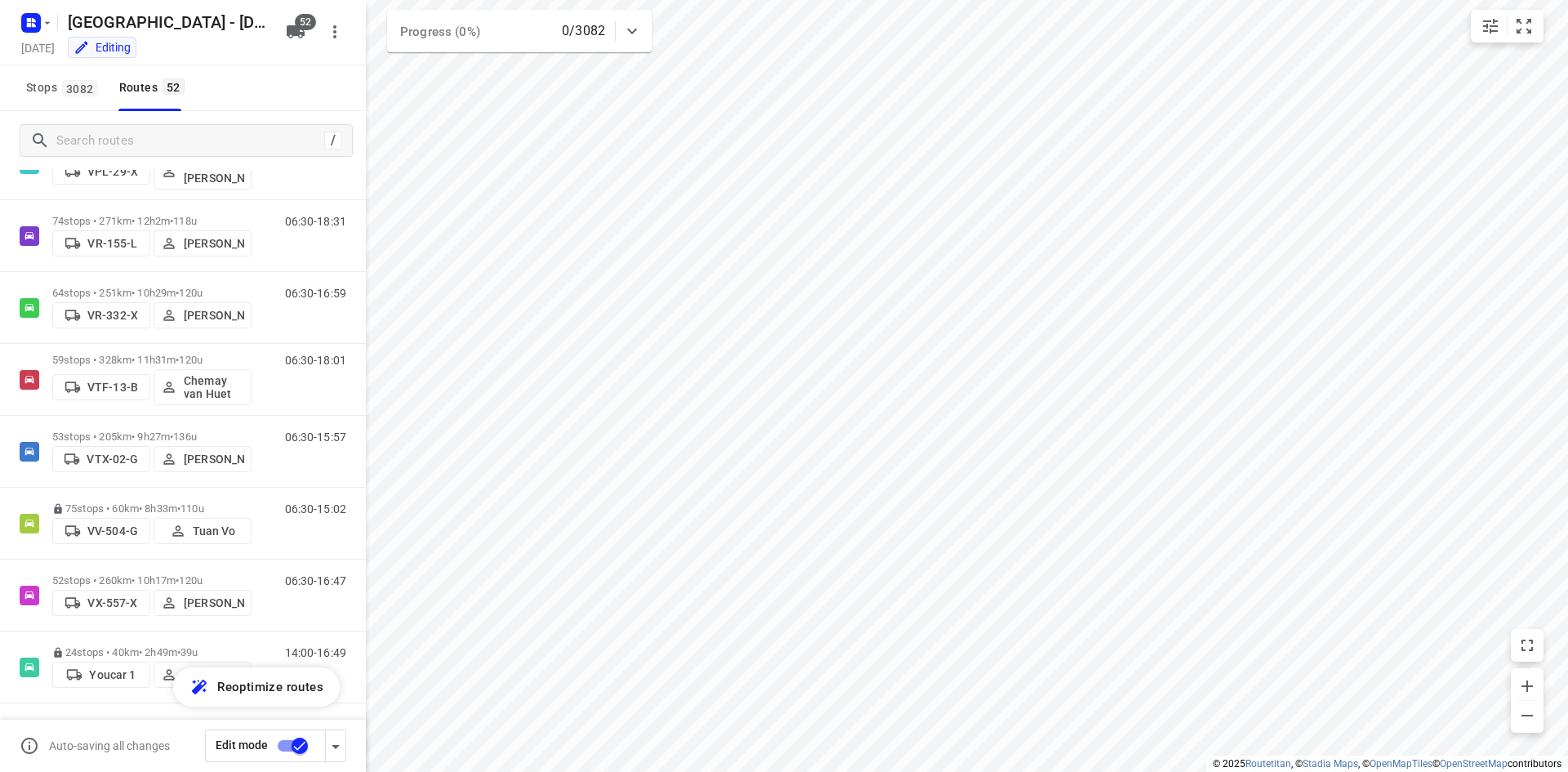
click at [57, 25] on hr at bounding box center [57, 21] width 1 height 17
click at [56, 23] on div "[GEOGRAPHIC_DATA] - [DATE]" at bounding box center [145, 21] width 261 height 29
click at [51, 27] on icon "button" at bounding box center [47, 22] width 13 height 13
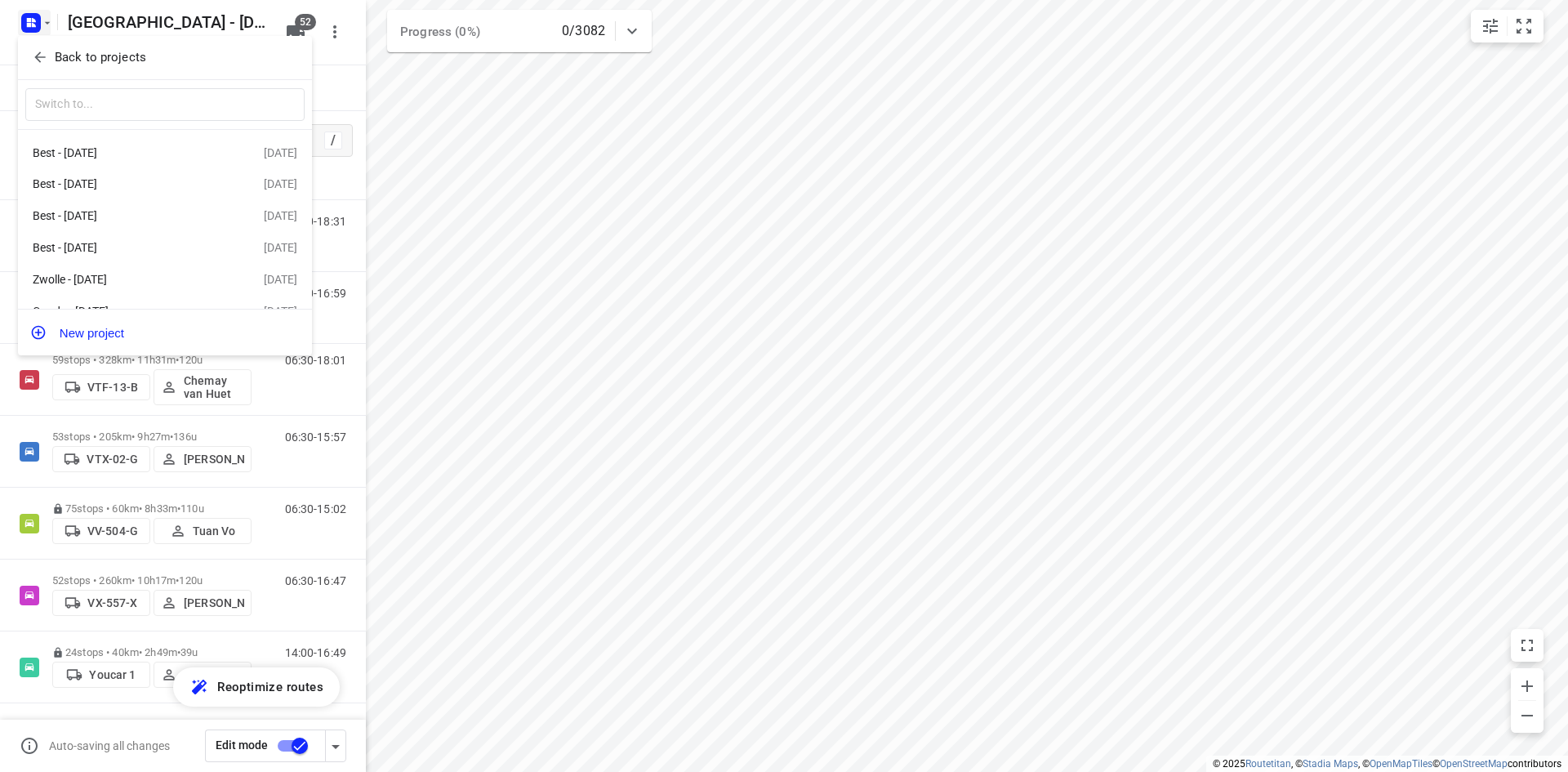
click at [71, 48] on p "Back to projects" at bounding box center [101, 57] width 92 height 19
